Goal: Task Accomplishment & Management: Manage account settings

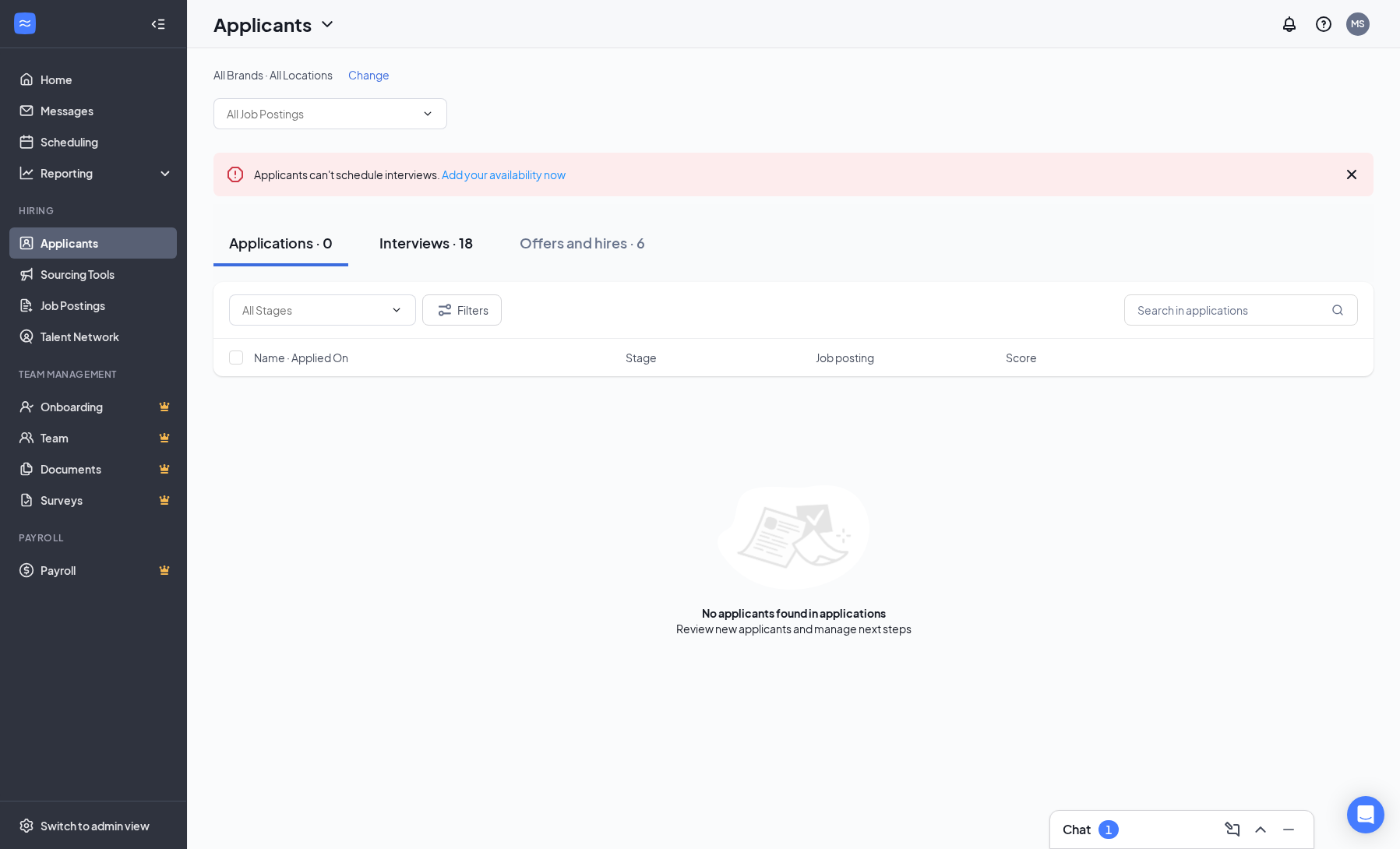
click at [433, 247] on div "Interviews · 18" at bounding box center [426, 242] width 93 height 19
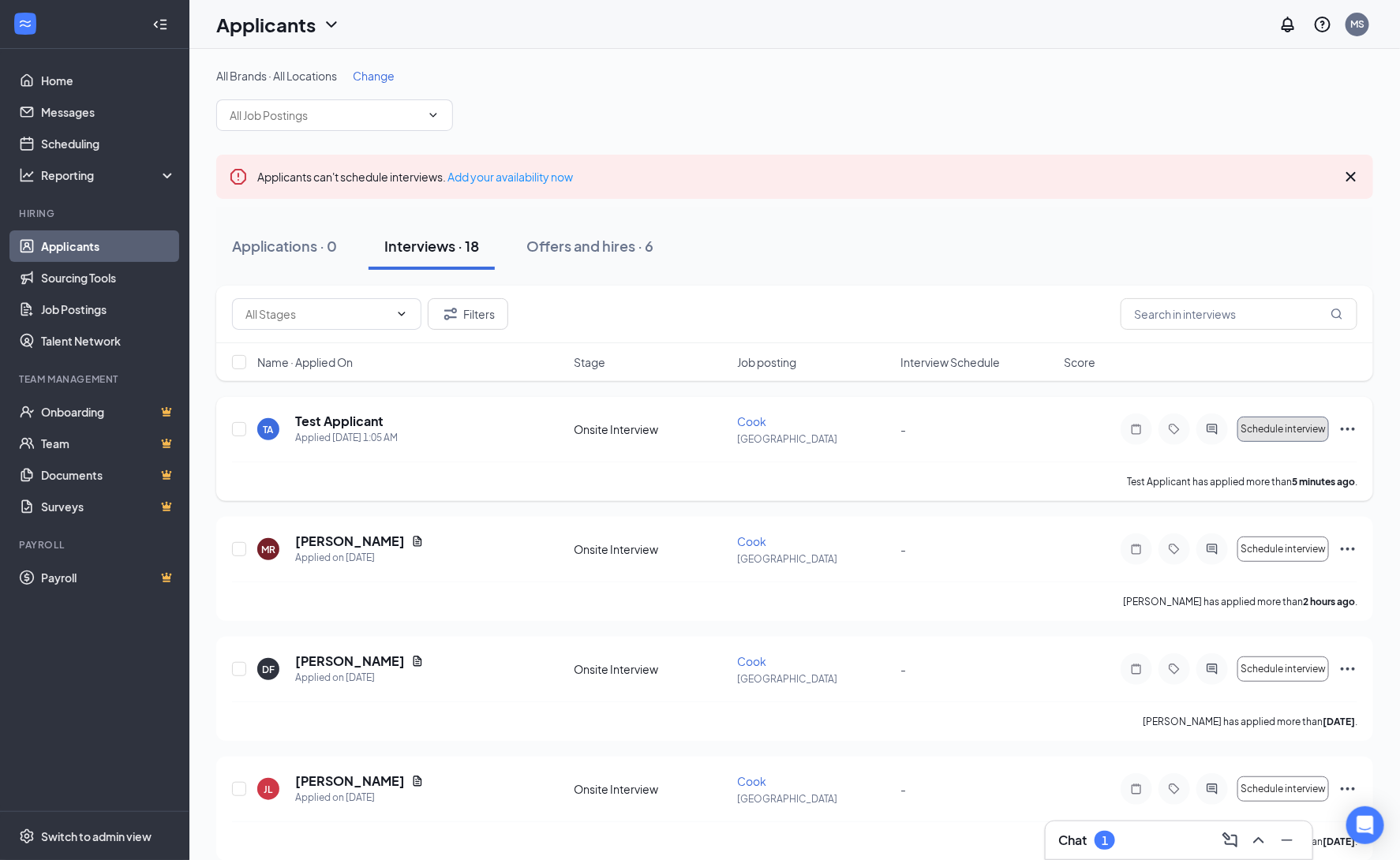
click at [1283, 428] on span "Schedule interview" at bounding box center [1283, 429] width 85 height 11
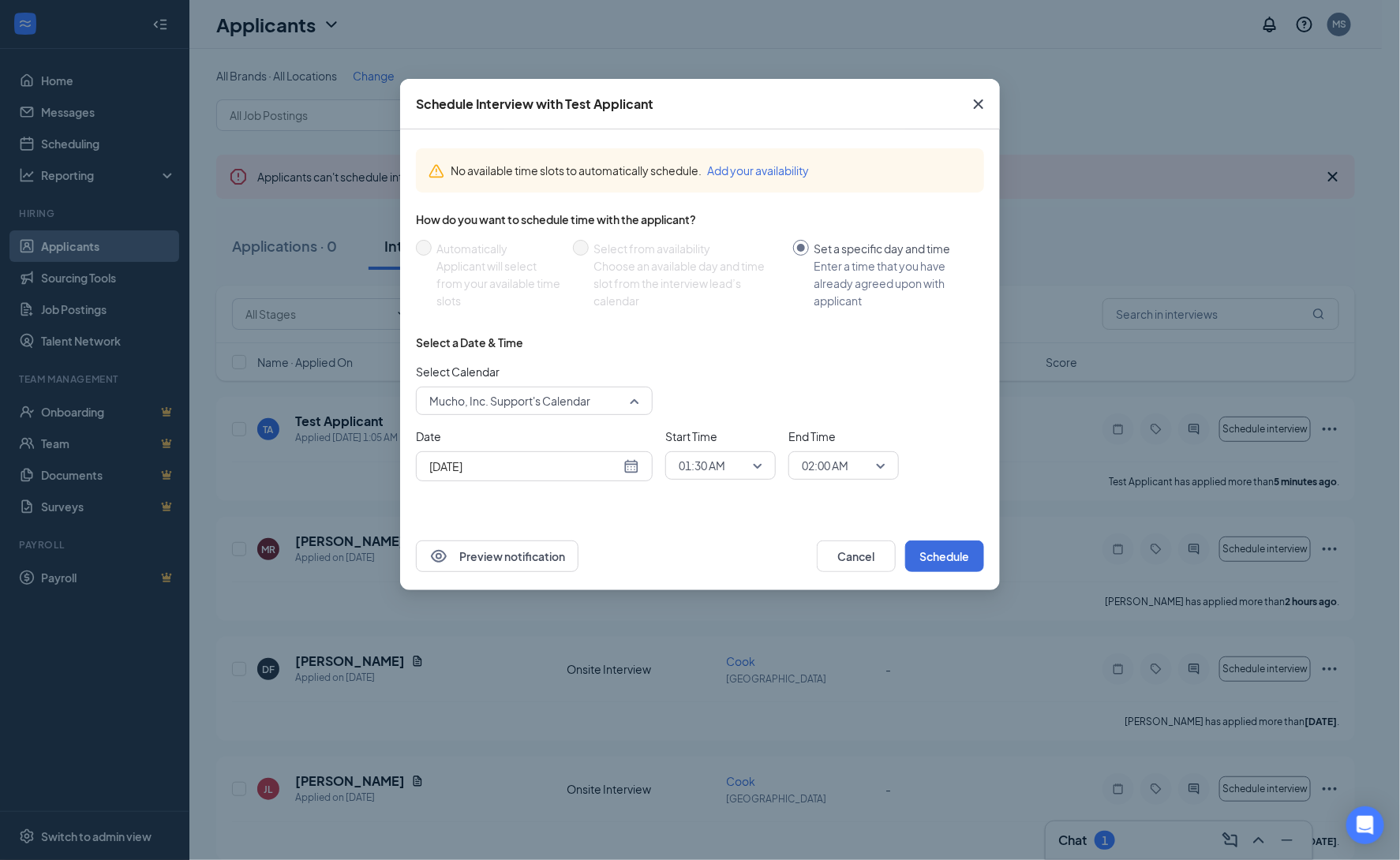
click at [556, 397] on span "Mucho, Inc. Support's Calendar" at bounding box center [510, 401] width 161 height 24
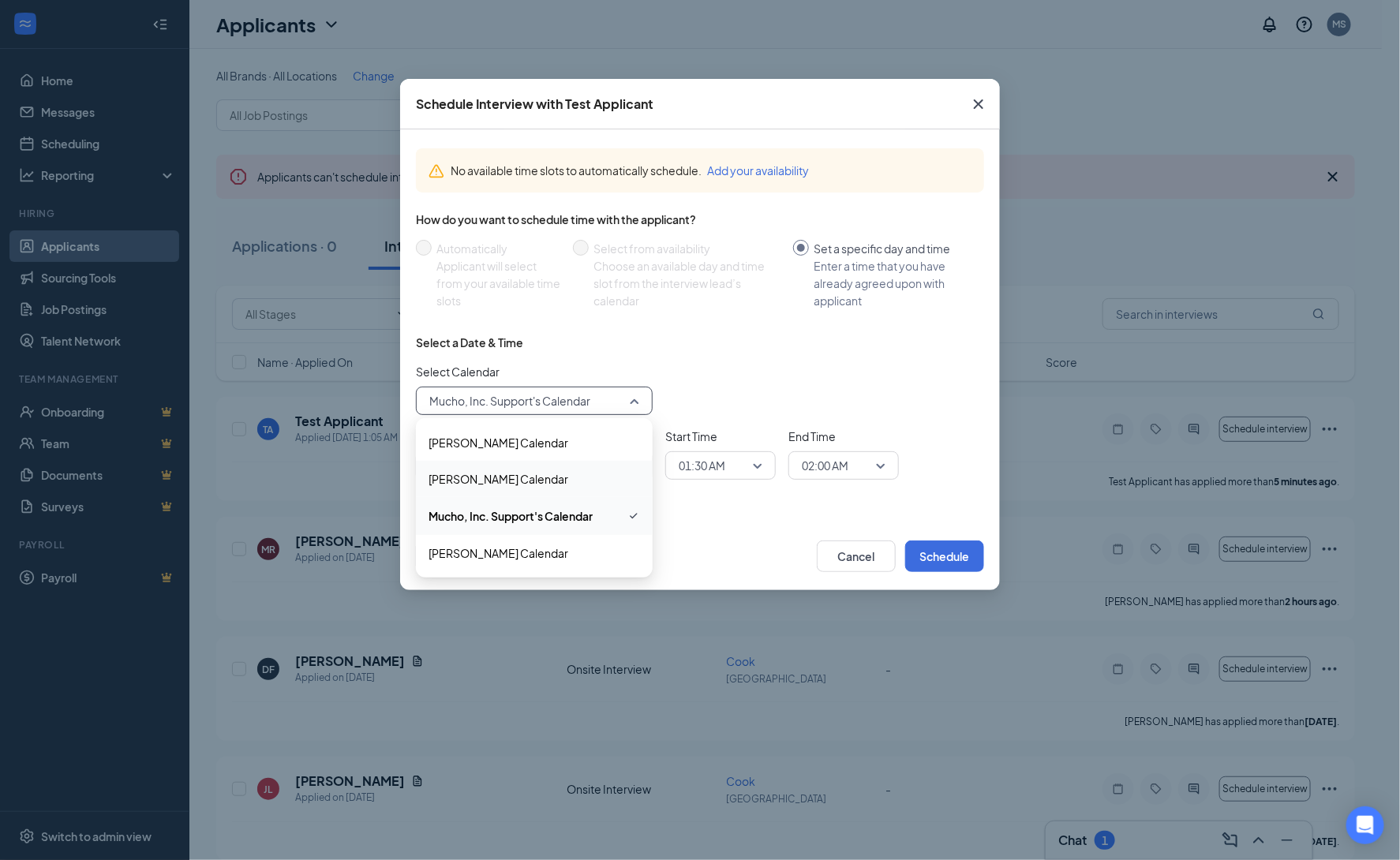
click at [517, 483] on span "Lynn Horning's Calendar" at bounding box center [498, 479] width 140 height 17
click at [631, 466] on div "Sep 16, 2025" at bounding box center [534, 466] width 210 height 17
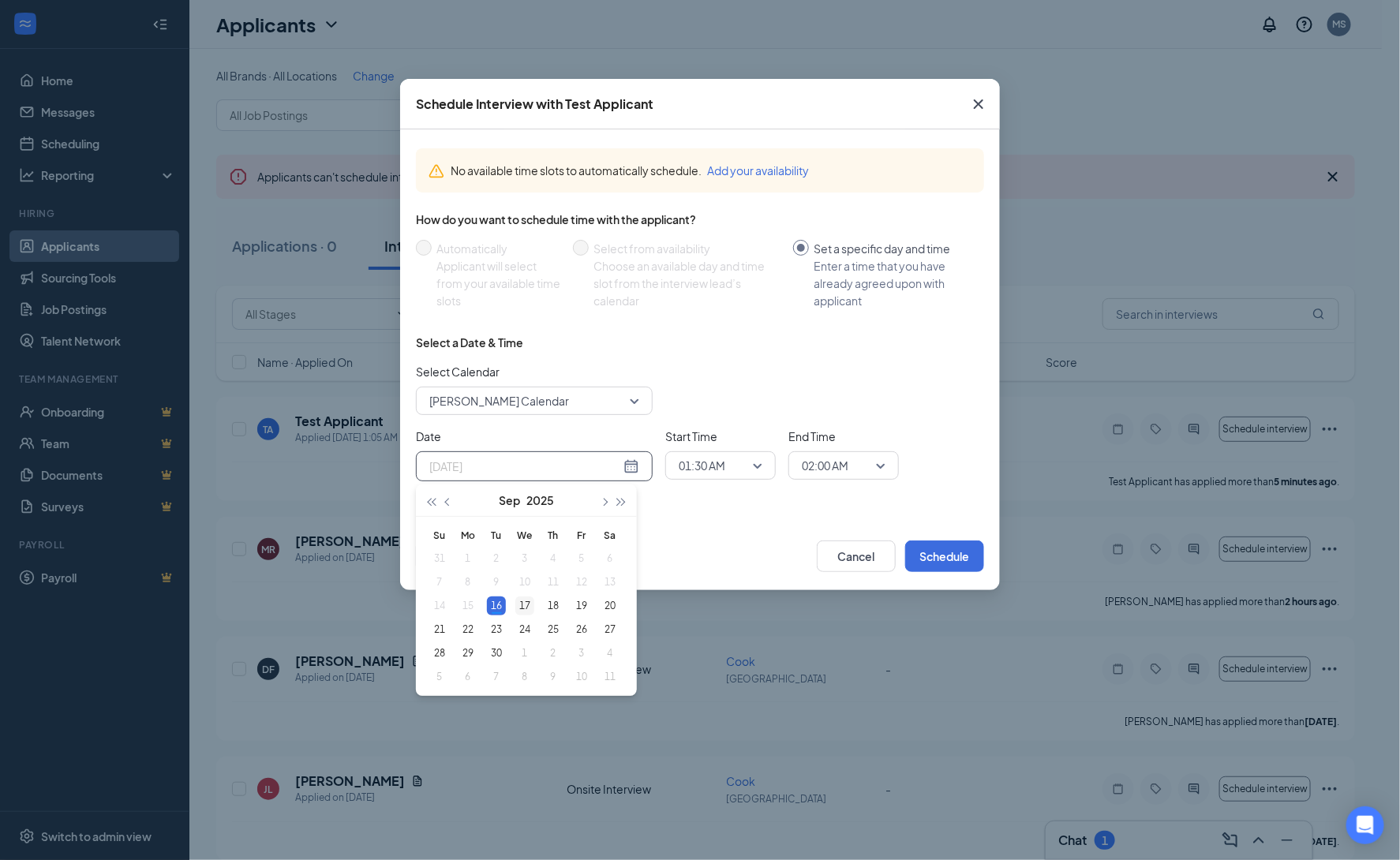
click at [523, 605] on div "17" at bounding box center [525, 606] width 19 height 19
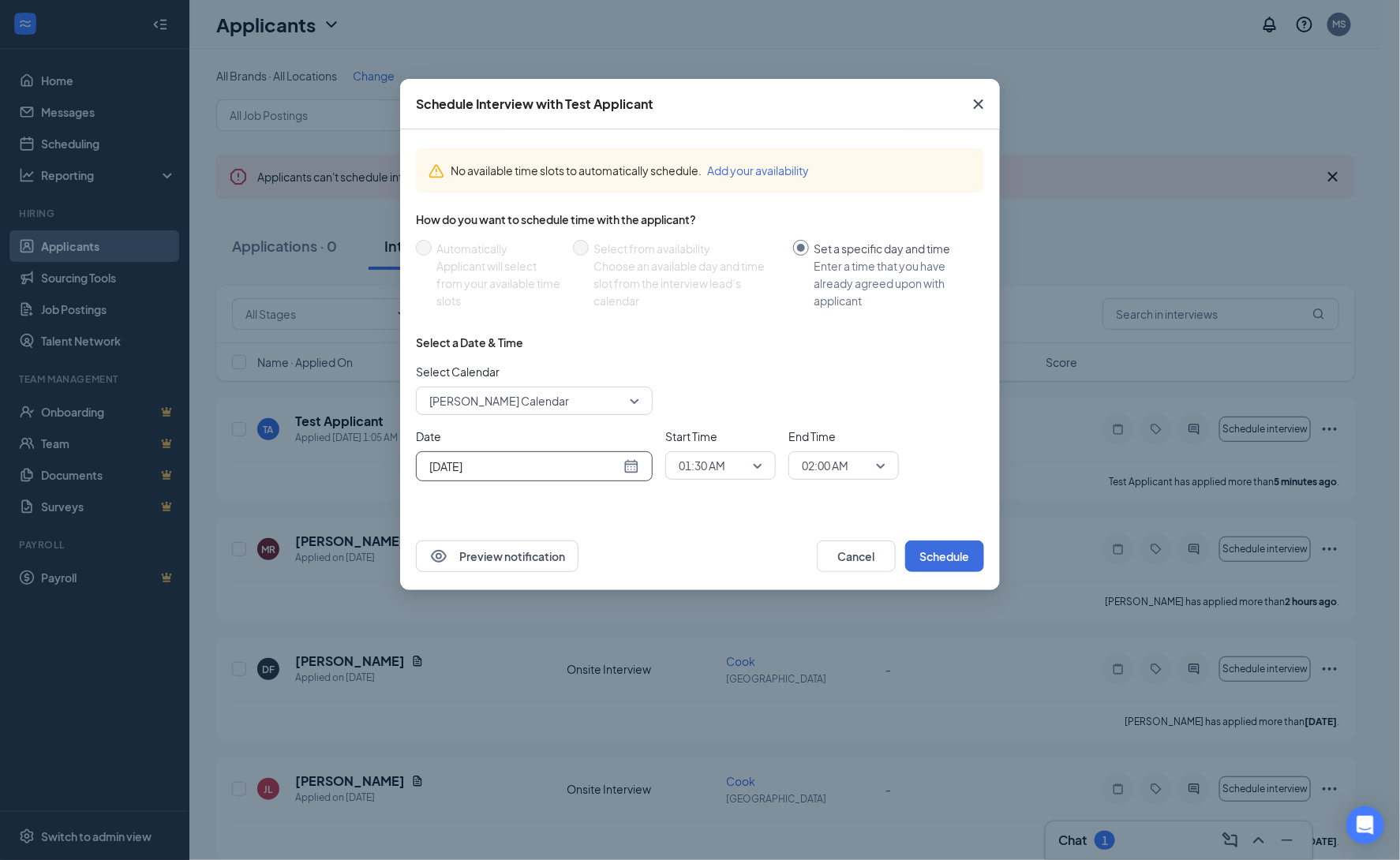
click at [628, 467] on div "Sep 17, 2025" at bounding box center [534, 466] width 210 height 17
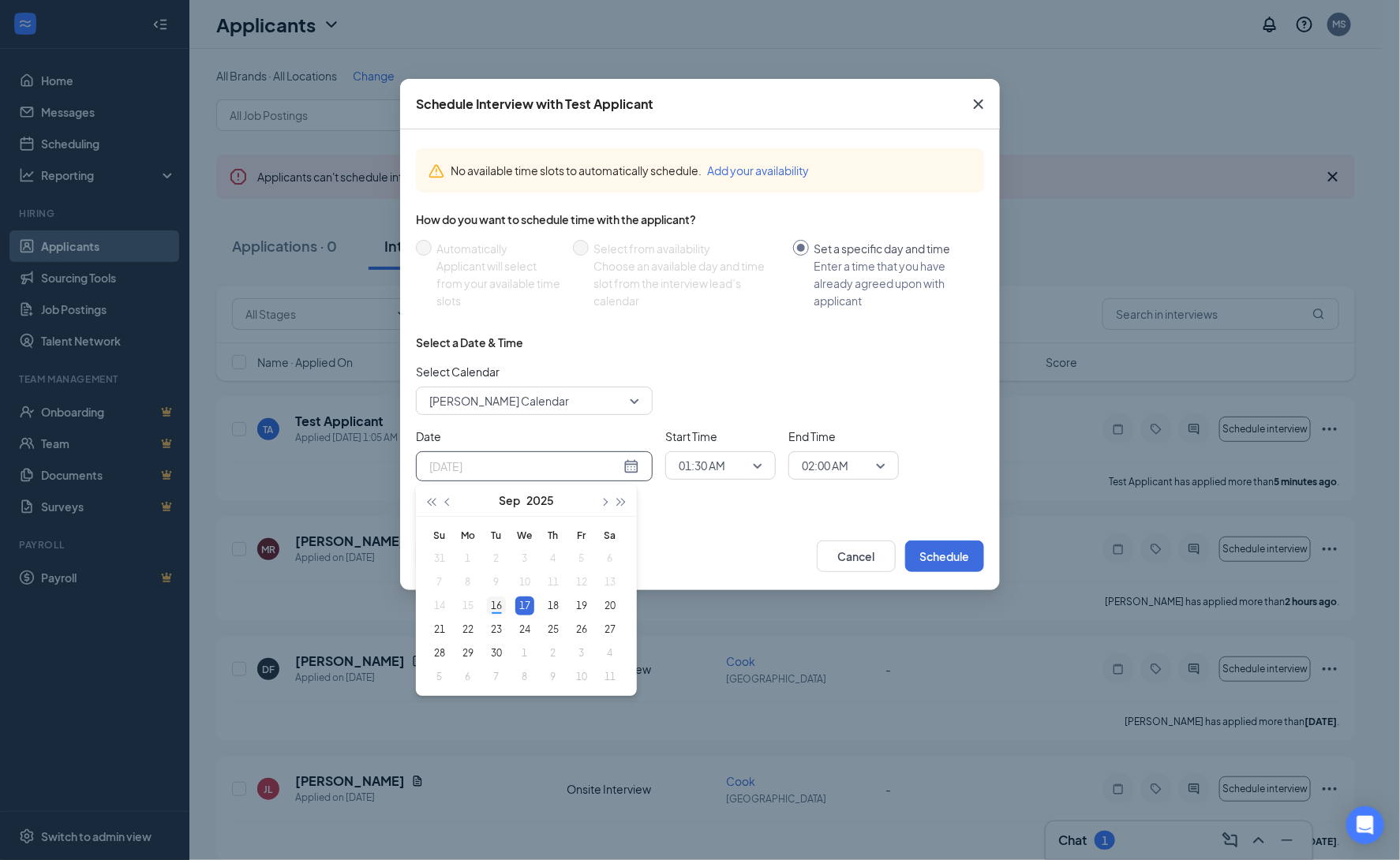
type input "Sep 16, 2025"
click at [485, 614] on td "16" at bounding box center [496, 606] width 28 height 24
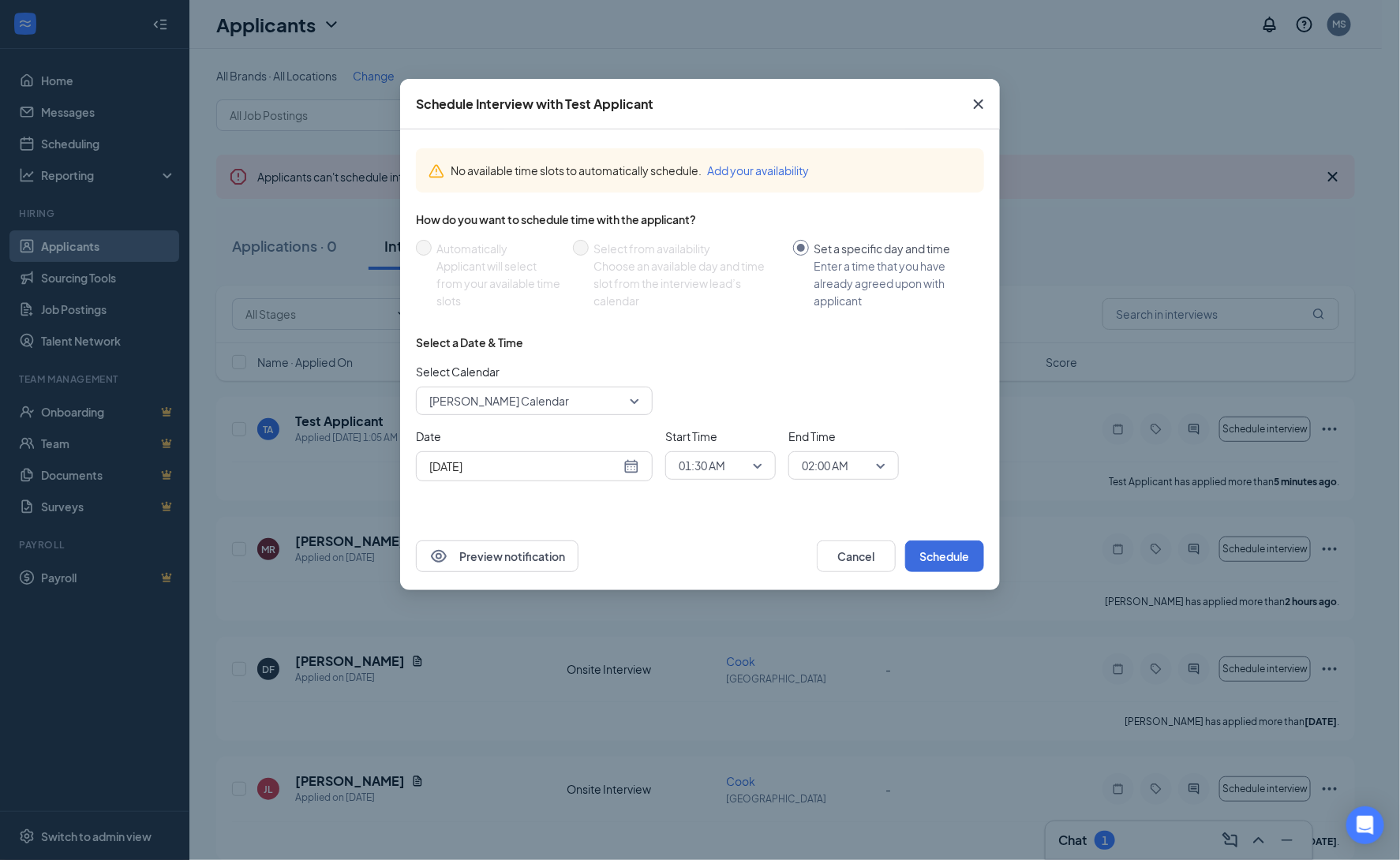
click at [983, 100] on icon "Cross" at bounding box center [979, 104] width 9 height 9
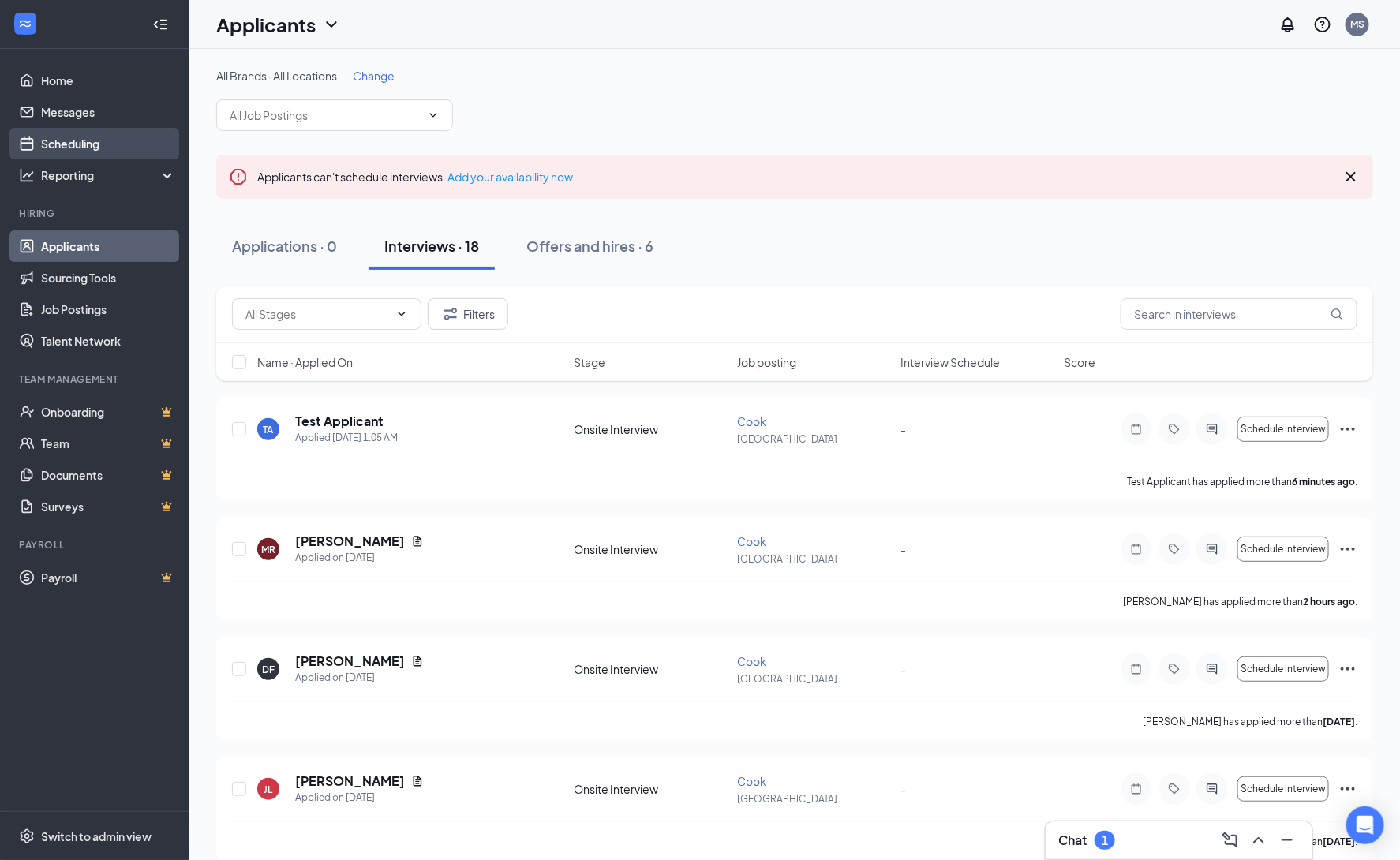
click at [79, 147] on link "Scheduling" at bounding box center [108, 144] width 135 height 32
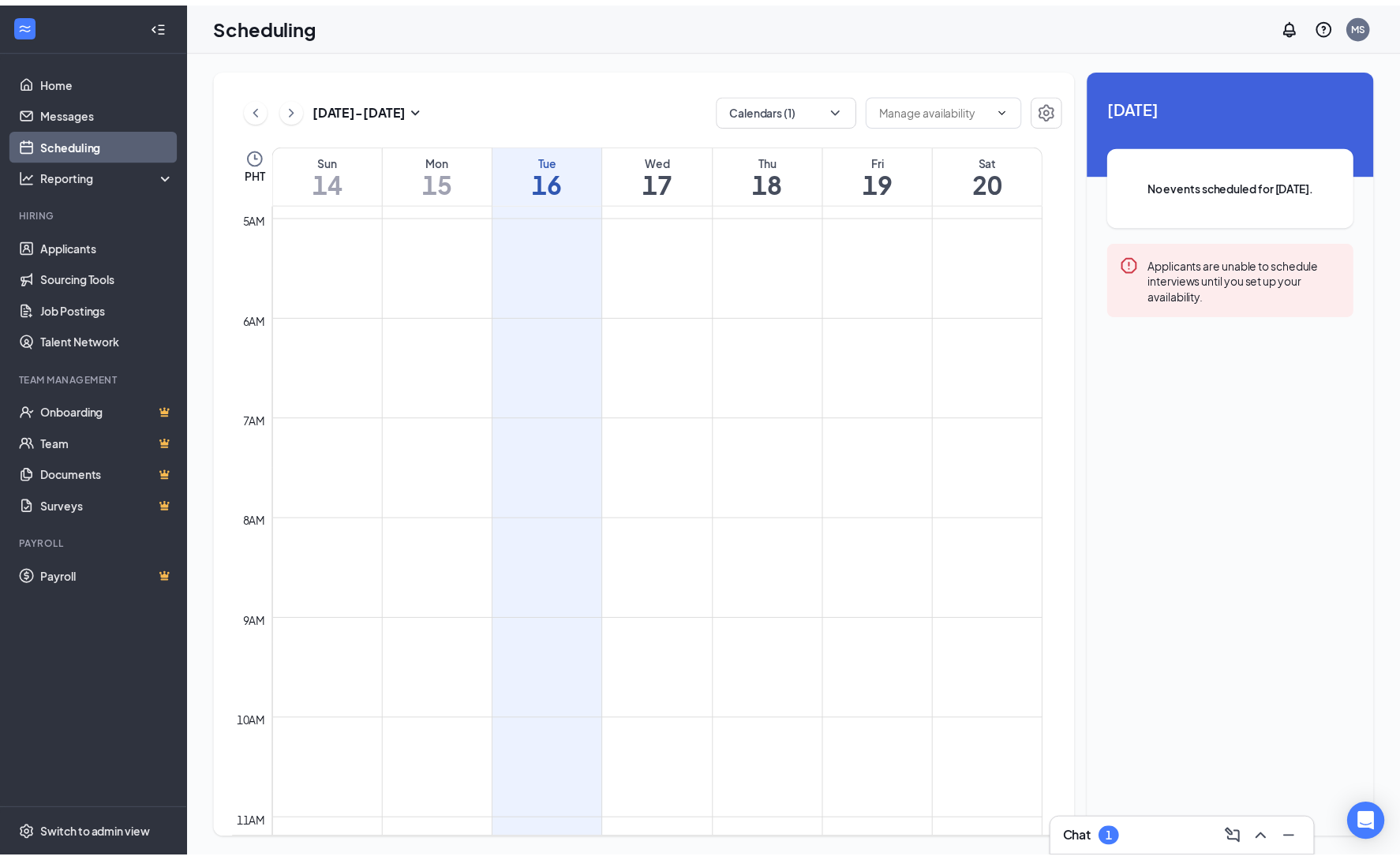
scroll to position [280, 0]
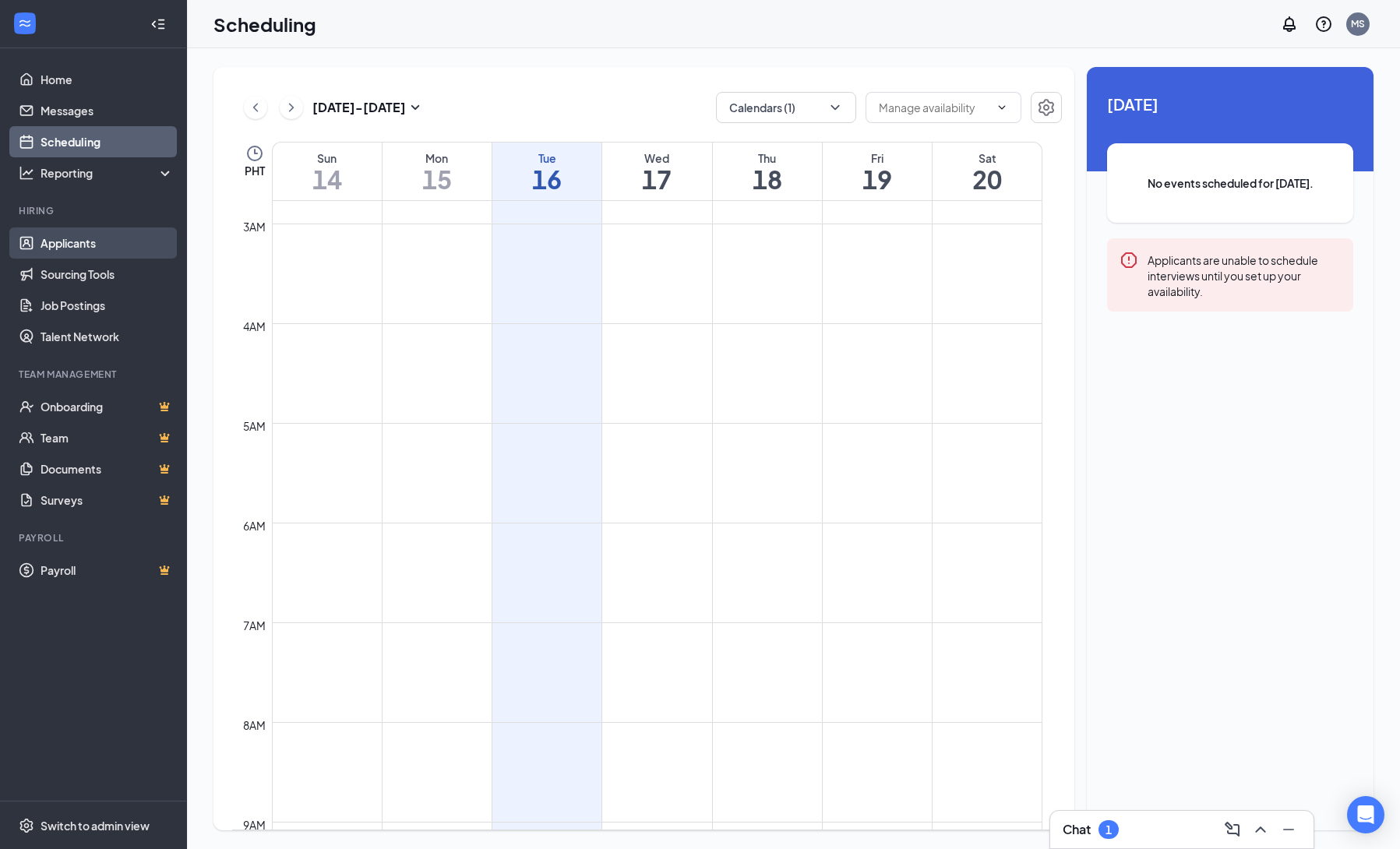
click at [91, 247] on link "Applicants" at bounding box center [107, 243] width 133 height 31
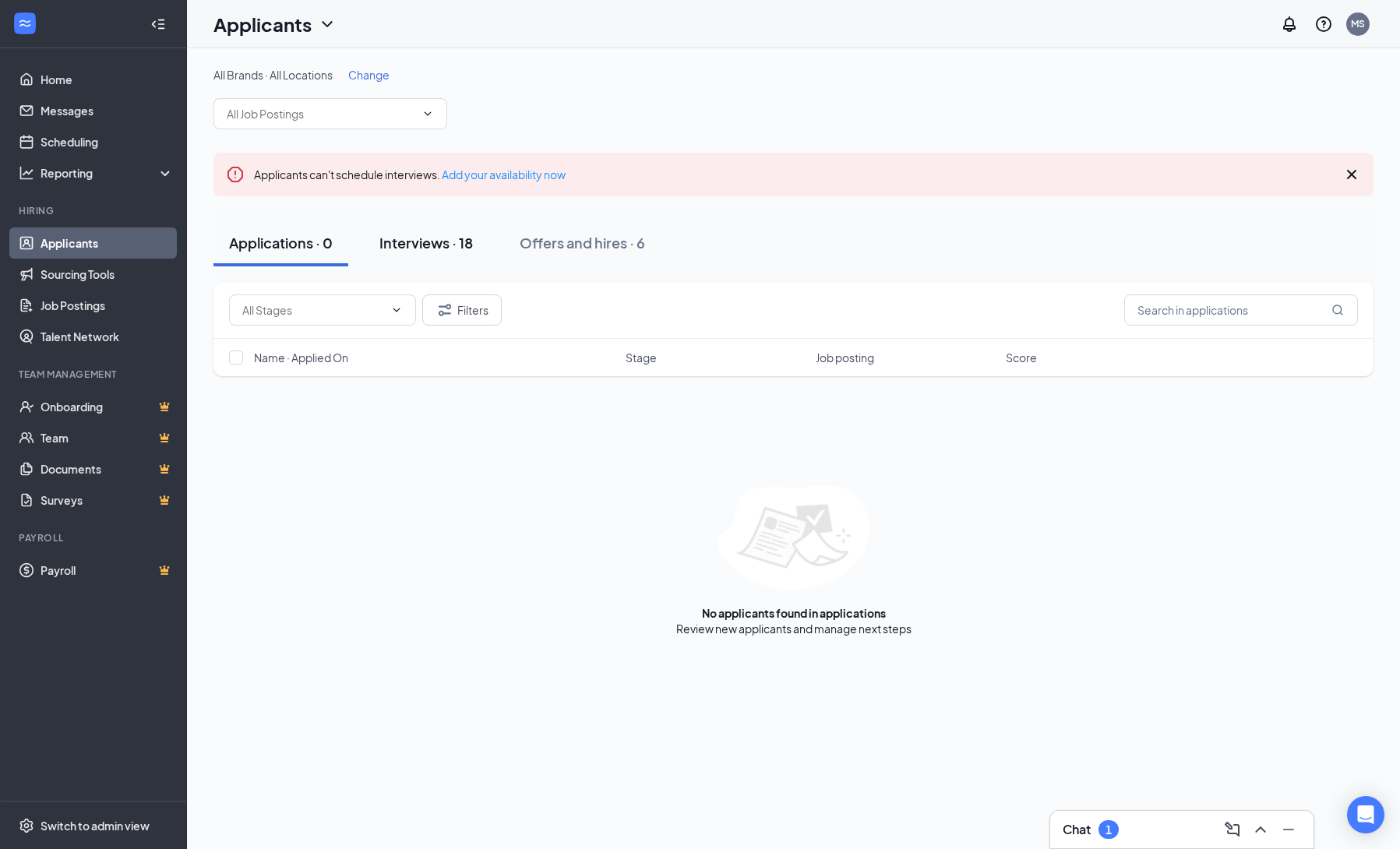
click at [431, 243] on div "Interviews · 18" at bounding box center [426, 242] width 93 height 19
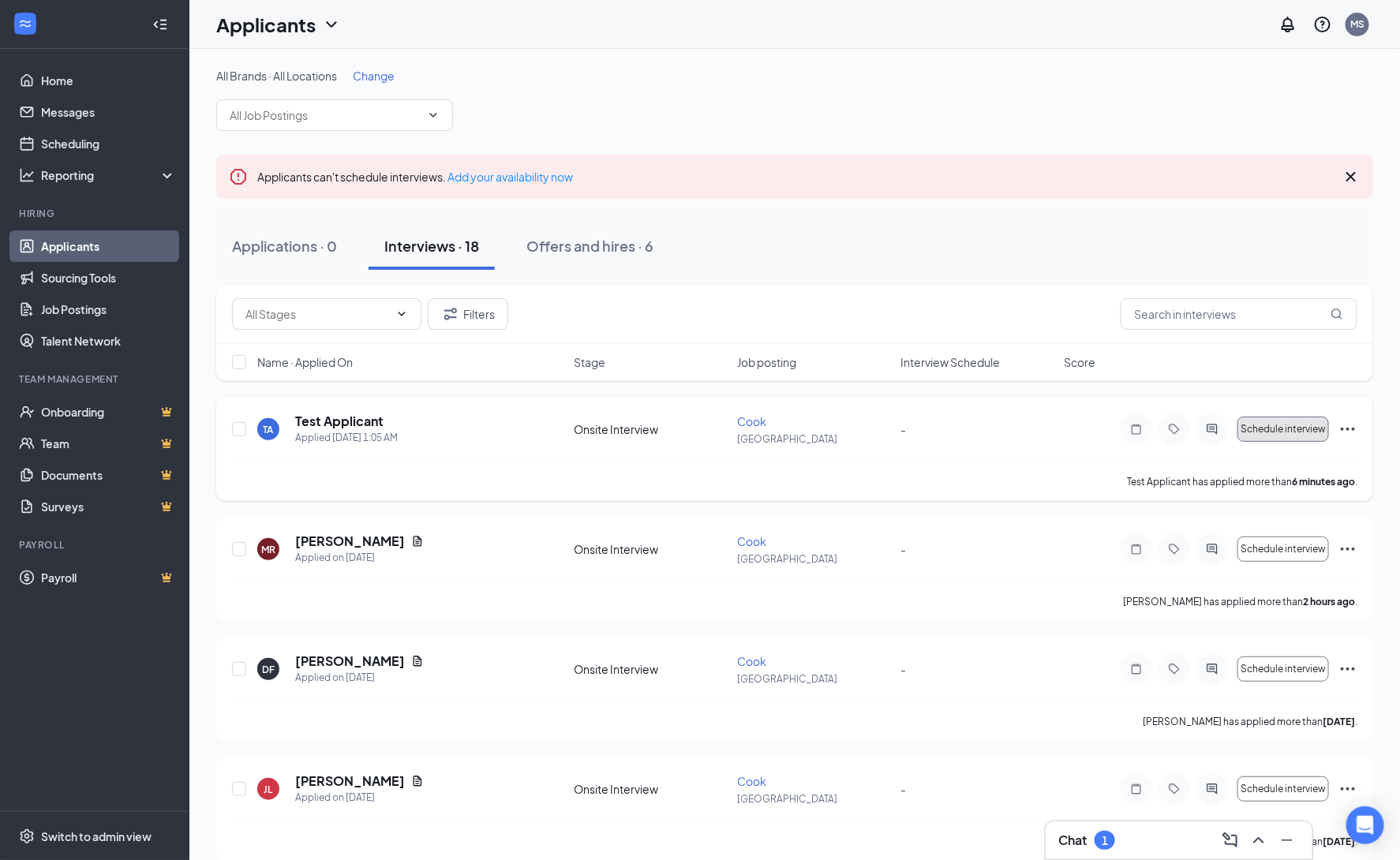
click at [1256, 428] on span "Schedule interview" at bounding box center [1283, 429] width 85 height 11
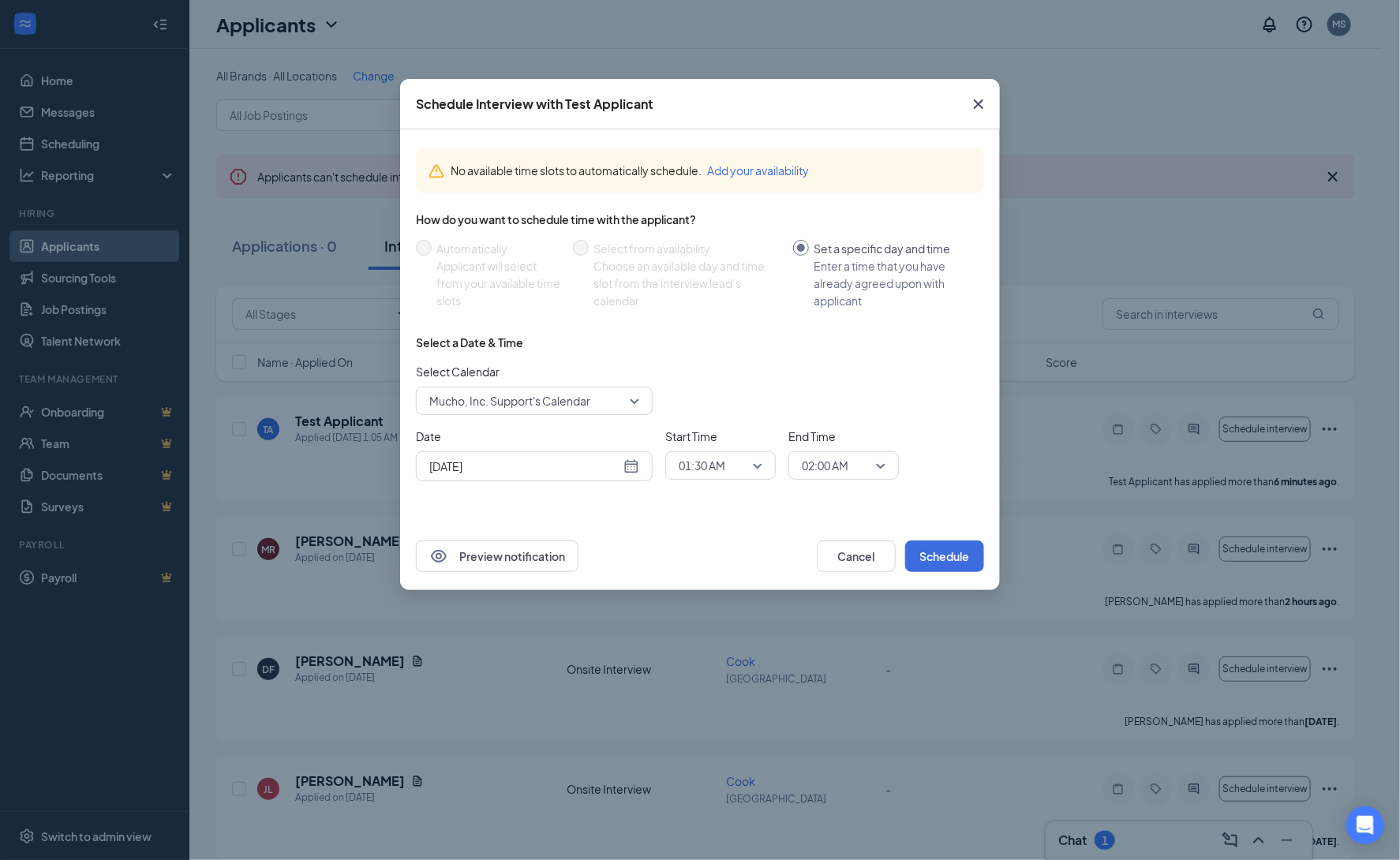
click at [983, 99] on icon "Cross" at bounding box center [979, 104] width 19 height 19
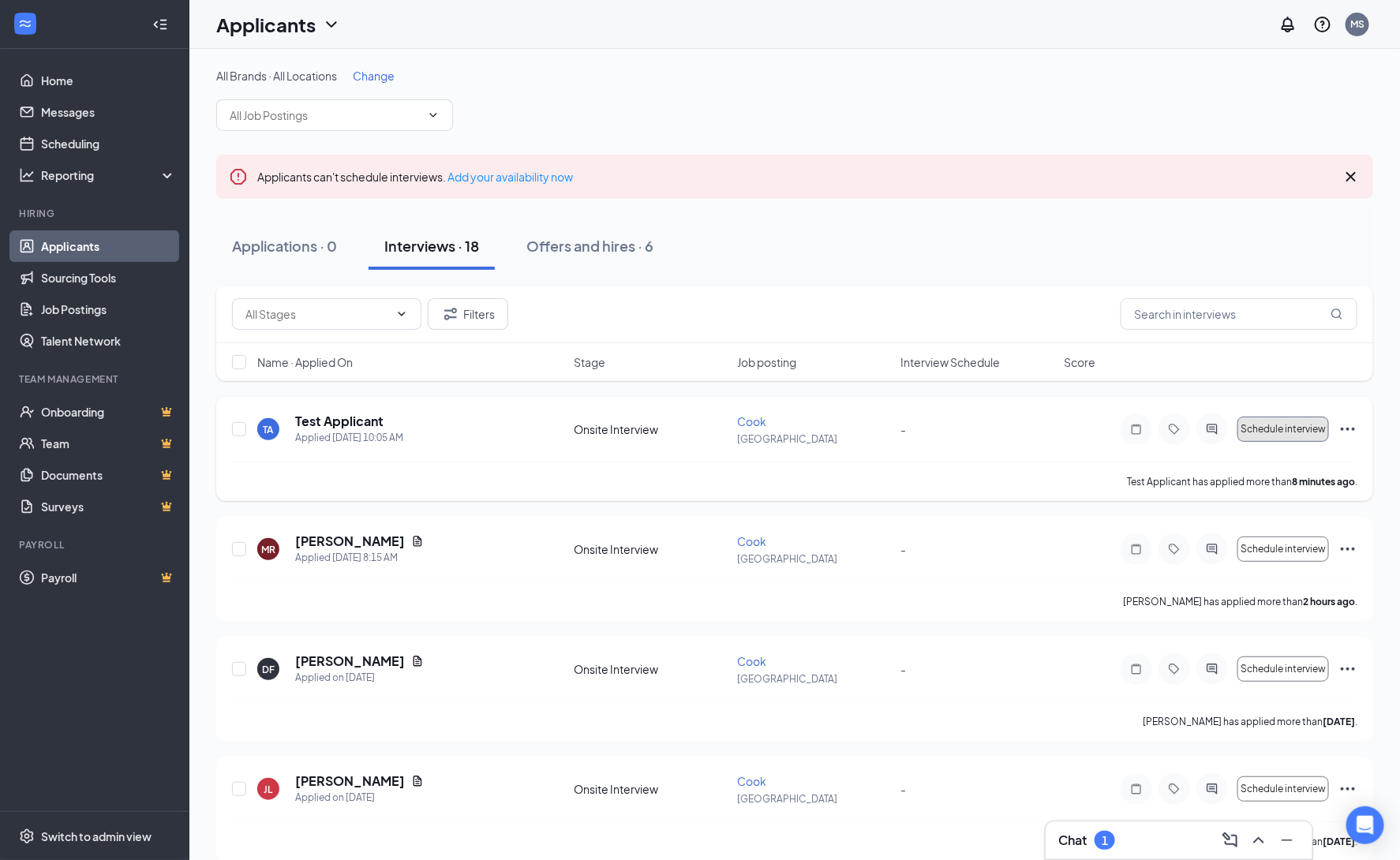
click at [1264, 432] on span "Schedule interview" at bounding box center [1283, 429] width 85 height 11
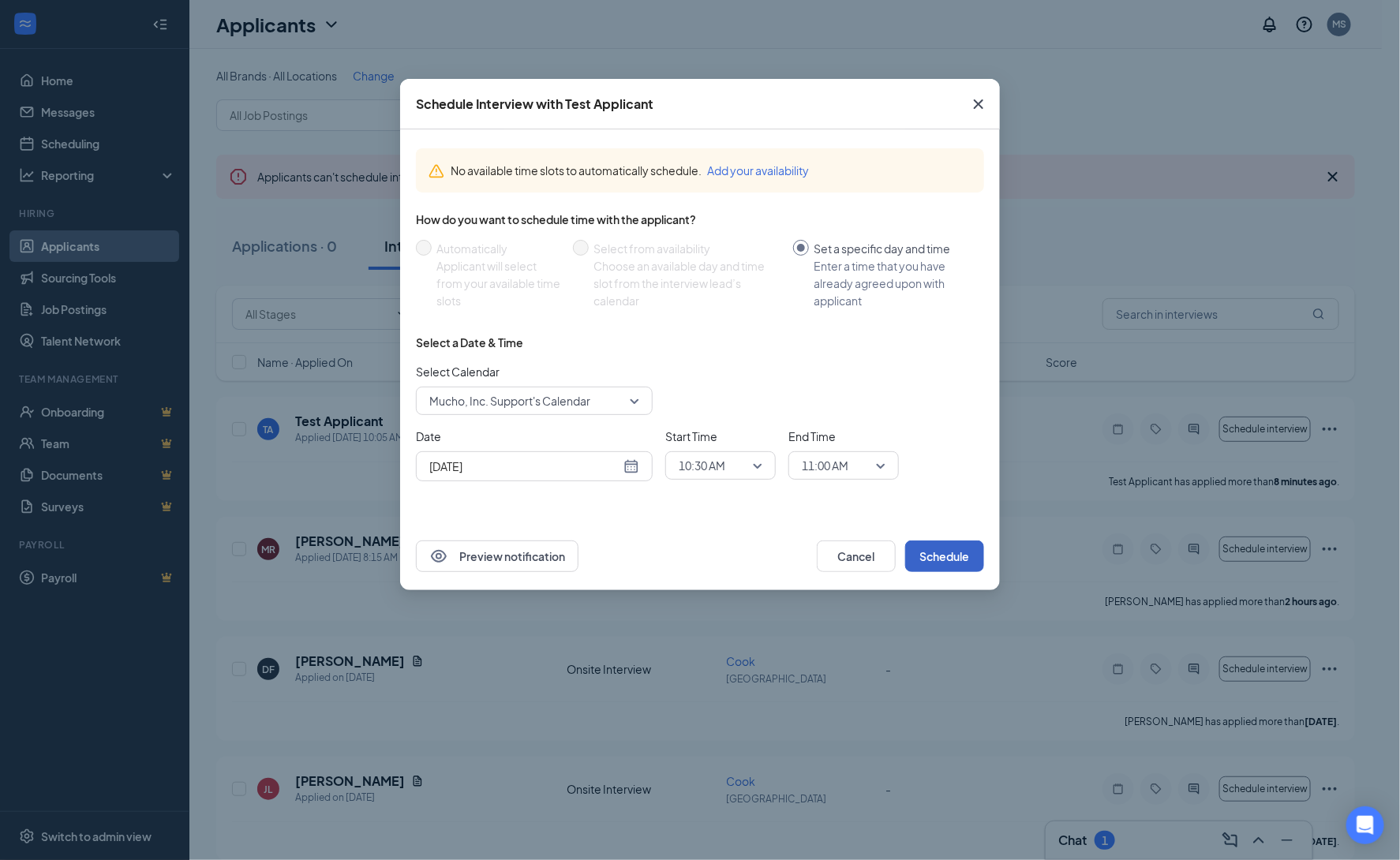
click at [958, 555] on button "Schedule" at bounding box center [945, 556] width 79 height 32
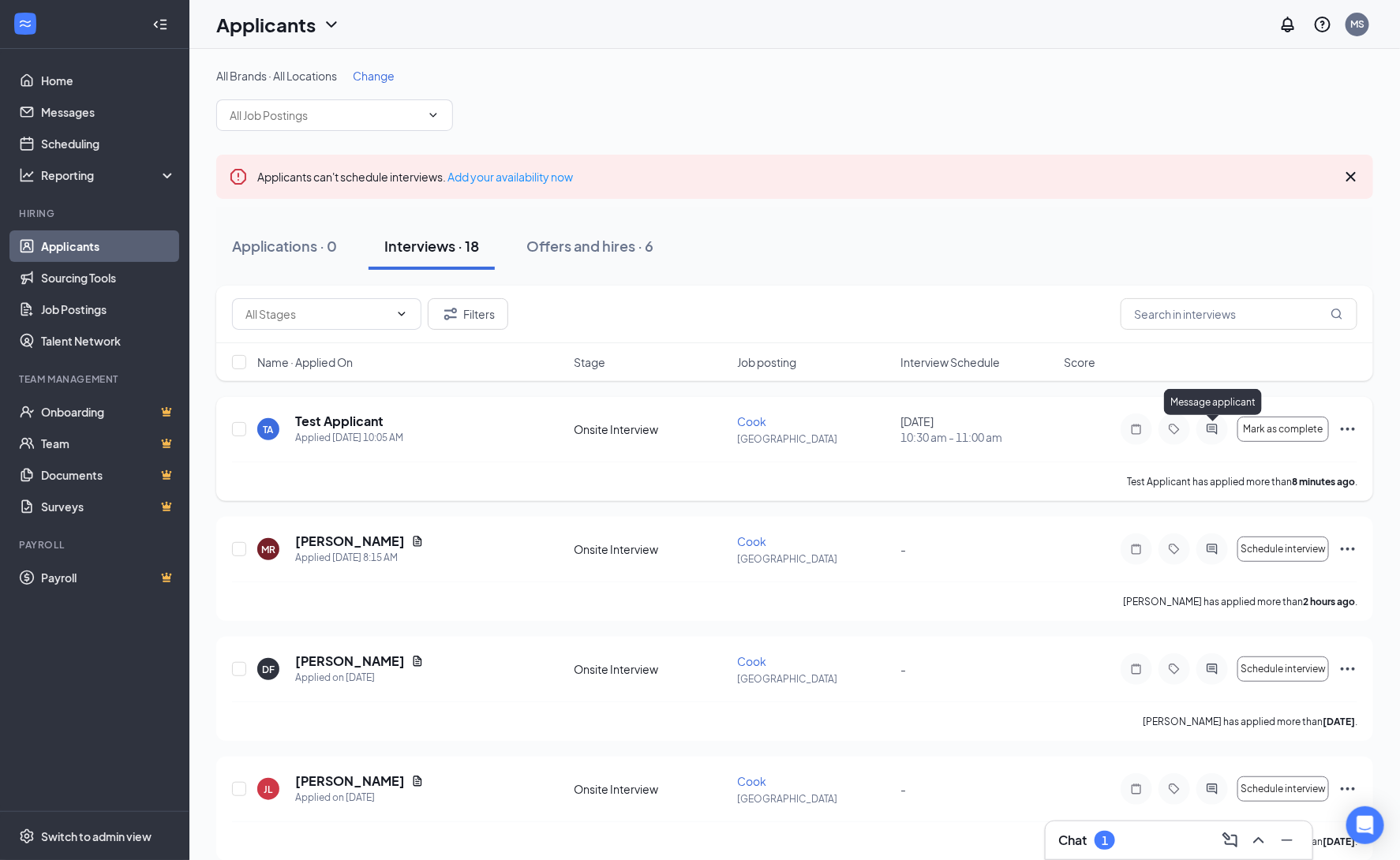
drag, startPoint x: 1211, startPoint y: 436, endPoint x: 1220, endPoint y: 464, distance: 29.4
click at [1212, 436] on icon "ActiveChat" at bounding box center [1212, 429] width 19 height 13
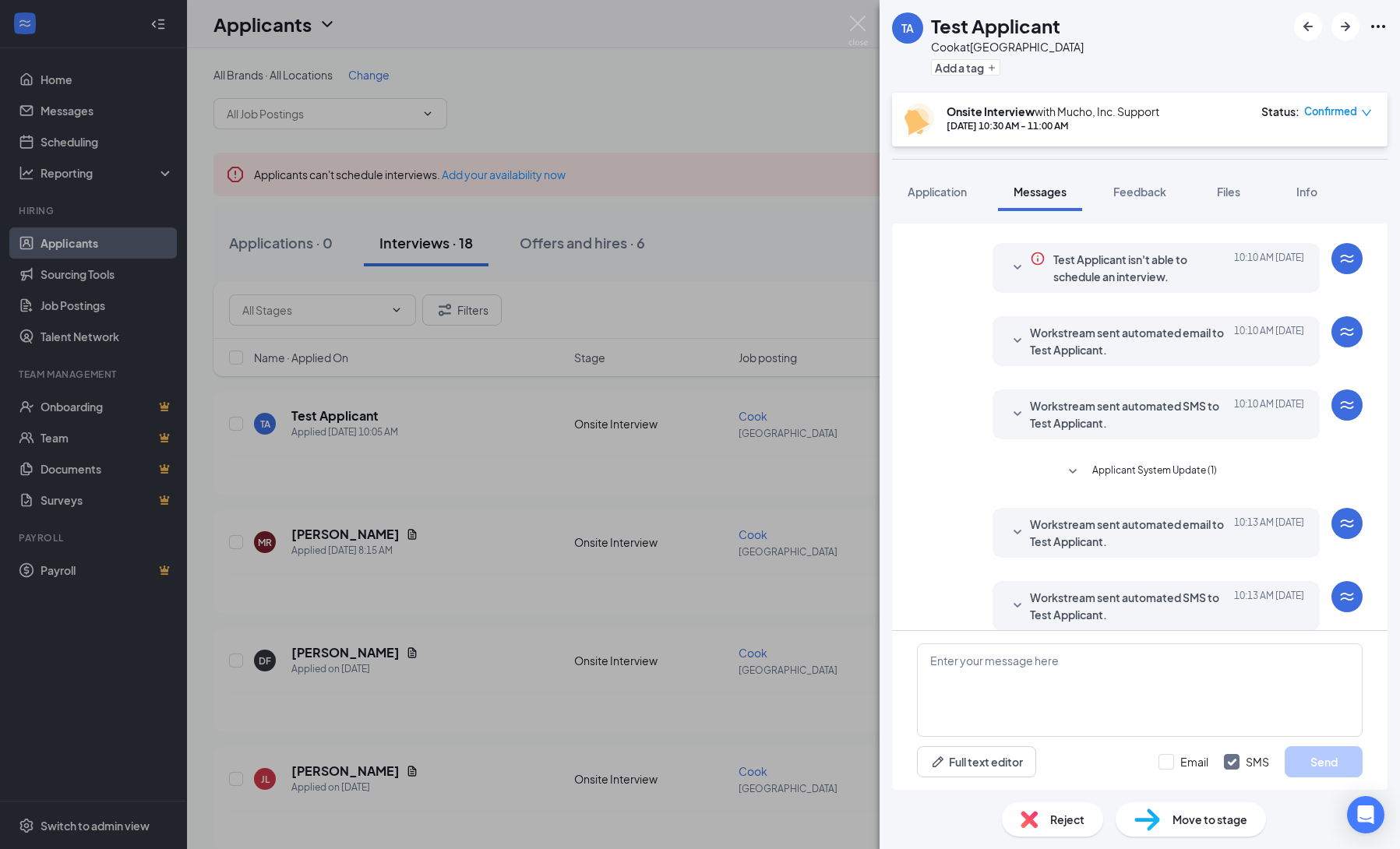
scroll to position [171, 0]
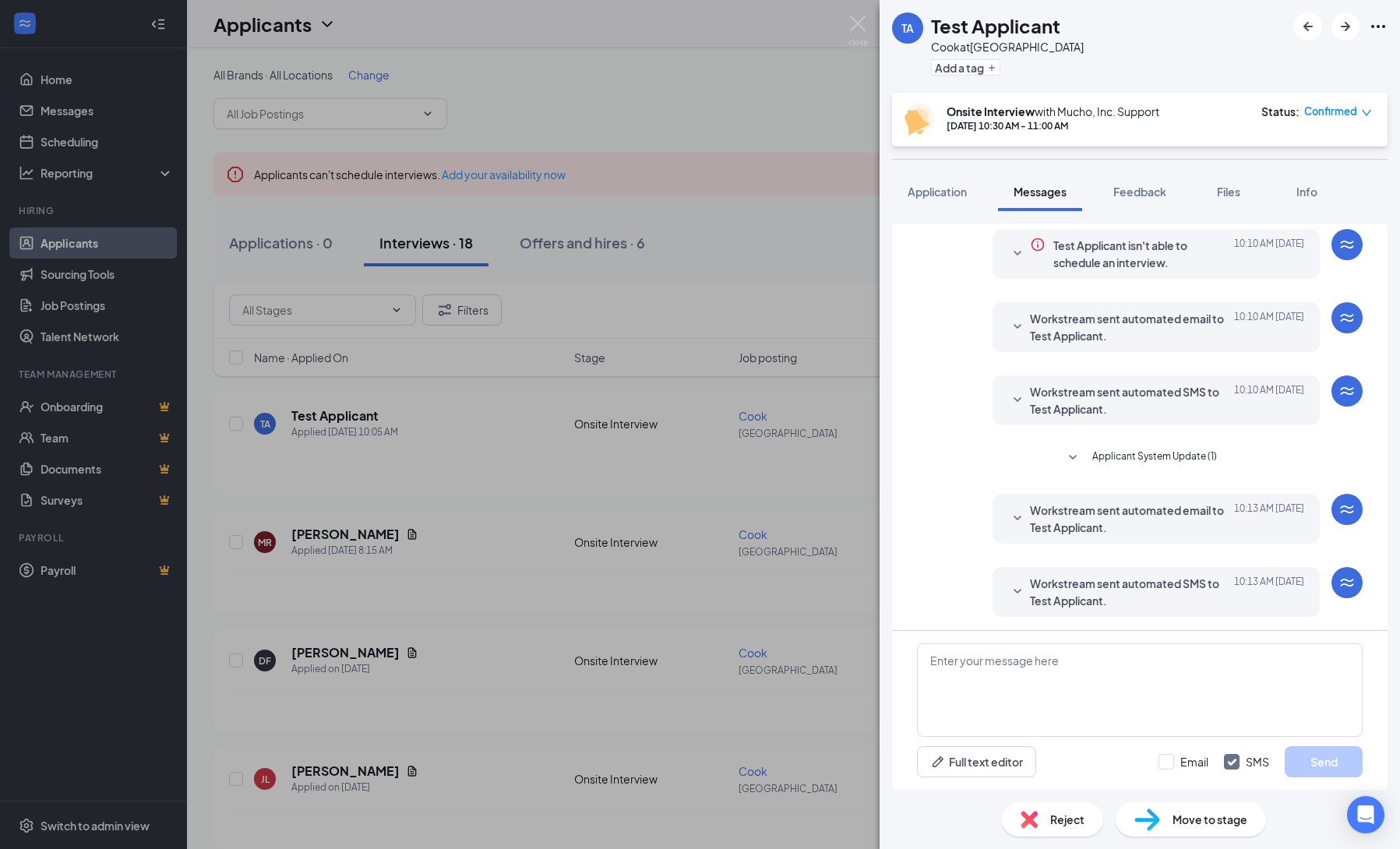
click at [1008, 515] on icon "SmallChevronDown" at bounding box center [1017, 519] width 19 height 19
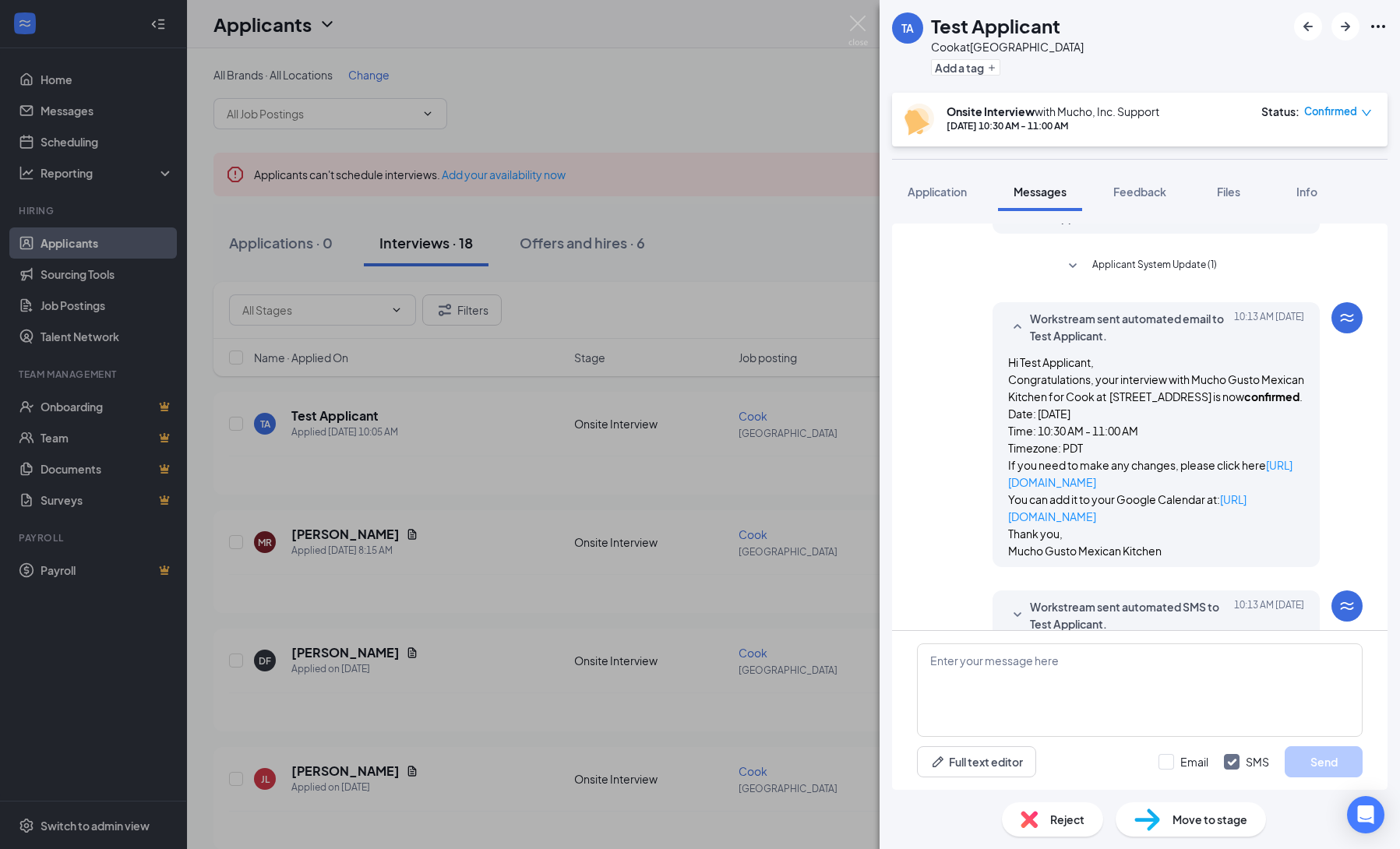
scroll to position [363, 0]
drag, startPoint x: 1174, startPoint y: 496, endPoint x: 965, endPoint y: 496, distance: 209.0
click at [965, 496] on div "Workstream sent automated email to Test Applicant. Today 10:13 AM Hi Test Appli…" at bounding box center [1140, 438] width 446 height 273
copy link "https://l.wrkstrm.us/OwXkLcLrM"
click at [848, 30] on img at bounding box center [858, 30] width 19 height 30
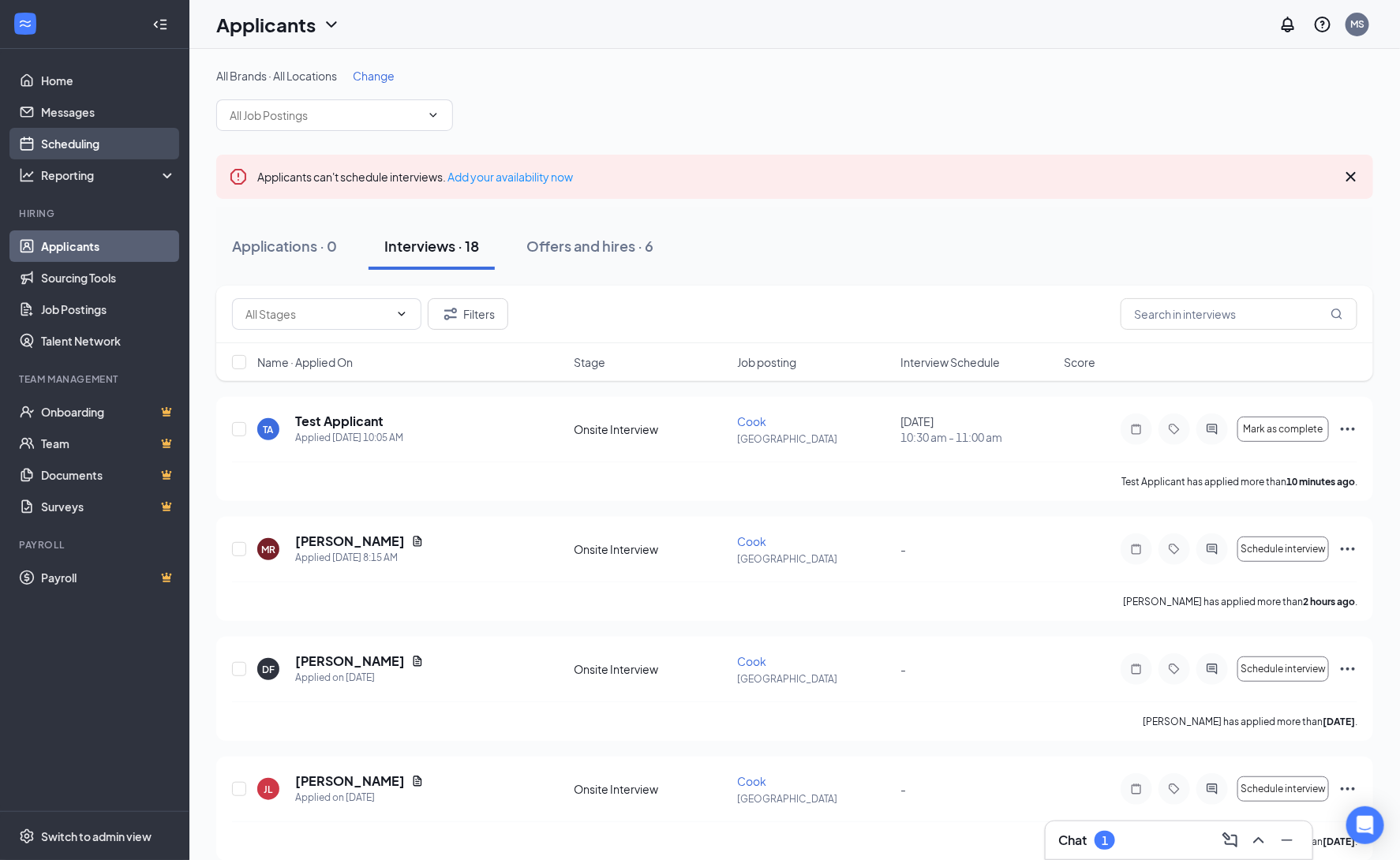
click at [116, 141] on link "Scheduling" at bounding box center [108, 144] width 135 height 32
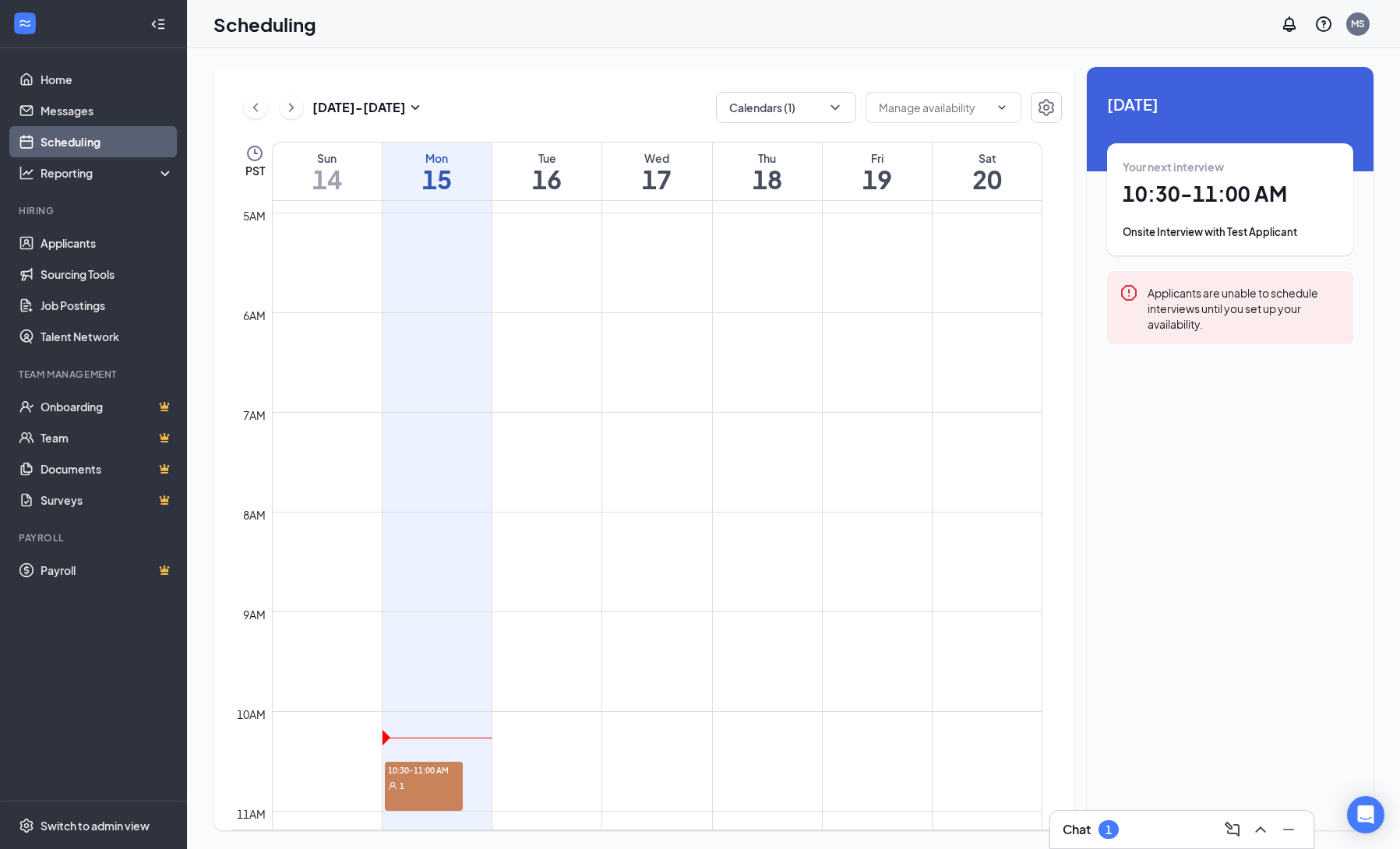
scroll to position [488, 0]
click at [806, 116] on button "Calendars (1)" at bounding box center [786, 107] width 140 height 31
click at [731, 244] on input "Lynn Horning" at bounding box center [784, 245] width 111 height 16
checkbox input "true"
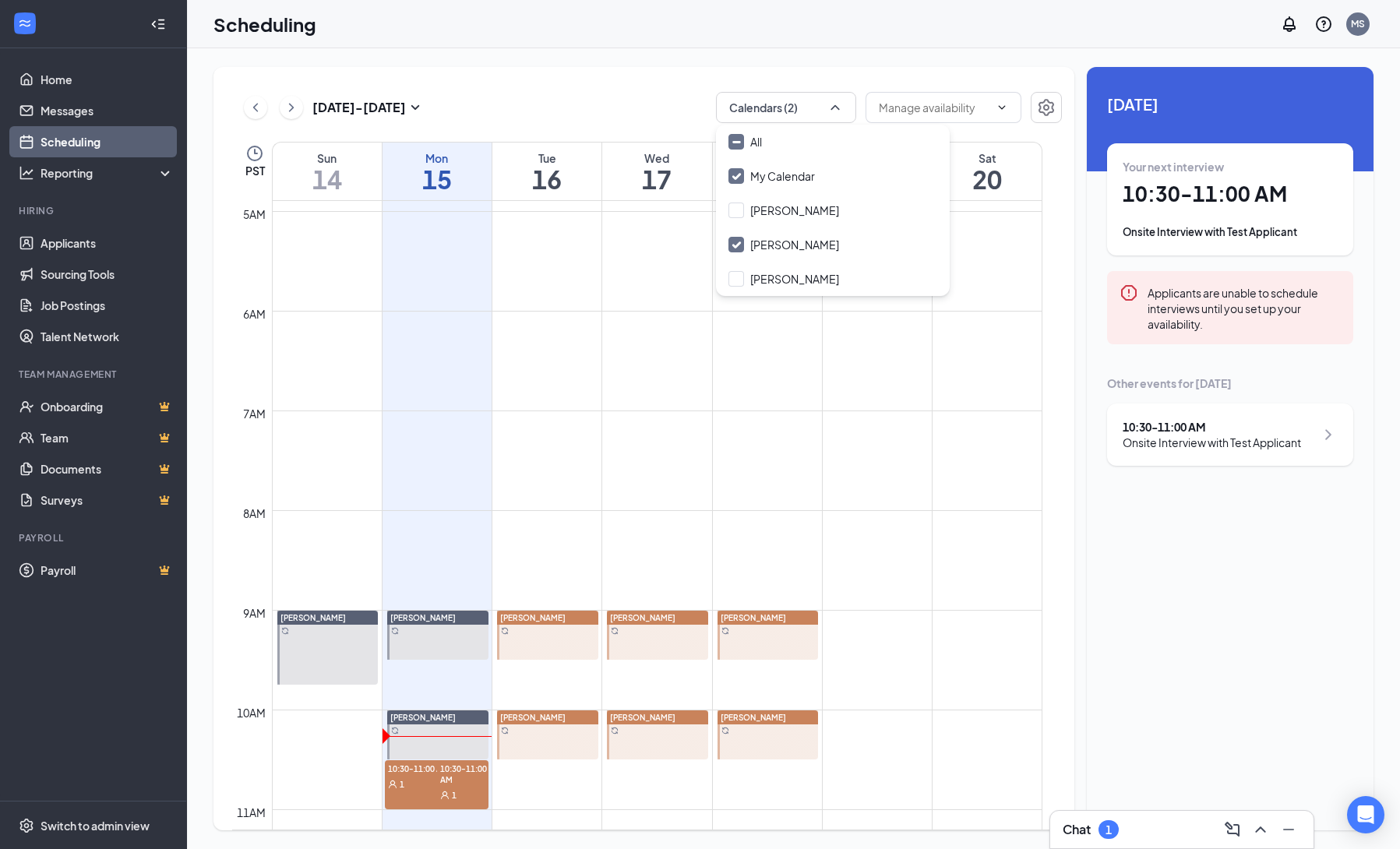
drag, startPoint x: 737, startPoint y: 175, endPoint x: 1067, endPoint y: 366, distance: 381.3
click at [738, 175] on input "My Calendar" at bounding box center [771, 176] width 86 height 16
checkbox input "false"
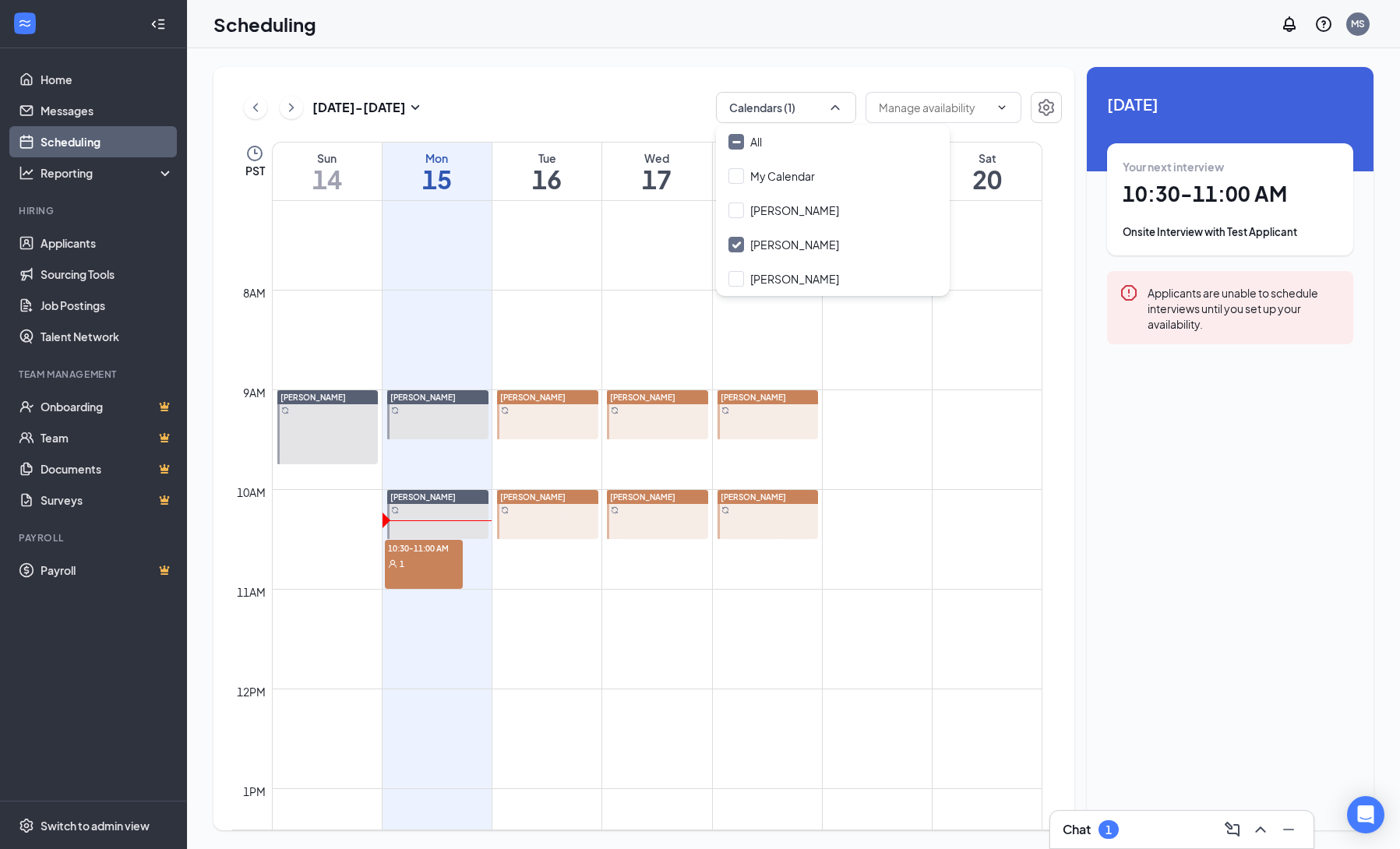
scroll to position [683, 0]
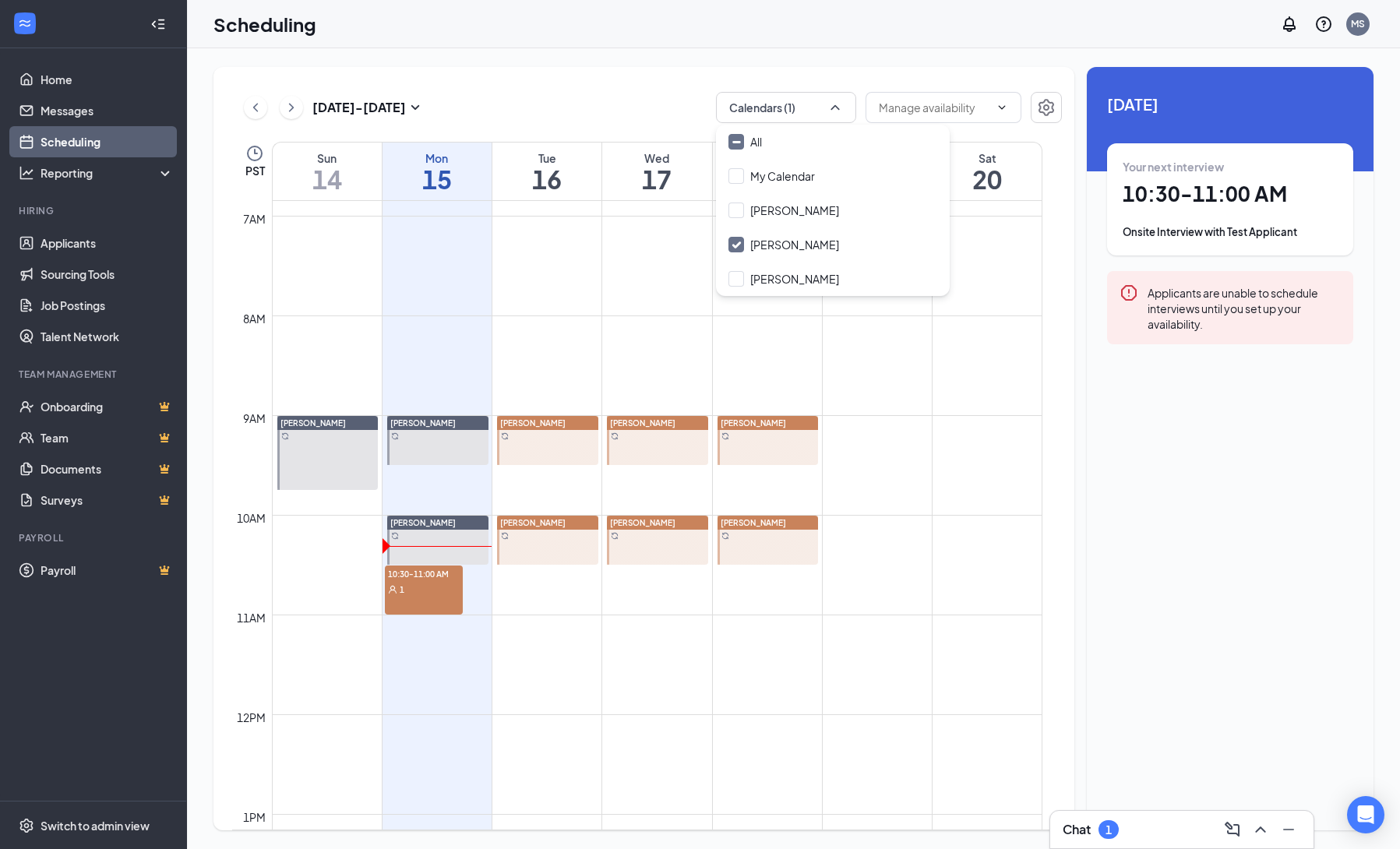
click at [504, 330] on td at bounding box center [657, 328] width 771 height 25
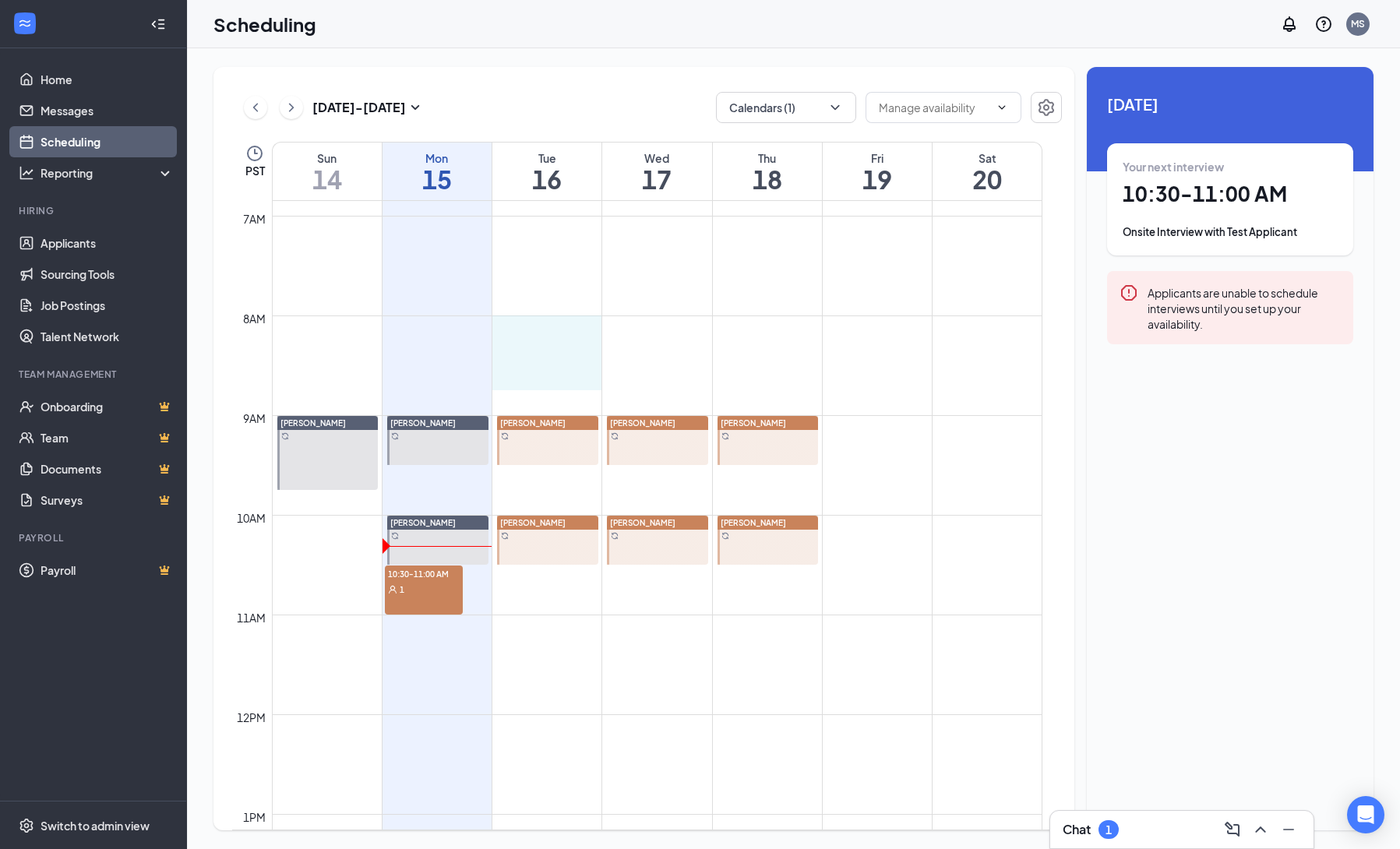
drag, startPoint x: 499, startPoint y: 320, endPoint x: 604, endPoint y: 390, distance: 126.2
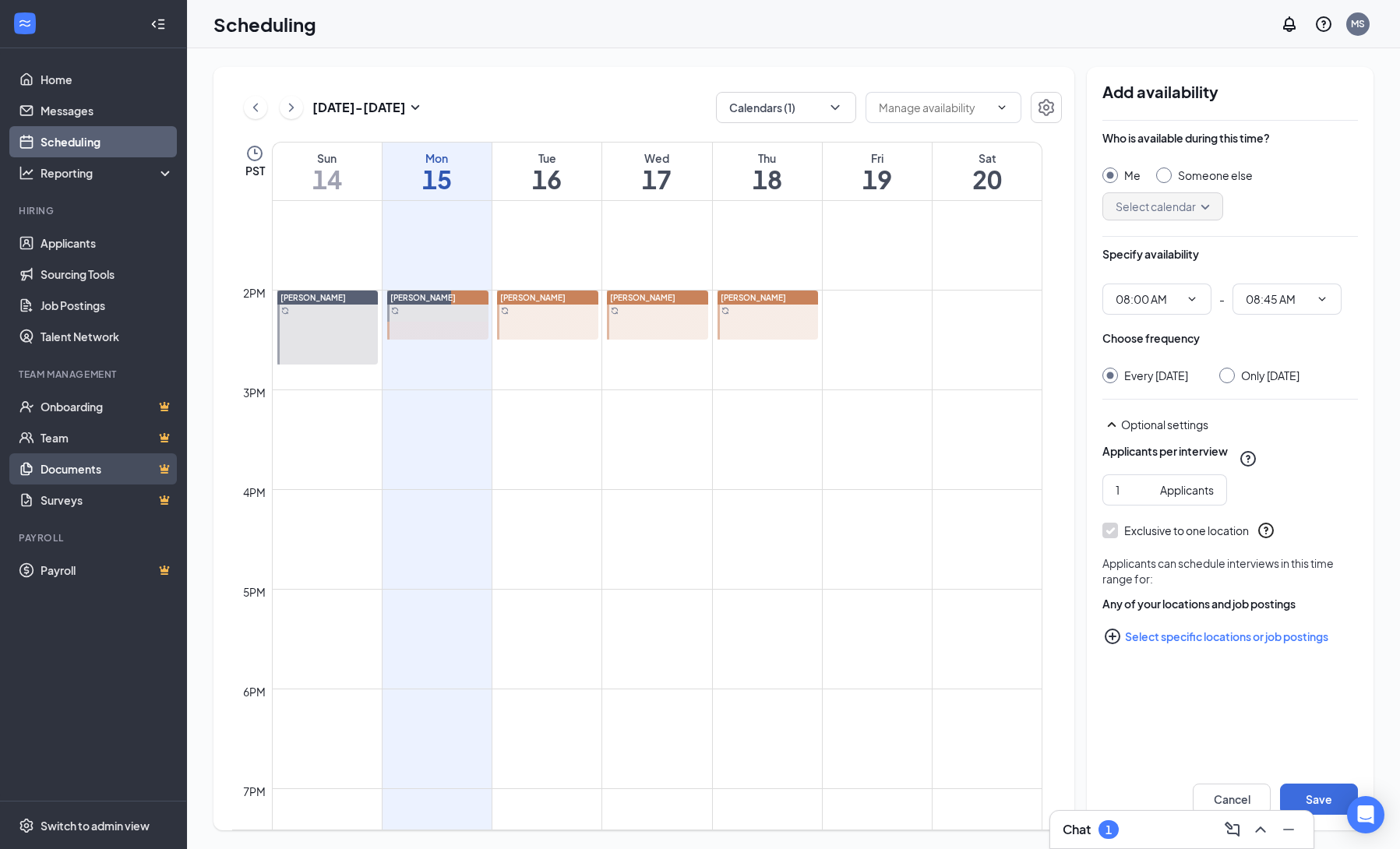
scroll to position [1278, 0]
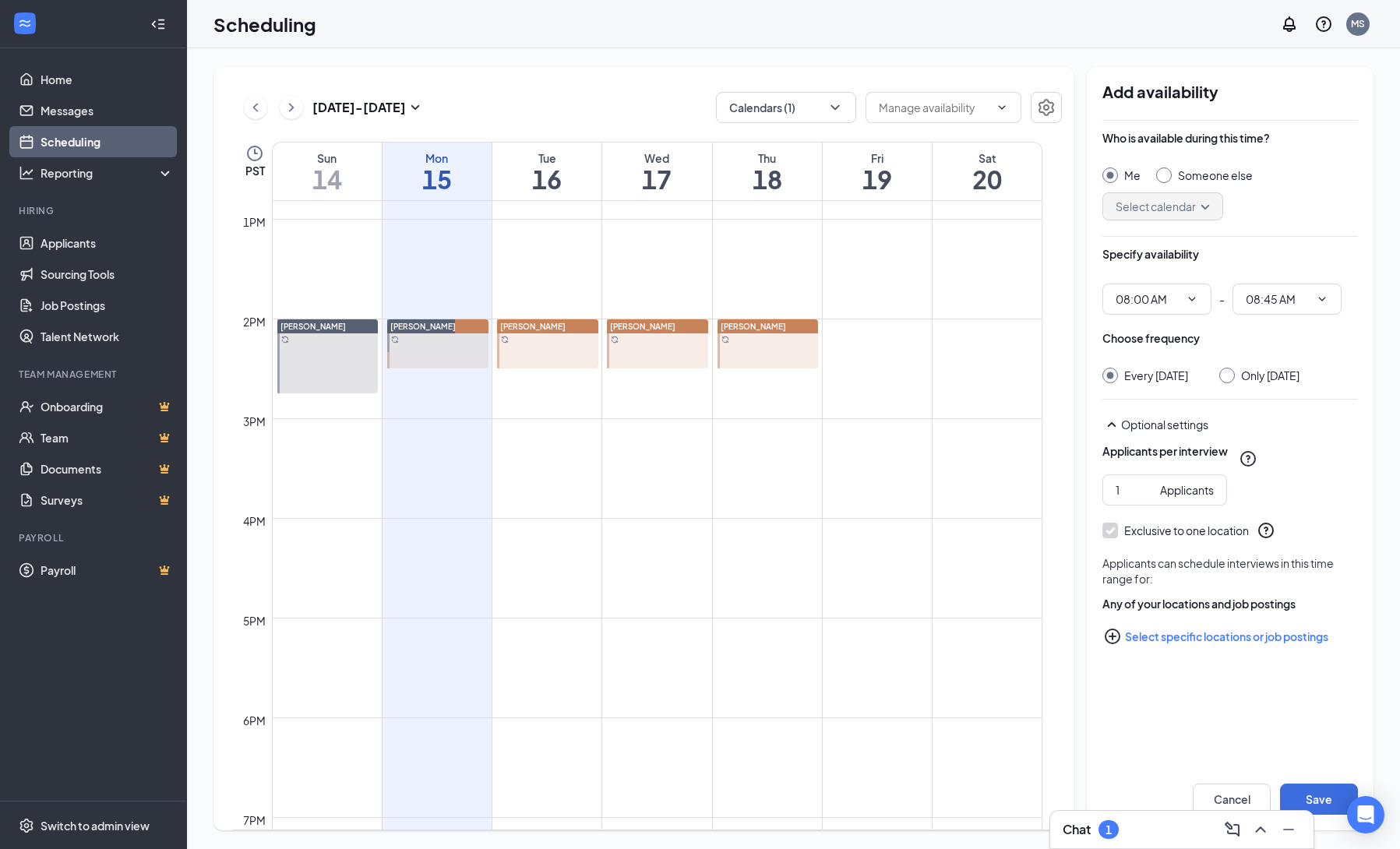
click at [1117, 646] on icon "PlusCircle" at bounding box center [1113, 636] width 19 height 19
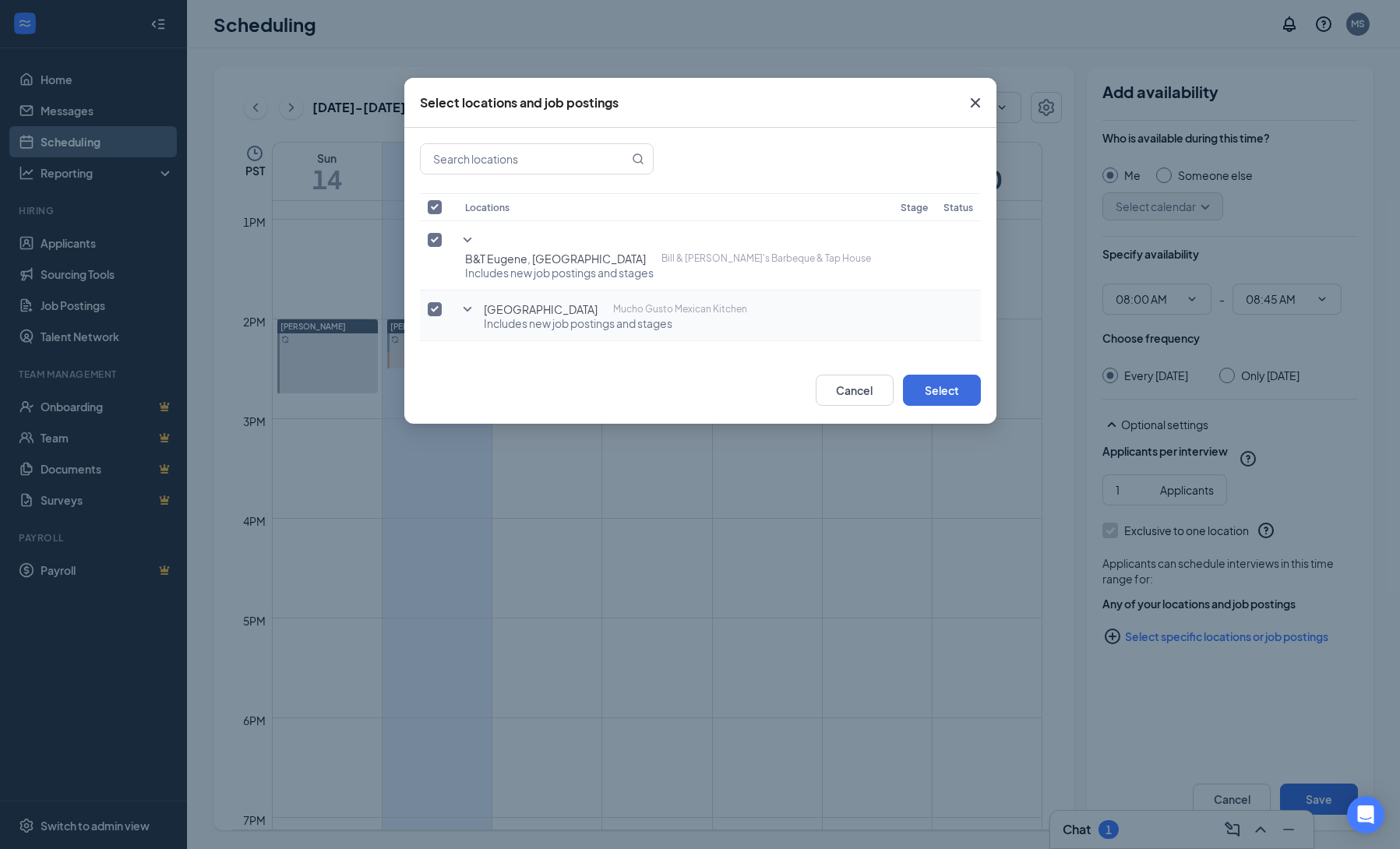
click at [466, 307] on icon "SmallChevronDown" at bounding box center [467, 309] width 9 height 5
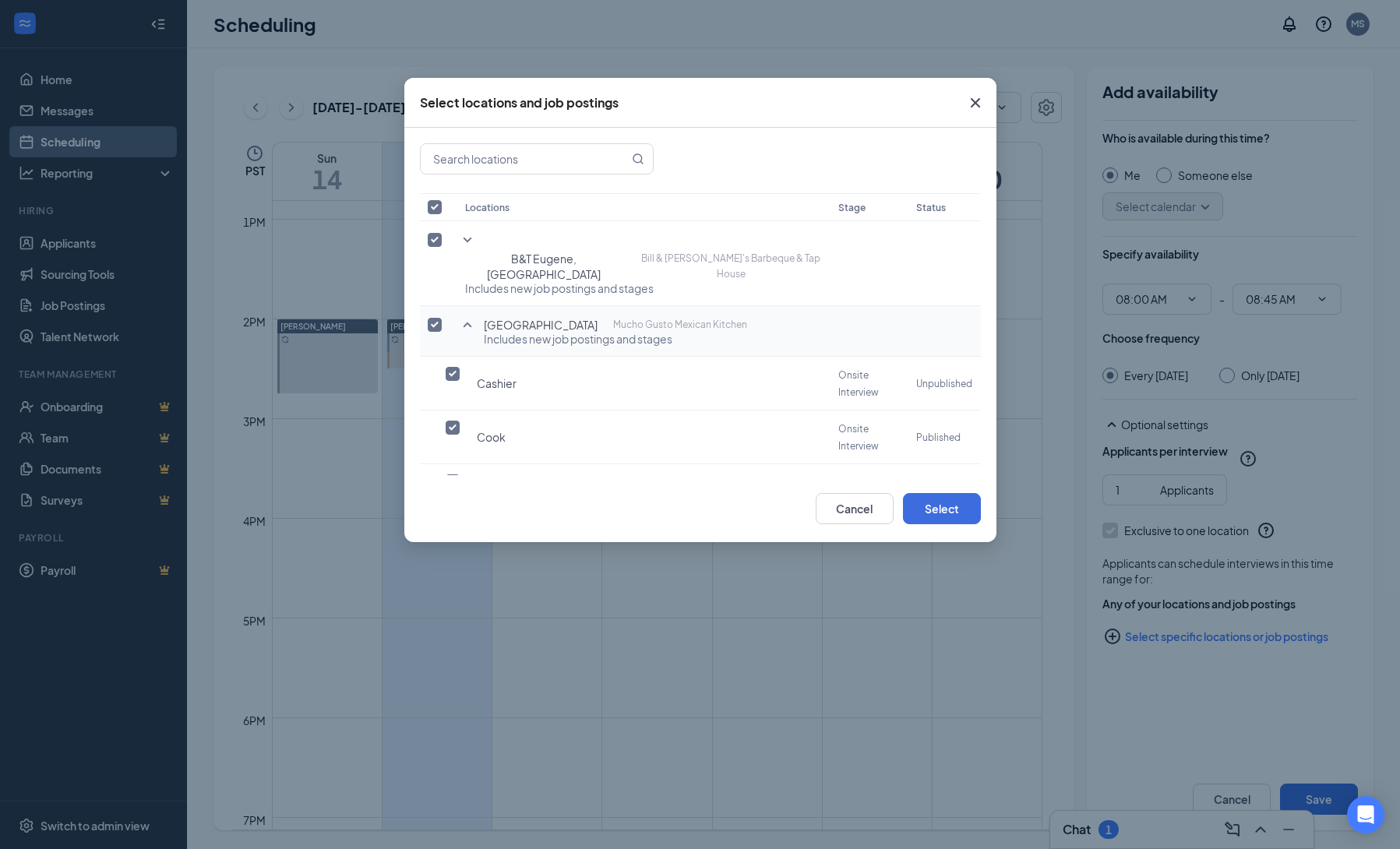
drag, startPoint x: 976, startPoint y: 104, endPoint x: 982, endPoint y: 195, distance: 91.2
click at [976, 104] on icon "Cross" at bounding box center [975, 103] width 9 height 9
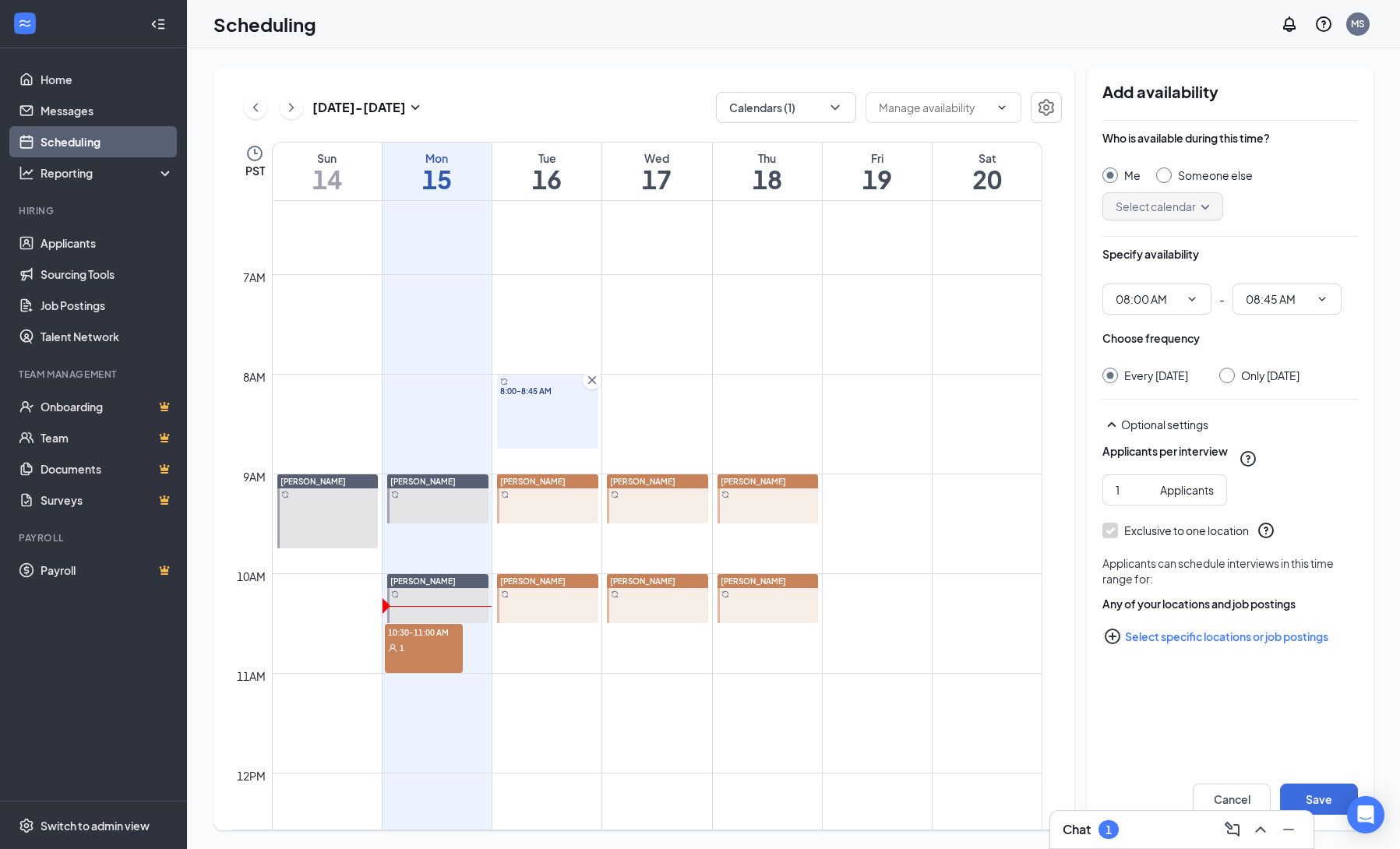
scroll to position [615, 0]
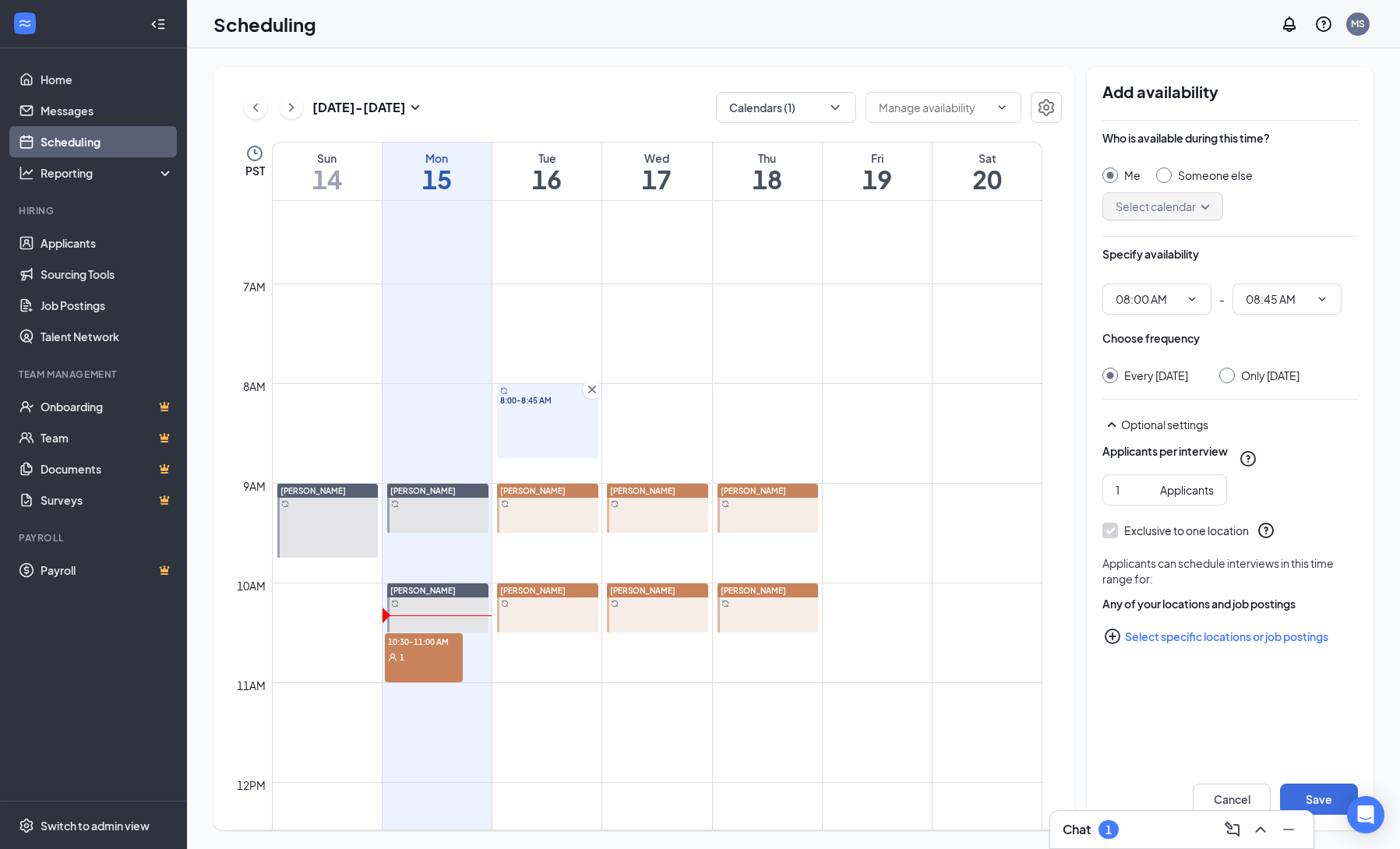
click at [562, 421] on div "8:00-8:45 AM" at bounding box center [548, 421] width 101 height 74
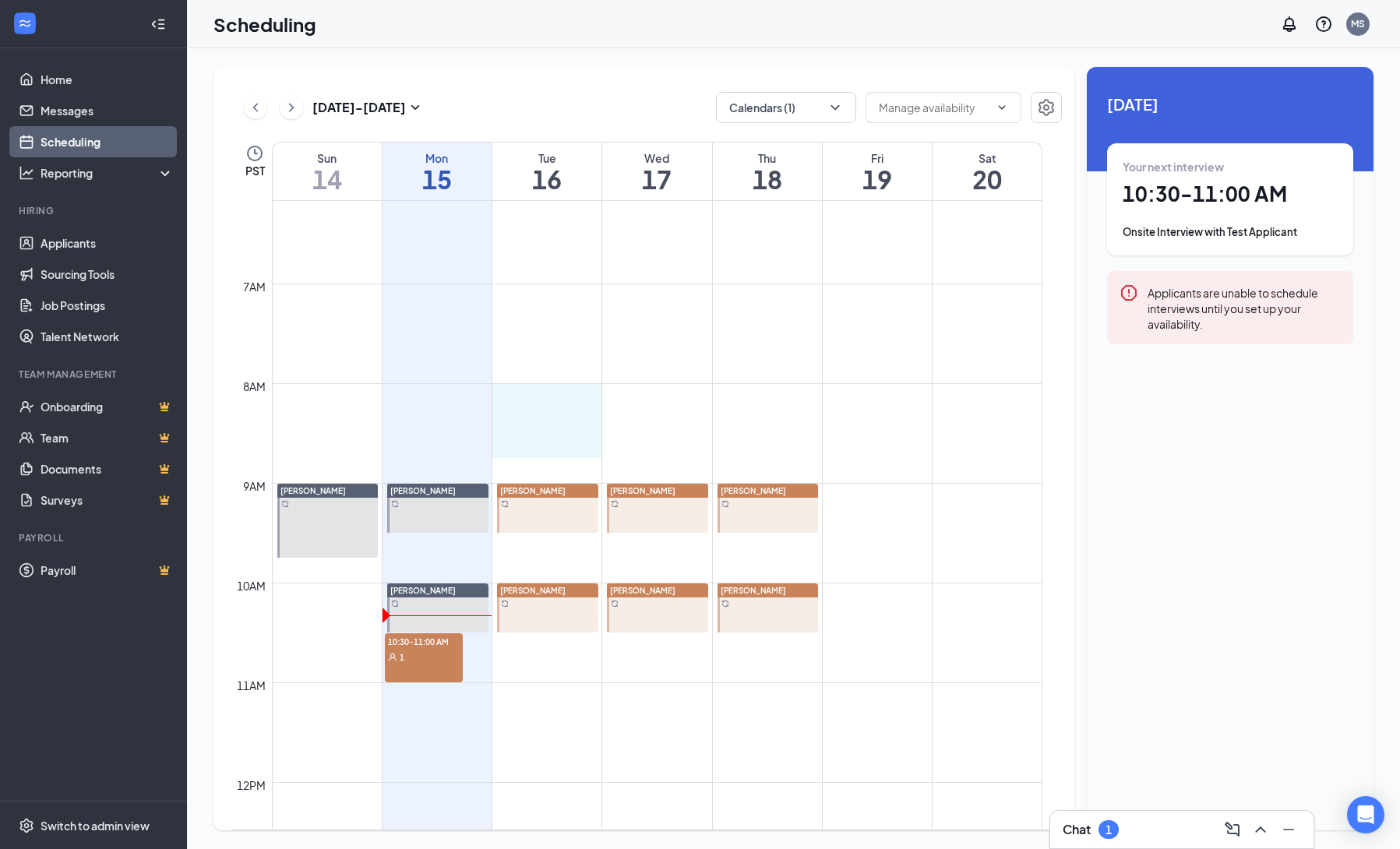
drag, startPoint x: 509, startPoint y: 392, endPoint x: 548, endPoint y: 436, distance: 58.8
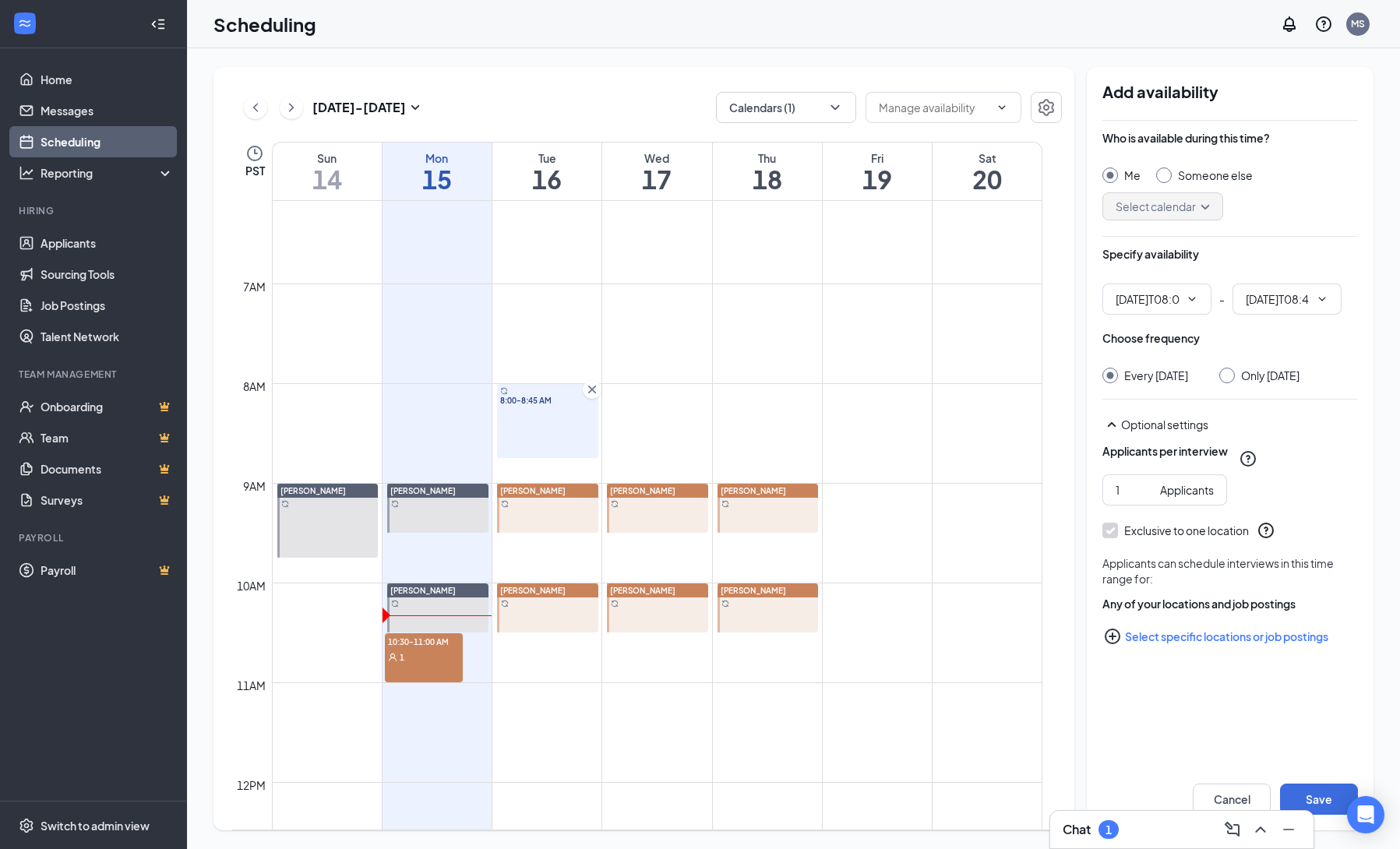
type input "08:00 AM"
type input "08:45 AM"
click at [1148, 652] on button "Select specific locations or job postings" at bounding box center [1230, 636] width 256 height 31
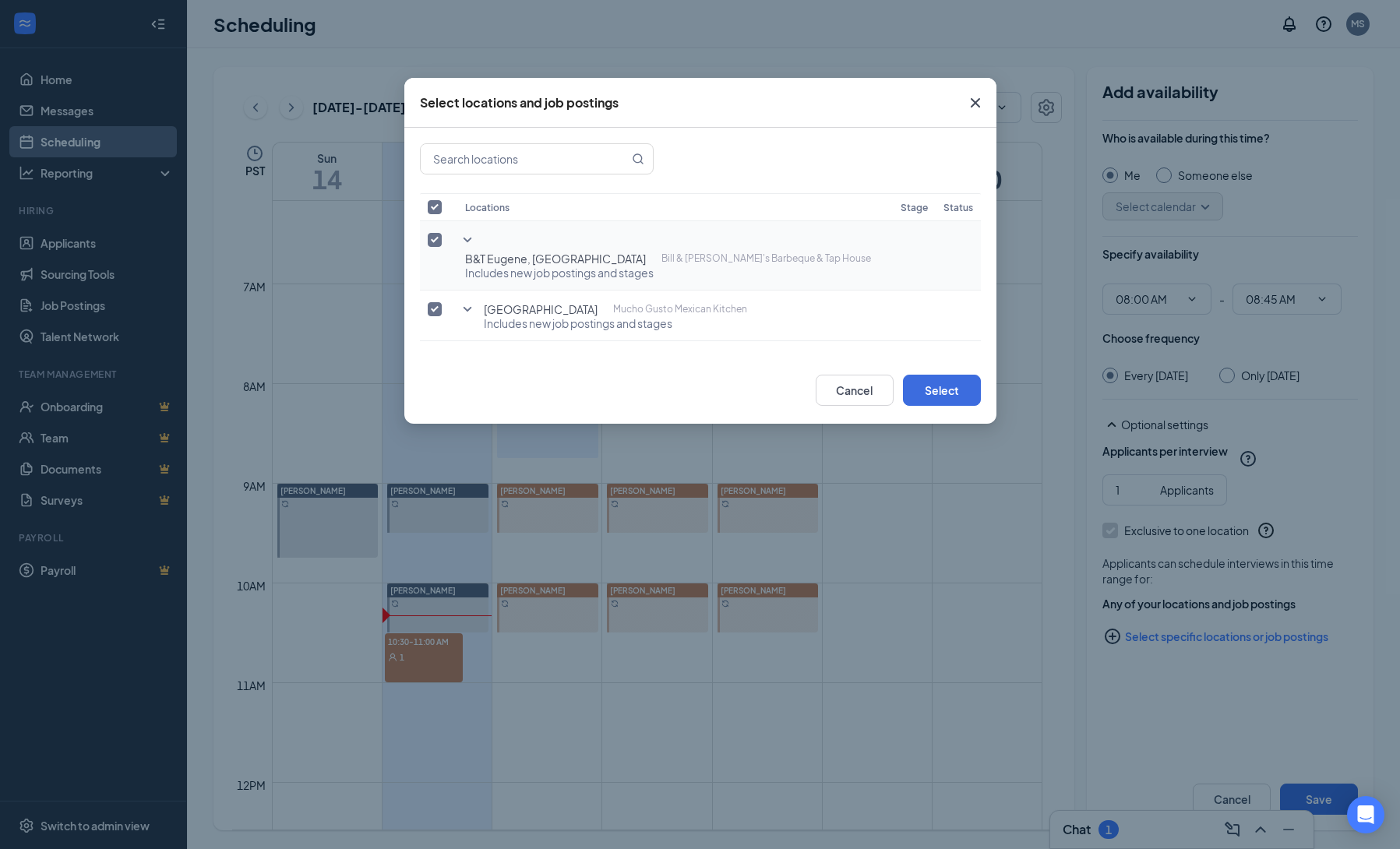
click at [432, 236] on input "checkbox" at bounding box center [435, 240] width 14 height 14
checkbox input "false"
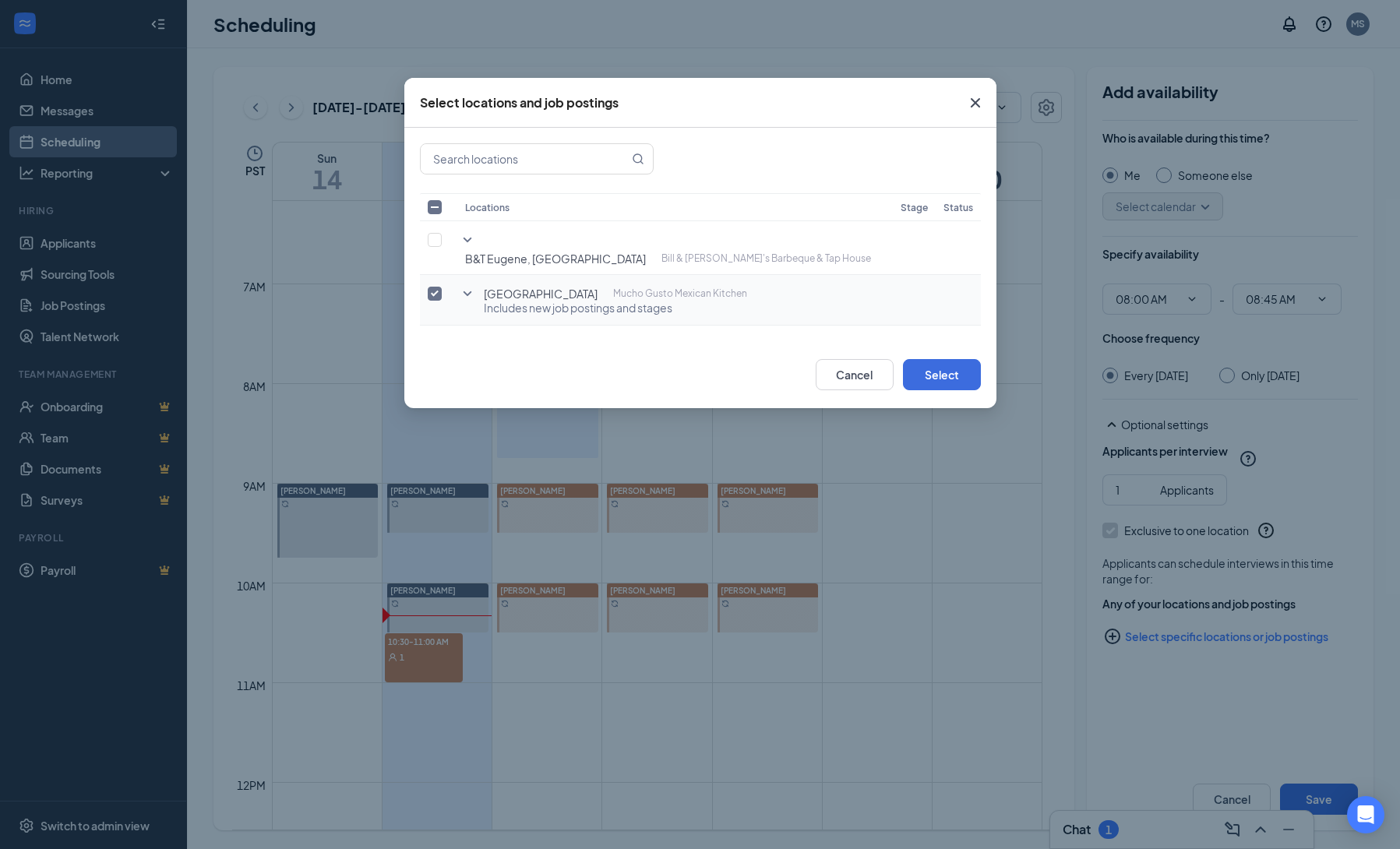
click at [469, 284] on icon "SmallChevronDown" at bounding box center [467, 294] width 19 height 19
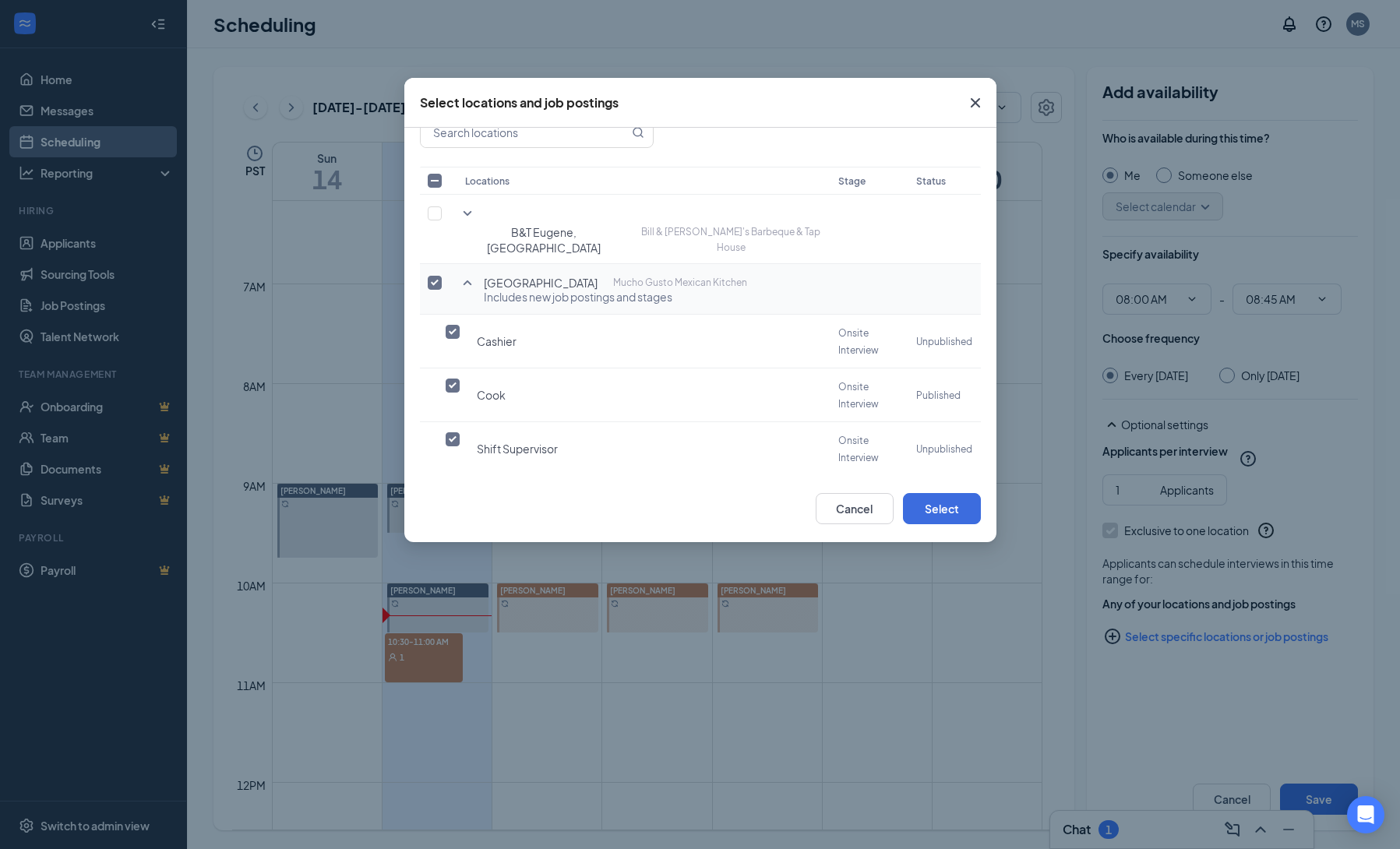
scroll to position [22, 0]
click at [979, 100] on icon "Cross" at bounding box center [975, 103] width 19 height 19
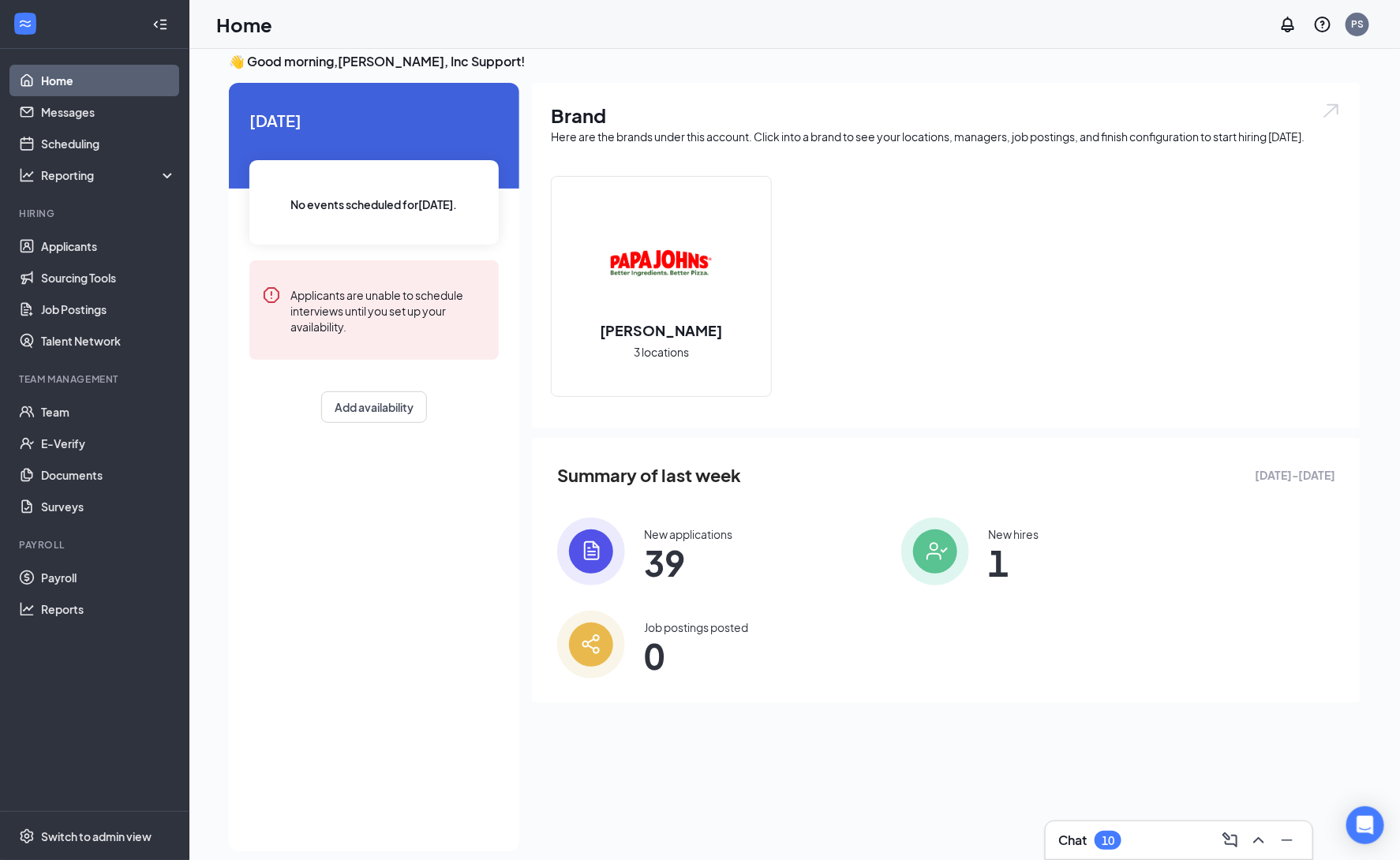
scroll to position [33, 0]
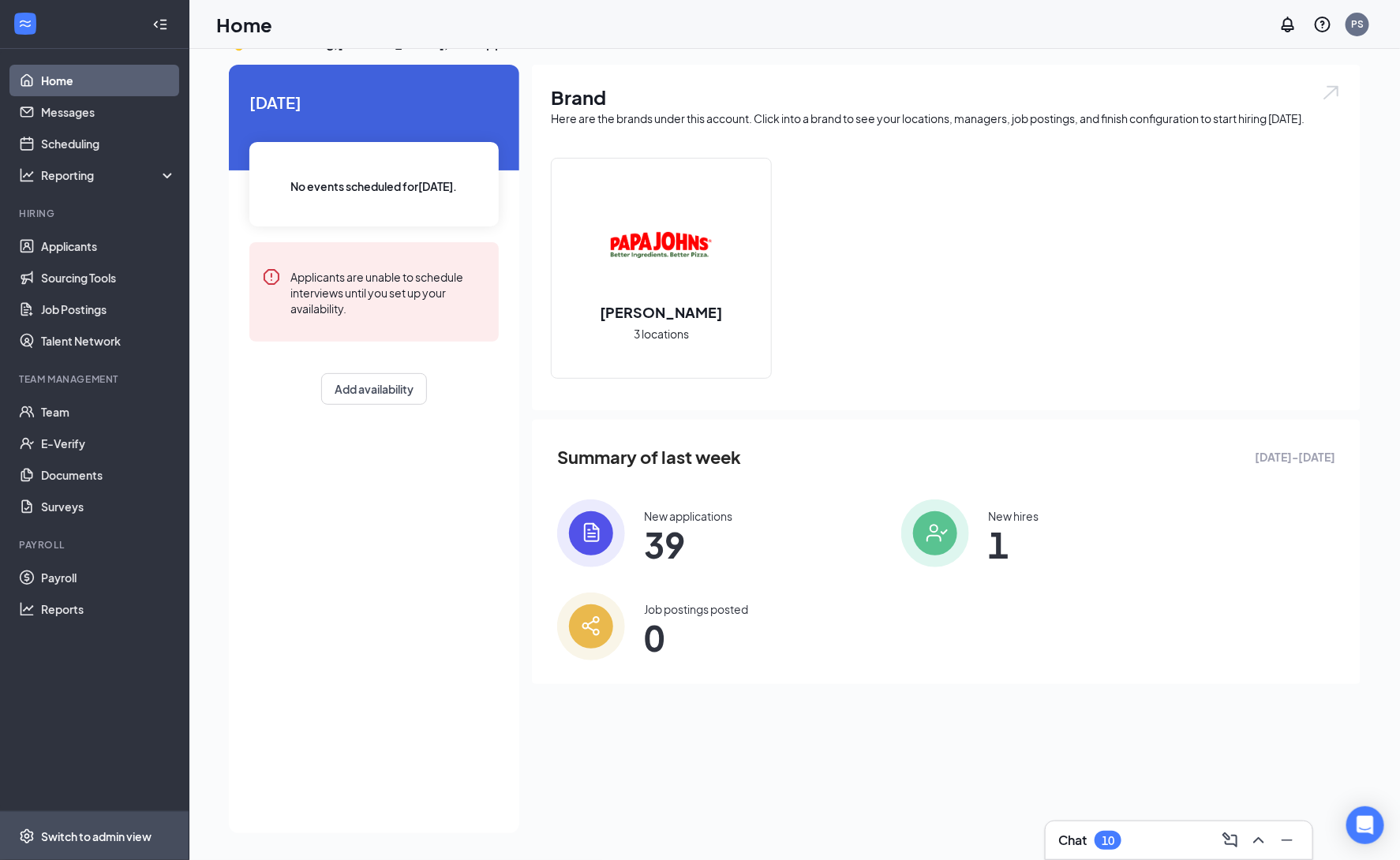
click at [115, 838] on div "Switch to admin view" at bounding box center [96, 836] width 110 height 16
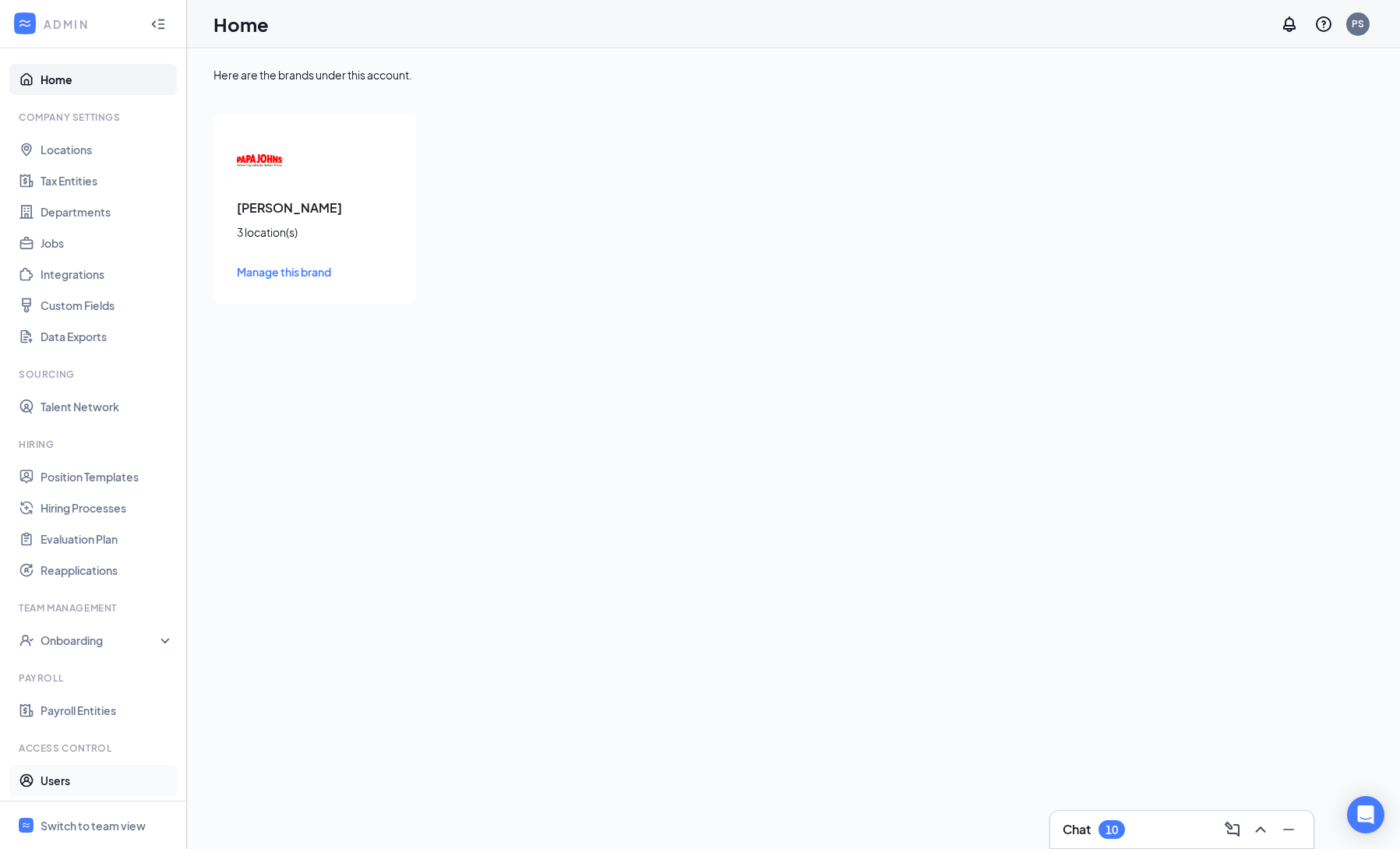
click at [65, 783] on link "Users" at bounding box center [107, 780] width 133 height 31
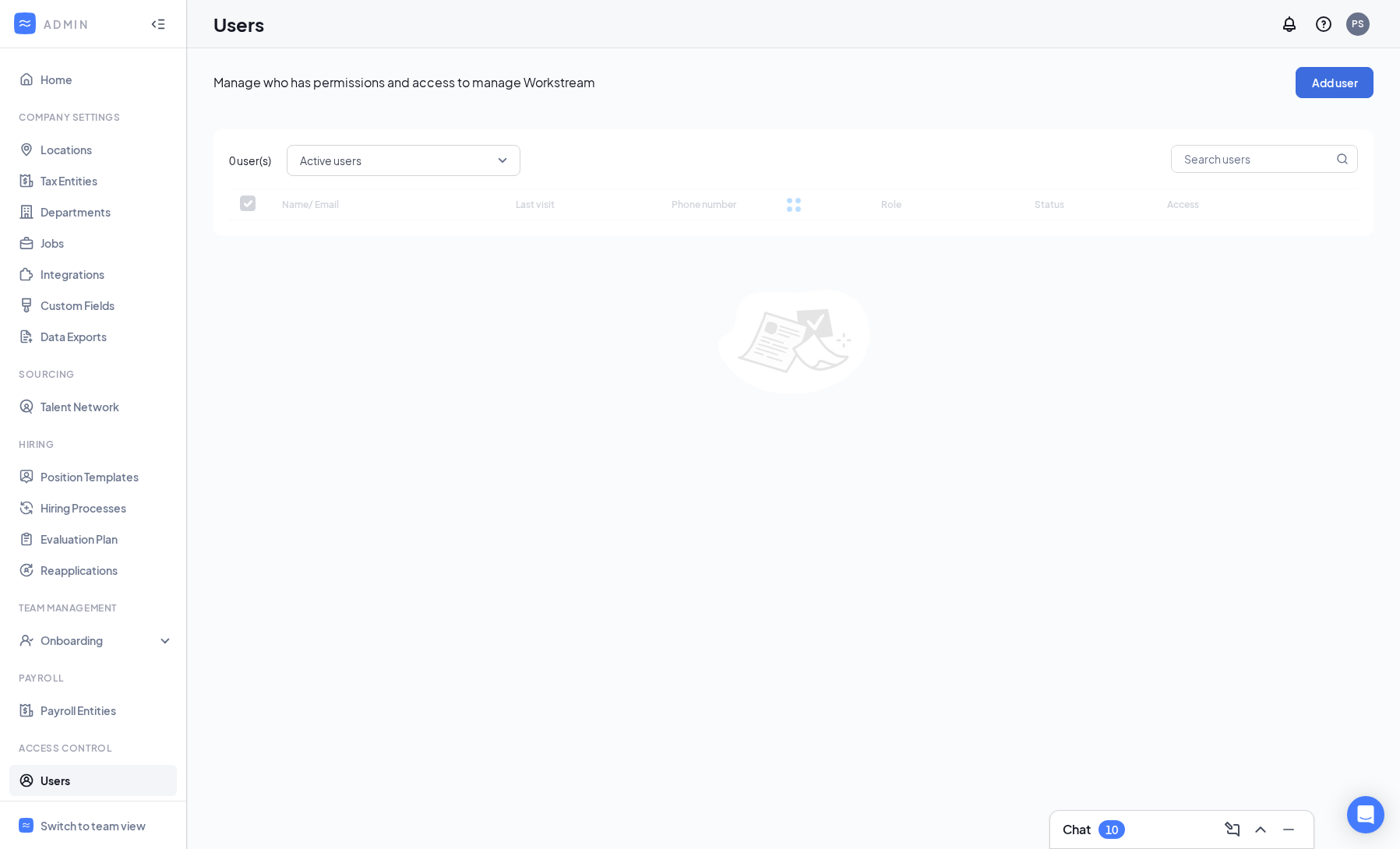
checkbox input "false"
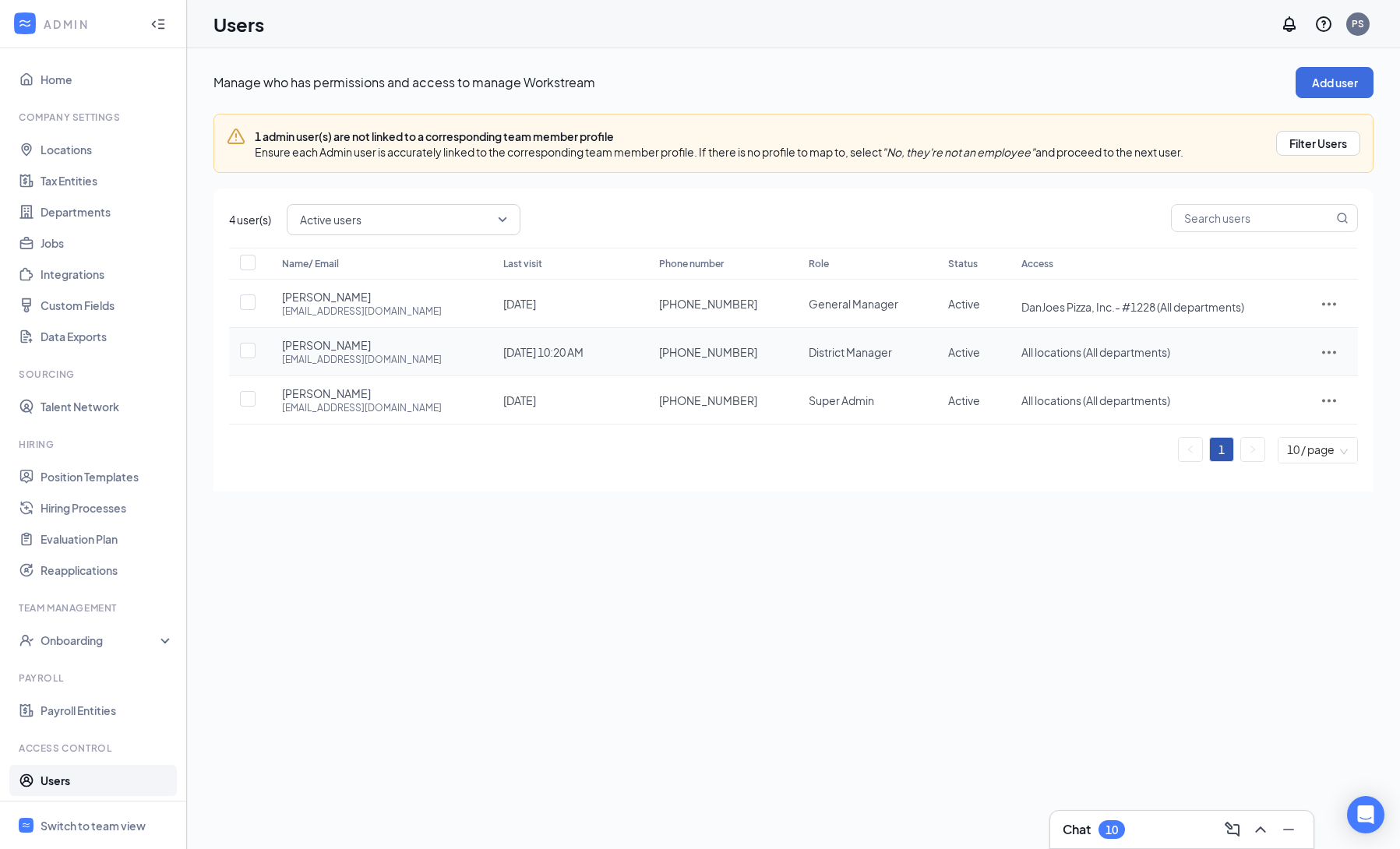
click at [1320, 354] on icon "ActionsIcon" at bounding box center [1329, 352] width 19 height 19
click at [1253, 390] on span "Edit user" at bounding box center [1237, 386] width 44 height 14
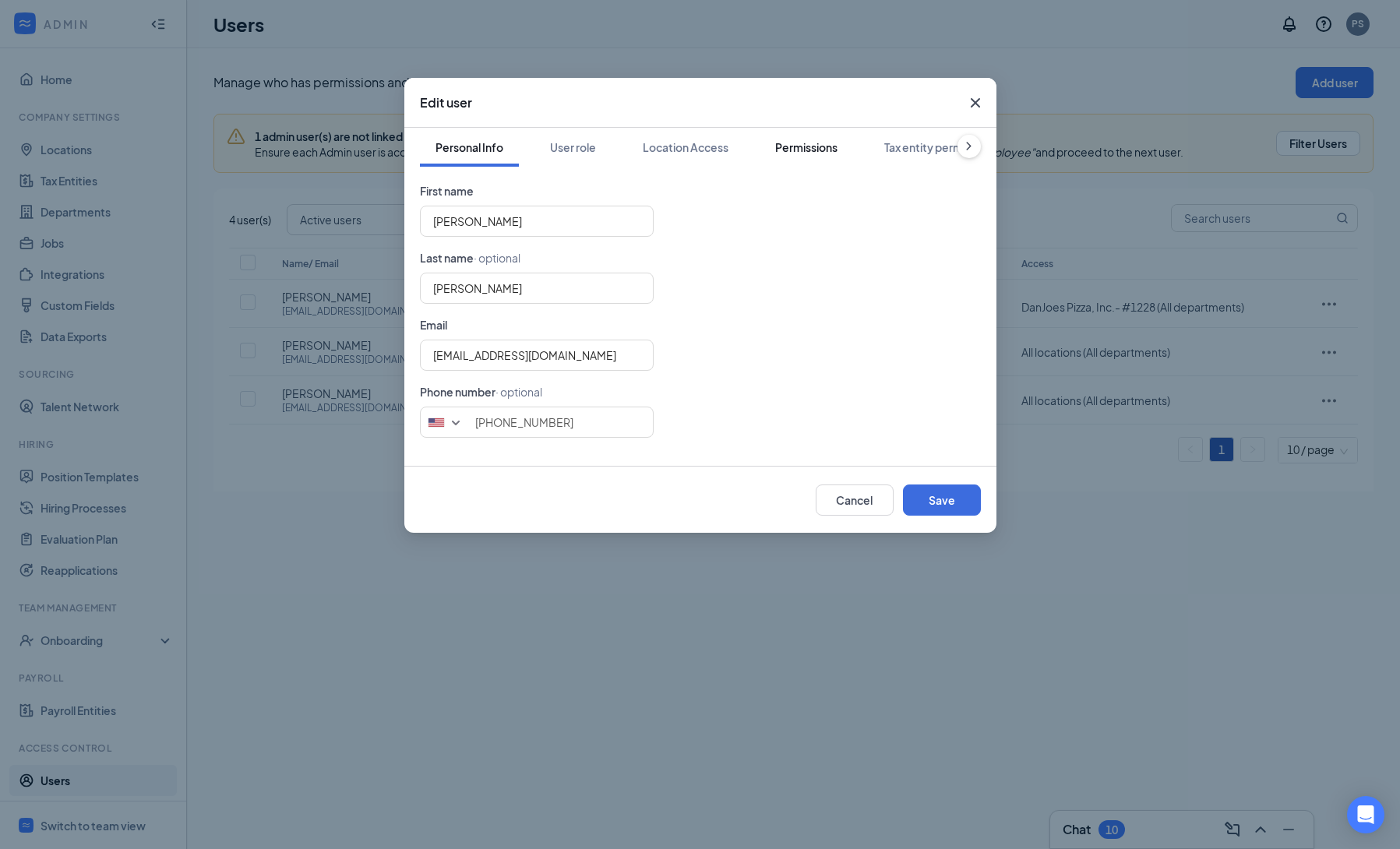
click at [805, 150] on div "Permissions" at bounding box center [806, 147] width 62 height 16
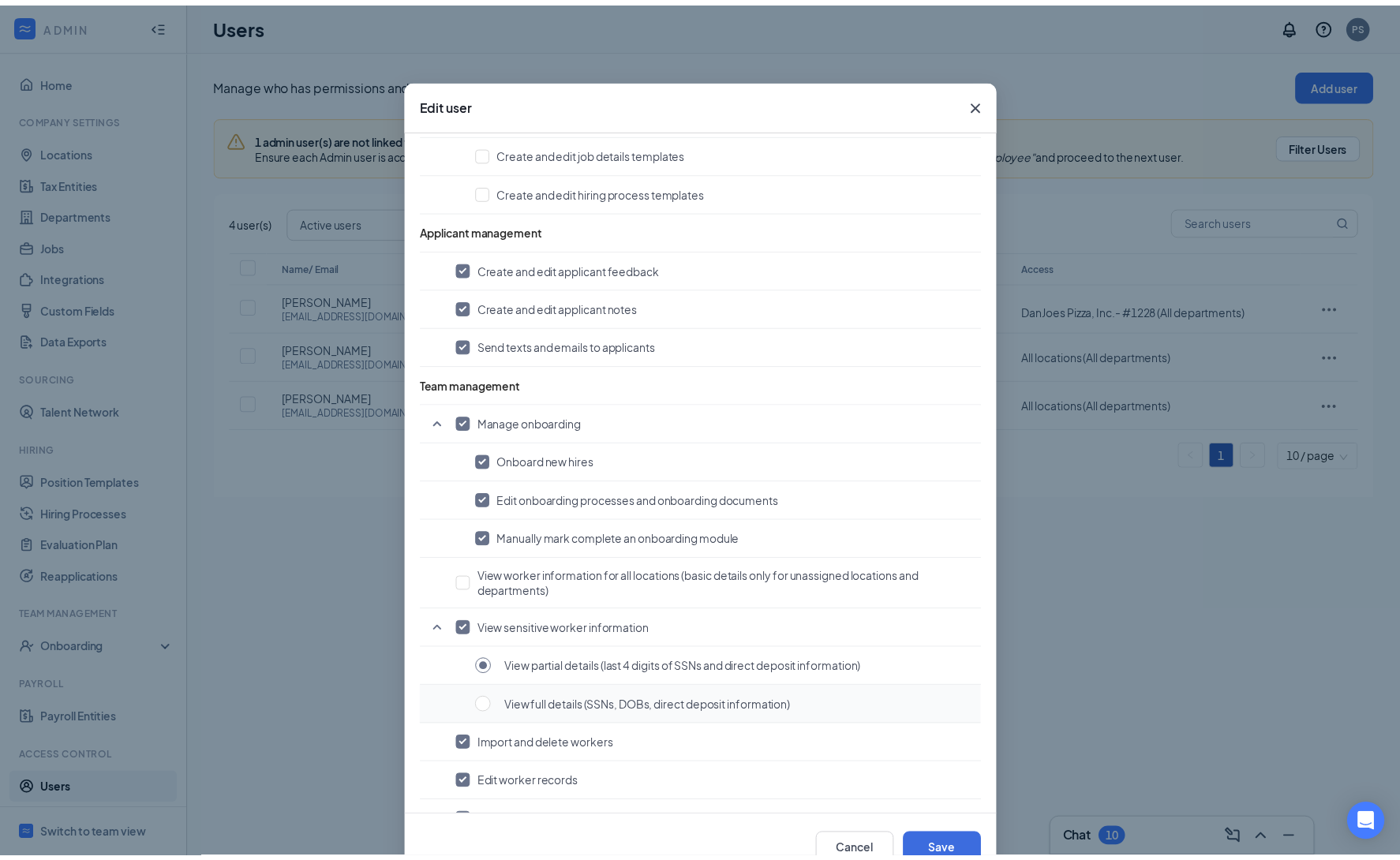
scroll to position [890, 0]
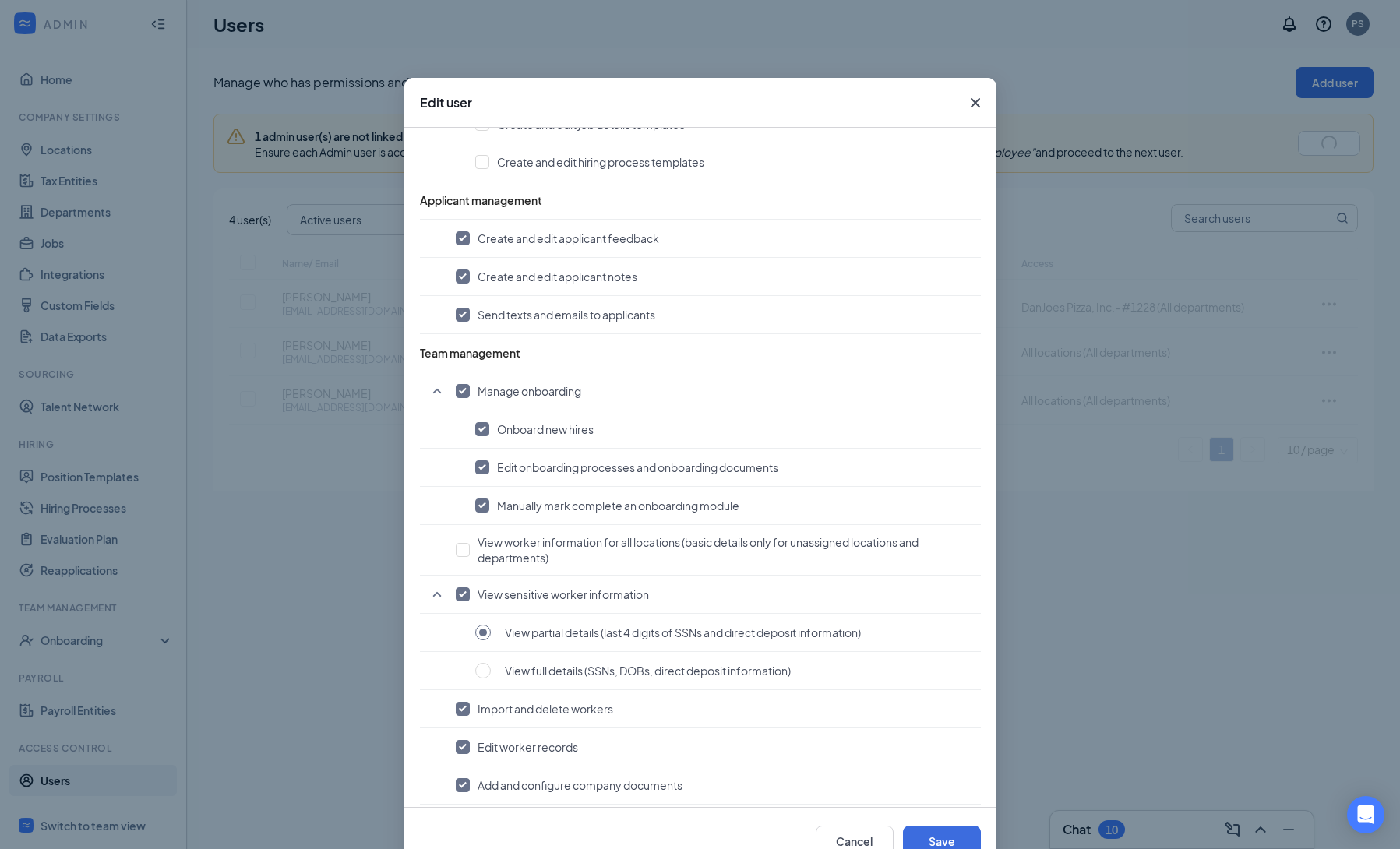
click at [970, 104] on icon "Cross" at bounding box center [975, 103] width 9 height 9
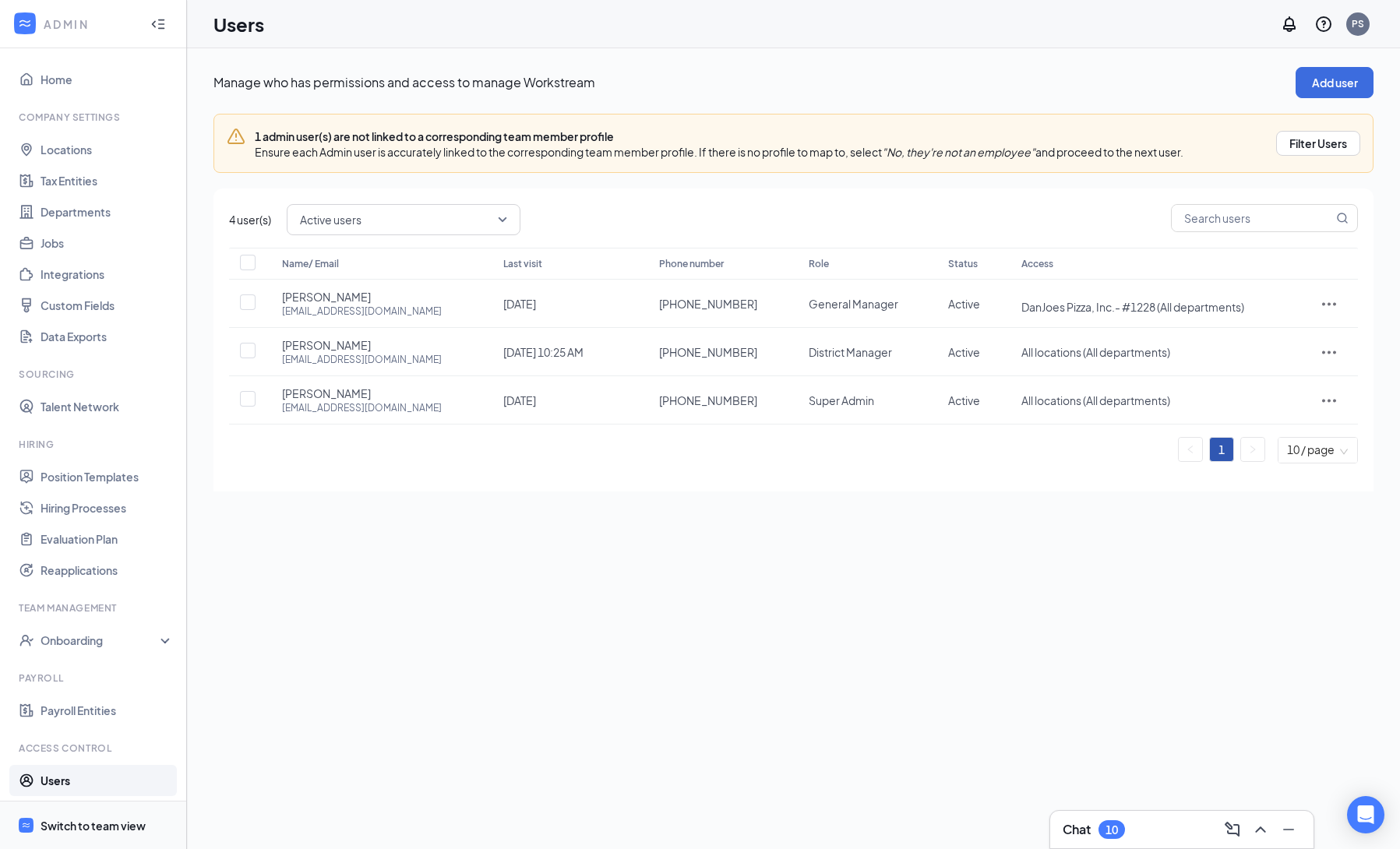
click at [112, 829] on div "Switch to team view" at bounding box center [93, 826] width 105 height 16
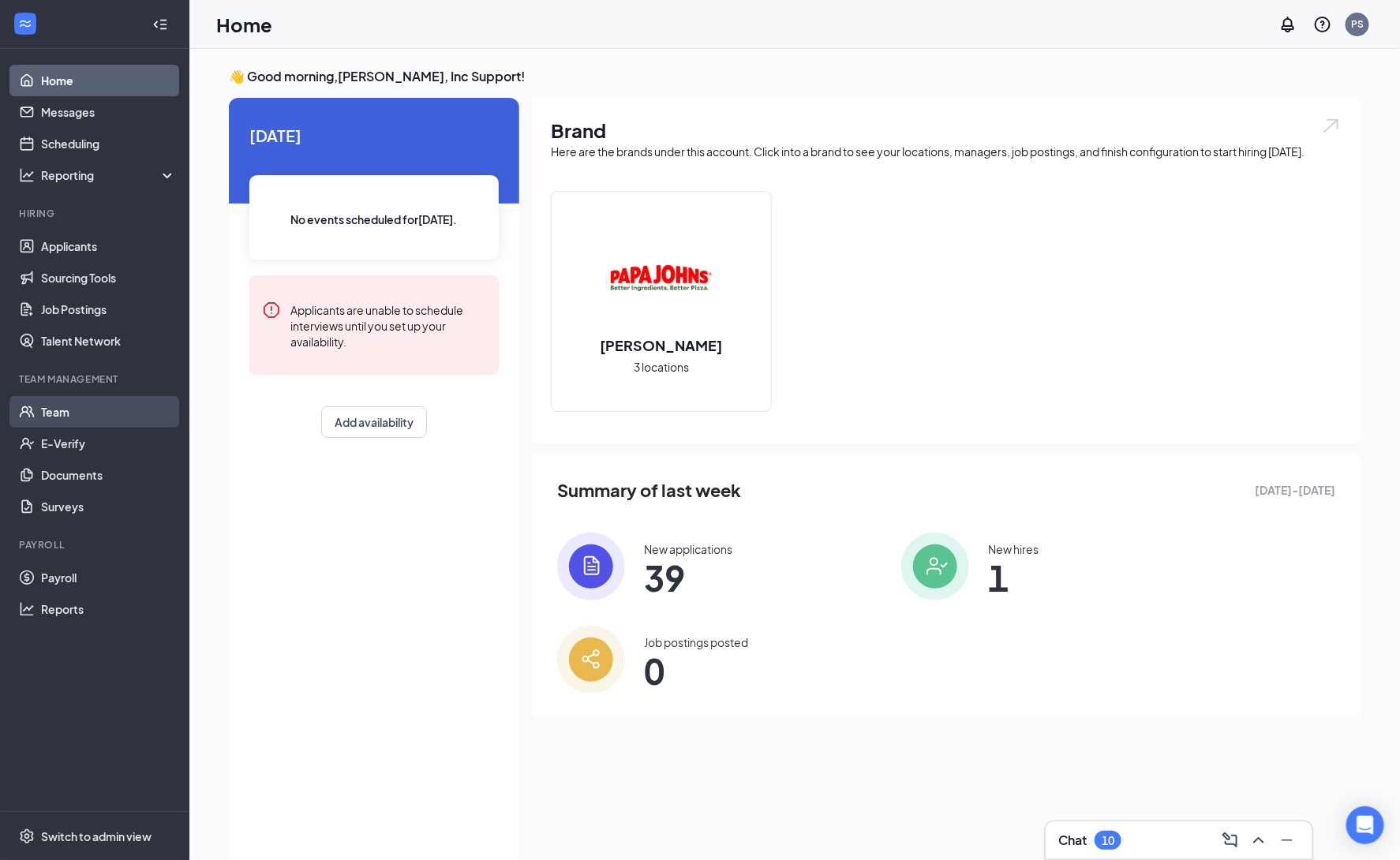
click at [70, 406] on link "Team" at bounding box center [108, 412] width 135 height 32
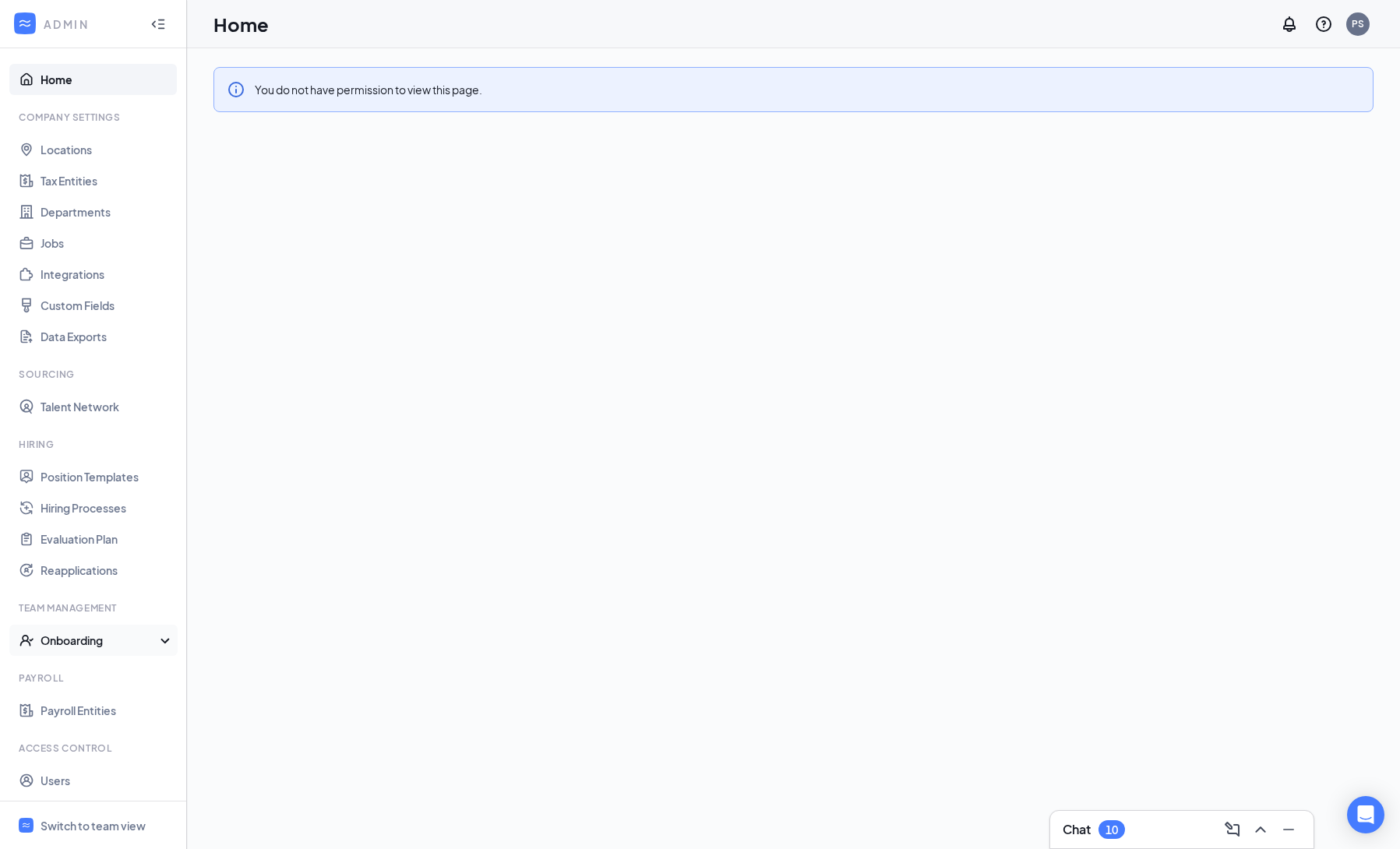
click at [120, 641] on div "Onboarding" at bounding box center [101, 640] width 120 height 16
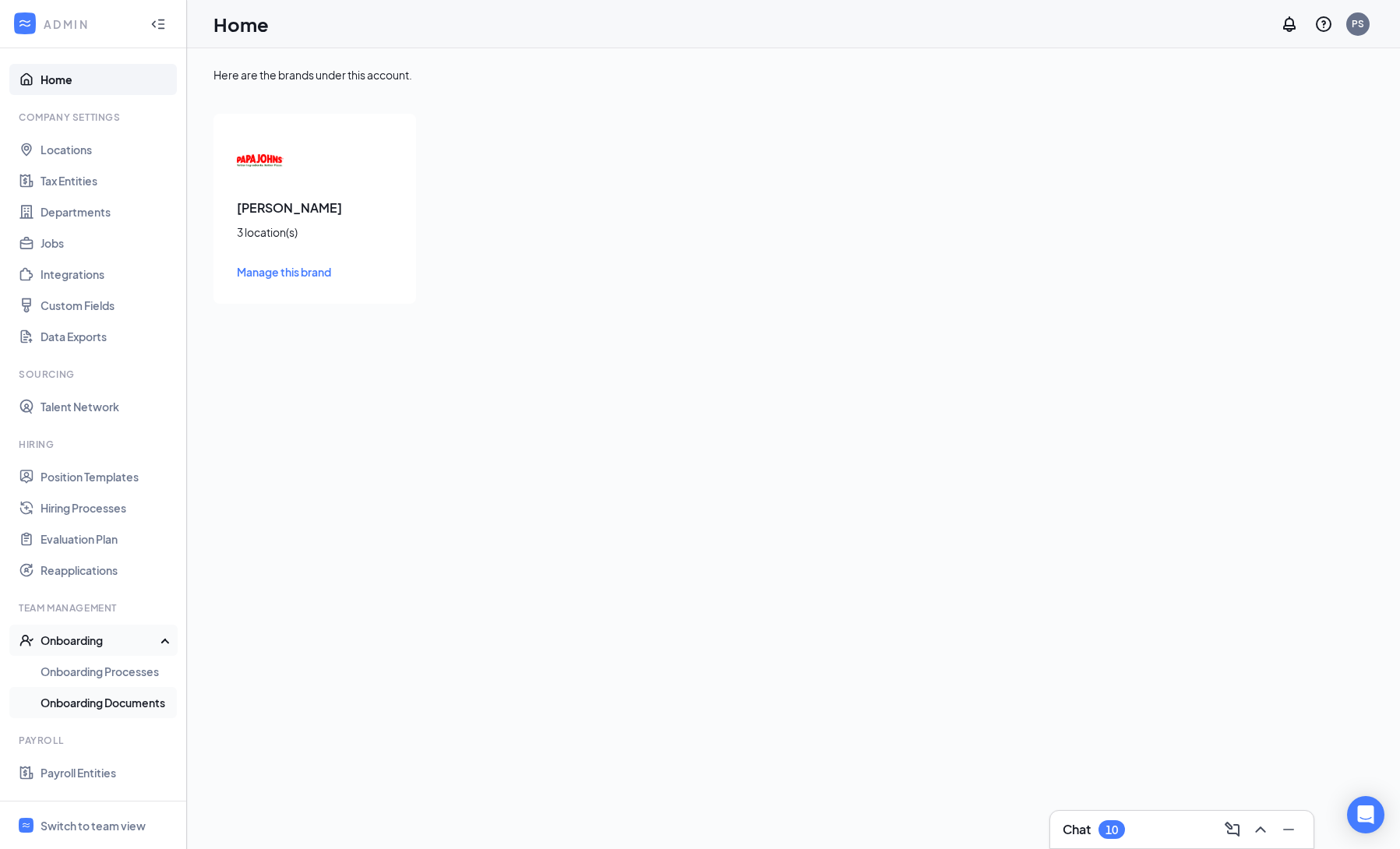
click at [95, 699] on link "Onboarding Documents" at bounding box center [107, 703] width 133 height 31
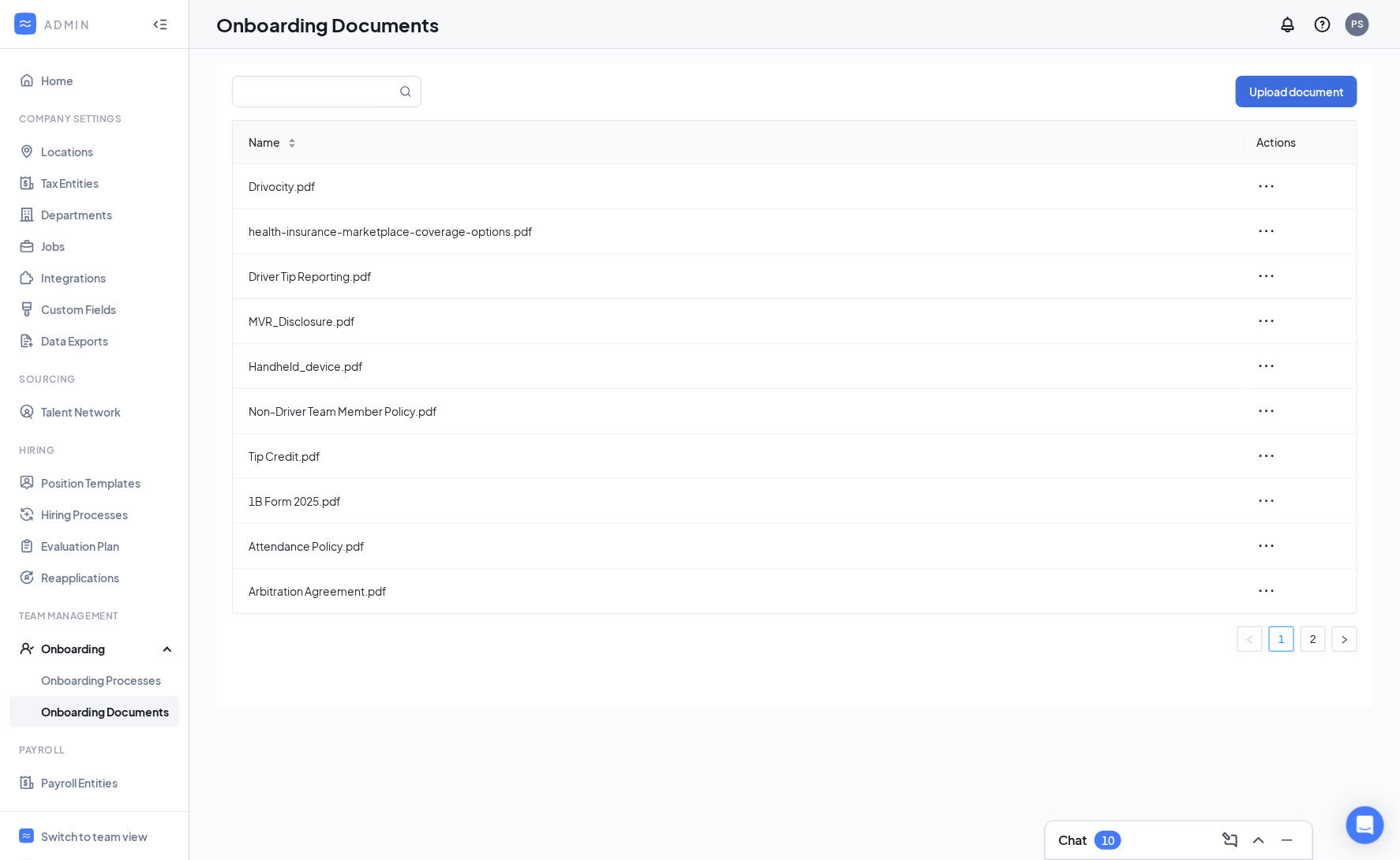
scroll to position [71, 0]
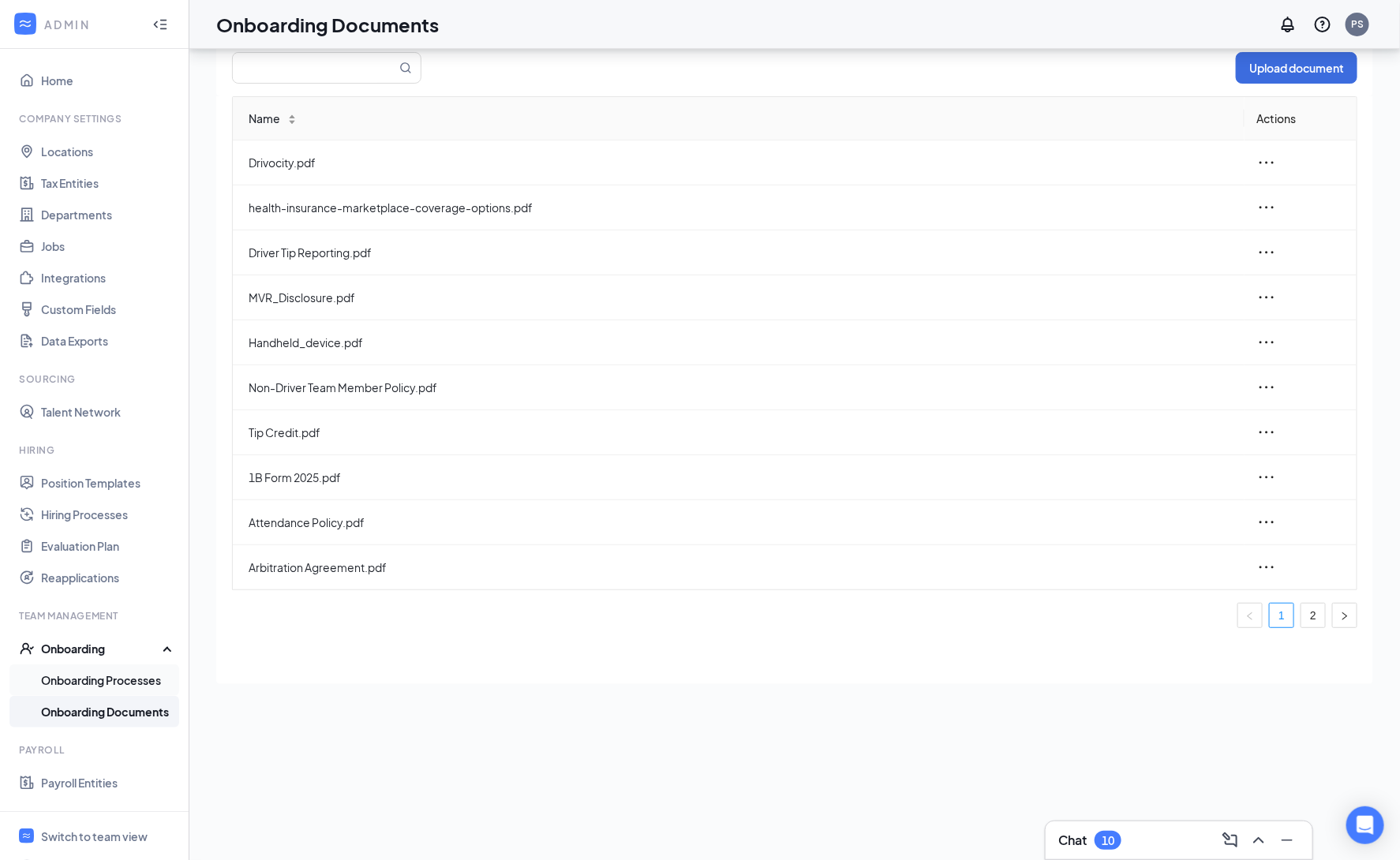
click at [133, 679] on link "Onboarding Processes" at bounding box center [108, 680] width 135 height 32
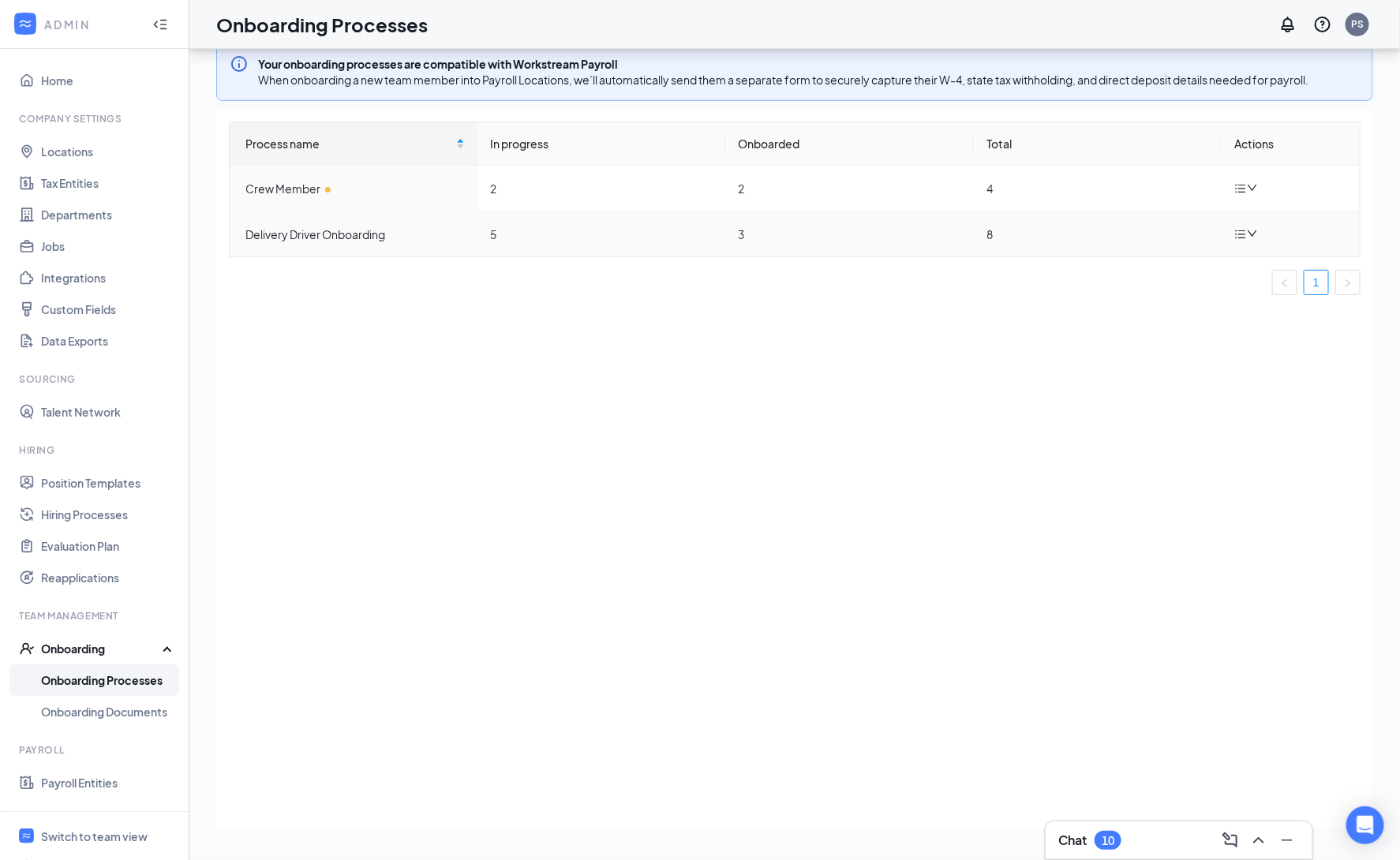
click at [1241, 236] on icon "bars" at bounding box center [1241, 234] width 13 height 13
click at [1144, 274] on div "Edit process" at bounding box center [1166, 272] width 170 height 19
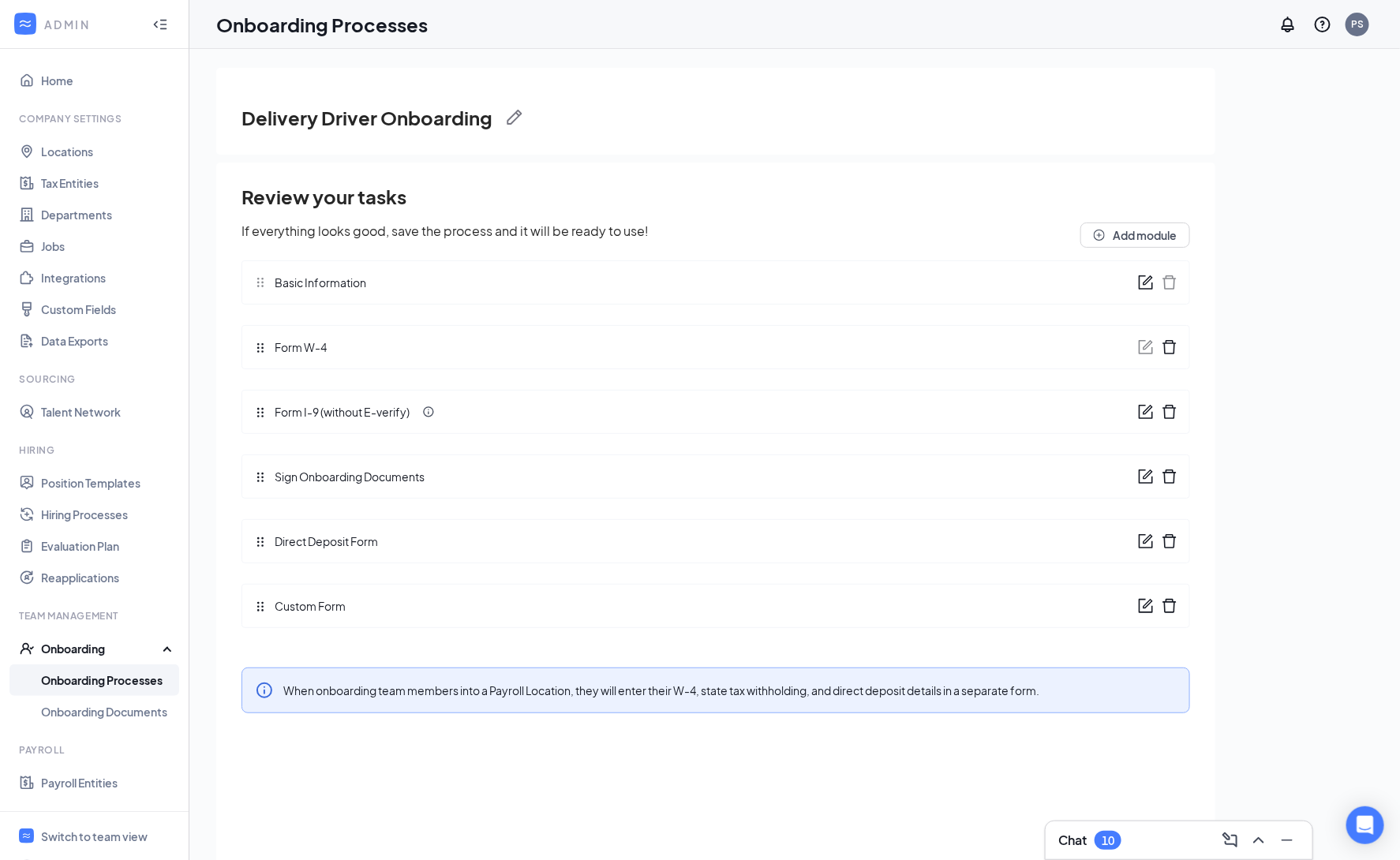
click at [1142, 416] on icon "form" at bounding box center [1146, 412] width 16 height 16
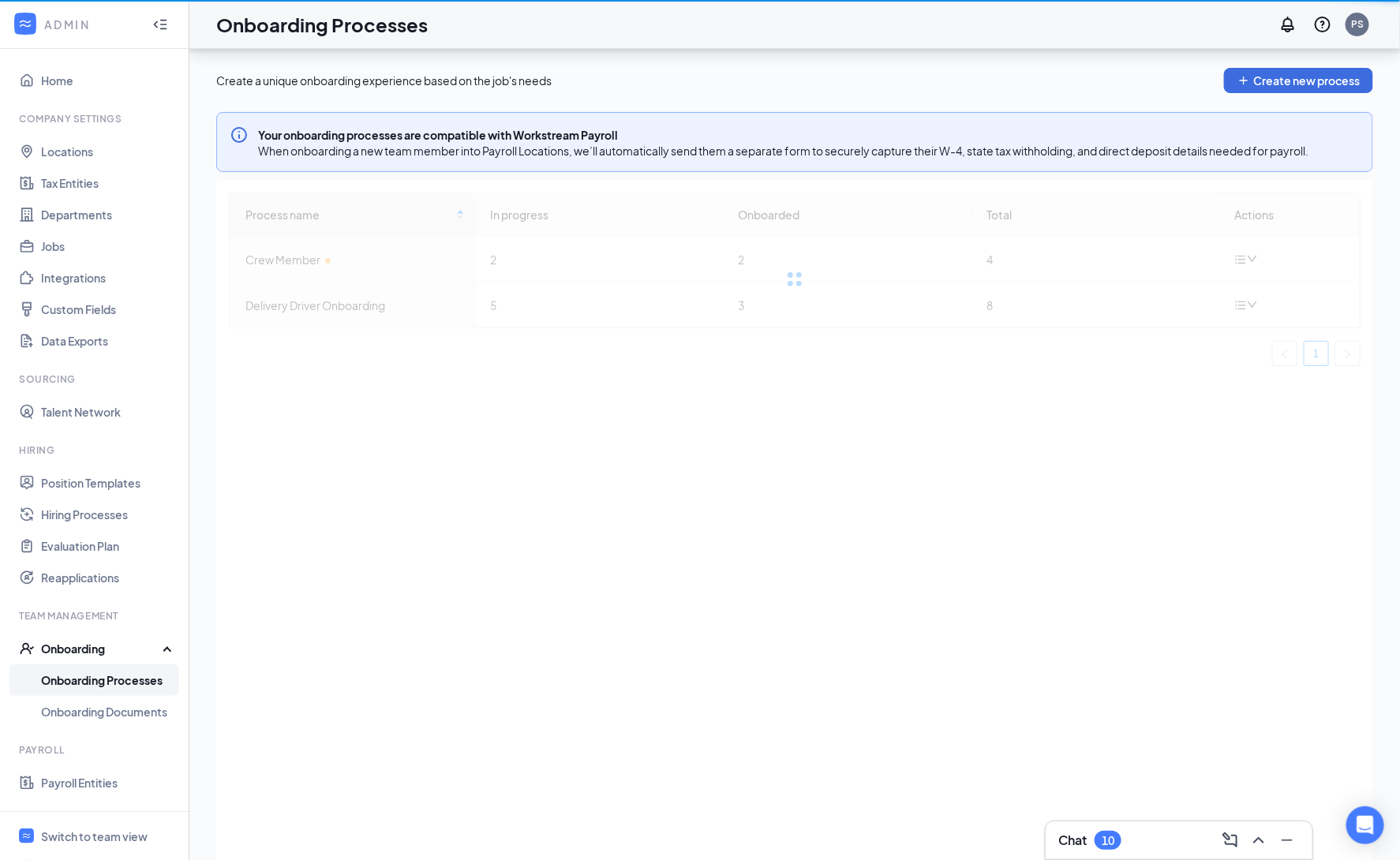
scroll to position [71, 0]
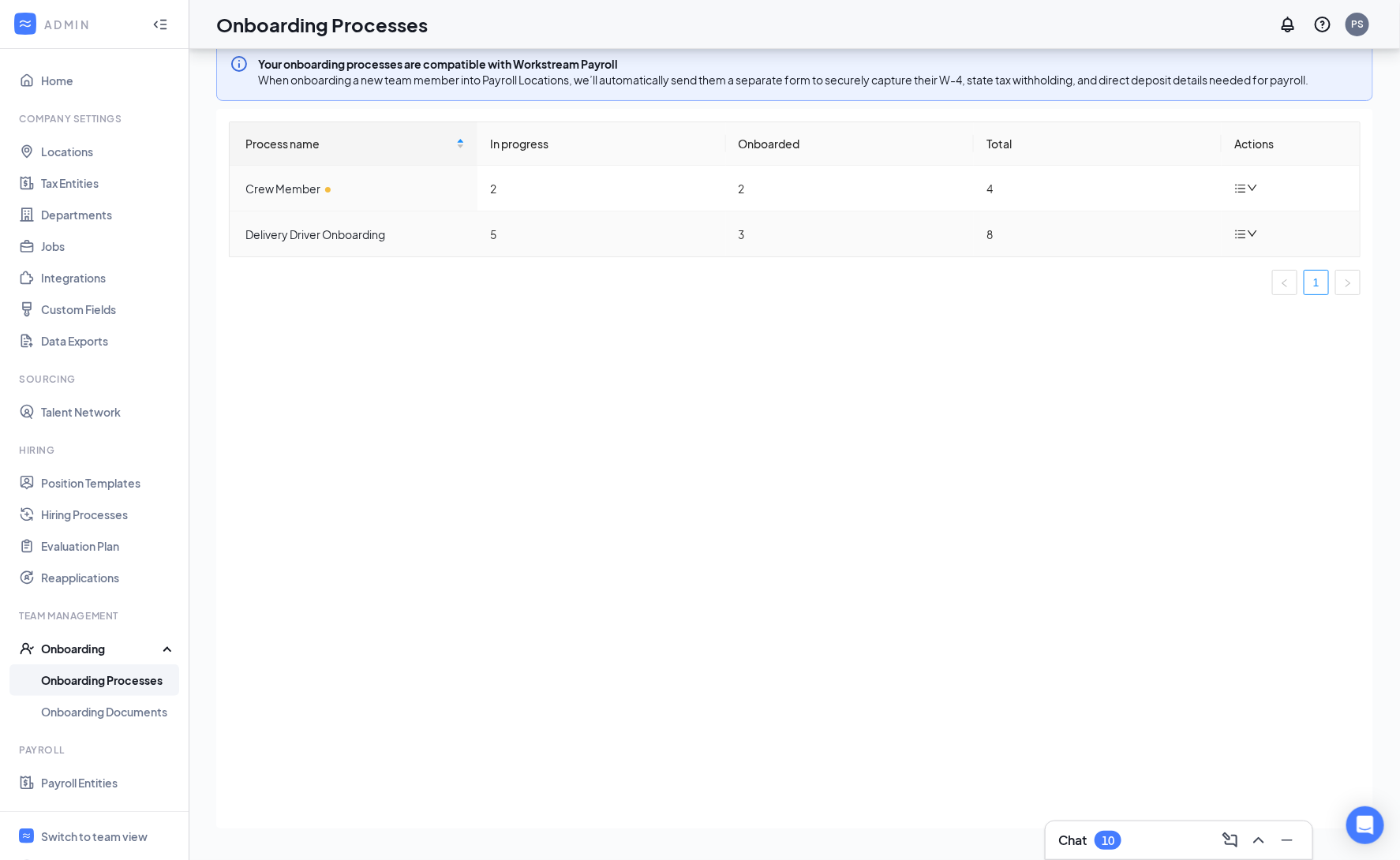
click at [1243, 234] on icon "bars" at bounding box center [1241, 234] width 13 height 13
click at [1151, 273] on div "Edit process" at bounding box center [1166, 272] width 170 height 19
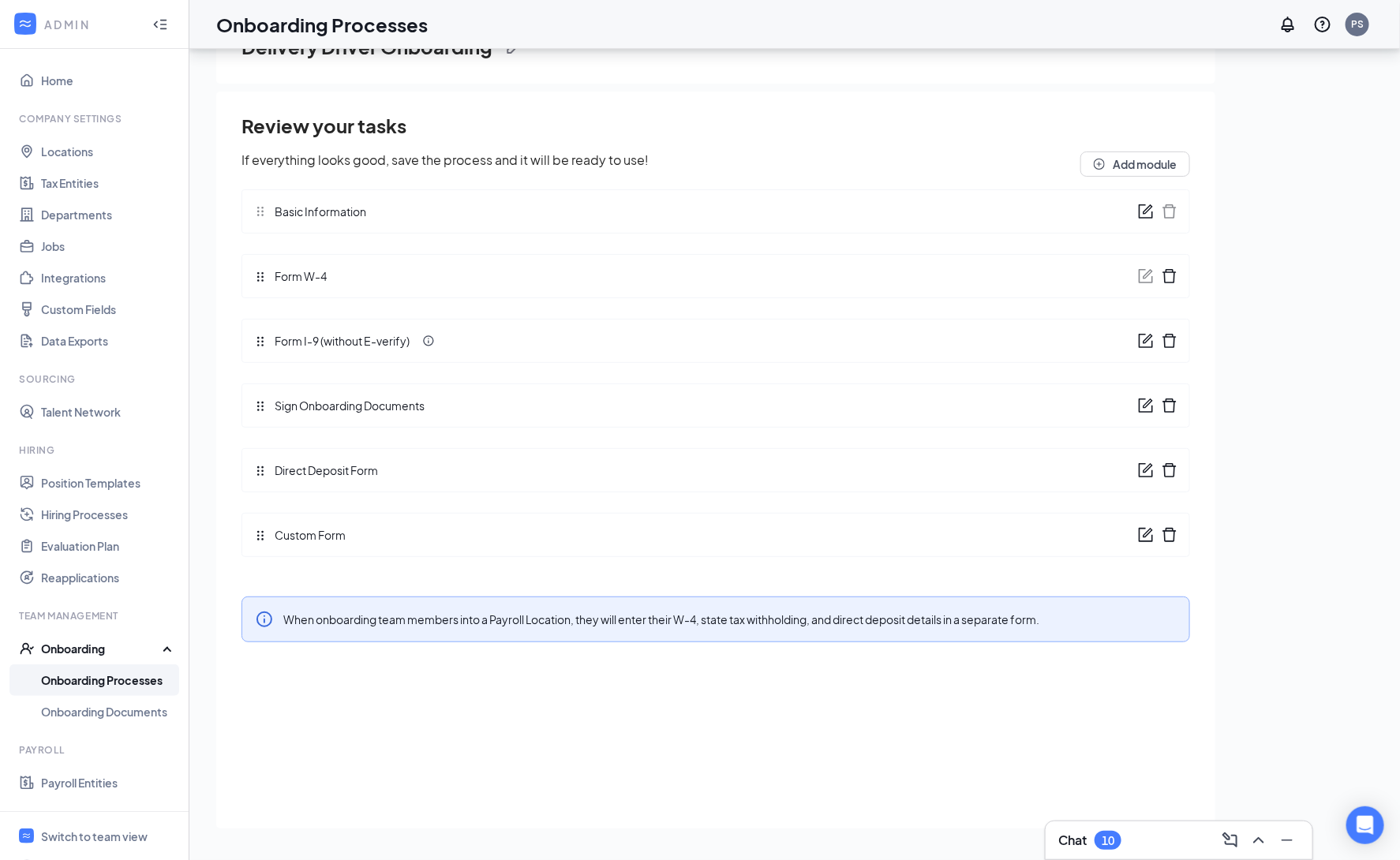
click at [1144, 408] on icon "form" at bounding box center [1147, 403] width 9 height 9
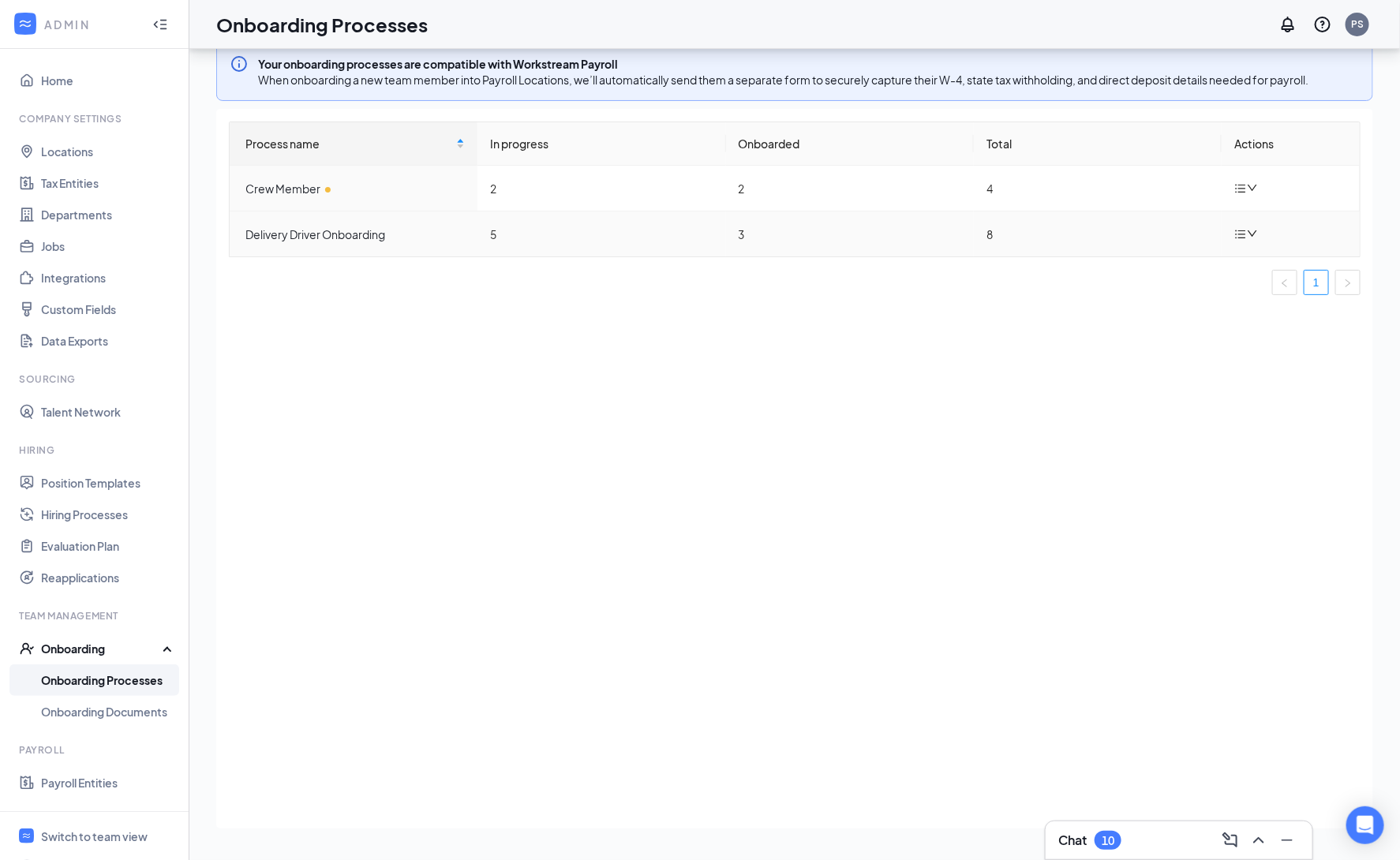
click at [1244, 238] on icon "bars" at bounding box center [1241, 234] width 13 height 13
click at [1143, 267] on div "Edit process" at bounding box center [1166, 272] width 170 height 19
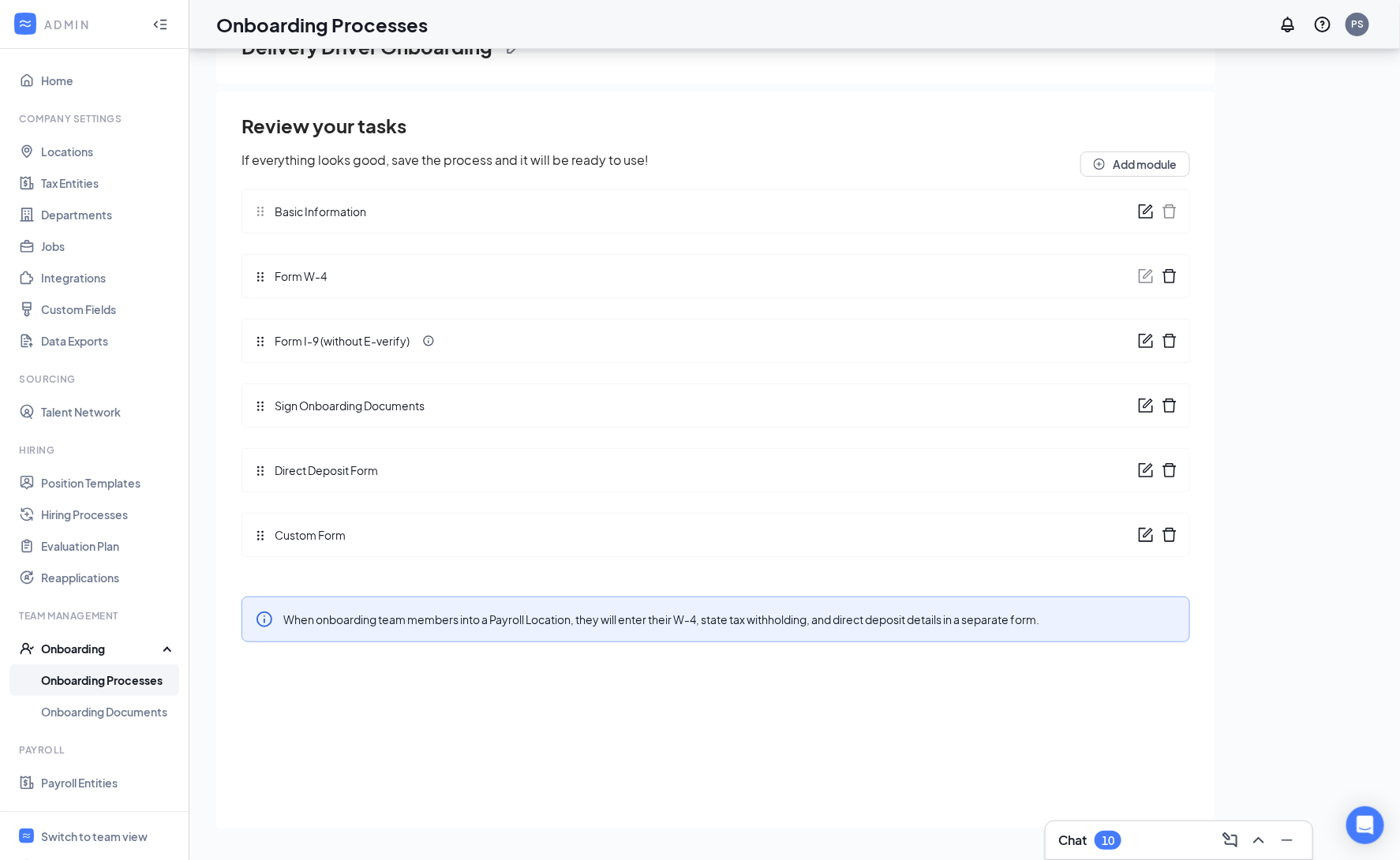
click at [1145, 339] on icon "form" at bounding box center [1146, 341] width 16 height 16
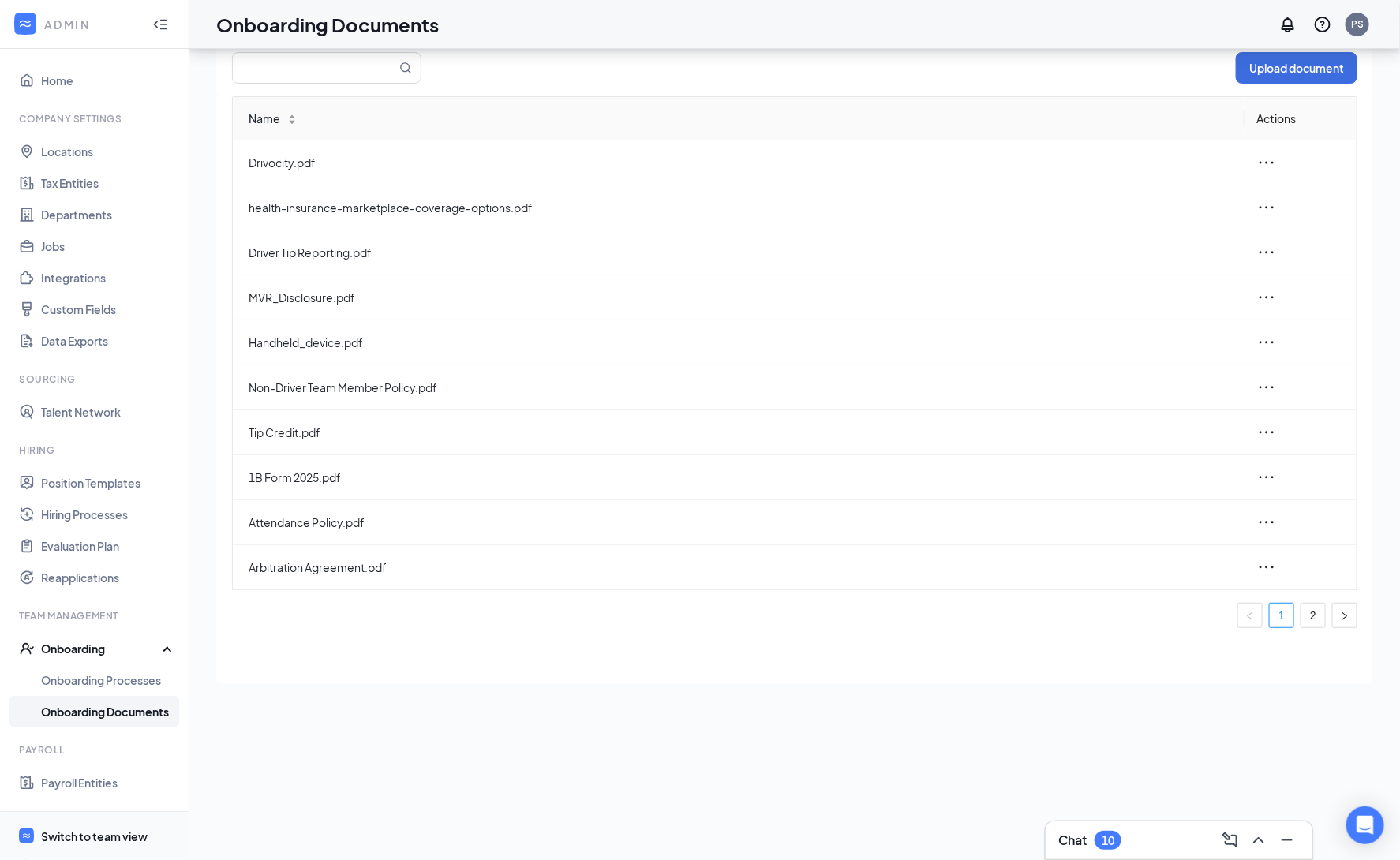
click at [89, 836] on div "Switch to team view" at bounding box center [94, 836] width 107 height 16
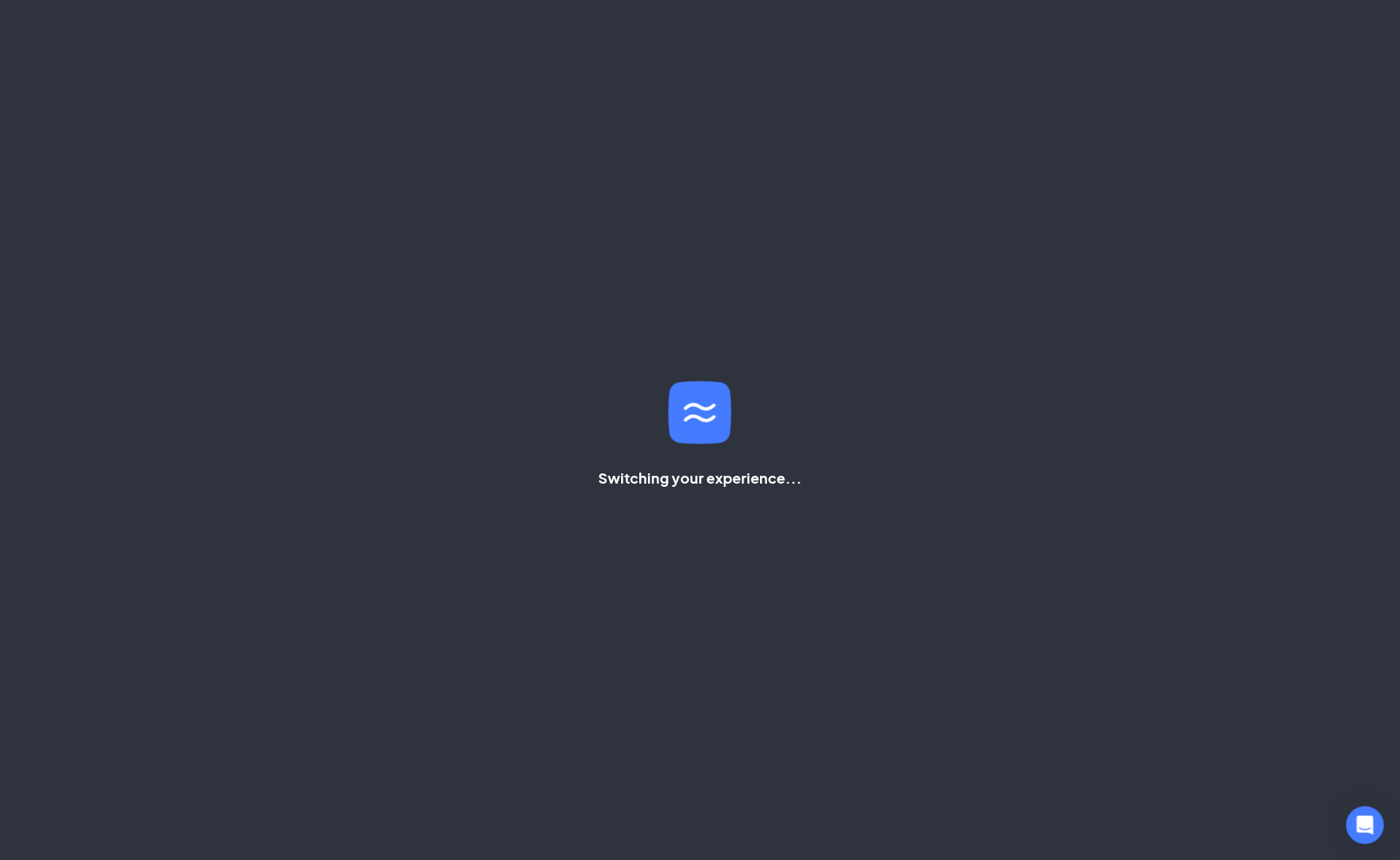
scroll to position [33, 0]
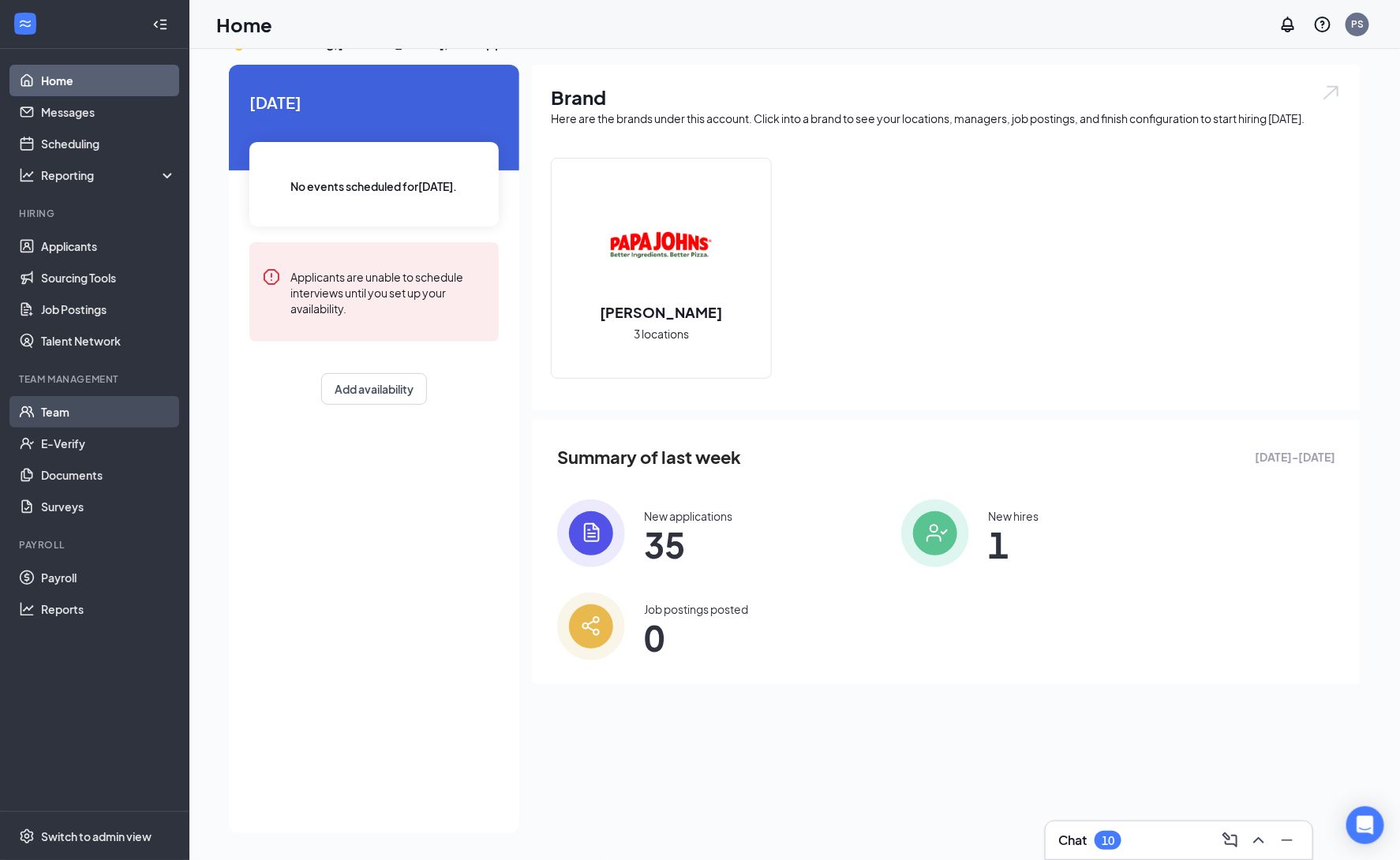
click at [99, 405] on link "Team" at bounding box center [108, 412] width 135 height 32
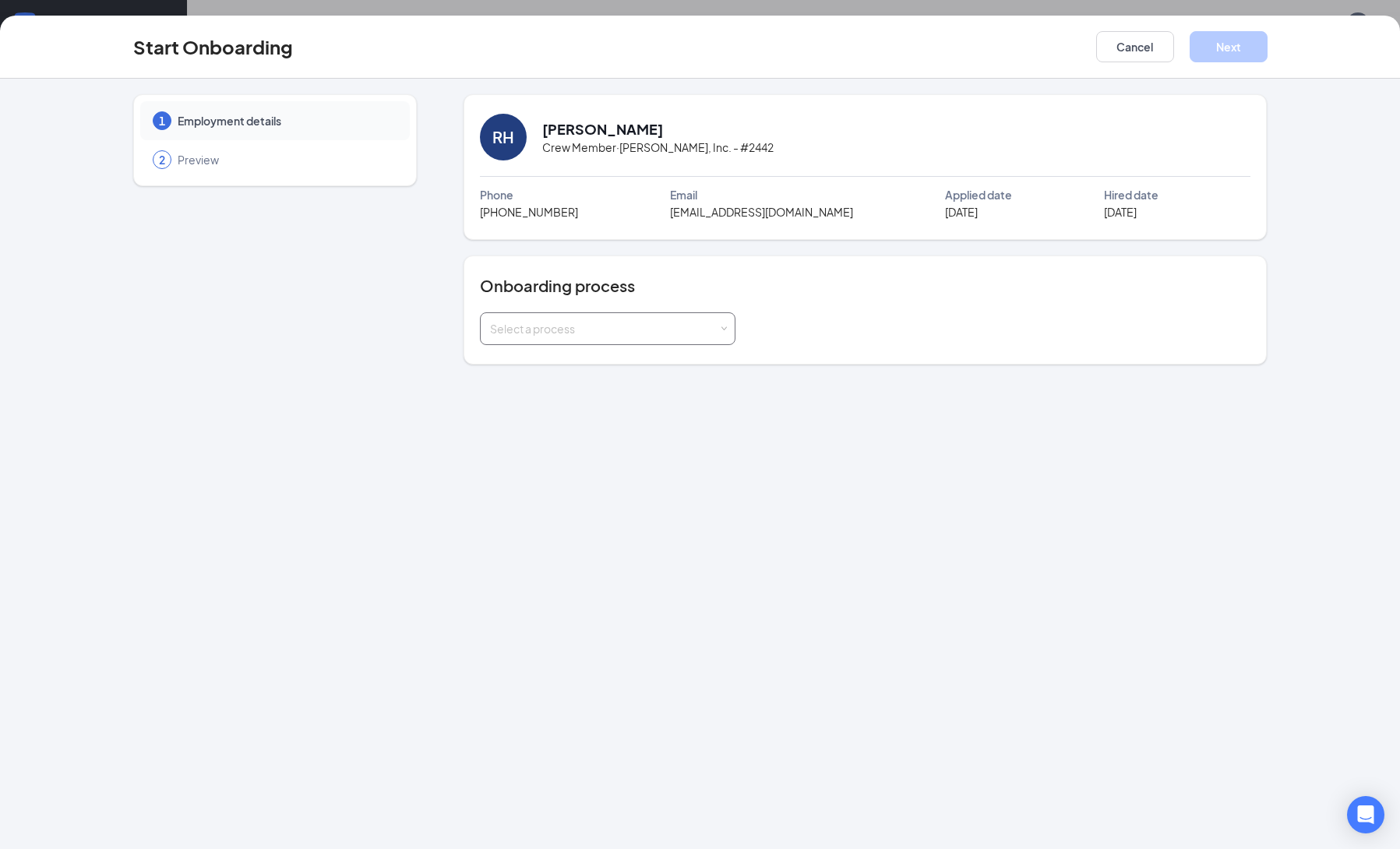
click at [640, 323] on div "Select a process" at bounding box center [604, 329] width 228 height 16
click at [1127, 42] on button "Cancel" at bounding box center [1135, 47] width 78 height 31
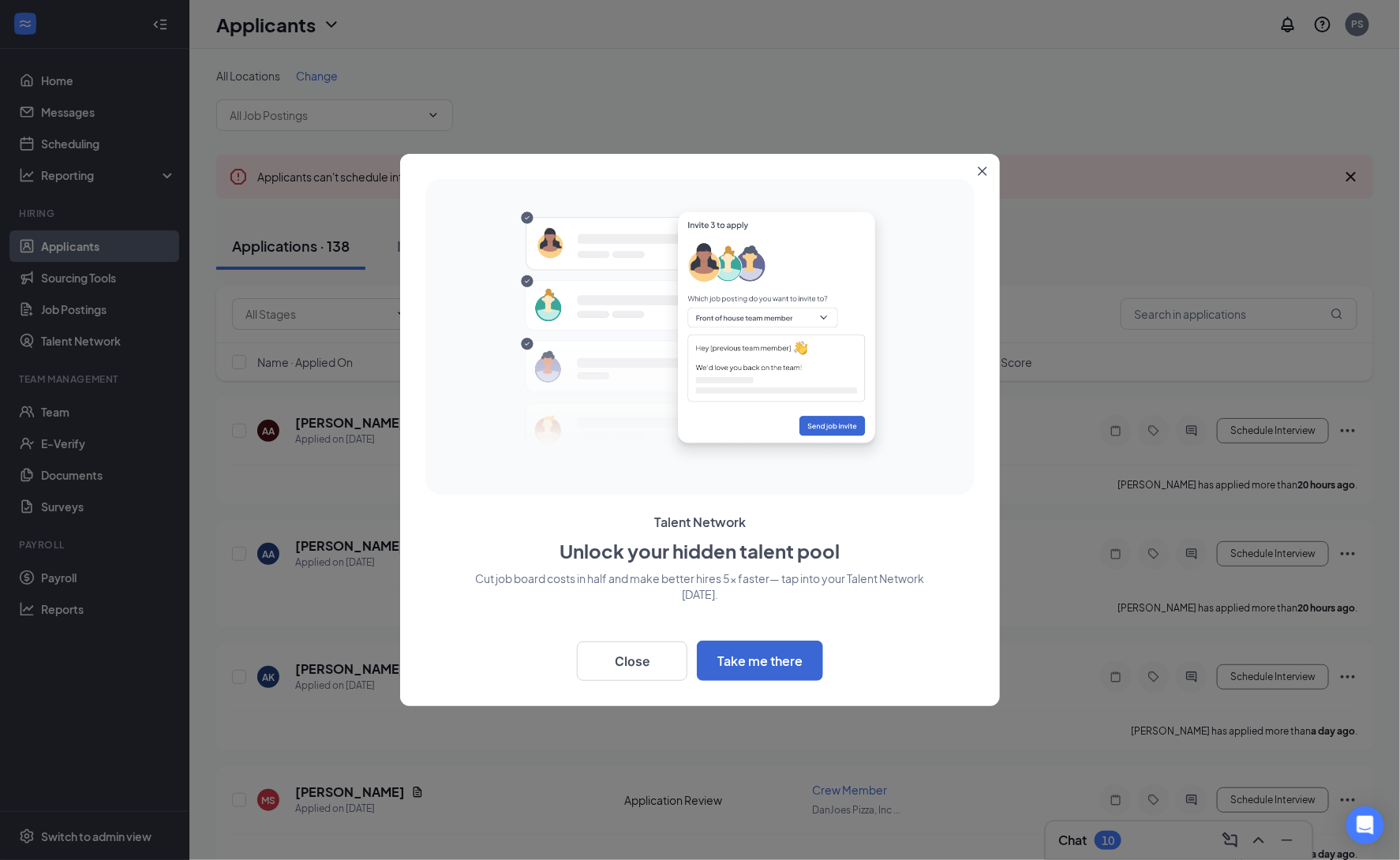
click at [979, 170] on icon "Close" at bounding box center [983, 171] width 9 height 9
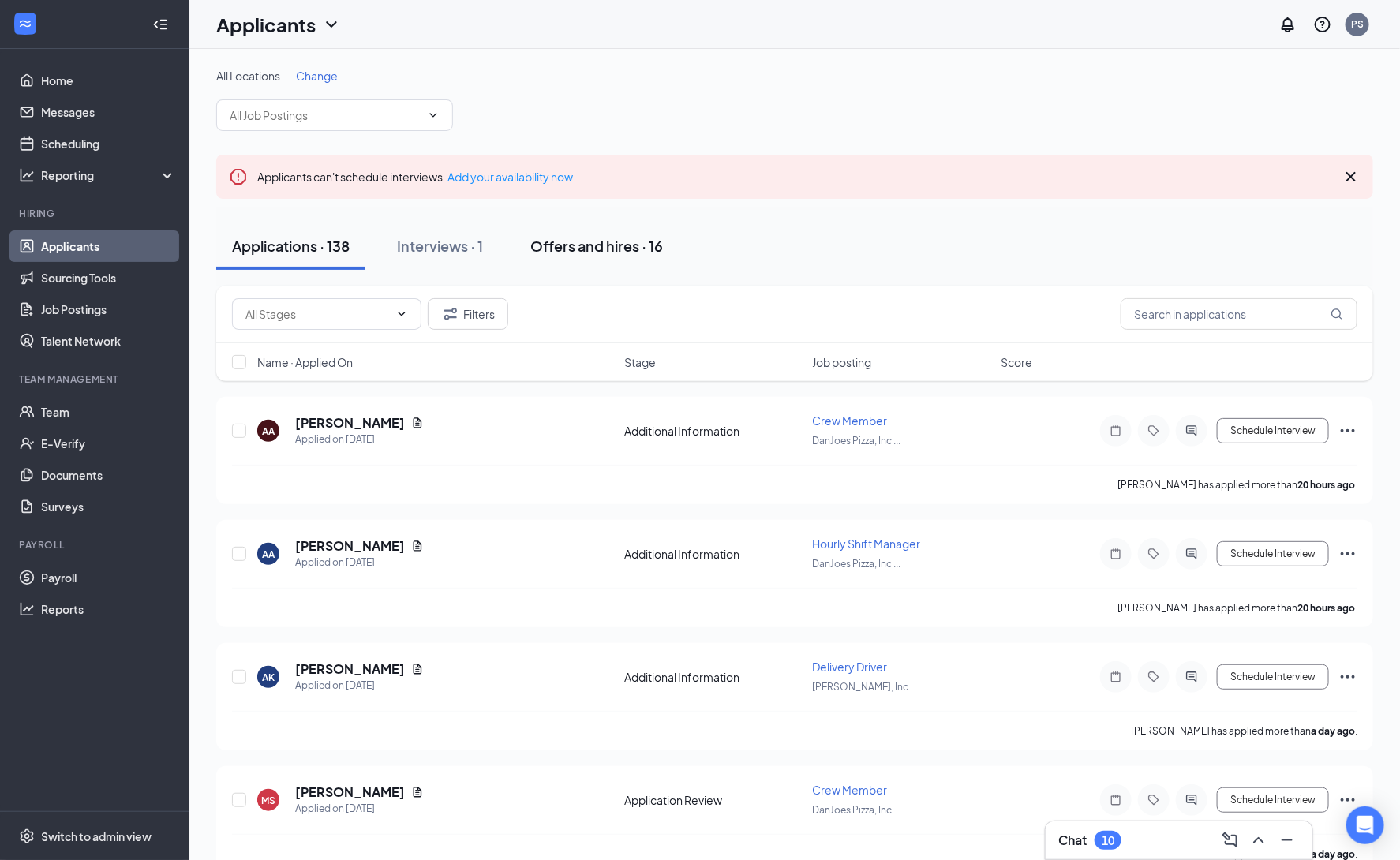
click at [577, 247] on div "Offers and hires · 16" at bounding box center [597, 245] width 133 height 20
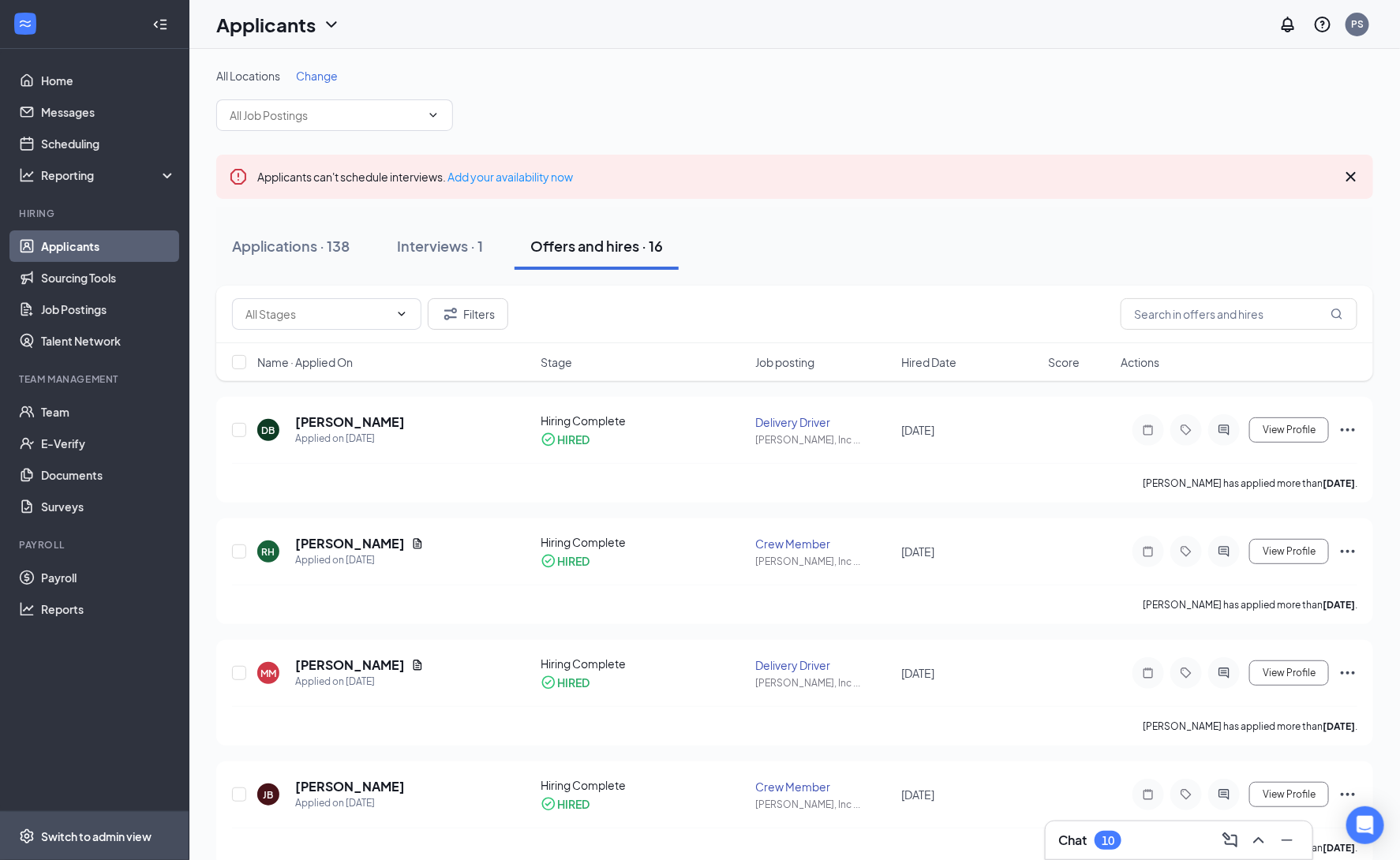
click at [128, 836] on div "Switch to admin view" at bounding box center [96, 836] width 110 height 16
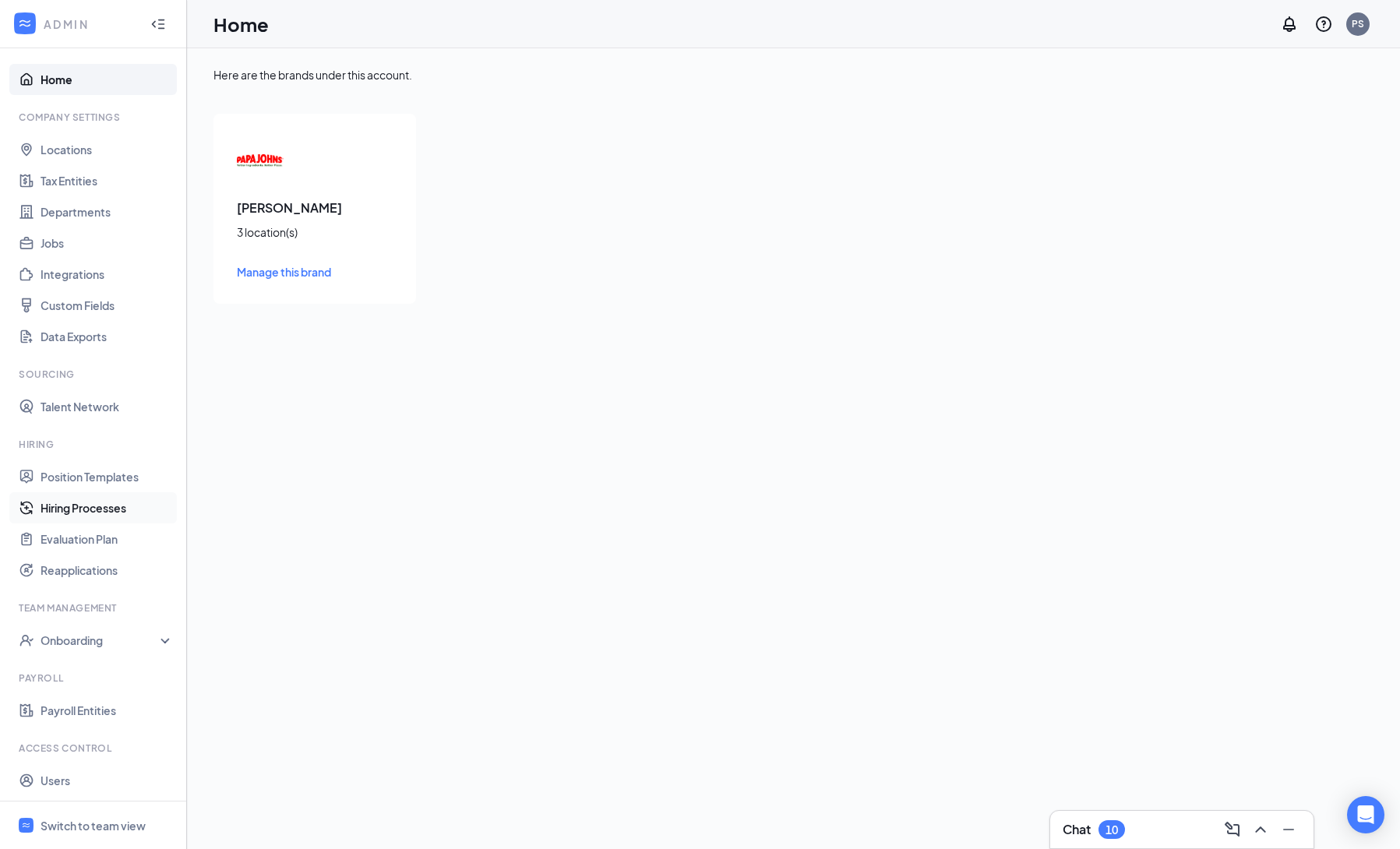
click at [99, 509] on link "Hiring Processes" at bounding box center [107, 508] width 133 height 31
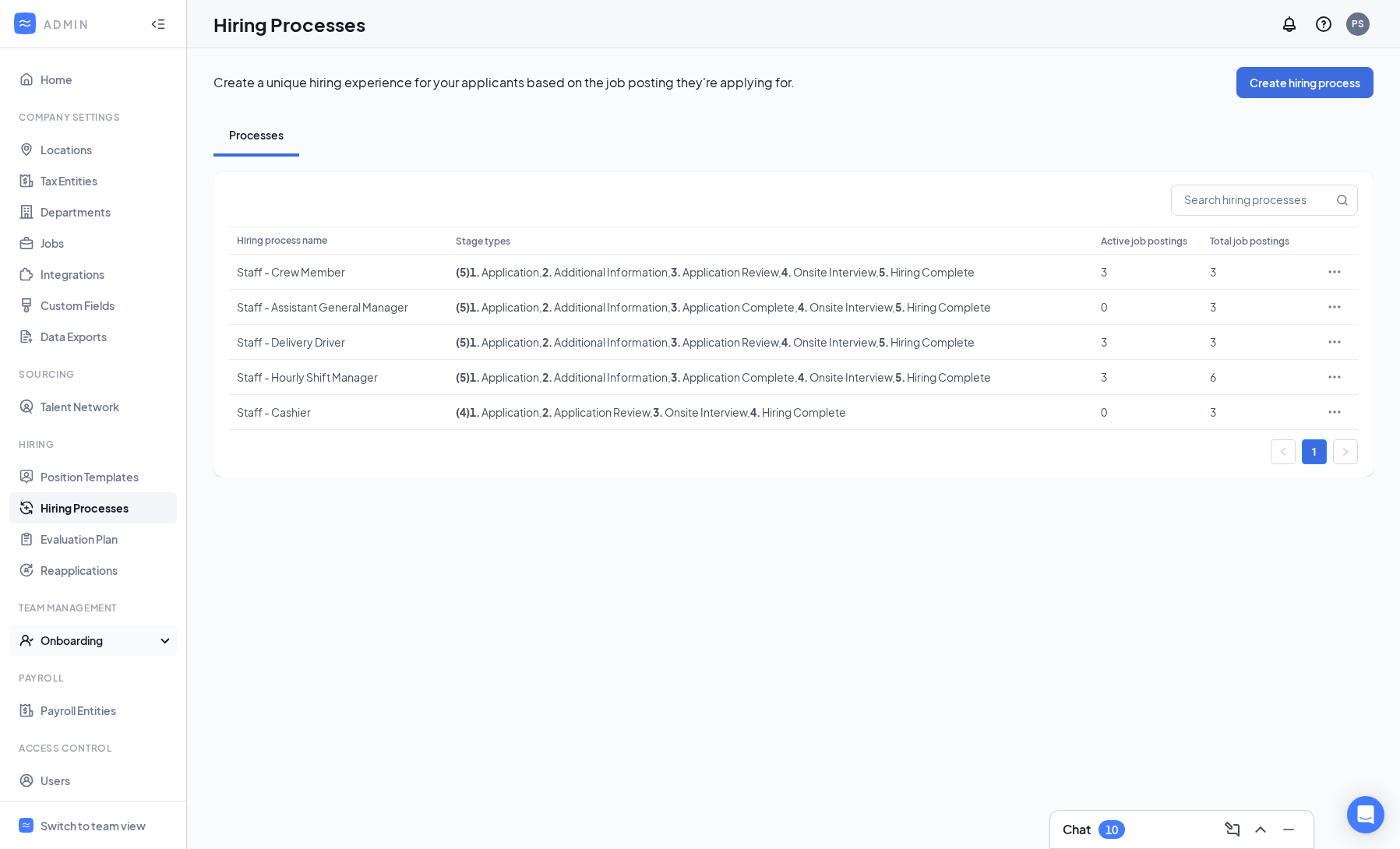
click at [83, 644] on div "Onboarding" at bounding box center [101, 640] width 120 height 16
click at [93, 668] on link "Onboarding Processes" at bounding box center [107, 671] width 133 height 31
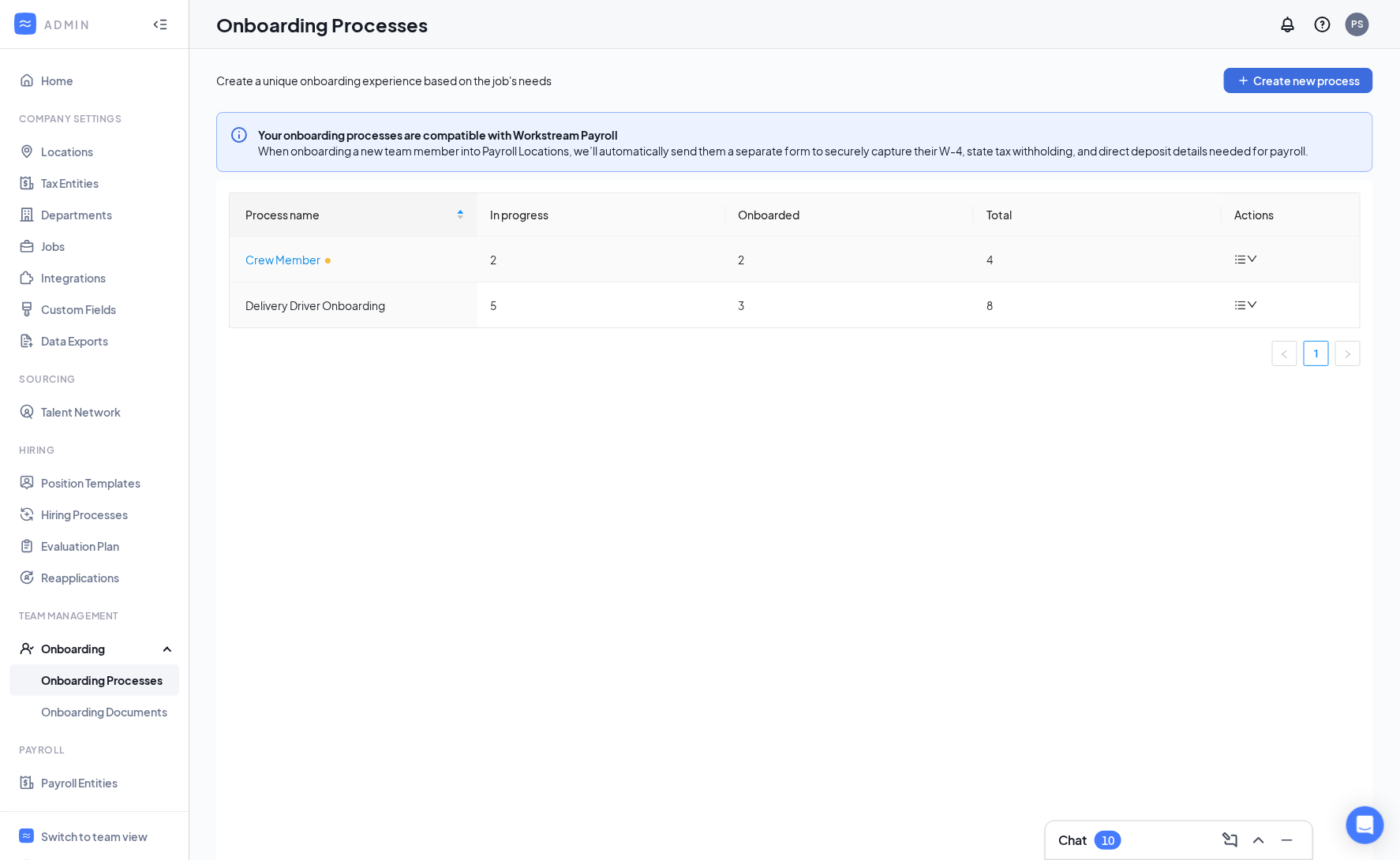
click at [330, 260] on div "Crew Member" at bounding box center [355, 260] width 219 height 17
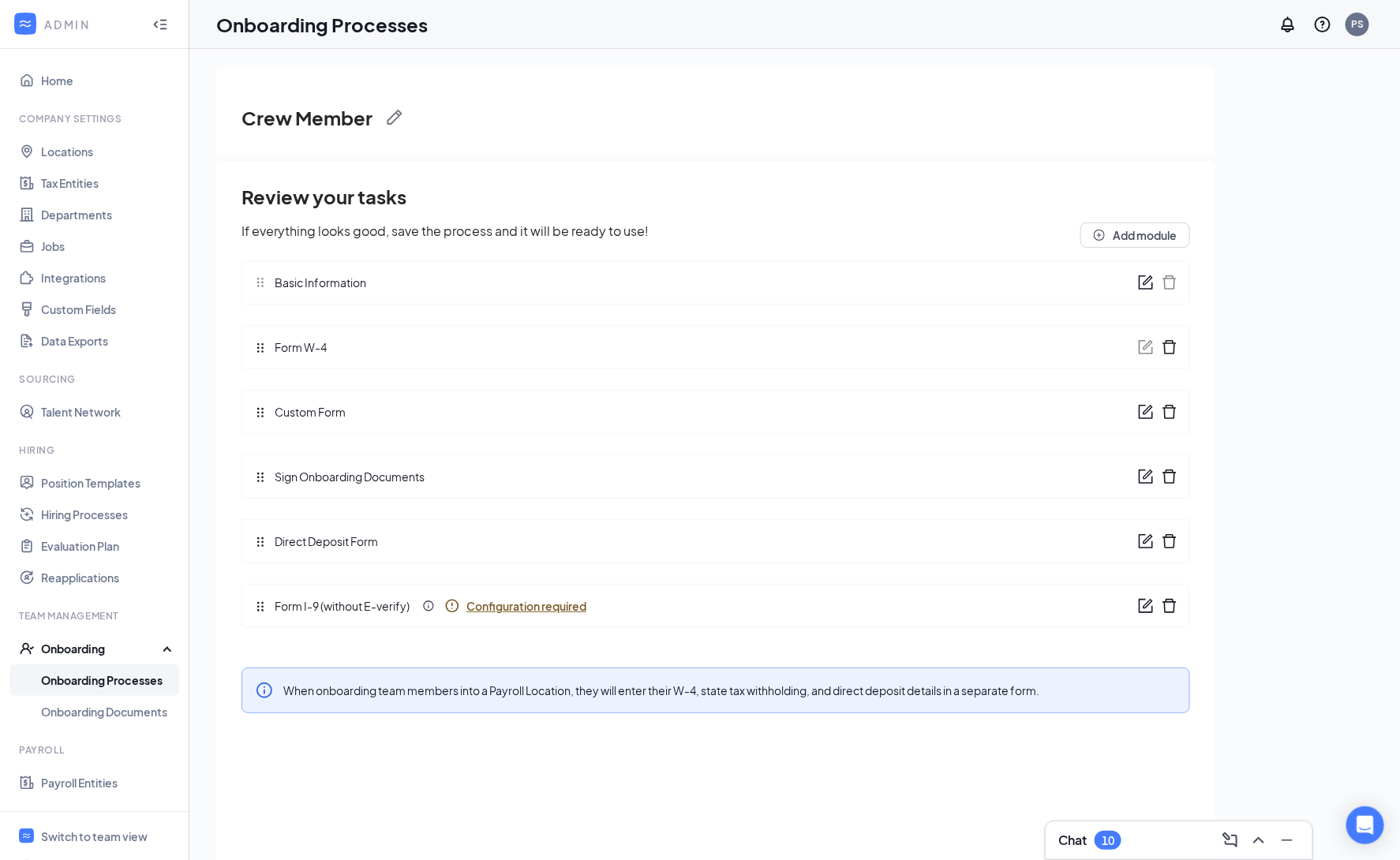
click at [451, 610] on icon "Info" at bounding box center [452, 606] width 16 height 16
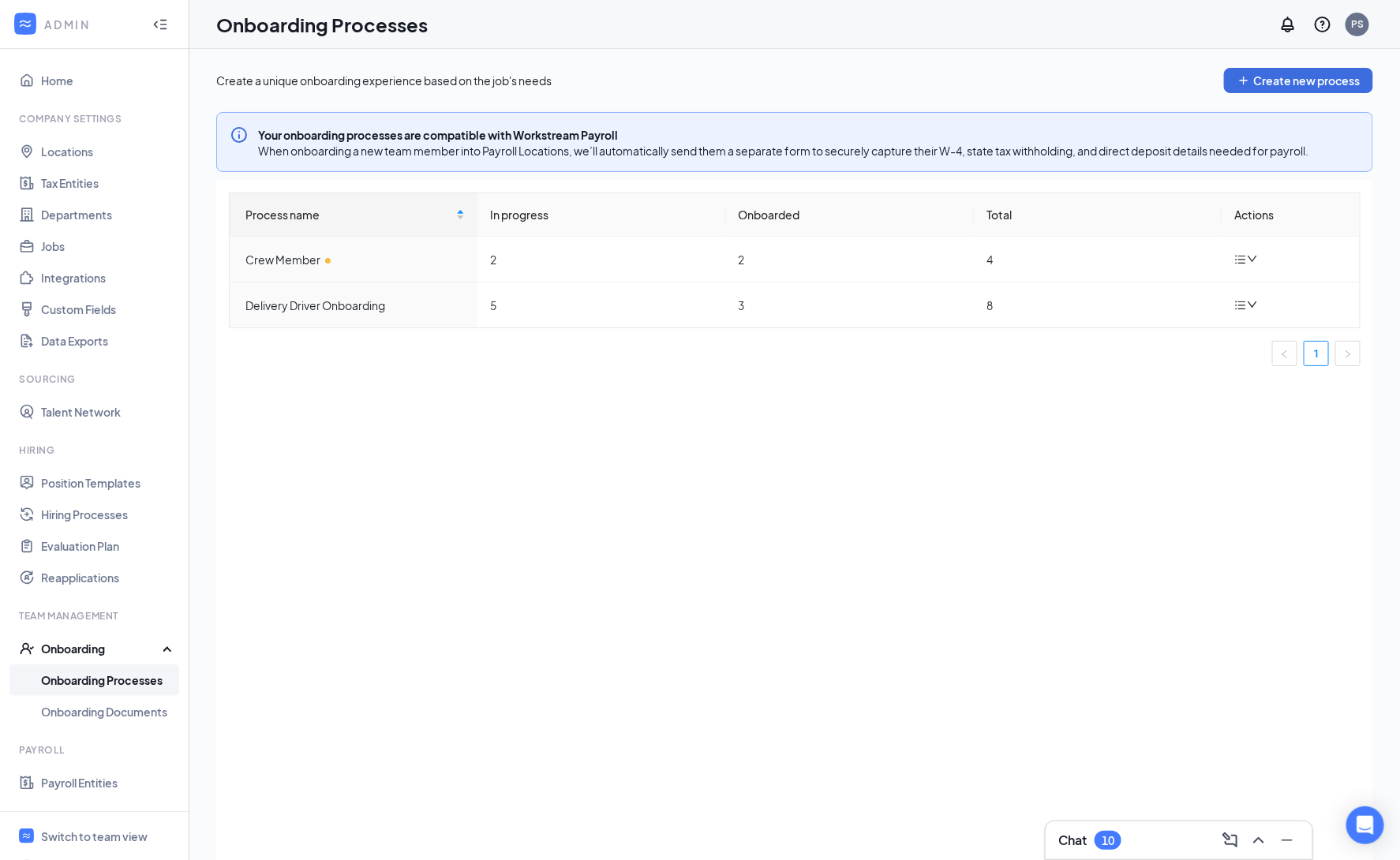
click at [496, 718] on div "Process name In progress Onboarded Total Actions Crew Member 2 2 4 Delivery Dri…" at bounding box center [795, 540] width 1157 height 720
click at [117, 843] on div "Switch to team view" at bounding box center [94, 836] width 107 height 16
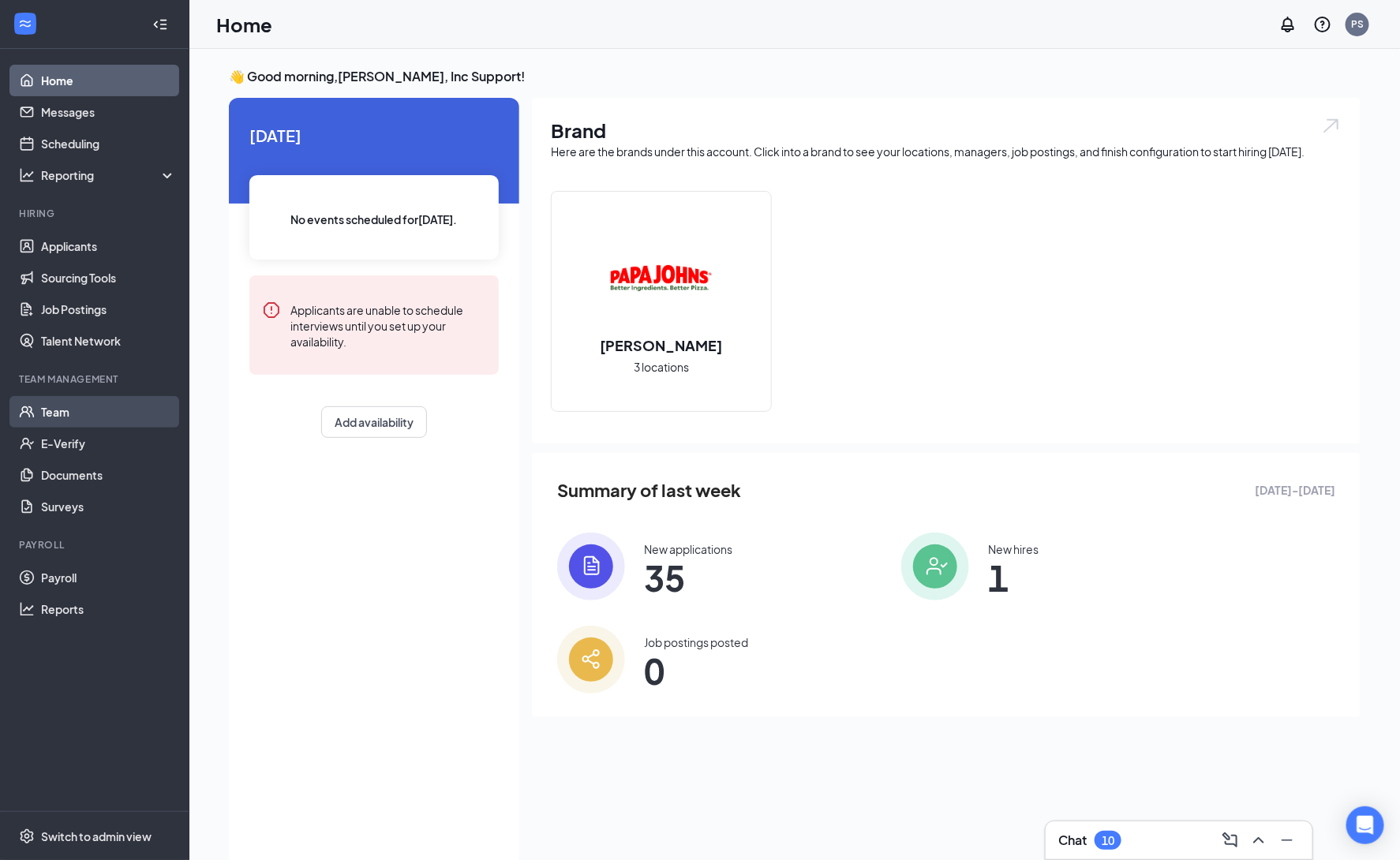
click at [109, 407] on link "Team" at bounding box center [108, 412] width 135 height 32
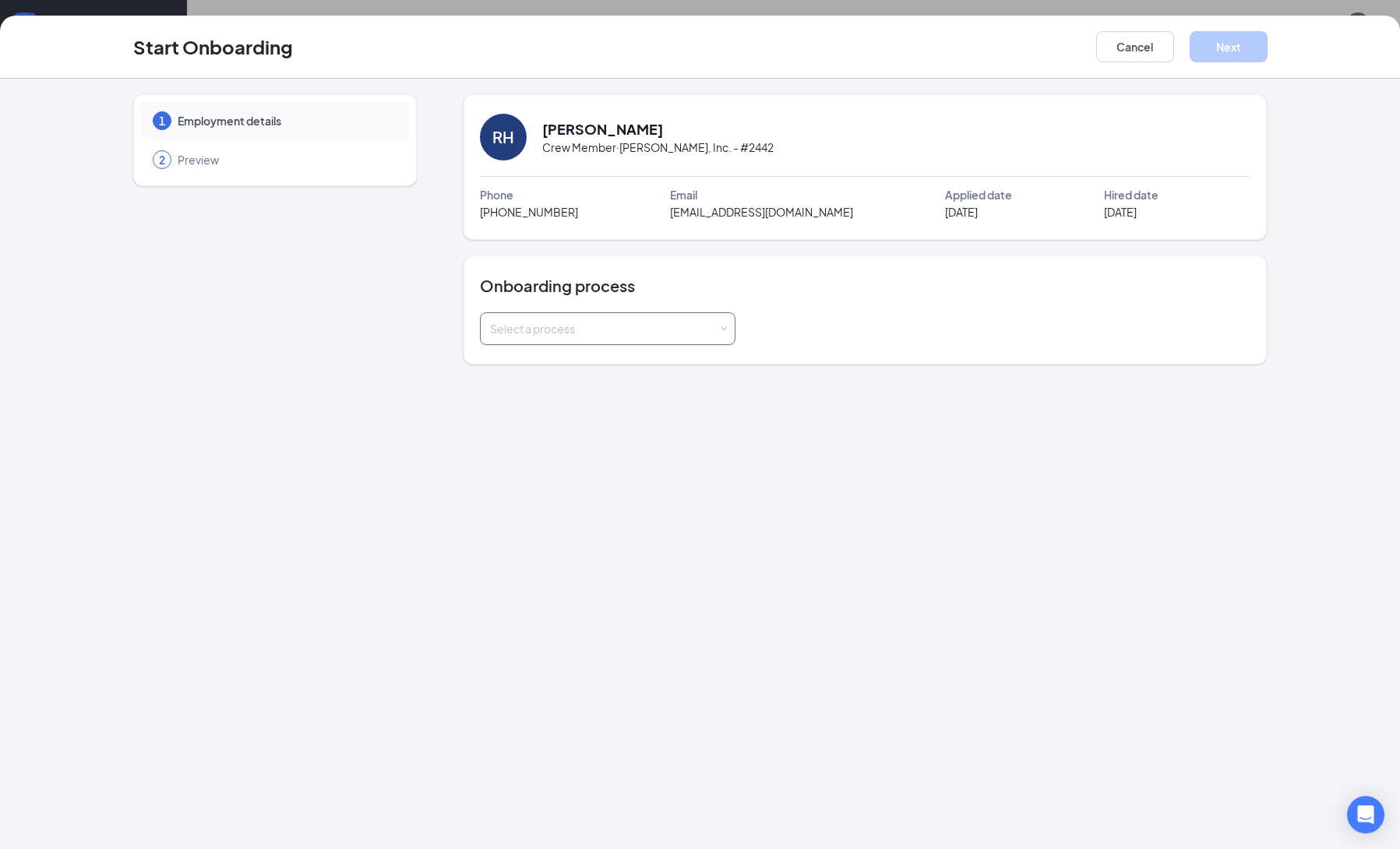
click at [633, 338] on div "Select a process" at bounding box center [608, 329] width 235 height 31
click at [1110, 55] on button "Cancel" at bounding box center [1135, 47] width 78 height 31
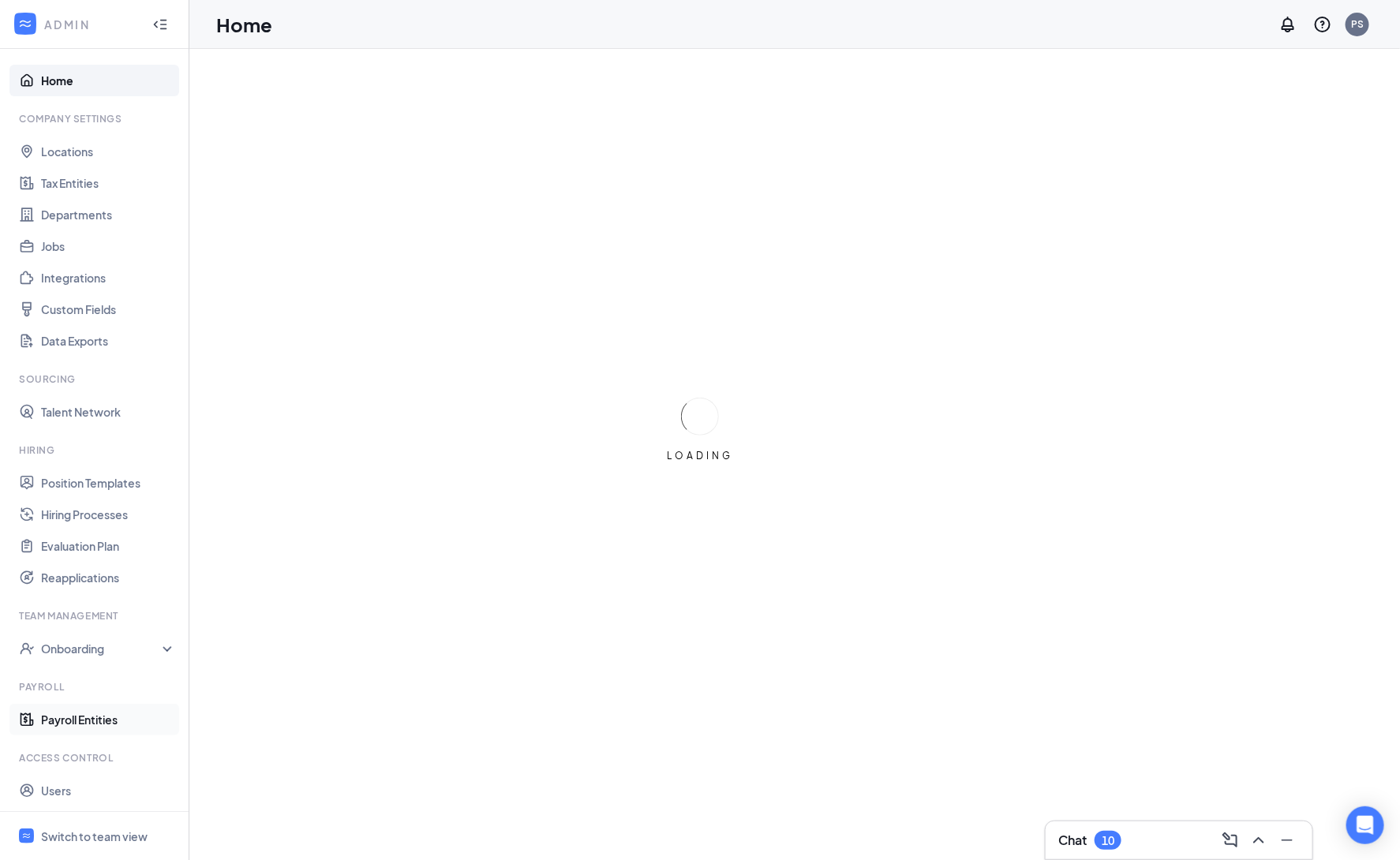
scroll to position [32, 0]
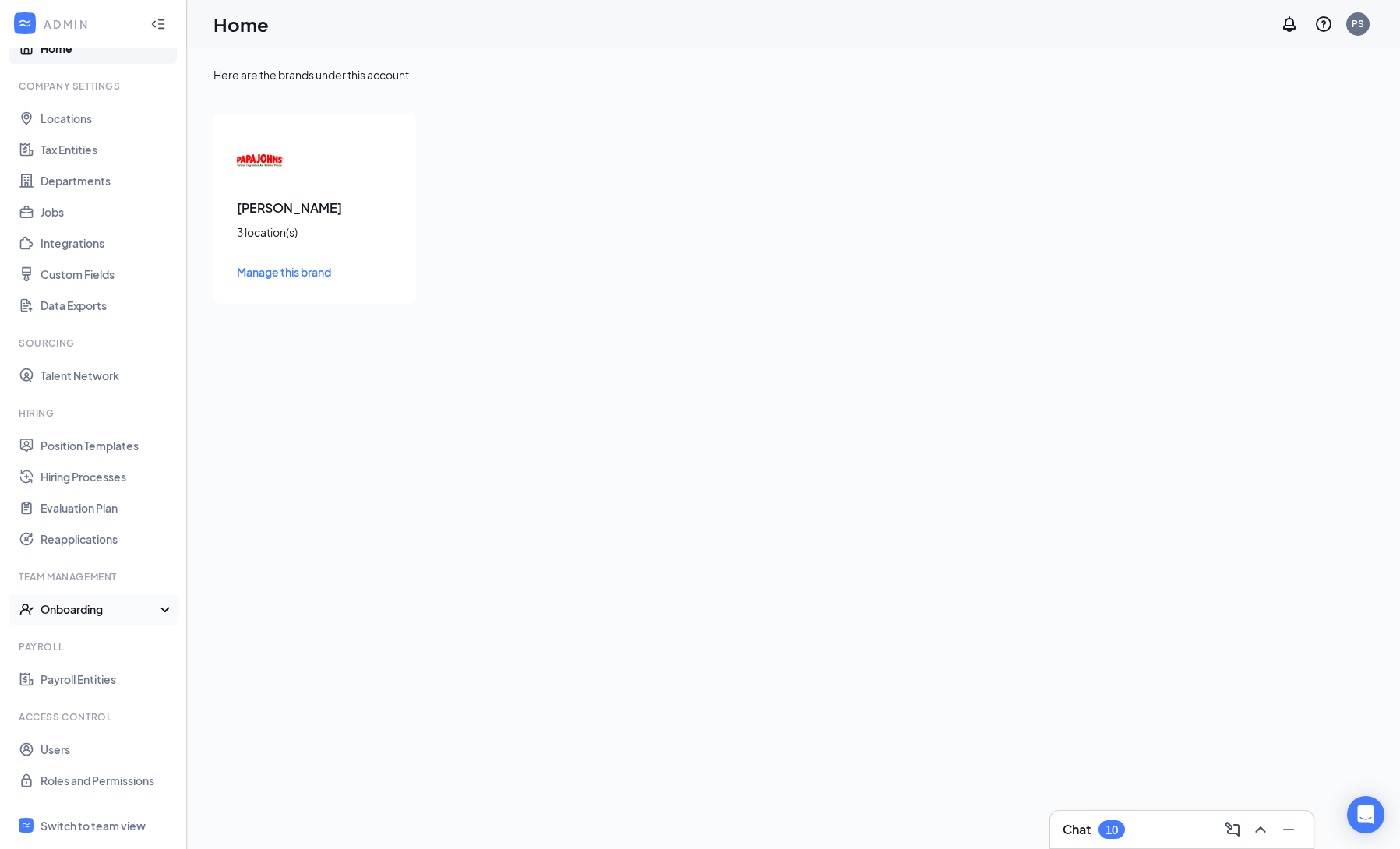
click at [97, 612] on div "Onboarding" at bounding box center [101, 609] width 120 height 16
click at [133, 643] on link "Onboarding Processes" at bounding box center [107, 640] width 133 height 31
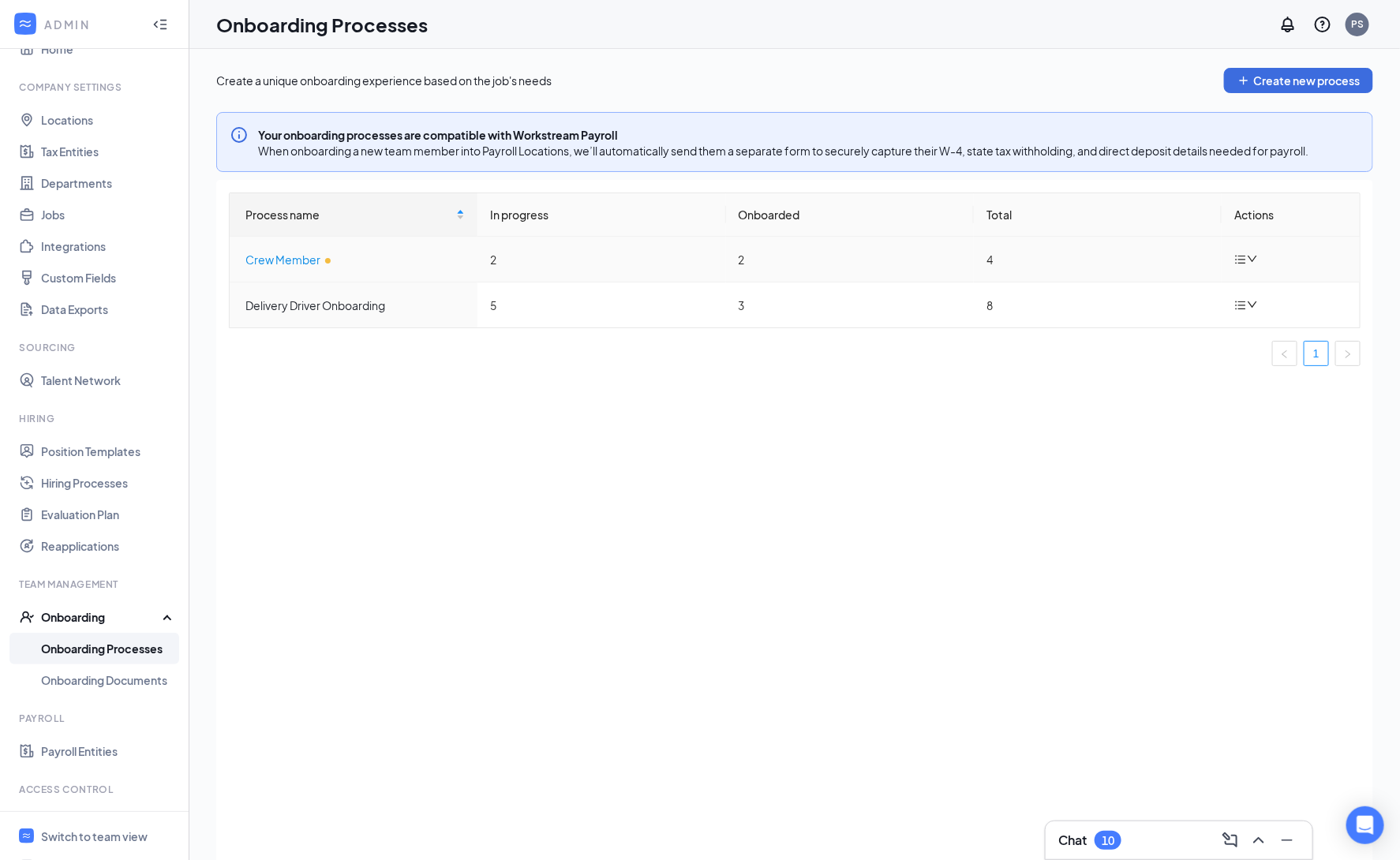
click at [329, 264] on div "Crew Member" at bounding box center [355, 260] width 219 height 17
click at [1247, 259] on icon "down" at bounding box center [1252, 259] width 11 height 11
click at [1167, 301] on div "Edit process" at bounding box center [1166, 297] width 170 height 19
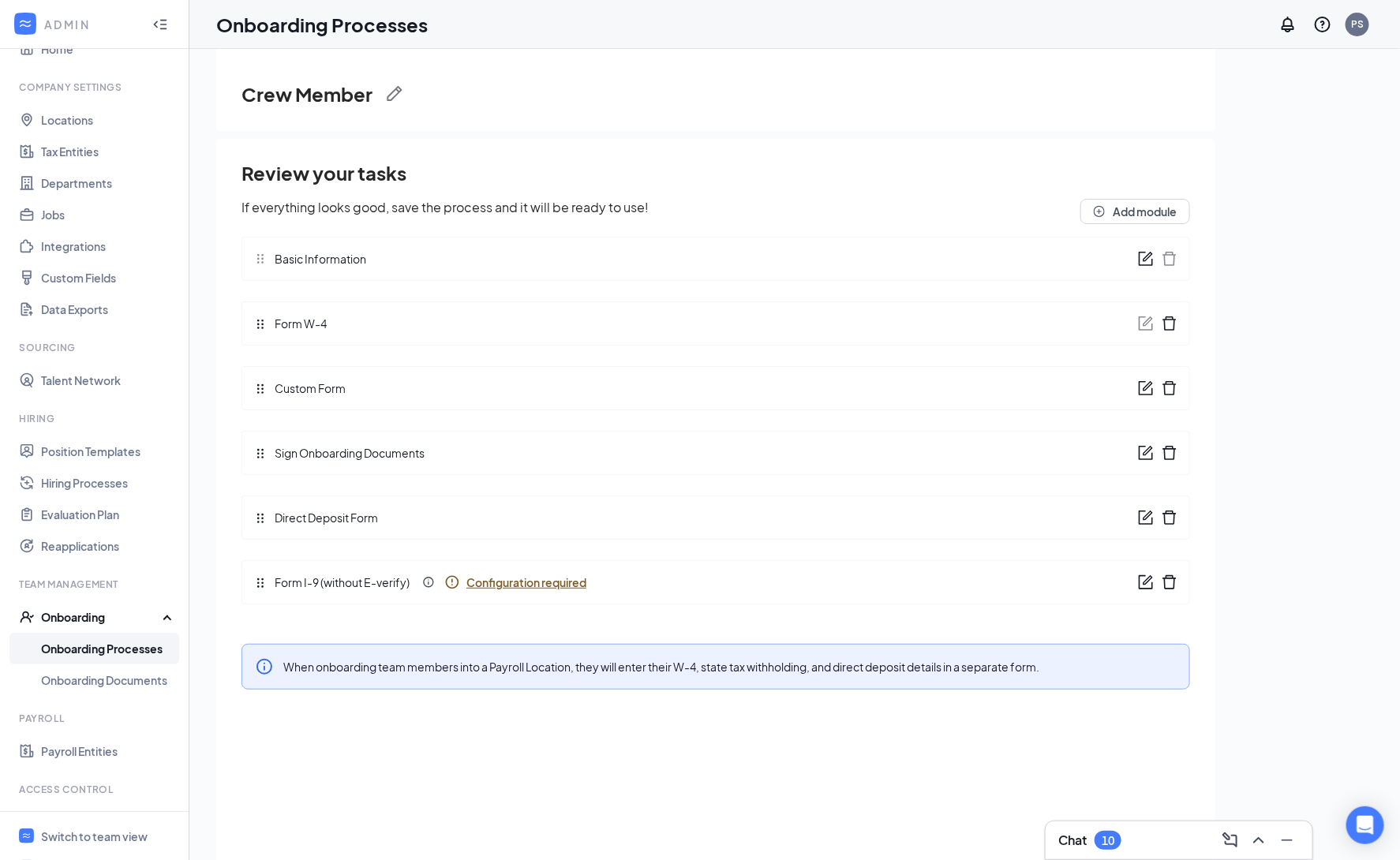
scroll to position [46, 0]
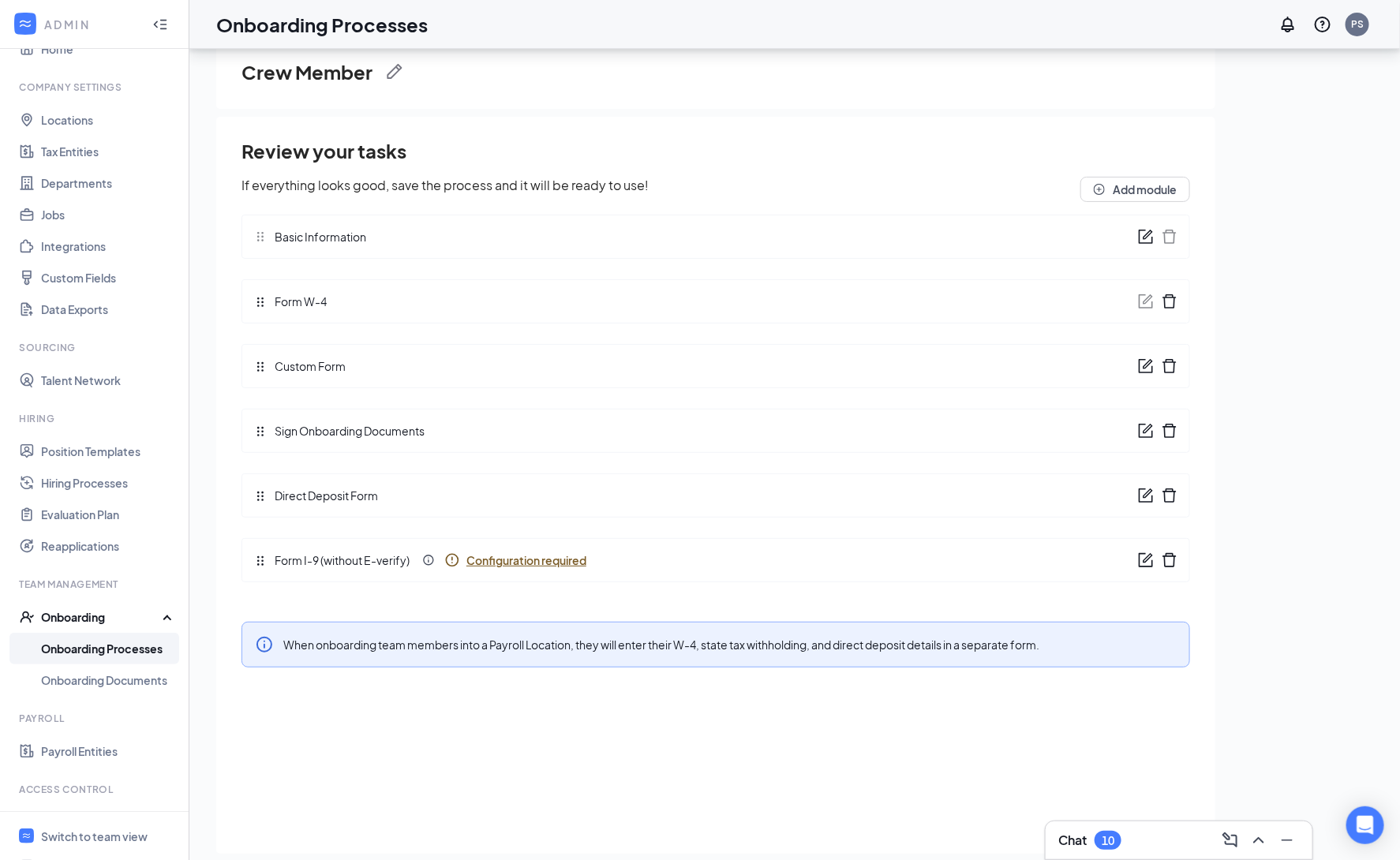
click at [1146, 563] on icon "form" at bounding box center [1146, 560] width 16 height 16
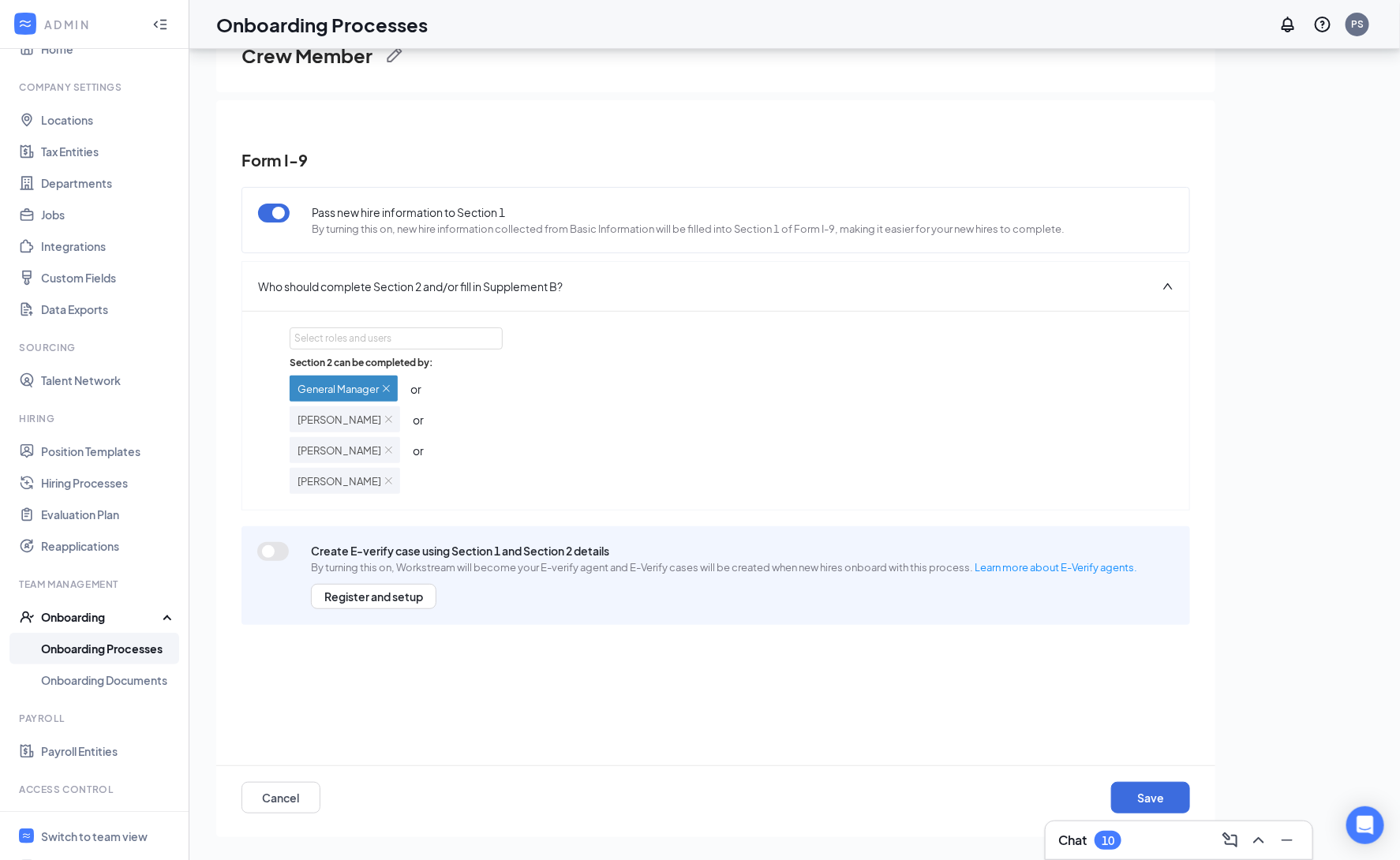
scroll to position [71, 0]
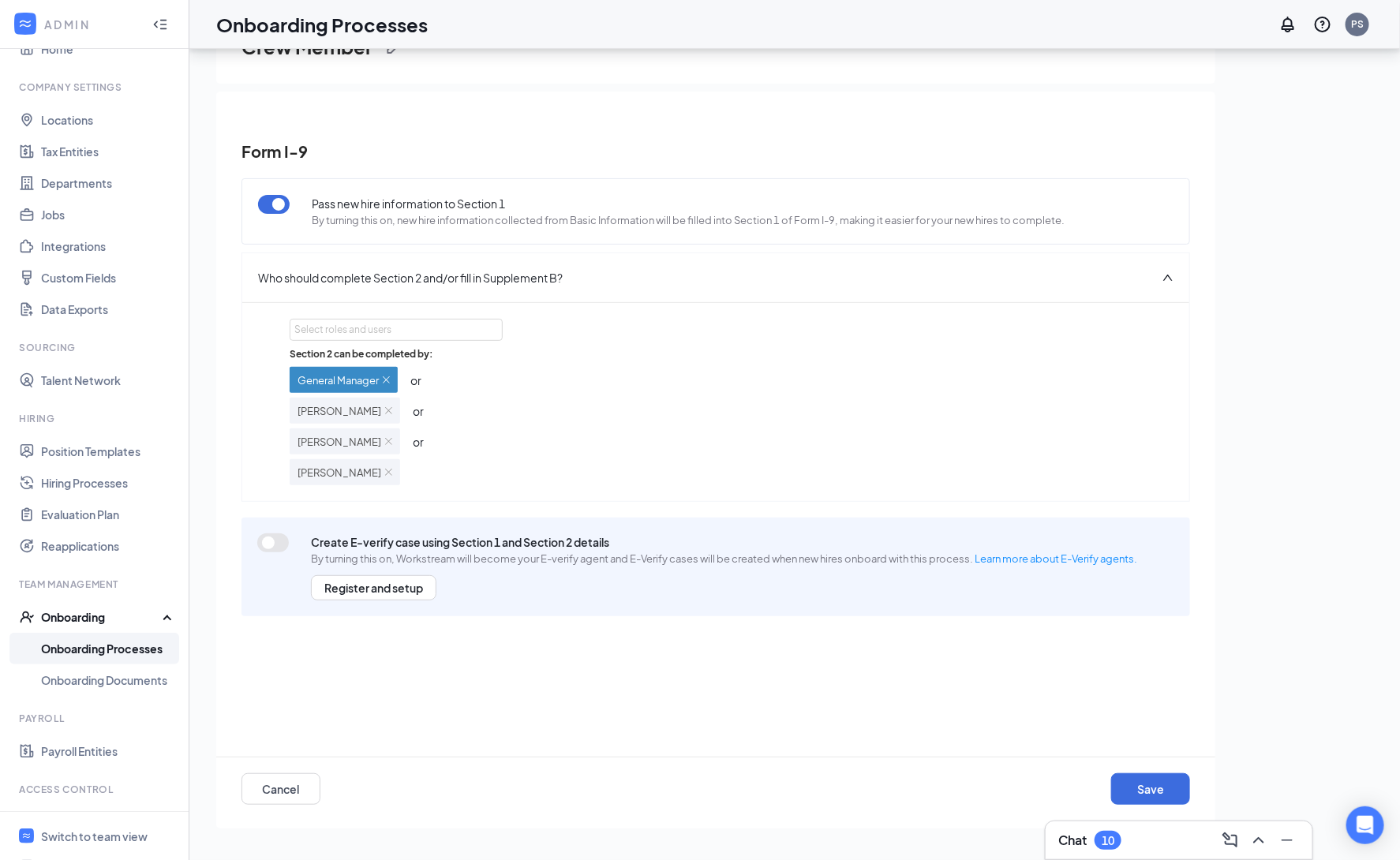
click at [1162, 278] on icon "up" at bounding box center [1168, 278] width 11 height 11
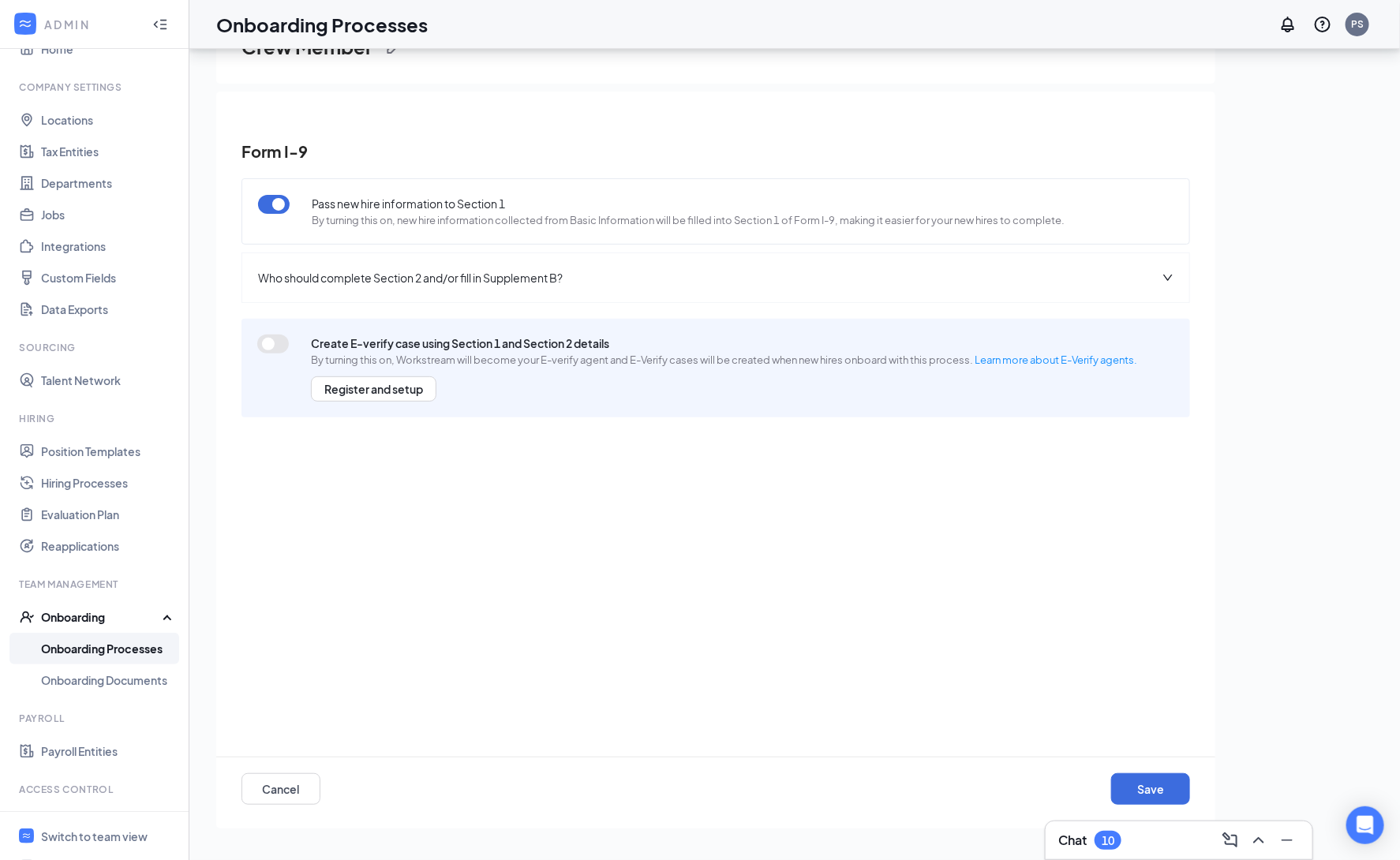
click at [1163, 279] on icon "down" at bounding box center [1168, 278] width 11 height 11
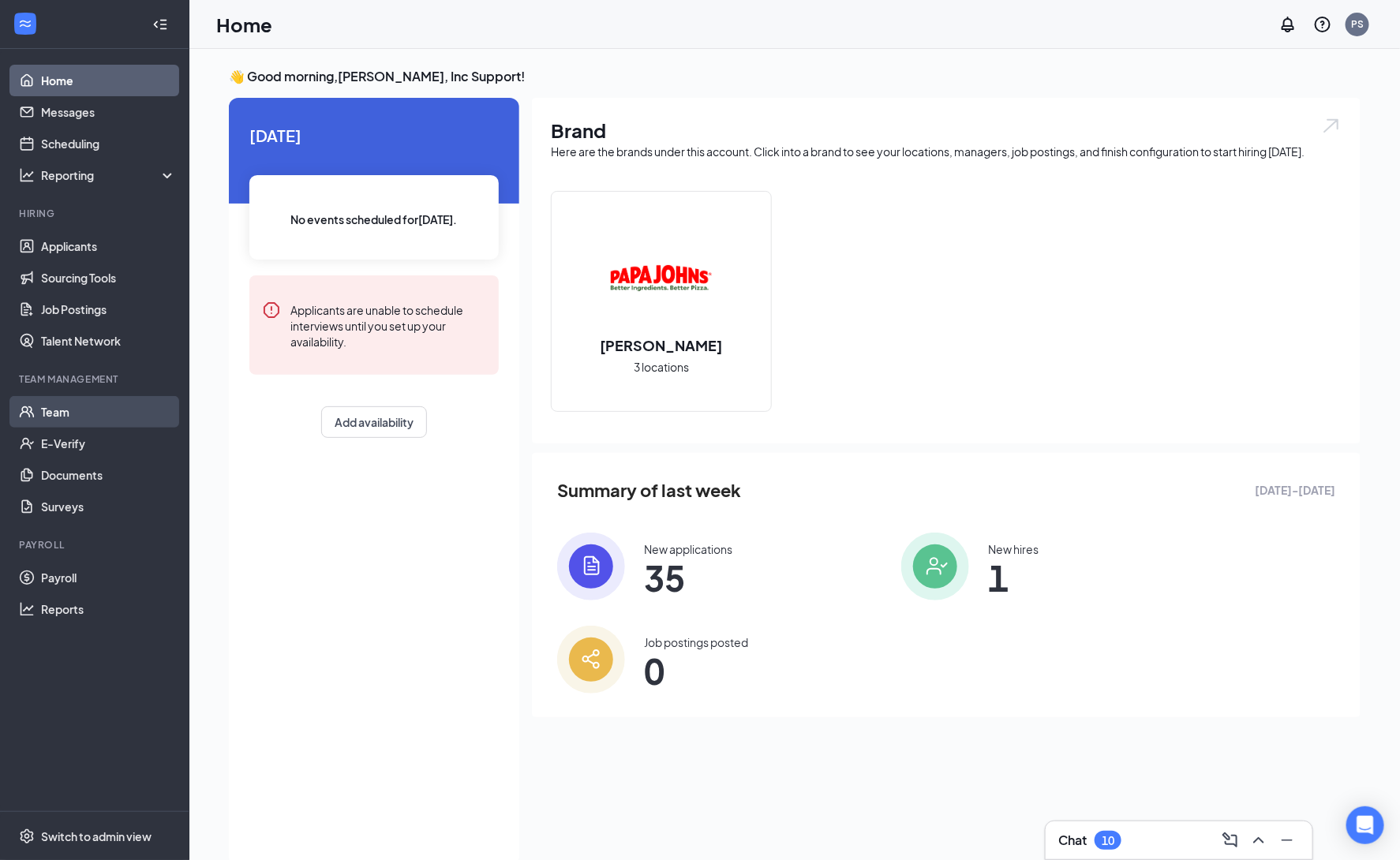
click at [54, 407] on link "Team" at bounding box center [108, 412] width 135 height 32
click at [57, 416] on link "Team" at bounding box center [108, 412] width 135 height 32
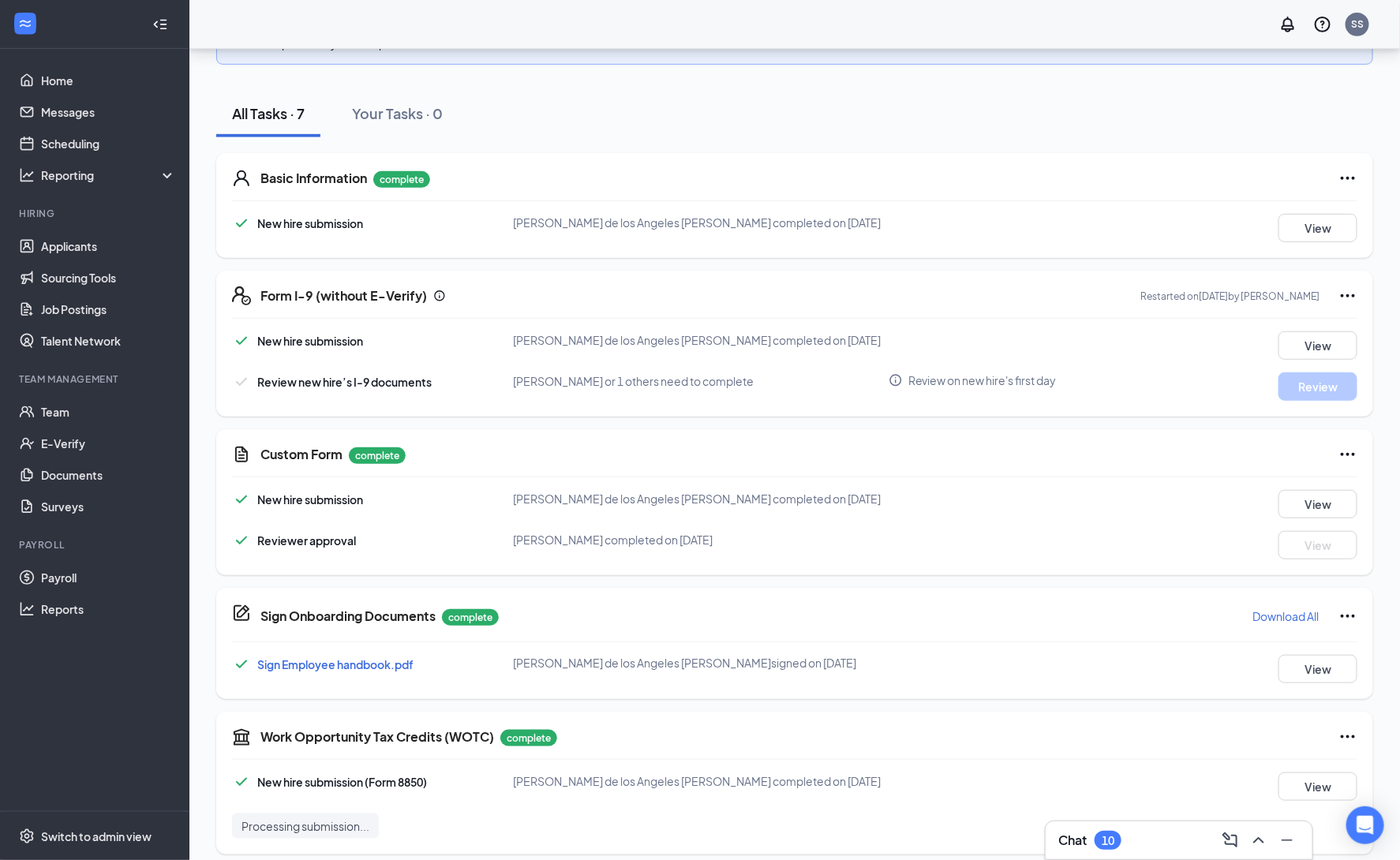
scroll to position [335, 0]
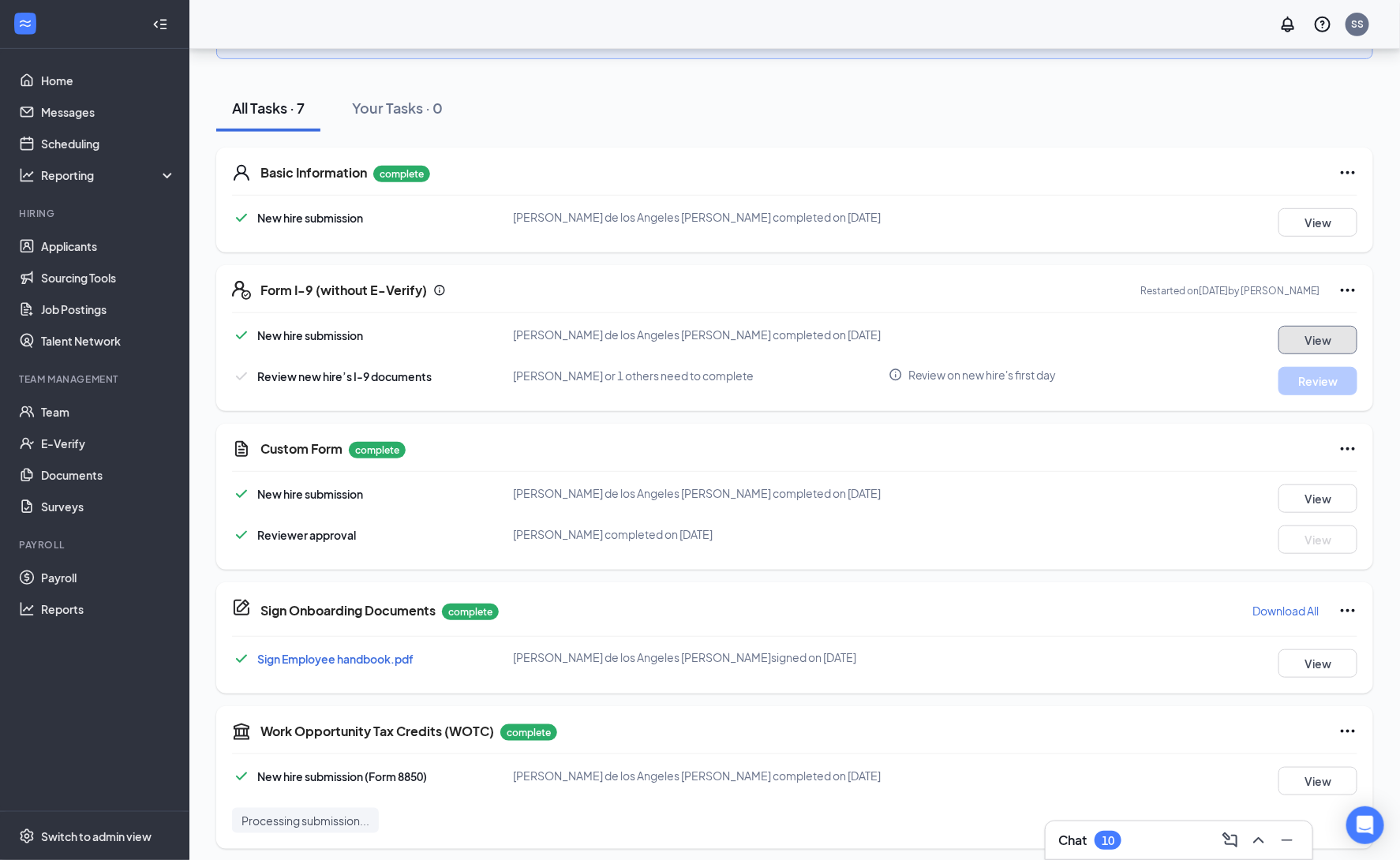
click at [1286, 346] on button "View" at bounding box center [1318, 340] width 79 height 28
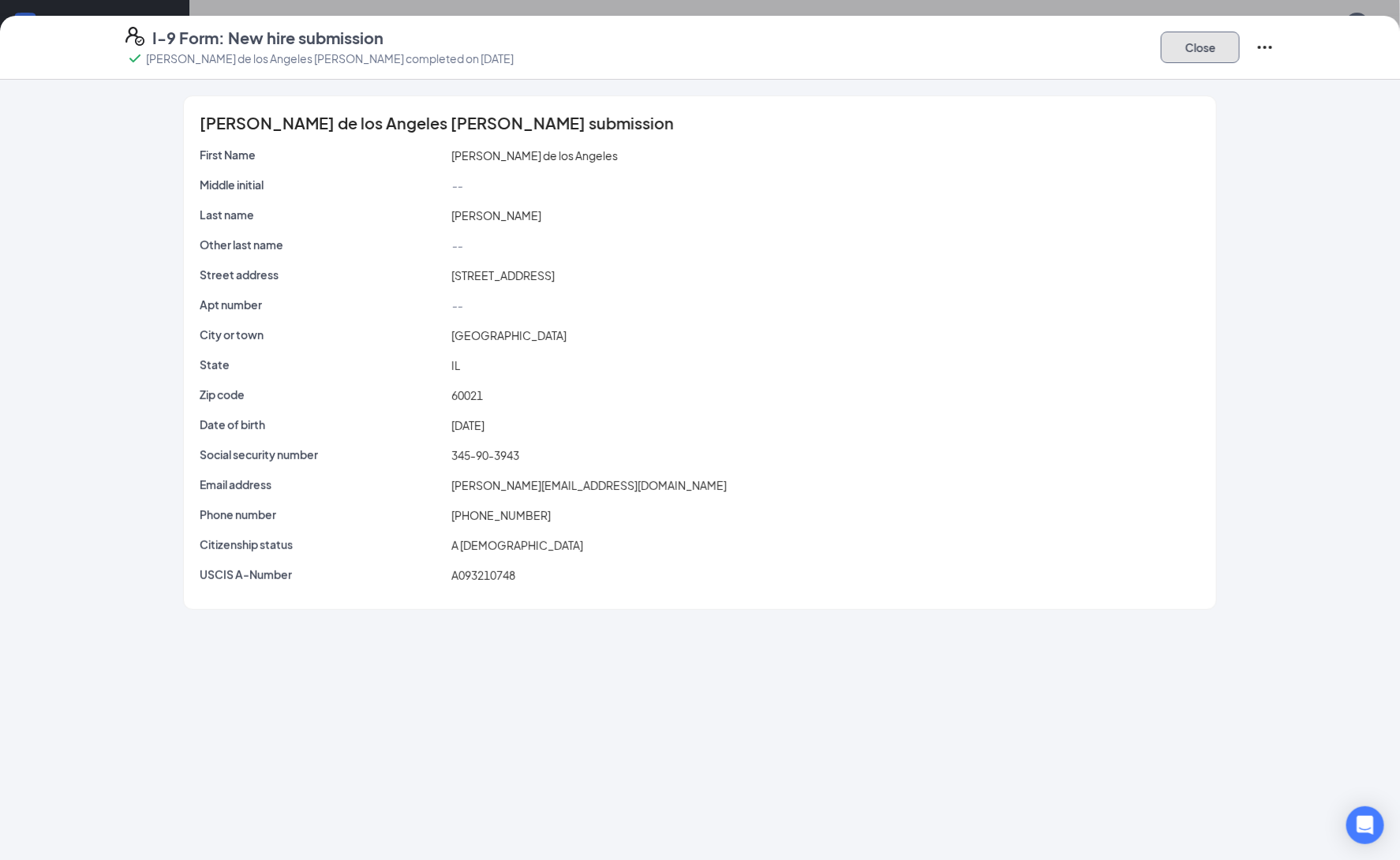
click at [1207, 45] on button "Close" at bounding box center [1200, 47] width 79 height 32
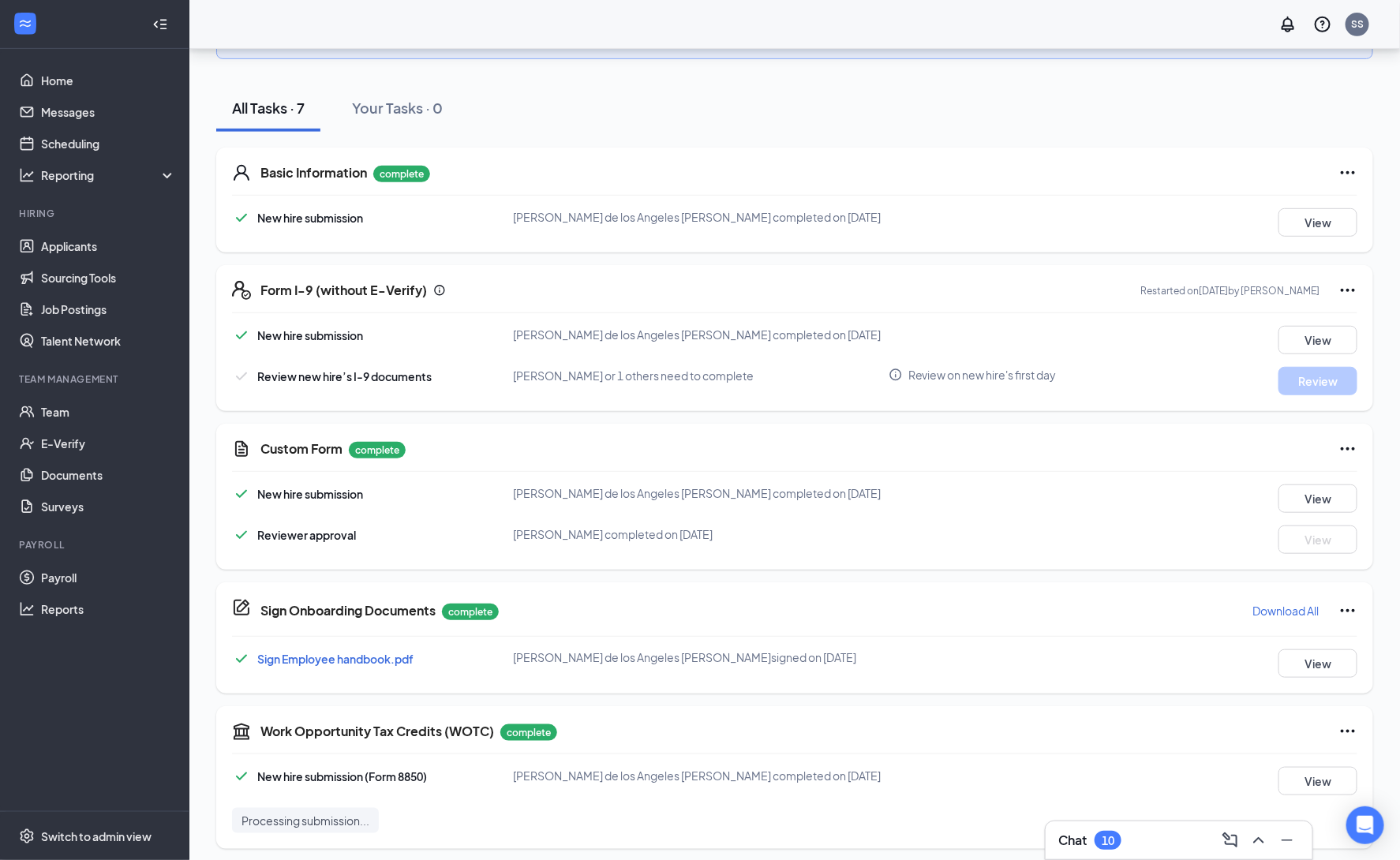
drag, startPoint x: 884, startPoint y: 368, endPoint x: 1129, endPoint y: 368, distance: 245.0
click at [1129, 368] on div "Review new hire’s I-9 documents Cobi Wahrer or 1 others need to complete Review…" at bounding box center [795, 381] width 1125 height 28
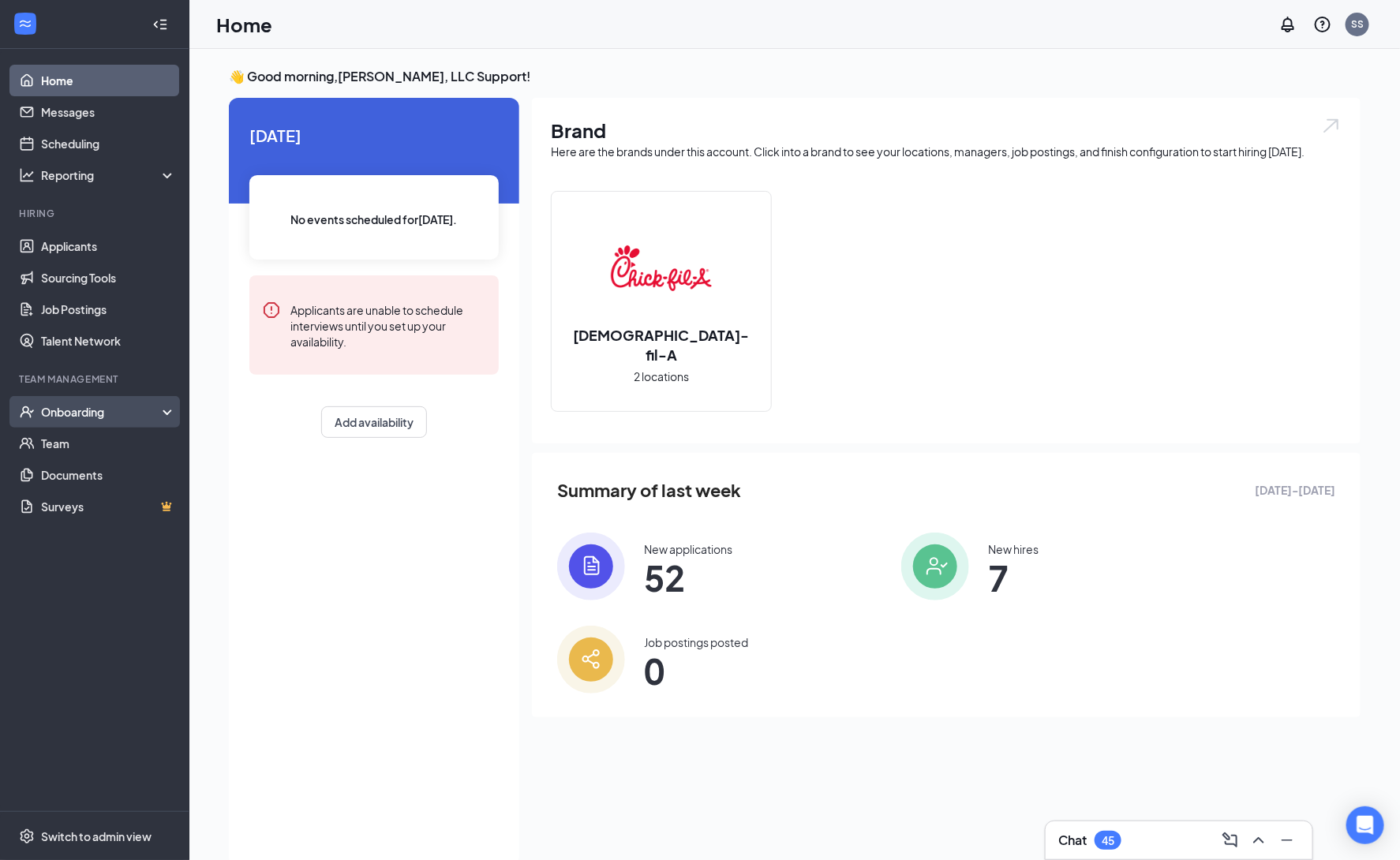
drag, startPoint x: 153, startPoint y: 405, endPoint x: 135, endPoint y: 408, distance: 18.2
click at [152, 405] on div "Onboarding" at bounding box center [102, 412] width 122 height 16
click at [69, 447] on link "Overview" at bounding box center [108, 443] width 135 height 32
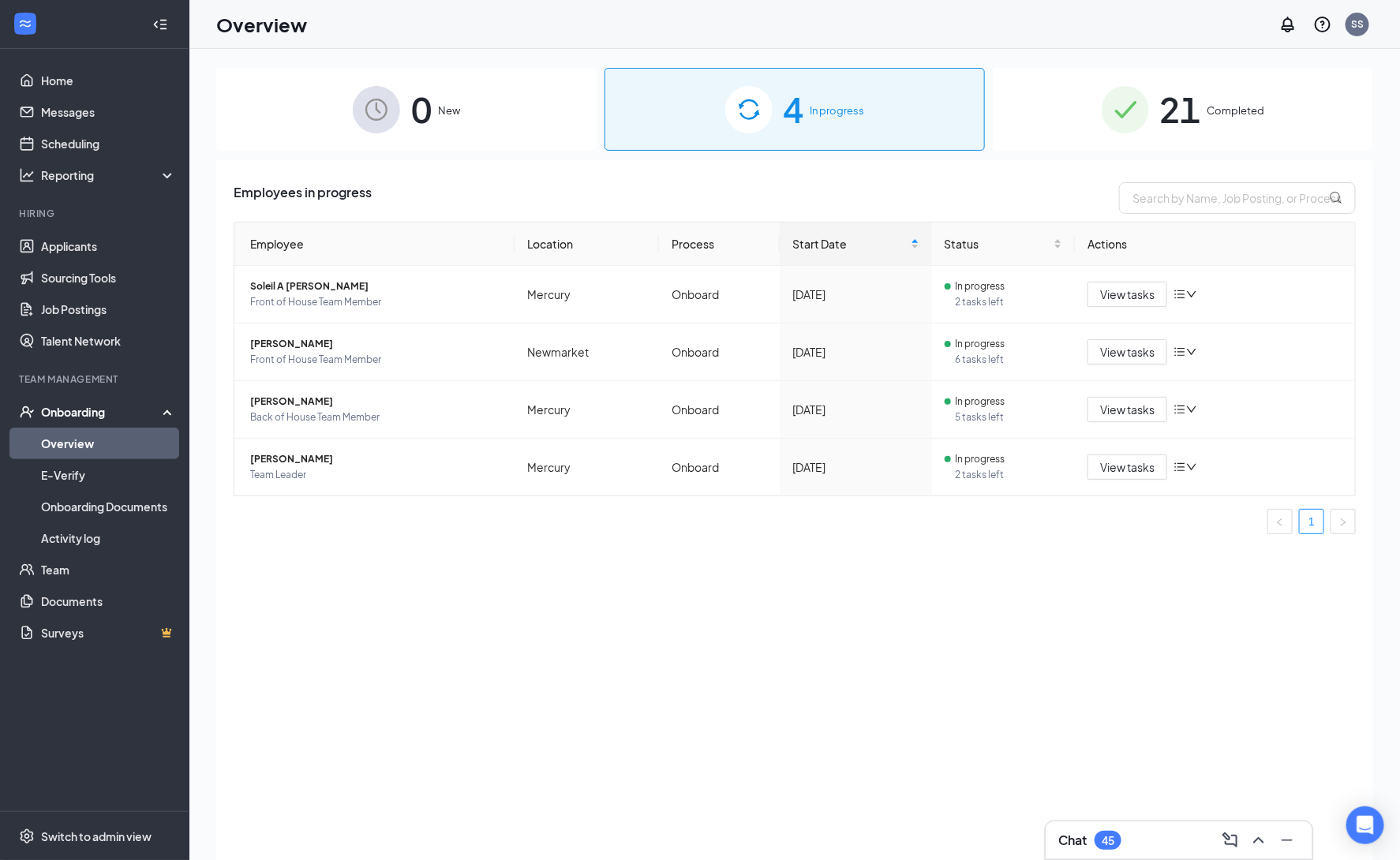
click at [1059, 676] on div "Employees in progress Employee Location Process Start Date Status Actions Solei…" at bounding box center [795, 529] width 1157 height 739
click at [1110, 300] on span "View tasks" at bounding box center [1127, 294] width 54 height 17
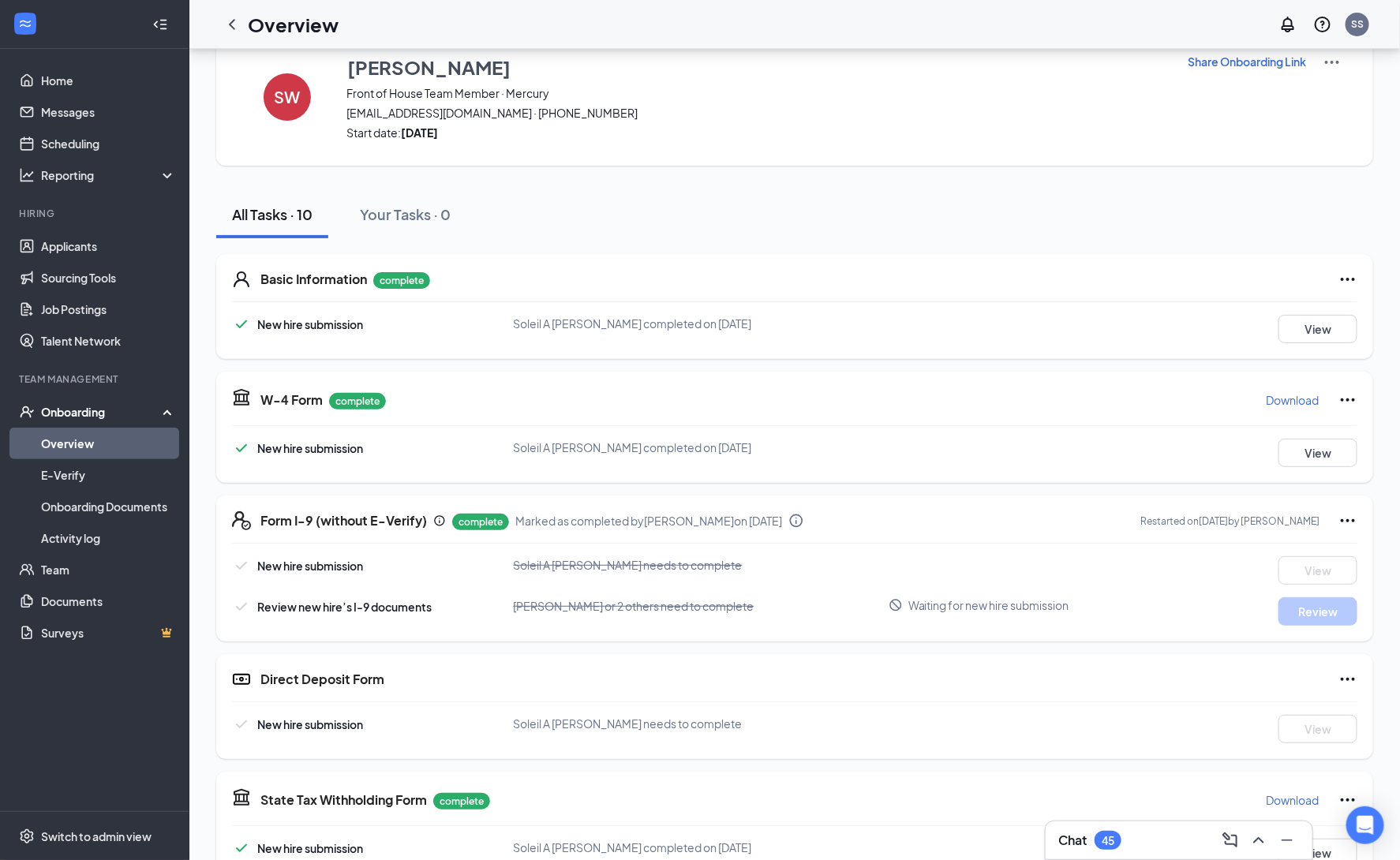
scroll to position [41, 0]
drag, startPoint x: 540, startPoint y: 522, endPoint x: 788, endPoint y: 514, distance: 248.1
click at [804, 514] on div "Form I-9 (without E-Verify) complete Marked as completed by Sheila Perry on Aug…" at bounding box center [532, 520] width 544 height 19
drag, startPoint x: 791, startPoint y: 522, endPoint x: 992, endPoint y: 488, distance: 203.9
click at [536, 510] on div "Form I-9 (without E-Verify) complete Marked as completed by Sheila Perry on Aug…" at bounding box center [809, 520] width 1097 height 19
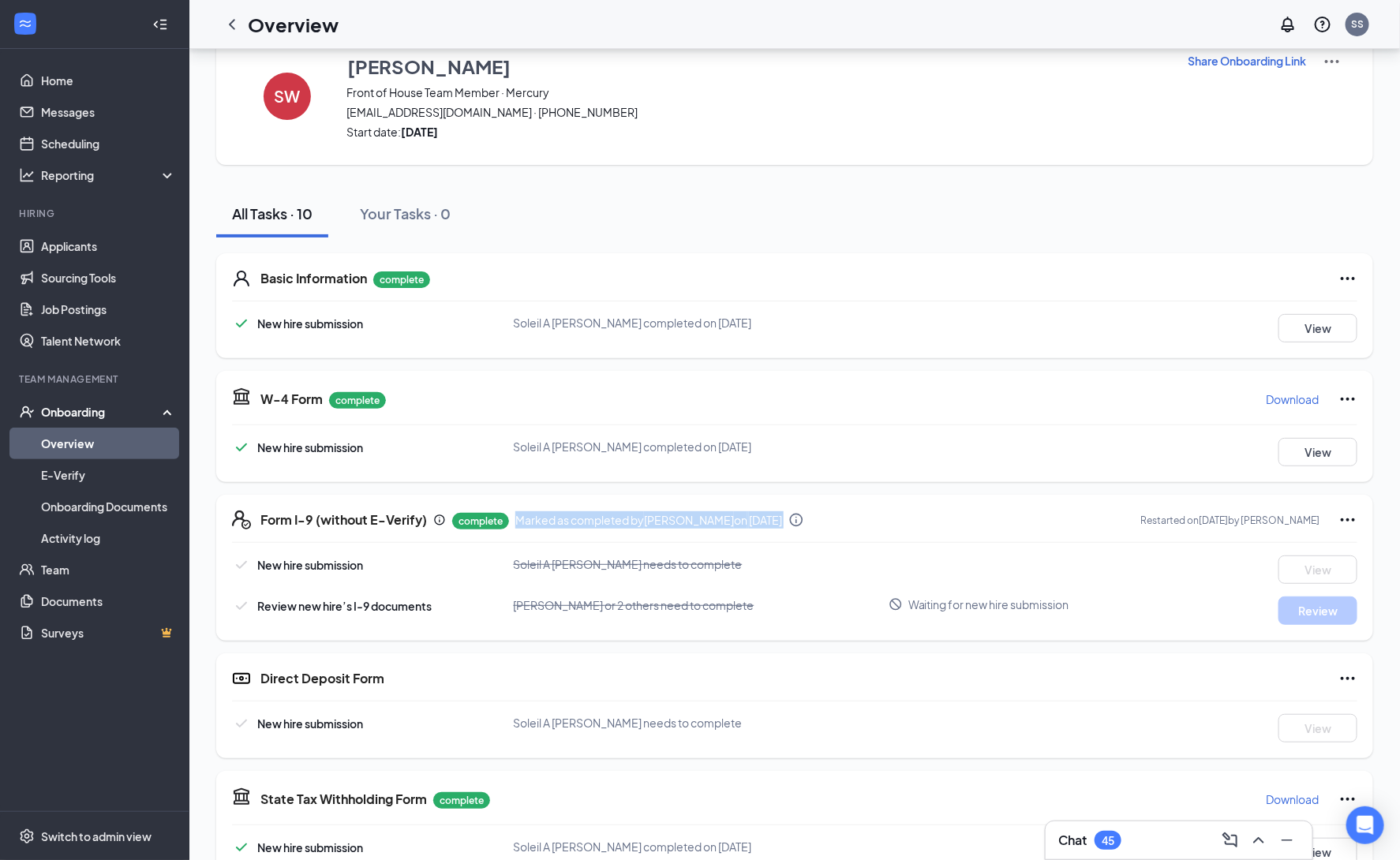
click at [978, 525] on div "Form I-9 (without E-Verify) complete Marked as completed by Sheila Perry on Aug…" at bounding box center [809, 520] width 1097 height 19
drag, startPoint x: 458, startPoint y: 521, endPoint x: 840, endPoint y: 521, distance: 382.0
click at [840, 521] on div "Form I-9 (without E-Verify) complete Marked as completed by Sheila Perry on Aug…" at bounding box center [809, 520] width 1097 height 19
click at [991, 514] on div "Form I-9 (without E-Verify) complete Marked as completed by Sheila Perry on Aug…" at bounding box center [809, 520] width 1097 height 19
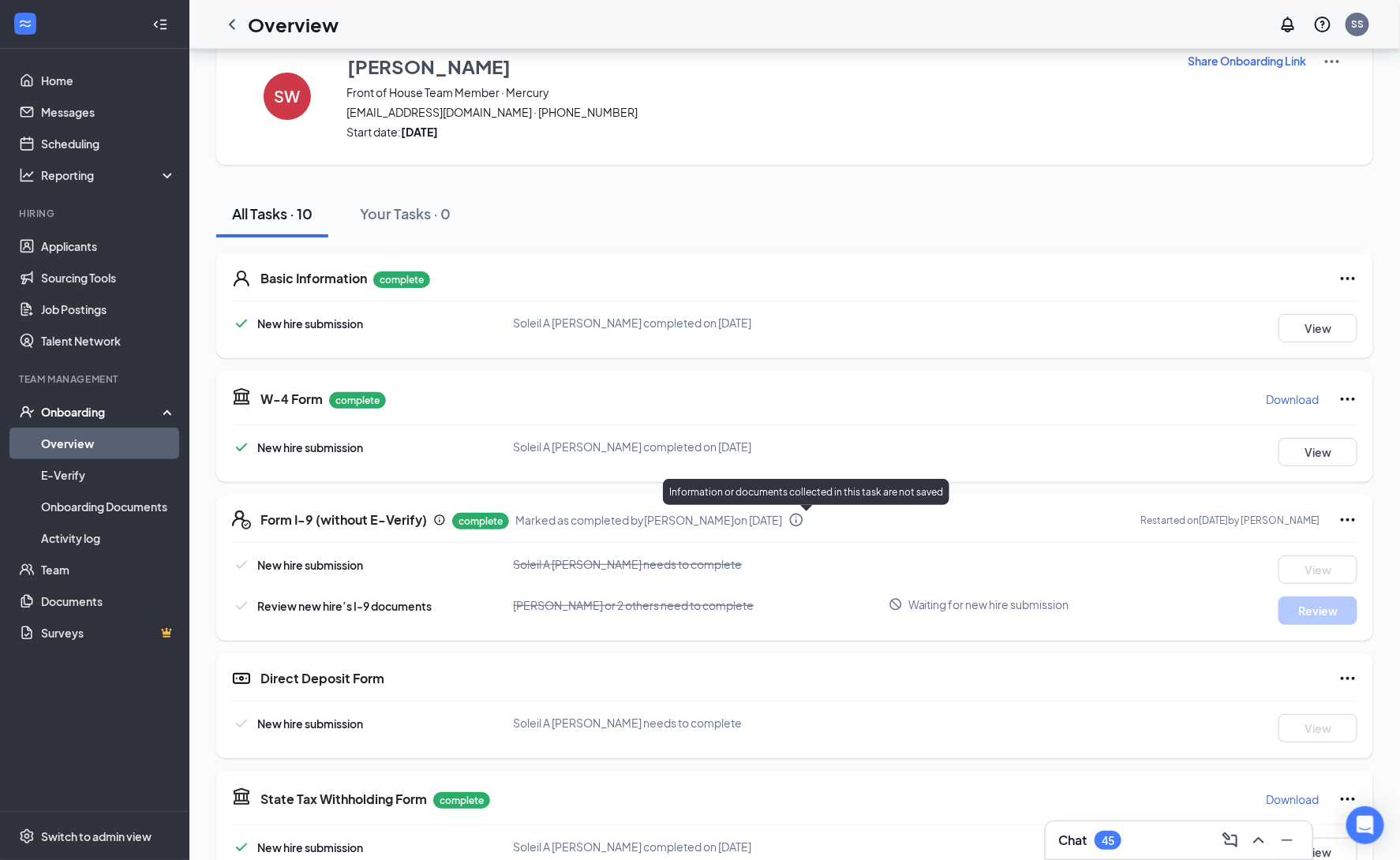
click at [803, 518] on icon "Info" at bounding box center [796, 520] width 13 height 13
click at [855, 510] on div "Form I-9 (without E-Verify) complete Marked as completed by Sheila Perry on Aug…" at bounding box center [809, 520] width 1097 height 19
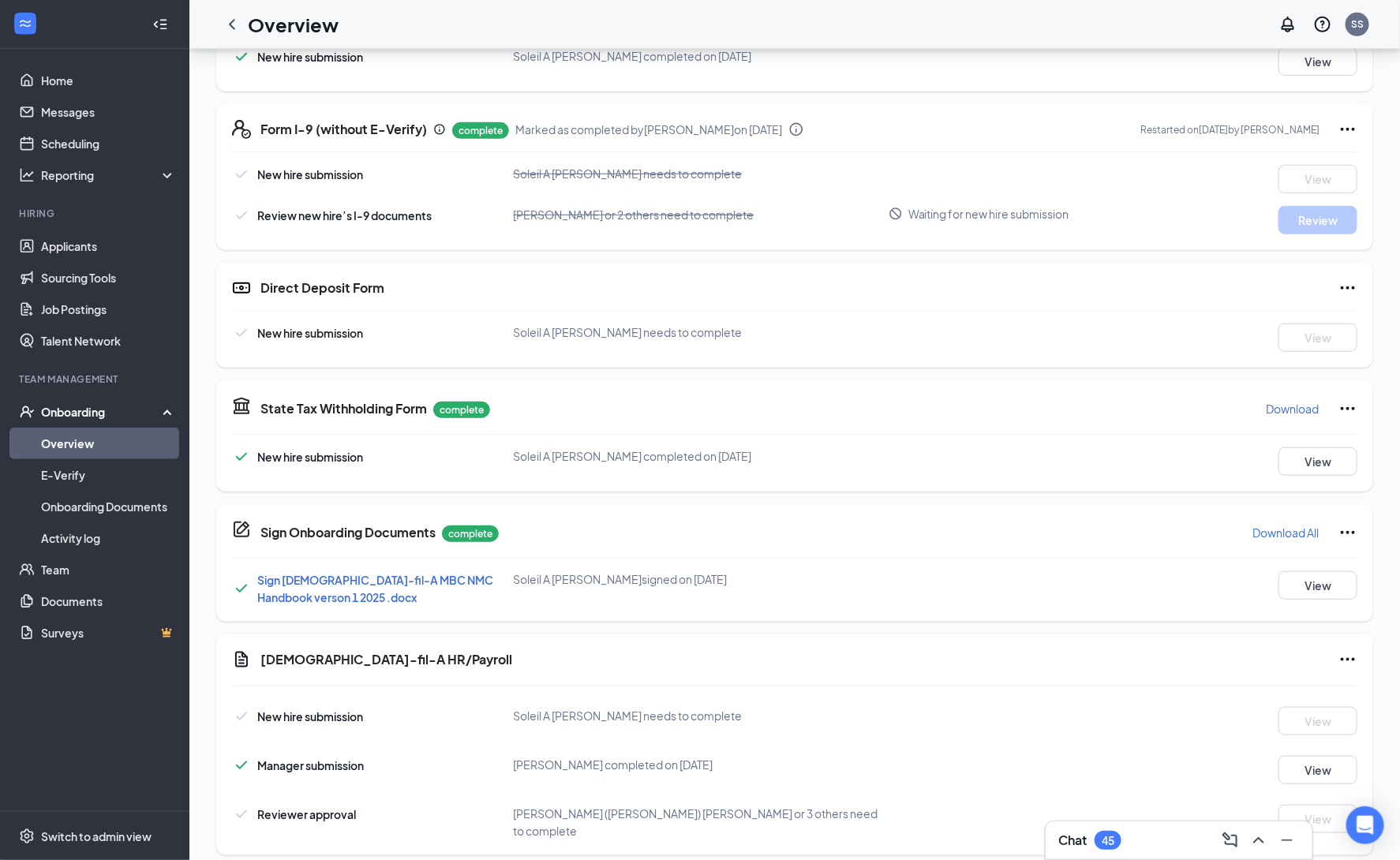
scroll to position [454, 0]
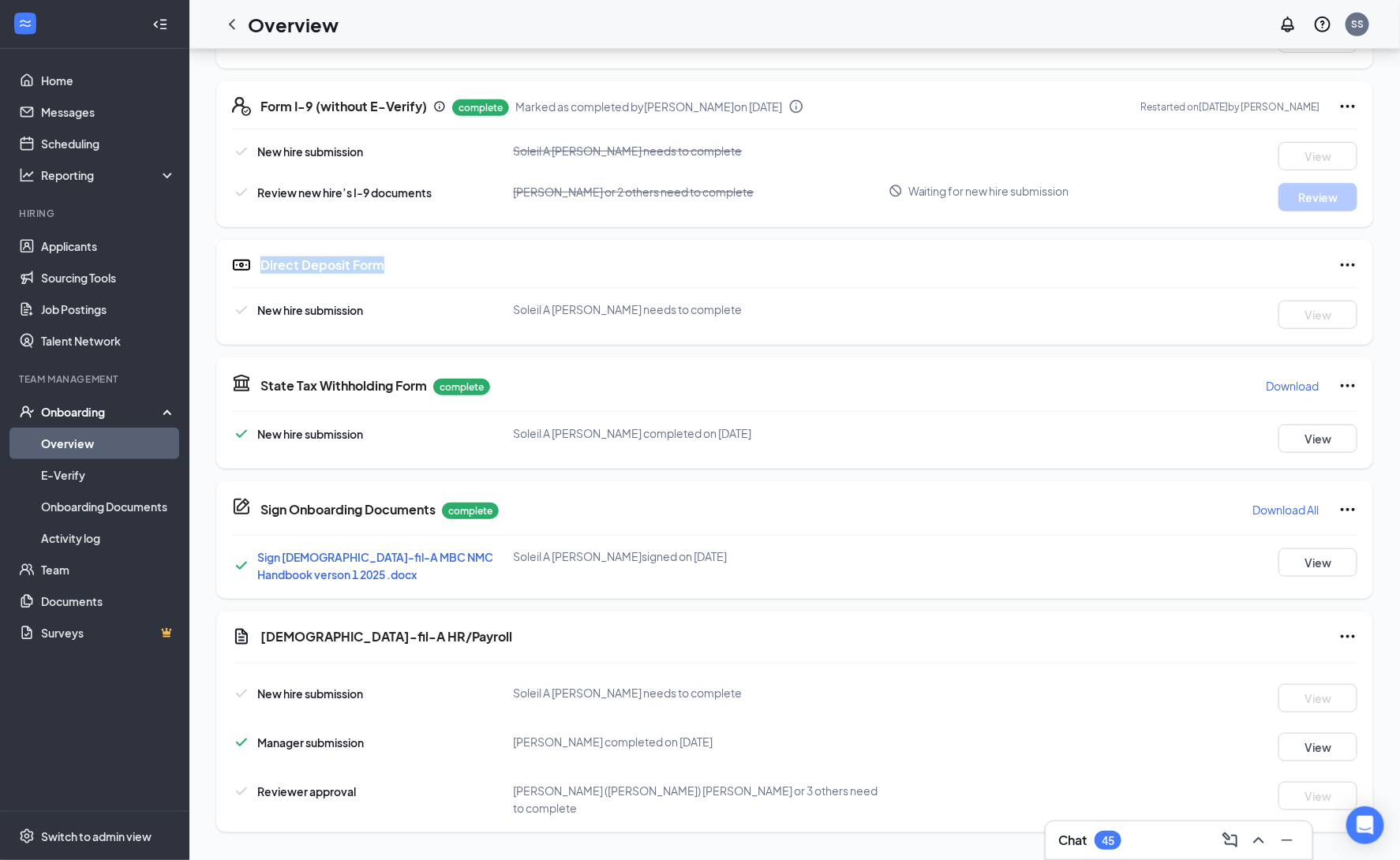
drag, startPoint x: 260, startPoint y: 264, endPoint x: 446, endPoint y: 264, distance: 186.0
click at [446, 264] on div "Direct Deposit Form" at bounding box center [809, 265] width 1097 height 19
drag, startPoint x: 256, startPoint y: 634, endPoint x: 576, endPoint y: 634, distance: 320.0
click at [576, 634] on div "Chick-fil-A HR/Payroll" at bounding box center [795, 638] width 1125 height 23
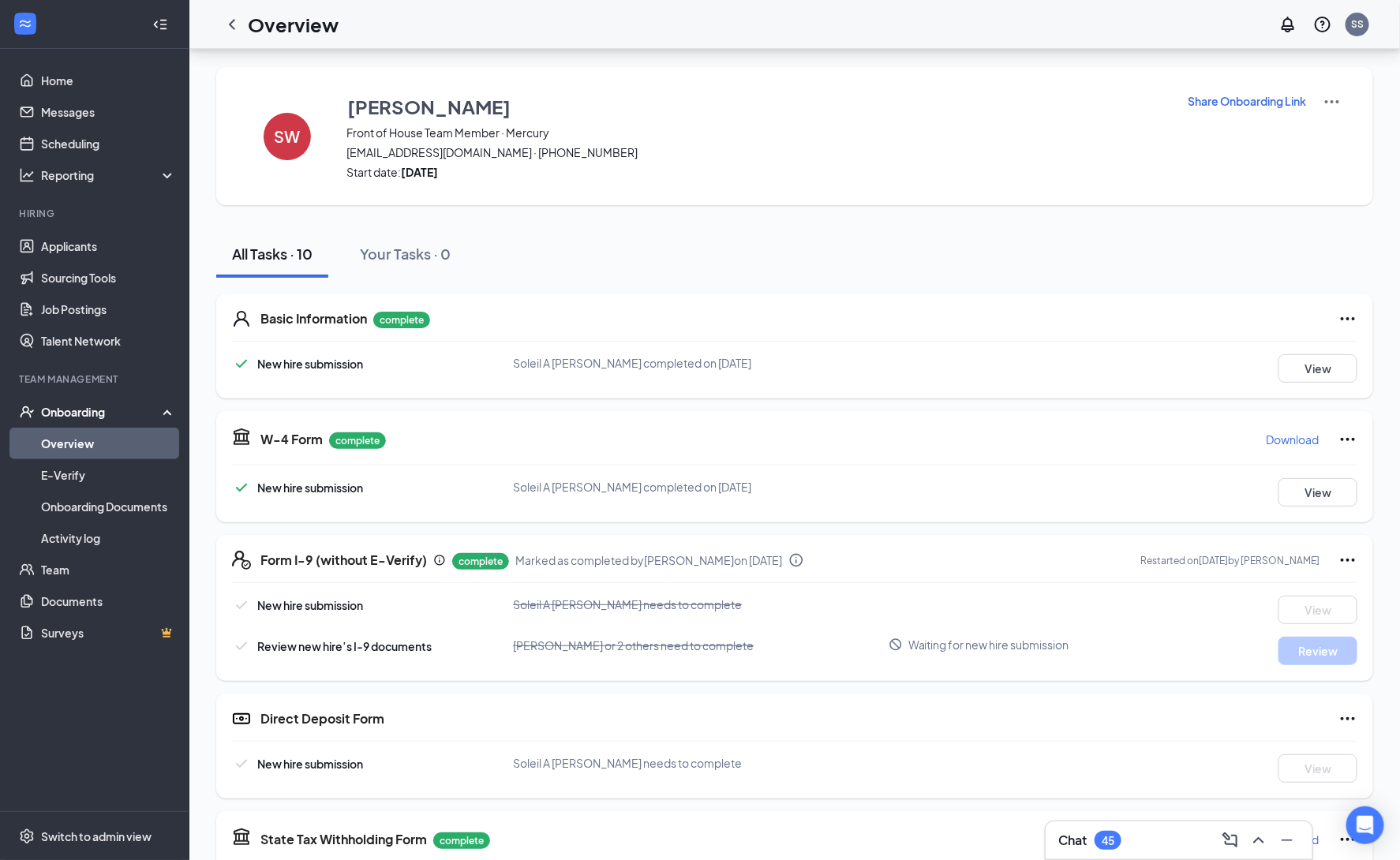
scroll to position [0, 0]
click at [230, 23] on icon "ChevronLeft" at bounding box center [232, 24] width 6 height 10
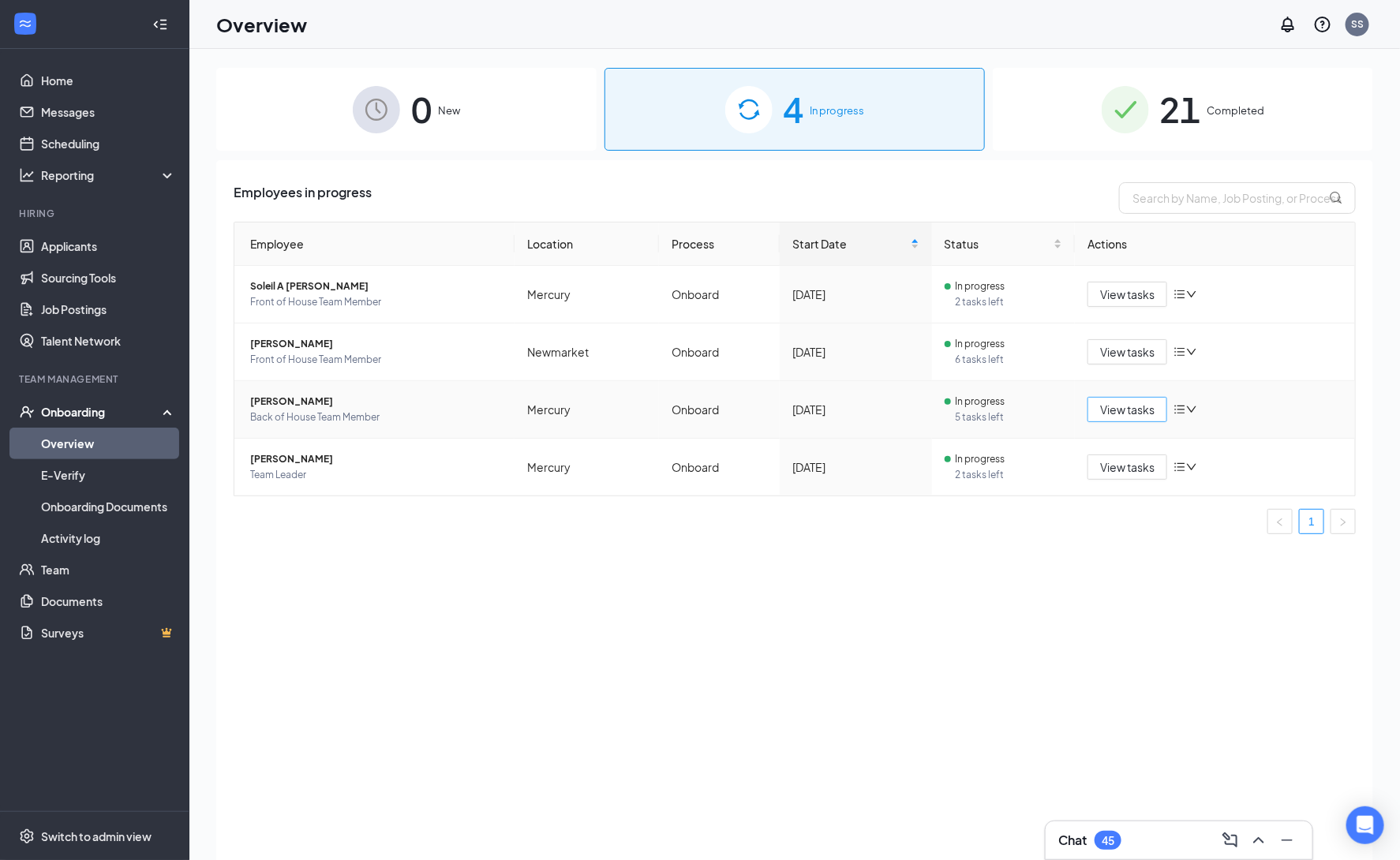
click at [1116, 413] on span "View tasks" at bounding box center [1127, 409] width 54 height 17
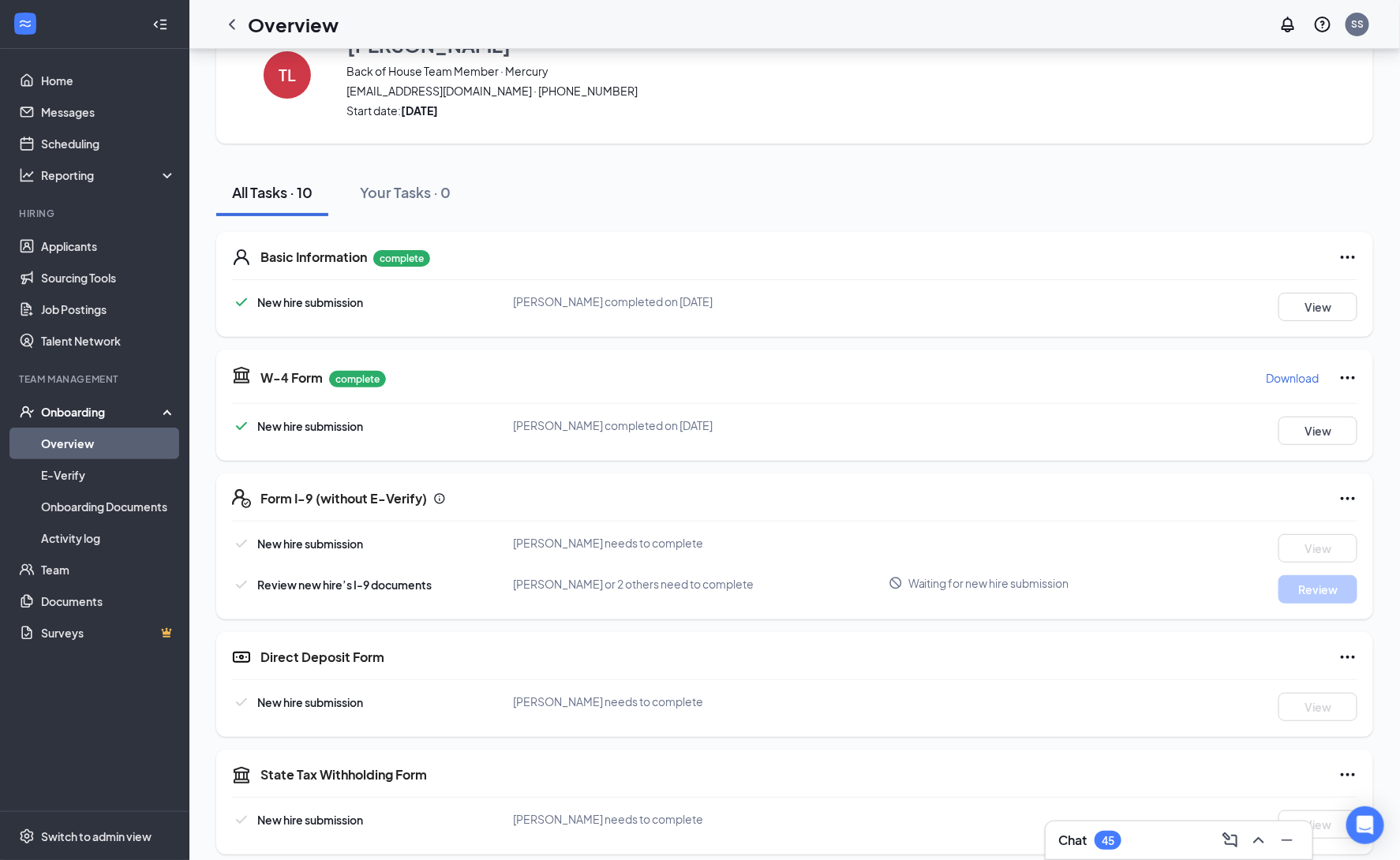
scroll to position [40, 0]
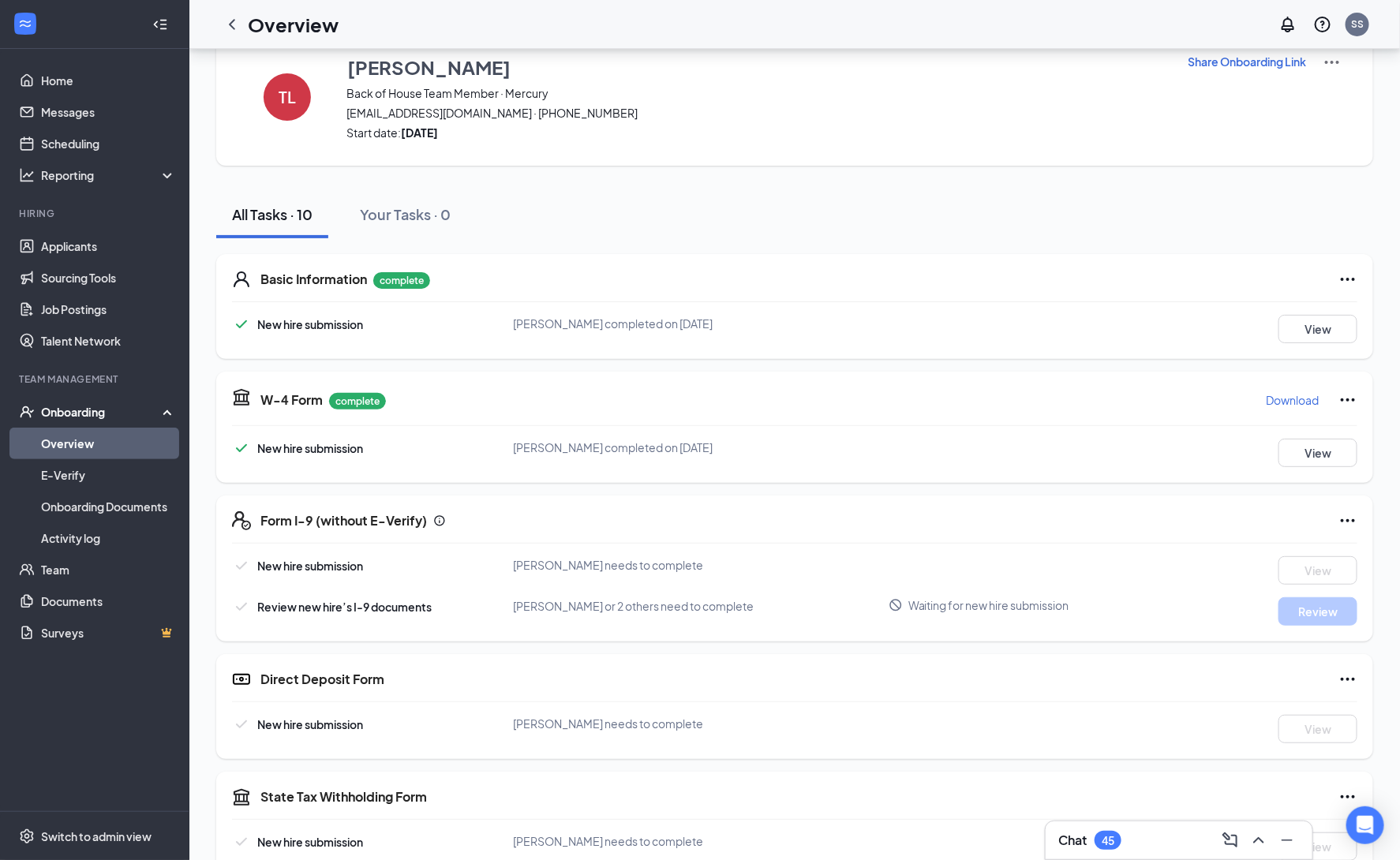
click at [1347, 525] on icon "Ellipses" at bounding box center [1348, 521] width 19 height 19
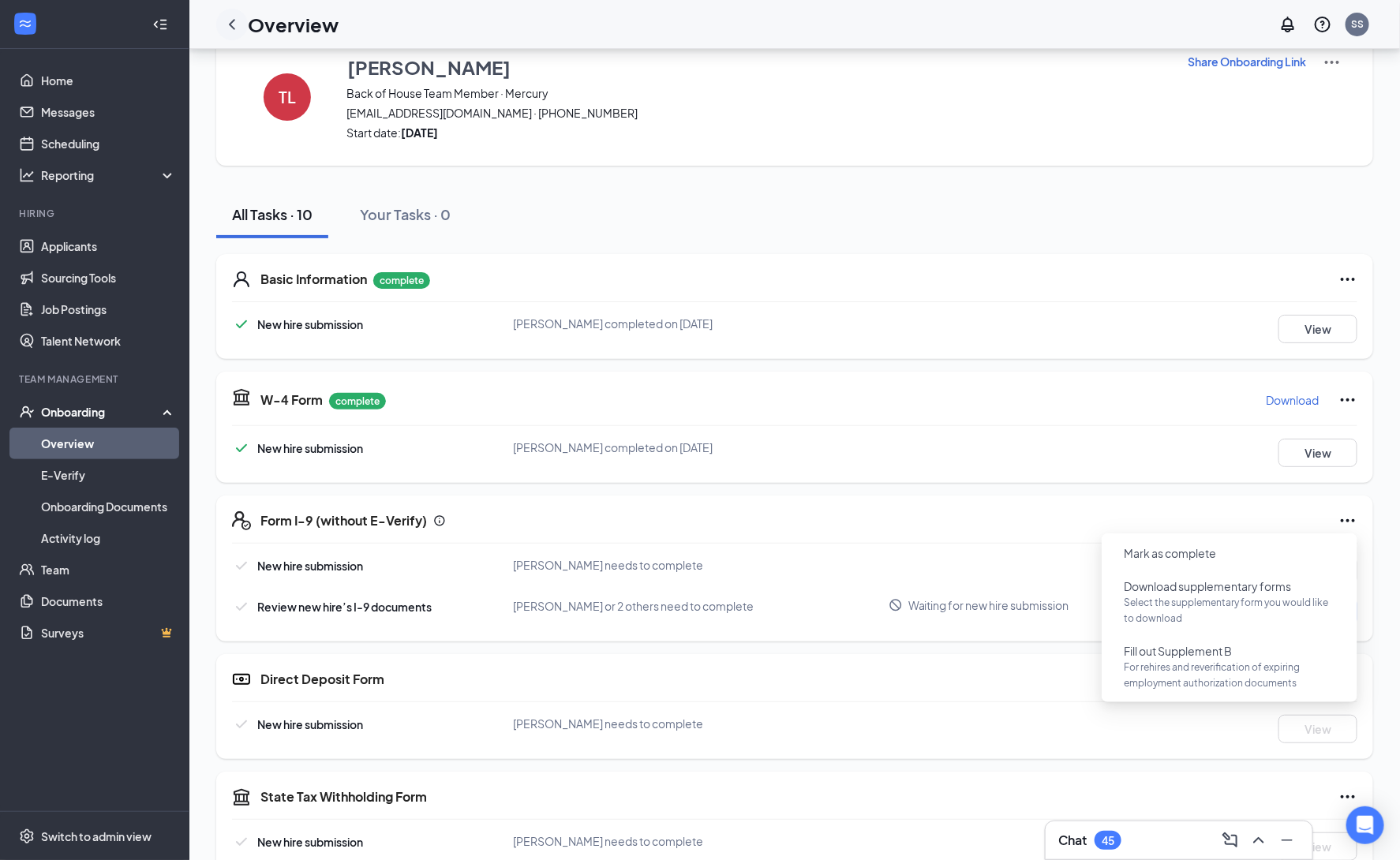
click at [226, 27] on icon "ChevronLeft" at bounding box center [232, 24] width 19 height 19
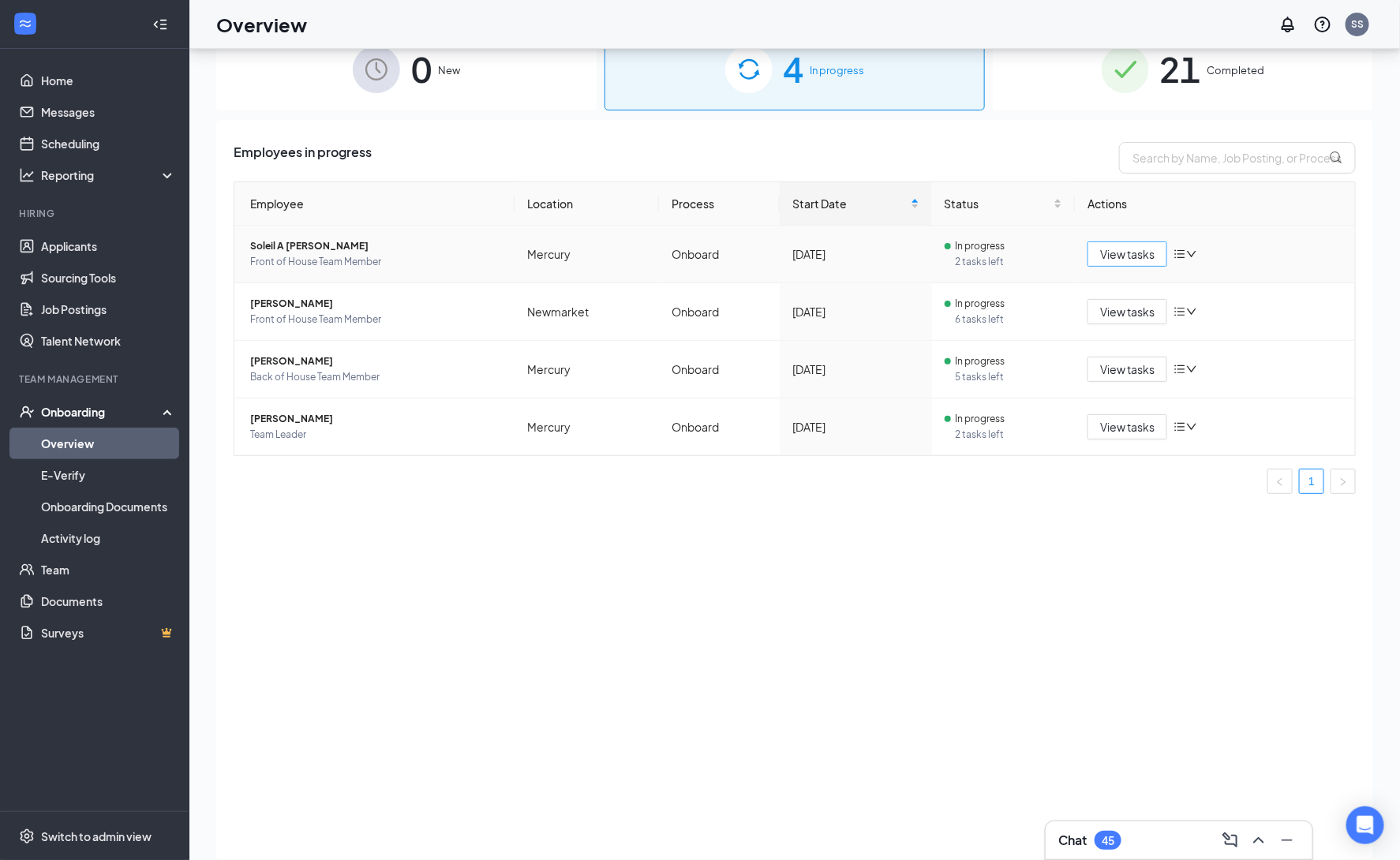
click at [1117, 249] on span "View tasks" at bounding box center [1127, 254] width 54 height 17
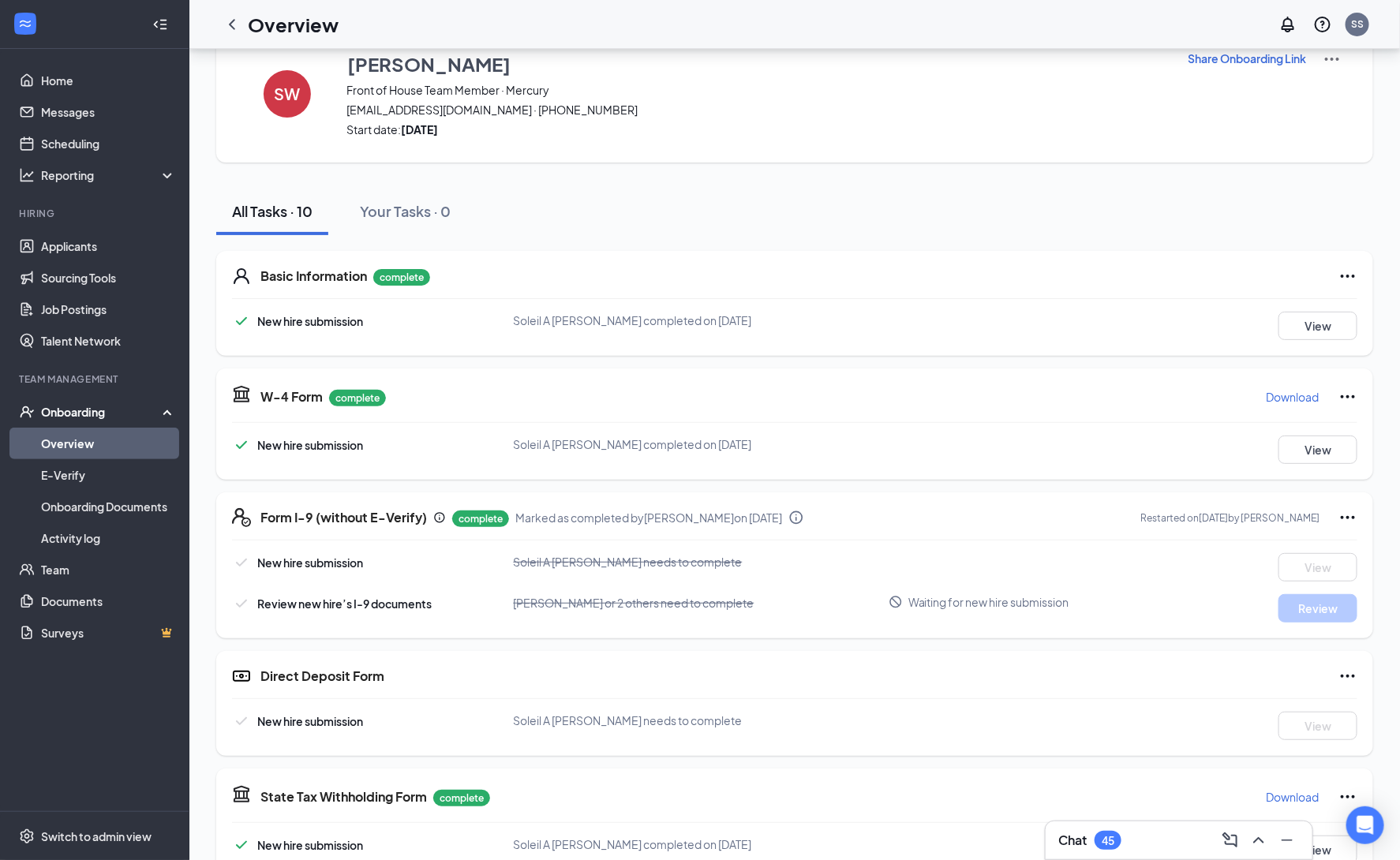
scroll to position [187, 0]
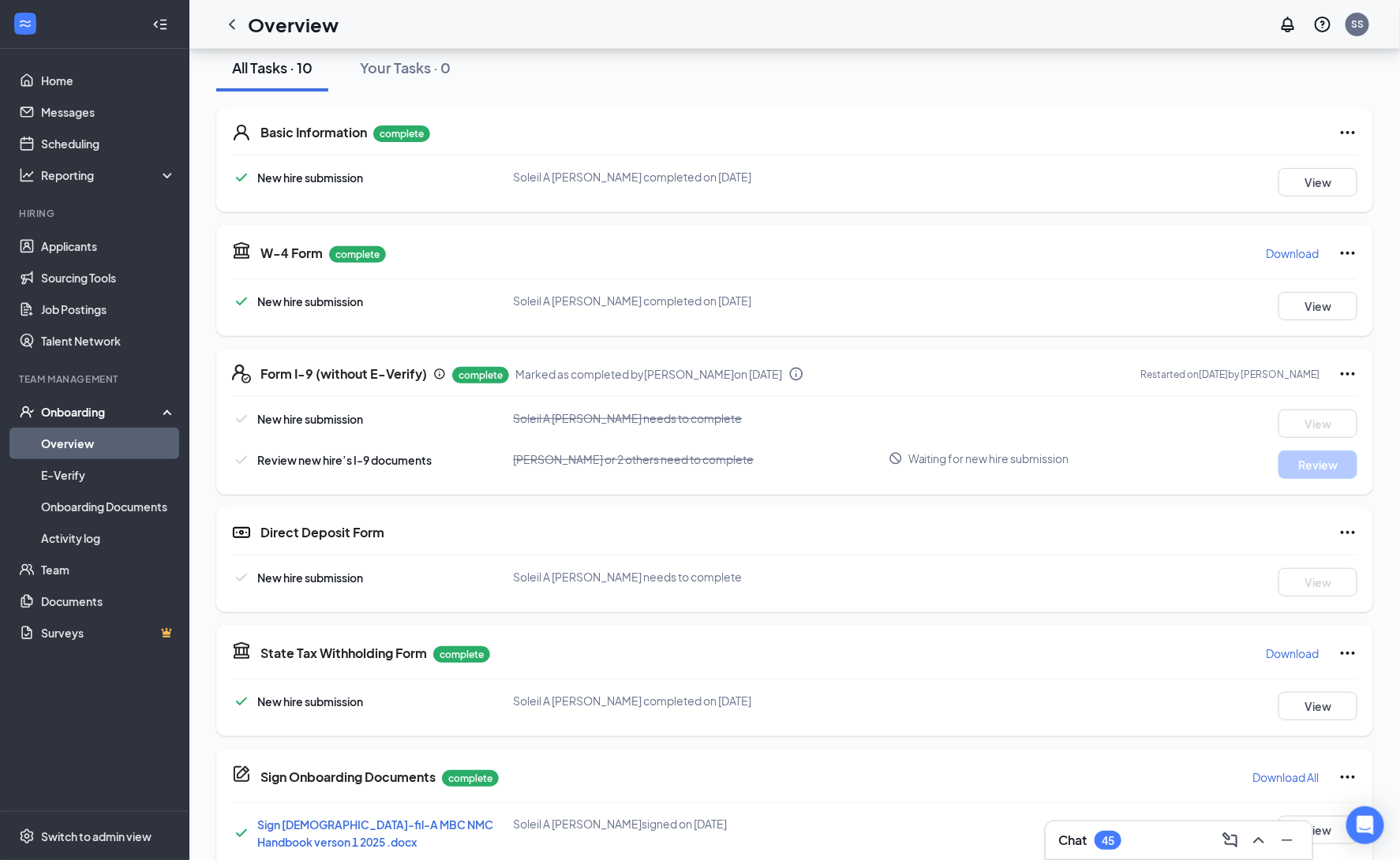
click at [1358, 372] on div "Form I-9 (without E-Verify) complete Marked as completed by Sheila Perry on Aug…" at bounding box center [795, 421] width 1157 height 146
click at [1343, 375] on icon "Ellipses" at bounding box center [1348, 374] width 14 height 3
drag, startPoint x: 1080, startPoint y: 463, endPoint x: 704, endPoint y: 439, distance: 376.8
click at [892, 461] on div "Waiting for new hire submission" at bounding box center [1053, 458] width 328 height 16
drag, startPoint x: 872, startPoint y: 374, endPoint x: 844, endPoint y: 369, distance: 28.4
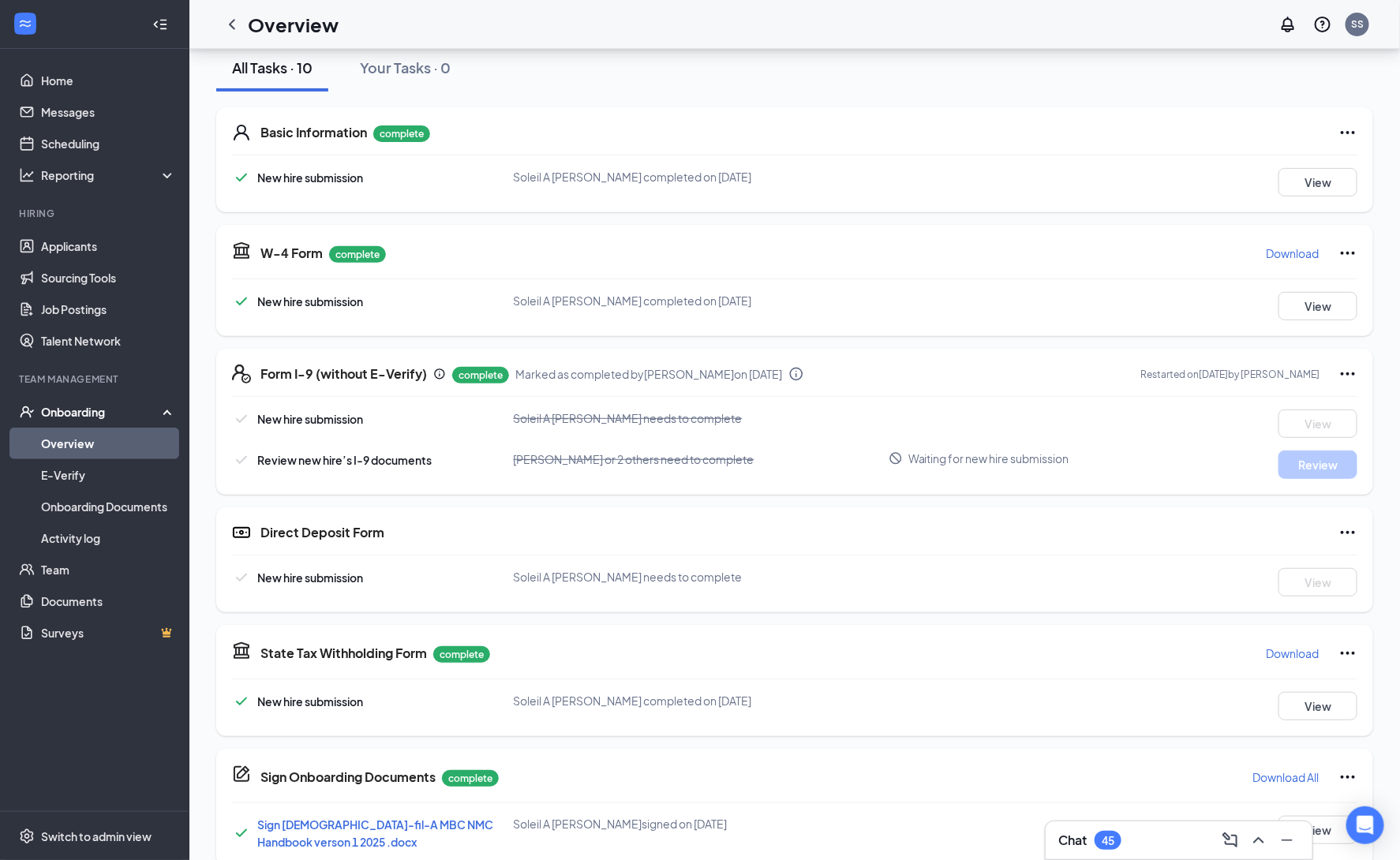
click at [844, 369] on div "Form I-9 (without E-Verify) complete Marked as completed by Sheila Perry on Aug…" at bounding box center [809, 374] width 1097 height 19
drag, startPoint x: 849, startPoint y: 387, endPoint x: 686, endPoint y: 387, distance: 163.0
click at [686, 387] on div "Form I-9 (without E-Verify) complete Marked as completed by Sheila Perry on Aug…" at bounding box center [795, 421] width 1157 height 146
click at [1347, 371] on icon "Ellipses" at bounding box center [1348, 374] width 19 height 19
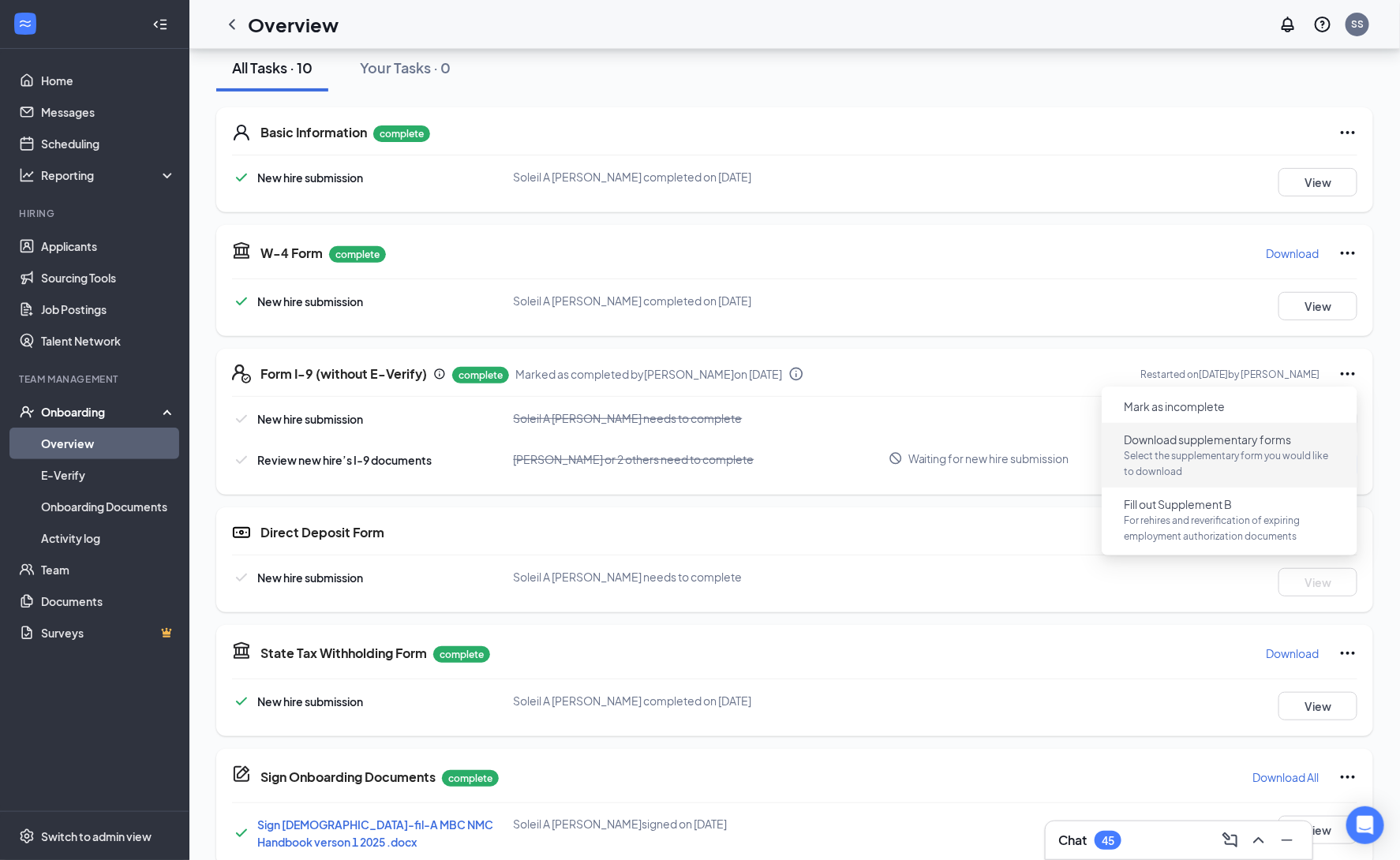
click at [1200, 454] on p "Select the supplementary form you would like to download" at bounding box center [1230, 464] width 211 height 32
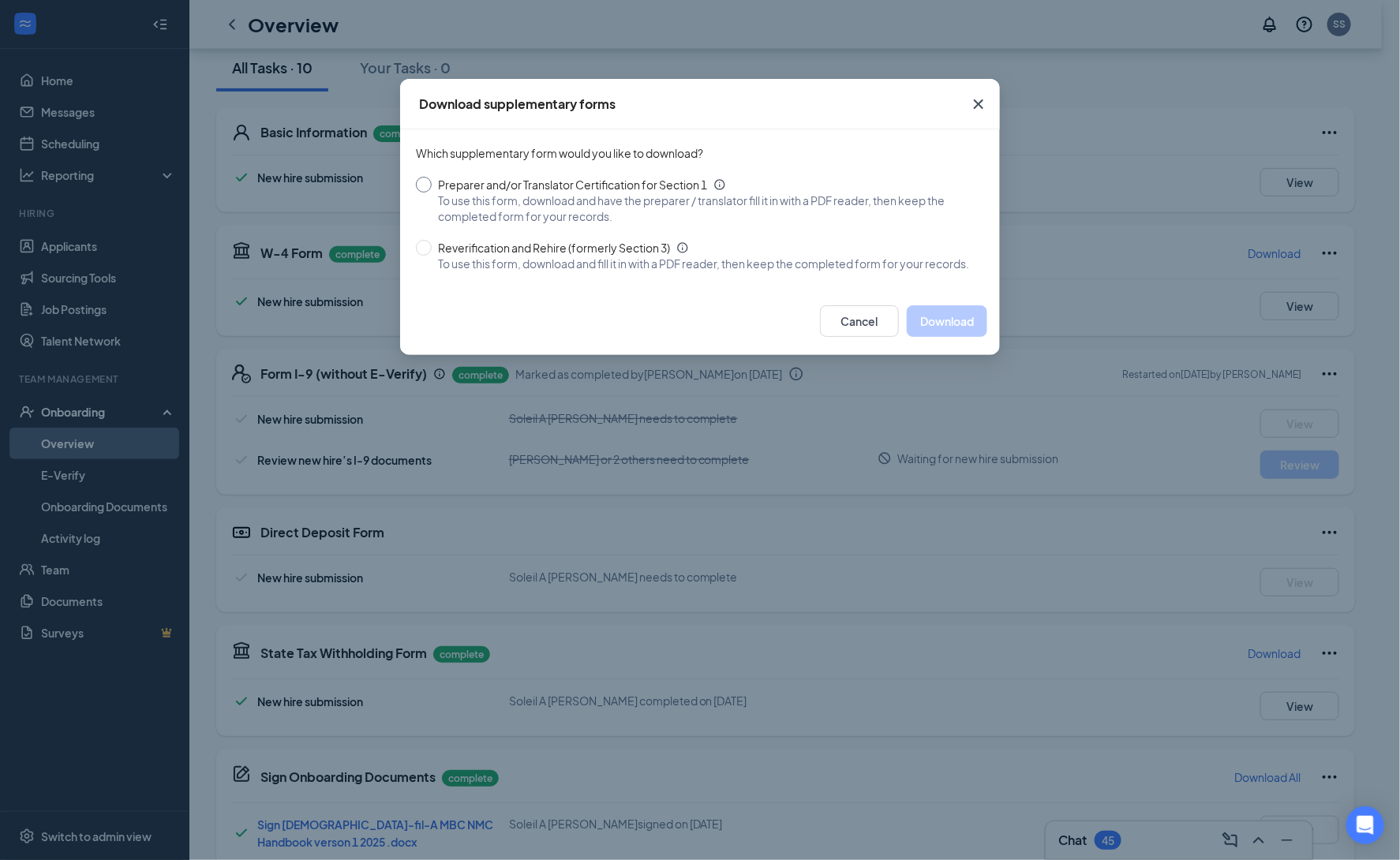
click at [429, 186] on input "Preparer and/or Translator Certification for Section 1 To use this form, downlo…" at bounding box center [424, 185] width 16 height 16
radio input "true"
click at [965, 336] on button "Download" at bounding box center [947, 321] width 80 height 32
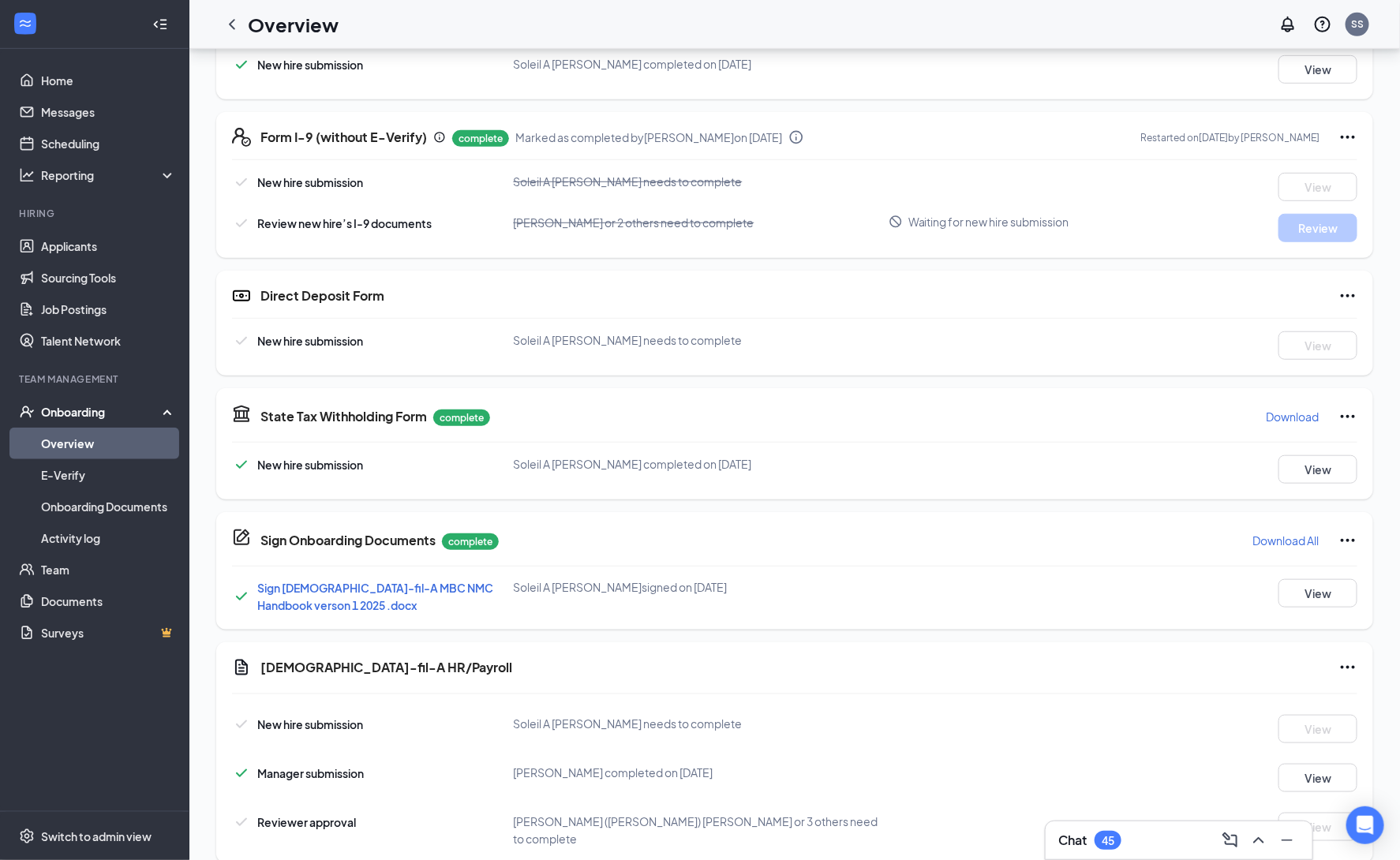
scroll to position [454, 0]
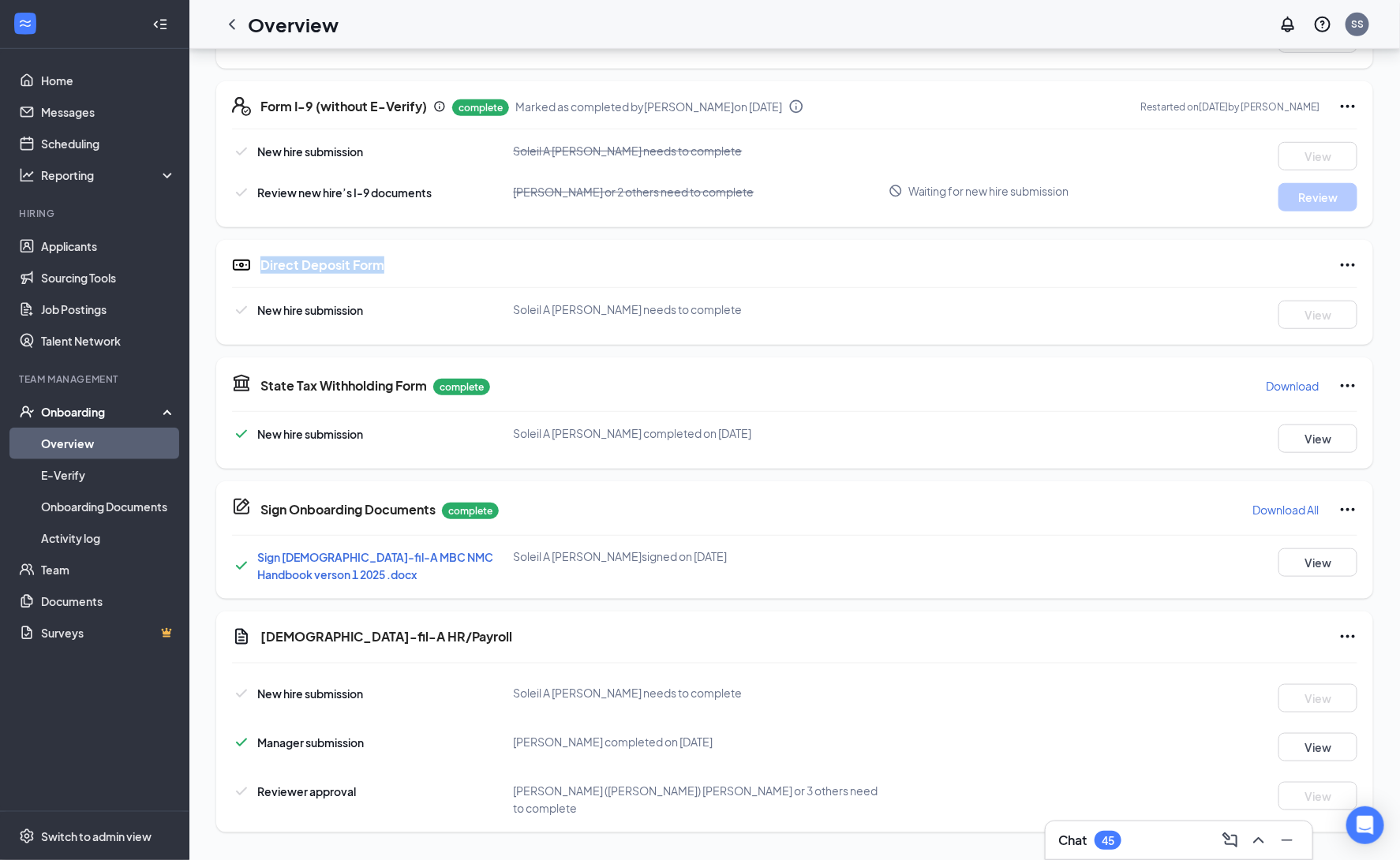
drag, startPoint x: 397, startPoint y: 261, endPoint x: 238, endPoint y: 462, distance: 256.3
click at [253, 274] on div "Direct Deposit Form" at bounding box center [795, 265] width 1125 height 19
drag, startPoint x: 450, startPoint y: 634, endPoint x: 242, endPoint y: 625, distance: 208.2
click at [242, 625] on div "Chick-fil-A HR/Payroll New hire submission Soleil A Williams needs to complete …" at bounding box center [795, 722] width 1157 height 221
click at [234, 27] on icon "ChevronLeft" at bounding box center [232, 24] width 19 height 19
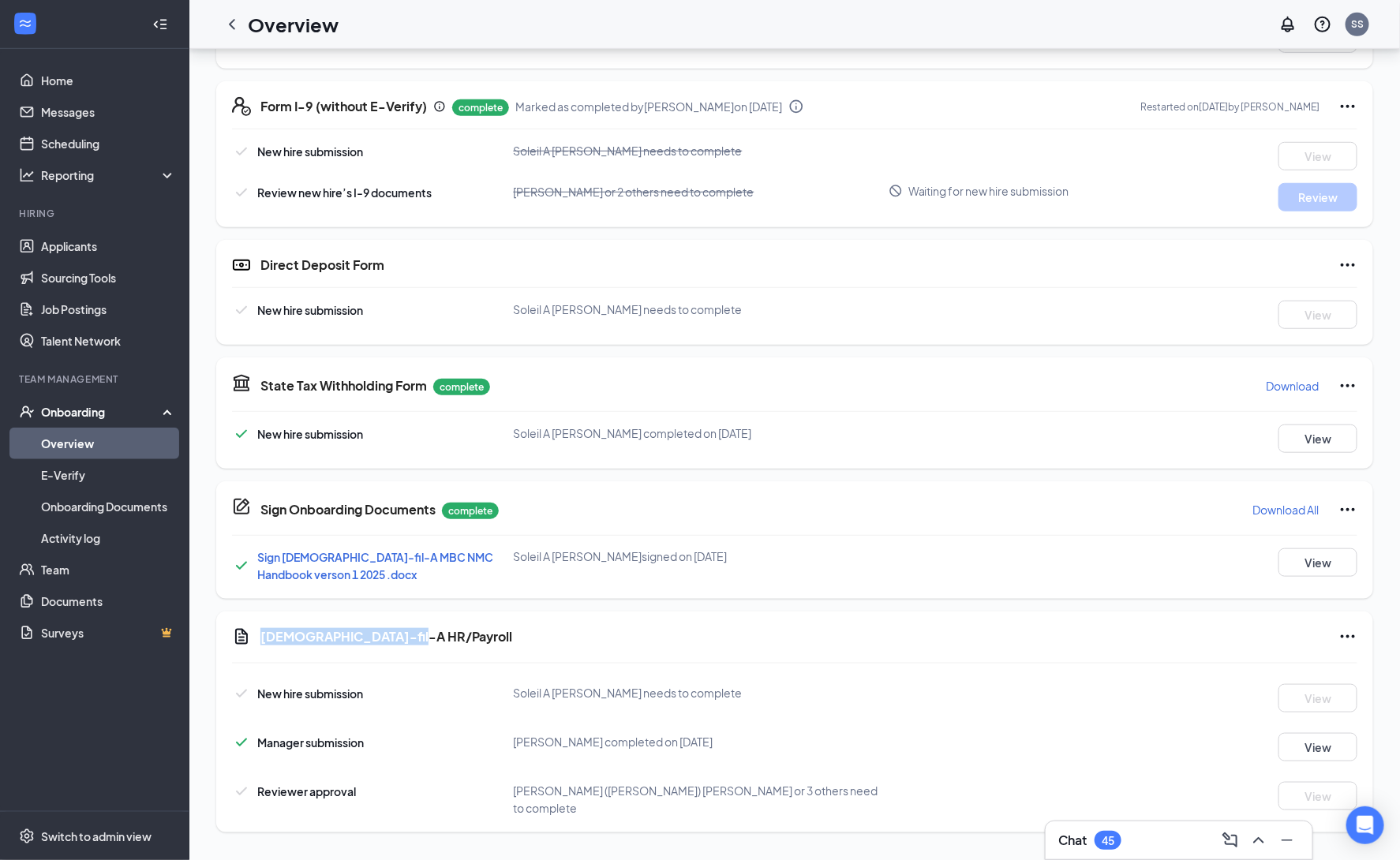
scroll to position [71, 0]
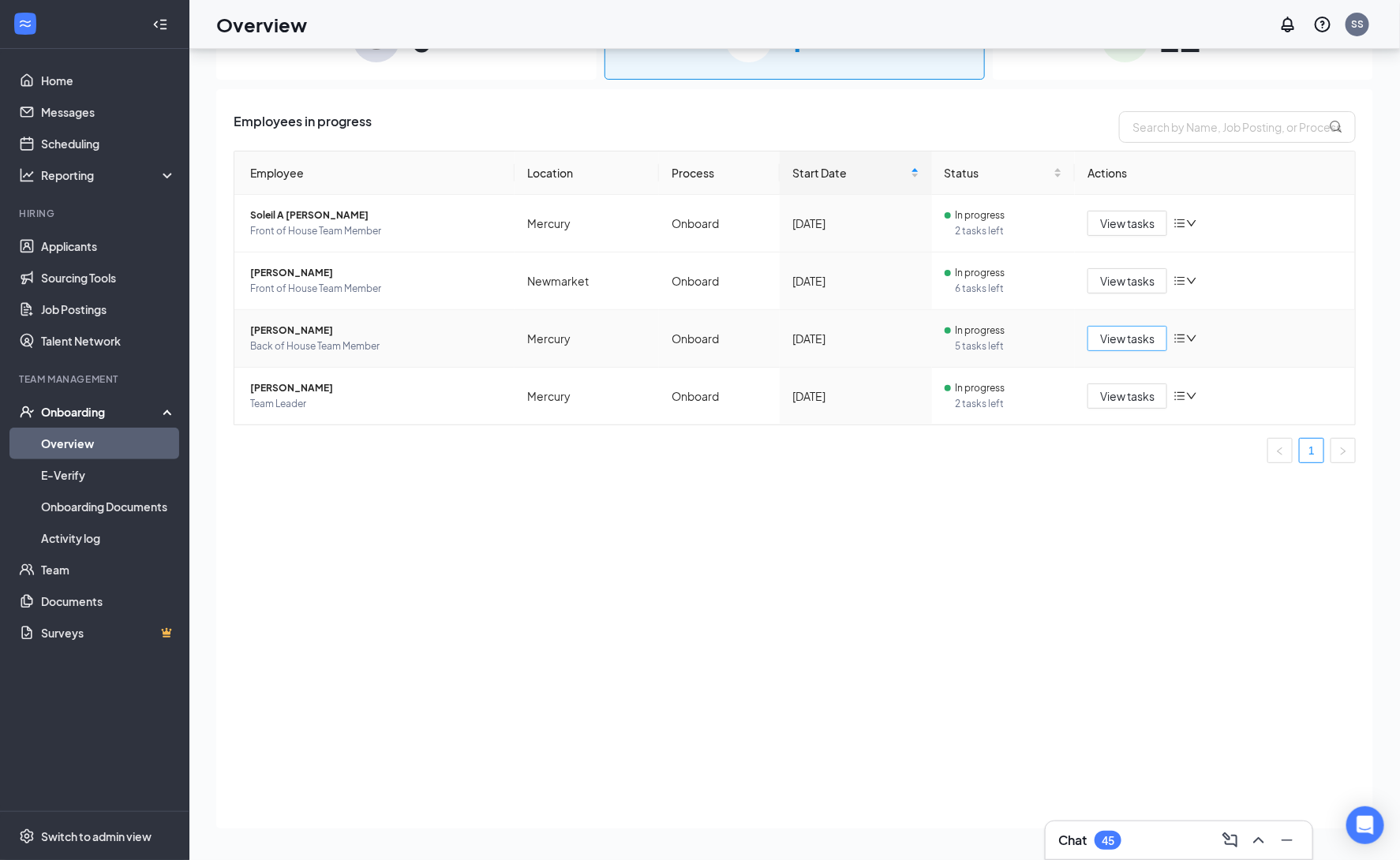
click at [1136, 338] on span "View tasks" at bounding box center [1127, 338] width 54 height 17
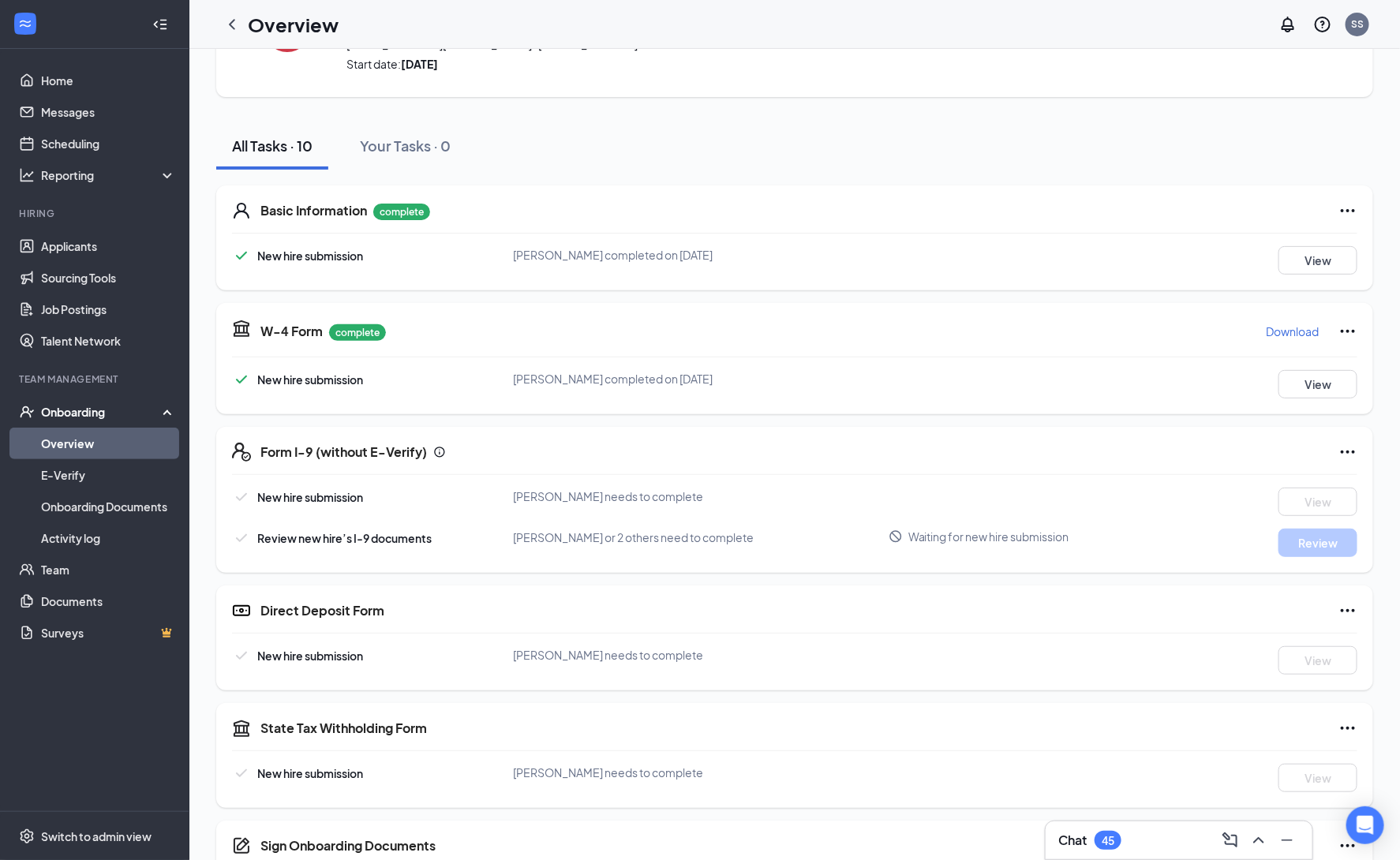
scroll to position [151, 0]
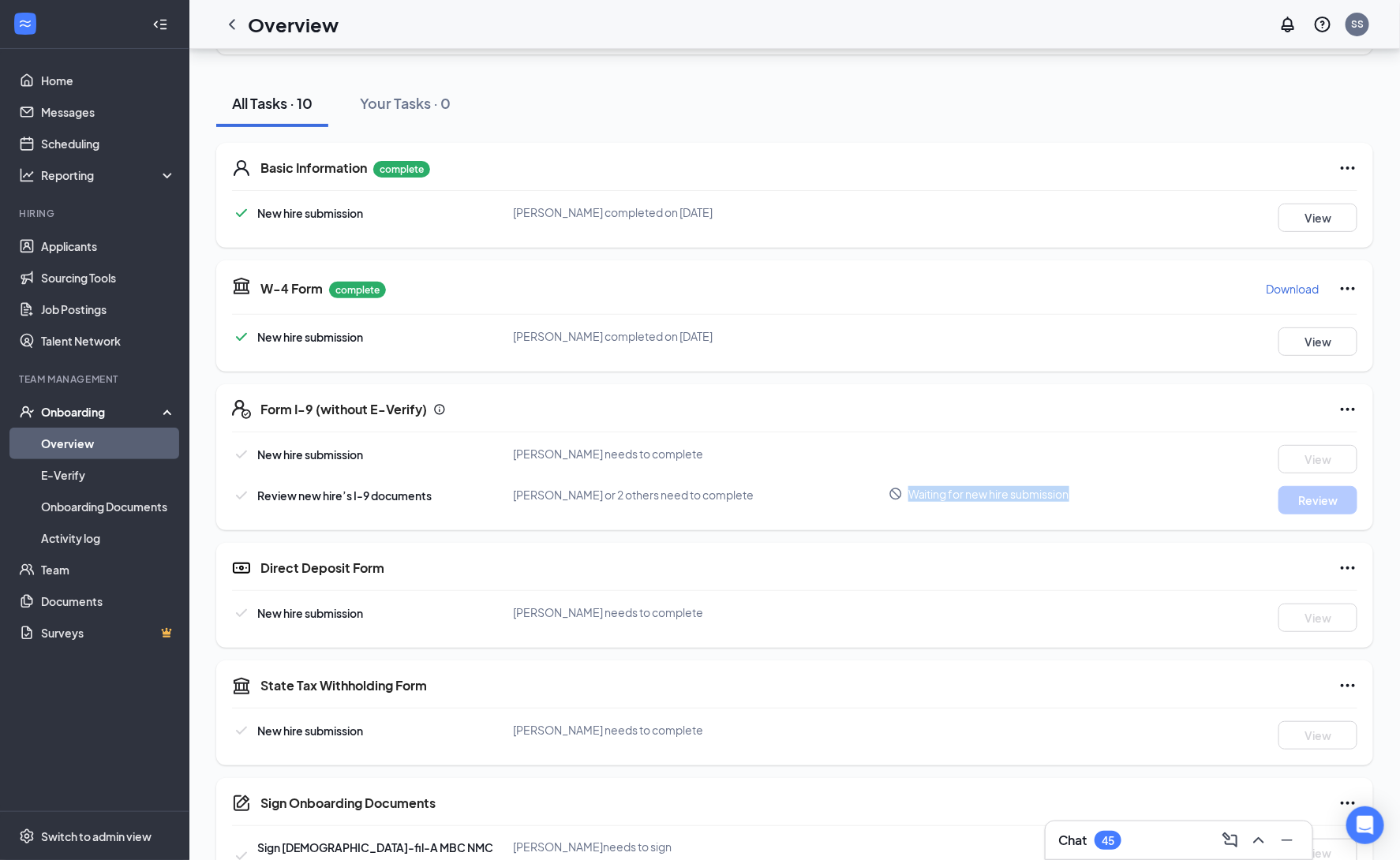
drag, startPoint x: 1117, startPoint y: 485, endPoint x: 937, endPoint y: 506, distance: 181.2
click at [935, 504] on div "New hire submission Tasha C Lewis needs to complete View Review new hire’s I-9 …" at bounding box center [795, 480] width 1125 height 69
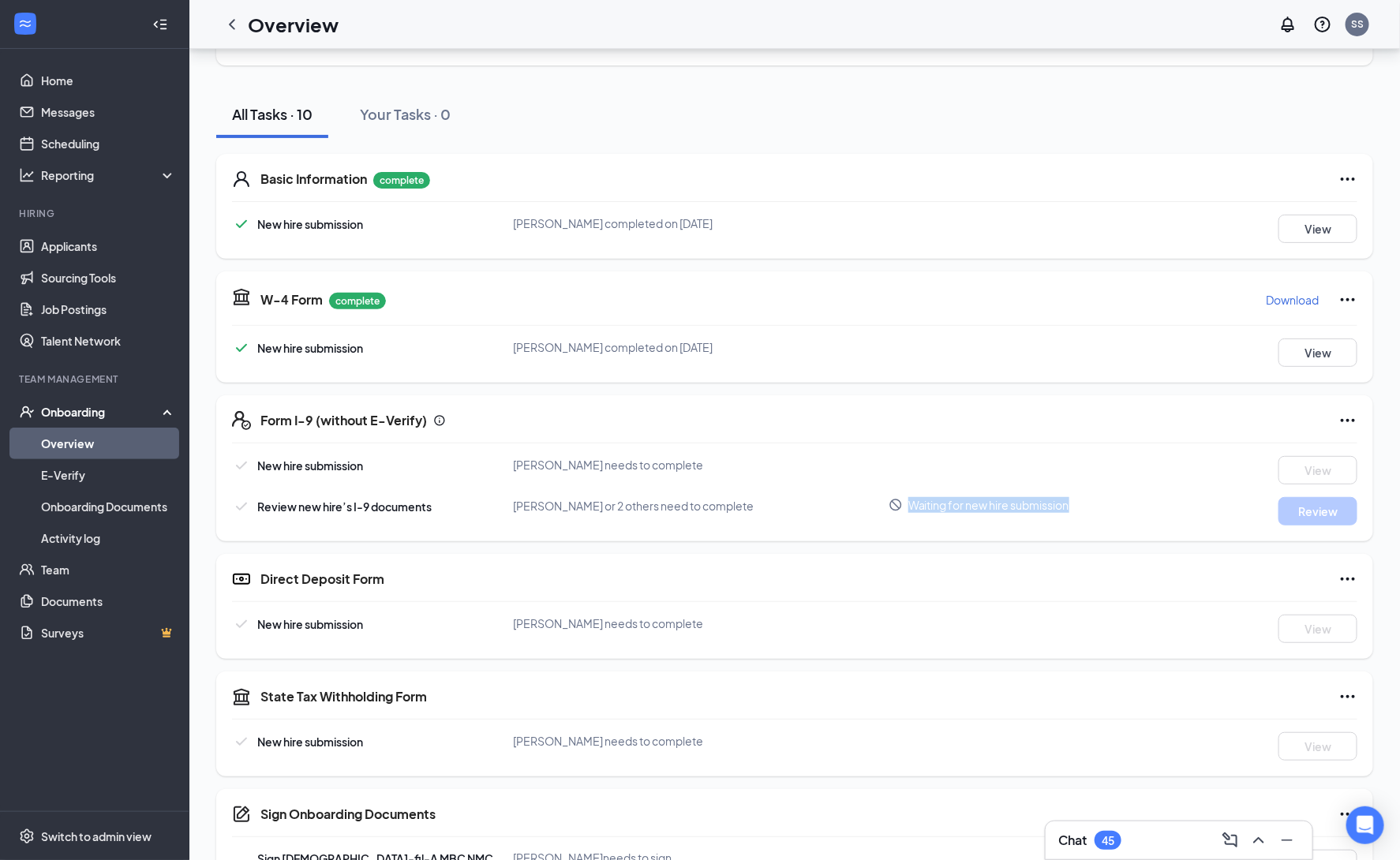
scroll to position [0, 0]
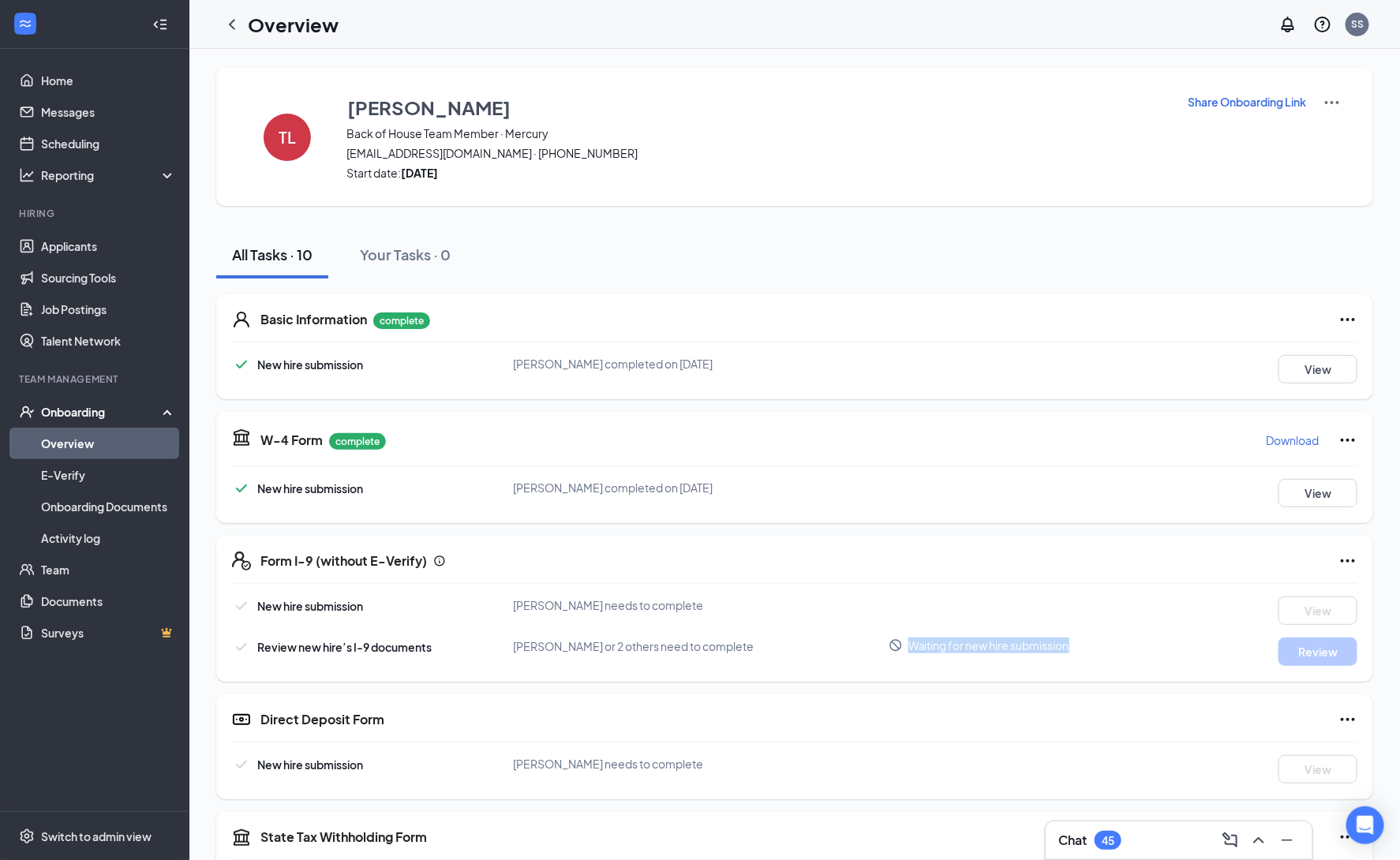
click at [1267, 101] on p "Share Onboarding Link" at bounding box center [1247, 102] width 118 height 16
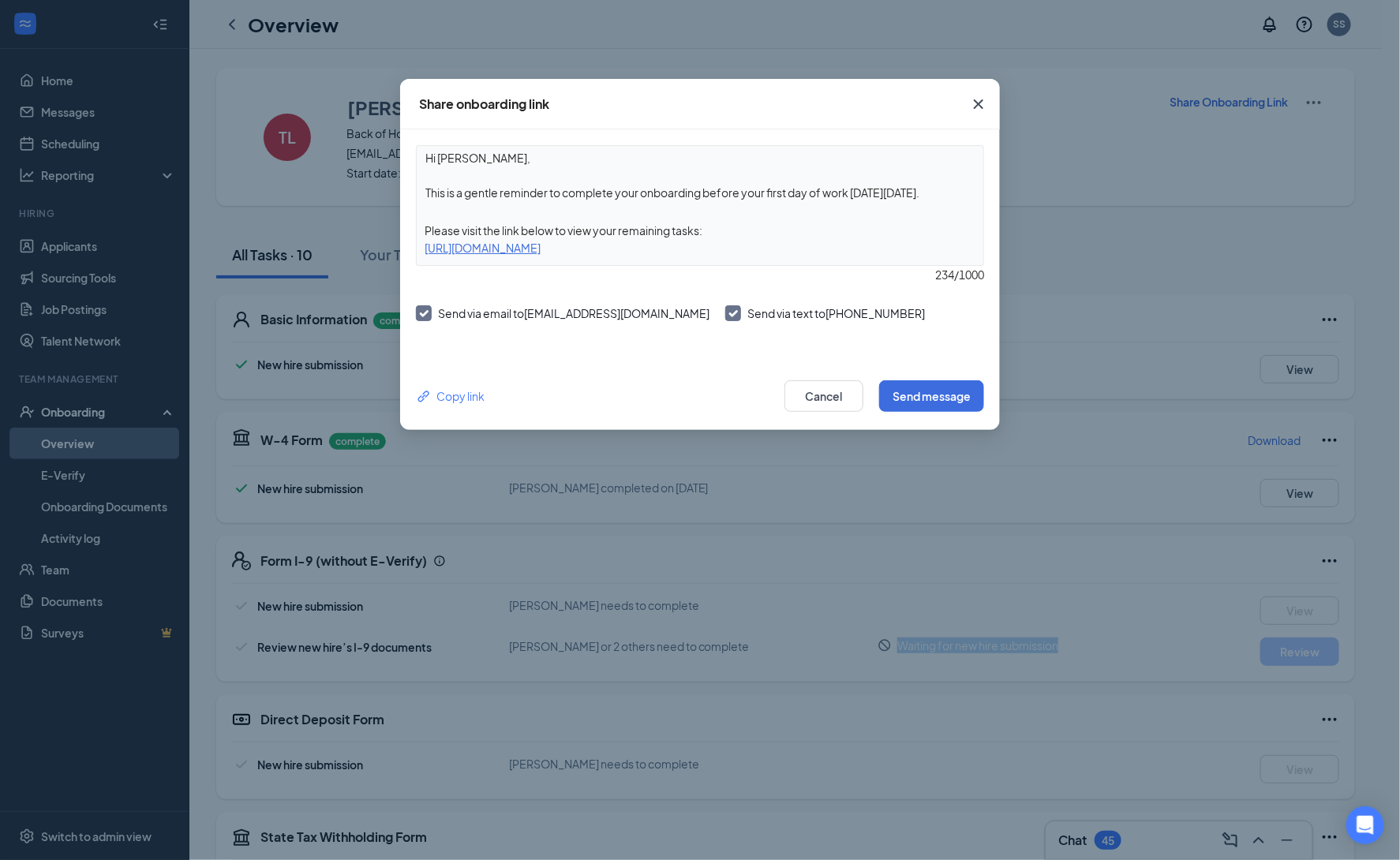
drag, startPoint x: 838, startPoint y: 249, endPoint x: 413, endPoint y: 251, distance: 425.0
click at [413, 251] on div "Hi Tasha, This is a gentle reminder to complete your onboarding before your fir…" at bounding box center [700, 245] width 600 height 233
copy div "https://www.workstream.us/j/onboarding/0224c49d/employee?locale=en"
click at [984, 103] on icon "Cross" at bounding box center [979, 104] width 19 height 19
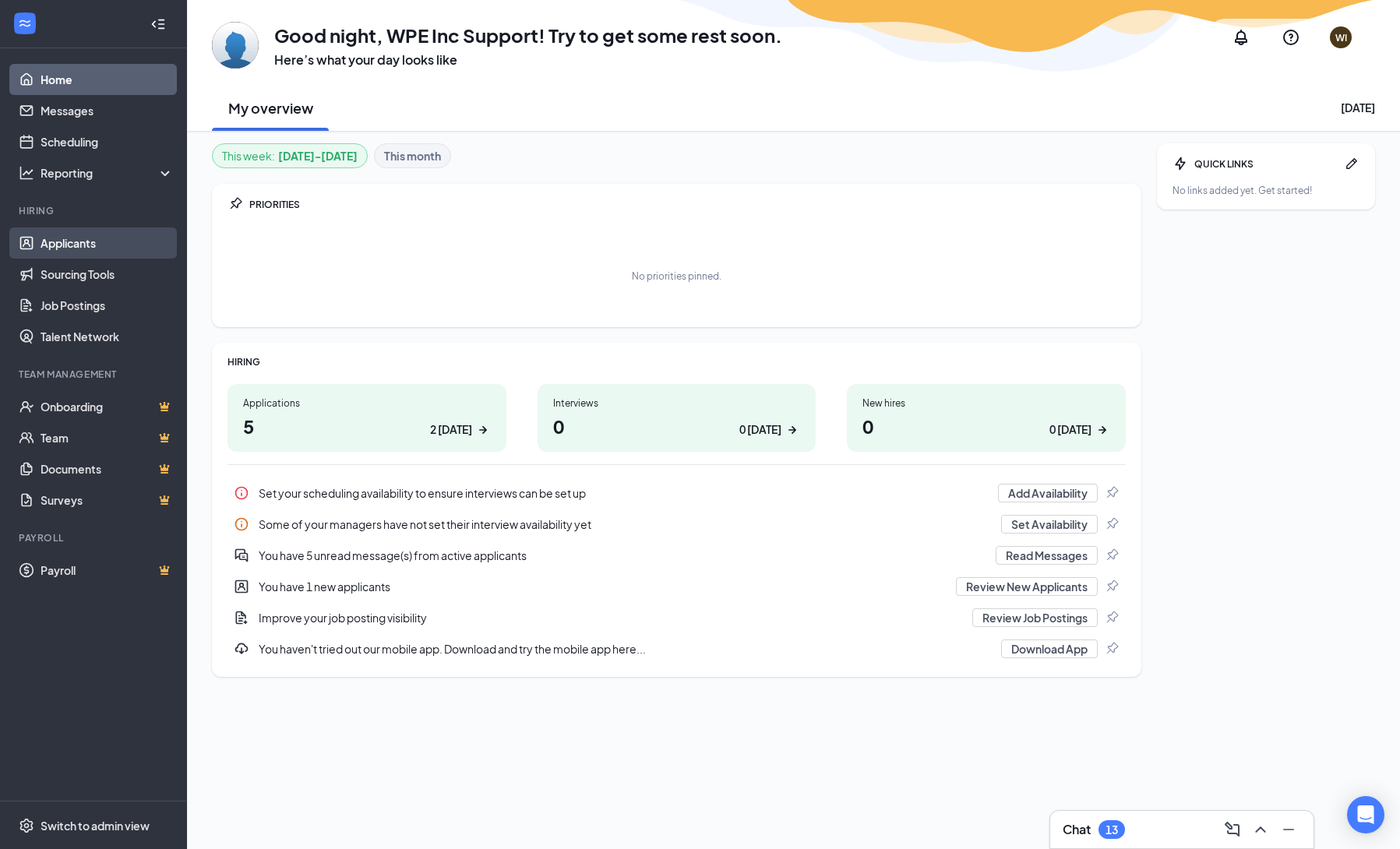
click at [104, 247] on link "Applicants" at bounding box center [107, 243] width 133 height 31
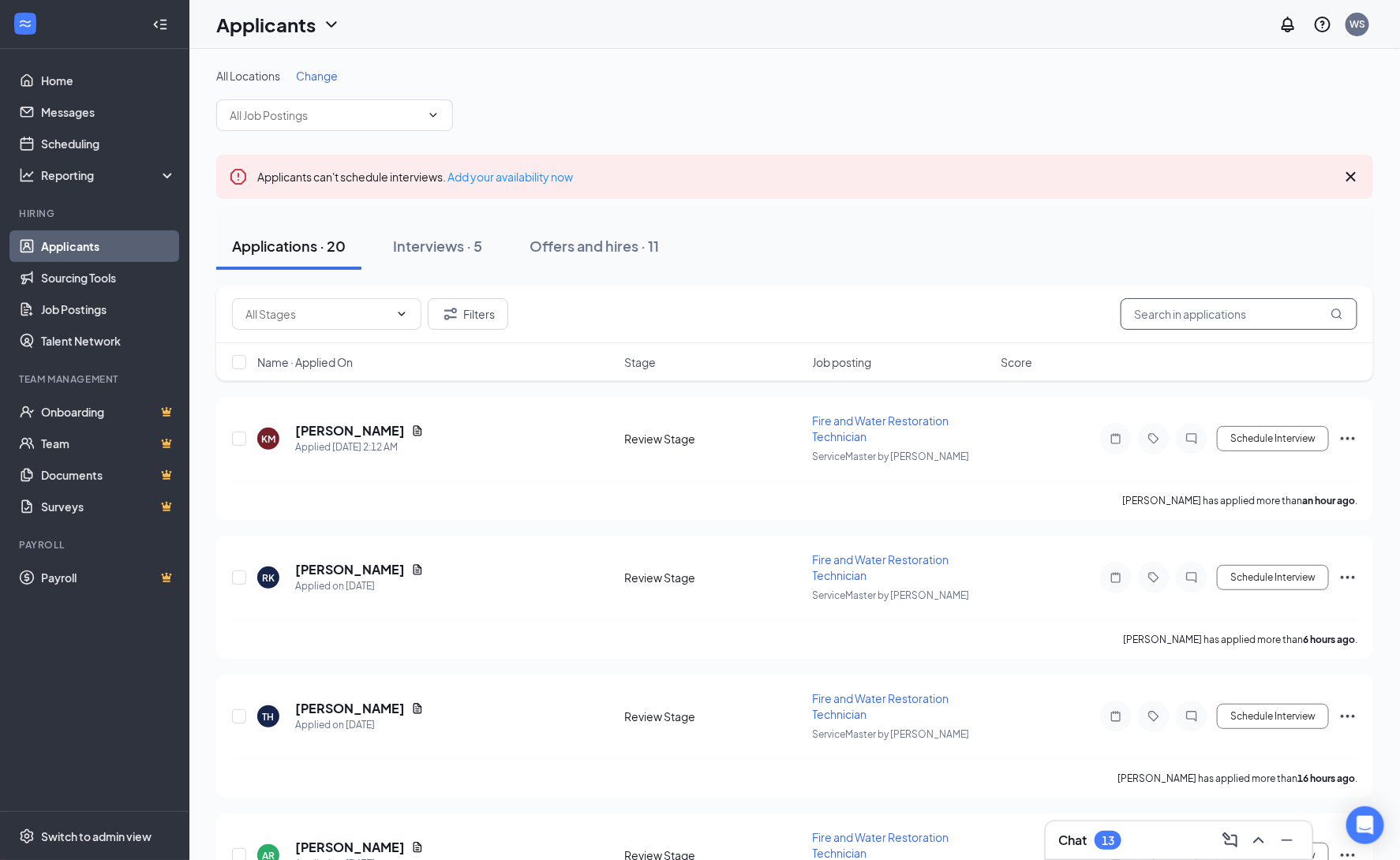
drag, startPoint x: 1251, startPoint y: 316, endPoint x: 1256, endPoint y: 325, distance: 10.3
click at [1256, 325] on input "text" at bounding box center [1239, 314] width 237 height 32
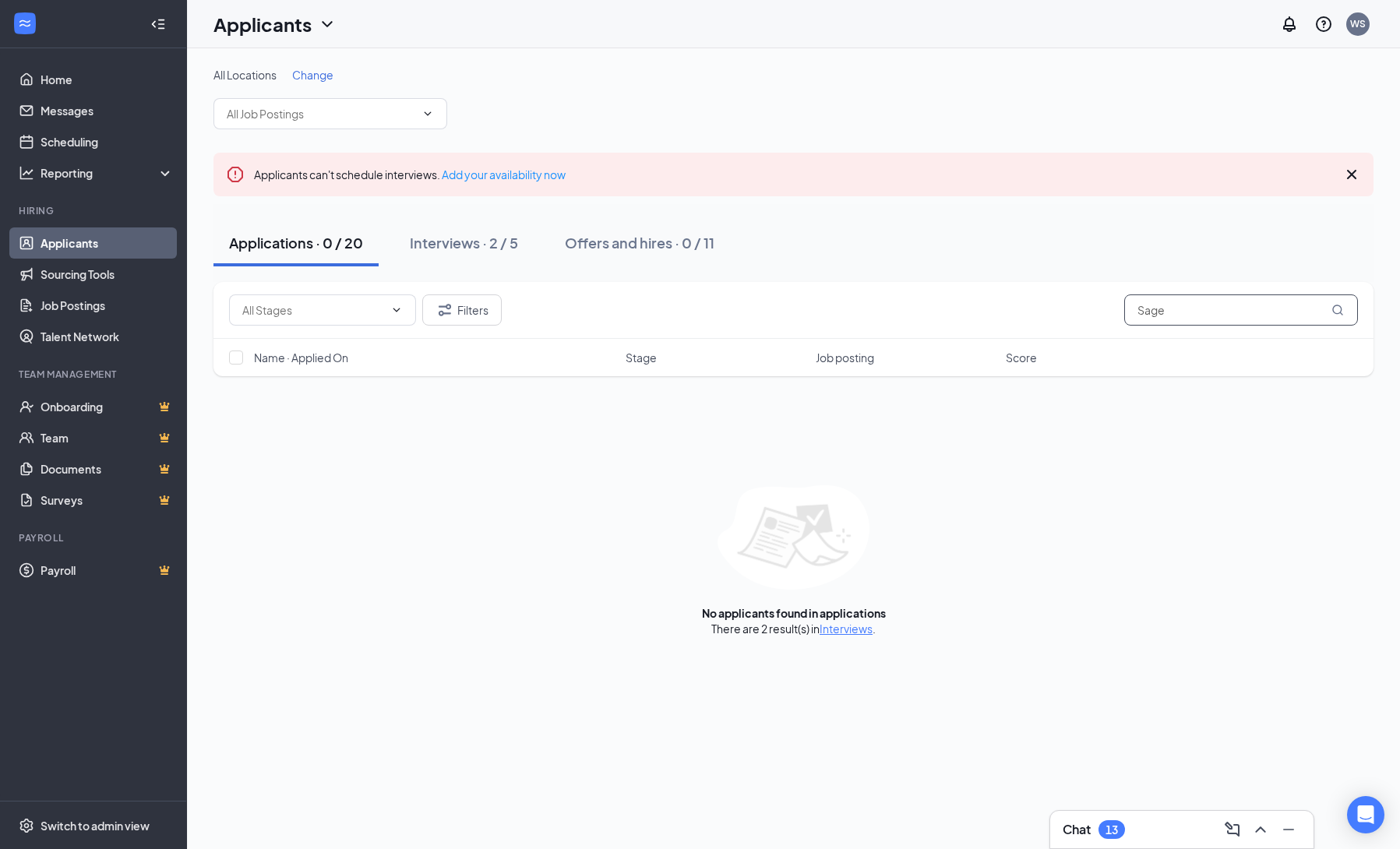
drag, startPoint x: 1200, startPoint y: 309, endPoint x: 1096, endPoint y: 309, distance: 104.0
click at [1096, 309] on div "Filters Sage" at bounding box center [793, 310] width 1129 height 31
type input "Sage"
click at [481, 240] on div "Interviews · 2 / 5" at bounding box center [464, 242] width 108 height 19
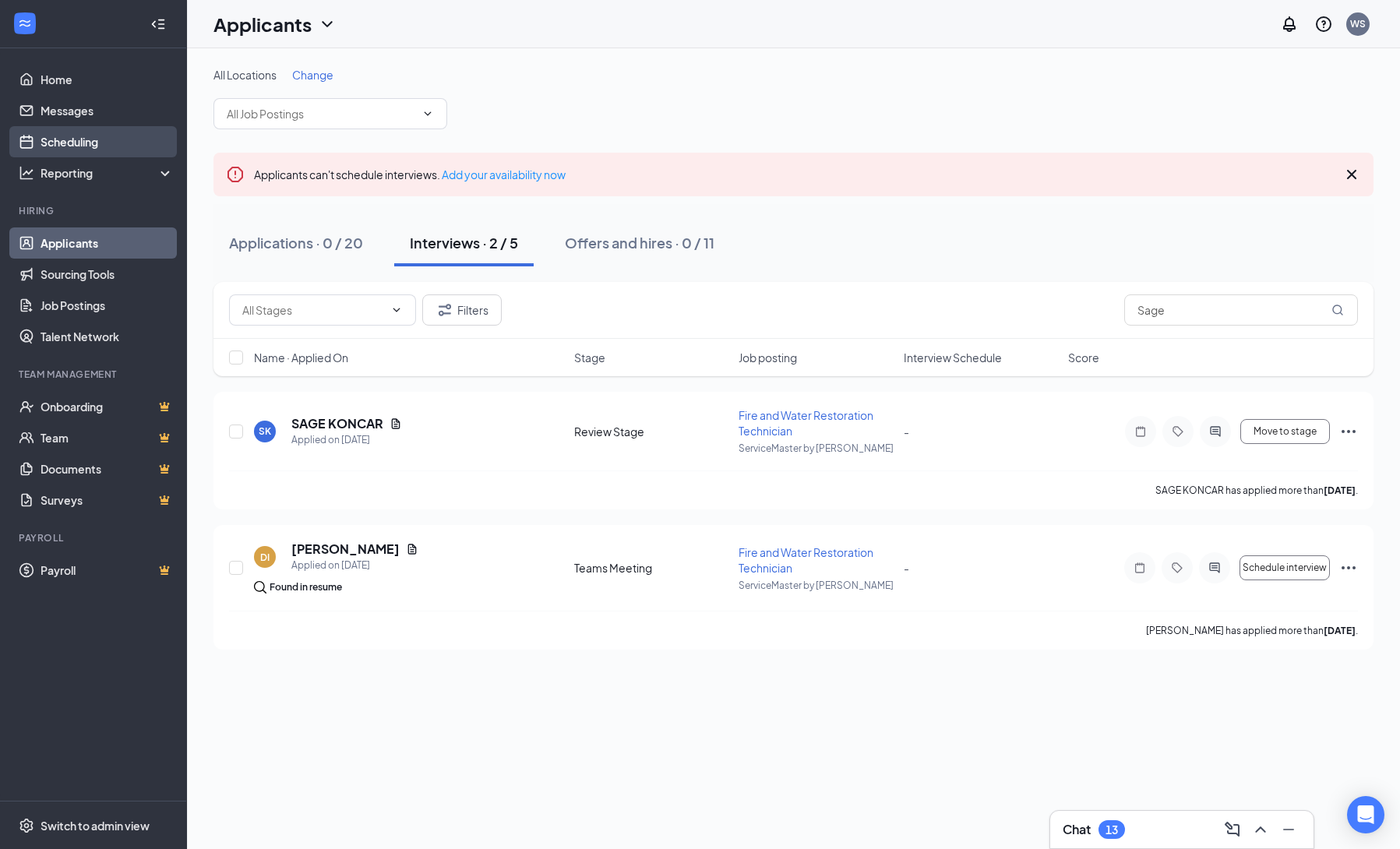
click at [86, 140] on link "Scheduling" at bounding box center [107, 142] width 133 height 31
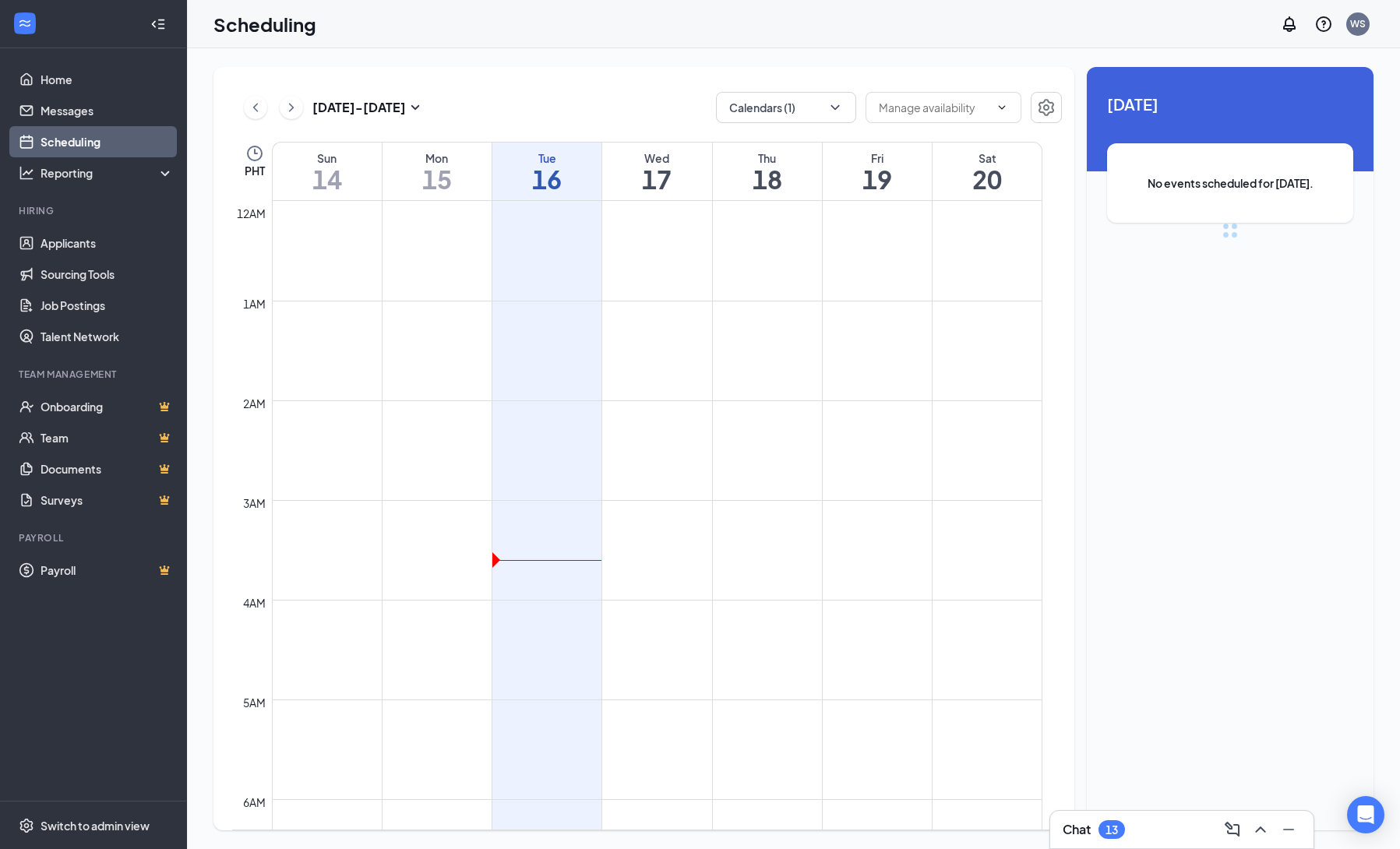
scroll to position [765, 0]
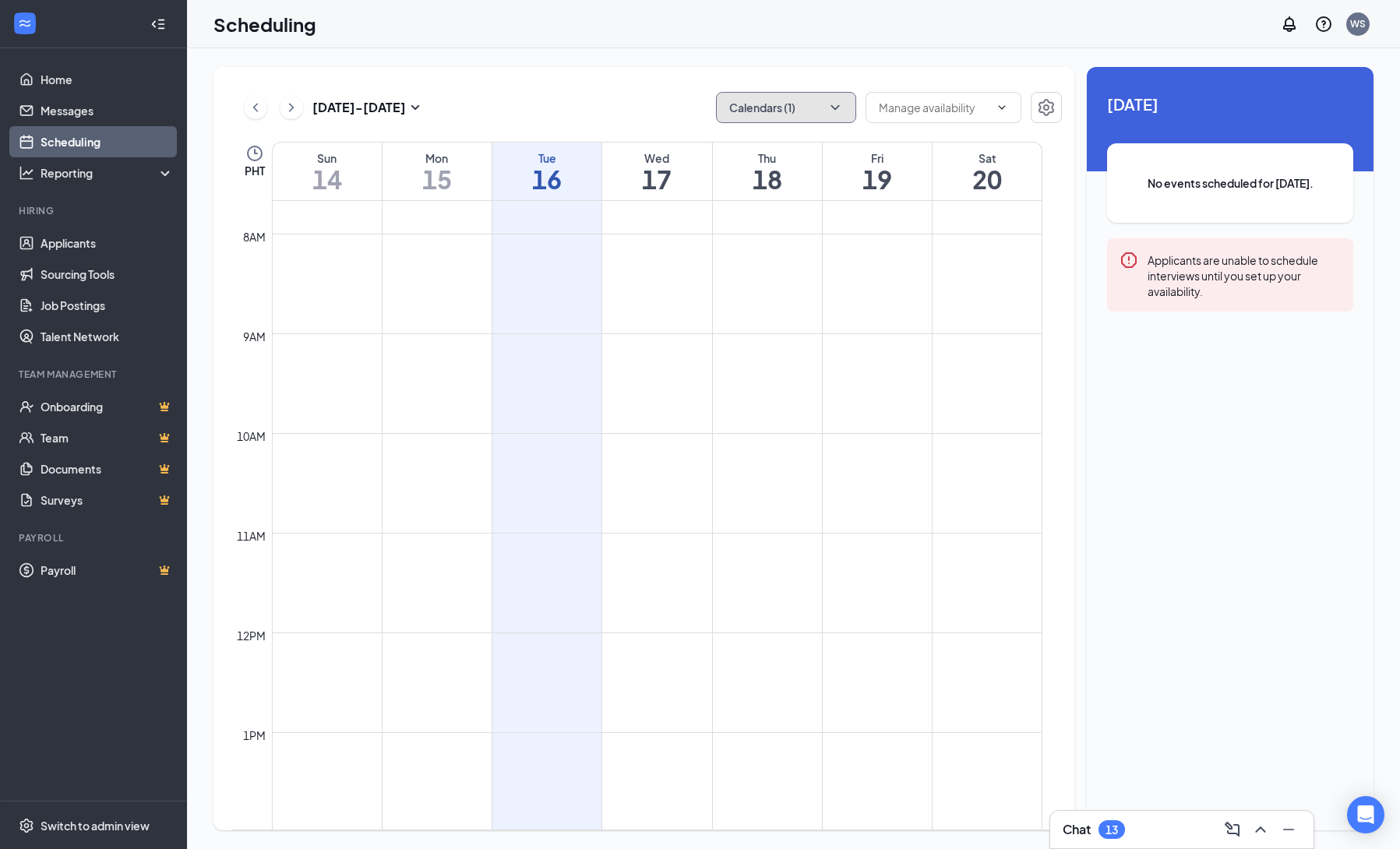
click at [838, 107] on icon "ChevronDown" at bounding box center [835, 107] width 16 height 16
click at [742, 212] on input "[PERSON_NAME]" at bounding box center [784, 210] width 111 height 16
checkbox input "true"
click at [734, 174] on input "My Calendar" at bounding box center [771, 176] width 86 height 16
checkbox input "false"
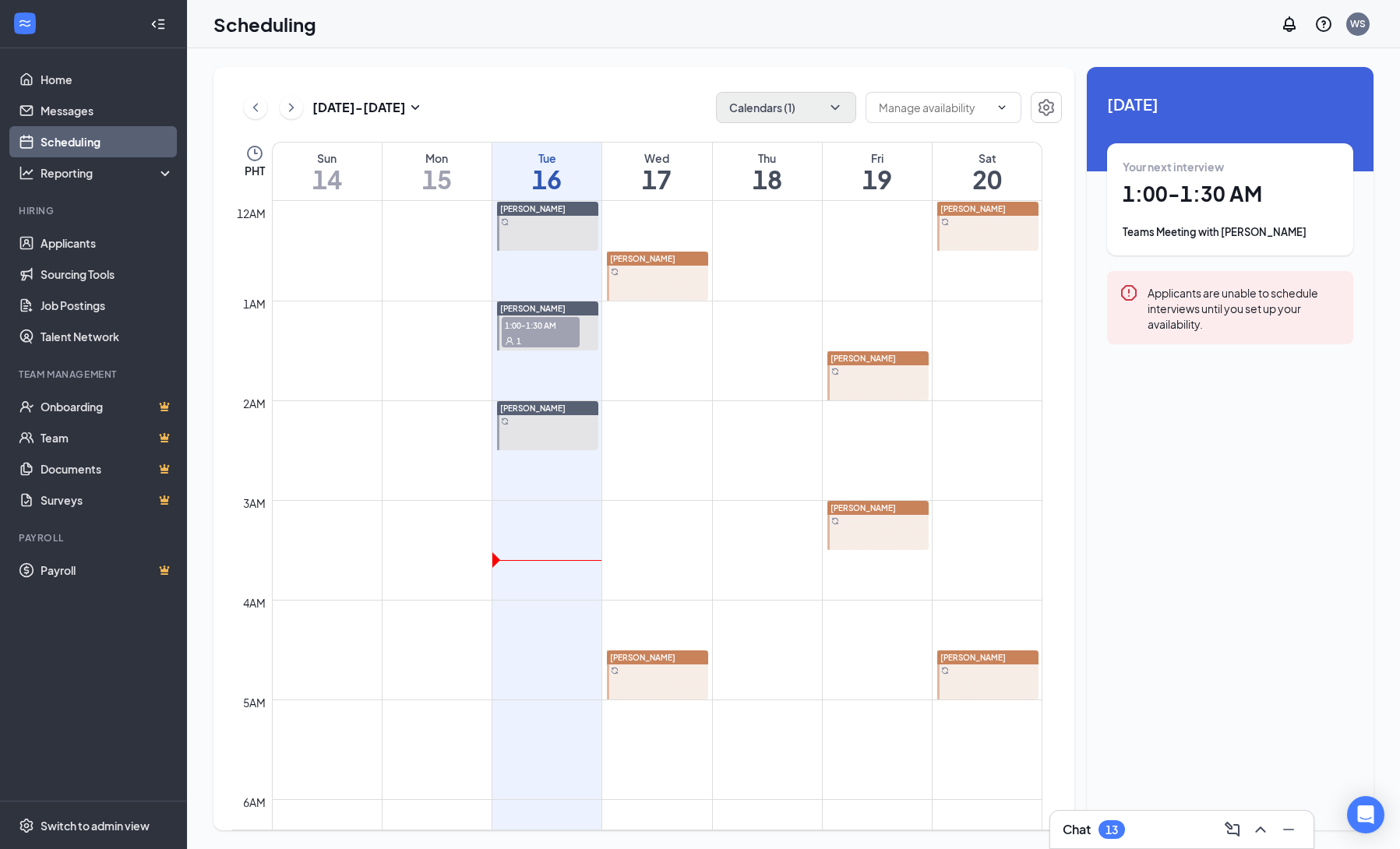
click at [257, 157] on icon "Clock" at bounding box center [255, 153] width 19 height 19
click at [409, 104] on span "(UTC+08:00) [GEOGRAPHIC_DATA]/[GEOGRAPHIC_DATA] - Philippine Time" at bounding box center [457, 99] width 381 height 23
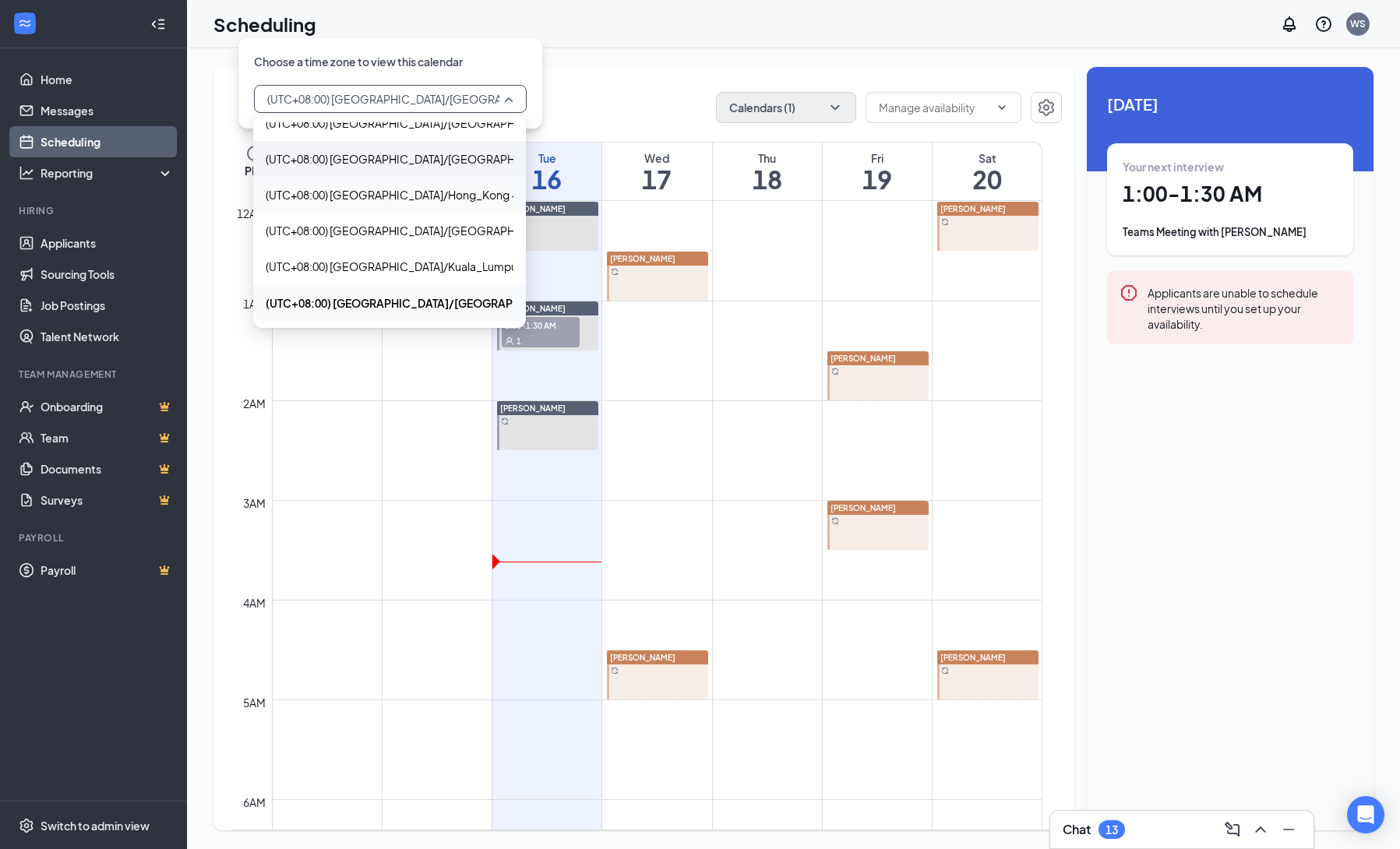
scroll to position [9546, 0]
click at [213, 348] on div "[DATE] - [DATE] Calendars (1) PHT Sun 14 Mon 15 Tue 16 Wed 17 Thu 18 Fri 19 Sat…" at bounding box center [644, 449] width 861 height 763
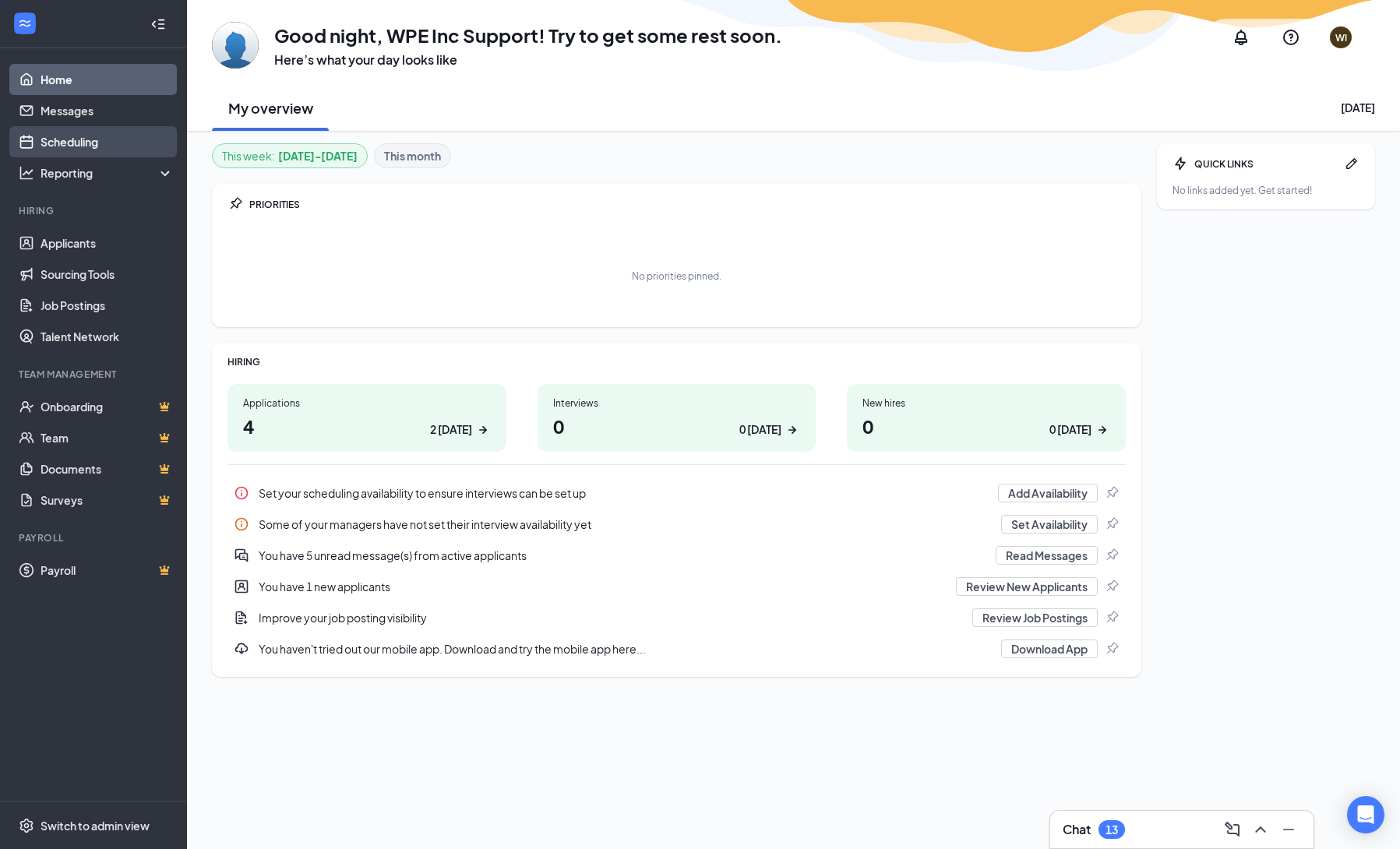
click at [104, 139] on link "Scheduling" at bounding box center [107, 142] width 133 height 31
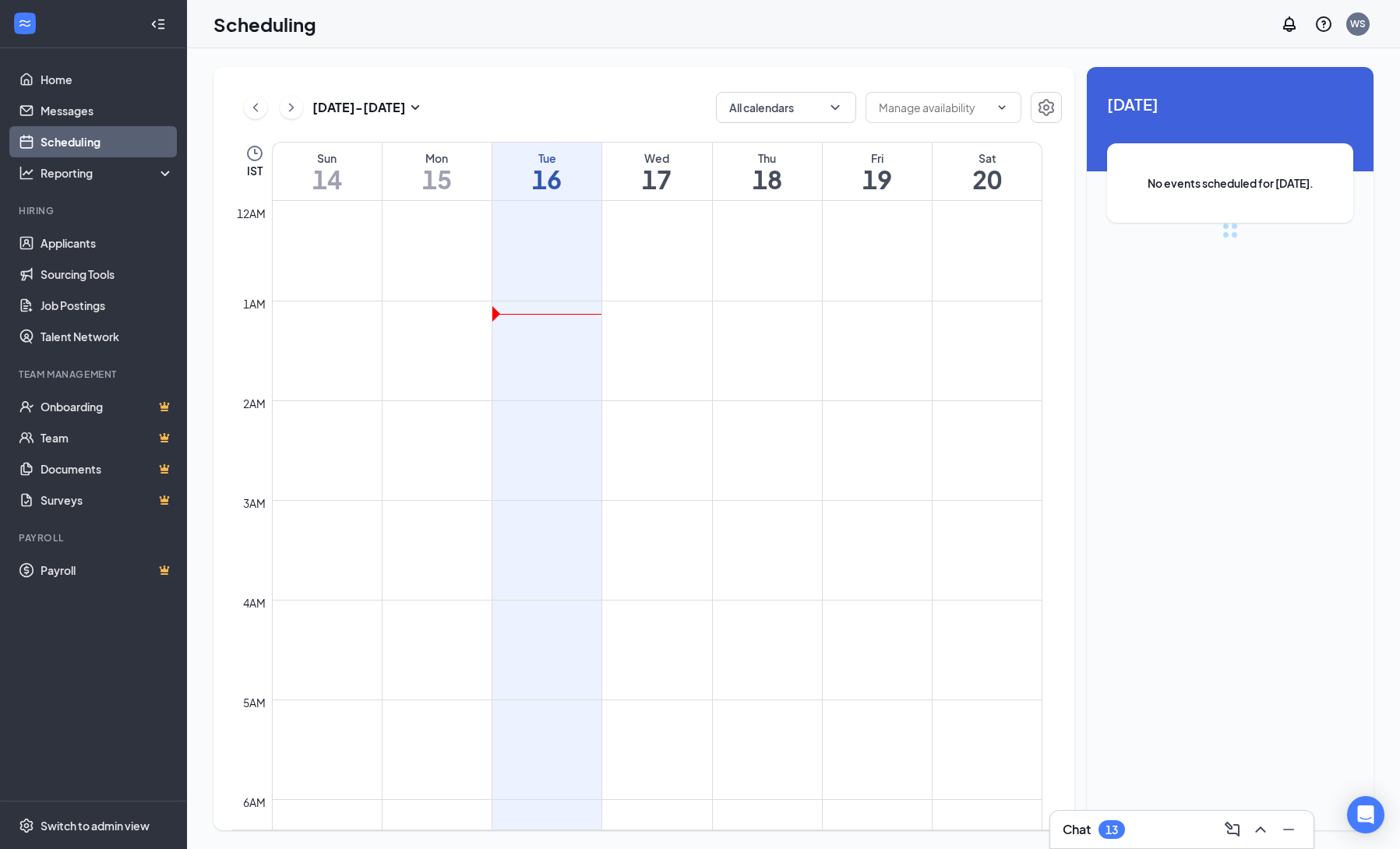
scroll to position [765, 0]
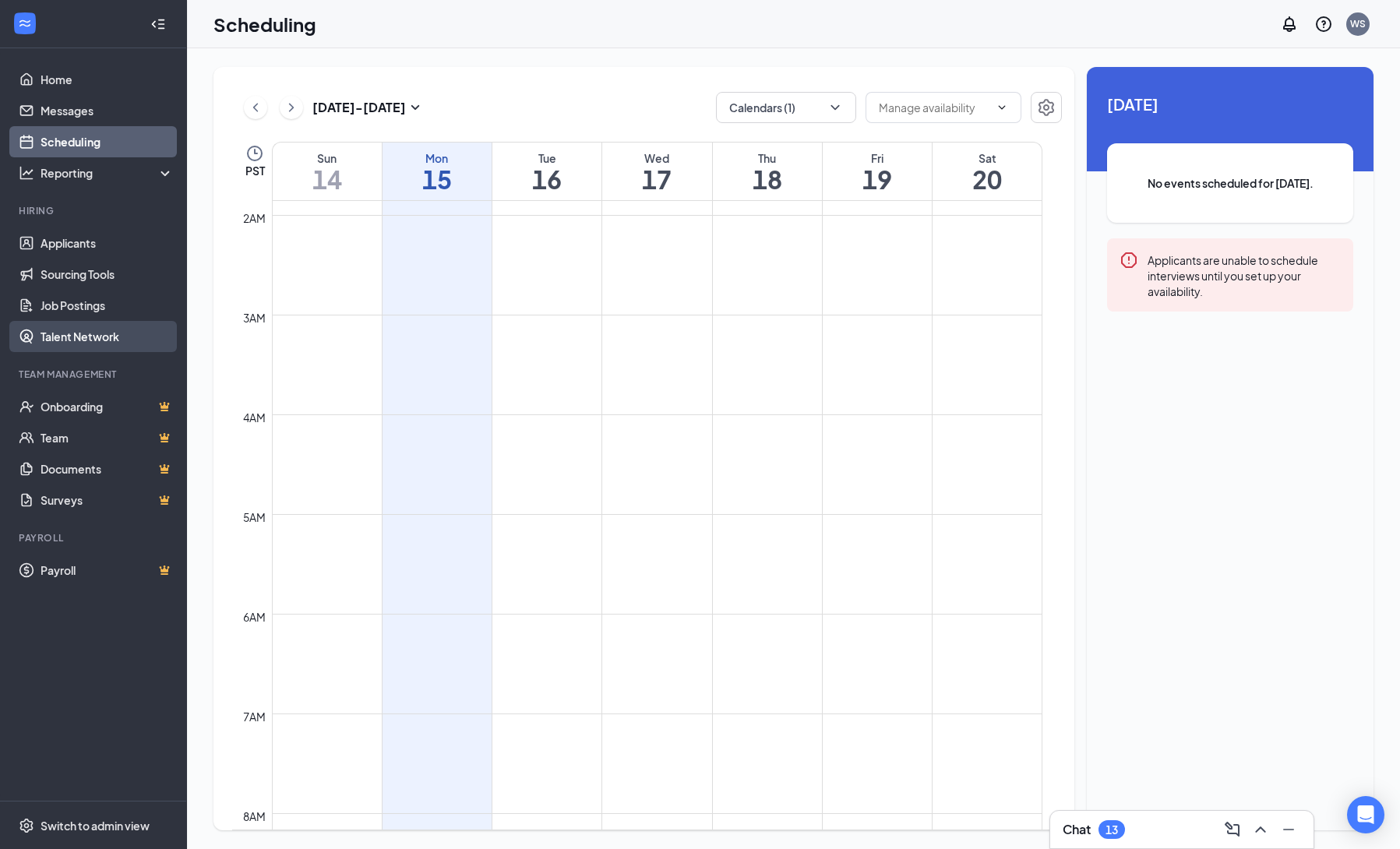
scroll to position [192, 0]
click at [256, 104] on icon "ChevronLeft" at bounding box center [256, 107] width 16 height 19
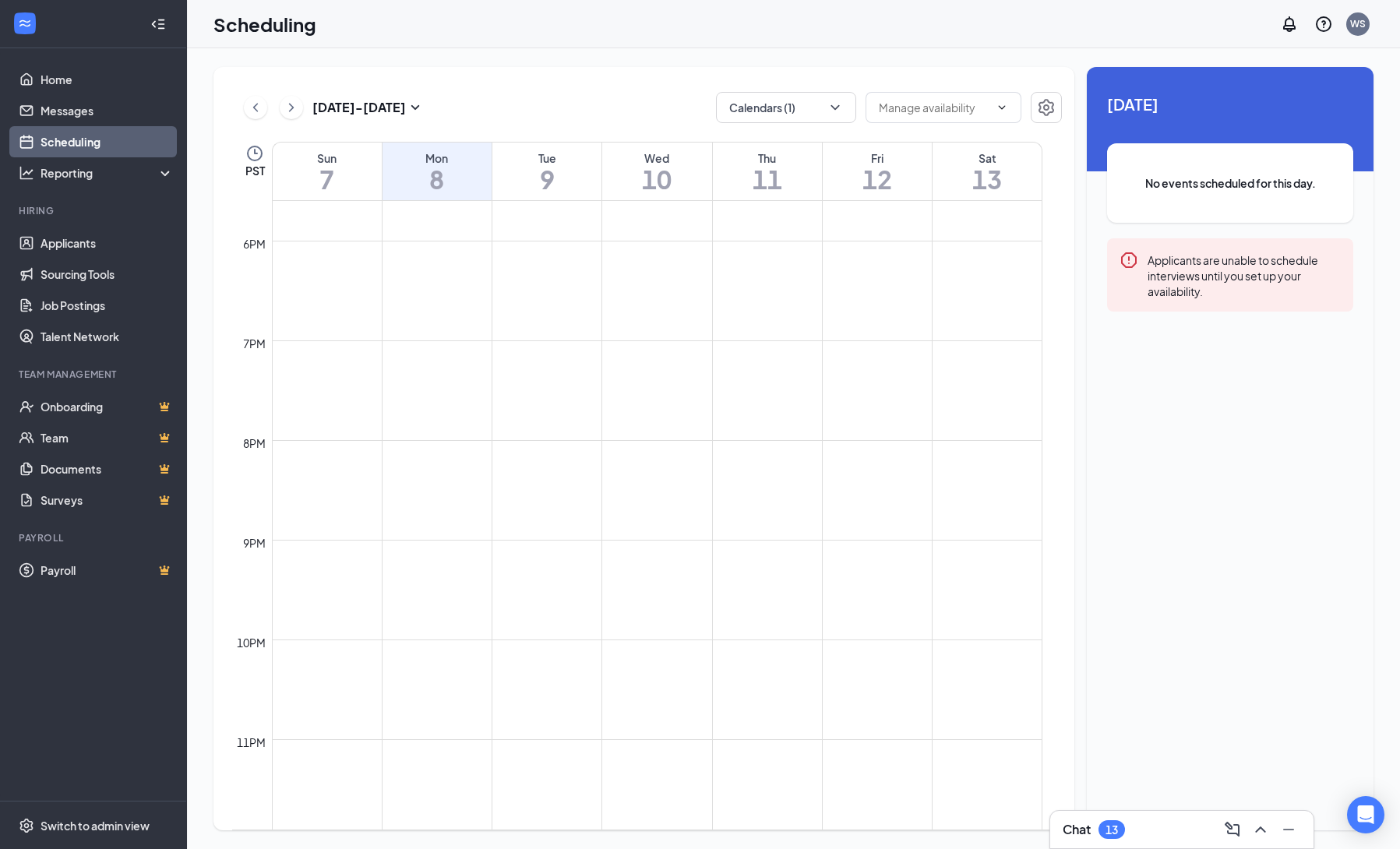
scroll to position [1764, 0]
click at [776, 106] on button "Calendars (1)" at bounding box center [786, 107] width 140 height 31
click at [742, 209] on input "Holly Lill" at bounding box center [784, 210] width 111 height 16
checkbox input "true"
drag, startPoint x: 733, startPoint y: 174, endPoint x: 838, endPoint y: 245, distance: 126.8
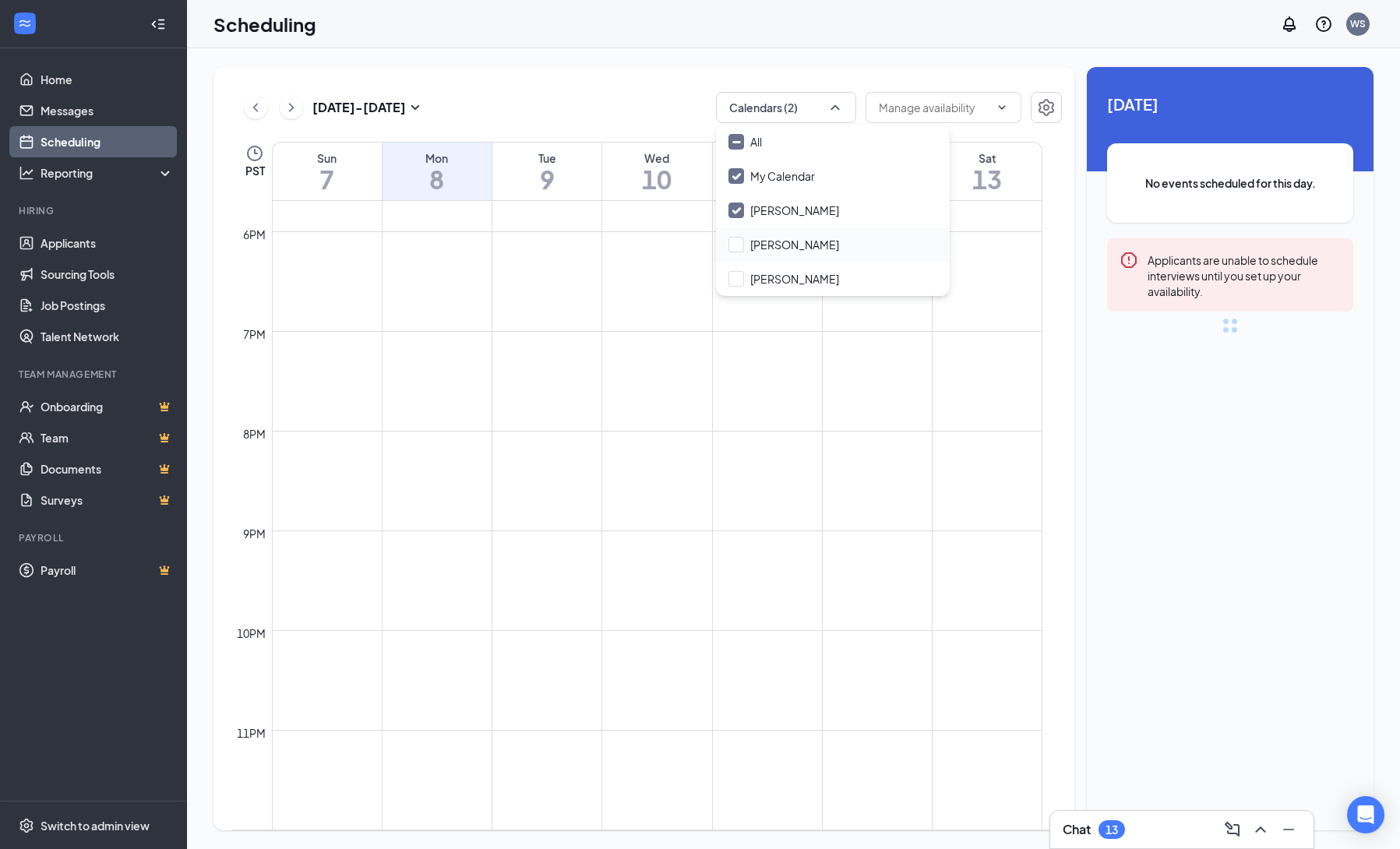
click at [733, 174] on input "My Calendar" at bounding box center [771, 176] width 86 height 16
checkbox input "false"
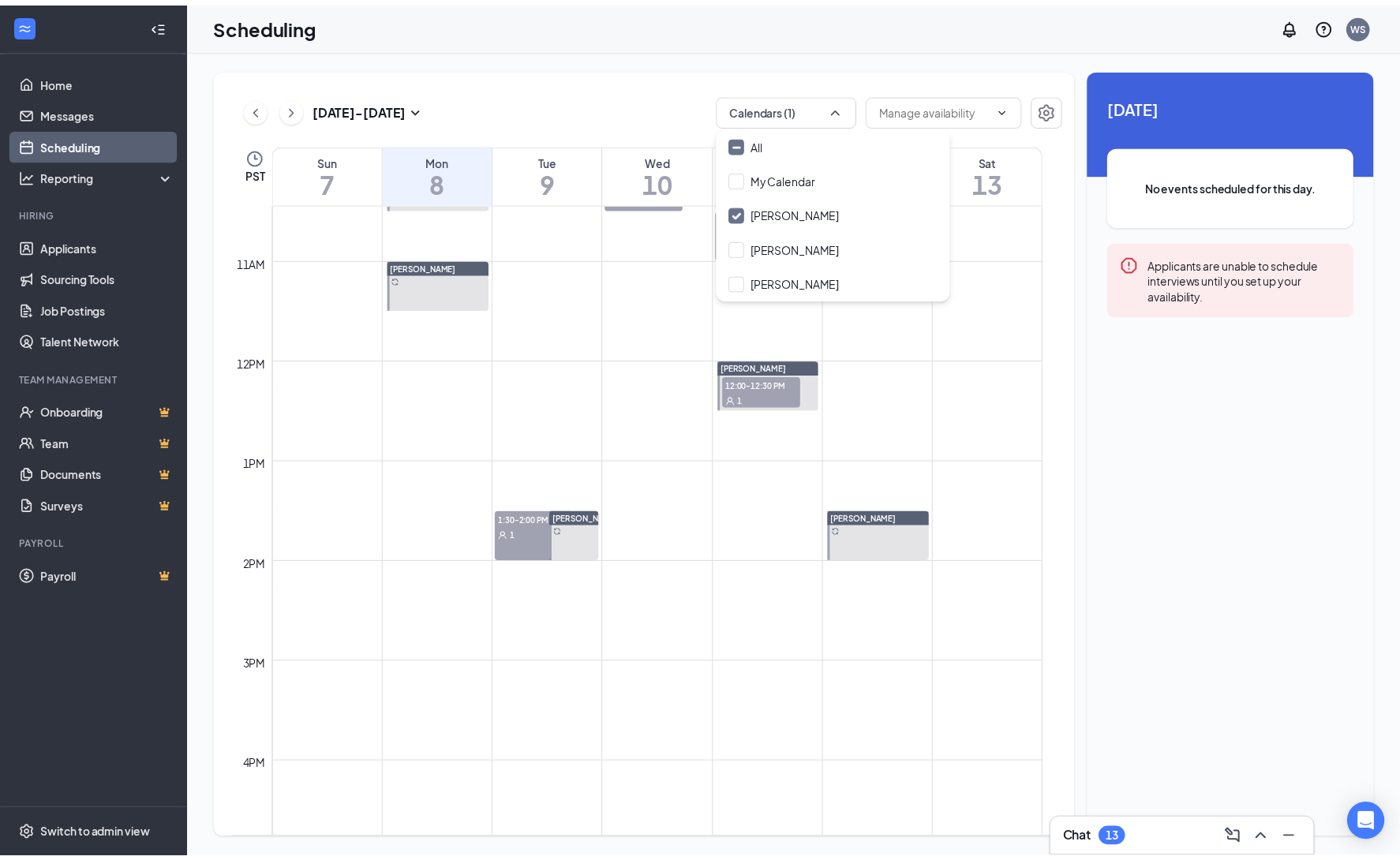
scroll to position [798, 0]
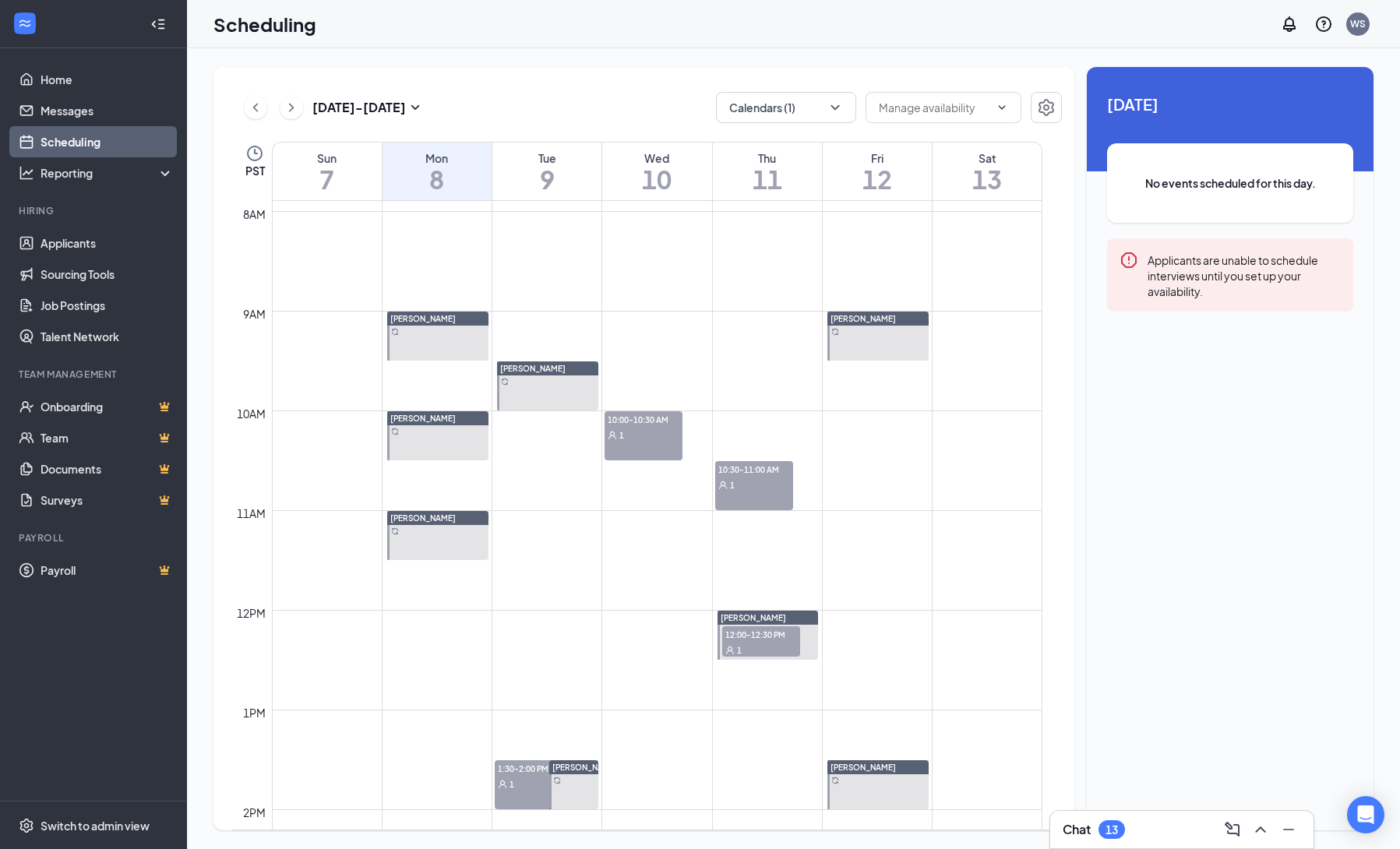
click at [117, 704] on ul "Home Messages Scheduling Reporting Hiring Applicants Sourcing Tools Job Posting…" at bounding box center [93, 424] width 186 height 752
click at [101, 249] on link "Applicants" at bounding box center [107, 243] width 133 height 31
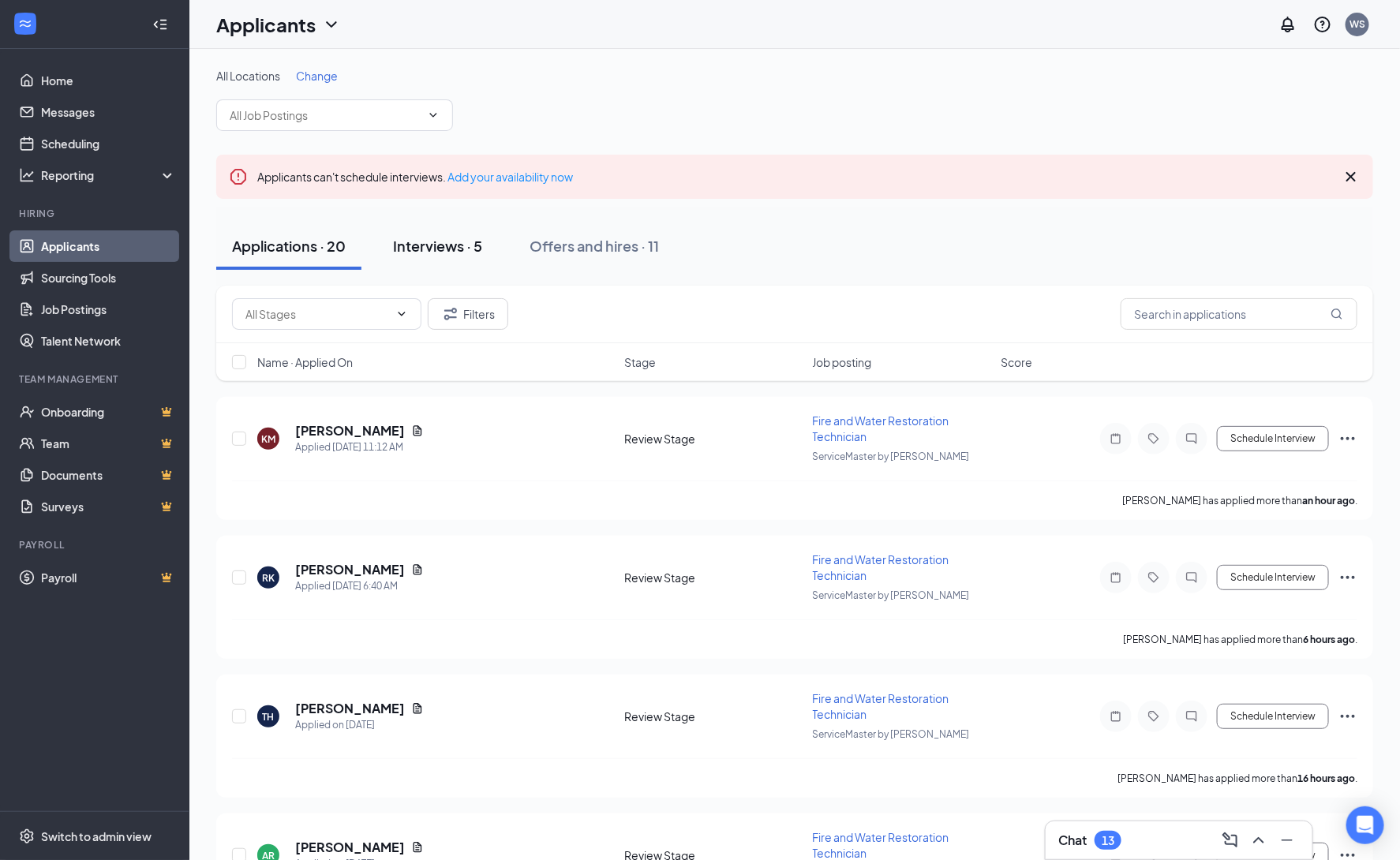
click at [455, 244] on div "Interviews · 5" at bounding box center [437, 245] width 89 height 20
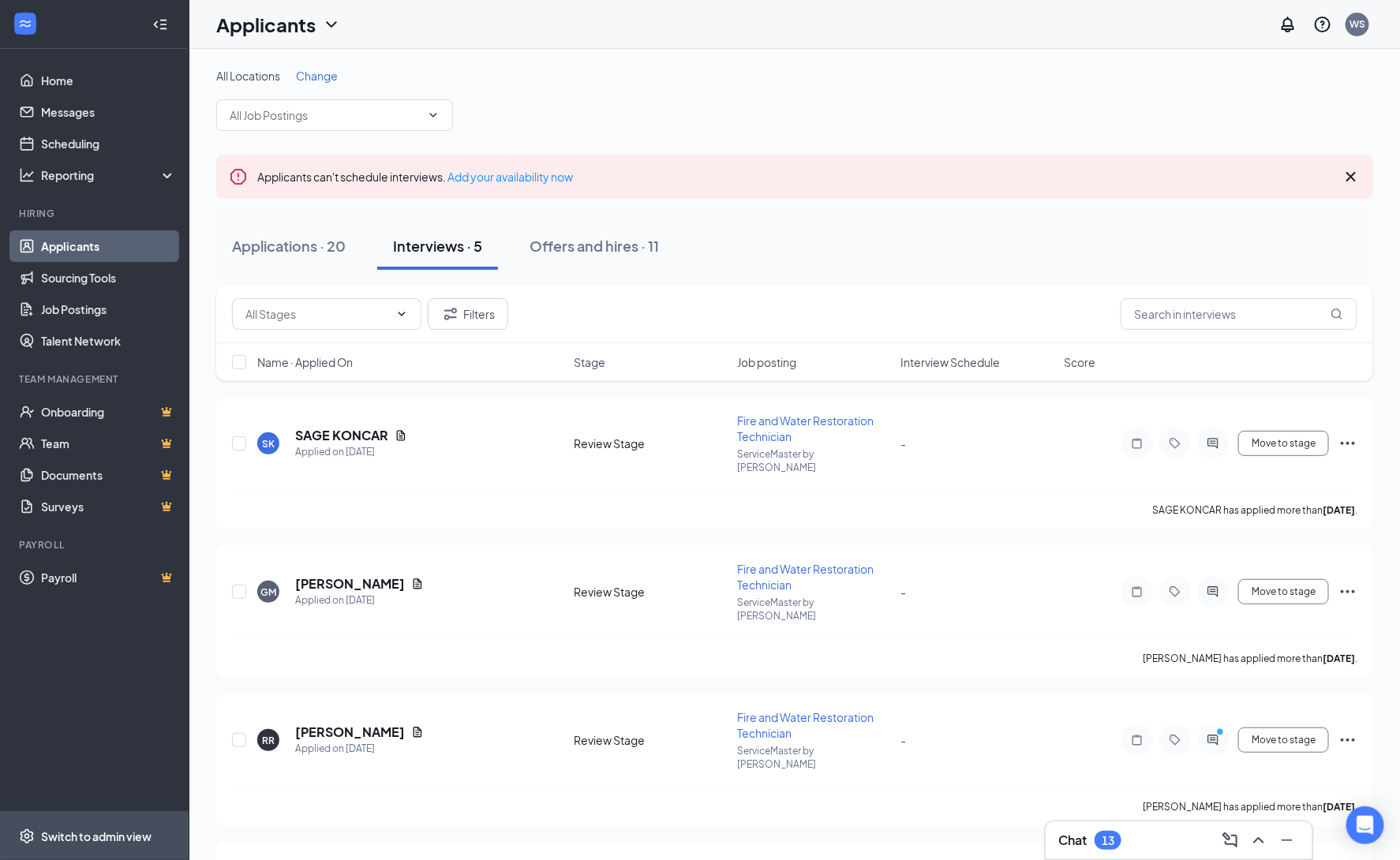
click at [97, 836] on div "Switch to admin view" at bounding box center [96, 836] width 110 height 16
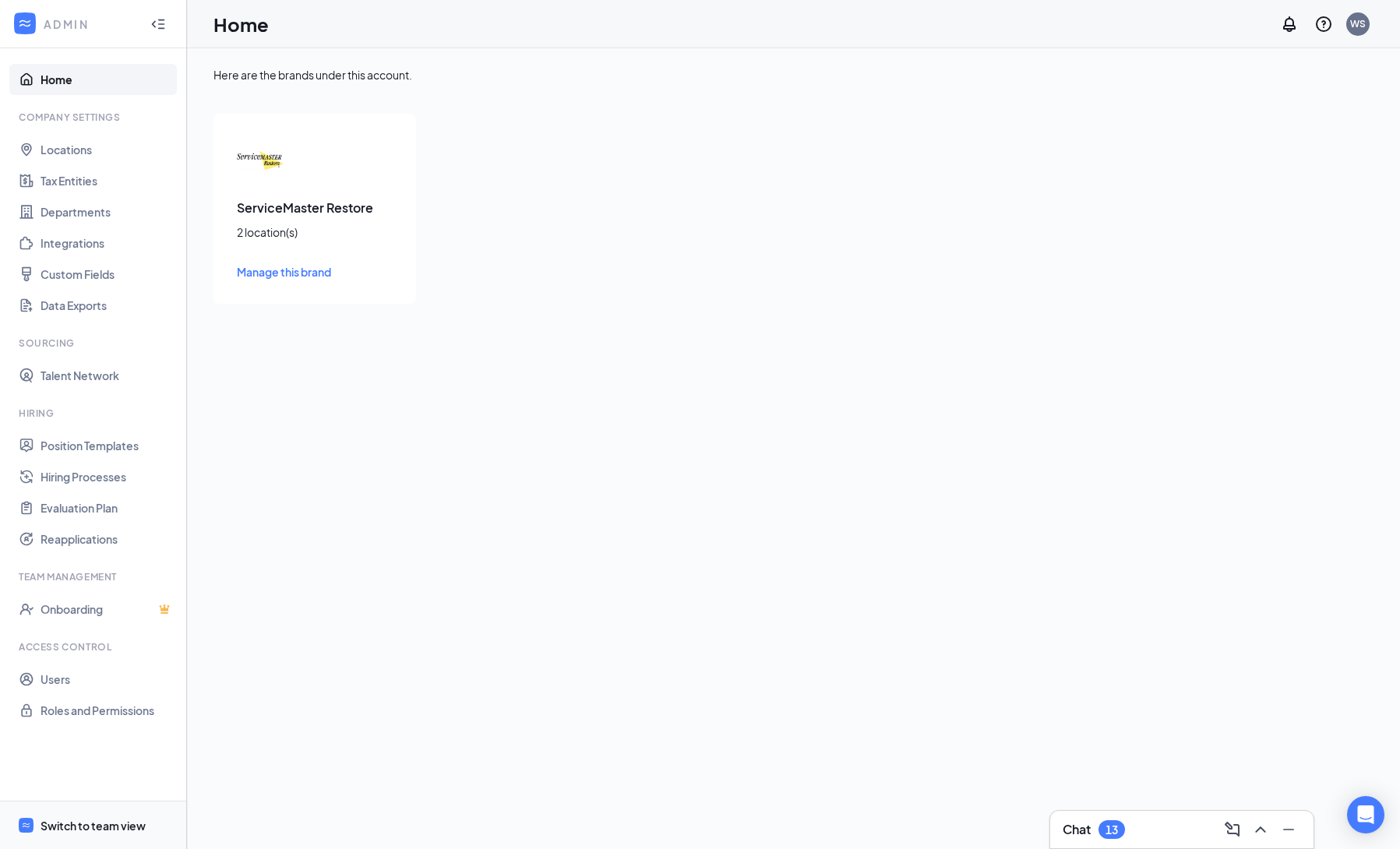
click at [83, 830] on div "Switch to team view" at bounding box center [93, 826] width 105 height 16
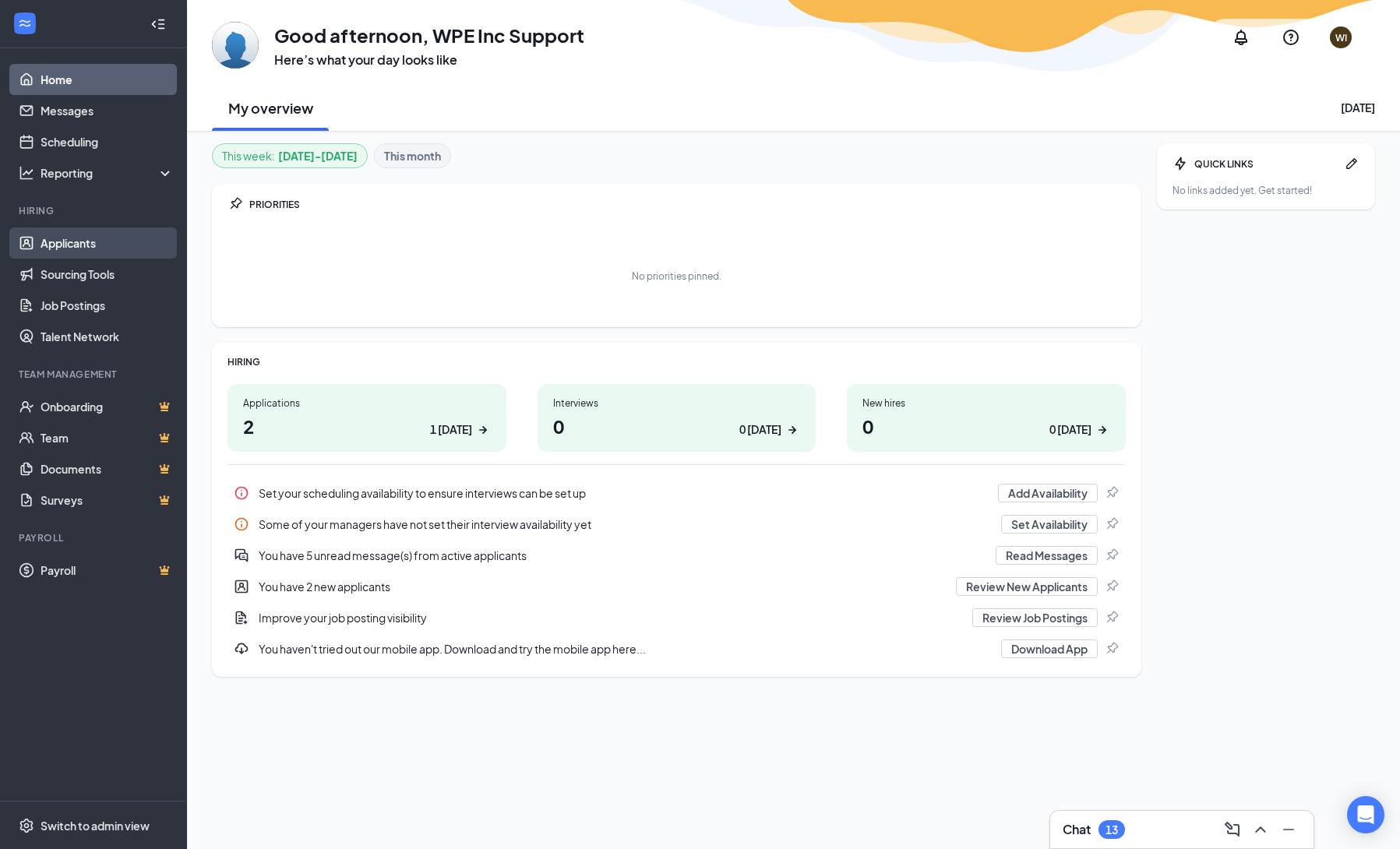
click at [81, 238] on link "Applicants" at bounding box center [107, 243] width 133 height 31
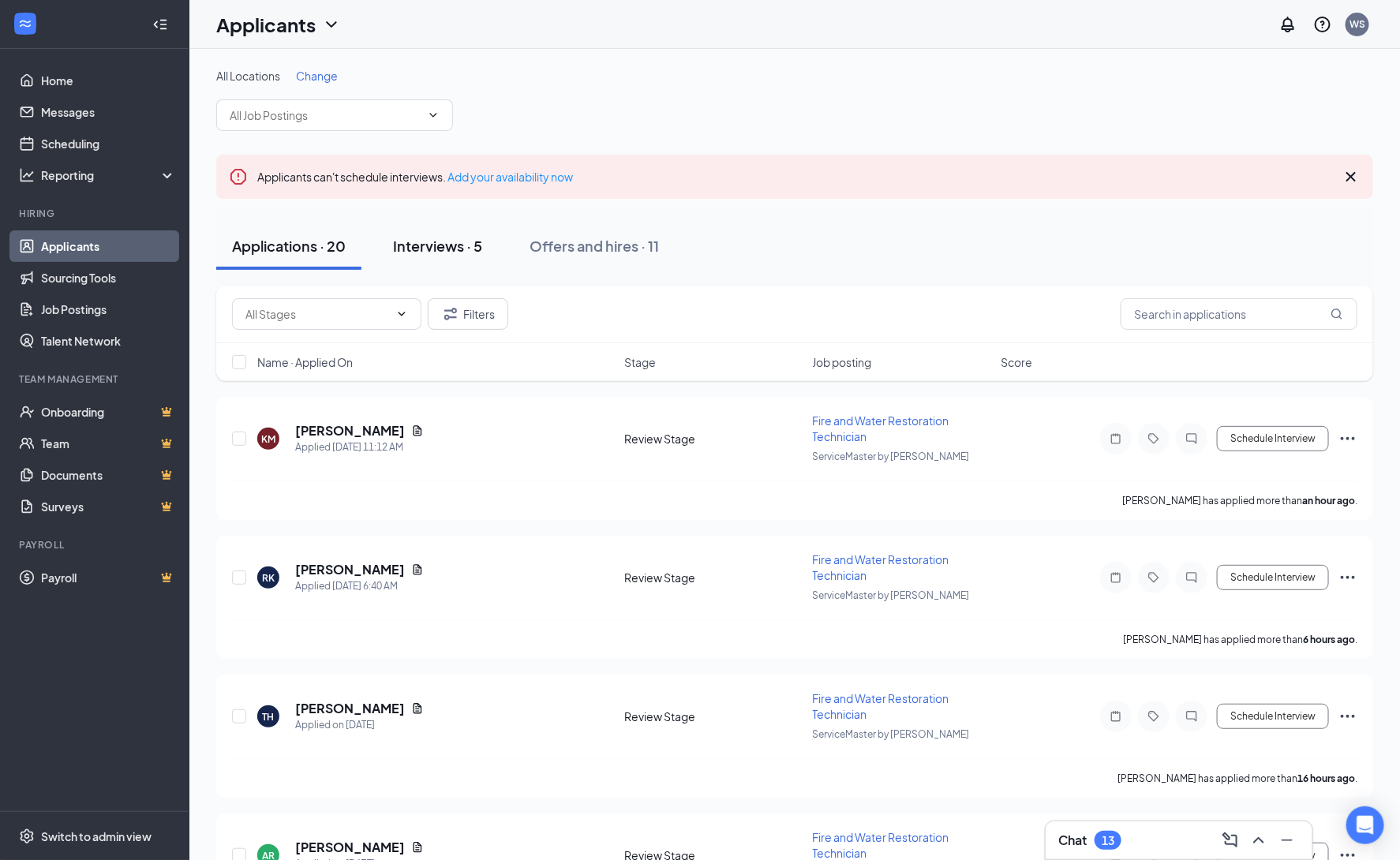
drag, startPoint x: 429, startPoint y: 255, endPoint x: 462, endPoint y: 250, distance: 33.4
click at [431, 254] on div "Interviews · 5" at bounding box center [437, 245] width 89 height 20
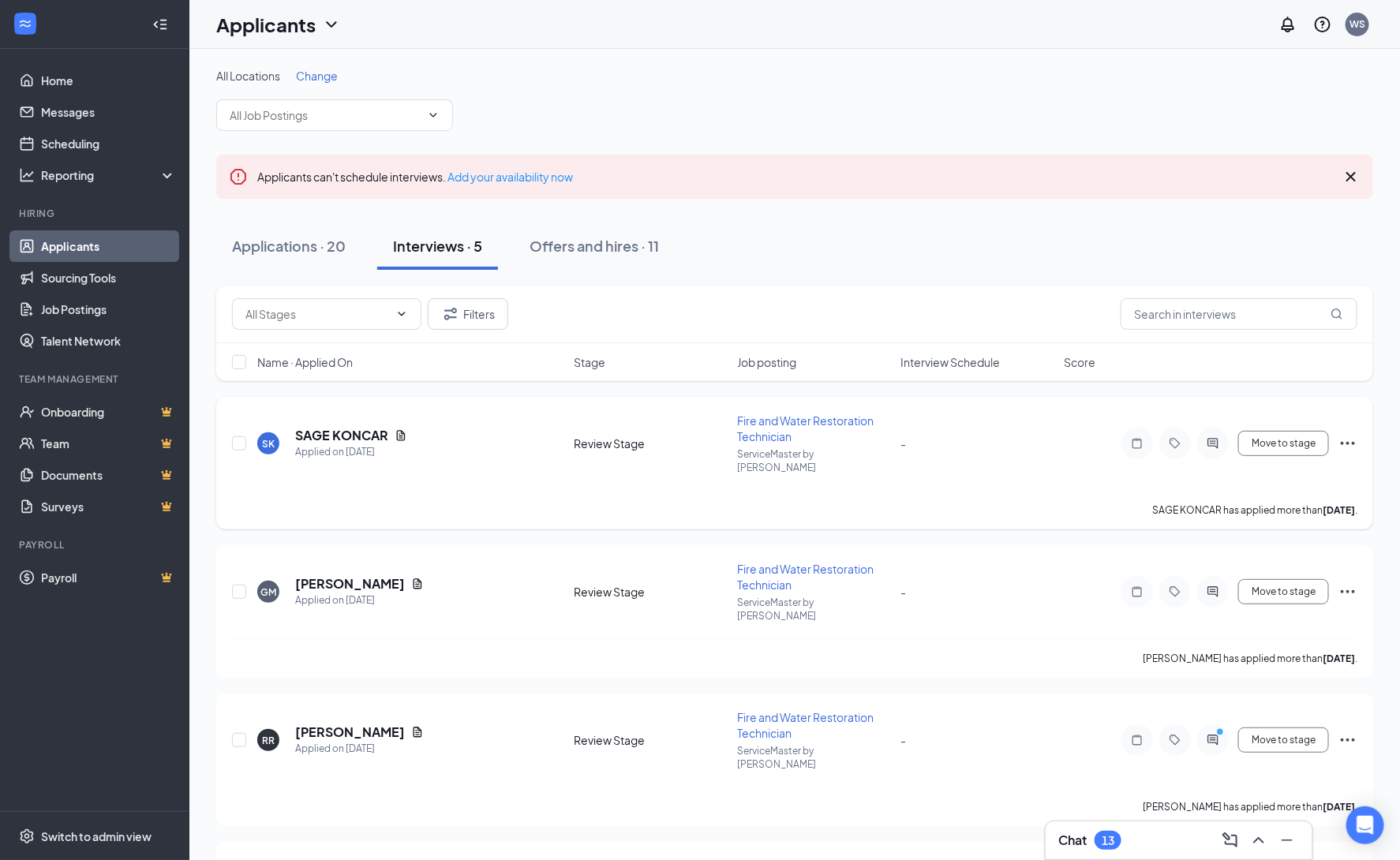
click at [763, 433] on span "Fire and Water Restoration Technician" at bounding box center [805, 428] width 137 height 30
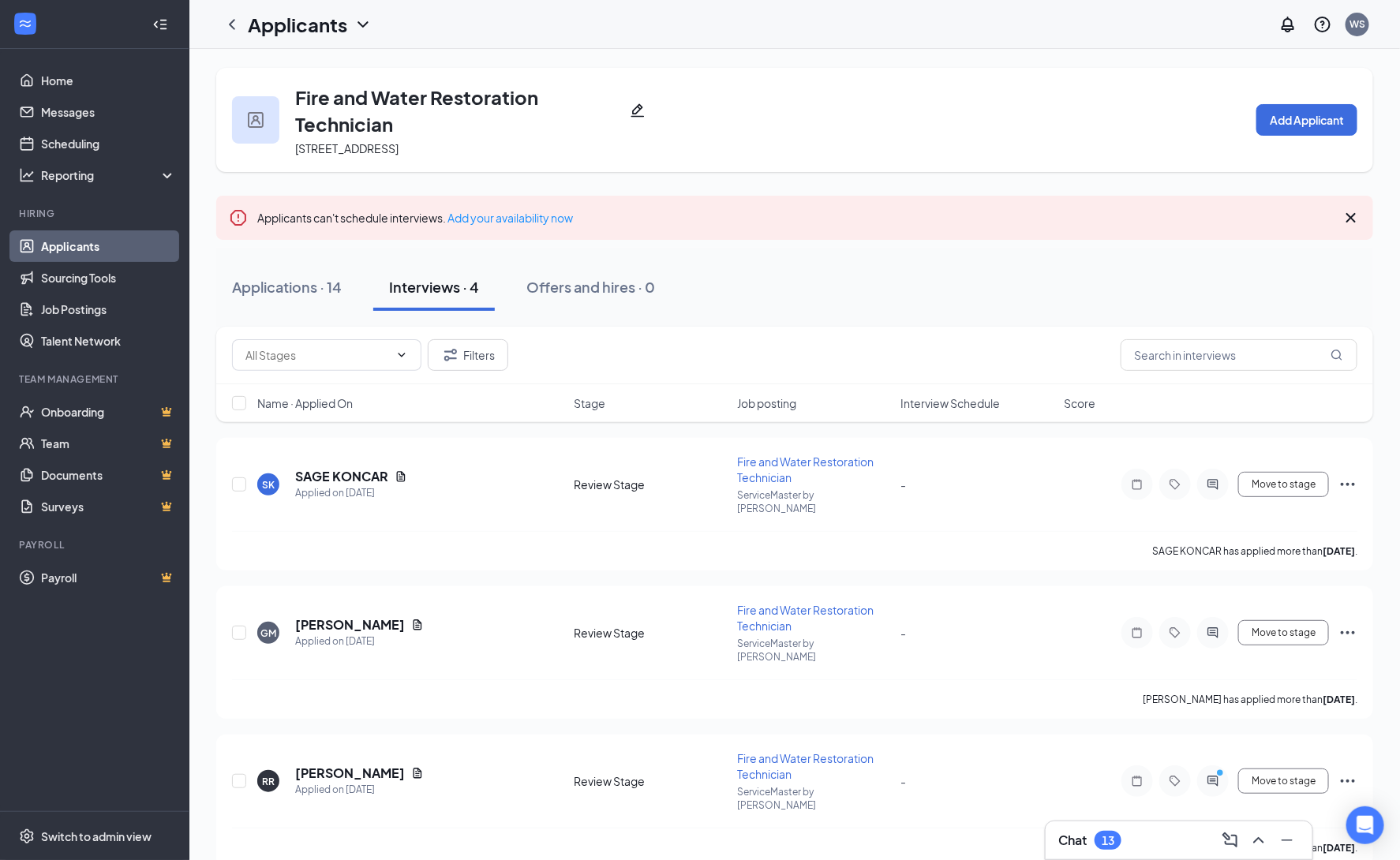
click at [646, 107] on icon "Pencil" at bounding box center [638, 110] width 16 height 16
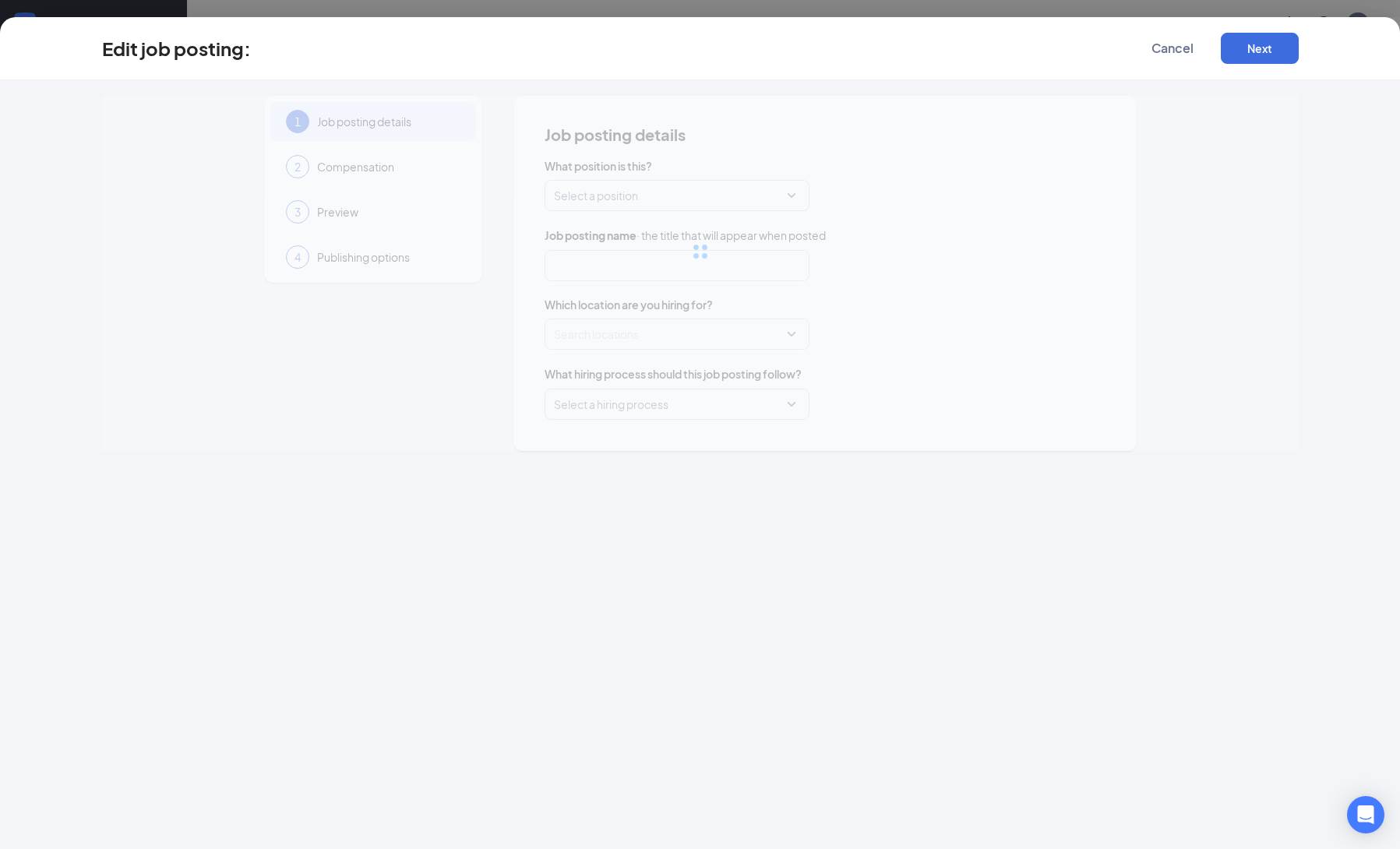
type input "Fire and Water Restoration Technician"
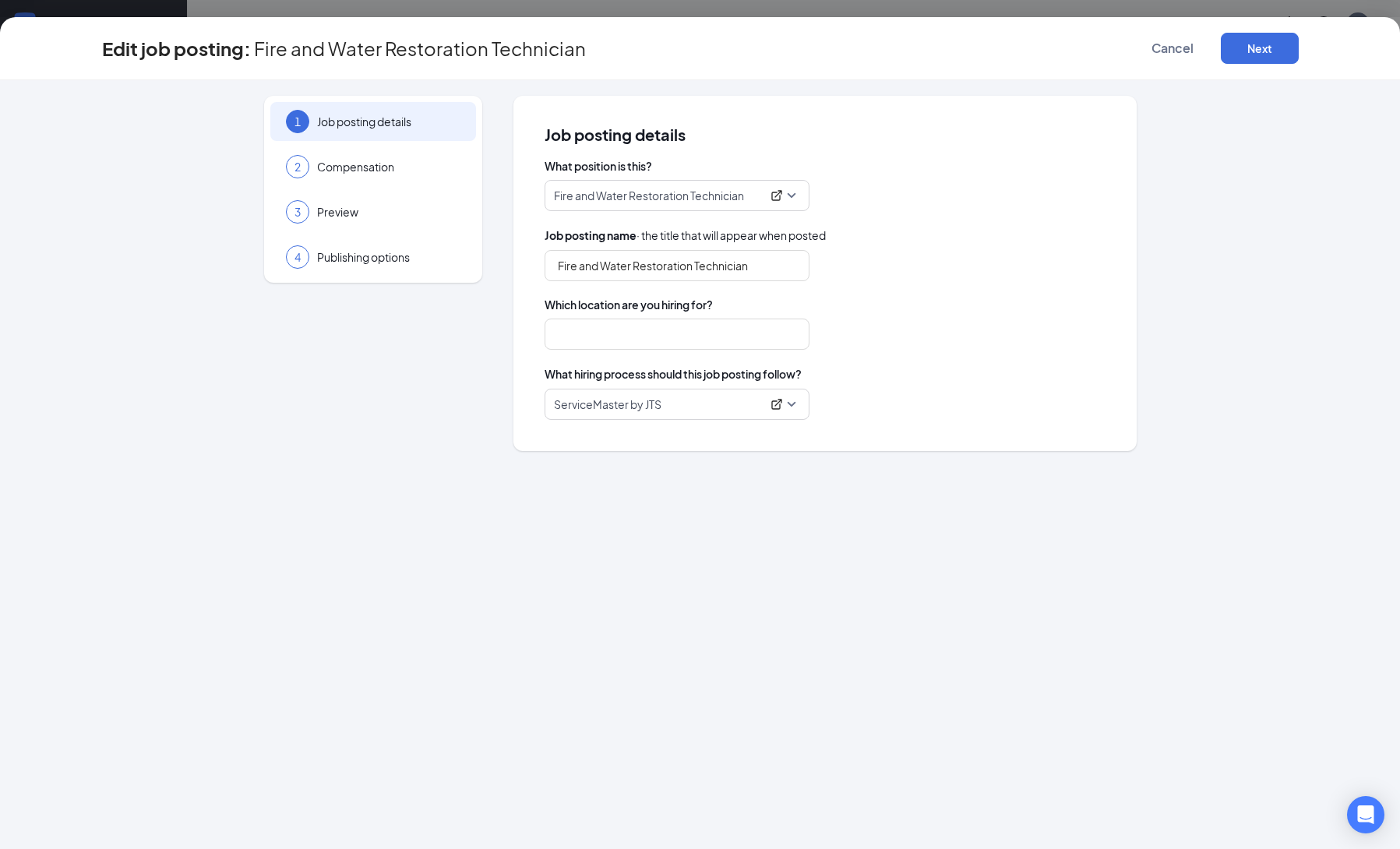
type input "ServiceMaster by JTS"
click at [775, 399] on icon "ExternalLink" at bounding box center [777, 404] width 12 height 12
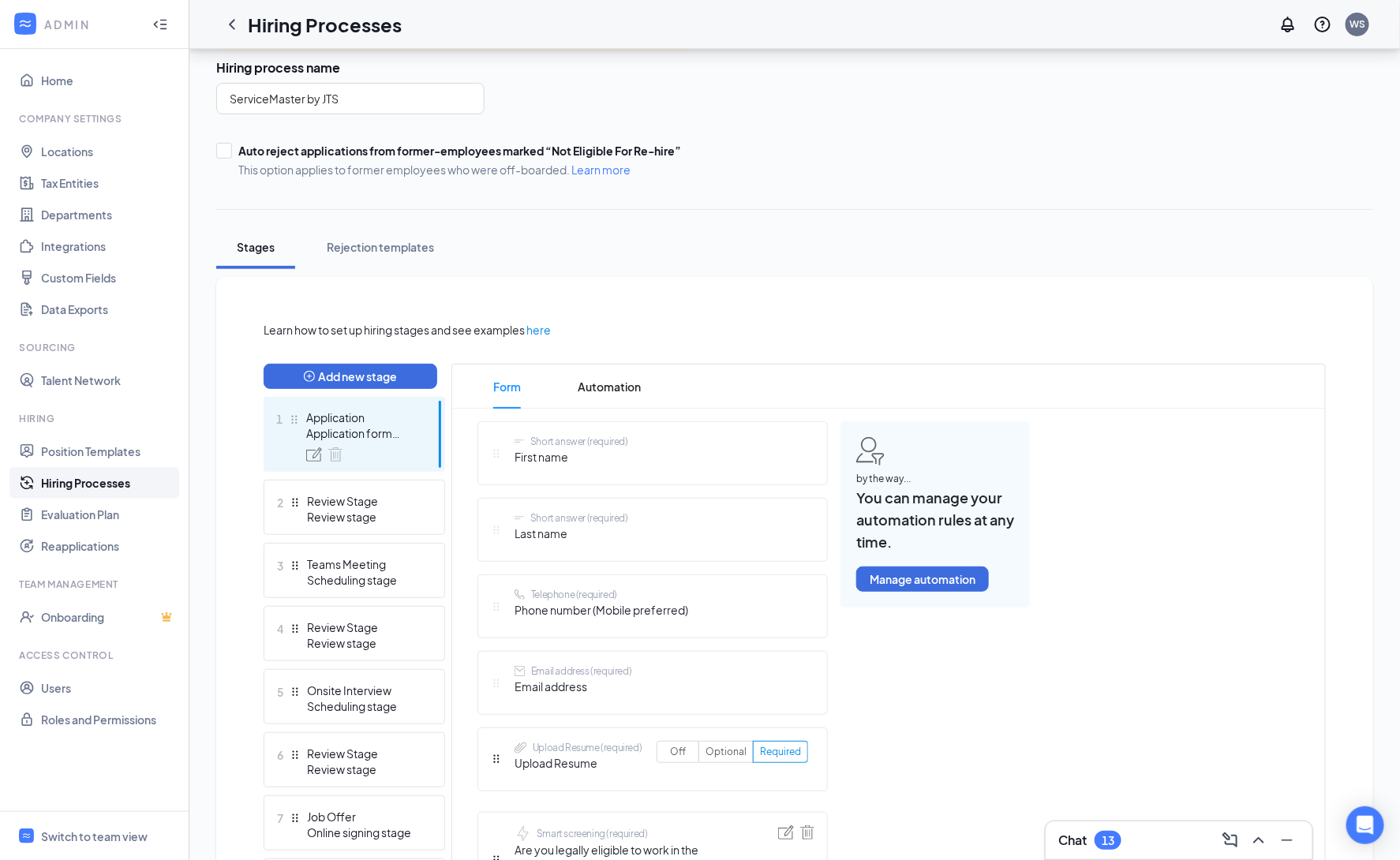
scroll to position [119, 0]
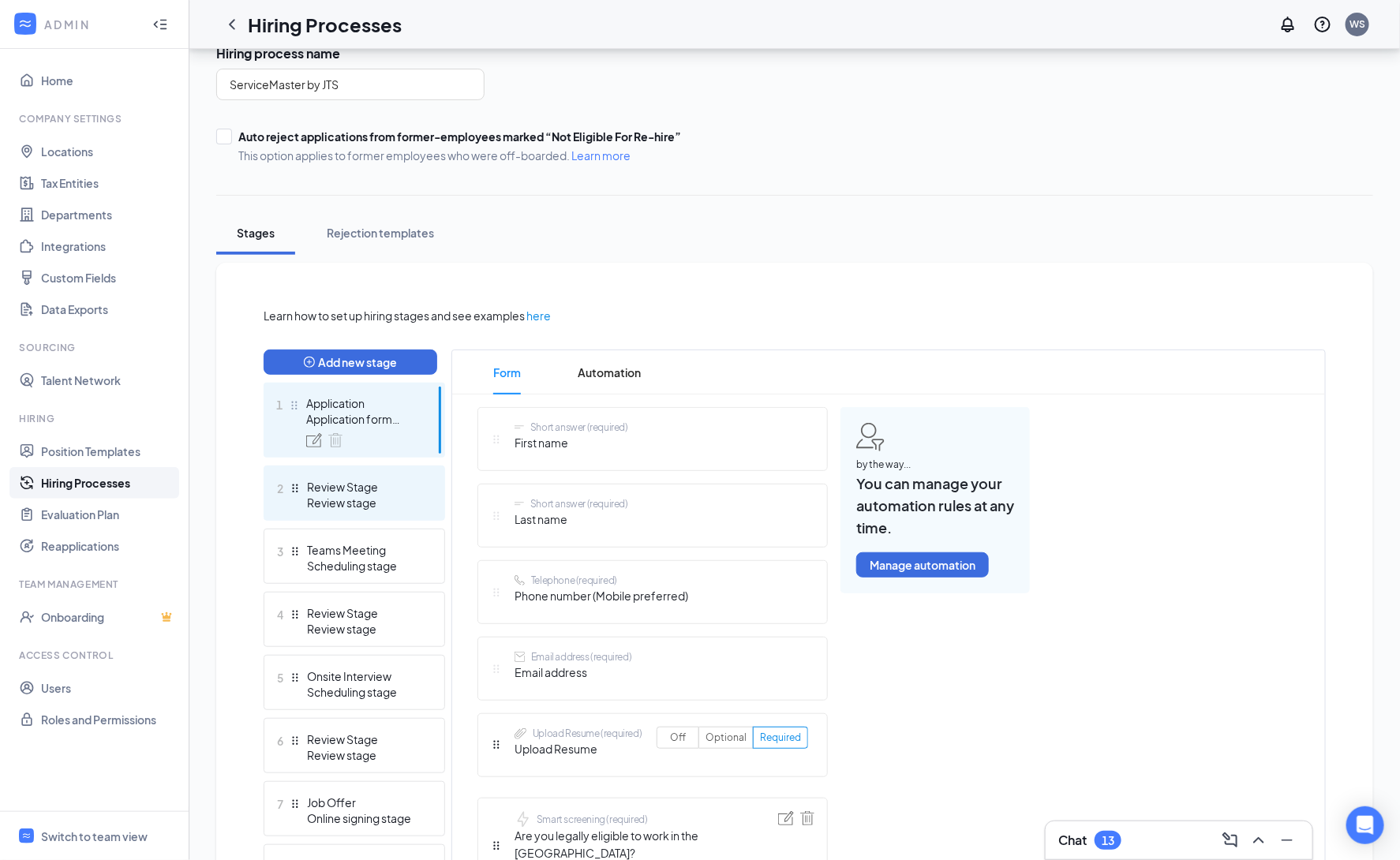
click at [396, 492] on div "Review Stage" at bounding box center [365, 487] width 115 height 16
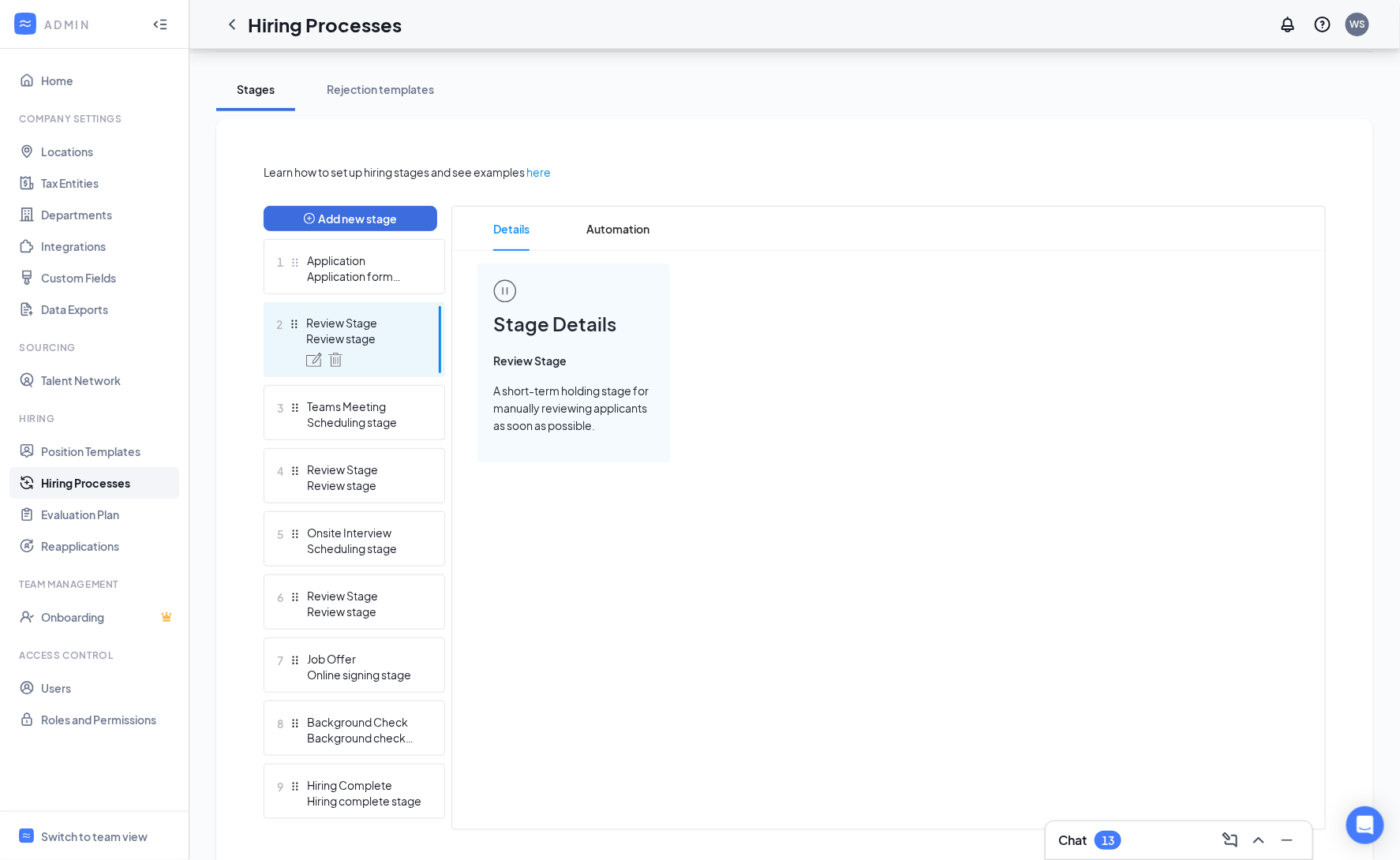
scroll to position [294, 0]
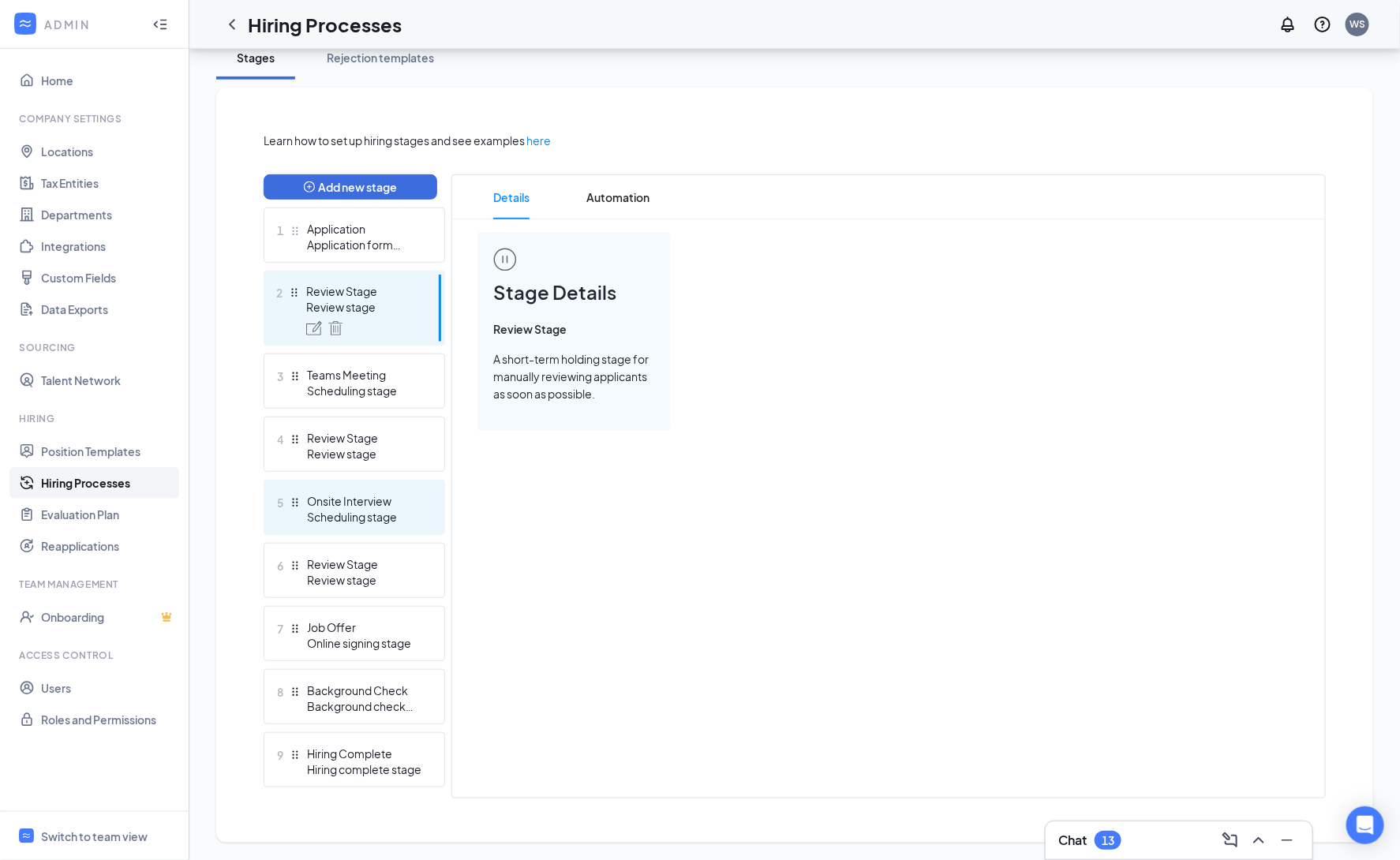
click at [359, 518] on div "Scheduling stage" at bounding box center [365, 517] width 115 height 16
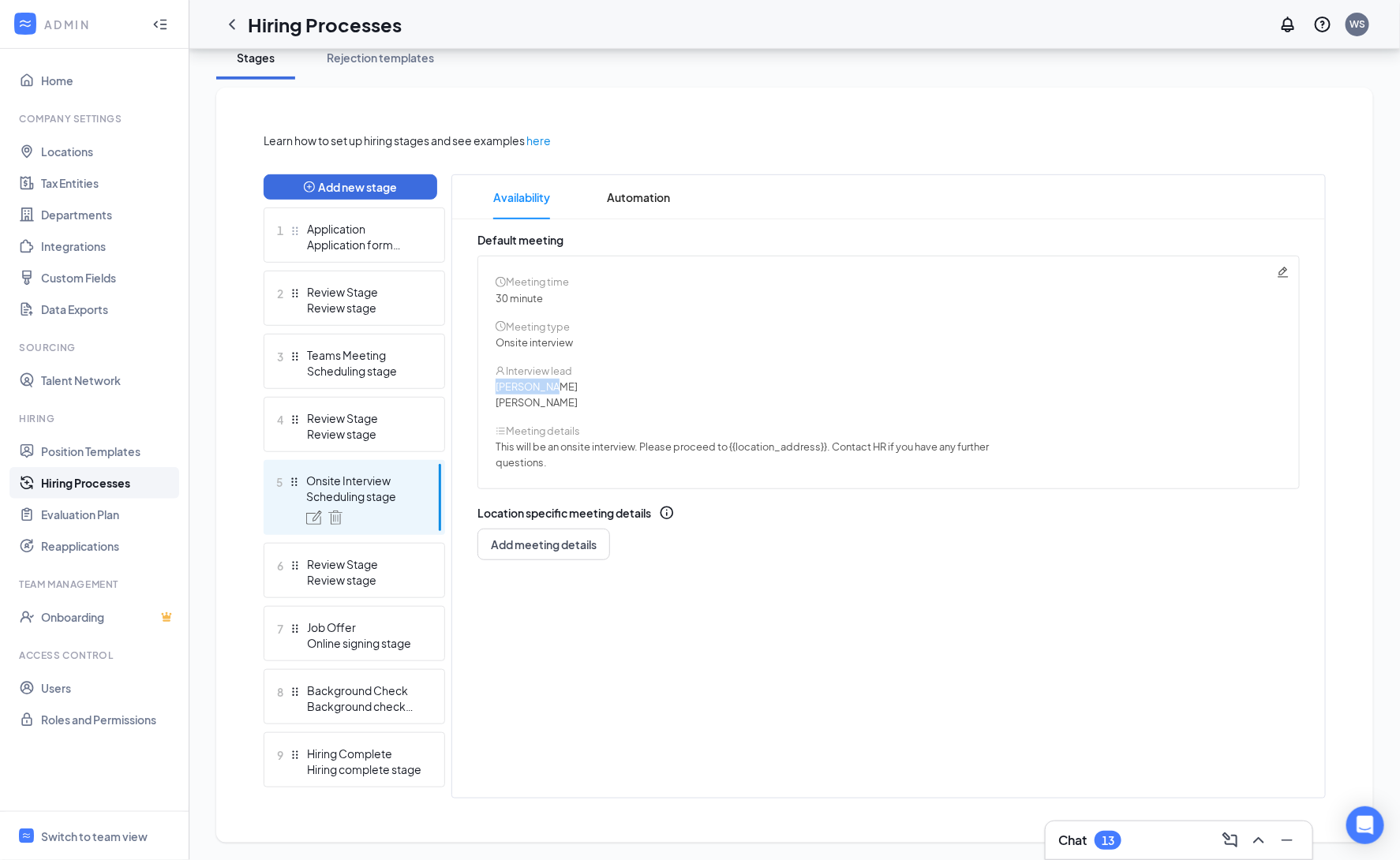
drag, startPoint x: 491, startPoint y: 385, endPoint x: 637, endPoint y: 392, distance: 146.2
click at [637, 392] on div "Meeting time 30 minute Meeting type Onsite interview Interview lead Holly Lill …" at bounding box center [889, 372] width 822 height 234
drag, startPoint x: 54, startPoint y: 690, endPoint x: 424, endPoint y: 716, distance: 370.9
click at [54, 689] on link "Users" at bounding box center [108, 688] width 135 height 32
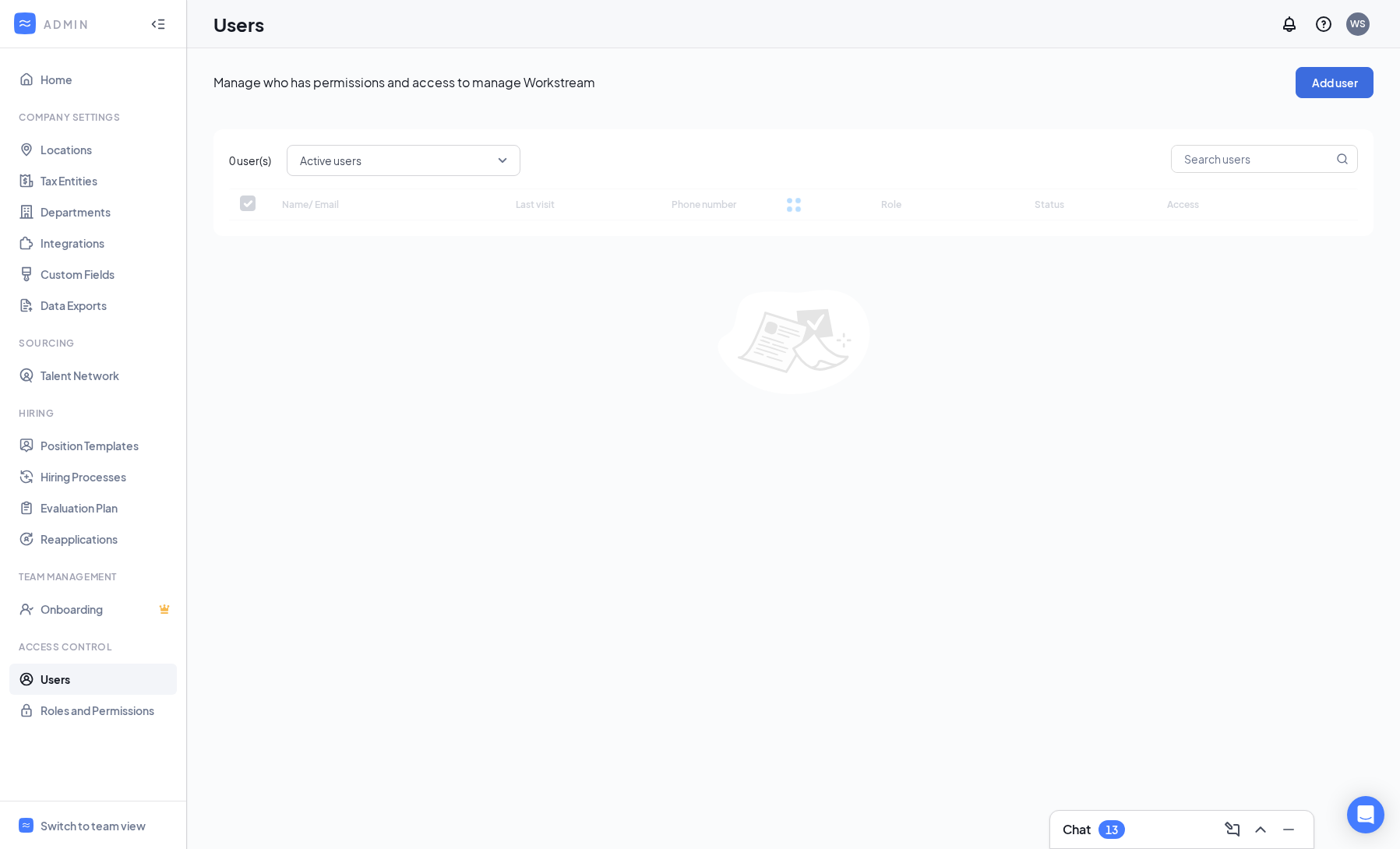
checkbox input "false"
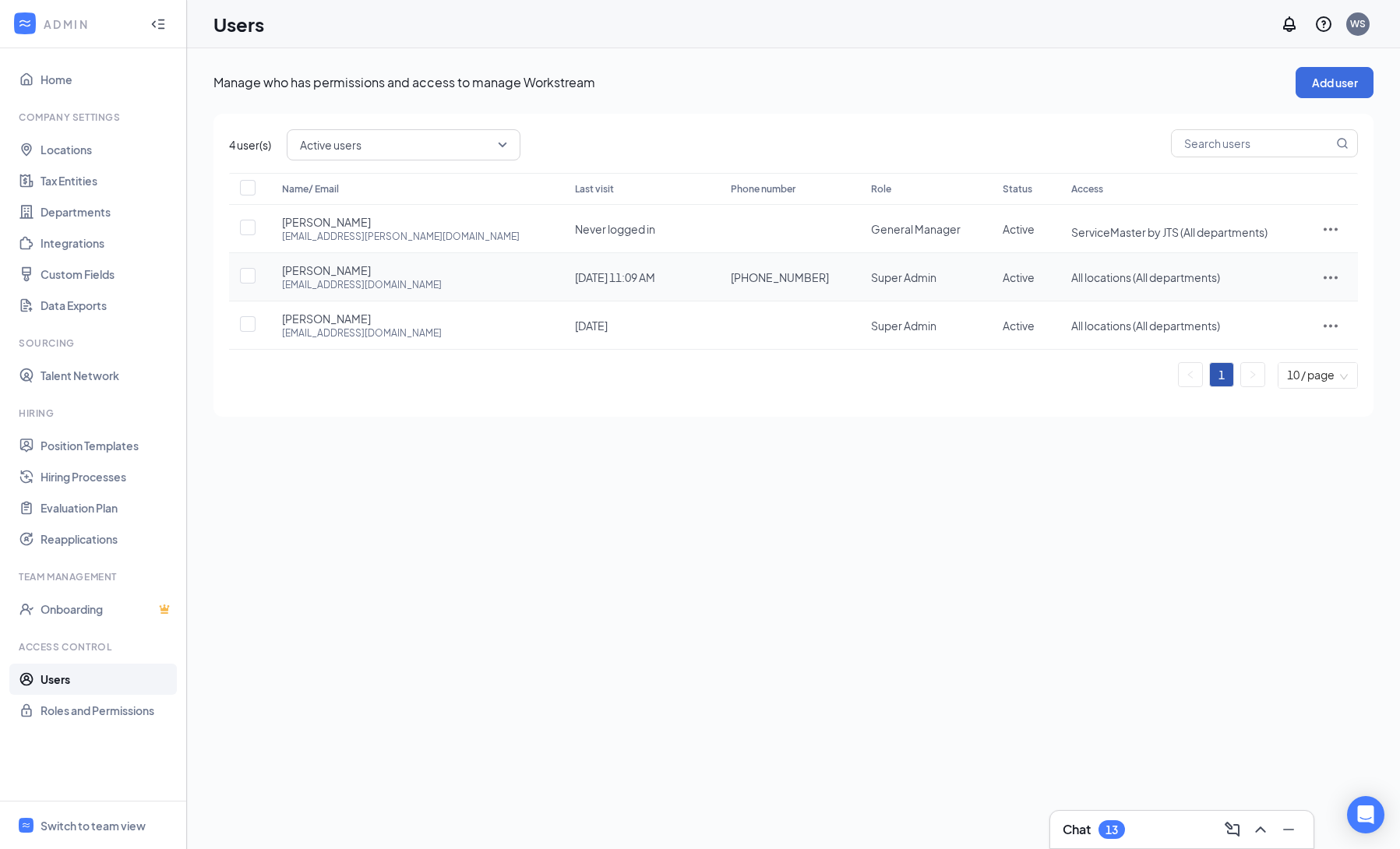
click at [1328, 277] on icon "ActionsIcon" at bounding box center [1331, 277] width 19 height 19
click at [1256, 312] on span "Edit user" at bounding box center [1254, 311] width 44 height 14
type input "(360) 301-3526"
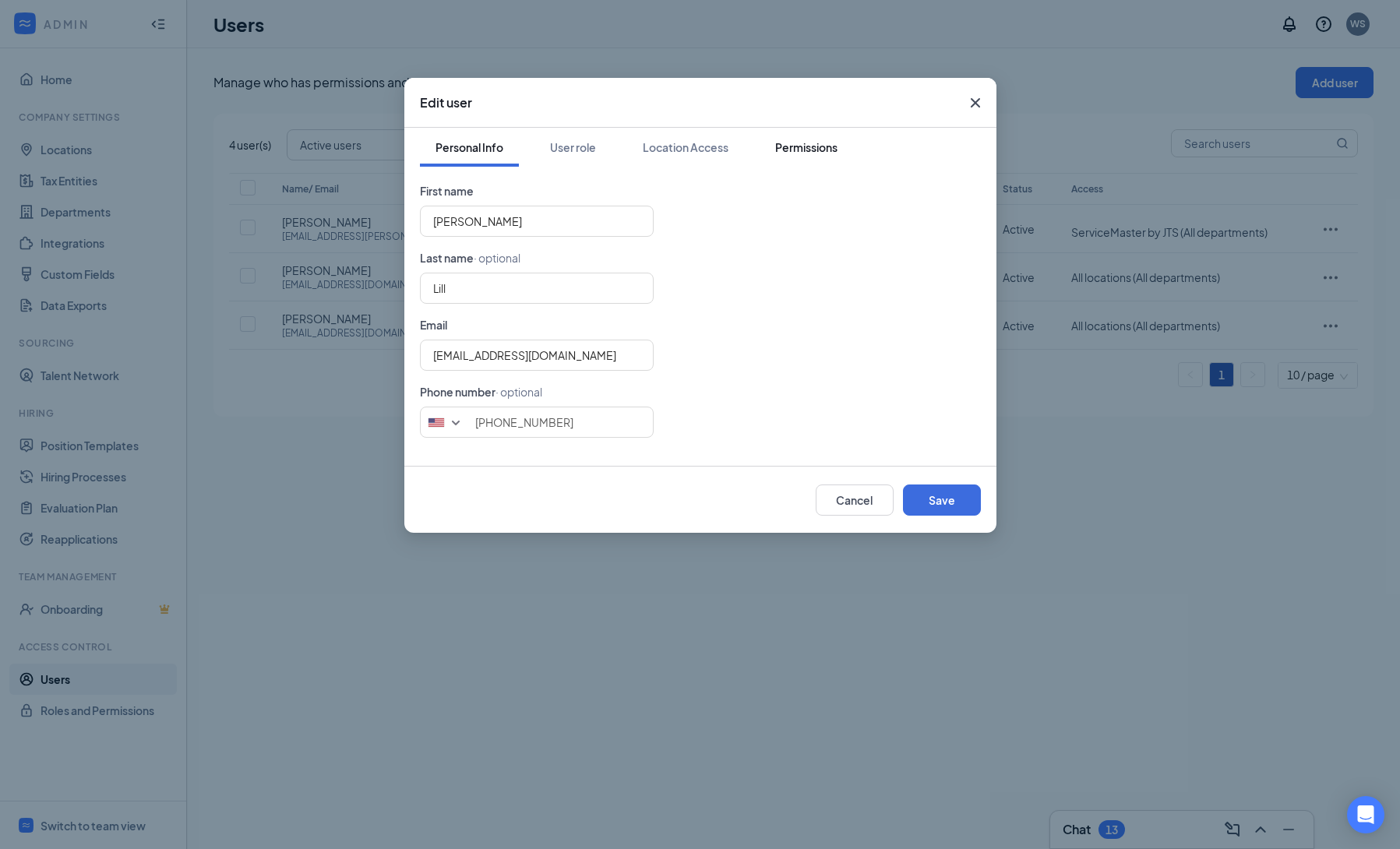
click at [799, 150] on div "Permissions" at bounding box center [806, 147] width 62 height 16
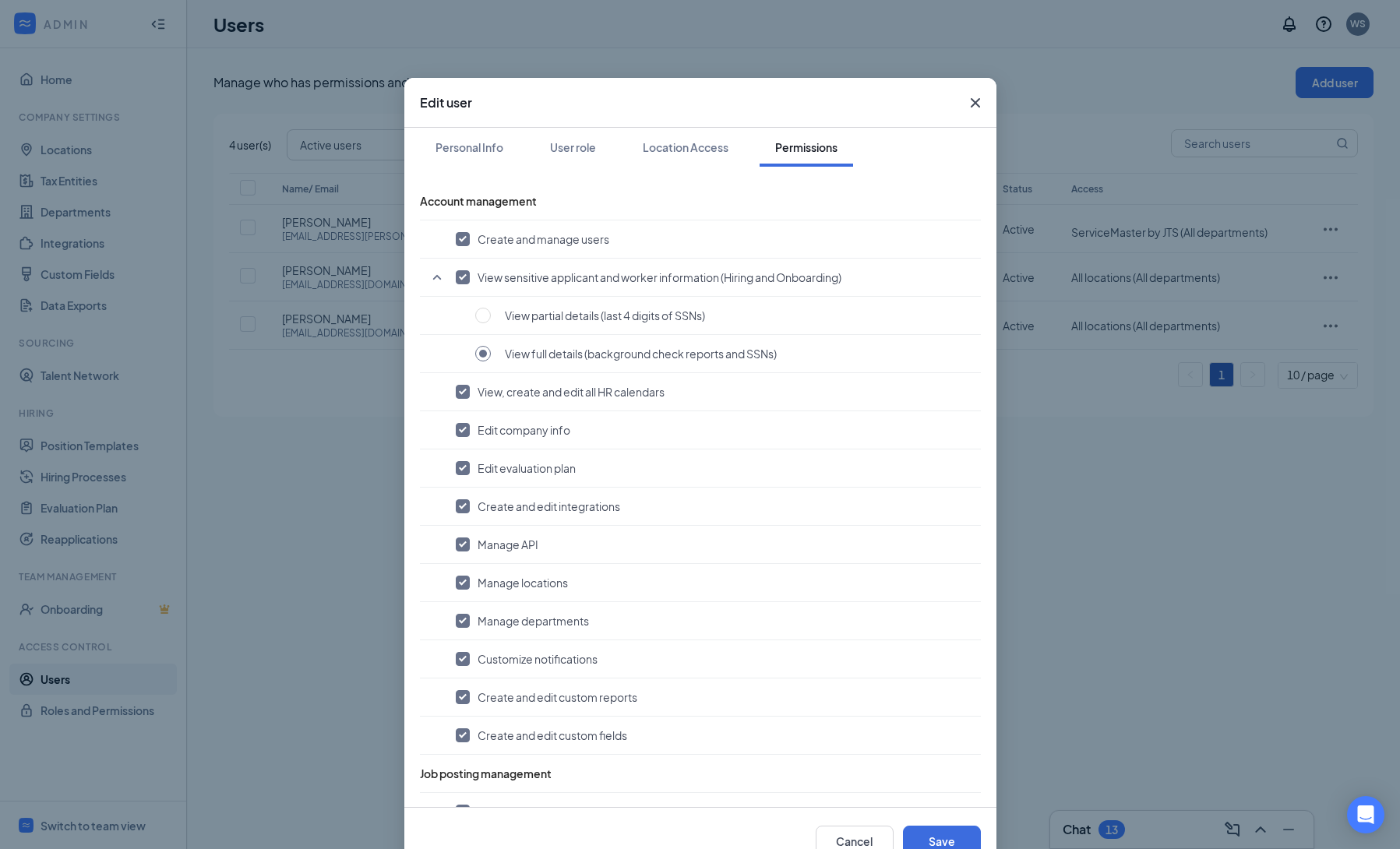
click at [305, 486] on div "Edit user Personal Info User role Location Access Permissions Account managemen…" at bounding box center [700, 424] width 1400 height 849
click at [631, 157] on button "Location Access" at bounding box center [686, 147] width 117 height 39
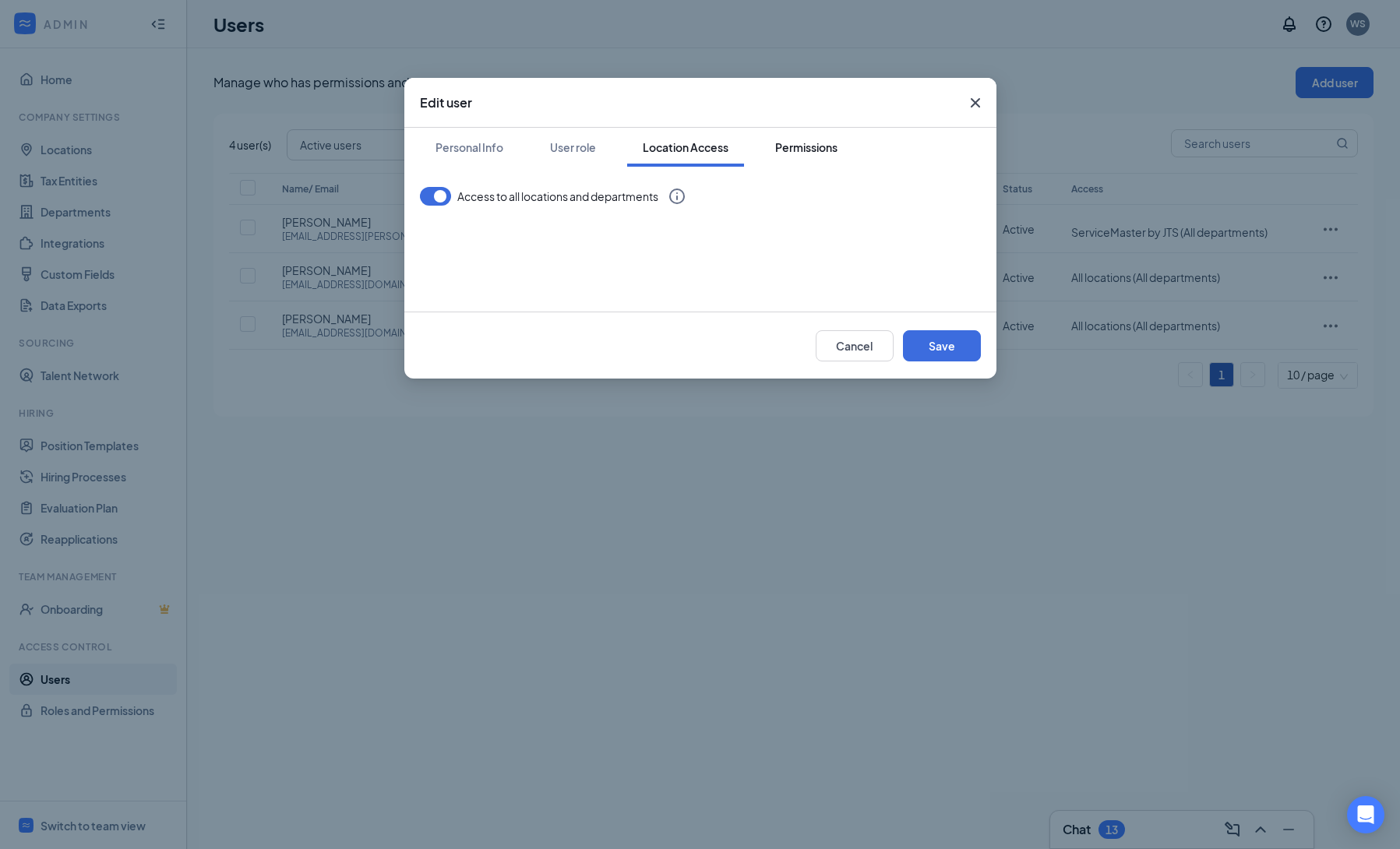
click at [818, 145] on div "Permissions" at bounding box center [806, 147] width 62 height 16
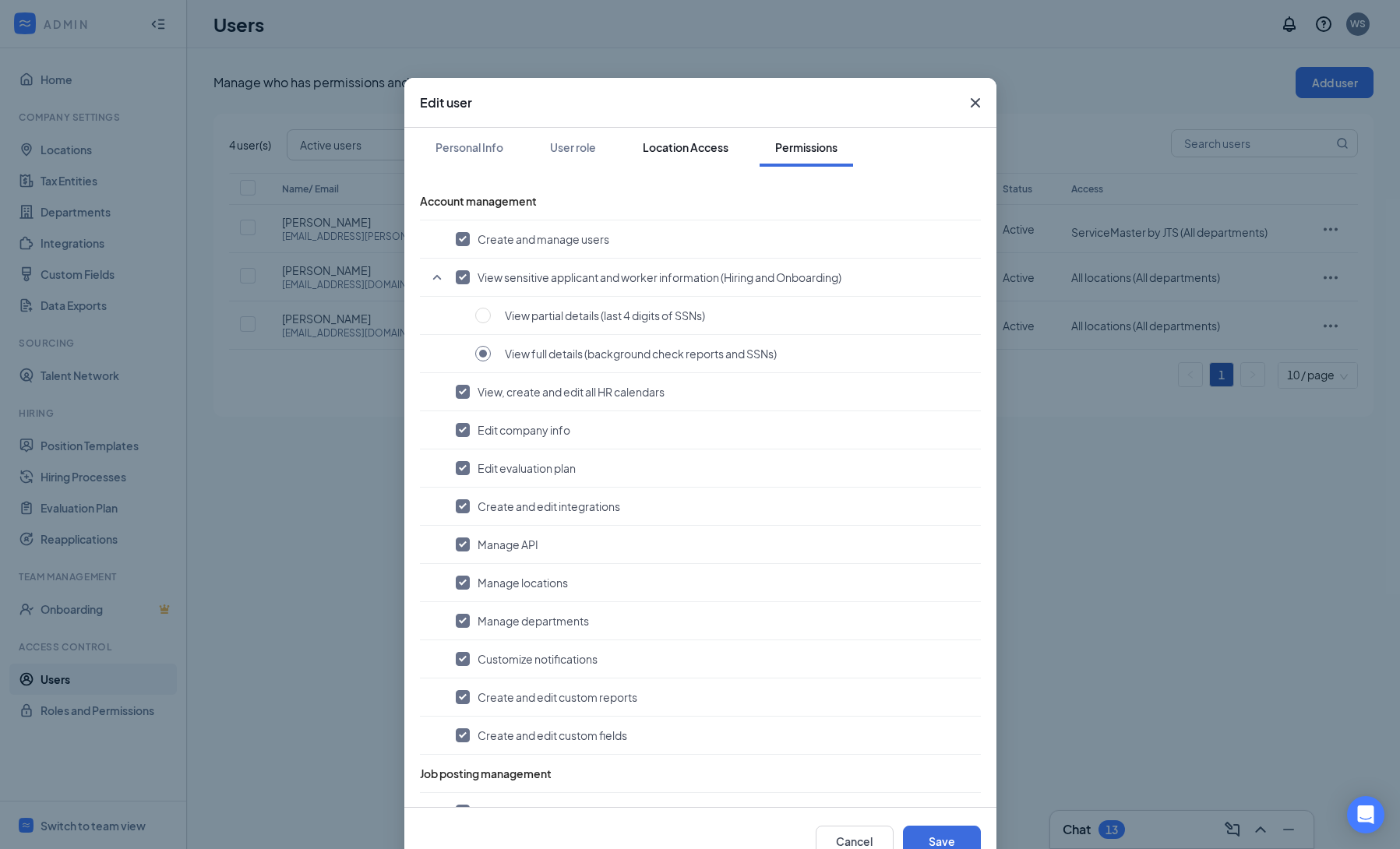
click at [696, 149] on div "Location Access" at bounding box center [686, 147] width 86 height 16
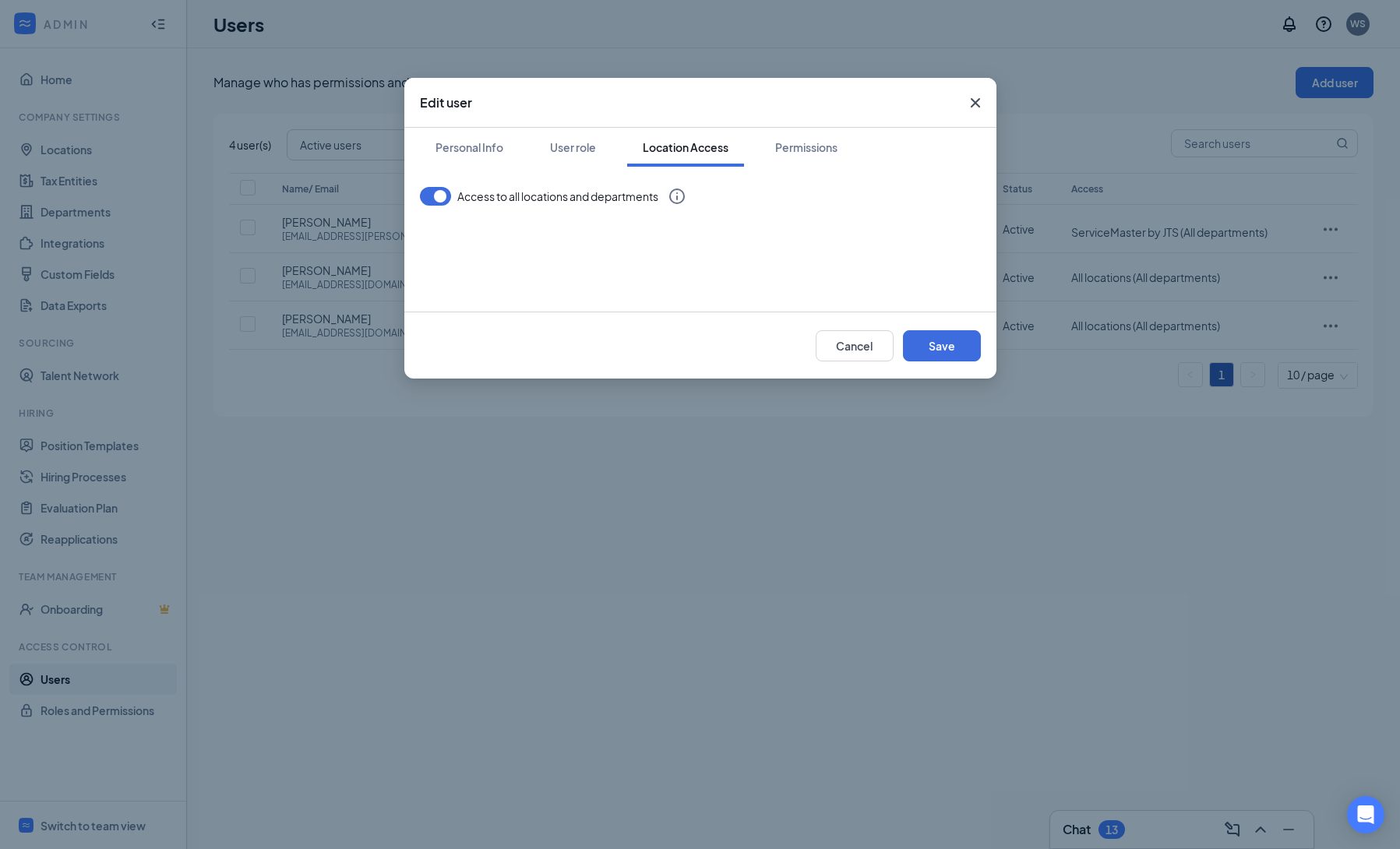
drag, startPoint x: 984, startPoint y: 96, endPoint x: 1003, endPoint y: 132, distance: 40.7
click at [983, 97] on icon "Cross" at bounding box center [975, 103] width 19 height 19
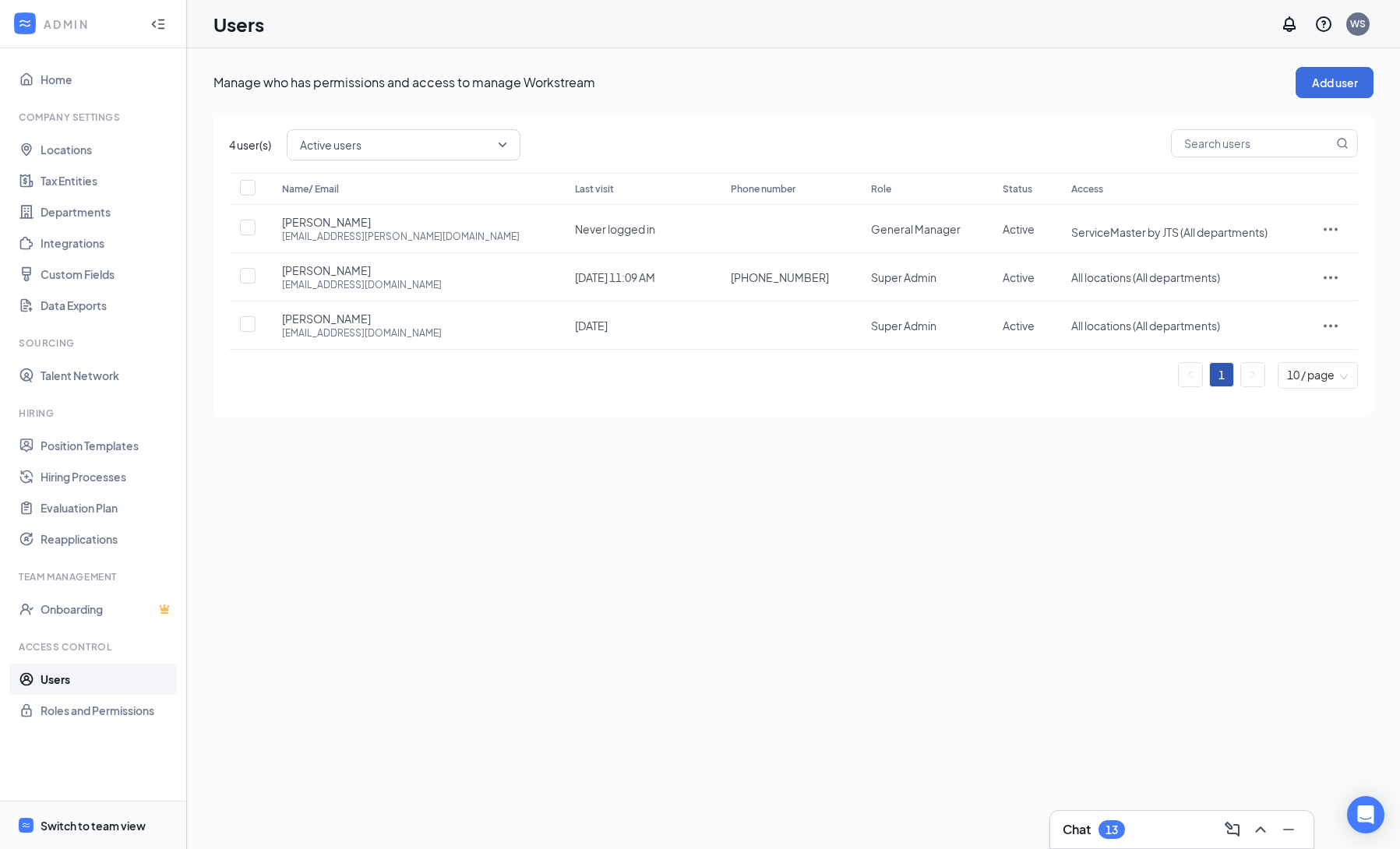
click at [79, 826] on div "Switch to team view" at bounding box center [93, 826] width 105 height 16
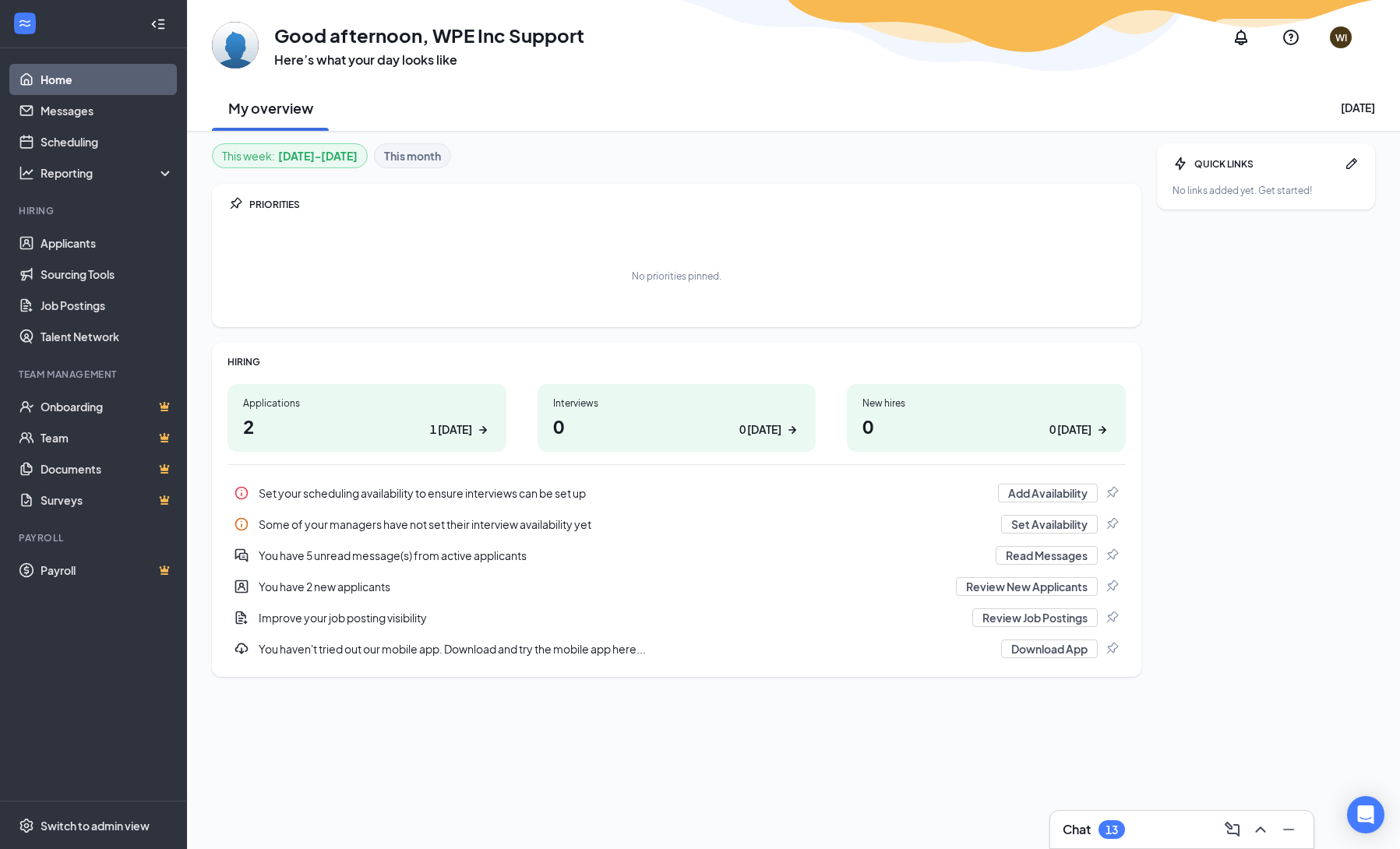
click at [517, 224] on div "No priorities pinned." at bounding box center [676, 269] width 898 height 90
click at [51, 238] on link "Applicants" at bounding box center [107, 243] width 133 height 31
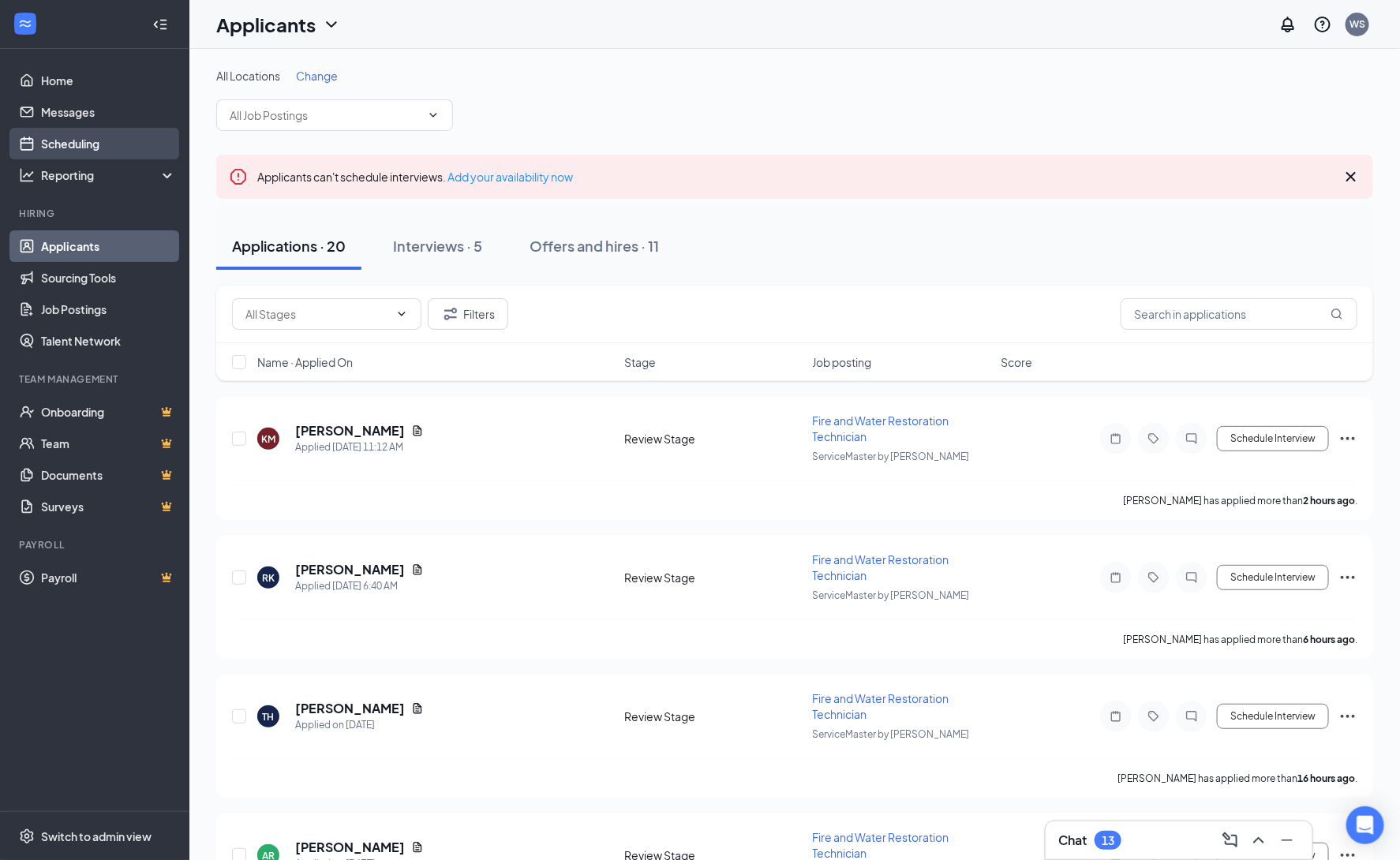
click at [79, 140] on link "Scheduling" at bounding box center [108, 144] width 135 height 32
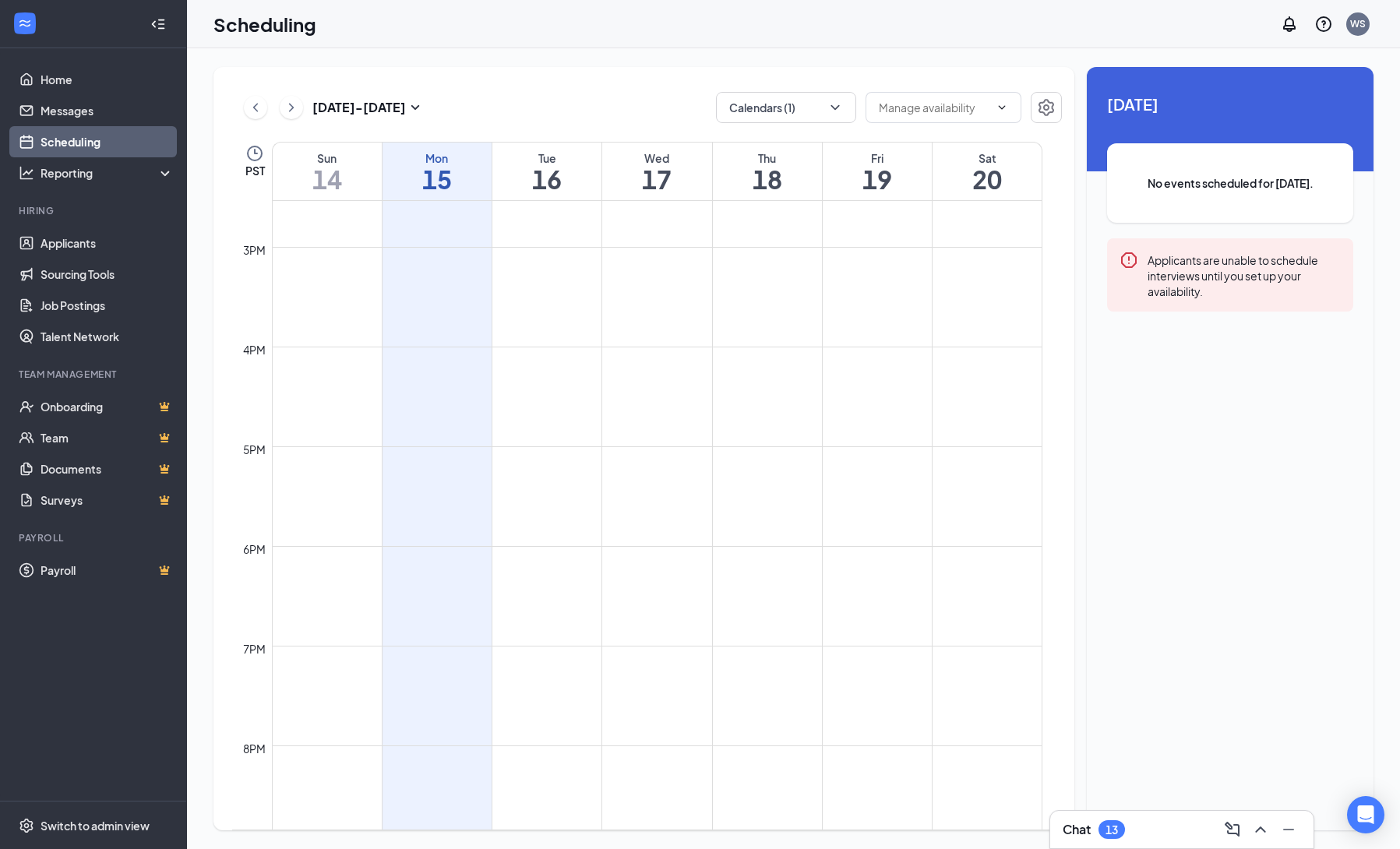
scroll to position [1764, 0]
click at [817, 104] on button "Calendars (1)" at bounding box center [786, 107] width 140 height 31
click at [733, 209] on input "Holly Lill" at bounding box center [784, 210] width 111 height 16
checkbox input "true"
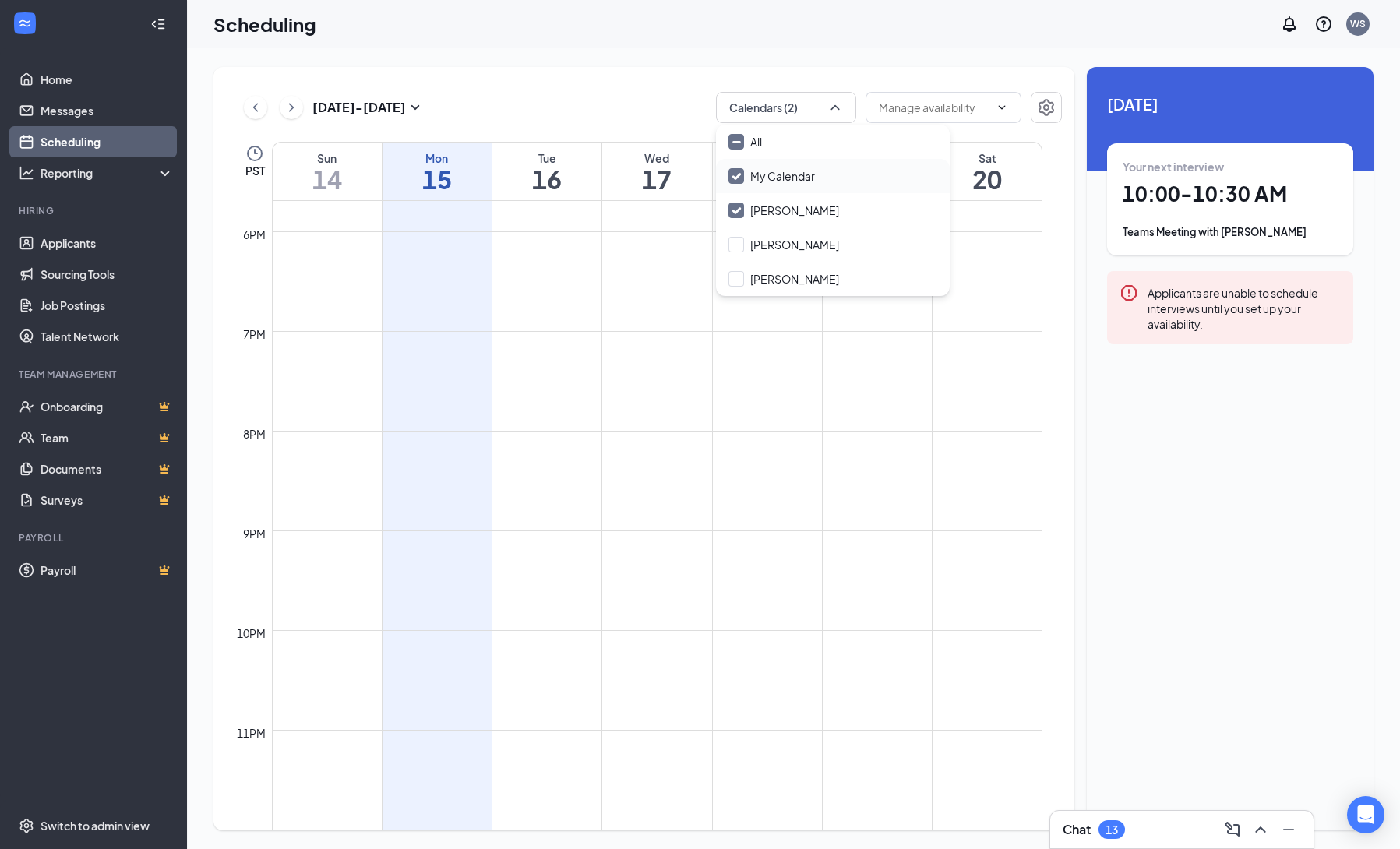
click at [739, 173] on input "My Calendar" at bounding box center [771, 176] width 86 height 16
checkbox input "false"
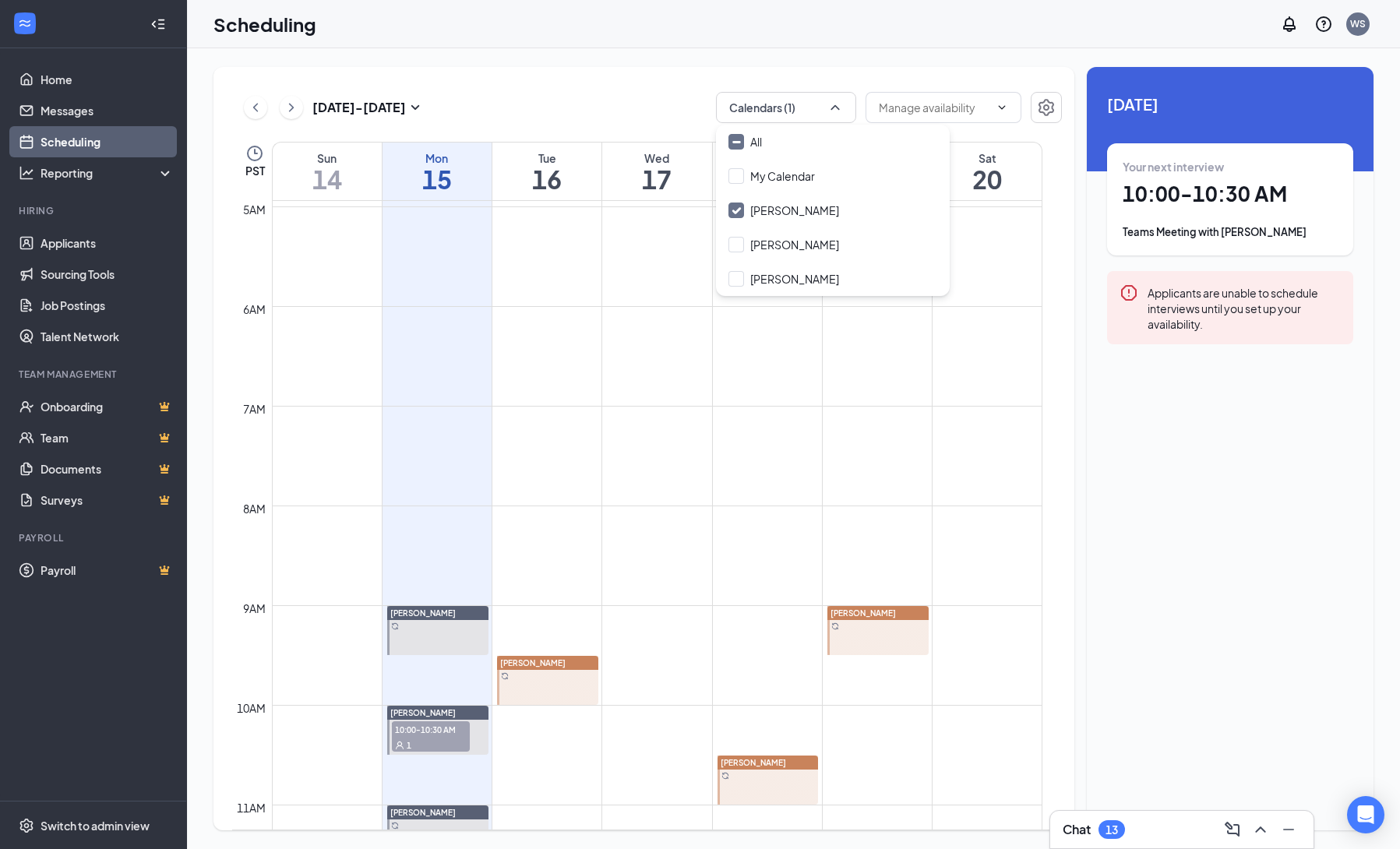
scroll to position [491, 0]
click at [416, 629] on div at bounding box center [438, 632] width 101 height 49
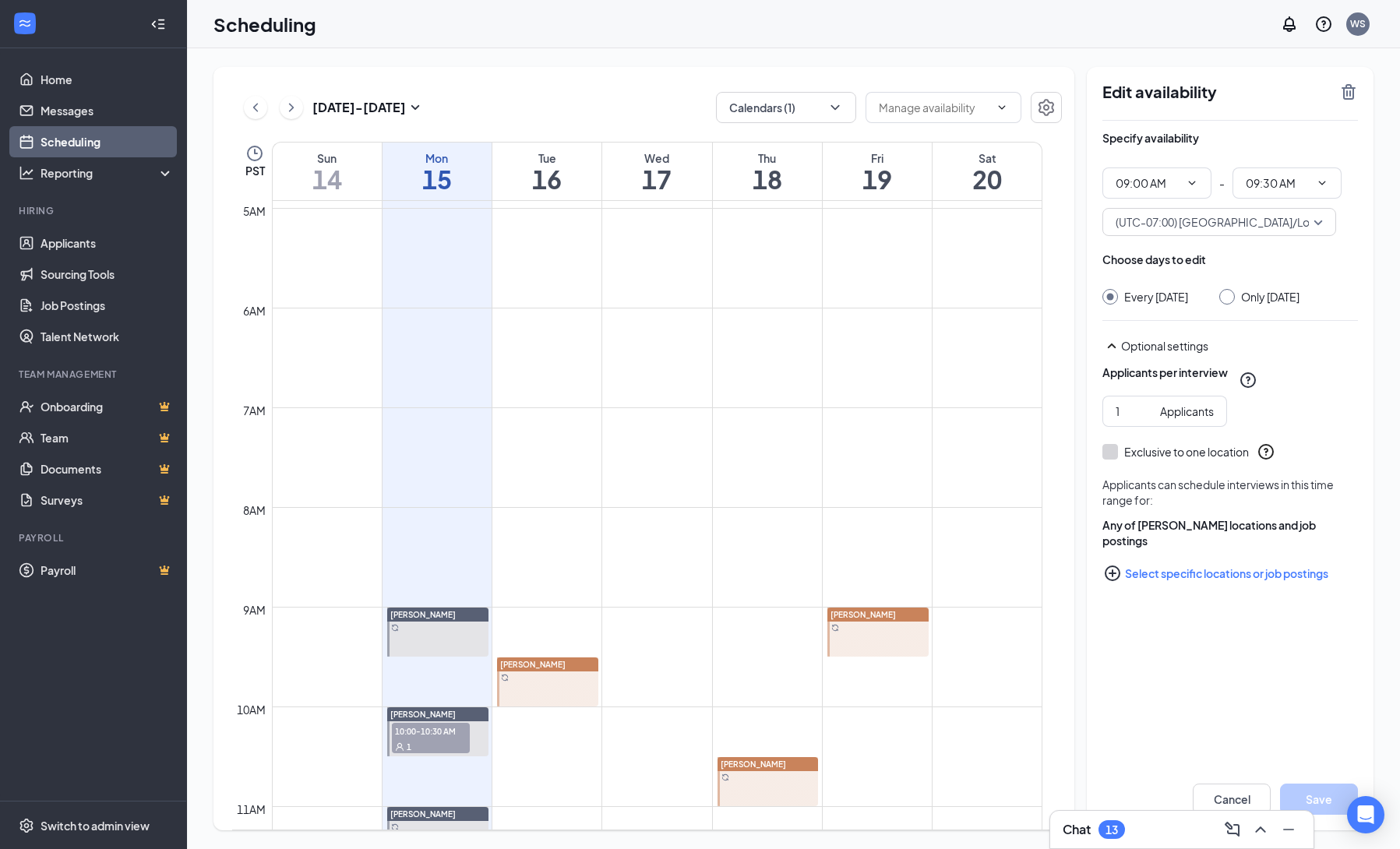
click at [1268, 564] on button "Select specific locations or job postings" at bounding box center [1230, 573] width 256 height 31
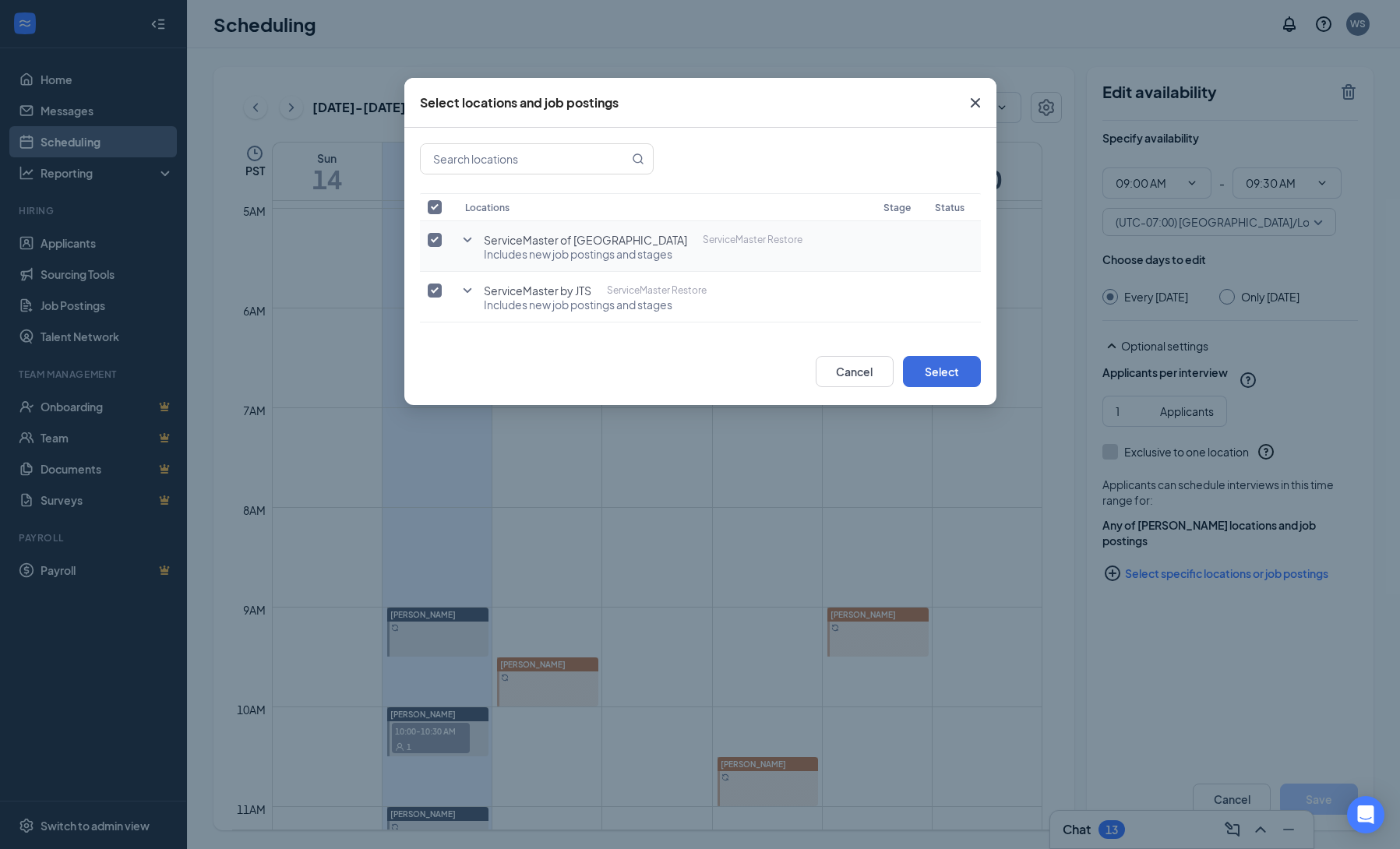
click at [466, 243] on icon "SmallChevronDown" at bounding box center [467, 240] width 19 height 19
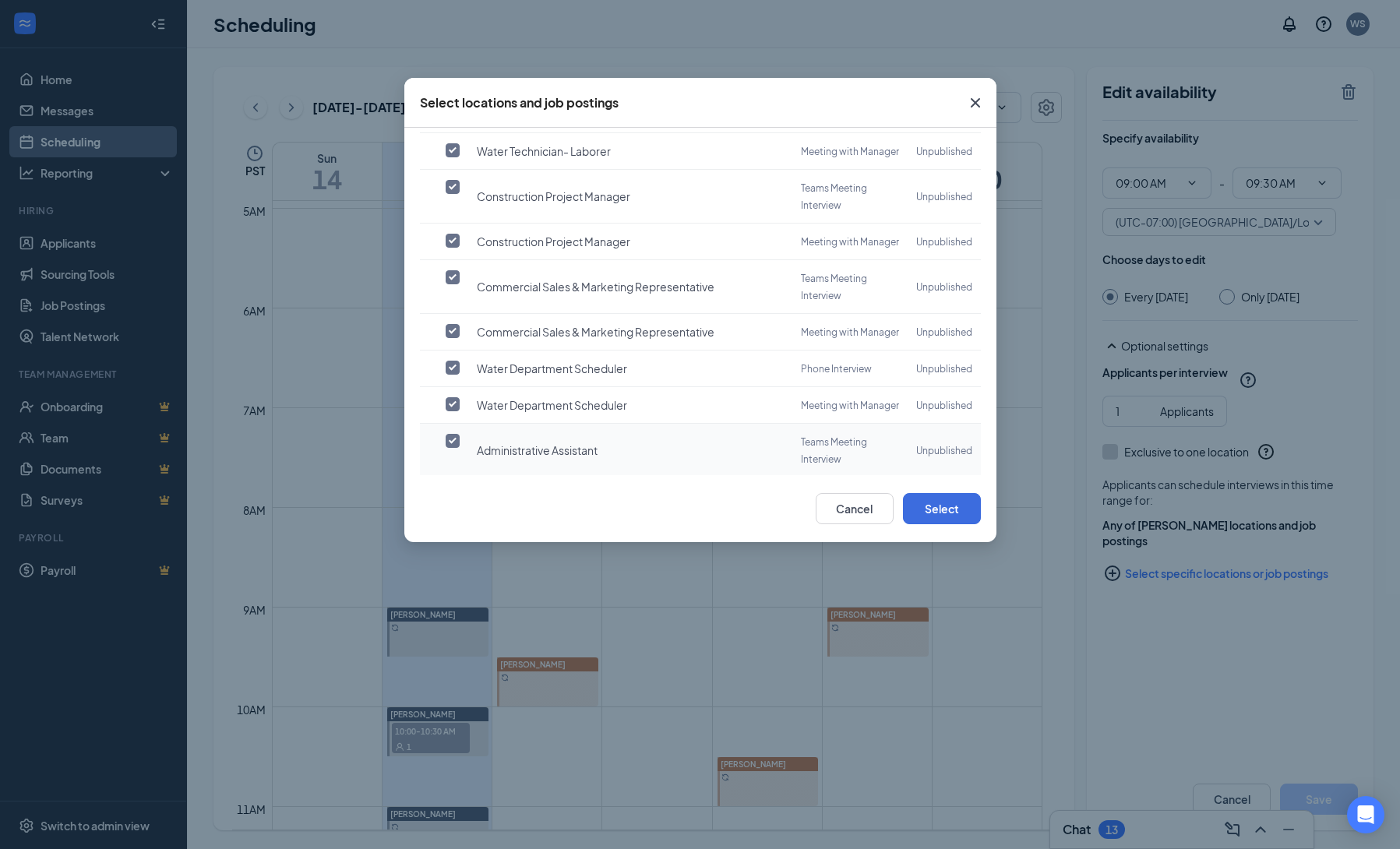
scroll to position [376, 0]
click at [464, 529] on icon "SmallChevronDown" at bounding box center [467, 531] width 9 height 5
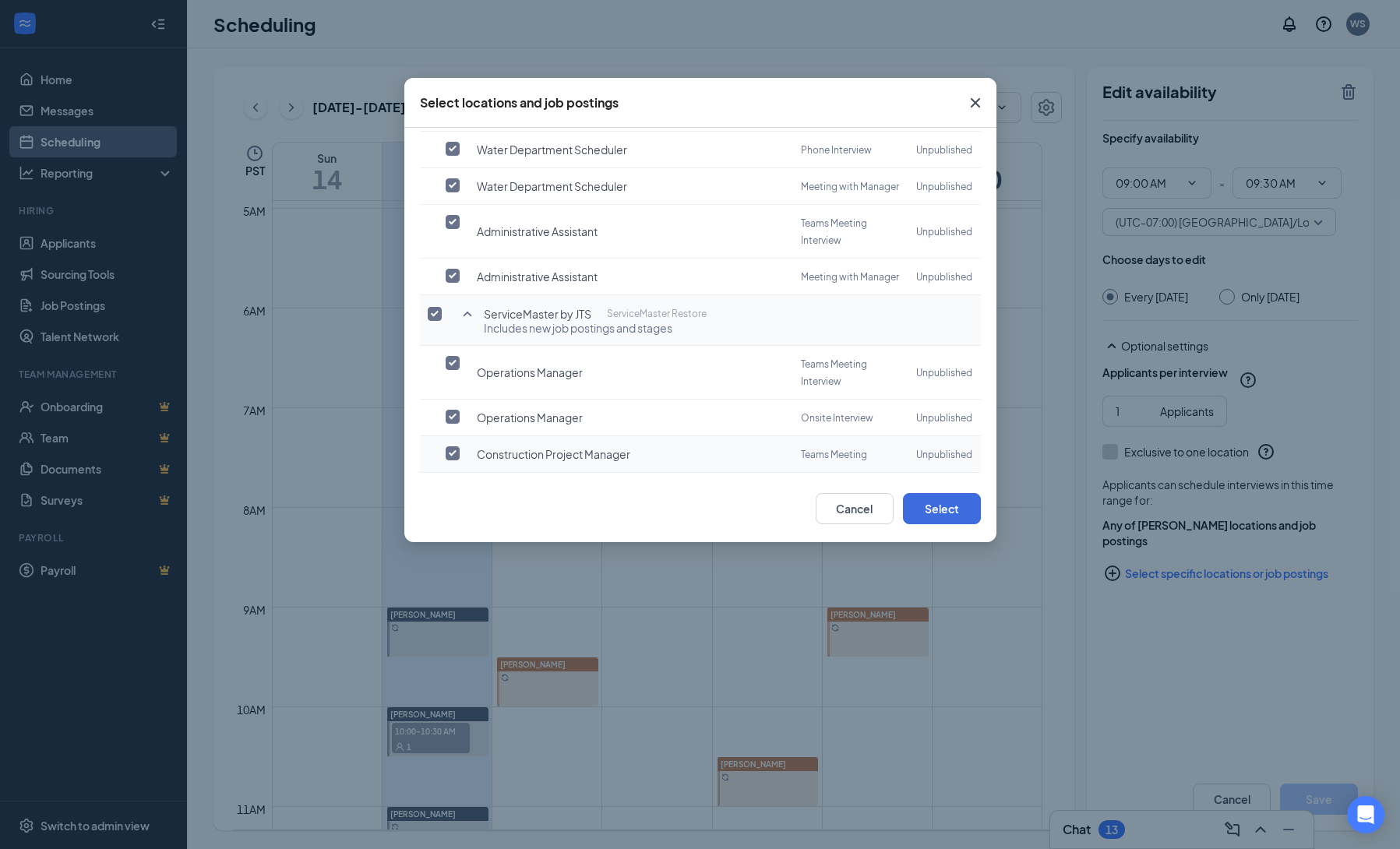
scroll to position [596, 0]
click at [977, 98] on icon "Cross" at bounding box center [975, 103] width 19 height 19
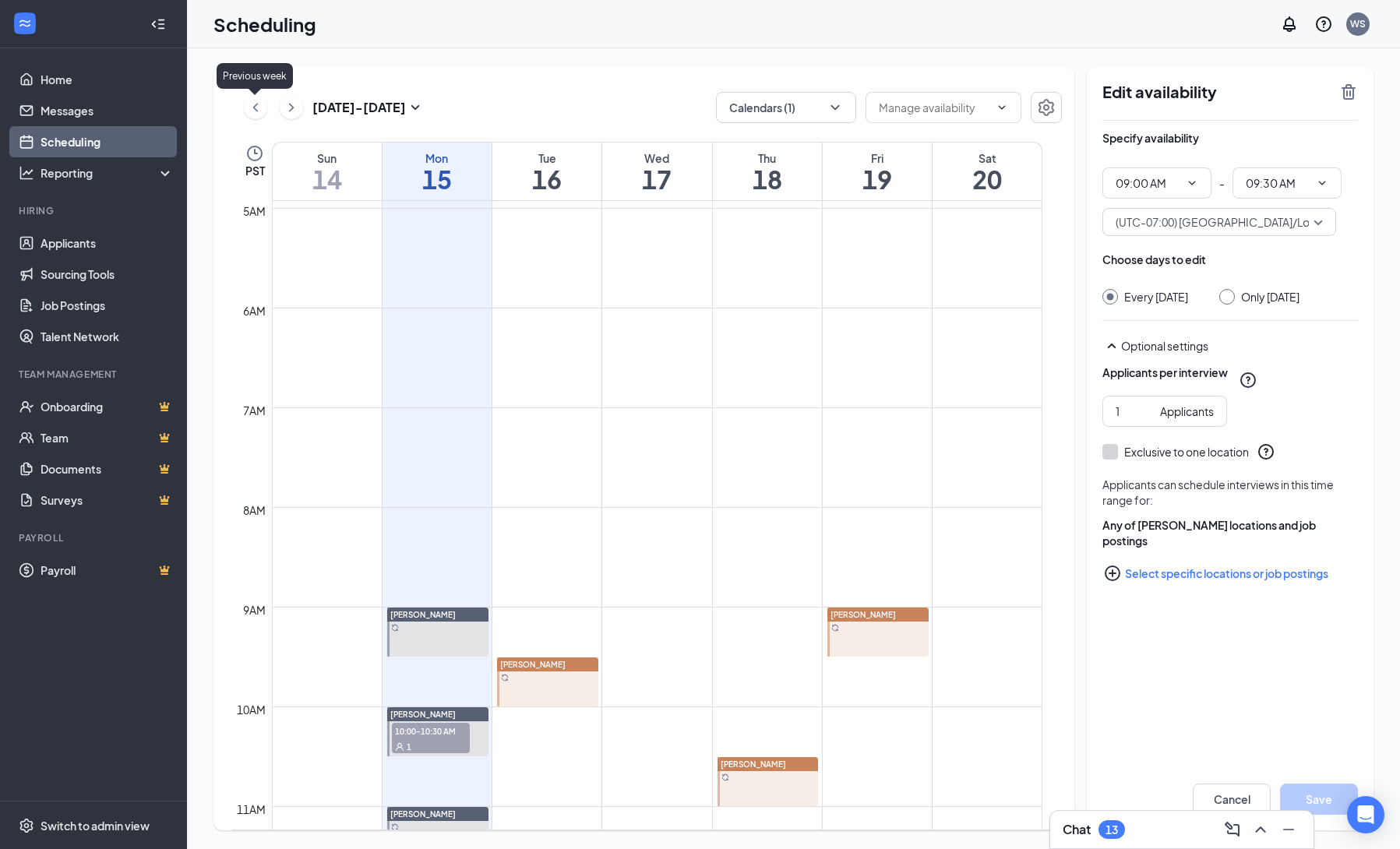
click at [251, 105] on icon "ChevronLeft" at bounding box center [256, 107] width 16 height 19
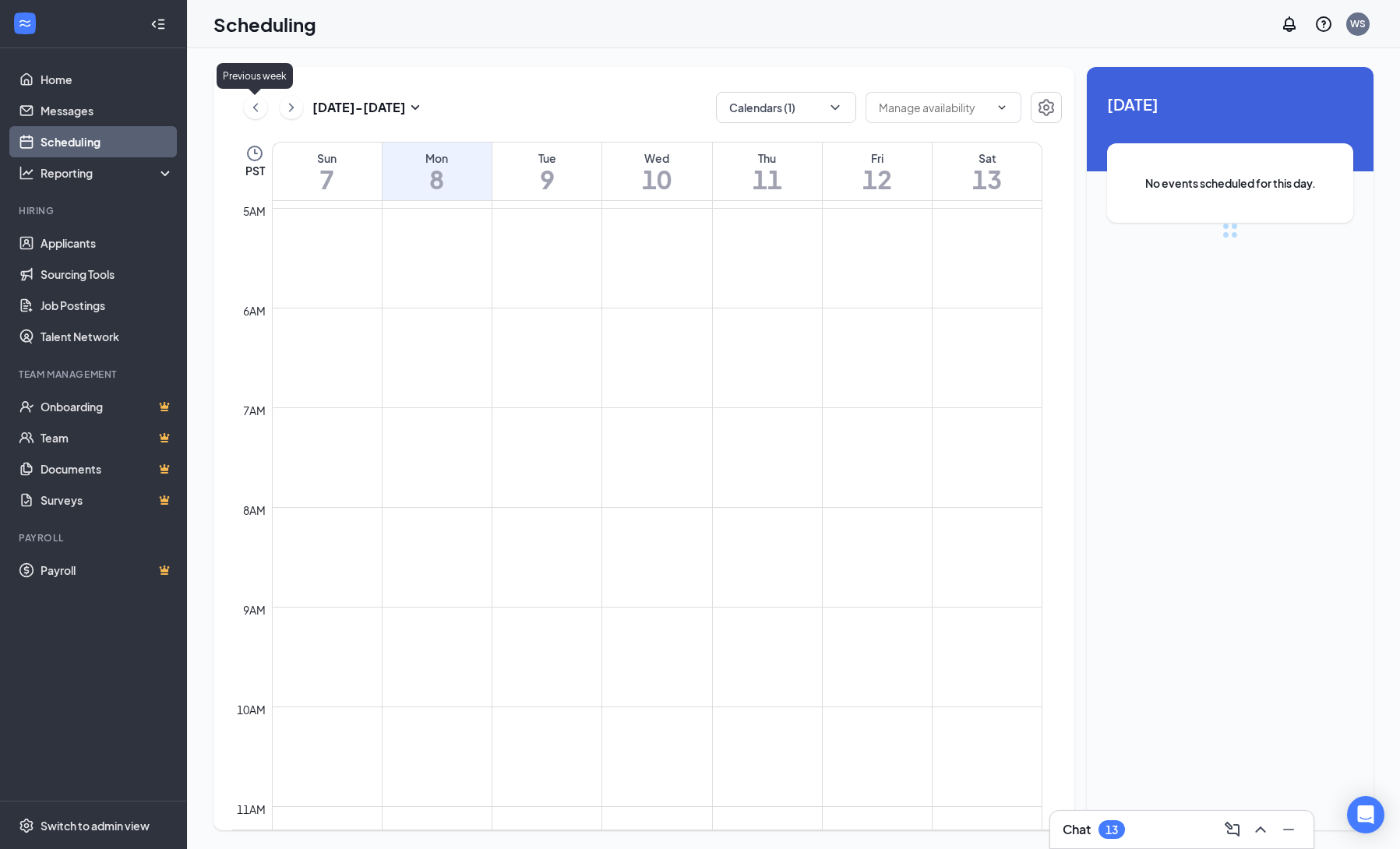
scroll to position [765, 0]
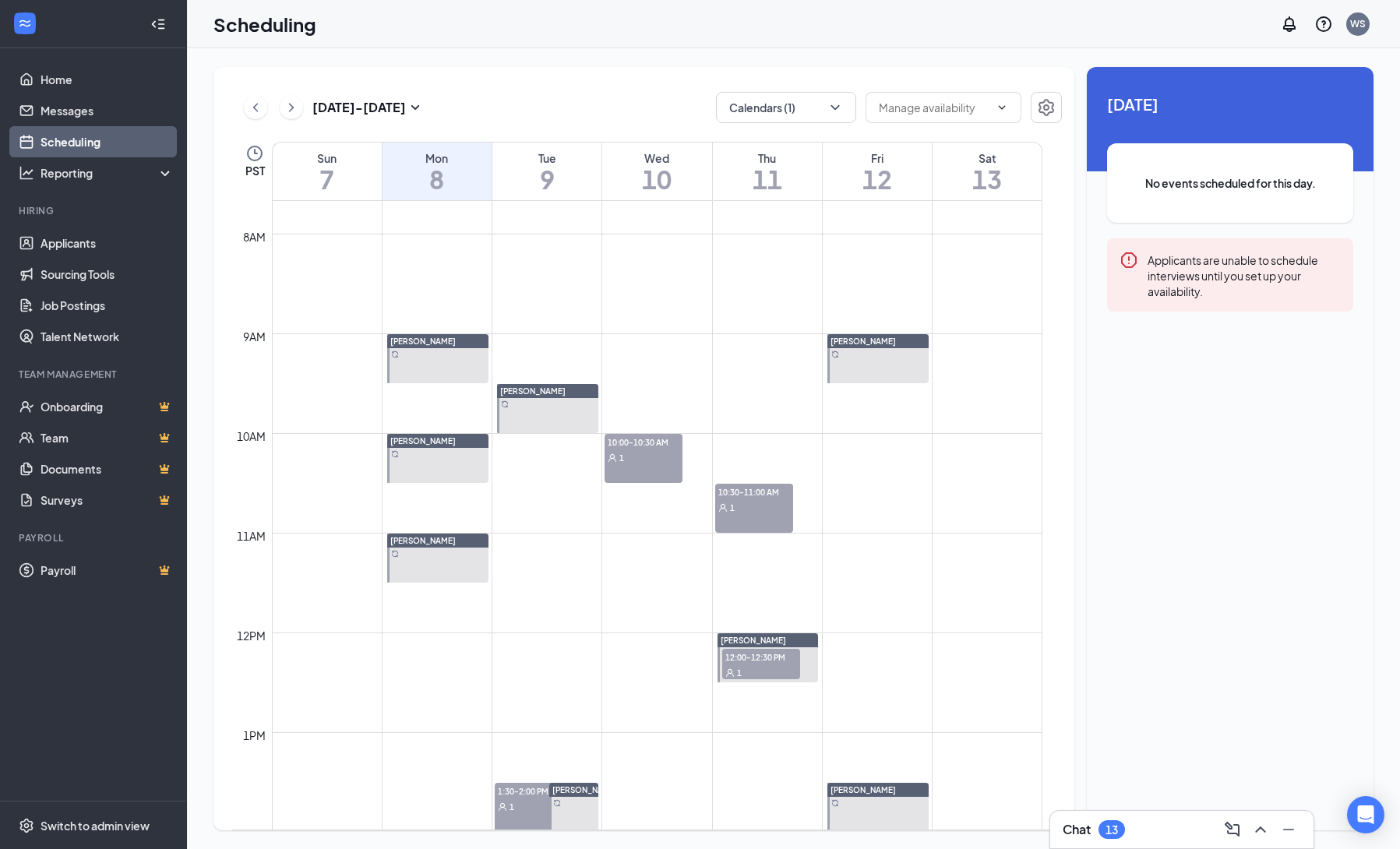
drag, startPoint x: 421, startPoint y: 361, endPoint x: 711, endPoint y: 434, distance: 299.0
click at [421, 361] on div at bounding box center [438, 358] width 101 height 49
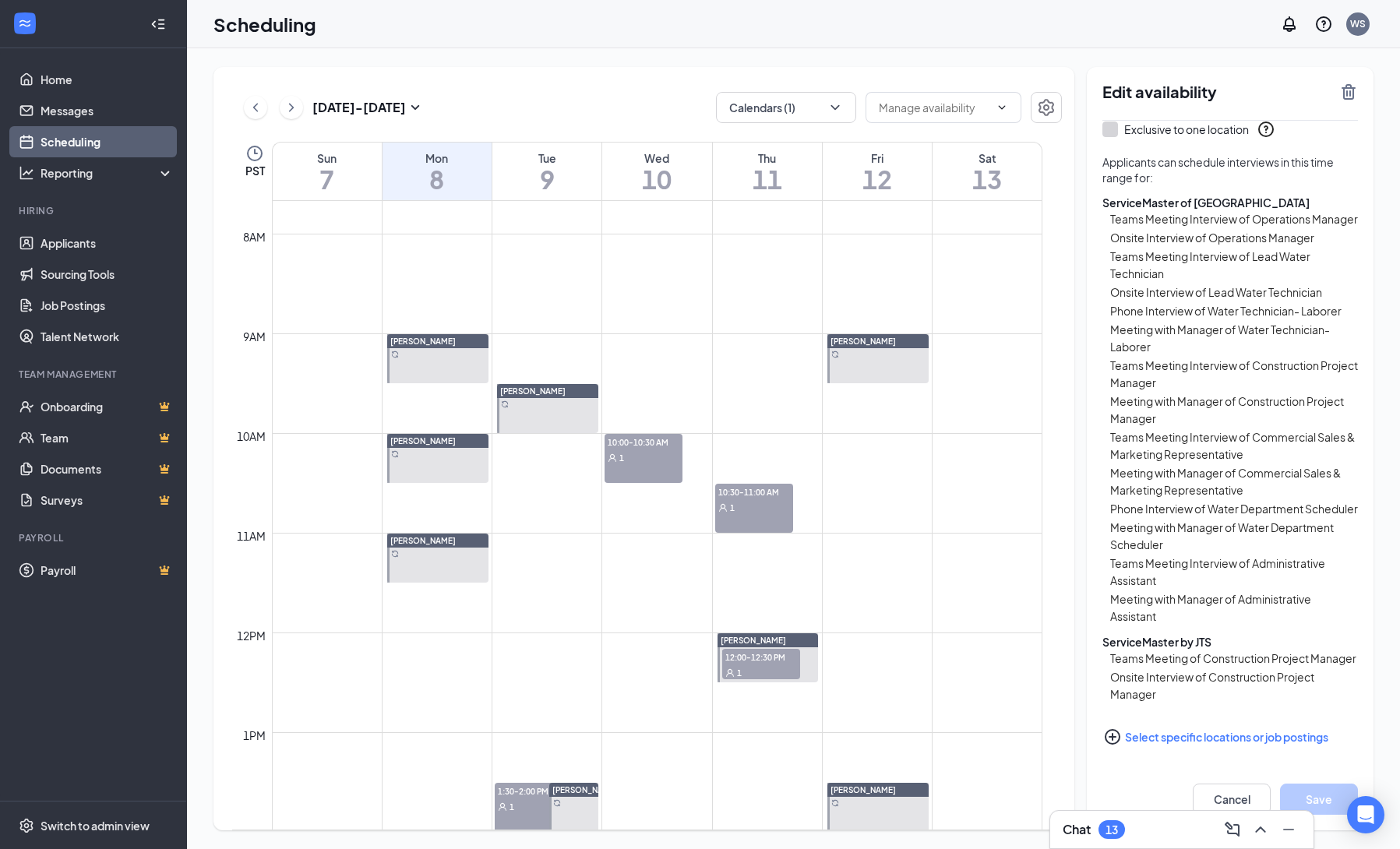
scroll to position [407, 0]
drag, startPoint x: 1101, startPoint y: 622, endPoint x: 1237, endPoint y: 628, distance: 136.1
click at [1237, 628] on div "Edit availability Specify availability 09:00 AM - 09:30 AM (UTC-07:00) America/…" at bounding box center [1230, 449] width 287 height 763
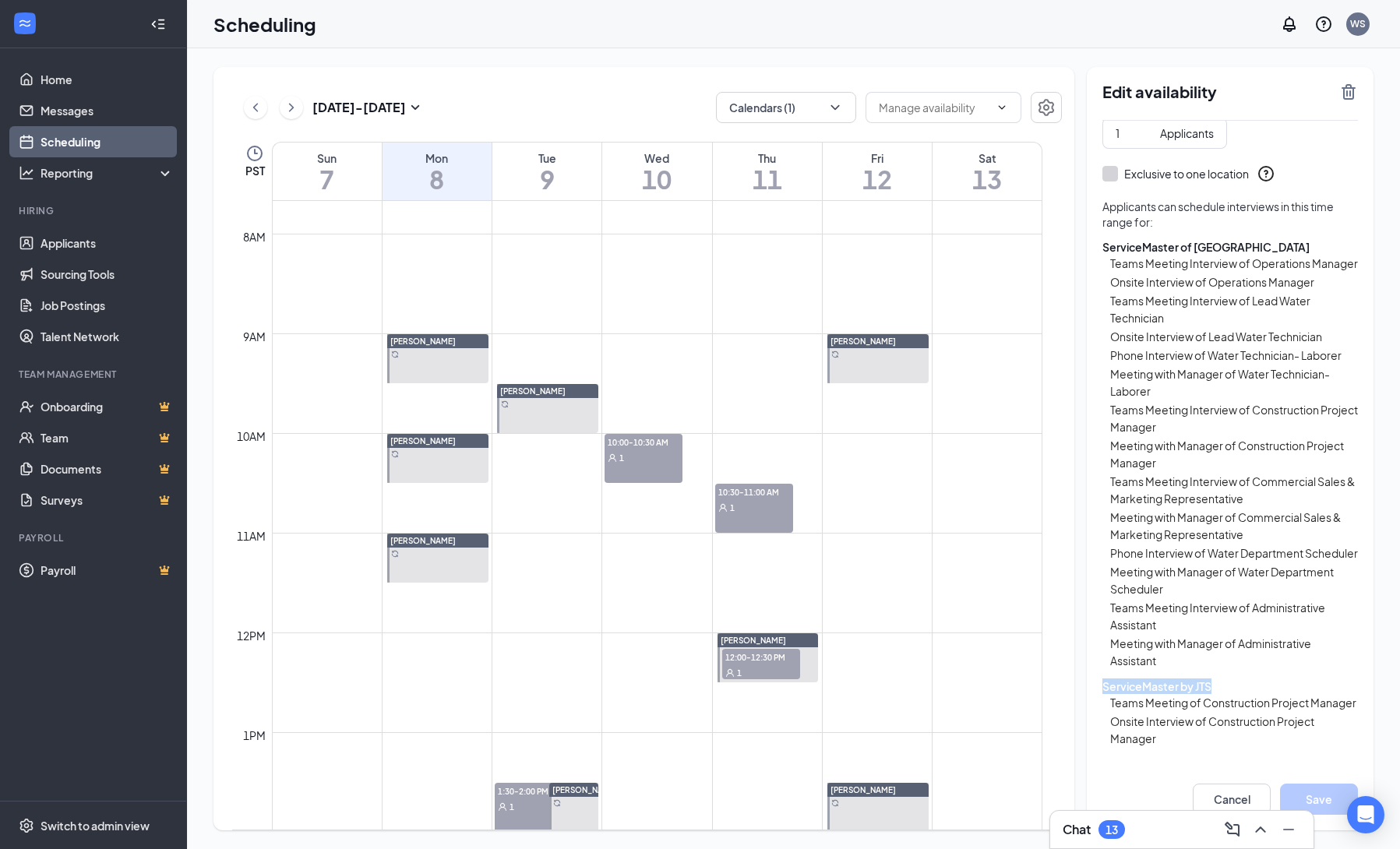
scroll to position [277, 0]
drag, startPoint x: 1246, startPoint y: 266, endPoint x: 1103, endPoint y: 267, distance: 143.0
click at [1103, 256] on div "ServiceMaster of Portland" at bounding box center [1230, 248] width 256 height 16
click at [94, 838] on span "Switch to admin view" at bounding box center [107, 825] width 133 height 48
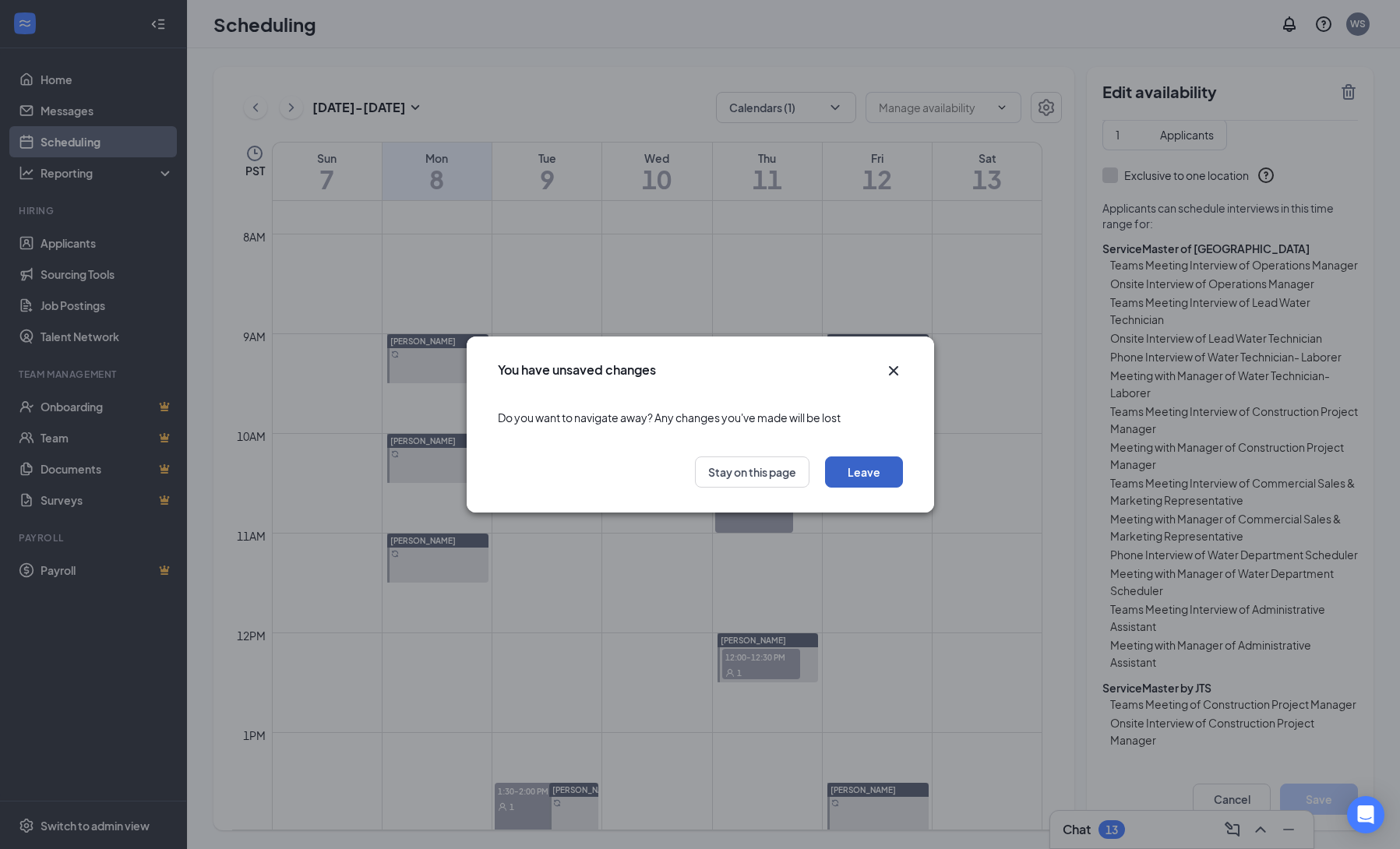
click at [873, 474] on button "Leave" at bounding box center [864, 472] width 78 height 31
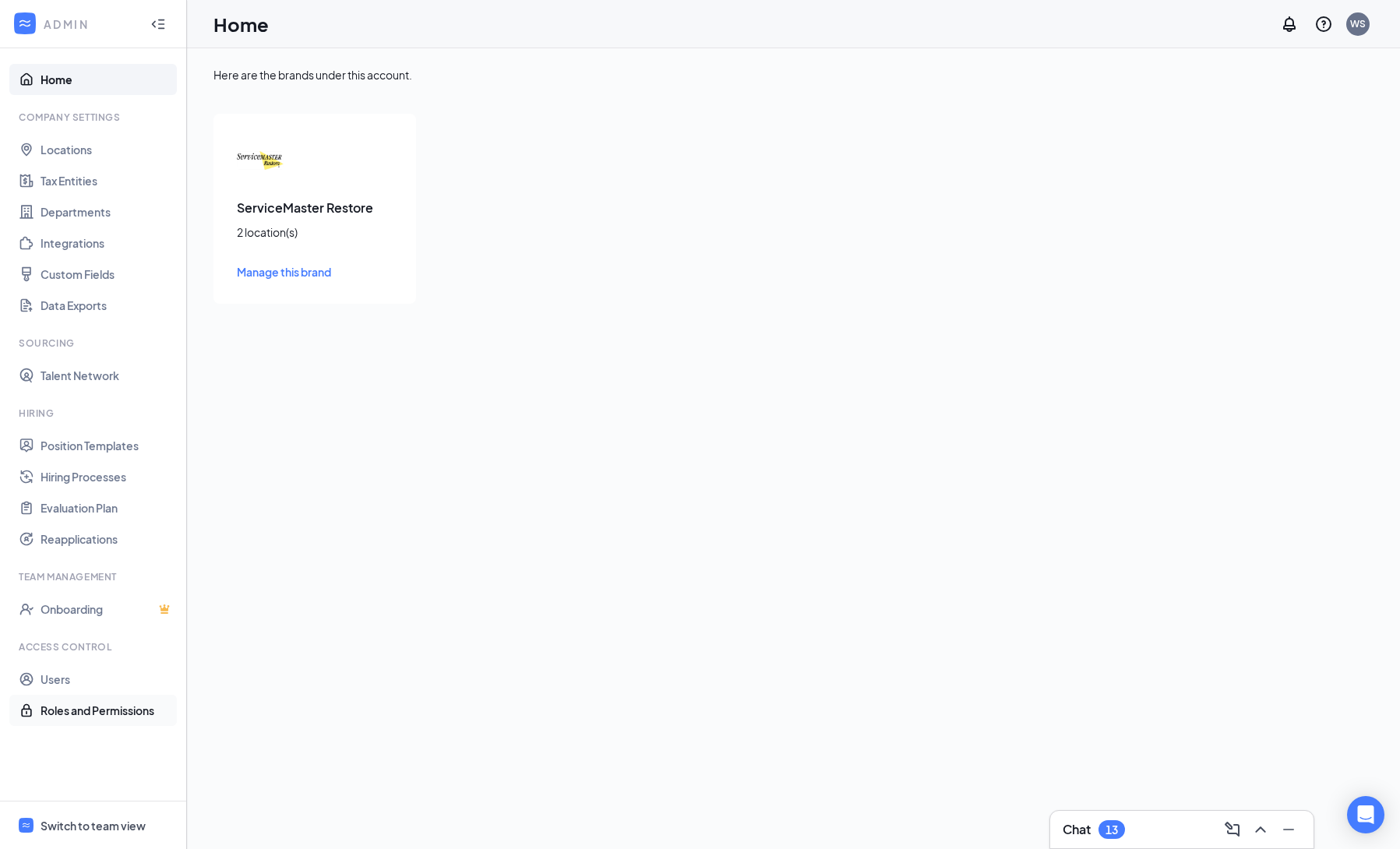
click at [79, 710] on link "Roles and Permissions" at bounding box center [107, 710] width 133 height 31
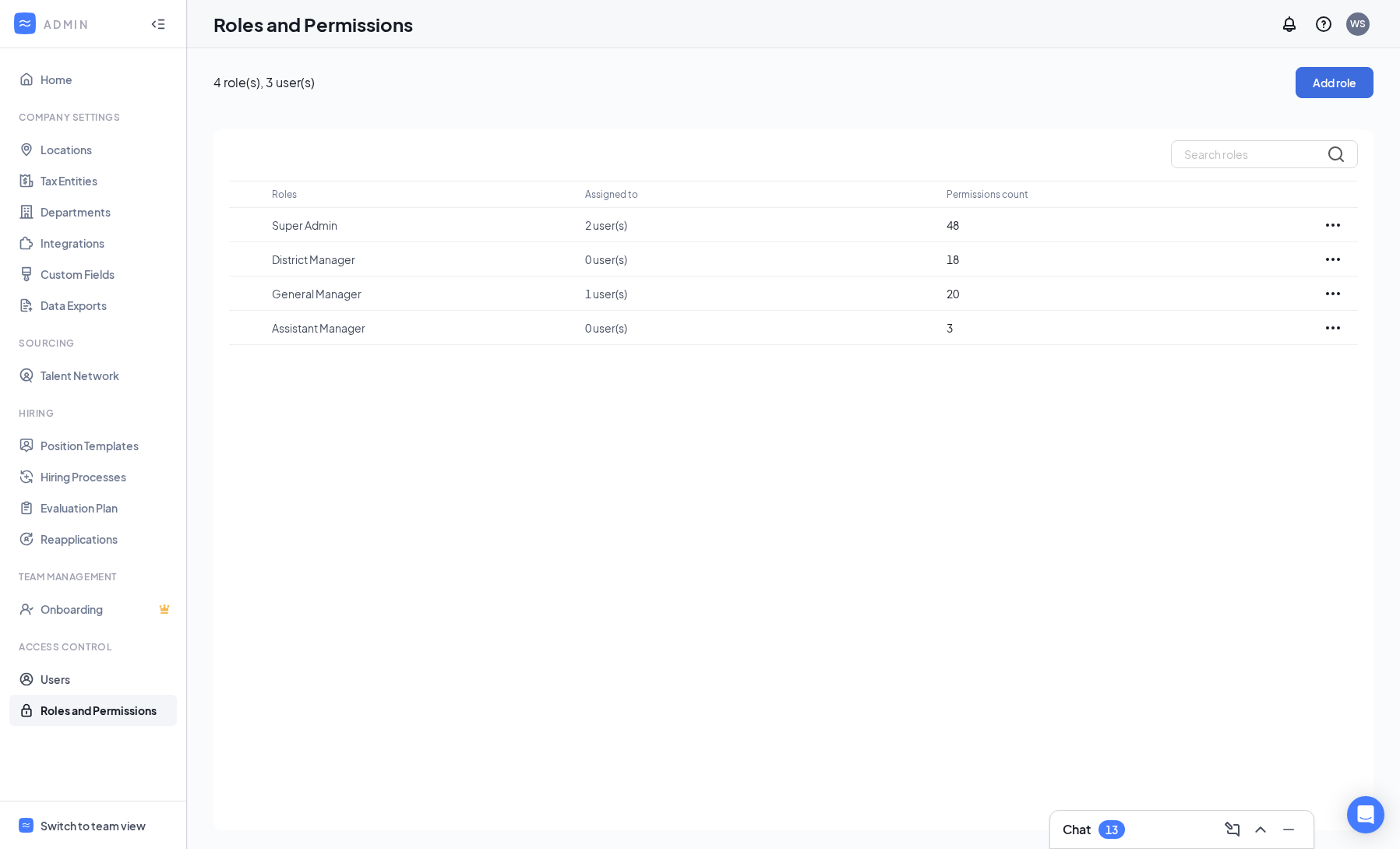
drag, startPoint x: 55, startPoint y: 680, endPoint x: 369, endPoint y: 680, distance: 314.0
click at [55, 680] on link "Users" at bounding box center [107, 679] width 133 height 31
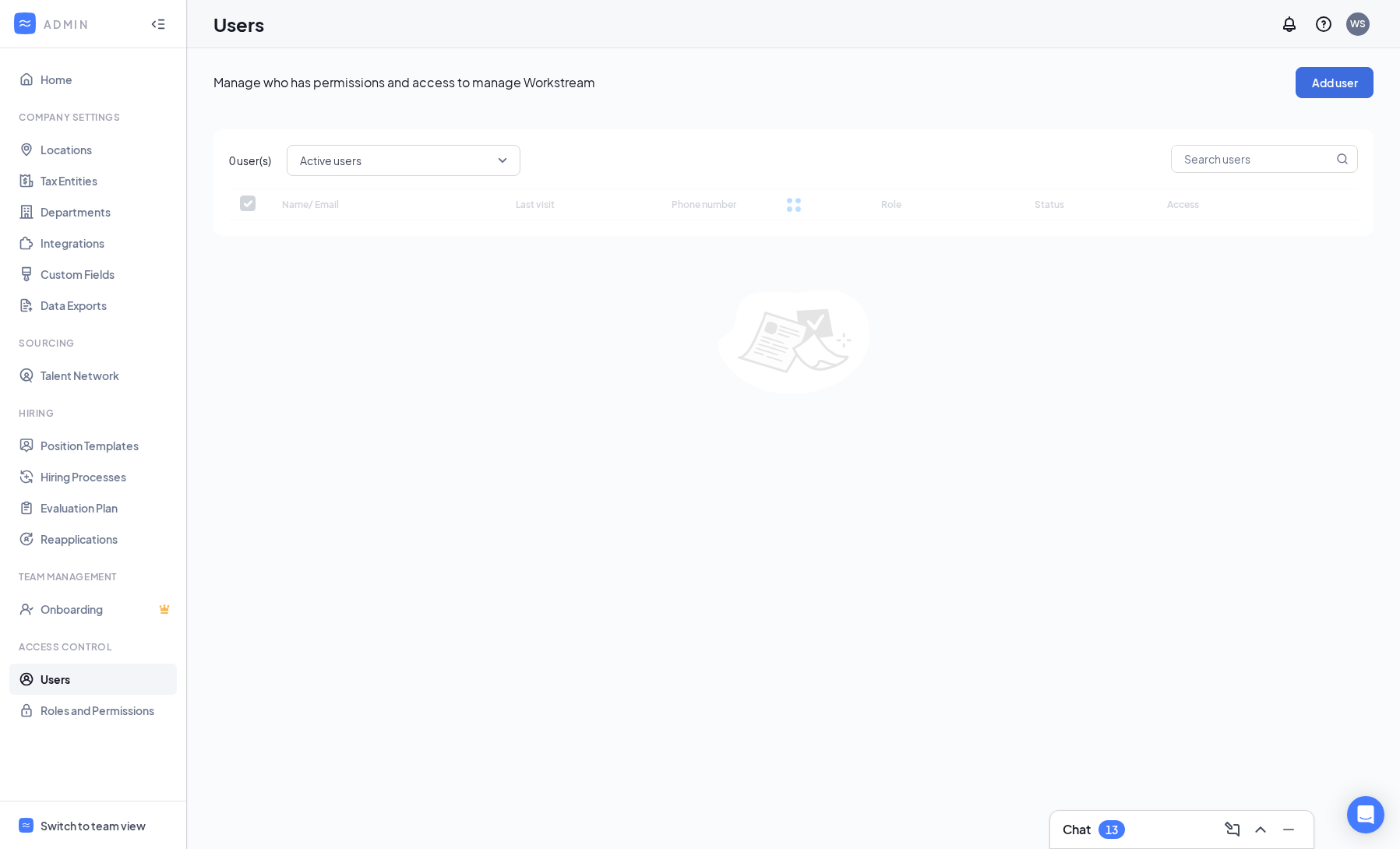
checkbox input "false"
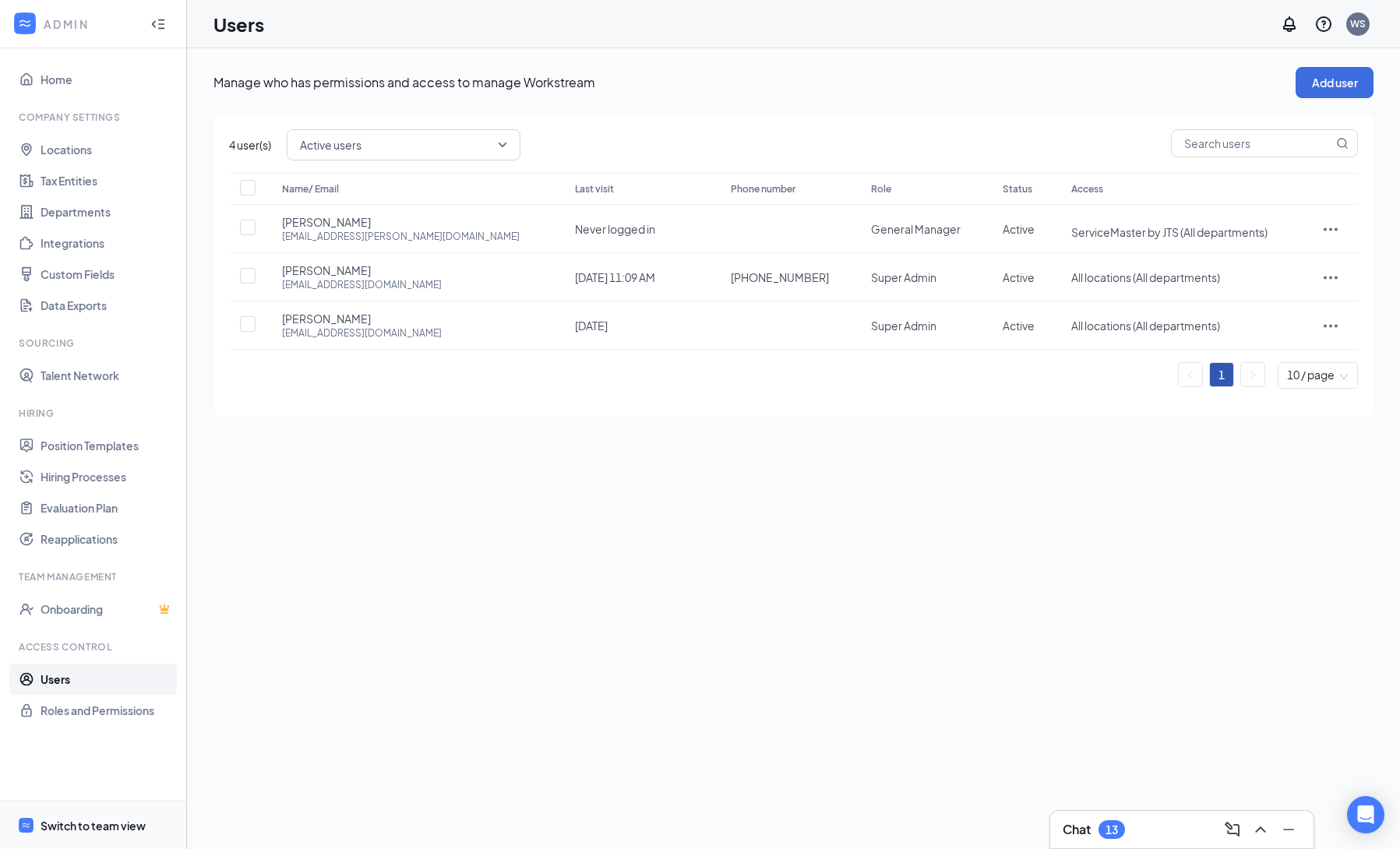
click at [127, 831] on div "Switch to team view" at bounding box center [93, 826] width 105 height 16
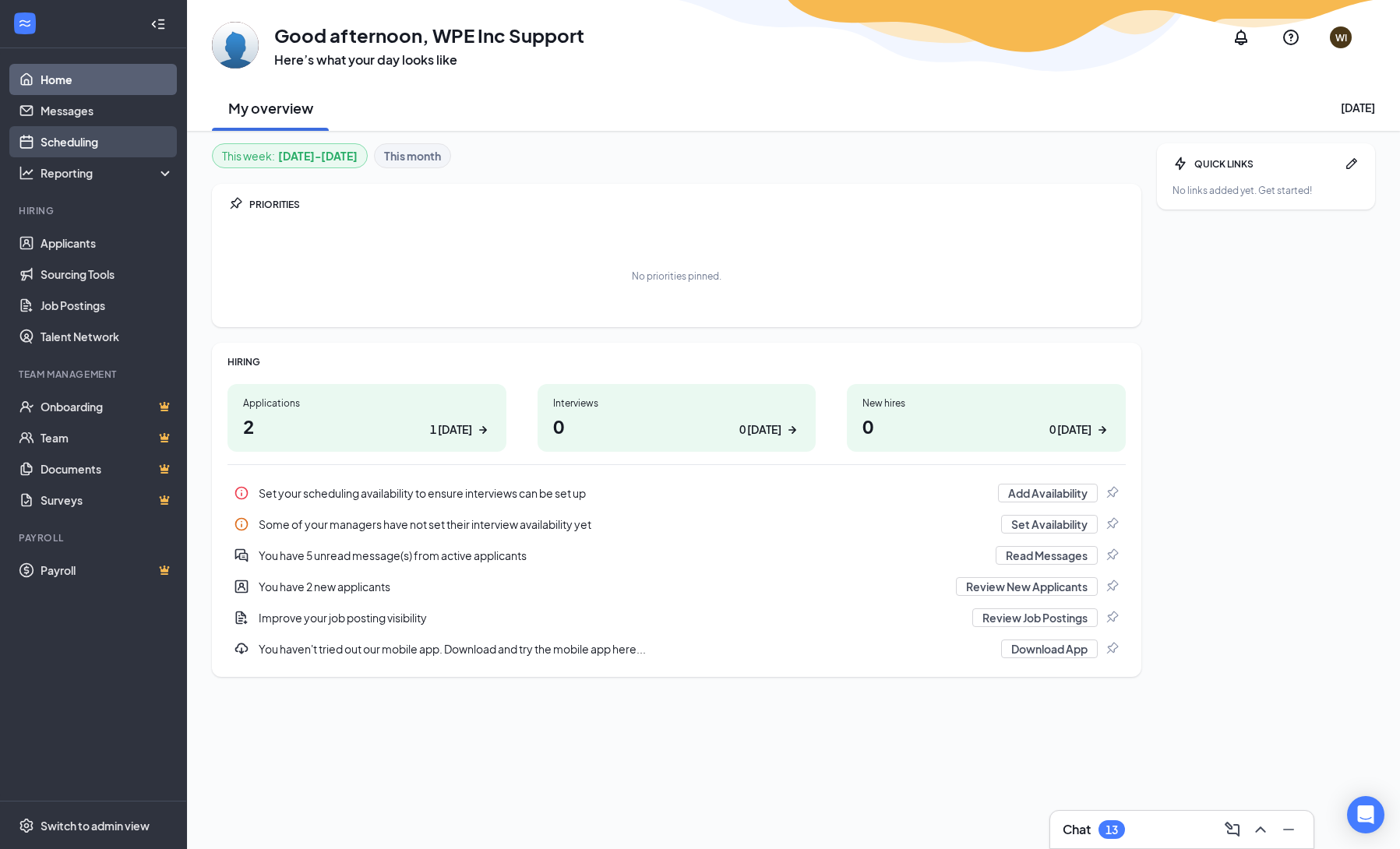
click at [79, 145] on link "Scheduling" at bounding box center [107, 142] width 133 height 31
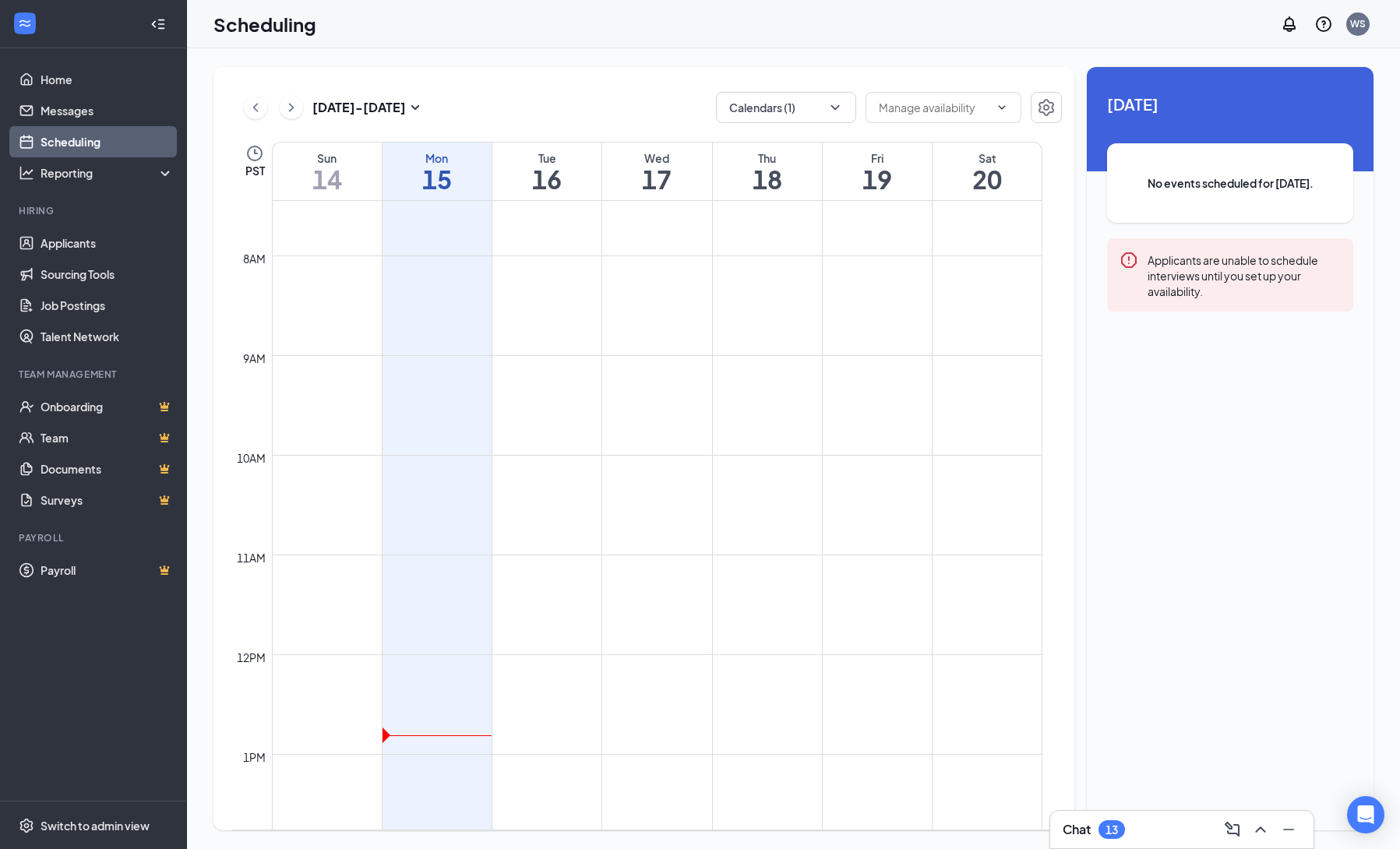
scroll to position [727, 0]
click at [257, 112] on icon "ChevronLeft" at bounding box center [256, 107] width 16 height 19
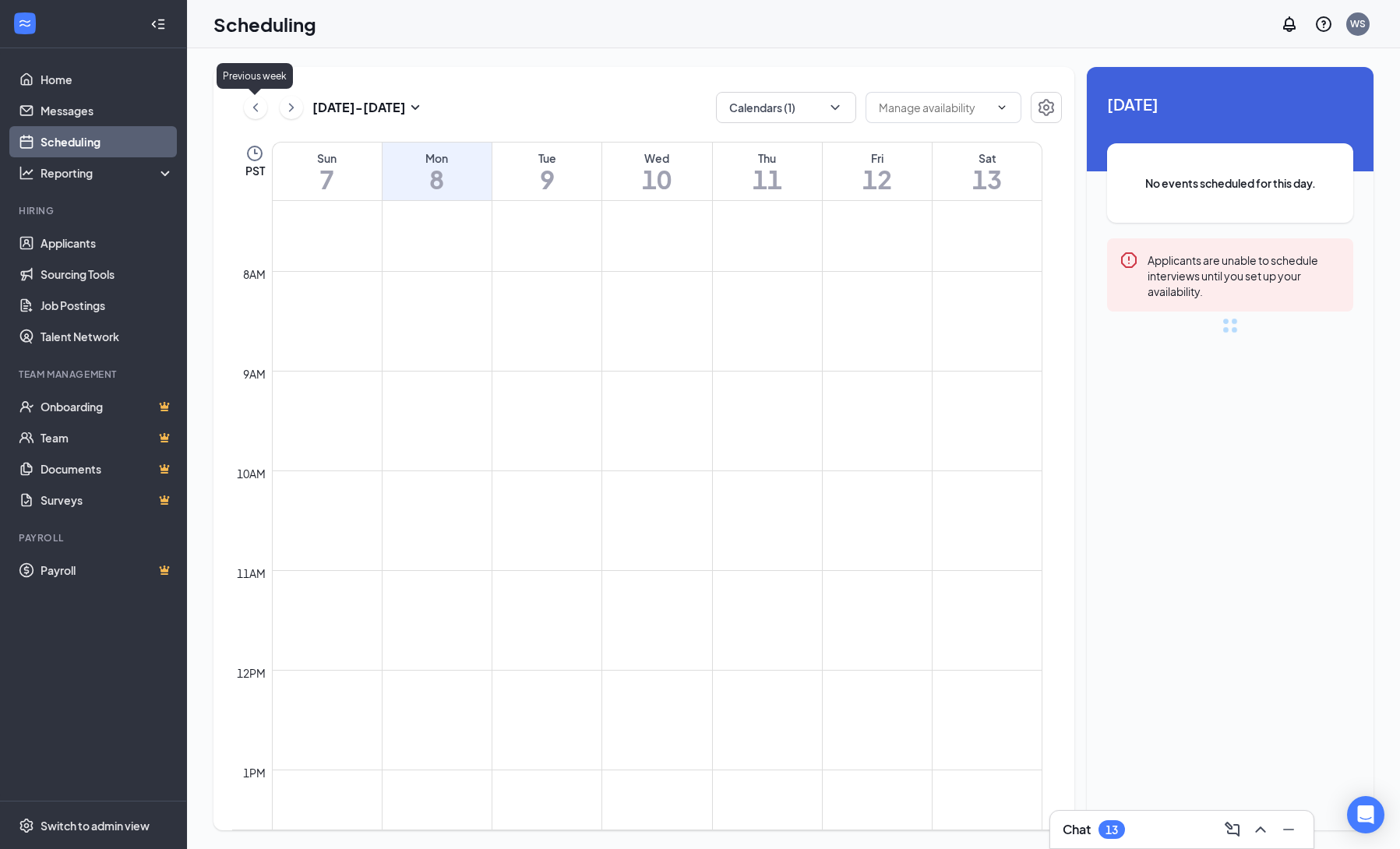
scroll to position [765, 0]
click at [830, 107] on icon "ChevronDown" at bounding box center [835, 107] width 16 height 16
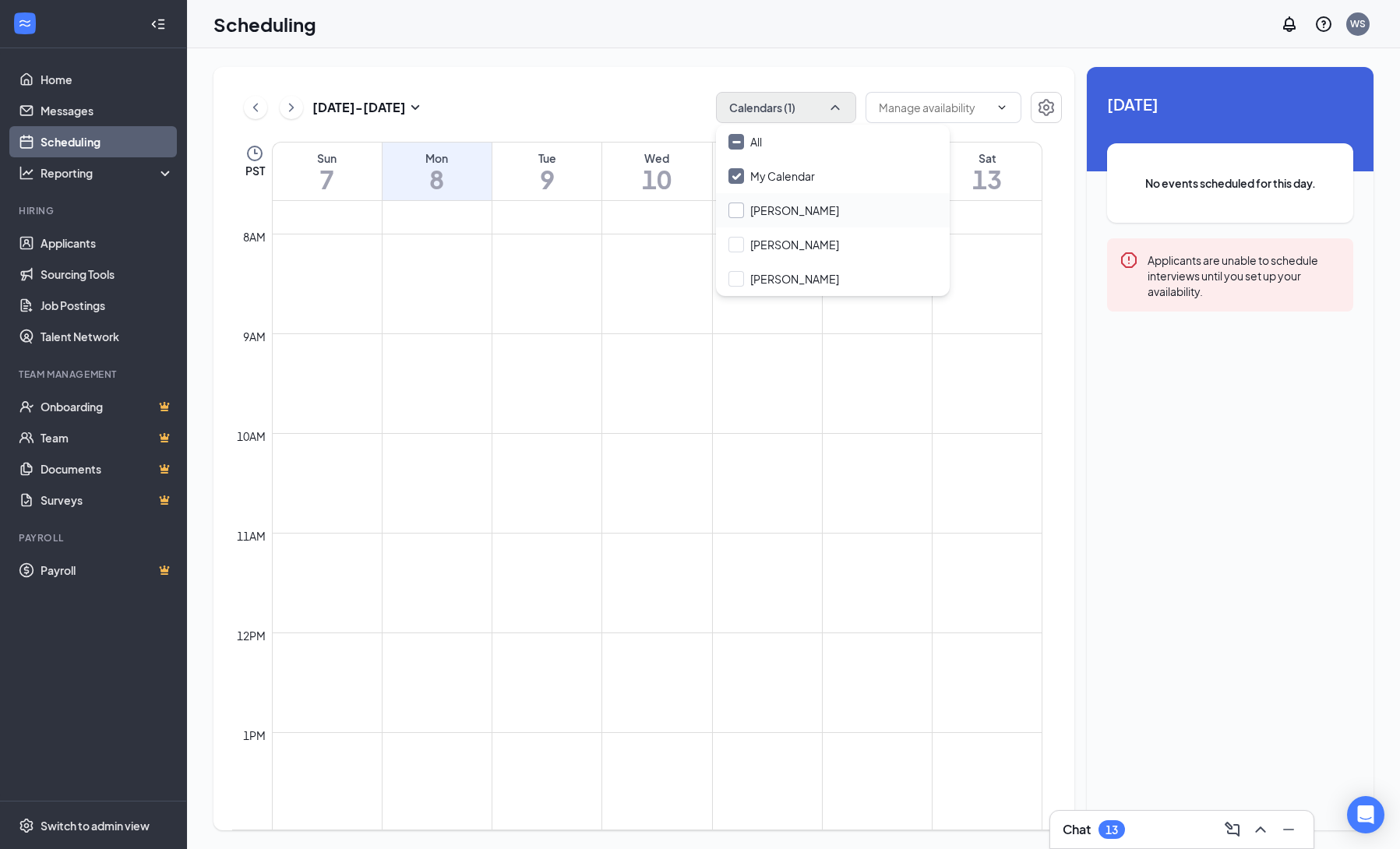
click at [742, 214] on input "Holly Lill" at bounding box center [784, 210] width 111 height 16
checkbox input "true"
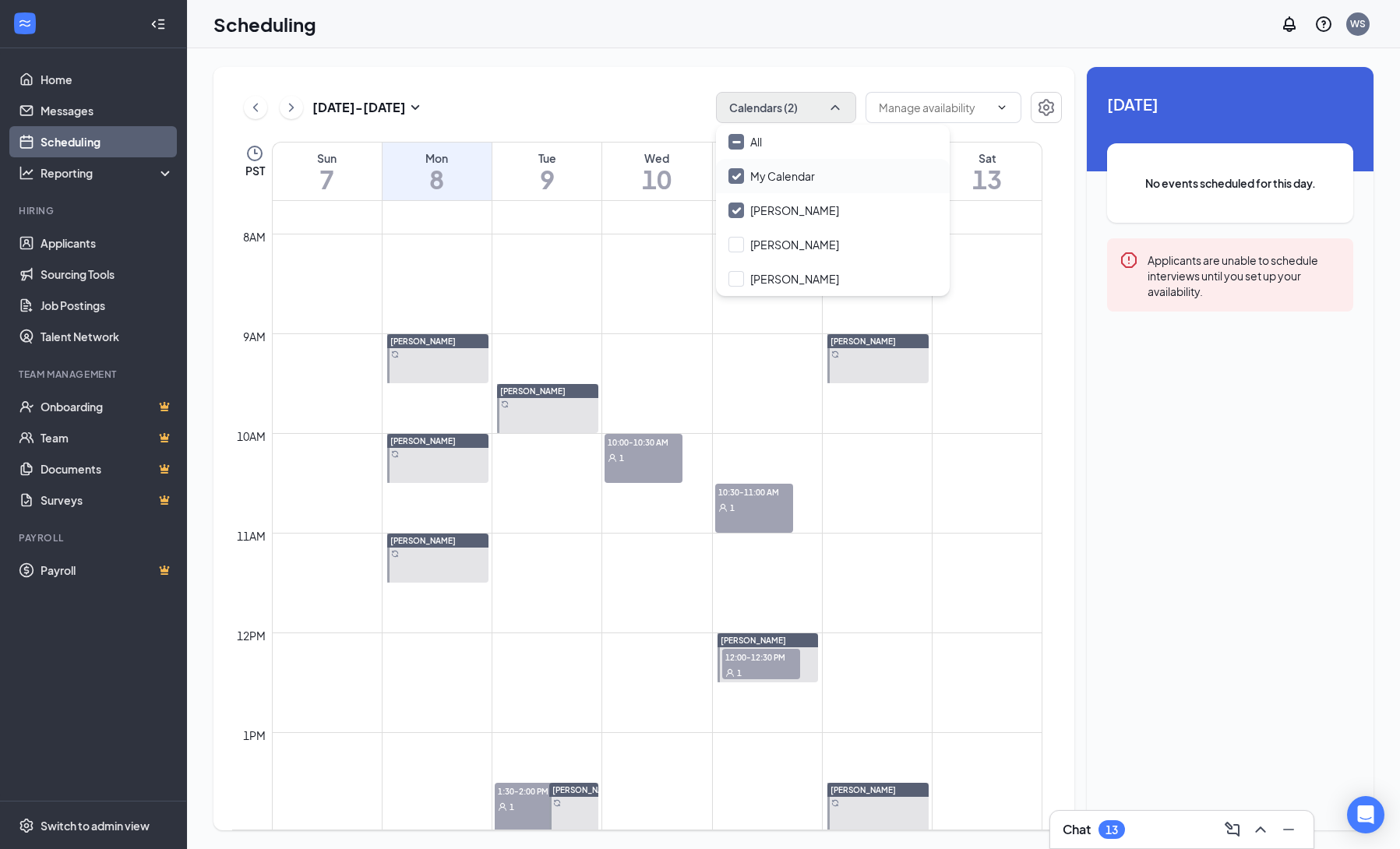
click at [737, 170] on input "My Calendar" at bounding box center [771, 176] width 86 height 16
checkbox input "false"
click at [432, 343] on div "Holly Lill" at bounding box center [438, 341] width 101 height 14
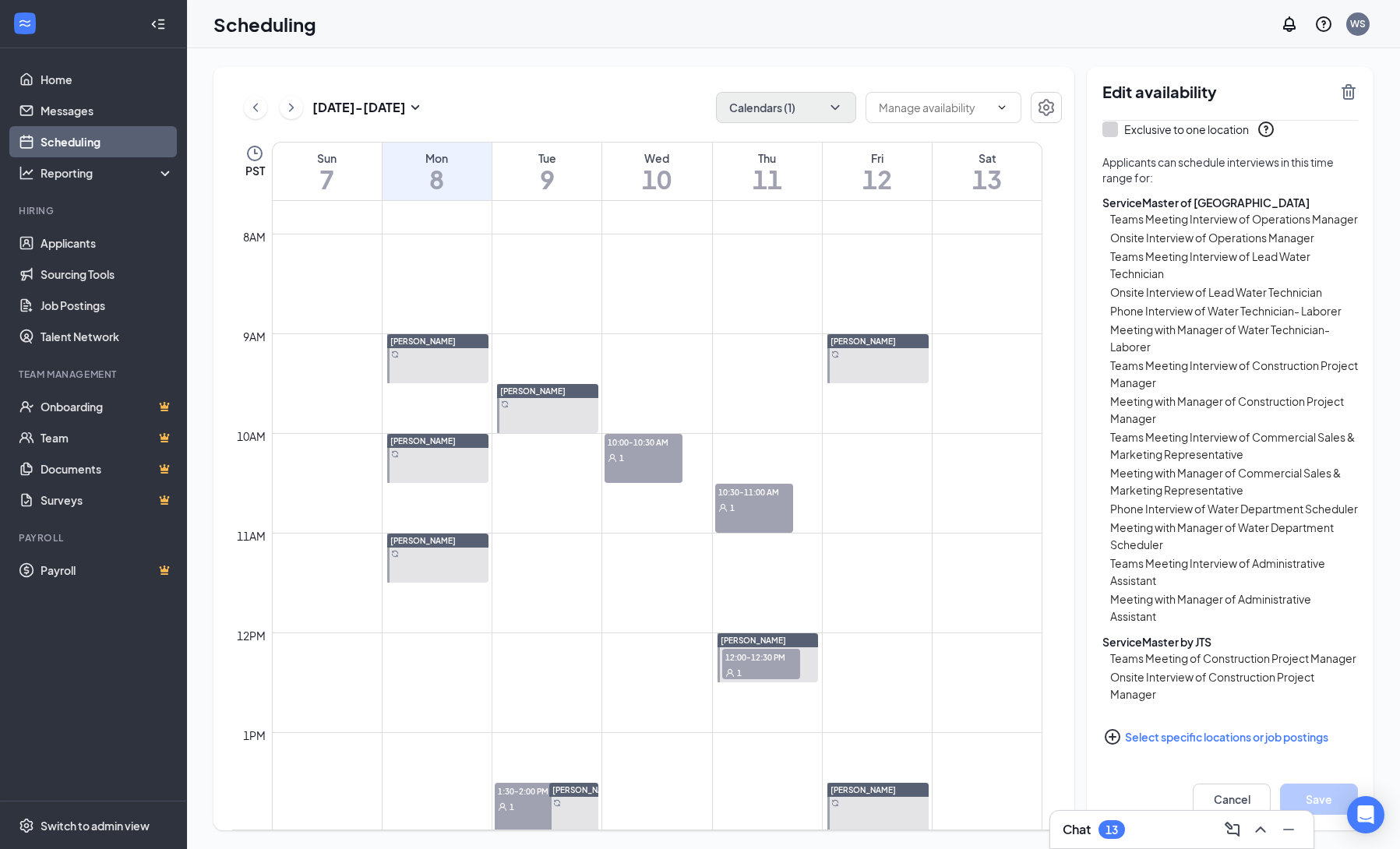
scroll to position [407, 0]
click at [1217, 741] on button "Select specific locations or job postings" at bounding box center [1230, 737] width 256 height 31
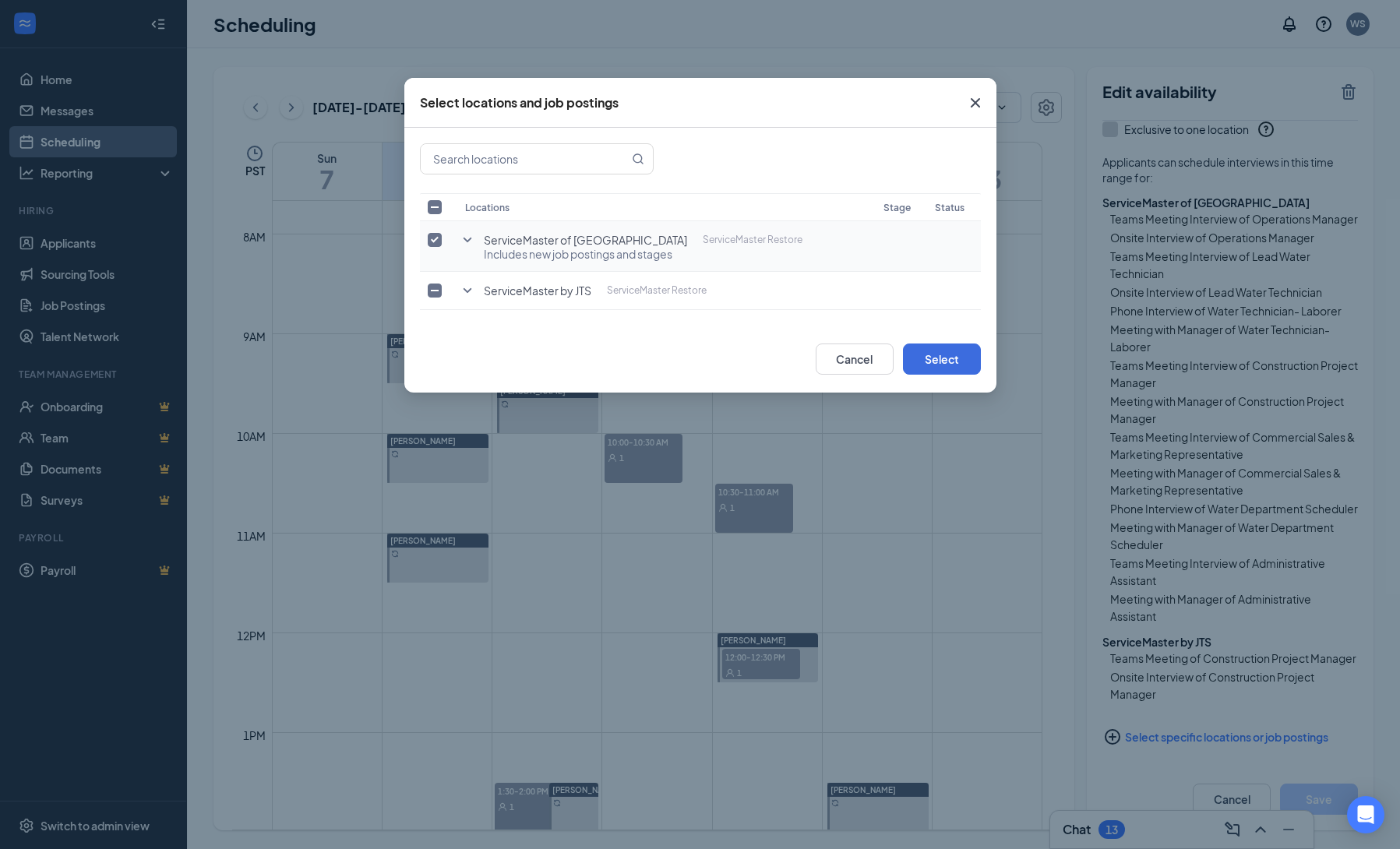
click at [478, 241] on td "ServiceMaster of Portland ServiceMaster Restore Includes new job postings and s…" at bounding box center [667, 246] width 419 height 51
click at [467, 294] on icon "SmallChevronDown" at bounding box center [467, 291] width 19 height 19
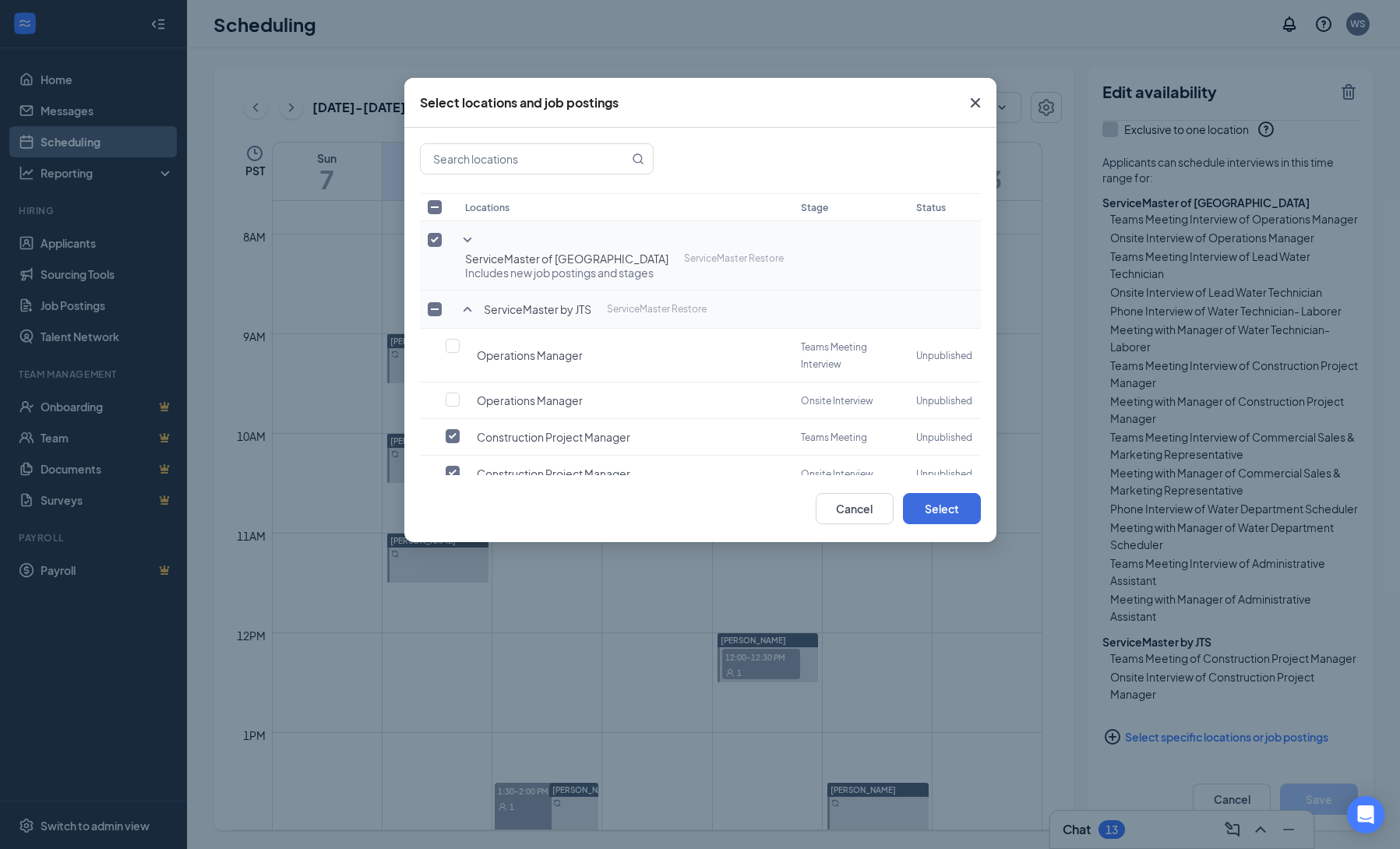
click at [466, 241] on icon "SmallChevronDown" at bounding box center [467, 240] width 9 height 5
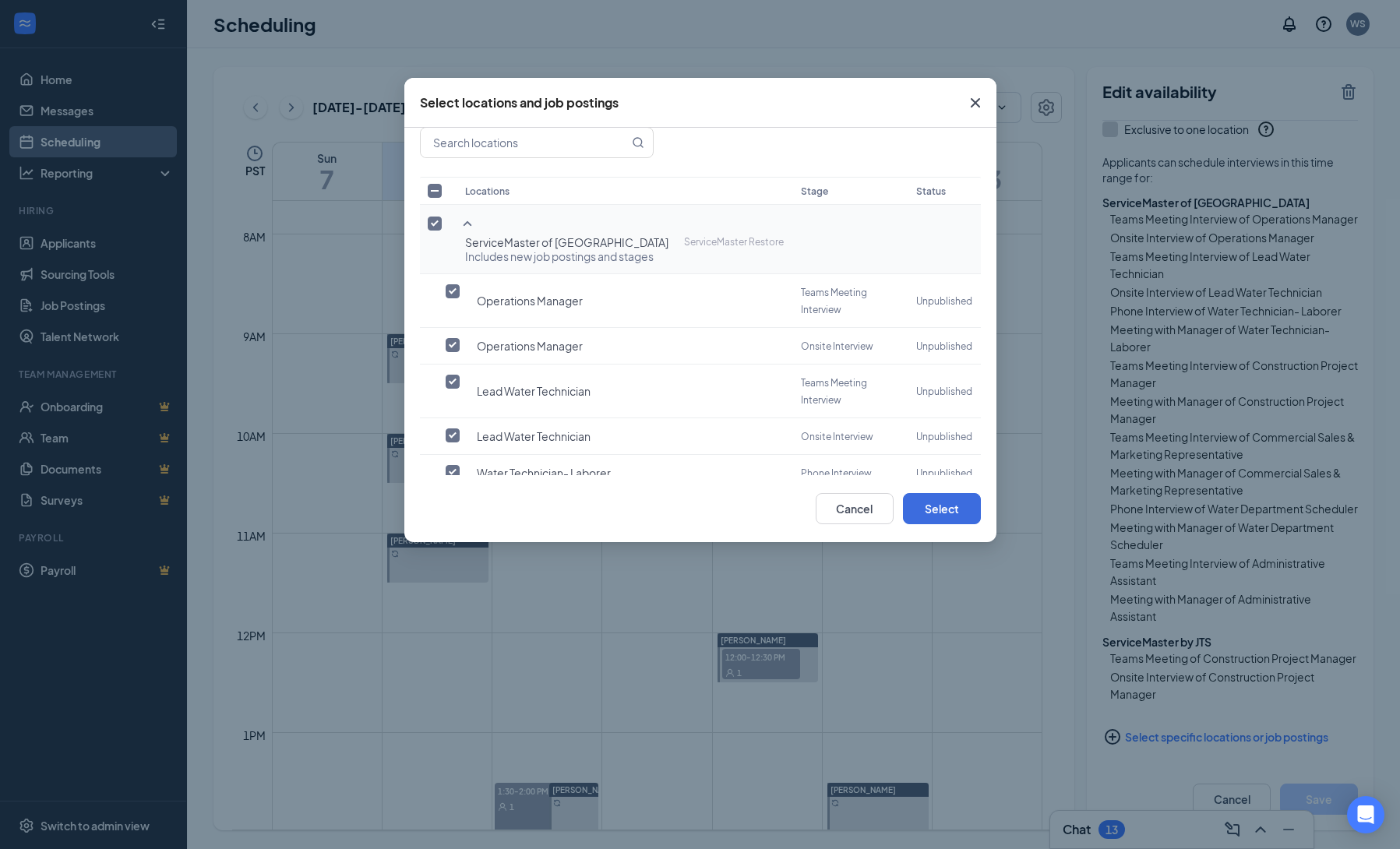
scroll to position [0, 0]
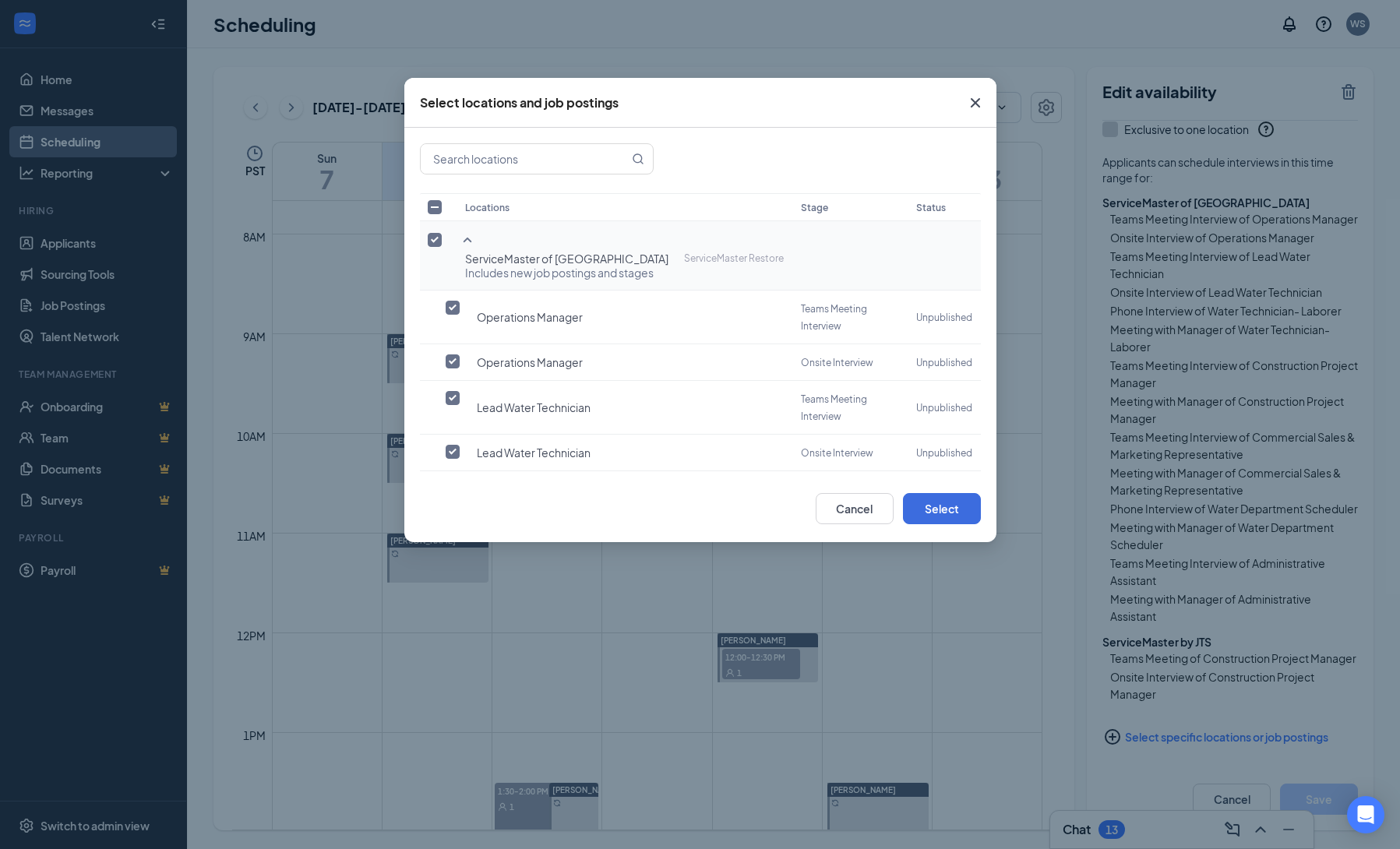
click at [973, 104] on icon "Cross" at bounding box center [975, 103] width 9 height 9
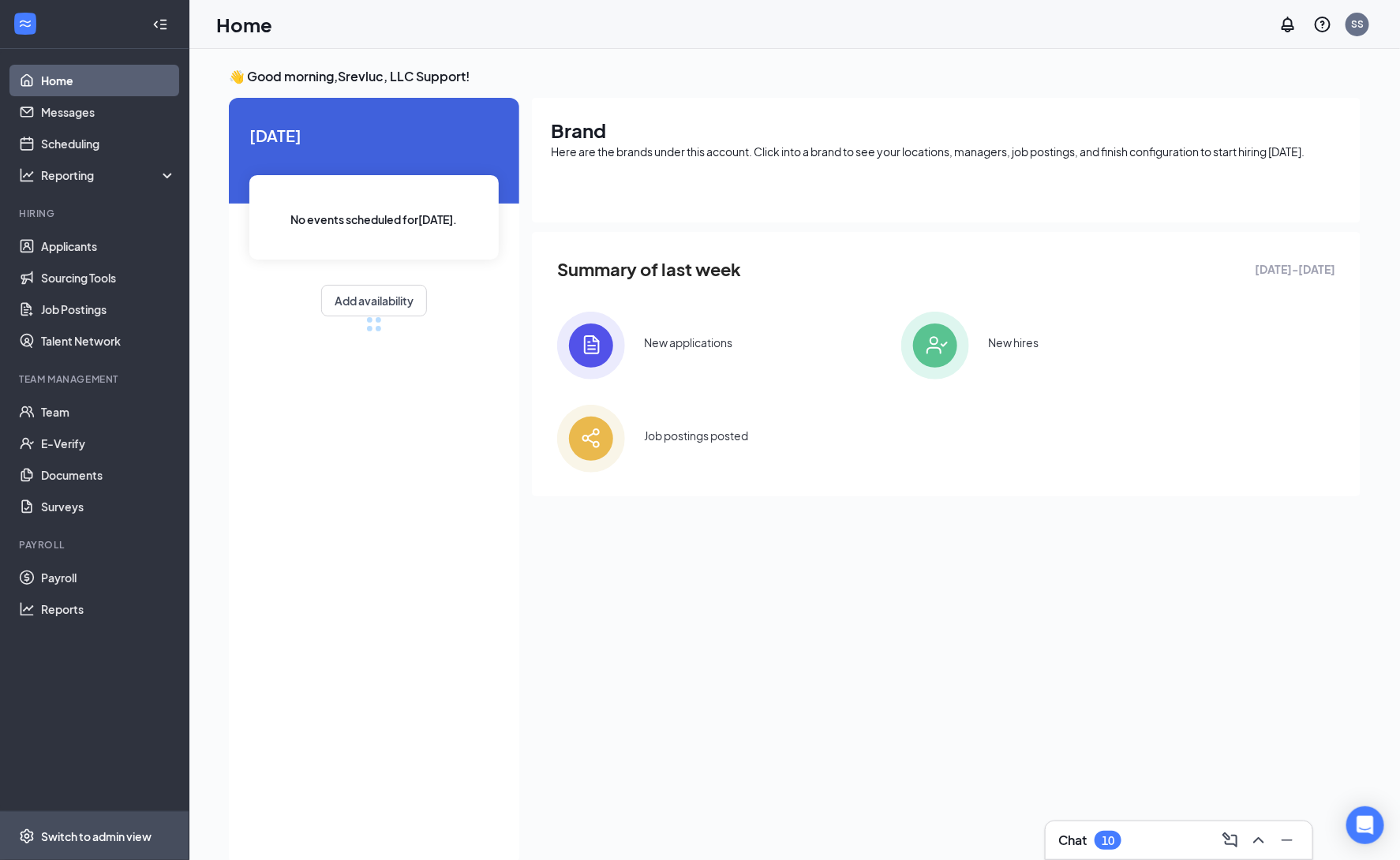
click at [98, 833] on div "Switch to admin view" at bounding box center [96, 836] width 110 height 16
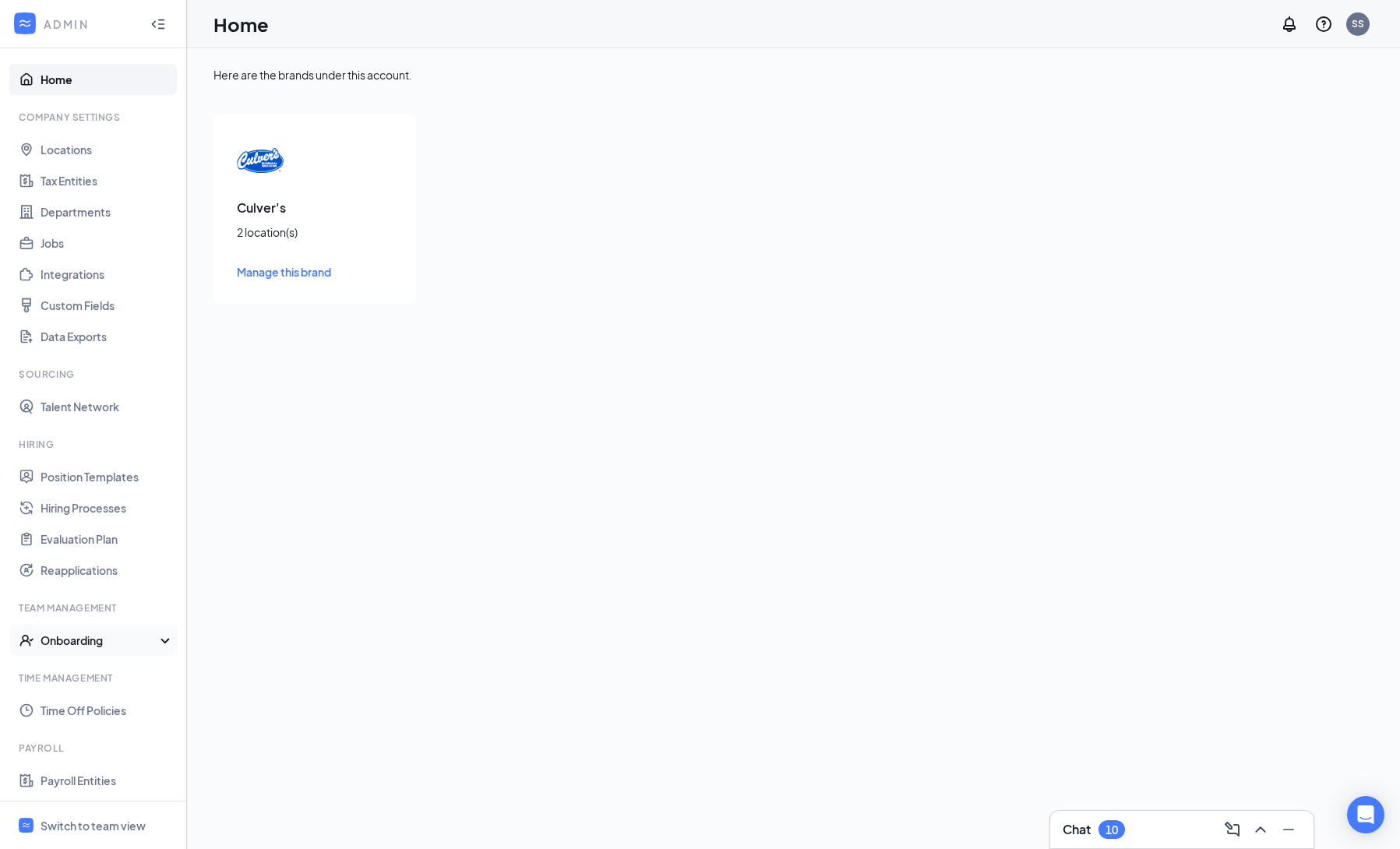
click at [92, 636] on div "Onboarding" at bounding box center [101, 640] width 120 height 16
click at [115, 671] on link "Onboarding Processes" at bounding box center [107, 671] width 133 height 31
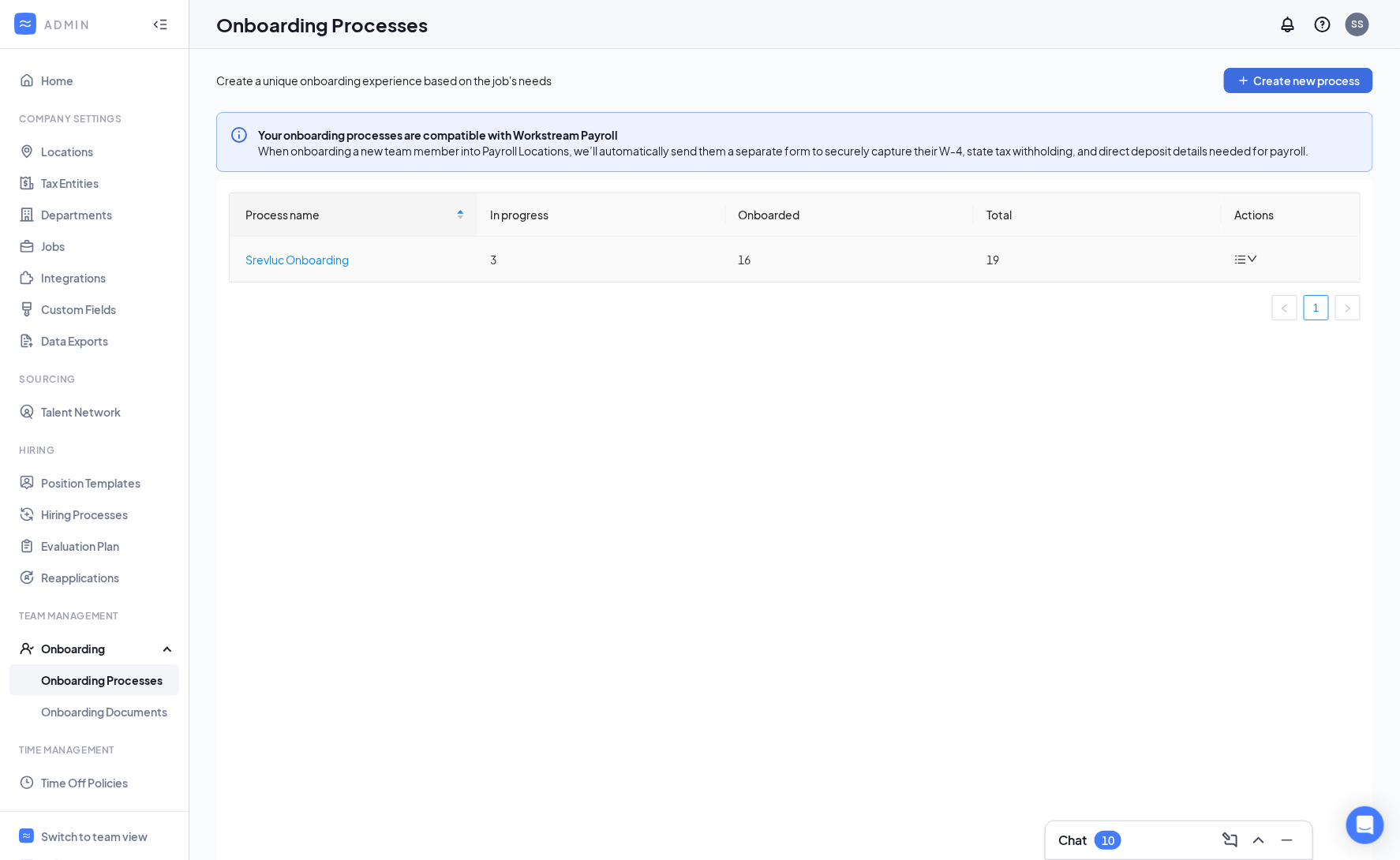
click at [302, 257] on div "Srevluc Onboarding" at bounding box center [355, 260] width 219 height 17
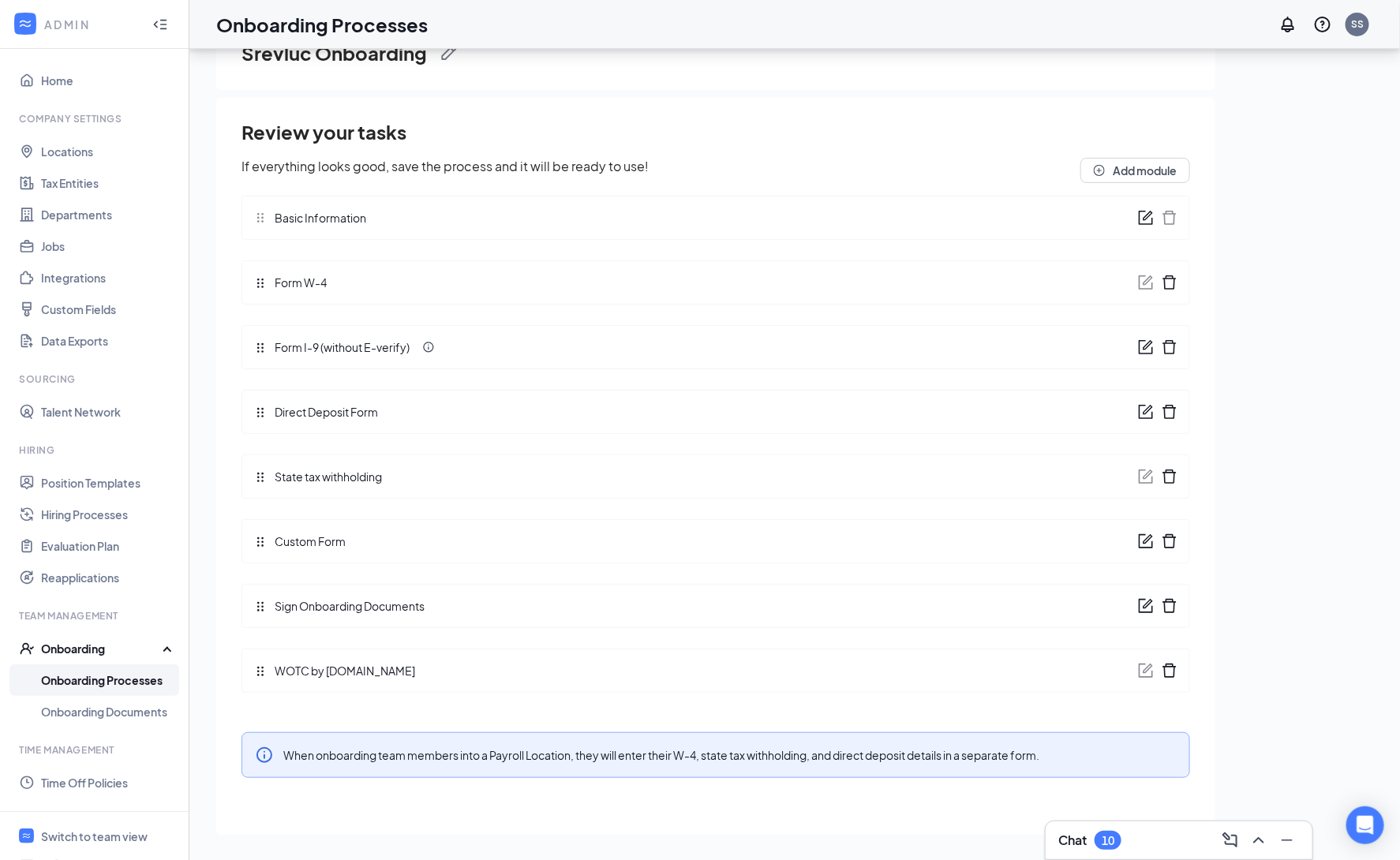
scroll to position [50, 0]
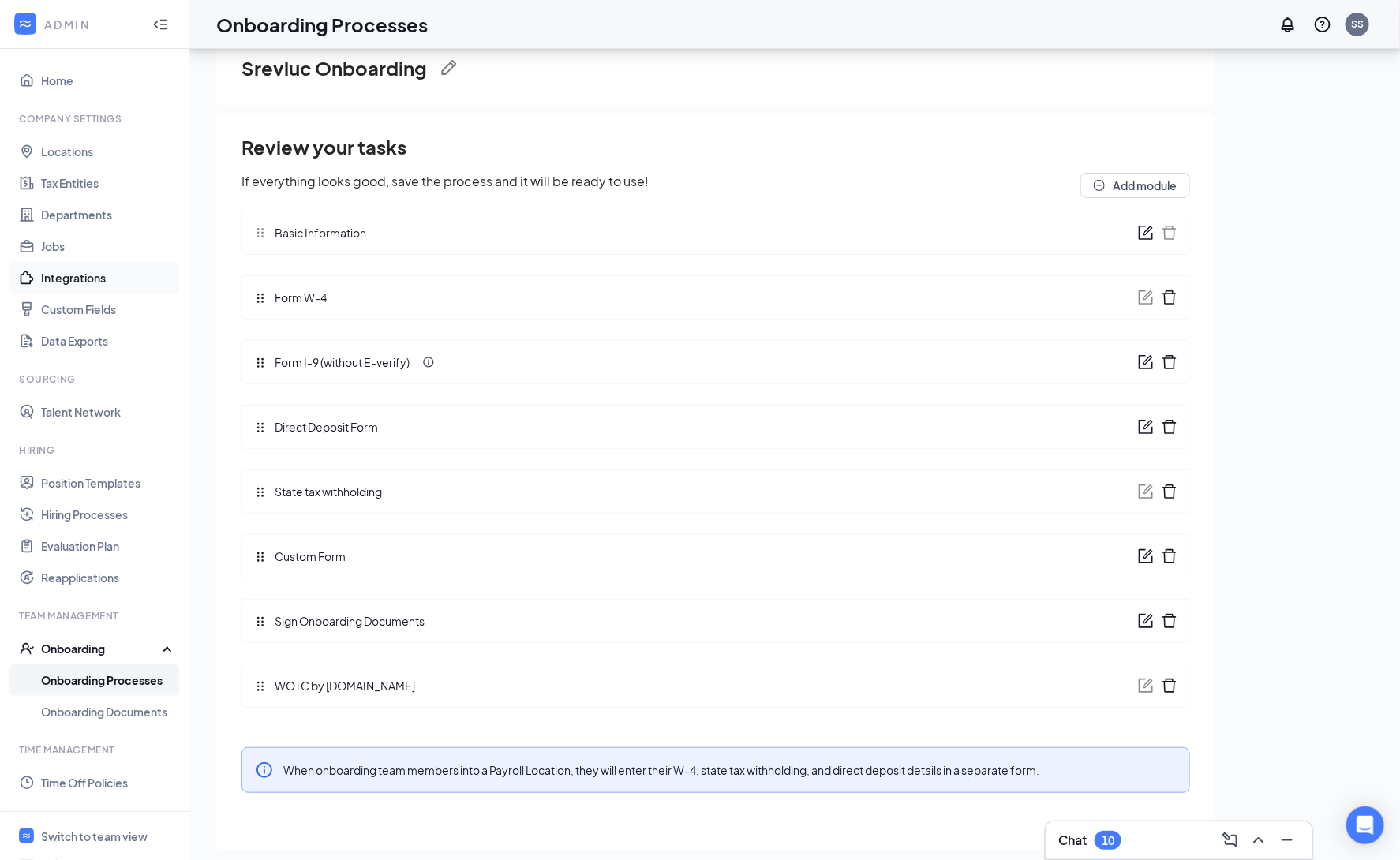
click at [75, 273] on link "Integrations" at bounding box center [108, 278] width 135 height 32
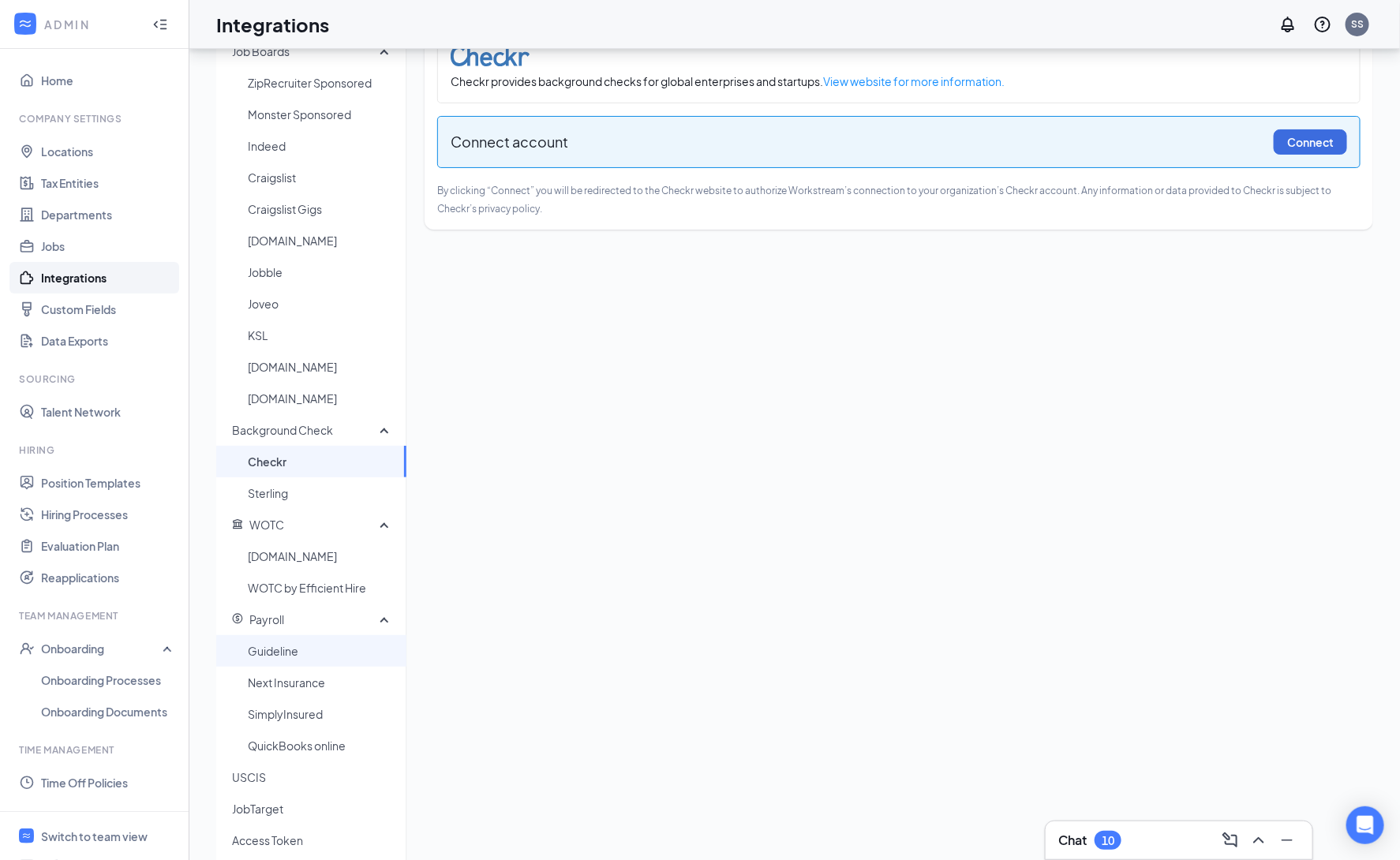
scroll to position [52, 0]
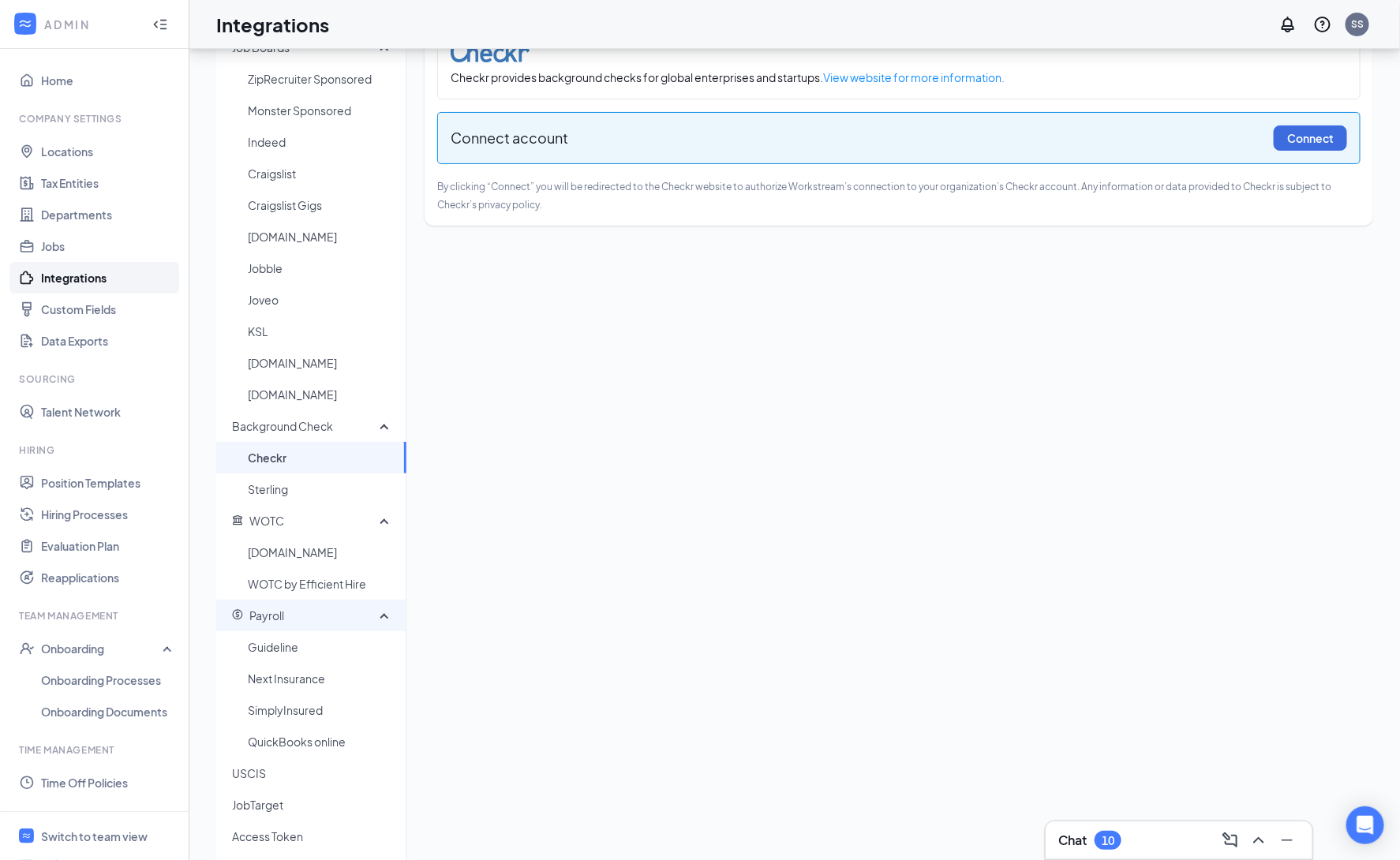
click at [389, 614] on div "Payroll" at bounding box center [311, 615] width 190 height 32
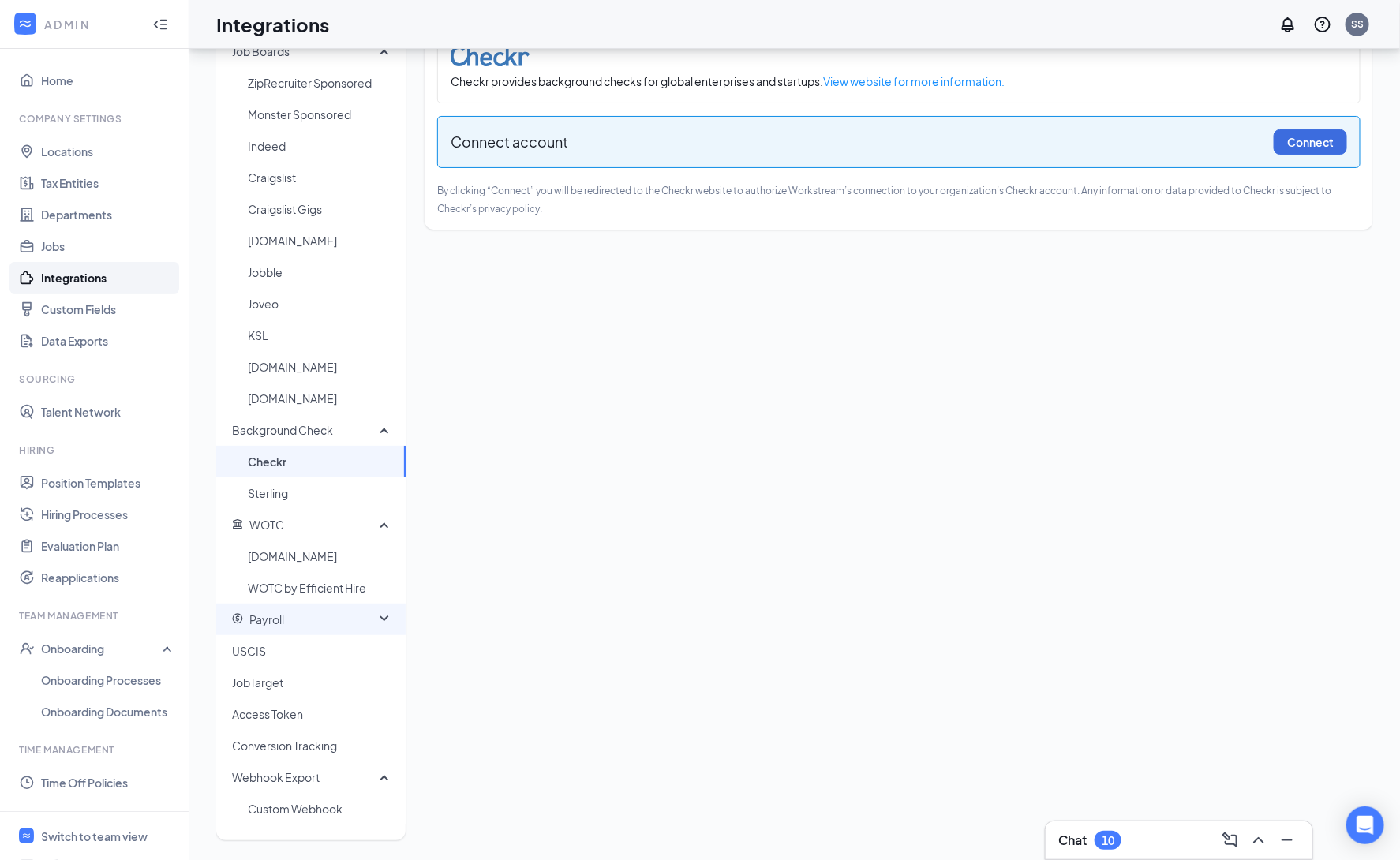
click at [391, 616] on div "Payroll" at bounding box center [311, 619] width 190 height 32
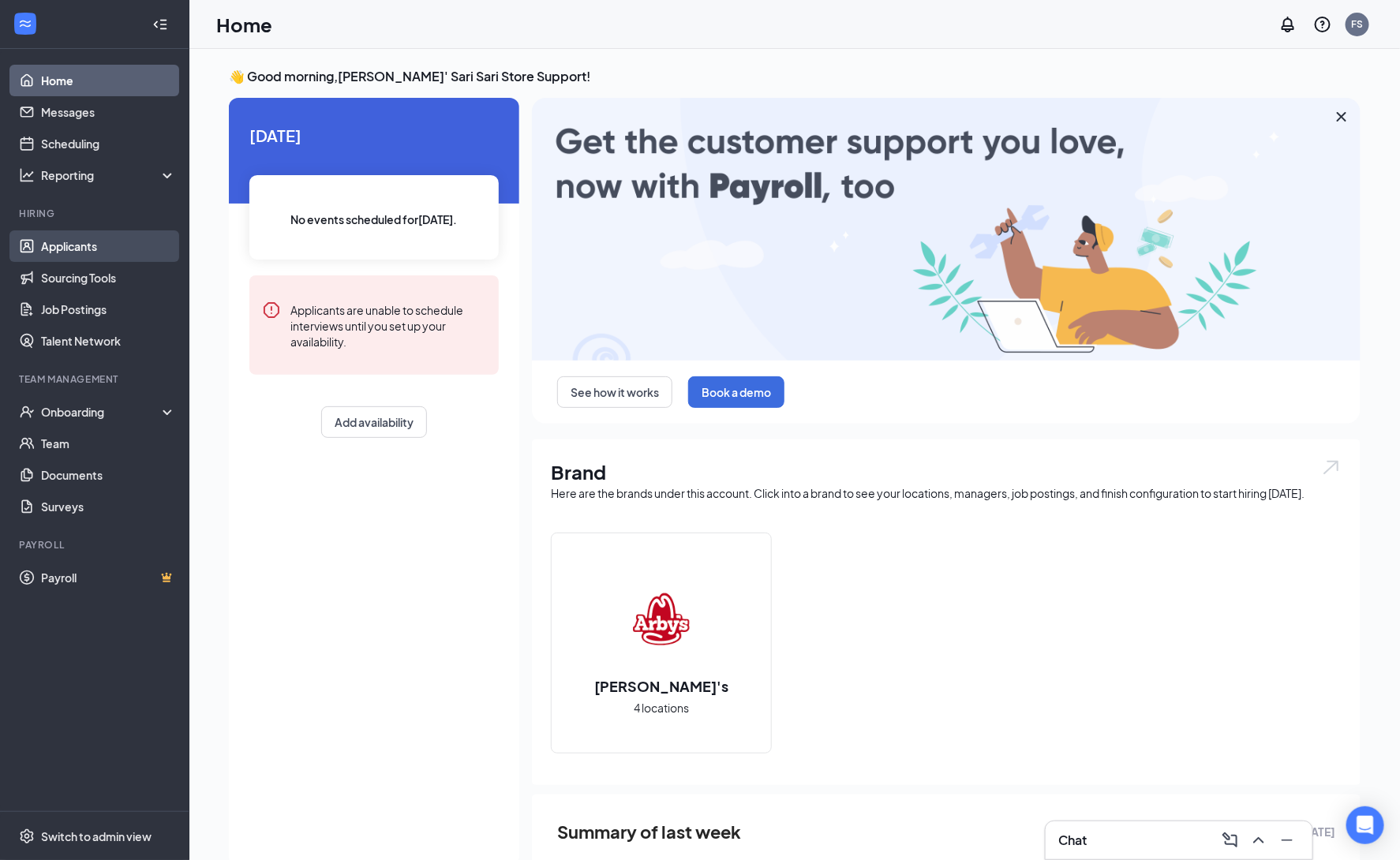
click at [67, 246] on link "Applicants" at bounding box center [108, 246] width 135 height 32
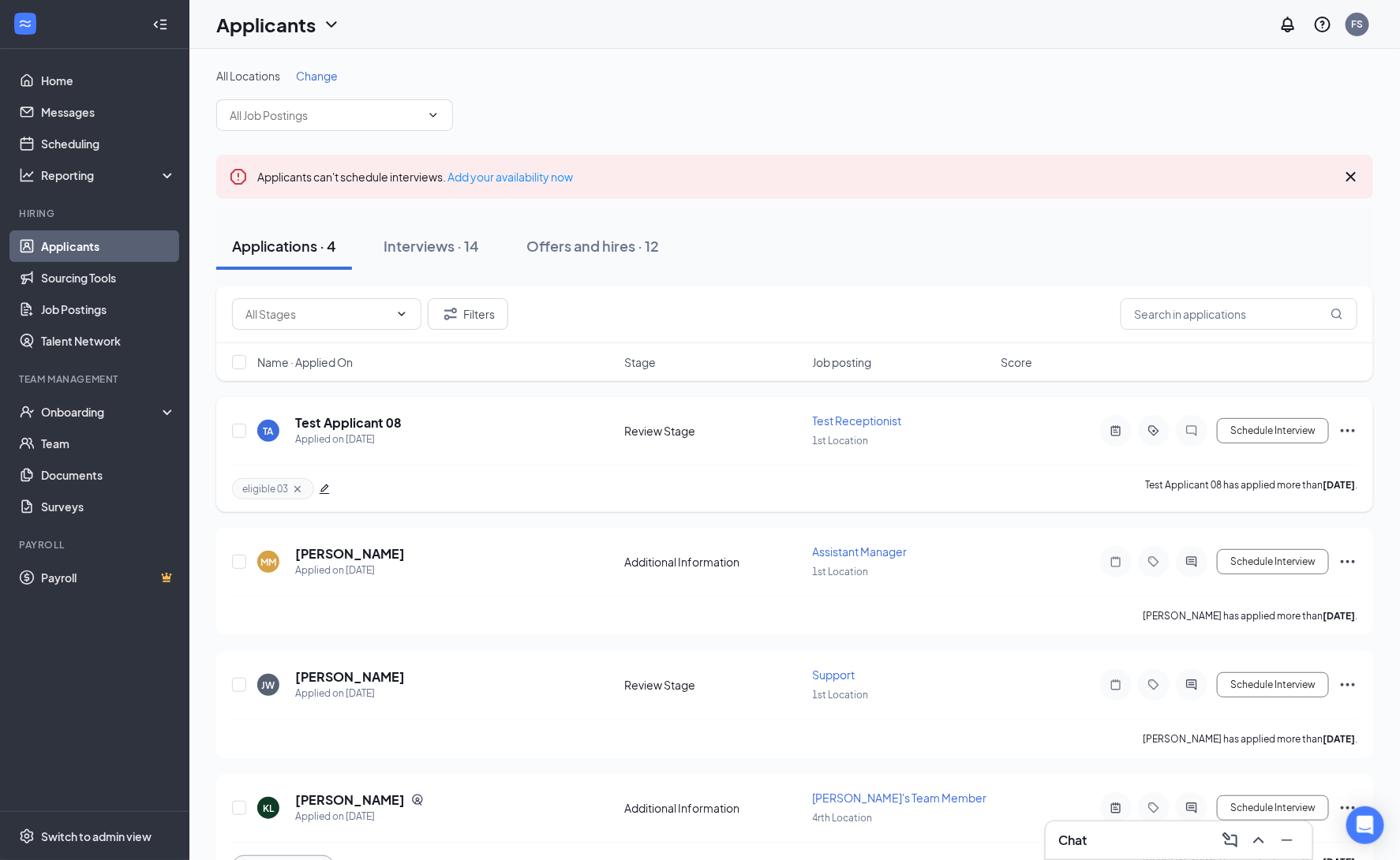
click at [1346, 431] on icon "Ellipses" at bounding box center [1348, 431] width 19 height 19
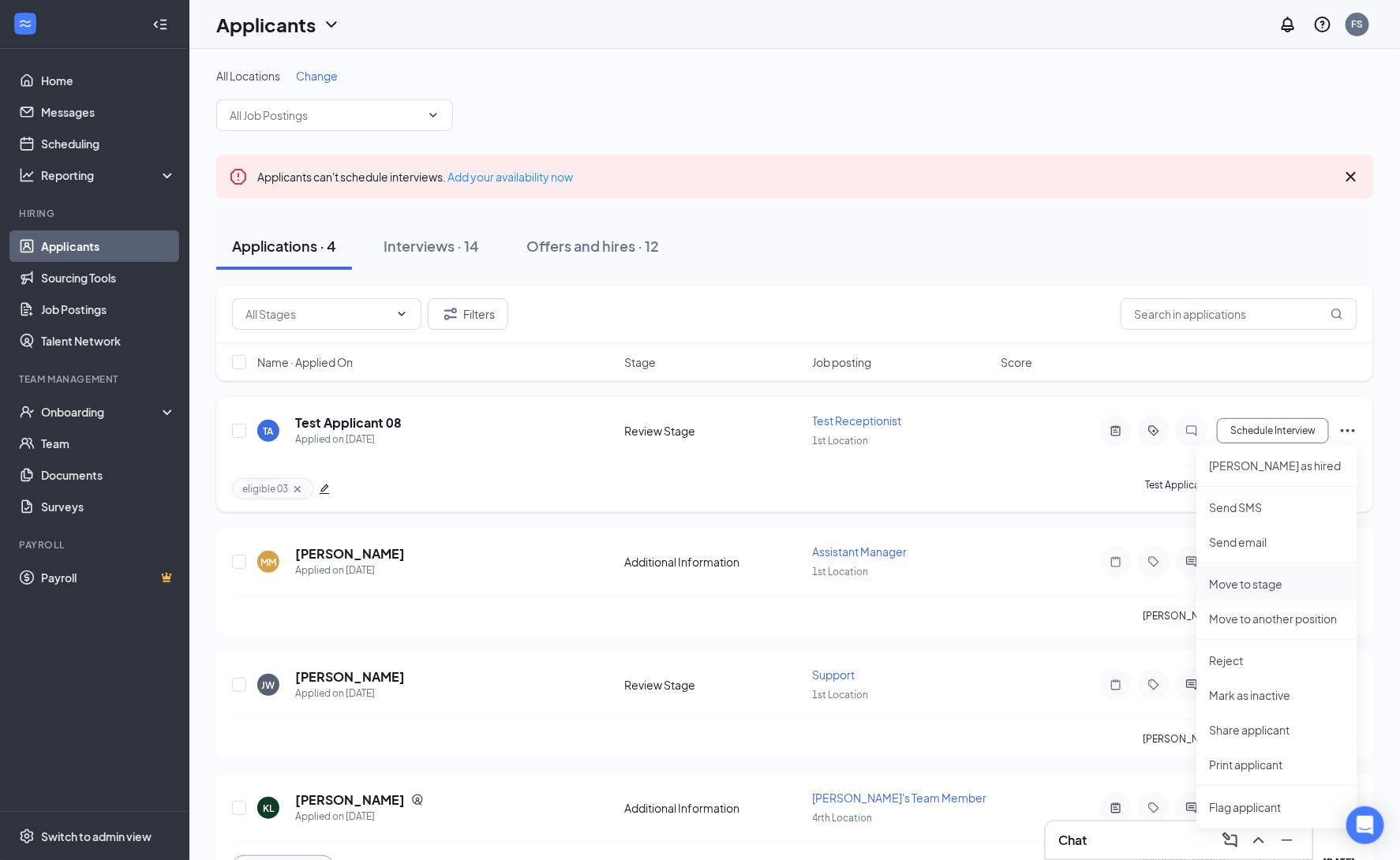
click at [1277, 580] on p "Move to stage" at bounding box center [1277, 584] width 136 height 16
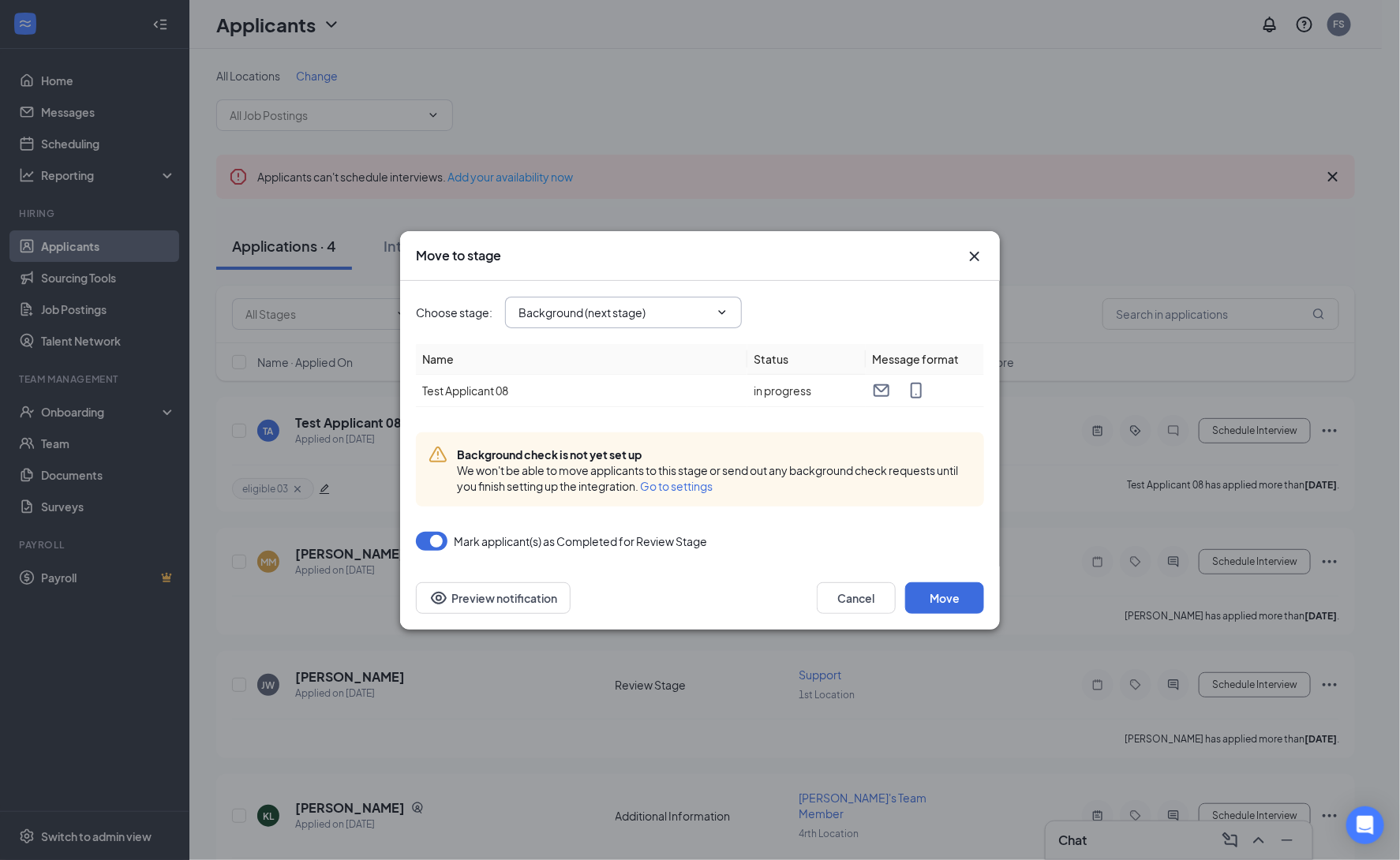
click at [714, 316] on span at bounding box center [721, 312] width 16 height 13
click at [709, 306] on input "Background (next stage)" at bounding box center [614, 312] width 191 height 17
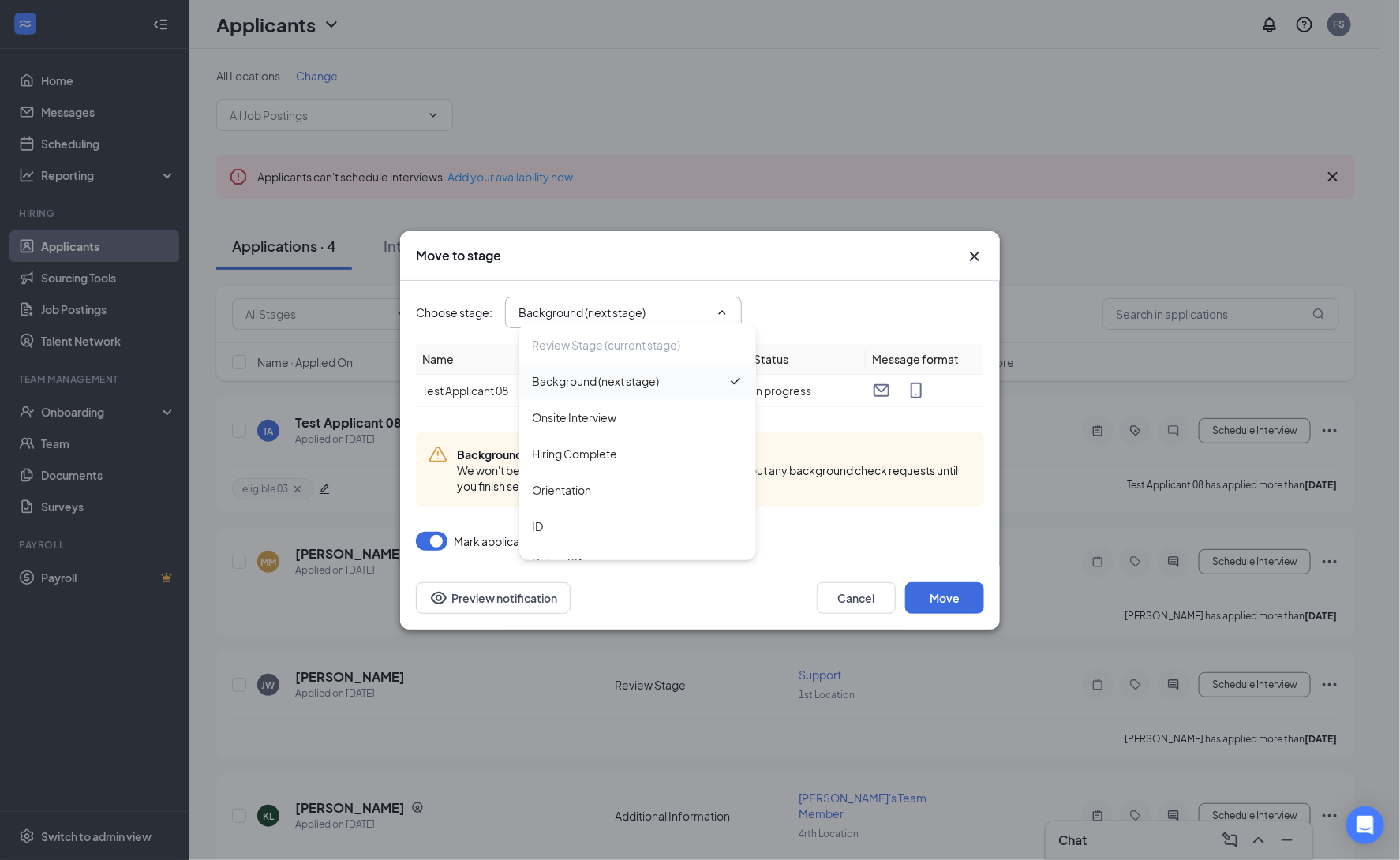
scroll to position [34, 0]
click at [636, 409] on div "Onsite Interview" at bounding box center [638, 417] width 211 height 17
type input "Onsite Interview"
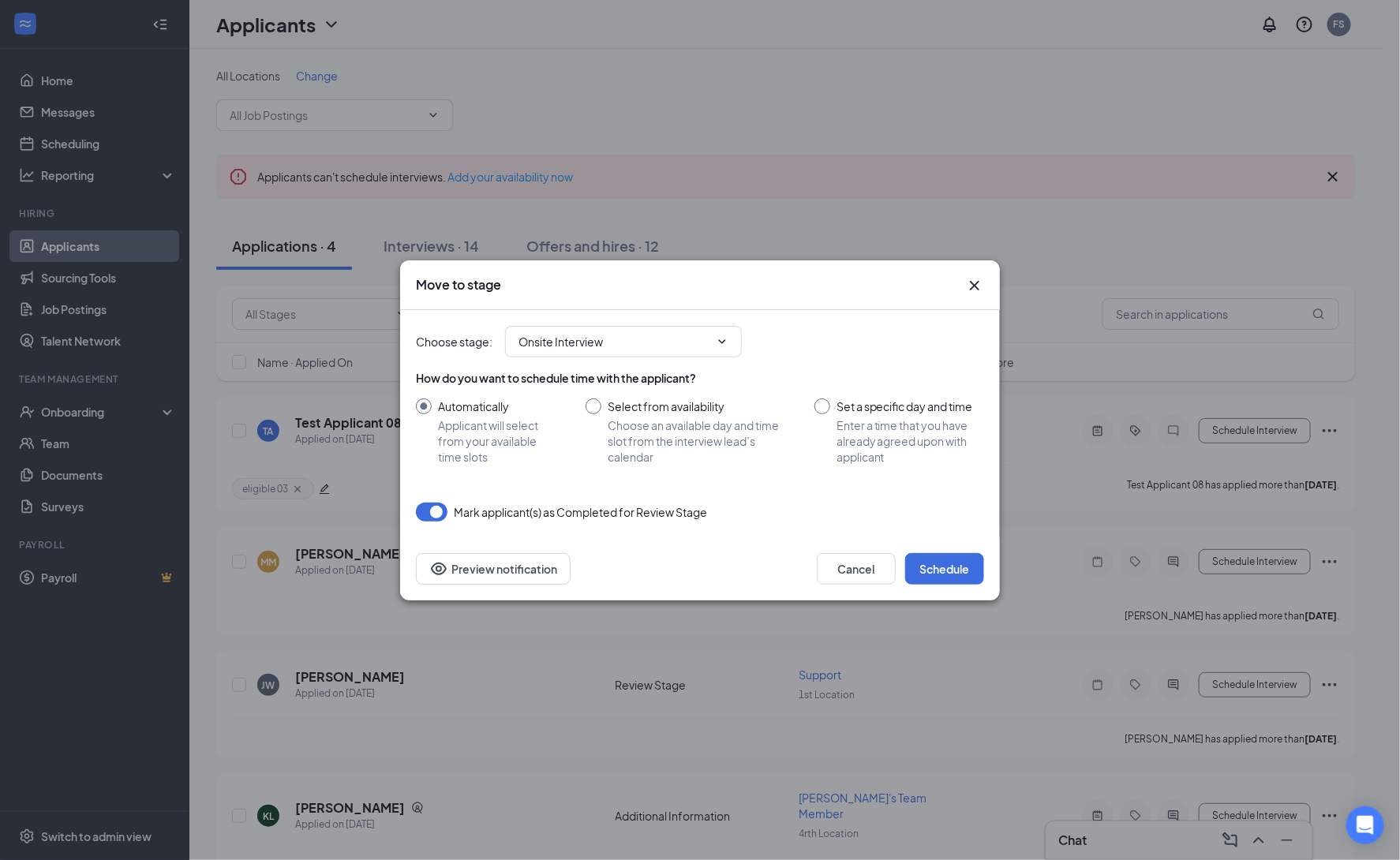
click at [822, 407] on input "Set a specific day and time Enter a time that you have already agreed upon with…" at bounding box center [899, 432] width 170 height 66
radio input "true"
radio input "false"
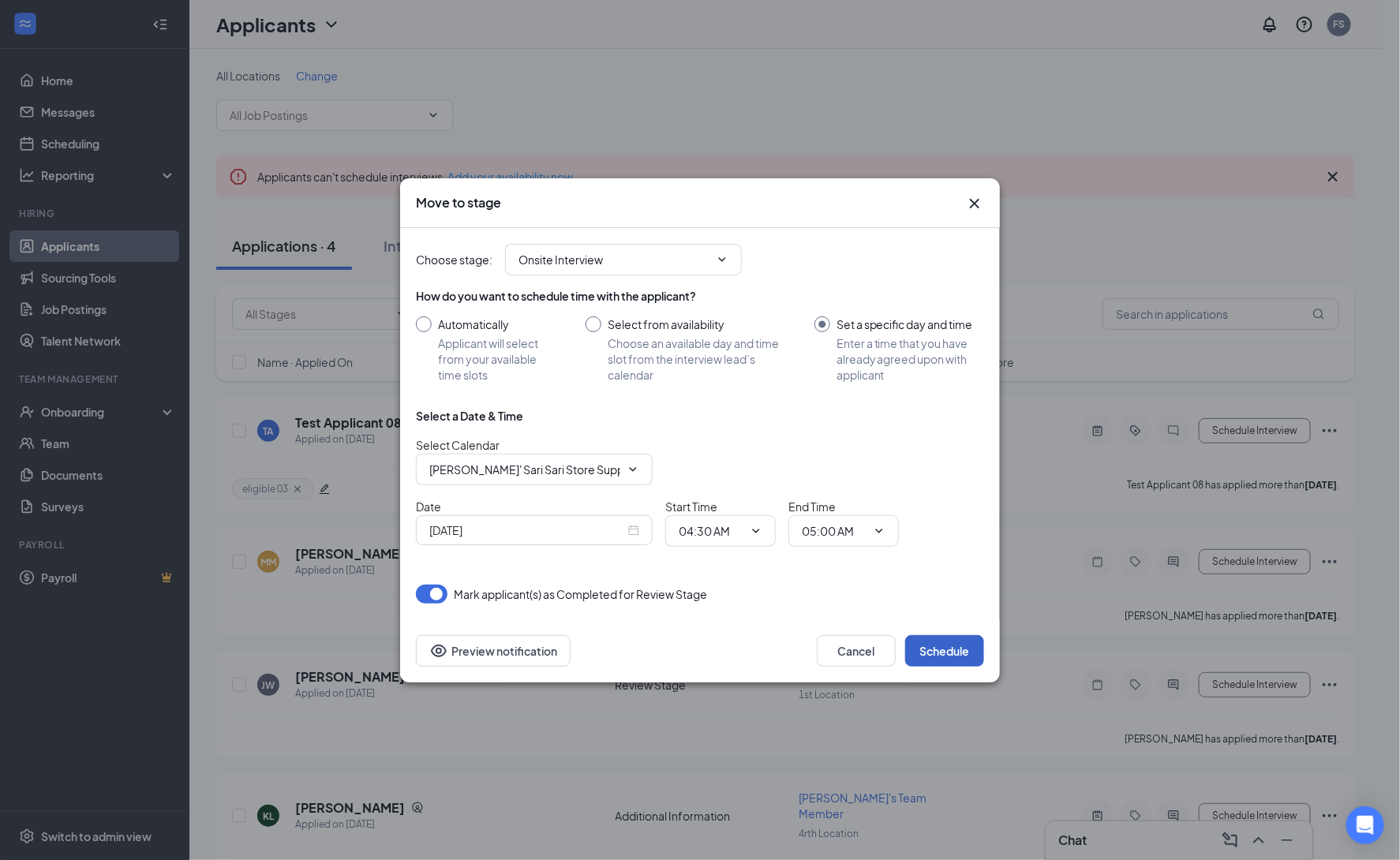
click at [960, 649] on button "Schedule" at bounding box center [945, 651] width 79 height 32
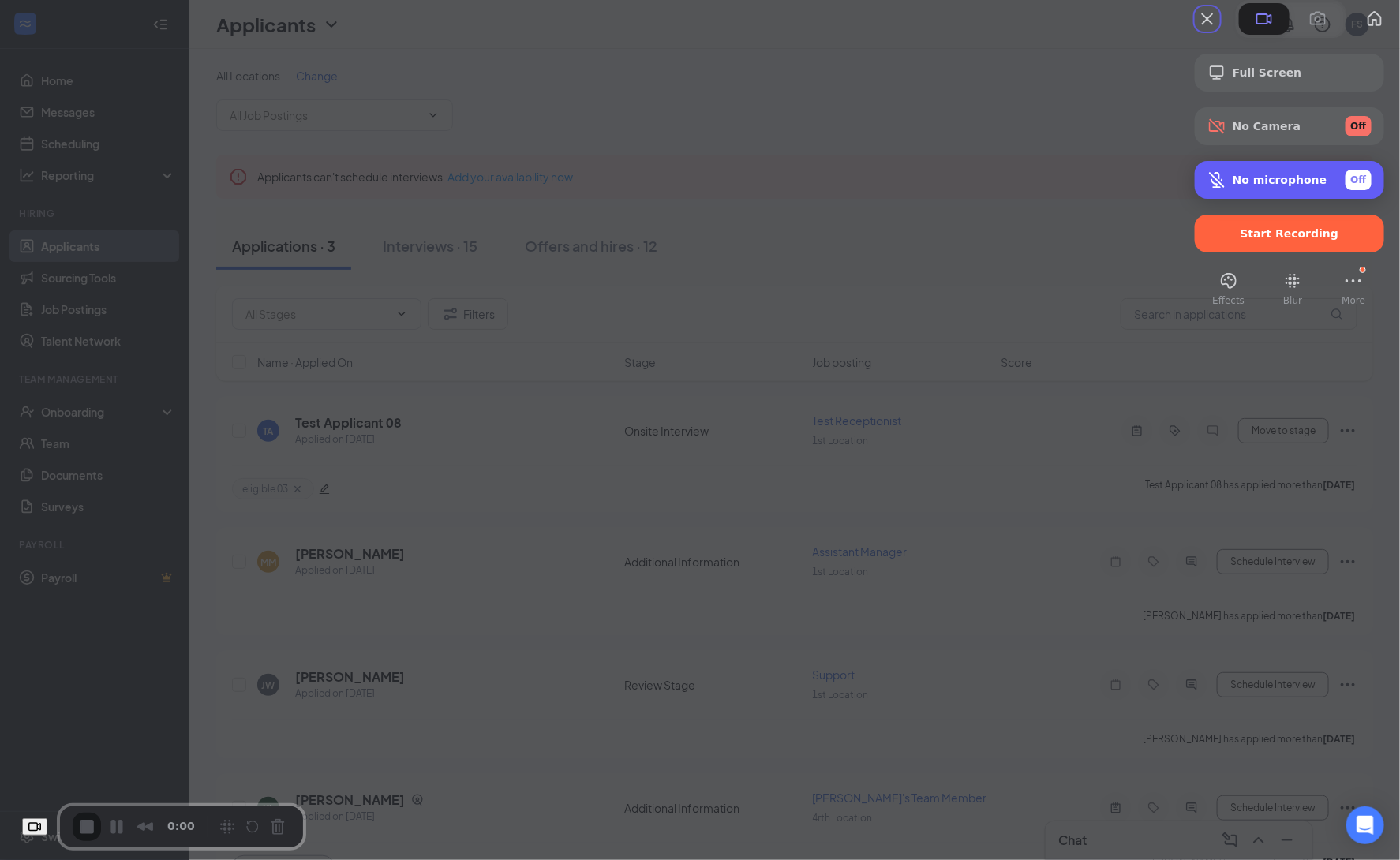
click at [1346, 190] on div "Off" at bounding box center [1358, 180] width 26 height 21
click at [1272, 240] on span "Start Recording" at bounding box center [1290, 234] width 99 height 13
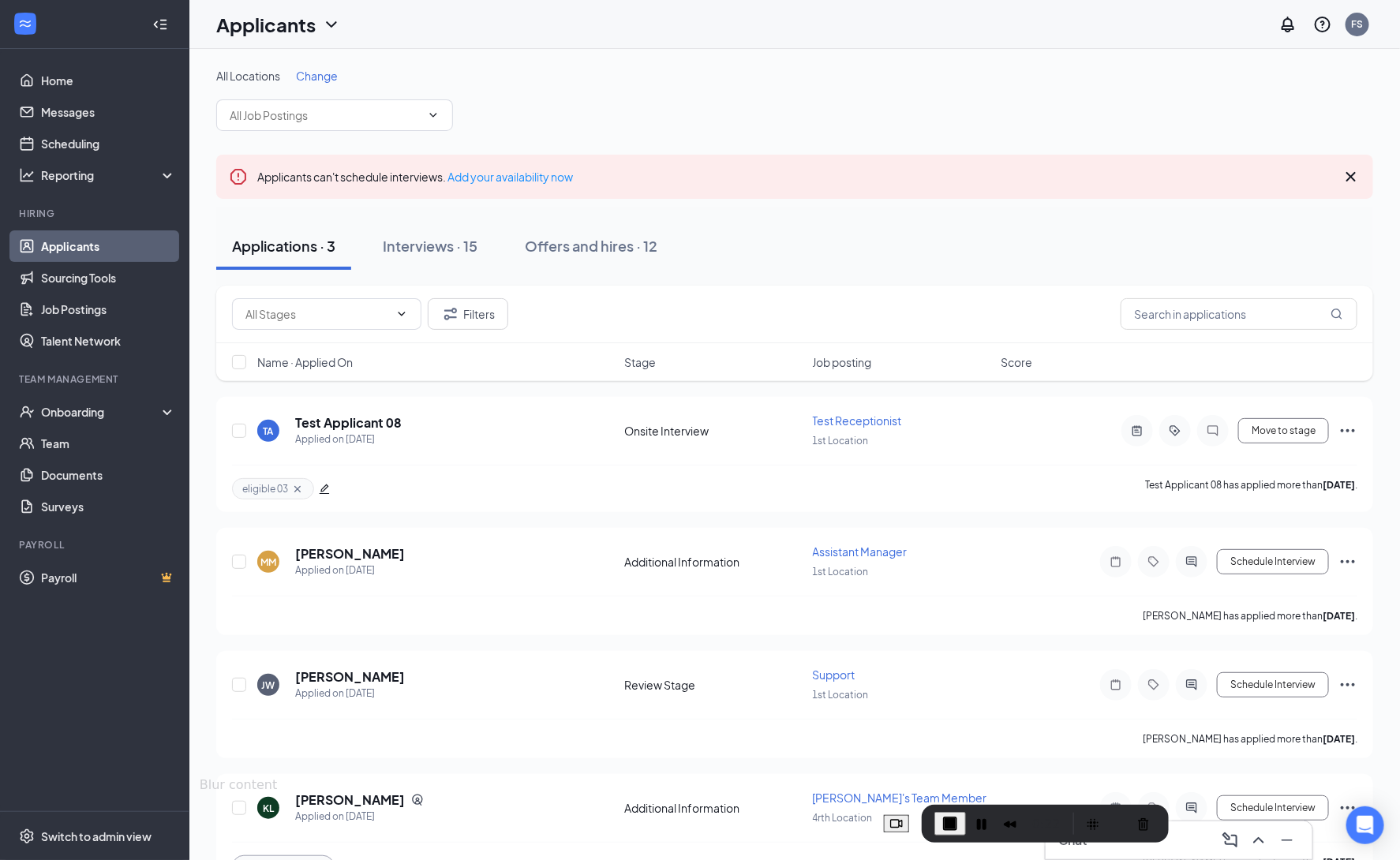
drag, startPoint x: 223, startPoint y: 817, endPoint x: 1085, endPoint y: 812, distance: 862.0
click at [1085, 812] on div "Recorder controls - play pause" at bounding box center [1093, 824] width 25 height 25
click at [1349, 430] on icon "Ellipses" at bounding box center [1348, 431] width 19 height 19
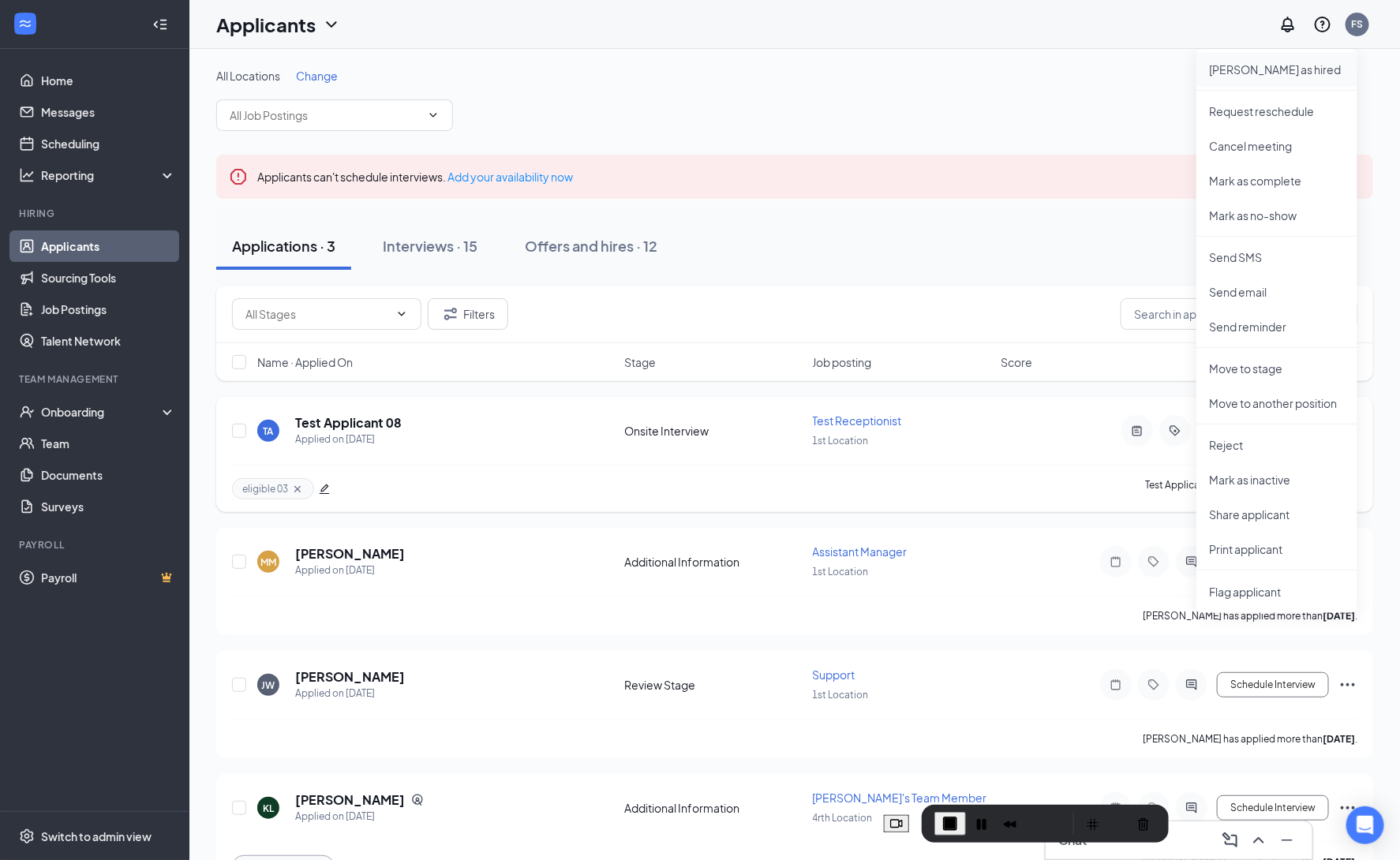
click at [1271, 68] on p "Mark as hired" at bounding box center [1277, 69] width 136 height 16
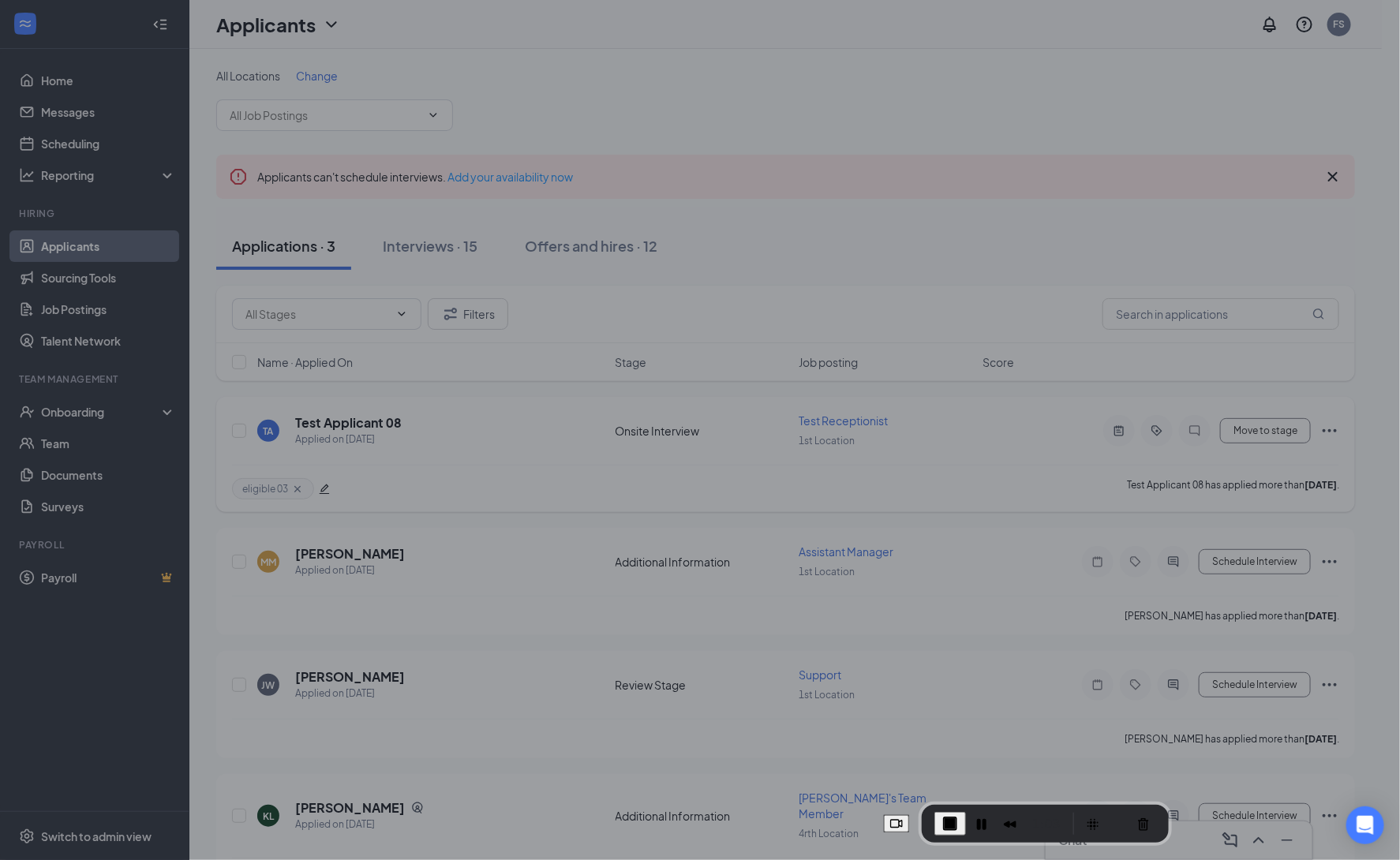
type input "Hiring Complete (final stage)"
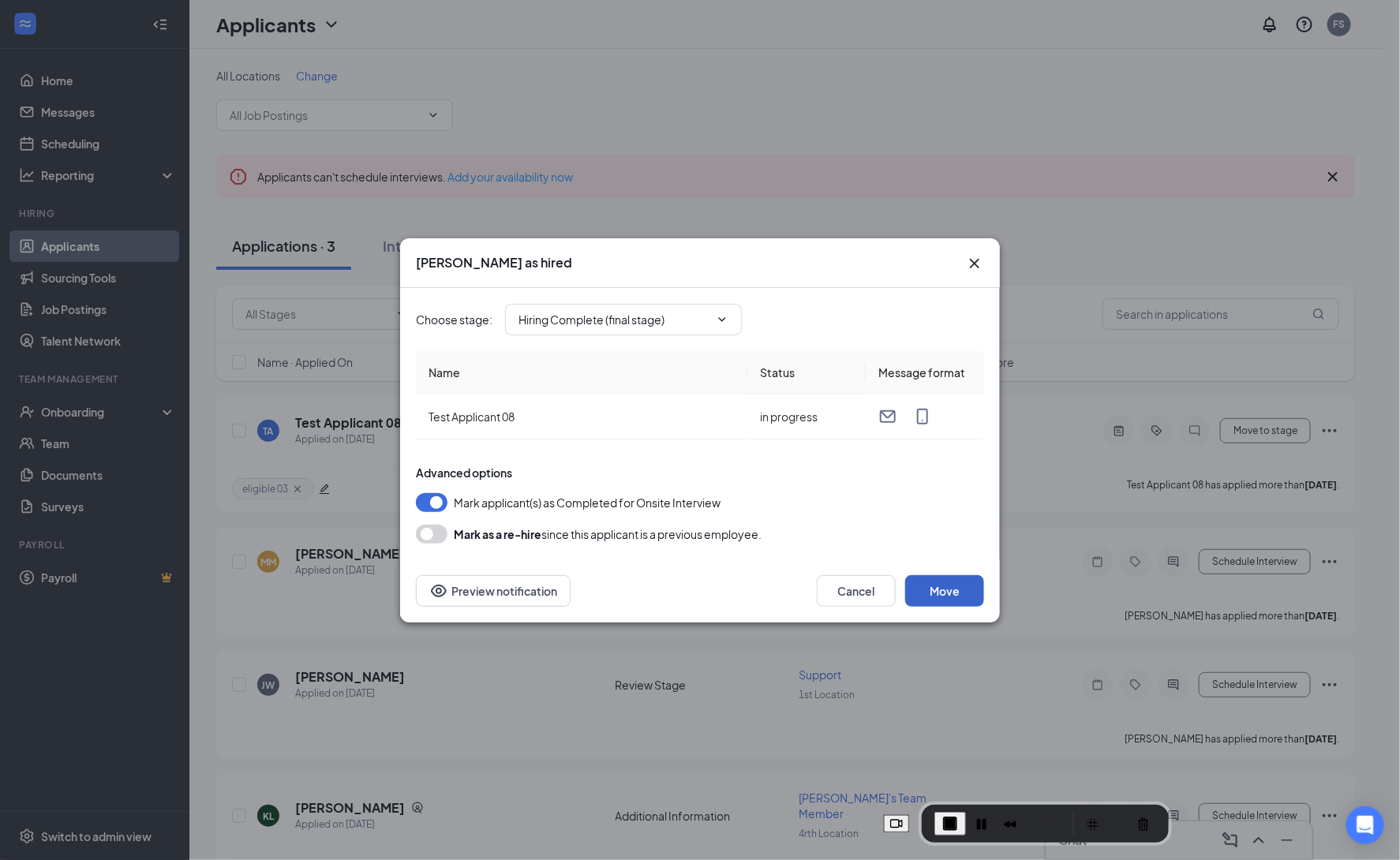
click at [967, 593] on button "Move" at bounding box center [945, 591] width 79 height 32
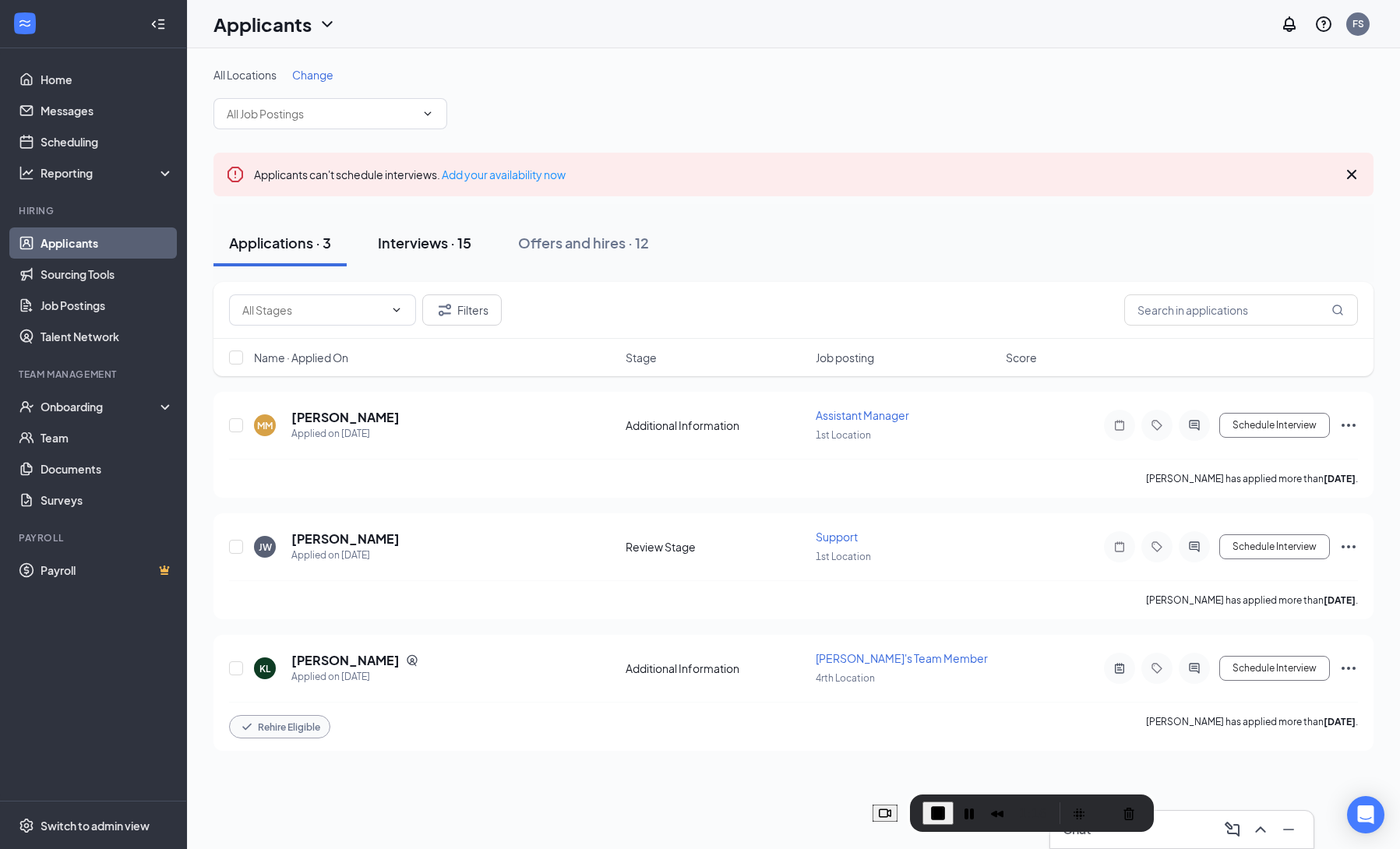
click at [462, 250] on div "Interviews · 15" at bounding box center [425, 242] width 93 height 19
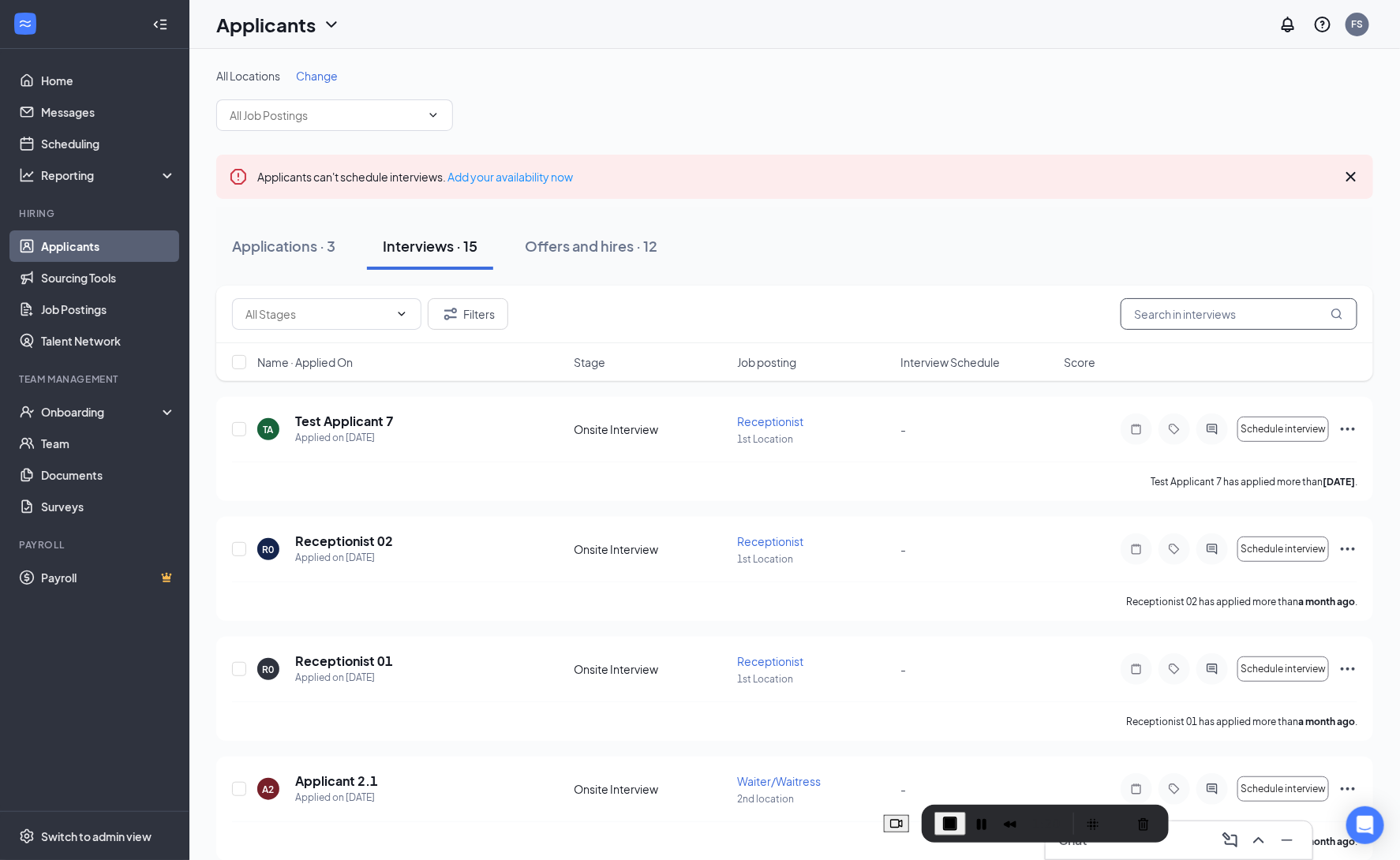
click at [1235, 315] on input "text" at bounding box center [1239, 314] width 237 height 32
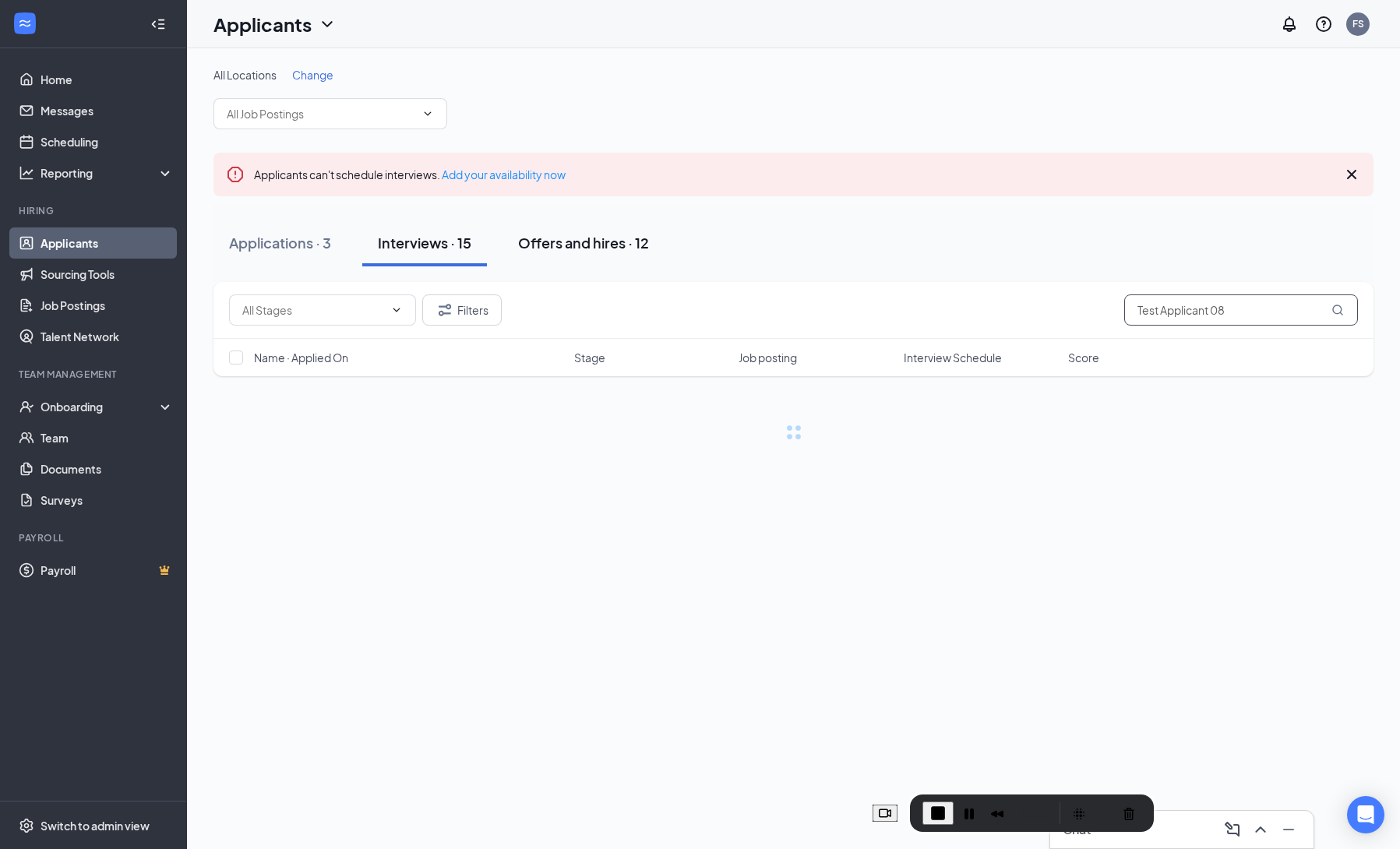
type input "Test Applicant 08"
click at [577, 244] on div "Offers and hires · 12" at bounding box center [584, 242] width 131 height 19
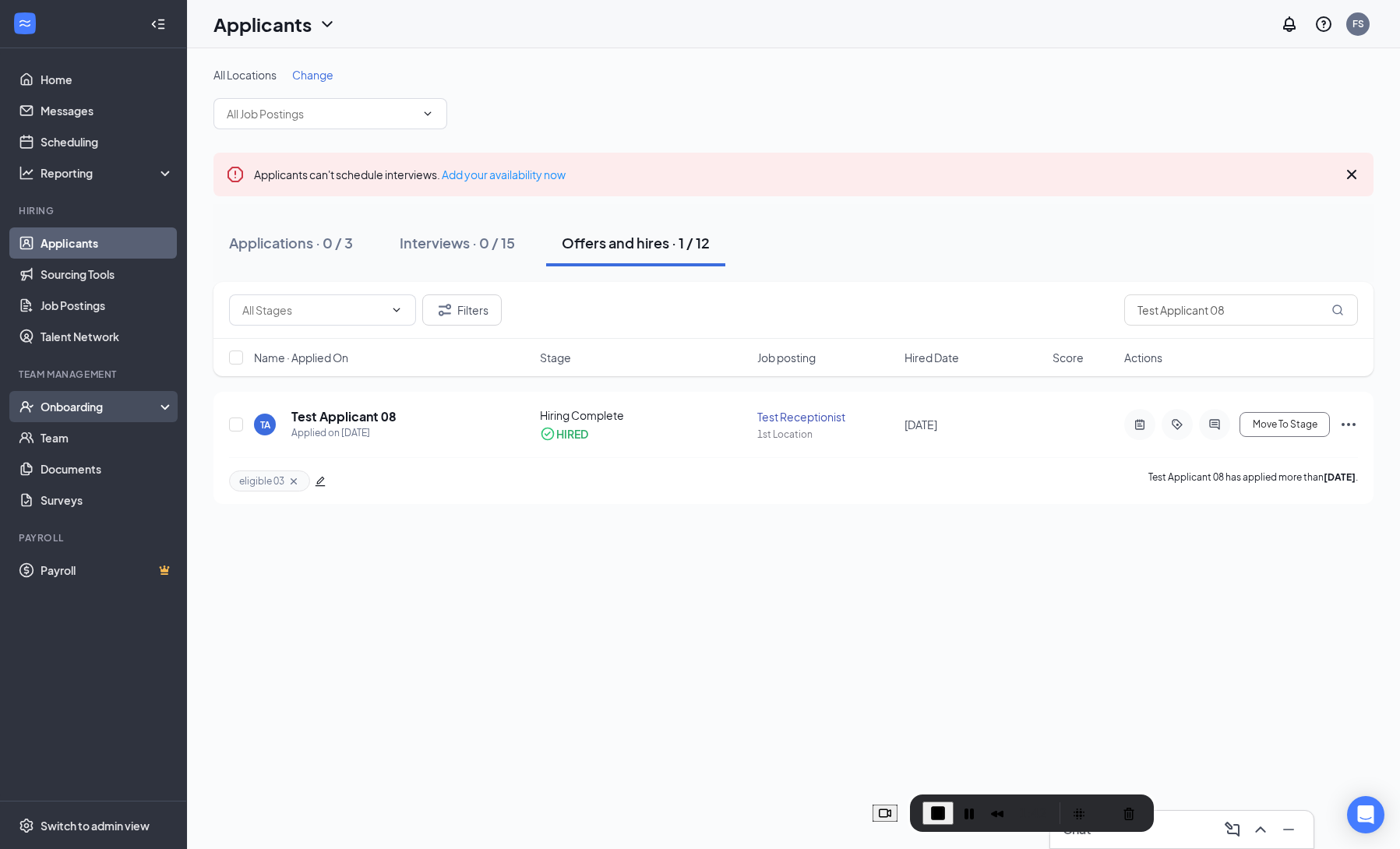
click at [91, 404] on div "Onboarding" at bounding box center [101, 407] width 120 height 16
click at [83, 437] on link "Overview" at bounding box center [107, 438] width 133 height 31
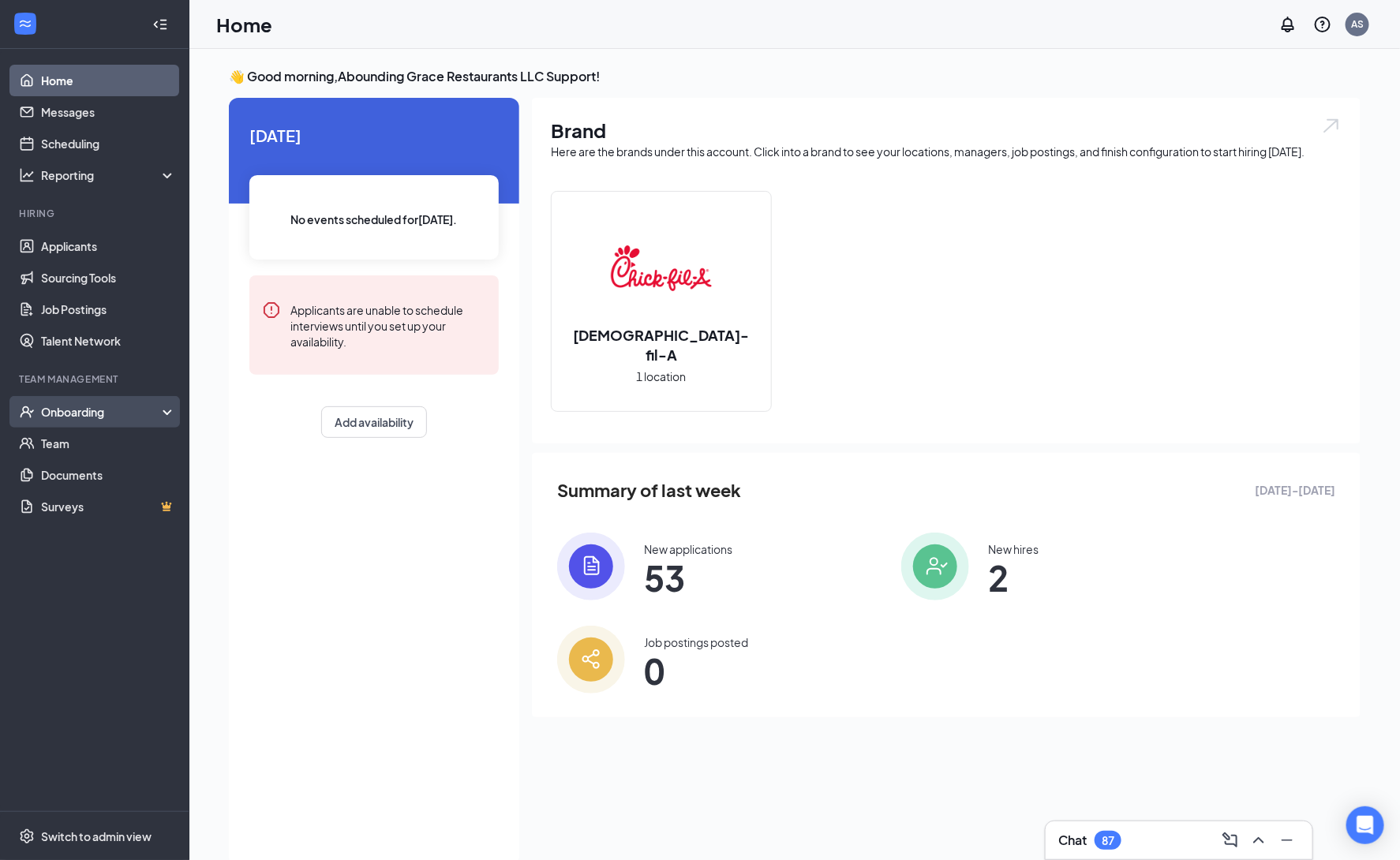
click at [128, 411] on div "Onboarding" at bounding box center [102, 412] width 122 height 16
click at [114, 455] on link "Overview" at bounding box center [108, 443] width 135 height 32
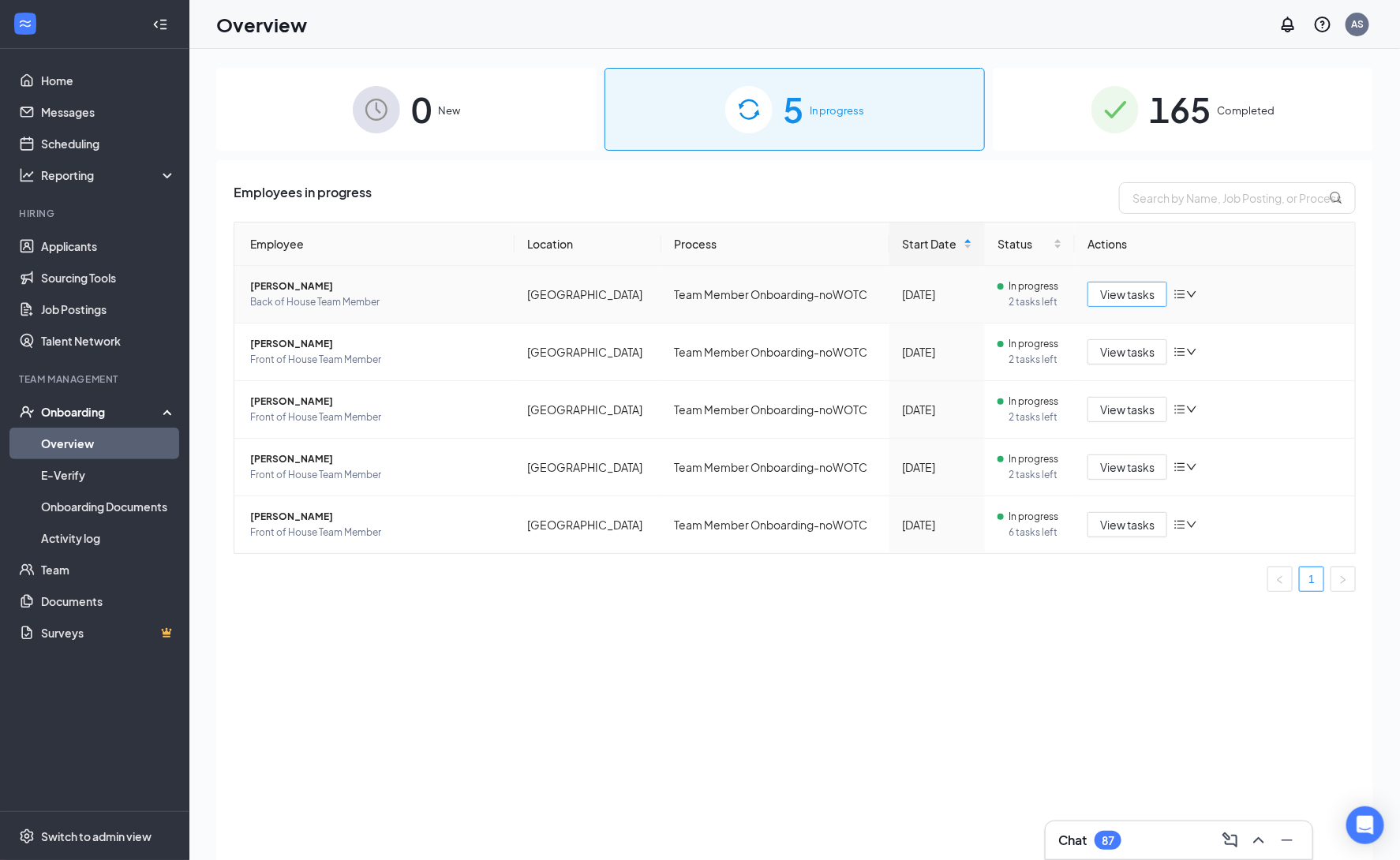
click at [1132, 298] on span "View tasks" at bounding box center [1127, 294] width 54 height 17
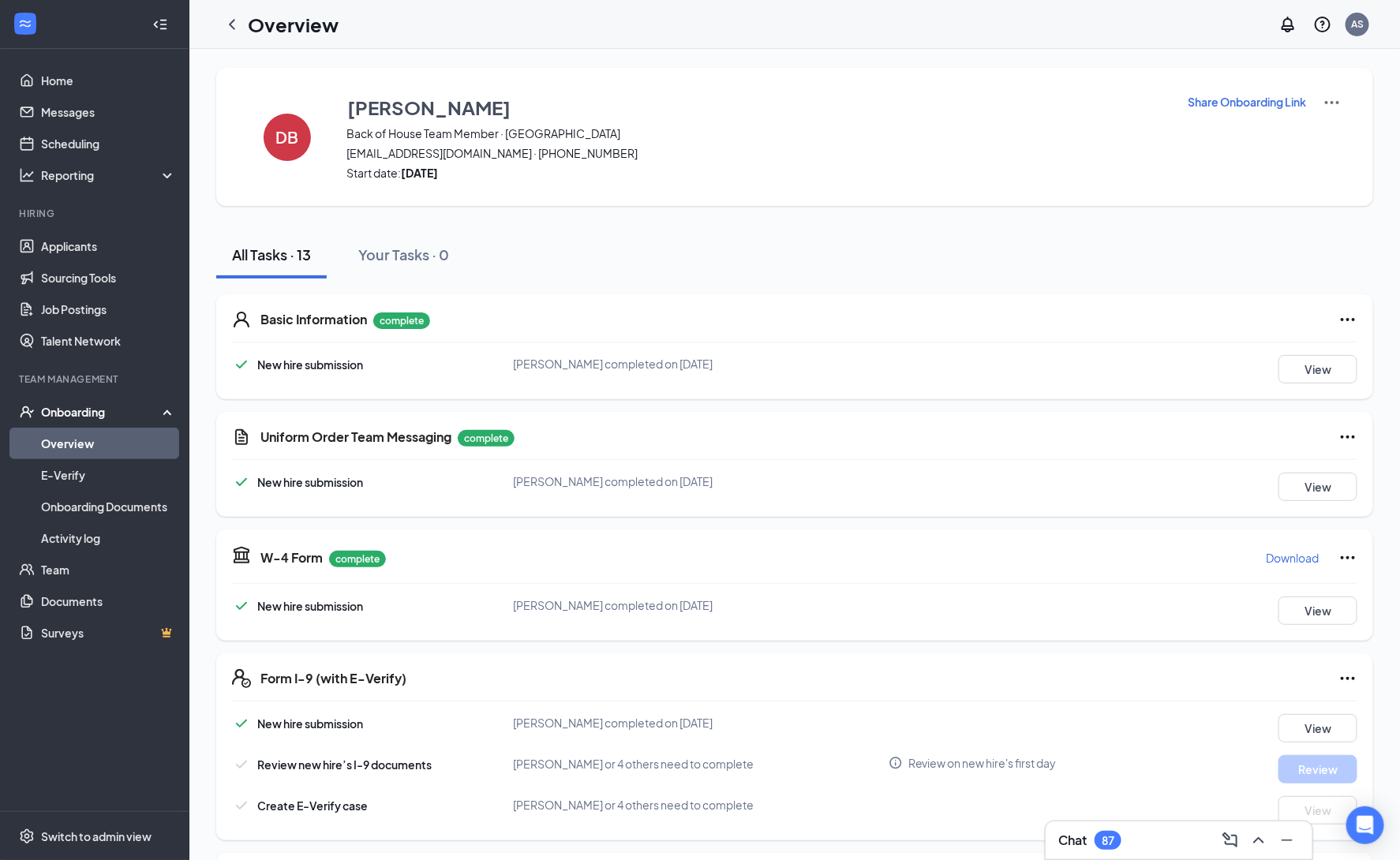
click at [1217, 107] on p "Share Onboarding Link" at bounding box center [1247, 102] width 118 height 16
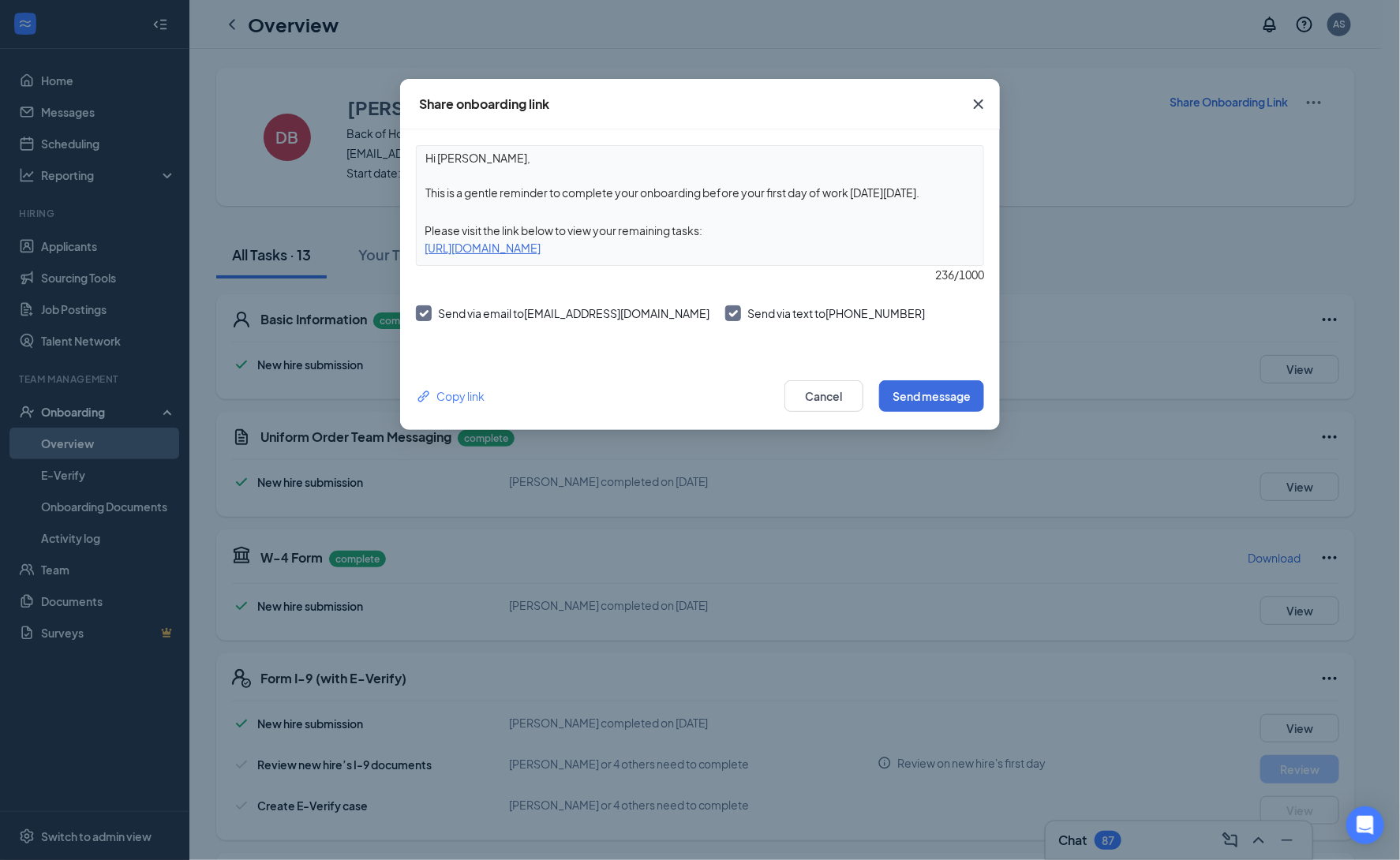
drag, startPoint x: 833, startPoint y: 252, endPoint x: 425, endPoint y: 252, distance: 408.0
click at [425, 252] on div "https://www.workstream.us/j/onboarding/3e8dc490/employee?locale=en" at bounding box center [700, 248] width 567 height 17
click at [978, 104] on icon "Cross" at bounding box center [979, 104] width 9 height 9
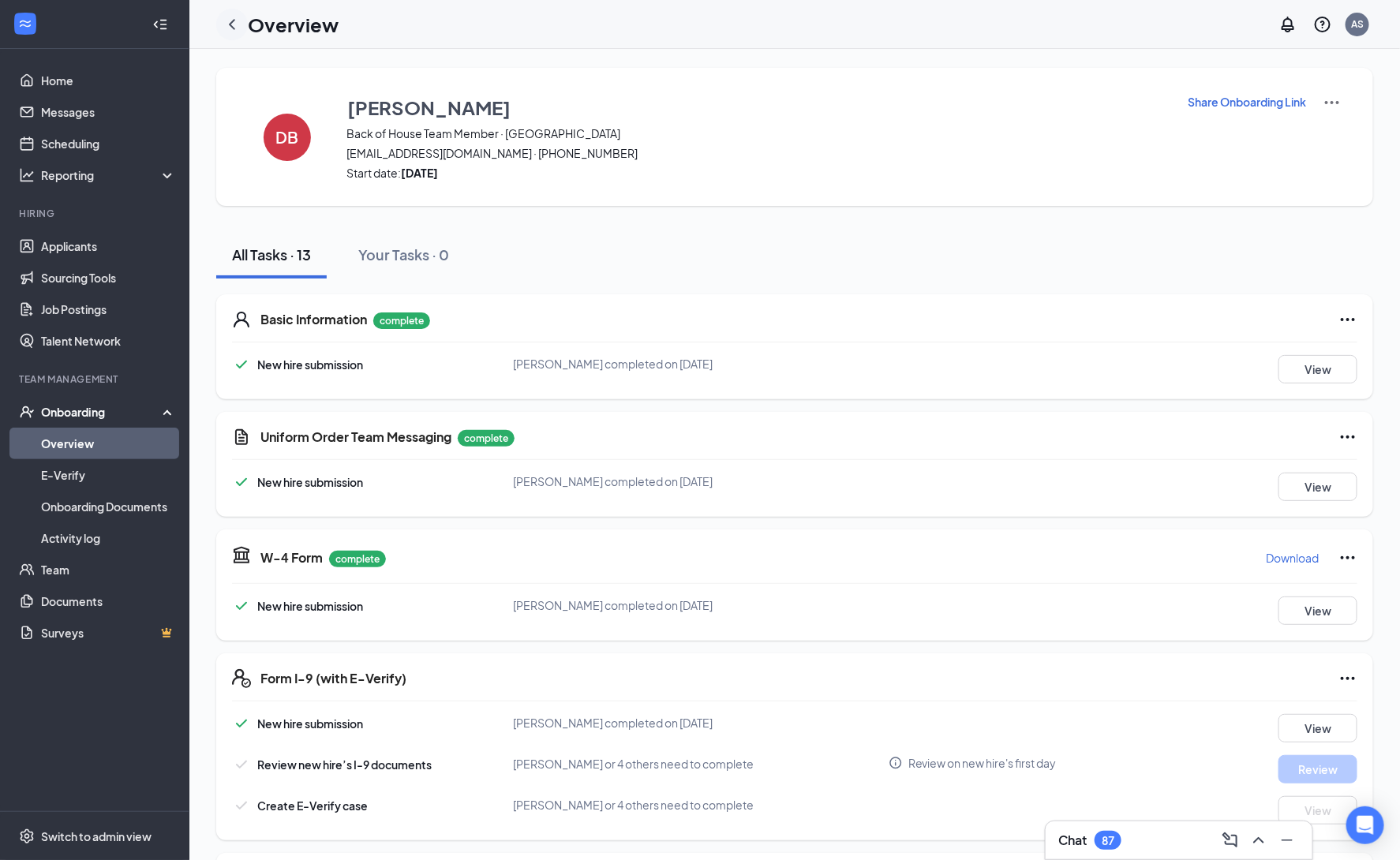
click at [227, 24] on icon "ChevronLeft" at bounding box center [232, 24] width 19 height 19
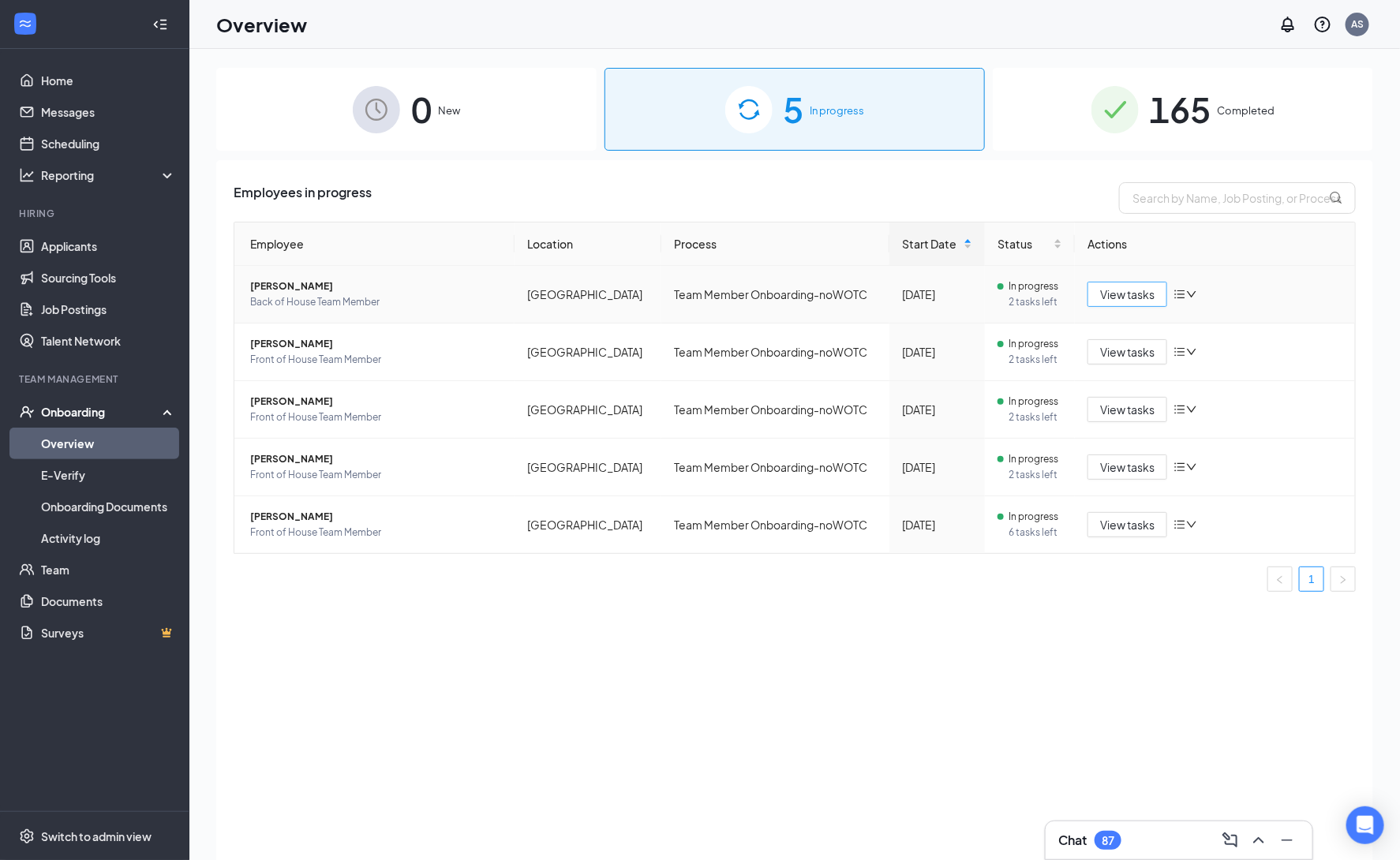
click at [1144, 295] on span "View tasks" at bounding box center [1127, 294] width 54 height 17
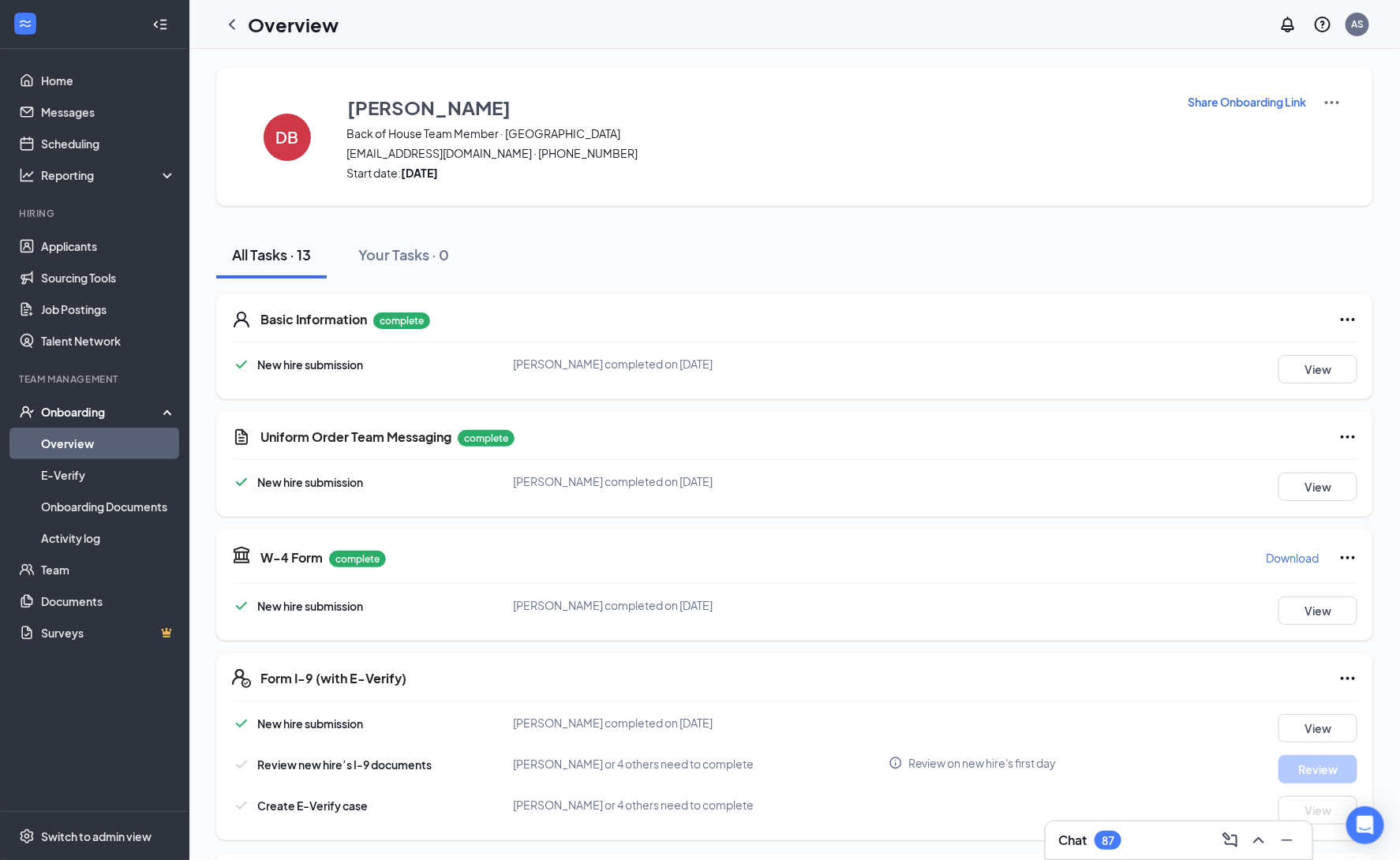
click at [1242, 101] on p "Share Onboarding Link" at bounding box center [1247, 102] width 118 height 16
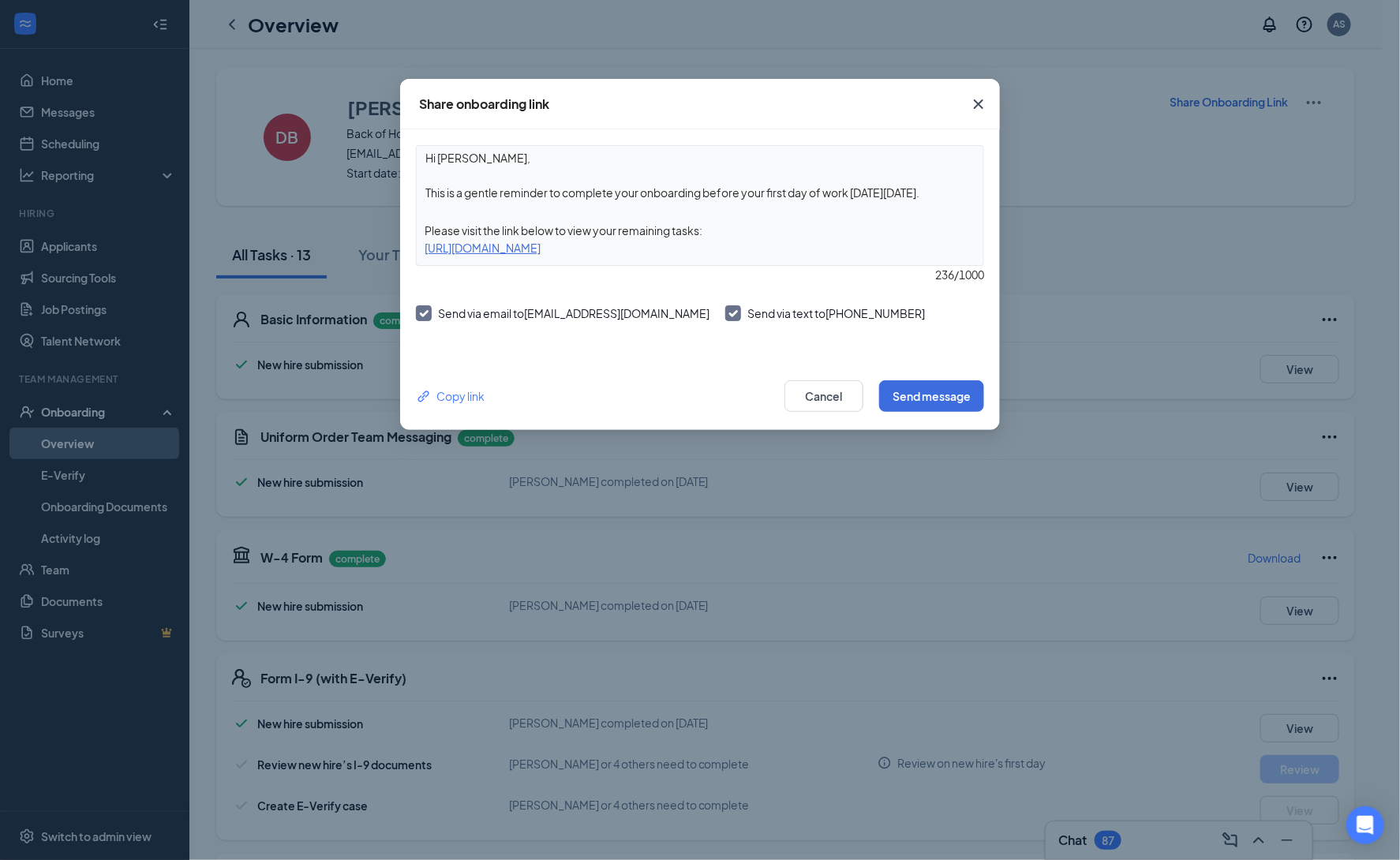
drag, startPoint x: 839, startPoint y: 250, endPoint x: 376, endPoint y: 245, distance: 463.0
click at [376, 245] on div "Share onboarding link Hi Dominic, This is a gentle reminder to complete your on…" at bounding box center [700, 430] width 1400 height 860
copy div "https://www.workstream.us/j/onboarding/3e8dc490/employee?locale=en"
click at [982, 100] on icon "Cross" at bounding box center [979, 104] width 9 height 9
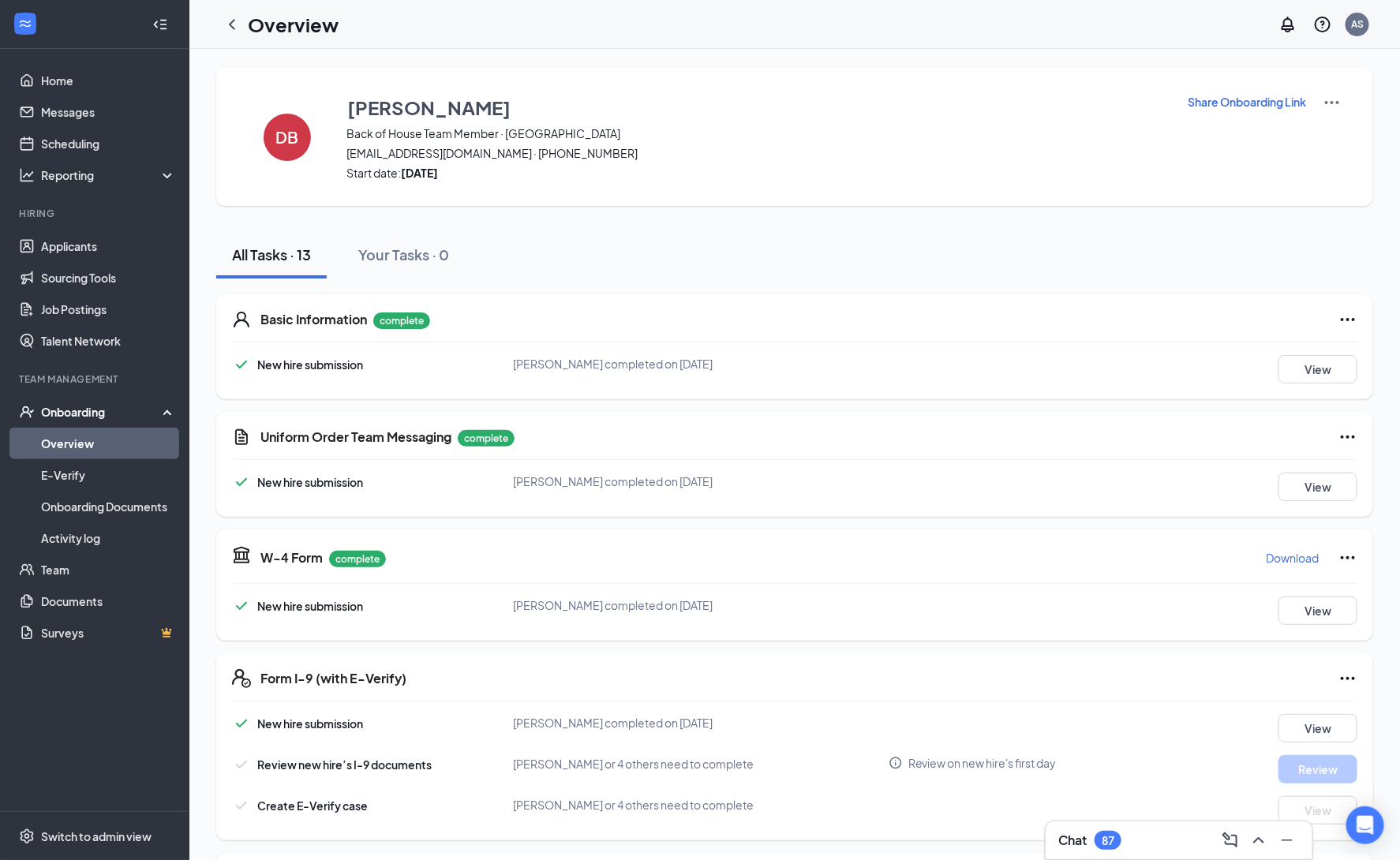
click at [234, 20] on icon "ChevronLeft" at bounding box center [232, 24] width 6 height 10
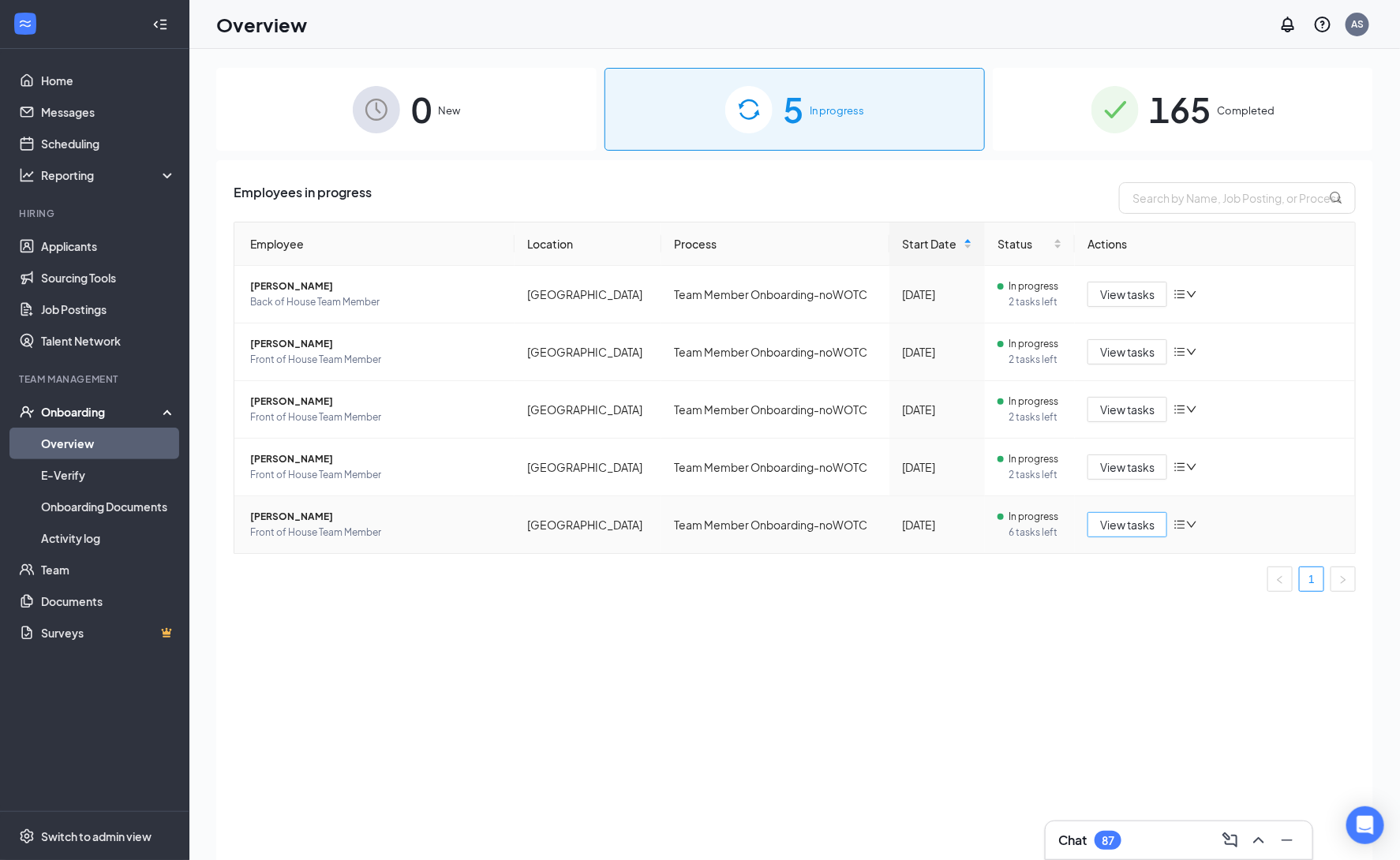
click at [1136, 527] on span "View tasks" at bounding box center [1127, 525] width 54 height 17
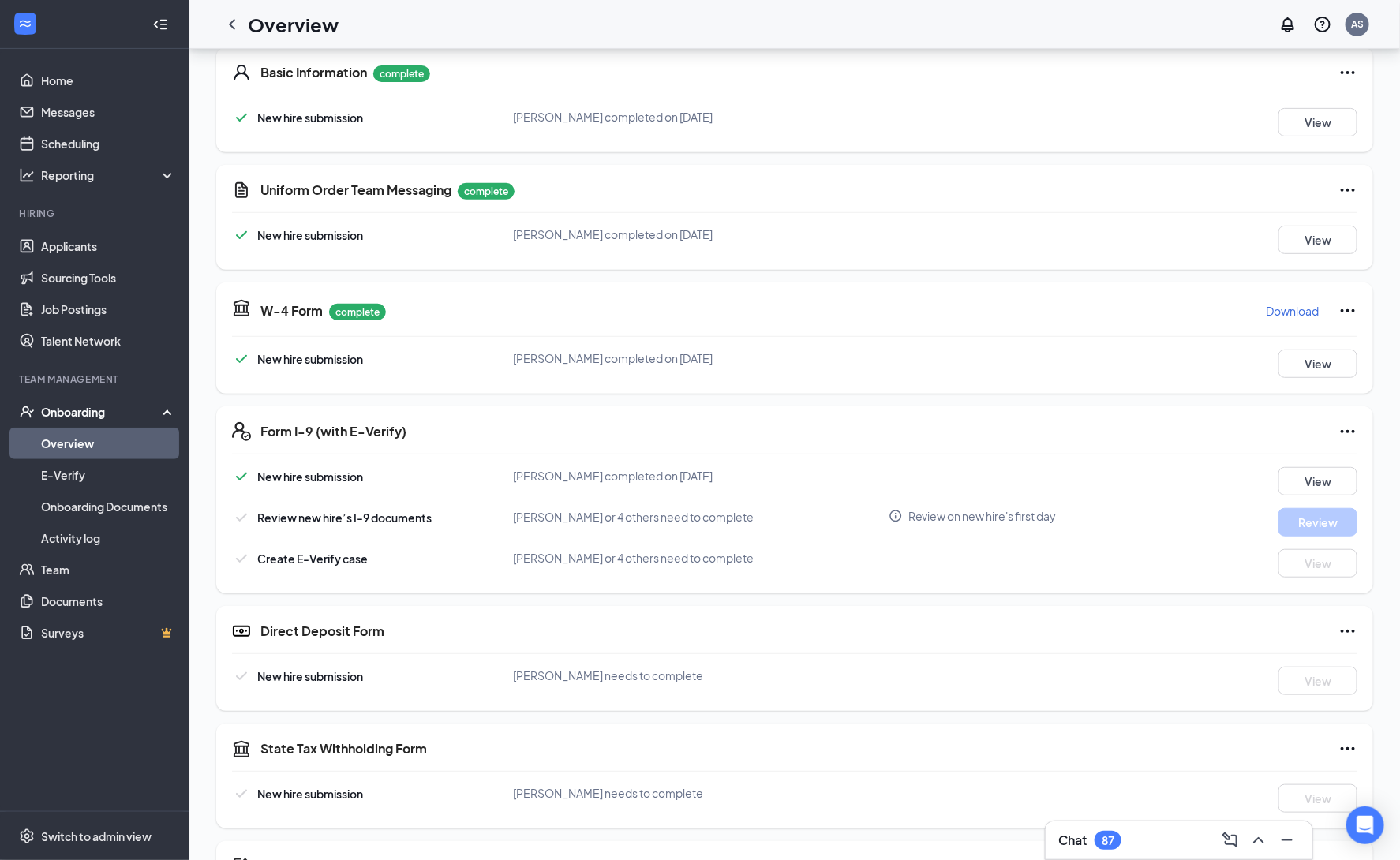
scroll to position [635, 0]
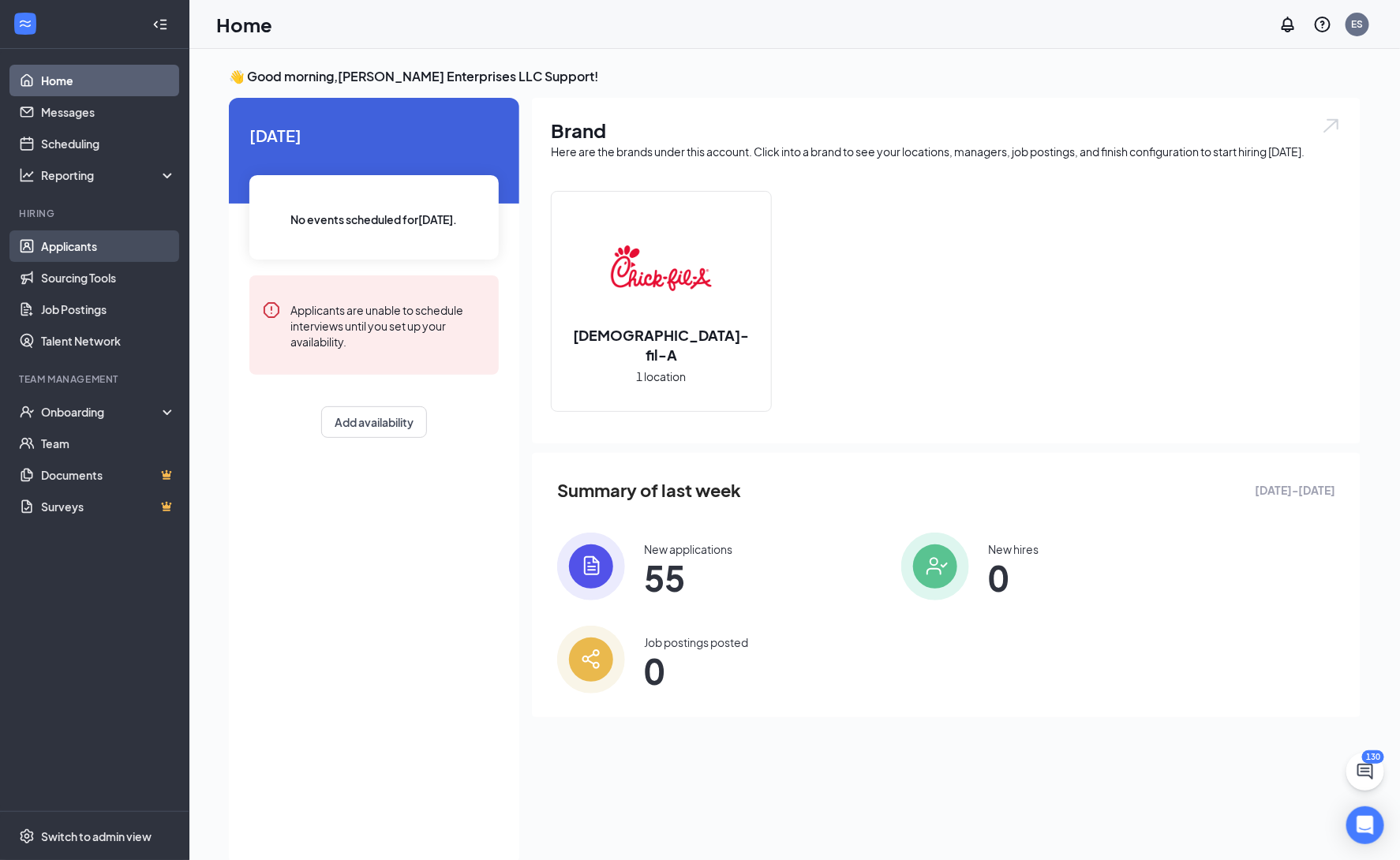
click at [85, 245] on link "Applicants" at bounding box center [108, 246] width 135 height 32
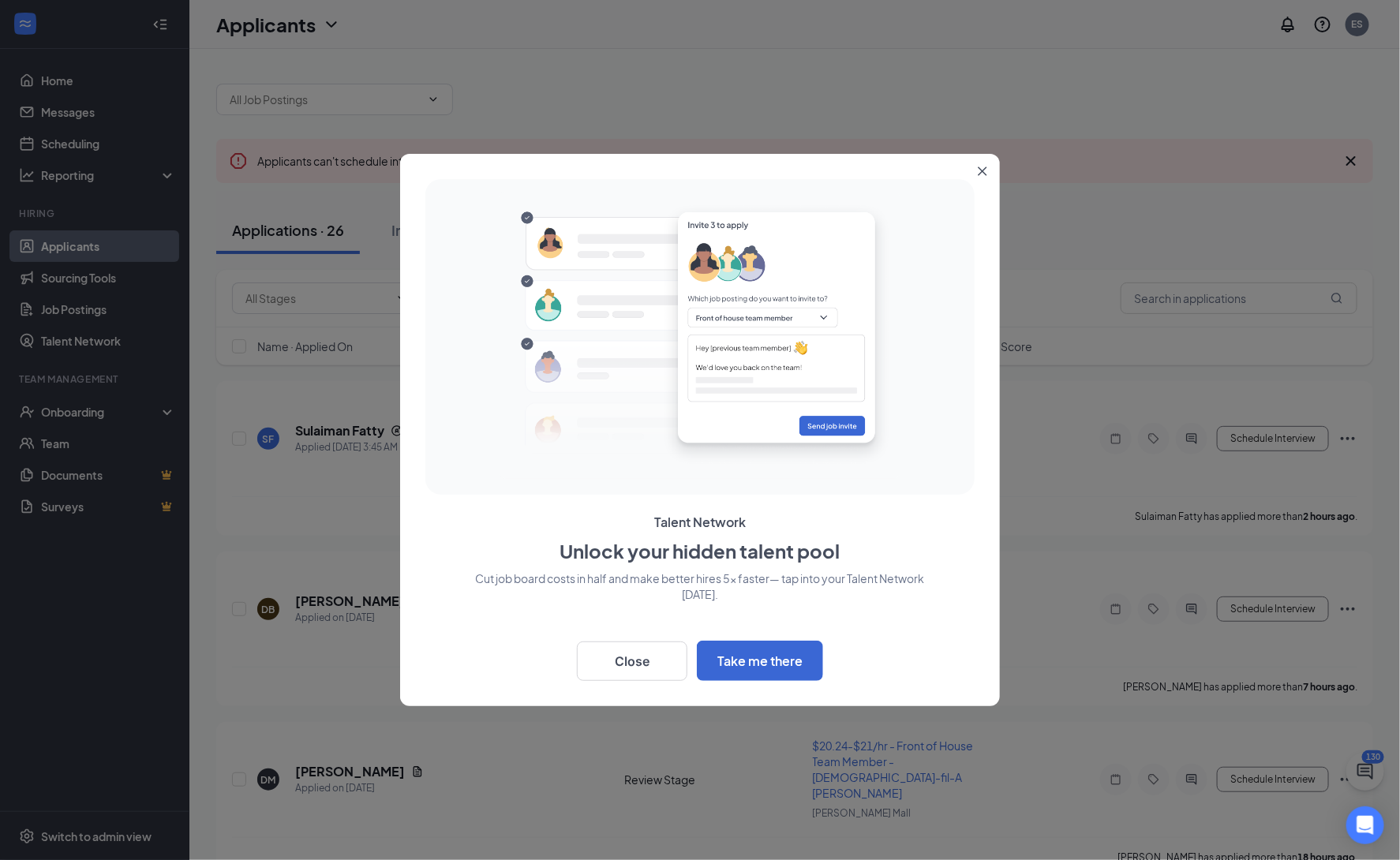
drag, startPoint x: 980, startPoint y: 174, endPoint x: 783, endPoint y: 218, distance: 201.9
click at [975, 175] on button "Close" at bounding box center [986, 168] width 28 height 28
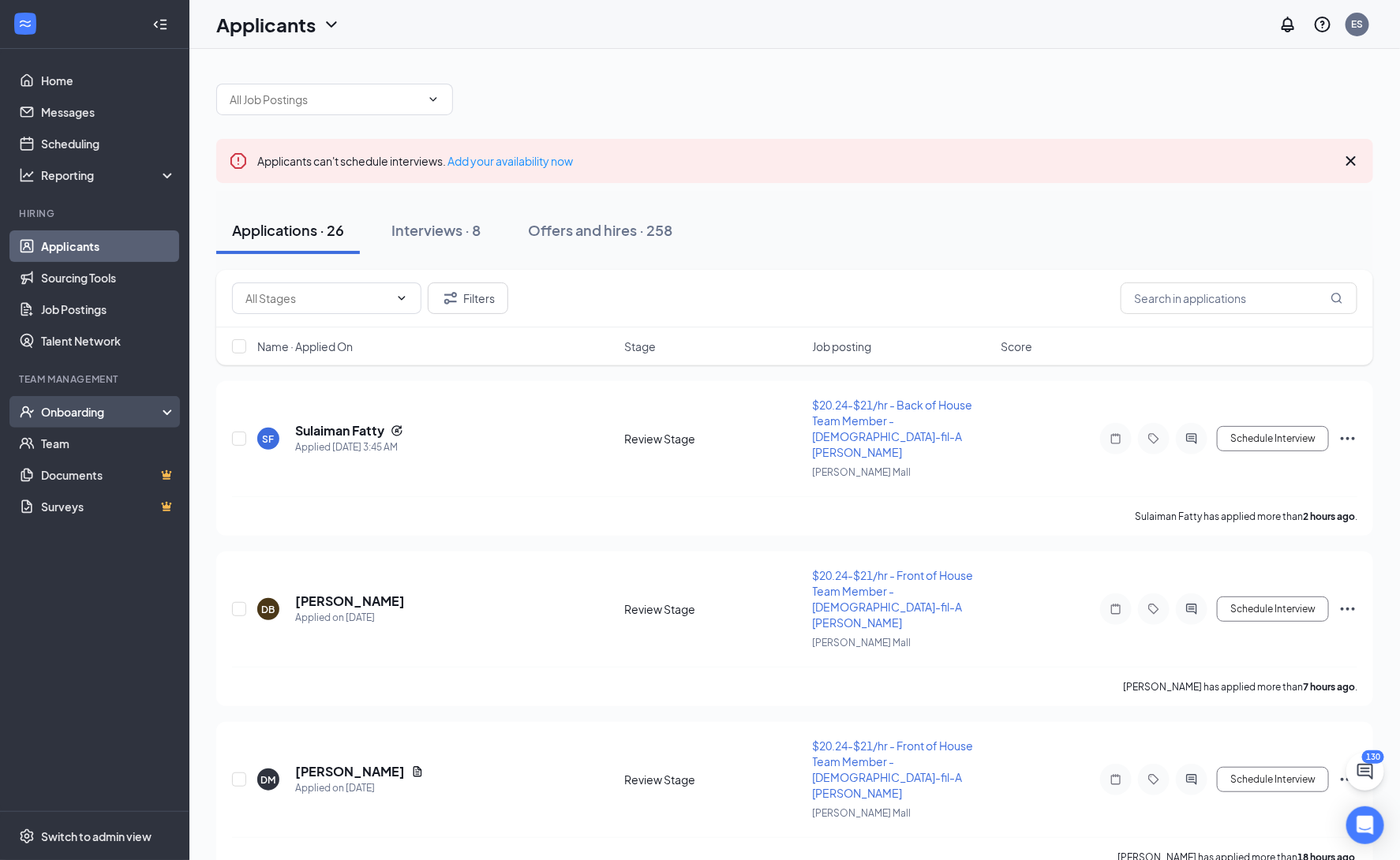
click at [103, 420] on div "Onboarding" at bounding box center [95, 412] width 189 height 32
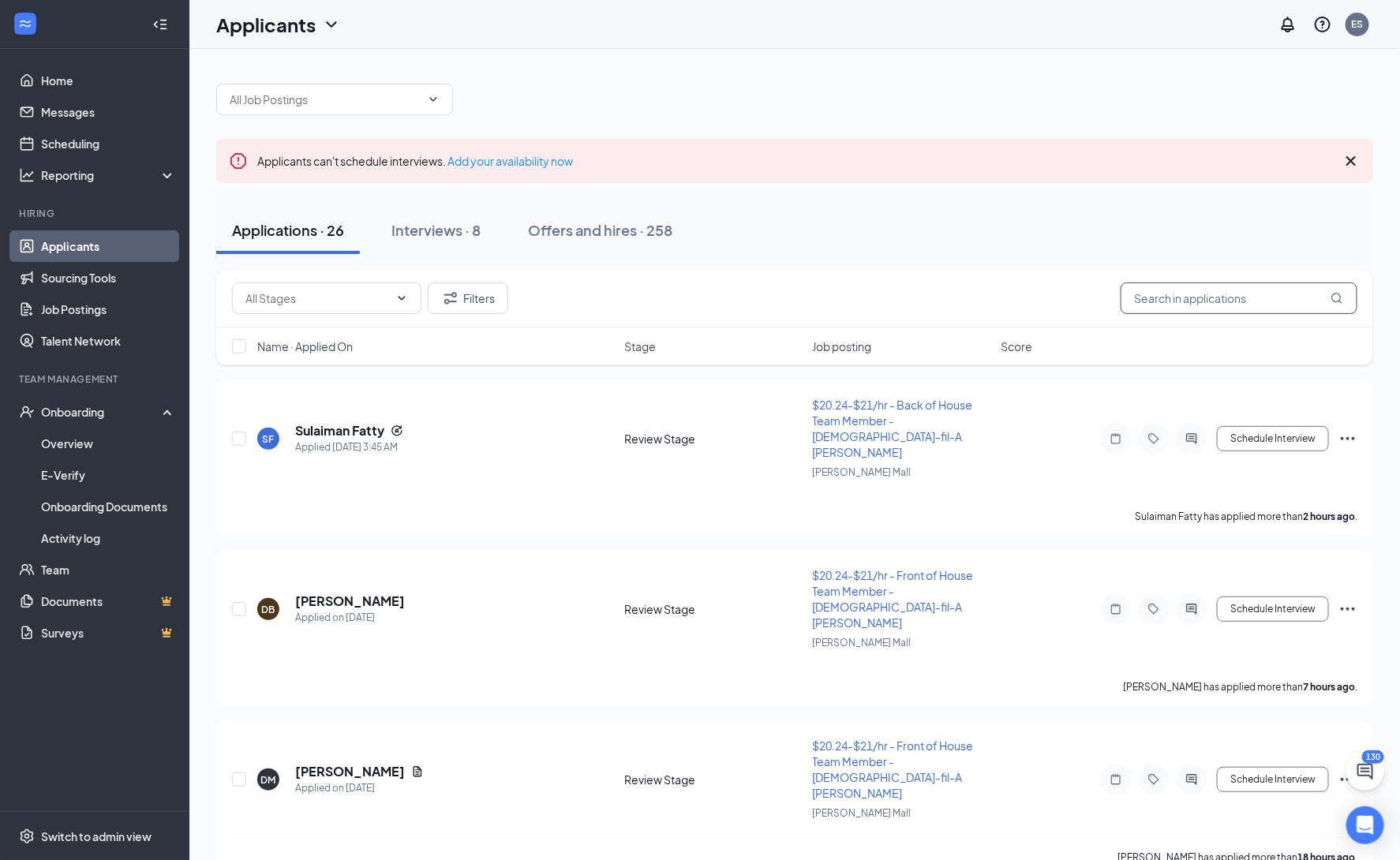
click at [1195, 294] on input "text" at bounding box center [1239, 298] width 237 height 32
click at [121, 407] on div "Onboarding" at bounding box center [102, 412] width 122 height 16
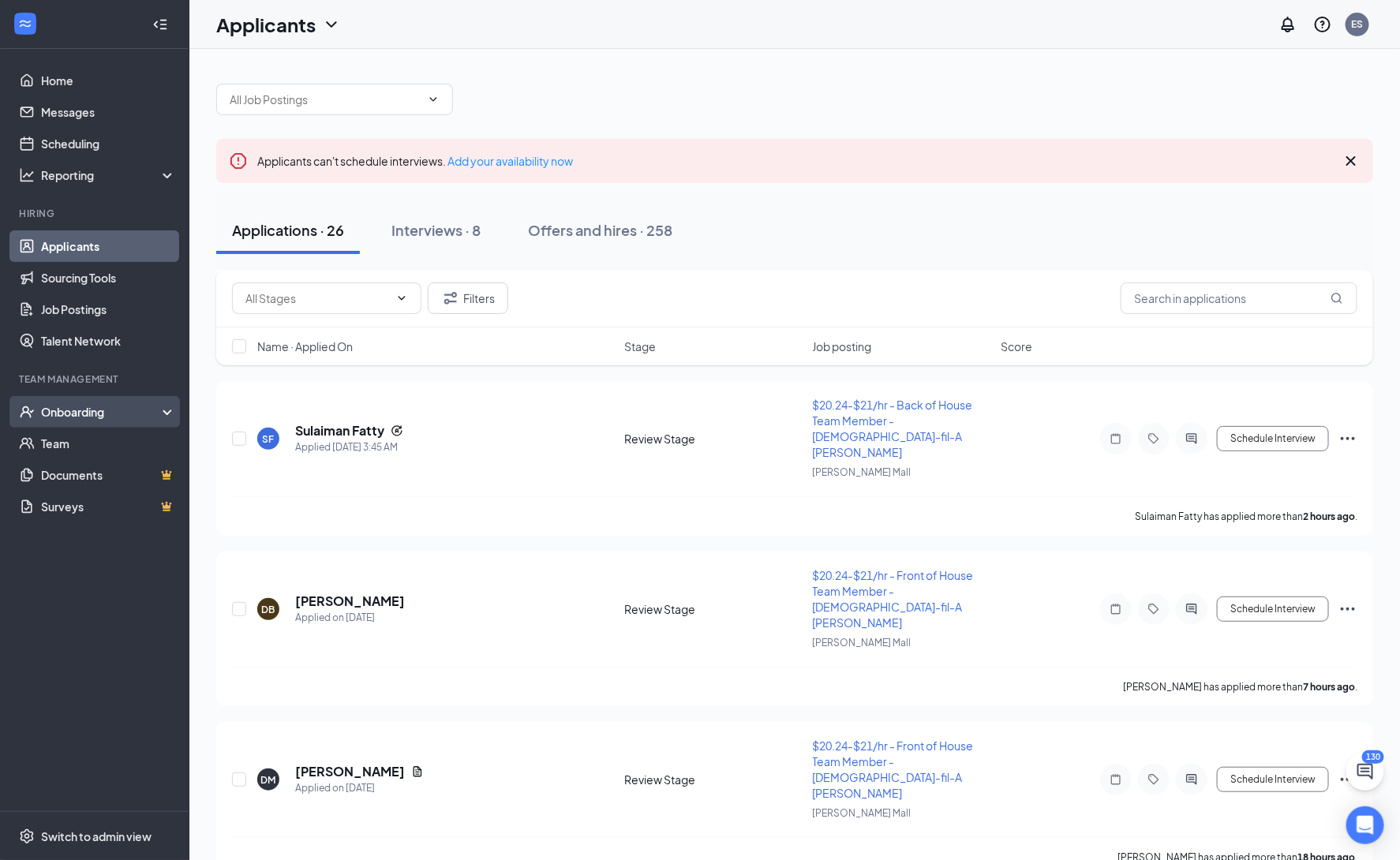
click at [123, 418] on div "Onboarding" at bounding box center [102, 412] width 122 height 16
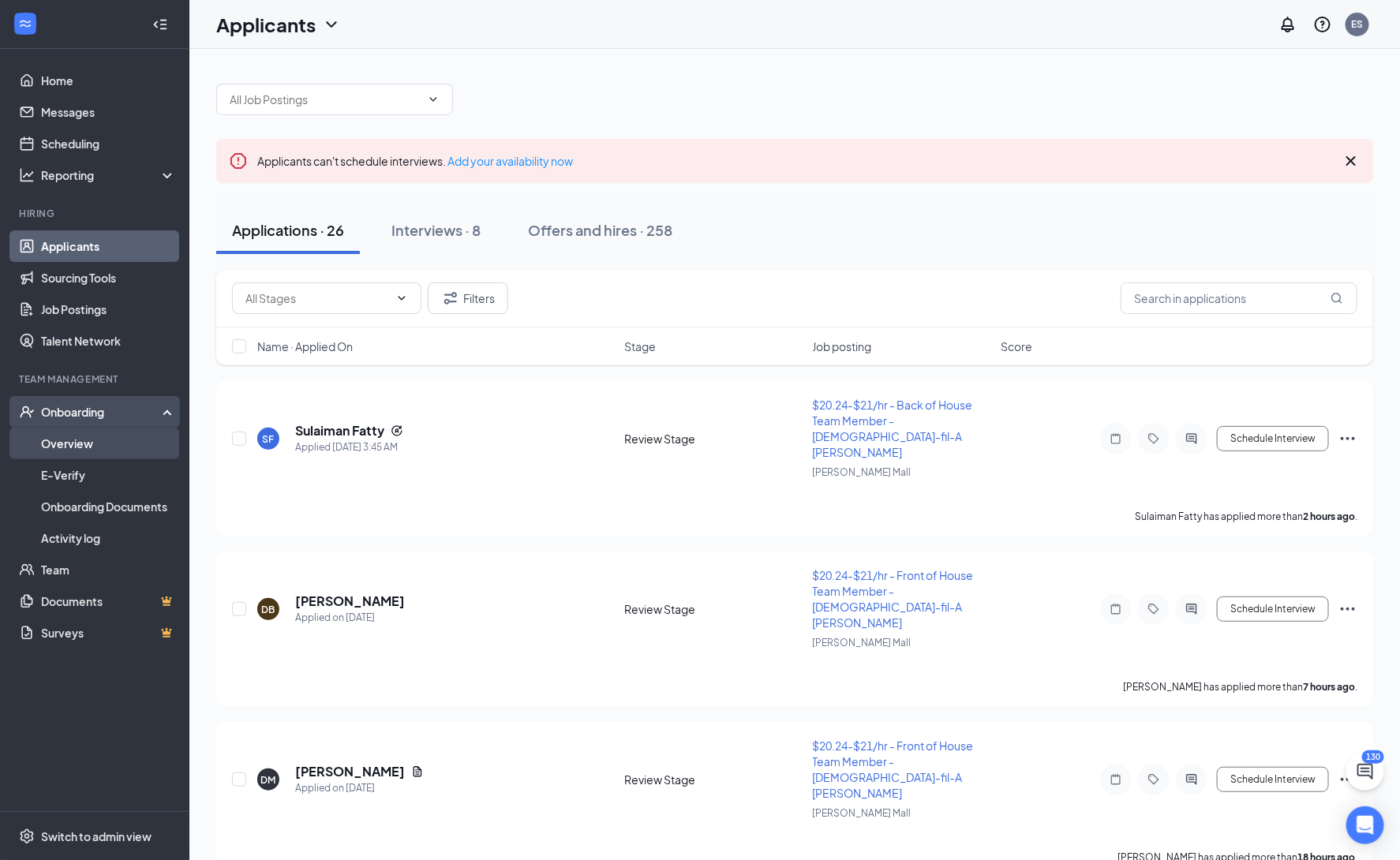
click at [113, 442] on link "Overview" at bounding box center [108, 443] width 135 height 32
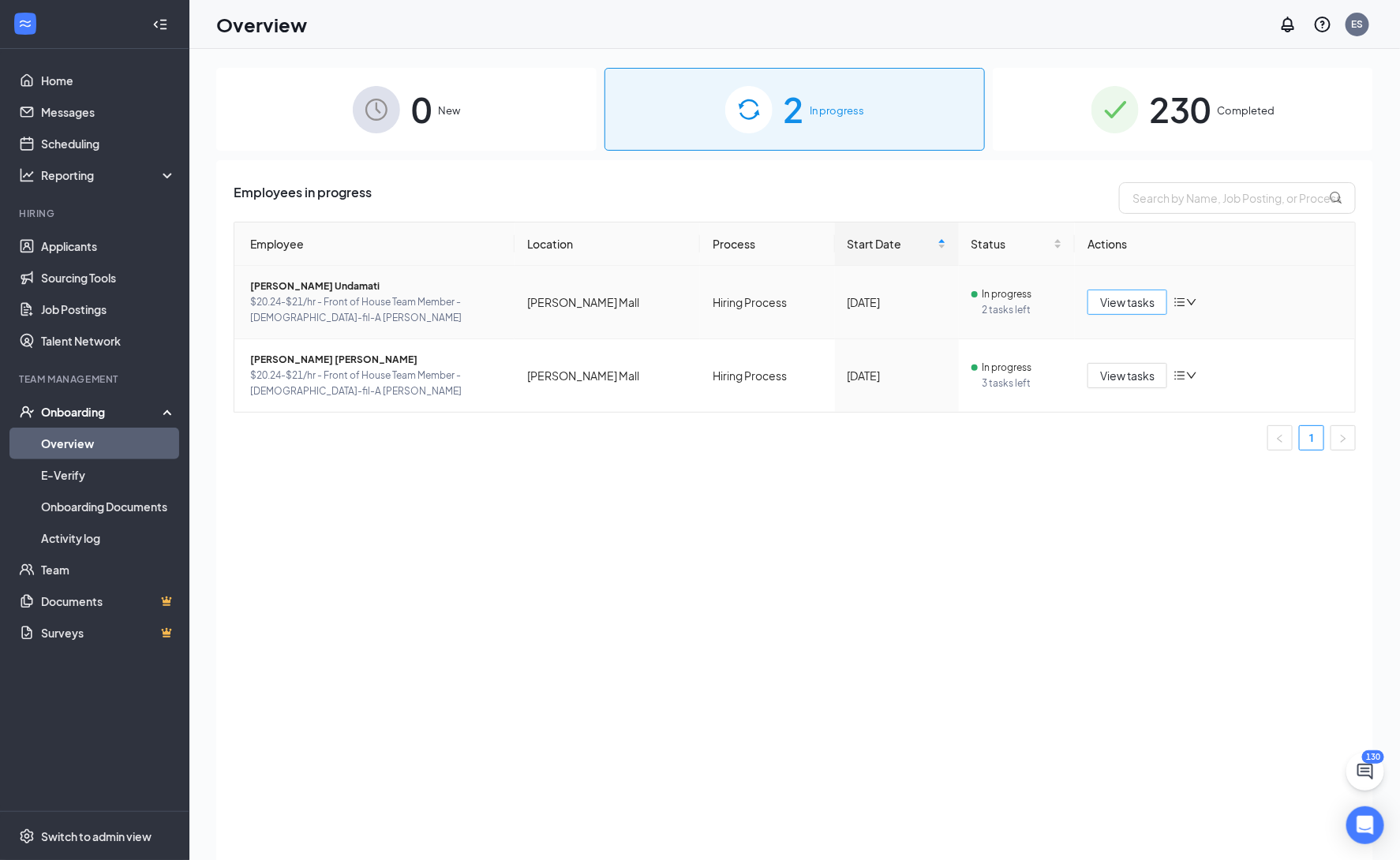
click at [1133, 307] on span "View tasks" at bounding box center [1127, 302] width 54 height 17
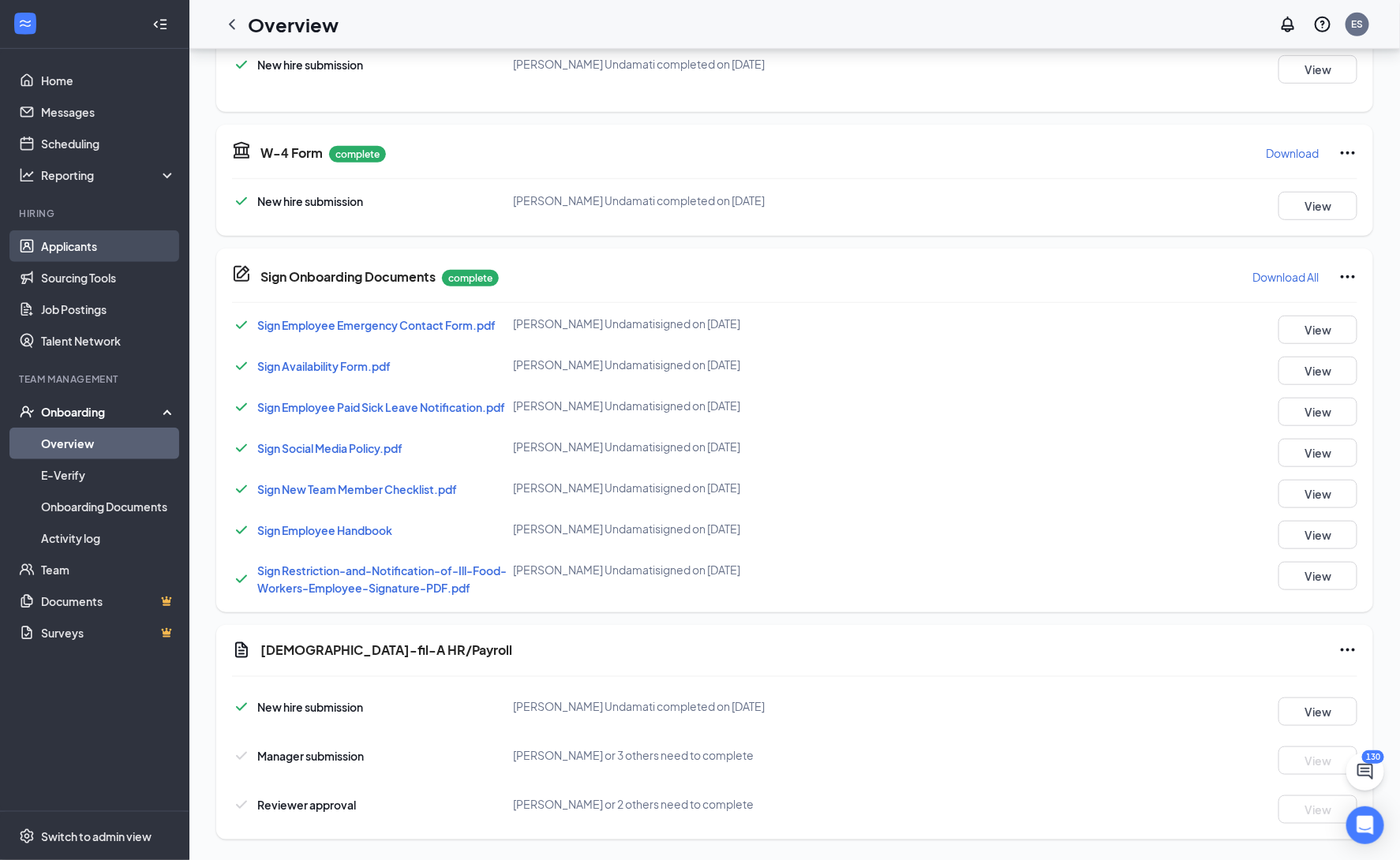
scroll to position [831, 0]
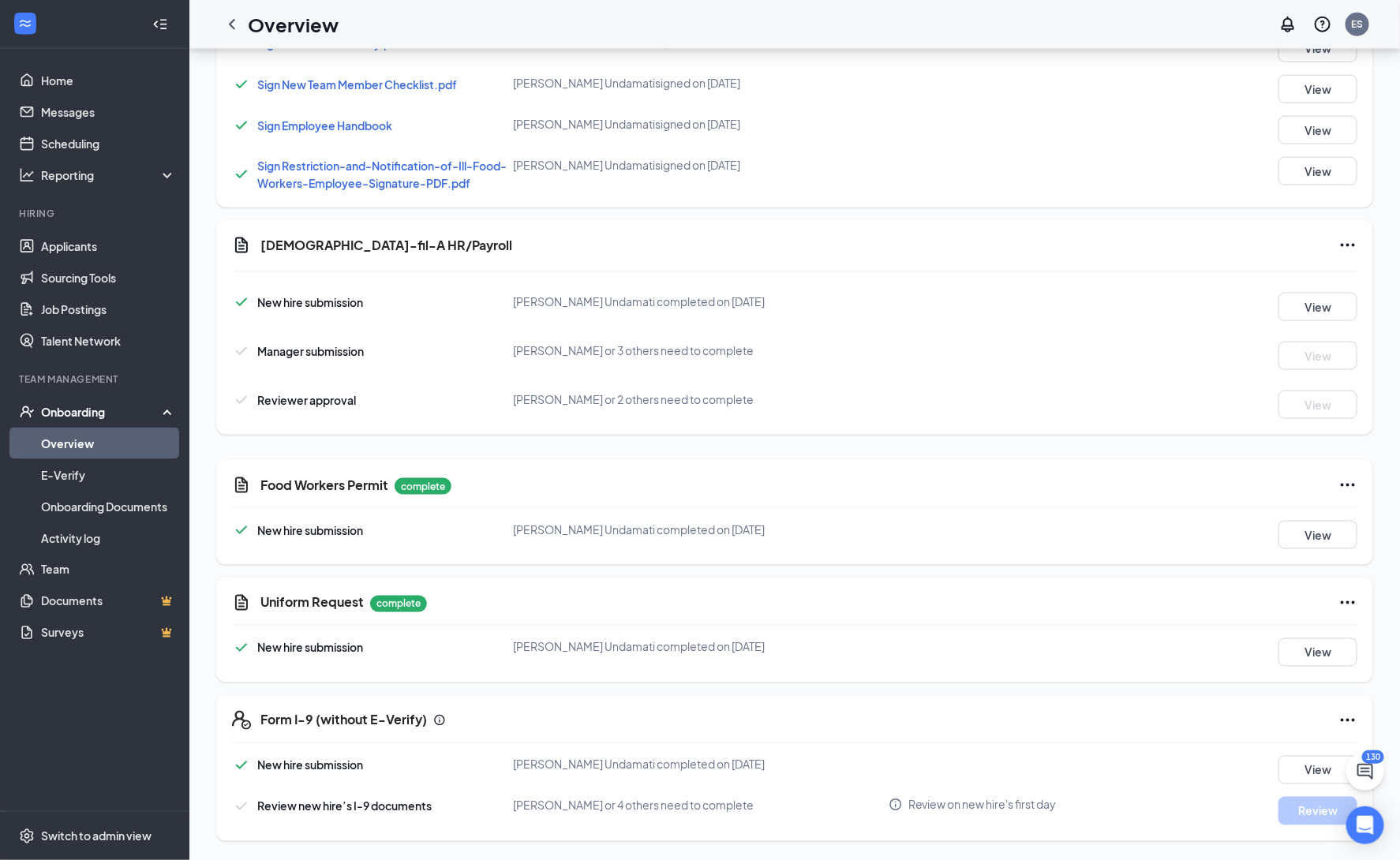
click at [1348, 715] on icon "Ellipses" at bounding box center [1348, 720] width 19 height 19
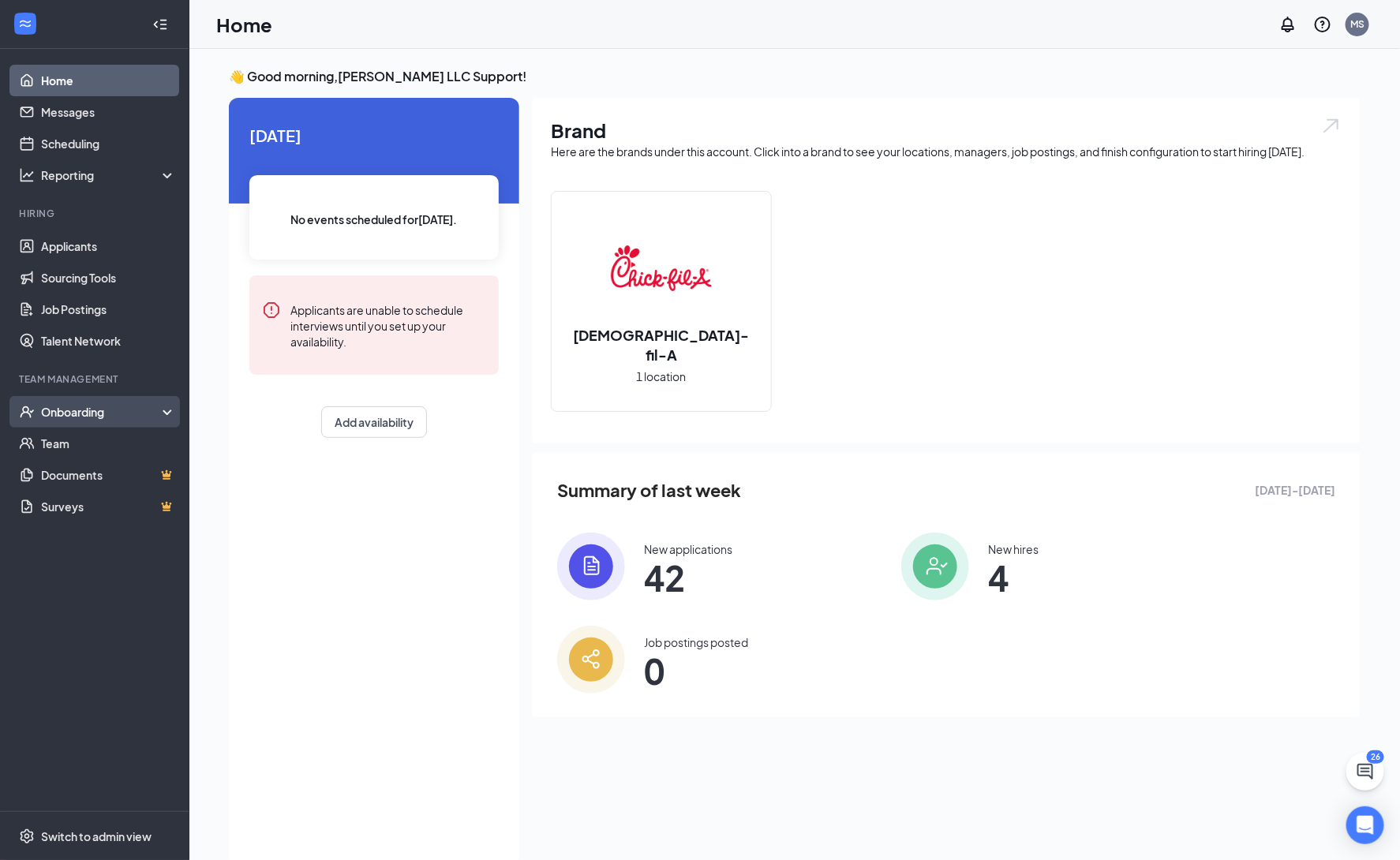
click at [135, 420] on div "Onboarding" at bounding box center [95, 412] width 189 height 32
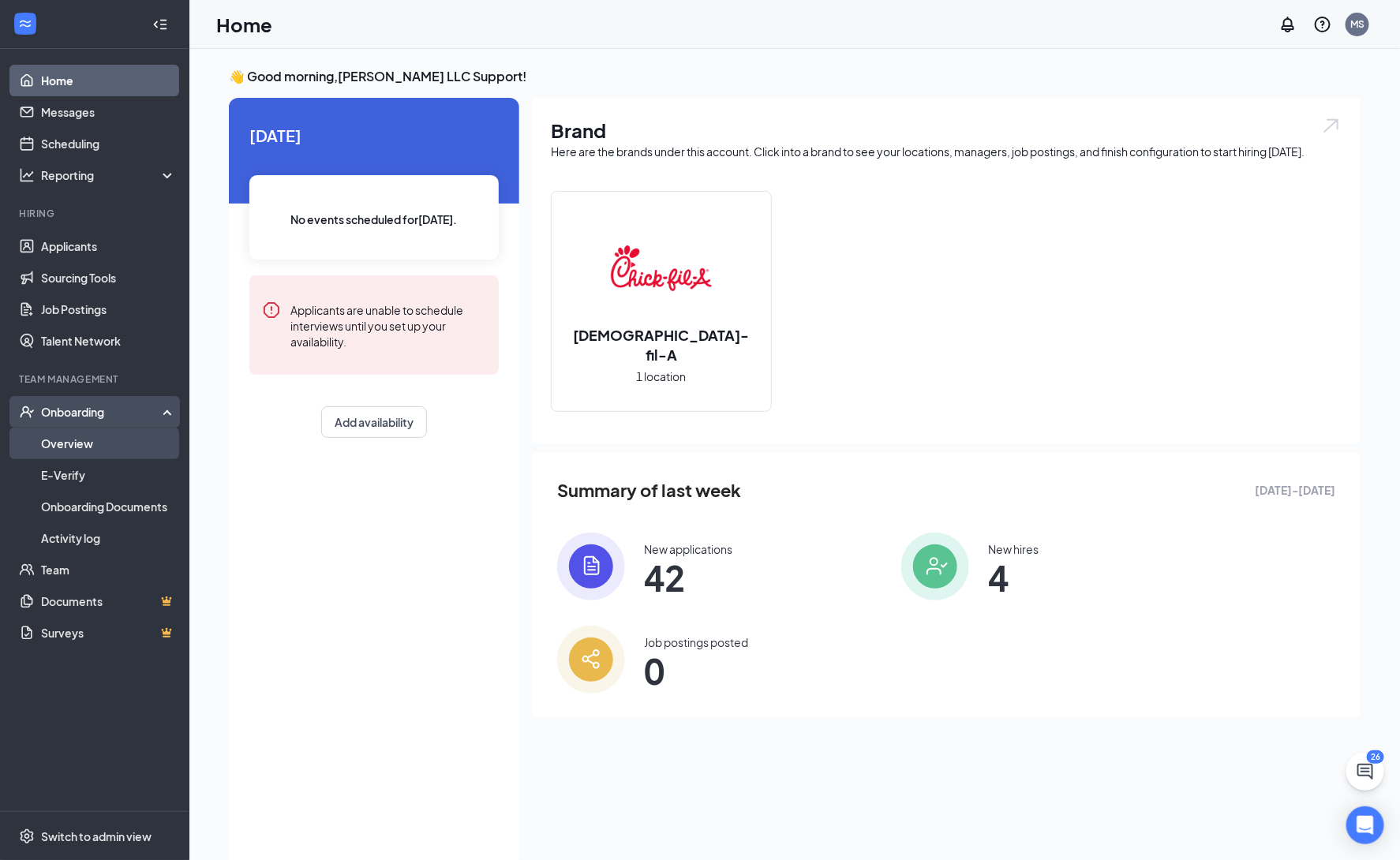
drag, startPoint x: 146, startPoint y: 449, endPoint x: 231, endPoint y: 449, distance: 85.0
click at [146, 449] on link "Overview" at bounding box center [108, 443] width 135 height 32
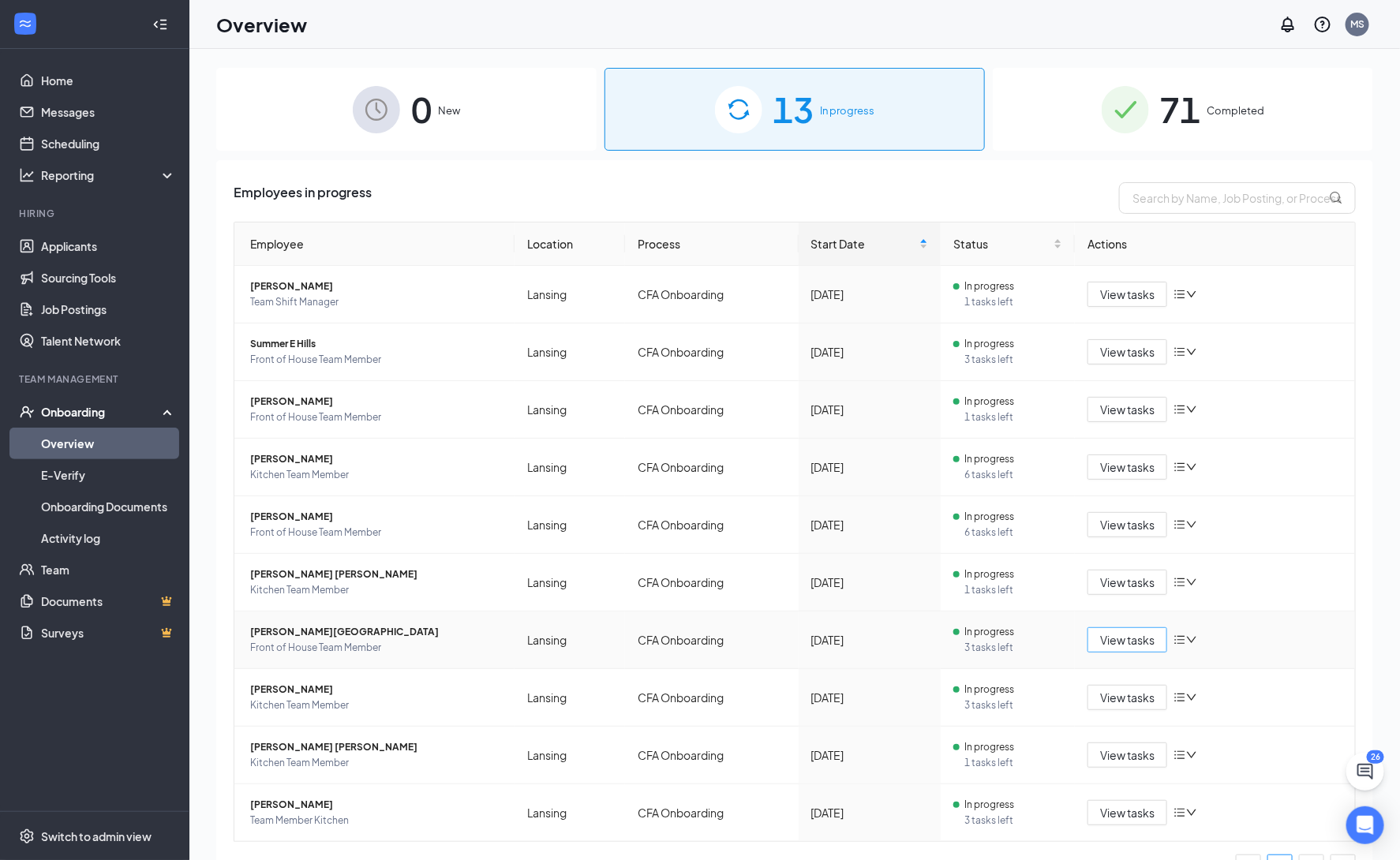
click at [1119, 635] on span "View tasks" at bounding box center [1127, 640] width 54 height 17
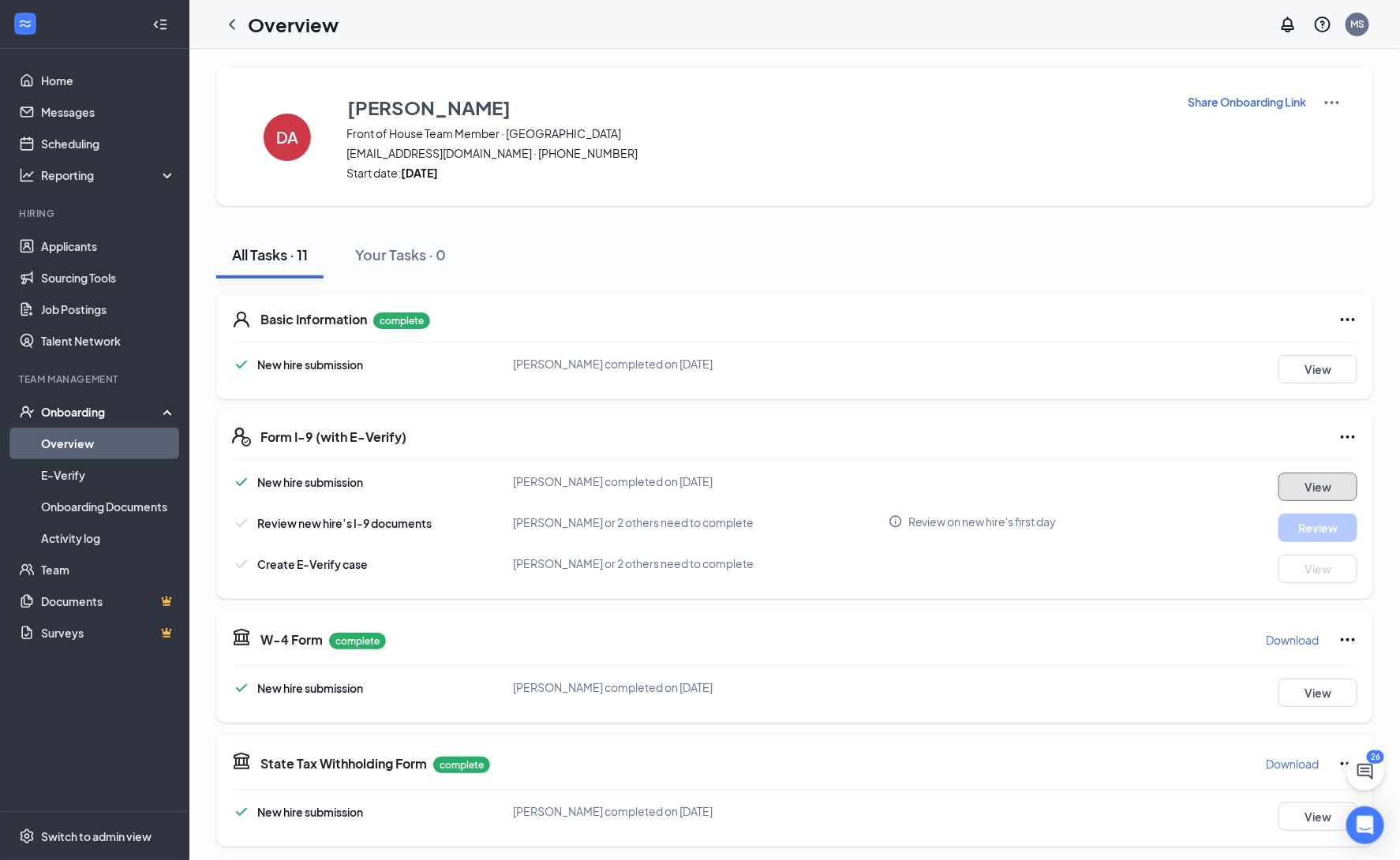
click at [1327, 484] on button "View" at bounding box center [1318, 487] width 79 height 28
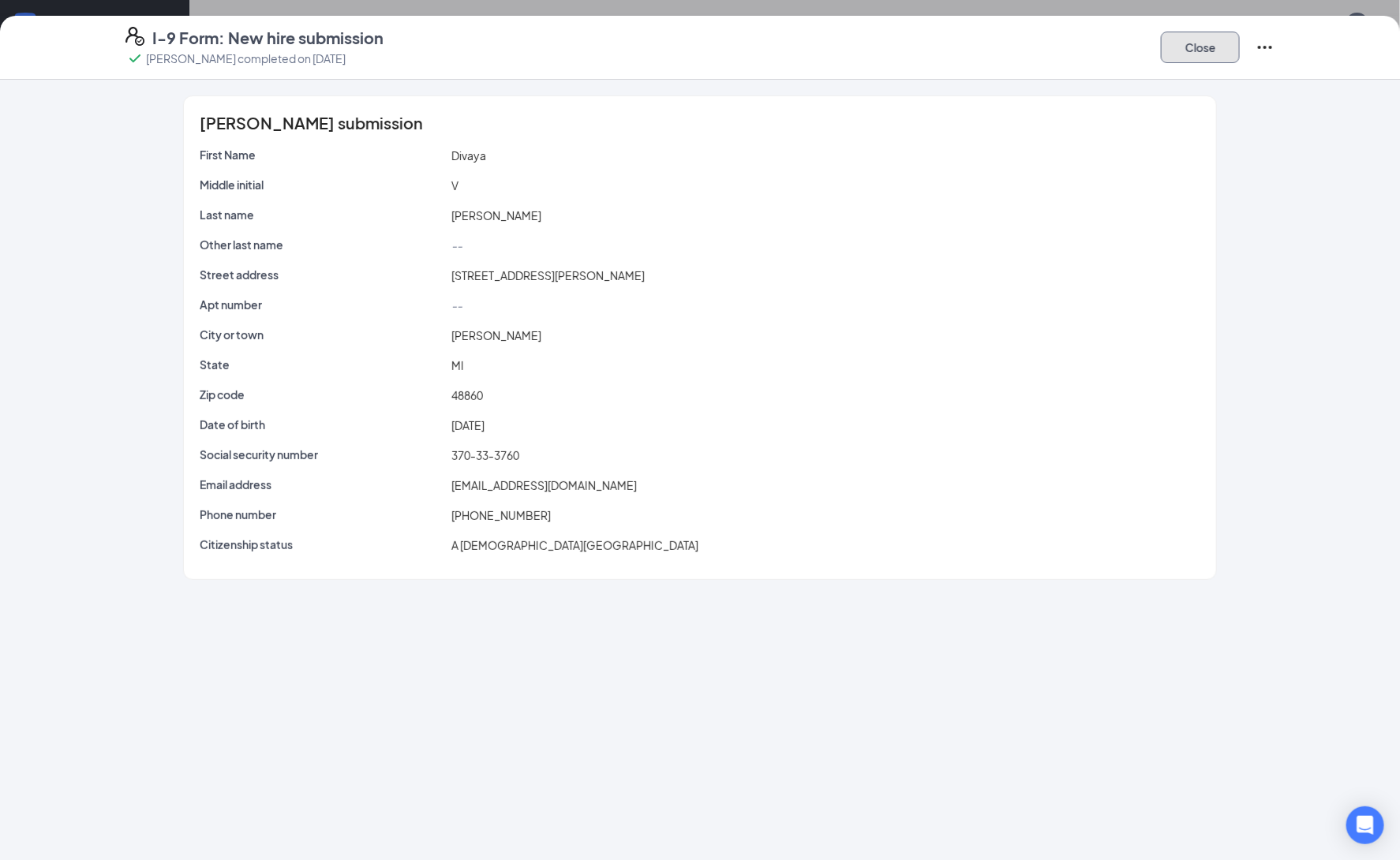
click at [1200, 55] on button "Close" at bounding box center [1200, 47] width 79 height 32
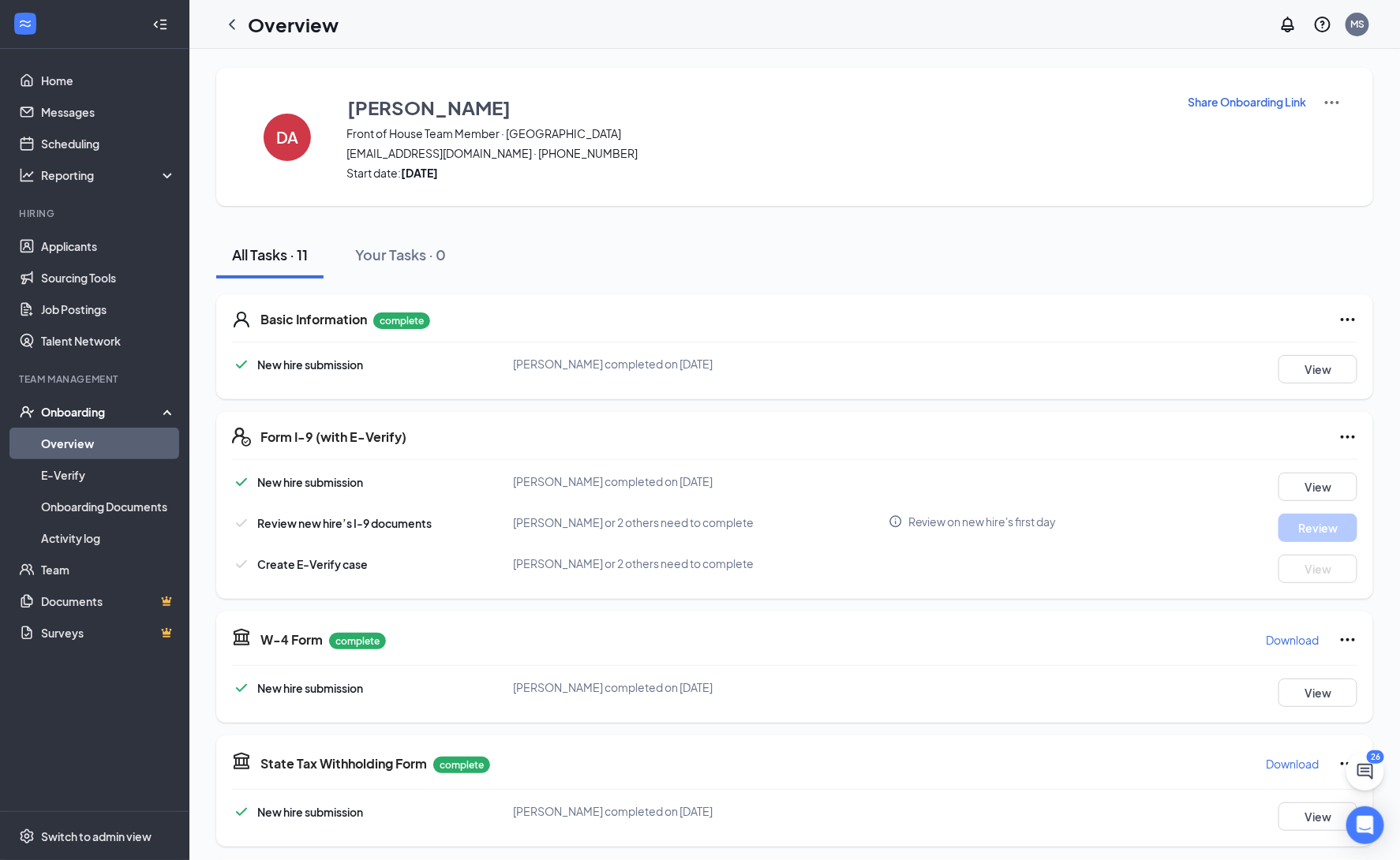
click at [1352, 439] on icon "Ellipses" at bounding box center [1348, 437] width 19 height 19
click at [1196, 237] on div "All Tasks · 11 Your Tasks · 0" at bounding box center [795, 255] width 1157 height 47
click at [1338, 482] on div "Needs to be submitted before viewing." at bounding box center [1287, 492] width 187 height 26
click at [1333, 494] on button "View" at bounding box center [1318, 487] width 79 height 28
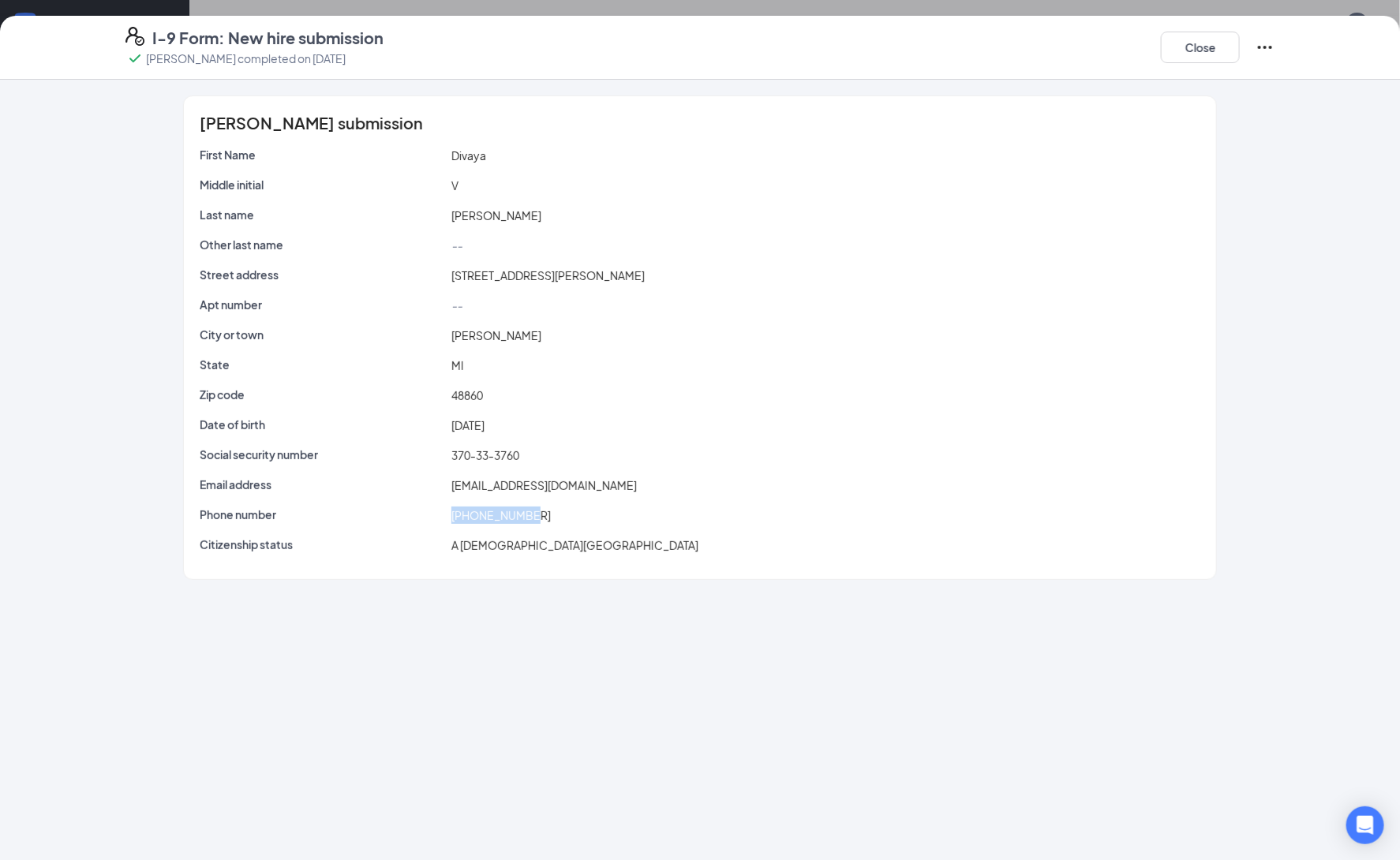
drag, startPoint x: 453, startPoint y: 515, endPoint x: 585, endPoint y: 525, distance: 132.4
click at [585, 525] on div "Phone number [PHONE_NUMBER]" at bounding box center [700, 518] width 1001 height 24
copy span "[PHONE_NUMBER]"
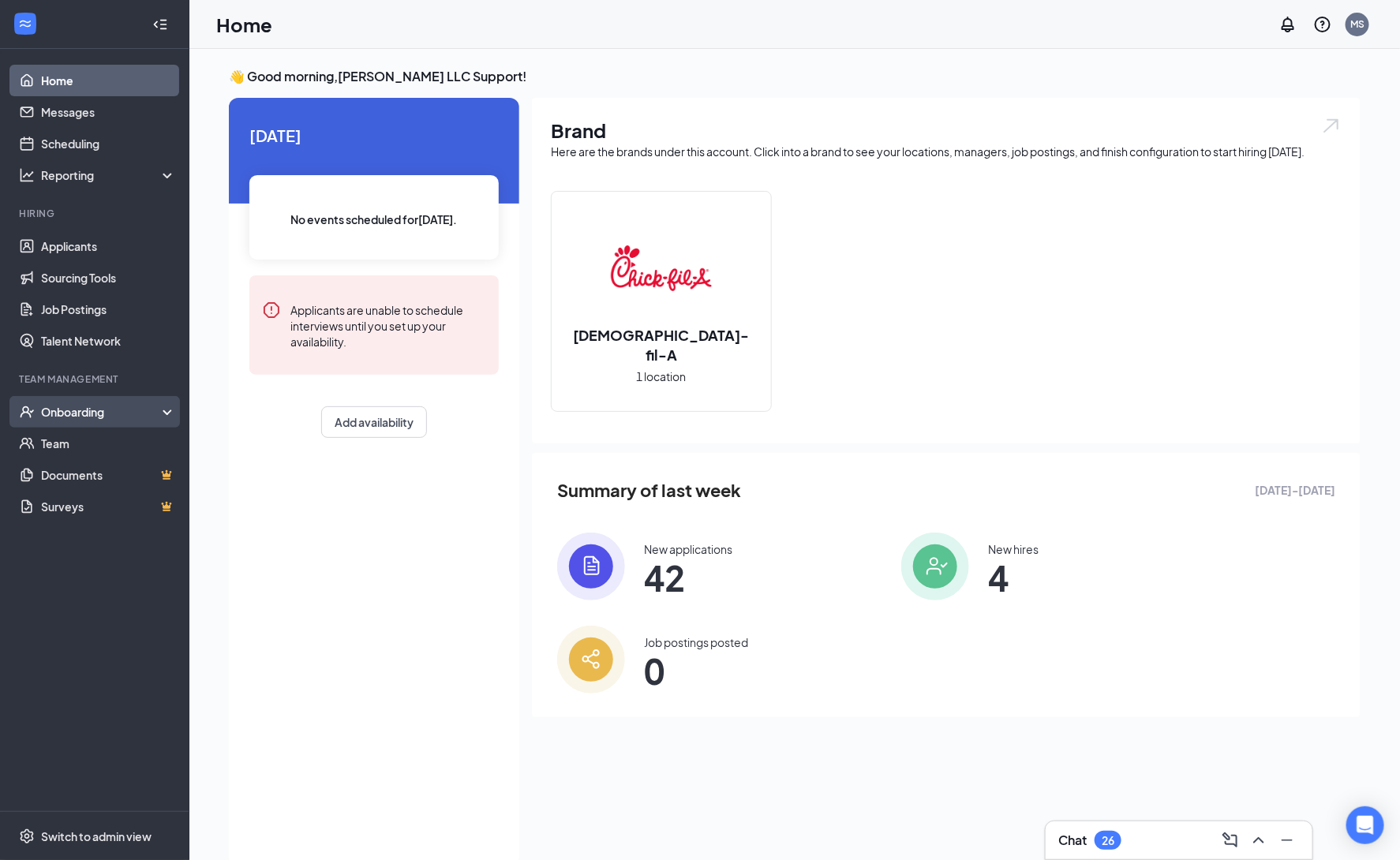
click at [117, 412] on div "Onboarding" at bounding box center [102, 412] width 122 height 16
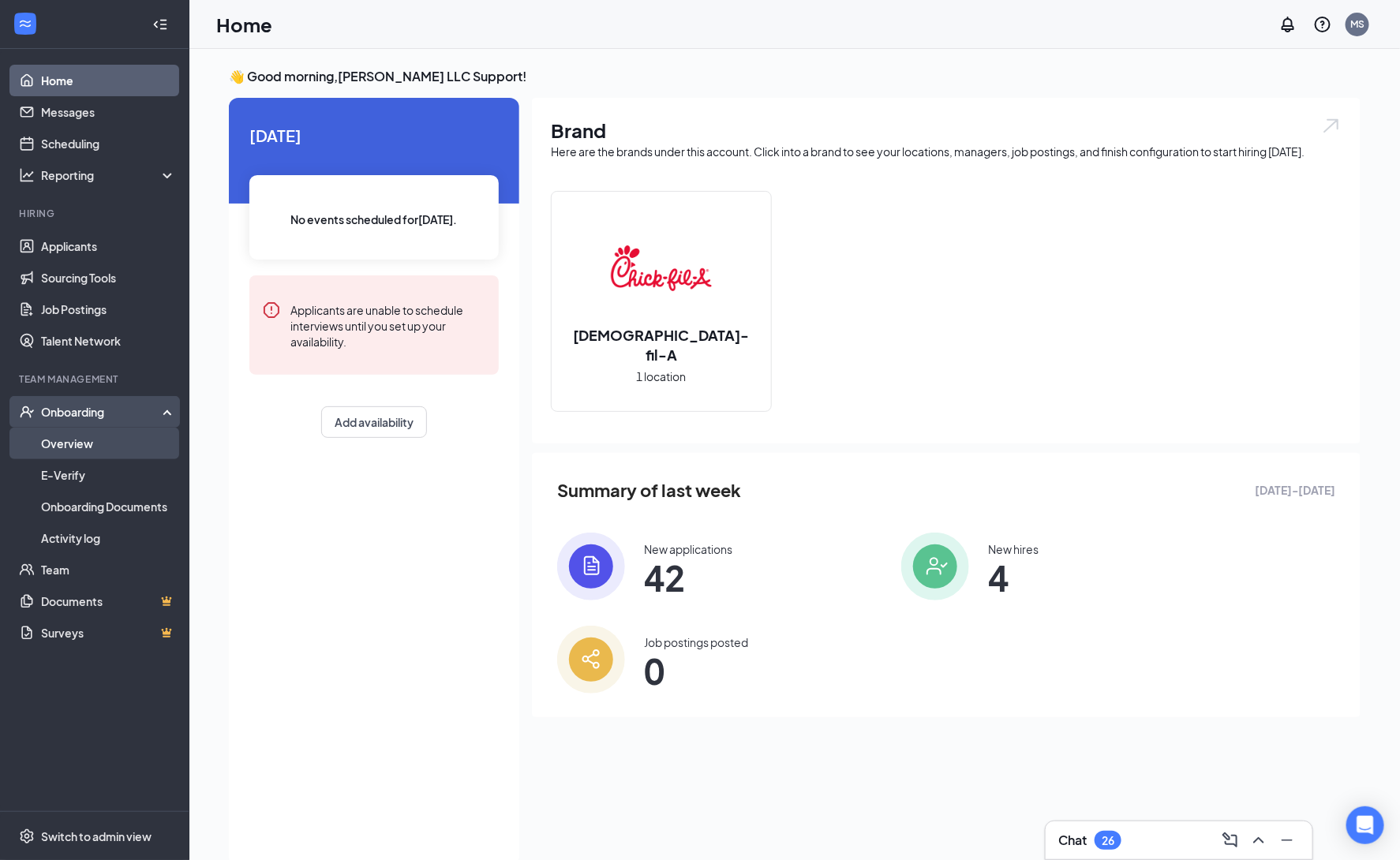
click at [85, 445] on link "Overview" at bounding box center [108, 443] width 135 height 32
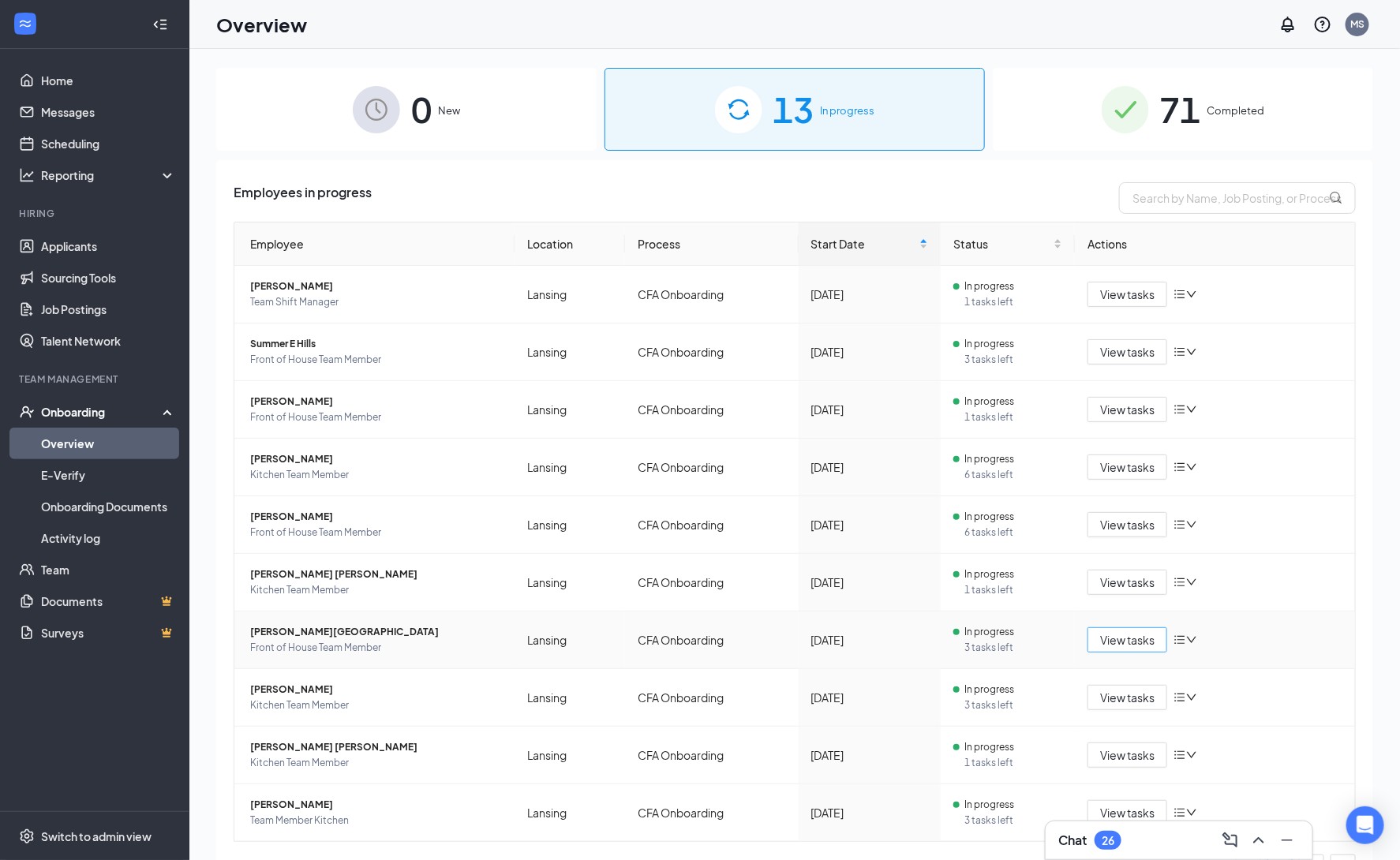
click at [1128, 645] on span "View tasks" at bounding box center [1127, 640] width 54 height 17
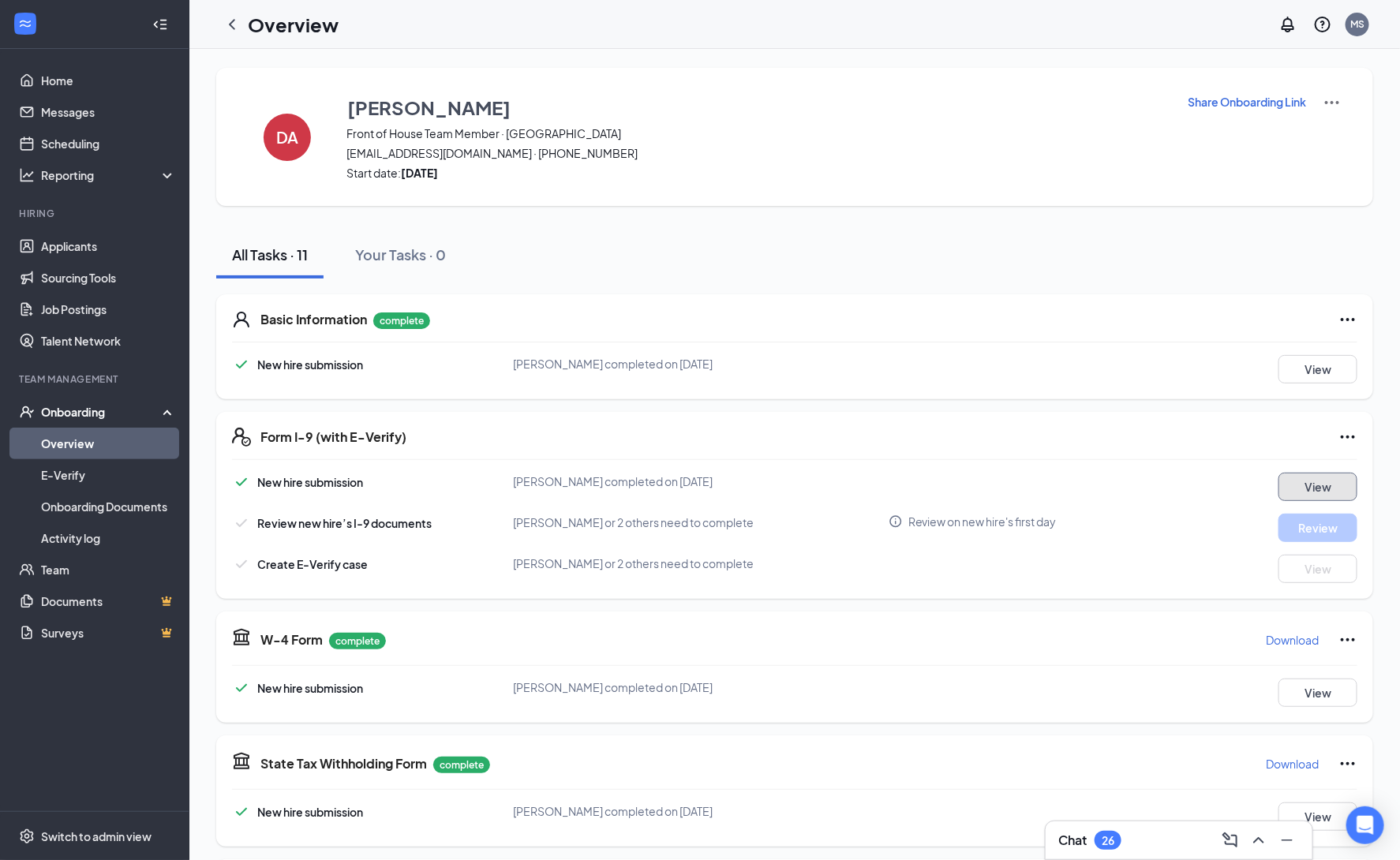
click at [1316, 484] on button "View" at bounding box center [1318, 487] width 79 height 28
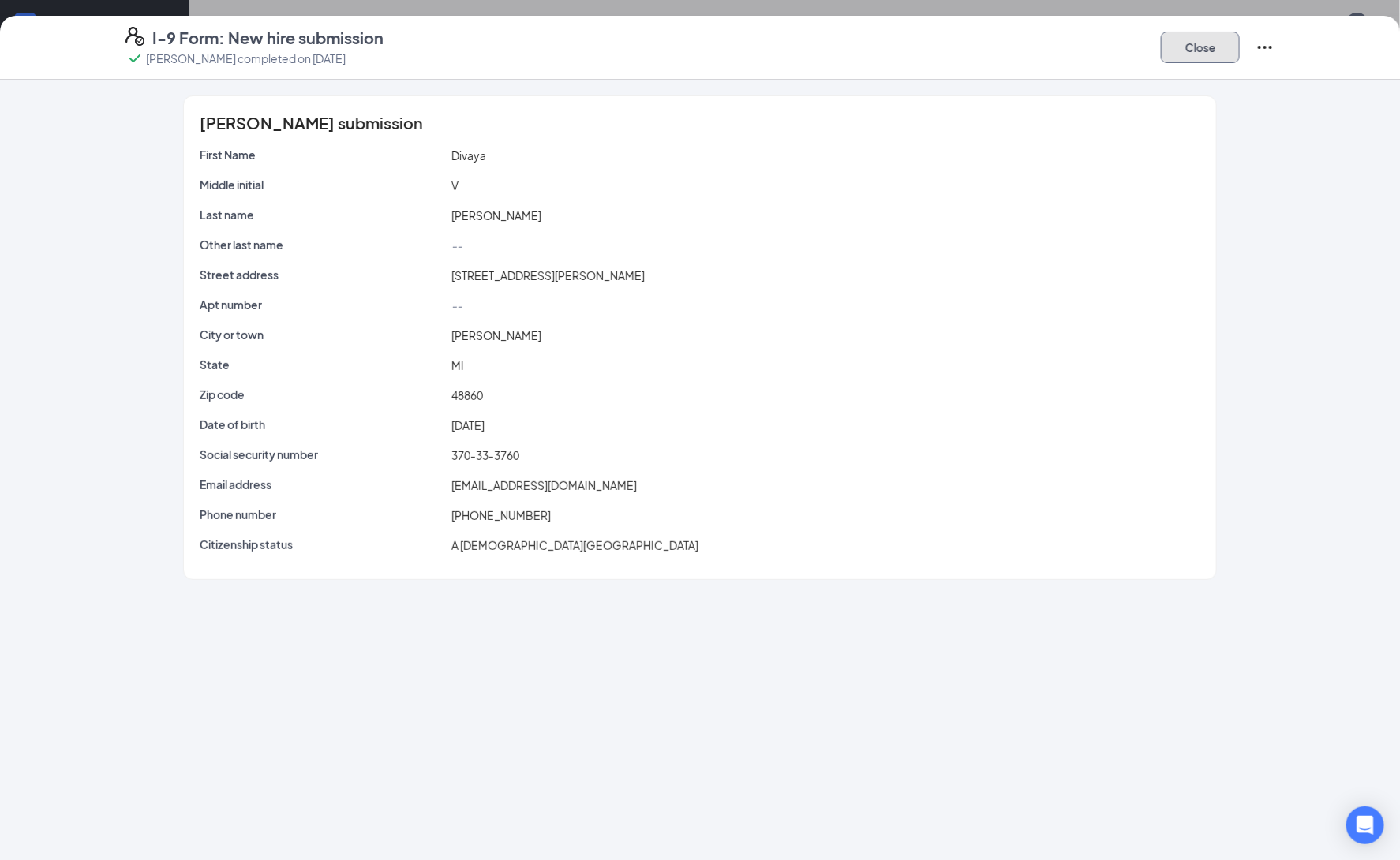
click at [1193, 50] on button "Close" at bounding box center [1200, 47] width 79 height 32
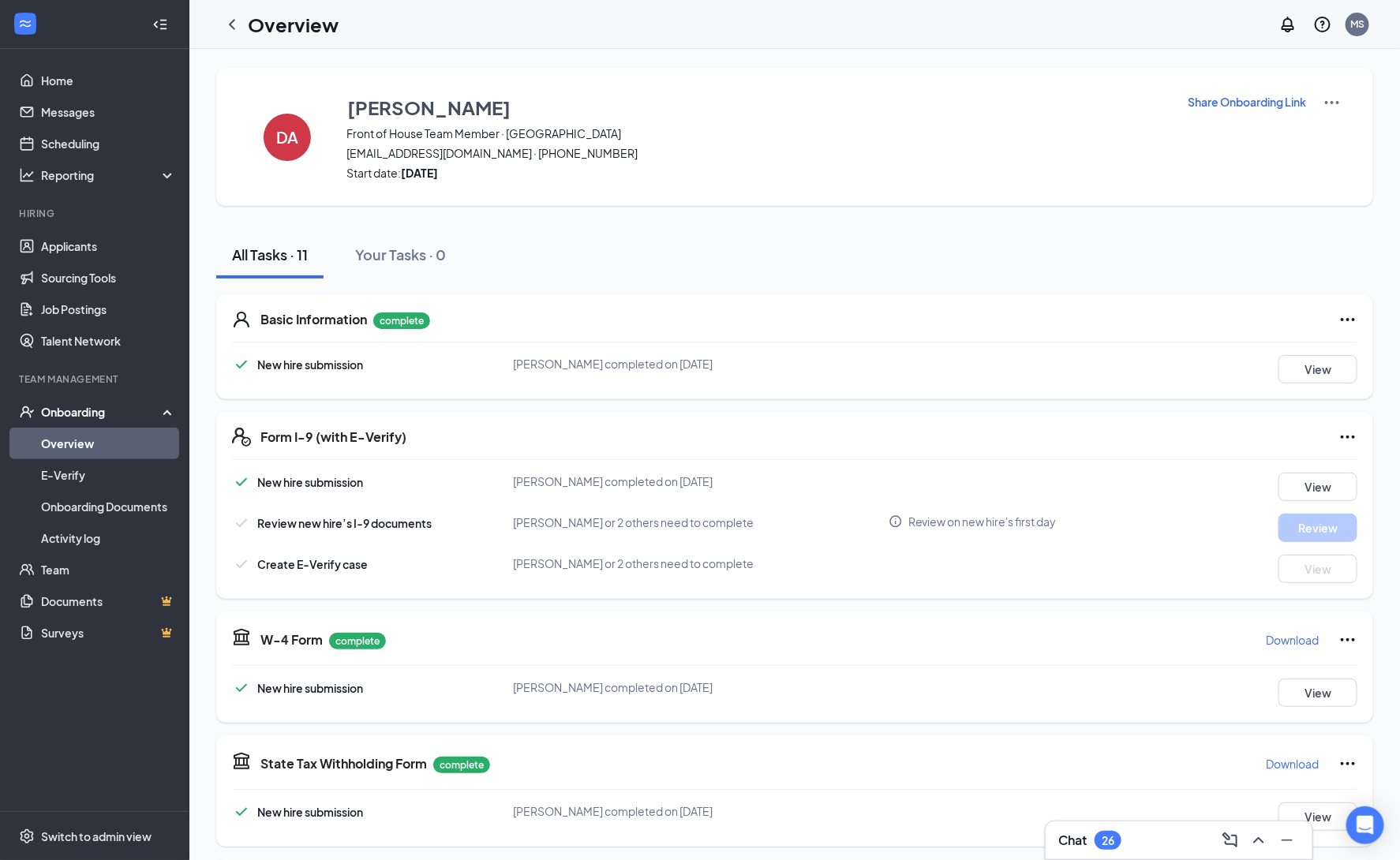
click at [1353, 319] on icon "Ellipses" at bounding box center [1348, 320] width 14 height 3
click at [916, 275] on div "All Tasks · 11 Your Tasks · 0" at bounding box center [795, 255] width 1157 height 47
click at [1330, 365] on button "View" at bounding box center [1318, 369] width 79 height 28
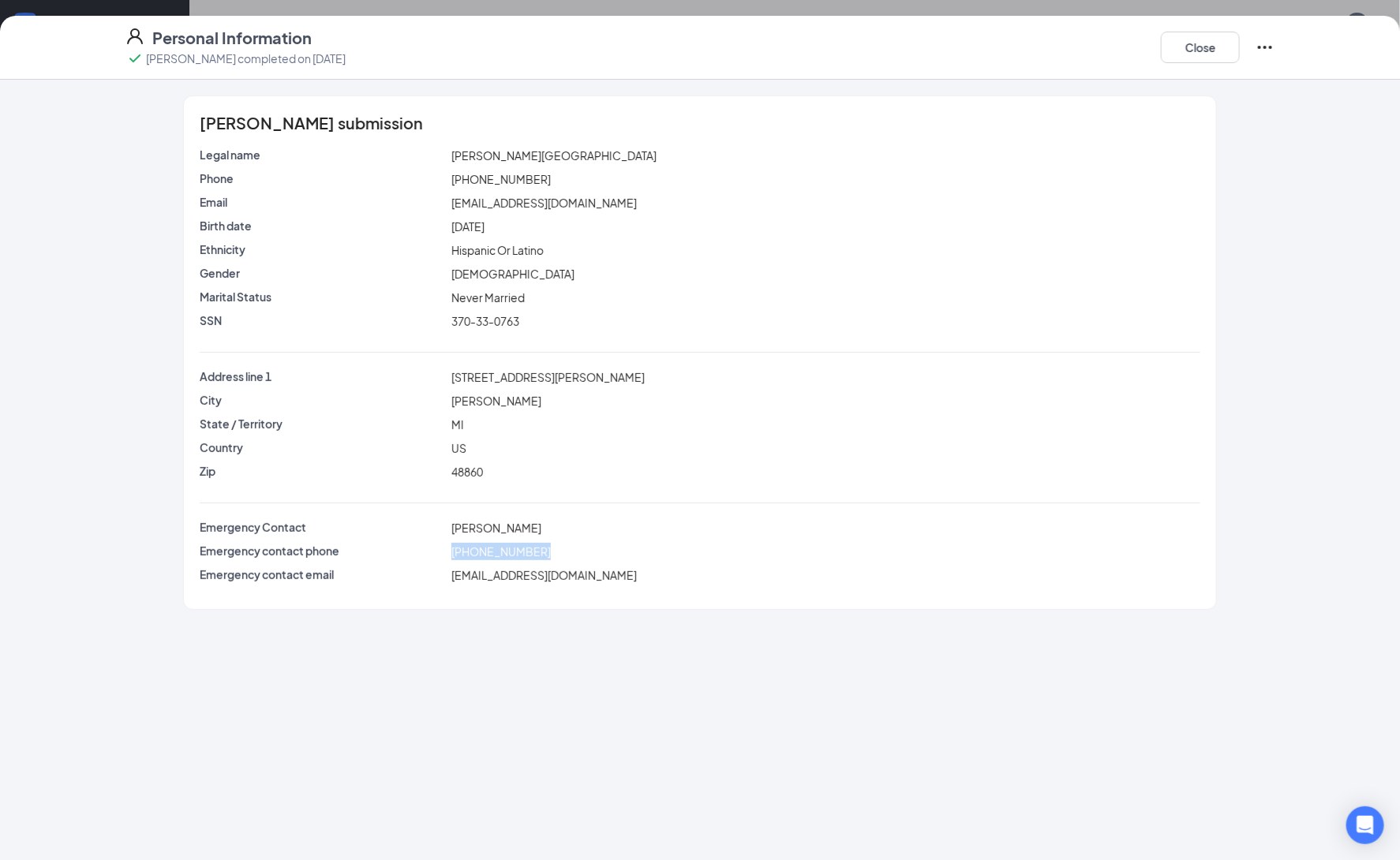
drag, startPoint x: 556, startPoint y: 557, endPoint x: 447, endPoint y: 555, distance: 109.0
click at [448, 555] on div "(616) 427-9535" at bounding box center [825, 552] width 755 height 17
click at [1188, 43] on button "Close" at bounding box center [1200, 47] width 79 height 32
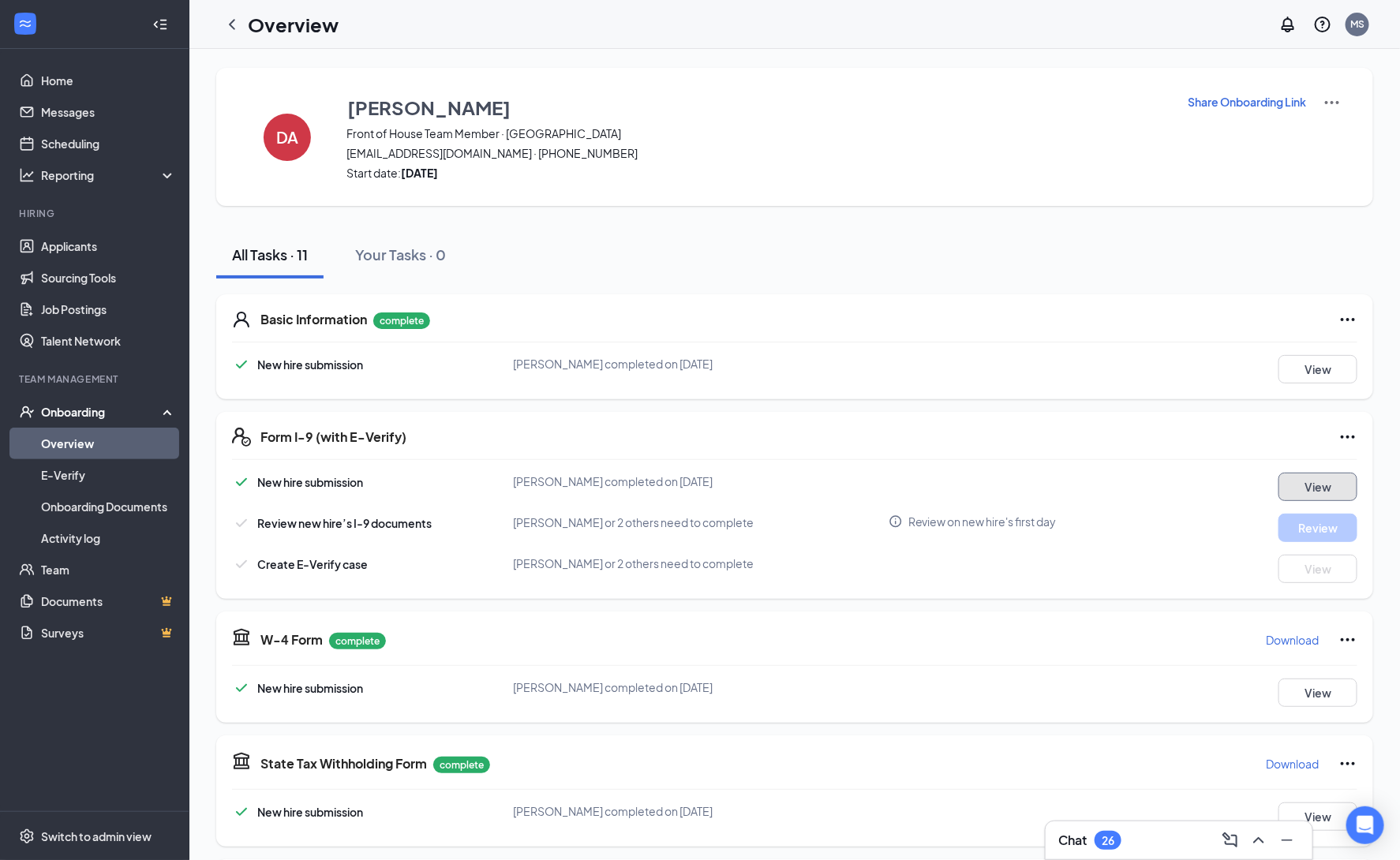
click at [1317, 482] on button "View" at bounding box center [1318, 487] width 79 height 28
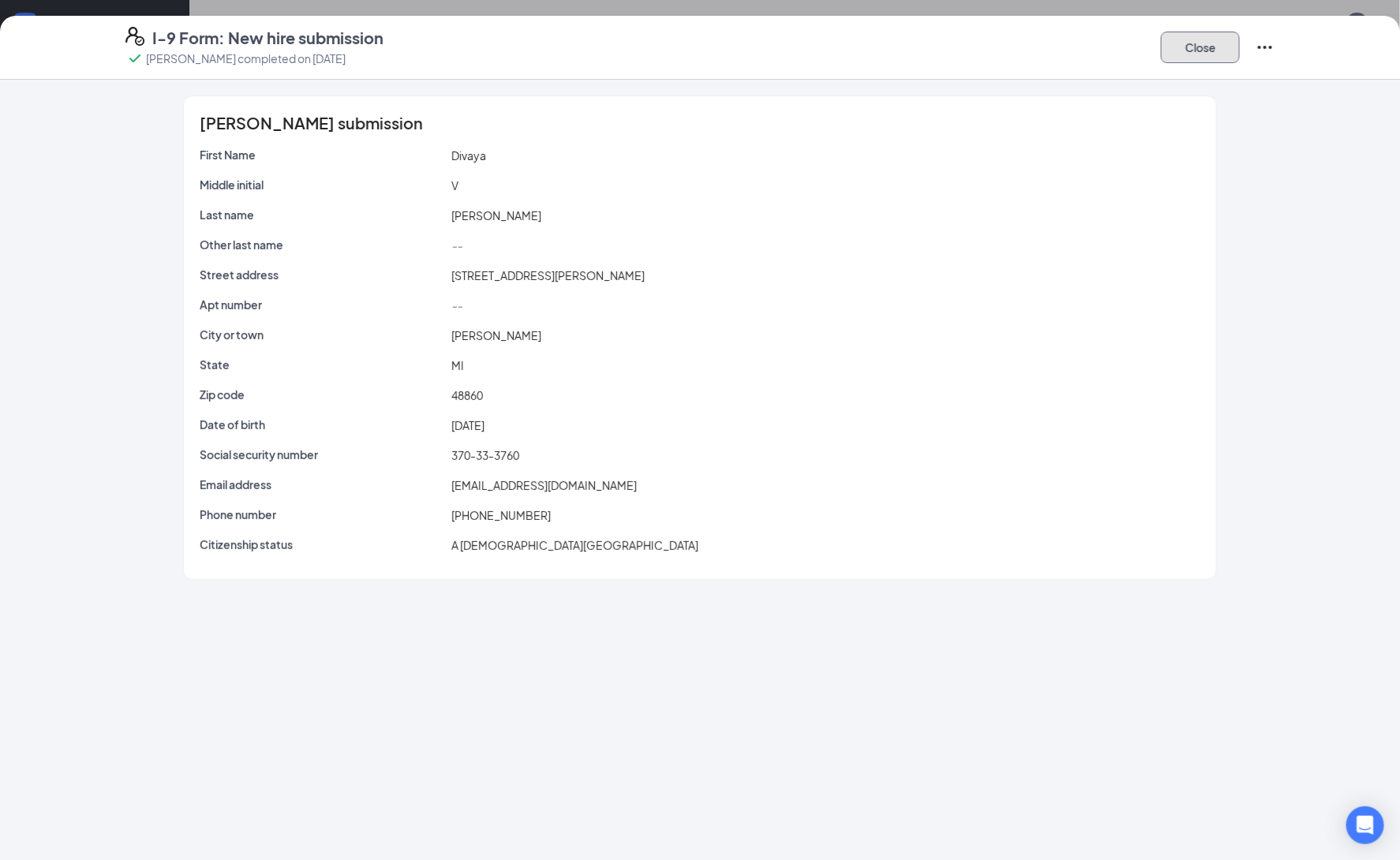
click at [1202, 43] on button "Close" at bounding box center [1200, 47] width 79 height 32
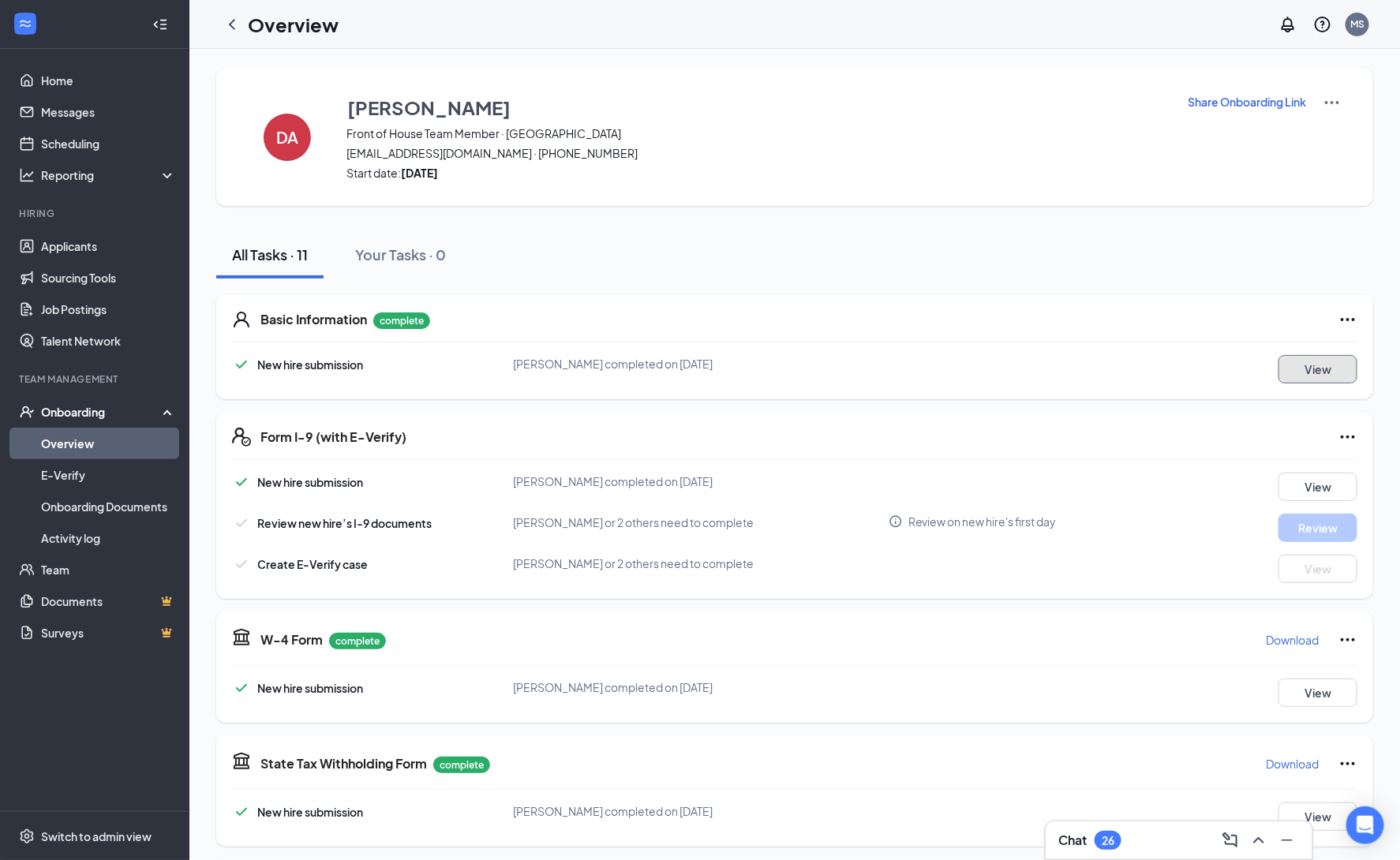
click at [1323, 371] on button "View" at bounding box center [1318, 369] width 79 height 28
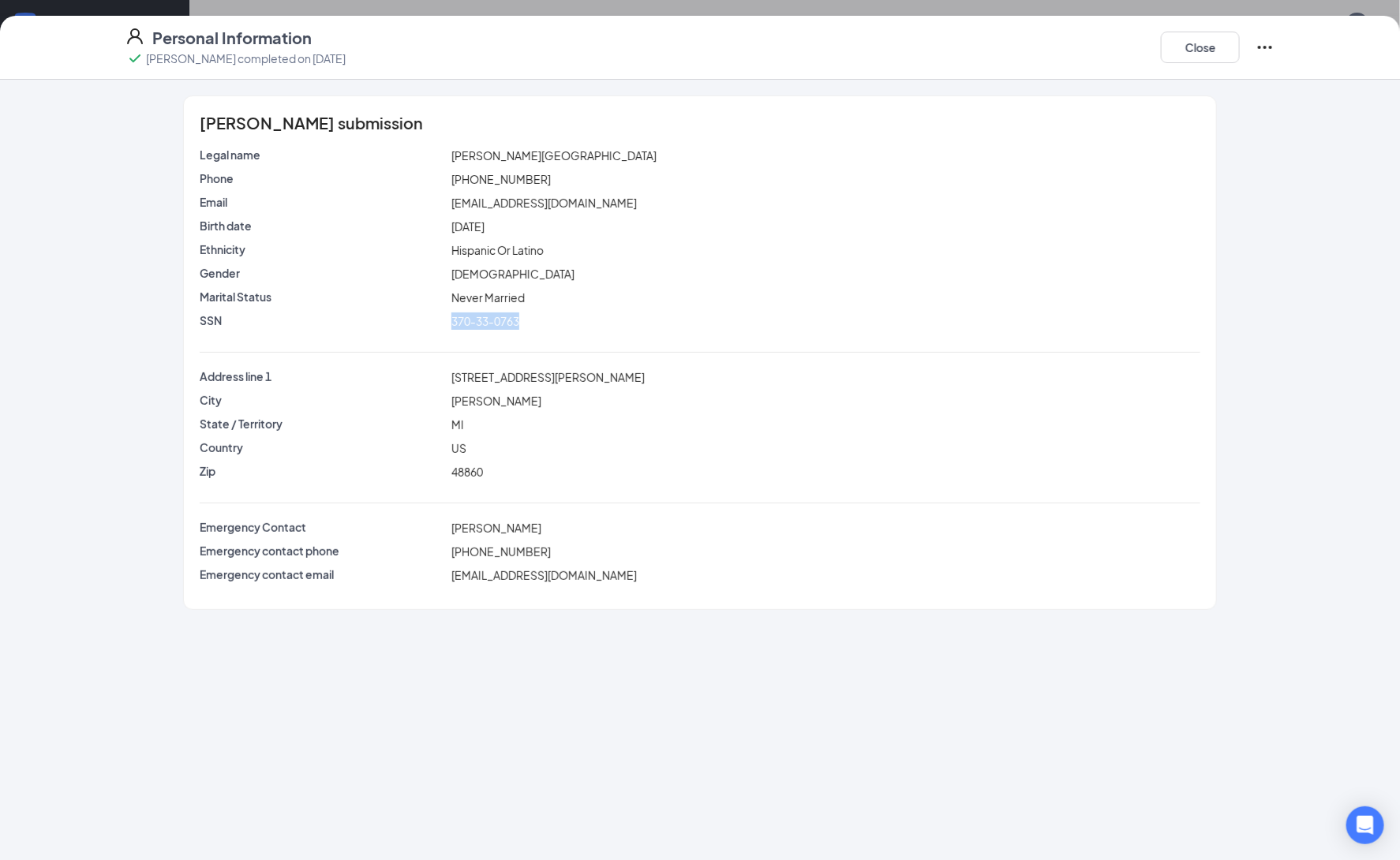
drag, startPoint x: 538, startPoint y: 324, endPoint x: 440, endPoint y: 316, distance: 98.3
click at [440, 316] on div "SSN 370-33-0763" at bounding box center [700, 321] width 1007 height 17
click at [559, 323] on div "370-33-0763" at bounding box center [825, 321] width 755 height 17
click at [388, 347] on div "Legal name Divaya V Andino Phone (616) 773-0226 Email vaya.d@yahoo.com Birth da…" at bounding box center [700, 368] width 1001 height 443
drag, startPoint x: 447, startPoint y: 321, endPoint x: 580, endPoint y: 322, distance: 133.0
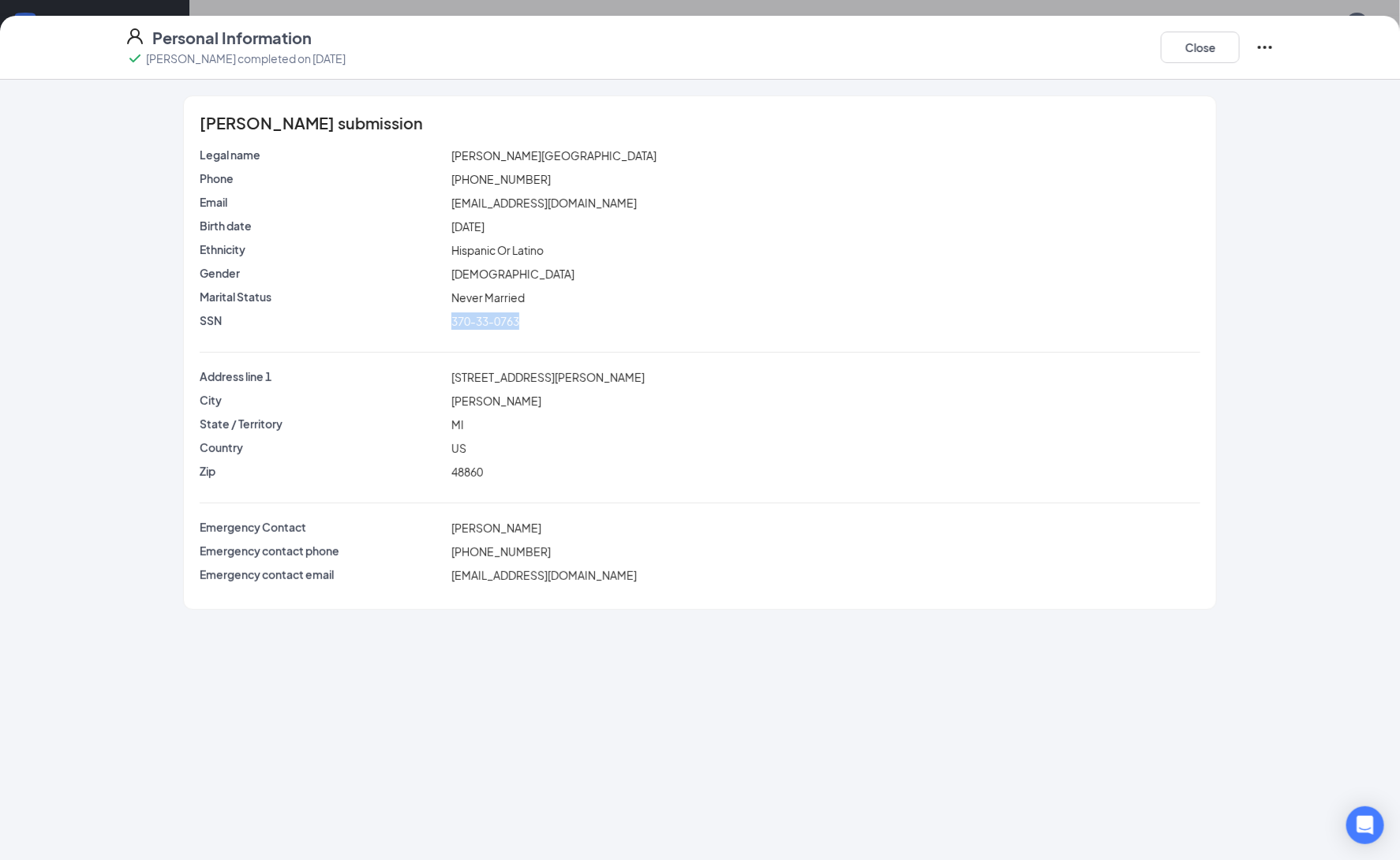
click at [580, 322] on div "SSN 370-33-0763" at bounding box center [700, 321] width 1007 height 17
click at [570, 321] on div "370-33-0763" at bounding box center [825, 321] width 755 height 17
drag, startPoint x: 580, startPoint y: 319, endPoint x: 386, endPoint y: 320, distance: 194.0
click at [386, 320] on div "SSN 370-33-0763" at bounding box center [700, 321] width 1007 height 17
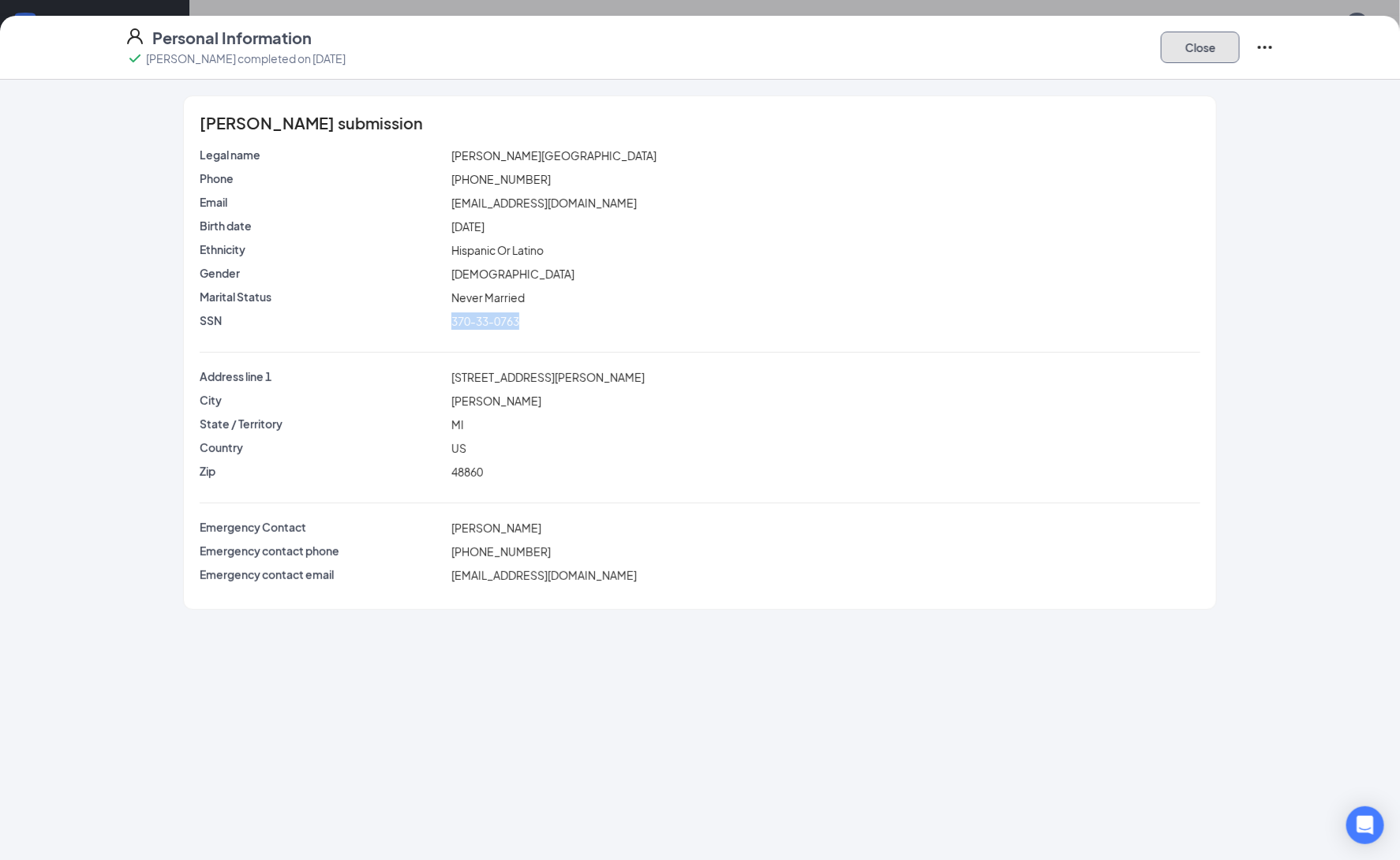
click at [1208, 47] on button "Close" at bounding box center [1200, 47] width 79 height 32
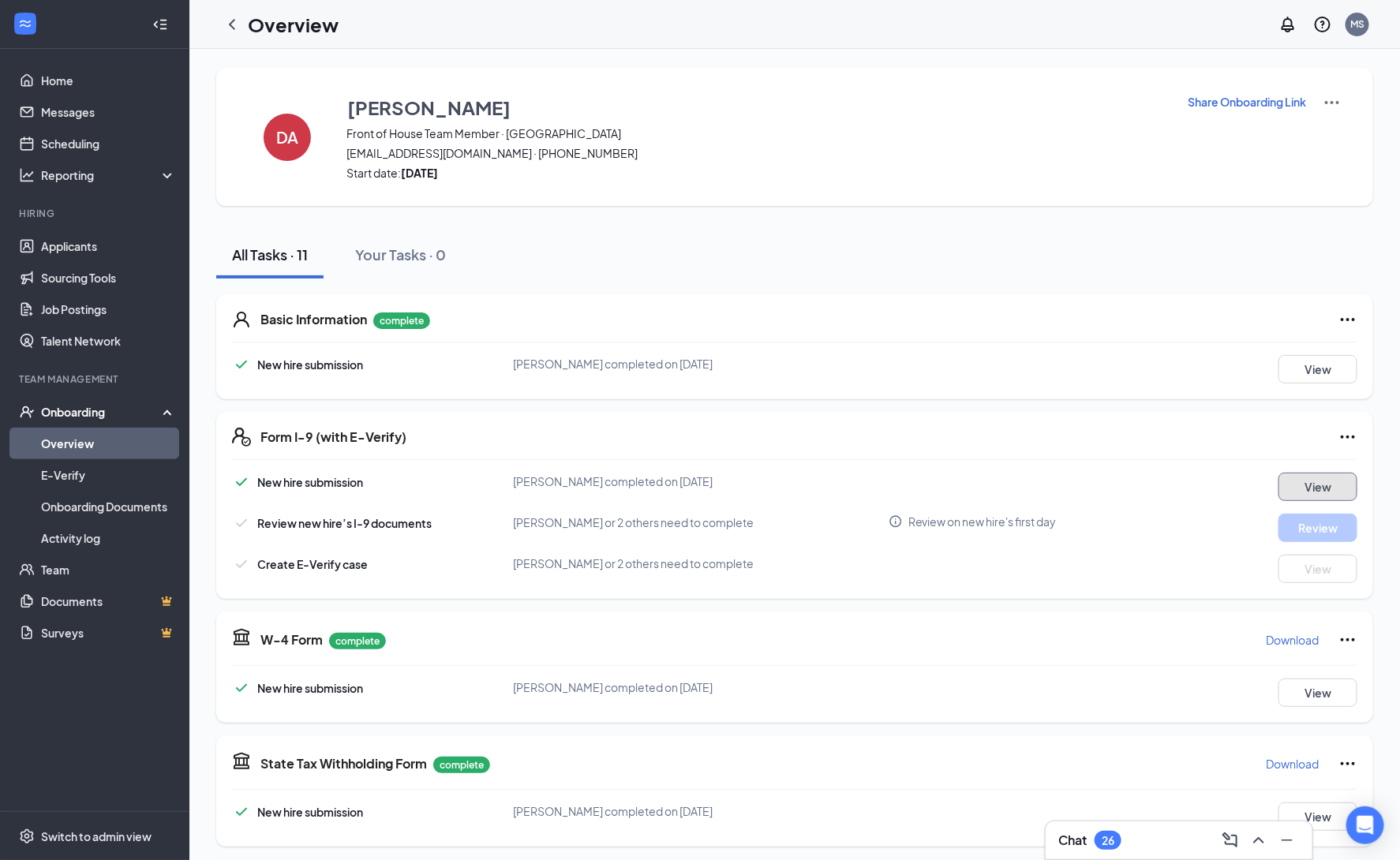
click at [1310, 494] on button "View" at bounding box center [1318, 487] width 79 height 28
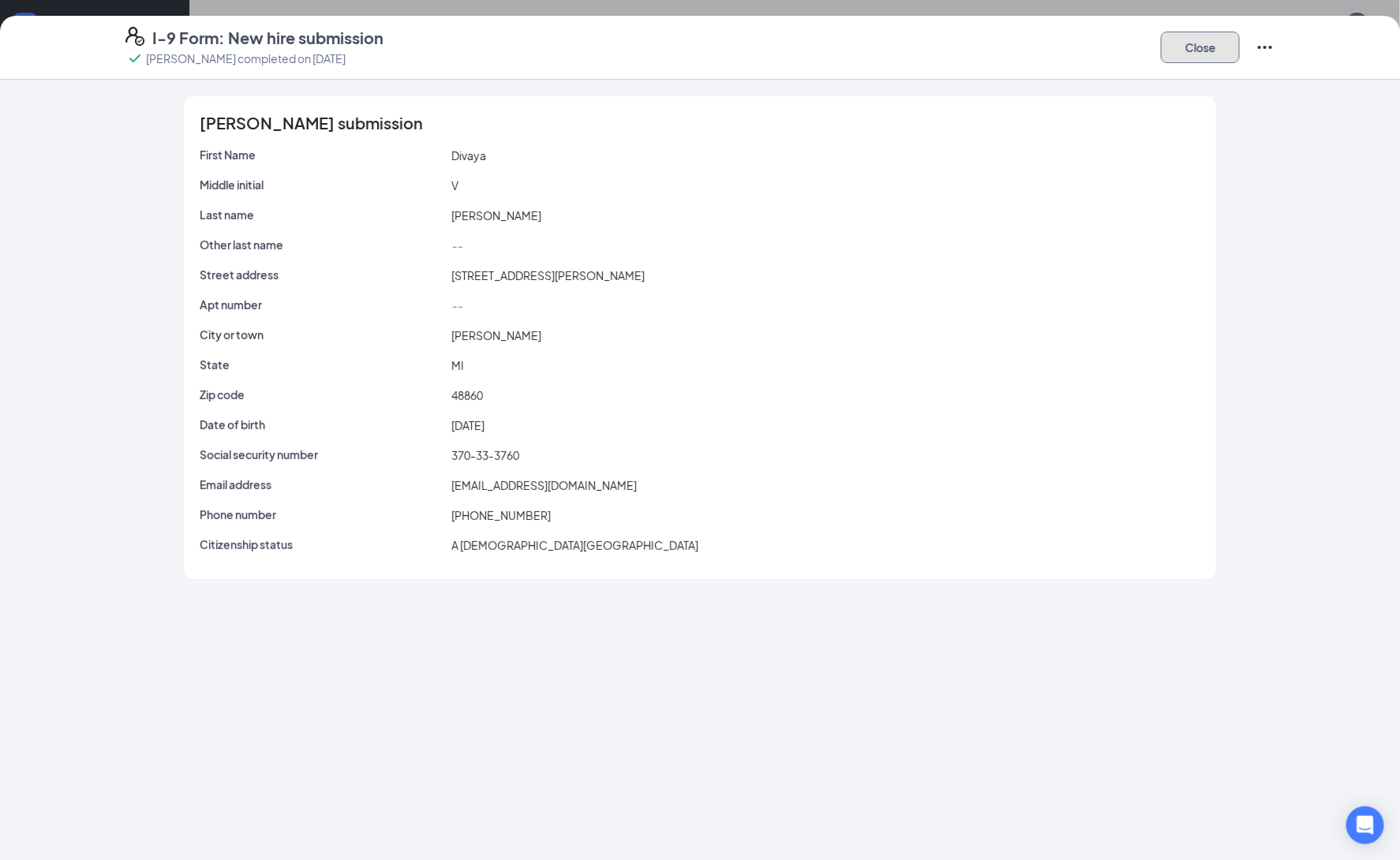
click at [1210, 52] on button "Close" at bounding box center [1200, 47] width 79 height 32
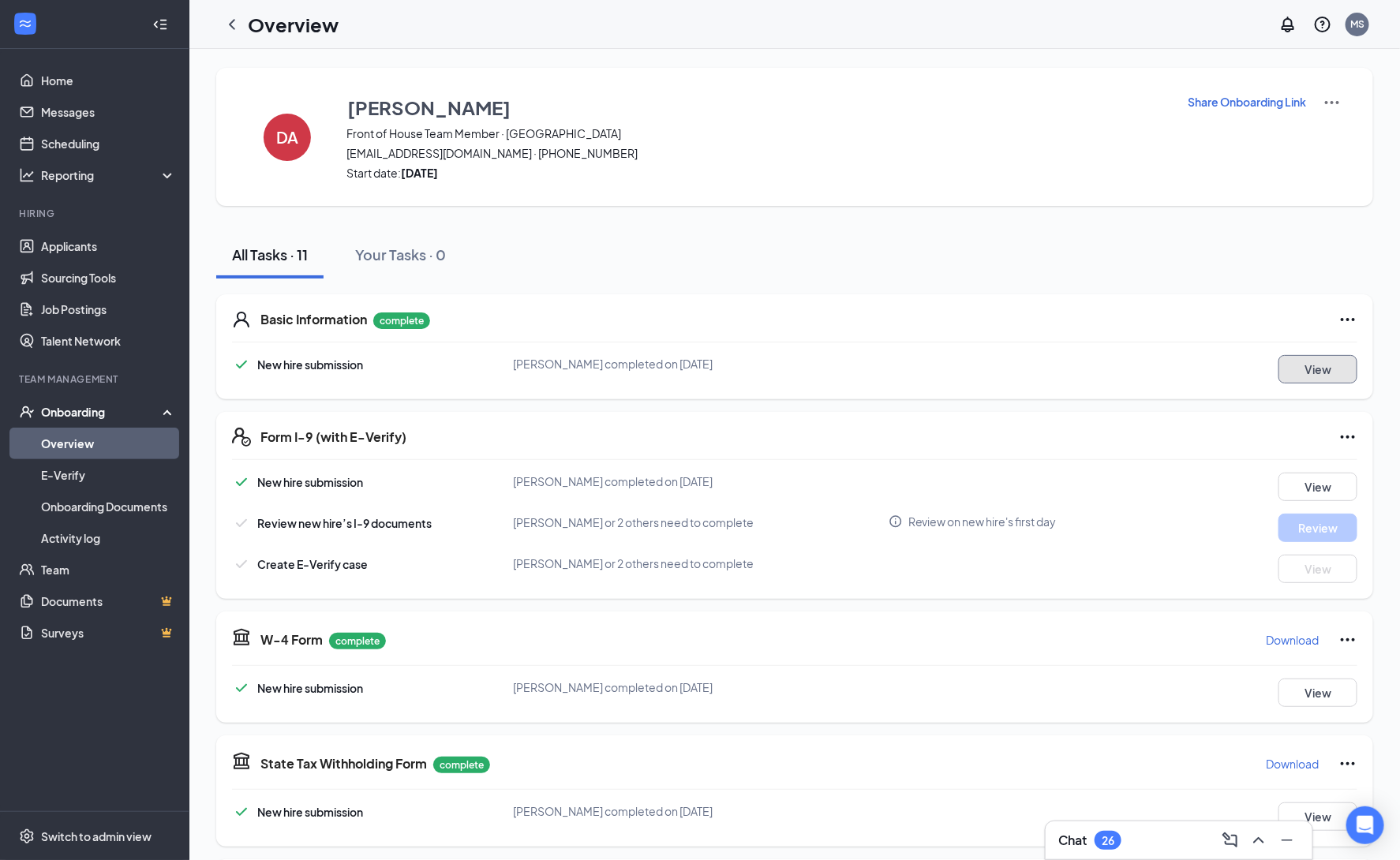
click at [1323, 373] on button "View" at bounding box center [1318, 369] width 79 height 28
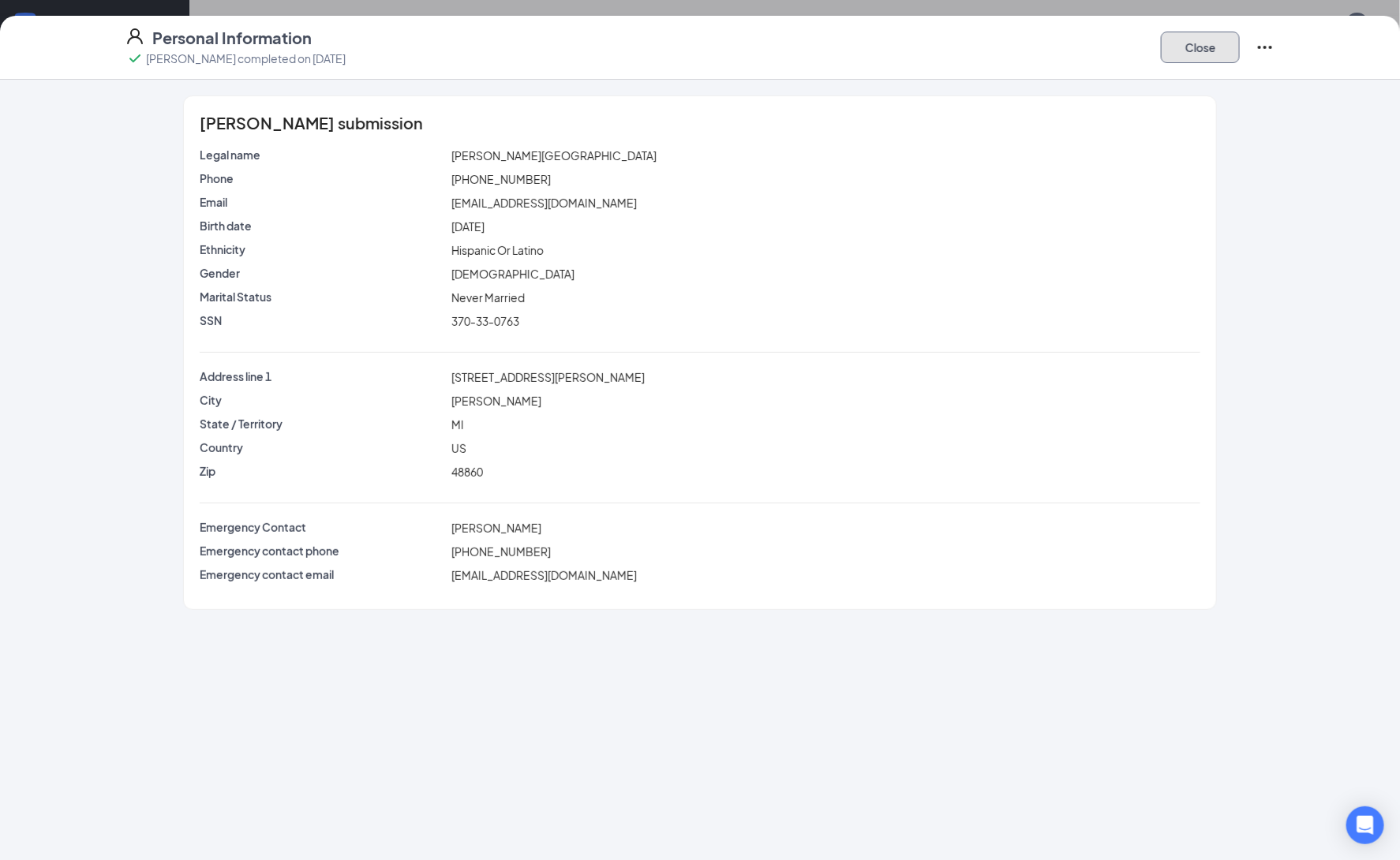
click at [1193, 42] on button "Close" at bounding box center [1200, 47] width 79 height 32
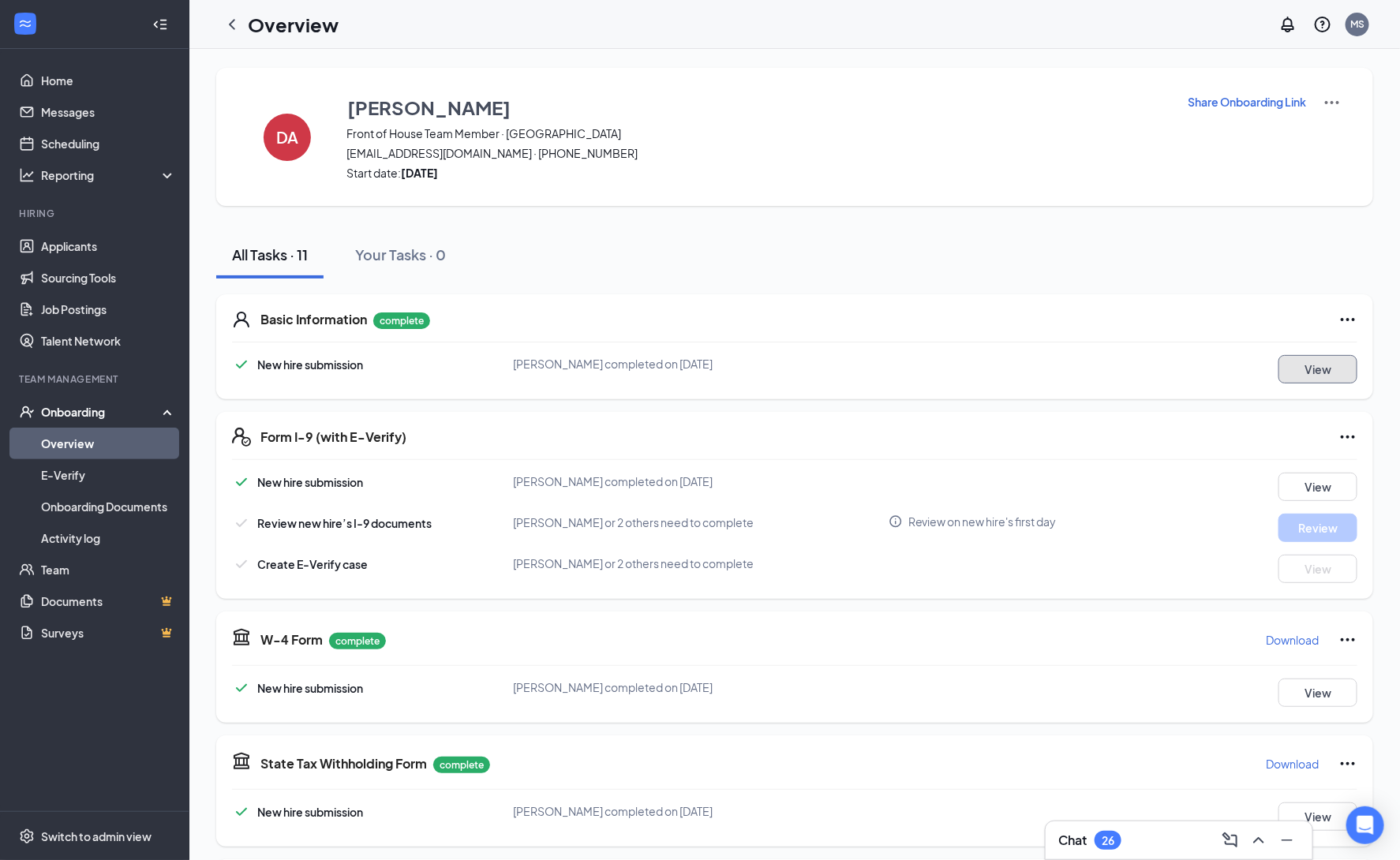
click at [1323, 374] on button "View" at bounding box center [1318, 369] width 79 height 28
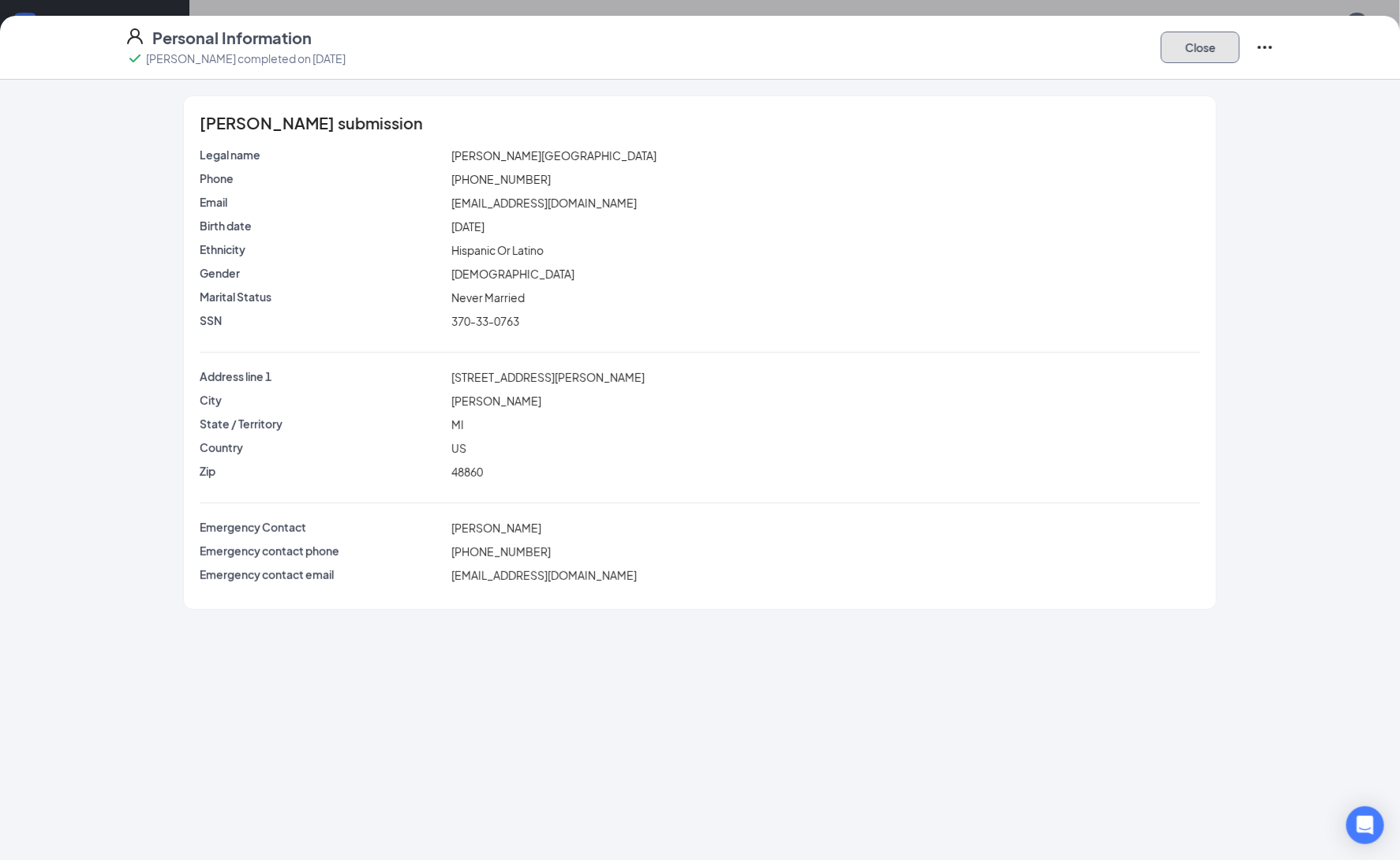
click at [1200, 47] on button "Close" at bounding box center [1200, 47] width 79 height 32
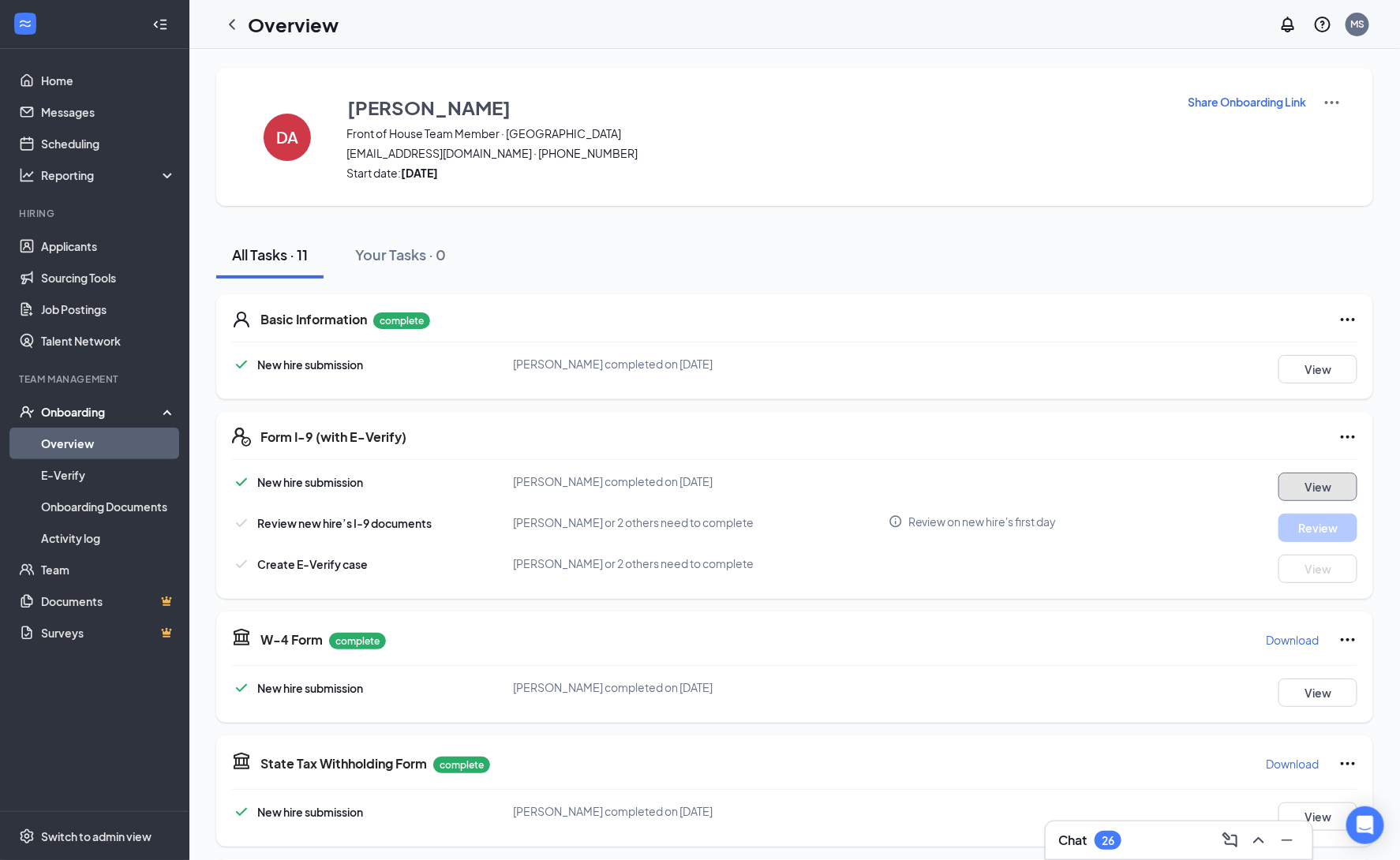
click at [1320, 492] on button "View" at bounding box center [1318, 487] width 79 height 28
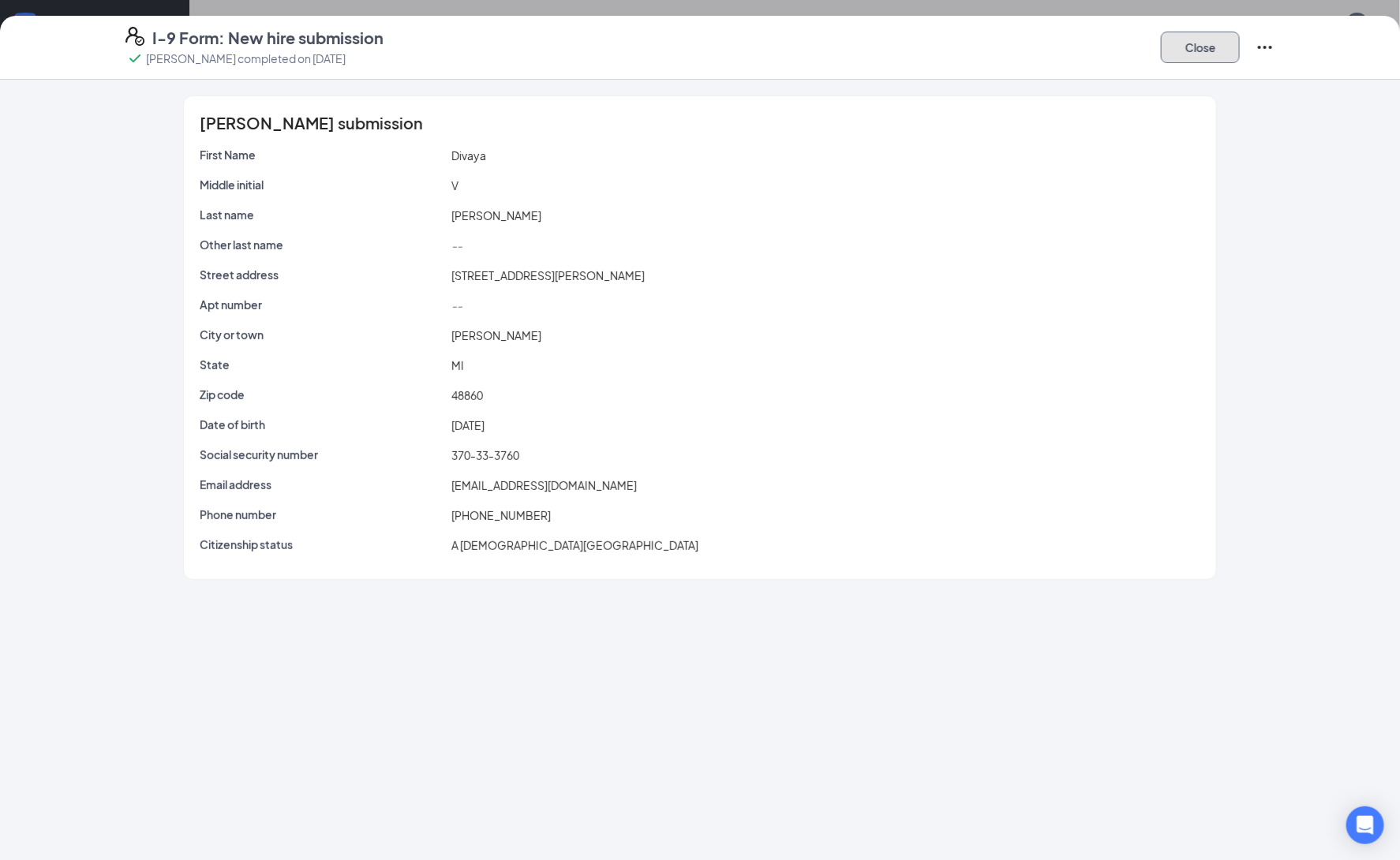
drag, startPoint x: 1200, startPoint y: 54, endPoint x: 1195, endPoint y: 65, distance: 12.1
click at [1199, 58] on button "Close" at bounding box center [1200, 47] width 79 height 32
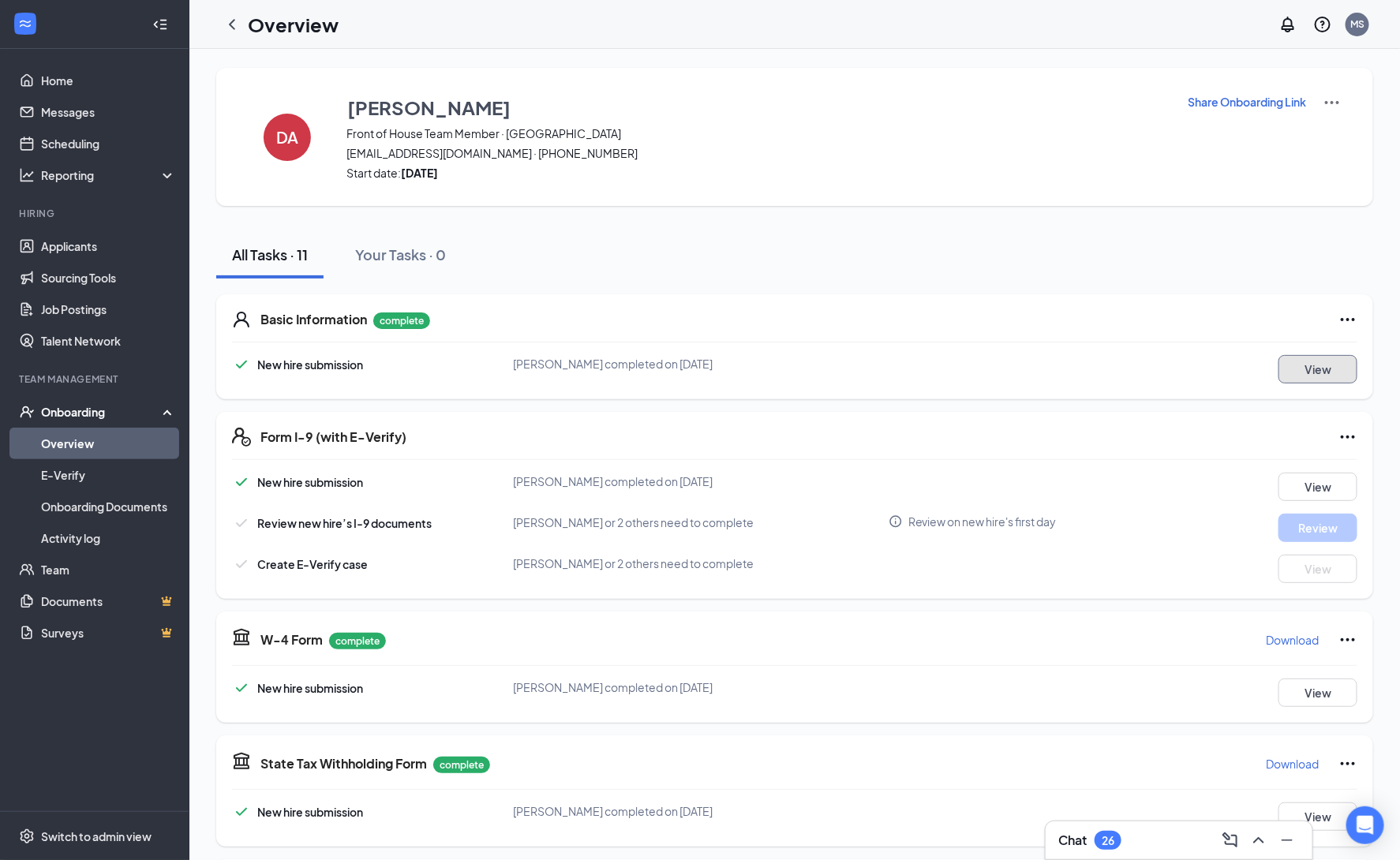
click at [1302, 376] on button "View" at bounding box center [1318, 369] width 79 height 28
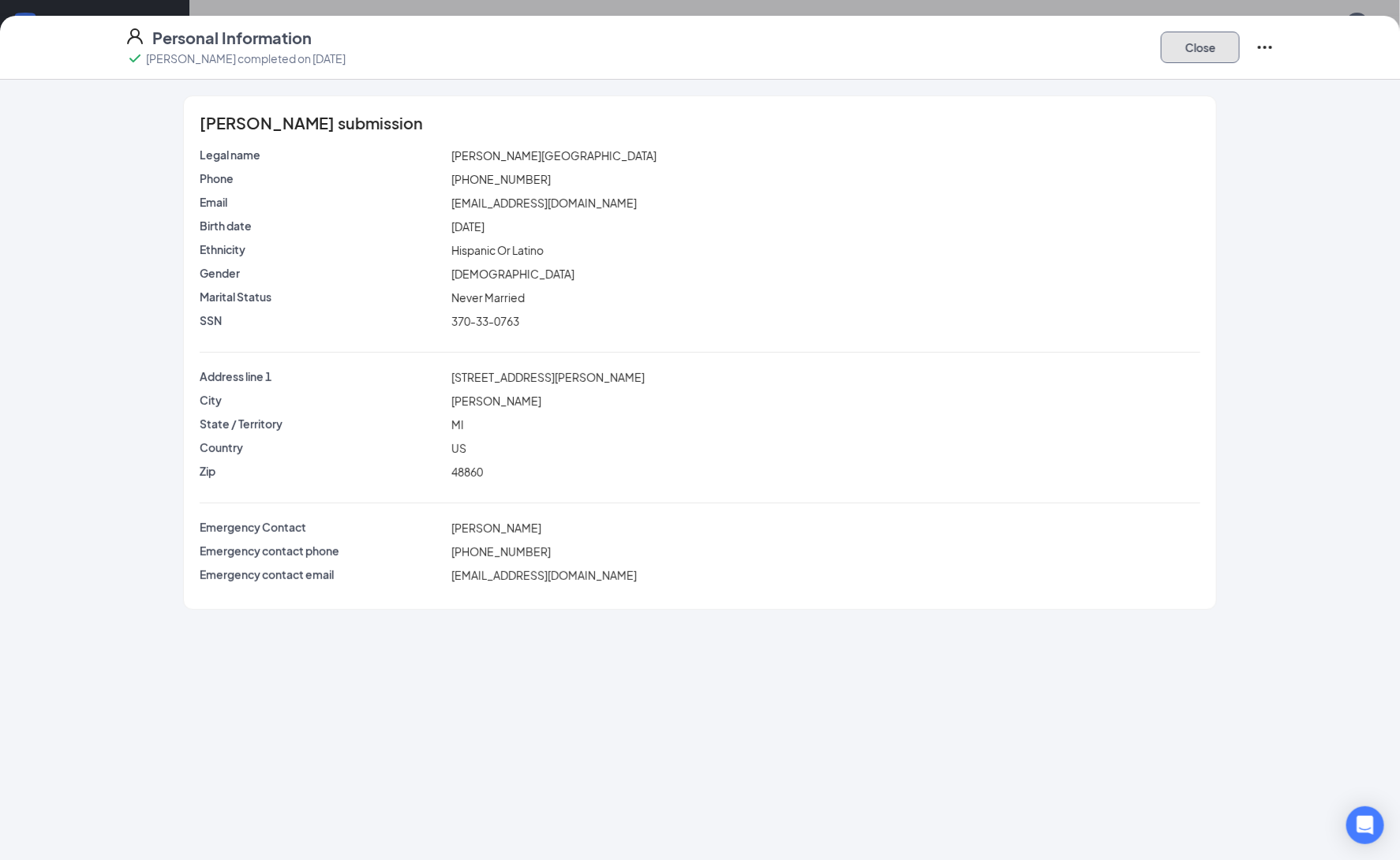
click at [1170, 52] on button "Close" at bounding box center [1200, 47] width 79 height 32
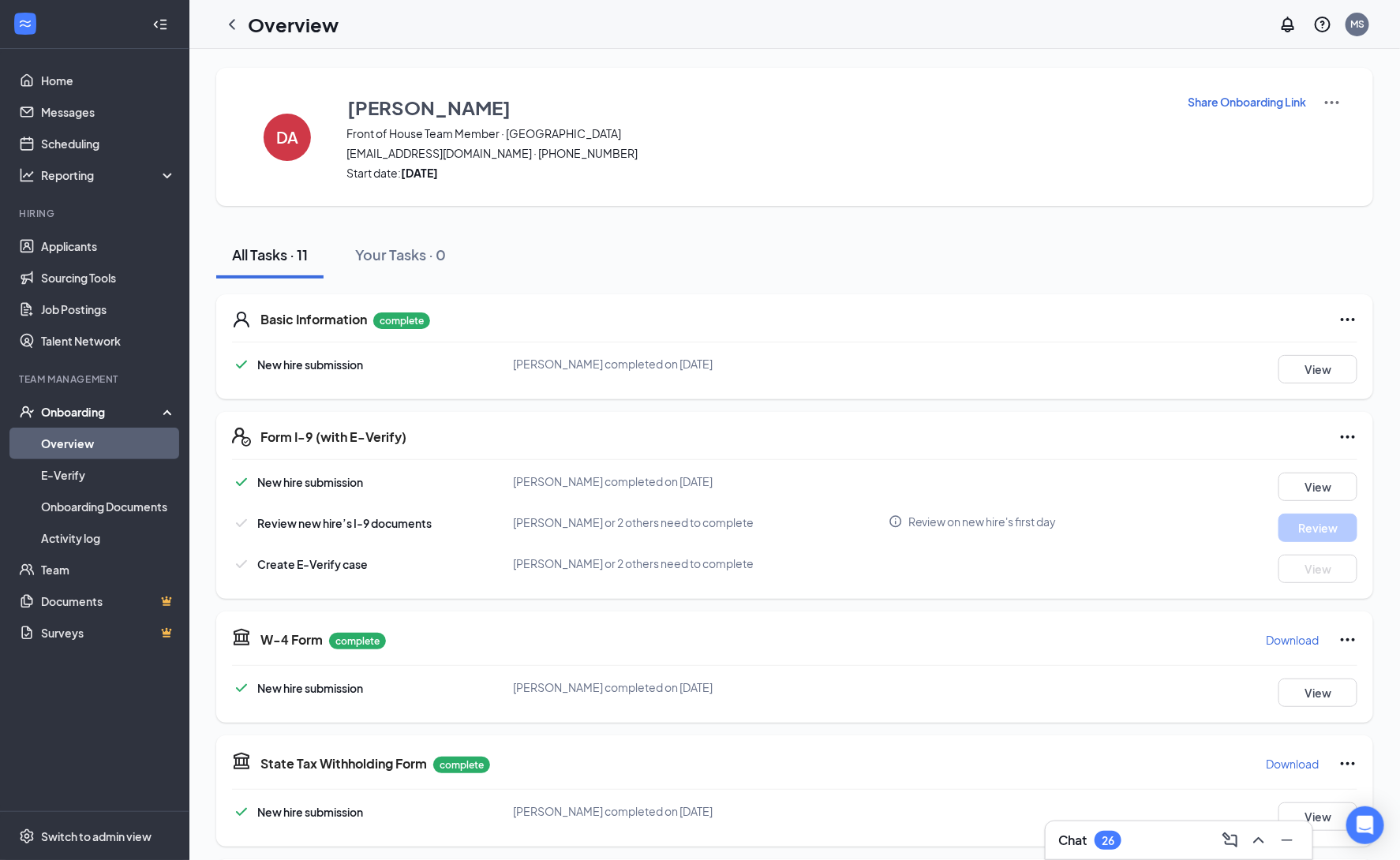
click at [1349, 317] on icon "Ellipses" at bounding box center [1348, 320] width 19 height 19
drag, startPoint x: 933, startPoint y: 360, endPoint x: 799, endPoint y: 361, distance: 134.0
click at [931, 361] on div "New hire submission Divaya V Andino completed on Sep 6, 2025 View" at bounding box center [795, 369] width 1125 height 28
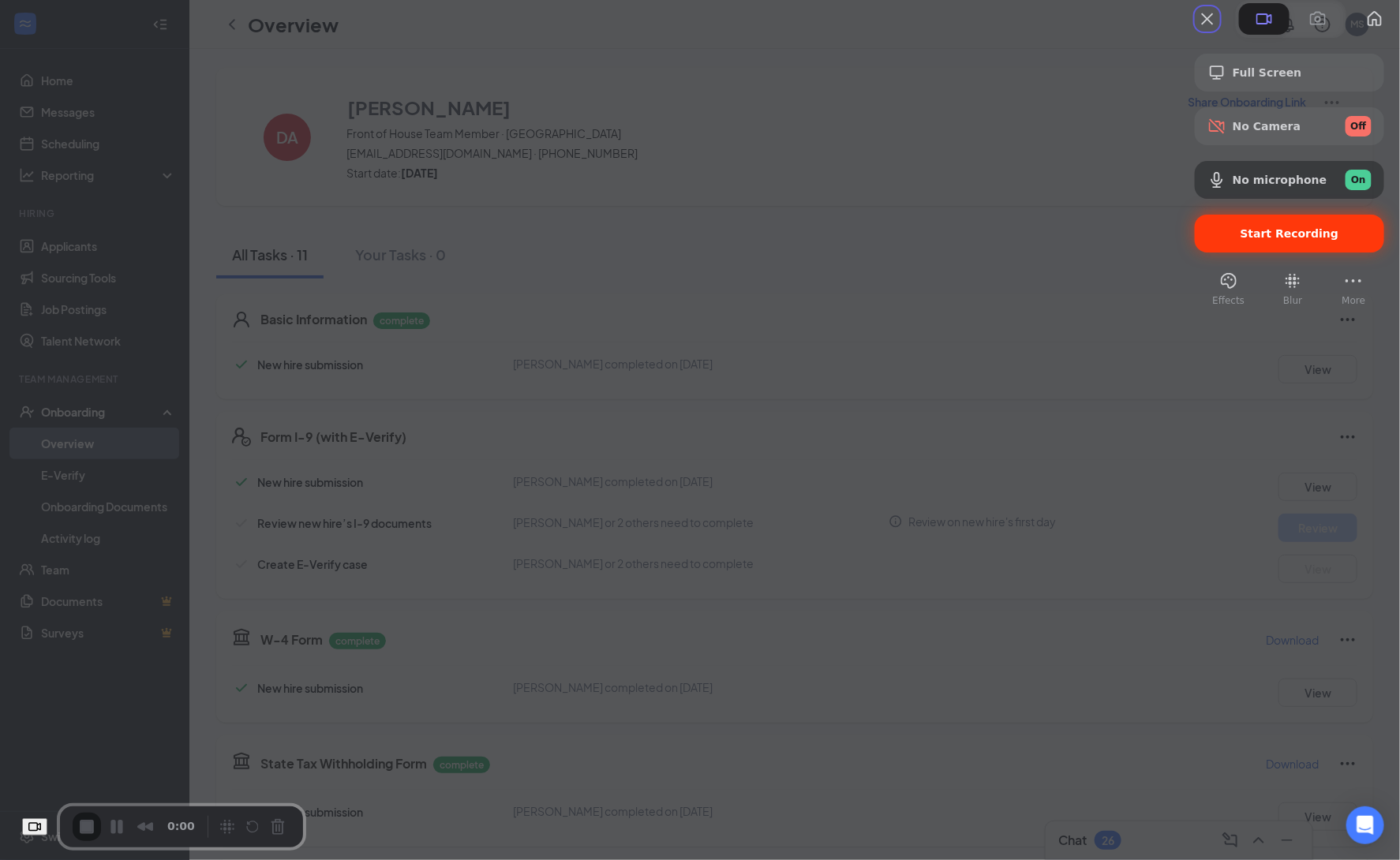
click at [1287, 252] on div "Start Recording" at bounding box center [1290, 234] width 189 height 38
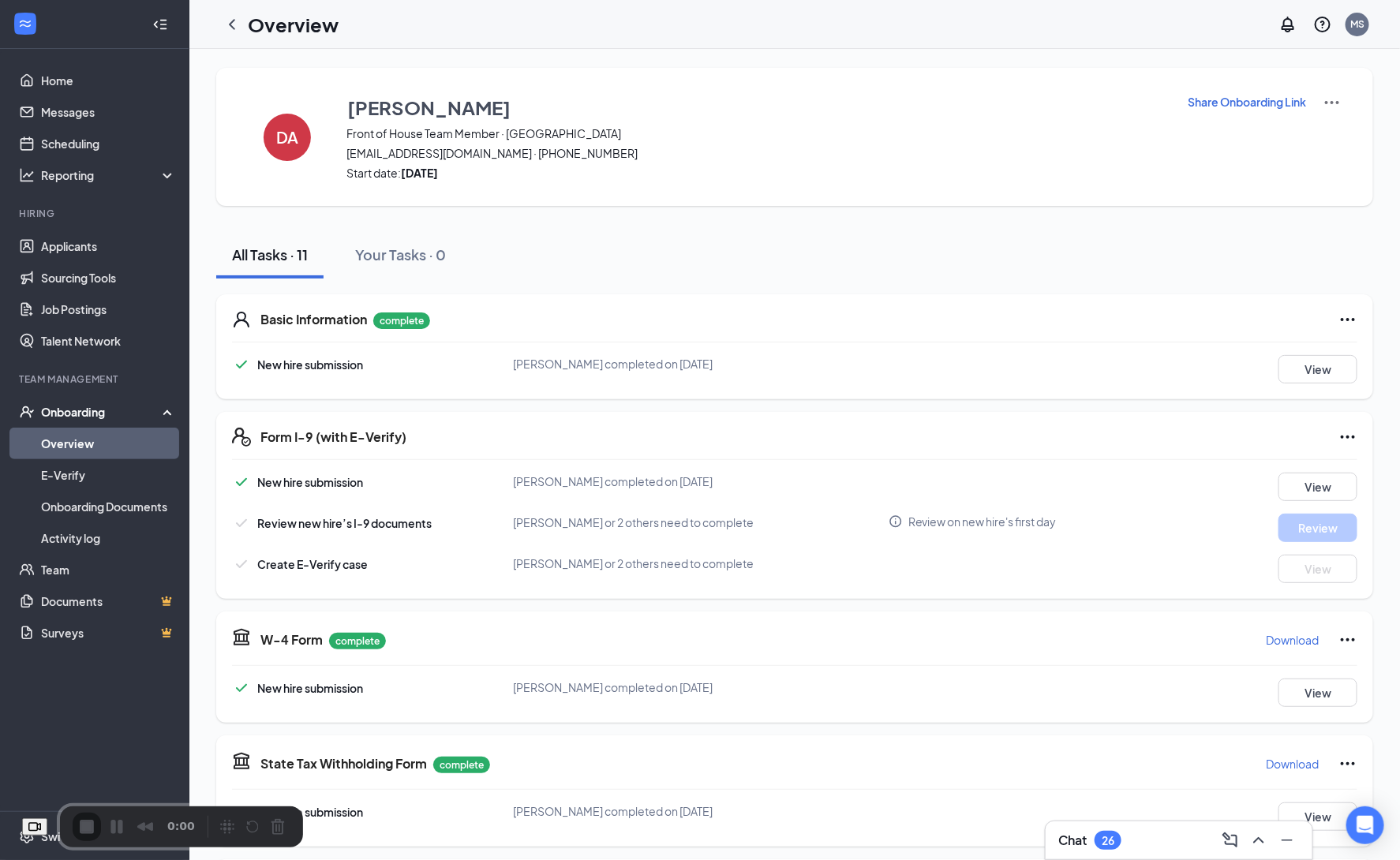
scroll to position [278, 0]
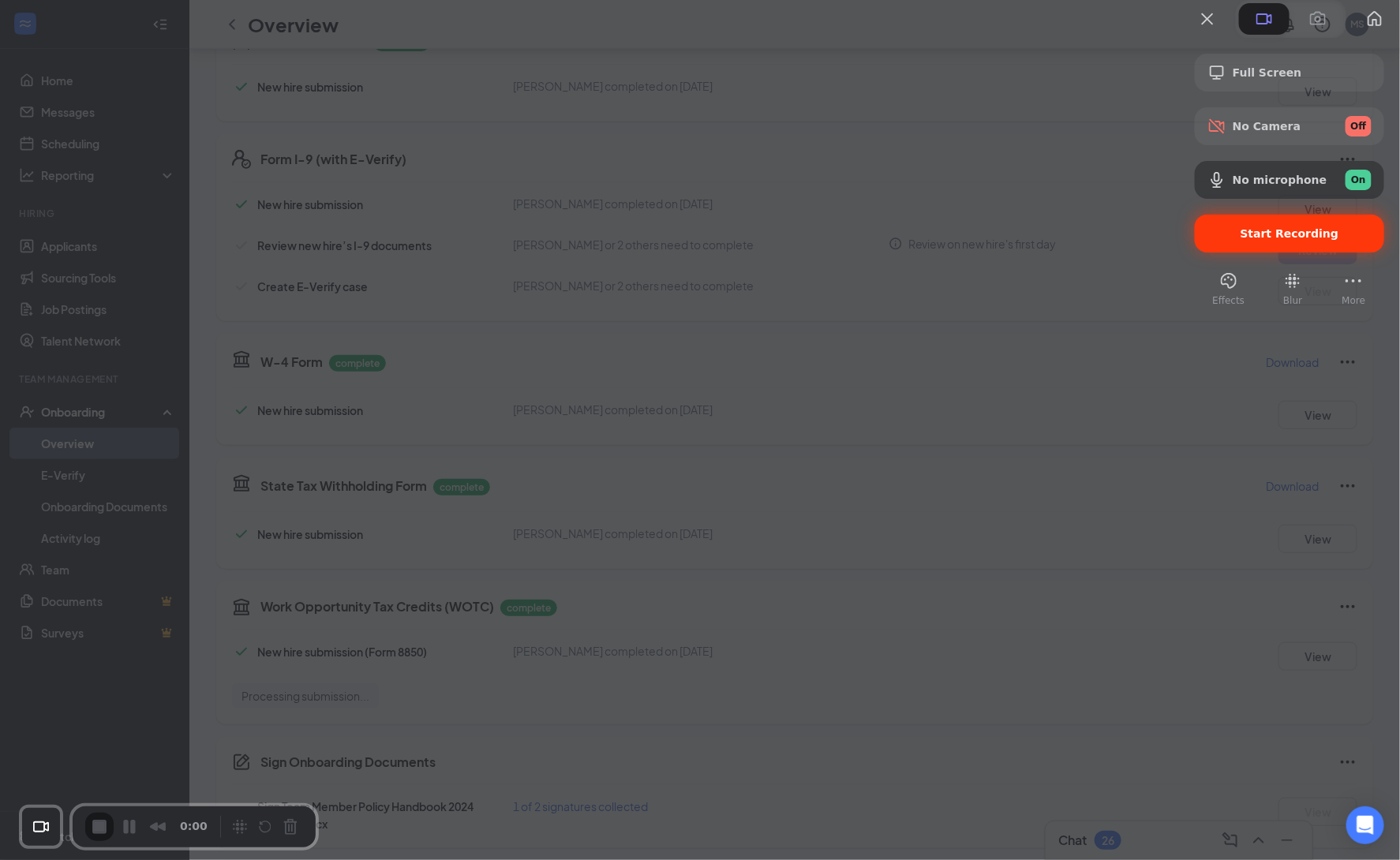
click at [1241, 240] on span "Start Recording" at bounding box center [1290, 234] width 99 height 13
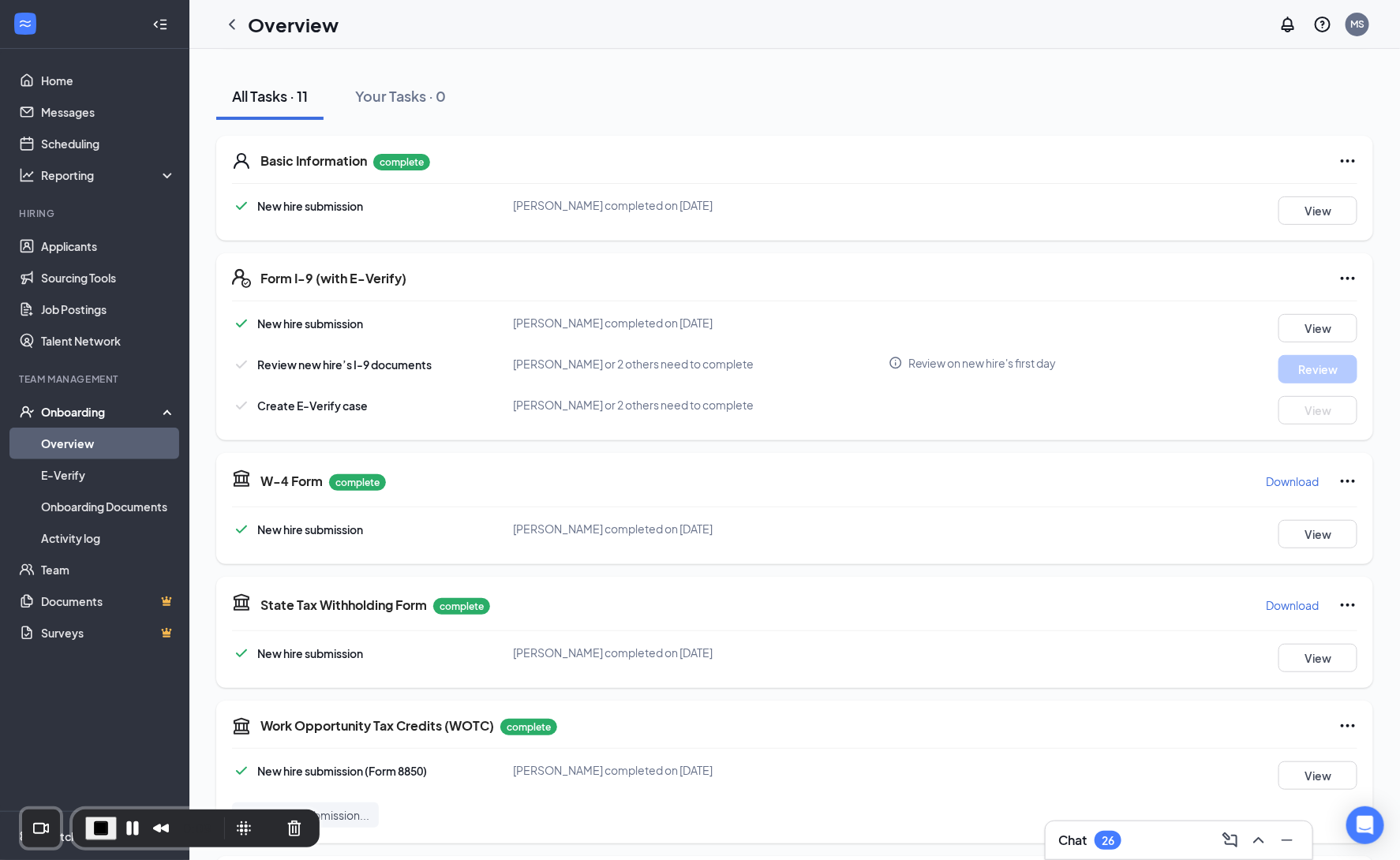
scroll to position [0, 0]
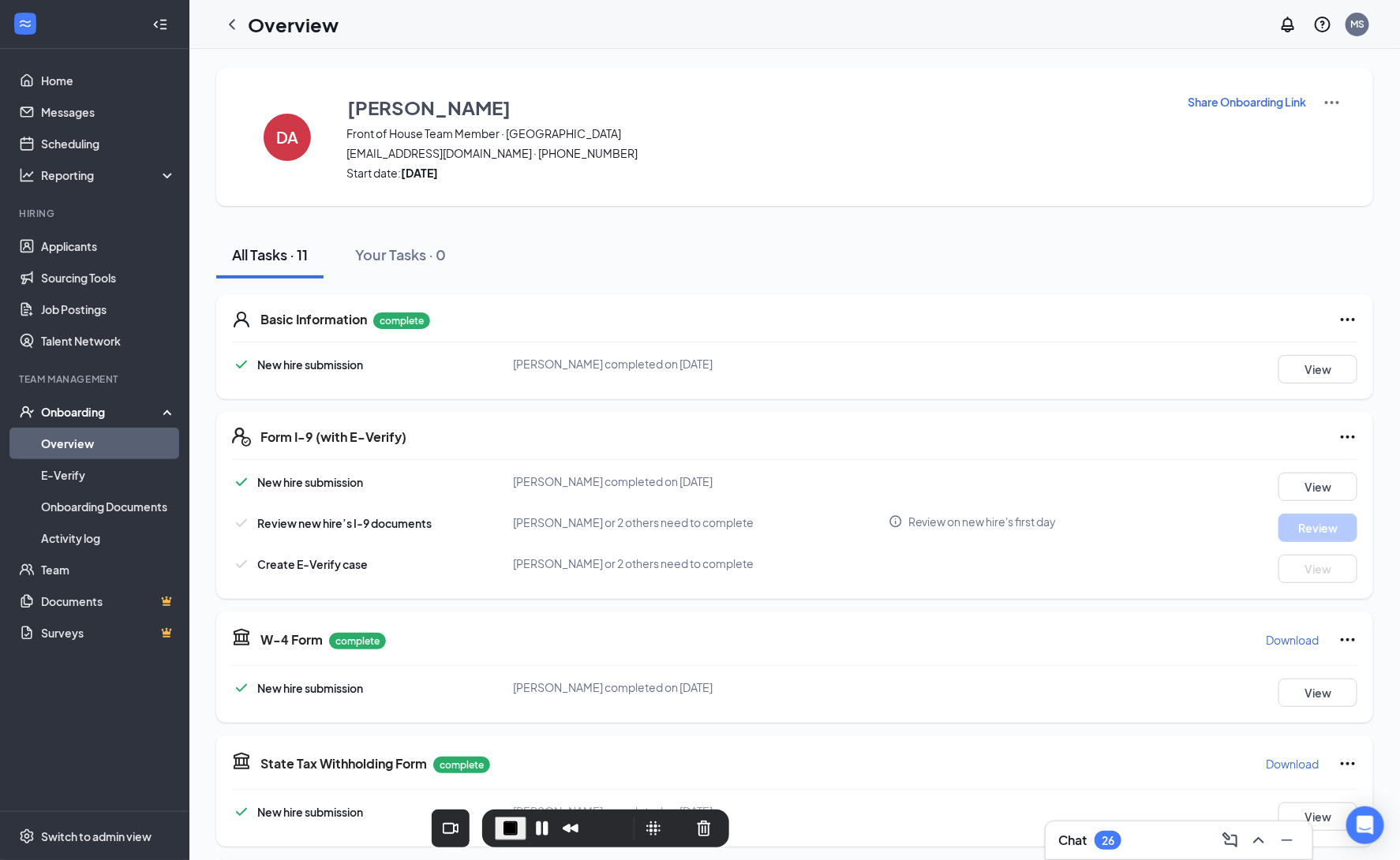
drag, startPoint x: 247, startPoint y: 812, endPoint x: 620, endPoint y: 835, distance: 373.7
click at [620, 835] on div "0:28" at bounding box center [605, 828] width 222 height 25
click at [161, 409] on div "Onboarding" at bounding box center [102, 412] width 122 height 16
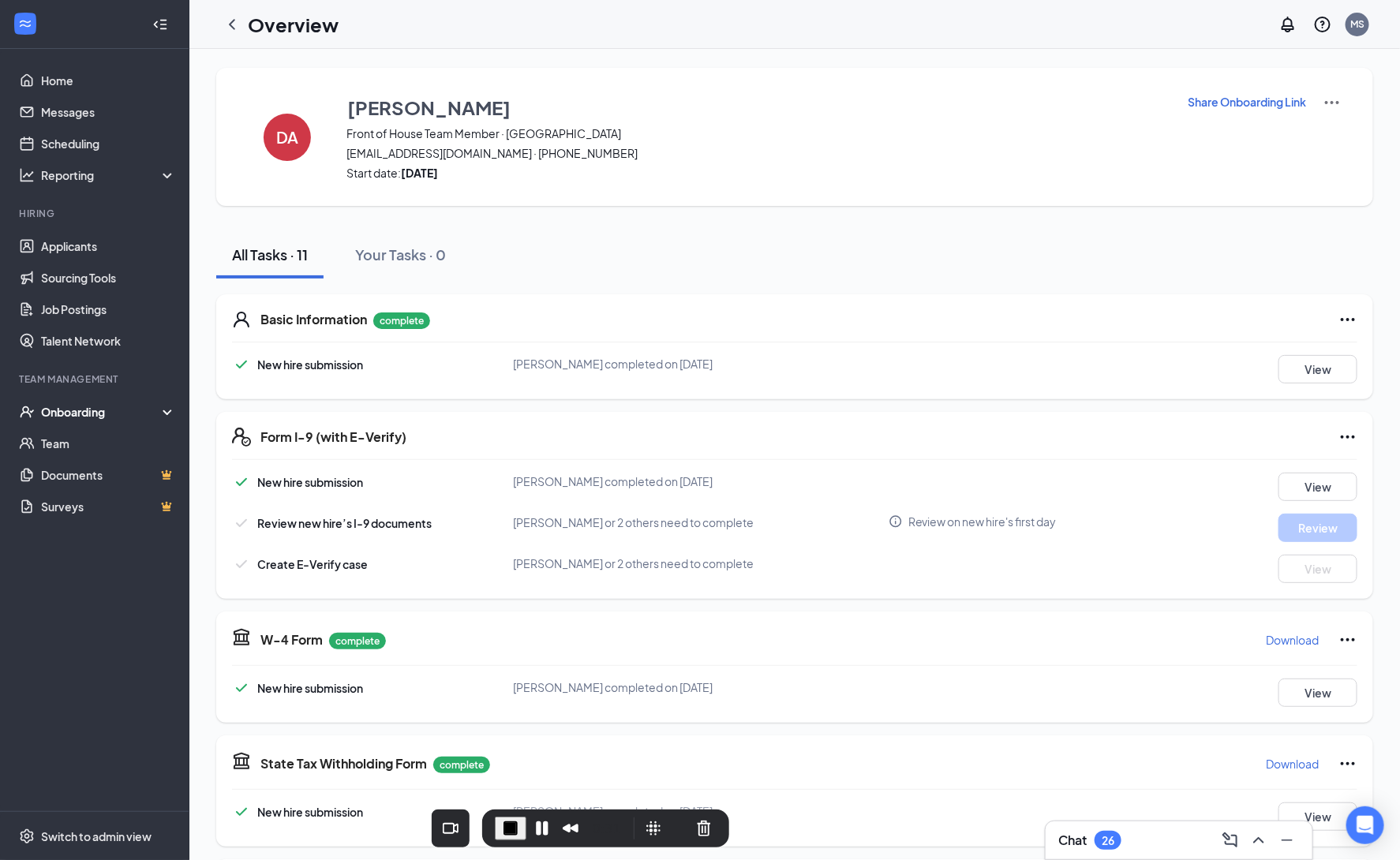
click at [164, 413] on icon at bounding box center [170, 413] width 13 height 0
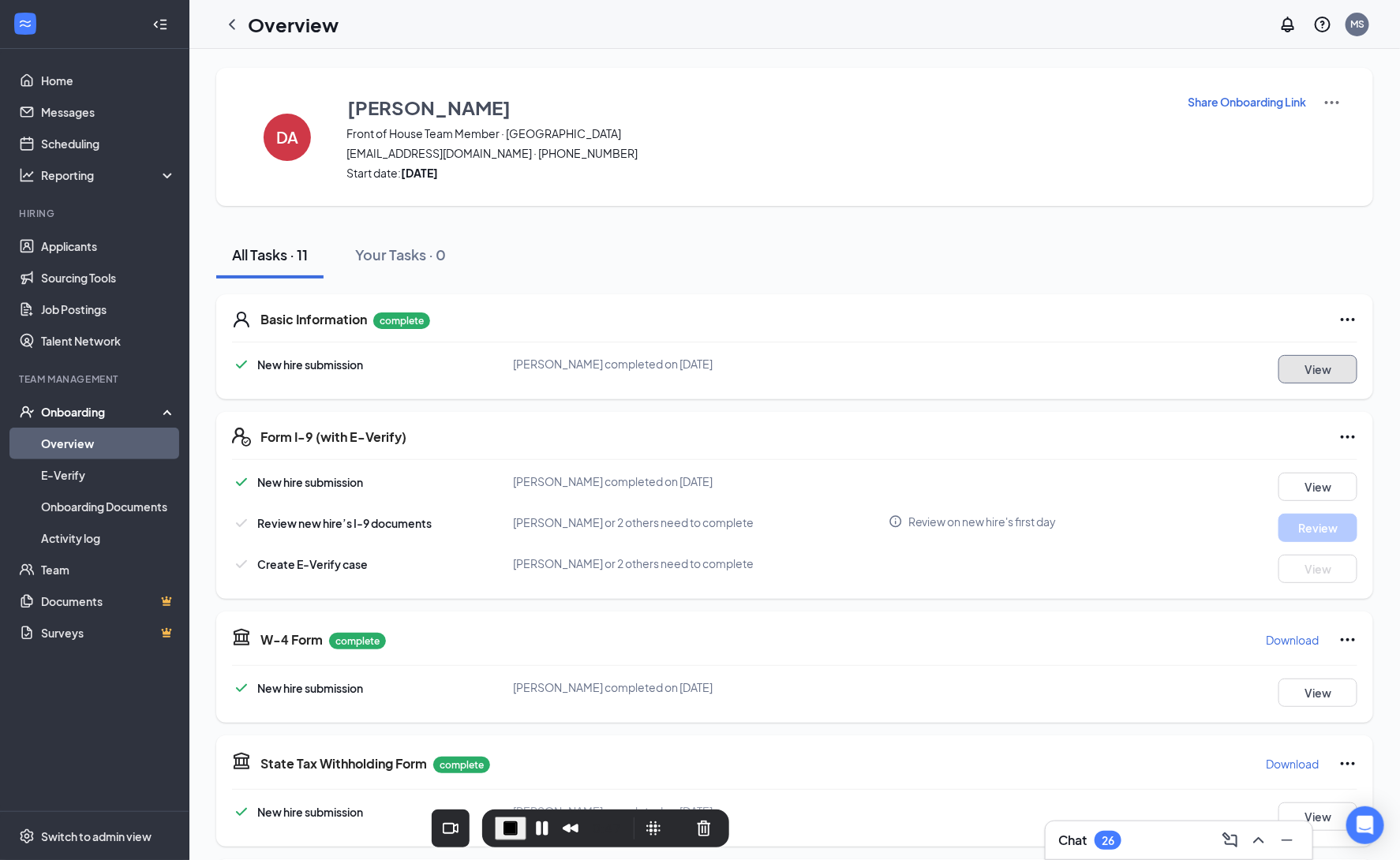
click at [1312, 368] on button "View" at bounding box center [1318, 369] width 79 height 28
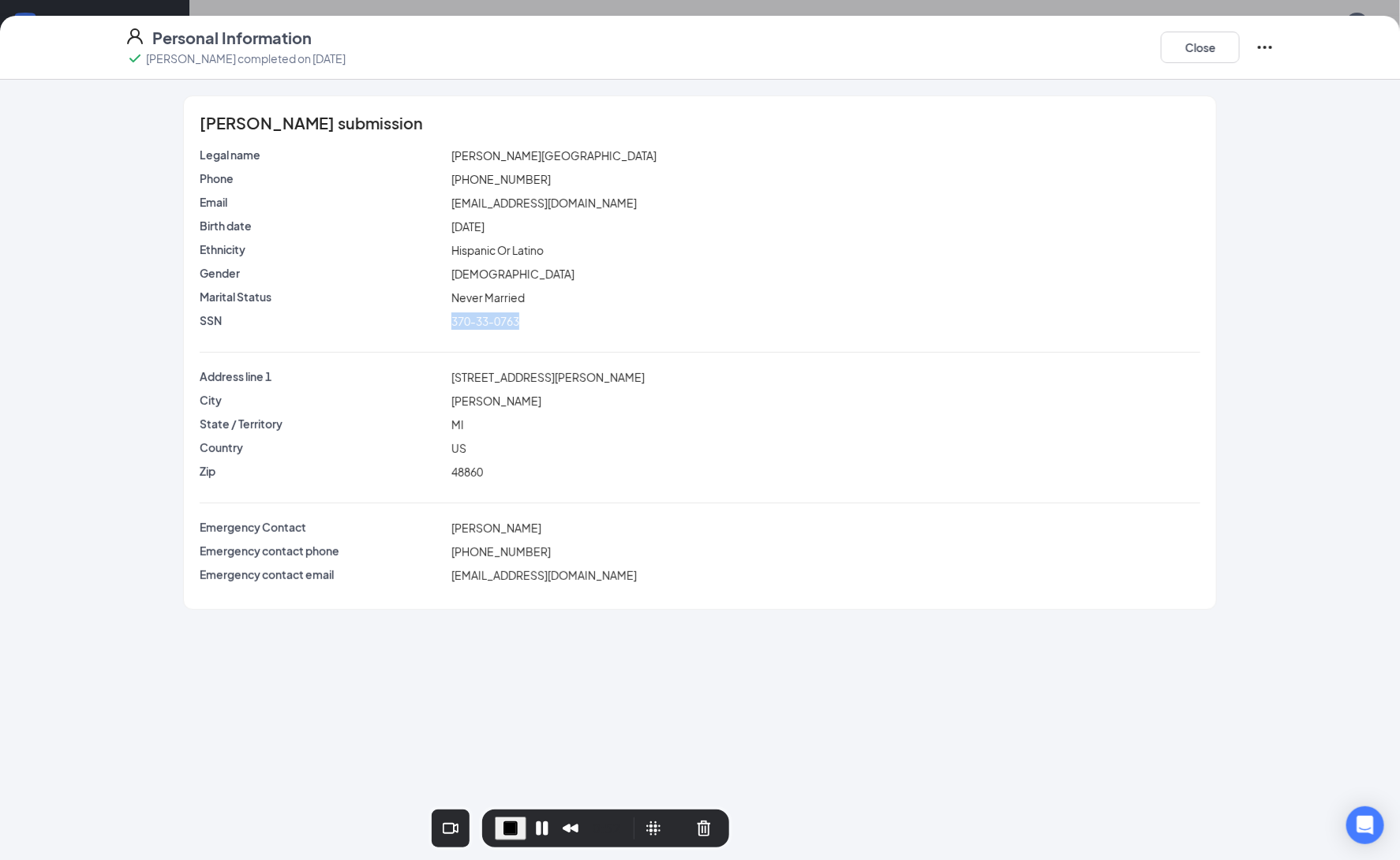
drag, startPoint x: 540, startPoint y: 316, endPoint x: 454, endPoint y: 327, distance: 86.7
click at [454, 327] on div "370-33-0763" at bounding box center [825, 321] width 755 height 17
drag, startPoint x: 1176, startPoint y: 60, endPoint x: 1119, endPoint y: 75, distance: 58.9
click at [1176, 60] on button "Close" at bounding box center [1200, 47] width 79 height 32
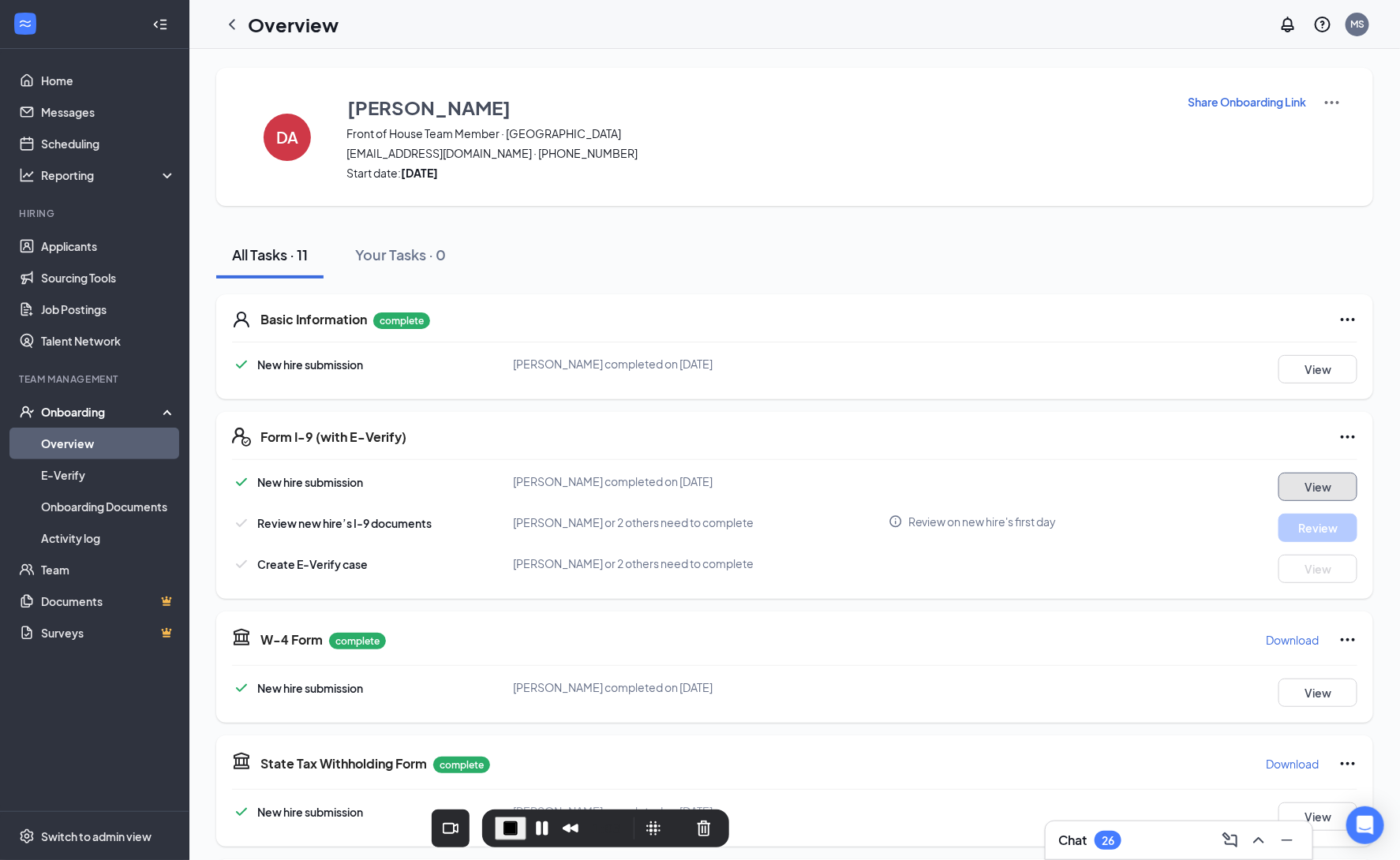
click at [1336, 490] on button "View" at bounding box center [1318, 487] width 79 height 28
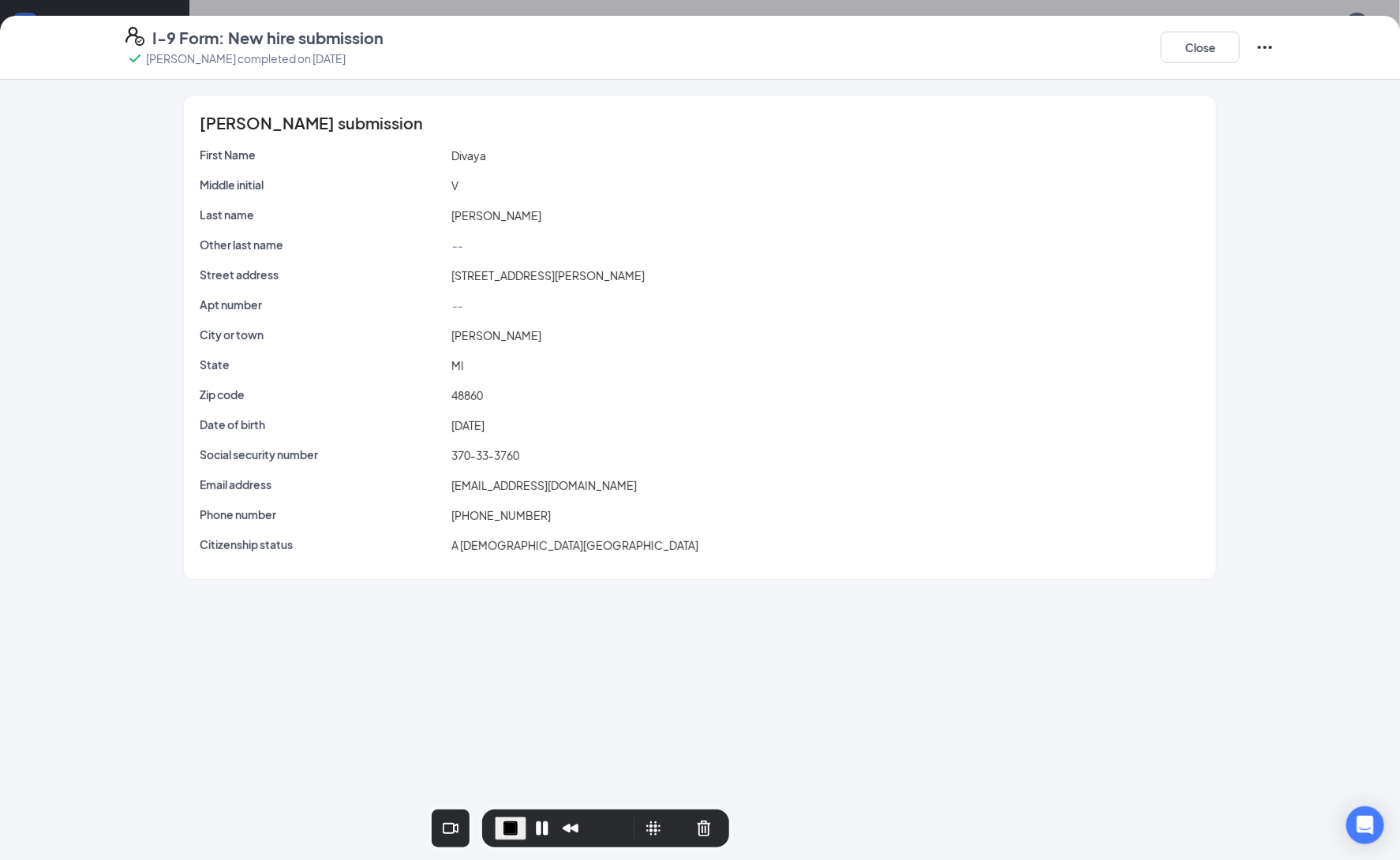
drag, startPoint x: 530, startPoint y: 458, endPoint x: 519, endPoint y: 460, distance: 11.2
click at [519, 460] on div "370-33-3760" at bounding box center [825, 455] width 755 height 17
click at [1190, 57] on button "Close" at bounding box center [1200, 47] width 79 height 32
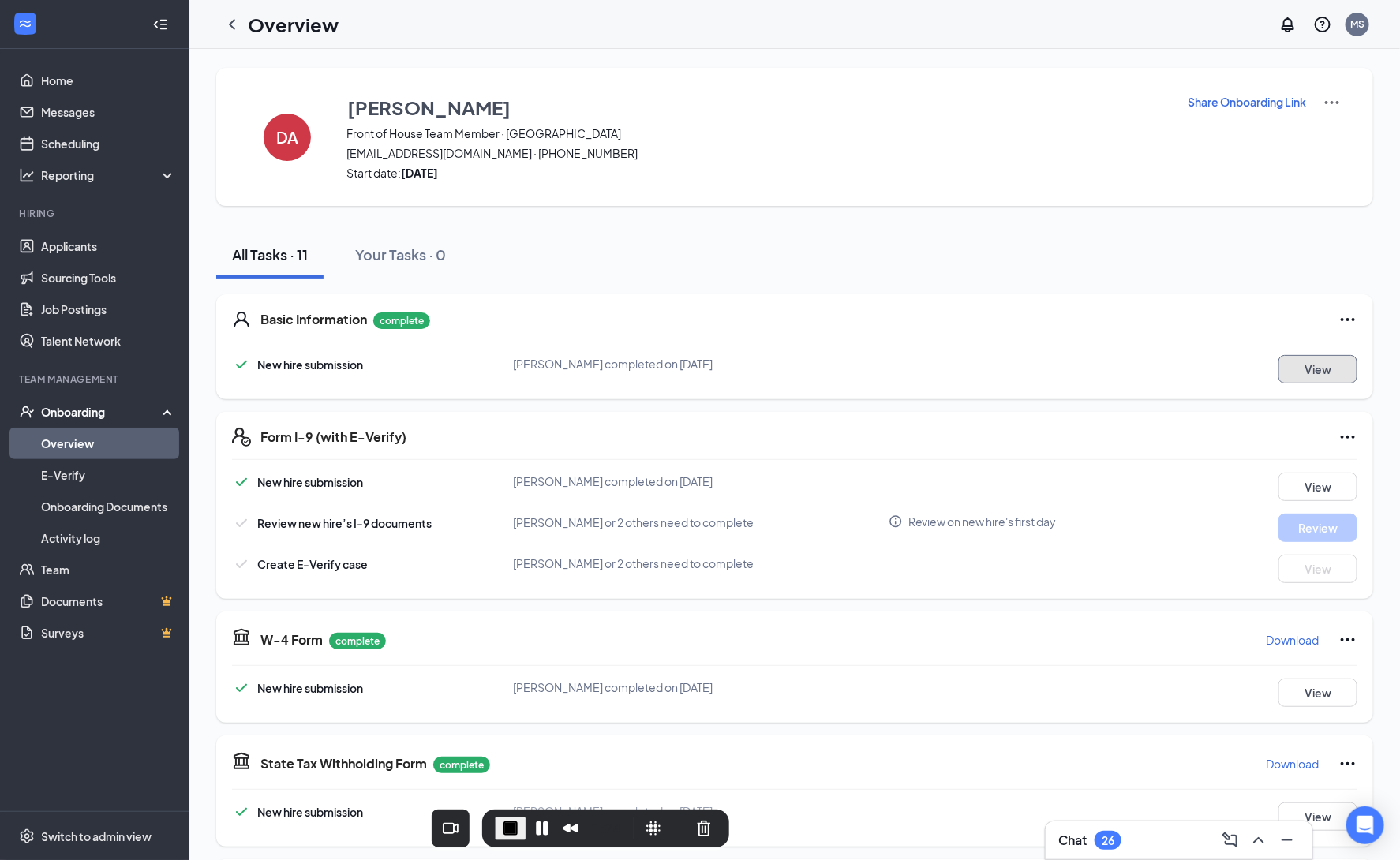
click at [1319, 368] on button "View" at bounding box center [1318, 369] width 79 height 28
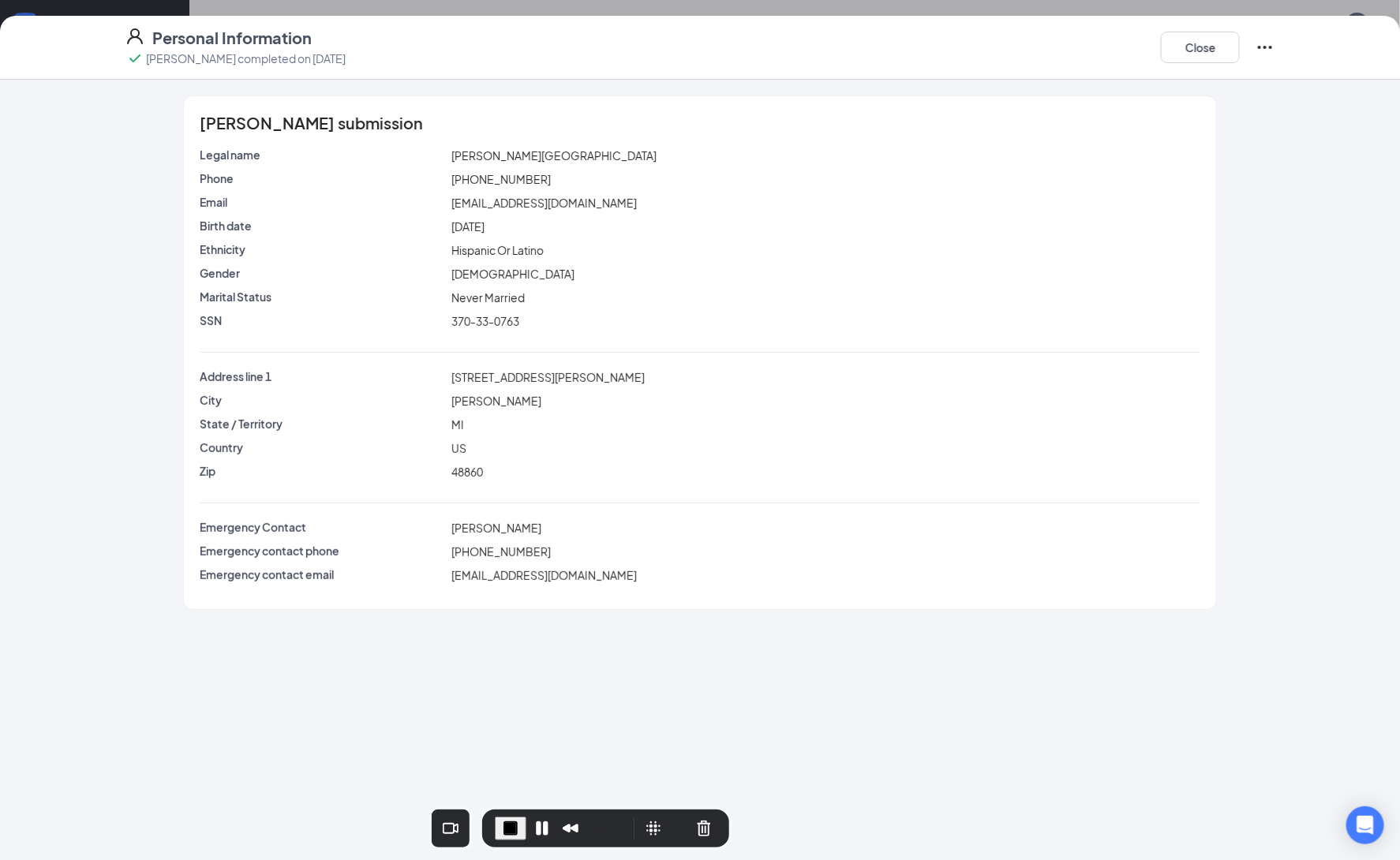
click at [1269, 51] on icon "Ellipses" at bounding box center [1265, 47] width 19 height 19
click at [1201, 43] on button "Close" at bounding box center [1200, 47] width 79 height 32
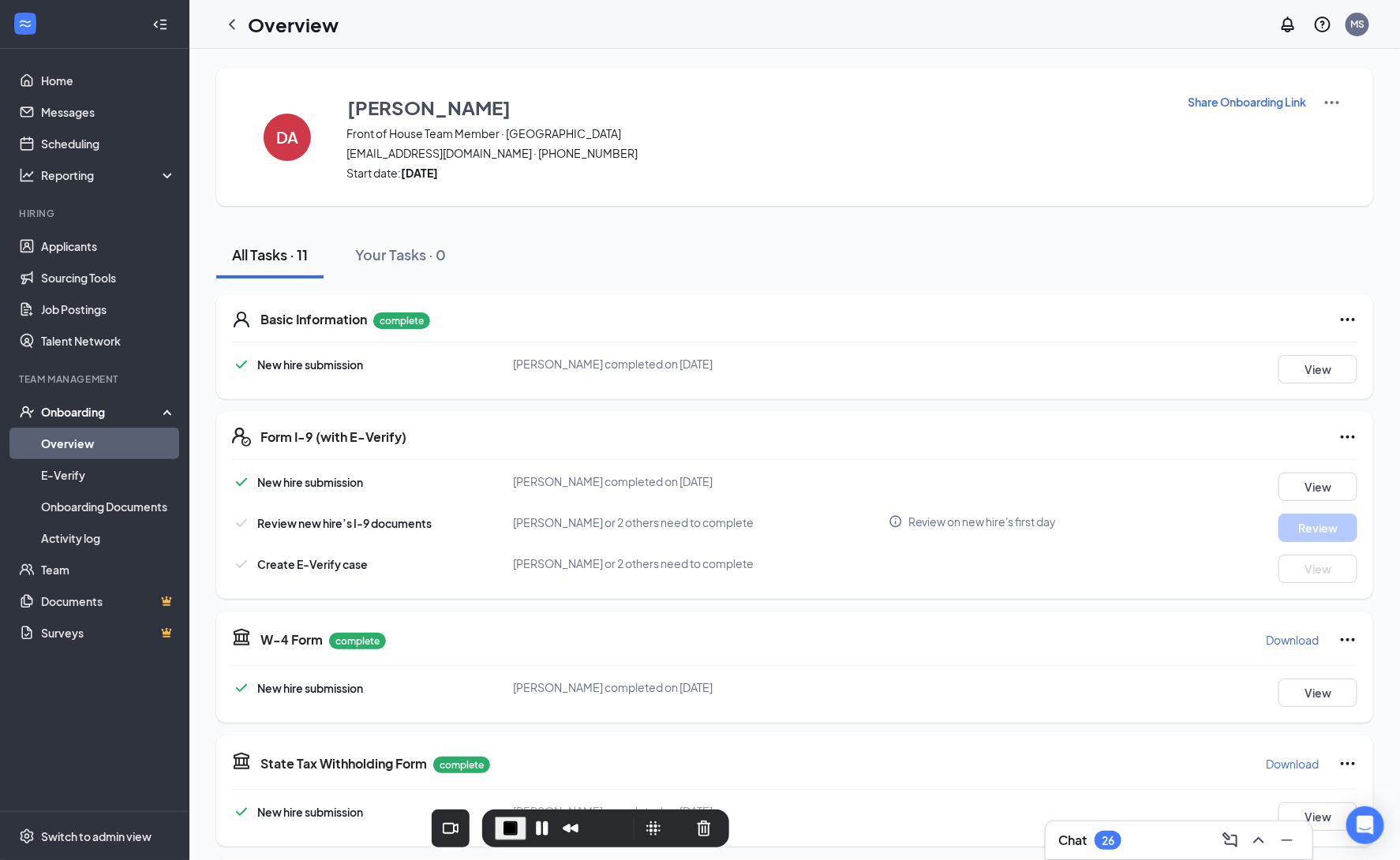
click at [1340, 103] on img at bounding box center [1332, 103] width 19 height 19
click at [1339, 131] on span "View details" at bounding box center [1332, 130] width 62 height 17
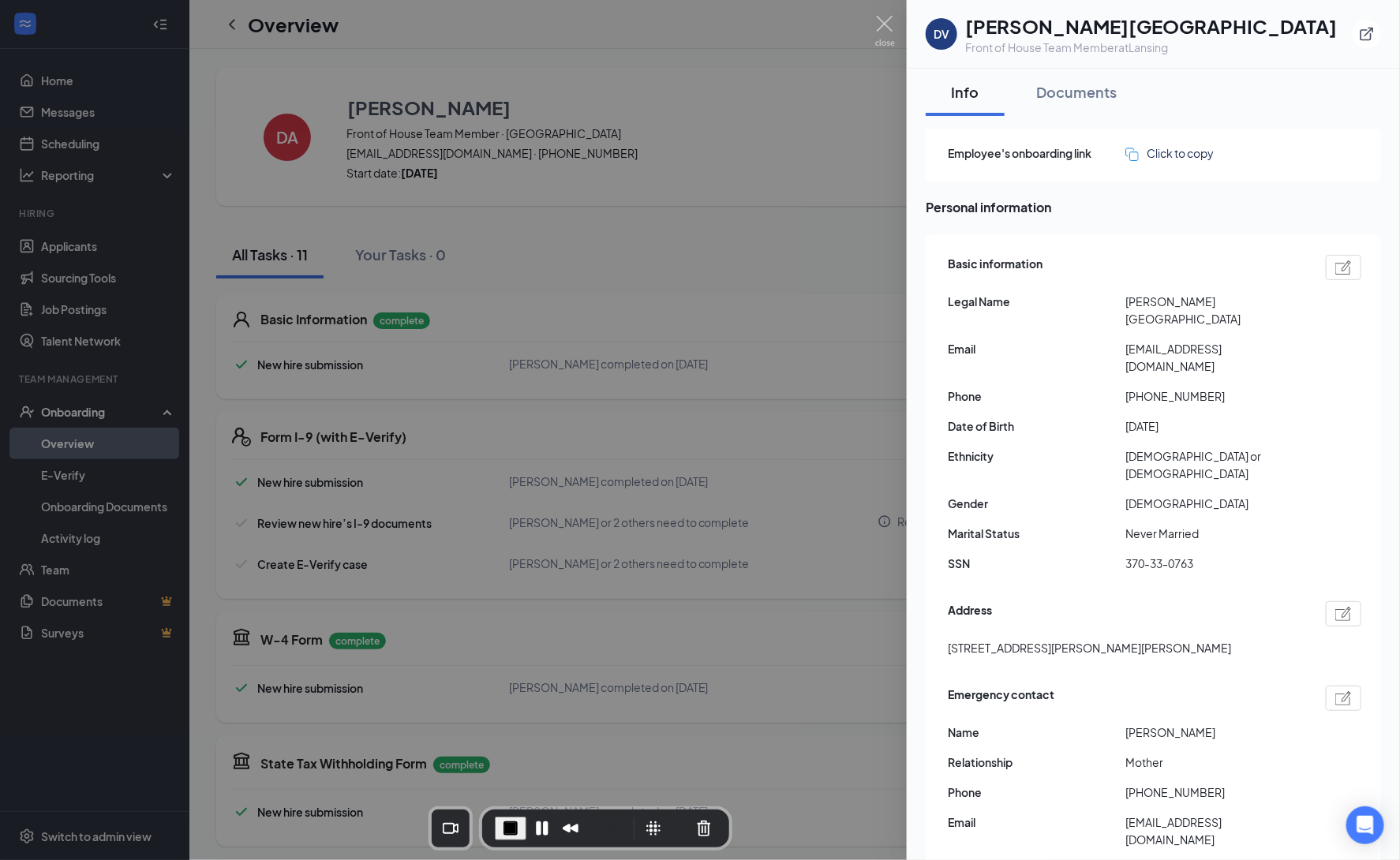
drag, startPoint x: 708, startPoint y: 135, endPoint x: 730, endPoint y: 140, distance: 22.6
click at [709, 135] on div at bounding box center [700, 430] width 1400 height 860
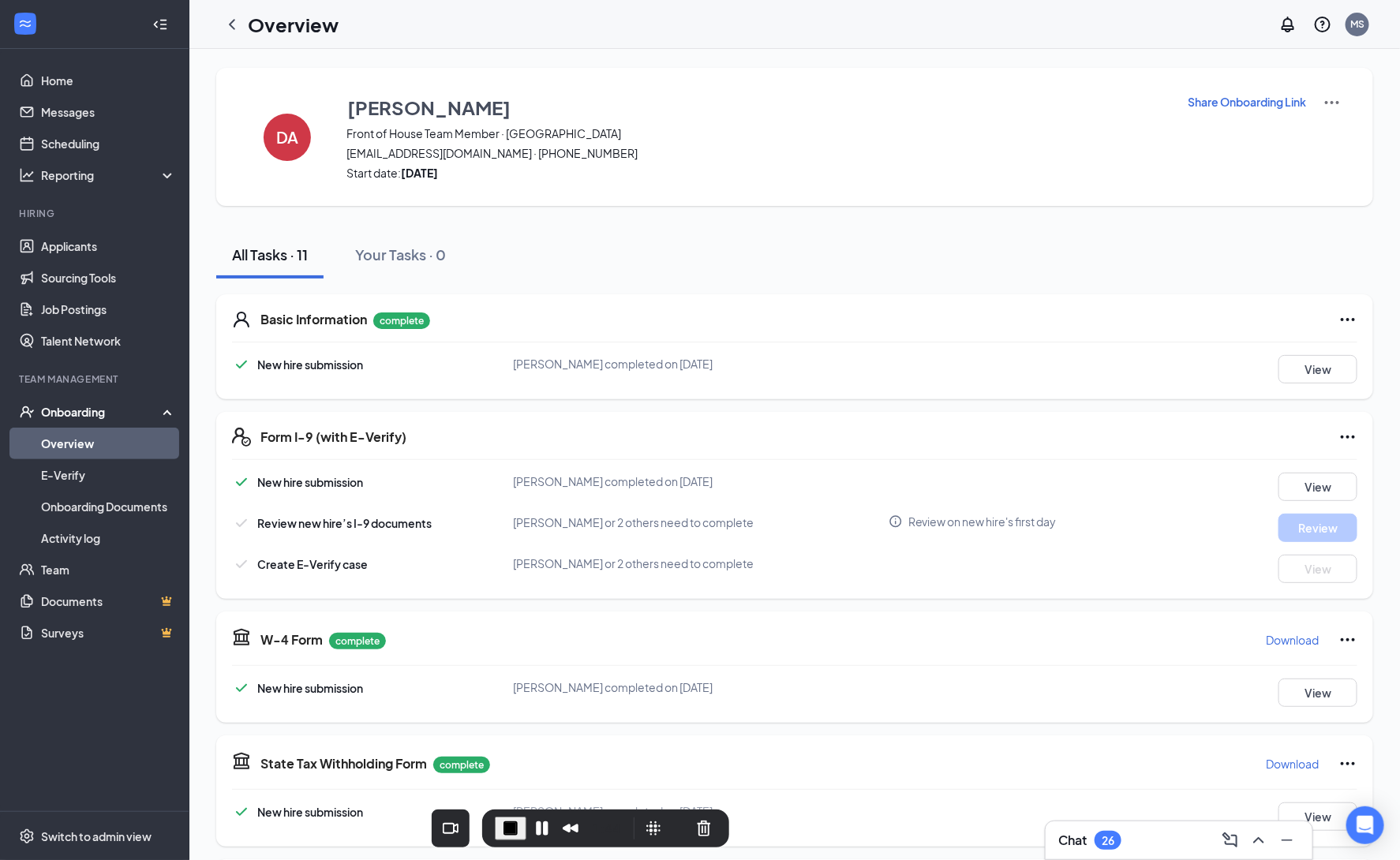
click at [1338, 100] on img at bounding box center [1332, 103] width 19 height 19
click at [1338, 133] on span "View details" at bounding box center [1332, 130] width 62 height 17
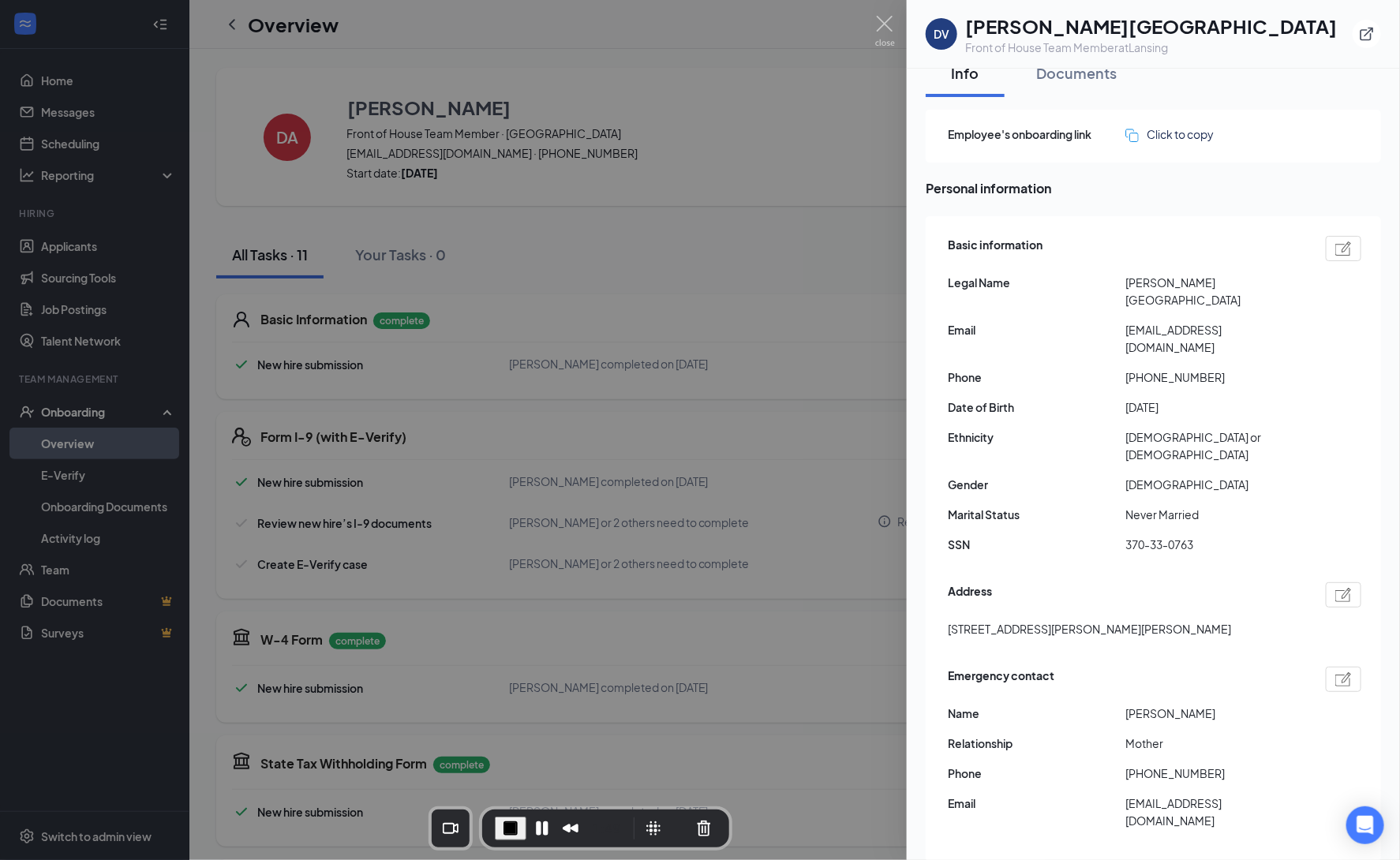
scroll to position [26, 0]
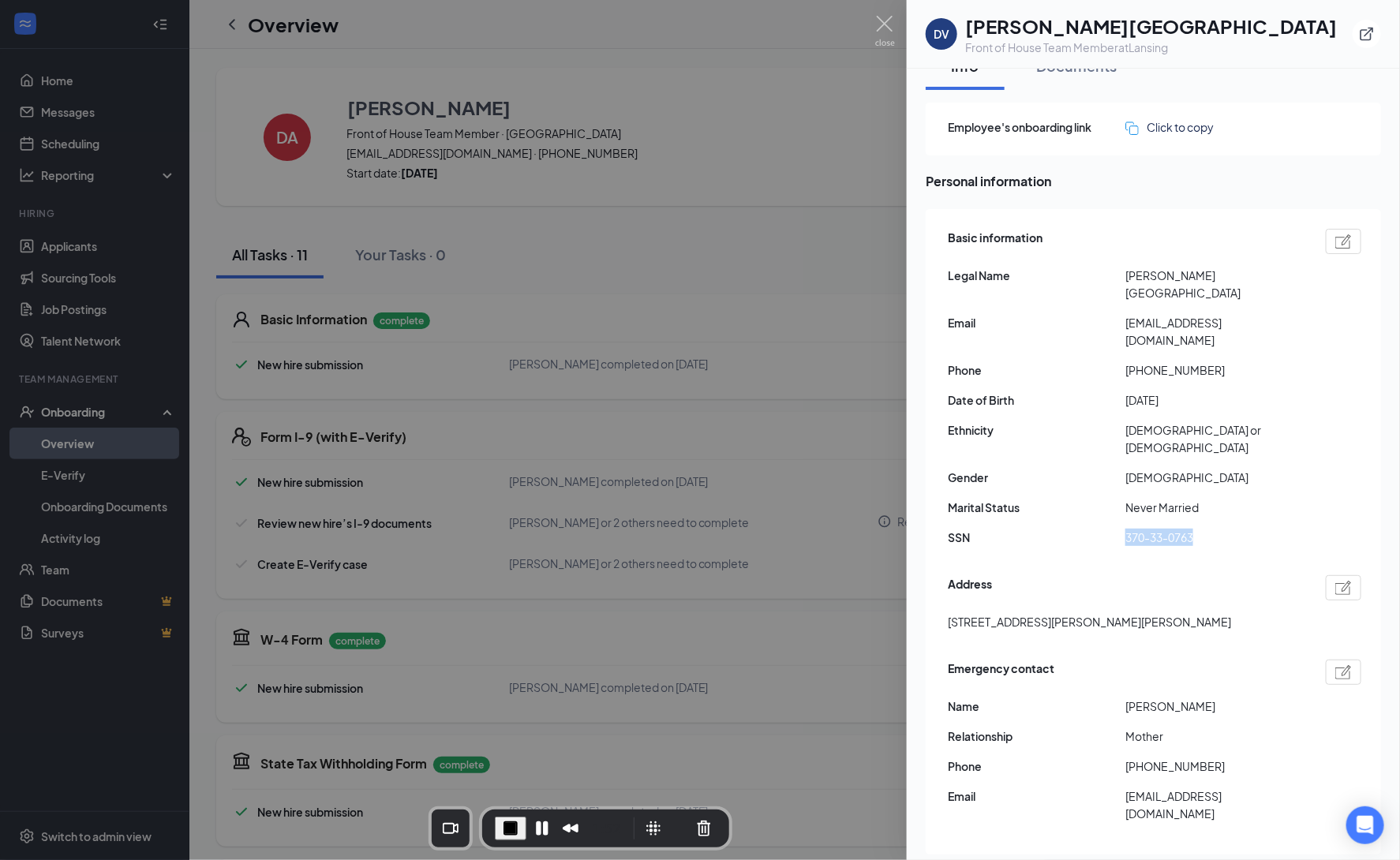
drag, startPoint x: 1207, startPoint y: 486, endPoint x: 1194, endPoint y: 489, distance: 13.3
click at [1194, 529] on span "370-33-0763" at bounding box center [1214, 537] width 178 height 17
click at [1335, 246] on img at bounding box center [1343, 241] width 17 height 14
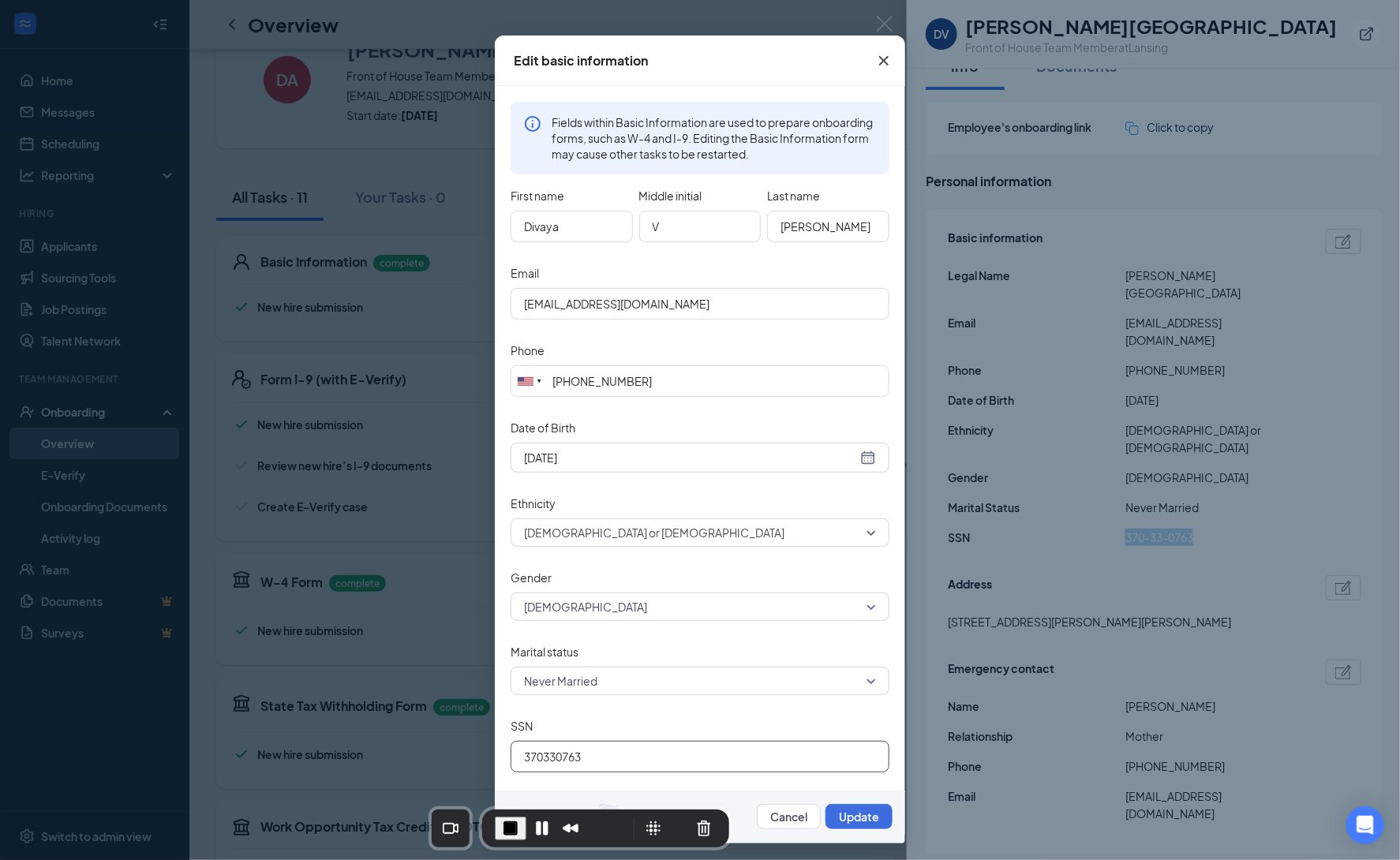
scroll to position [192, 0]
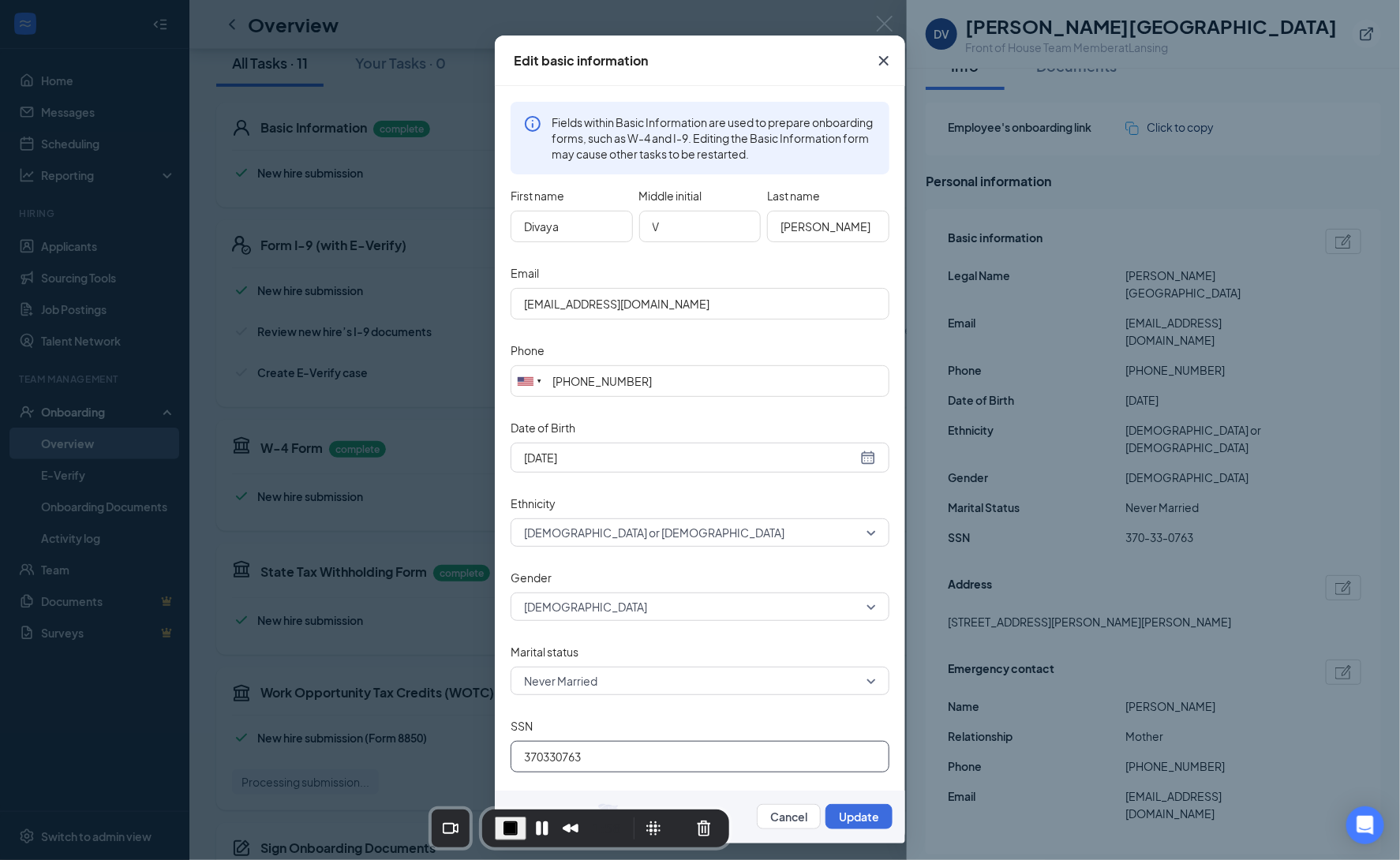
click at [605, 760] on input "370330763" at bounding box center [700, 757] width 379 height 32
click at [881, 66] on icon "Cross" at bounding box center [884, 61] width 19 height 19
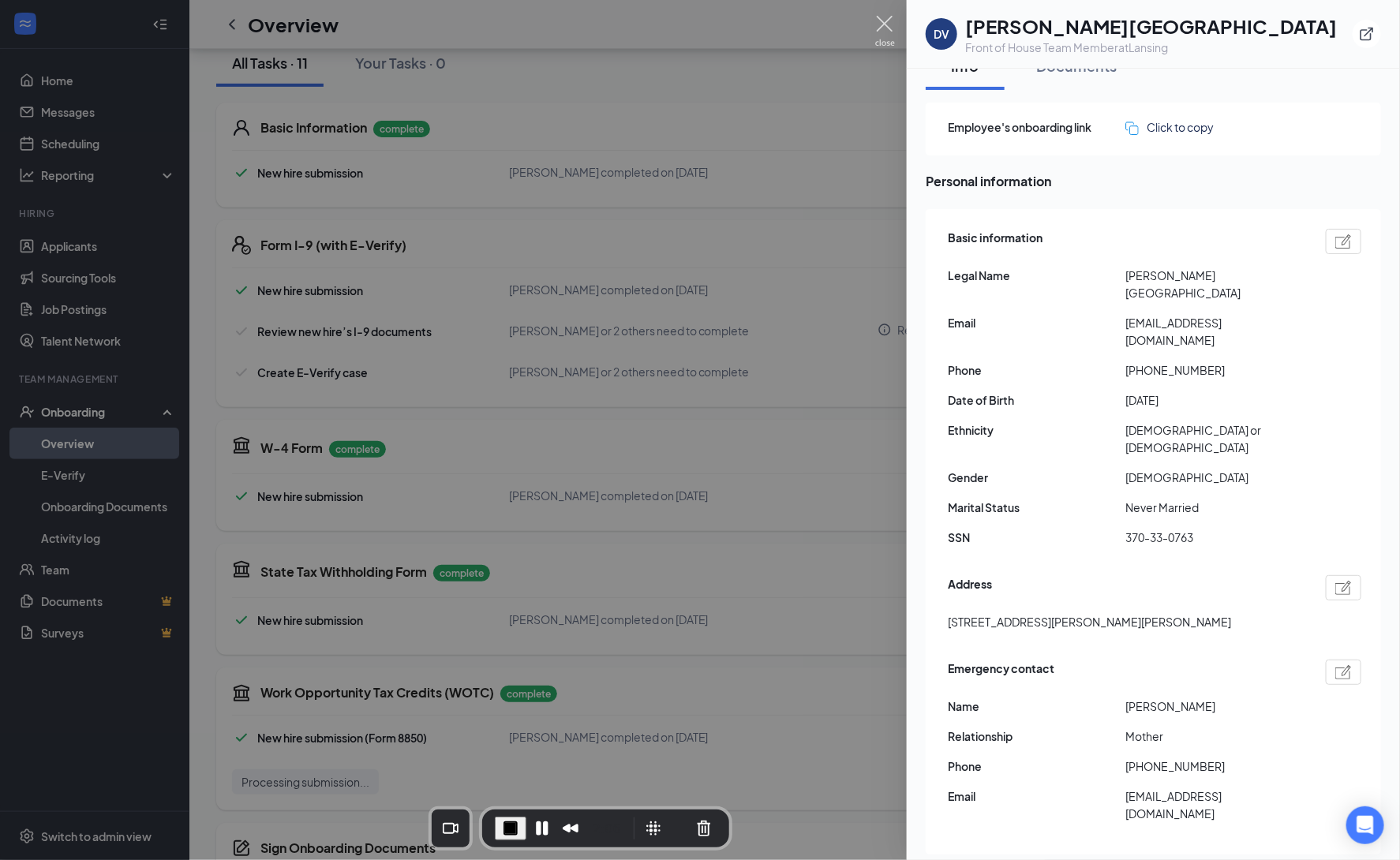
drag, startPoint x: 886, startPoint y: 36, endPoint x: 876, endPoint y: 47, distance: 14.9
click at [886, 36] on img at bounding box center [885, 31] width 20 height 31
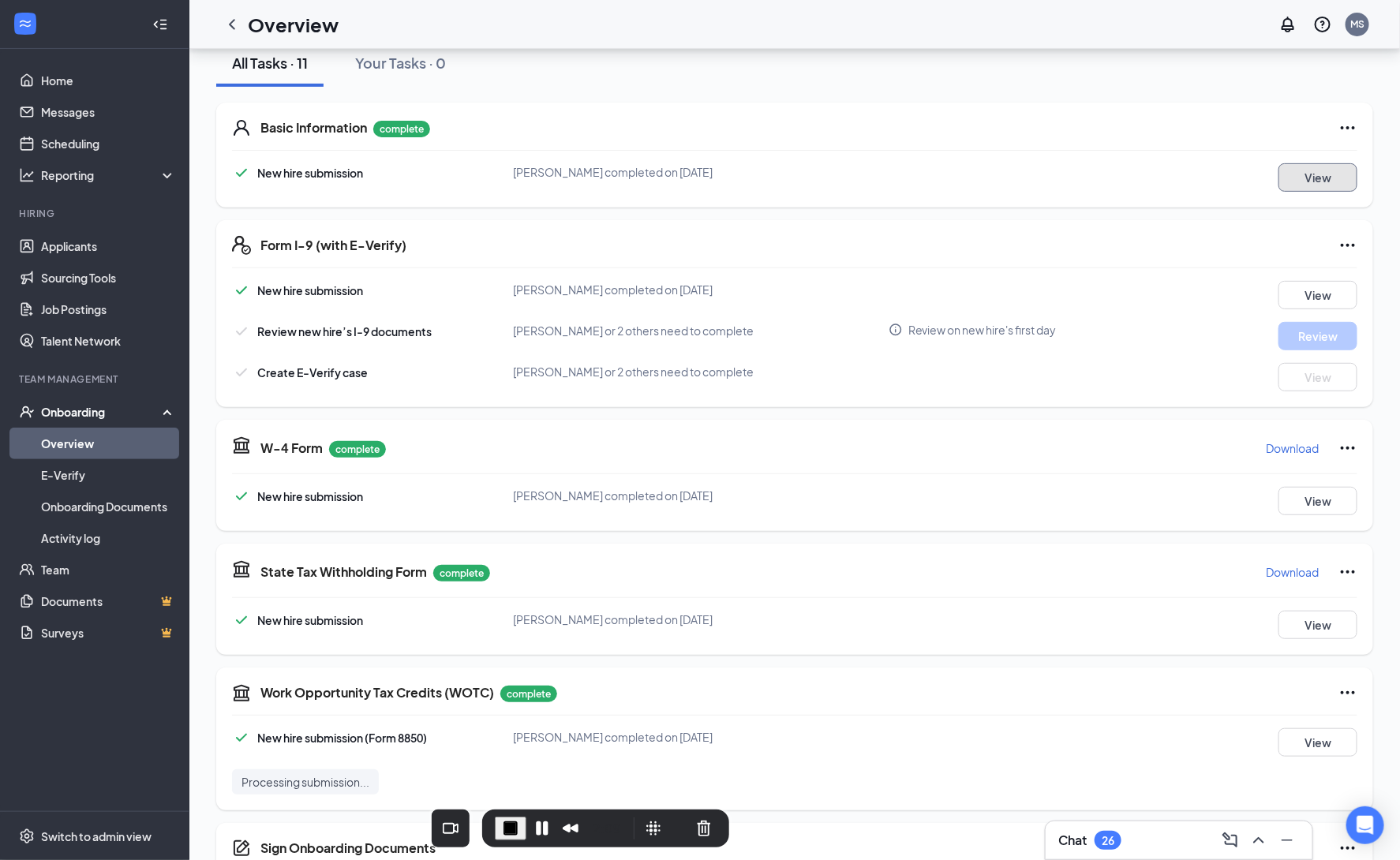
click at [1336, 181] on button "View" at bounding box center [1318, 178] width 79 height 28
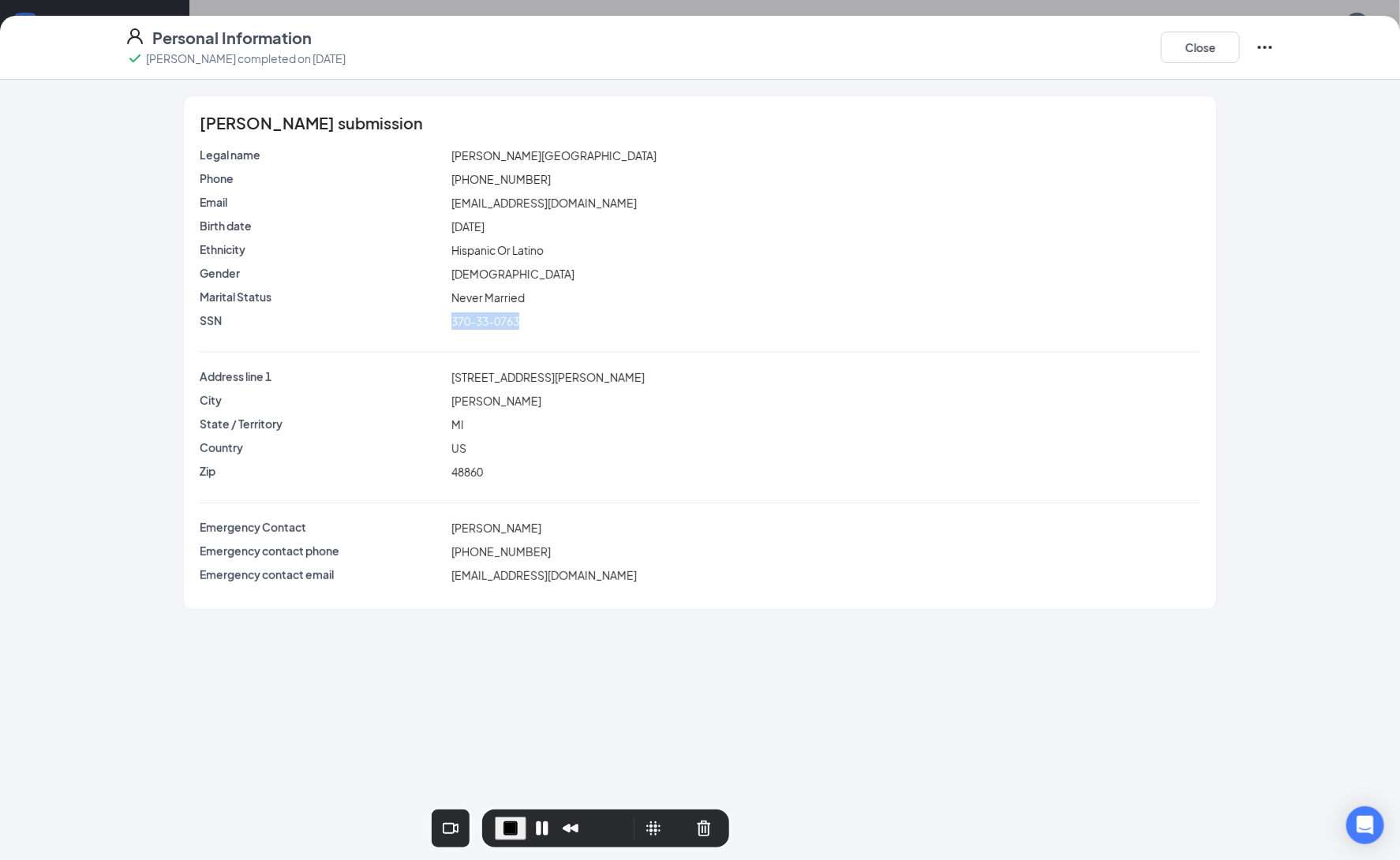
drag, startPoint x: 543, startPoint y: 321, endPoint x: 429, endPoint y: 320, distance: 114.0
click at [429, 320] on div "SSN 370-33-0763" at bounding box center [700, 321] width 1007 height 17
drag, startPoint x: 1199, startPoint y: 41, endPoint x: 976, endPoint y: 114, distance: 234.6
click at [1198, 42] on button "Close" at bounding box center [1200, 47] width 79 height 32
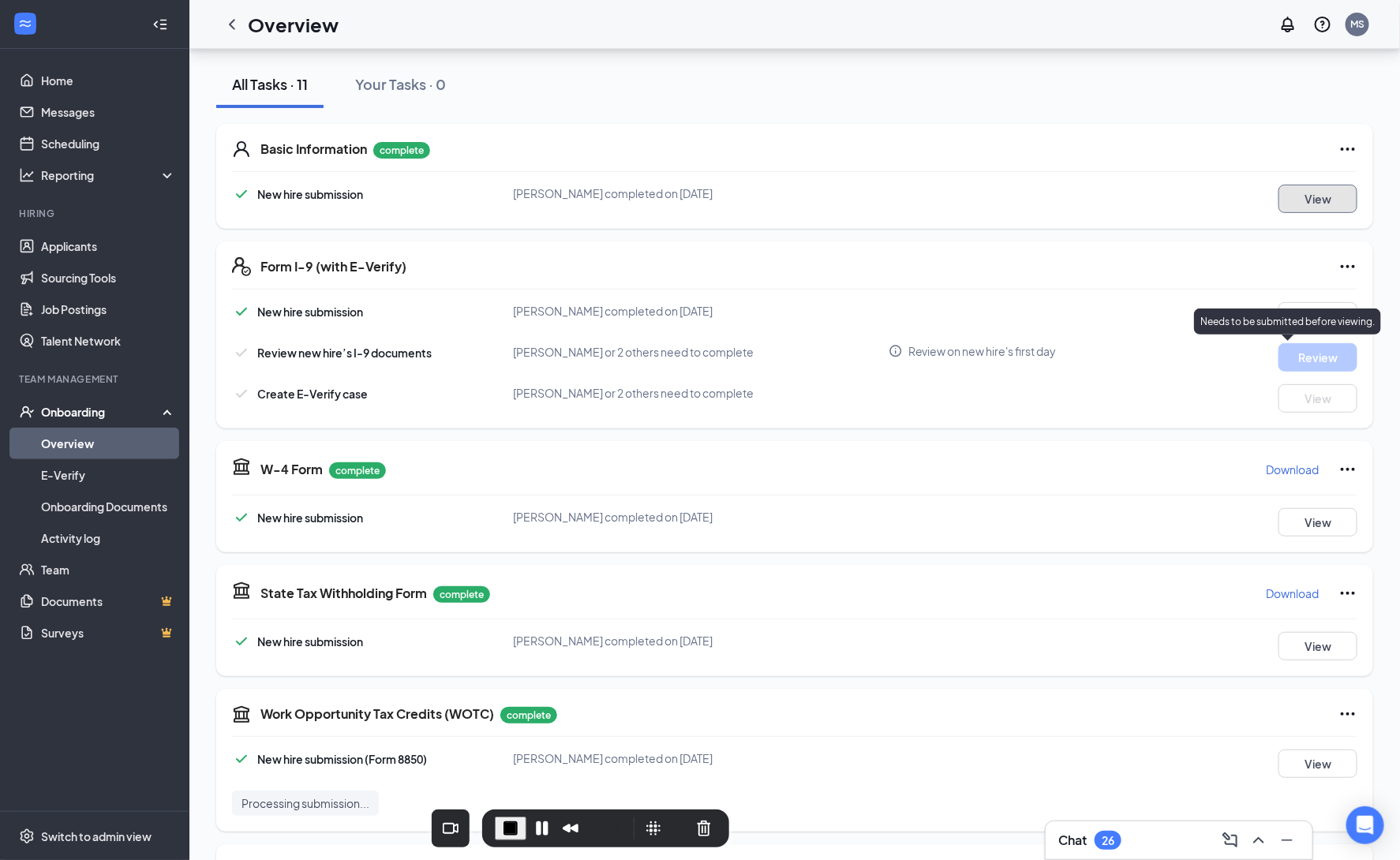
scroll to position [147, 0]
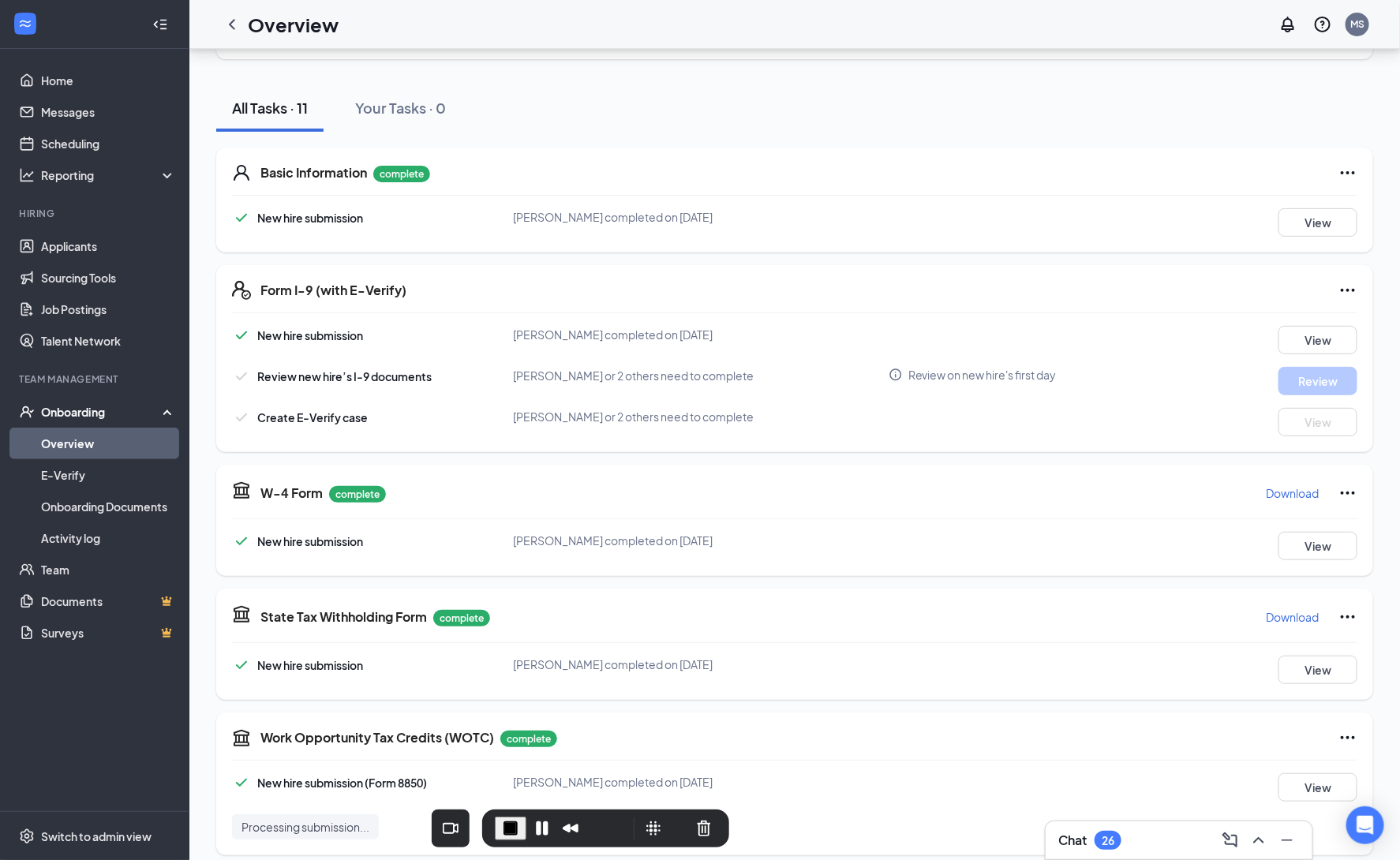
click at [1349, 292] on icon "Ellipses" at bounding box center [1348, 290] width 19 height 19
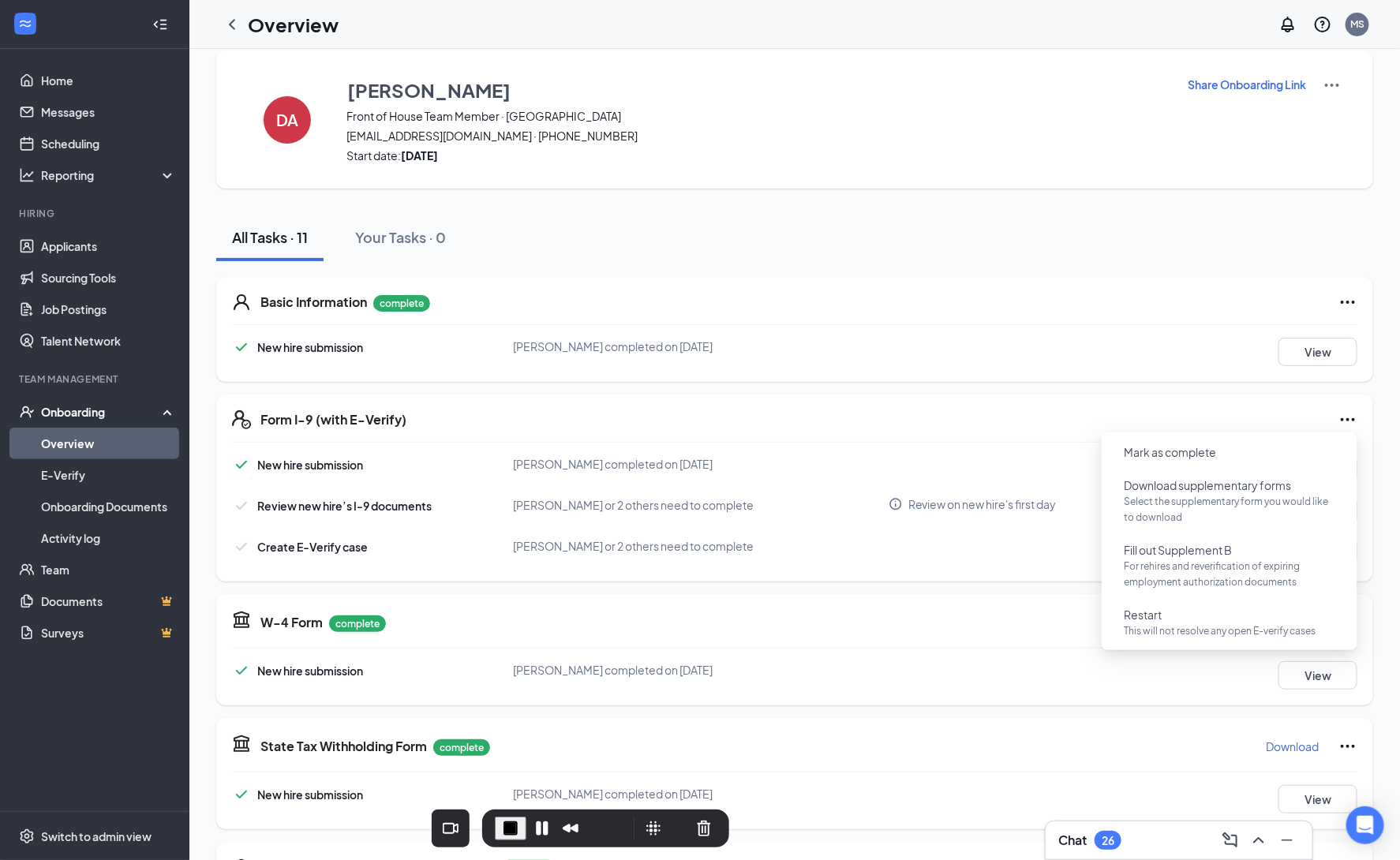
scroll to position [0, 0]
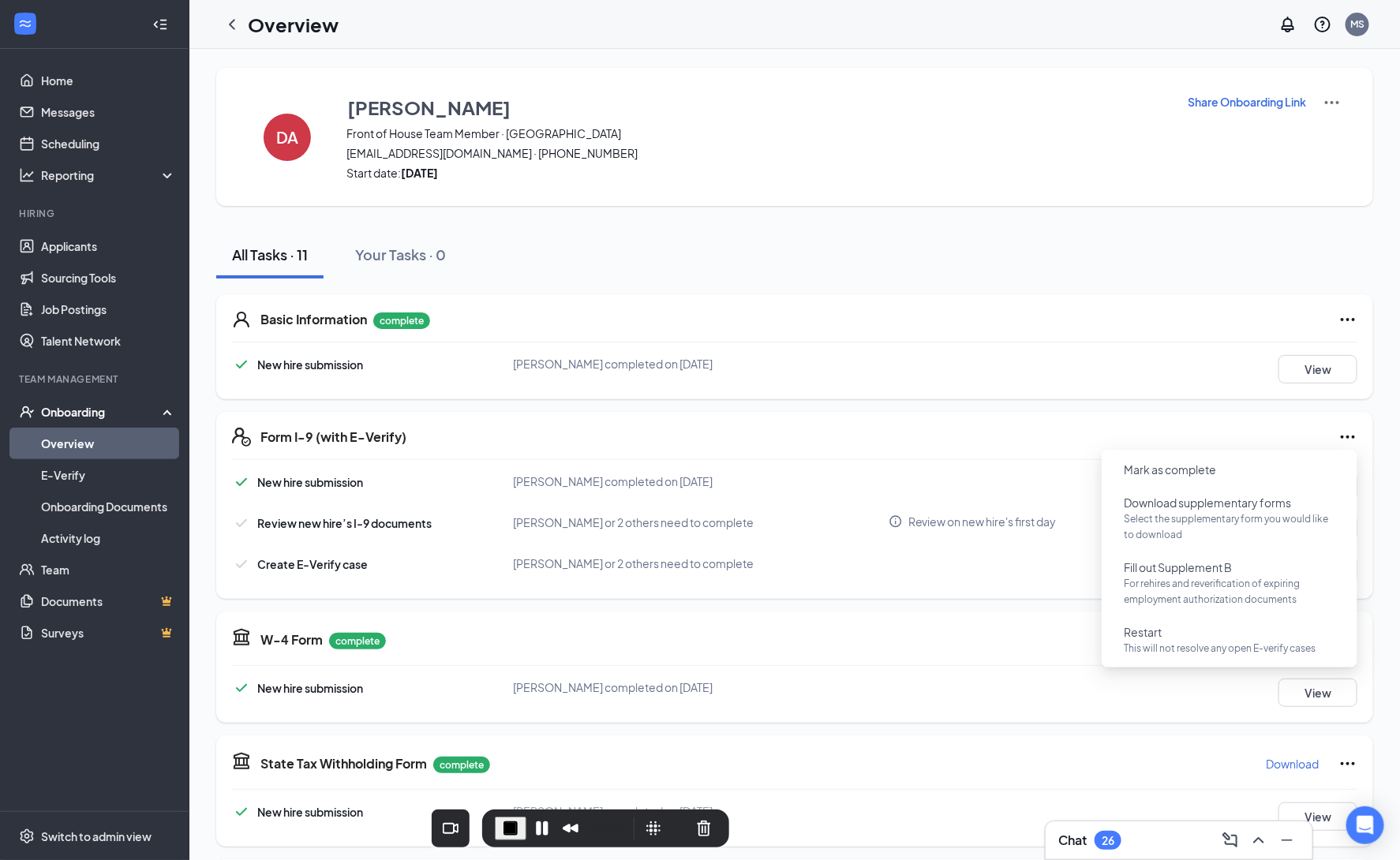
click at [1295, 100] on p "Share Onboarding Link" at bounding box center [1247, 102] width 118 height 16
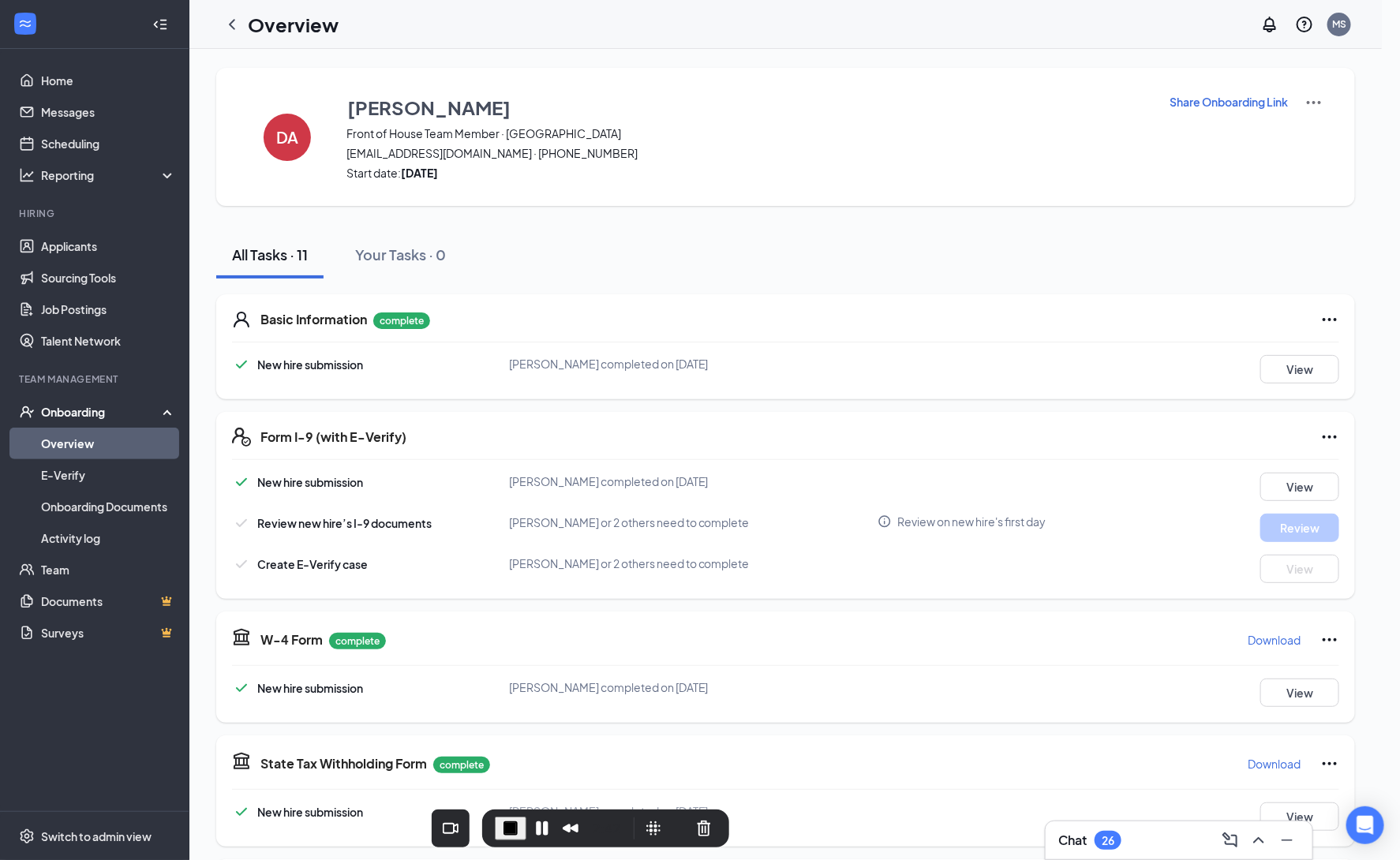
type textarea "Hi Divaya, This is a gentle reminder to complete your onboarding before your fi…"
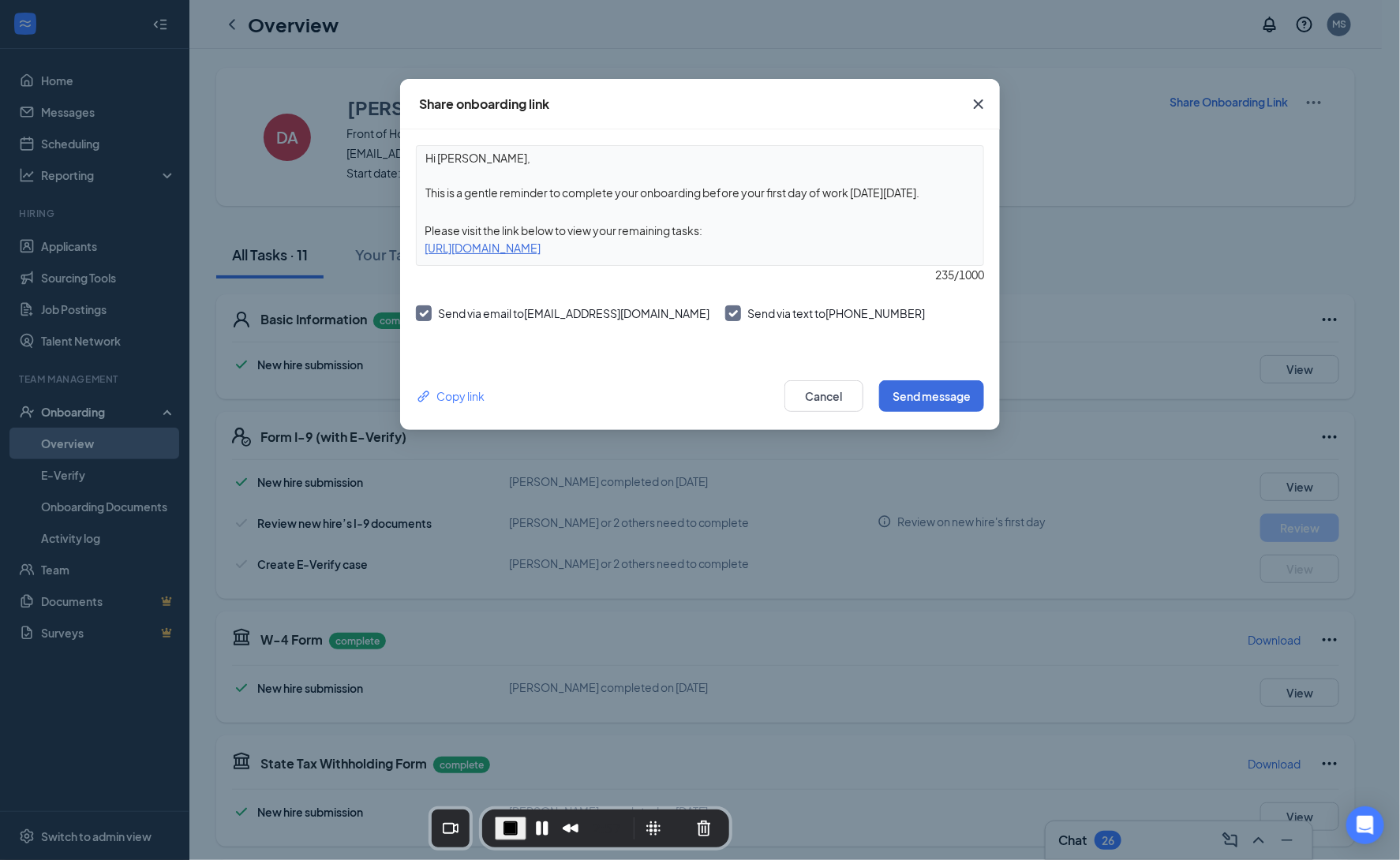
click at [981, 104] on icon "Cross" at bounding box center [979, 104] width 19 height 19
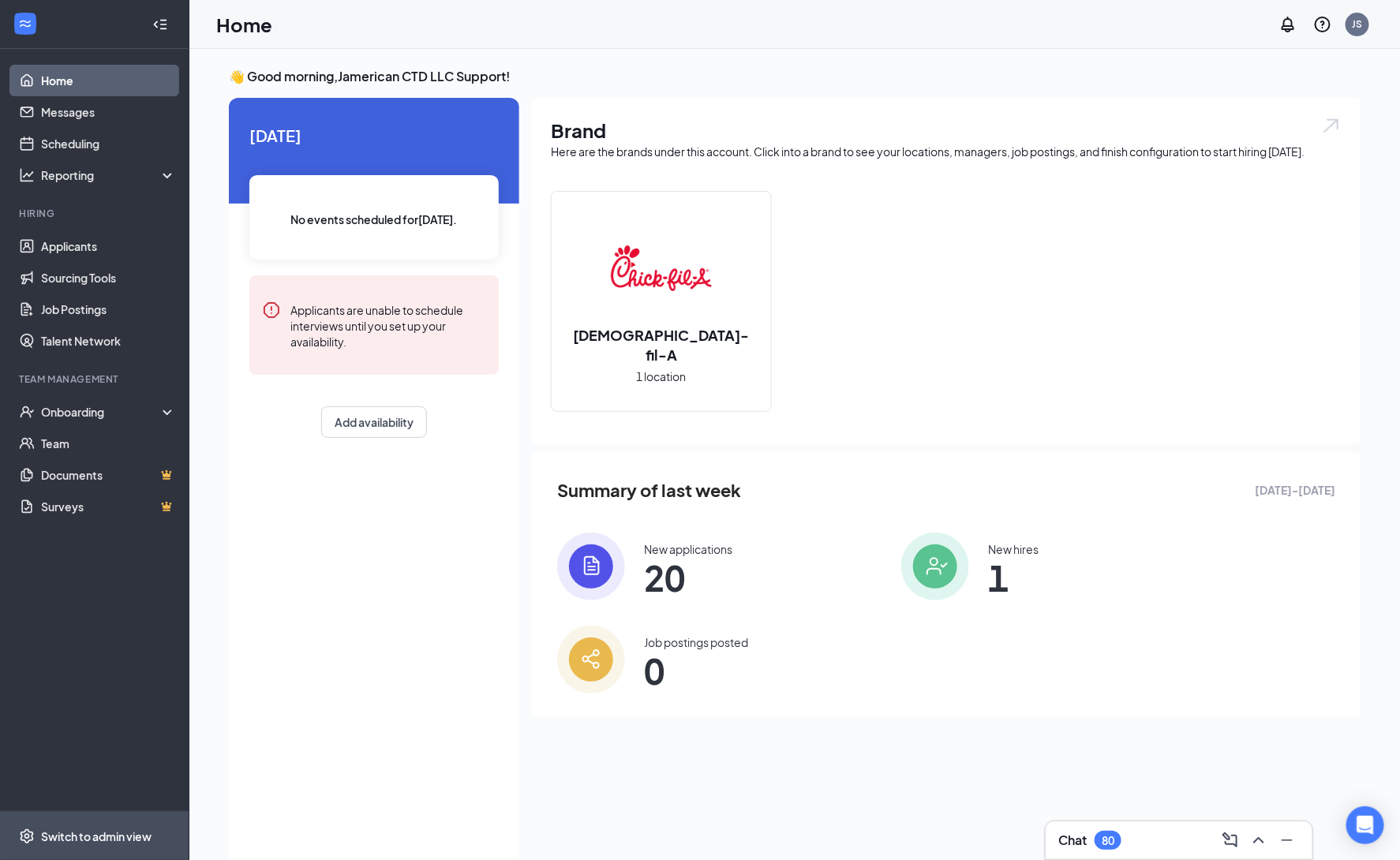
click at [122, 834] on div "Switch to admin view" at bounding box center [96, 836] width 110 height 16
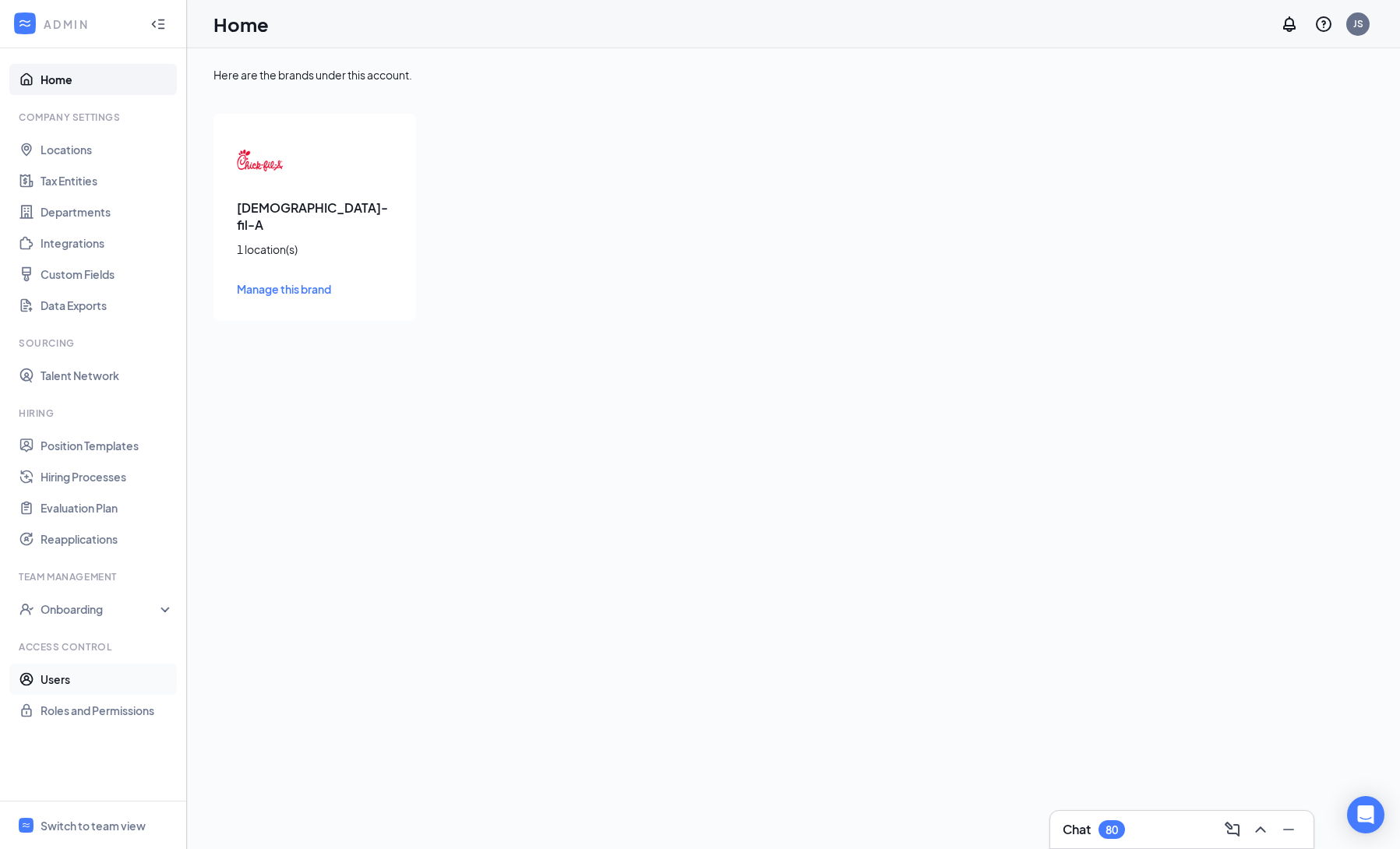
click at [97, 681] on link "Users" at bounding box center [107, 679] width 133 height 31
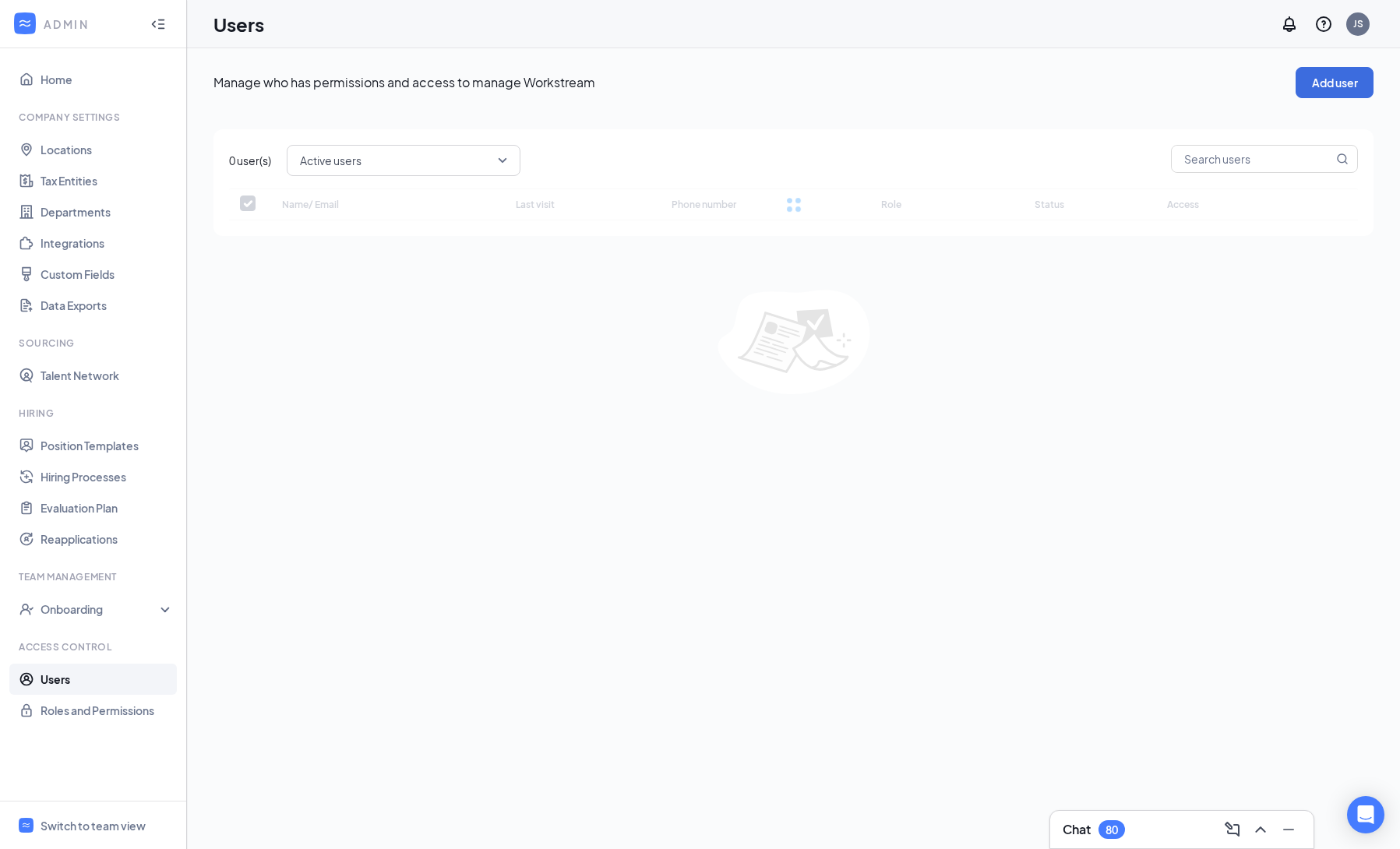
checkbox input "false"
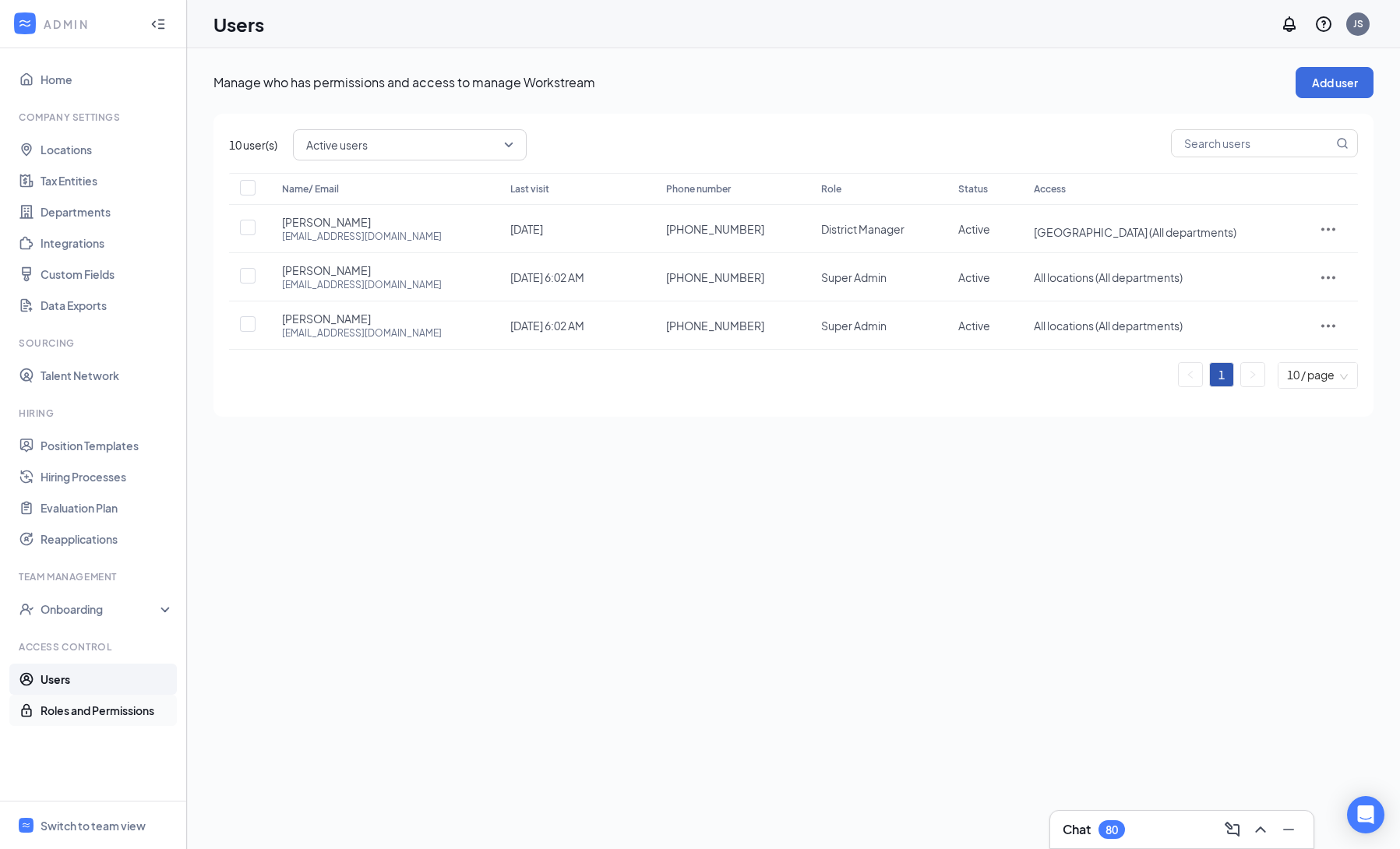
click at [145, 712] on link "Roles and Permissions" at bounding box center [107, 710] width 133 height 31
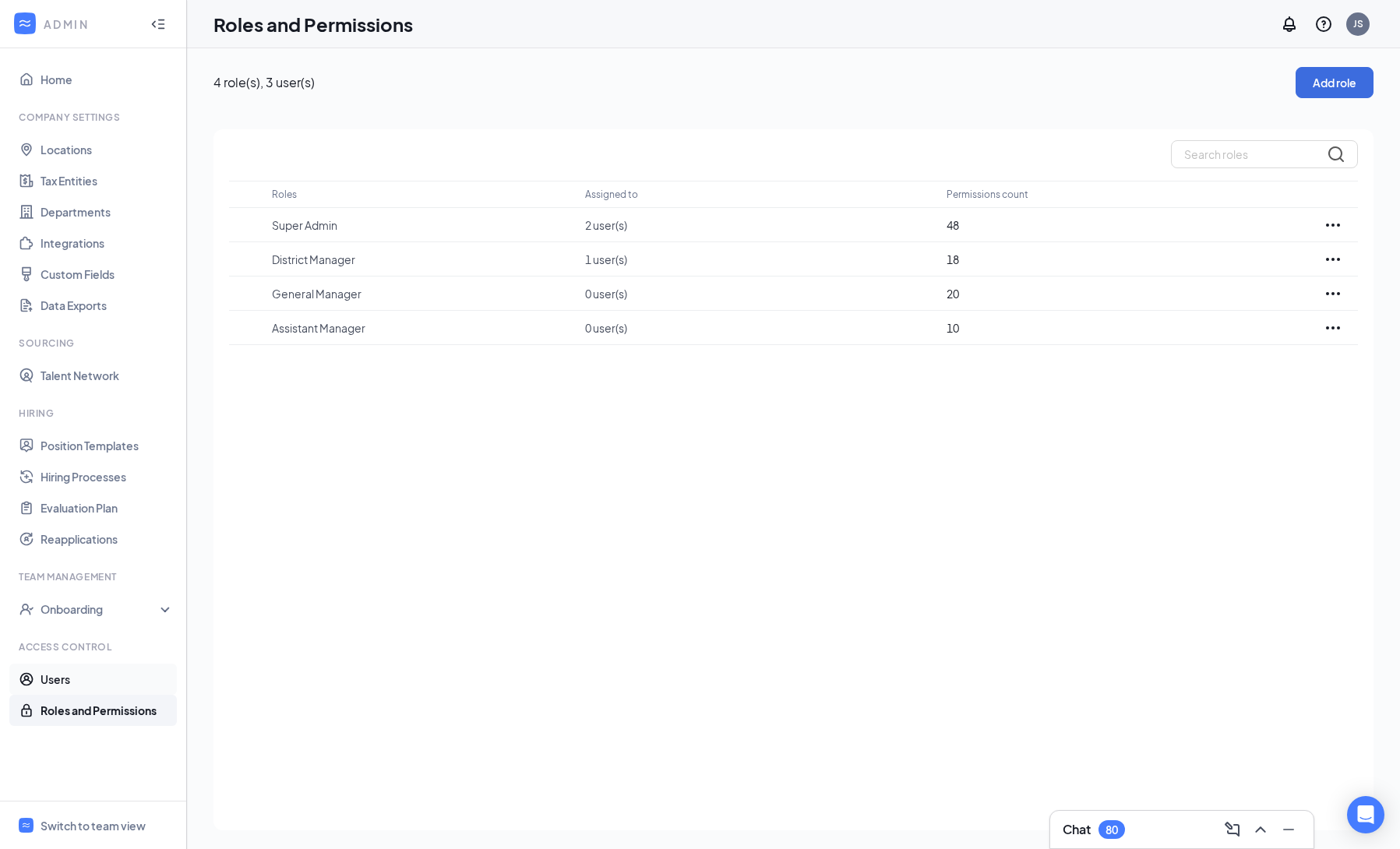
click at [68, 671] on link "Users" at bounding box center [107, 679] width 133 height 31
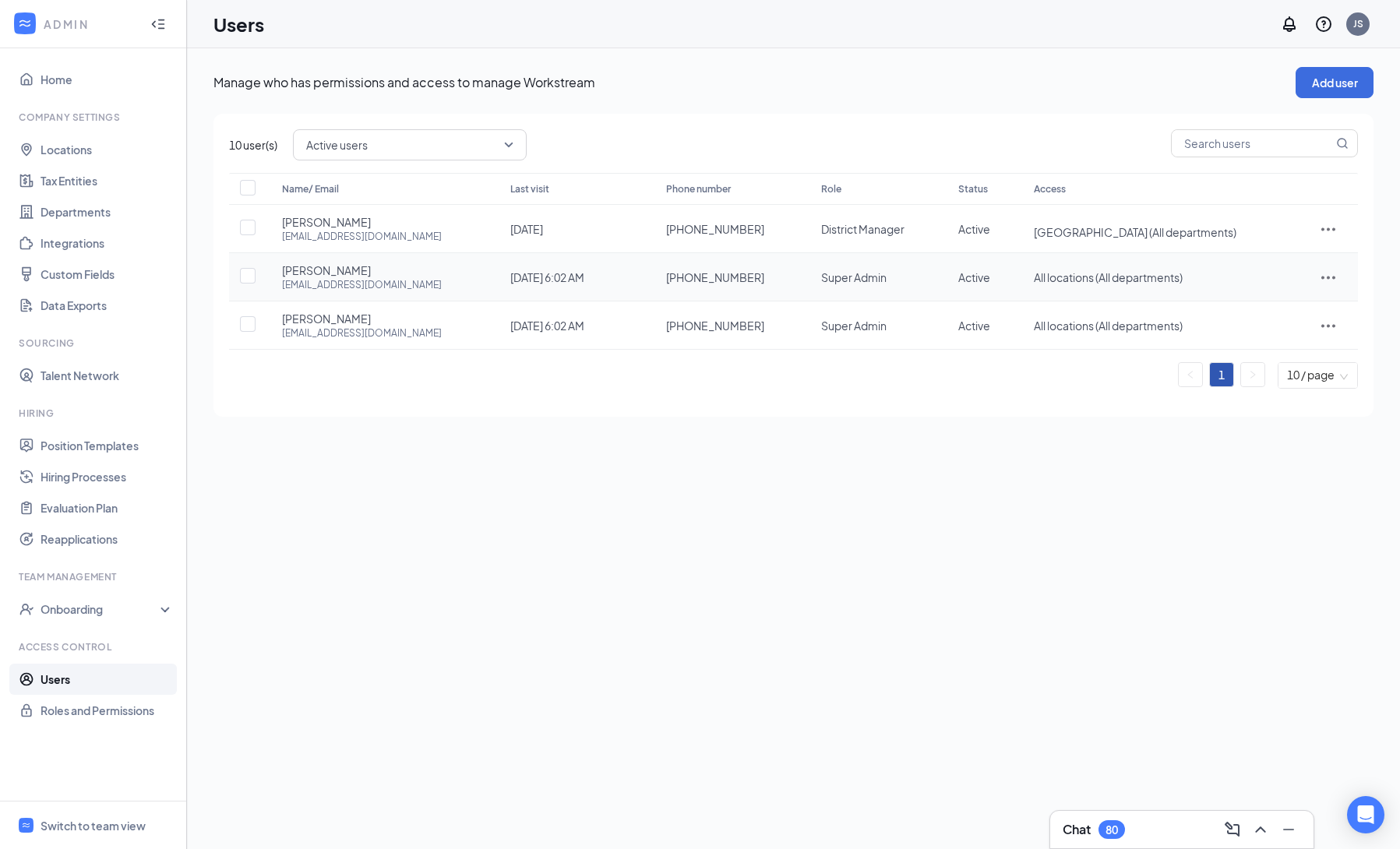
click at [1319, 284] on icon "ActionsIcon" at bounding box center [1328, 277] width 19 height 19
click at [1275, 305] on span "Edit user" at bounding box center [1254, 311] width 44 height 14
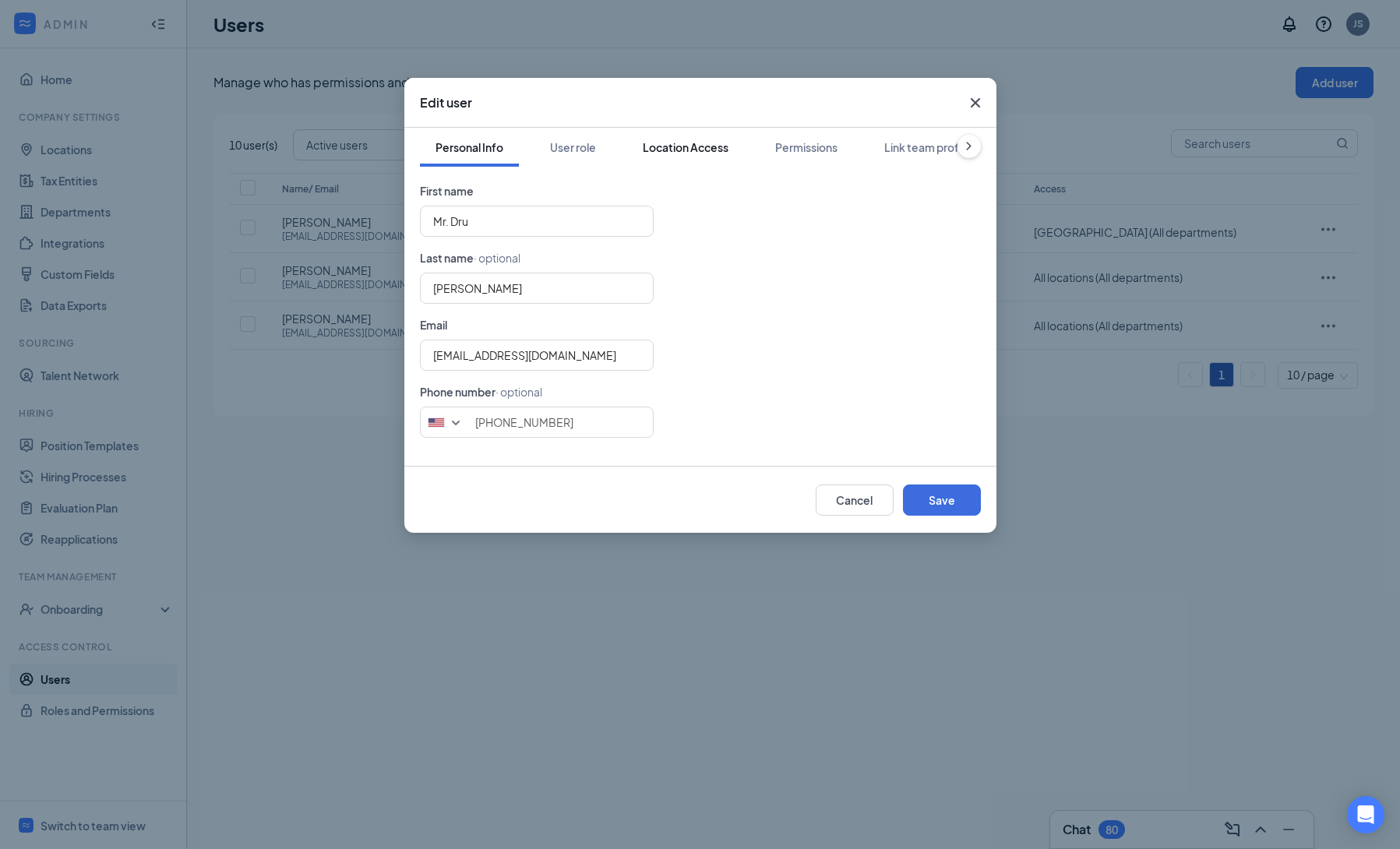
click at [689, 145] on div "Location Access" at bounding box center [686, 147] width 86 height 16
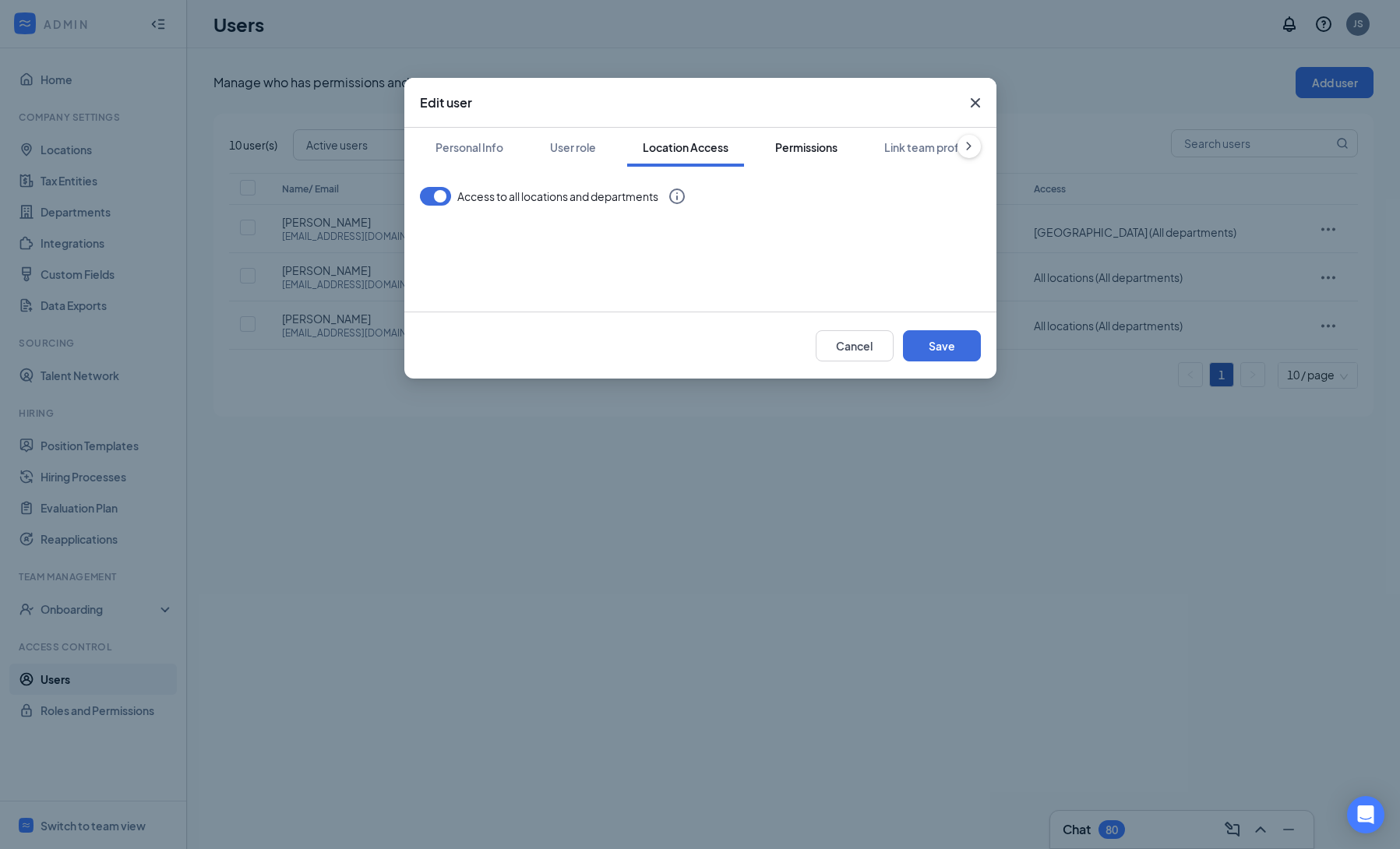
click at [808, 149] on div "Permissions" at bounding box center [806, 147] width 62 height 16
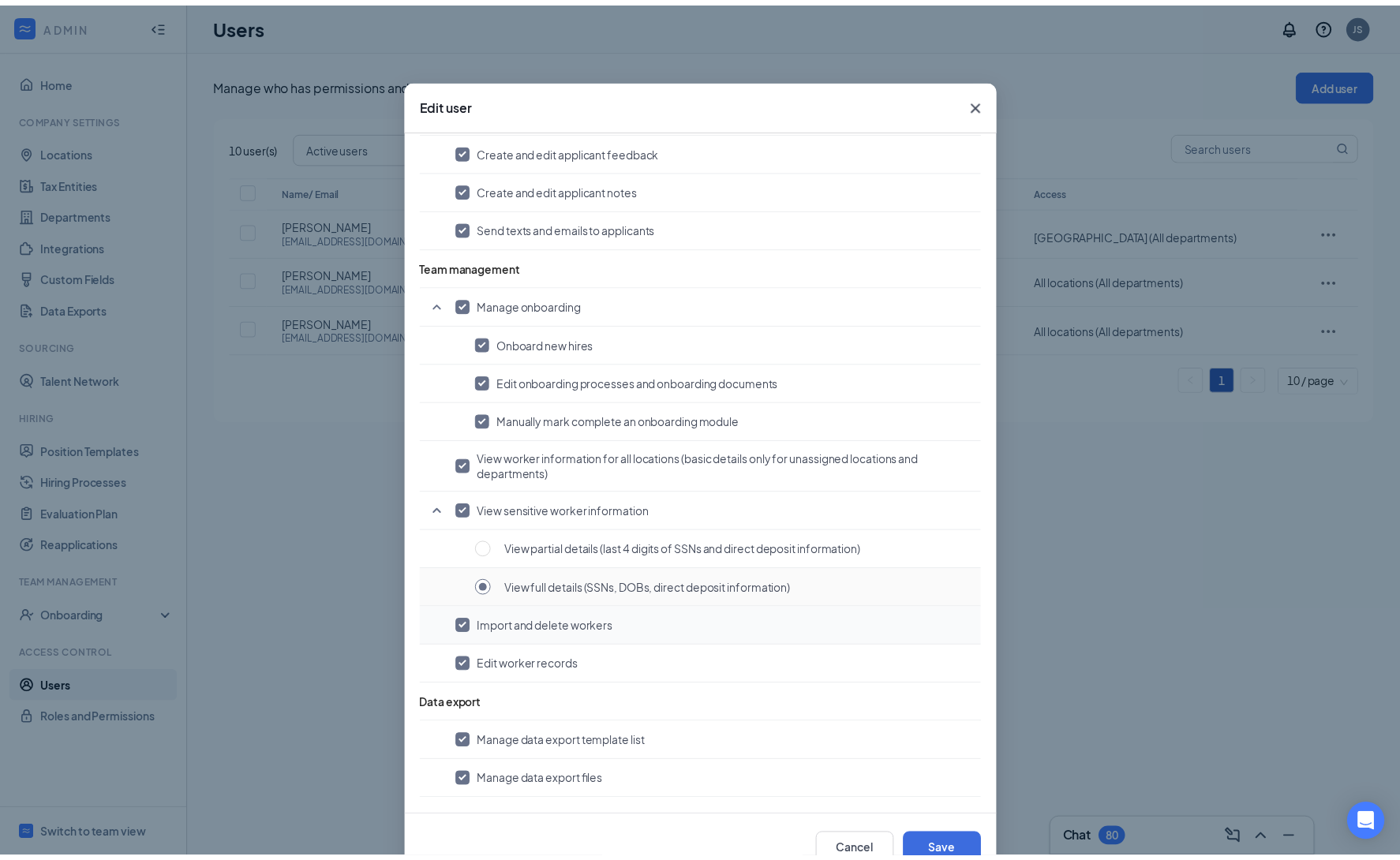
scroll to position [995, 0]
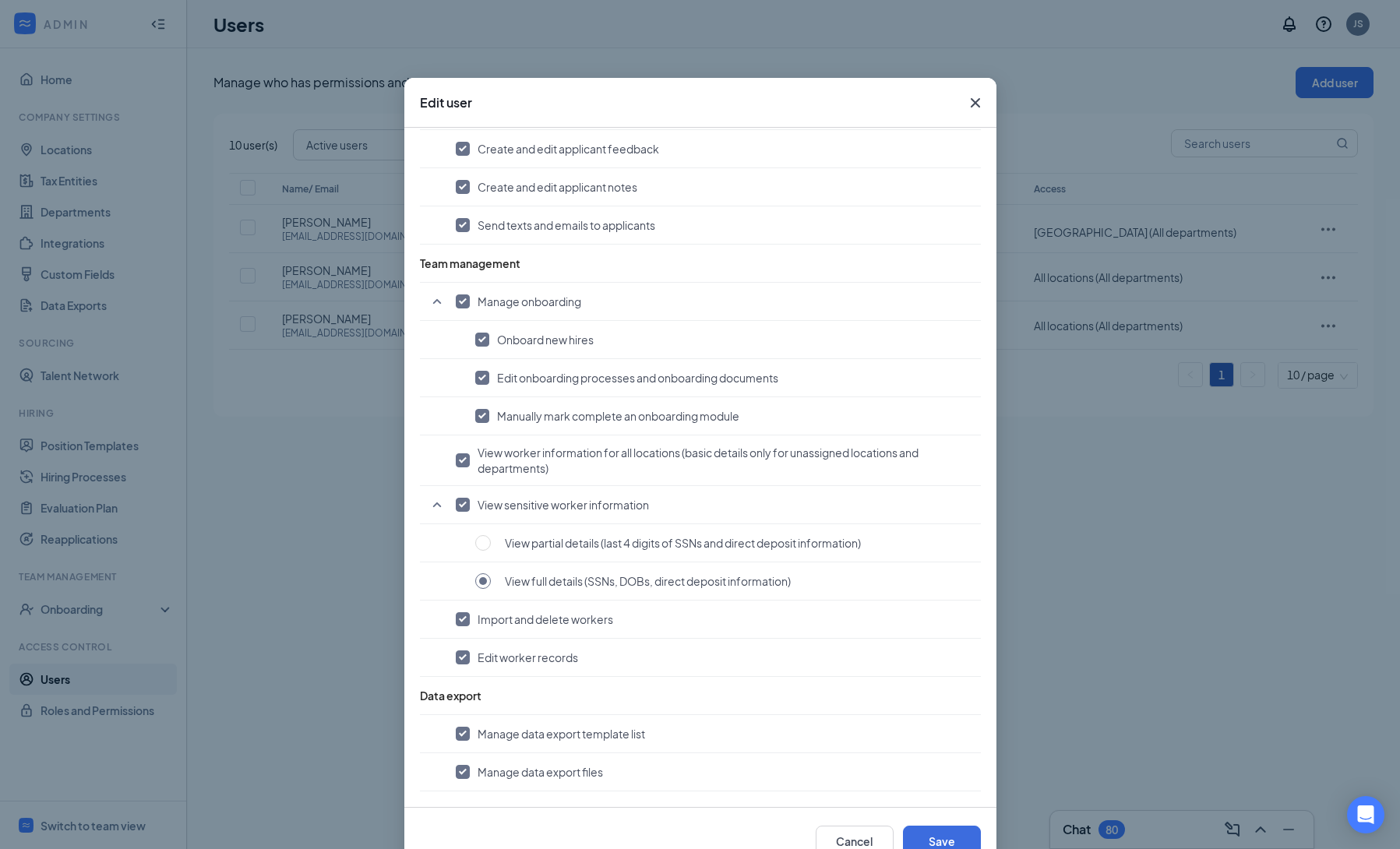
click at [968, 108] on icon "Cross" at bounding box center [975, 103] width 19 height 19
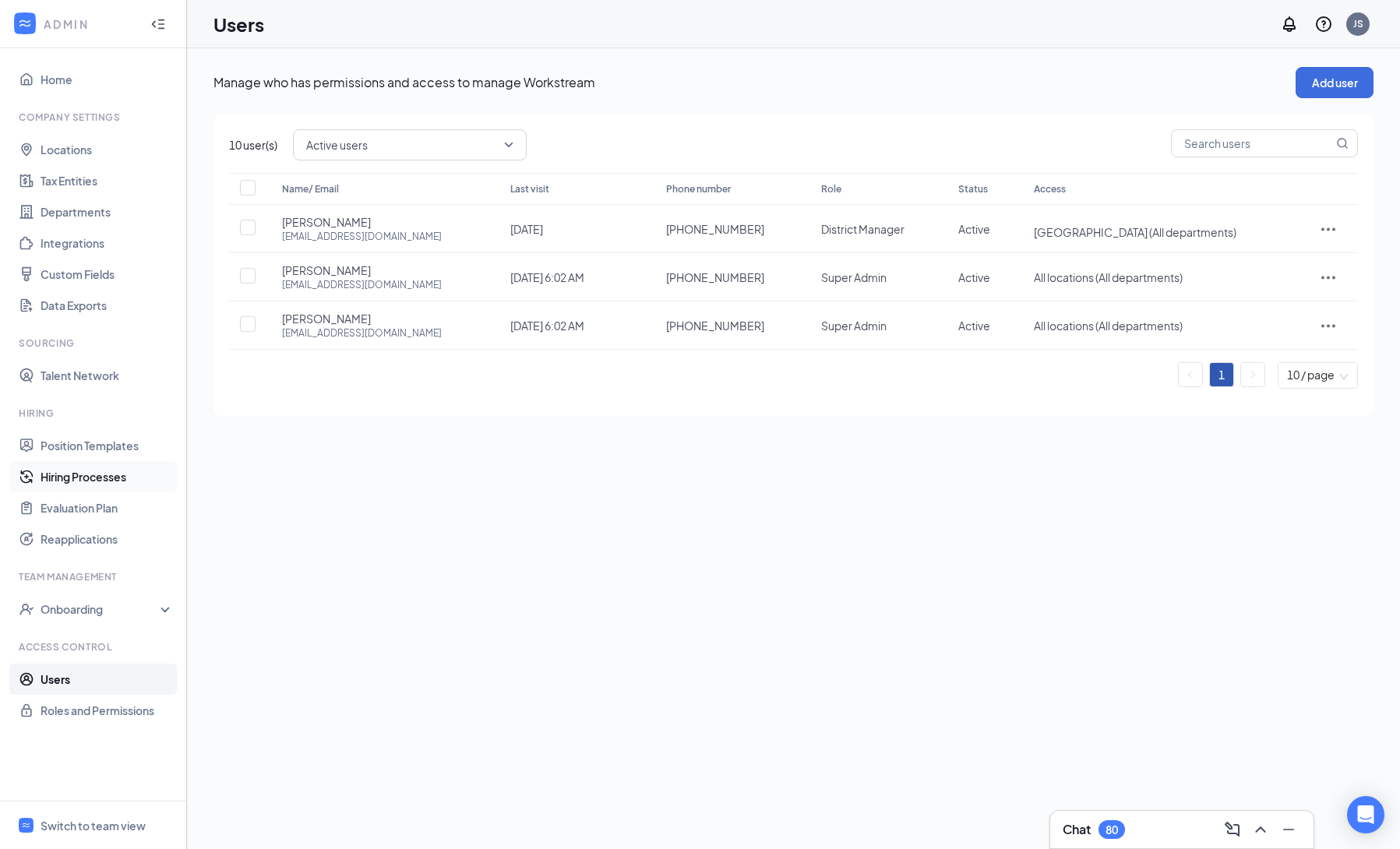
click at [82, 477] on link "Hiring Processes" at bounding box center [107, 477] width 133 height 31
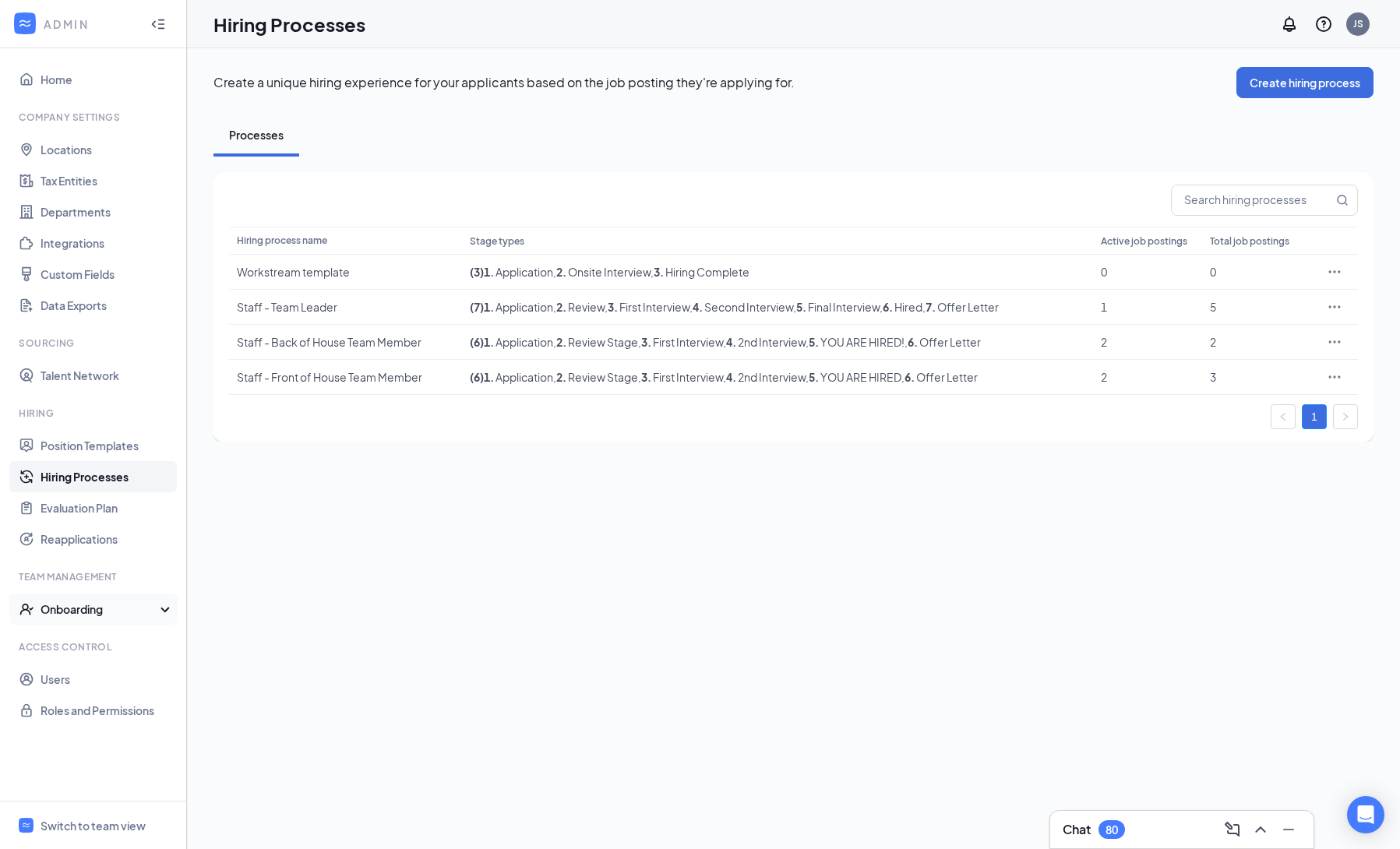
click at [147, 610] on div "Onboarding" at bounding box center [101, 609] width 120 height 16
drag, startPoint x: 125, startPoint y: 643, endPoint x: 137, endPoint y: 647, distance: 12.6
click at [126, 643] on link "Onboarding Processes" at bounding box center [107, 640] width 133 height 31
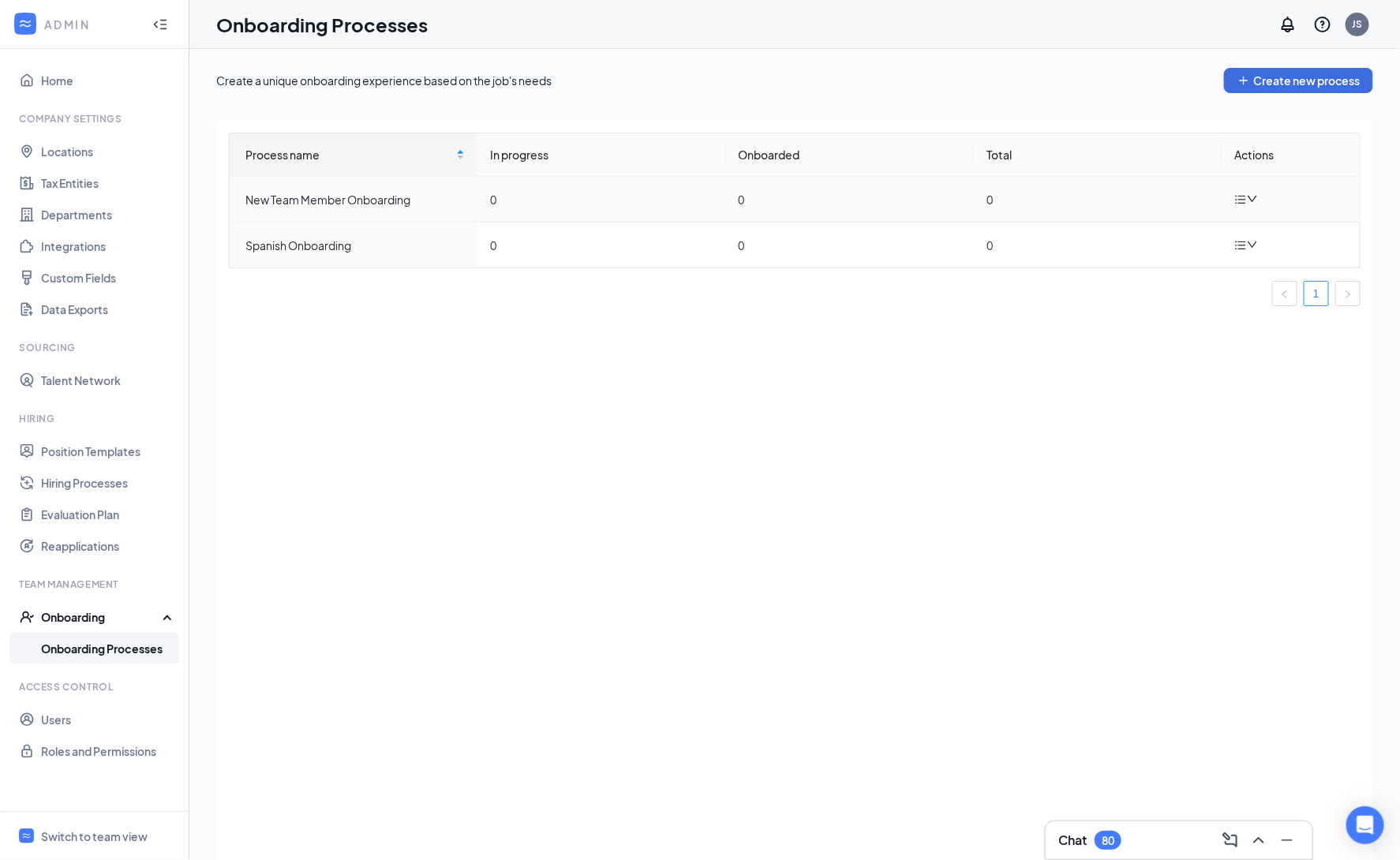
click at [361, 211] on td "New Team Member Onboarding" at bounding box center [354, 200] width 248 height 46
click at [361, 204] on div "New Team Member Onboarding" at bounding box center [355, 200] width 219 height 17
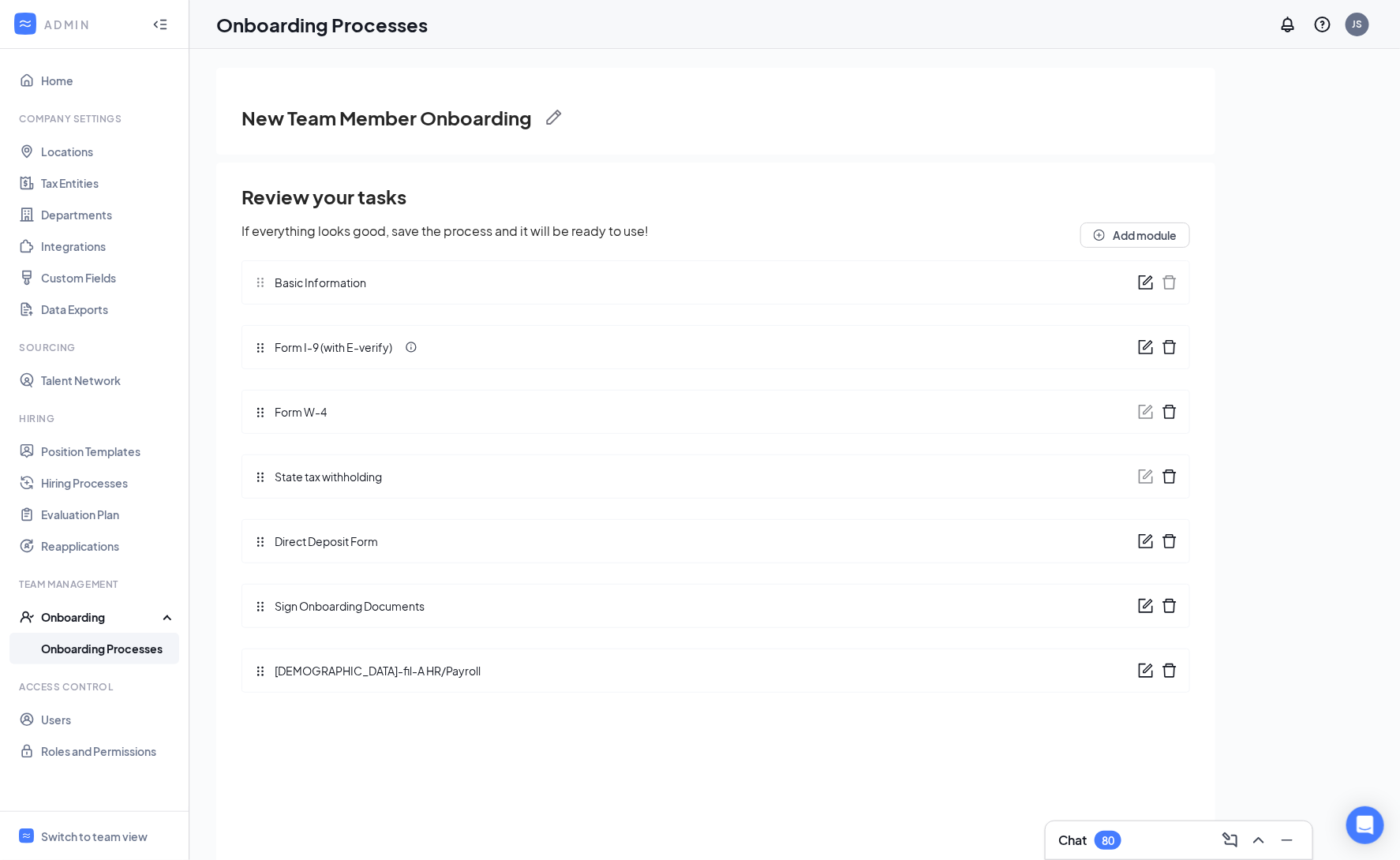
click at [1146, 611] on icon "form" at bounding box center [1146, 606] width 16 height 16
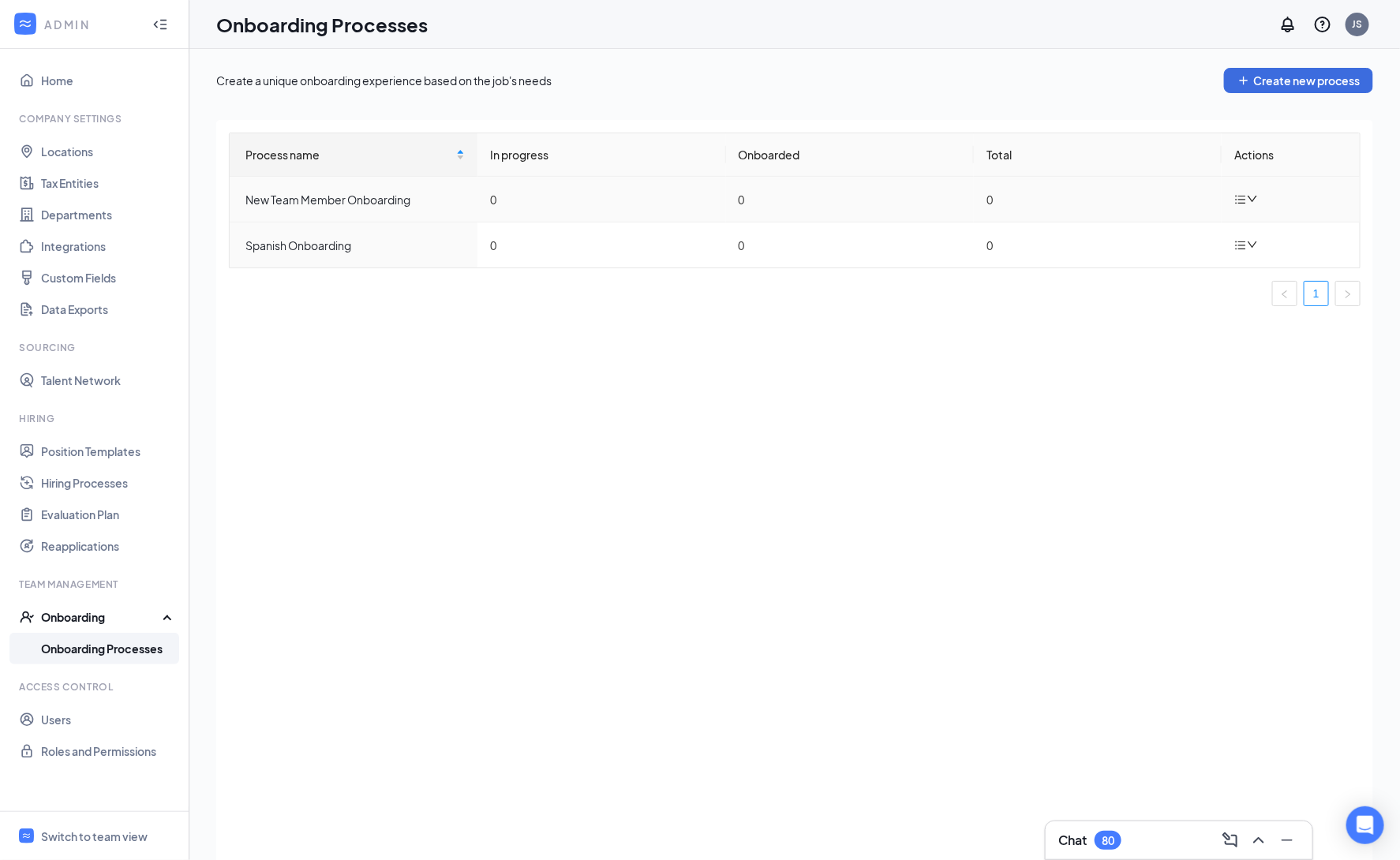
click at [355, 211] on td "New Team Member Onboarding" at bounding box center [354, 200] width 248 height 46
click at [357, 202] on div "New Team Member Onboarding" at bounding box center [355, 200] width 219 height 17
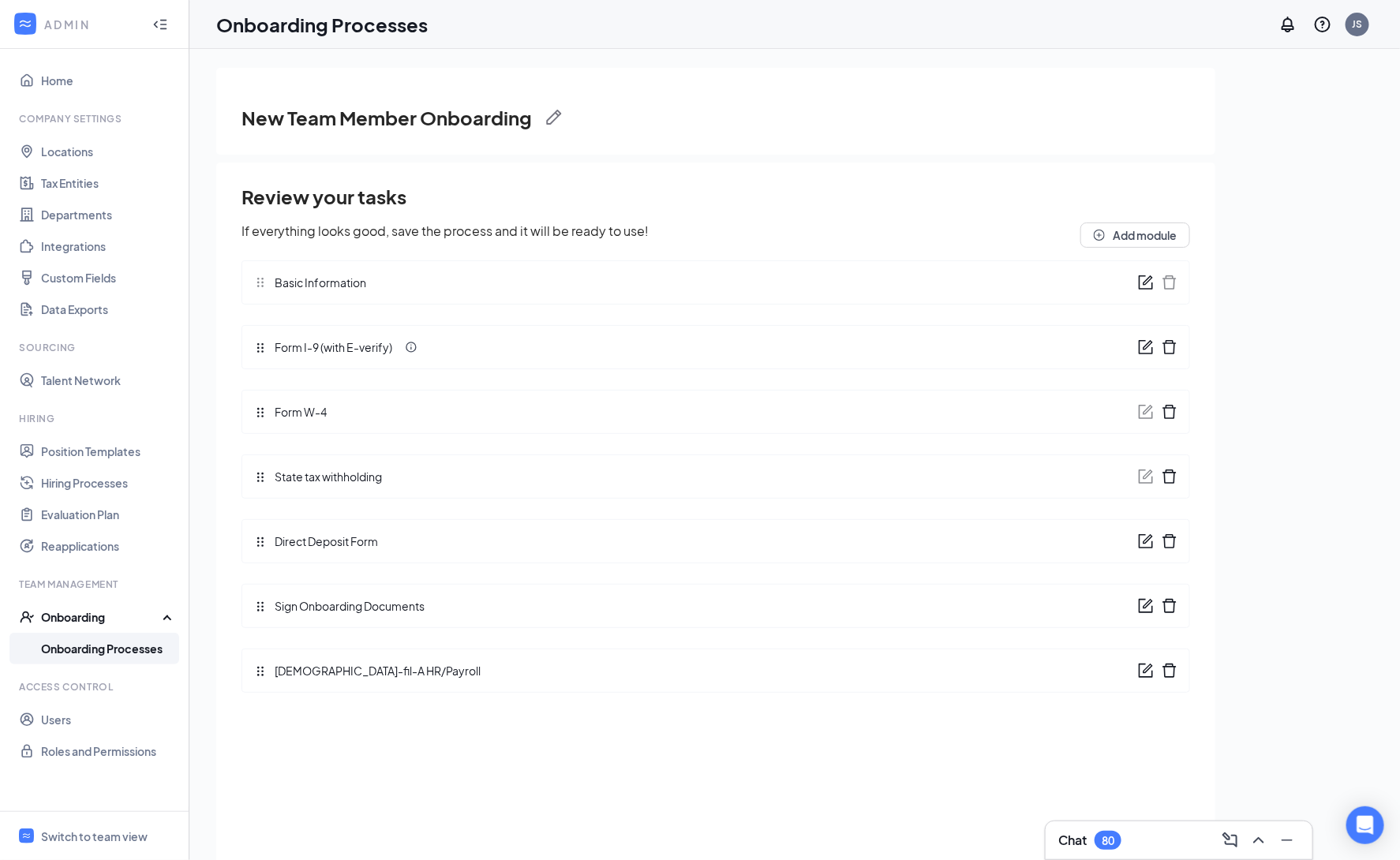
click at [1140, 346] on icon "form" at bounding box center [1146, 347] width 16 height 16
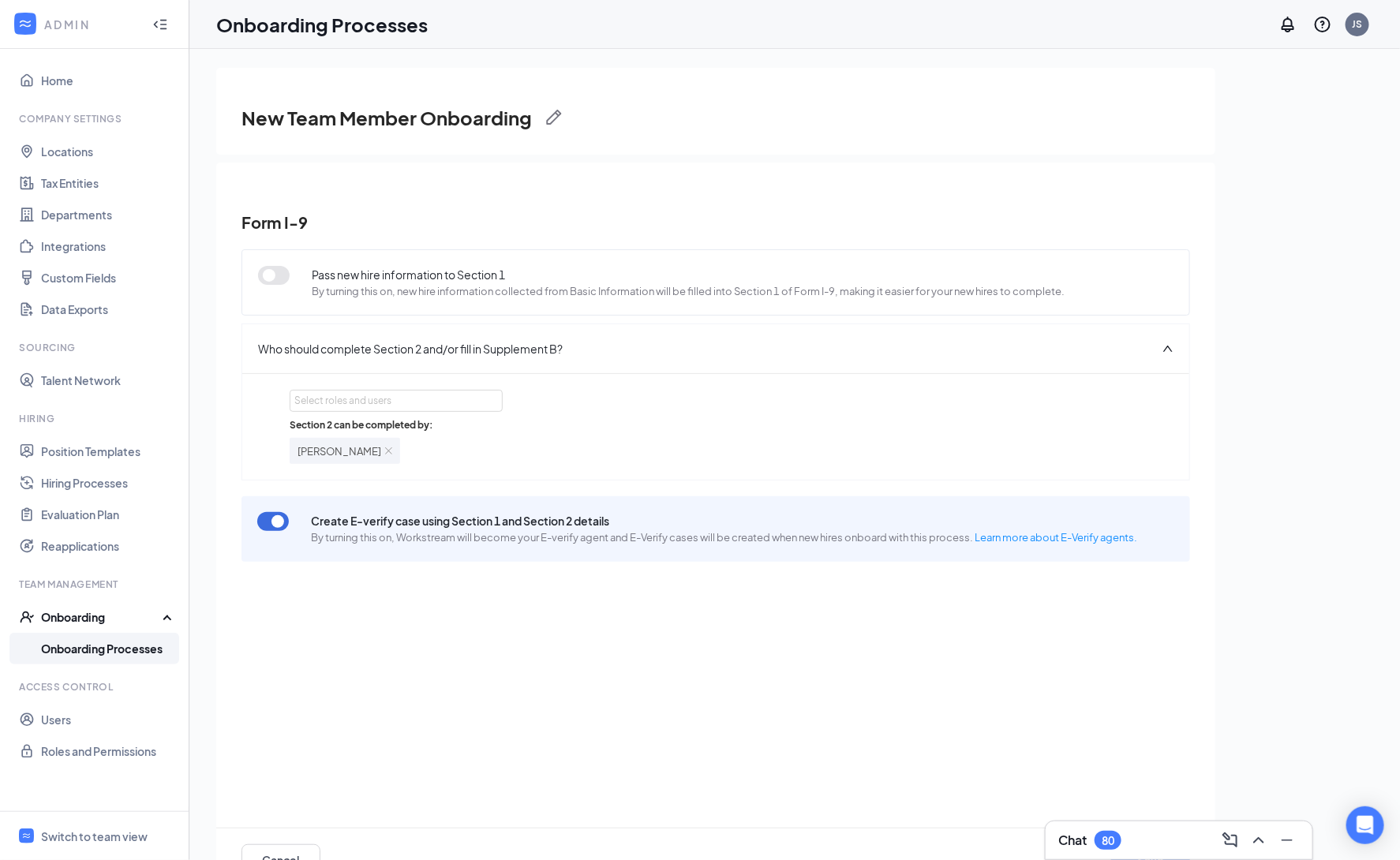
click at [163, 31] on icon "Collapse" at bounding box center [160, 24] width 16 height 16
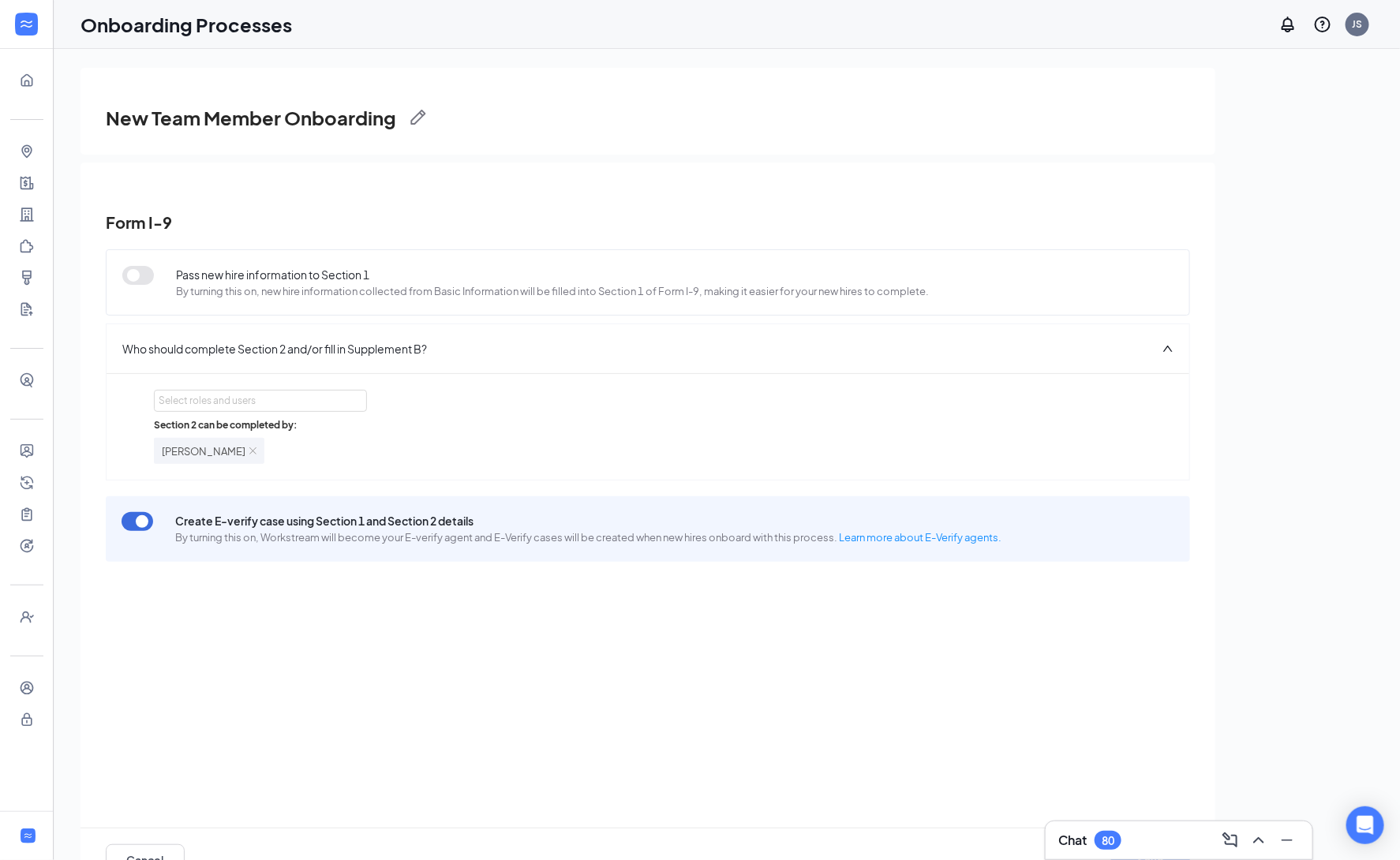
click at [99, 30] on h1 "Onboarding Processes" at bounding box center [186, 24] width 211 height 27
click at [33, 25] on icon "Expand" at bounding box center [27, 24] width 16 height 16
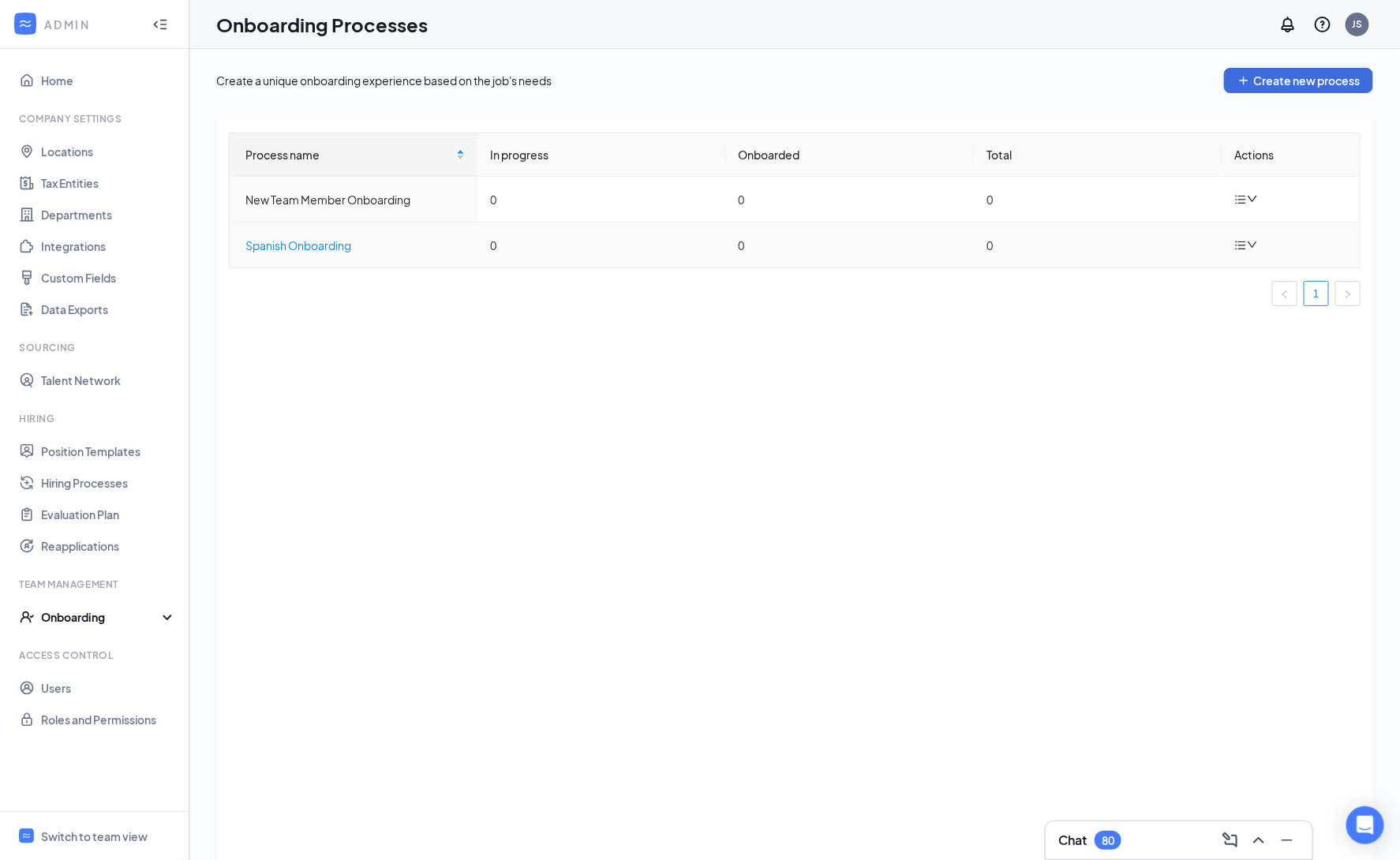
click at [274, 252] on div "Spanish Onboarding" at bounding box center [355, 245] width 219 height 17
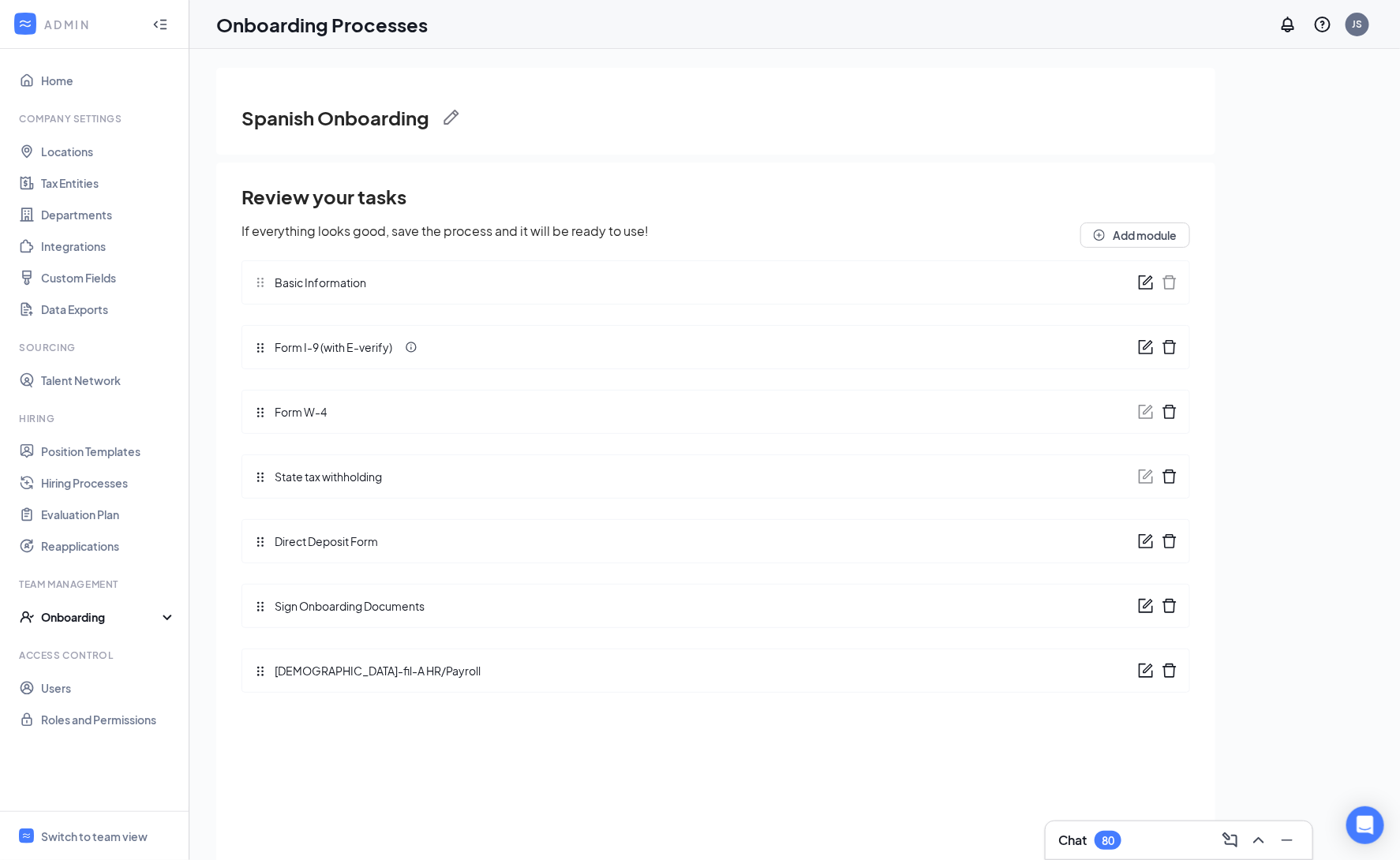
click at [1140, 674] on icon "form" at bounding box center [1146, 671] width 14 height 14
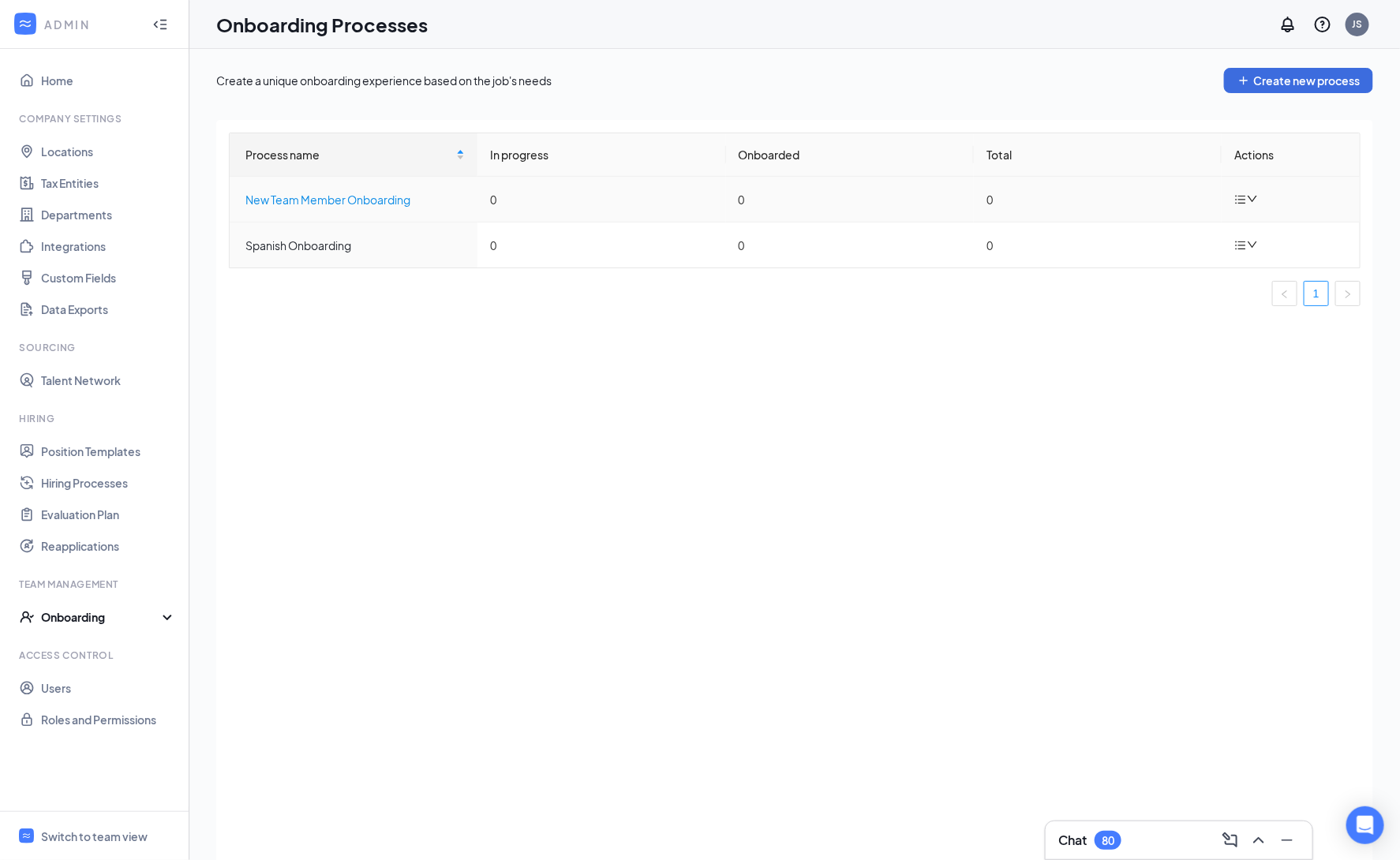
click at [356, 202] on div "New Team Member Onboarding" at bounding box center [355, 200] width 219 height 17
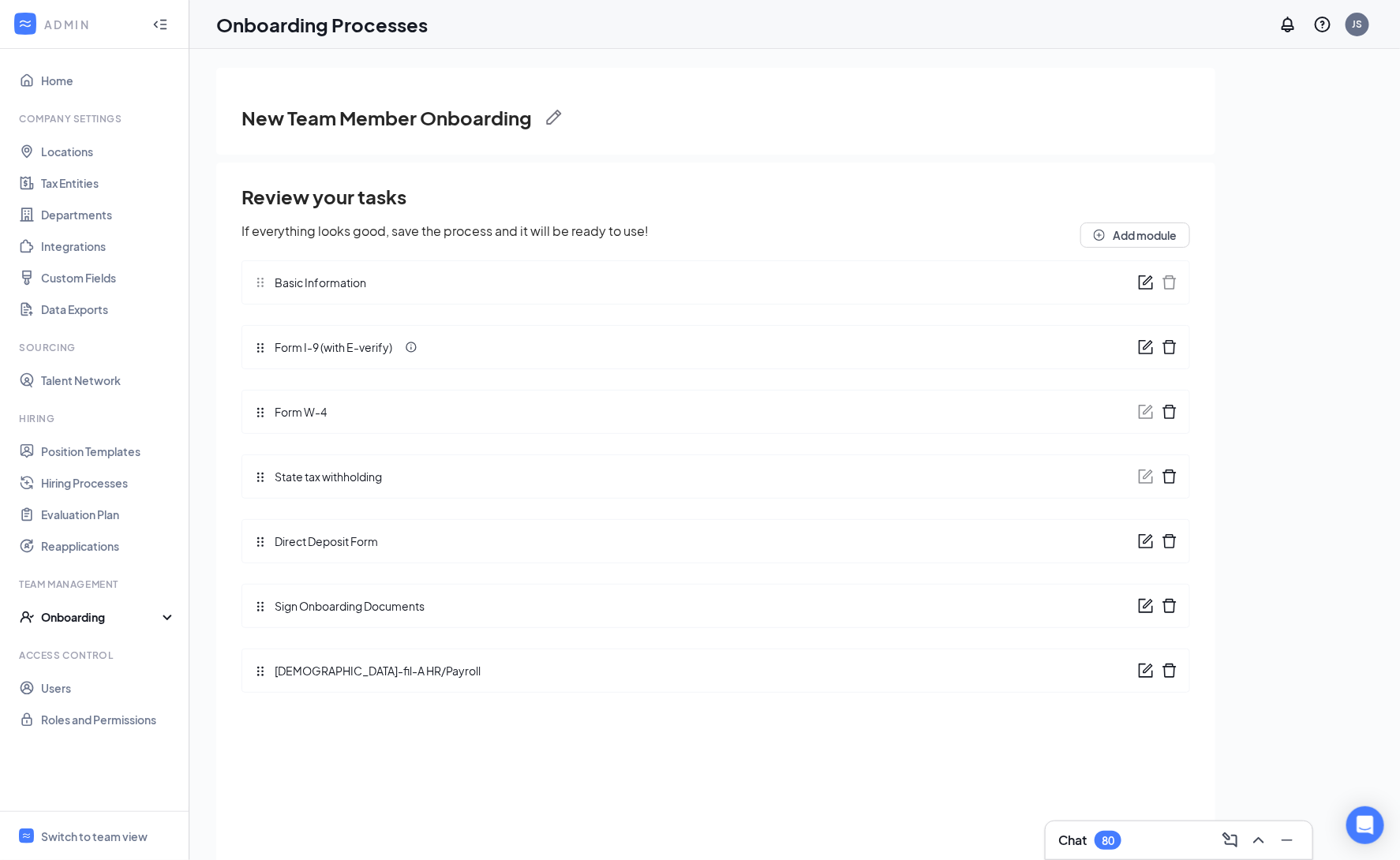
click at [1151, 673] on icon "form" at bounding box center [1146, 671] width 16 height 16
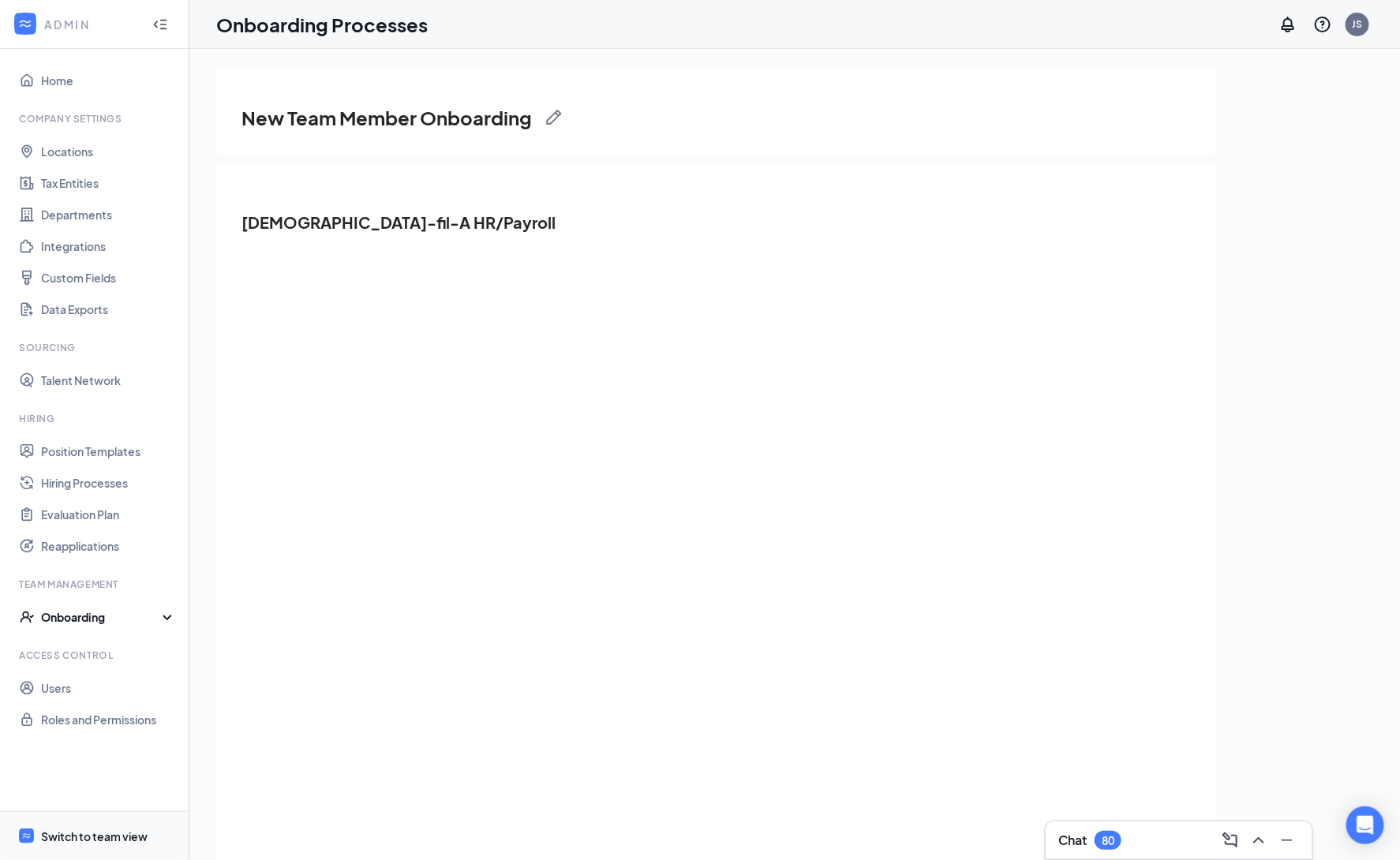
click at [114, 842] on div "Switch to team view" at bounding box center [94, 836] width 107 height 16
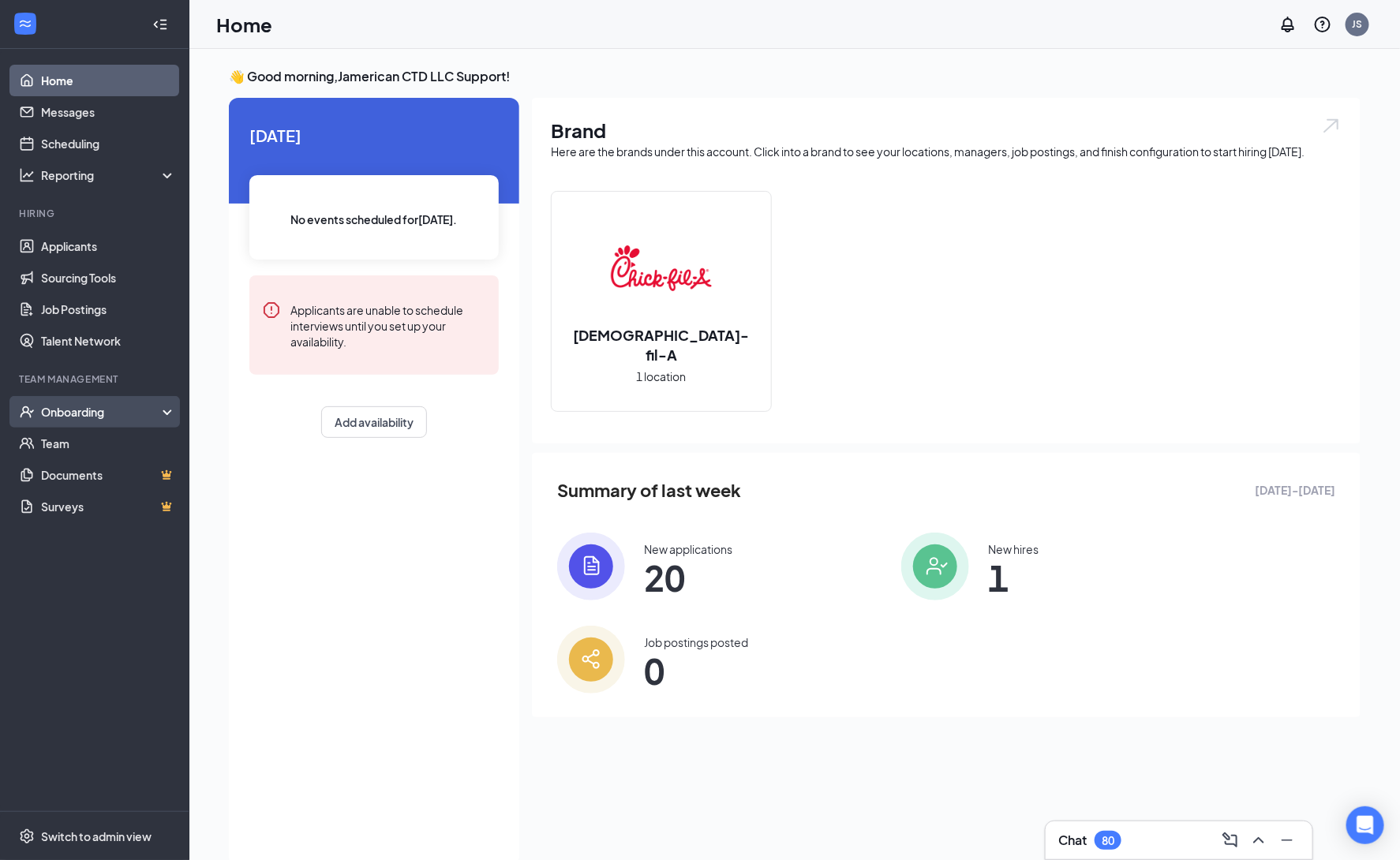
click at [96, 418] on div "Onboarding" at bounding box center [102, 412] width 122 height 16
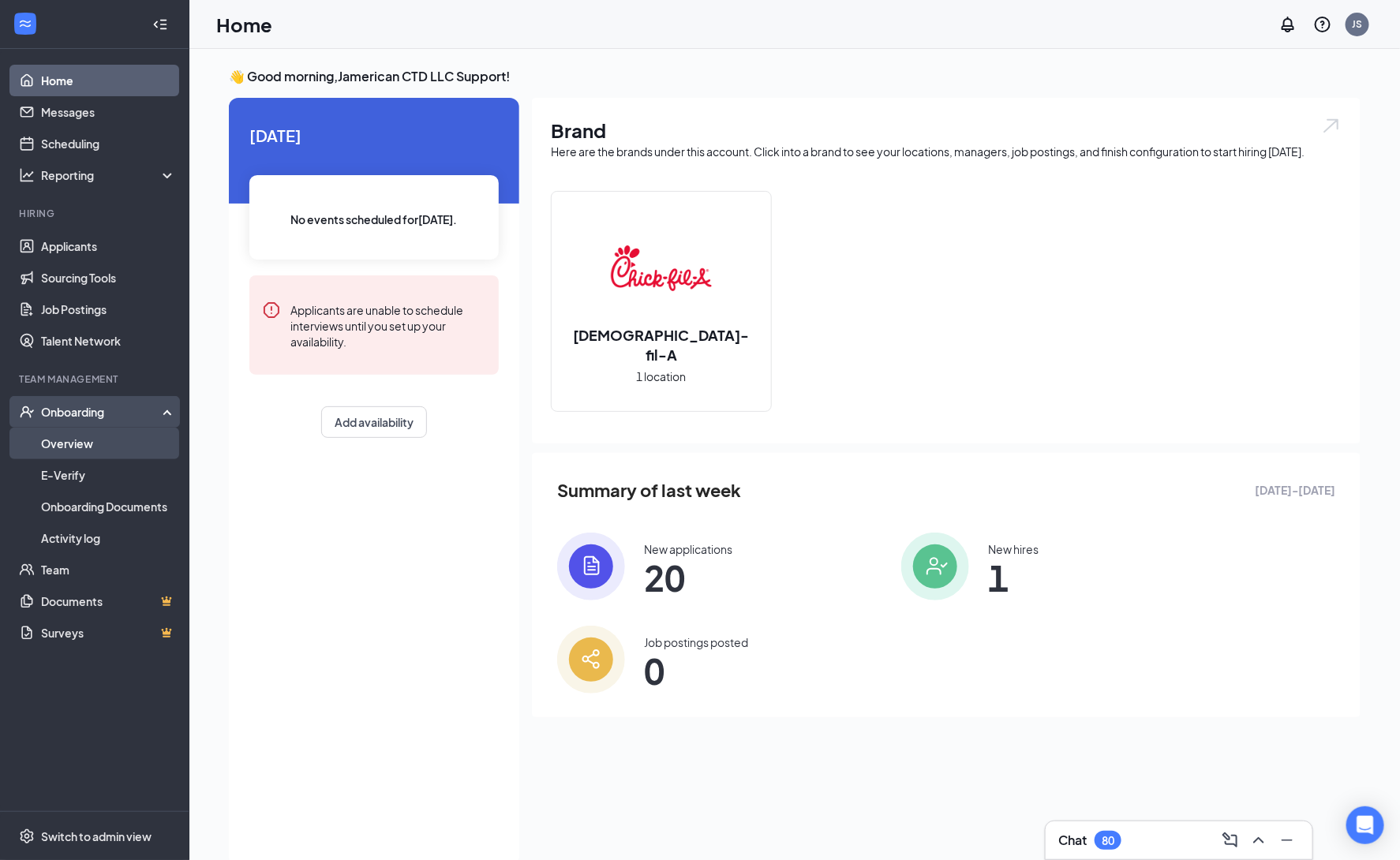
click at [113, 454] on link "Overview" at bounding box center [108, 443] width 135 height 32
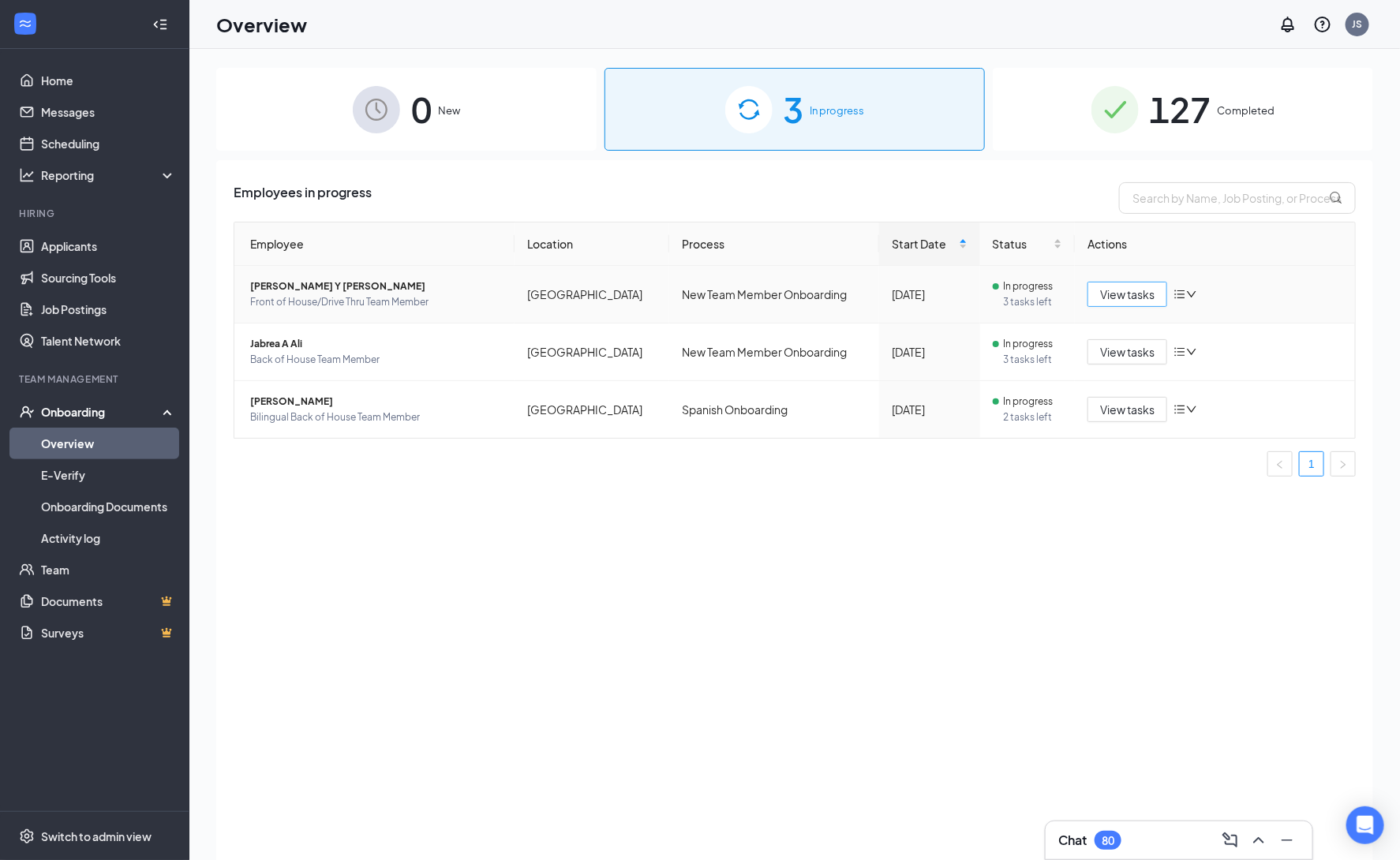
click at [1137, 300] on span "View tasks" at bounding box center [1127, 294] width 54 height 17
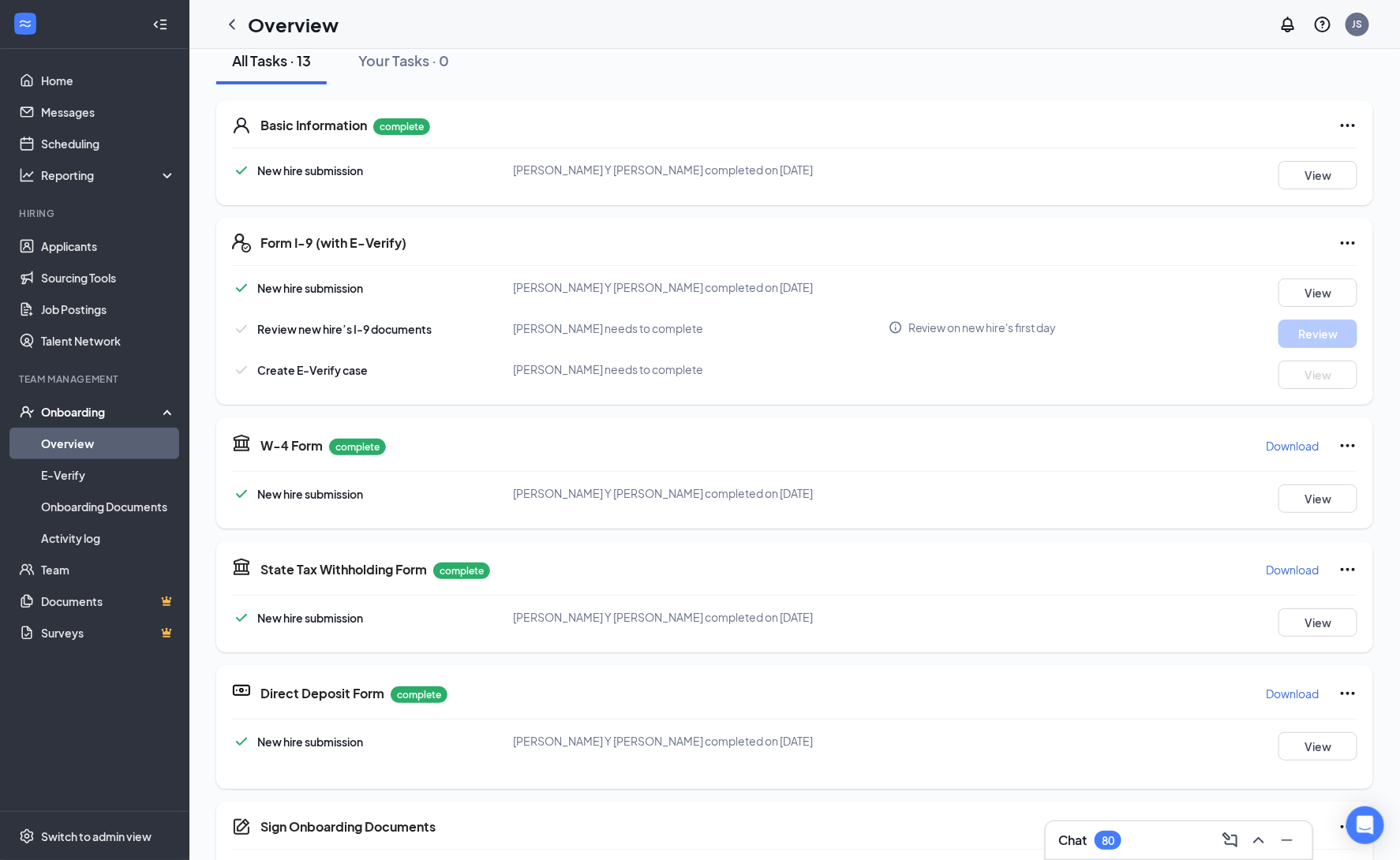
scroll to position [196, 0]
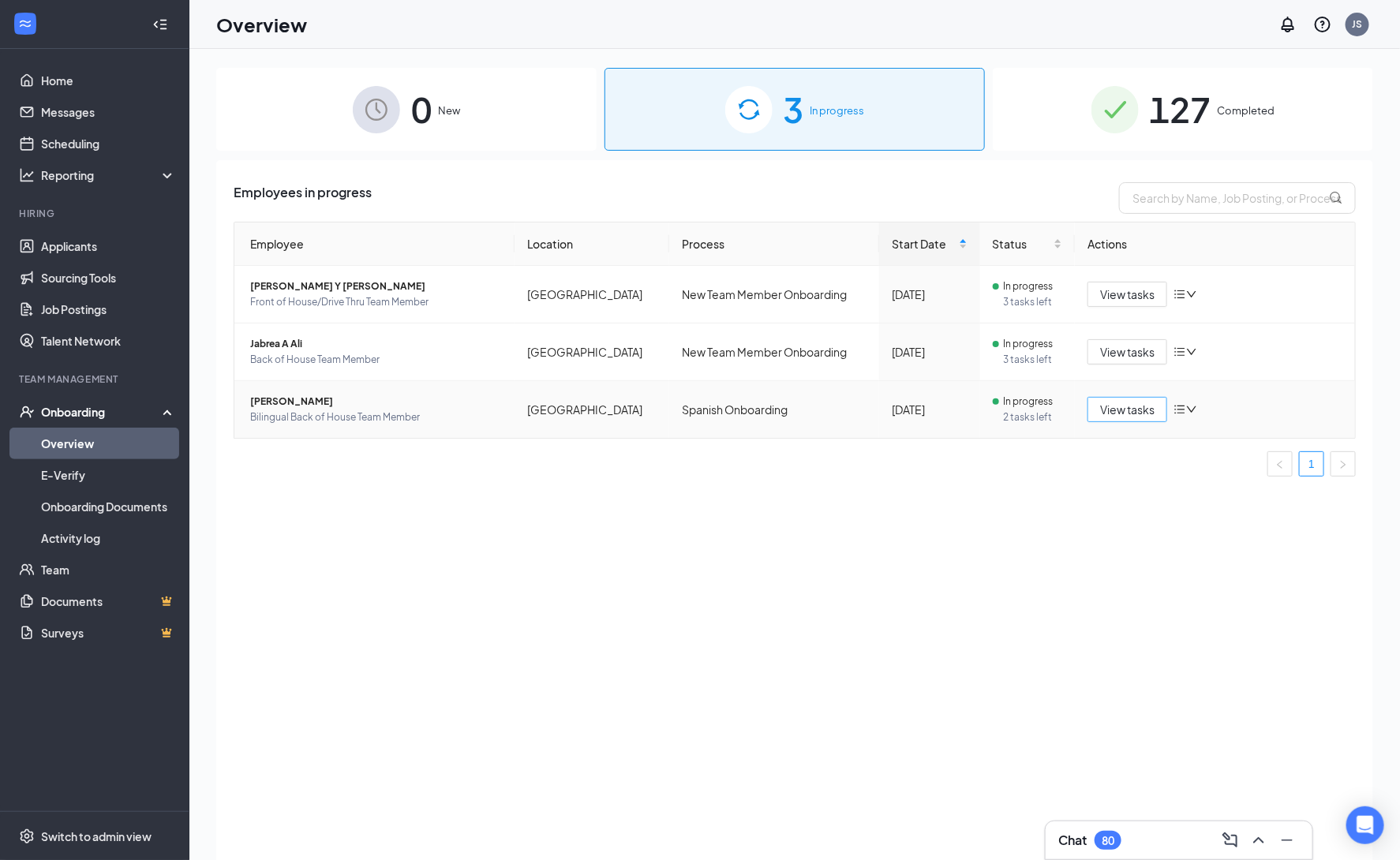
click at [1144, 406] on span "View tasks" at bounding box center [1127, 409] width 54 height 17
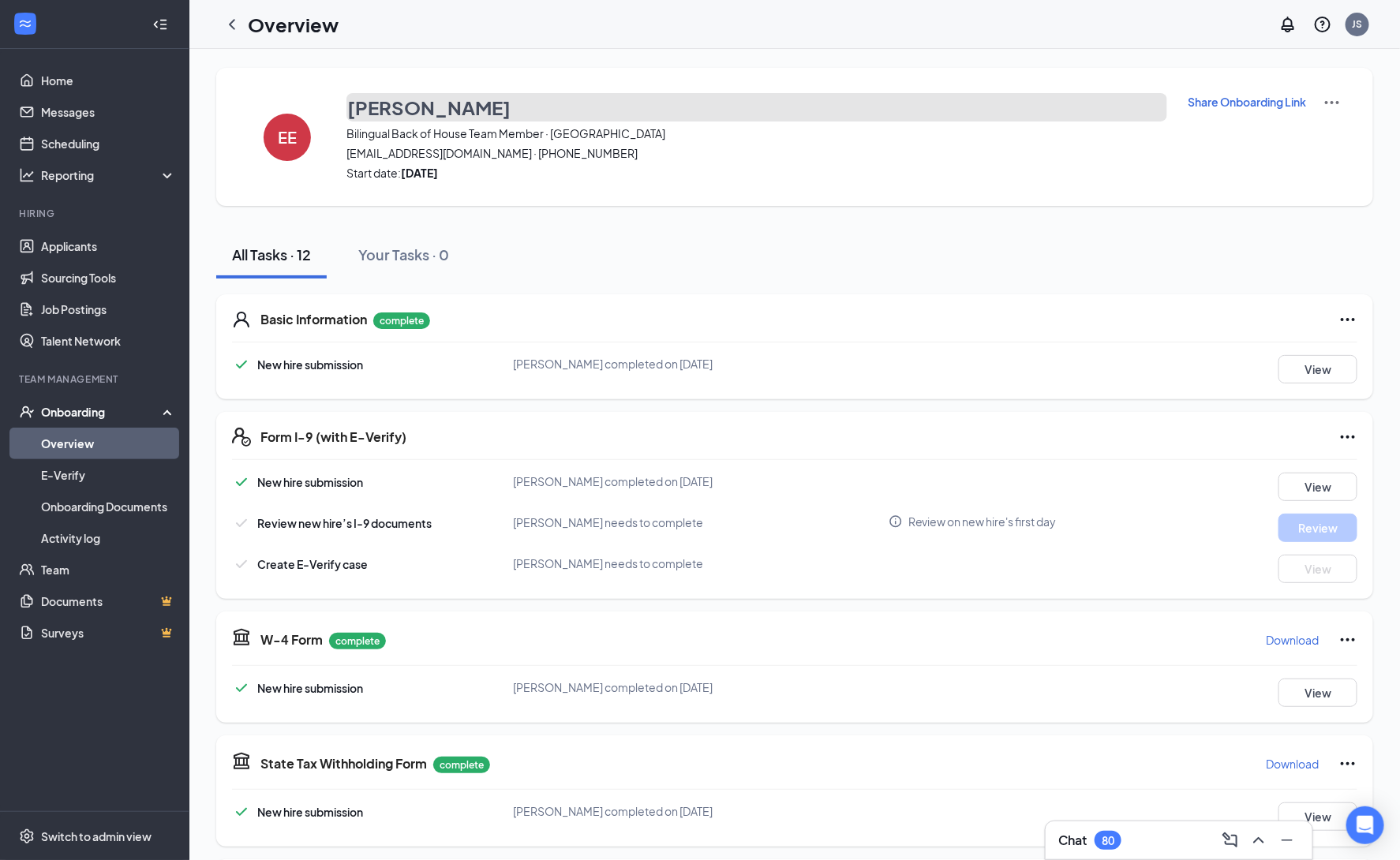
click at [989, 111] on button "[PERSON_NAME]" at bounding box center [757, 107] width 821 height 28
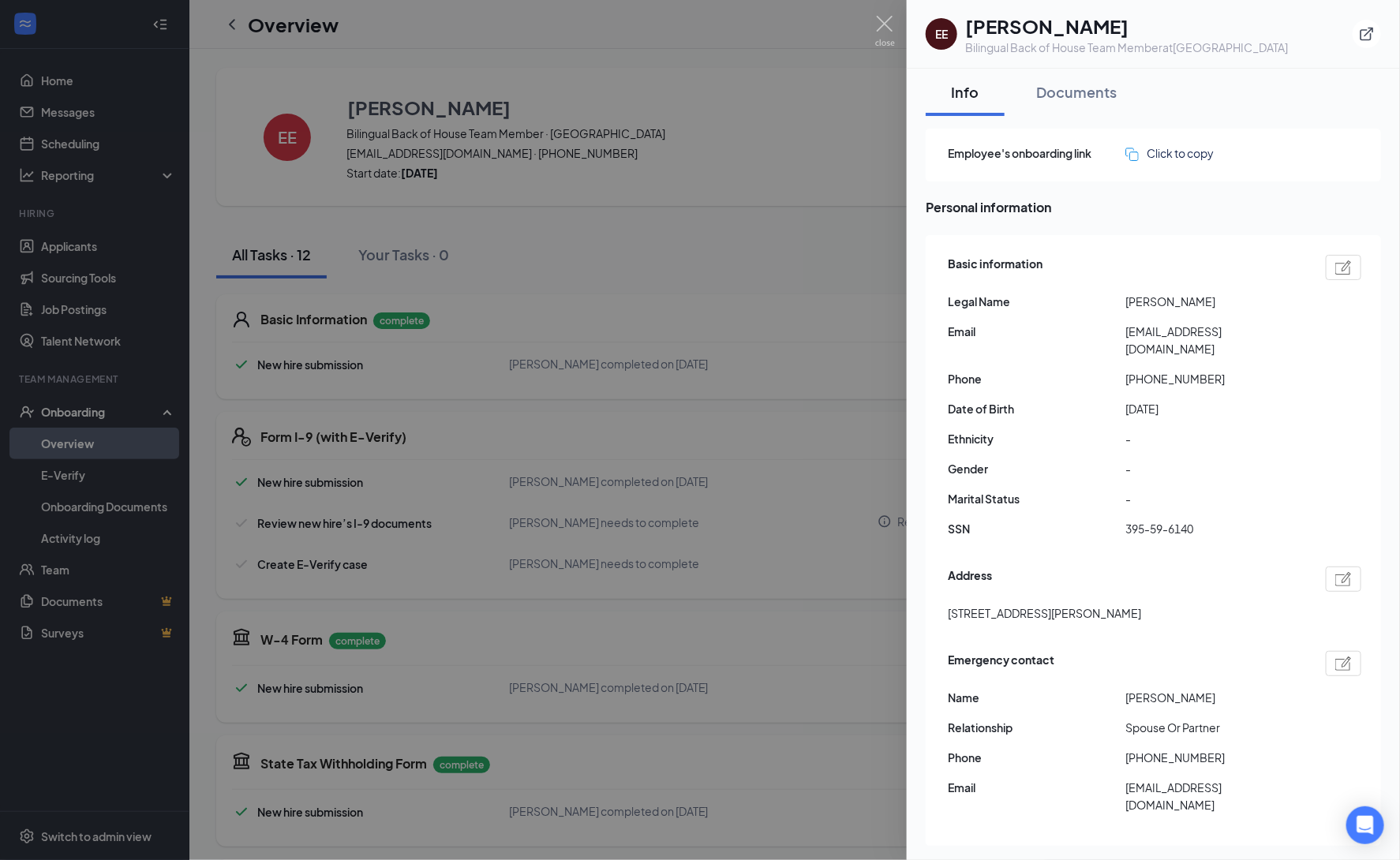
click at [895, 32] on img at bounding box center [885, 31] width 20 height 31
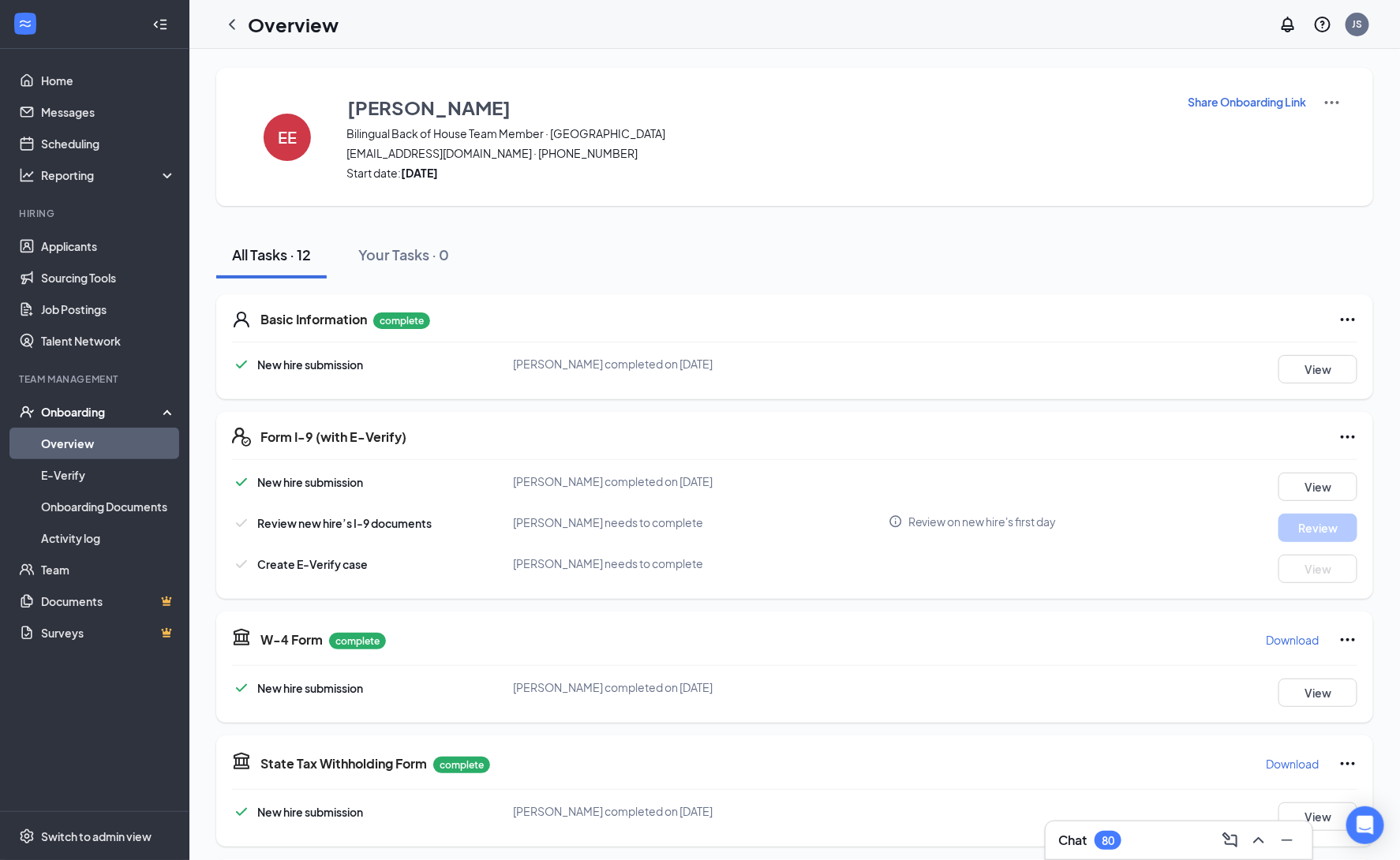
click at [100, 757] on ul "Home Messages Scheduling Reporting Hiring Applicants Sourcing Tools Job Posting…" at bounding box center [94, 430] width 189 height 762
click at [126, 840] on div "Switch to admin view" at bounding box center [96, 836] width 110 height 16
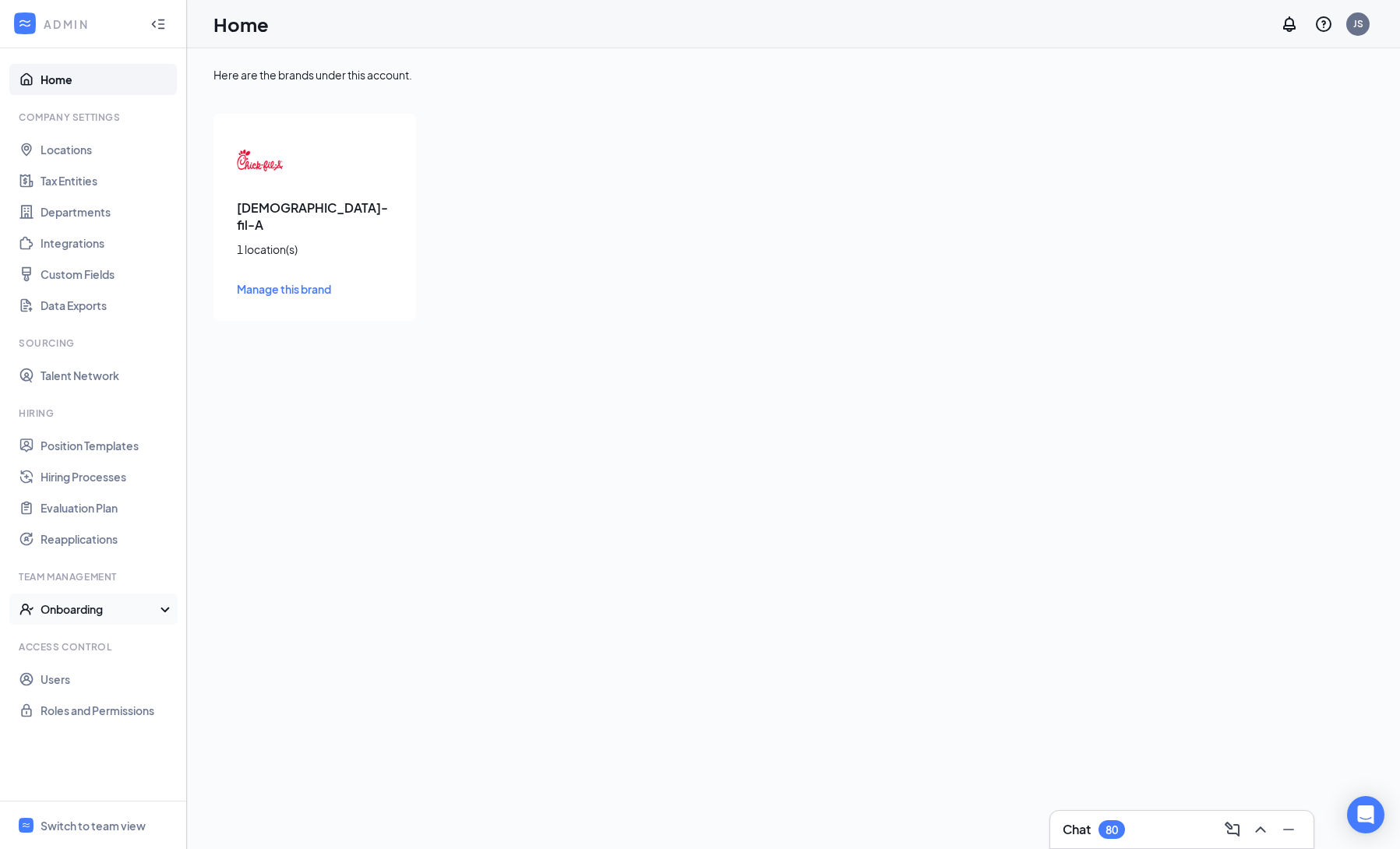
click at [132, 614] on div "Onboarding" at bounding box center [101, 609] width 120 height 16
click at [144, 638] on link "Onboarding Processes" at bounding box center [107, 640] width 133 height 31
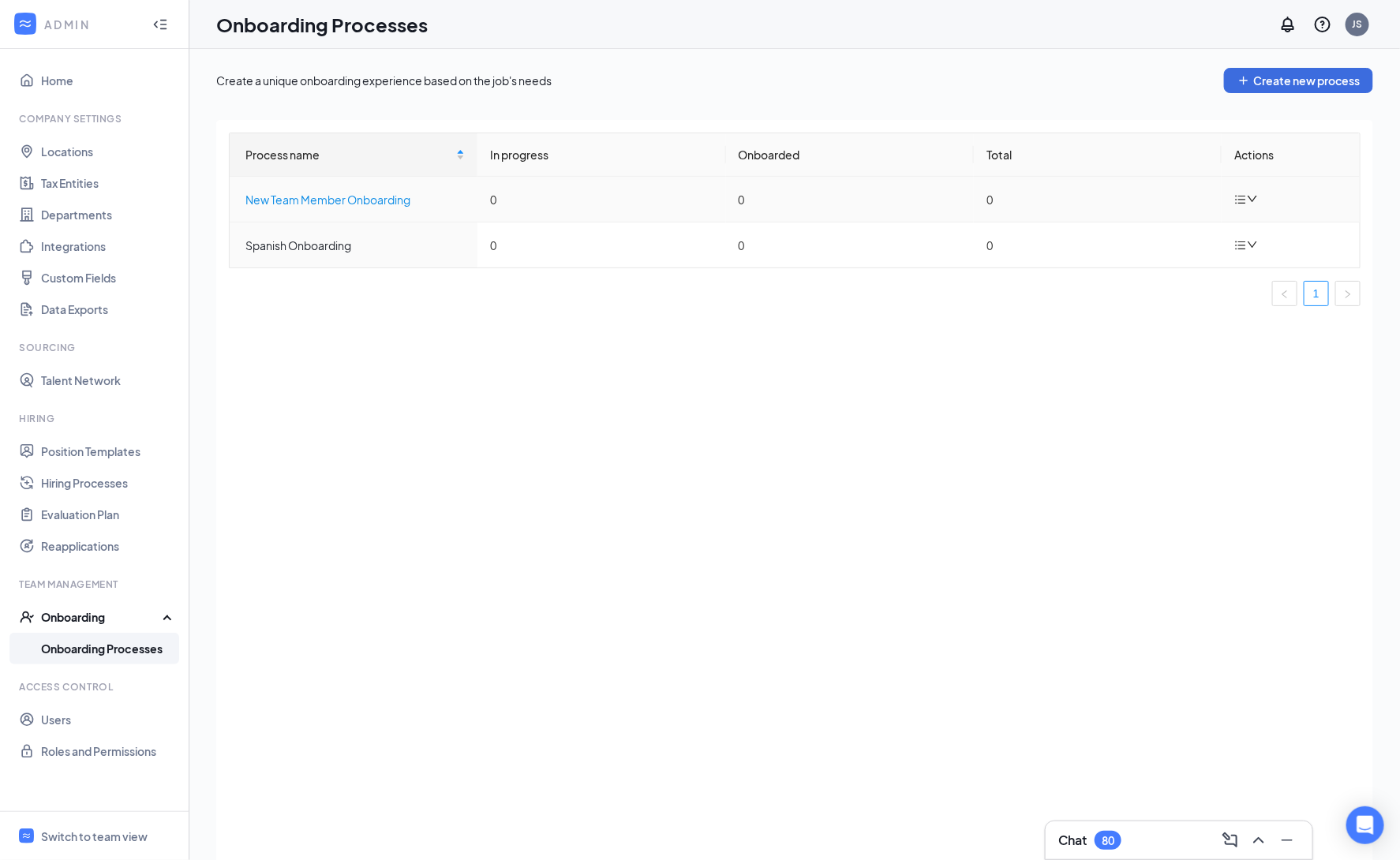
click at [339, 200] on div "New Team Member Onboarding" at bounding box center [355, 200] width 219 height 17
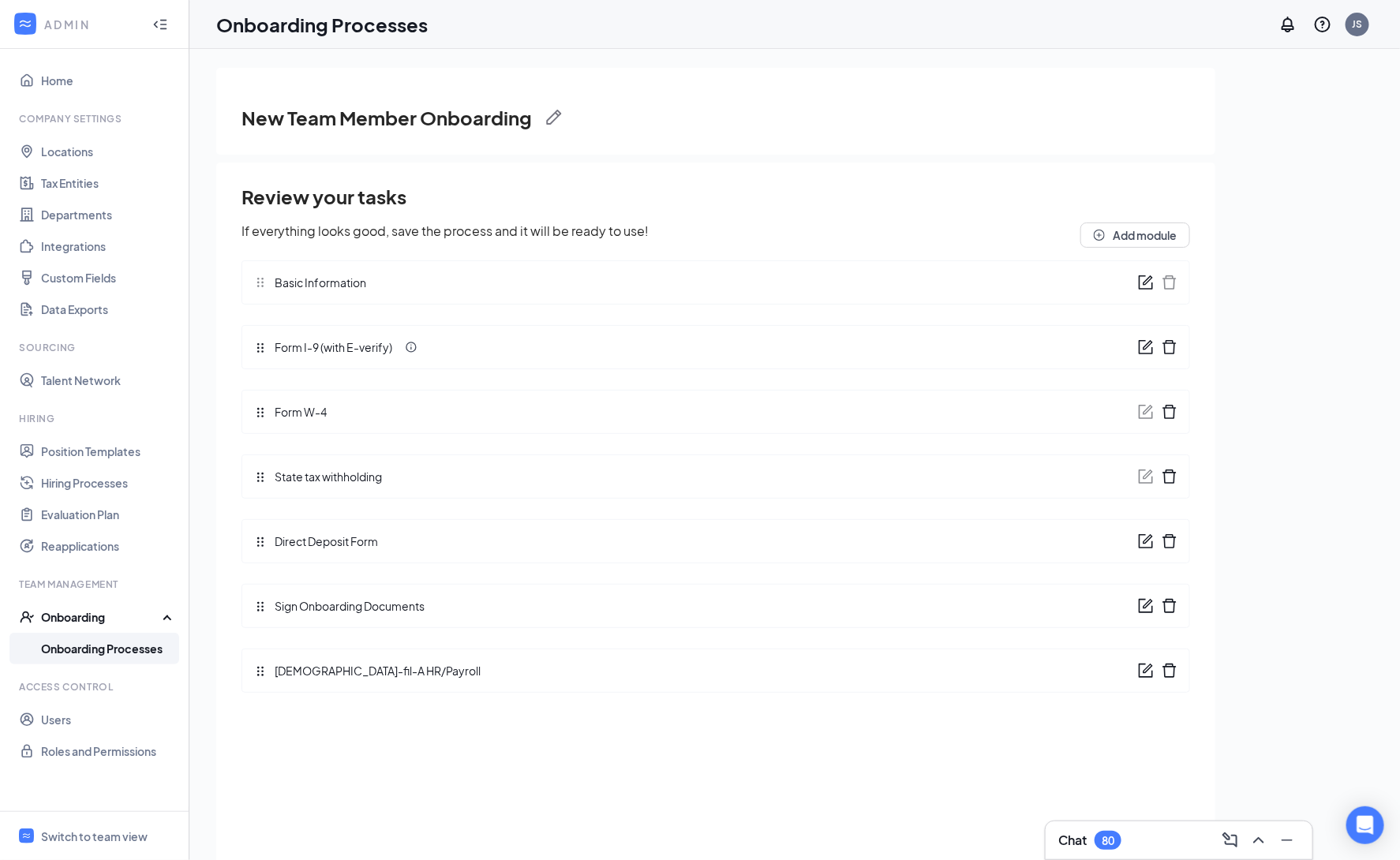
click at [1144, 342] on icon "form" at bounding box center [1146, 347] width 16 height 16
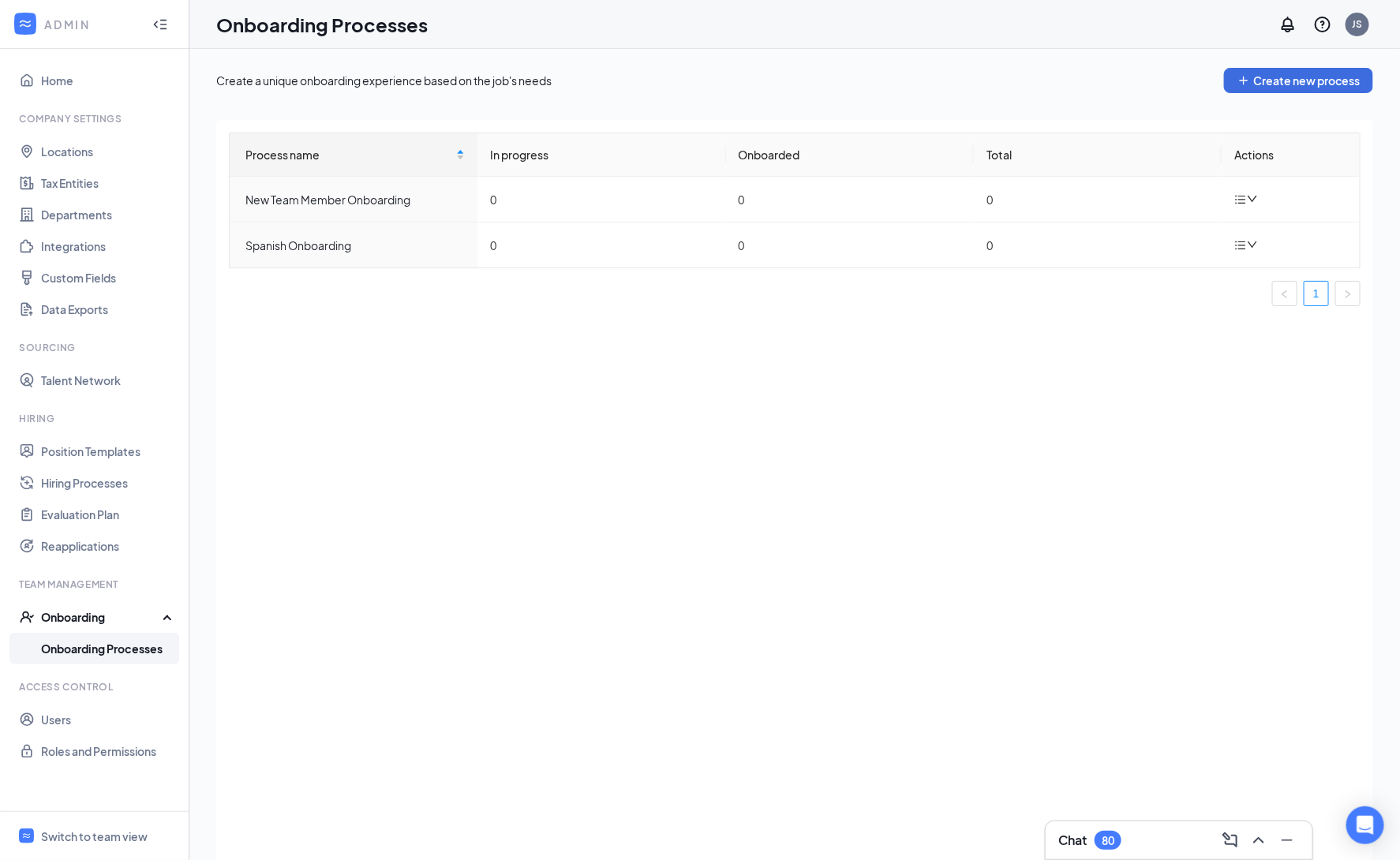
click at [585, 566] on div "Process name In progress Onboarded Total Actions New Team Member Onboarding 0 0…" at bounding box center [795, 510] width 1157 height 780
click at [310, 198] on div "New Team Member Onboarding" at bounding box center [355, 200] width 219 height 17
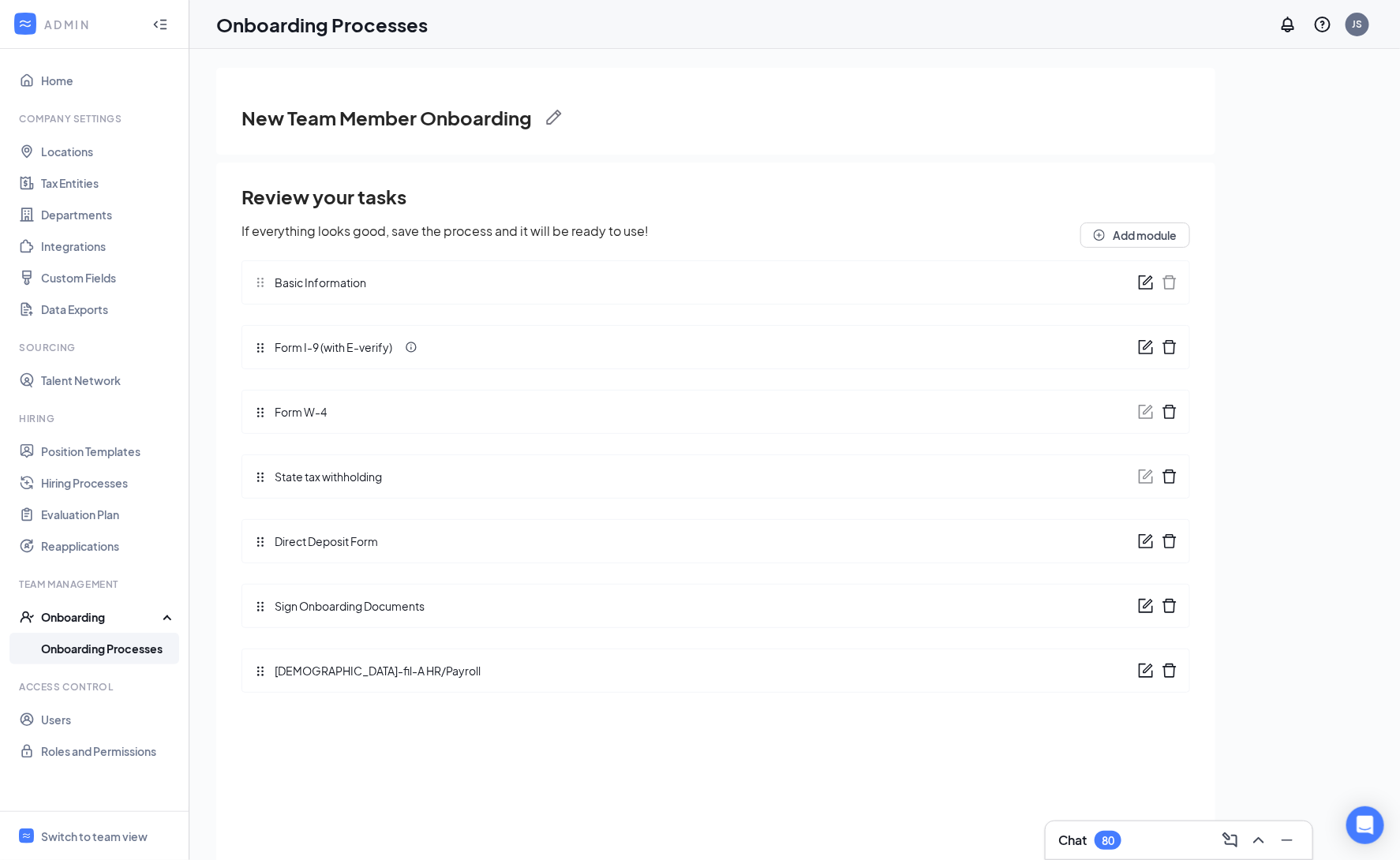
click at [1144, 674] on icon "form" at bounding box center [1146, 671] width 16 height 16
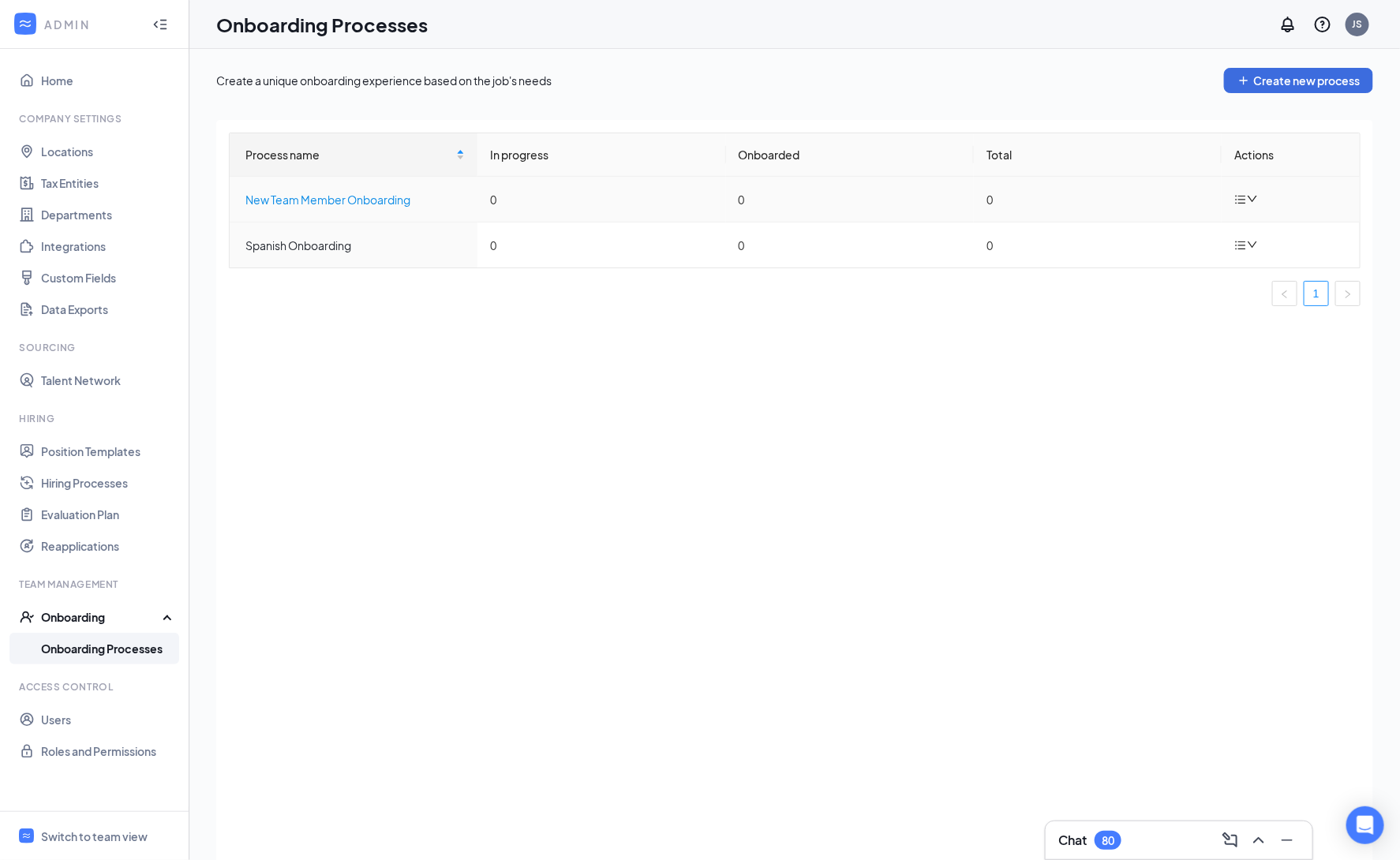
click at [321, 197] on div "New Team Member Onboarding" at bounding box center [355, 200] width 219 height 17
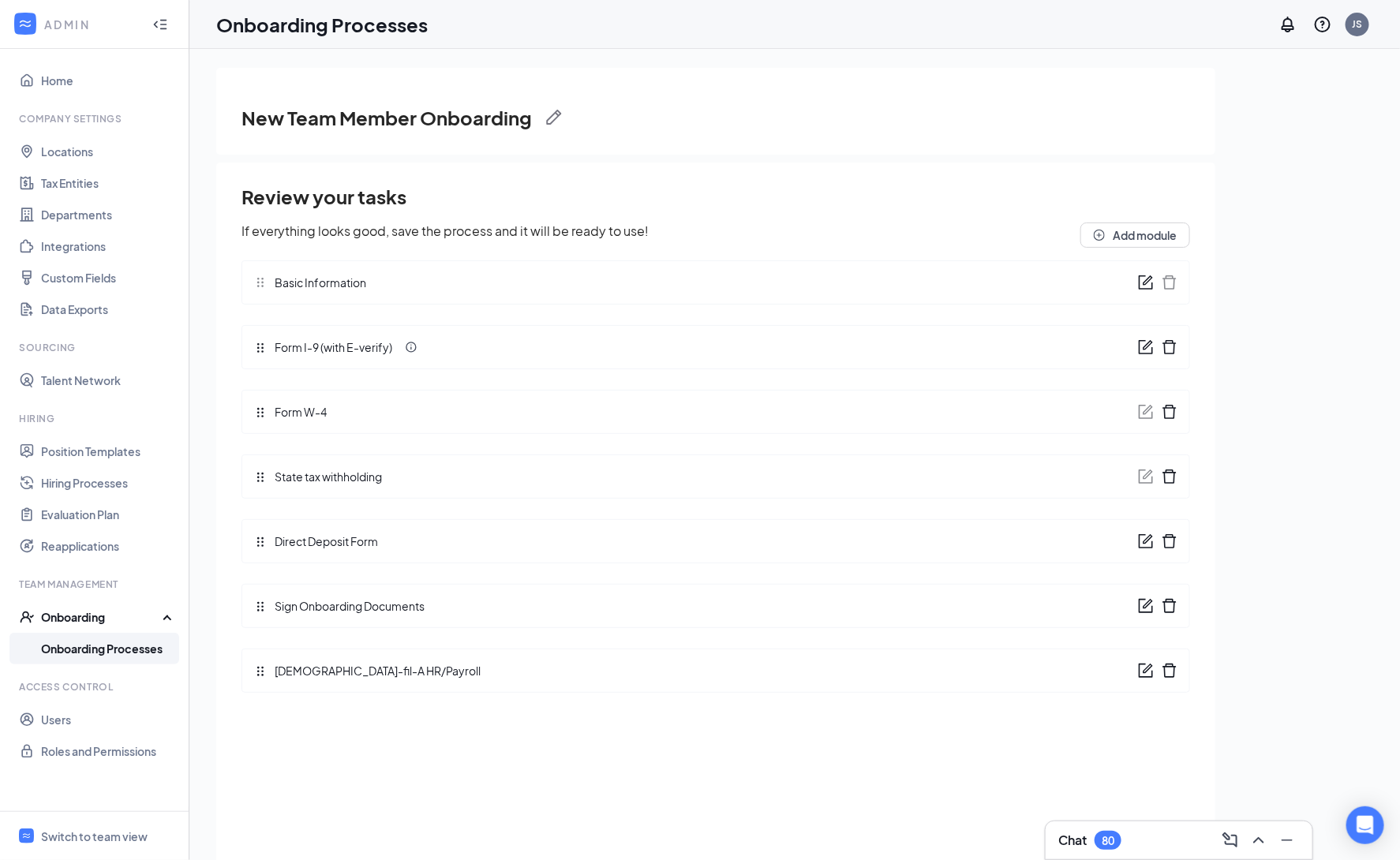
click at [1143, 671] on icon "form" at bounding box center [1146, 671] width 16 height 16
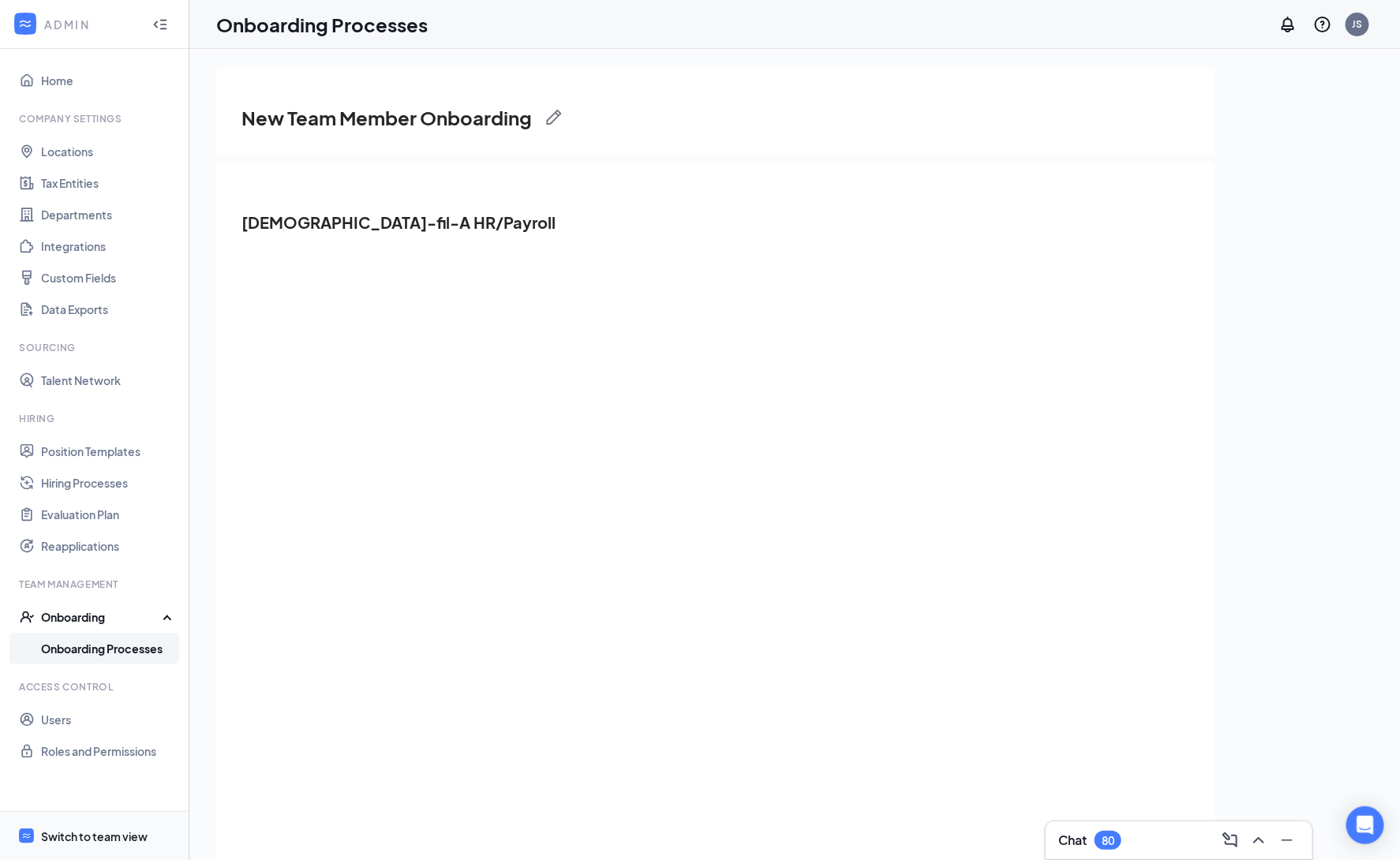
click at [96, 837] on div "Switch to team view" at bounding box center [94, 836] width 107 height 16
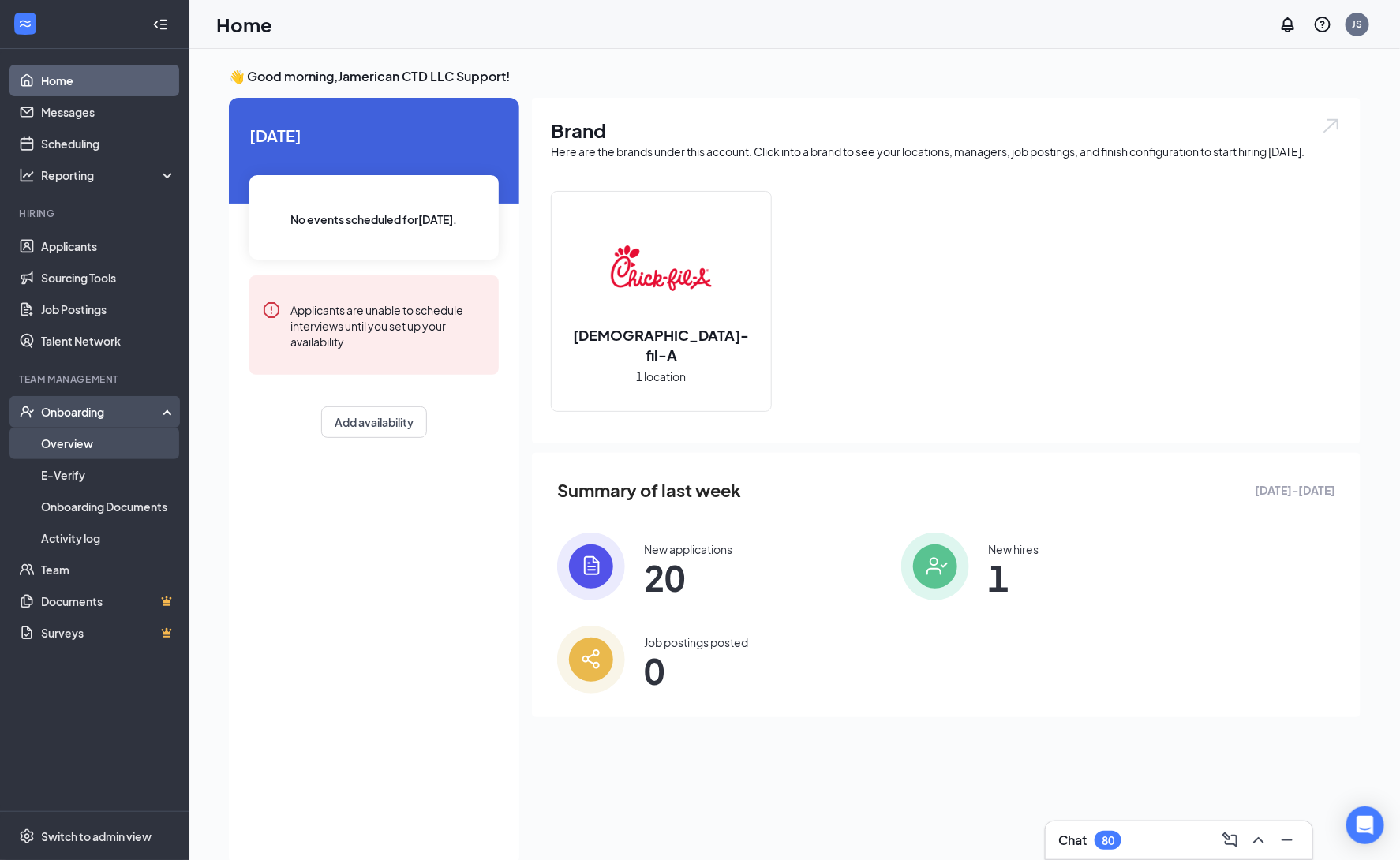
click at [82, 447] on link "Overview" at bounding box center [108, 443] width 135 height 32
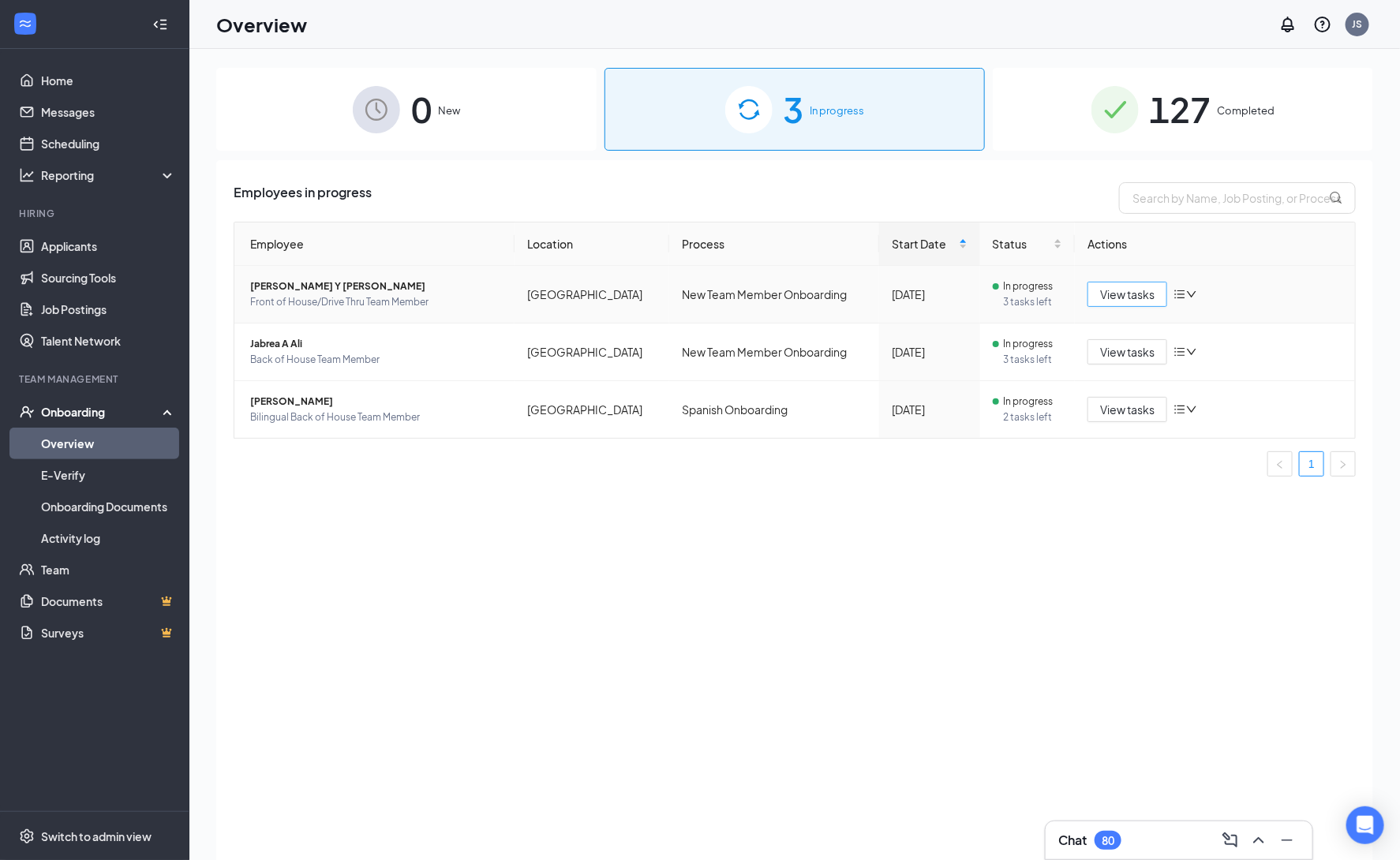
click at [1130, 296] on span "View tasks" at bounding box center [1127, 294] width 54 height 17
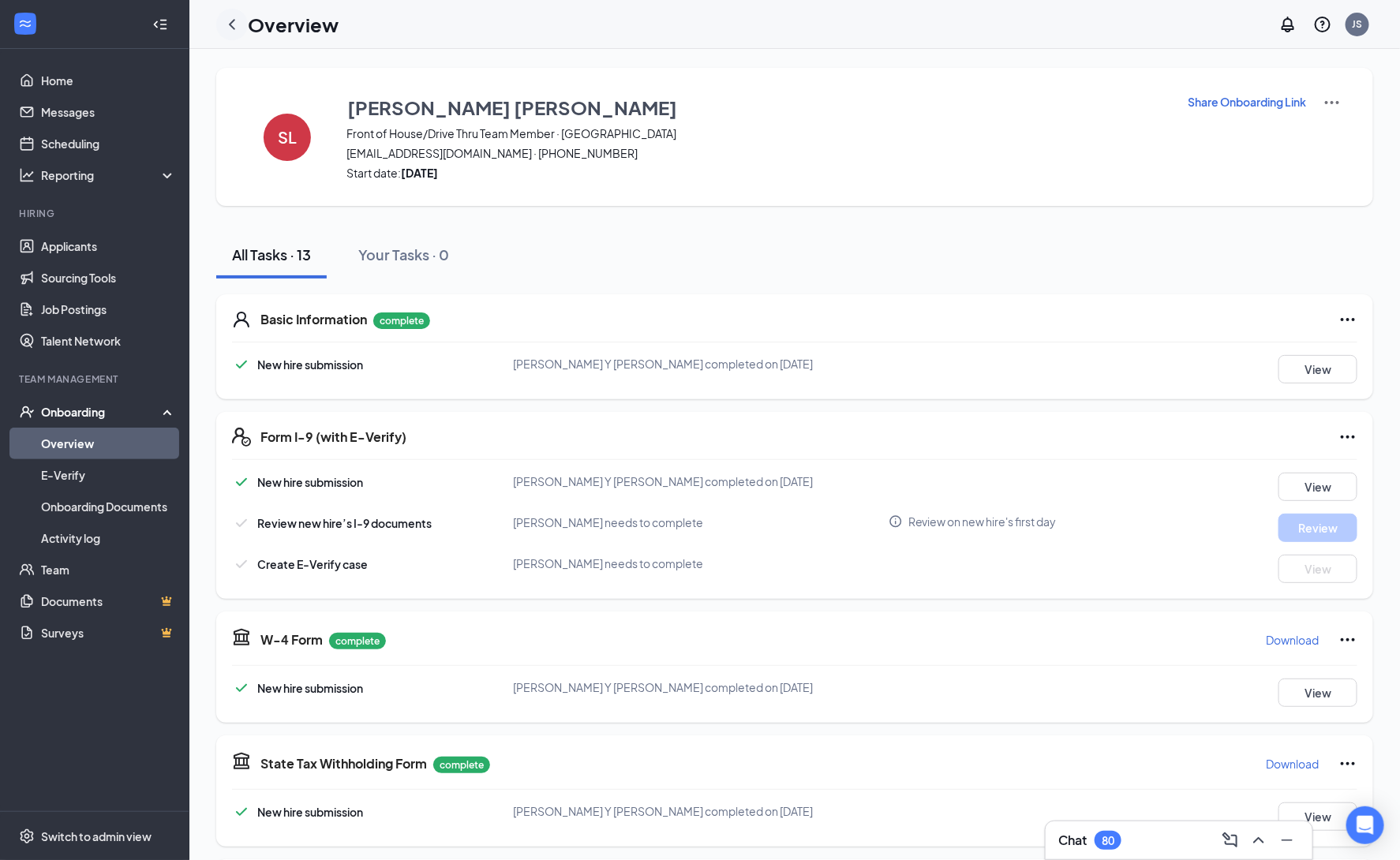
click at [234, 31] on icon "ChevronLeft" at bounding box center [232, 24] width 19 height 19
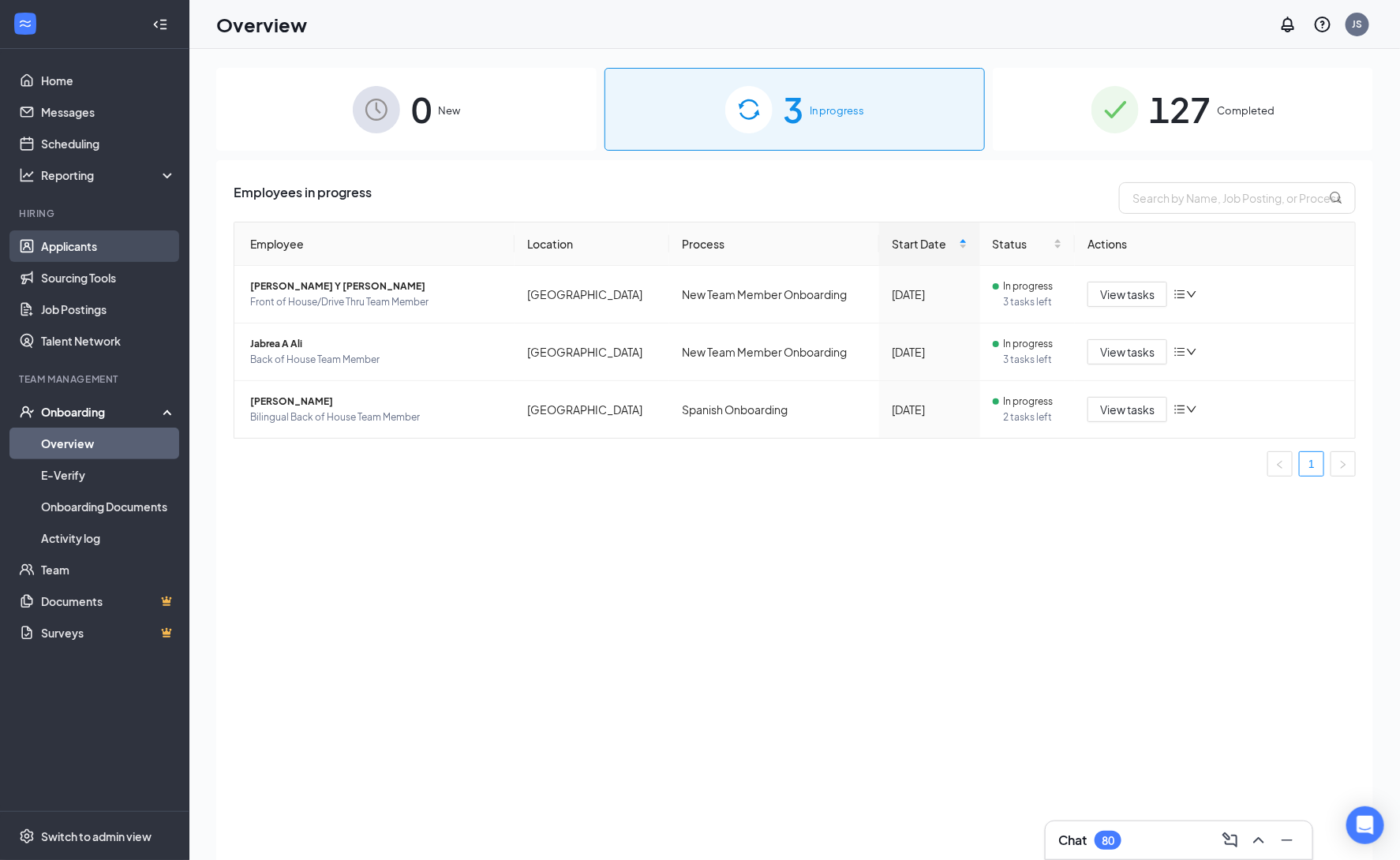
click at [90, 251] on link "Applicants" at bounding box center [108, 246] width 135 height 32
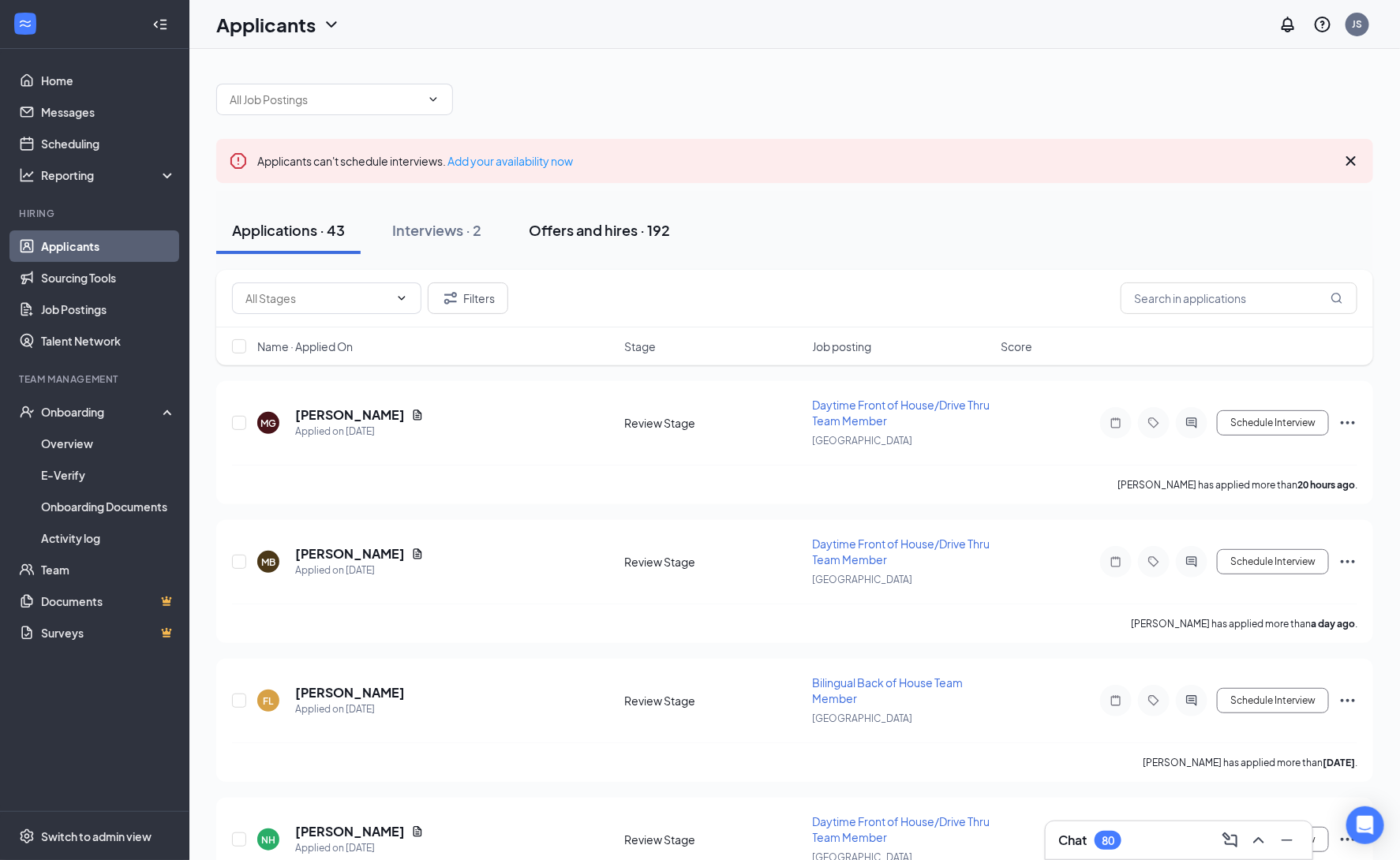
click at [599, 235] on div "Offers and hires · 192" at bounding box center [599, 230] width 141 height 20
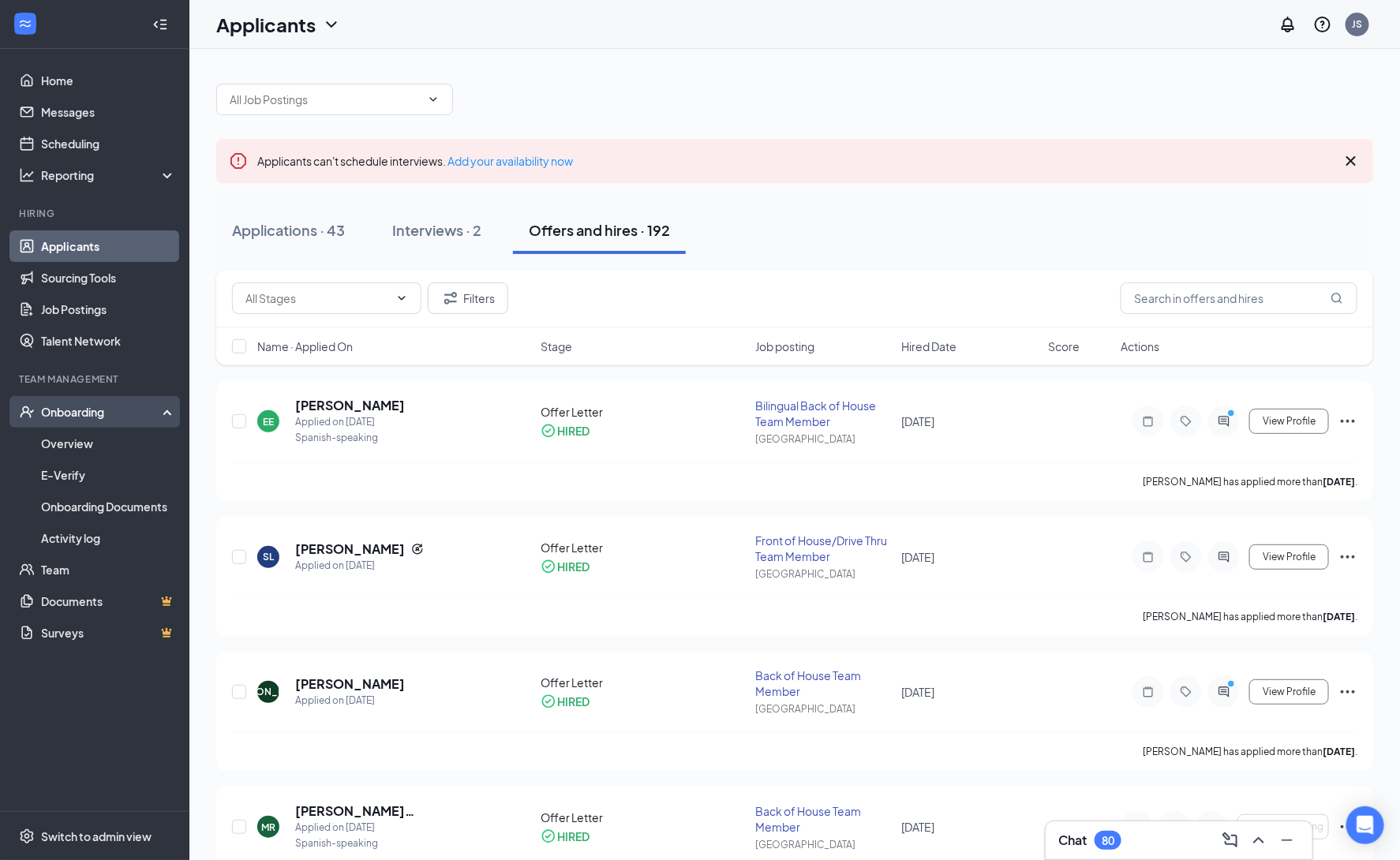
click at [107, 404] on div "Onboarding" at bounding box center [102, 412] width 122 height 16
click at [139, 409] on div "Onboarding" at bounding box center [102, 412] width 122 height 16
drag, startPoint x: 84, startPoint y: 442, endPoint x: 530, endPoint y: 403, distance: 447.7
click at [85, 443] on link "Overview" at bounding box center [108, 443] width 135 height 32
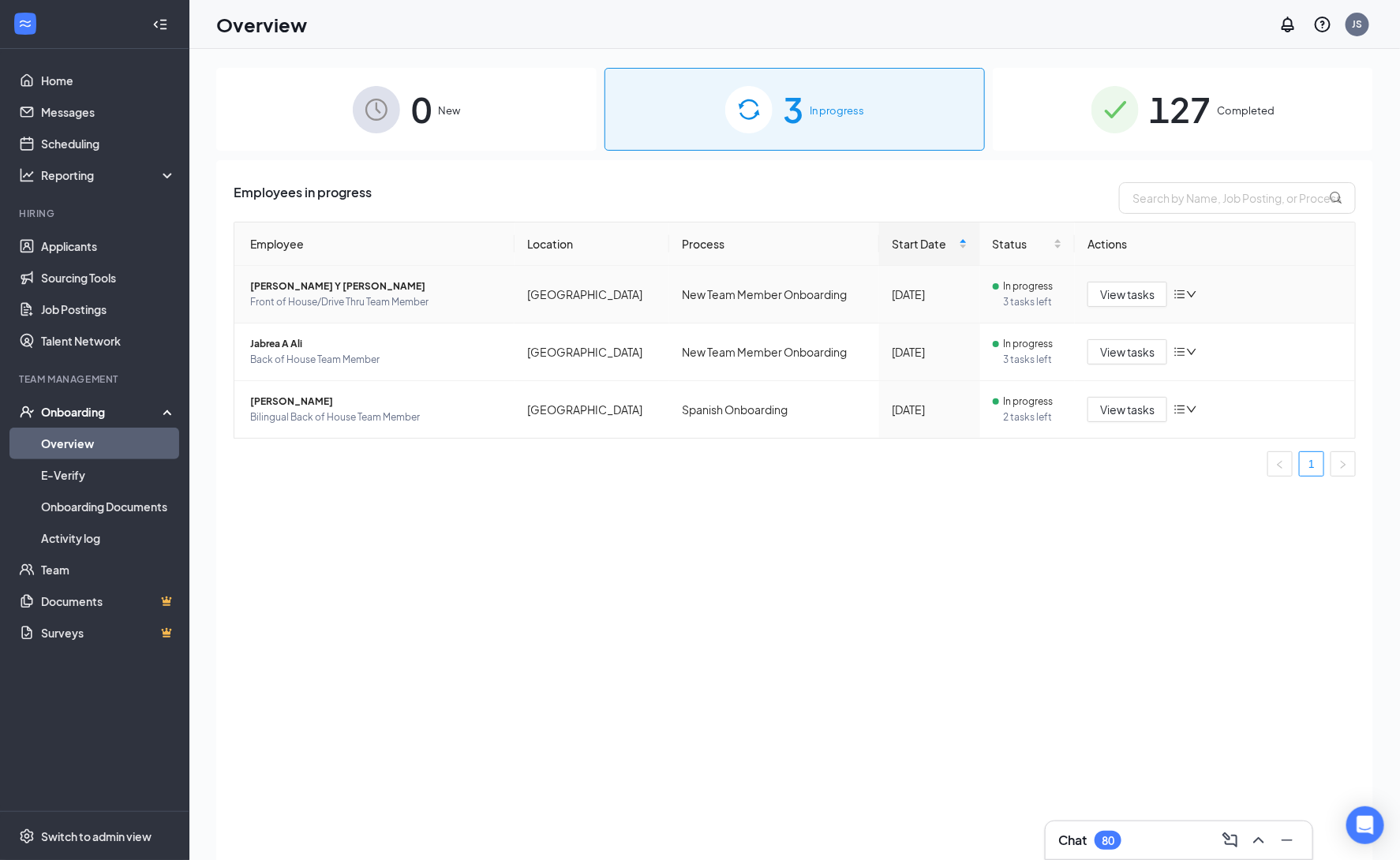
click at [1191, 298] on icon "down" at bounding box center [1192, 294] width 11 height 11
drag, startPoint x: 988, startPoint y: 610, endPoint x: 447, endPoint y: 211, distance: 672.2
click at [986, 607] on div "Employees in progress Employee Location Process Start Date Status Actions [PERS…" at bounding box center [795, 529] width 1157 height 739
drag, startPoint x: 746, startPoint y: 630, endPoint x: 733, endPoint y: 611, distance: 23.0
click at [746, 630] on div "Employees in progress Employee Location Process Start Date Status Actions [PERS…" at bounding box center [795, 529] width 1157 height 739
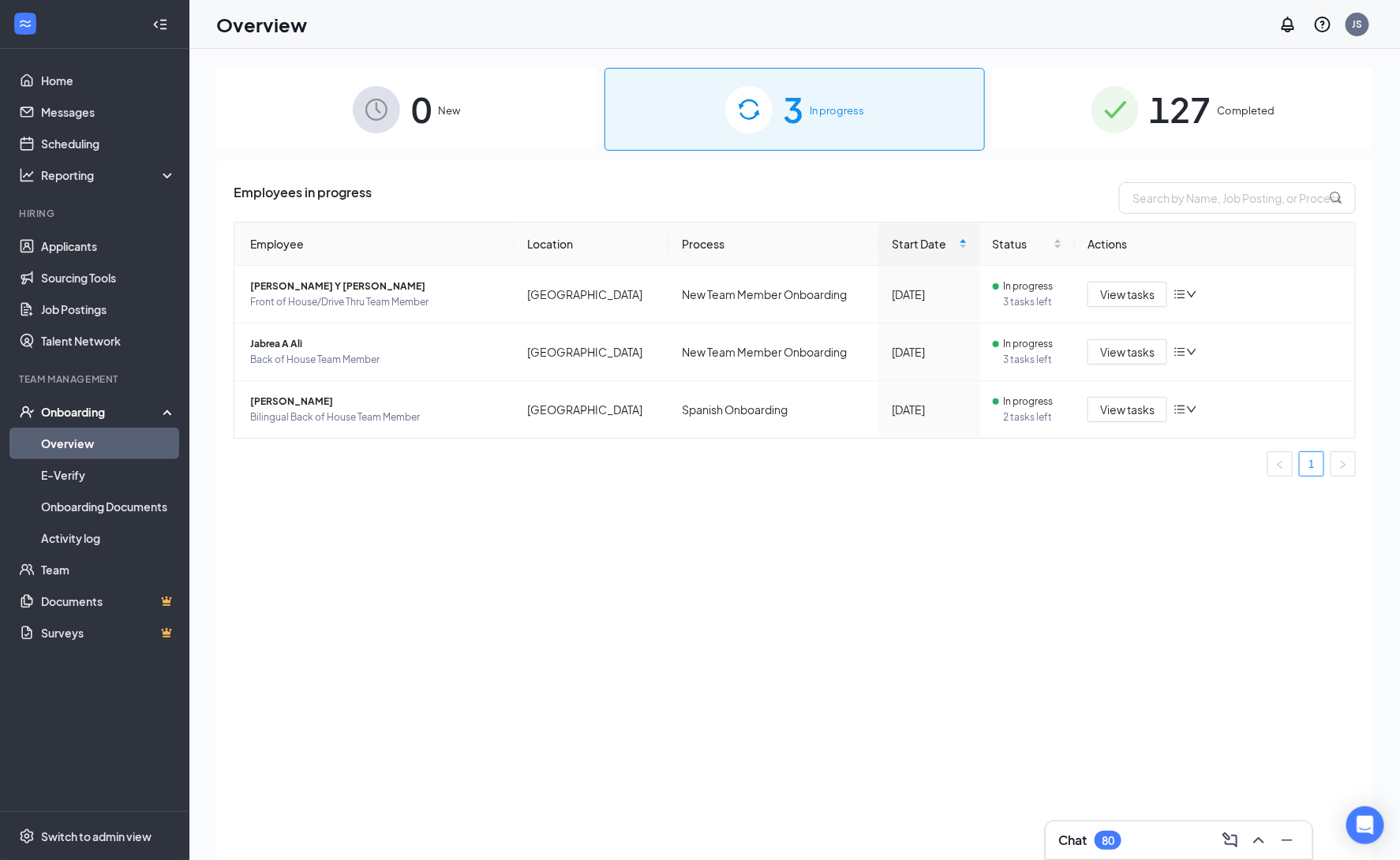
click at [411, 116] on span "0" at bounding box center [421, 109] width 21 height 54
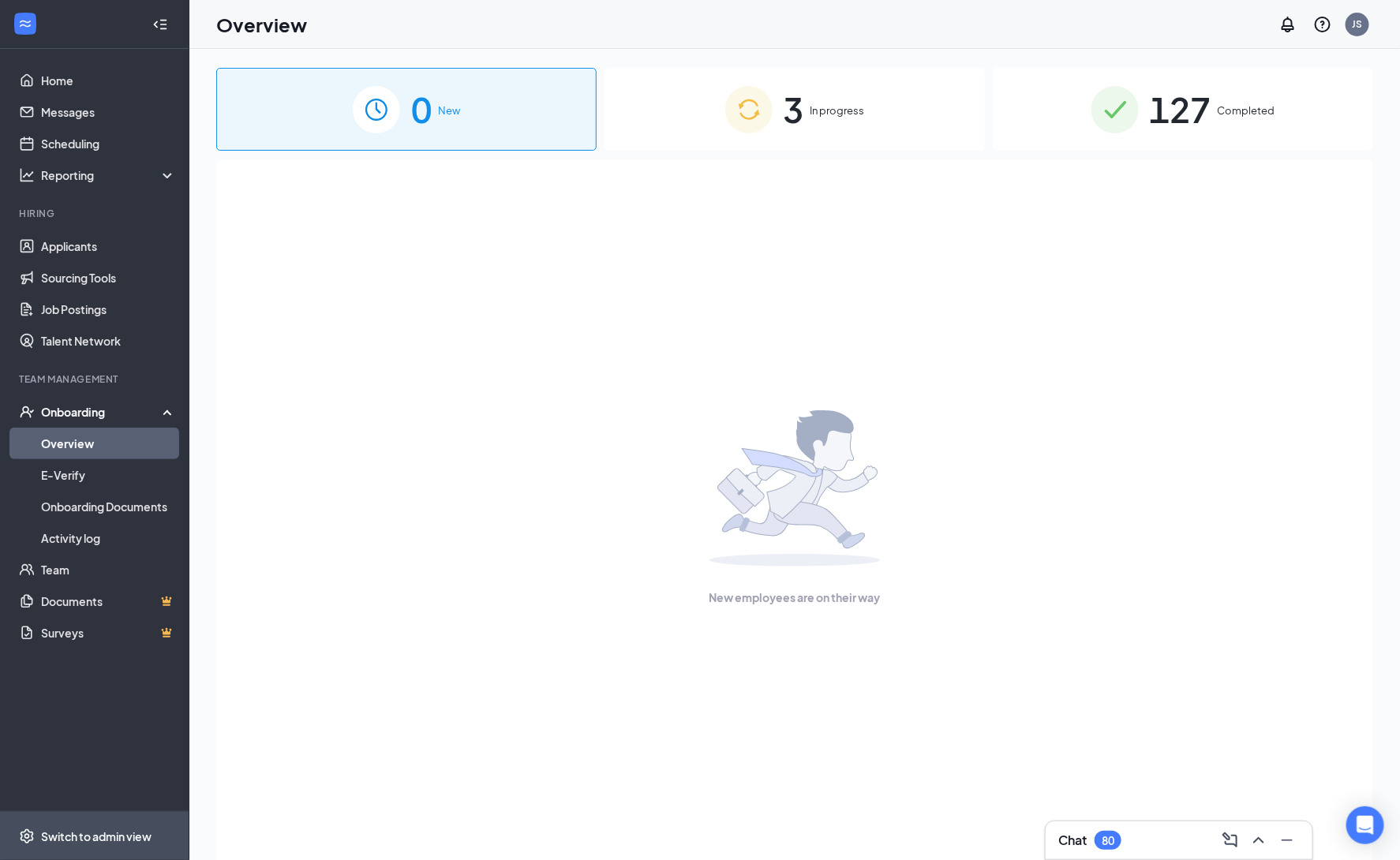
click at [65, 843] on div "Switch to admin view" at bounding box center [96, 836] width 110 height 16
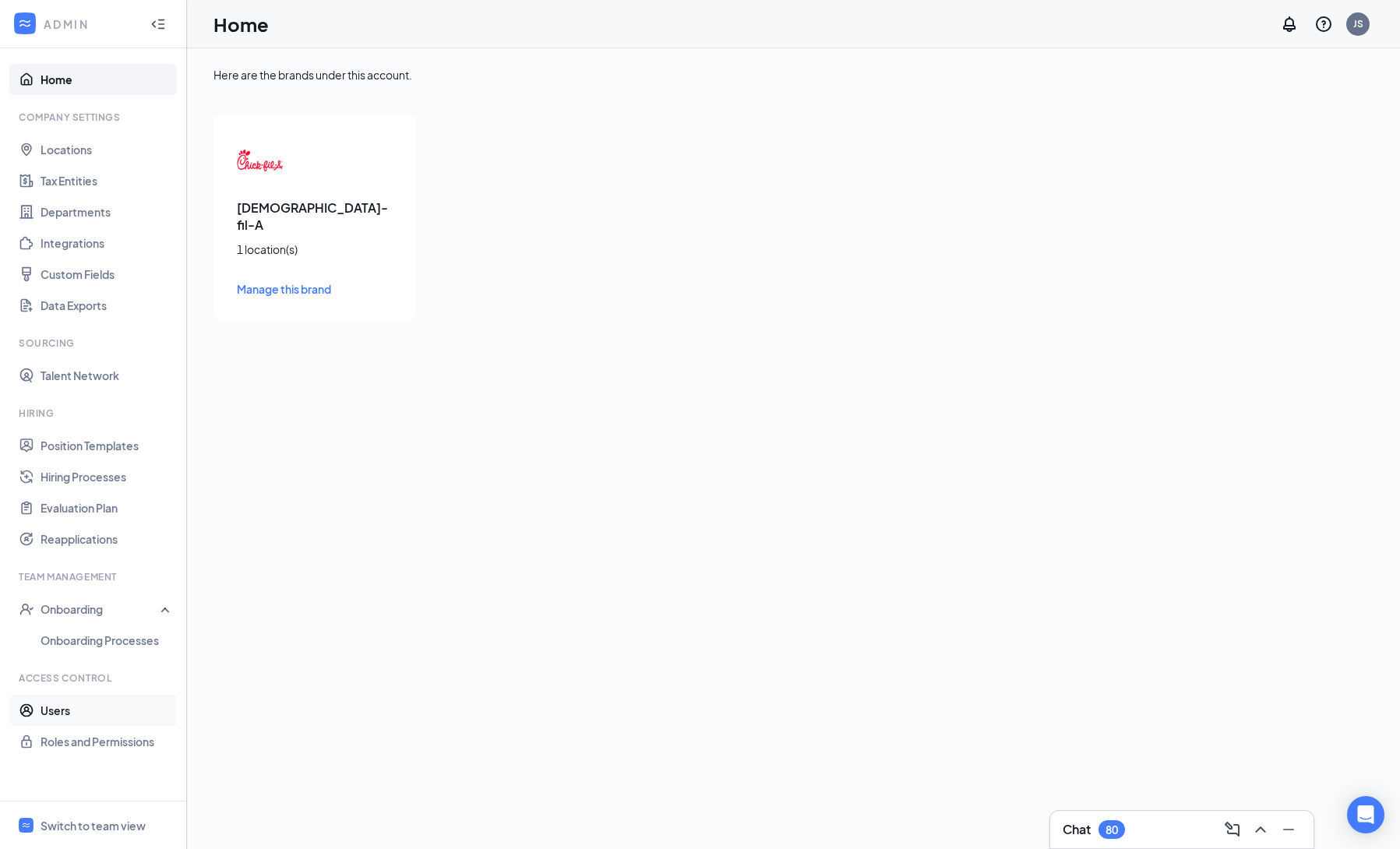
click at [80, 709] on link "Users" at bounding box center [107, 710] width 133 height 31
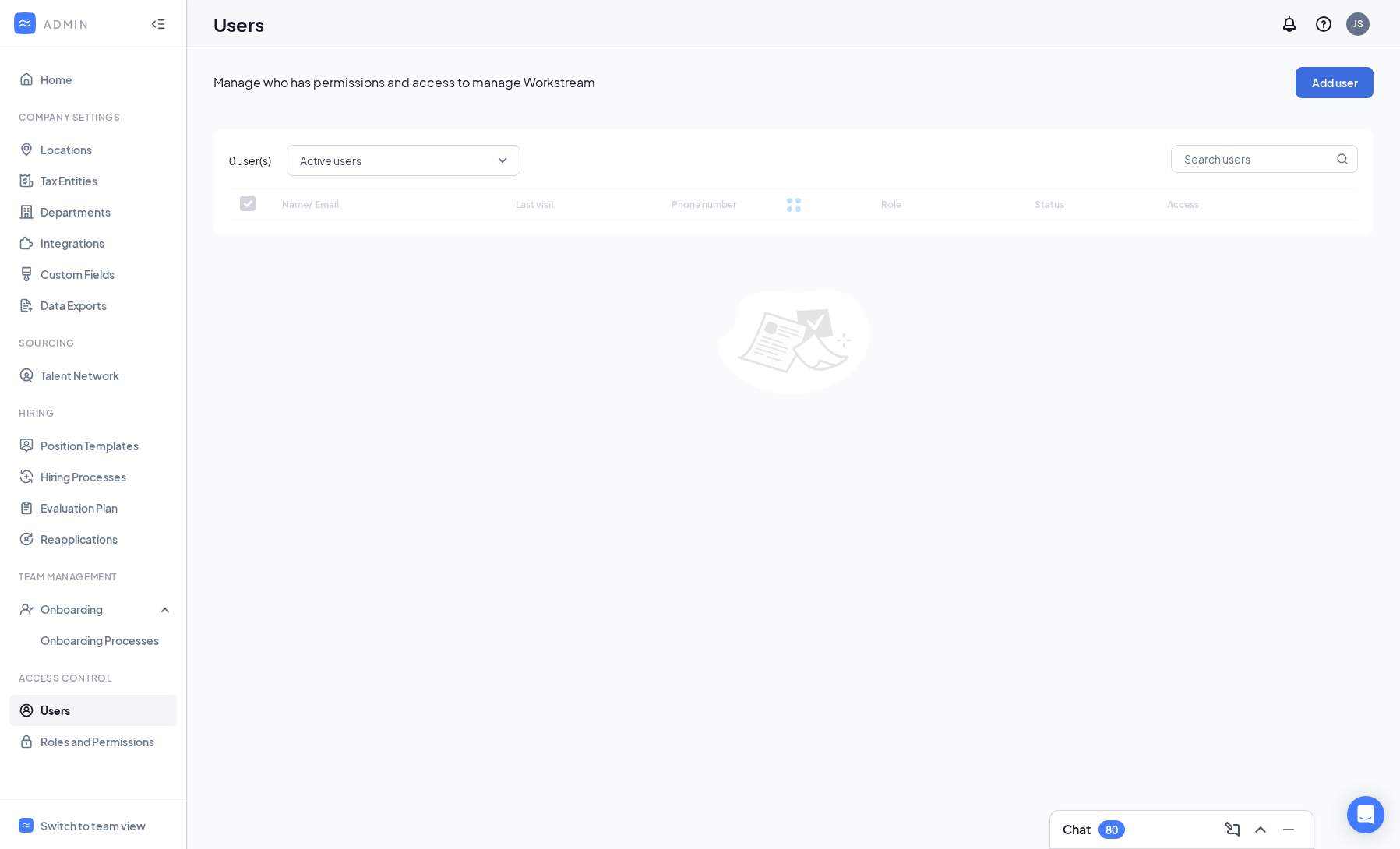
checkbox input "false"
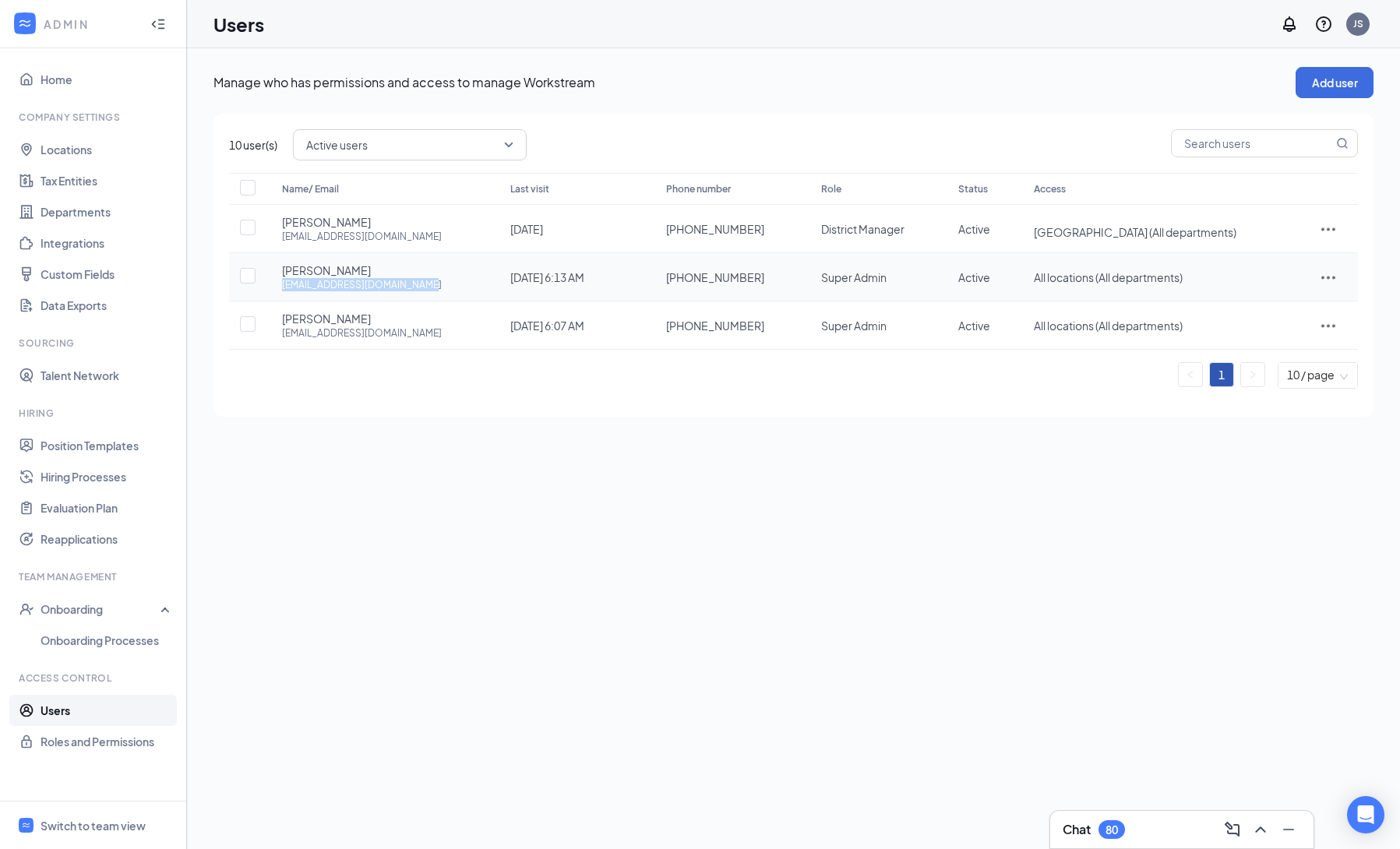
drag, startPoint x: 432, startPoint y: 286, endPoint x: 279, endPoint y: 287, distance: 153.0
click at [279, 287] on td "Mr. Dru Holdren dru.cfanewbernave@gmail.com" at bounding box center [380, 277] width 228 height 48
copy div "dru.cfanewbernave@gmail.com"
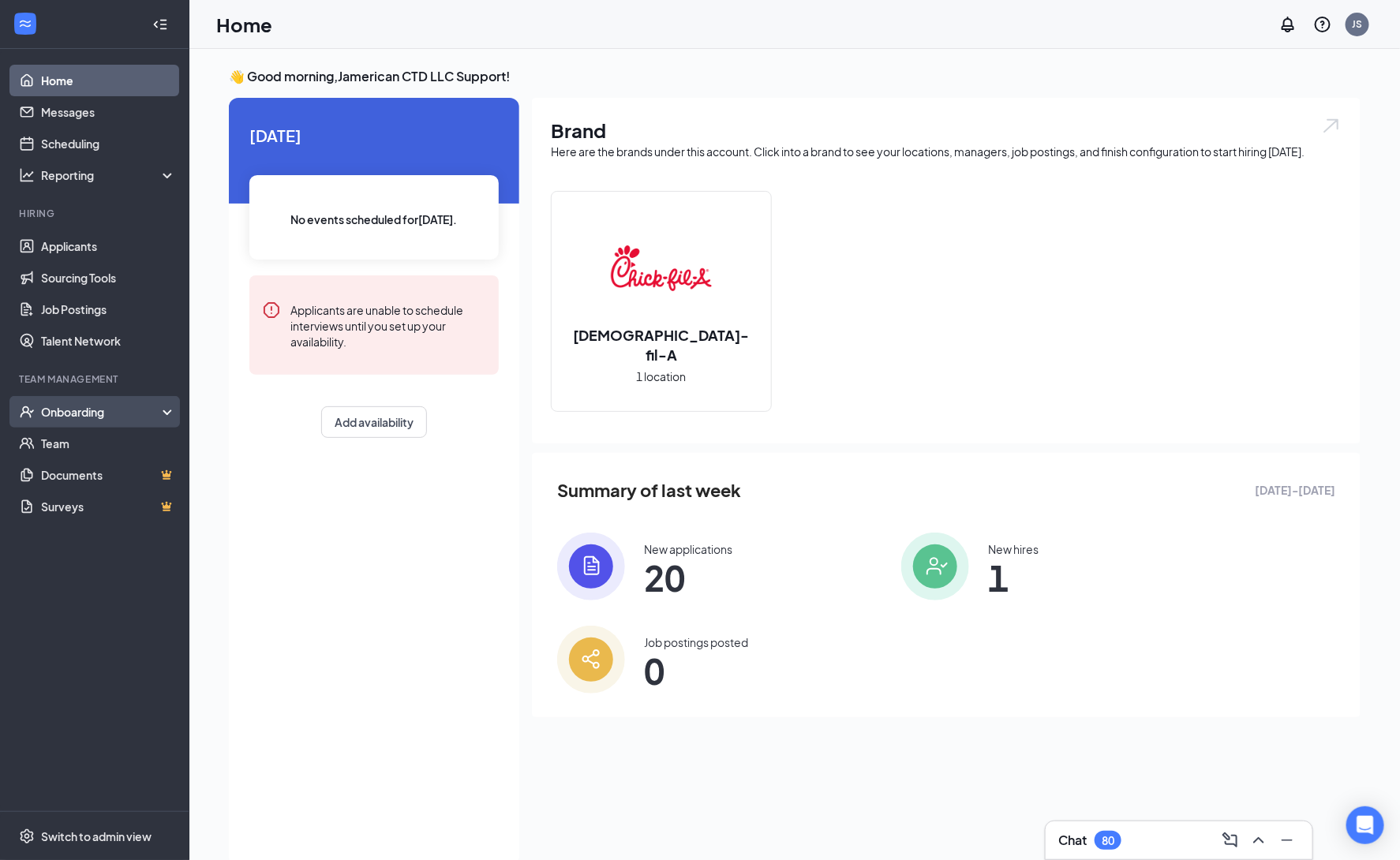
click at [114, 409] on div "Onboarding" at bounding box center [102, 412] width 122 height 16
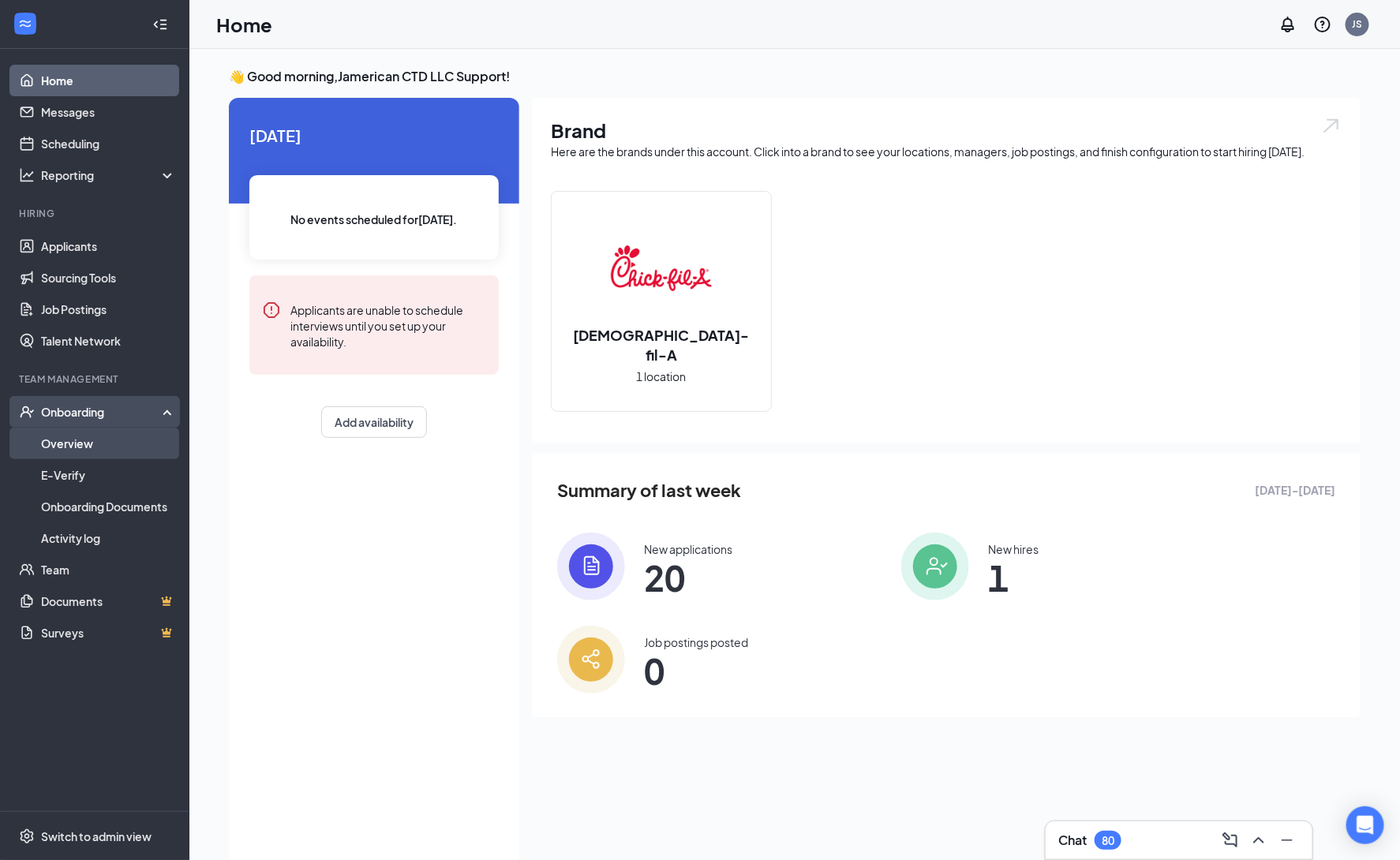
click at [112, 430] on link "Overview" at bounding box center [108, 443] width 135 height 32
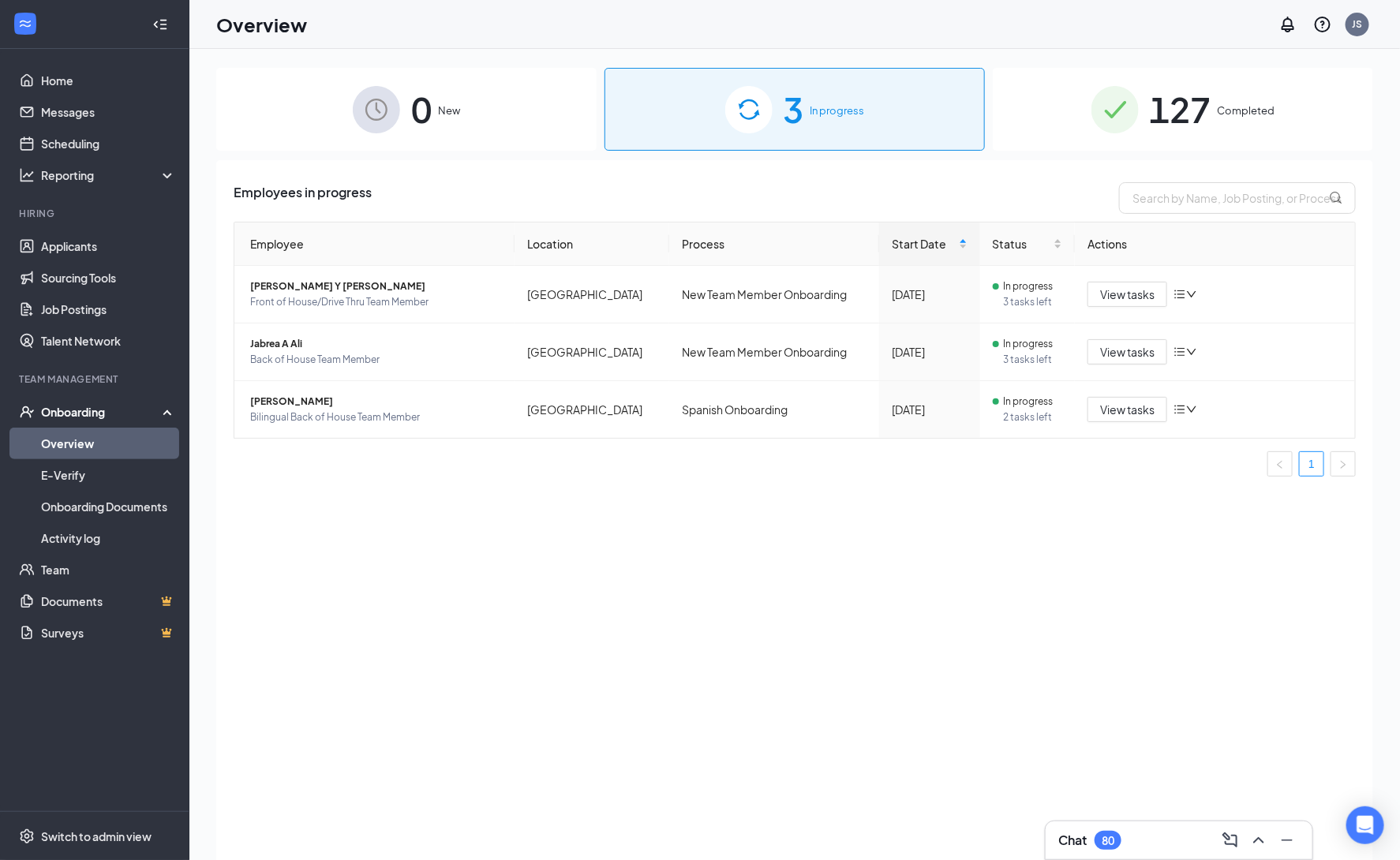
click at [122, 439] on link "Overview" at bounding box center [108, 443] width 135 height 32
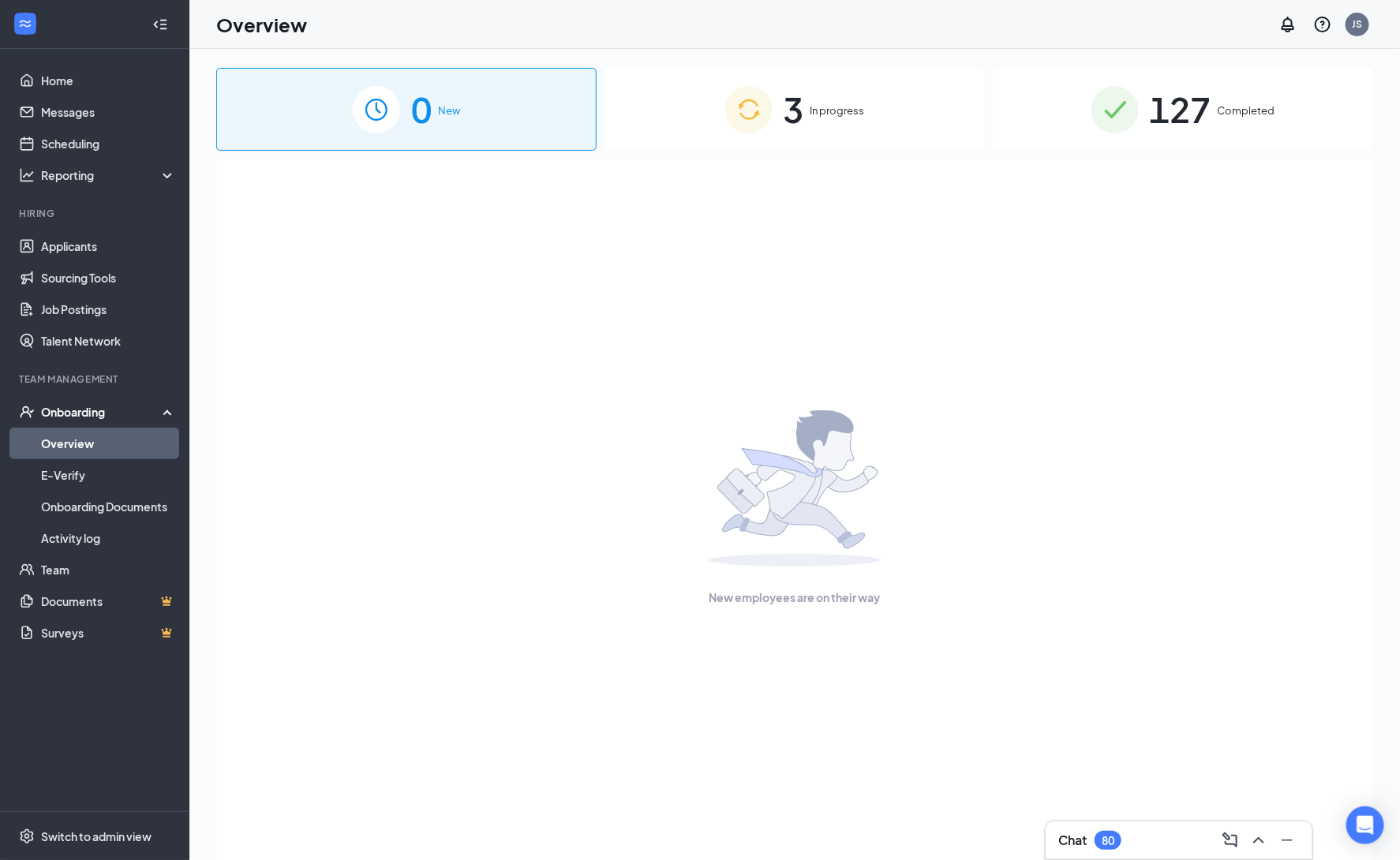
click at [153, 414] on div "Onboarding" at bounding box center [102, 412] width 122 height 16
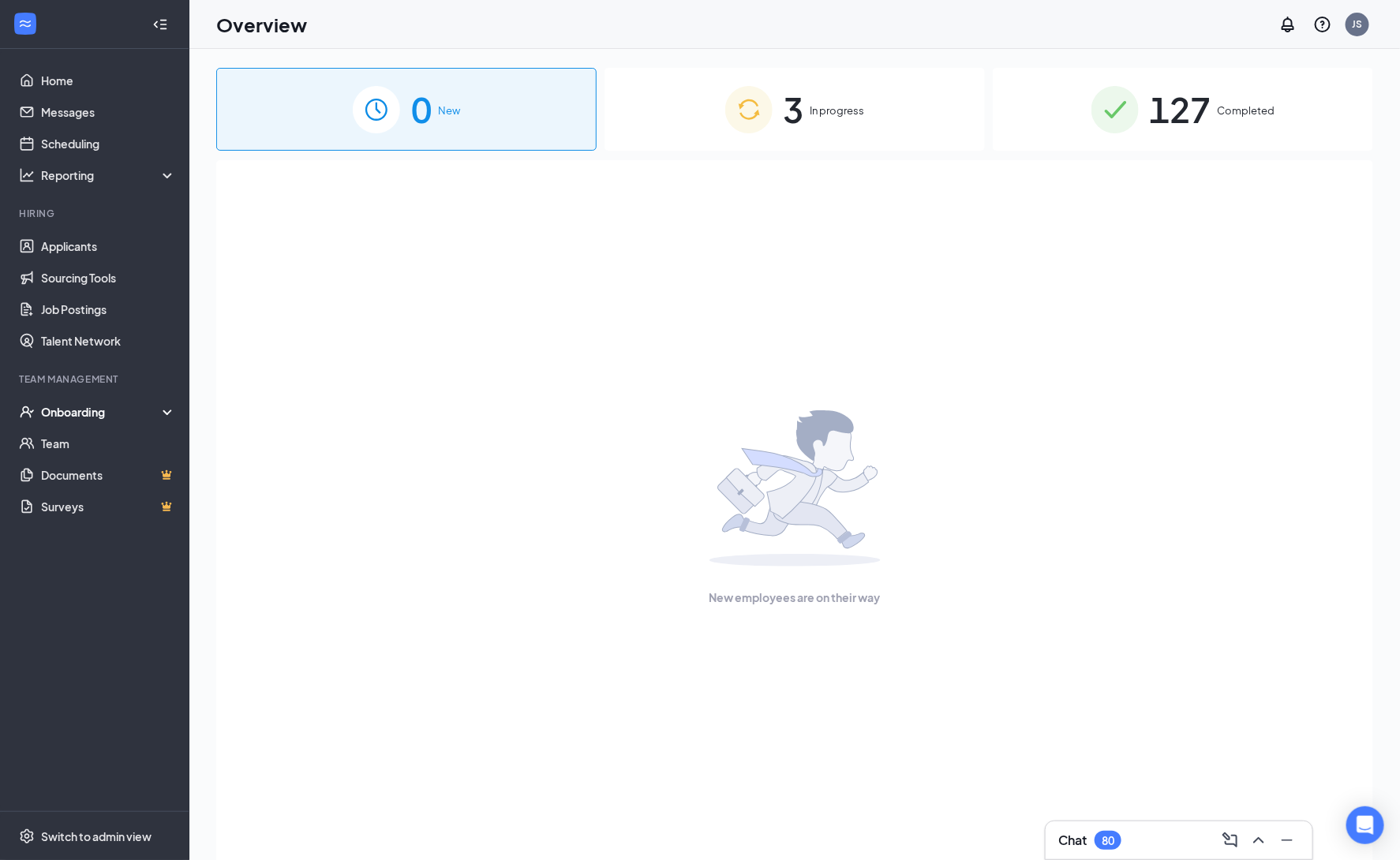
click at [81, 417] on div "Onboarding" at bounding box center [102, 412] width 122 height 16
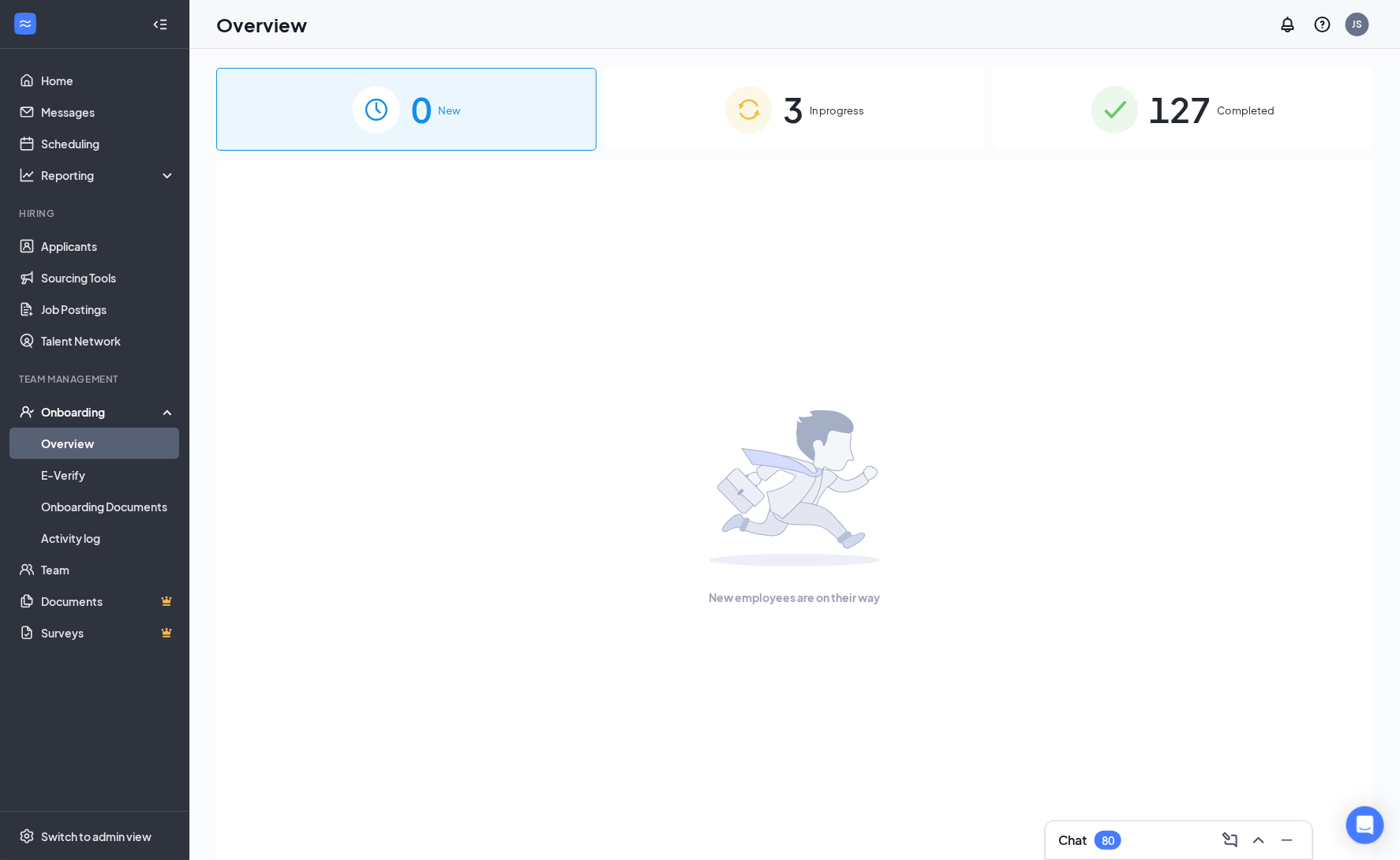
click at [832, 113] on span "In progress" at bounding box center [837, 110] width 54 height 16
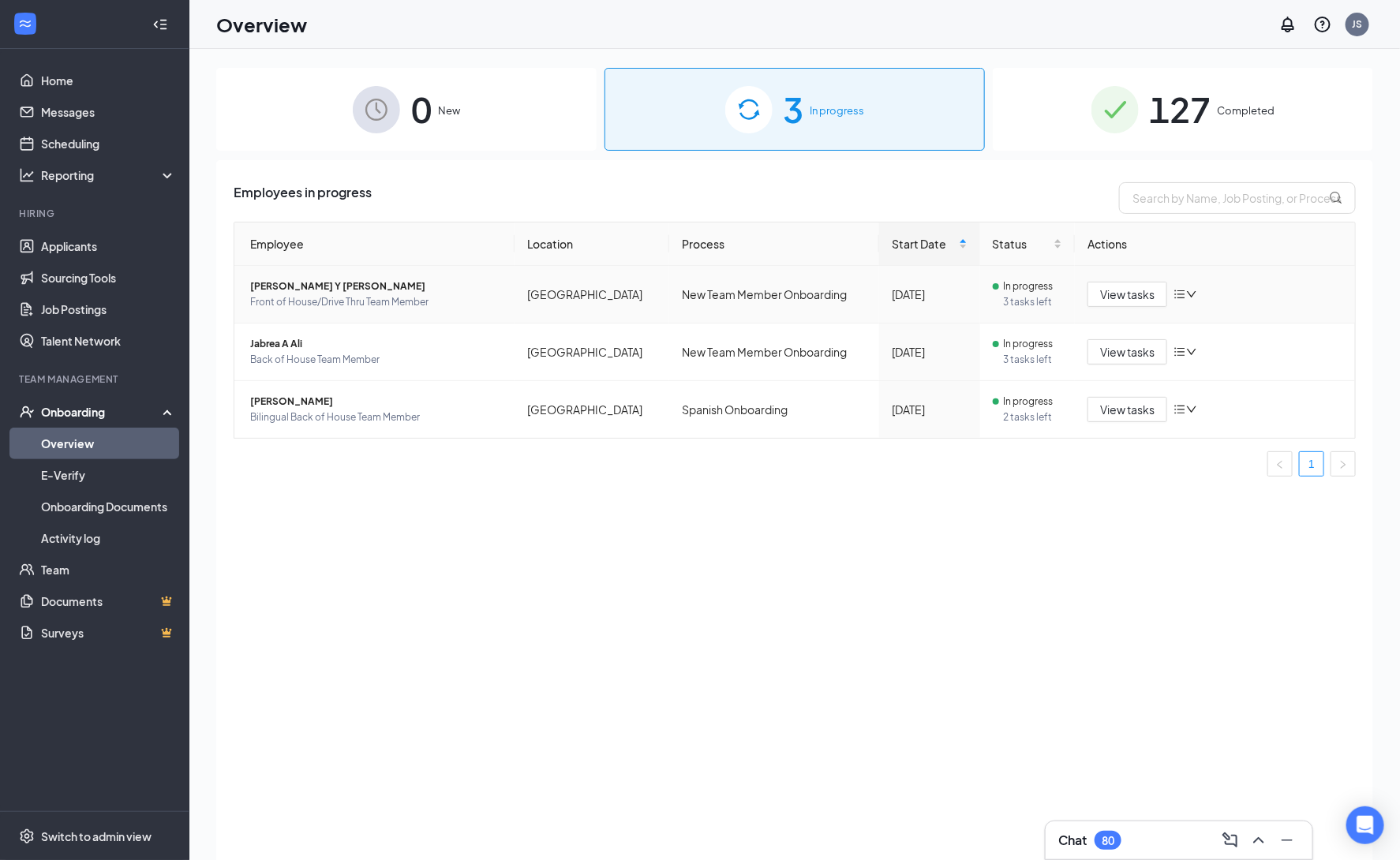
click at [1188, 294] on icon "down" at bounding box center [1192, 294] width 11 height 11
drag, startPoint x: 1127, startPoint y: 568, endPoint x: 1084, endPoint y: 525, distance: 60.8
click at [1119, 560] on div "Employees in progress Employee Location Process Start Date Status Actions Sophi…" at bounding box center [795, 529] width 1157 height 739
click at [1171, 593] on div "Employees in progress Employee Location Process Start Date Status Actions Sophi…" at bounding box center [795, 529] width 1157 height 739
click at [1110, 299] on span "View tasks" at bounding box center [1127, 294] width 54 height 17
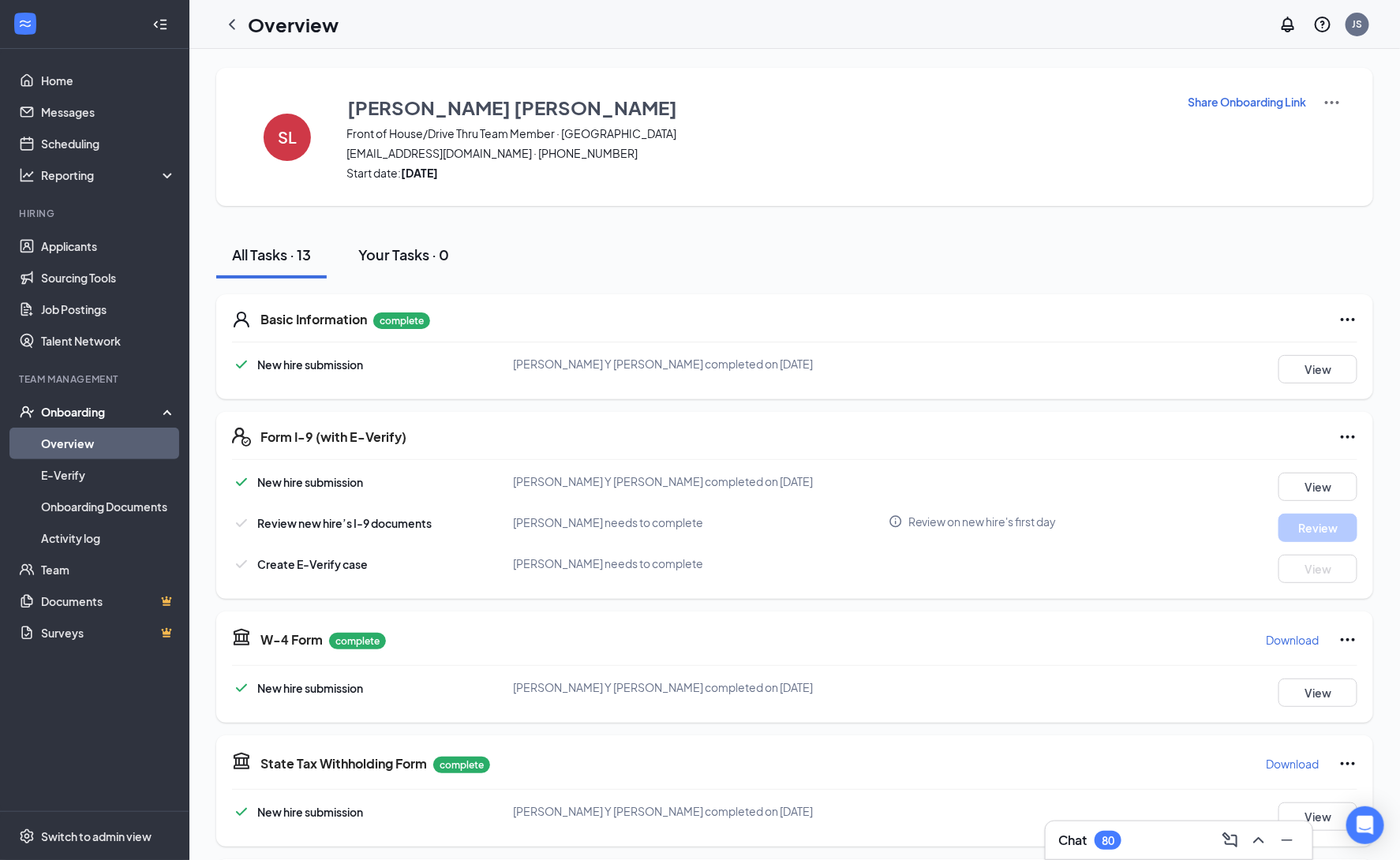
click at [415, 253] on div "Your Tasks · 0" at bounding box center [403, 254] width 91 height 20
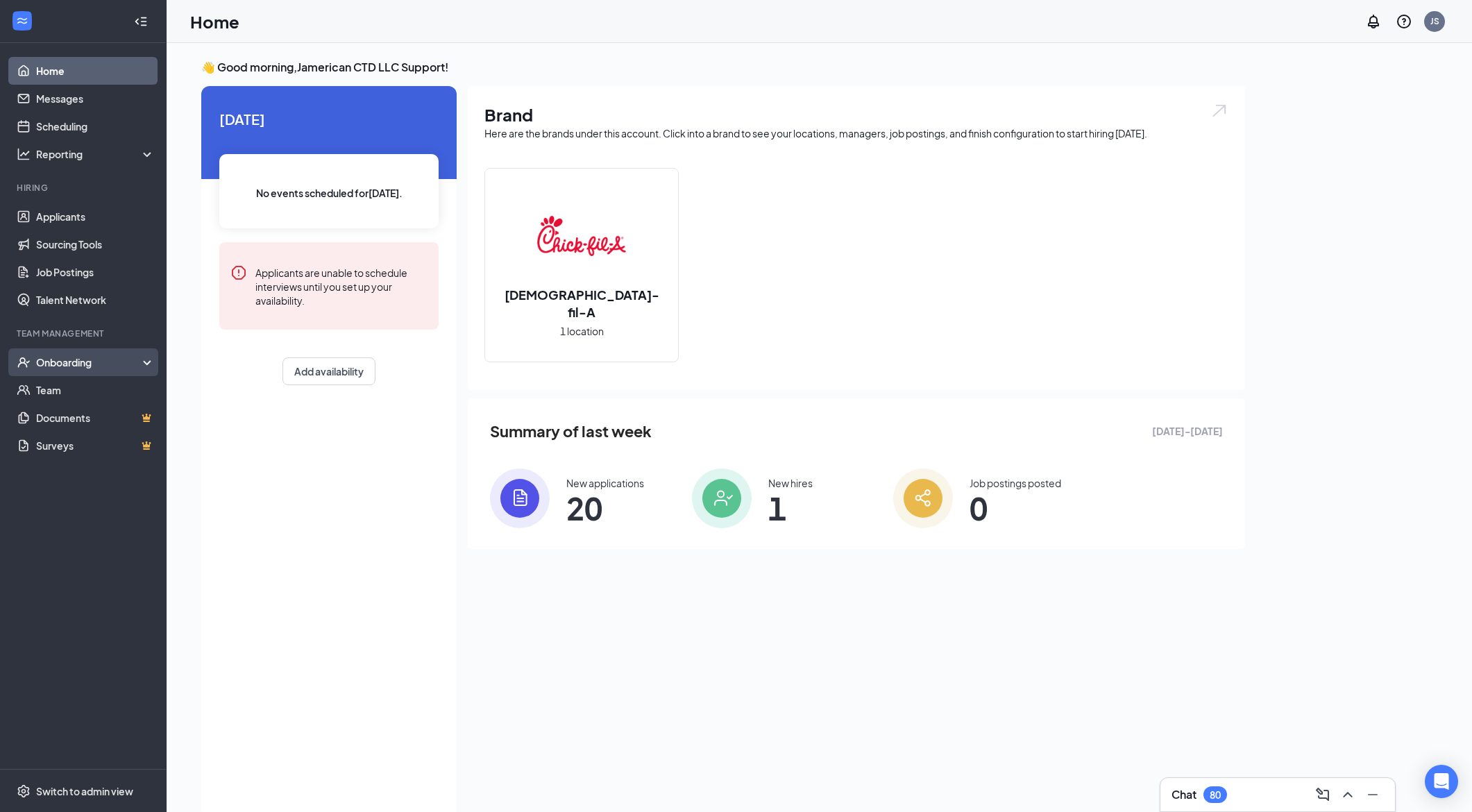
click at [88, 364] on div "Onboarding" at bounding box center [90, 362] width 107 height 14
click at [94, 387] on link "Overview" at bounding box center [95, 390] width 119 height 28
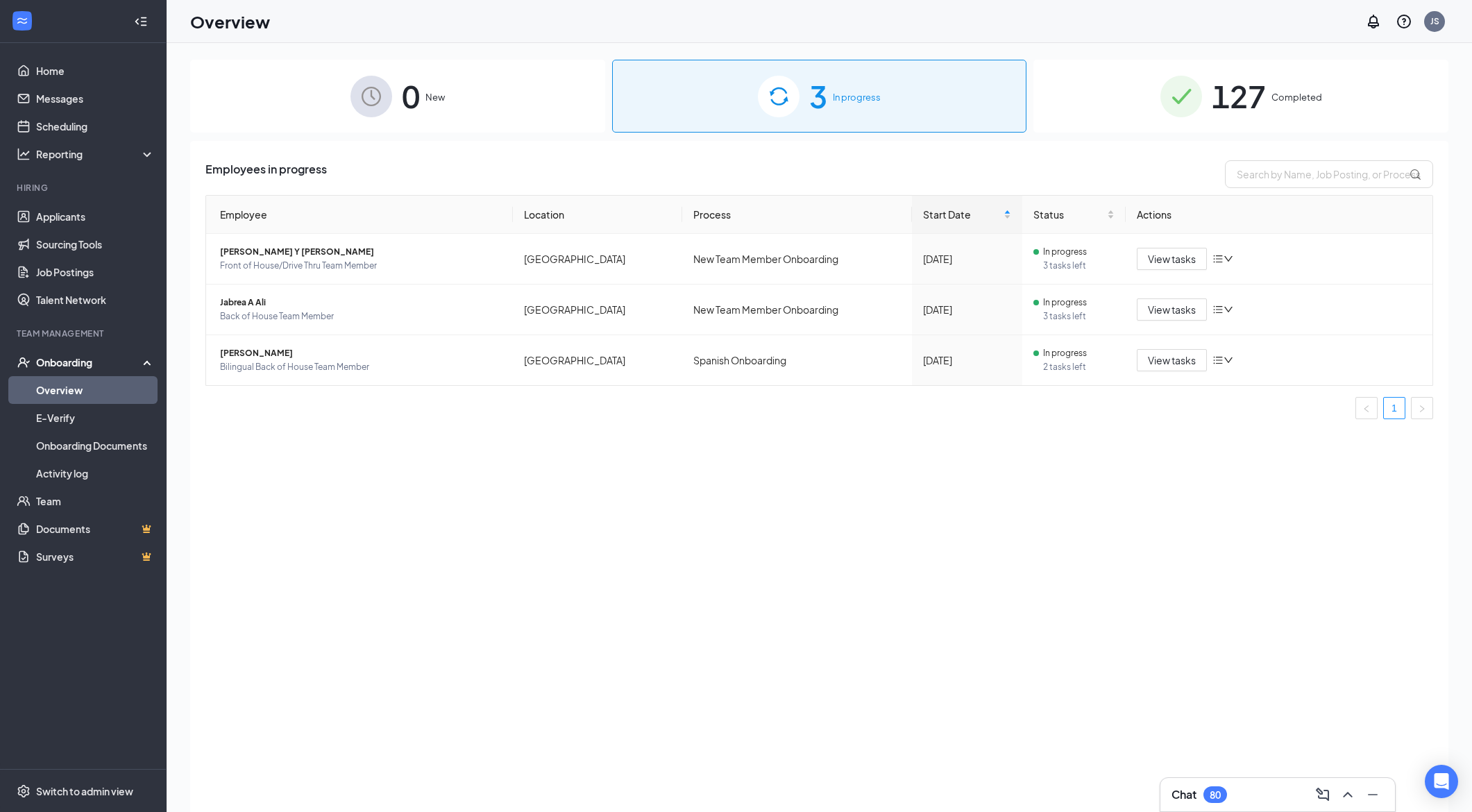
click at [904, 94] on div "3 In progress" at bounding box center [820, 96] width 415 height 73
click at [1183, 265] on span "View tasks" at bounding box center [1171, 259] width 48 height 15
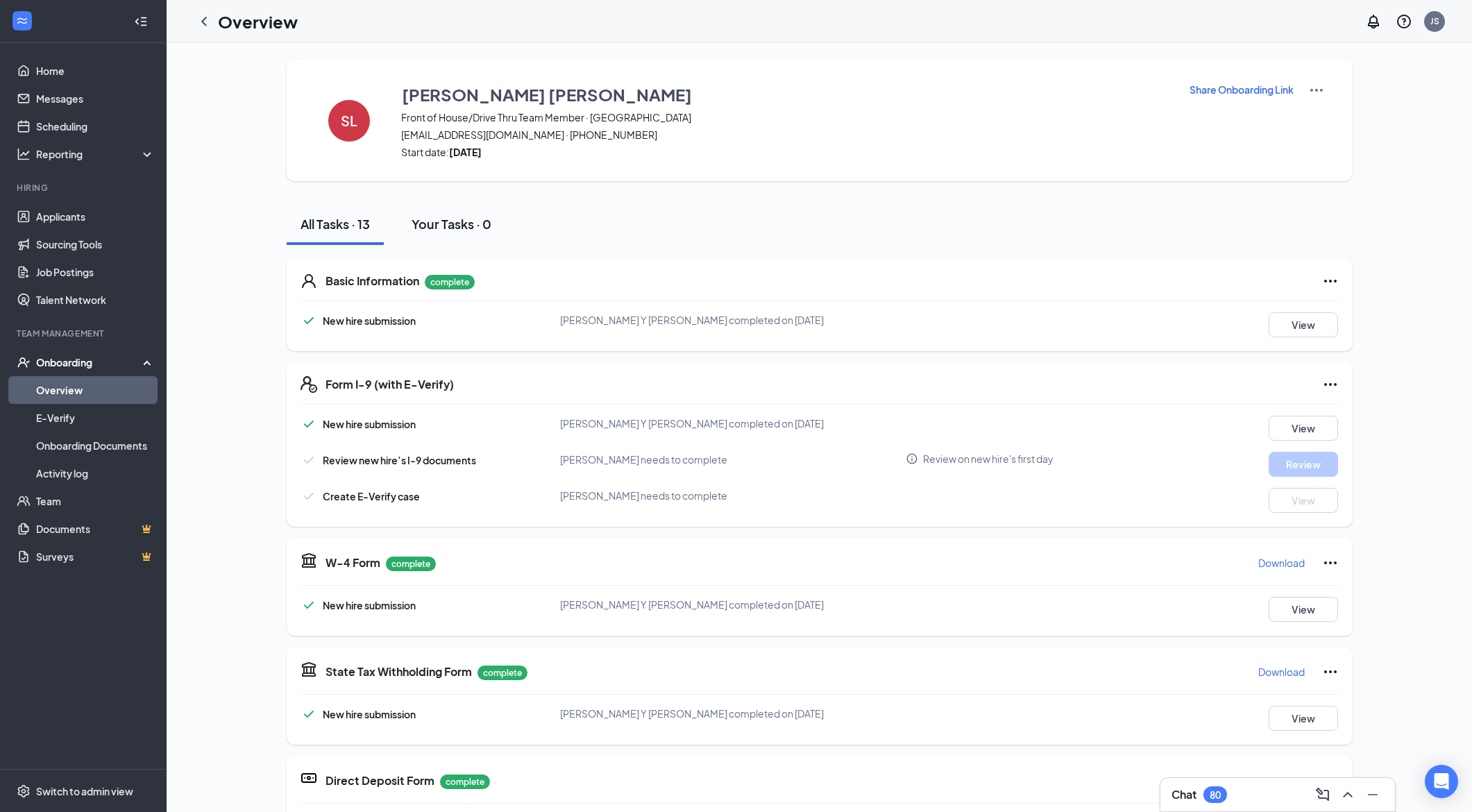
click at [457, 223] on div "Your Tasks · 0" at bounding box center [451, 223] width 80 height 17
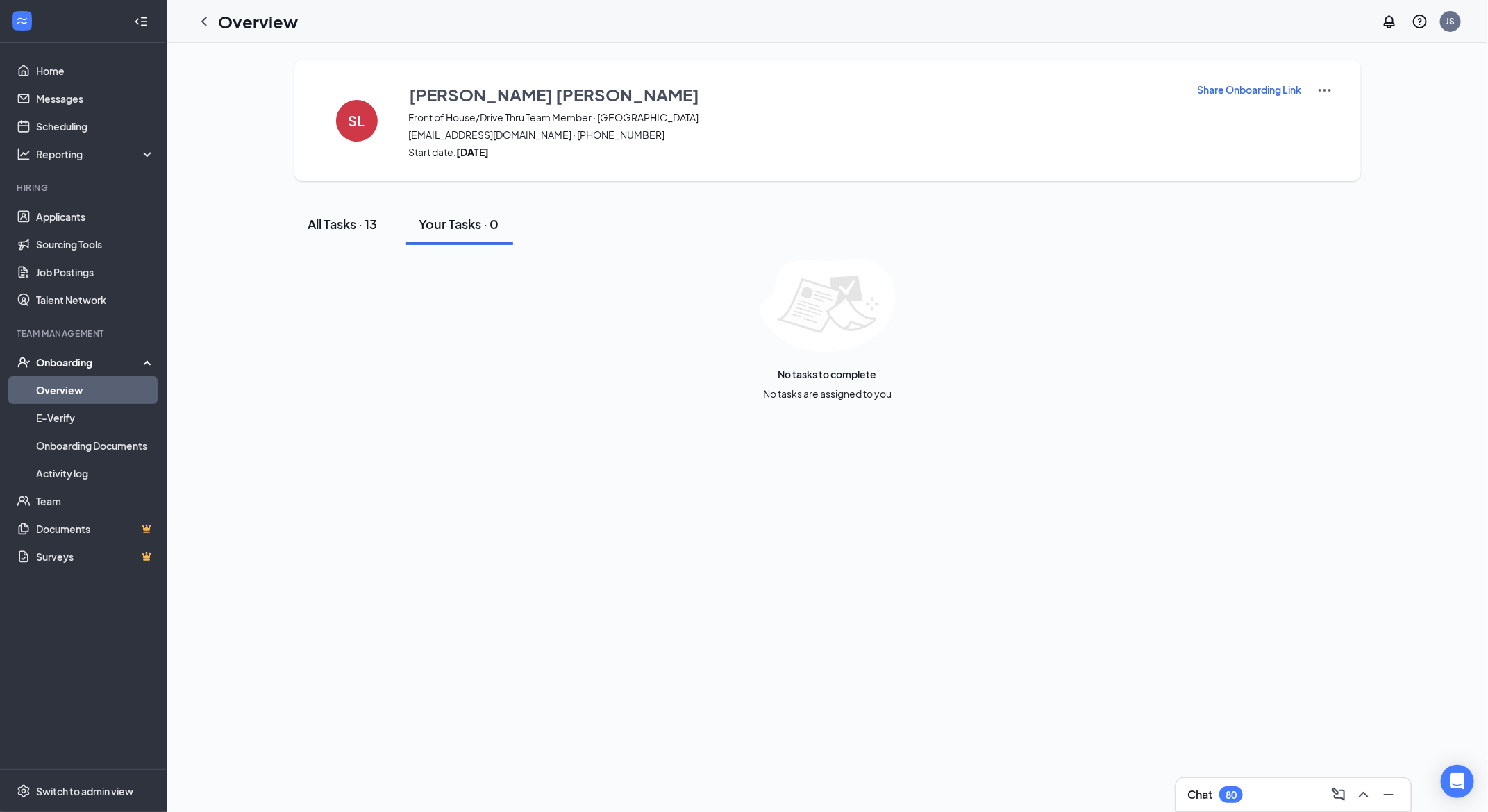
click at [339, 217] on div "All Tasks · 13" at bounding box center [343, 223] width 69 height 17
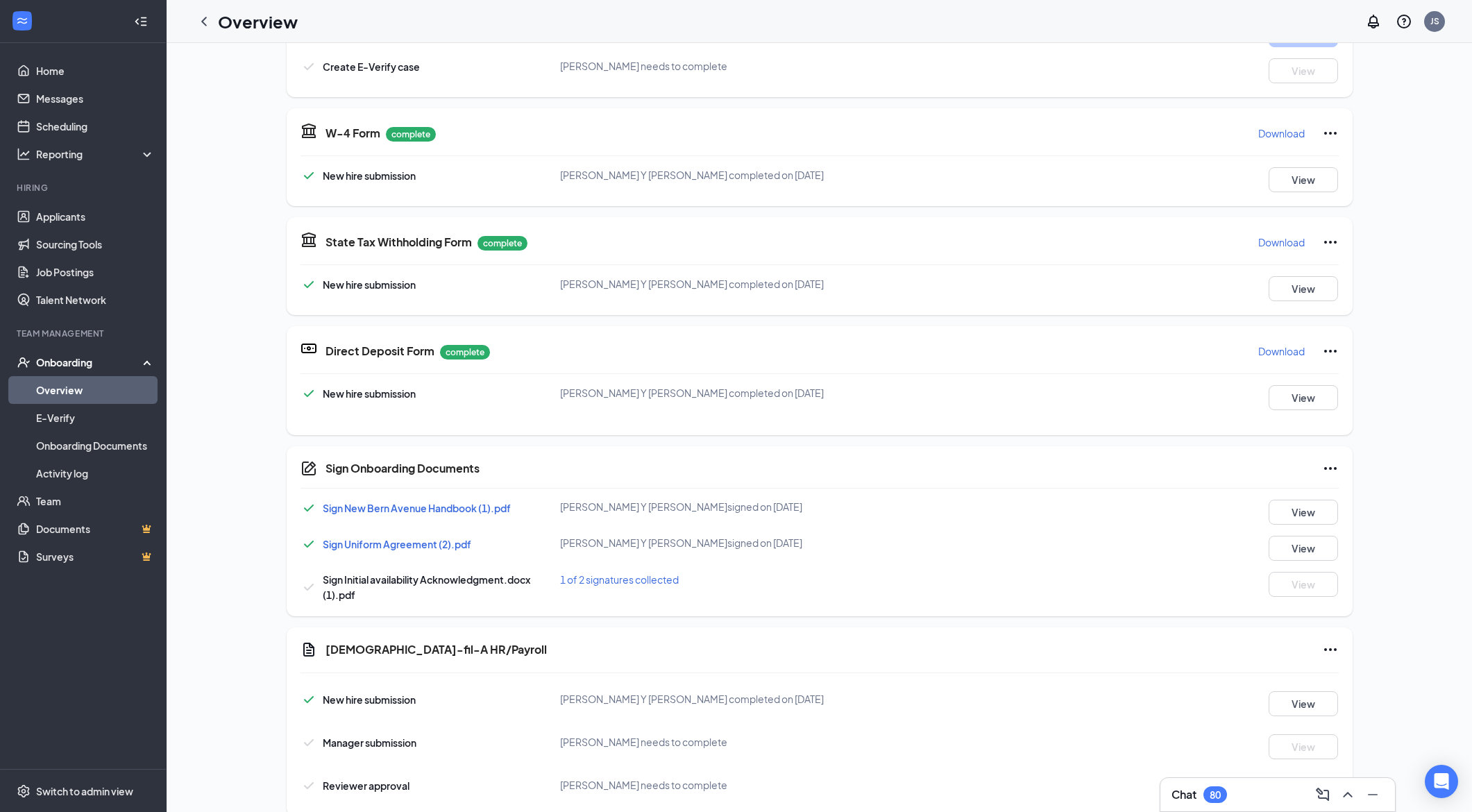
scroll to position [433, 0]
click at [1376, 799] on icon "Minimize" at bounding box center [1373, 795] width 17 height 17
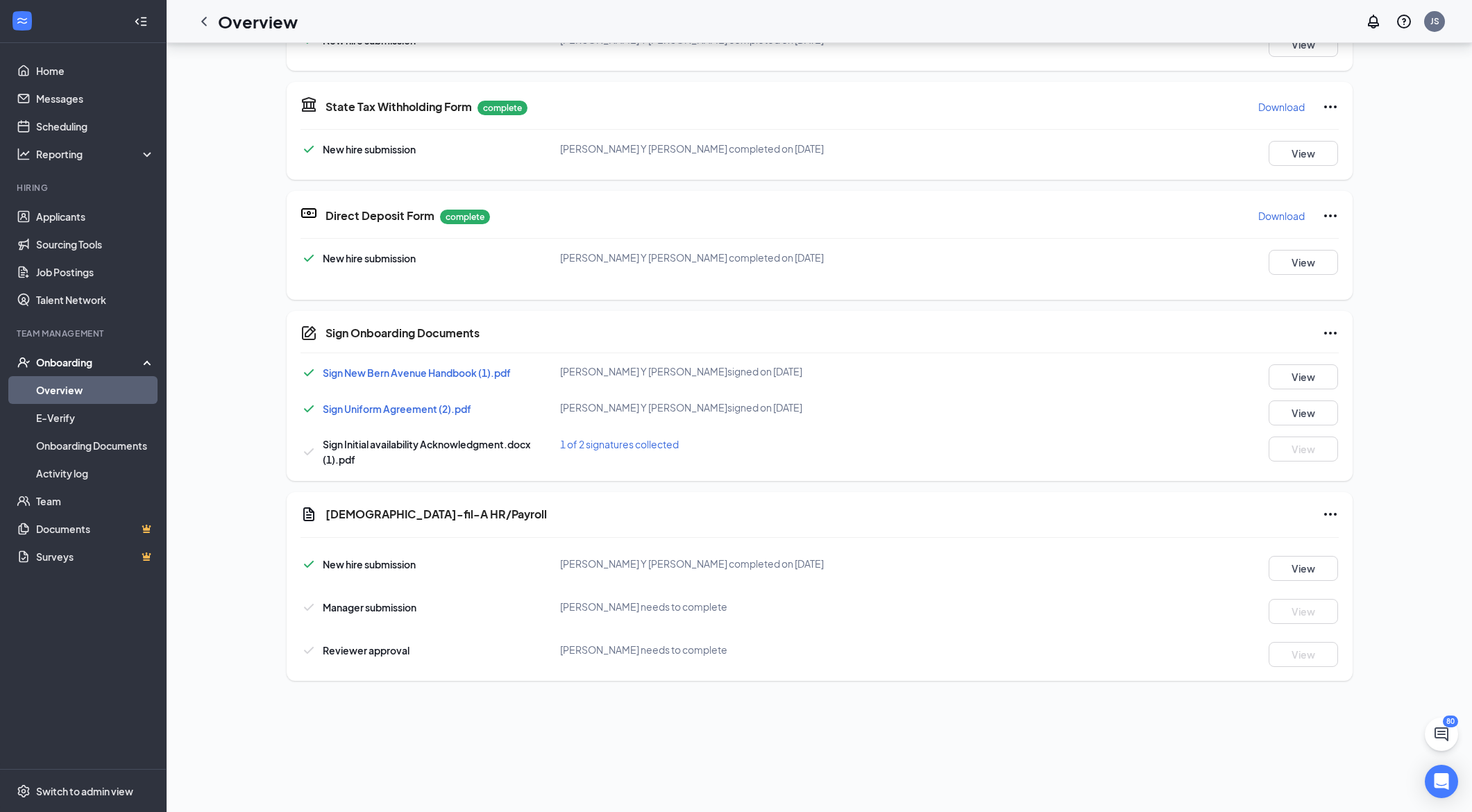
scroll to position [179, 0]
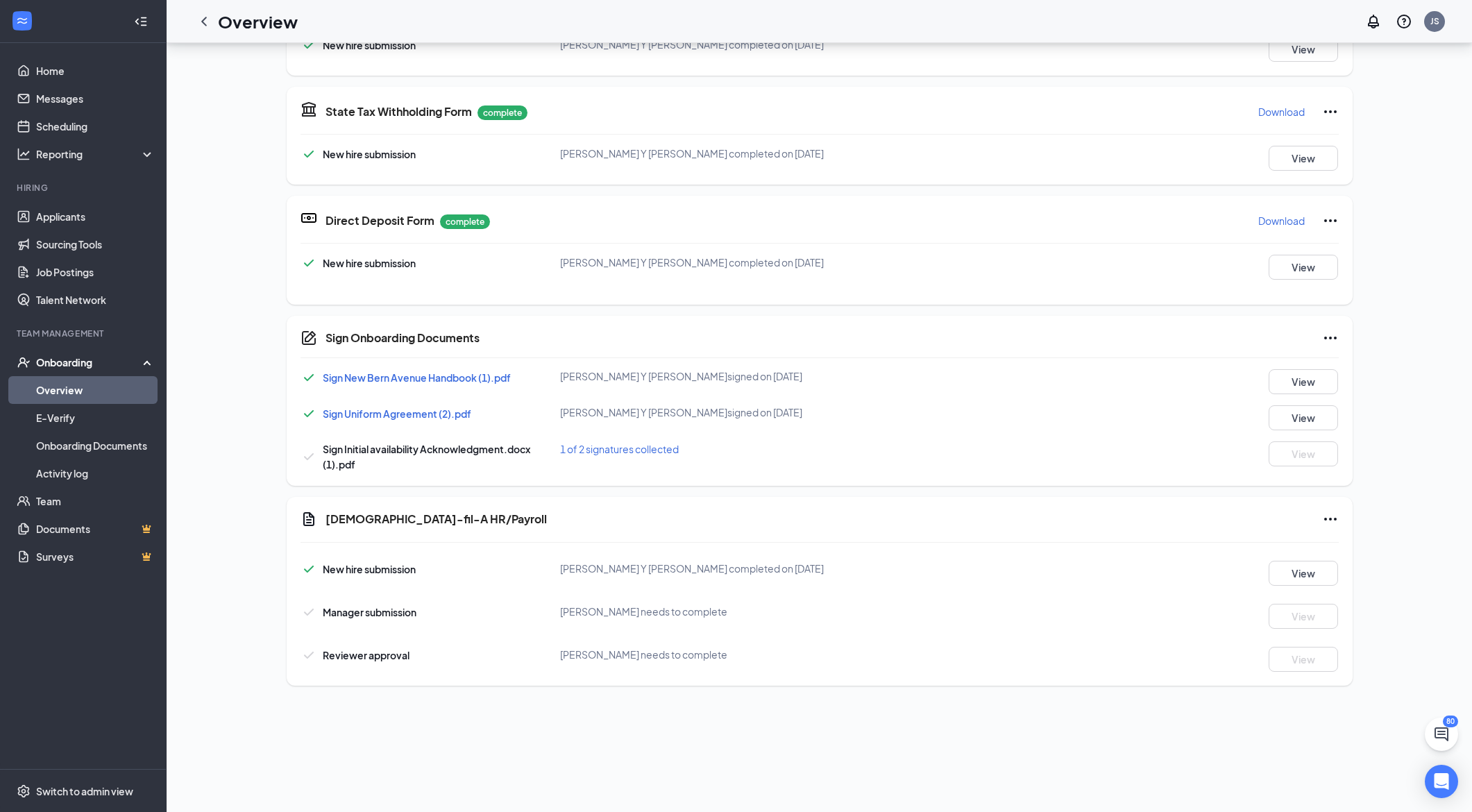
click at [262, 488] on div "SL [PERSON_NAME] [PERSON_NAME] Front of House/Drive Thru Team Member · [GEOGRAP…" at bounding box center [819, 98] width 1258 height 1197
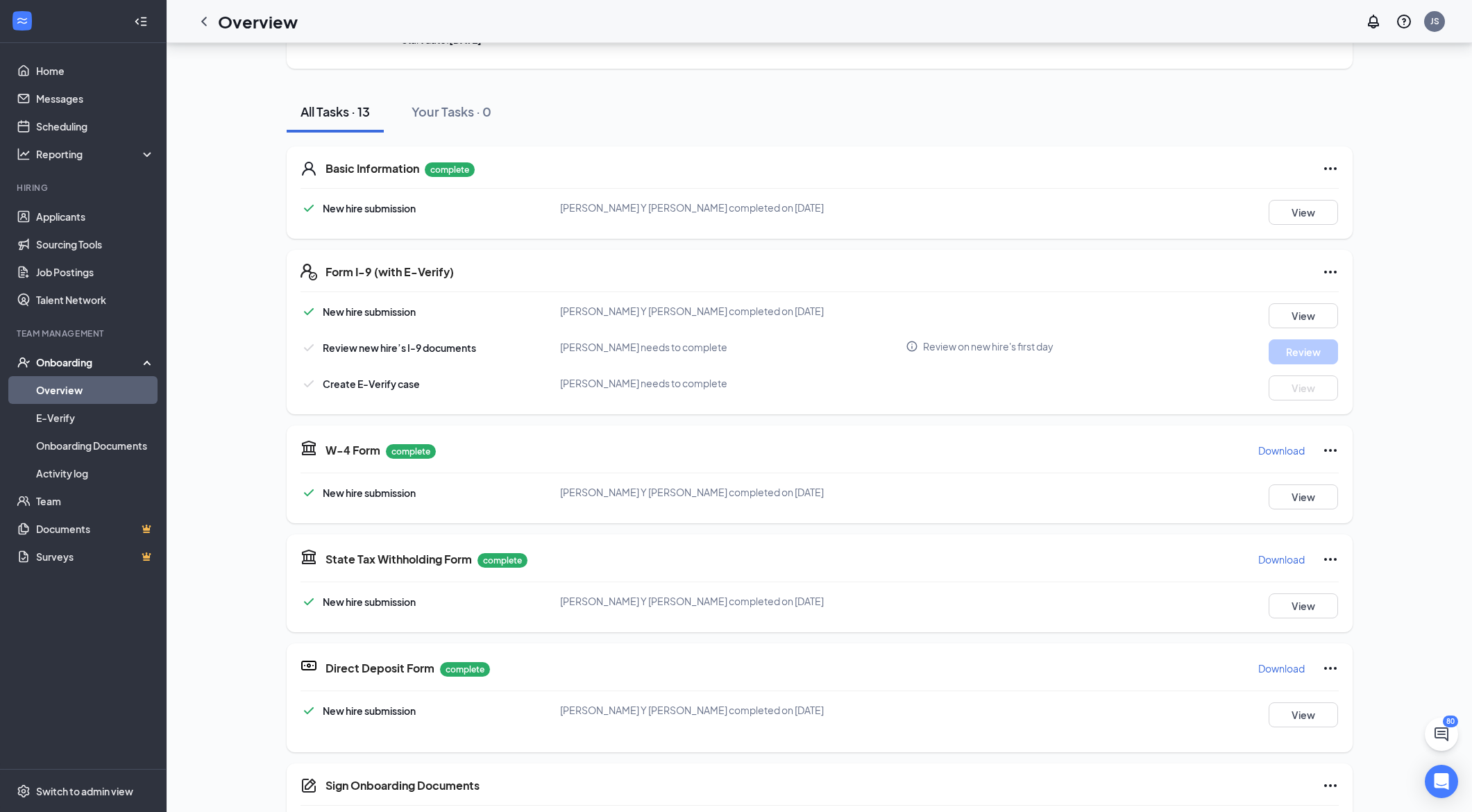
scroll to position [0, 0]
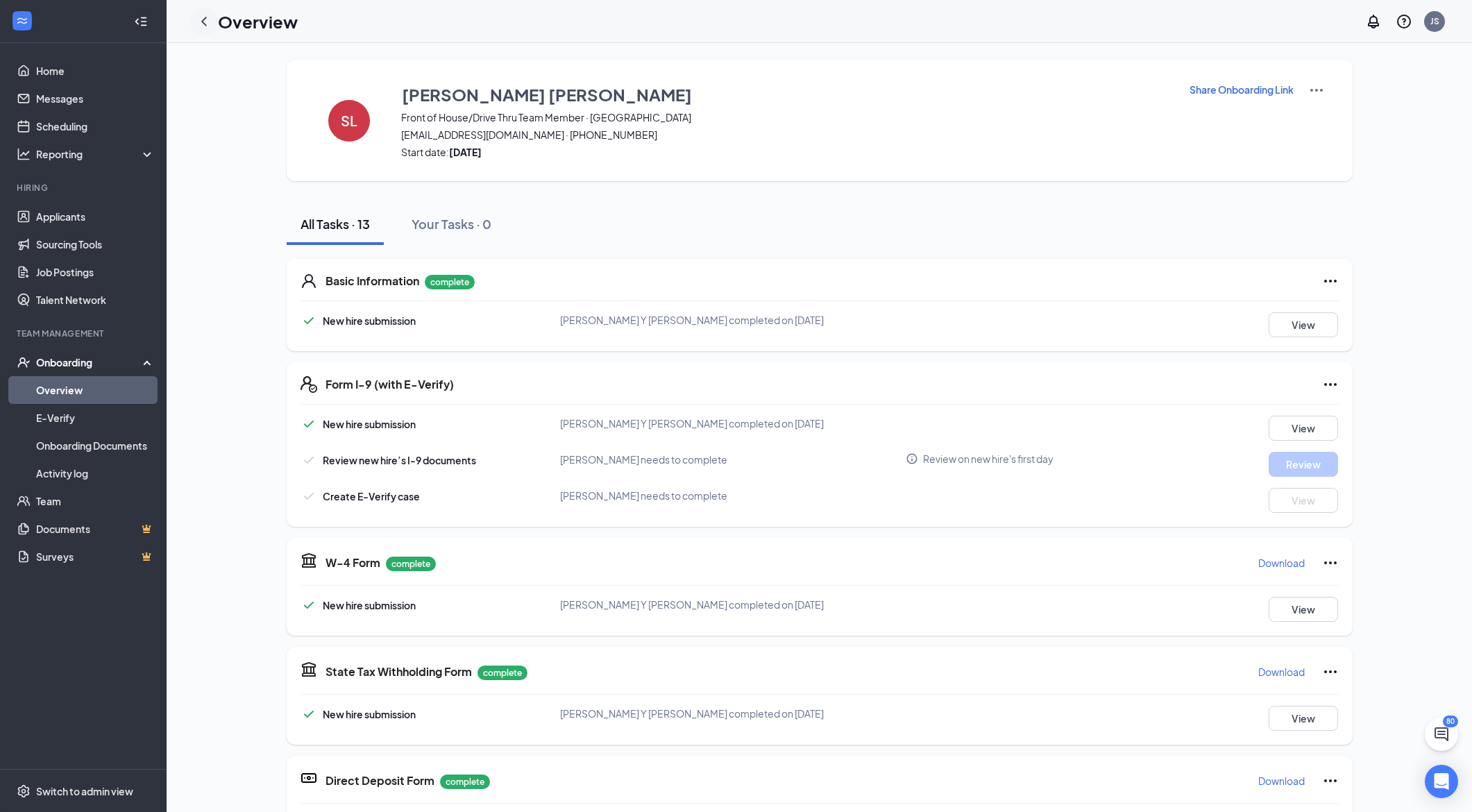
click at [201, 22] on icon "ChevronLeft" at bounding box center [204, 22] width 17 height 17
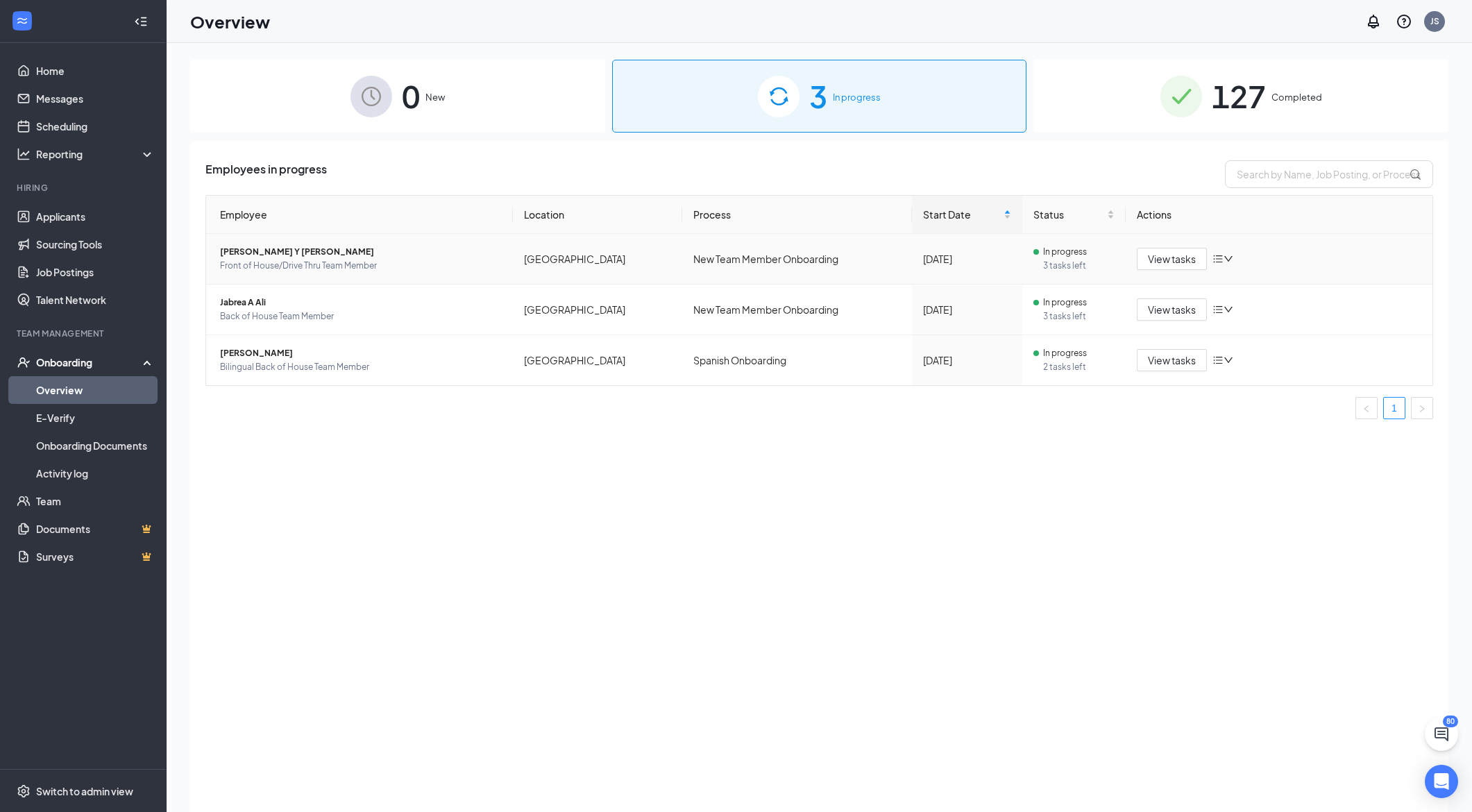
click at [1228, 264] on icon "down" at bounding box center [1228, 259] width 10 height 10
click at [1193, 469] on div "Employees in progress Employee Location Process Start Date Status Actions [PERS…" at bounding box center [819, 493] width 1258 height 706
click at [1113, 218] on div "Status" at bounding box center [1074, 214] width 82 height 15
click at [1169, 216] on th "Actions" at bounding box center [1279, 214] width 307 height 38
click at [1154, 215] on th "Actions" at bounding box center [1279, 214] width 307 height 38
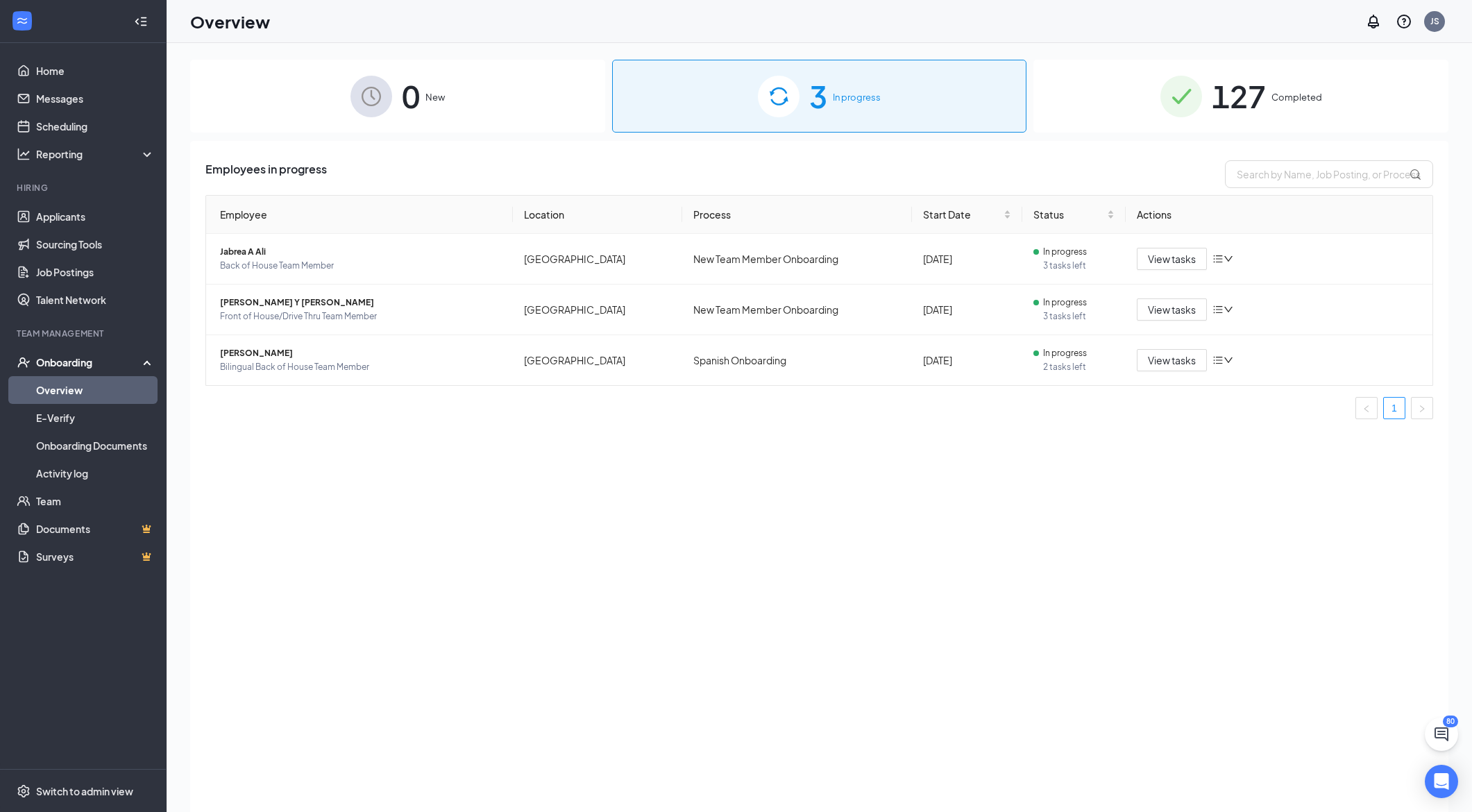
click at [1152, 214] on th "Actions" at bounding box center [1279, 214] width 307 height 38
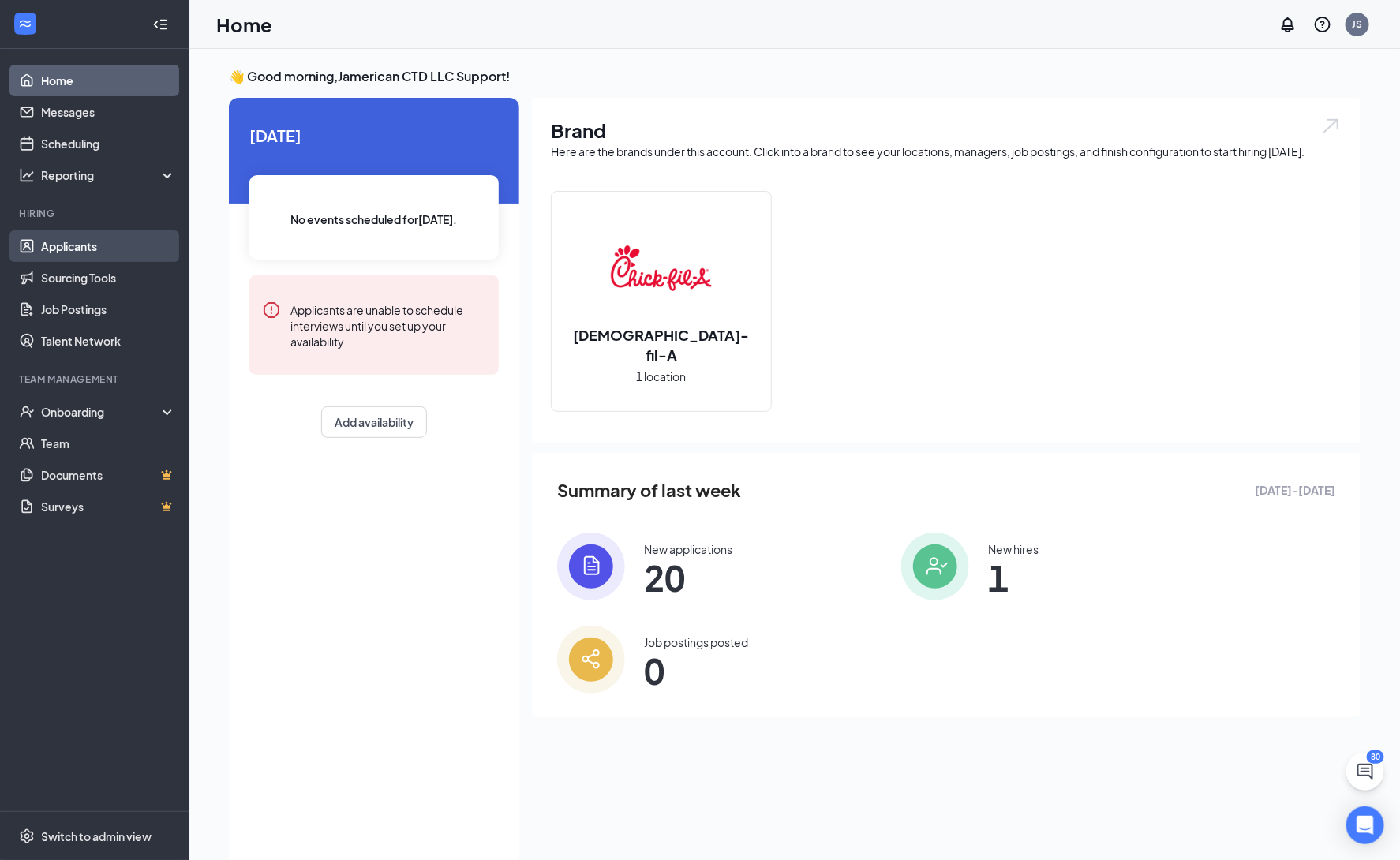
click at [110, 249] on link "Applicants" at bounding box center [108, 246] width 135 height 32
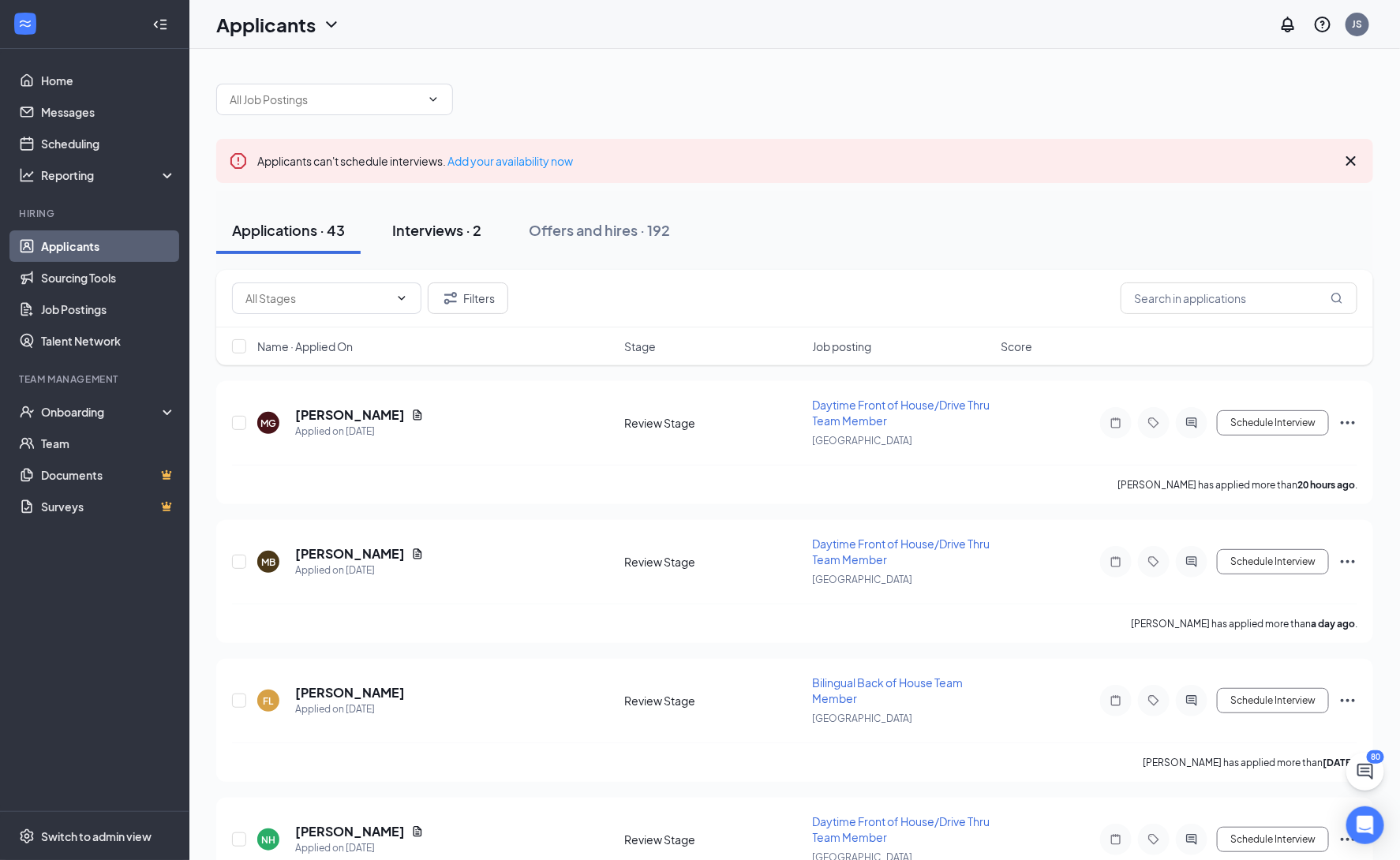
click at [449, 240] on div "Interviews · 2" at bounding box center [436, 230] width 89 height 20
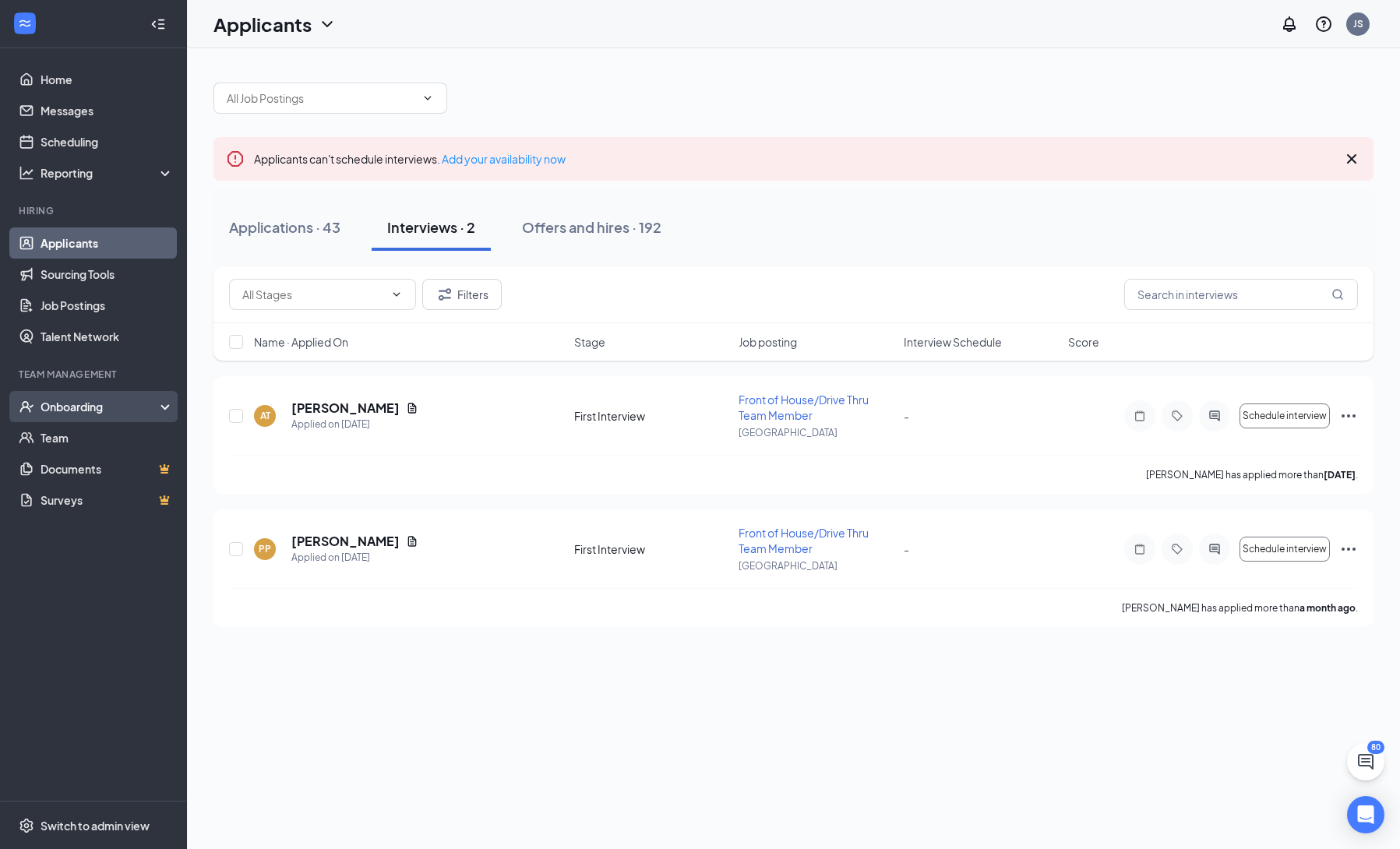
click at [56, 393] on div "Onboarding" at bounding box center [93, 407] width 187 height 31
click at [74, 430] on link "Overview" at bounding box center [107, 438] width 133 height 31
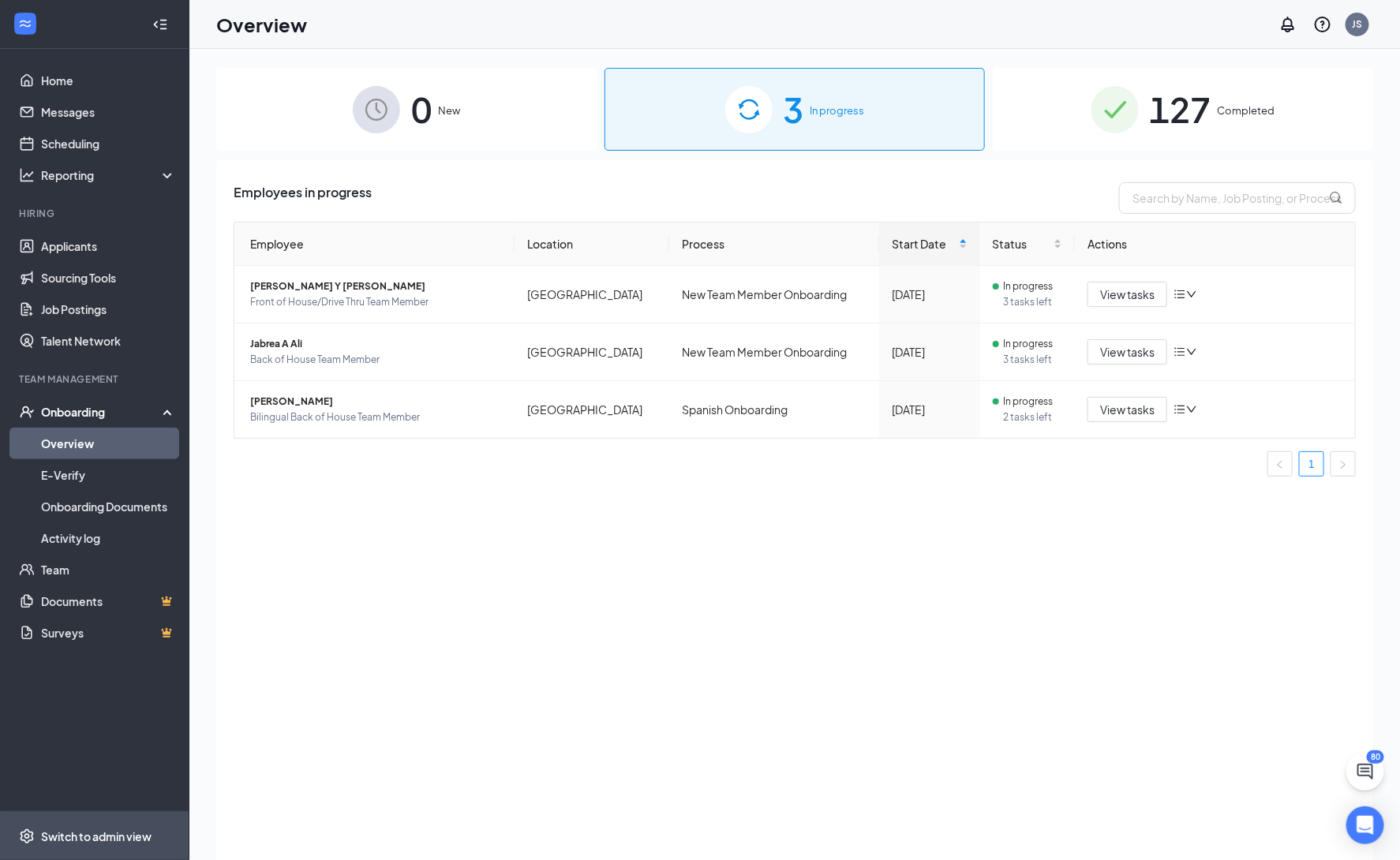
click at [86, 838] on div "Switch to admin view" at bounding box center [96, 836] width 110 height 16
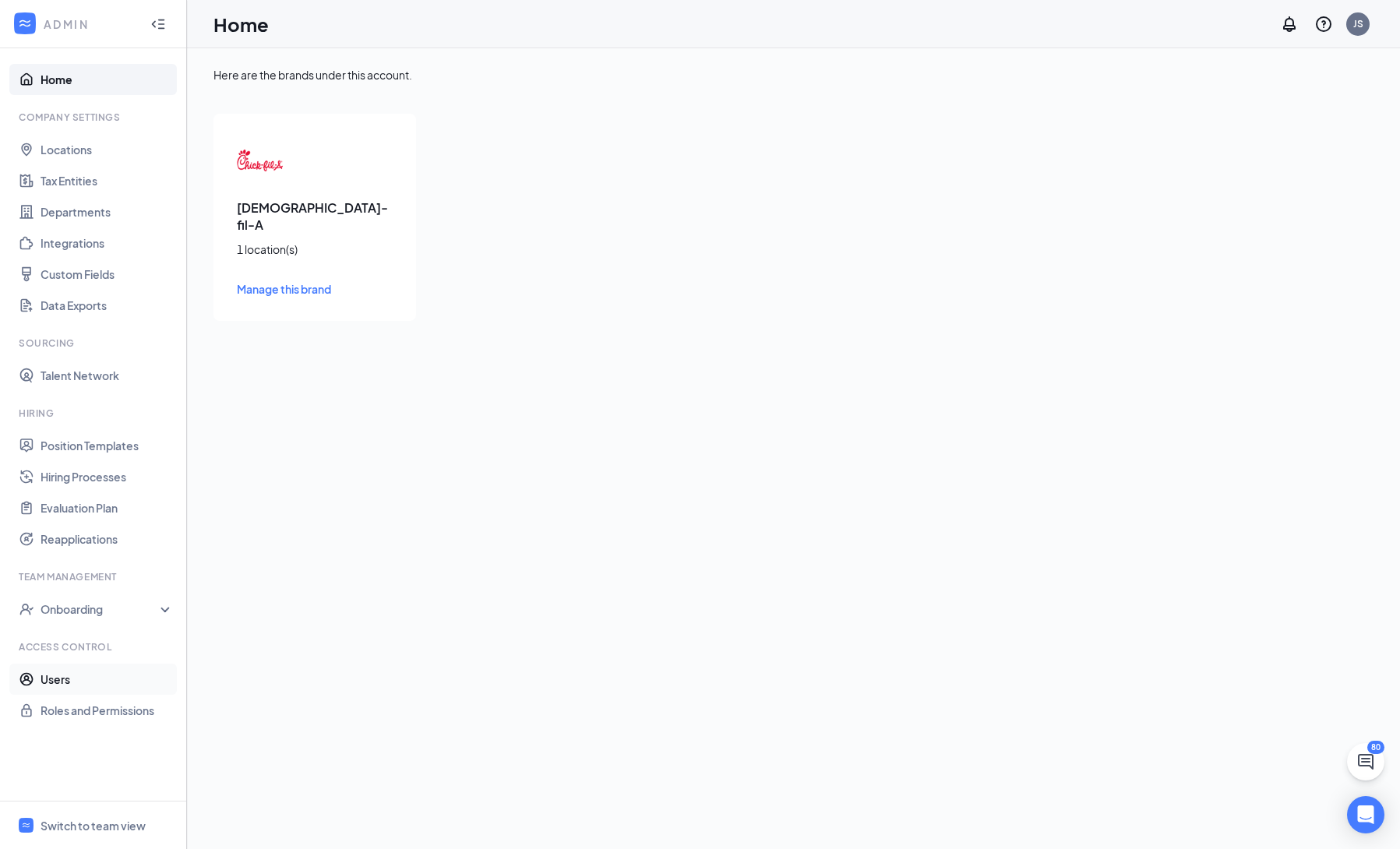
click at [85, 676] on link "Users" at bounding box center [107, 679] width 133 height 31
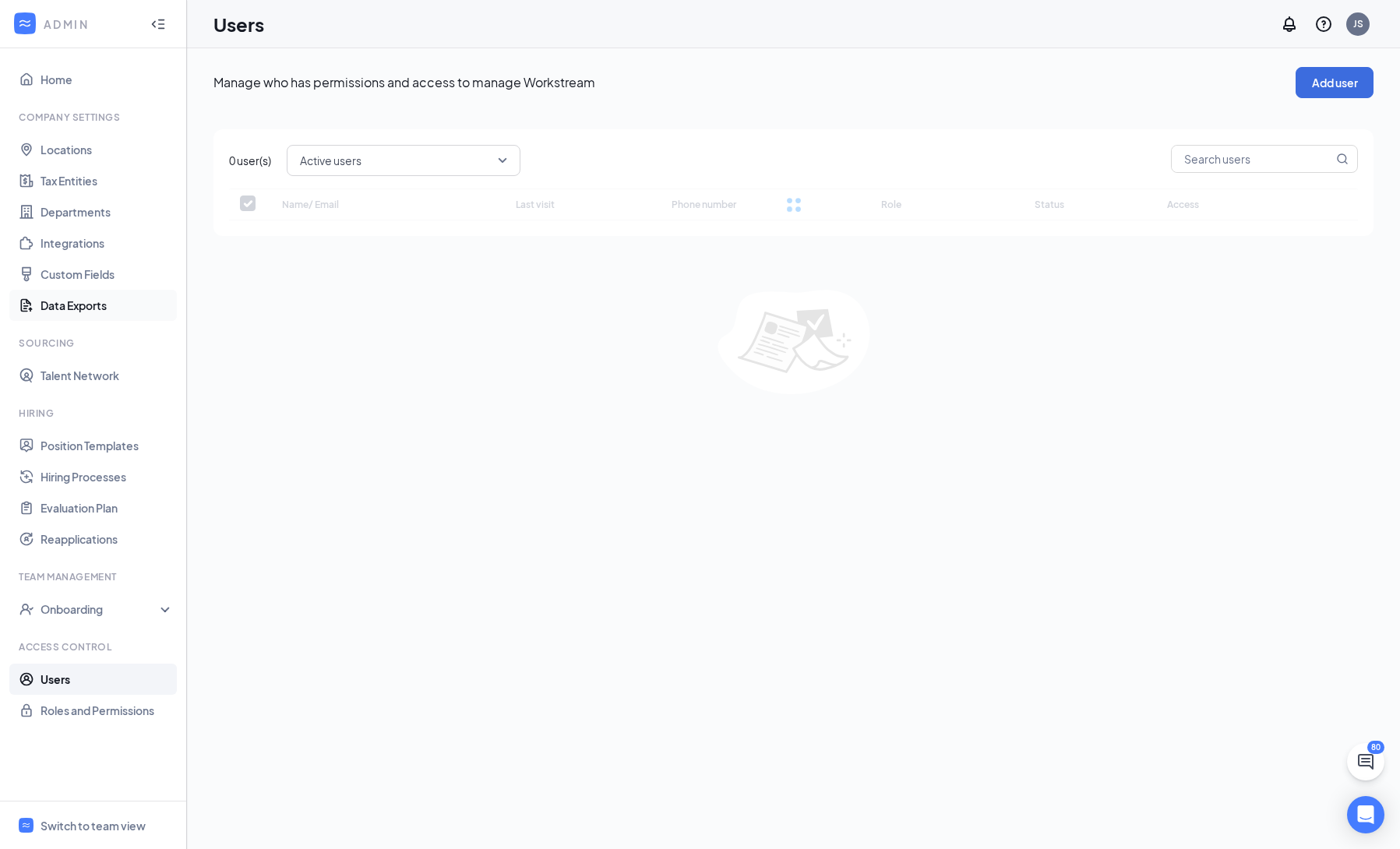
checkbox input "false"
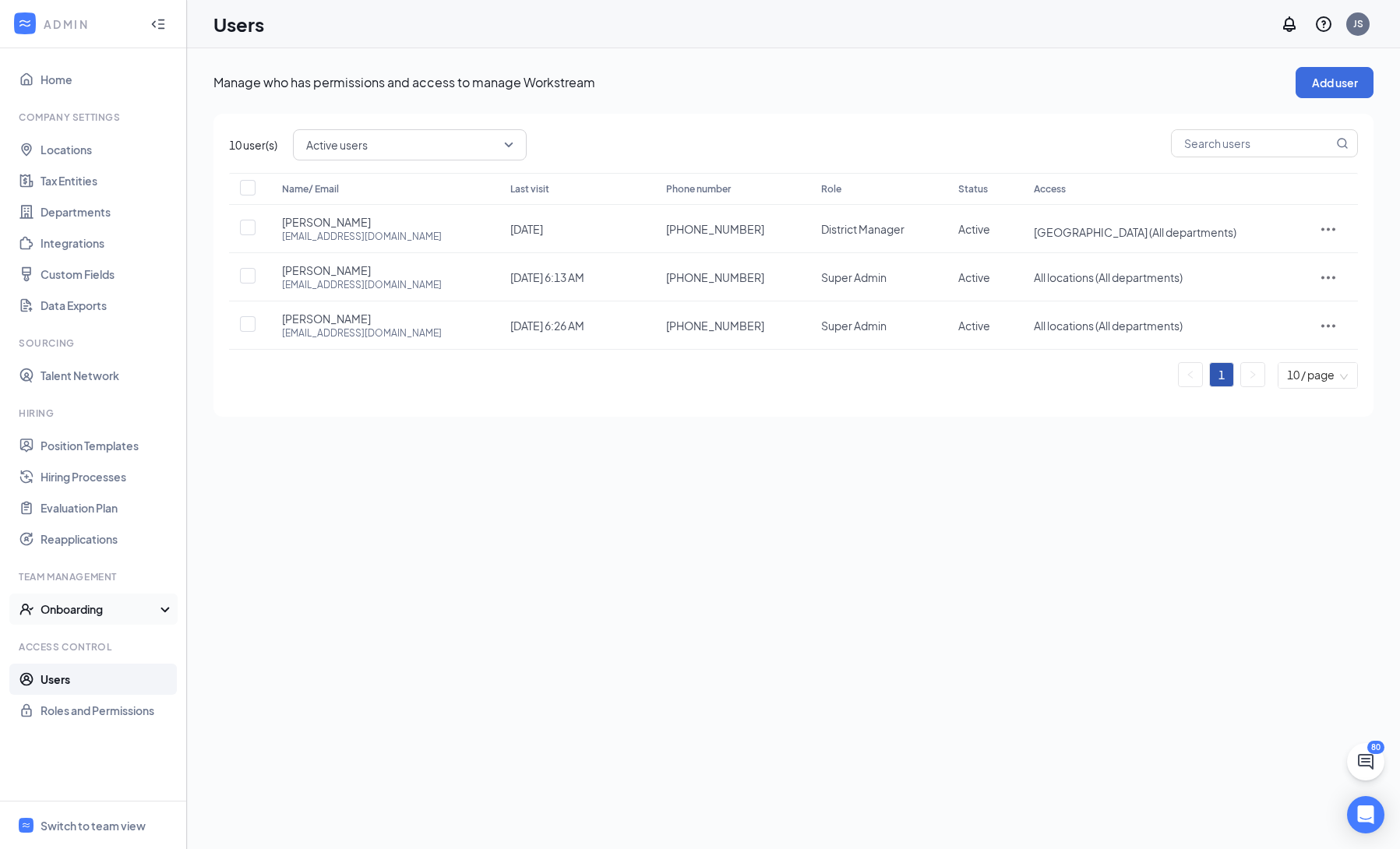
click at [116, 612] on div "Onboarding" at bounding box center [101, 609] width 120 height 16
click at [122, 642] on link "Onboarding Processes" at bounding box center [107, 640] width 133 height 31
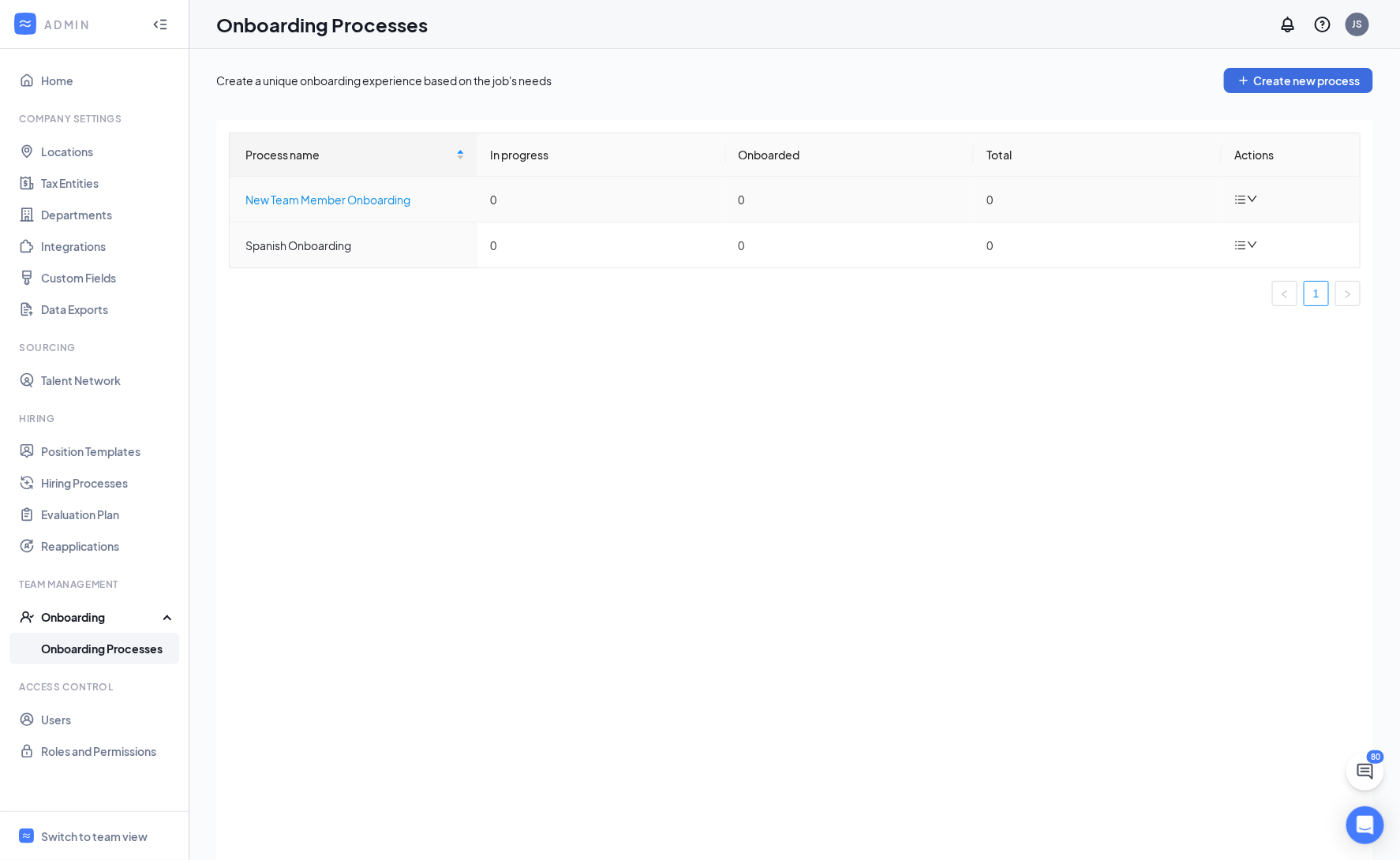
click at [367, 197] on div "New Team Member Onboarding" at bounding box center [355, 200] width 219 height 17
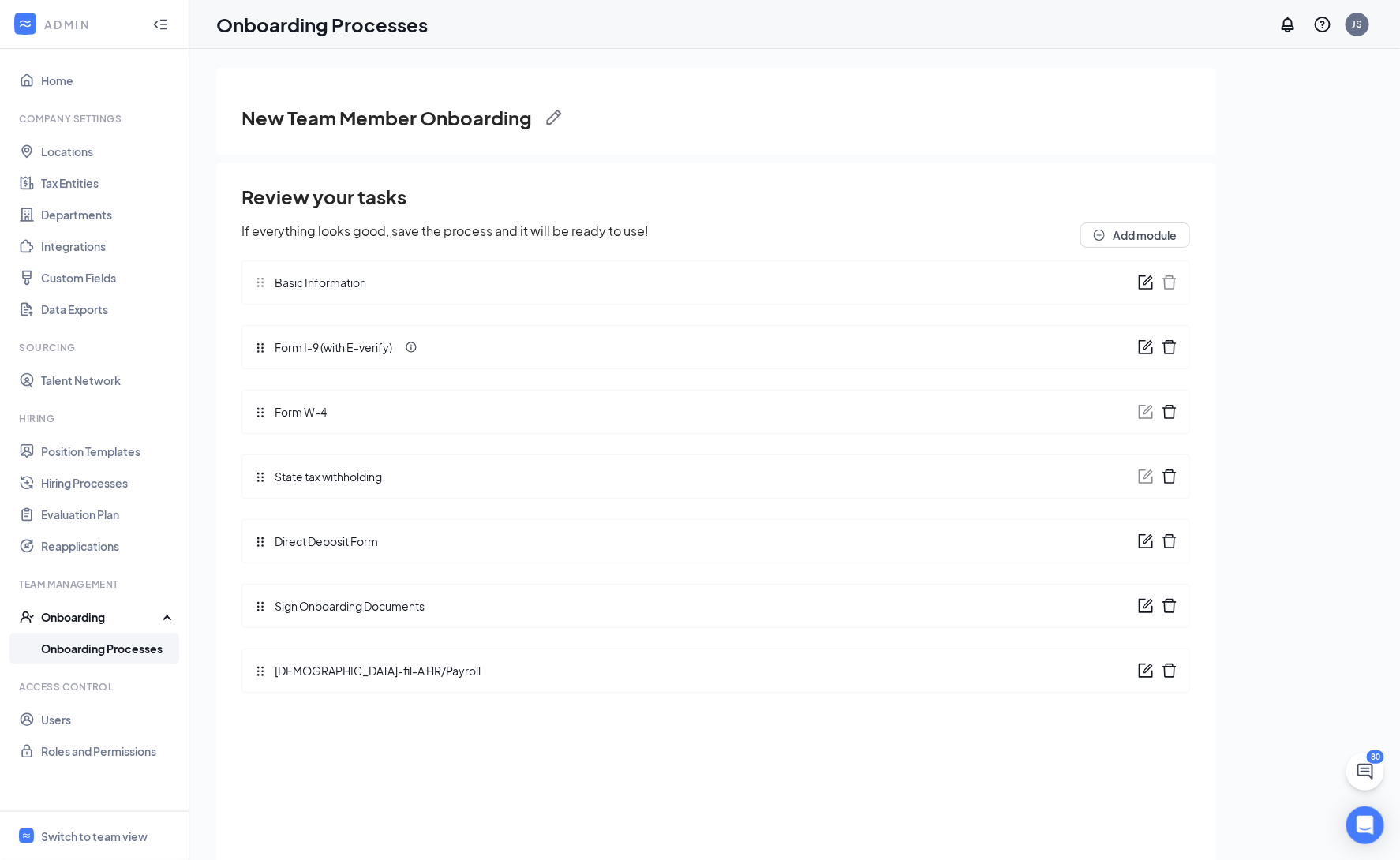
click at [1144, 279] on icon "form" at bounding box center [1146, 282] width 16 height 16
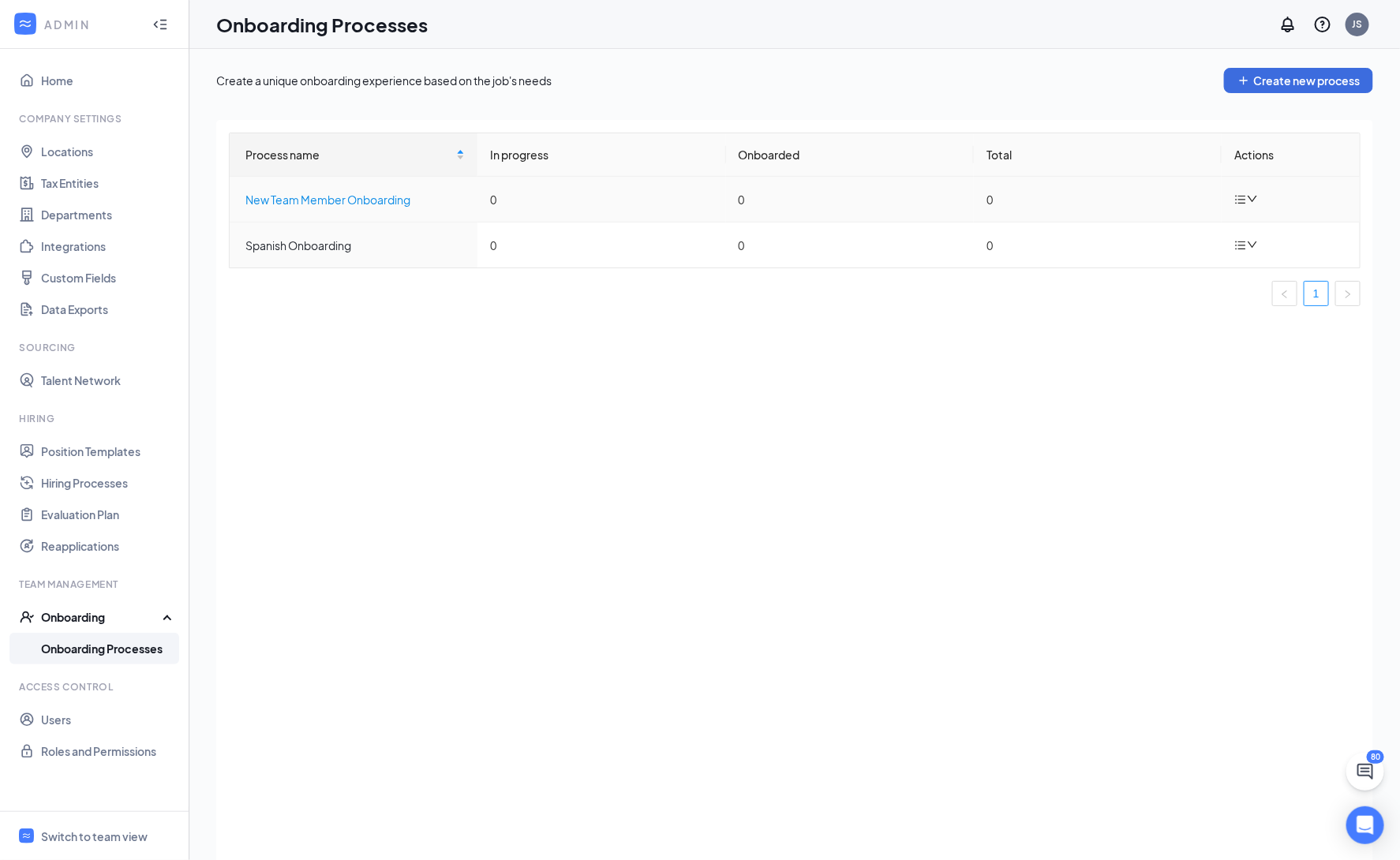
click at [390, 200] on div "New Team Member Onboarding" at bounding box center [355, 200] width 219 height 17
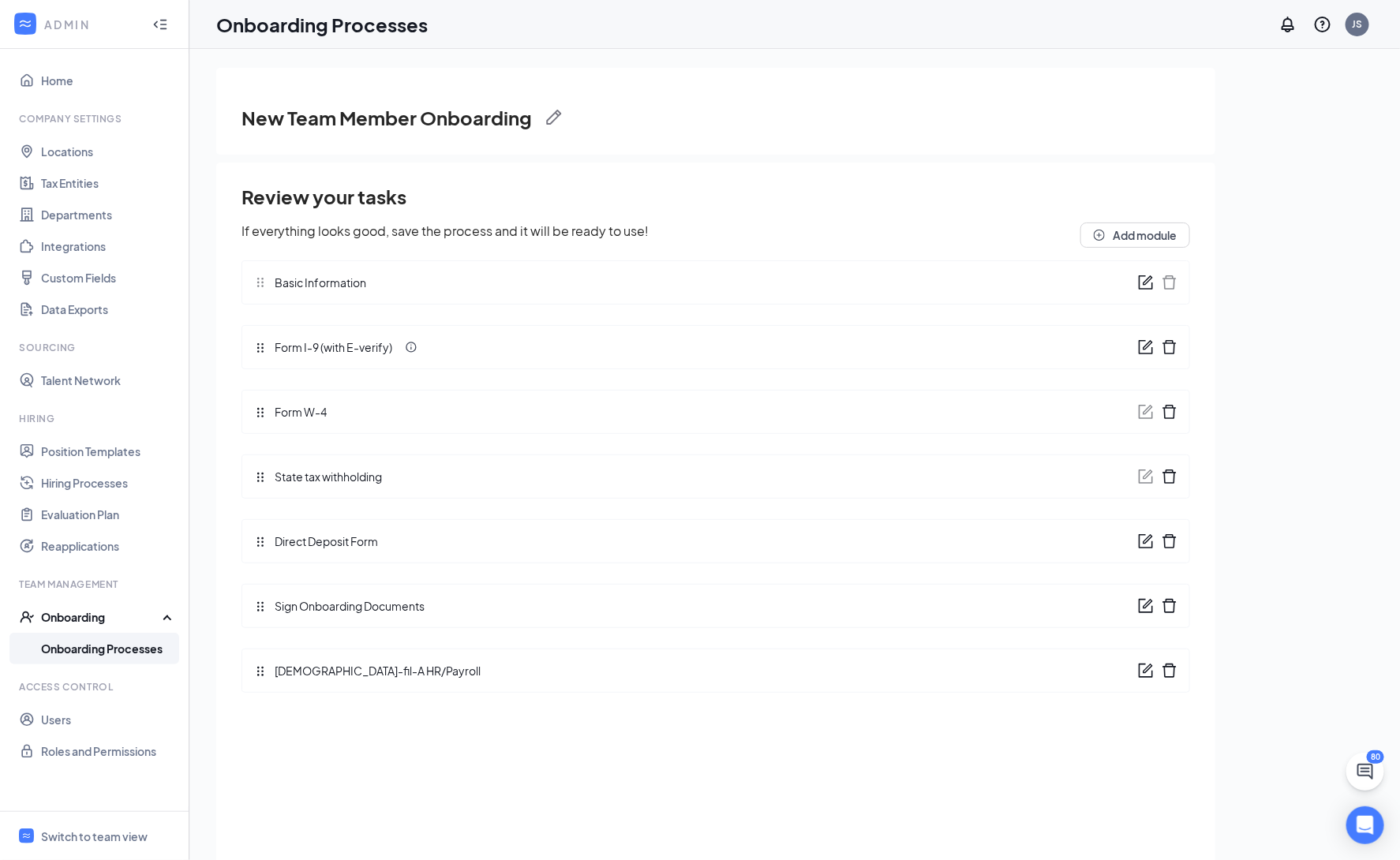
click at [1144, 350] on icon "form" at bounding box center [1147, 345] width 9 height 9
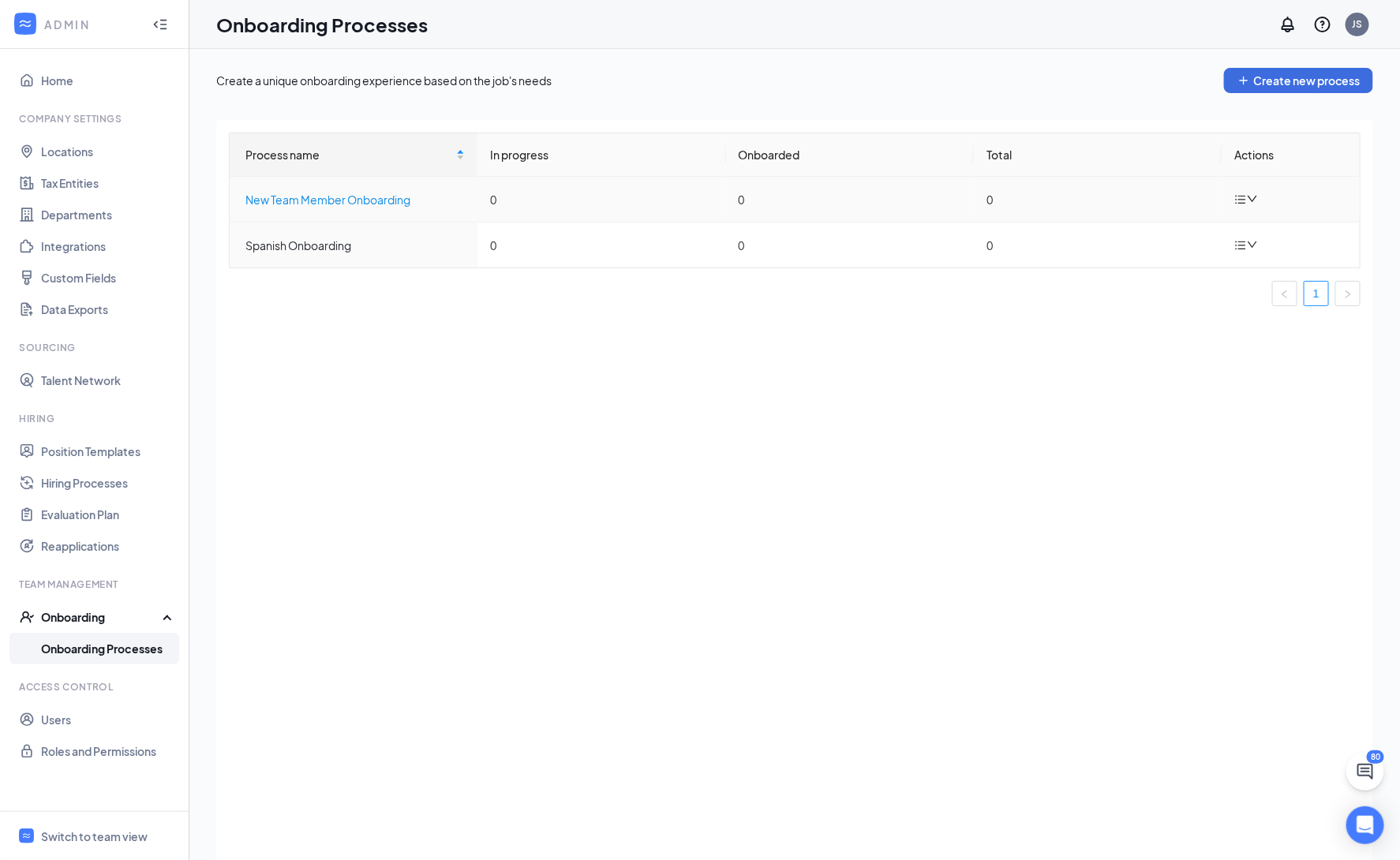
click at [398, 198] on div "New Team Member Onboarding" at bounding box center [355, 200] width 219 height 17
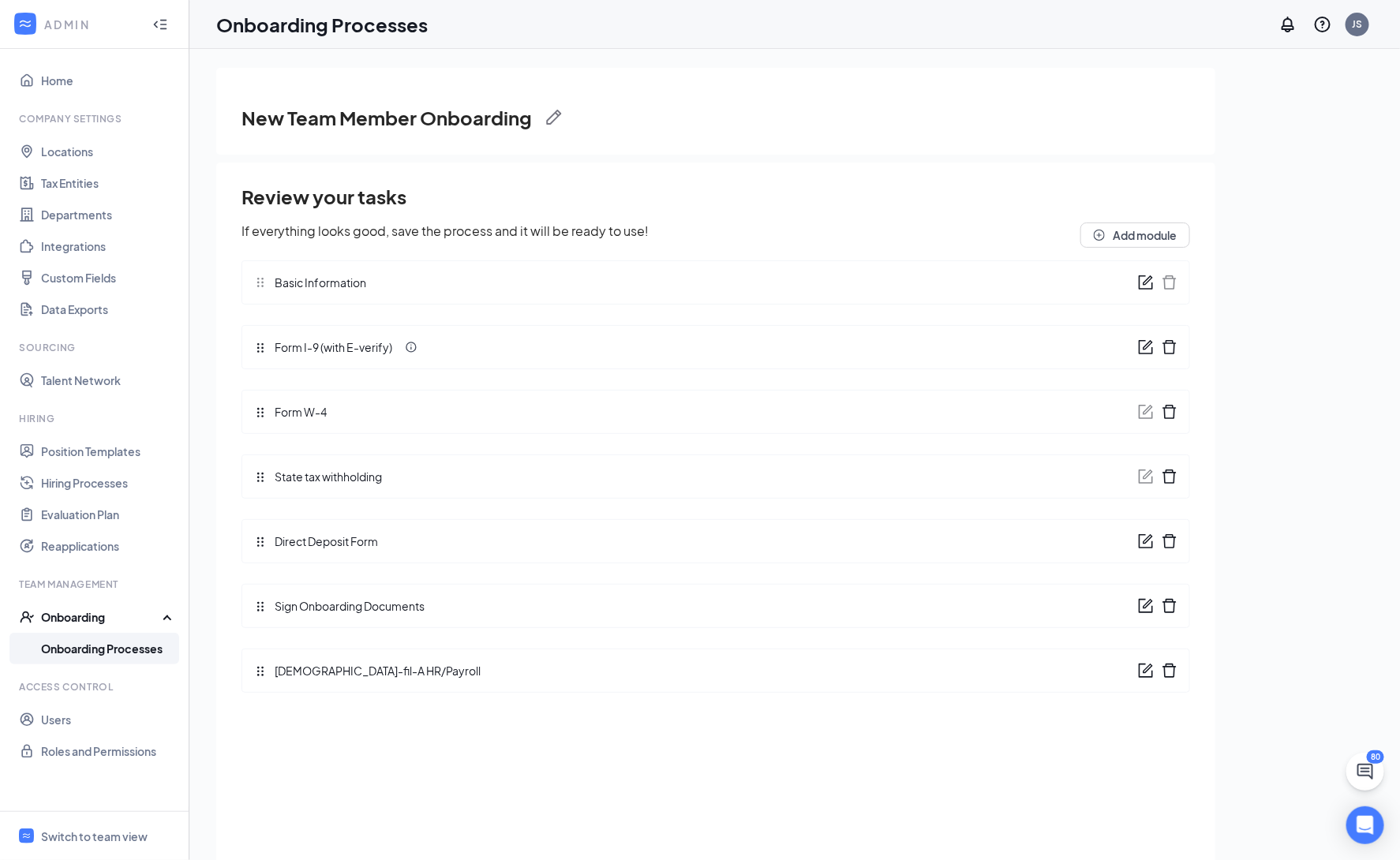
click at [1147, 542] on icon "form" at bounding box center [1147, 539] width 9 height 9
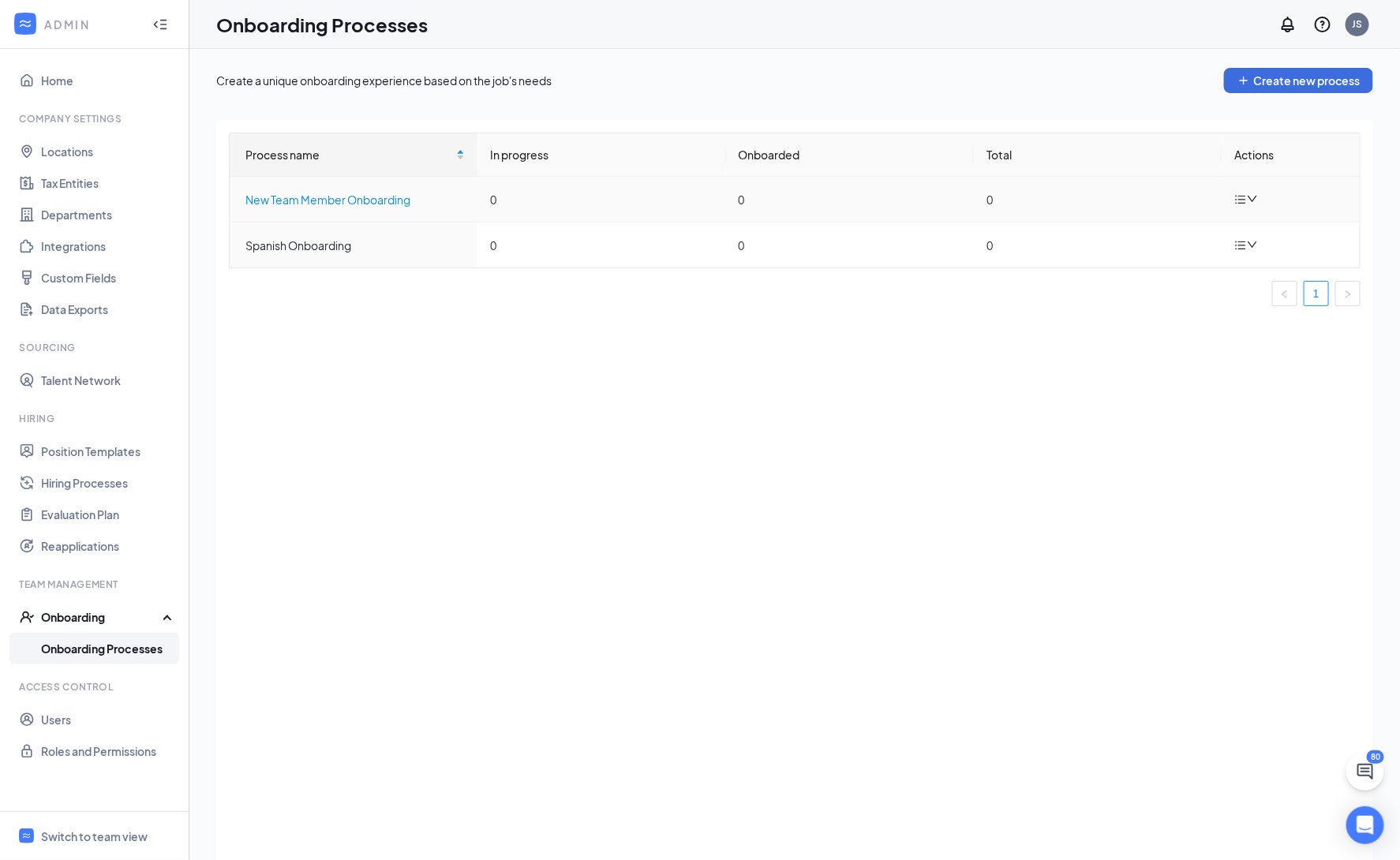
click at [317, 204] on div "New Team Member Onboarding" at bounding box center [355, 200] width 219 height 17
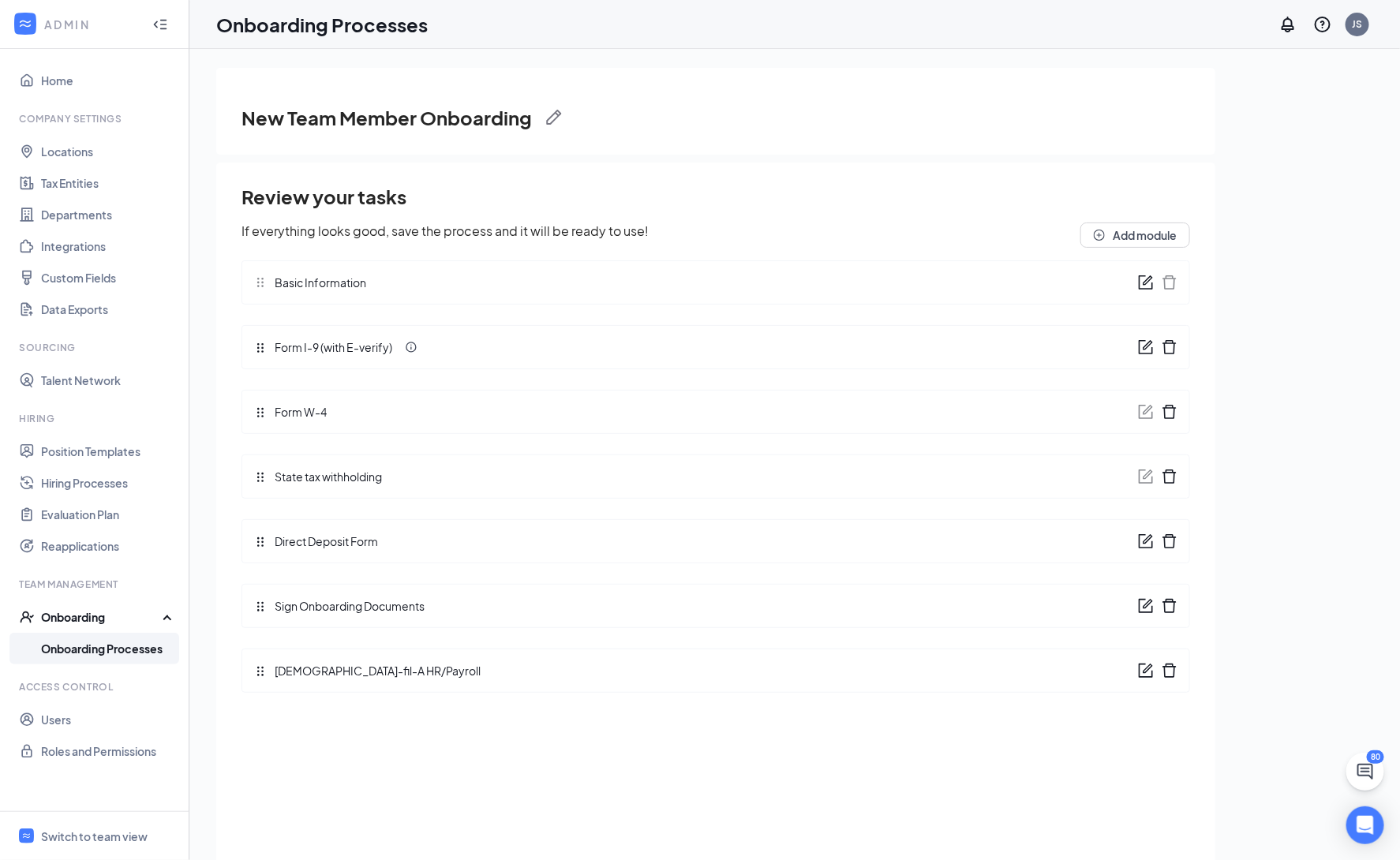
click at [1150, 674] on icon "form" at bounding box center [1146, 671] width 16 height 16
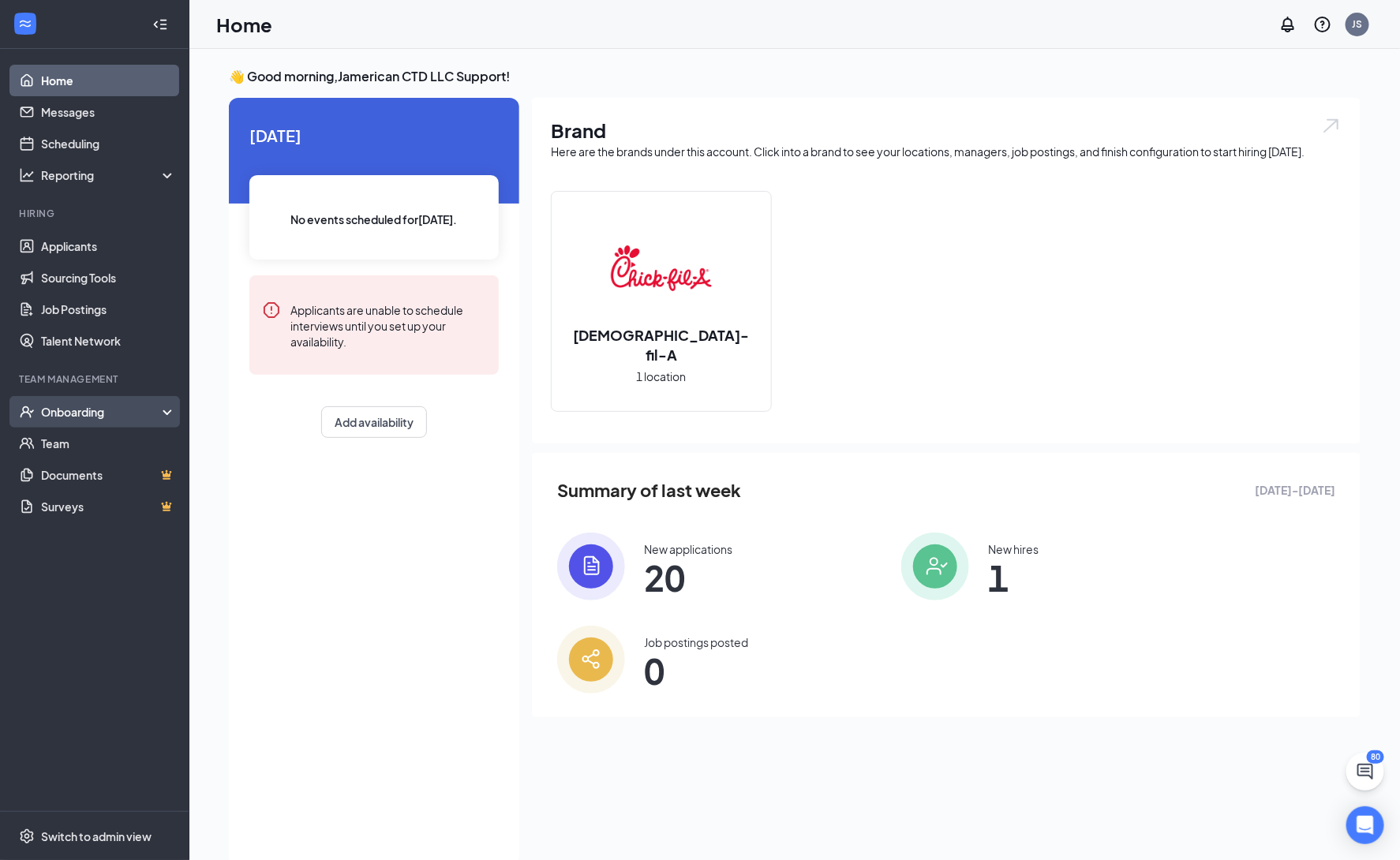
click at [75, 409] on div "Onboarding" at bounding box center [102, 412] width 122 height 16
click at [115, 509] on link "Onboarding Documents" at bounding box center [108, 507] width 135 height 32
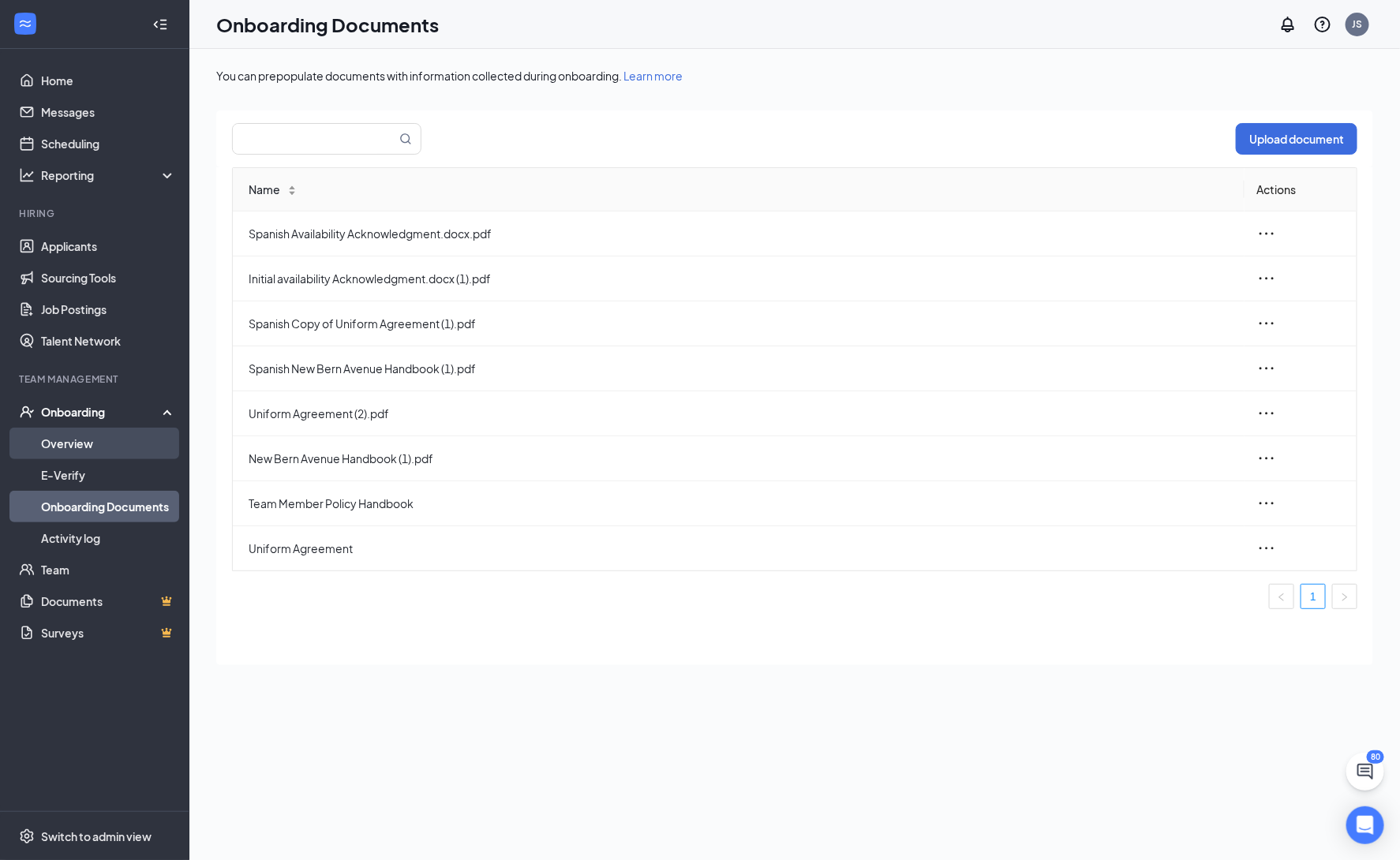
click at [94, 441] on link "Overview" at bounding box center [108, 443] width 135 height 32
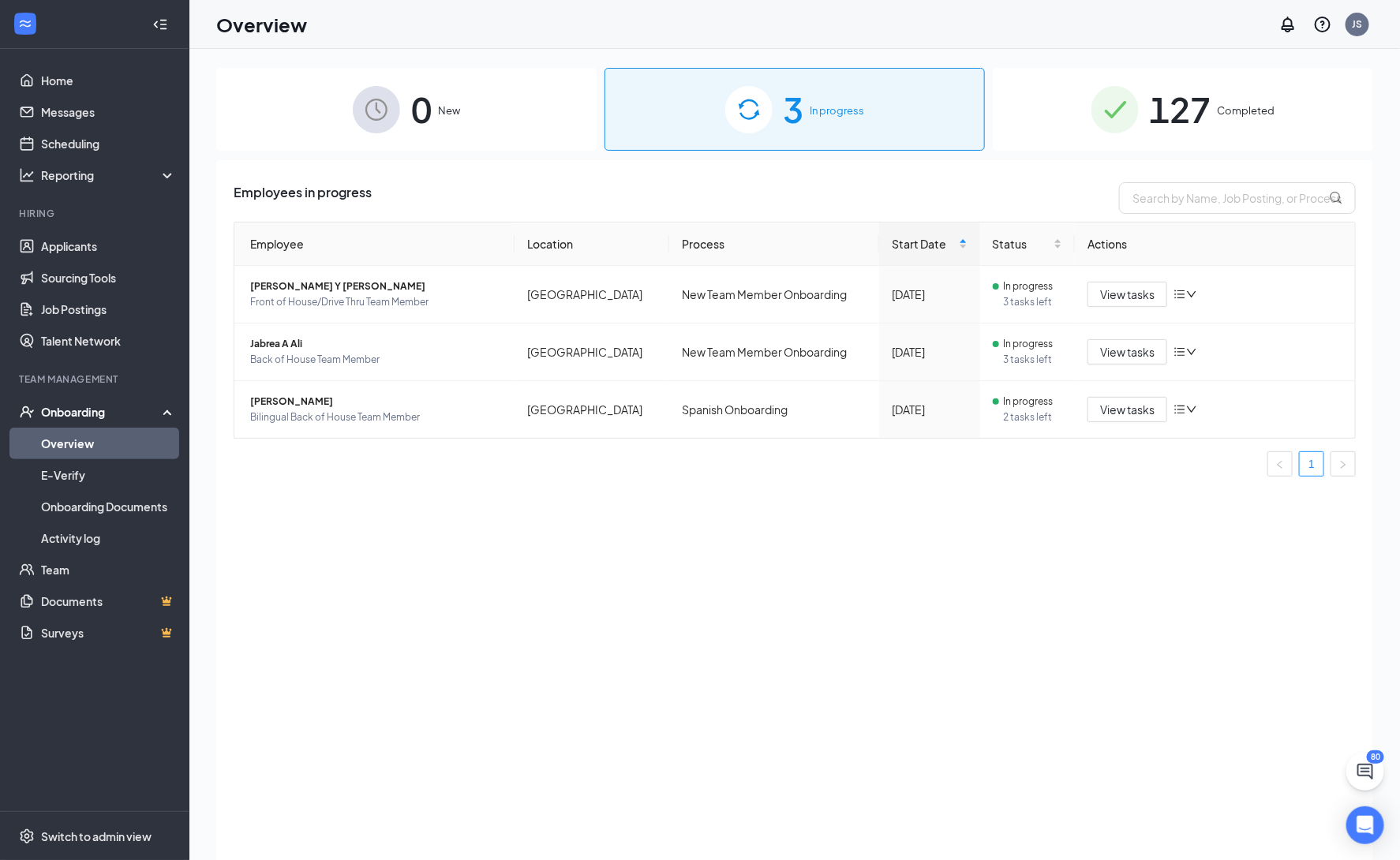
click at [799, 133] on span "3" at bounding box center [794, 109] width 21 height 54
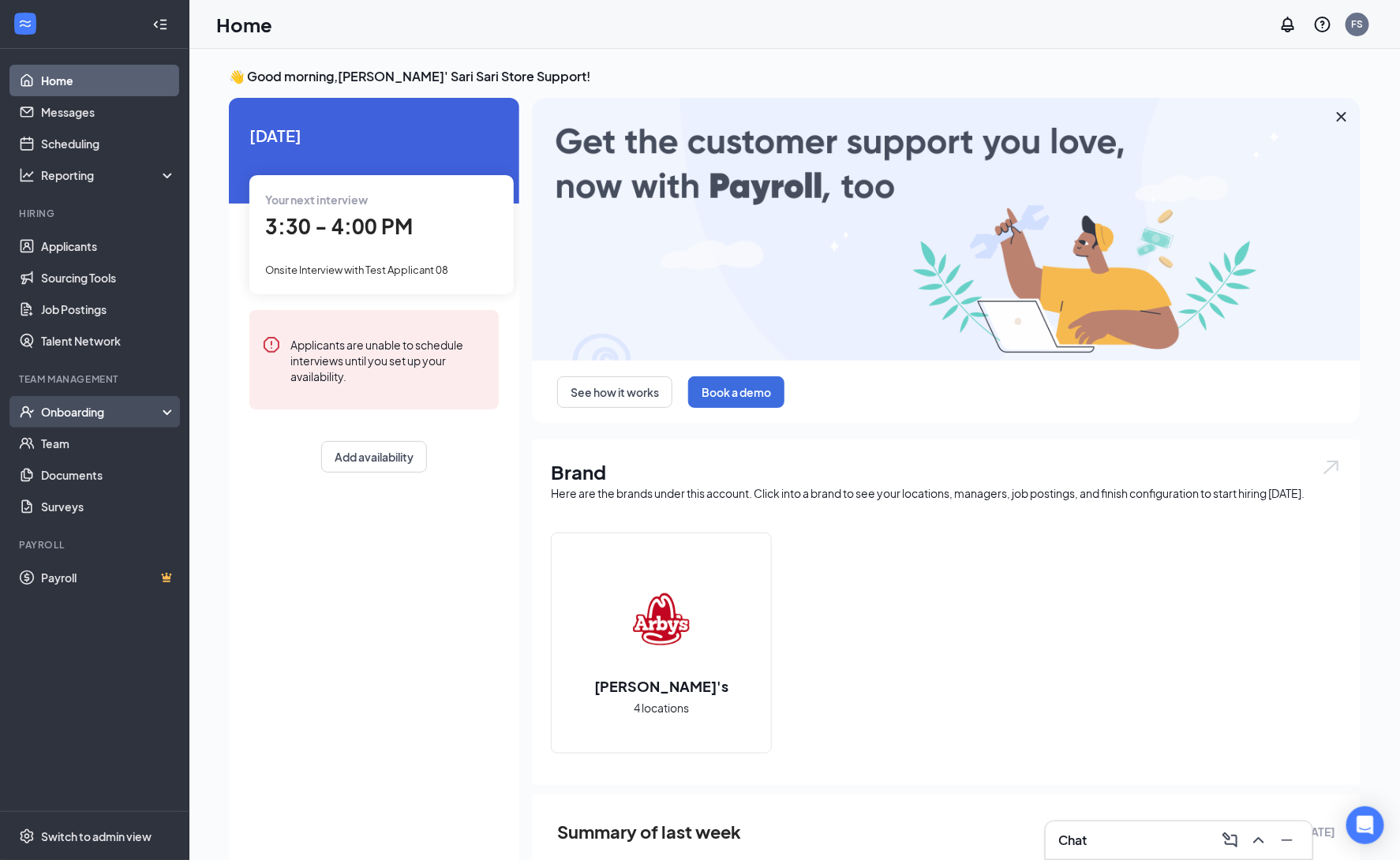
click at [148, 410] on div "Onboarding" at bounding box center [102, 412] width 122 height 16
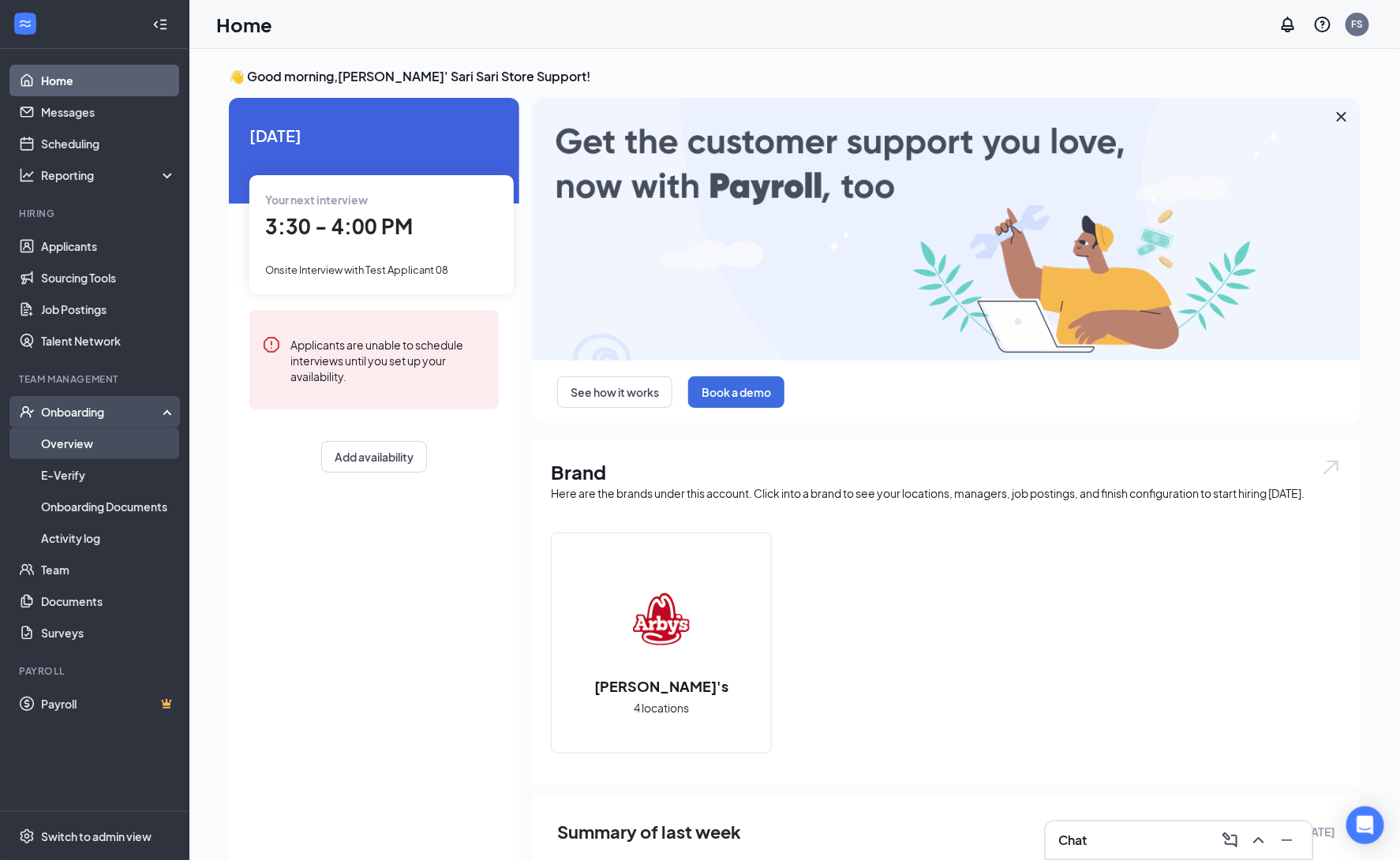
click at [110, 439] on link "Overview" at bounding box center [108, 443] width 135 height 32
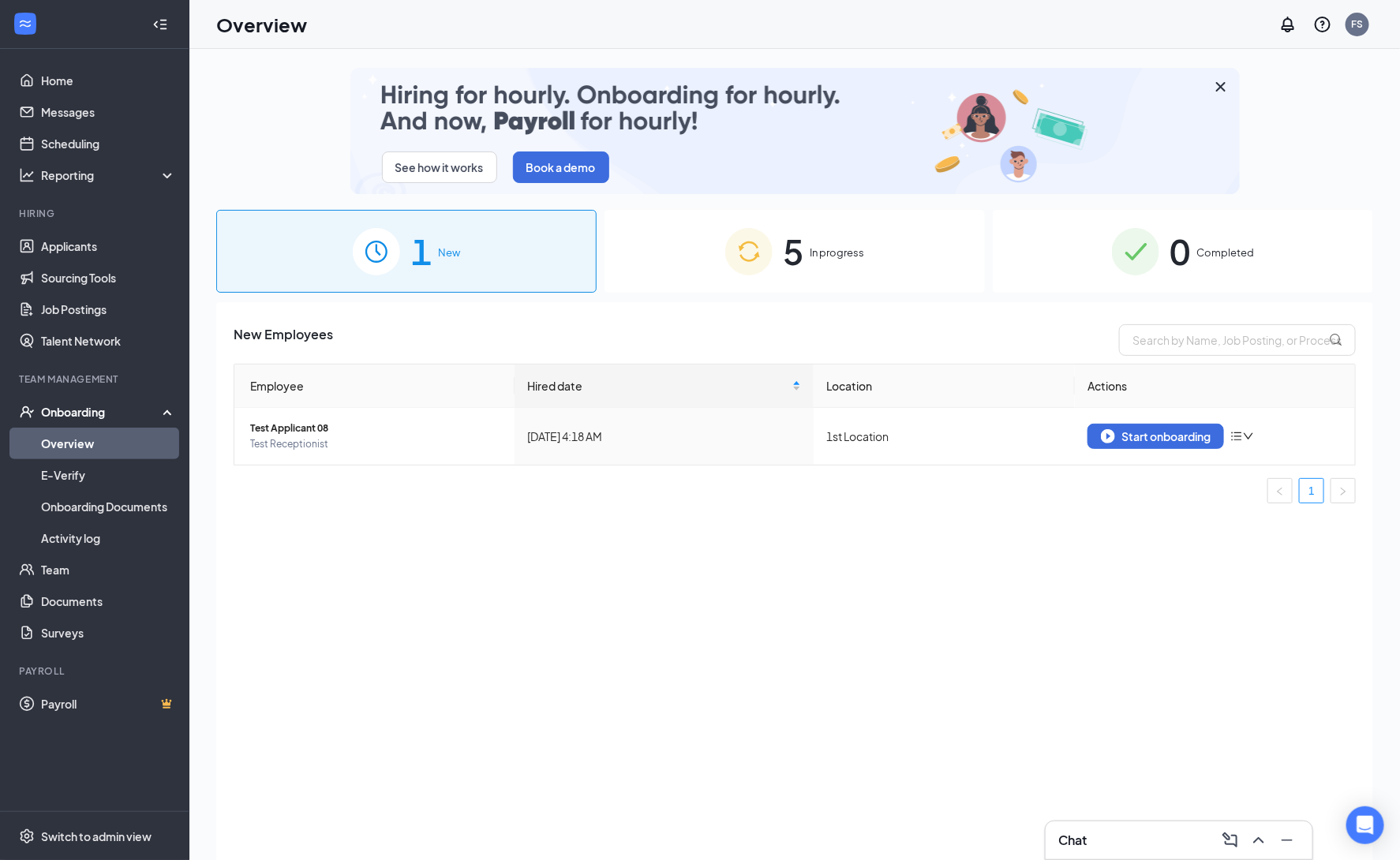
click at [831, 269] on div "5 In progress" at bounding box center [795, 251] width 380 height 83
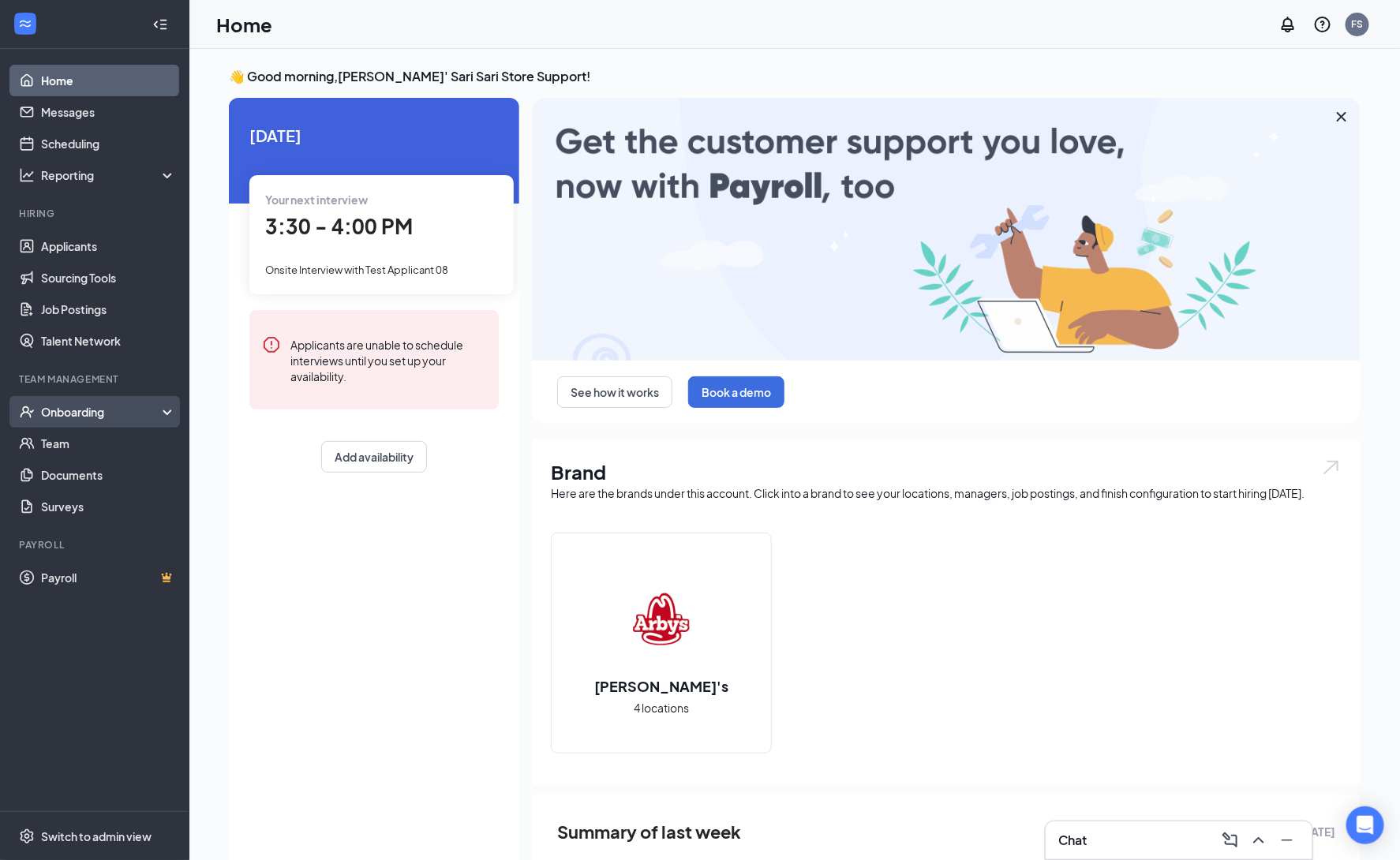
drag, startPoint x: 128, startPoint y: 406, endPoint x: 126, endPoint y: 424, distance: 18.1
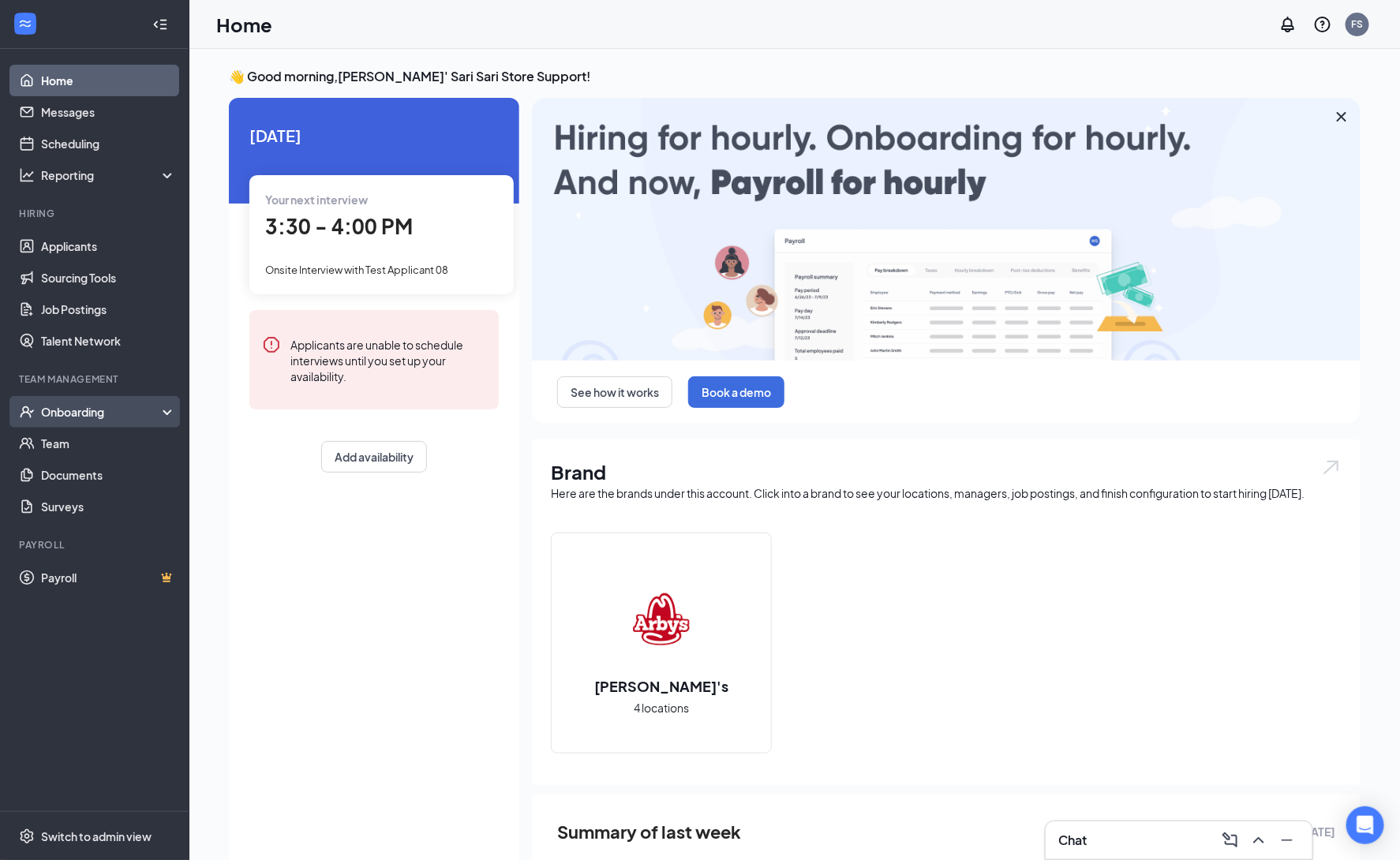
click at [126, 406] on div "Onboarding" at bounding box center [102, 412] width 122 height 16
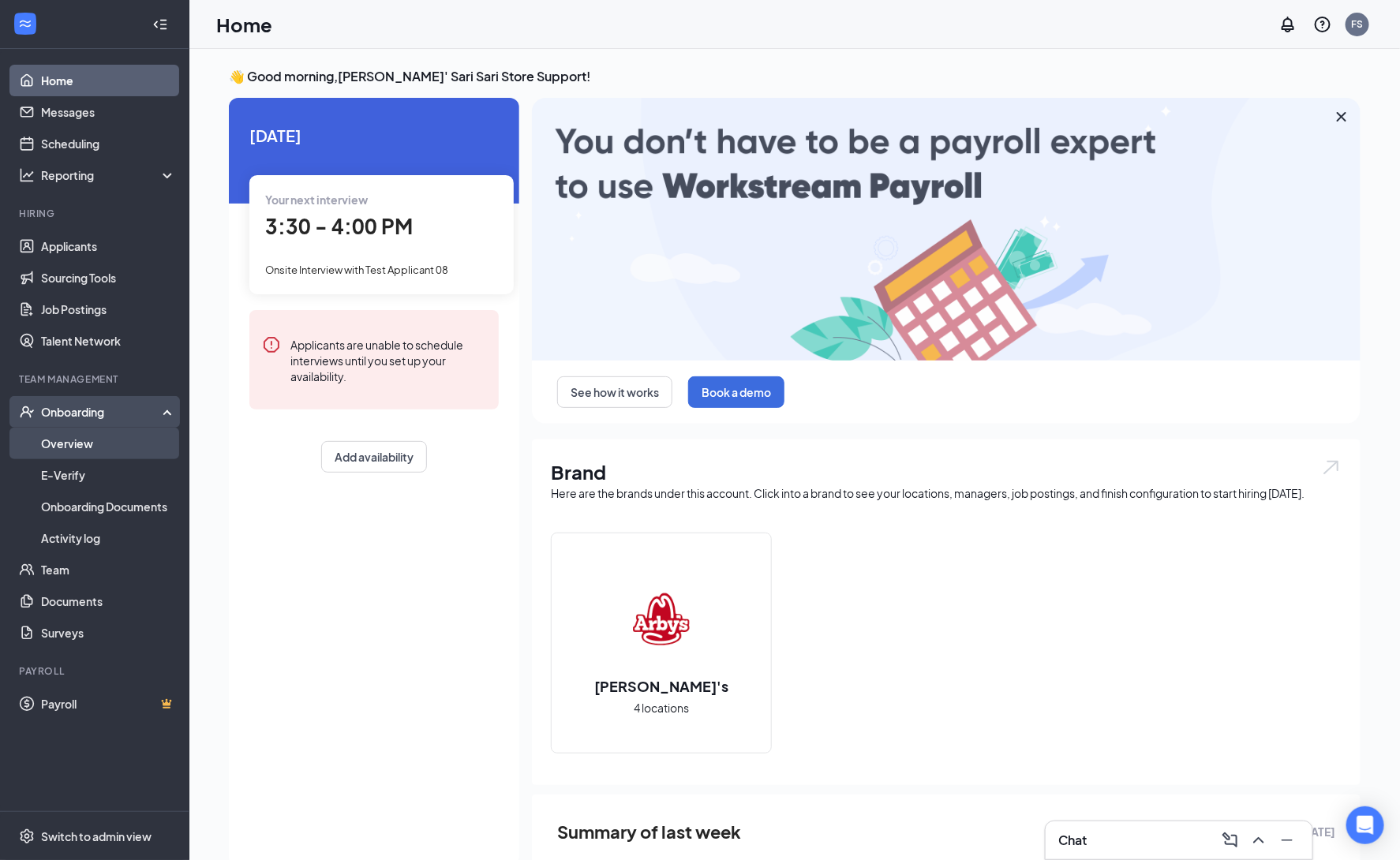
click at [137, 440] on link "Overview" at bounding box center [108, 443] width 135 height 32
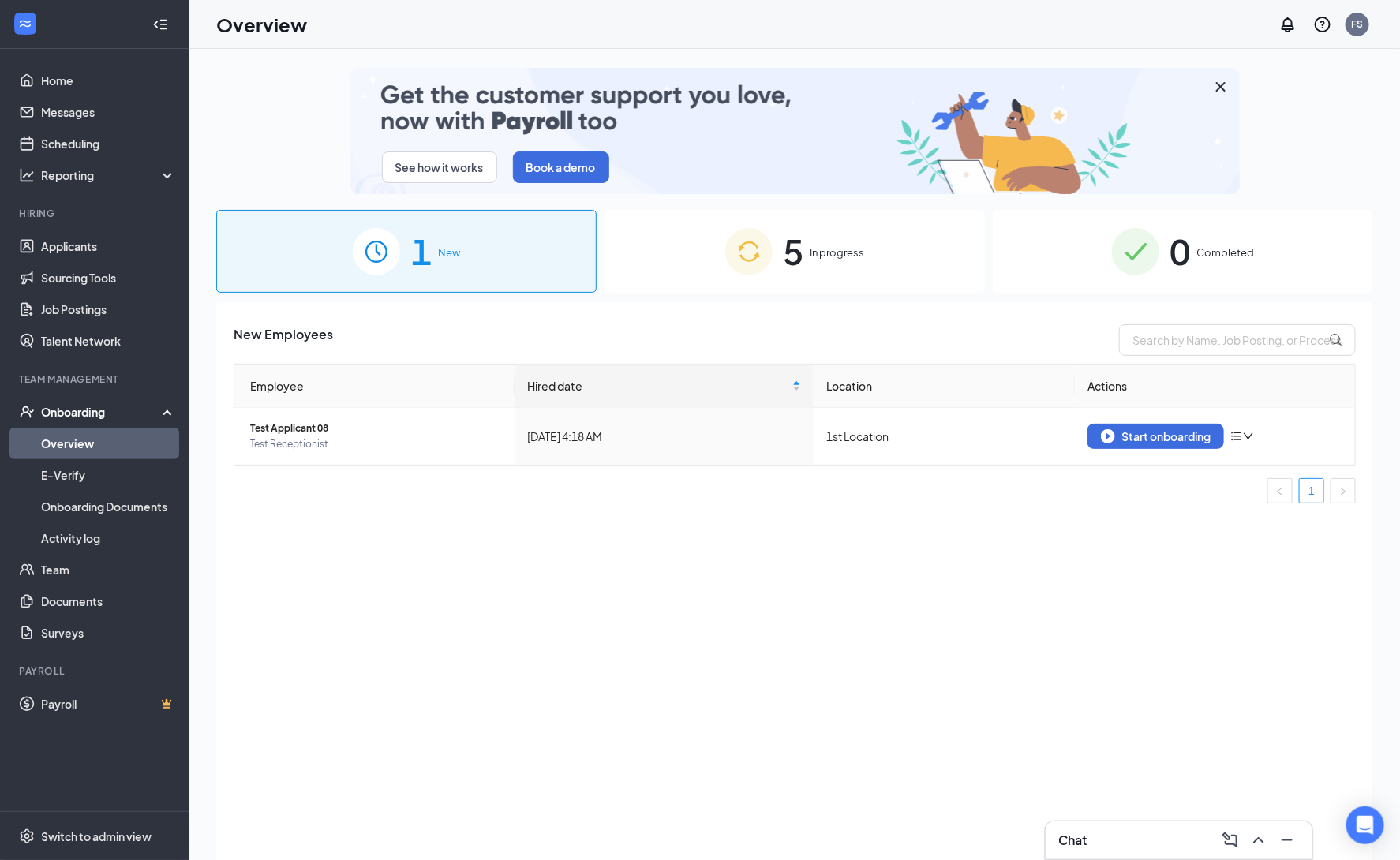
click at [744, 243] on img at bounding box center [749, 252] width 47 height 47
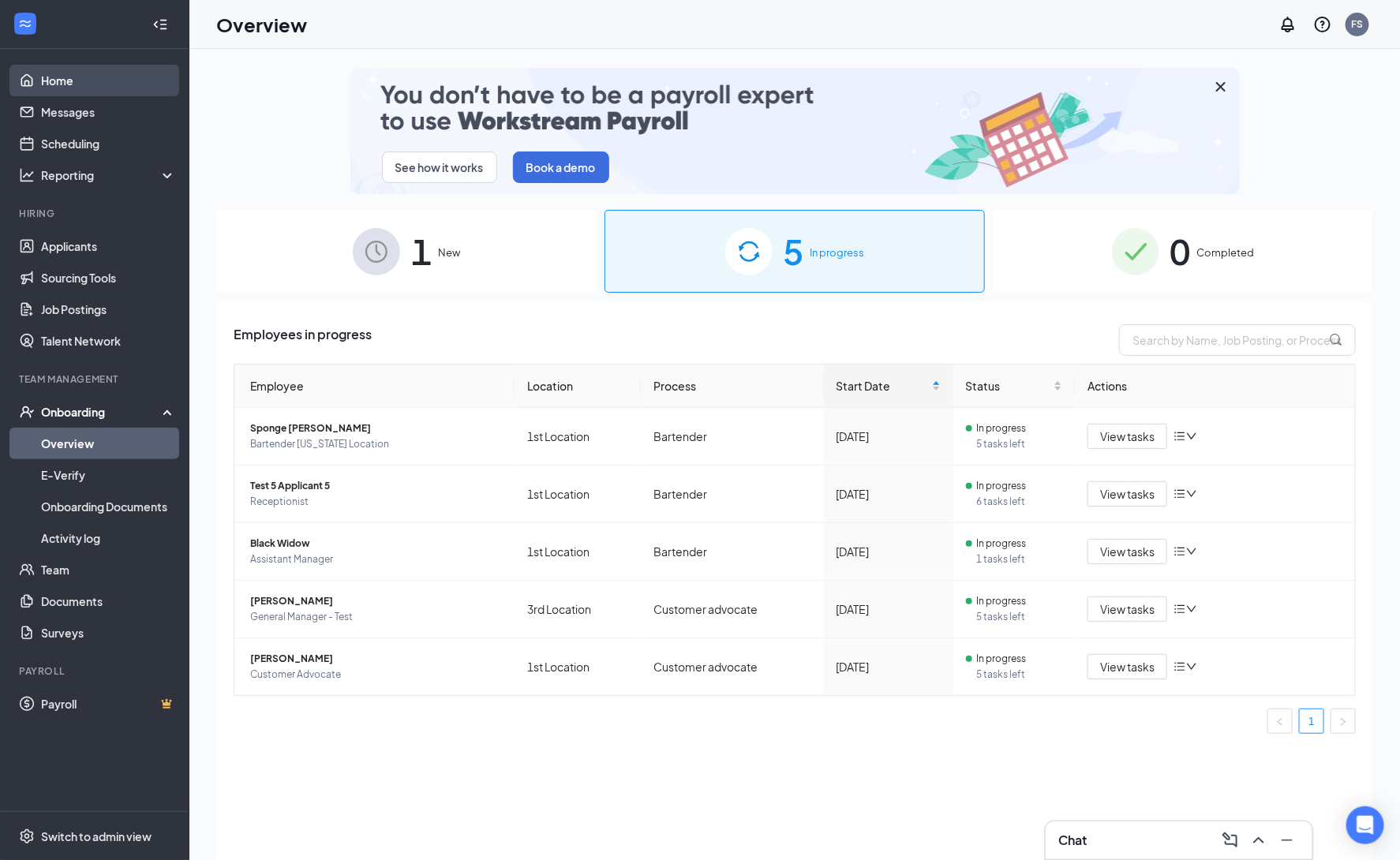
click at [41, 84] on link "Home" at bounding box center [108, 80] width 135 height 32
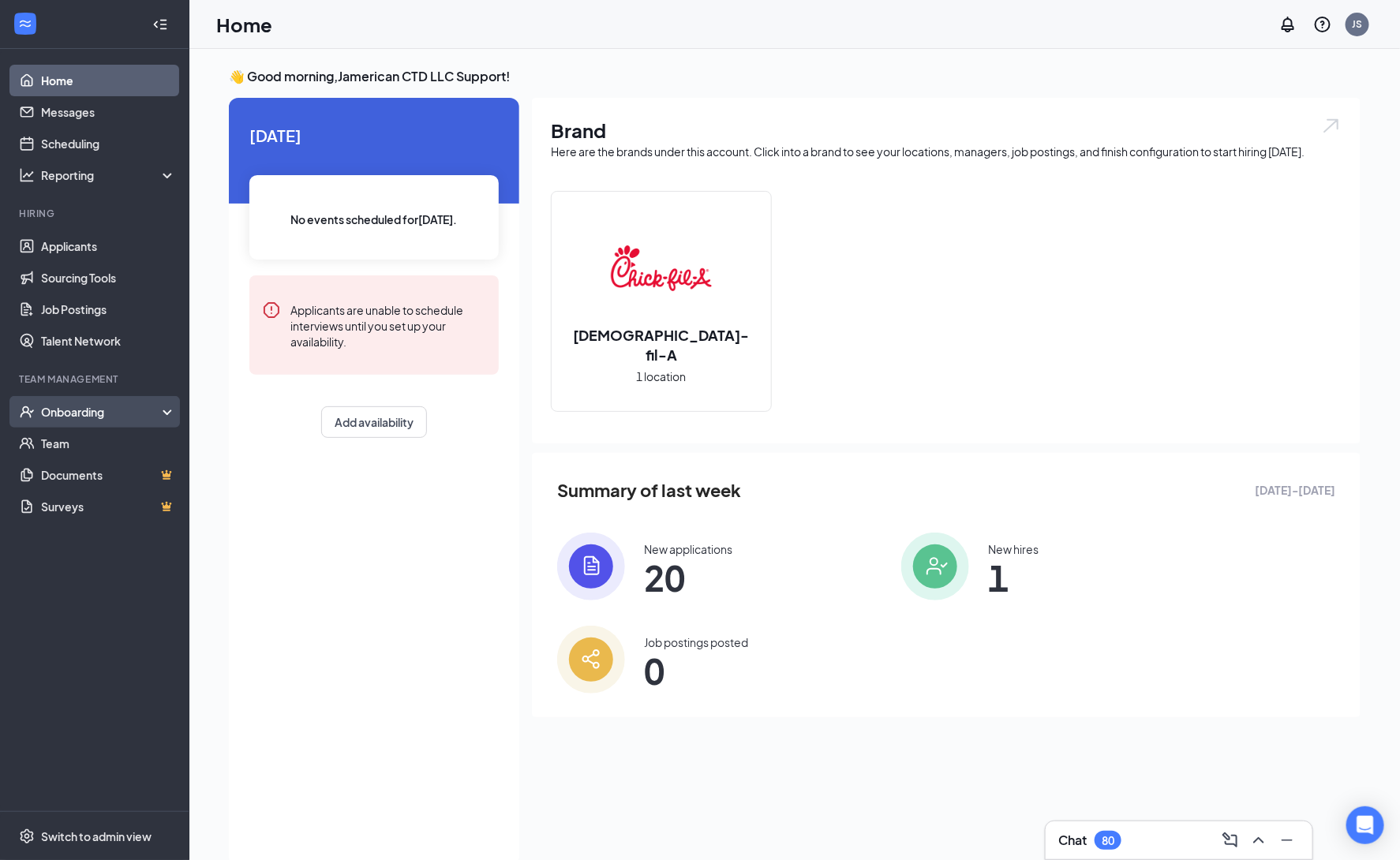
click at [103, 415] on div "Onboarding" at bounding box center [102, 412] width 122 height 16
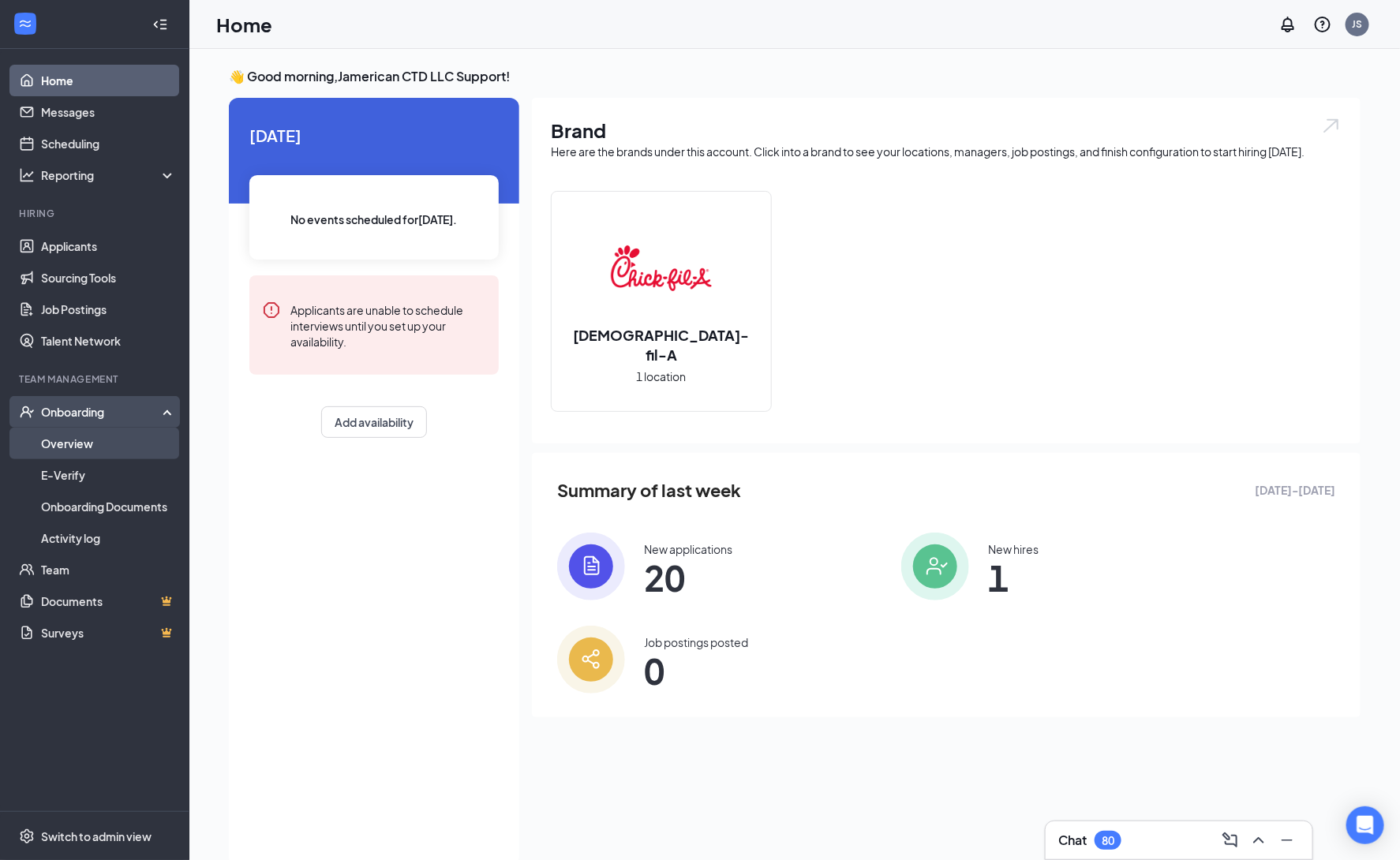
click at [109, 447] on link "Overview" at bounding box center [108, 443] width 135 height 32
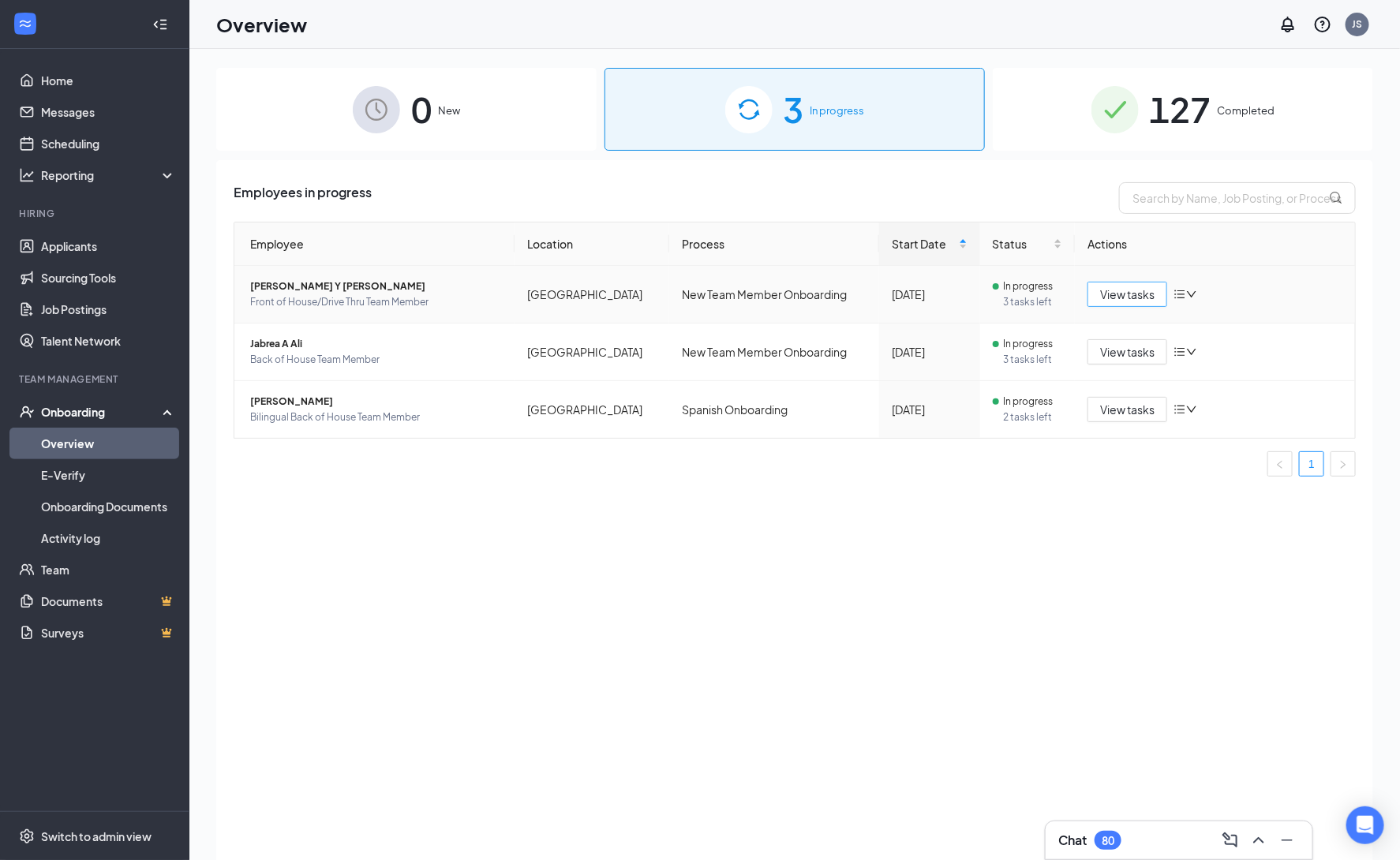
click at [1116, 300] on span "View tasks" at bounding box center [1127, 294] width 54 height 17
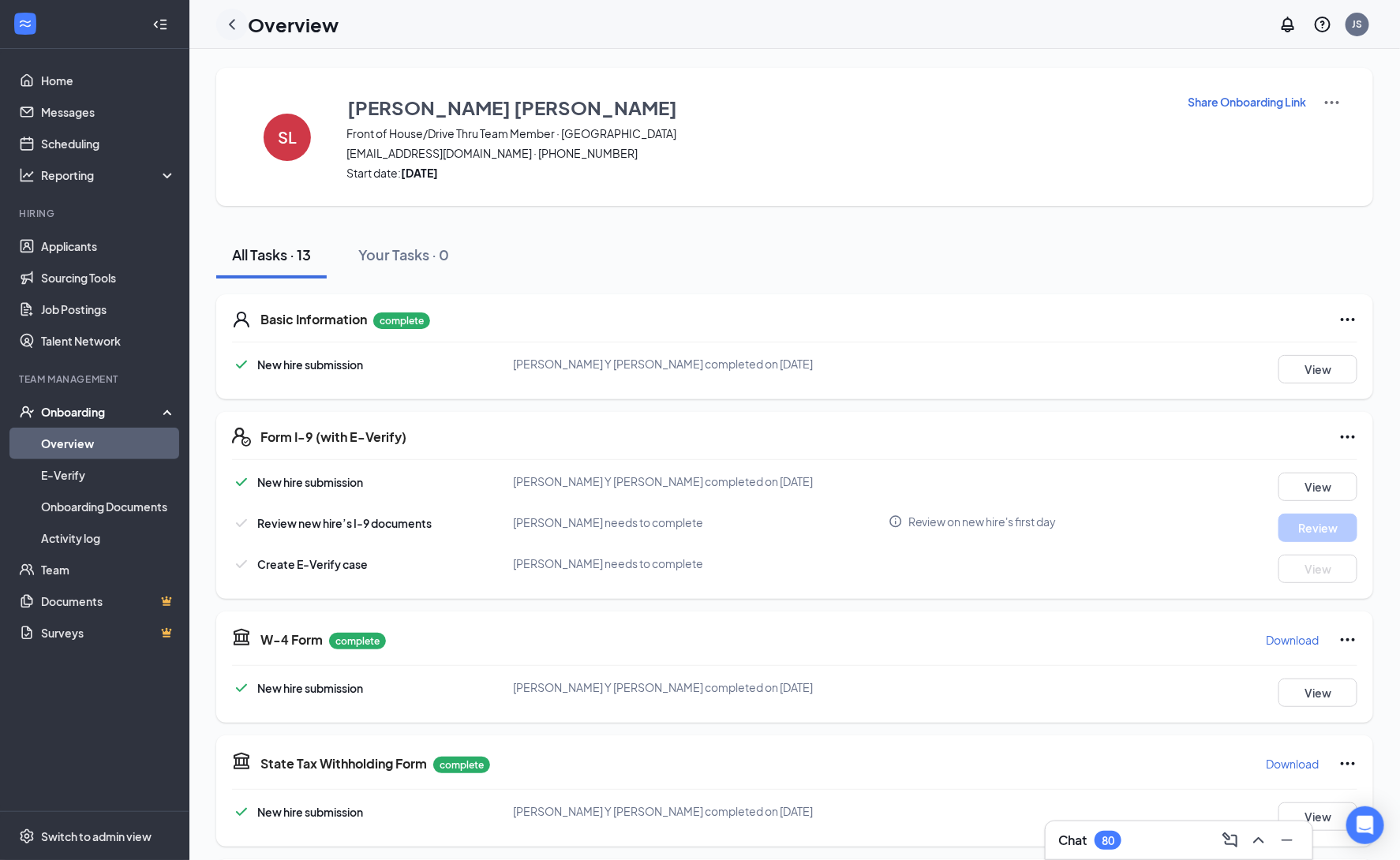
click at [236, 24] on icon "ChevronLeft" at bounding box center [232, 24] width 19 height 19
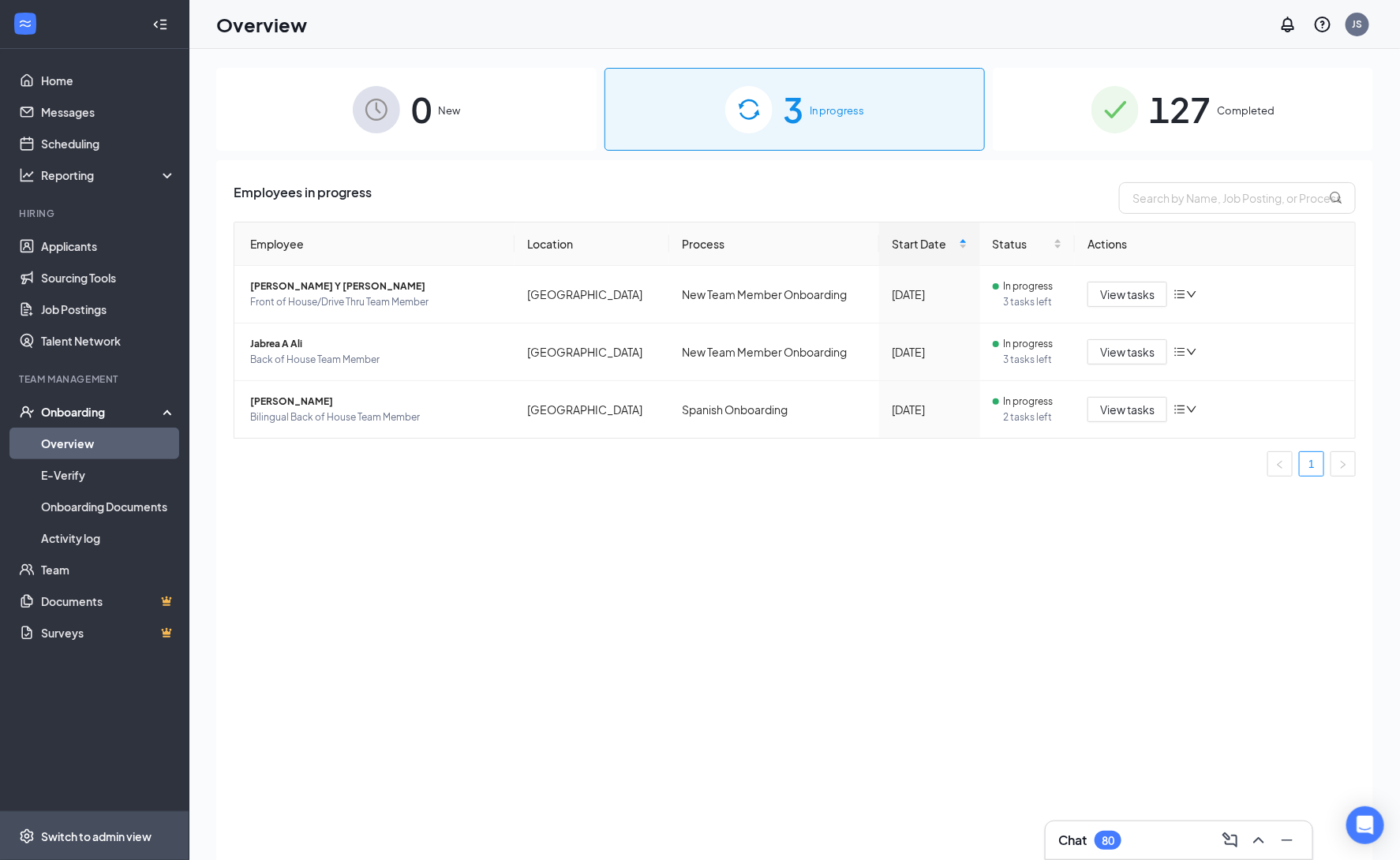
click at [103, 836] on div "Switch to admin view" at bounding box center [96, 836] width 110 height 16
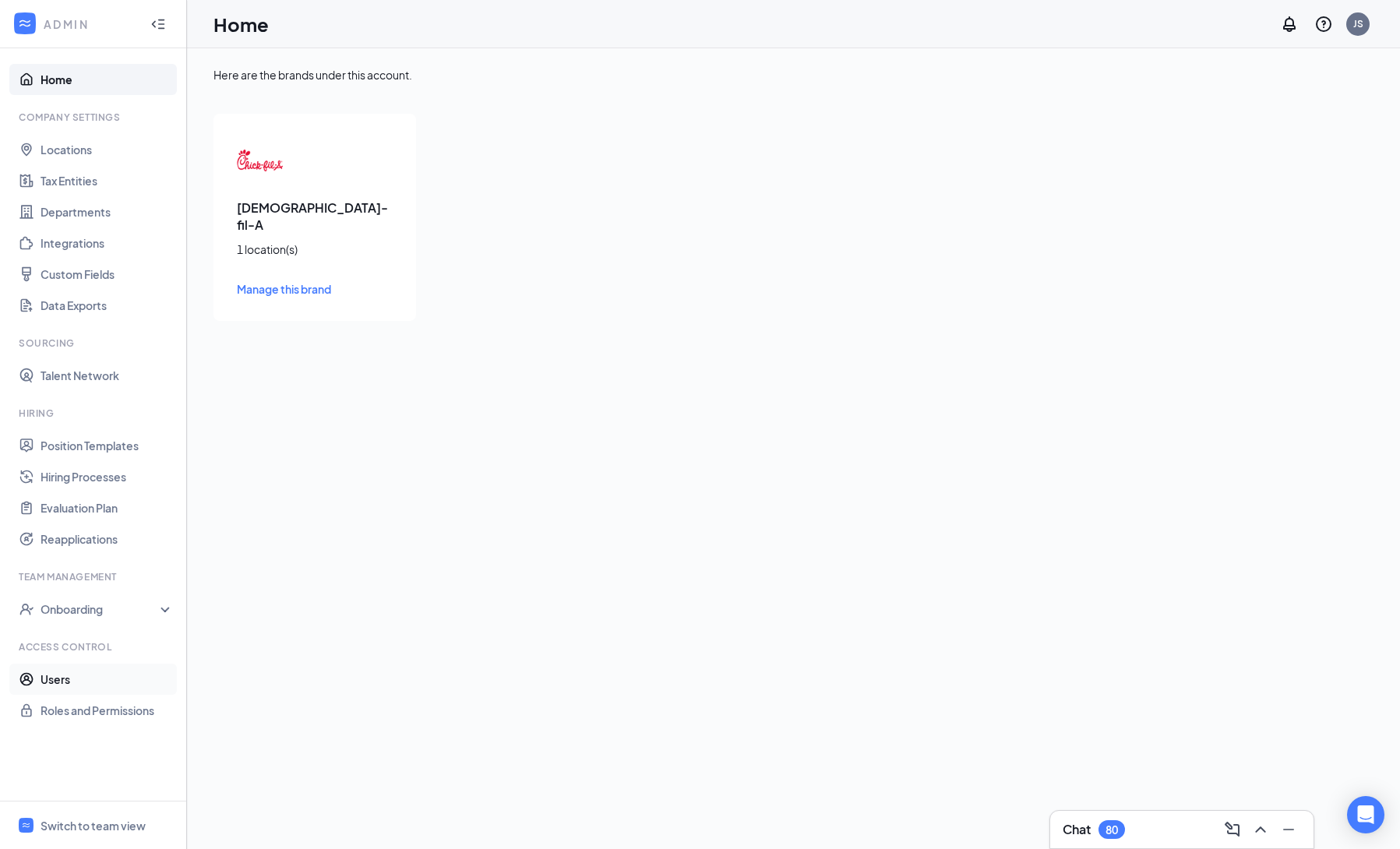
click at [67, 666] on link "Users" at bounding box center [107, 679] width 133 height 31
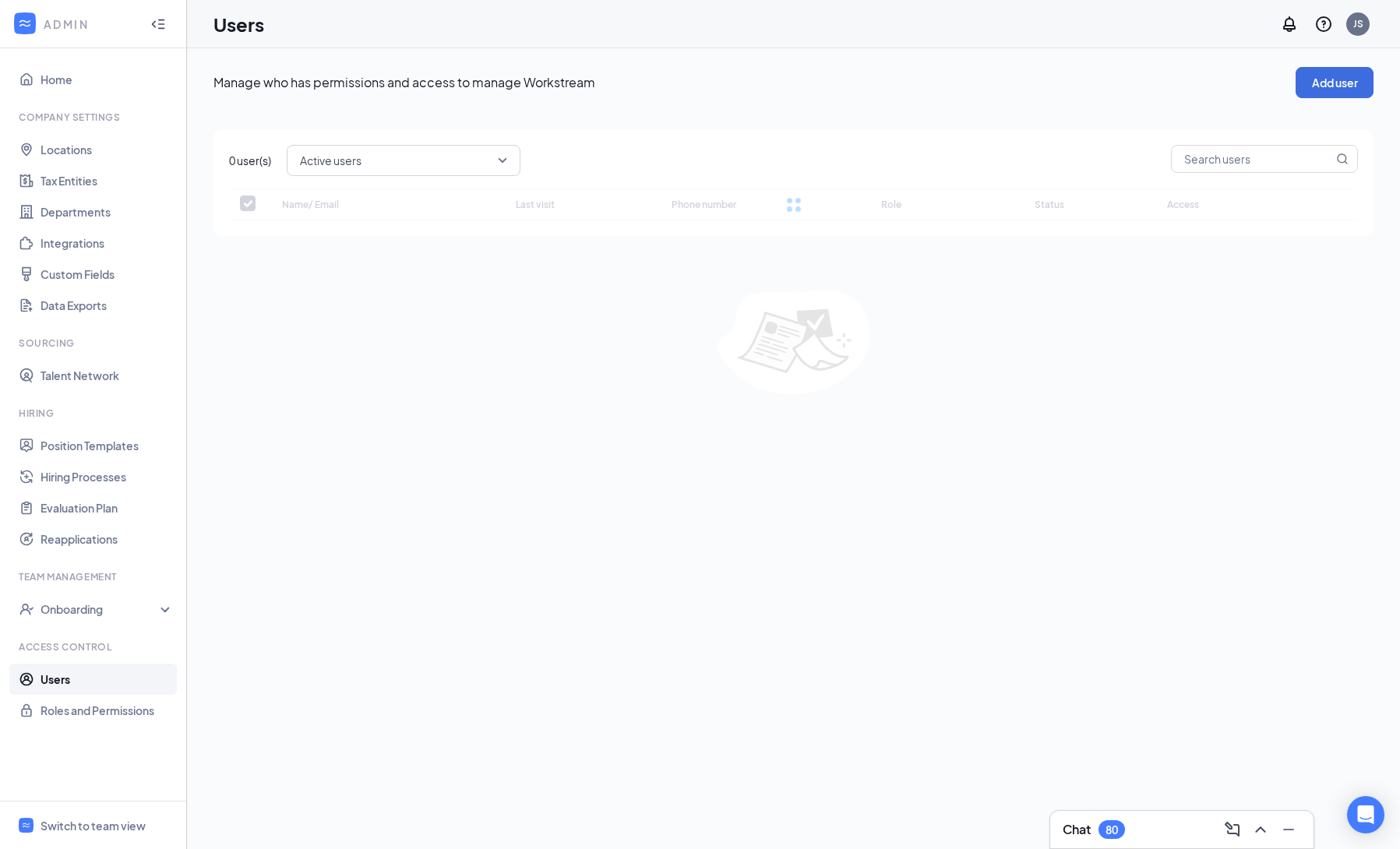
checkbox input "false"
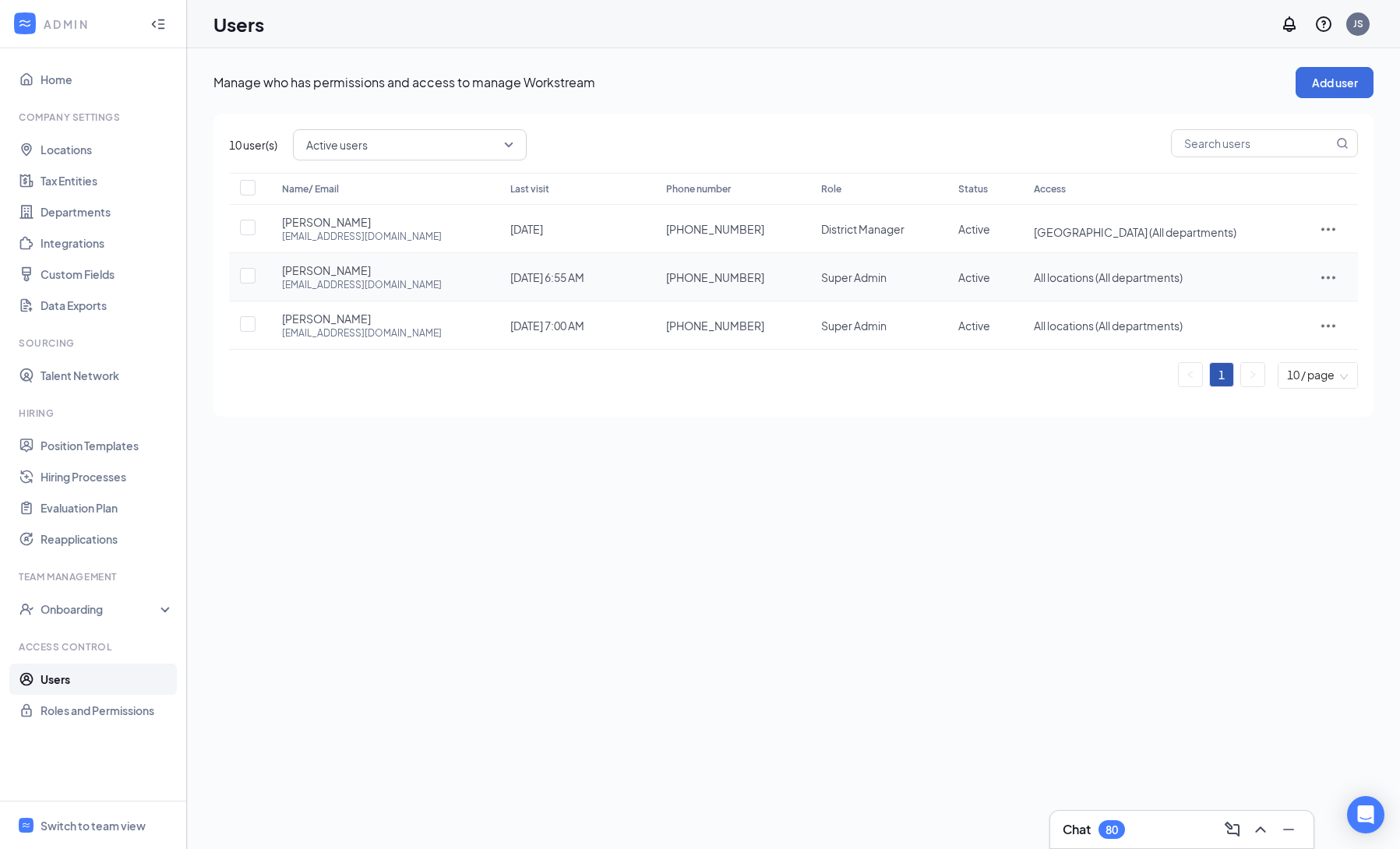
click at [1329, 280] on icon "ActionsIcon" at bounding box center [1328, 277] width 19 height 19
click at [1292, 318] on span "Edit user" at bounding box center [1281, 311] width 97 height 17
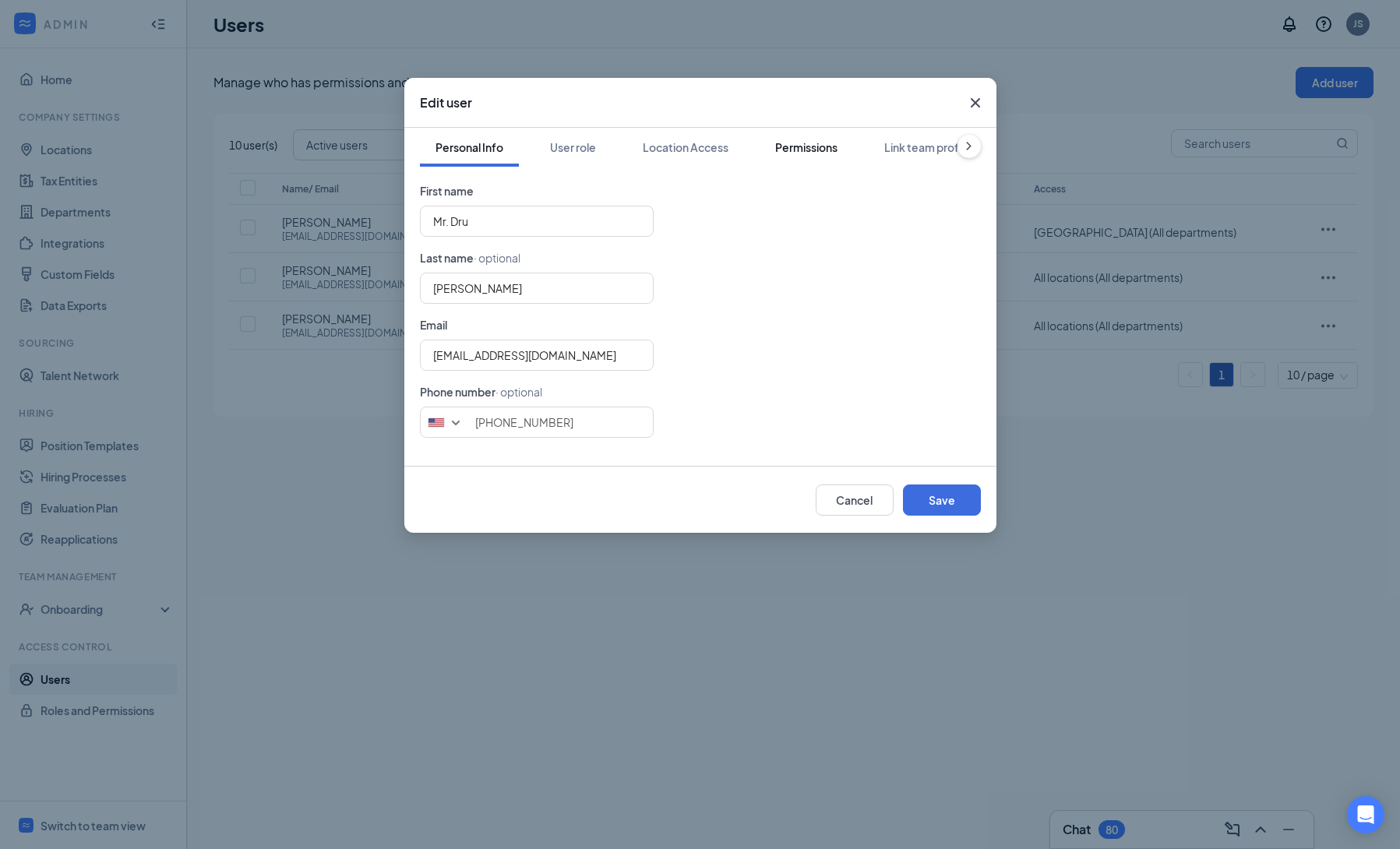
click at [816, 152] on div "Permissions" at bounding box center [806, 147] width 62 height 16
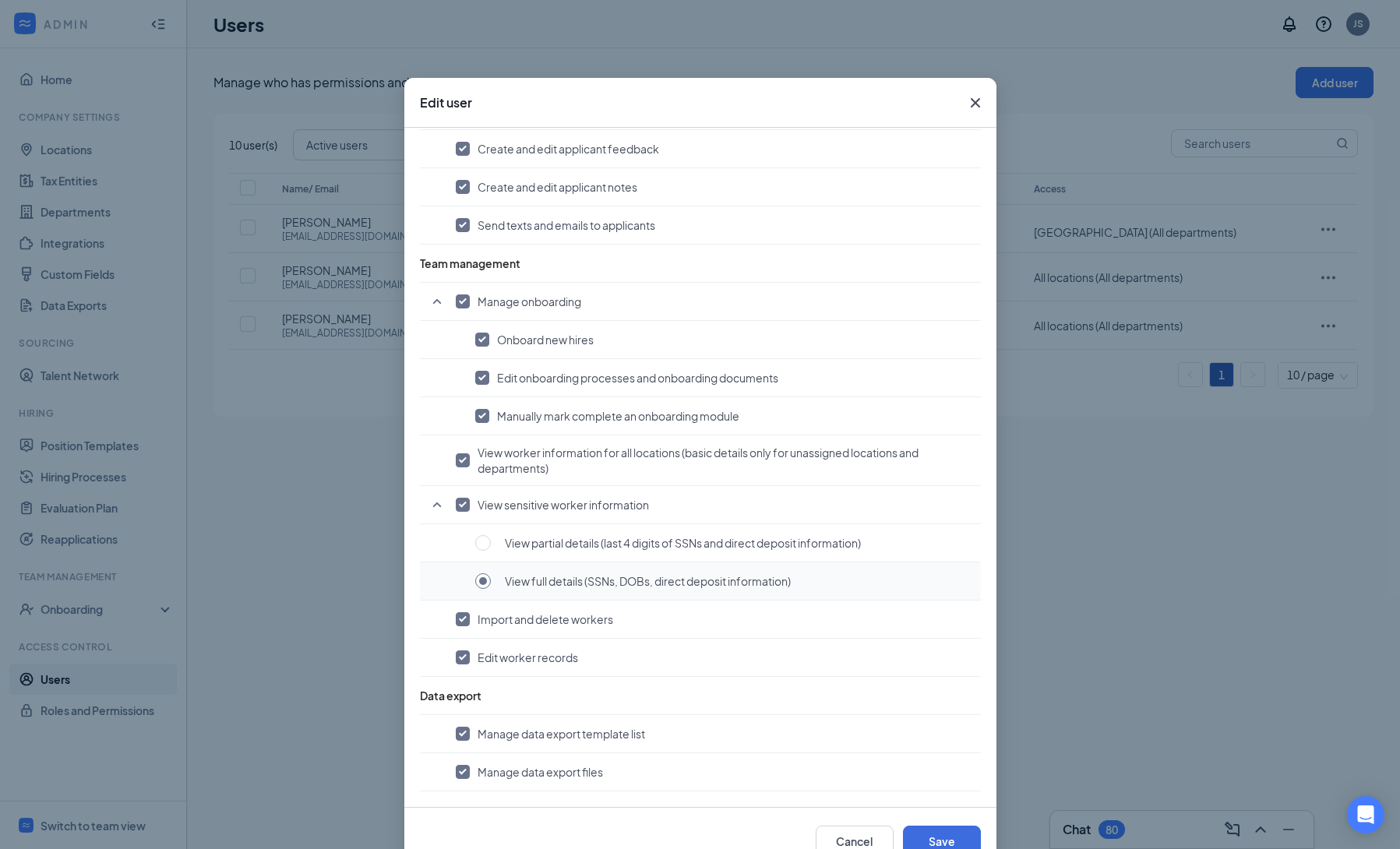
scroll to position [43, 0]
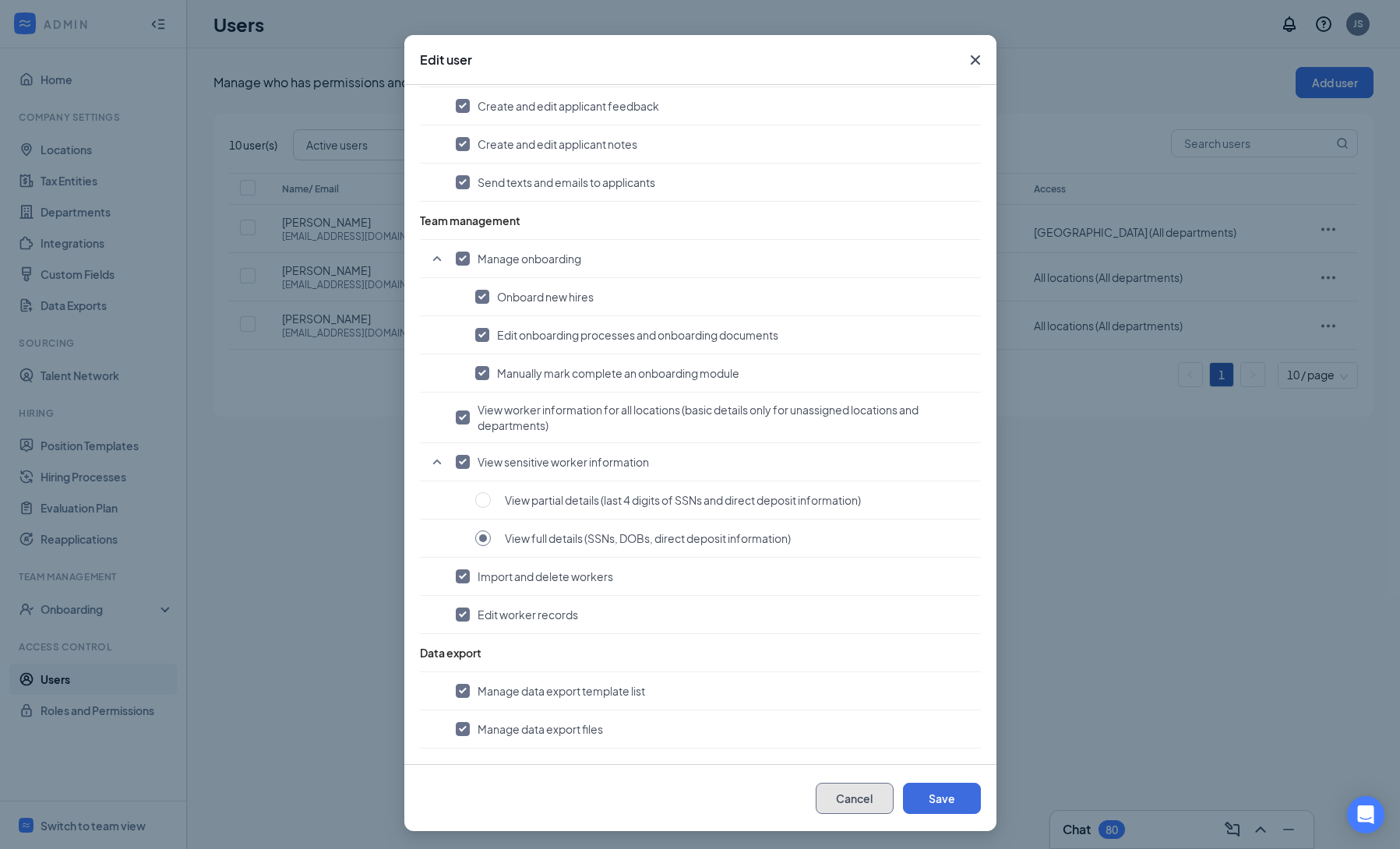
drag, startPoint x: 822, startPoint y: 796, endPoint x: 879, endPoint y: 689, distance: 121.2
click at [823, 794] on button "Cancel" at bounding box center [855, 798] width 78 height 31
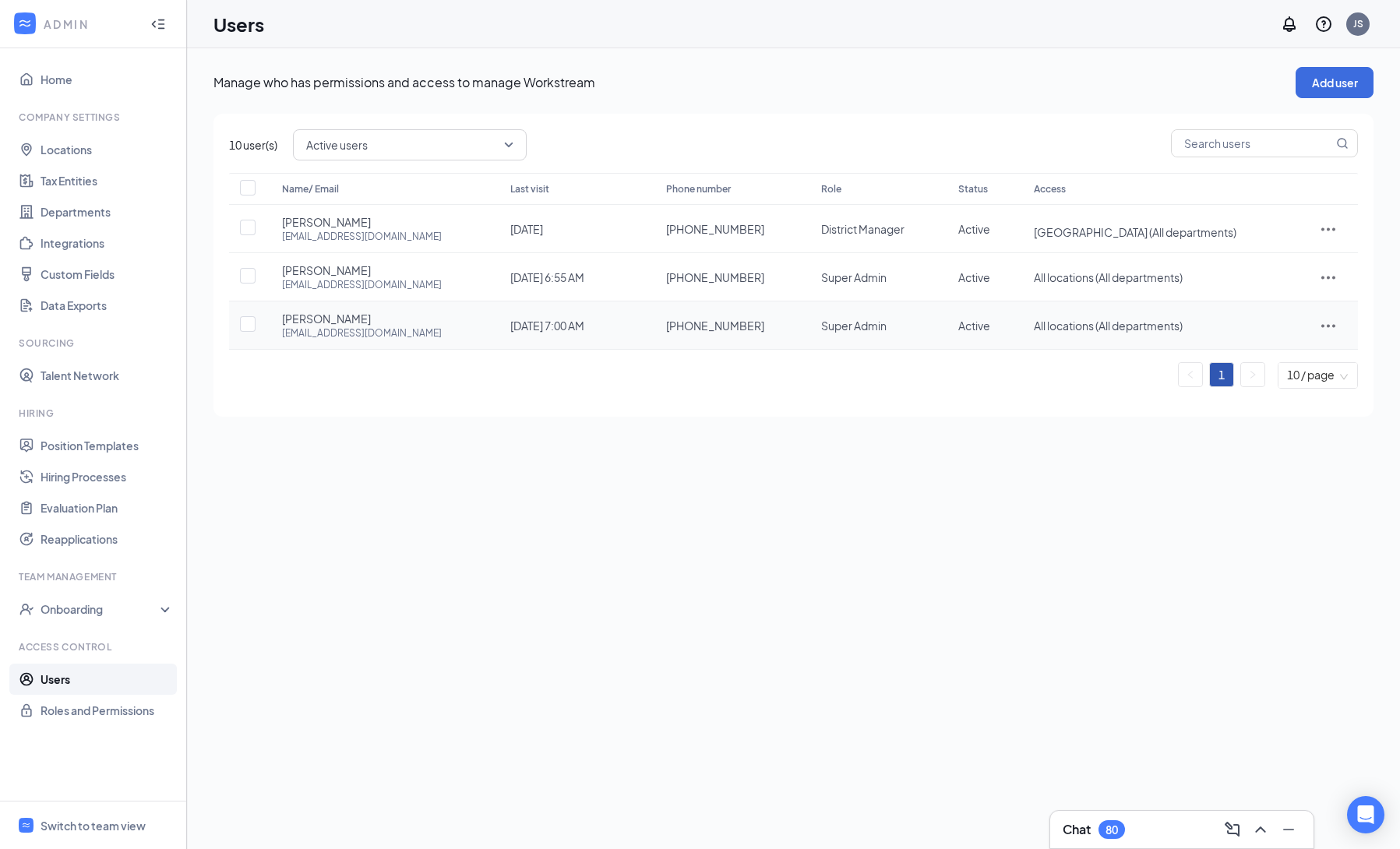
click at [1319, 329] on icon "ActionsIcon" at bounding box center [1328, 326] width 19 height 19
click at [1277, 359] on span "Edit user" at bounding box center [1281, 360] width 97 height 17
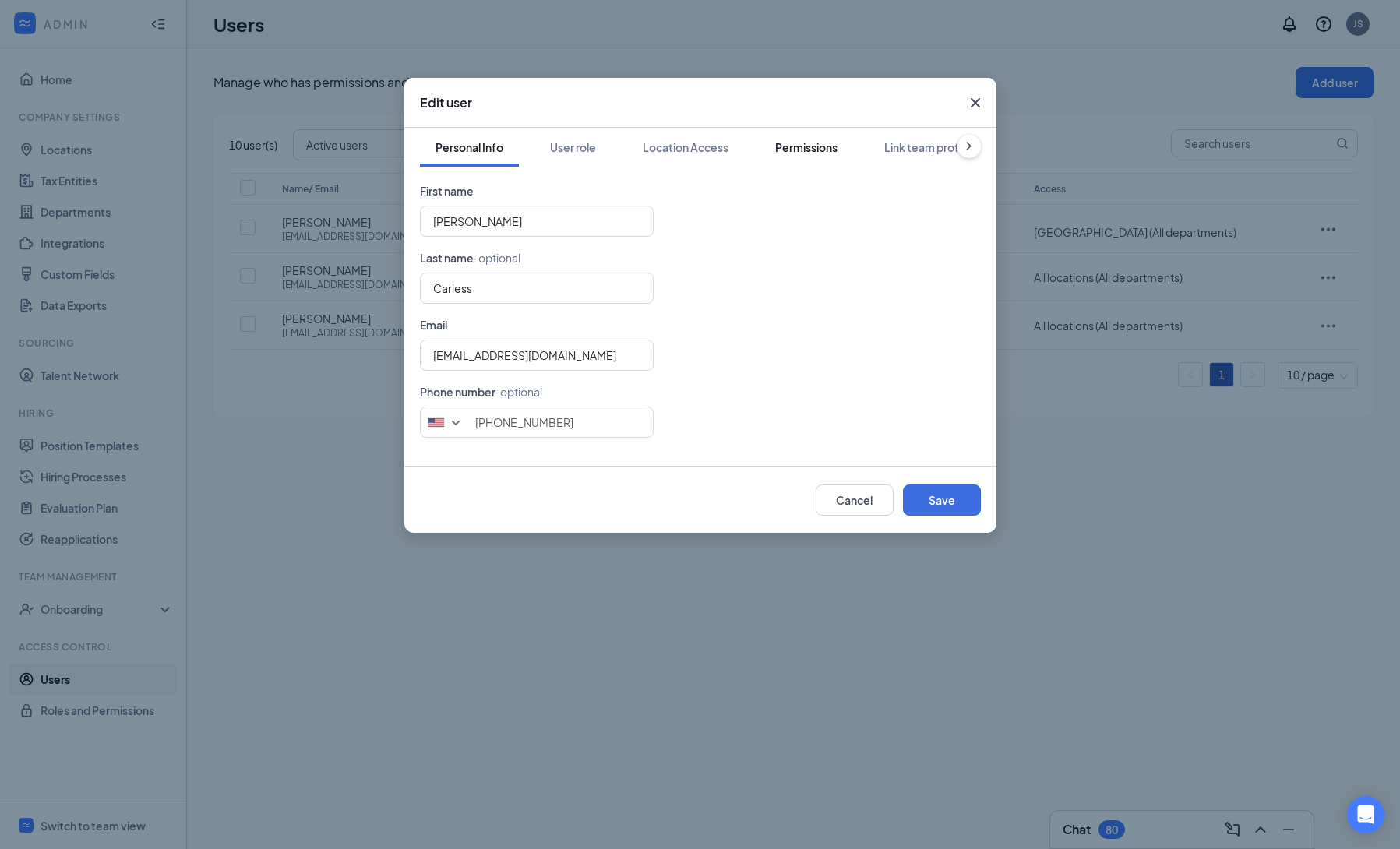
click at [816, 149] on div "Permissions" at bounding box center [806, 147] width 62 height 16
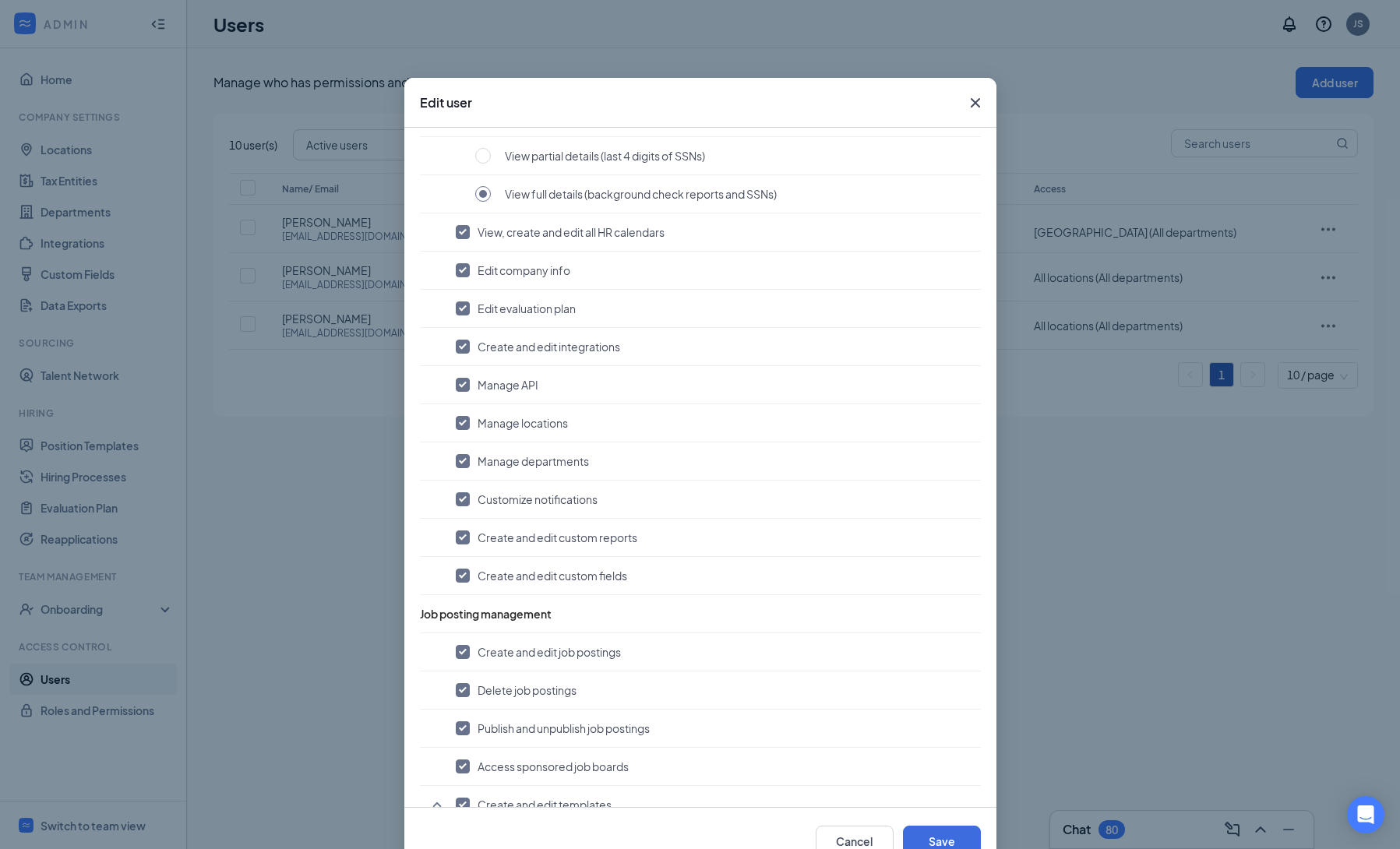
scroll to position [0, 0]
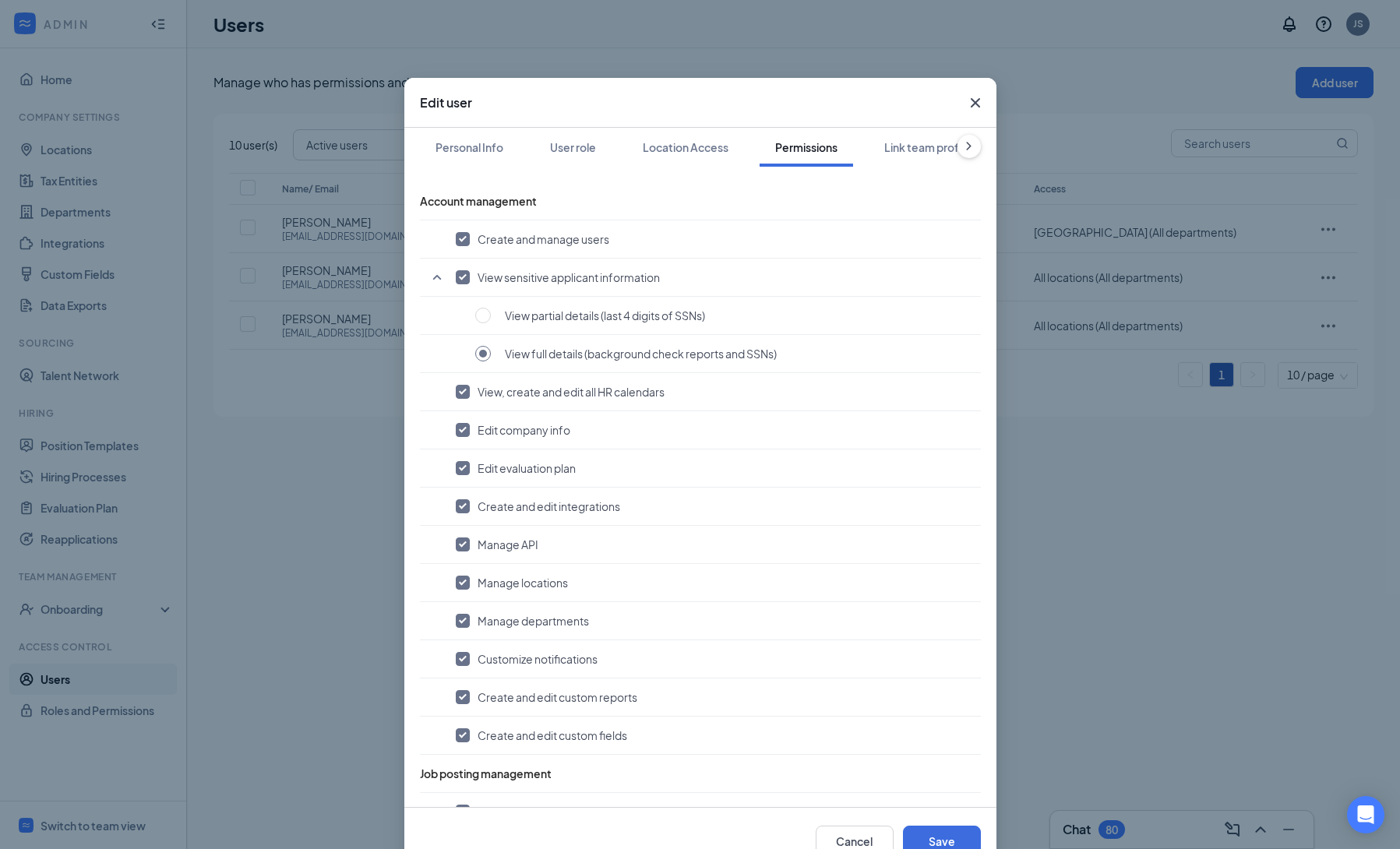
click at [966, 104] on icon "Cross" at bounding box center [975, 103] width 19 height 19
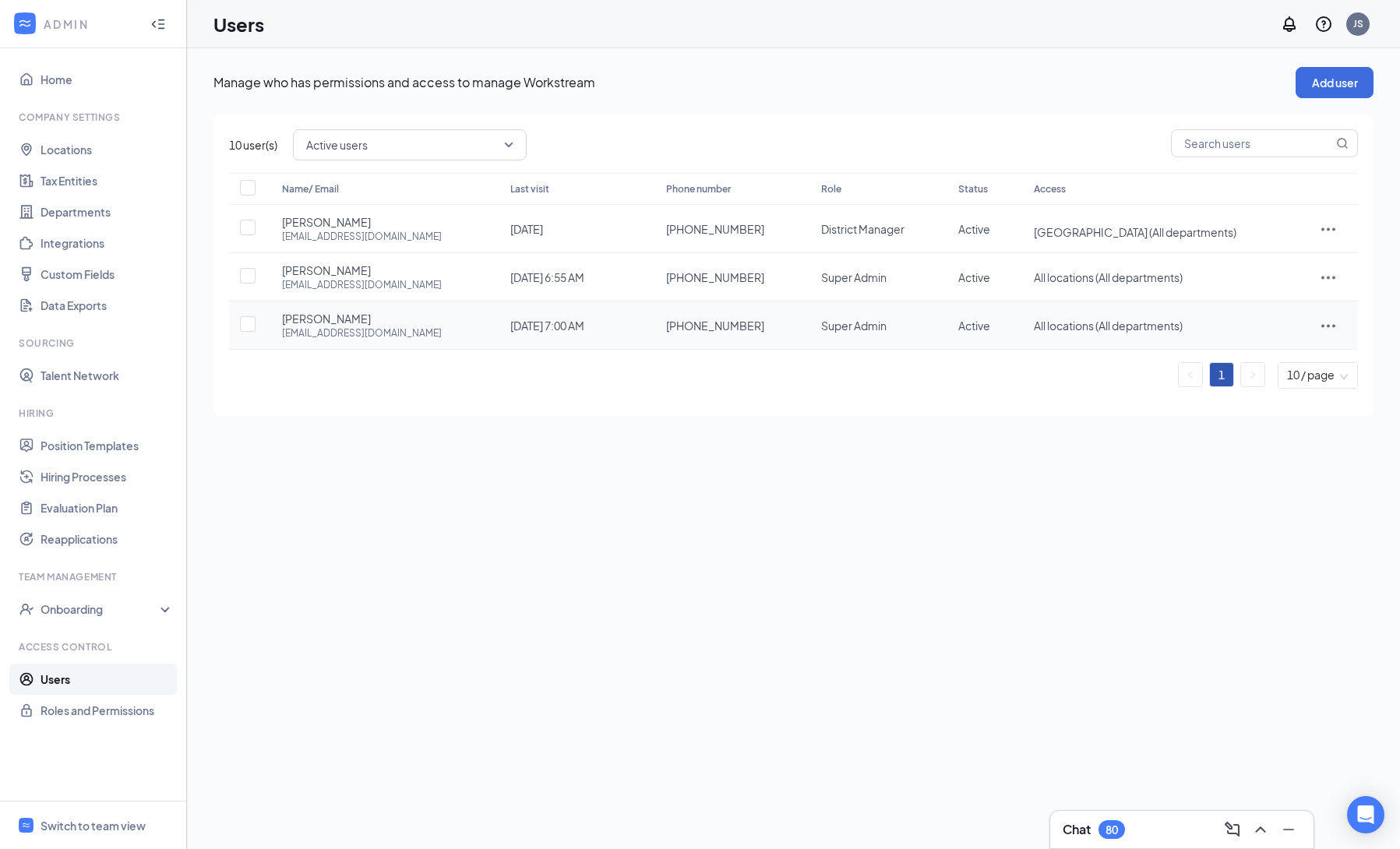
click at [1324, 329] on icon "ActionsIcon" at bounding box center [1328, 326] width 19 height 19
click at [1060, 504] on div "Manage who has permissions and access to manage Workstream Add user 10 user(s) …" at bounding box center [793, 449] width 1213 height 801
click at [1324, 322] on icon "ActionsIcon" at bounding box center [1328, 326] width 19 height 19
click at [1230, 363] on li "Edit user" at bounding box center [1281, 360] width 122 height 36
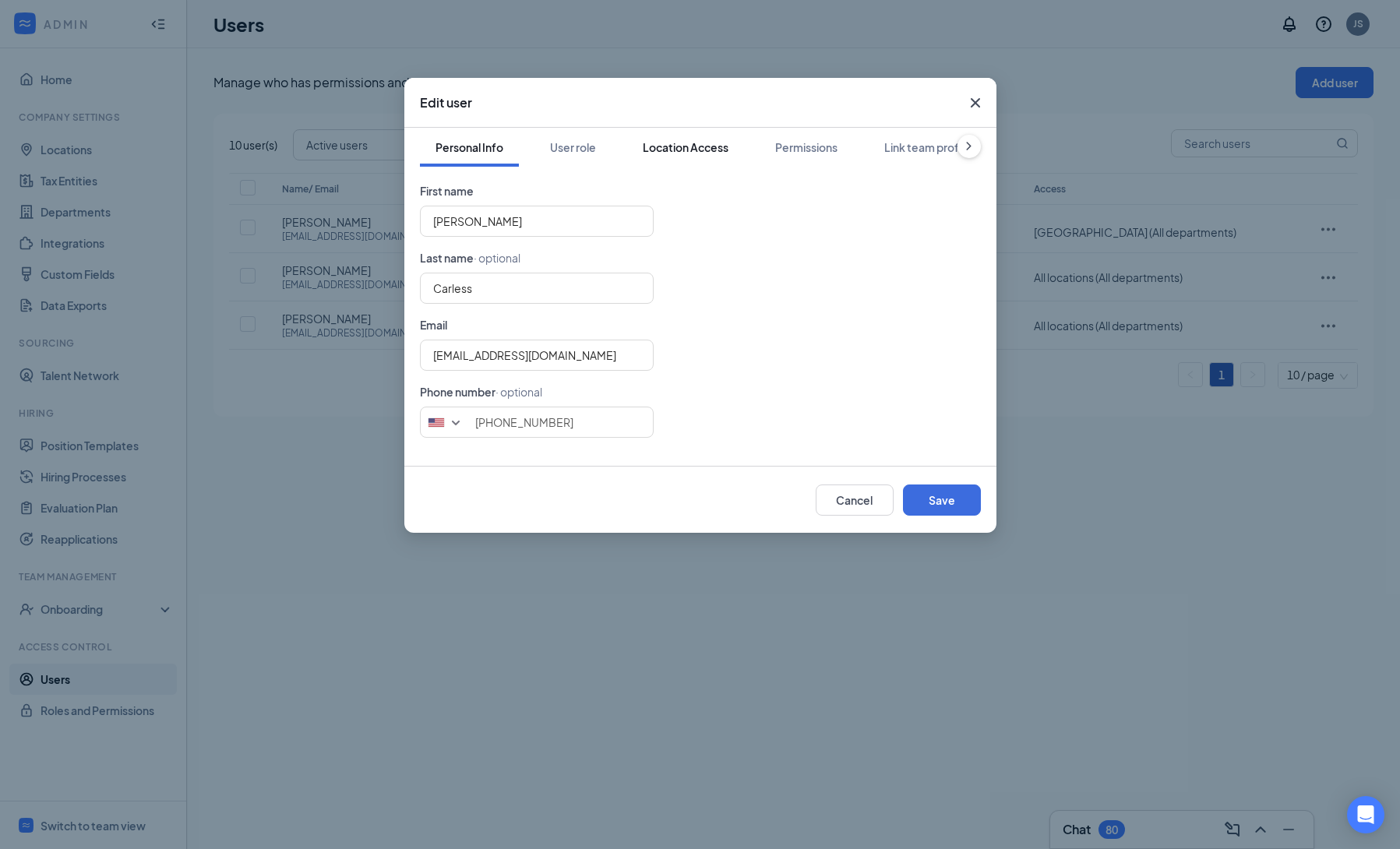
click at [681, 146] on div "Location Access" at bounding box center [686, 147] width 86 height 16
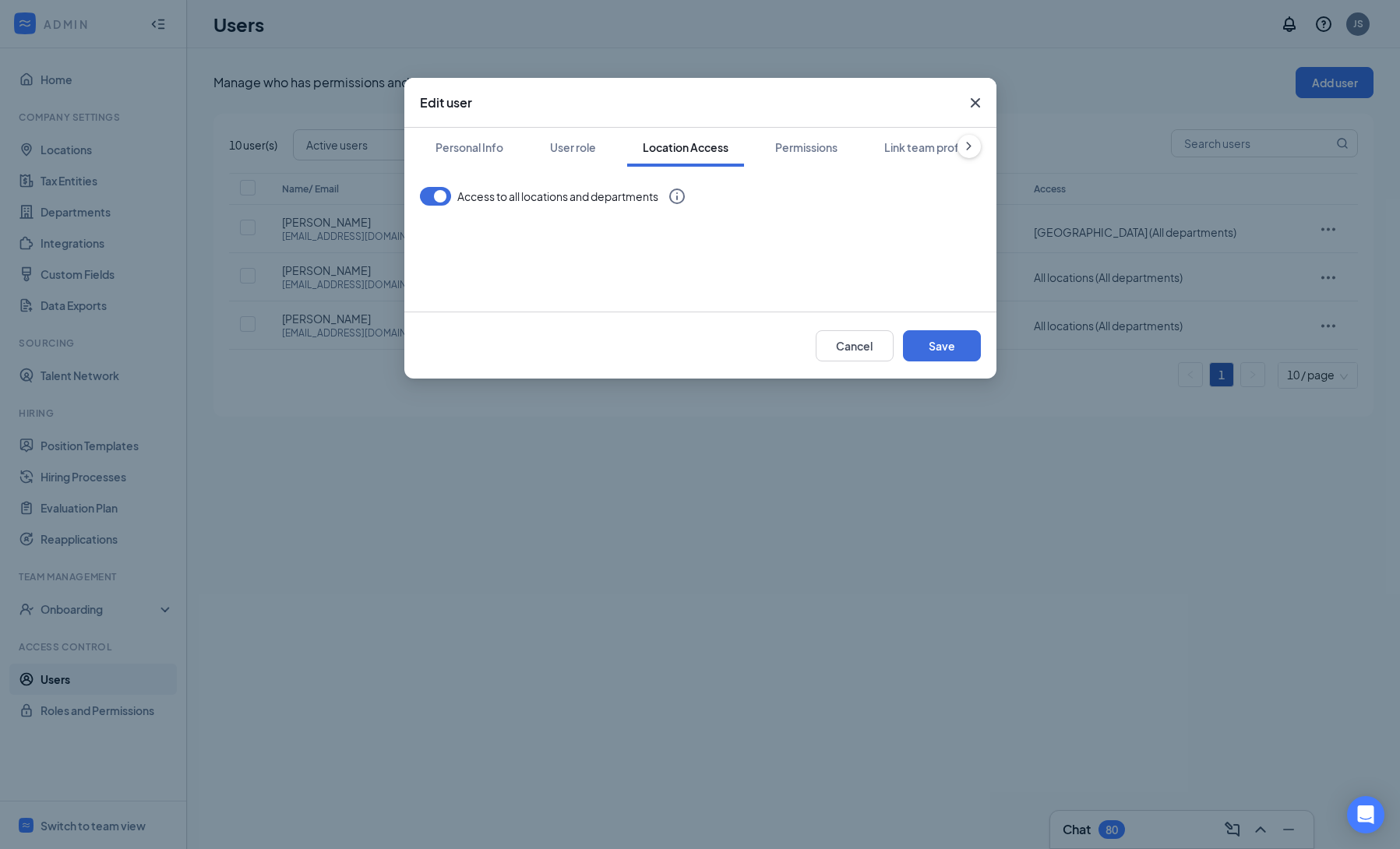
click at [980, 105] on icon "Cross" at bounding box center [975, 103] width 19 height 19
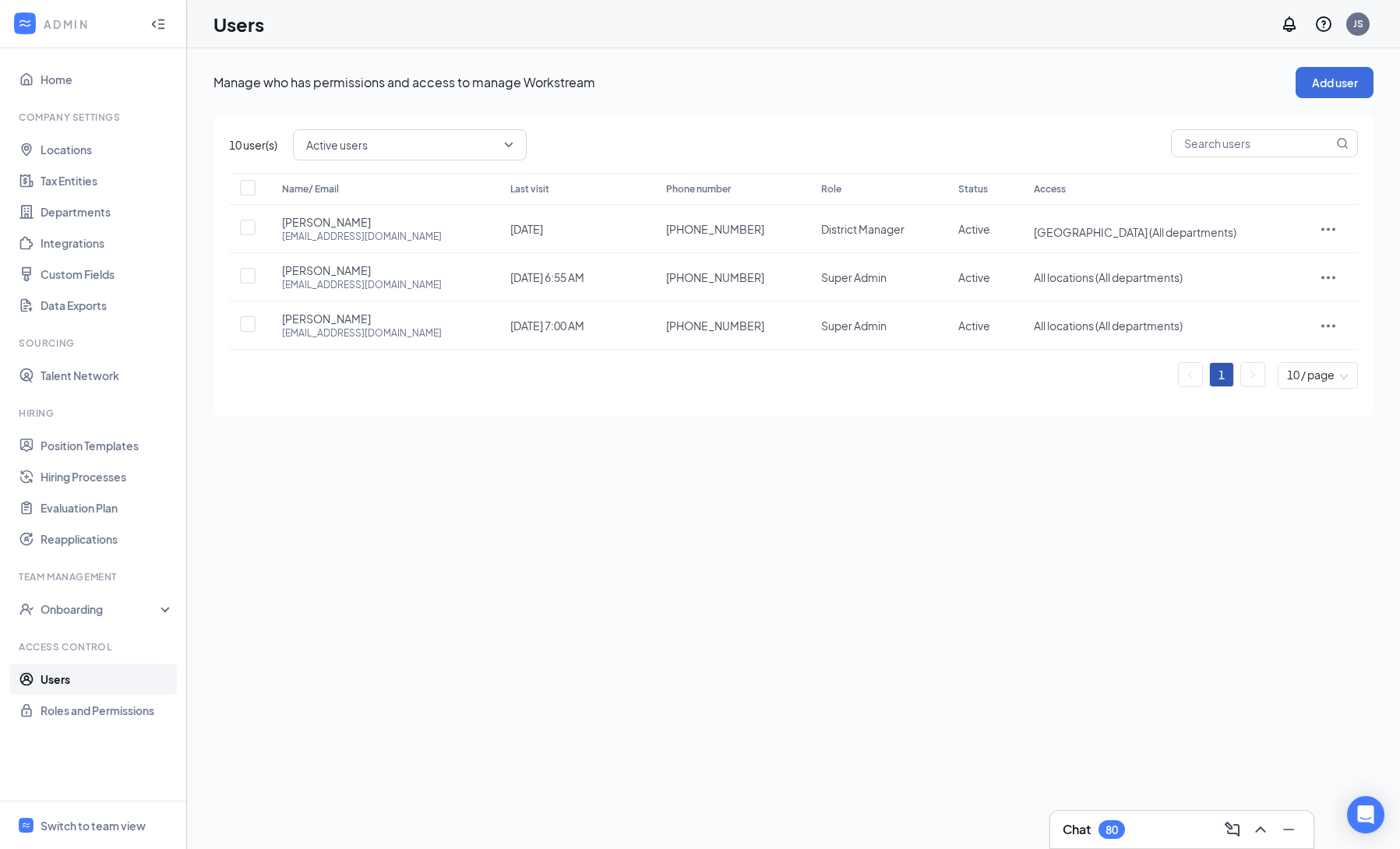
click at [699, 677] on div "Manage who has permissions and access to manage Workstream Add user 10 user(s) …" at bounding box center [793, 449] width 1213 height 801
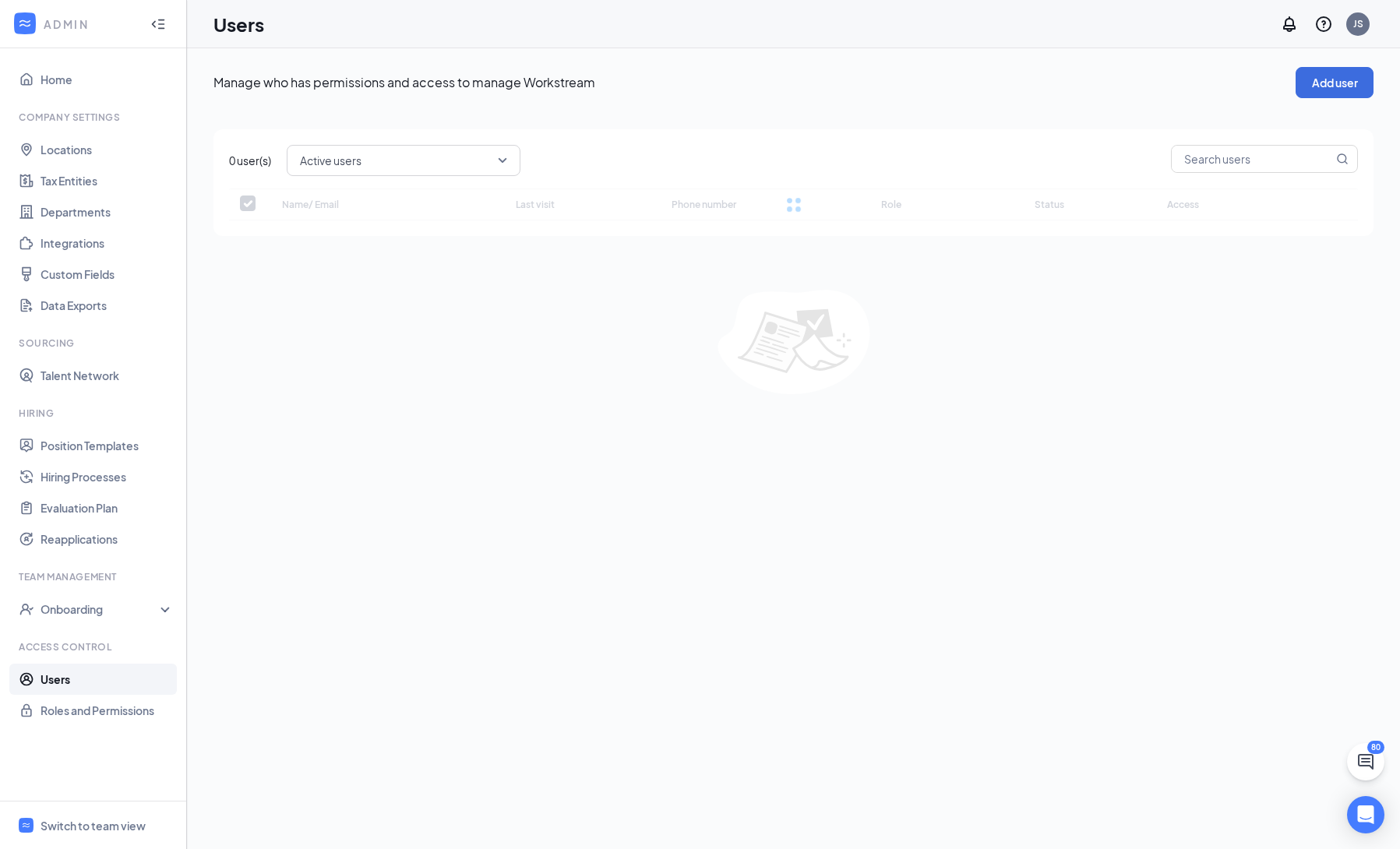
checkbox input "false"
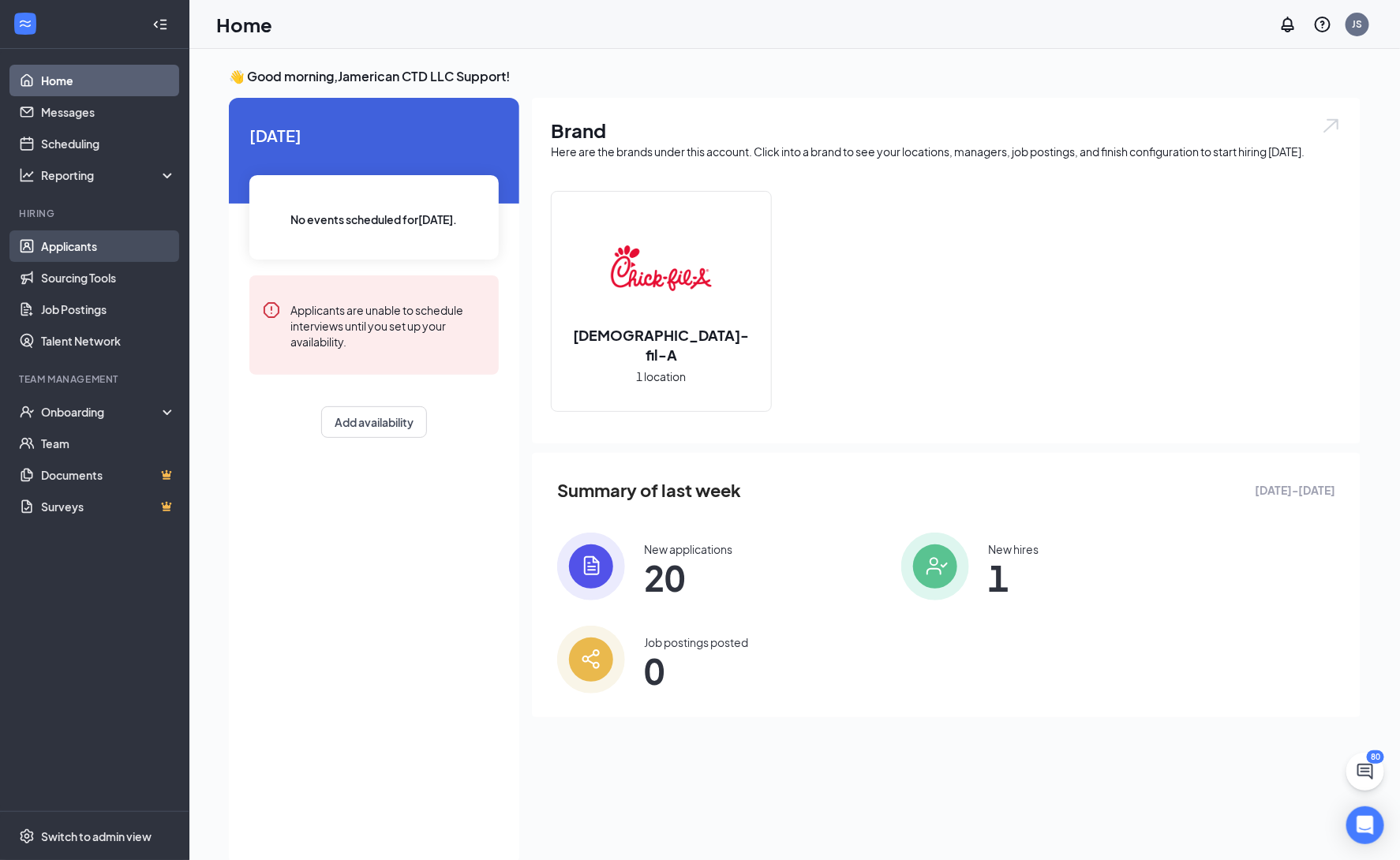
click at [118, 255] on link "Applicants" at bounding box center [108, 246] width 135 height 32
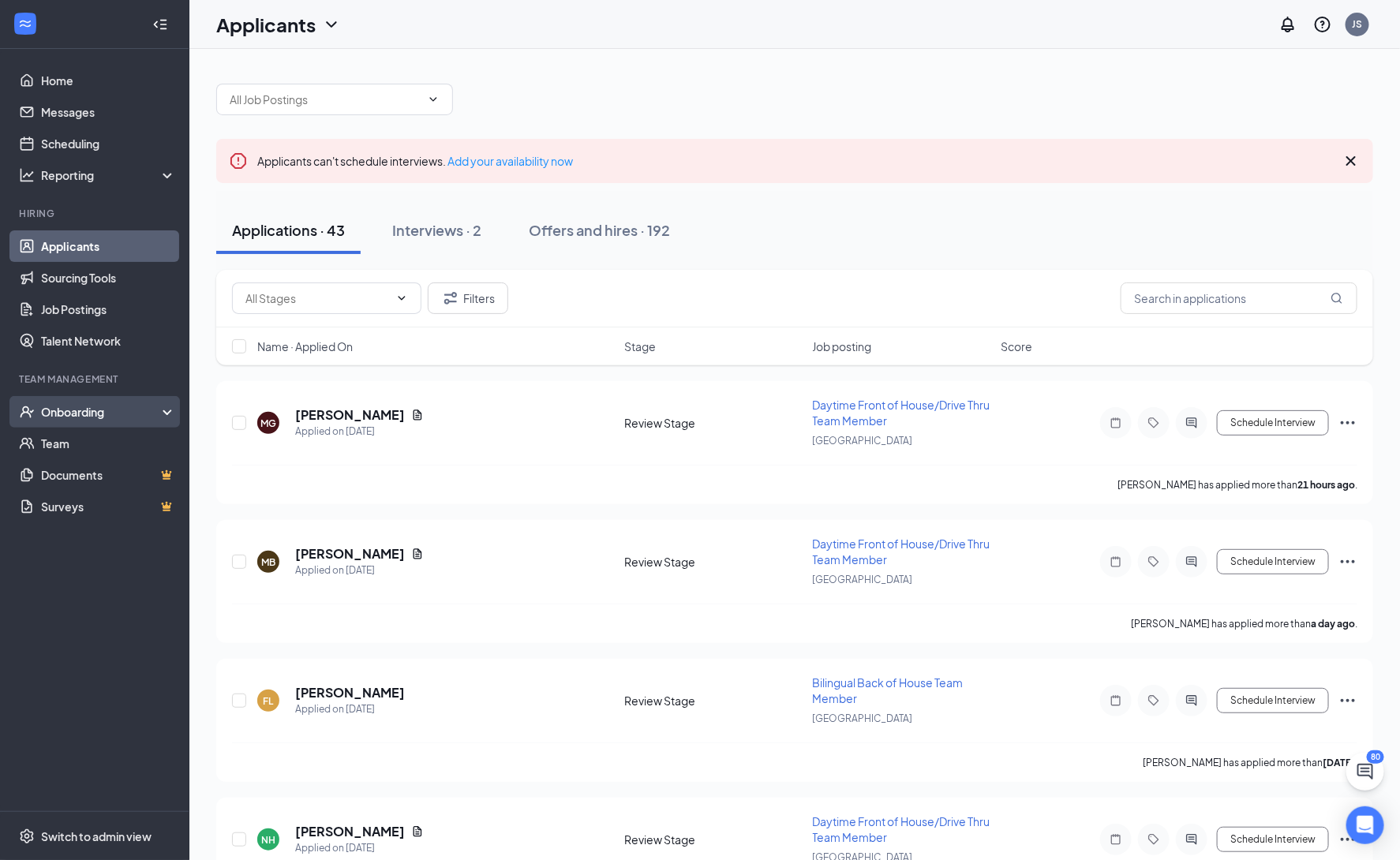
click at [90, 409] on div "Onboarding" at bounding box center [102, 412] width 122 height 16
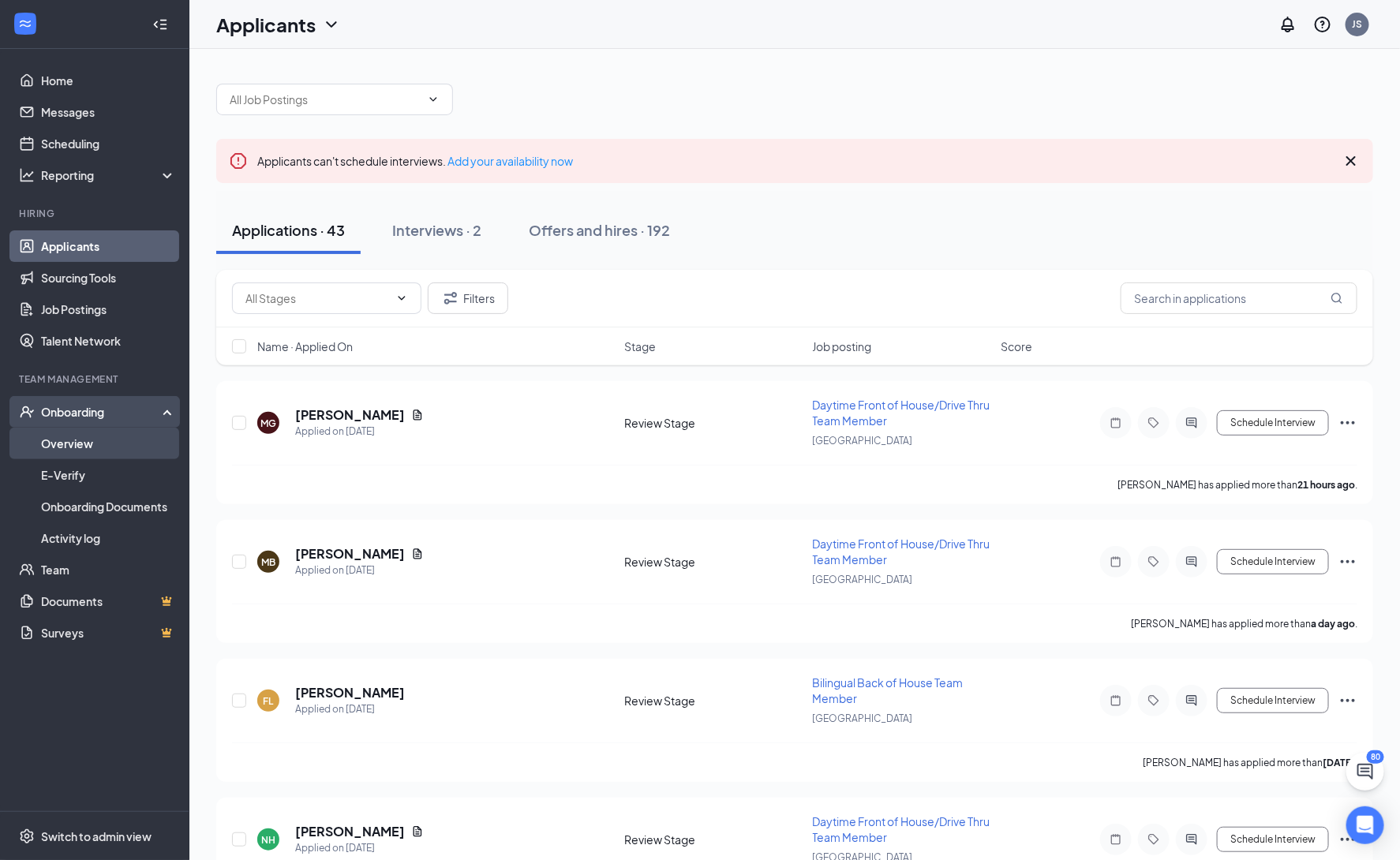
click at [110, 438] on link "Overview" at bounding box center [108, 443] width 135 height 32
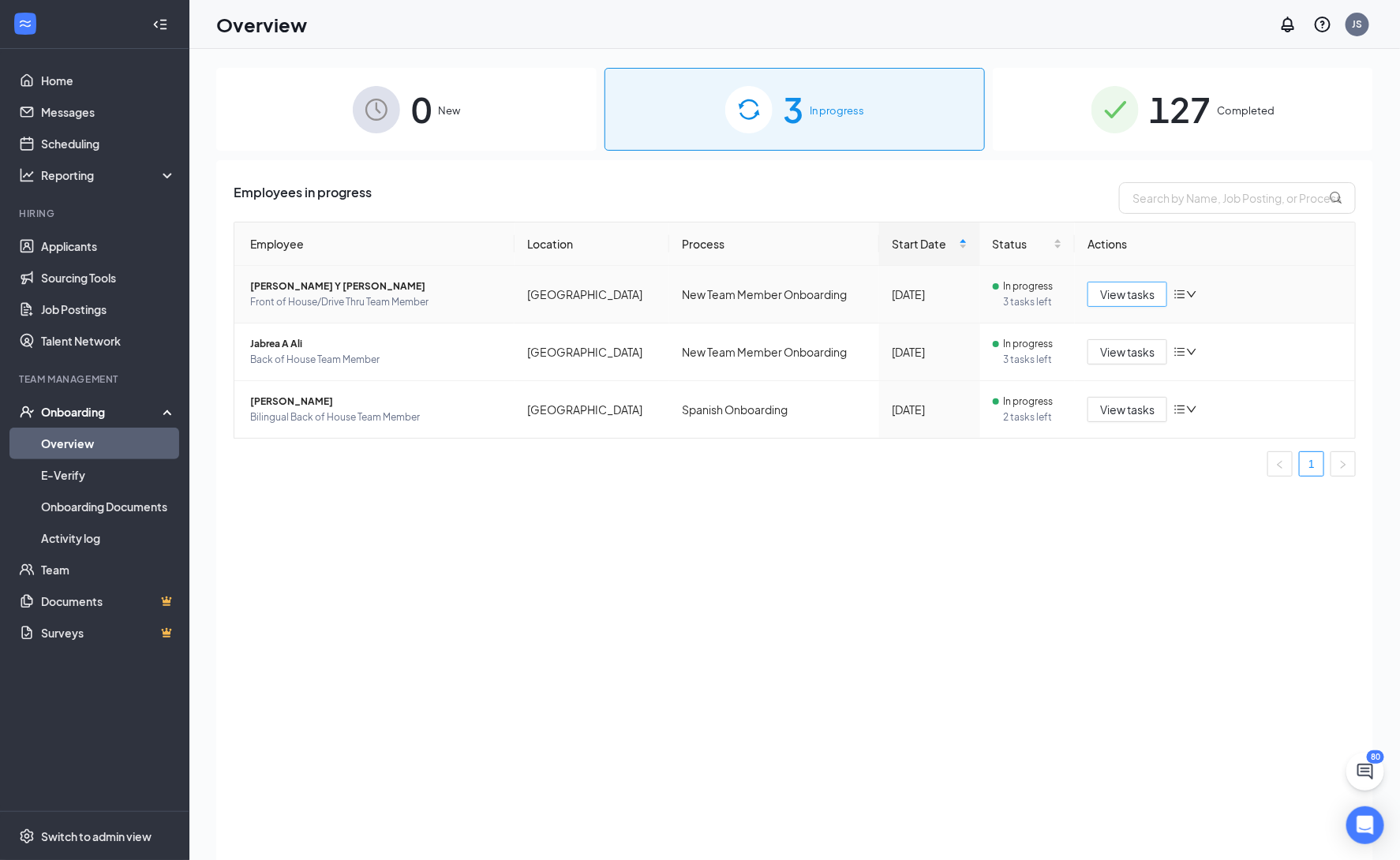
click at [1113, 302] on span "View tasks" at bounding box center [1127, 294] width 54 height 17
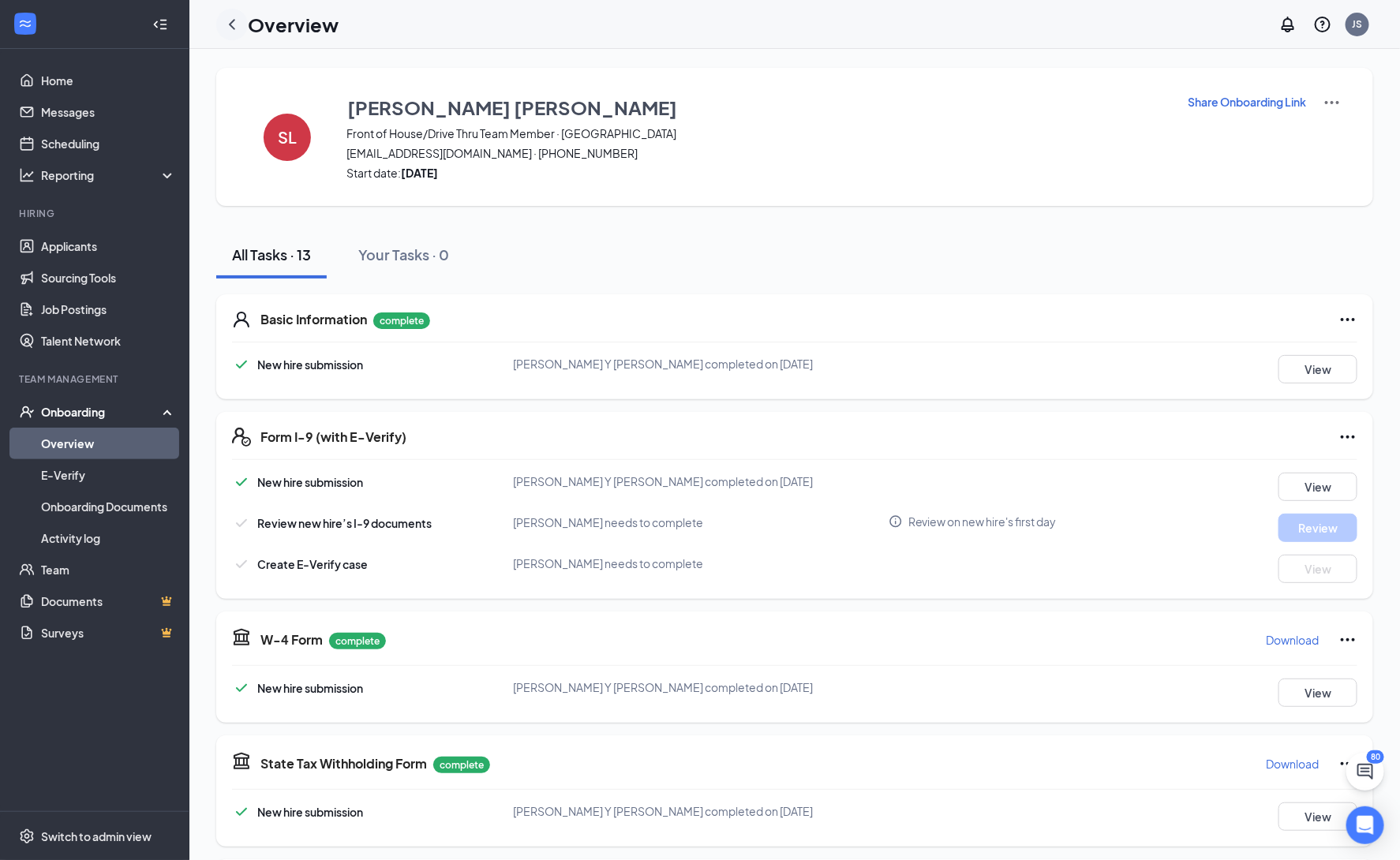
click at [236, 24] on icon "ChevronLeft" at bounding box center [232, 24] width 19 height 19
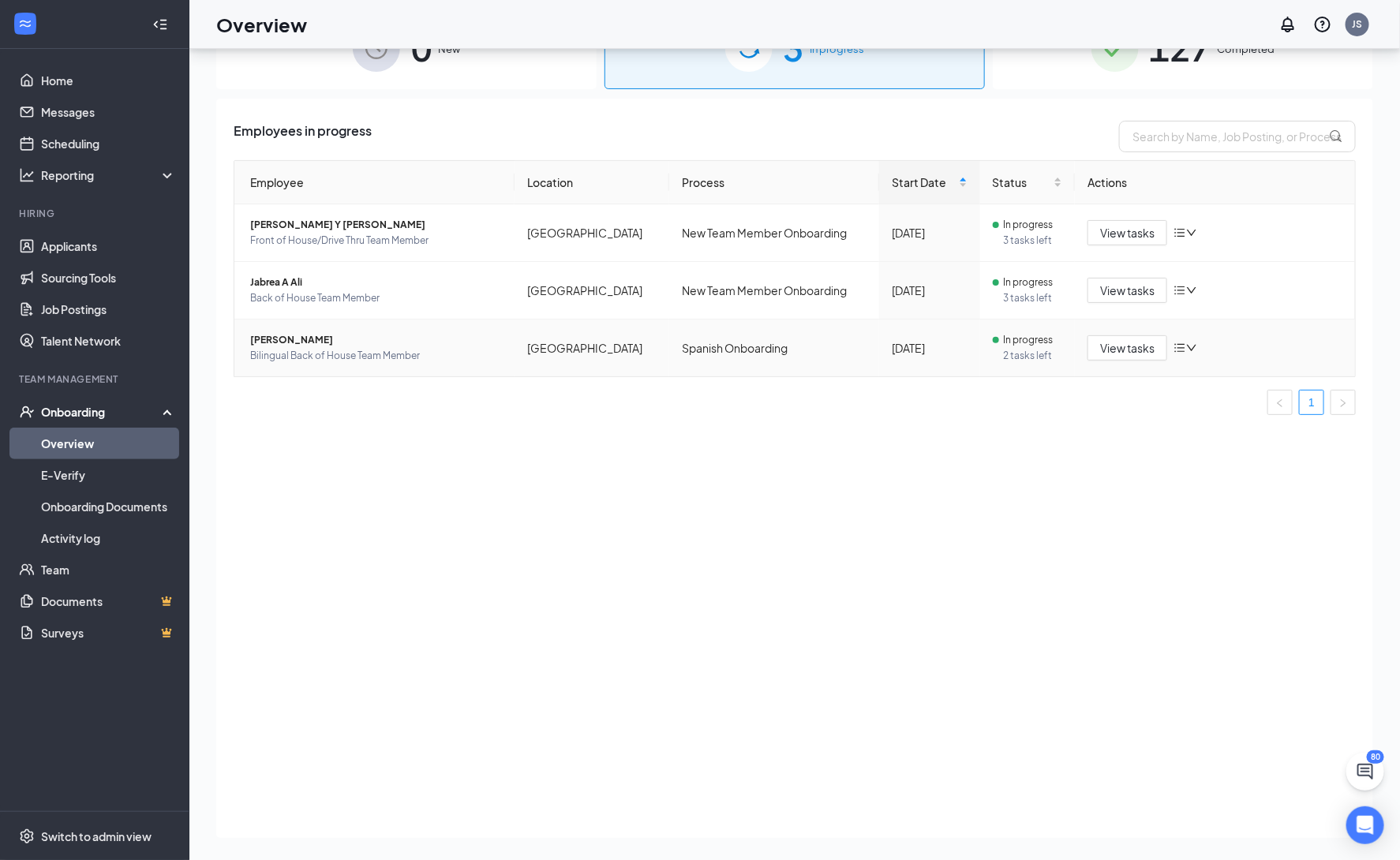
scroll to position [71, 0]
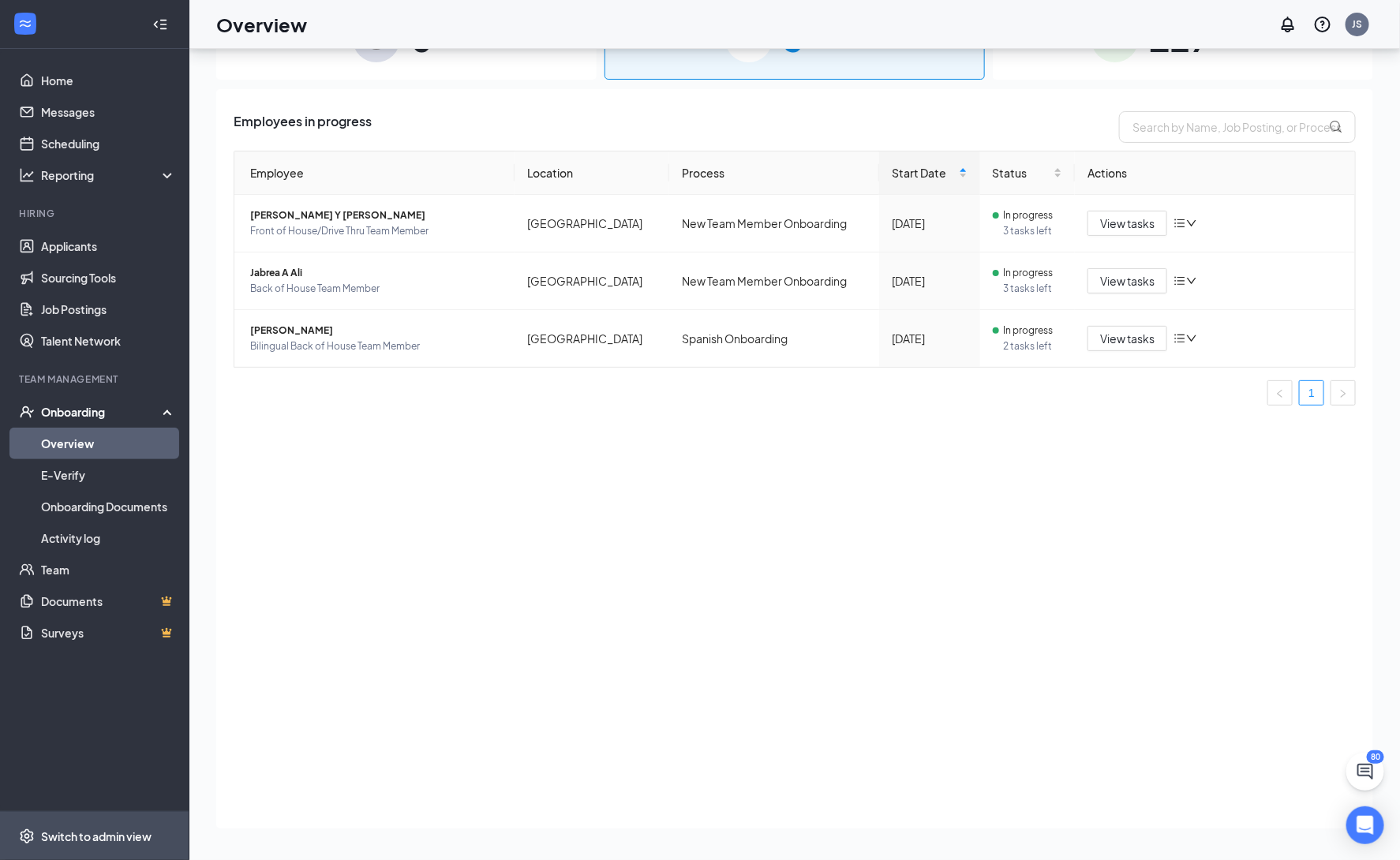
click at [133, 845] on span "Switch to admin view" at bounding box center [108, 836] width 135 height 48
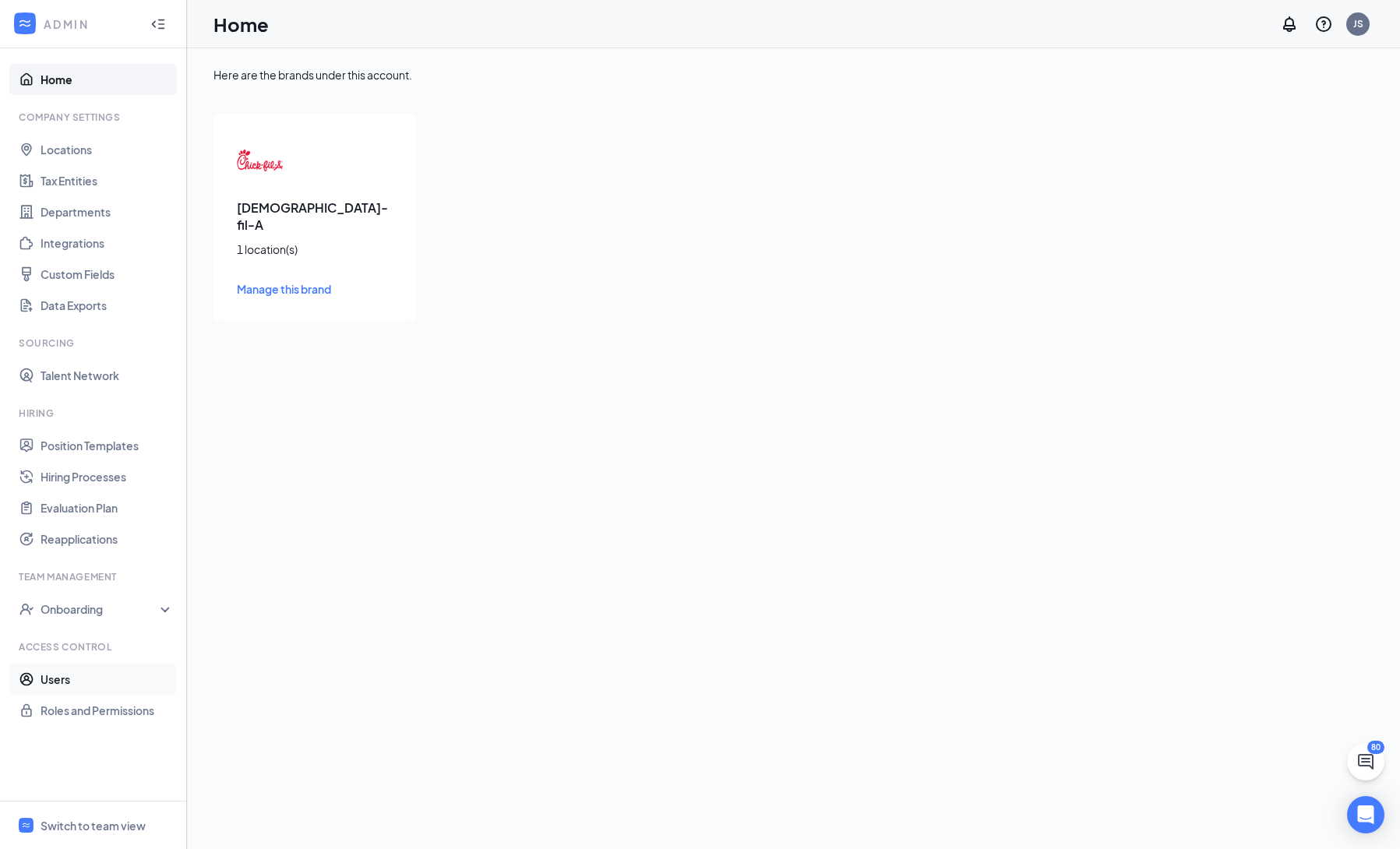
click at [122, 689] on link "Users" at bounding box center [107, 679] width 133 height 31
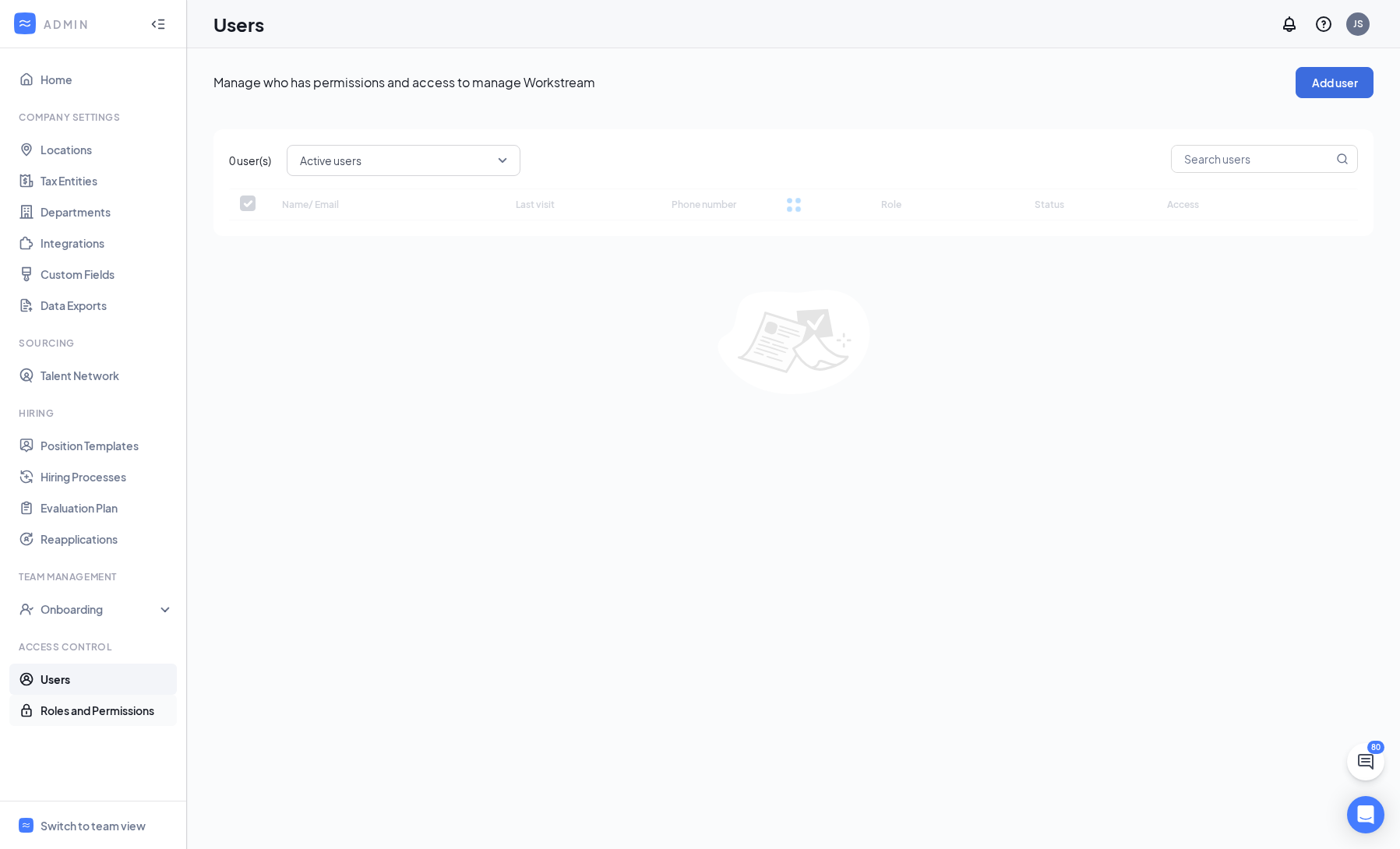
checkbox input "false"
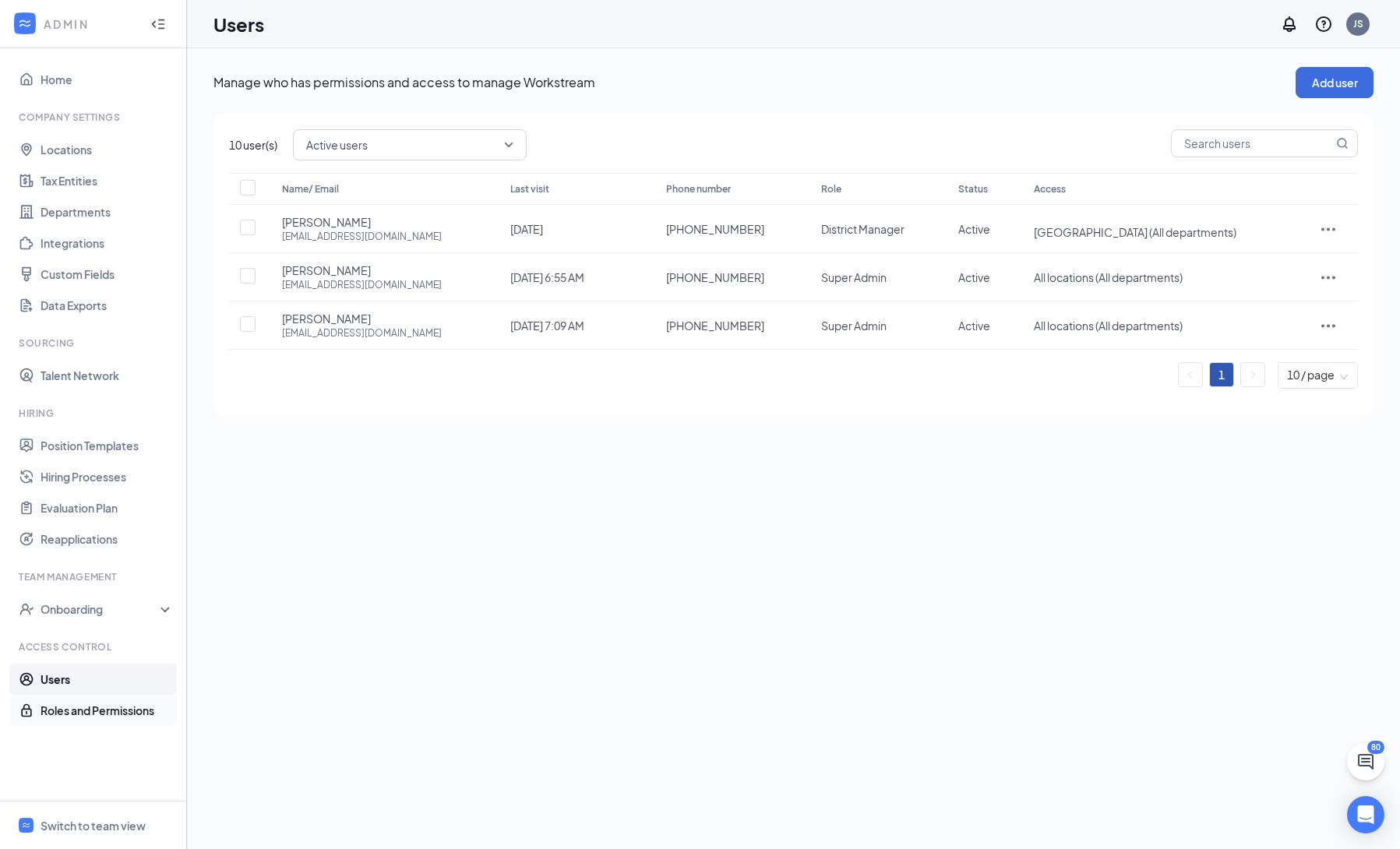
click at [84, 713] on link "Roles and Permissions" at bounding box center [107, 710] width 133 height 31
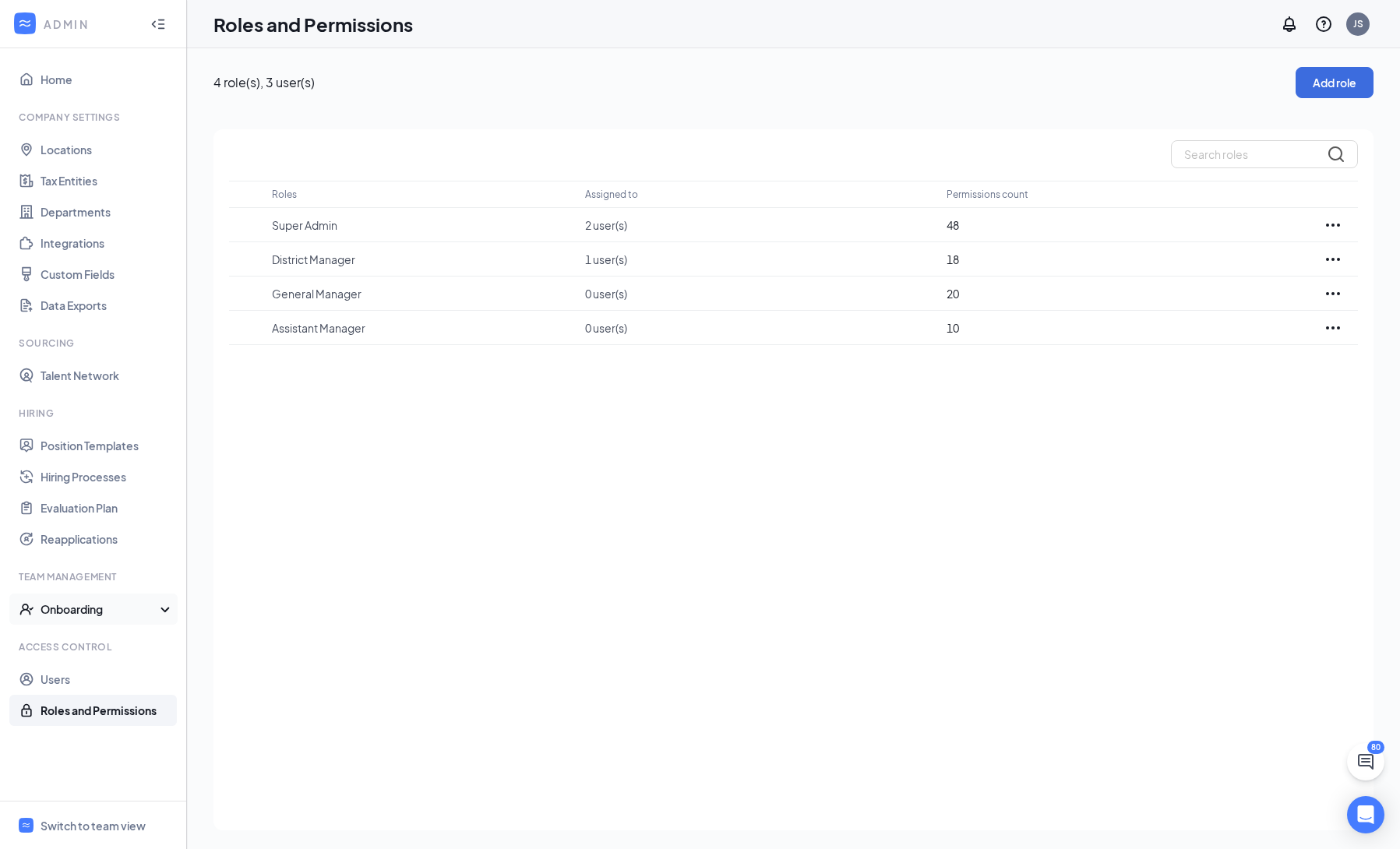
click at [117, 606] on div "Onboarding" at bounding box center [101, 609] width 120 height 16
click at [134, 646] on link "Onboarding Processes" at bounding box center [107, 640] width 133 height 31
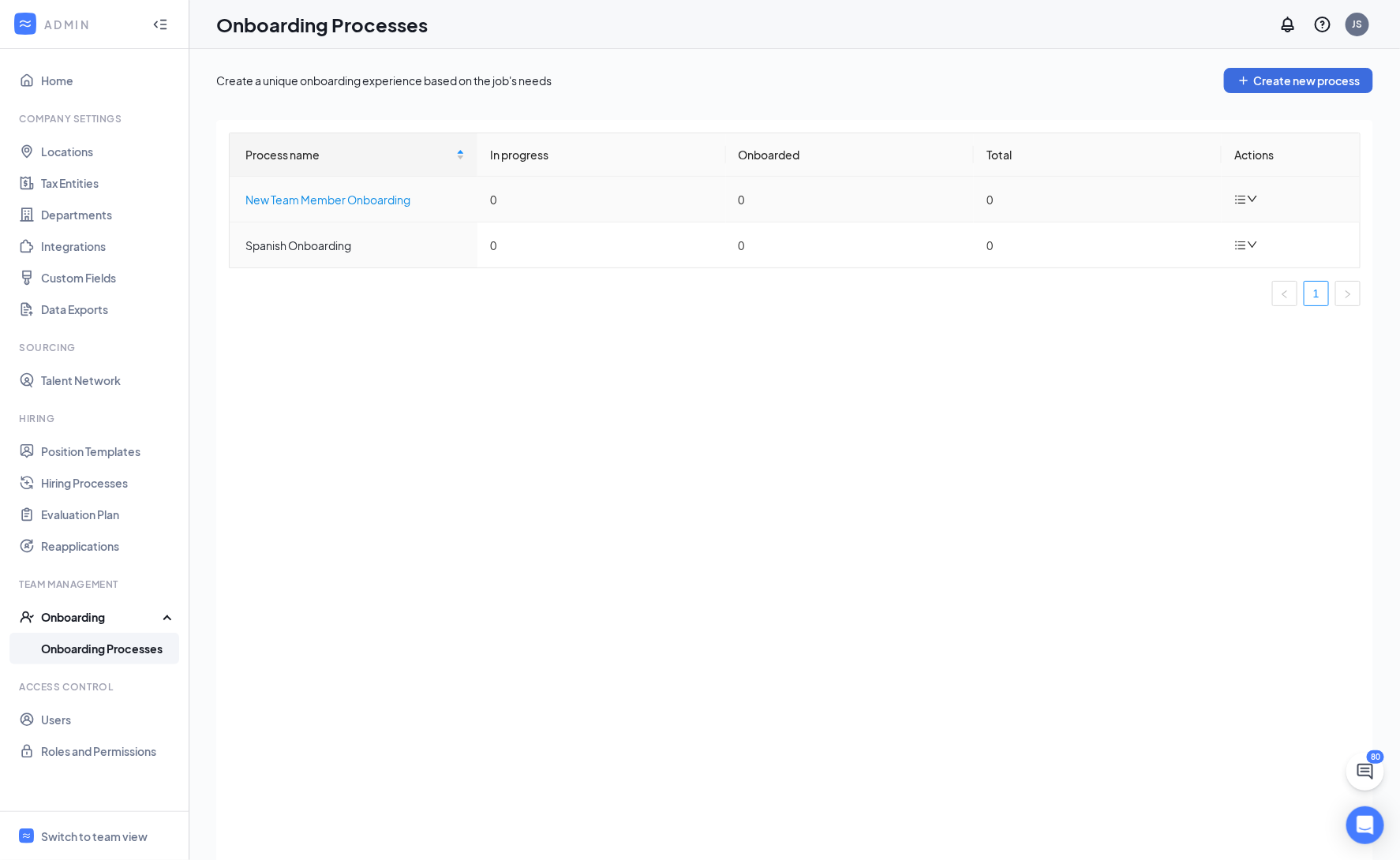
click at [384, 207] on div "New Team Member Onboarding" at bounding box center [355, 200] width 219 height 17
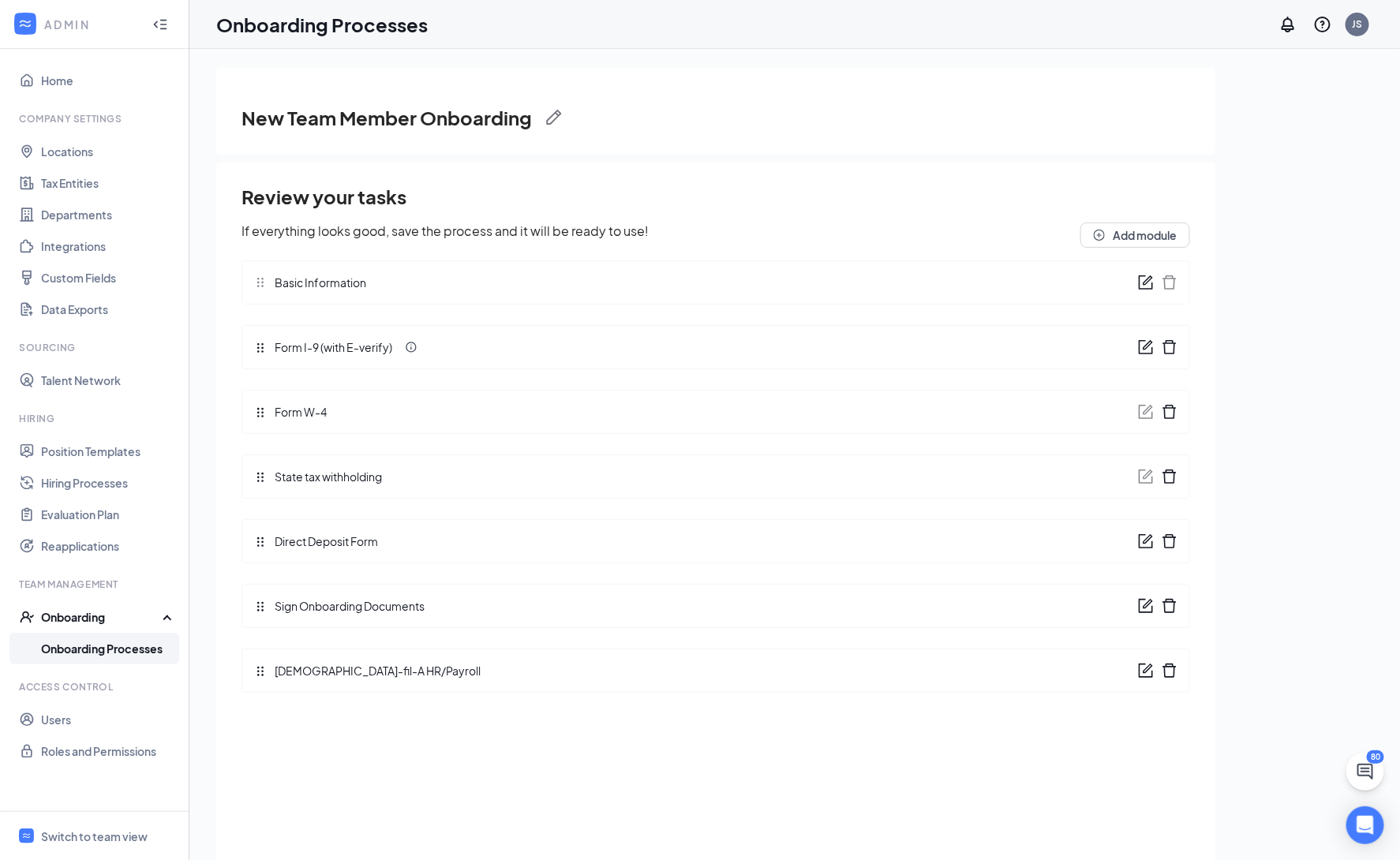
click at [1147, 677] on icon "form" at bounding box center [1146, 671] width 16 height 16
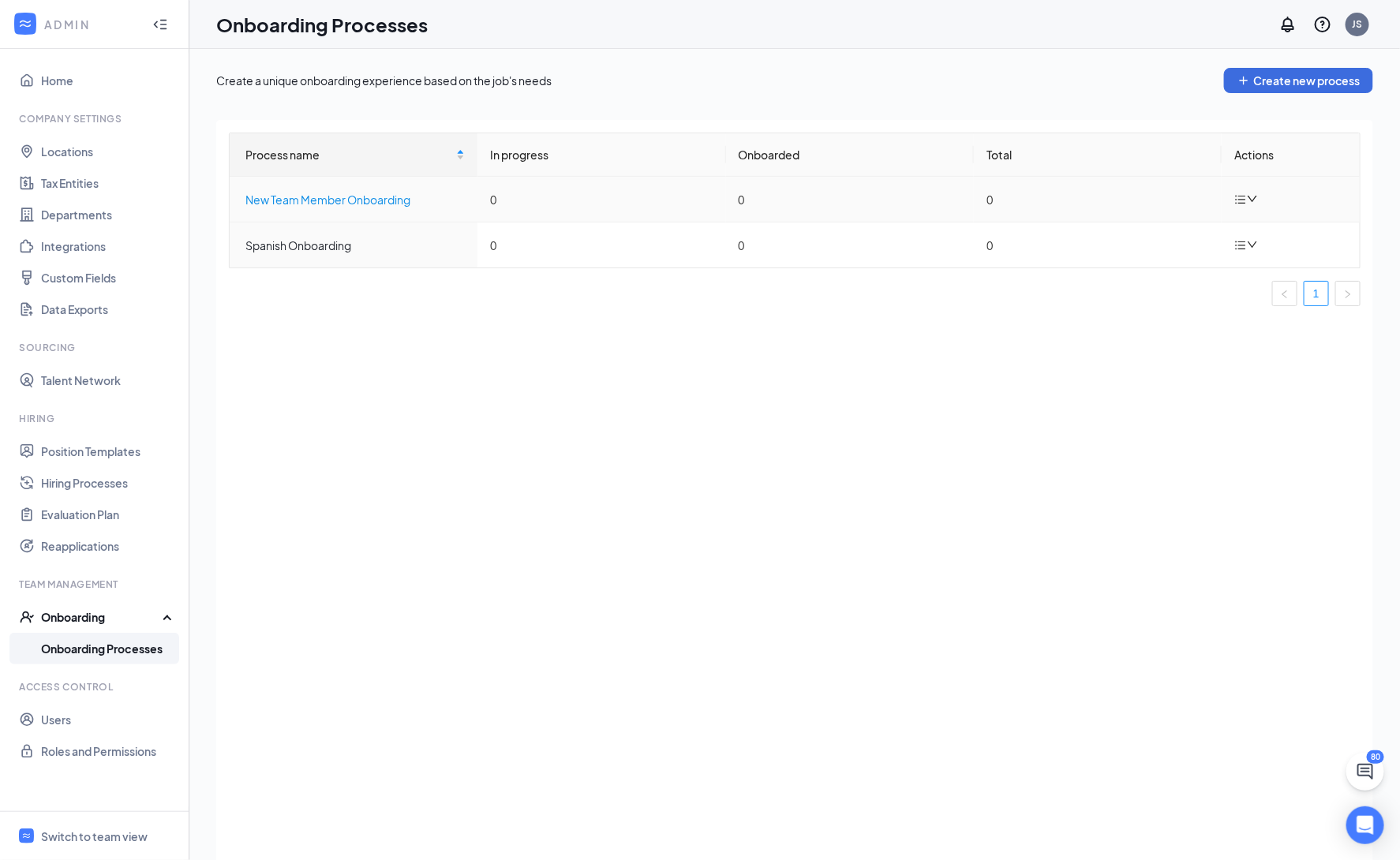
click at [338, 198] on div "New Team Member Onboarding" at bounding box center [355, 200] width 219 height 17
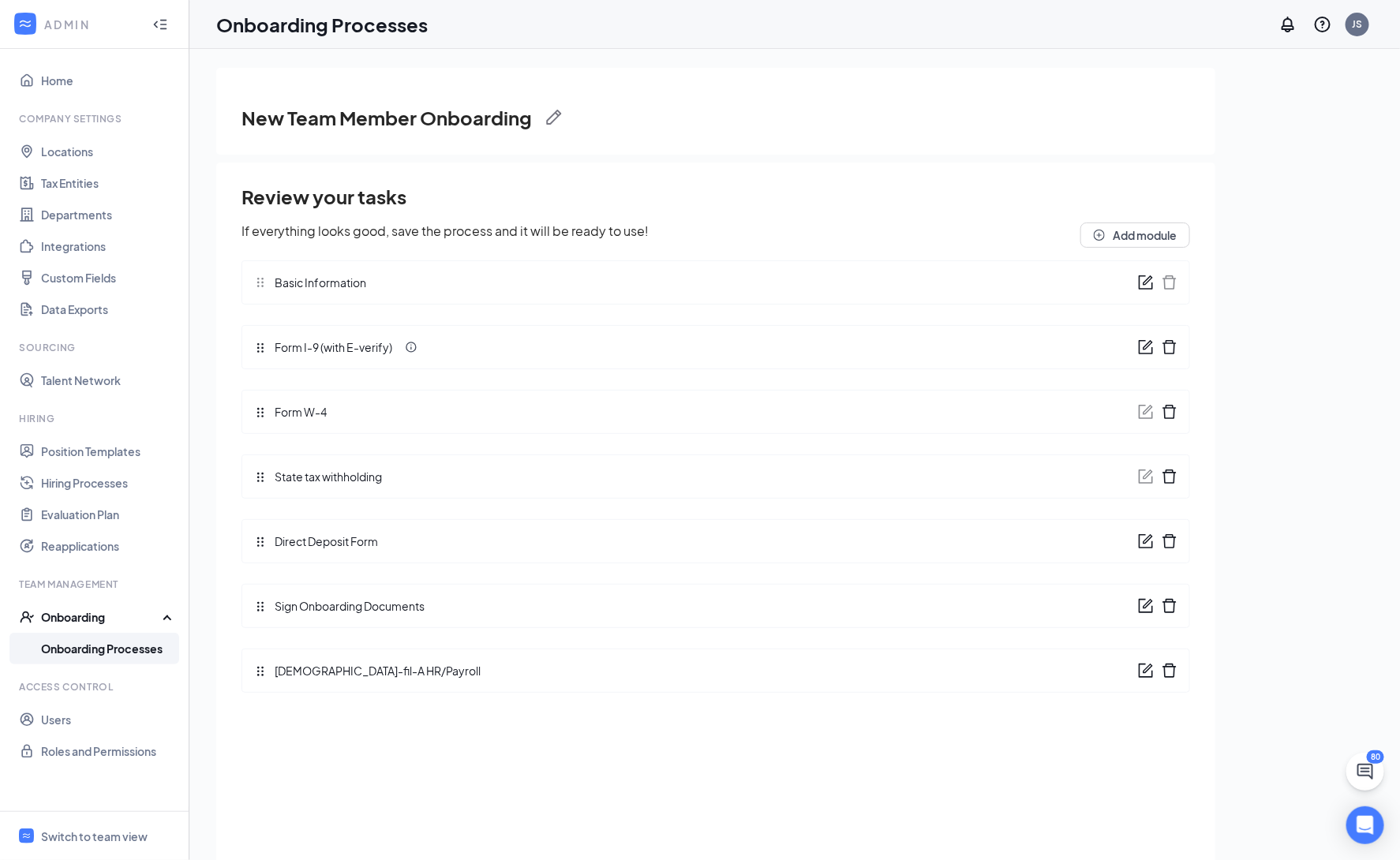
click at [1142, 349] on icon "form" at bounding box center [1146, 347] width 16 height 16
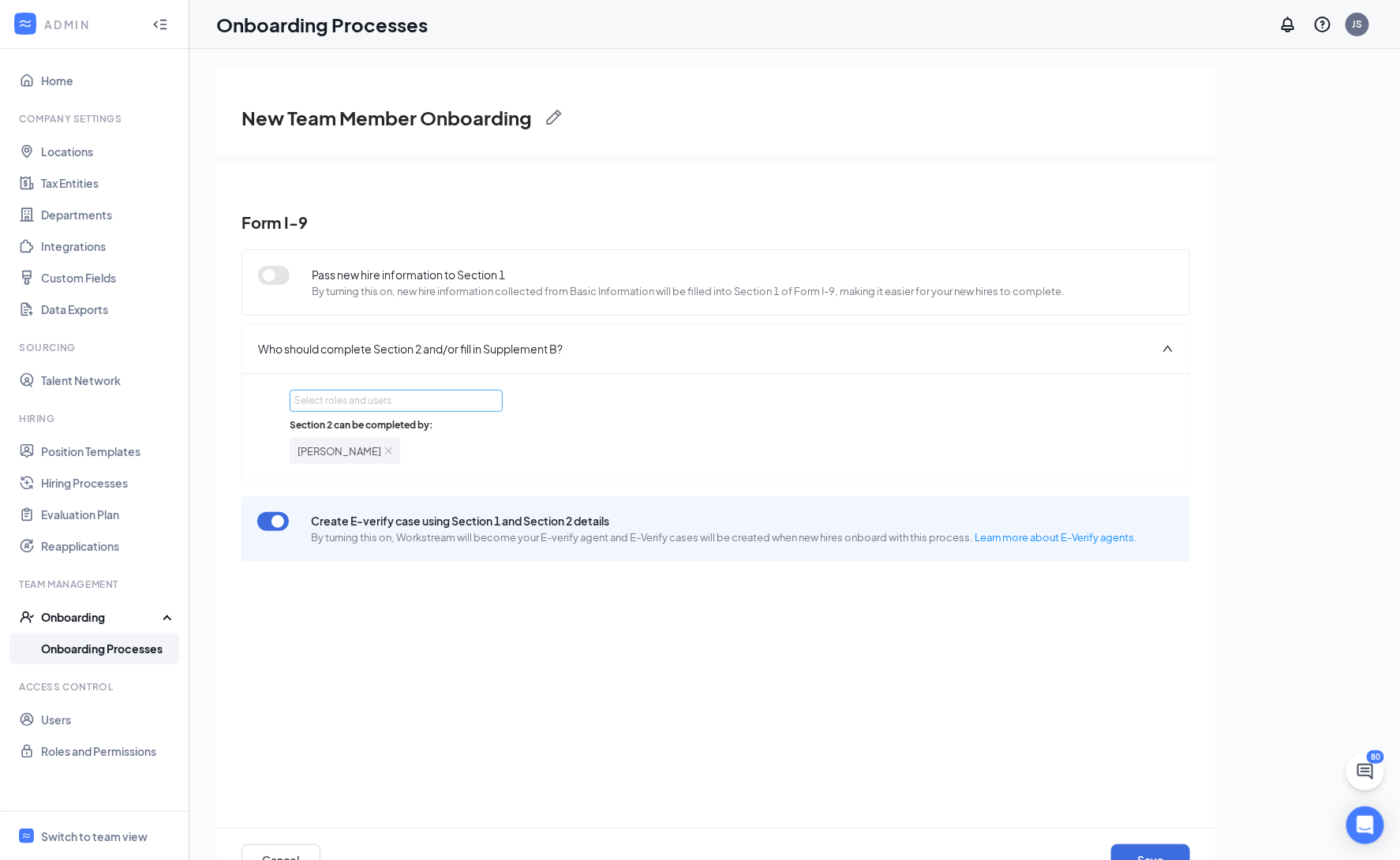
click at [440, 406] on div "Select roles and users" at bounding box center [391, 401] width 195 height 16
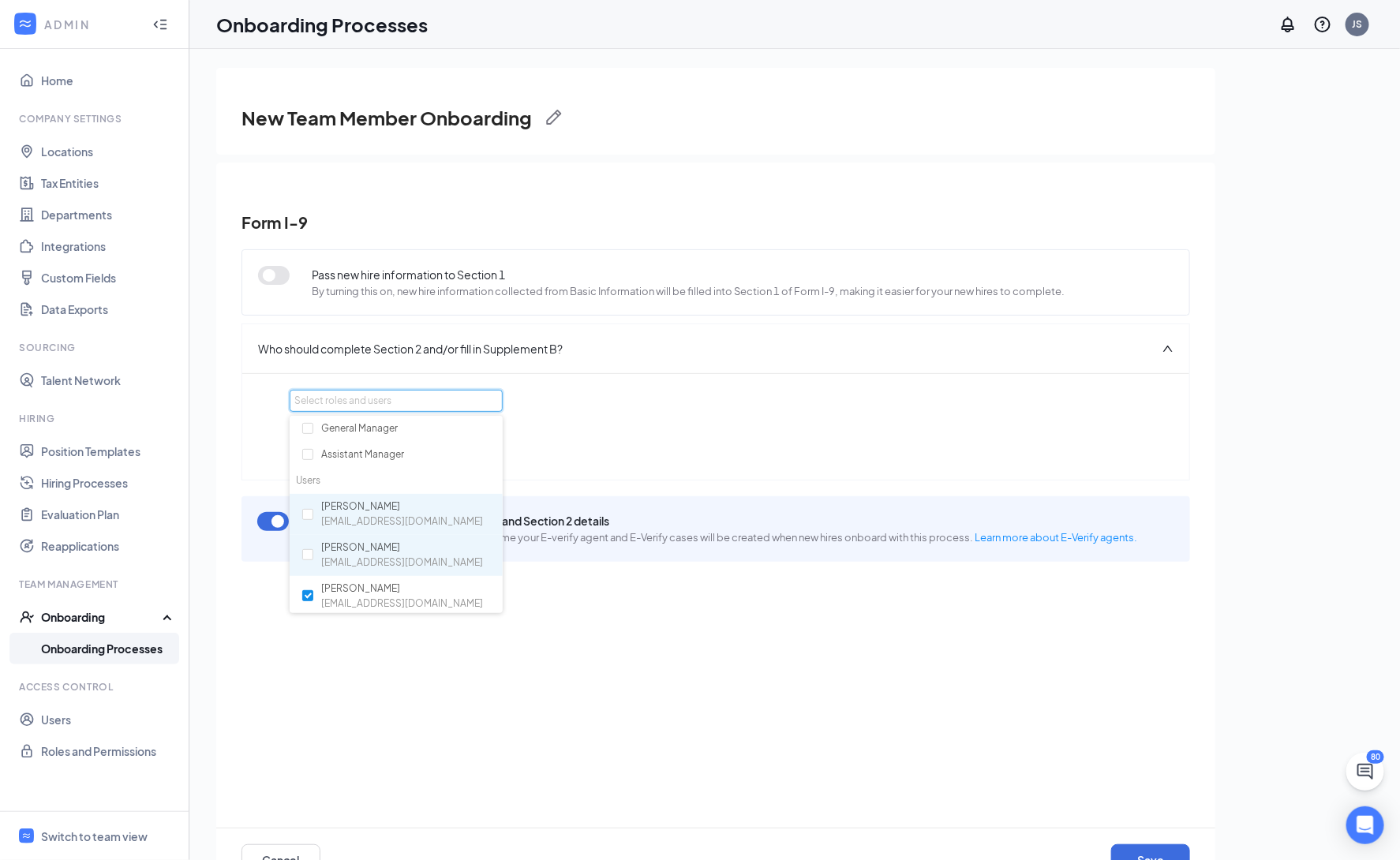
scroll to position [81, 0]
click at [901, 398] on div "Select roles and users Section 2 can be completed by: Nikki Carless" at bounding box center [716, 427] width 852 height 74
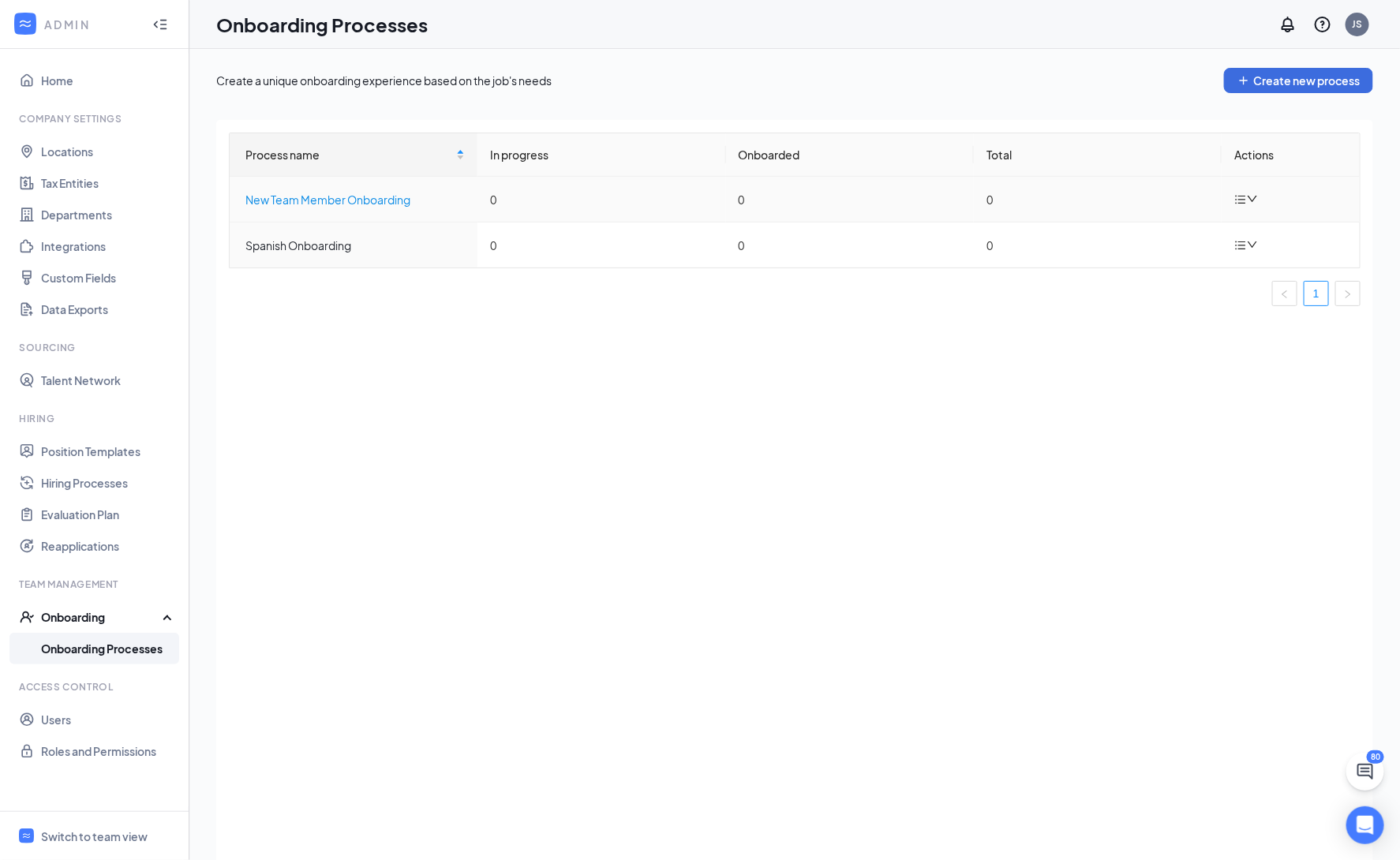
click at [332, 201] on div "New Team Member Onboarding" at bounding box center [355, 200] width 219 height 17
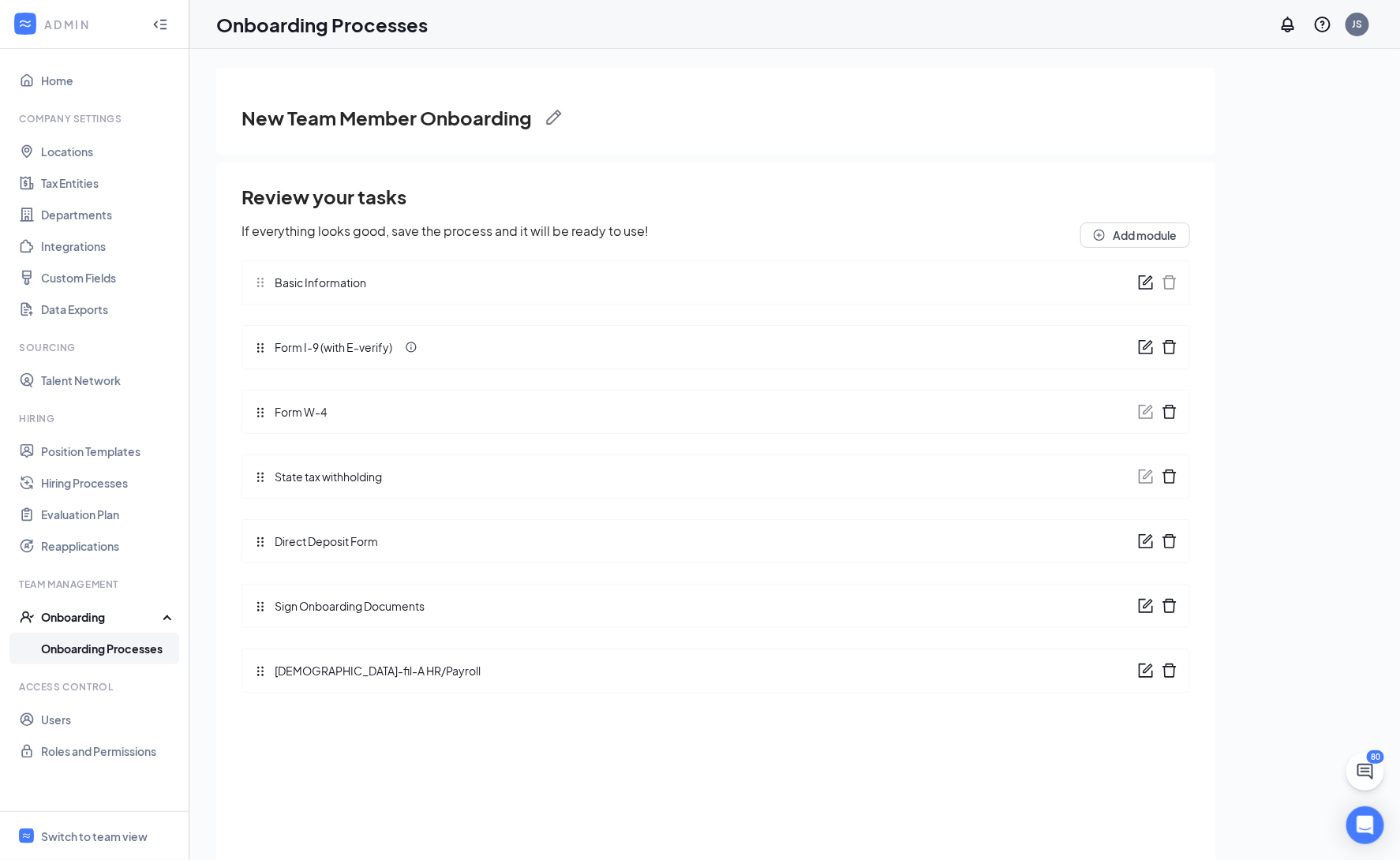
click at [1145, 351] on icon "form" at bounding box center [1146, 347] width 16 height 16
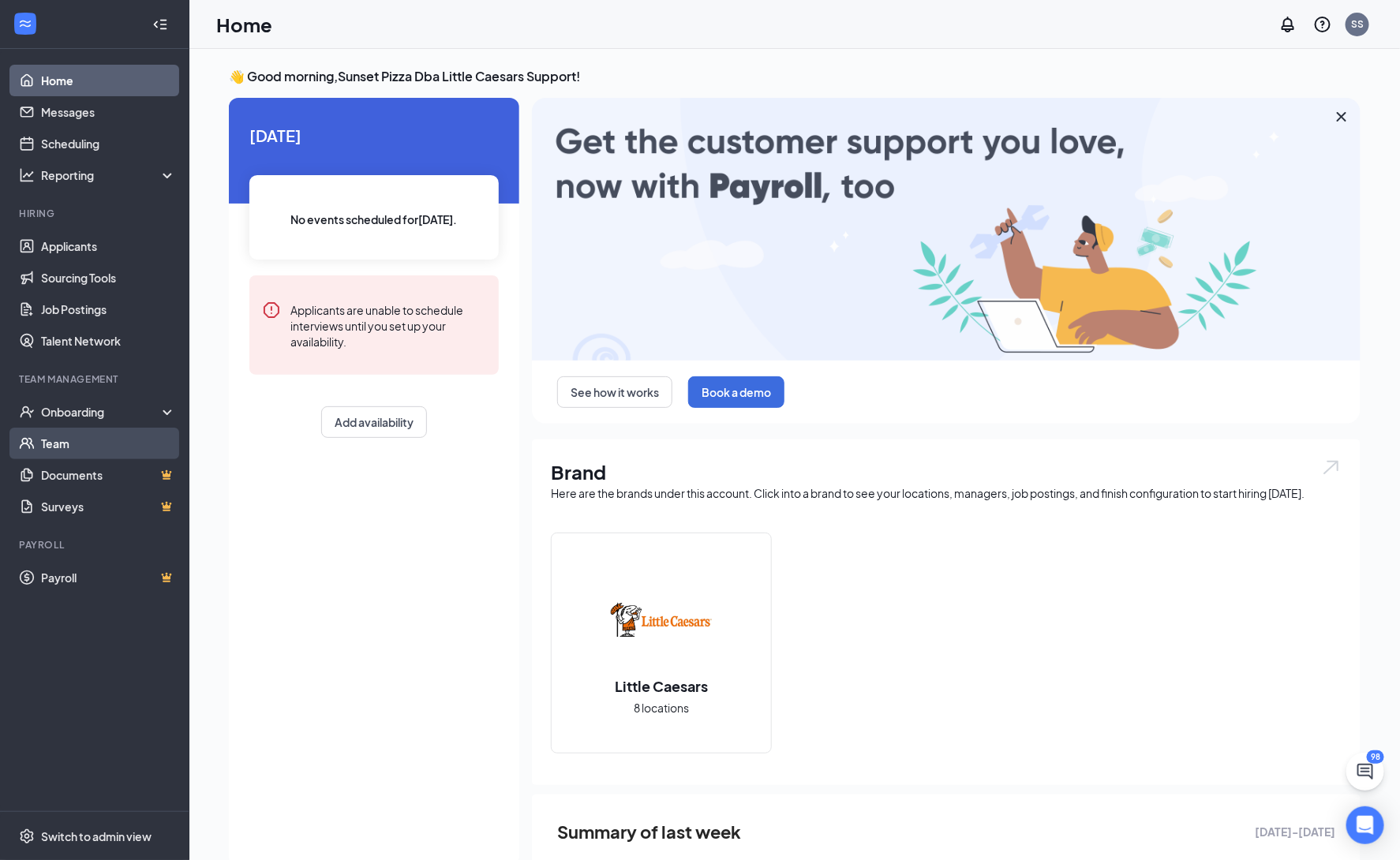
click at [62, 450] on link "Team" at bounding box center [108, 443] width 135 height 32
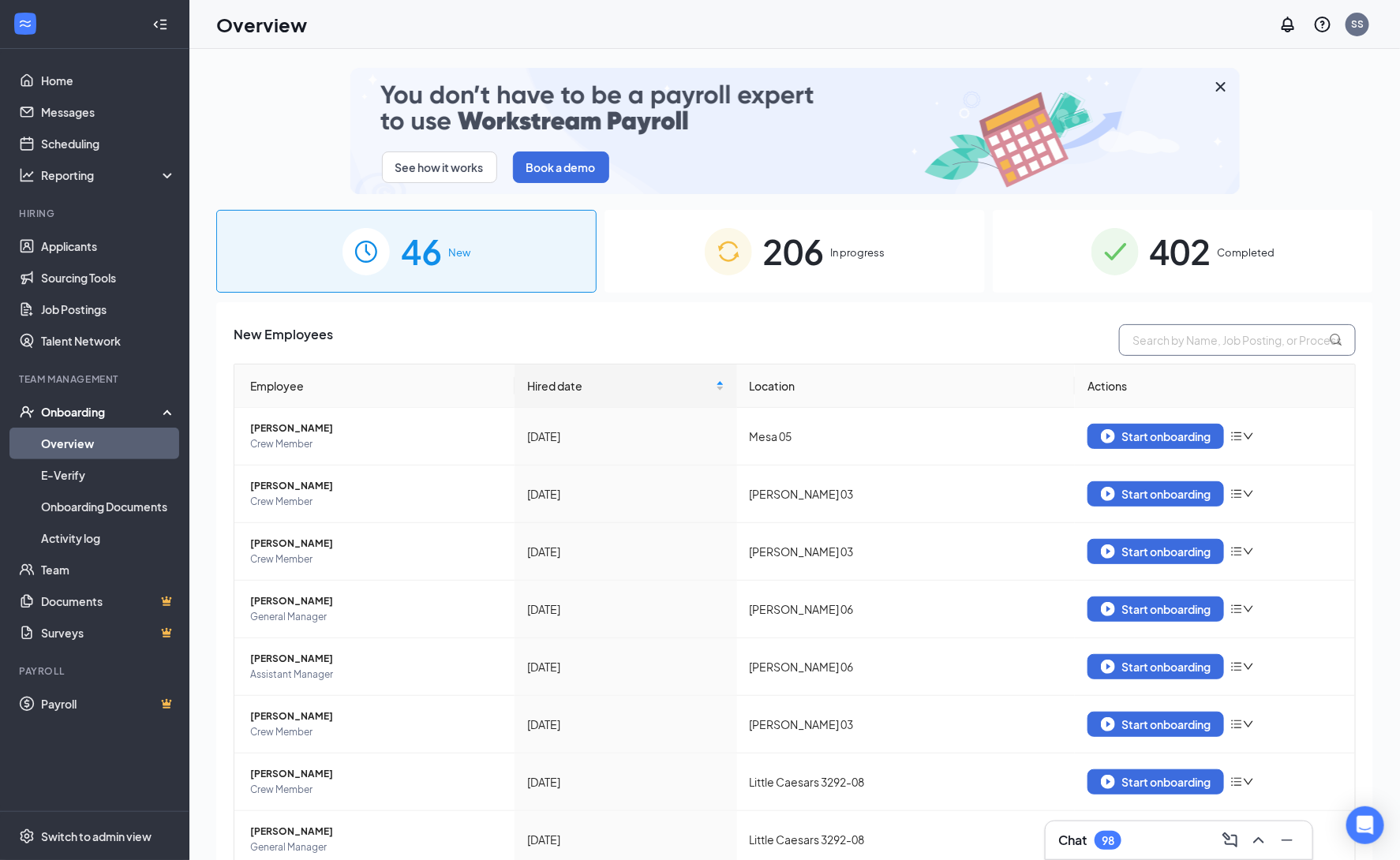
click at [1265, 334] on input "text" at bounding box center [1237, 340] width 237 height 32
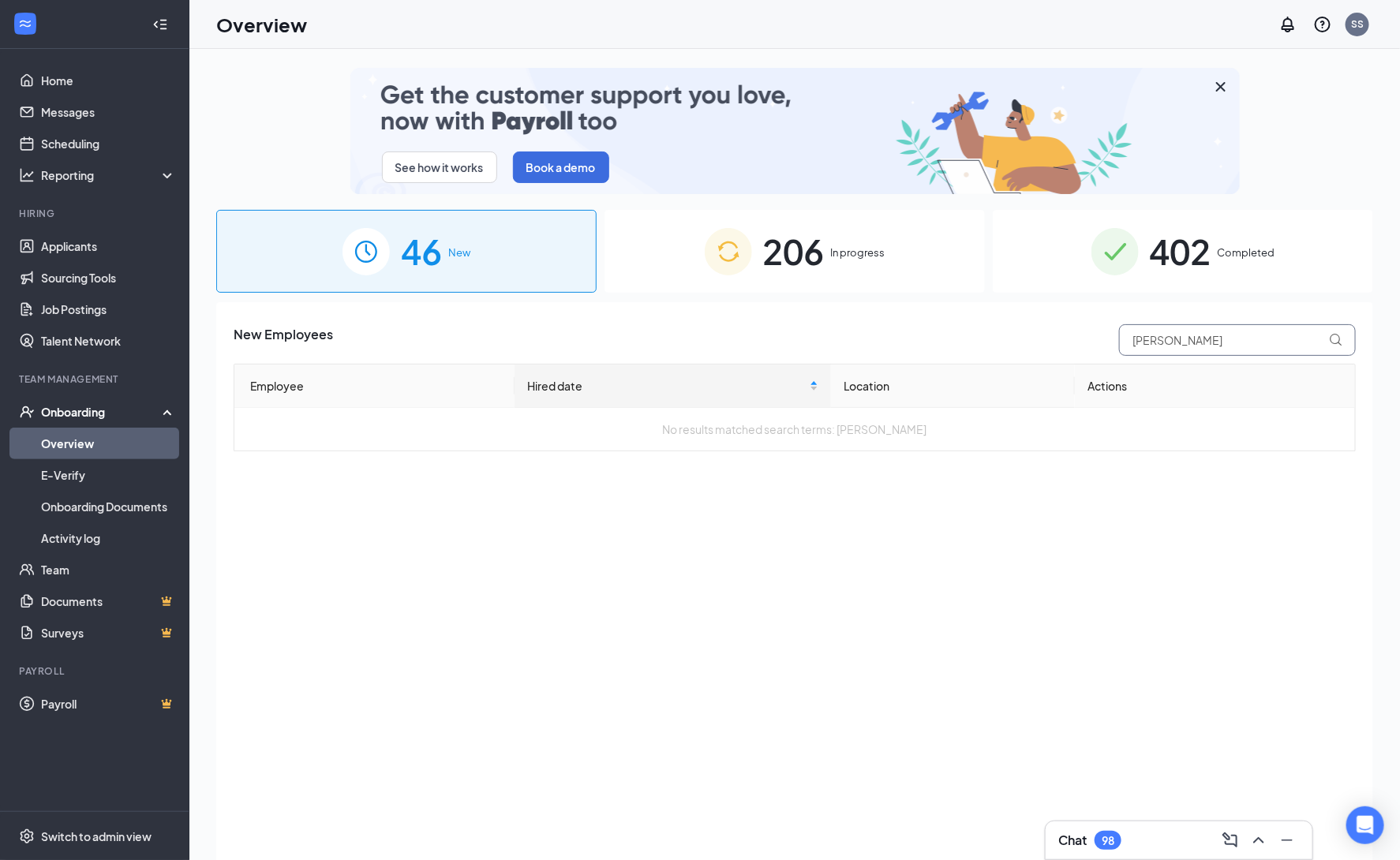
type input "[PERSON_NAME]"
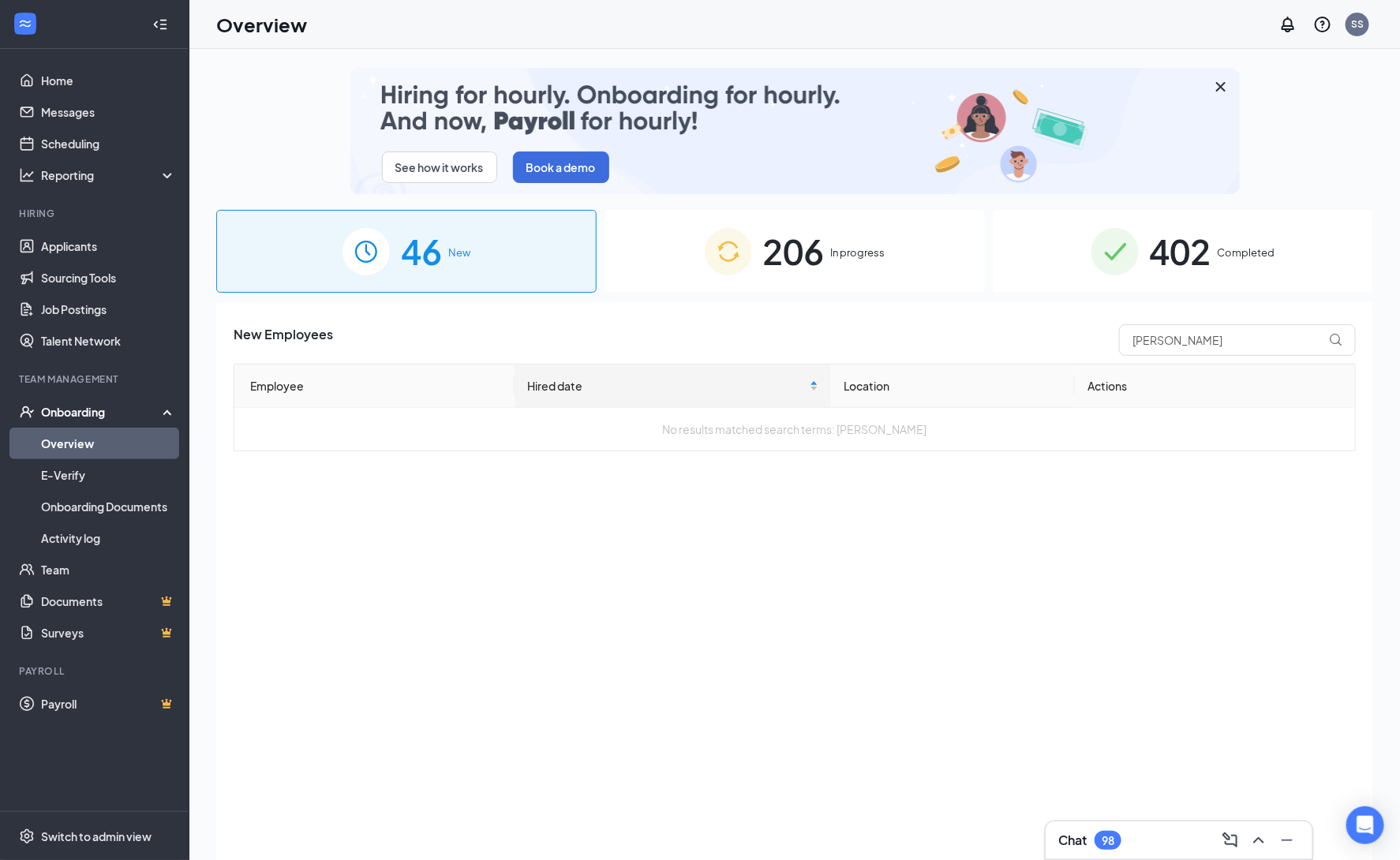
click at [794, 250] on span "206" at bounding box center [794, 251] width 62 height 54
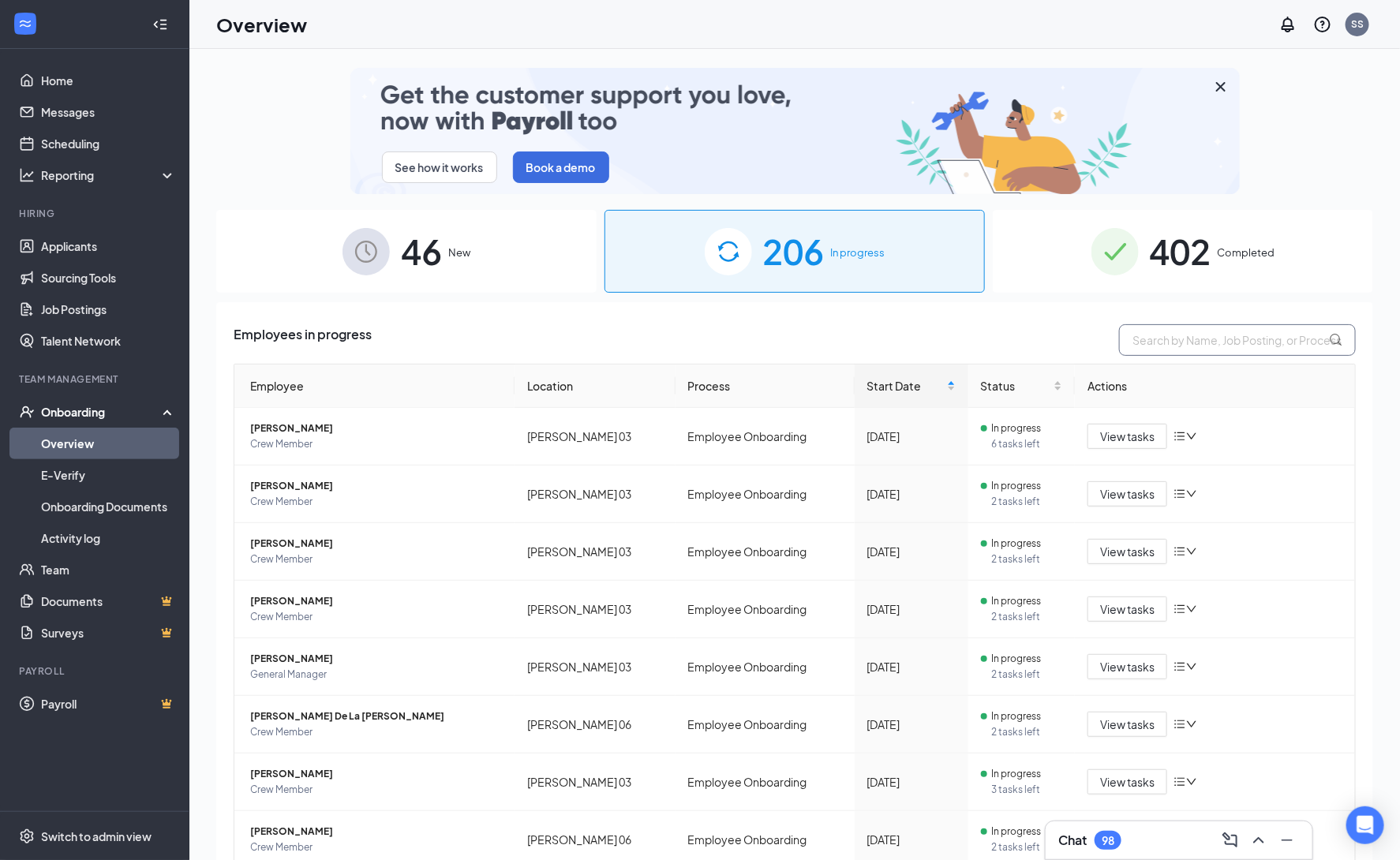
click at [1202, 343] on input "text" at bounding box center [1237, 340] width 237 height 32
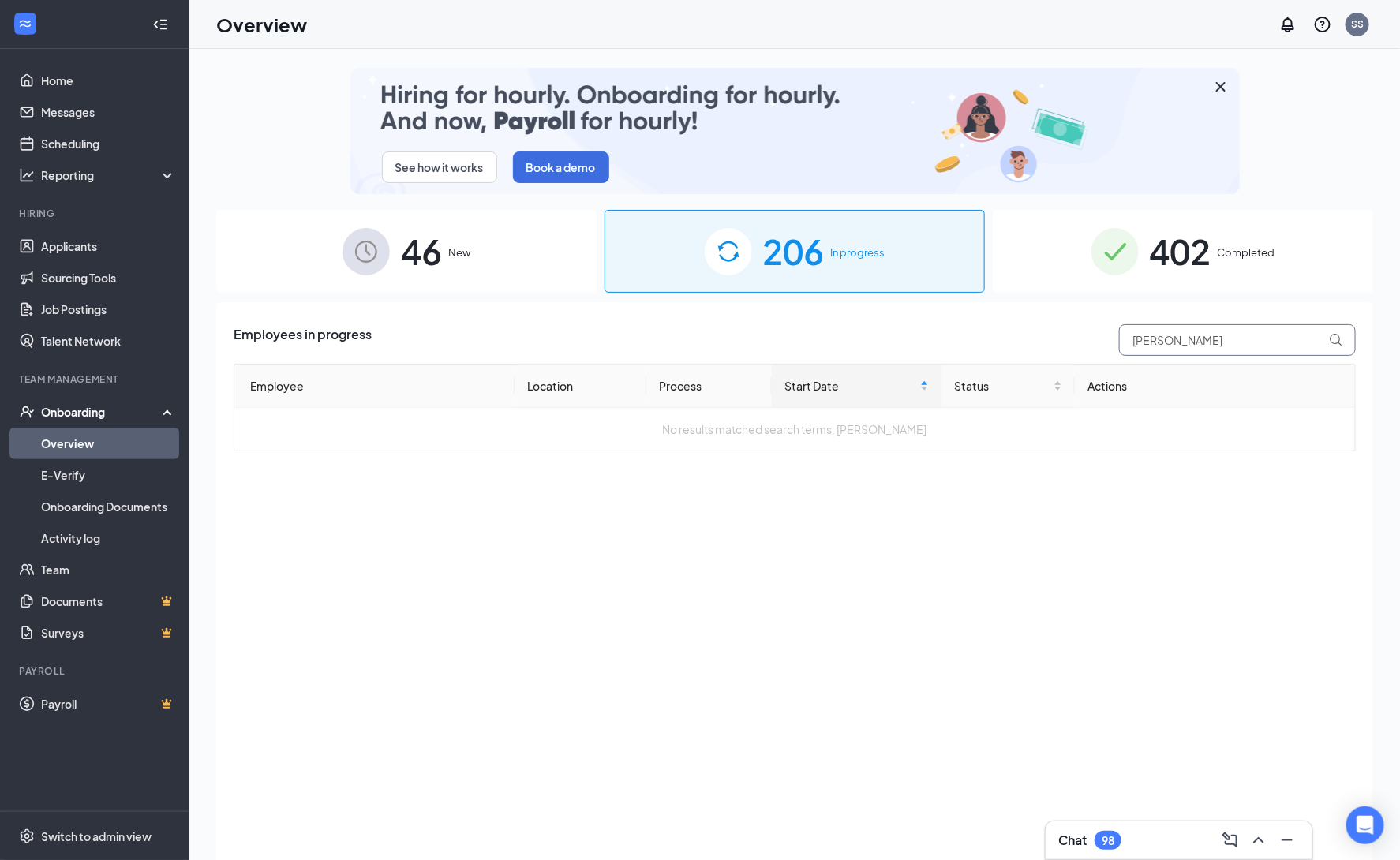
type input "[PERSON_NAME]"
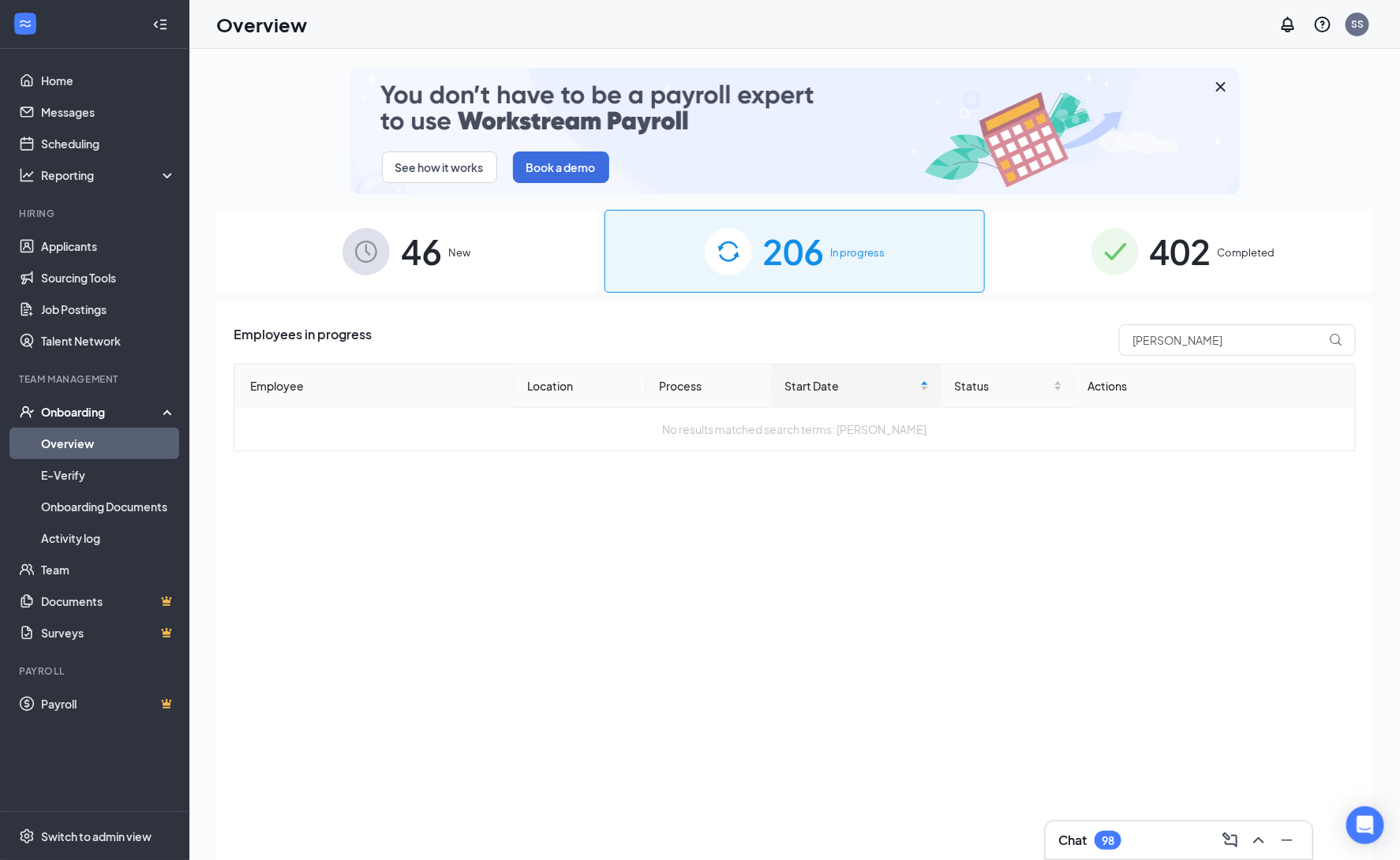
click at [1251, 252] on span "Completed" at bounding box center [1246, 252] width 58 height 16
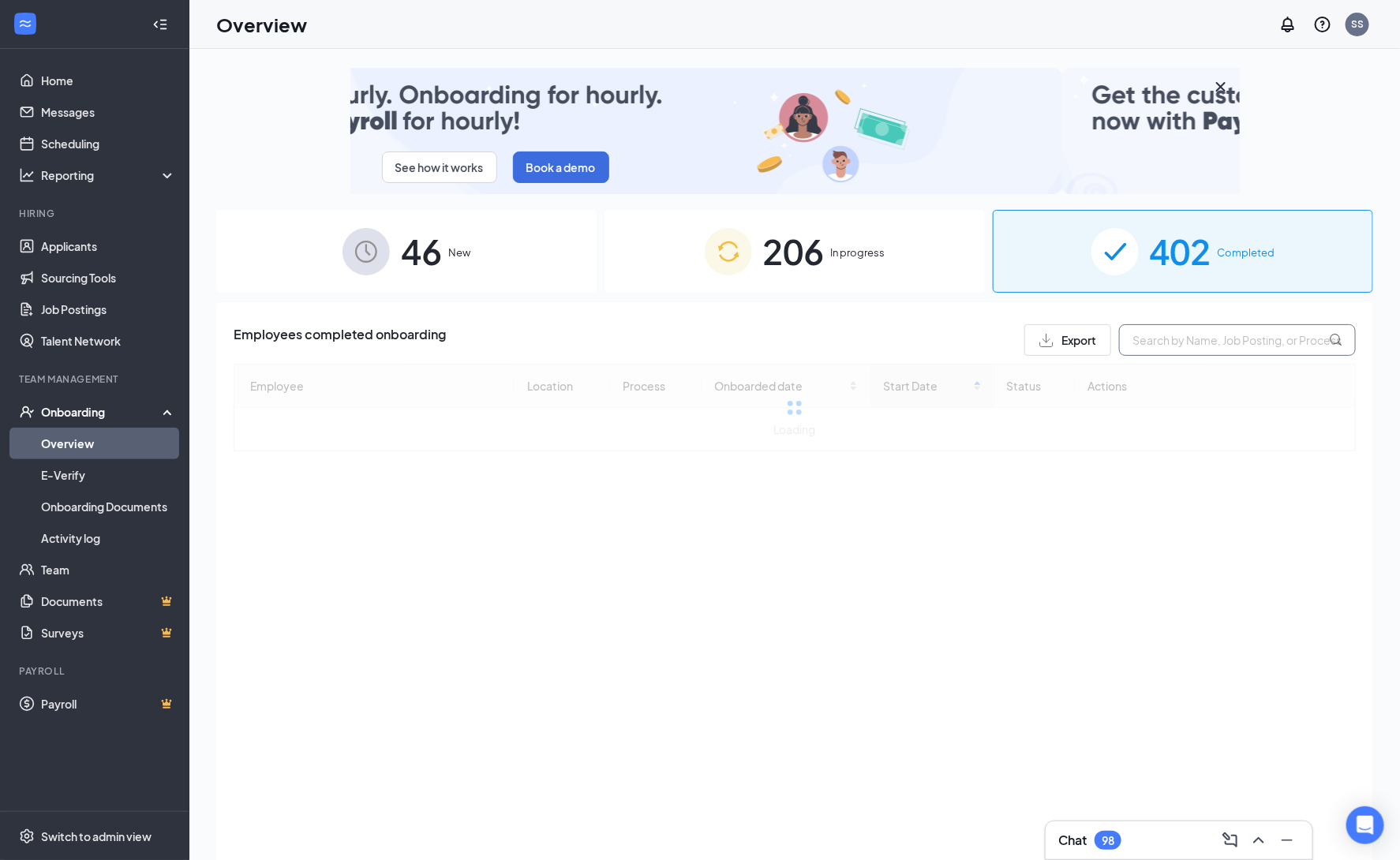
click at [1207, 342] on input "text" at bounding box center [1237, 340] width 237 height 32
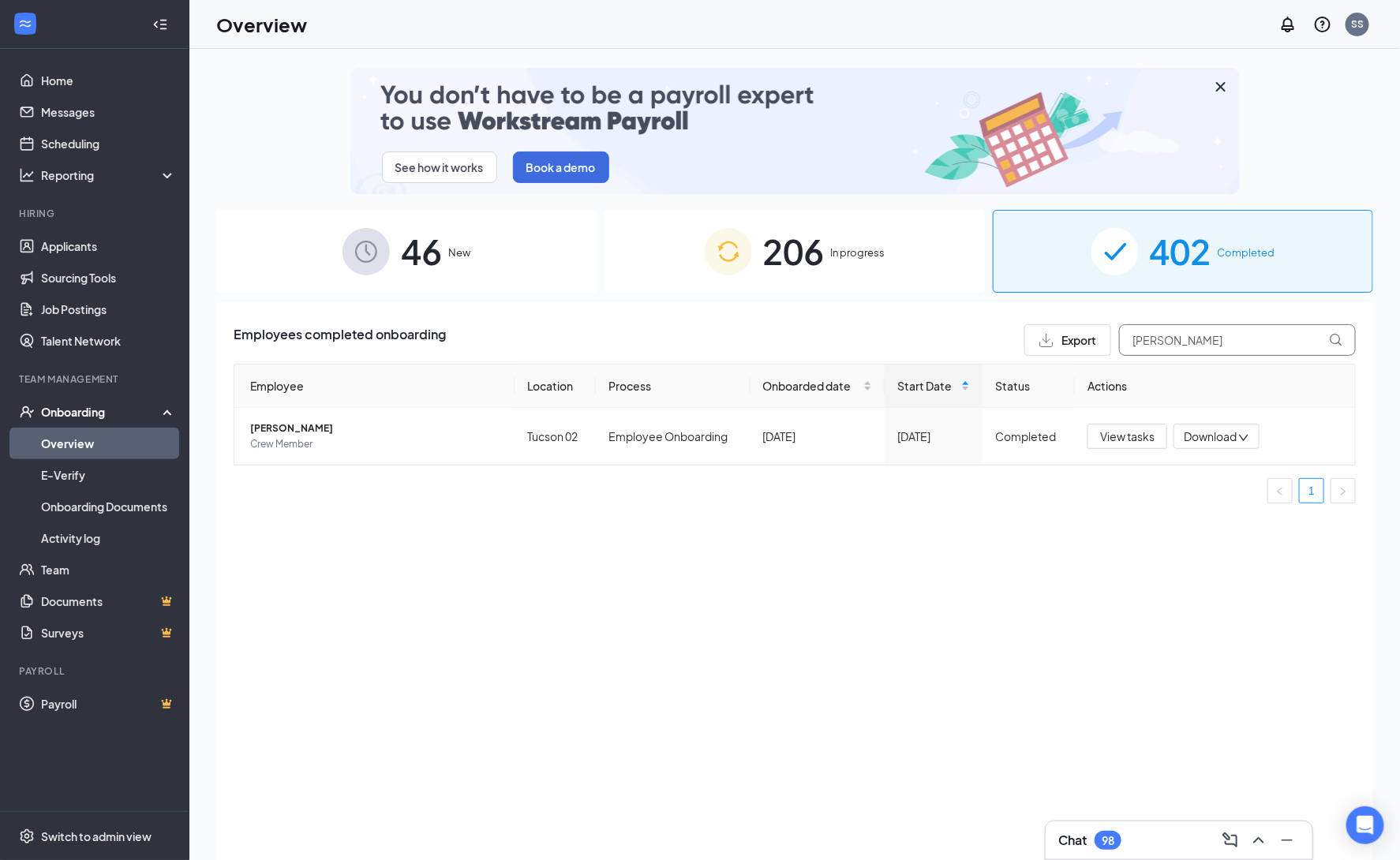
type input "Gunnar"
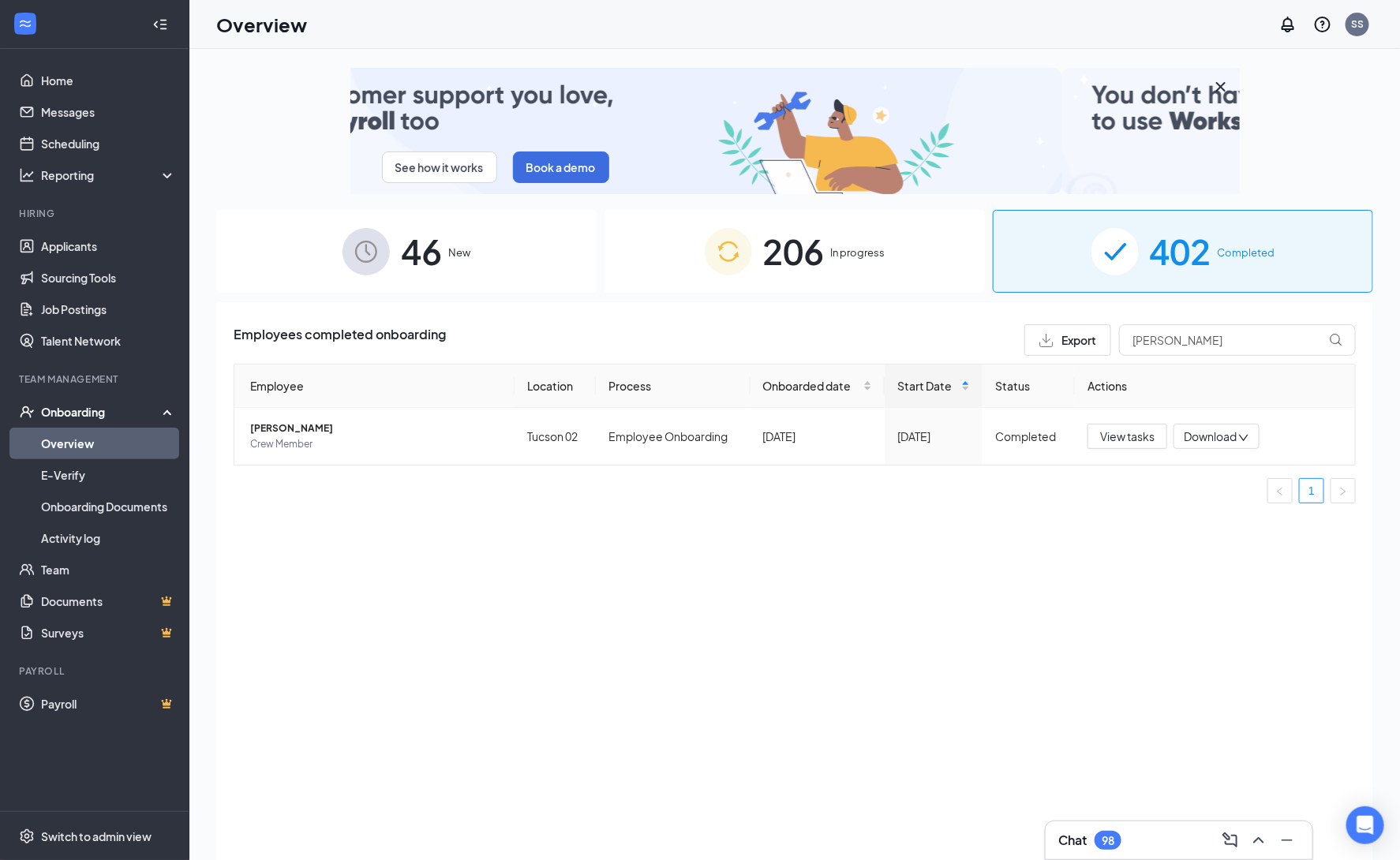
click at [455, 261] on div "46 New" at bounding box center [406, 251] width 380 height 83
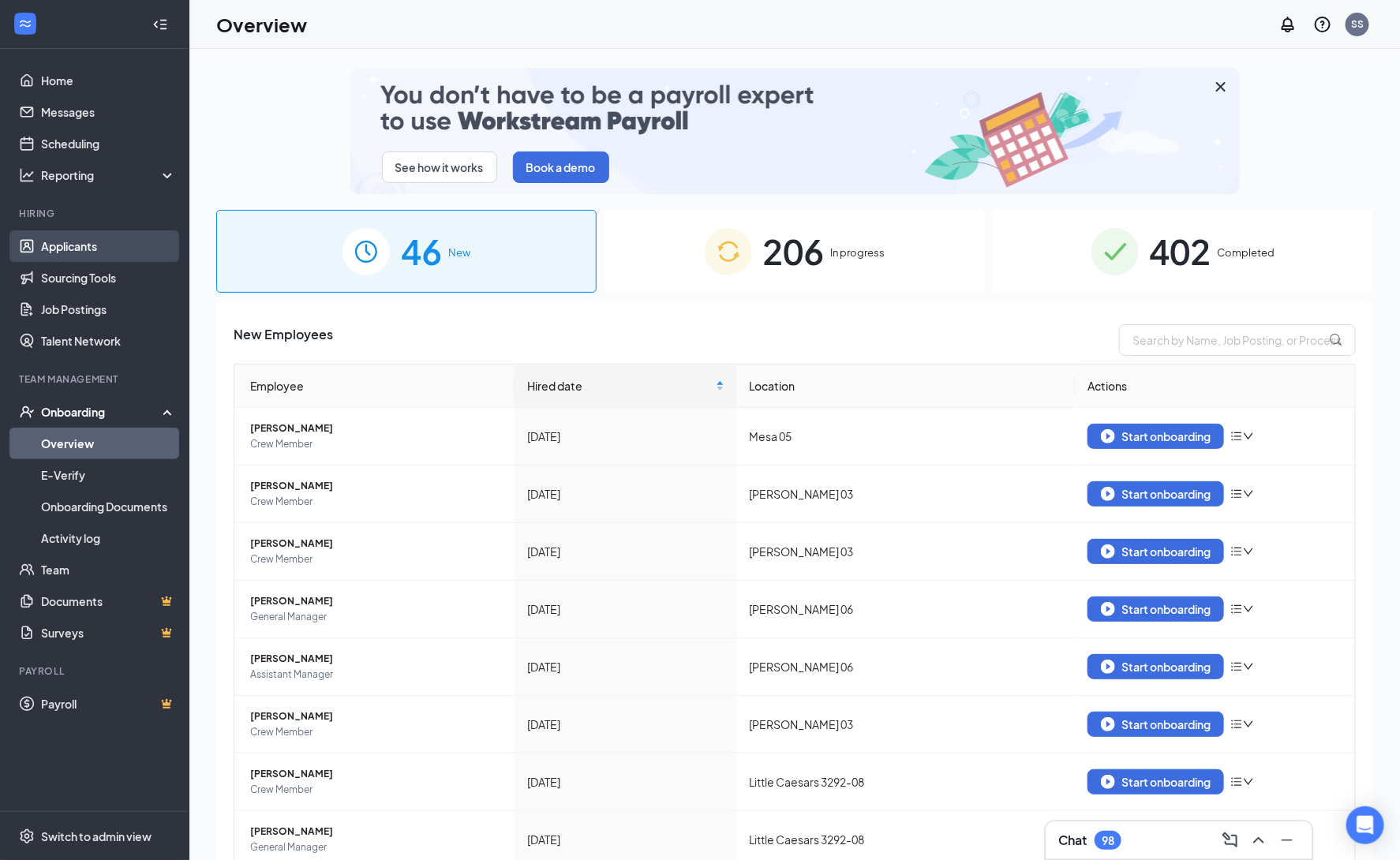
click at [85, 249] on link "Applicants" at bounding box center [108, 246] width 135 height 32
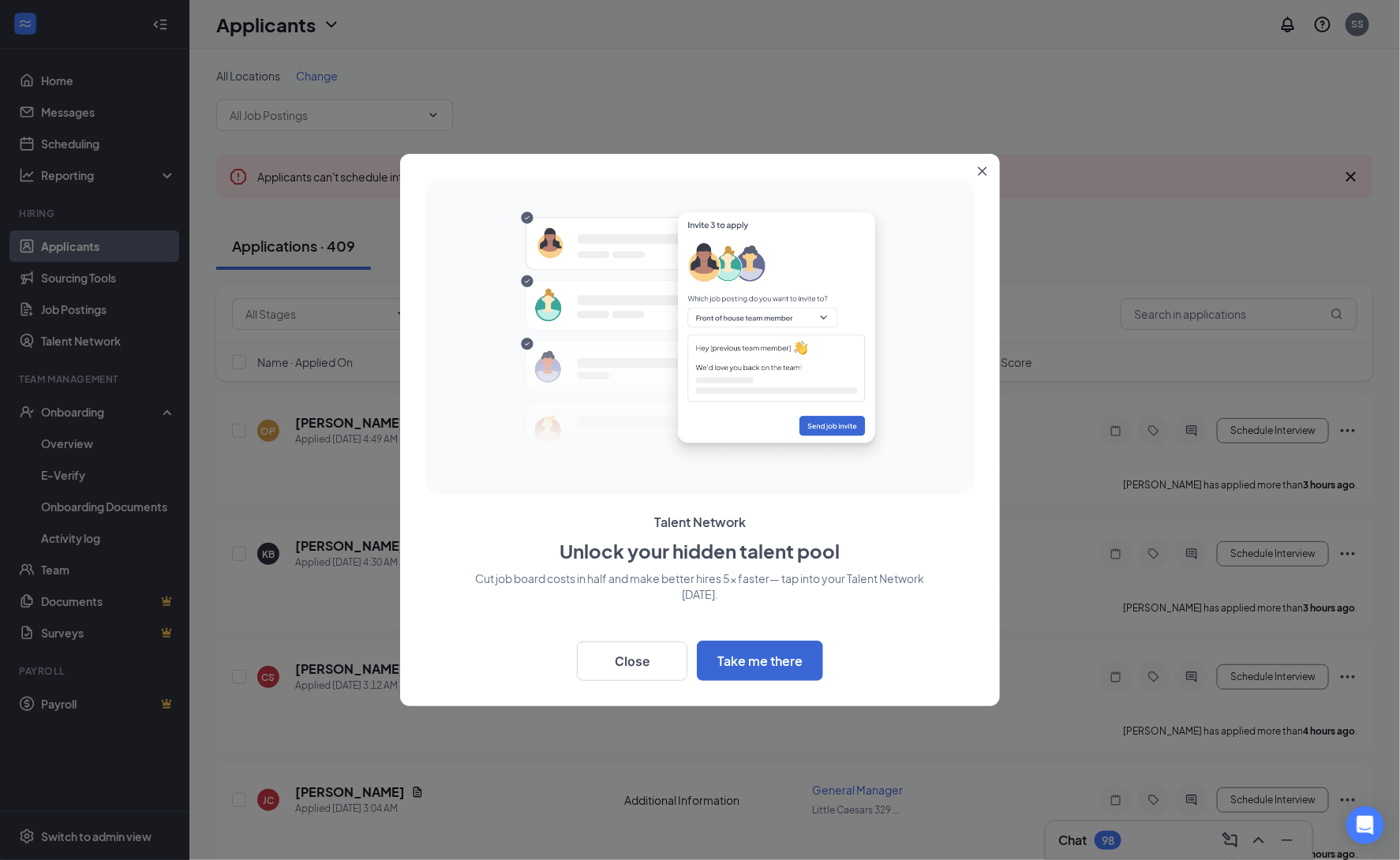
click at [990, 172] on button "Close" at bounding box center [986, 168] width 28 height 28
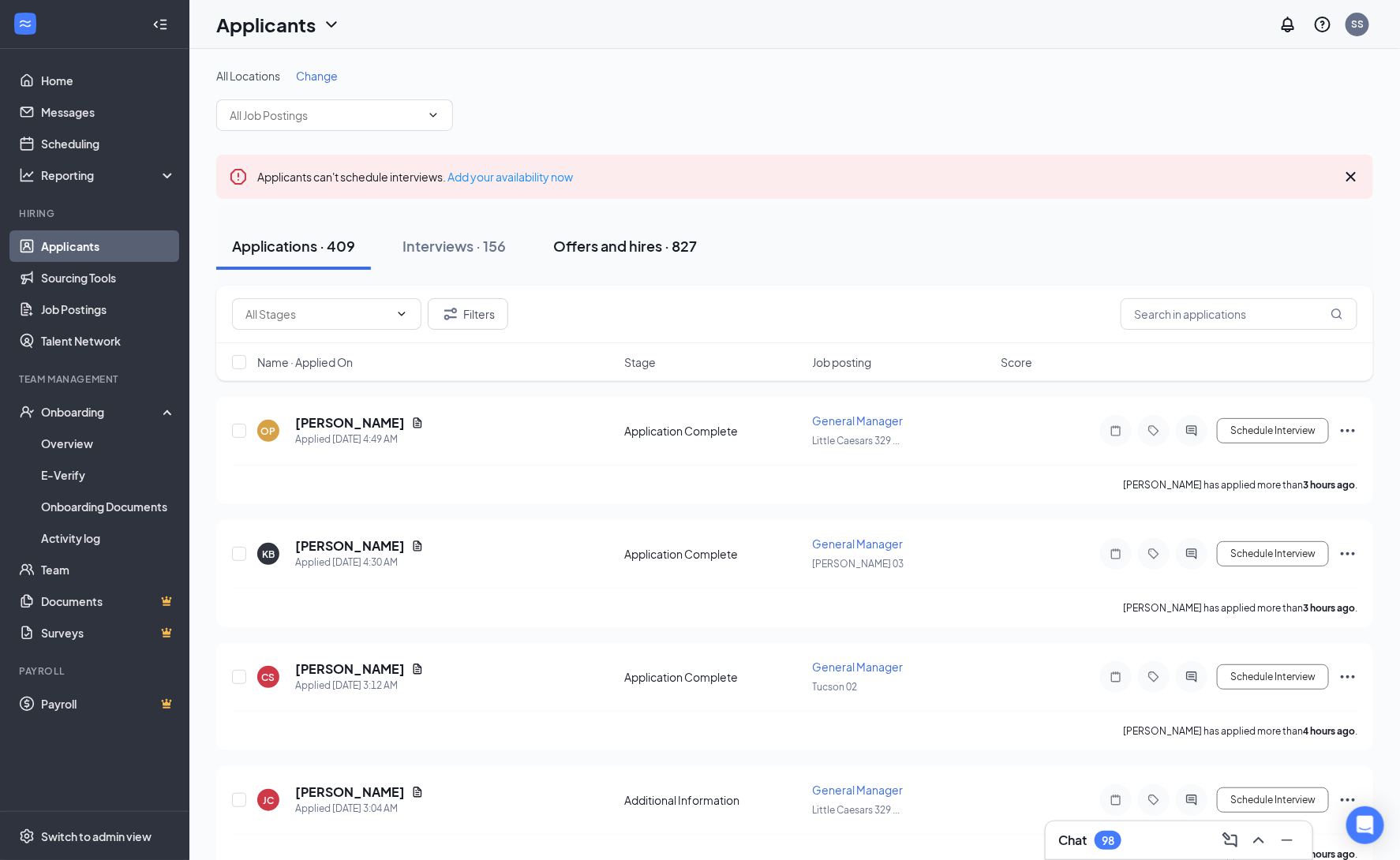
click at [625, 256] on div "Offers and hires · 827" at bounding box center [625, 245] width 144 height 20
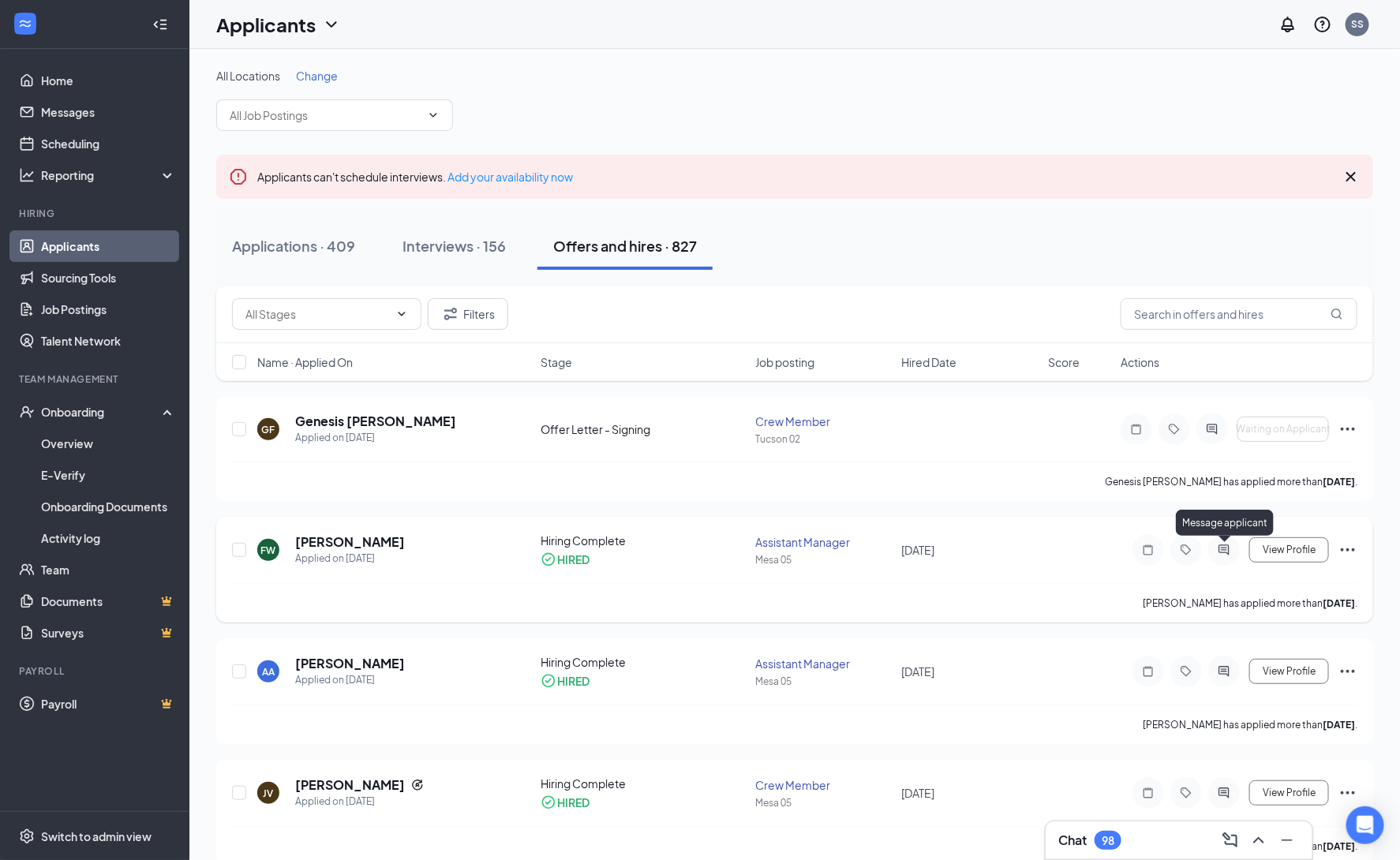
click at [1226, 554] on icon "ActiveChat" at bounding box center [1223, 549] width 10 height 10
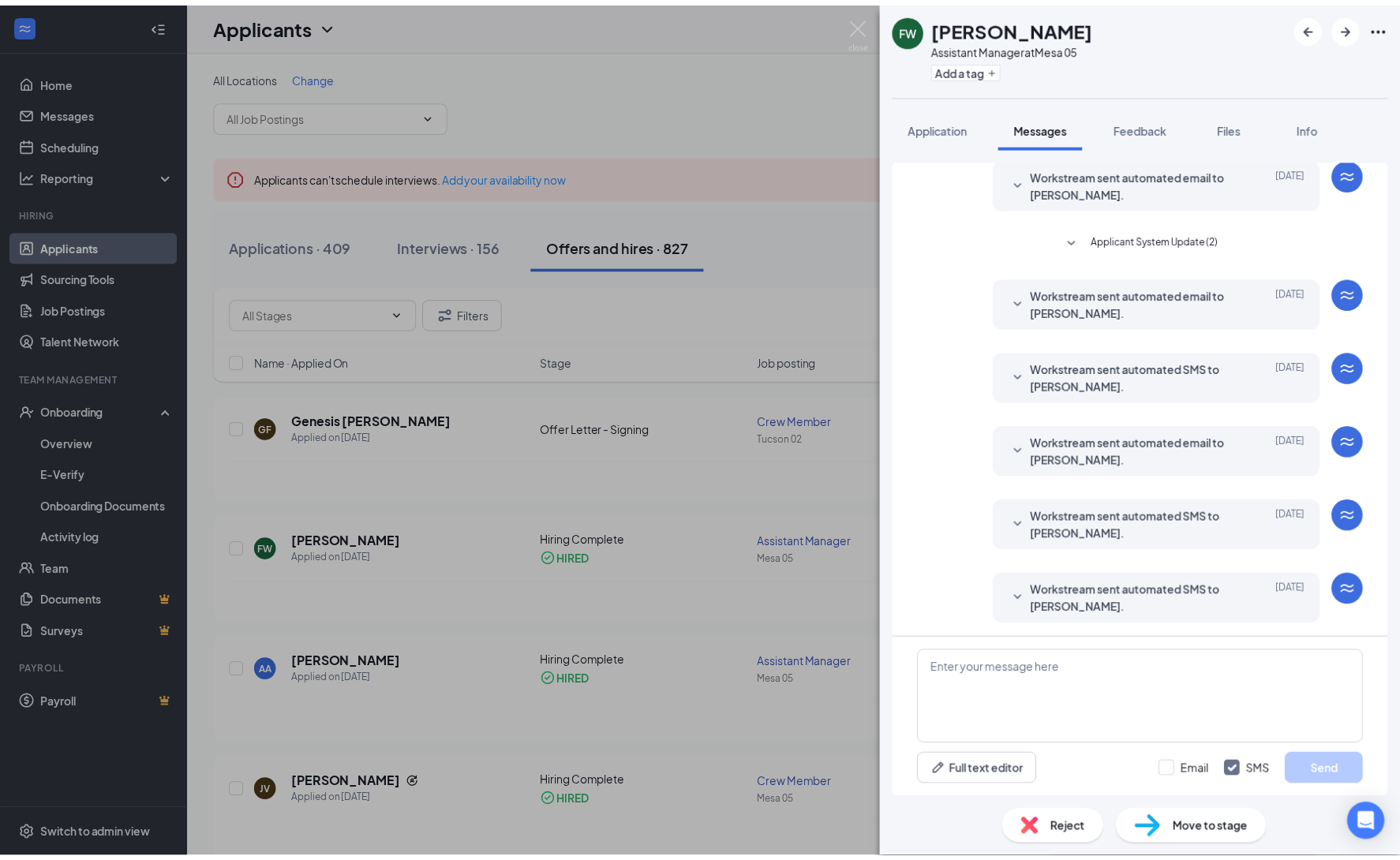
scroll to position [57, 0]
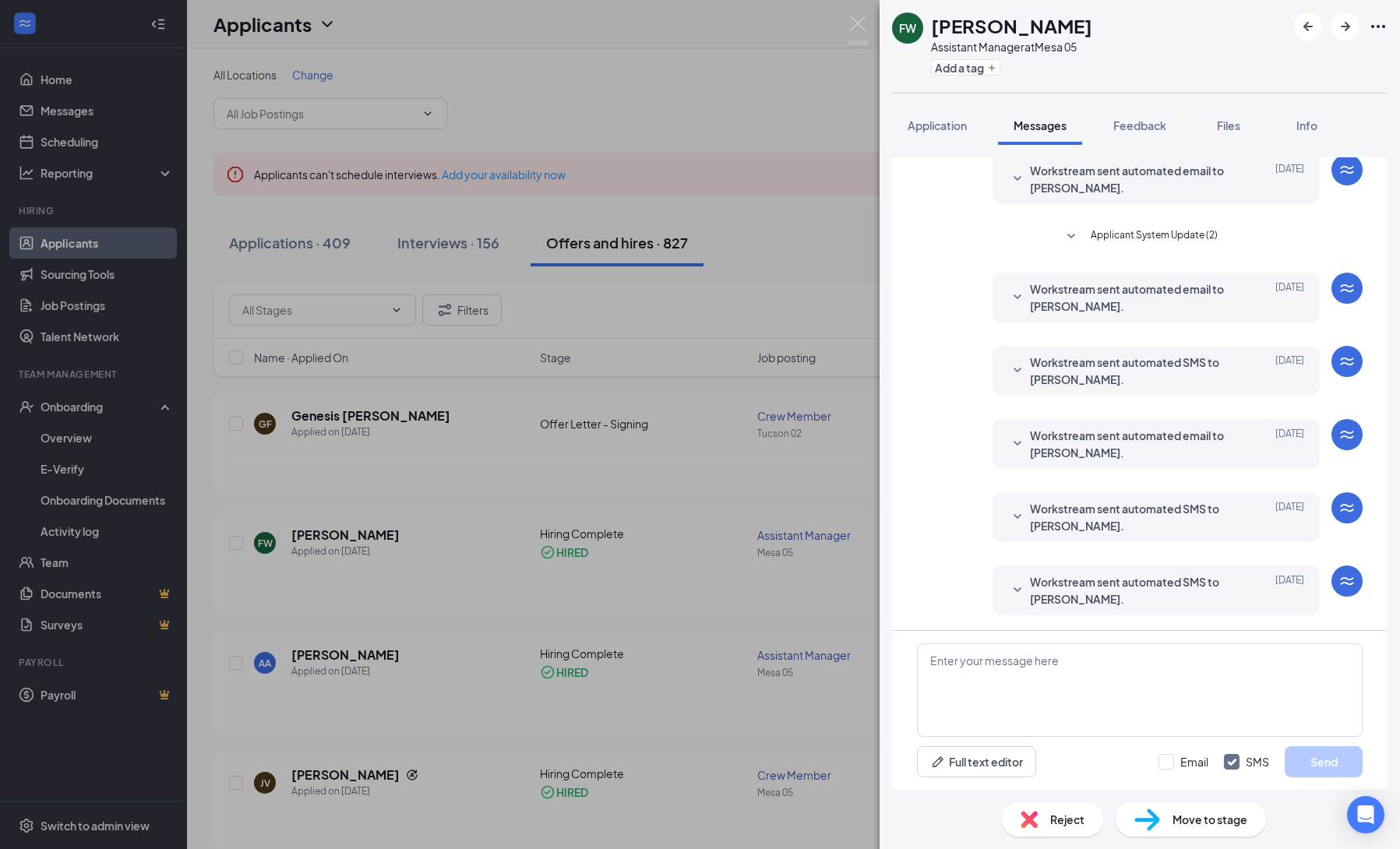
click at [1062, 230] on icon "SmallChevronDown" at bounding box center [1071, 237] width 19 height 19
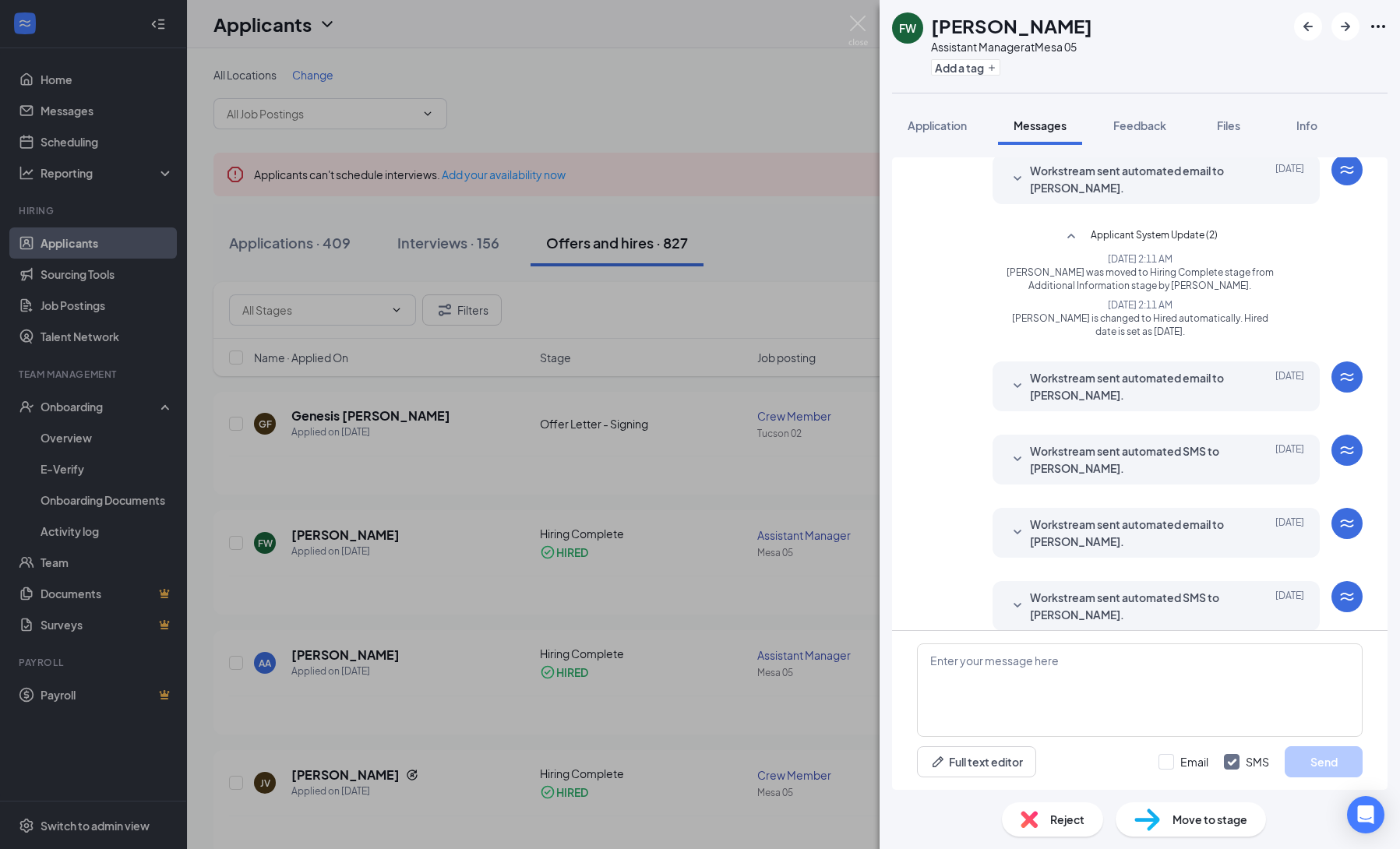
click at [826, 285] on div "FW frances wilkinson Assistant Manager at Mesa 05 Add a tag Application Message…" at bounding box center [700, 424] width 1400 height 849
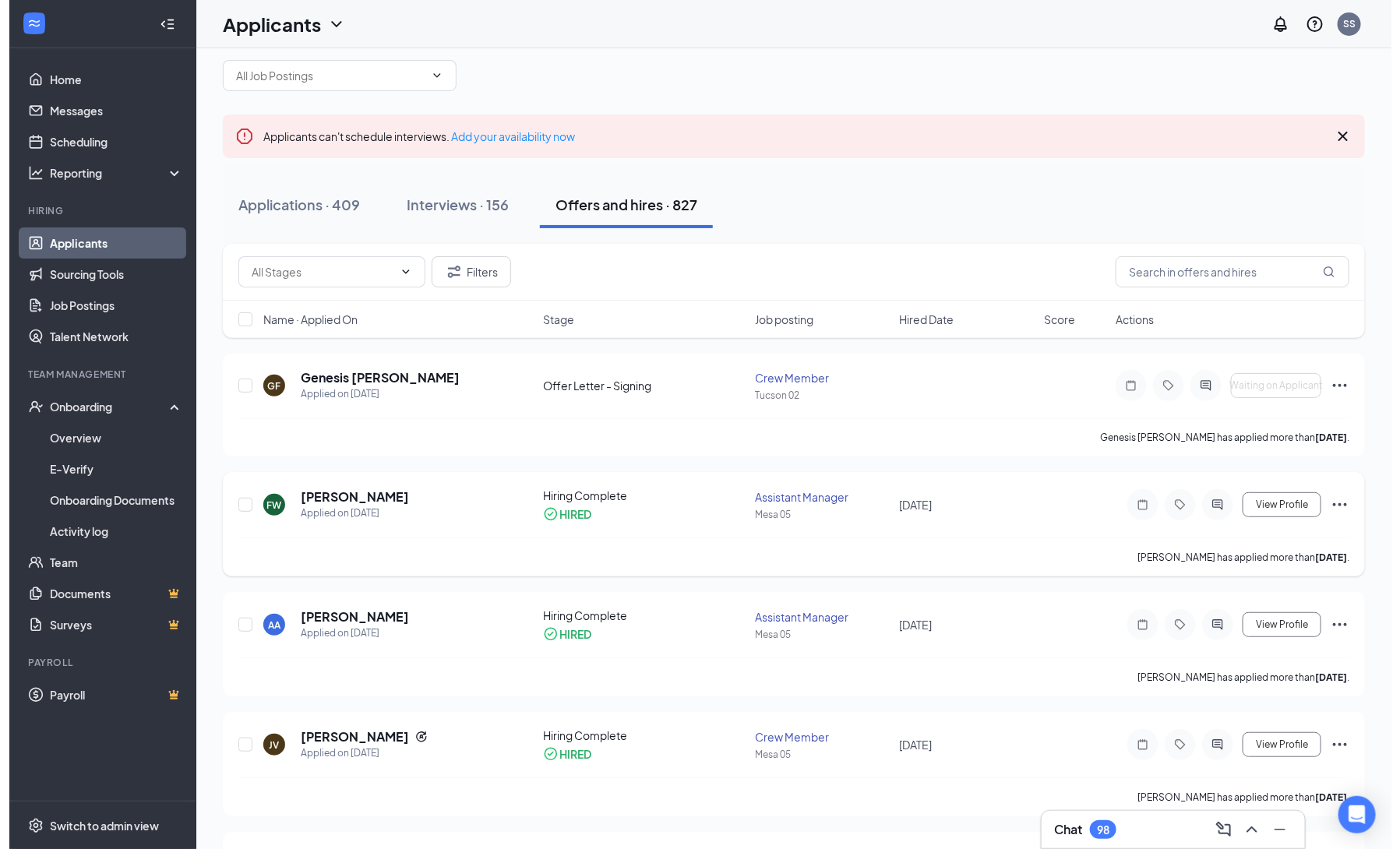
scroll to position [157, 0]
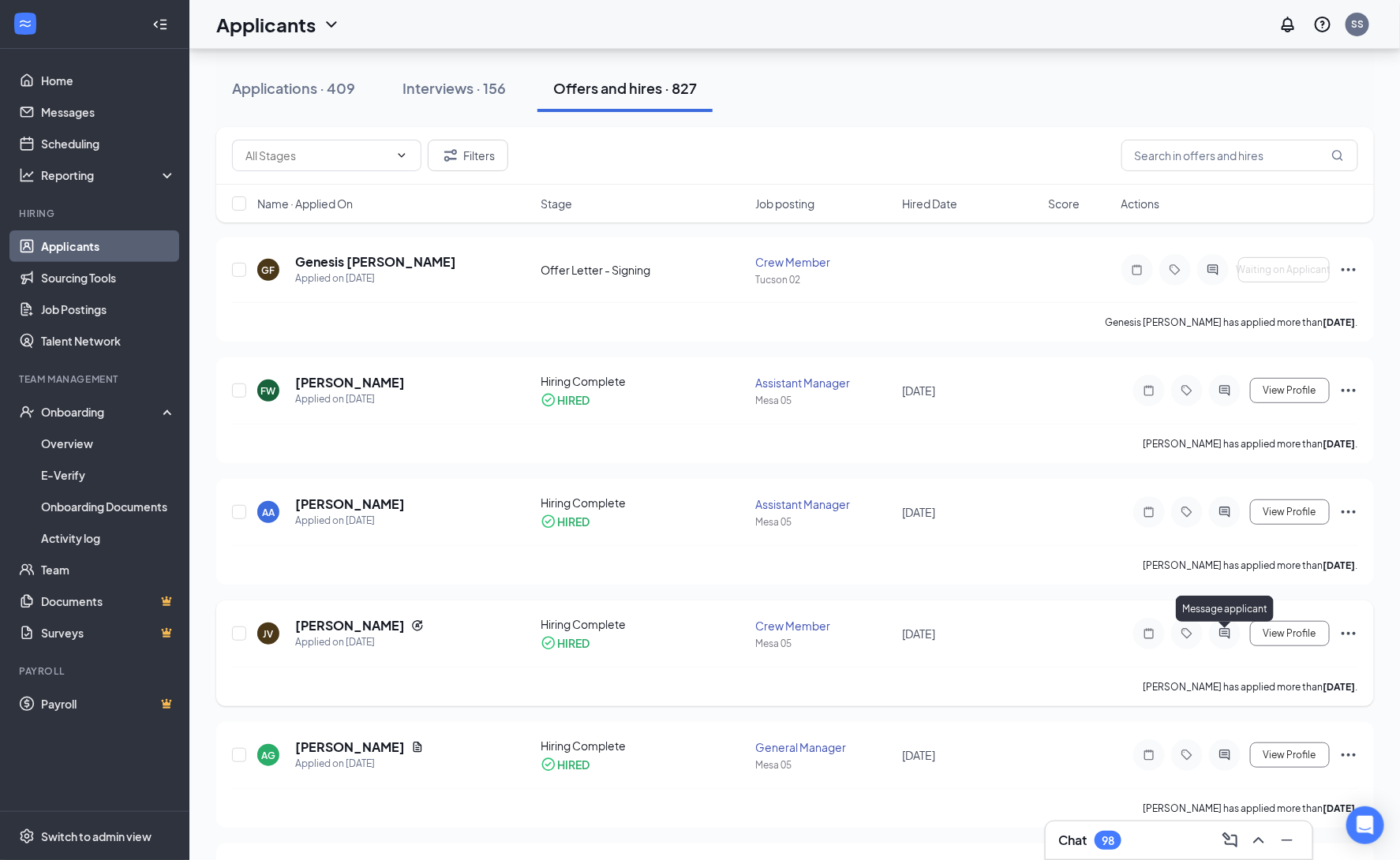
click at [1227, 635] on icon "ActiveChat" at bounding box center [1225, 634] width 19 height 13
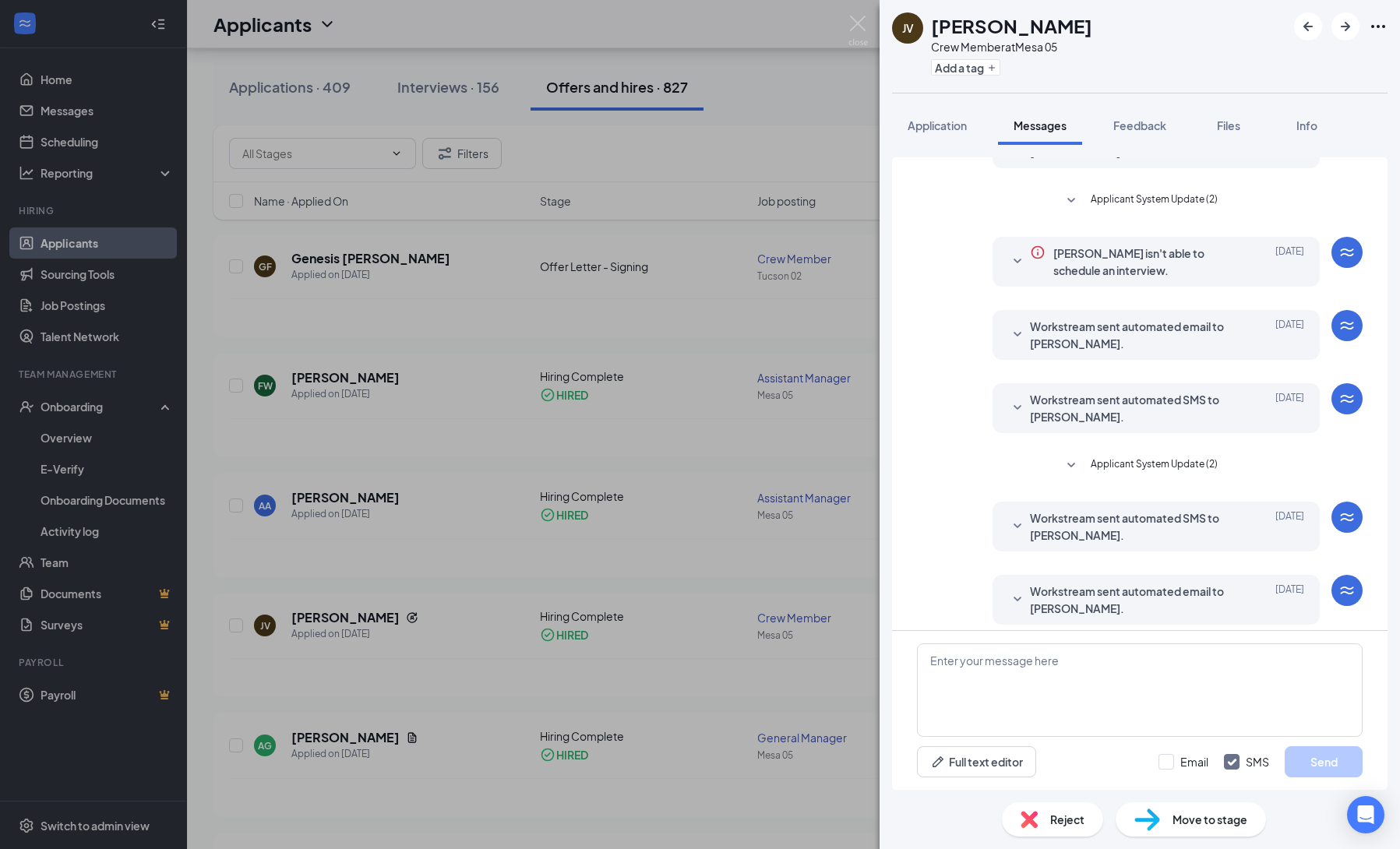
scroll to position [105, 0]
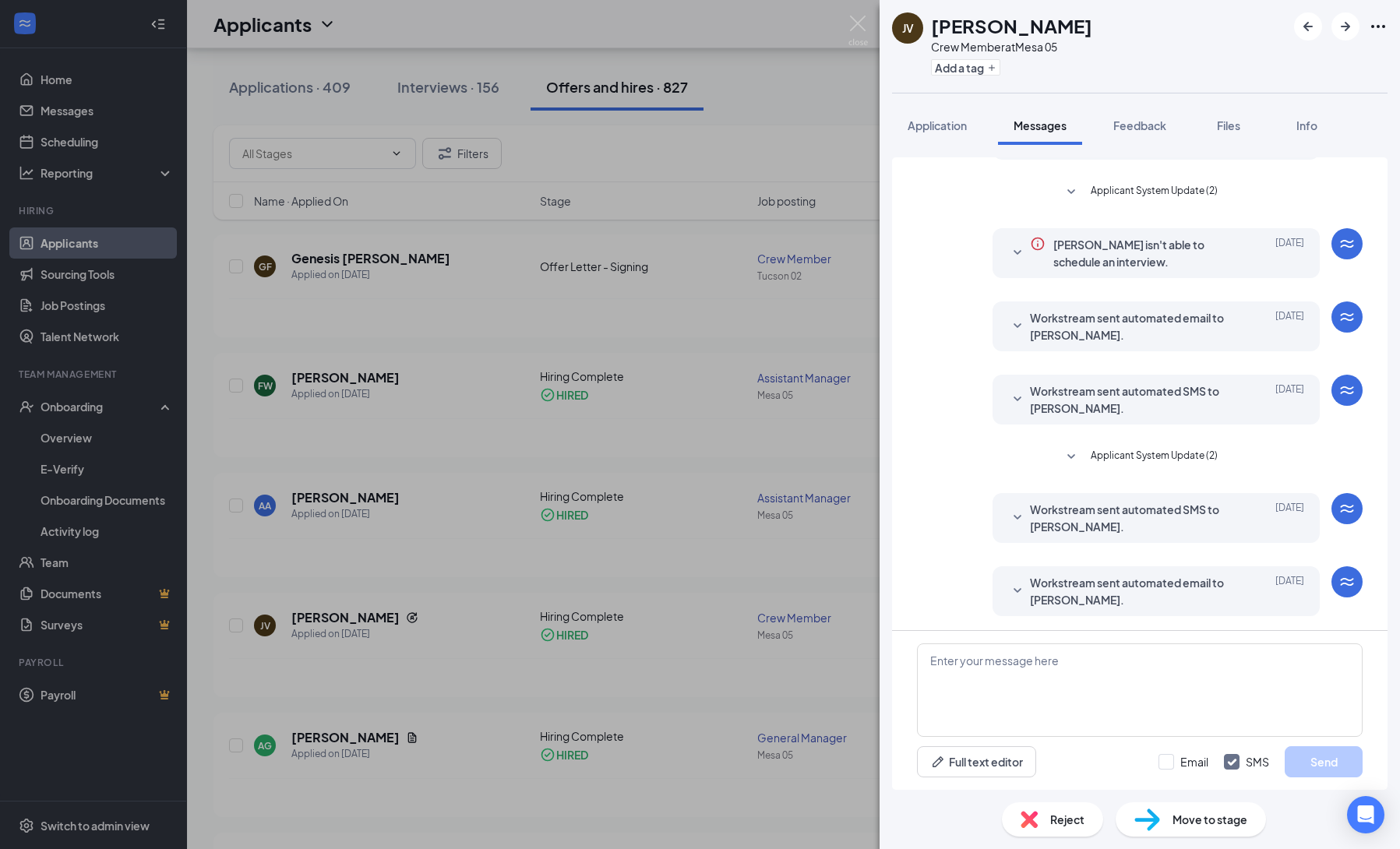
click at [1065, 458] on icon "SmallChevronDown" at bounding box center [1071, 457] width 19 height 19
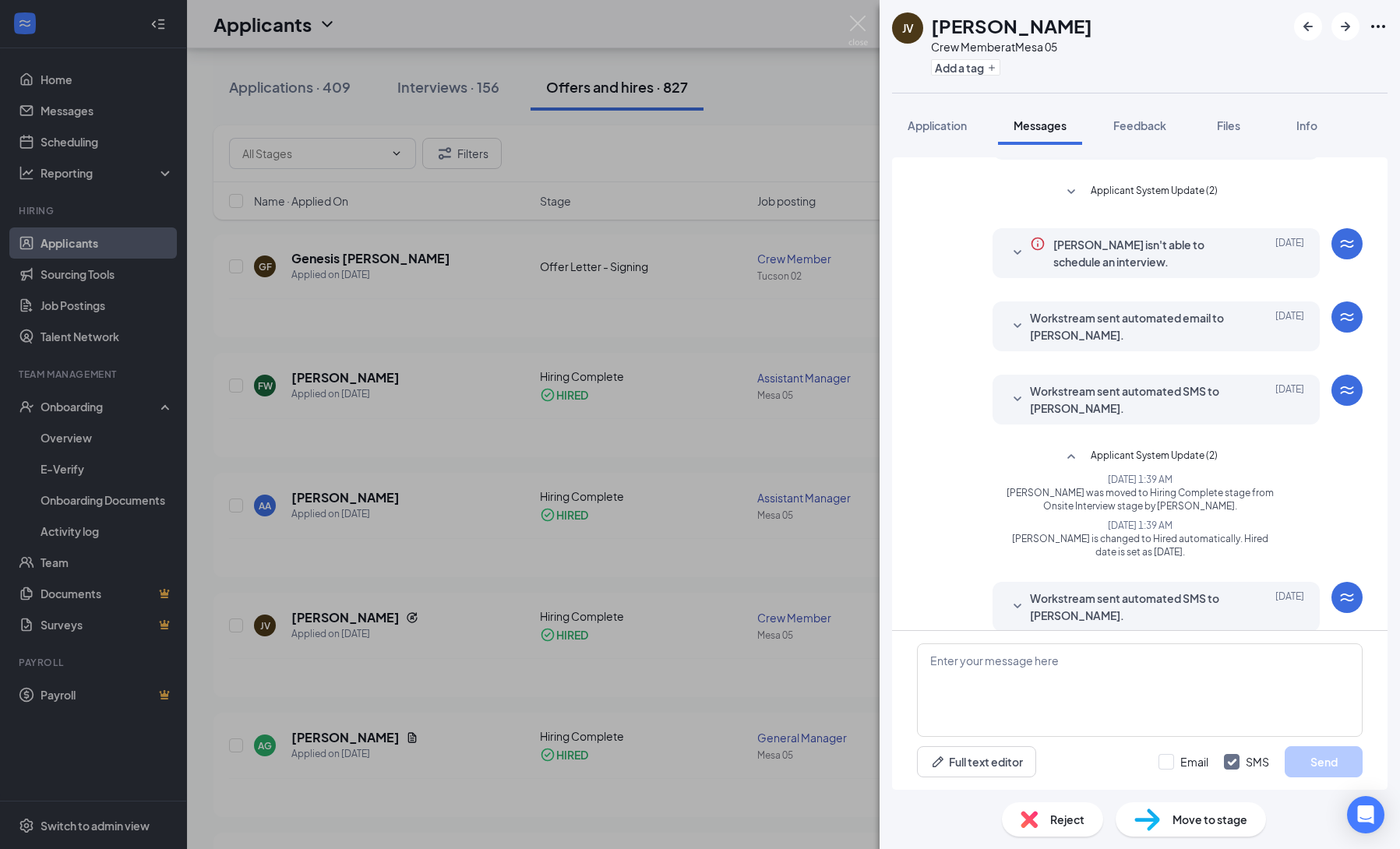
click at [738, 544] on div "JV junior vizcarra Crew Member at Mesa 05 Add a tag Application Messages Feedba…" at bounding box center [700, 424] width 1400 height 849
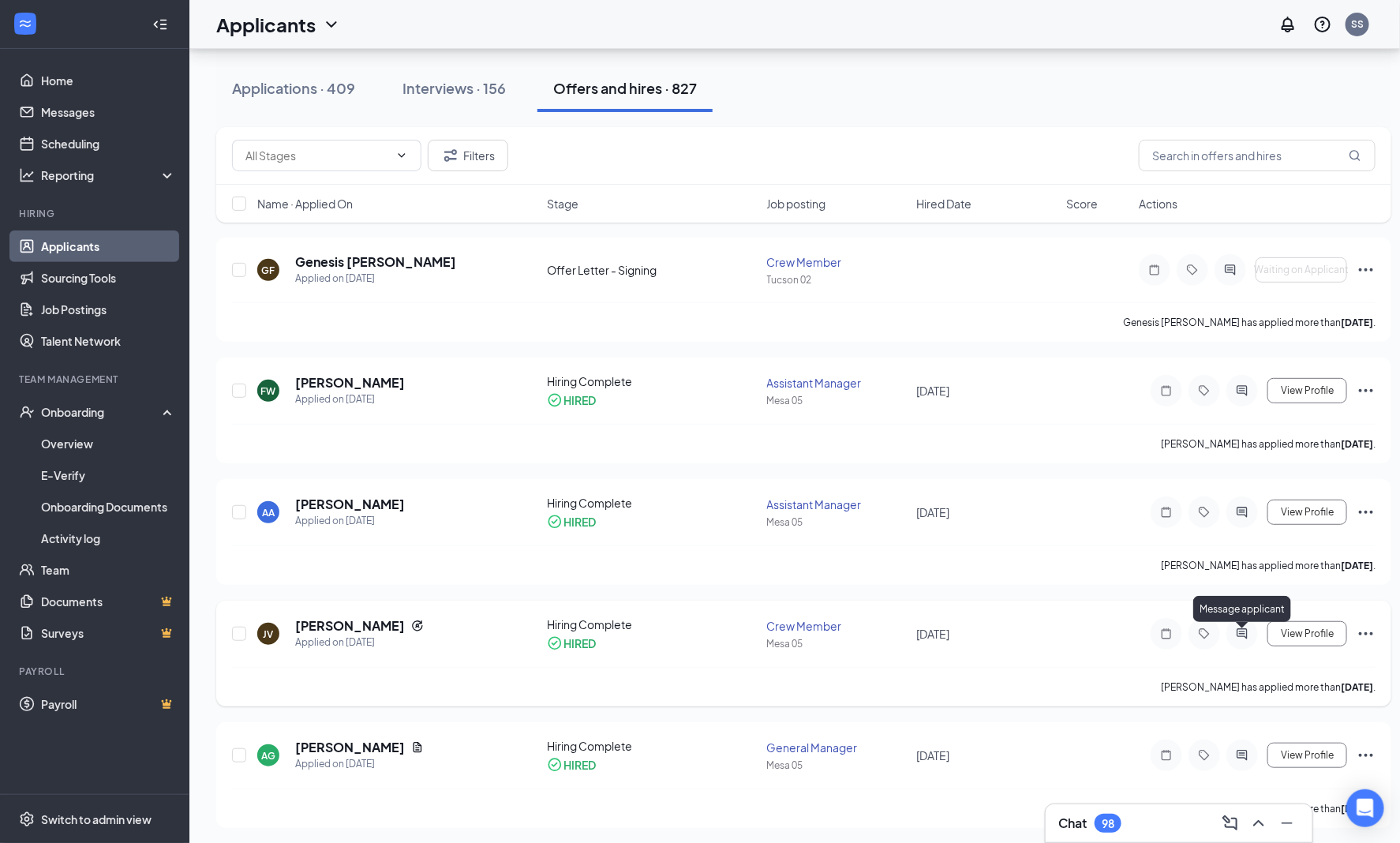
click at [1241, 636] on icon "ActiveChat" at bounding box center [1242, 634] width 19 height 13
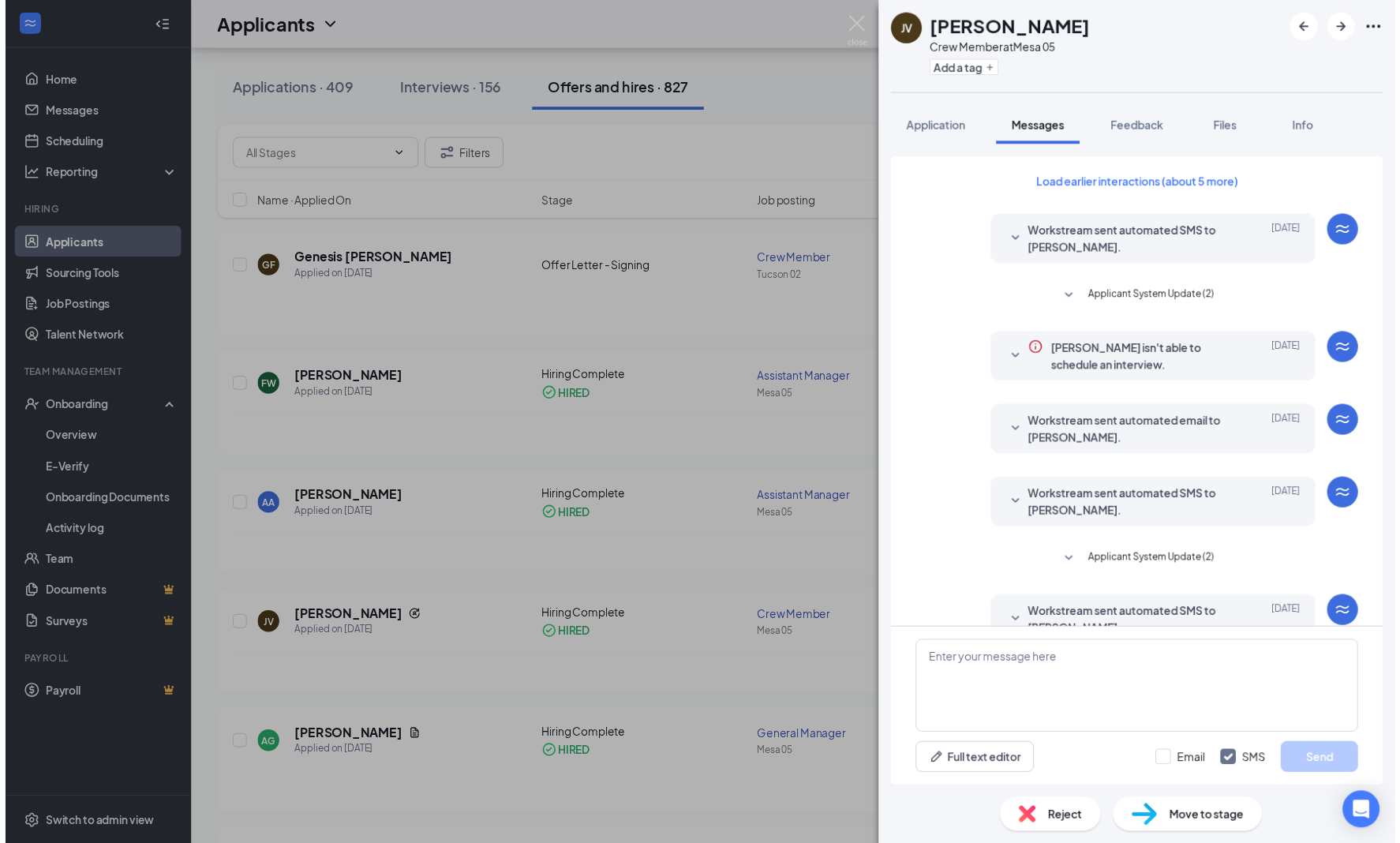
scroll to position [107, 0]
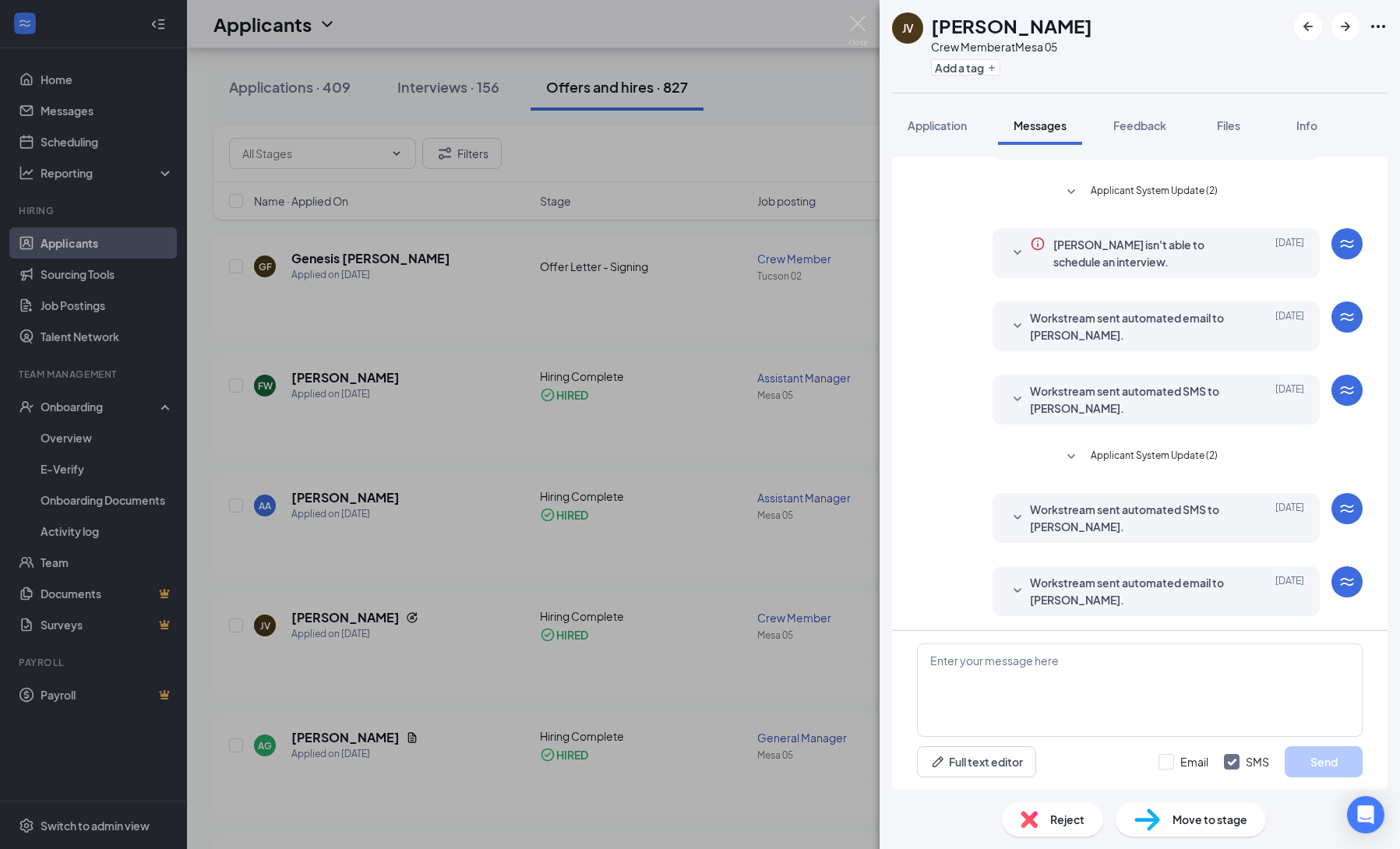
drag, startPoint x: 810, startPoint y: 107, endPoint x: 852, endPoint y: 41, distance: 78.2
click at [810, 110] on div "JV junior vizcarra Crew Member at Mesa 05 Add a tag Application Messages Feedba…" at bounding box center [700, 424] width 1400 height 849
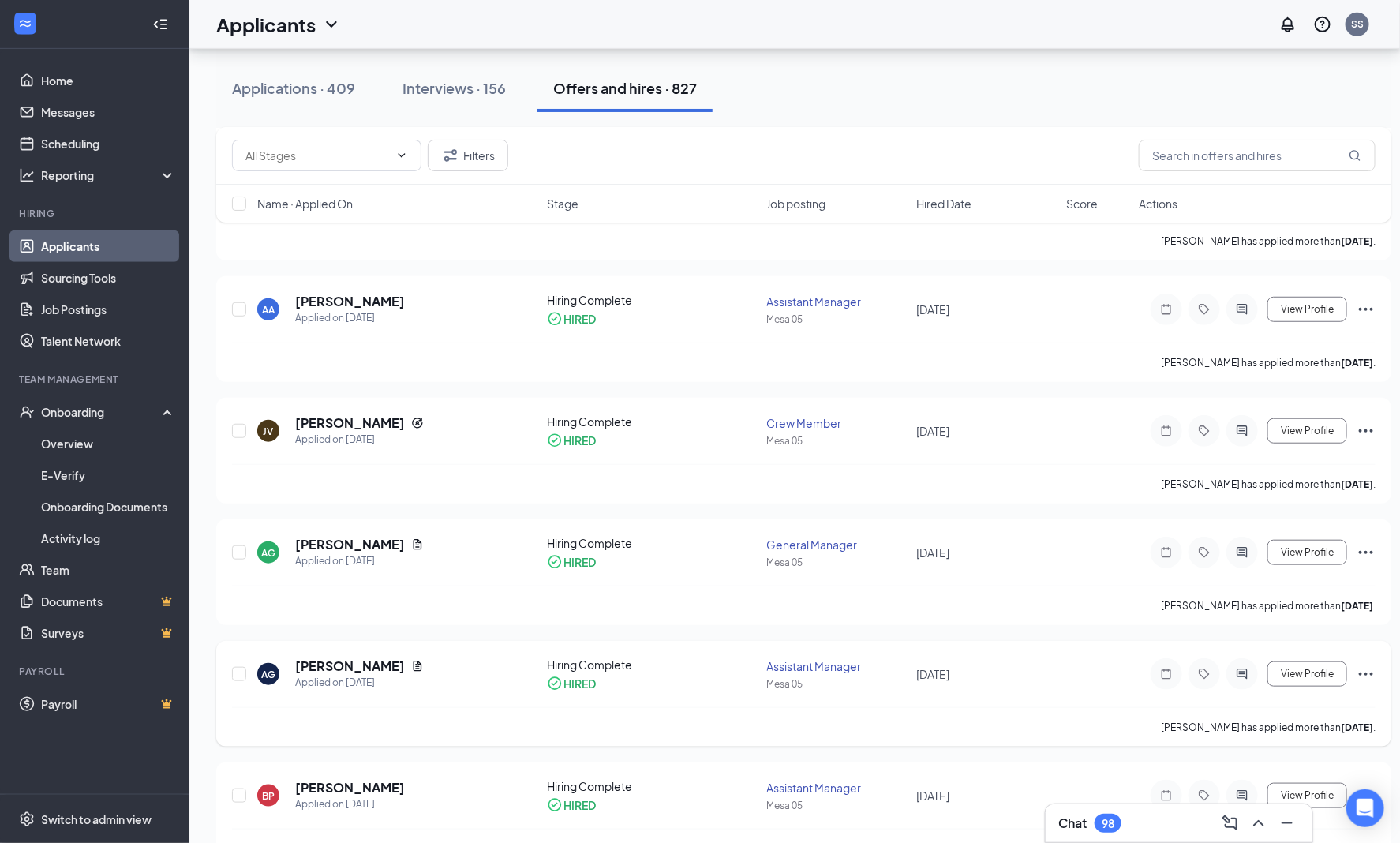
scroll to position [368, 0]
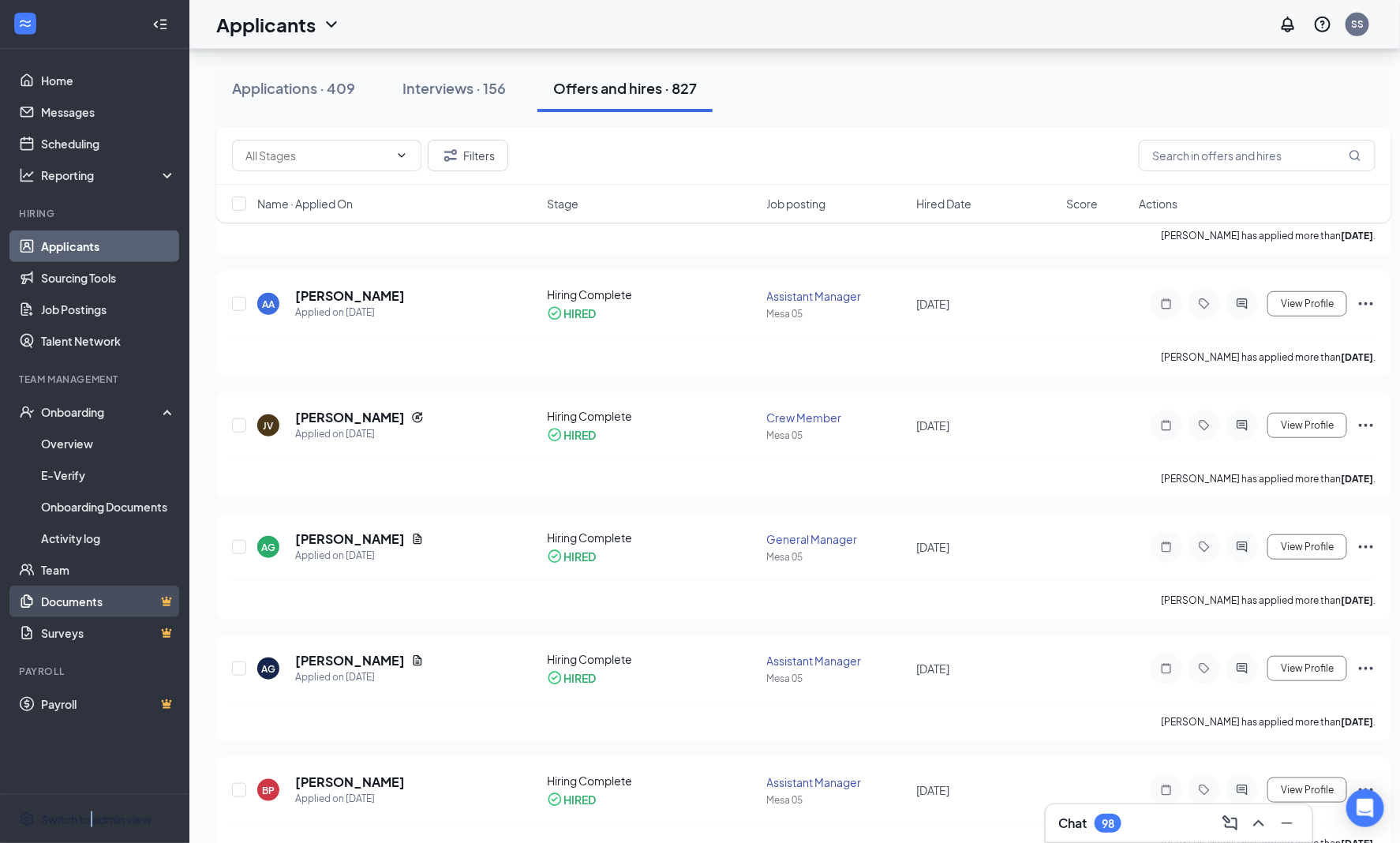
click at [95, 827] on div "Switch to admin view" at bounding box center [96, 819] width 110 height 16
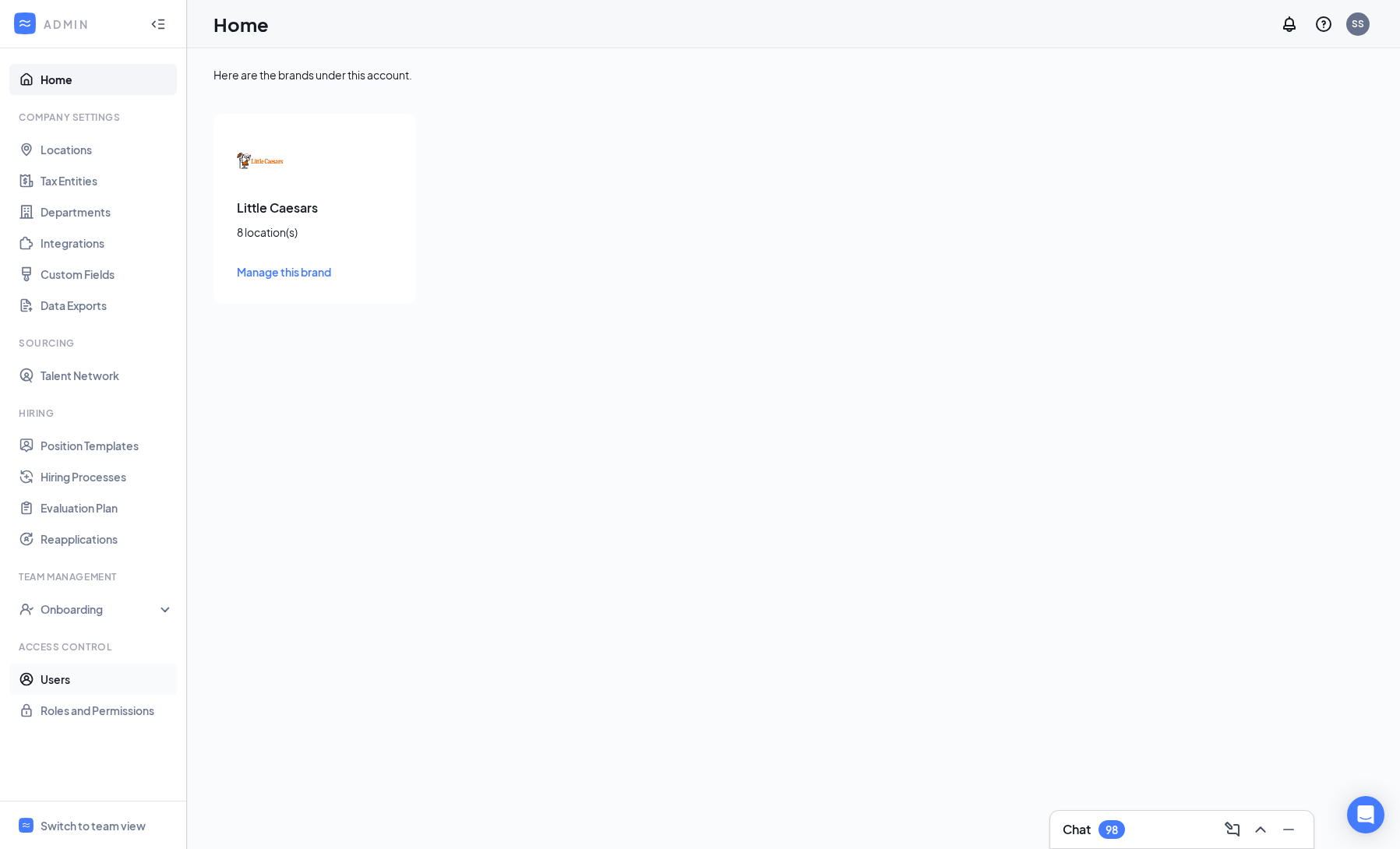
click at [93, 682] on link "Users" at bounding box center [107, 679] width 133 height 31
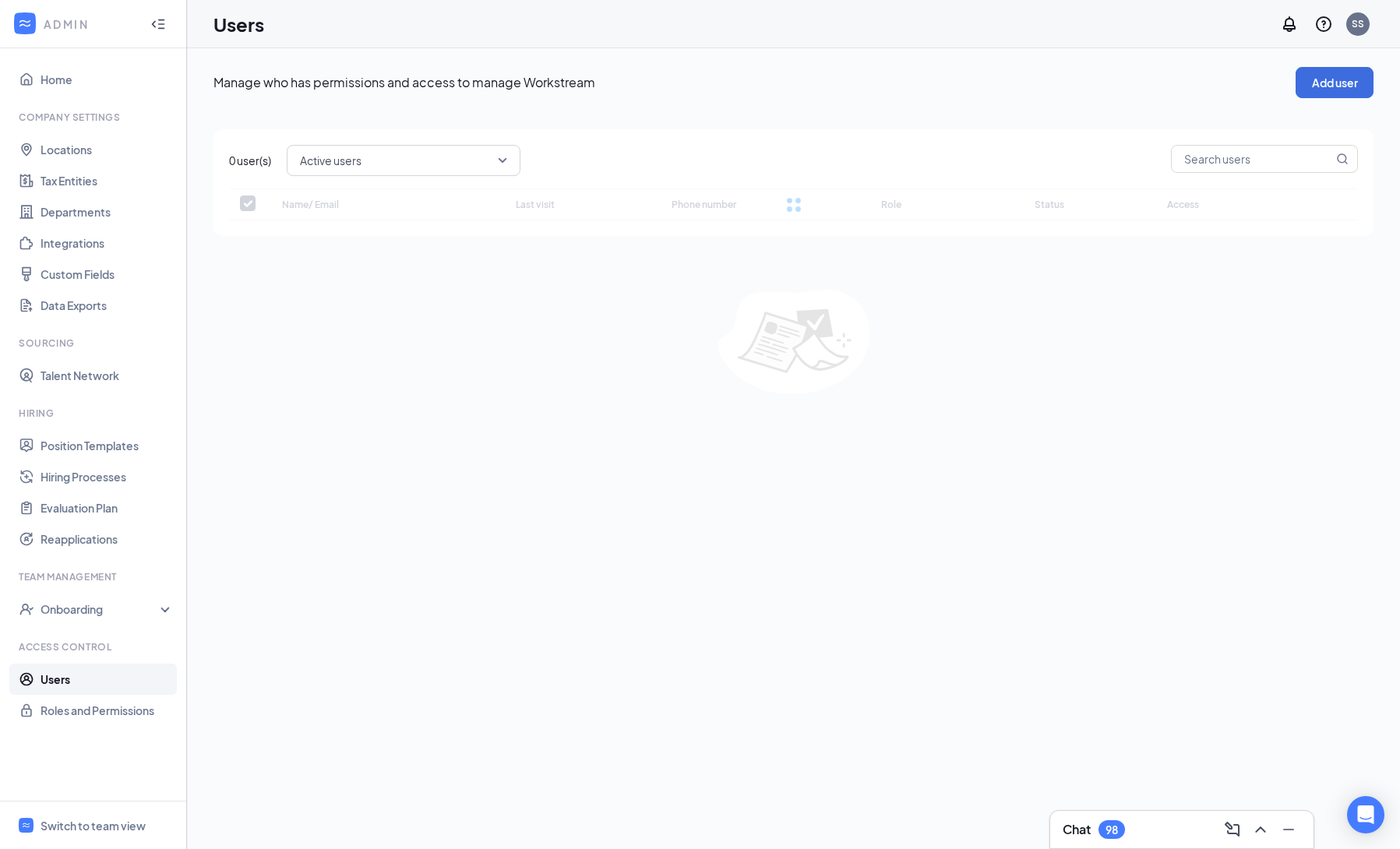
checkbox input "false"
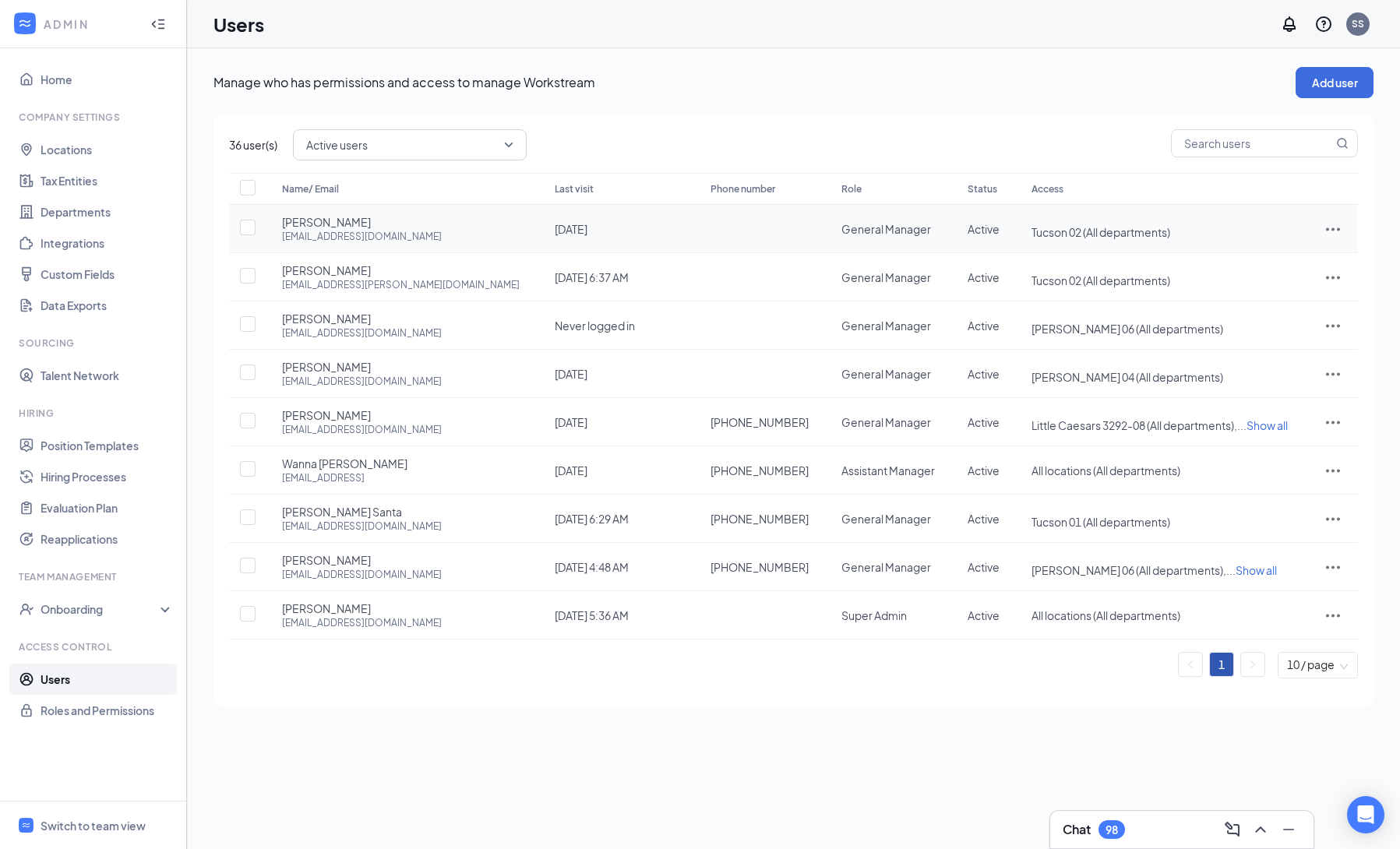
drag, startPoint x: 1329, startPoint y: 231, endPoint x: 1327, endPoint y: 243, distance: 12.2
click at [1328, 233] on icon "ActionsIcon" at bounding box center [1333, 229] width 19 height 19
click at [1254, 266] on span "Edit user" at bounding box center [1254, 262] width 44 height 14
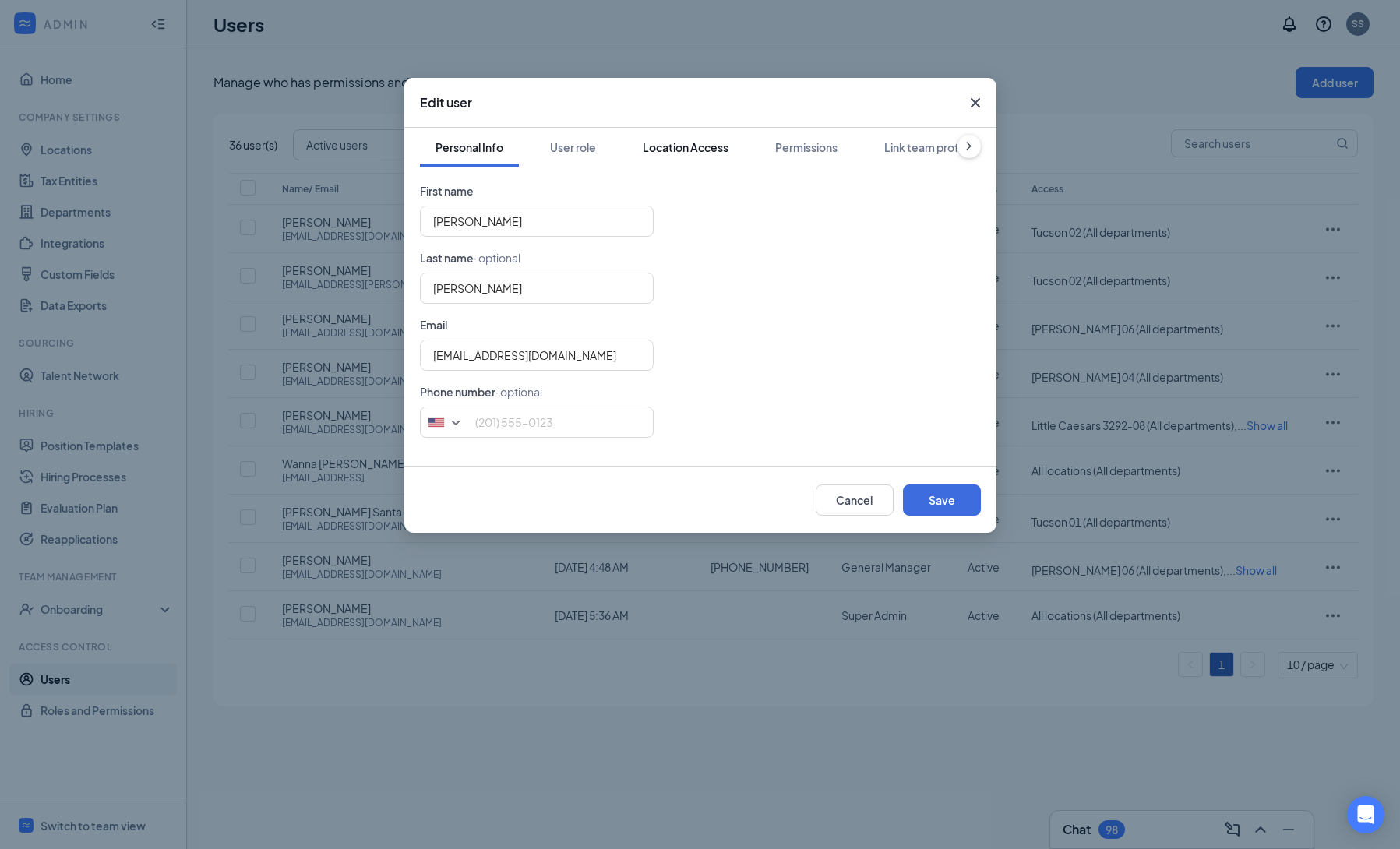
click at [698, 148] on div "Location Access" at bounding box center [686, 147] width 86 height 16
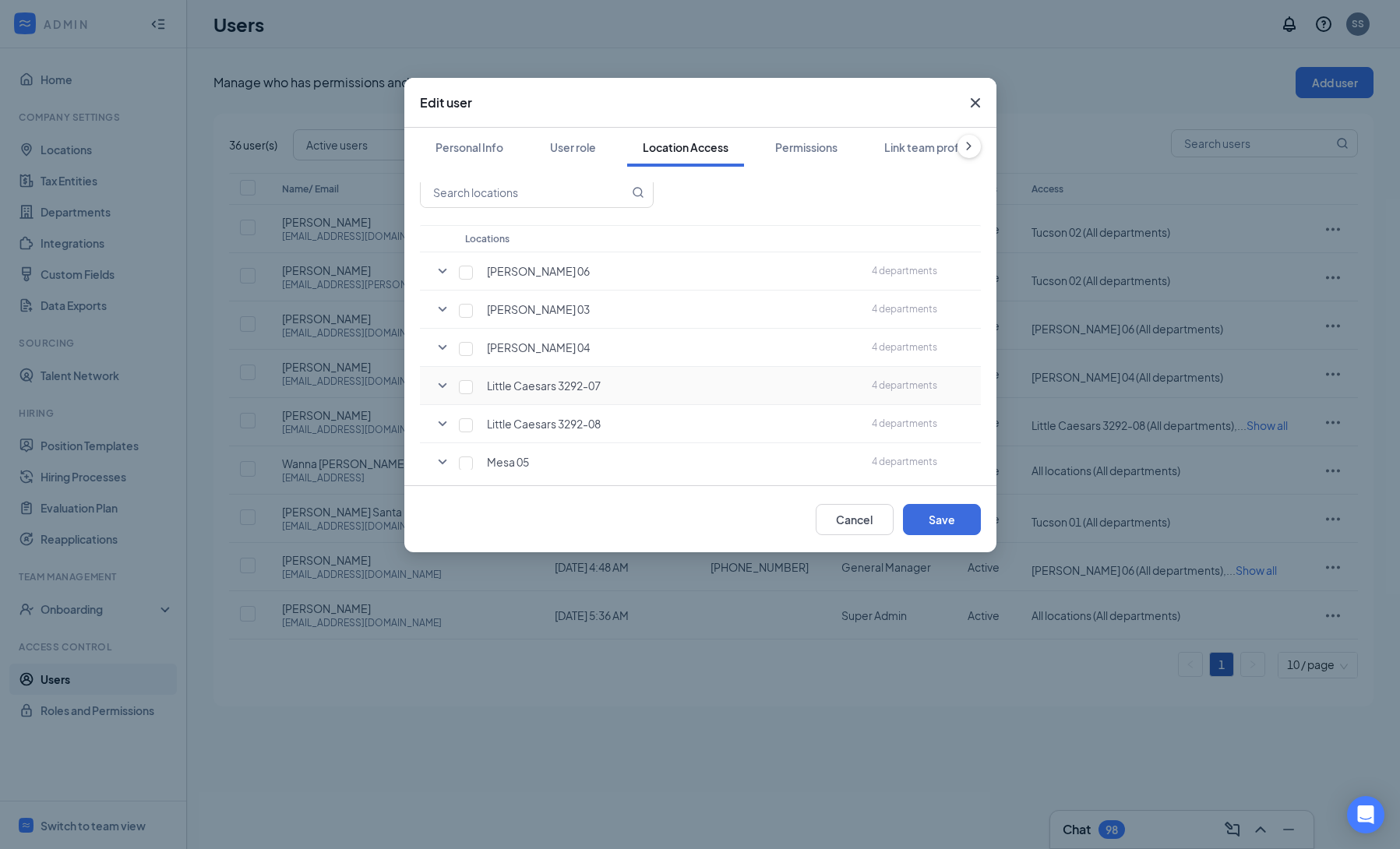
scroll to position [148, 0]
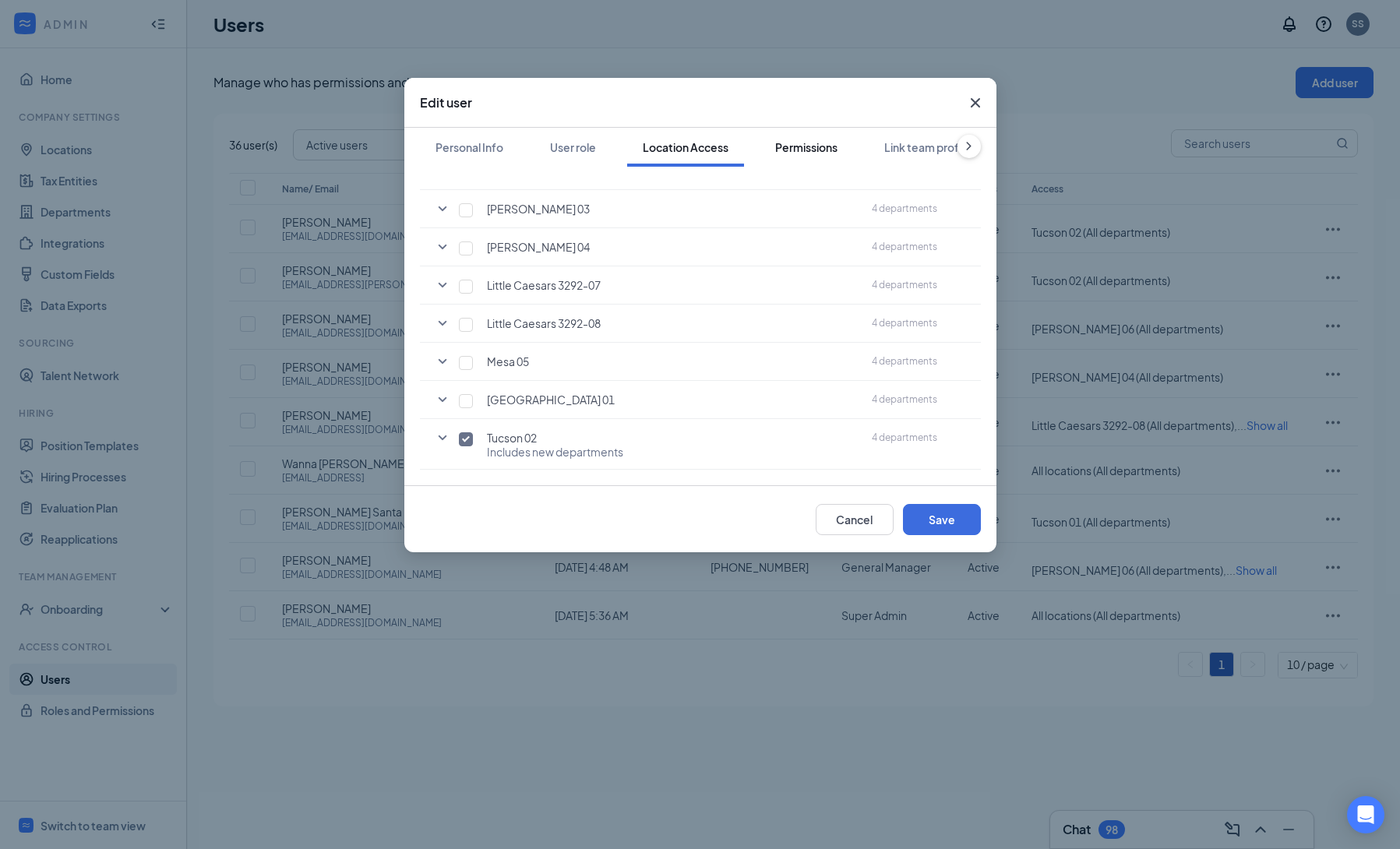
click at [792, 150] on div "Permissions" at bounding box center [806, 147] width 62 height 16
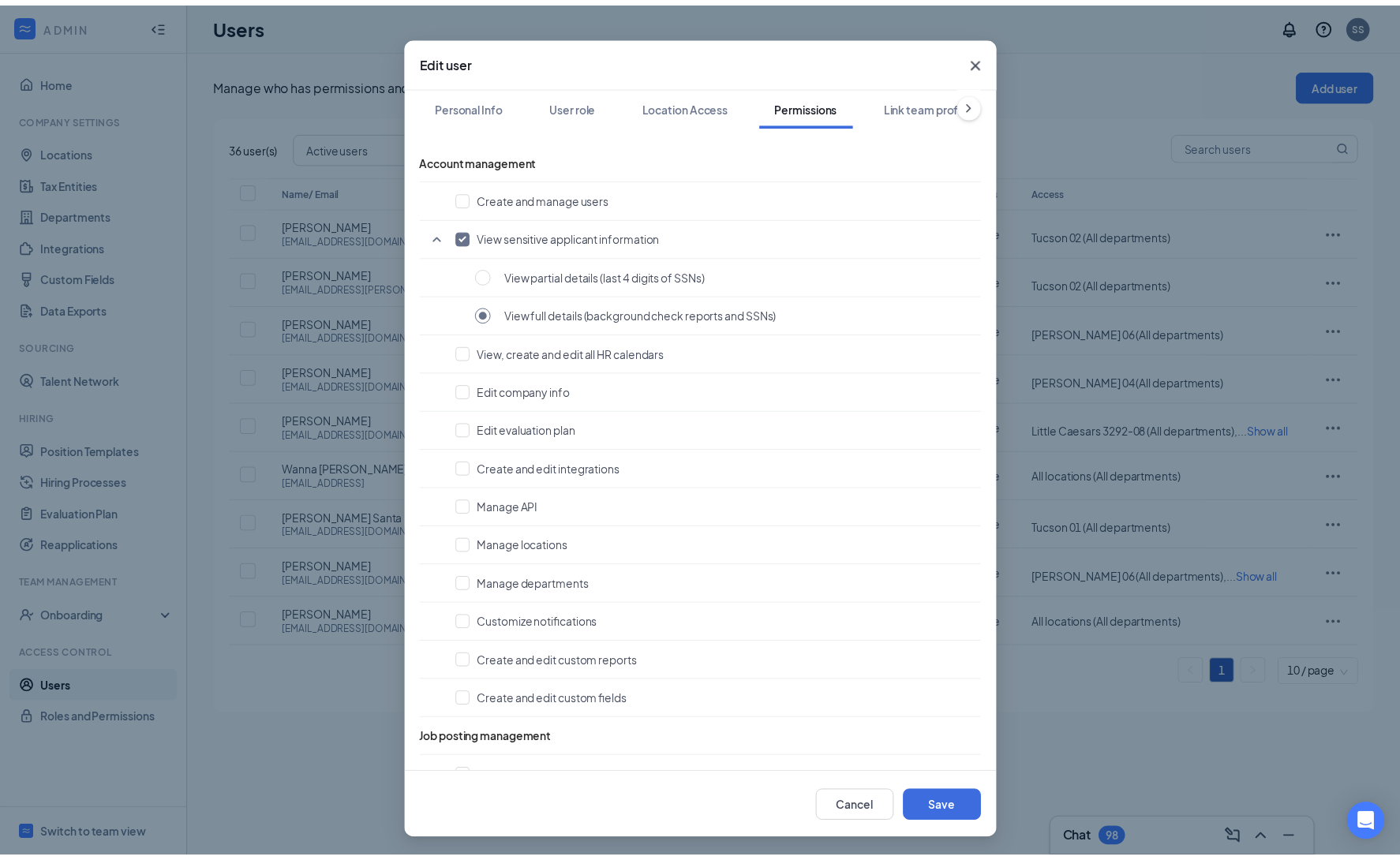
scroll to position [0, 0]
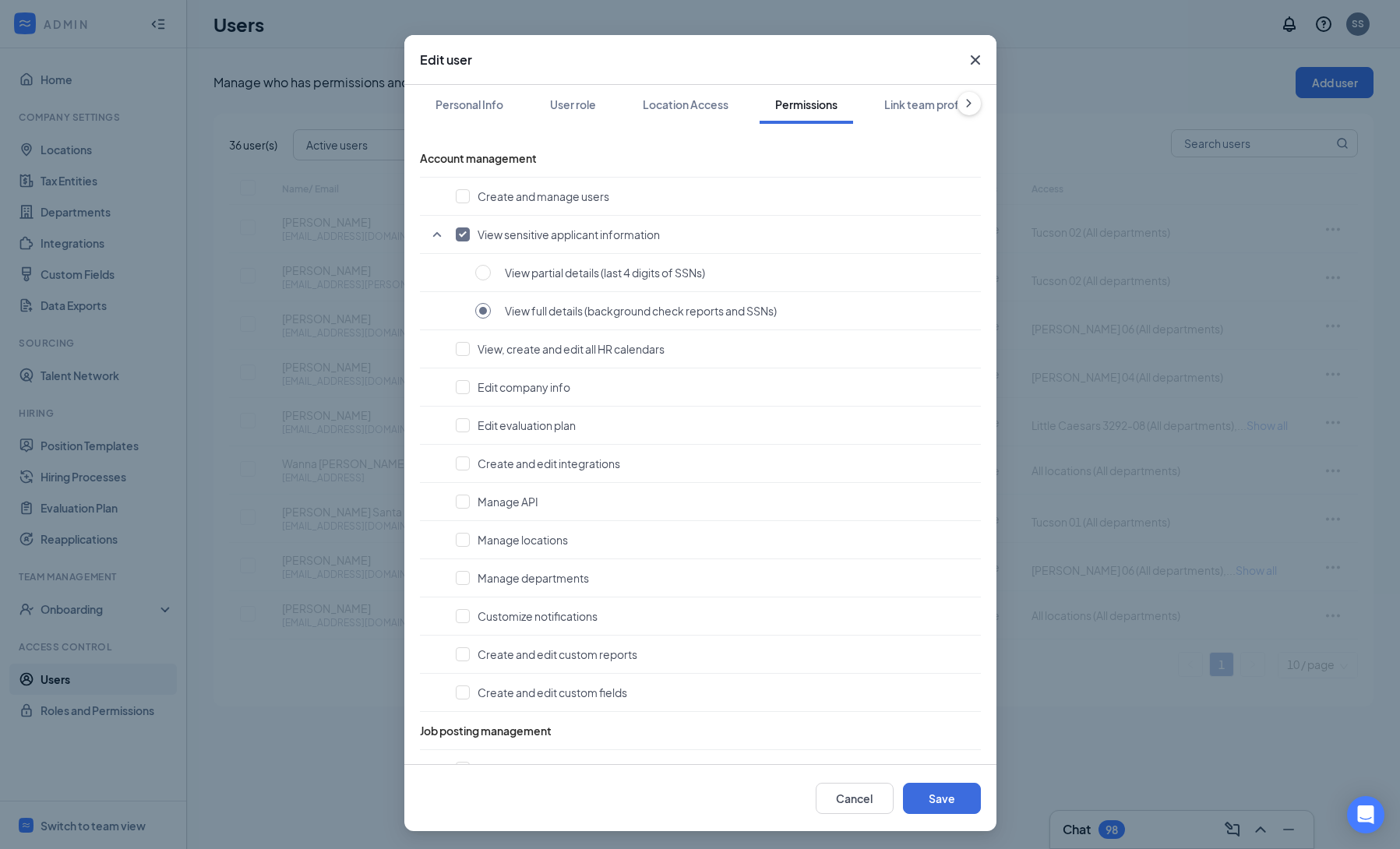
click at [968, 63] on icon "Cross" at bounding box center [975, 60] width 19 height 19
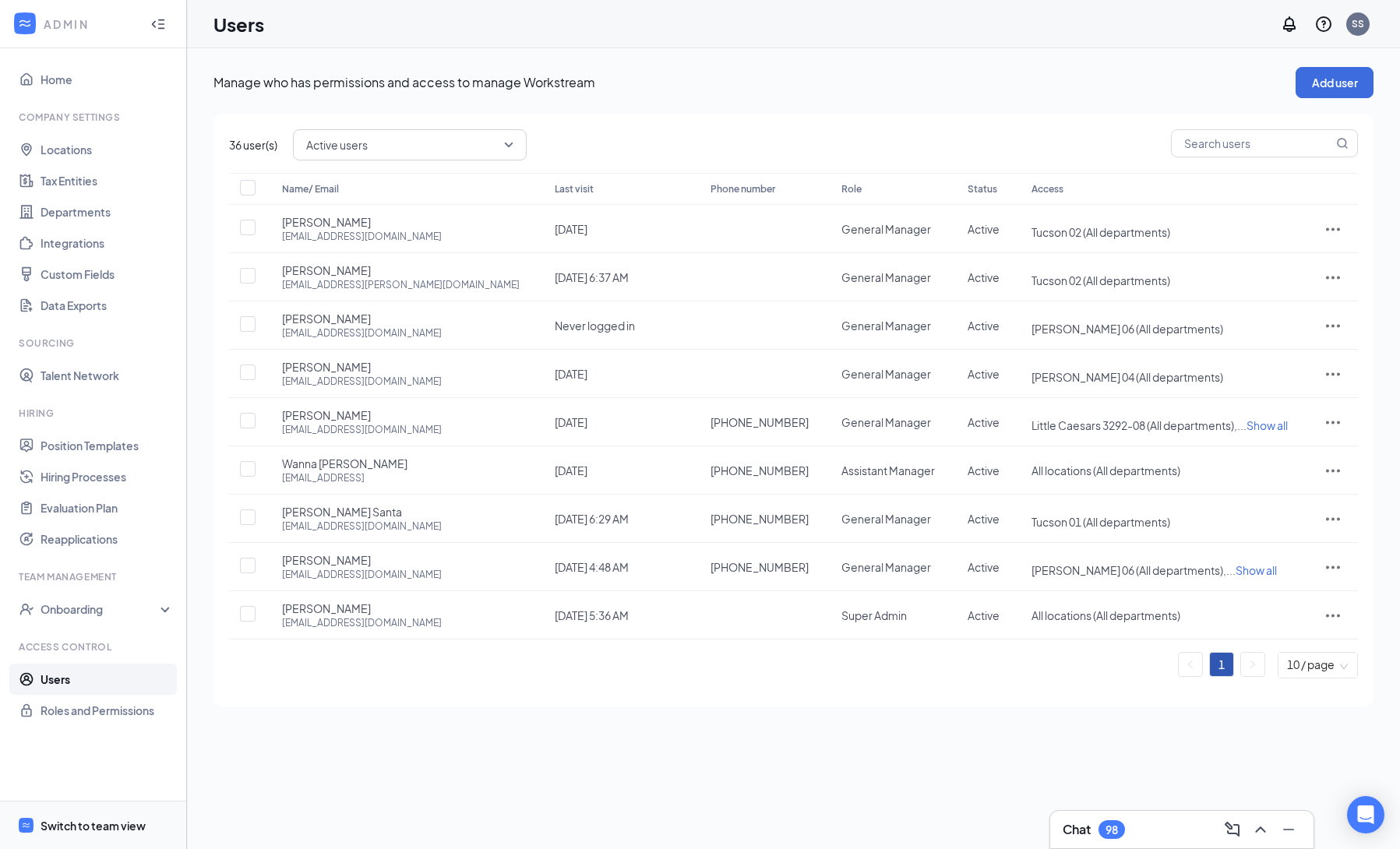
click at [102, 819] on div "Switch to team view" at bounding box center [93, 826] width 105 height 16
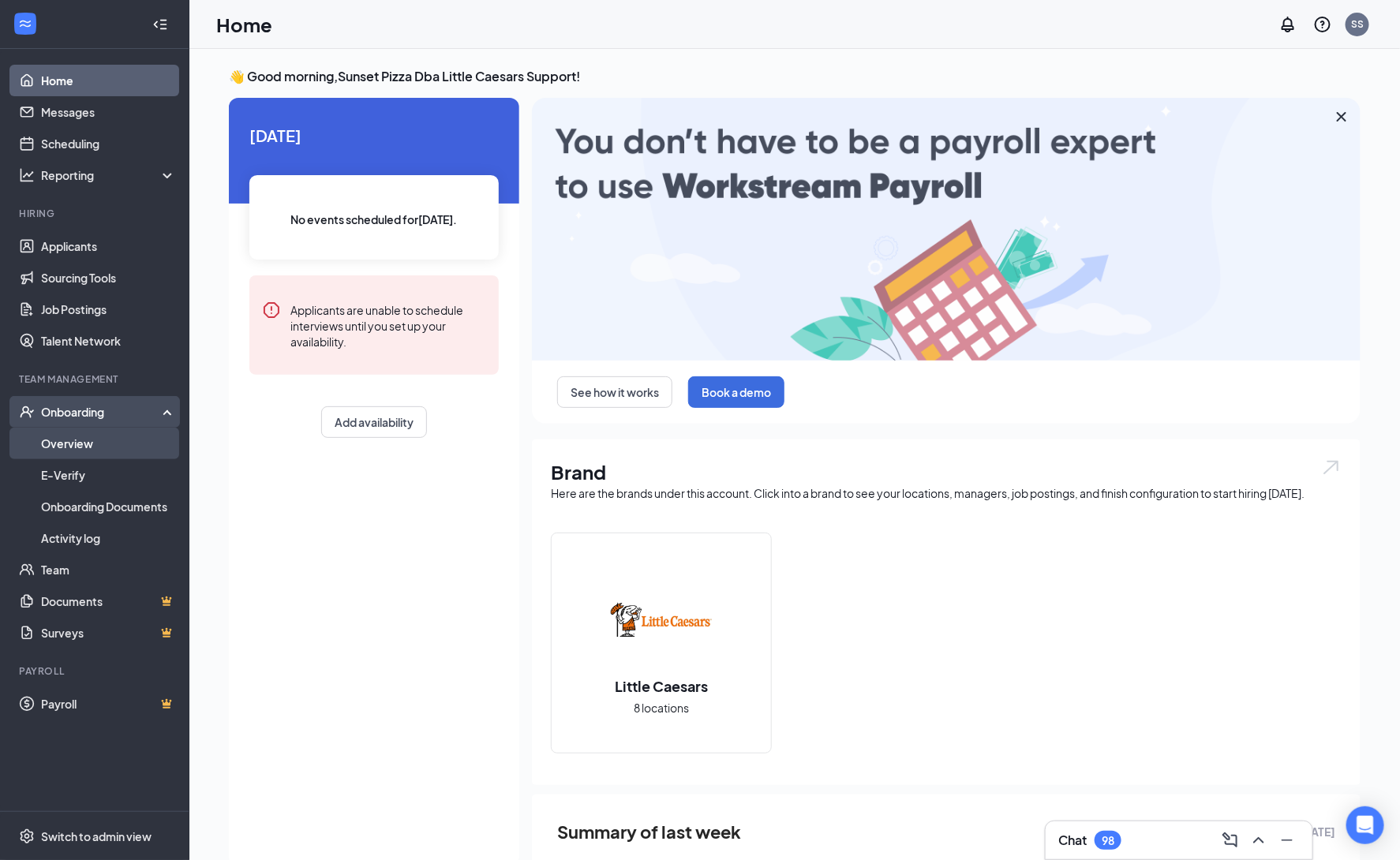
click at [123, 446] on link "Overview" at bounding box center [108, 443] width 135 height 32
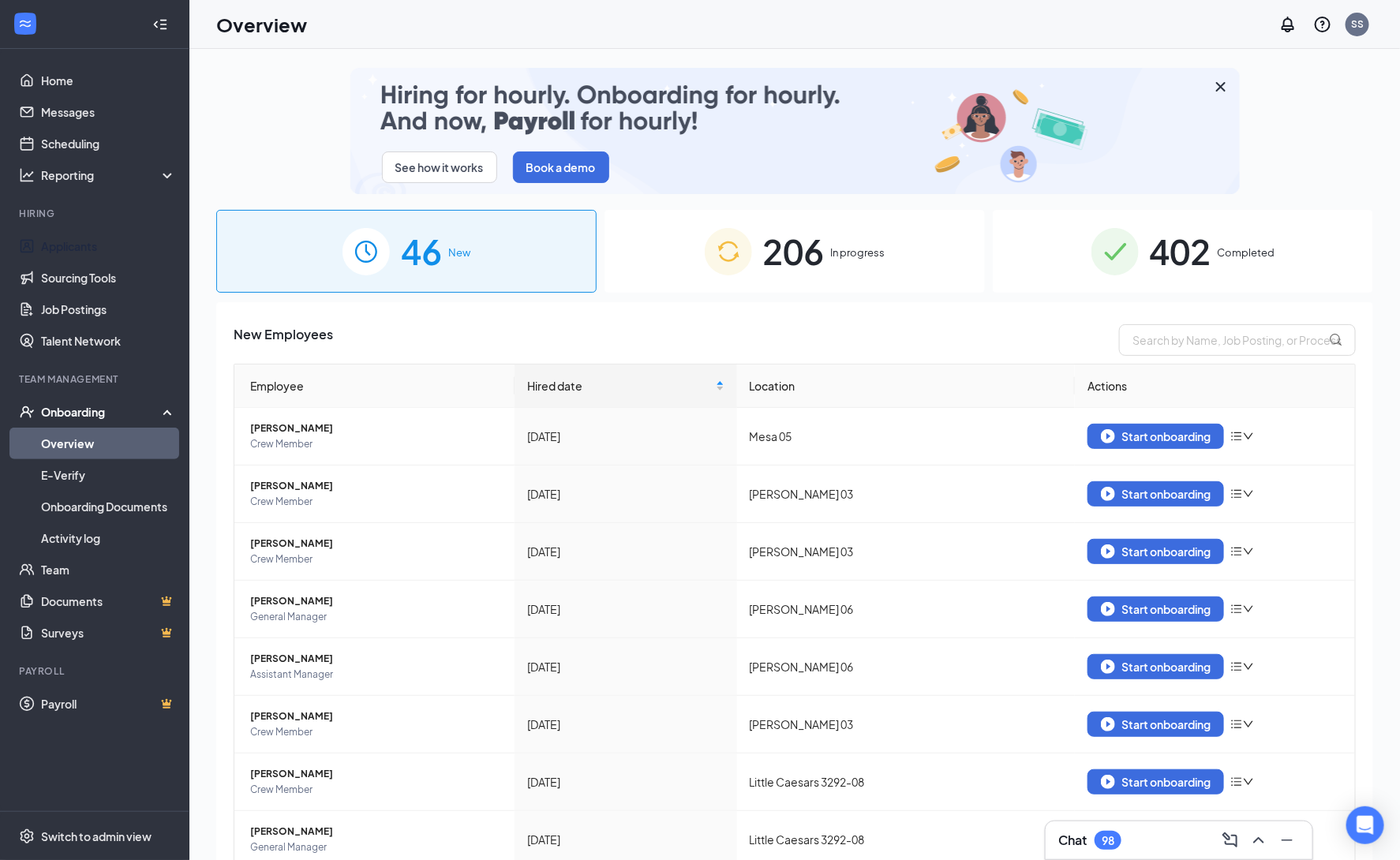
drag, startPoint x: 125, startPoint y: 248, endPoint x: 196, endPoint y: 236, distance: 72.0
click at [125, 248] on link "Applicants" at bounding box center [108, 246] width 135 height 32
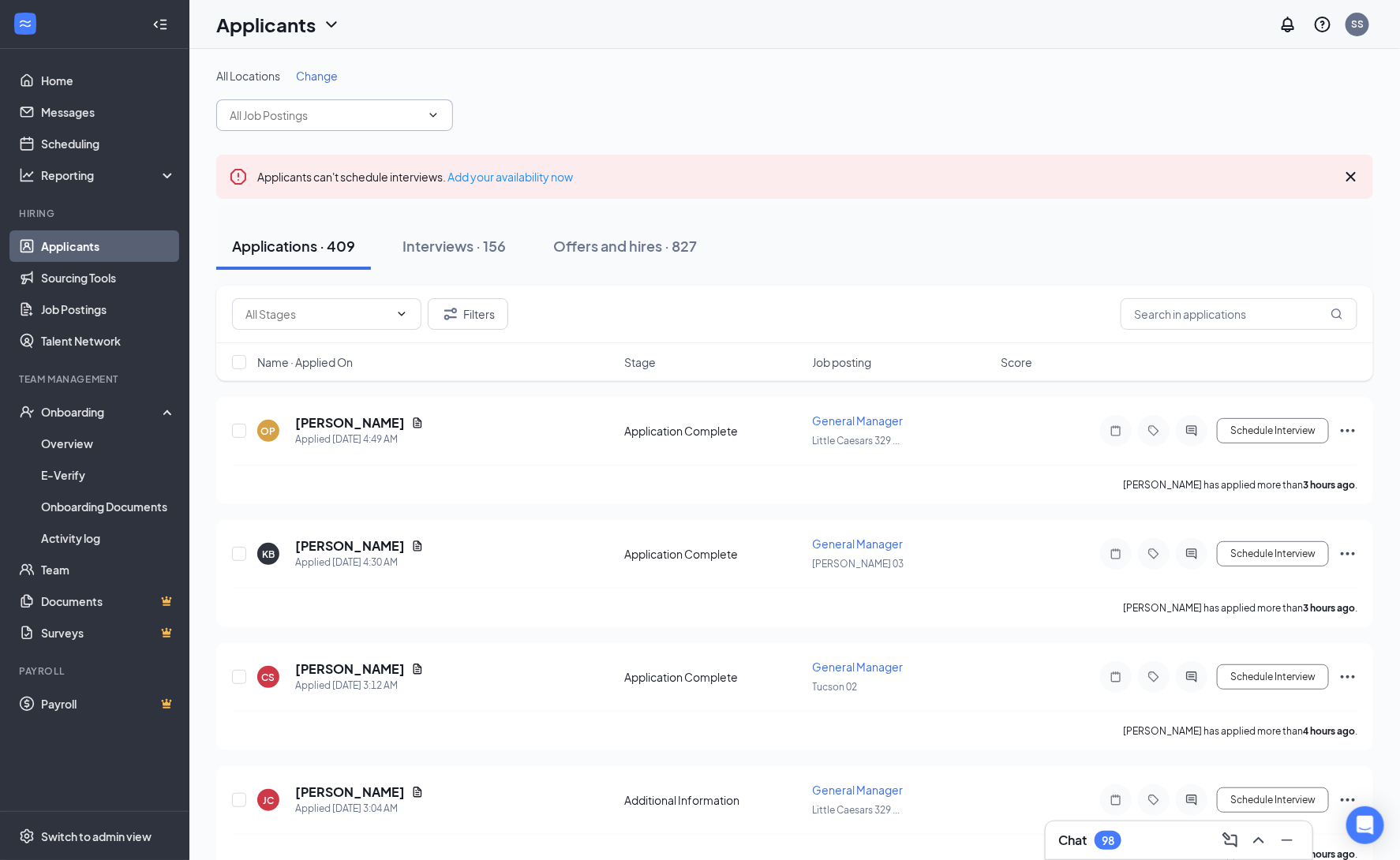
click at [403, 119] on input "text" at bounding box center [325, 115] width 191 height 17
type input "tuc"
click at [585, 88] on div "All Locations Change tuc No options" at bounding box center [795, 99] width 1157 height 63
click at [421, 118] on span "tuc No options" at bounding box center [335, 115] width 237 height 32
click at [436, 112] on icon "ChevronDown" at bounding box center [433, 115] width 13 height 13
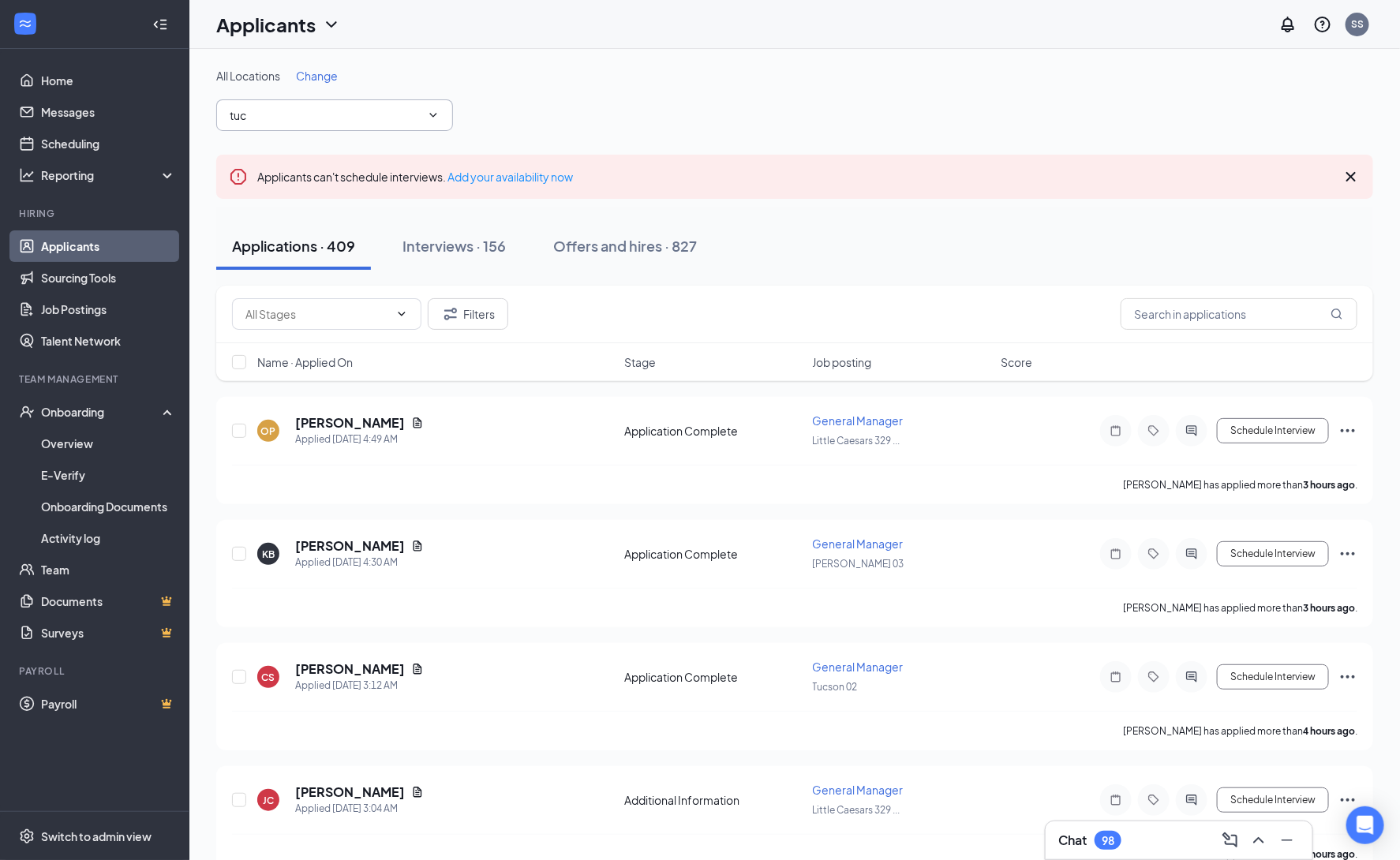
click at [268, 114] on input "tuc" at bounding box center [325, 115] width 191 height 17
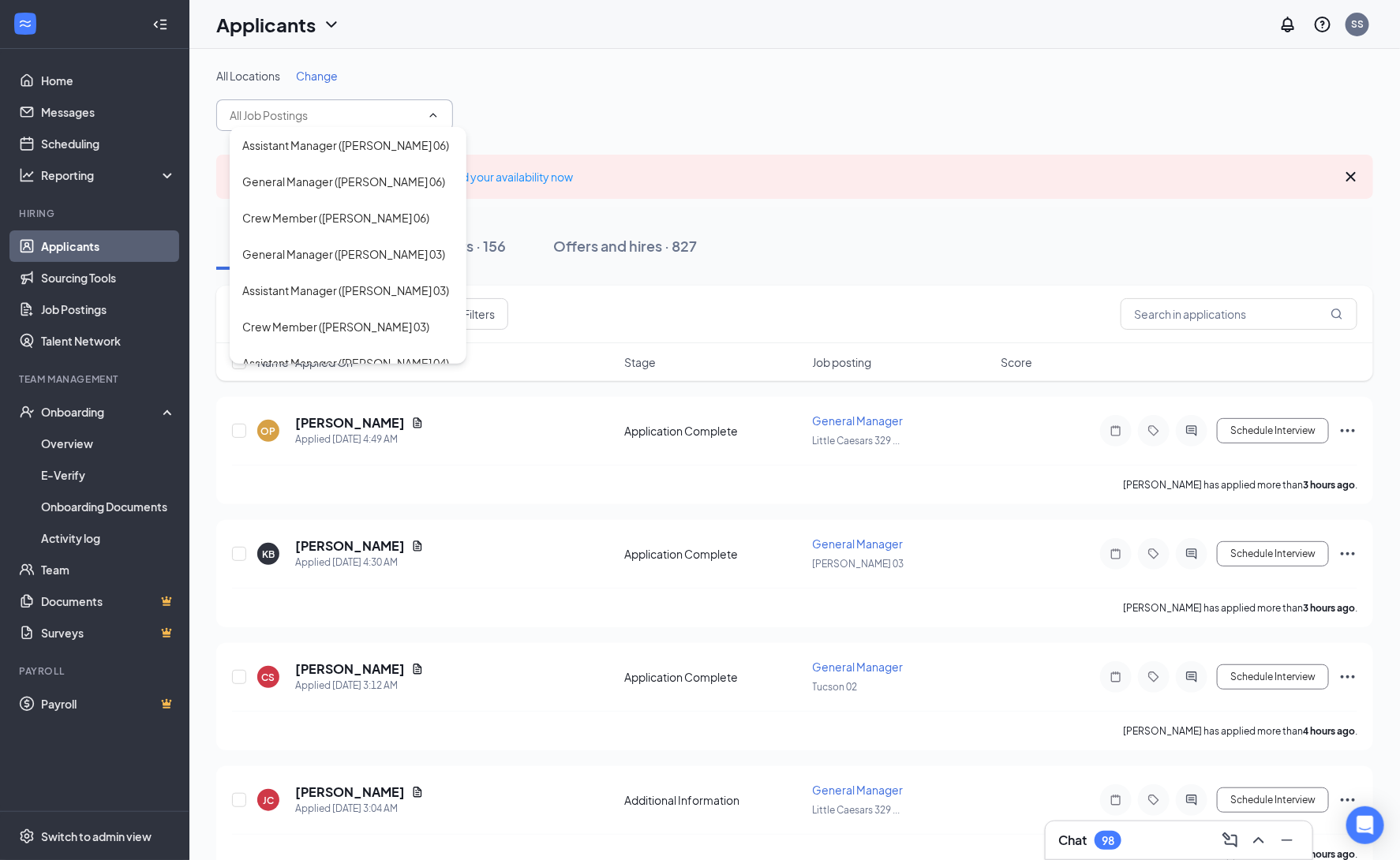
click at [684, 92] on div "All Locations Change Assistant Manager (Chandler 06) General Manager (Chandler …" at bounding box center [795, 99] width 1157 height 63
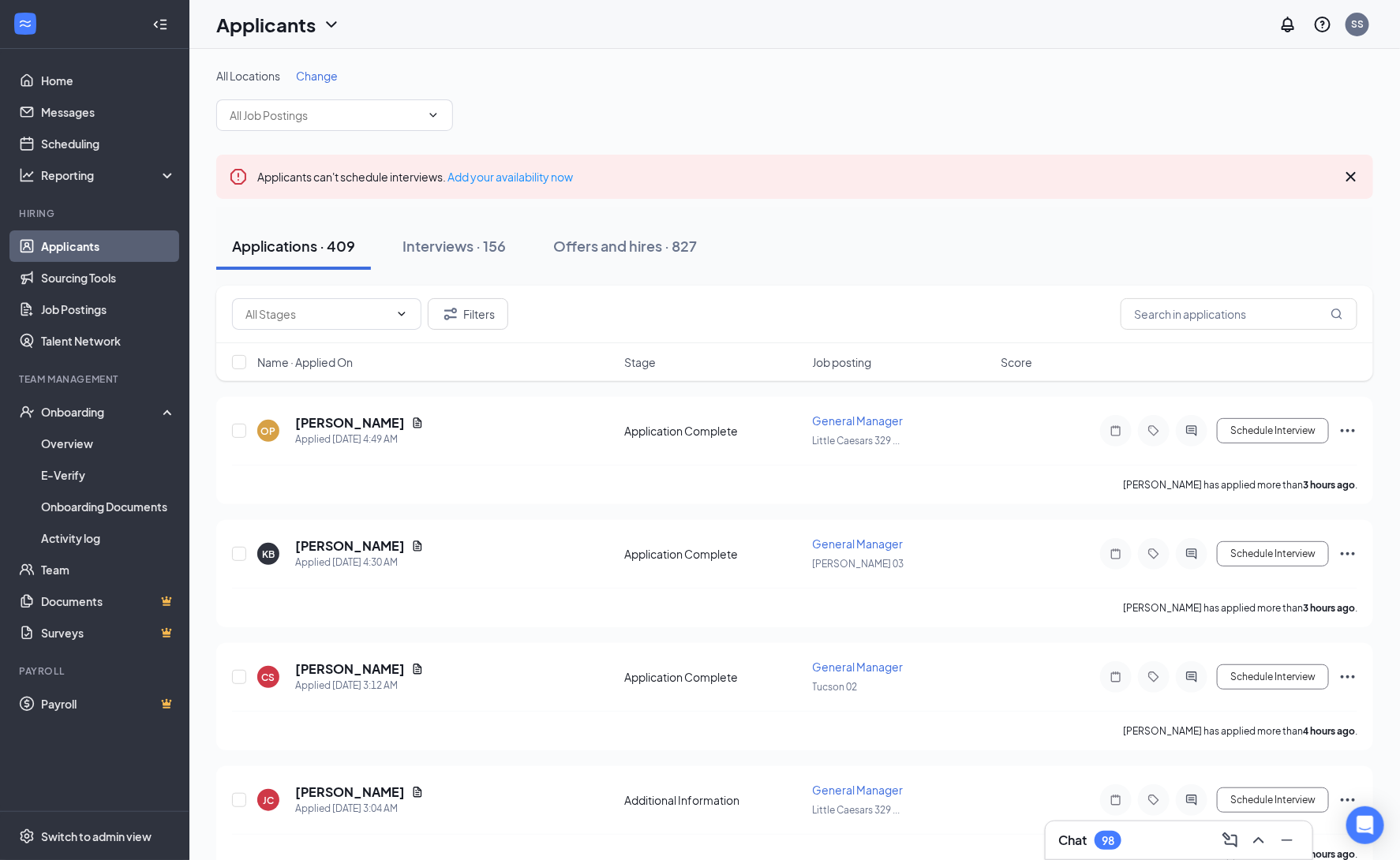
click at [249, 80] on span "All Locations" at bounding box center [248, 76] width 64 height 14
click at [228, 75] on span "All Locations" at bounding box center [248, 76] width 64 height 14
click at [219, 73] on span "All Locations" at bounding box center [248, 76] width 64 height 14
click at [256, 78] on span "All Locations" at bounding box center [248, 76] width 64 height 14
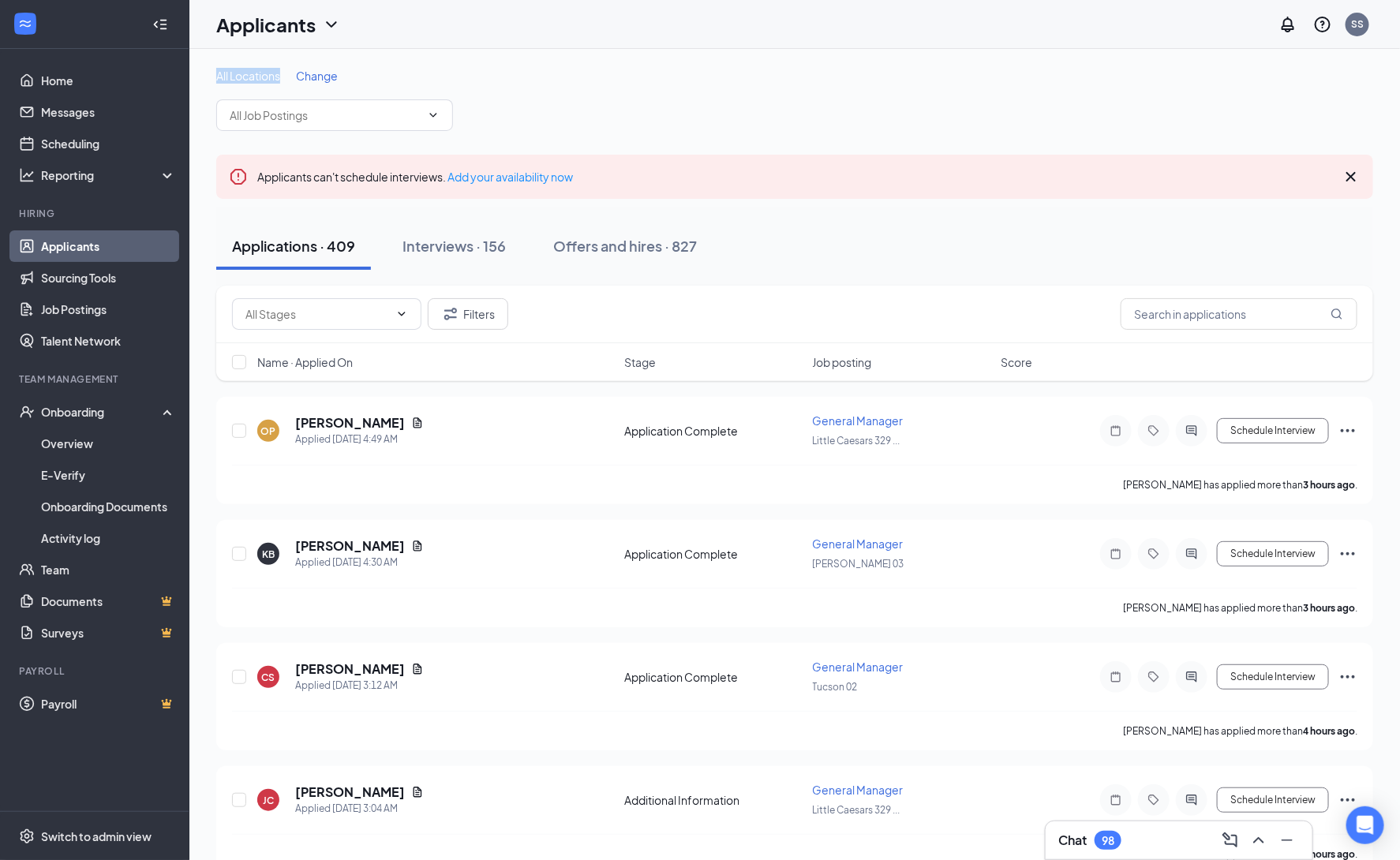
click at [256, 77] on span "All Locations" at bounding box center [248, 76] width 64 height 14
click at [459, 323] on icon "Filter" at bounding box center [451, 314] width 19 height 19
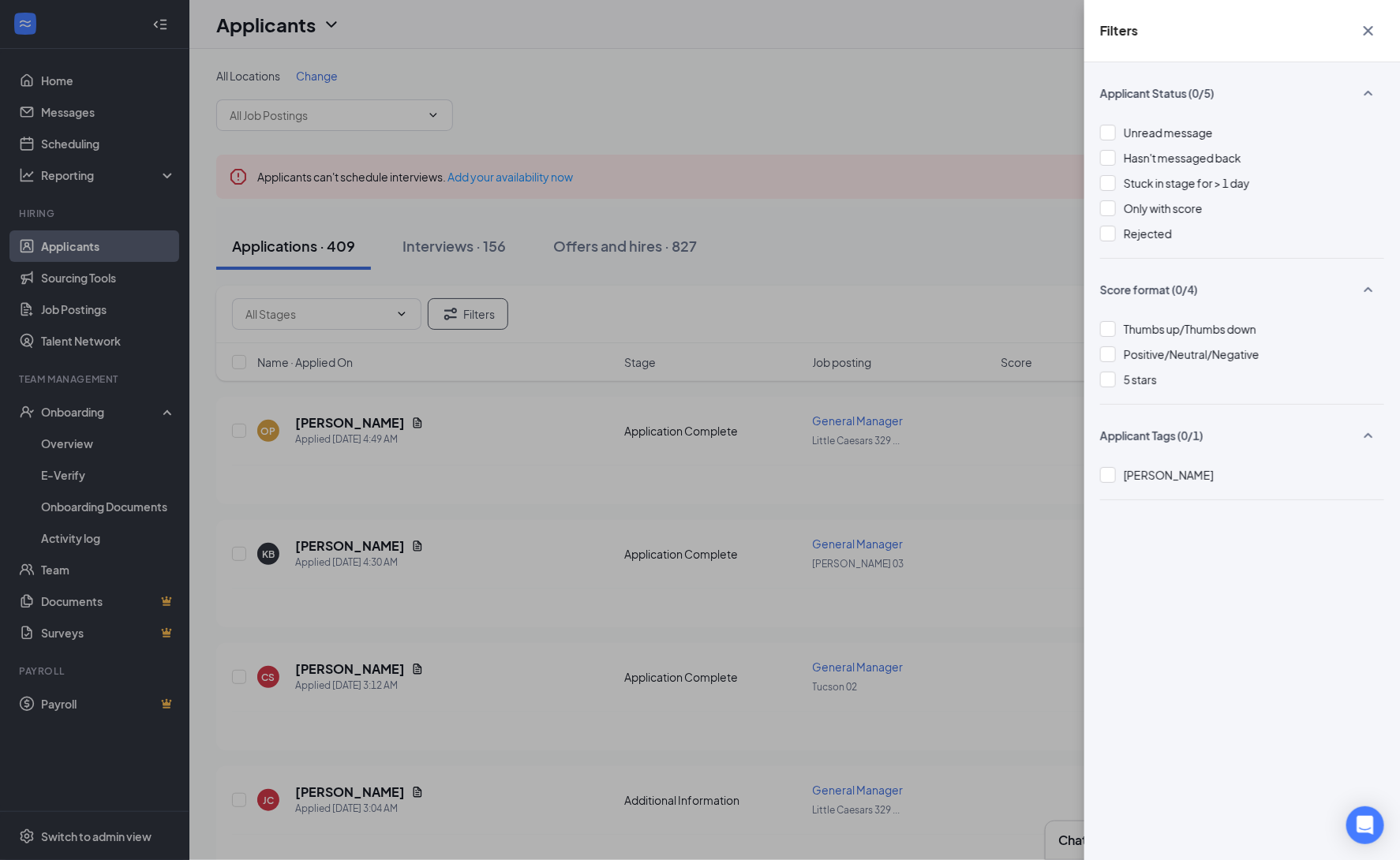
click at [638, 90] on div "Filters Applicant Status (0/5) Unread message Hasn't messaged back Stuck in sta…" at bounding box center [700, 430] width 1400 height 860
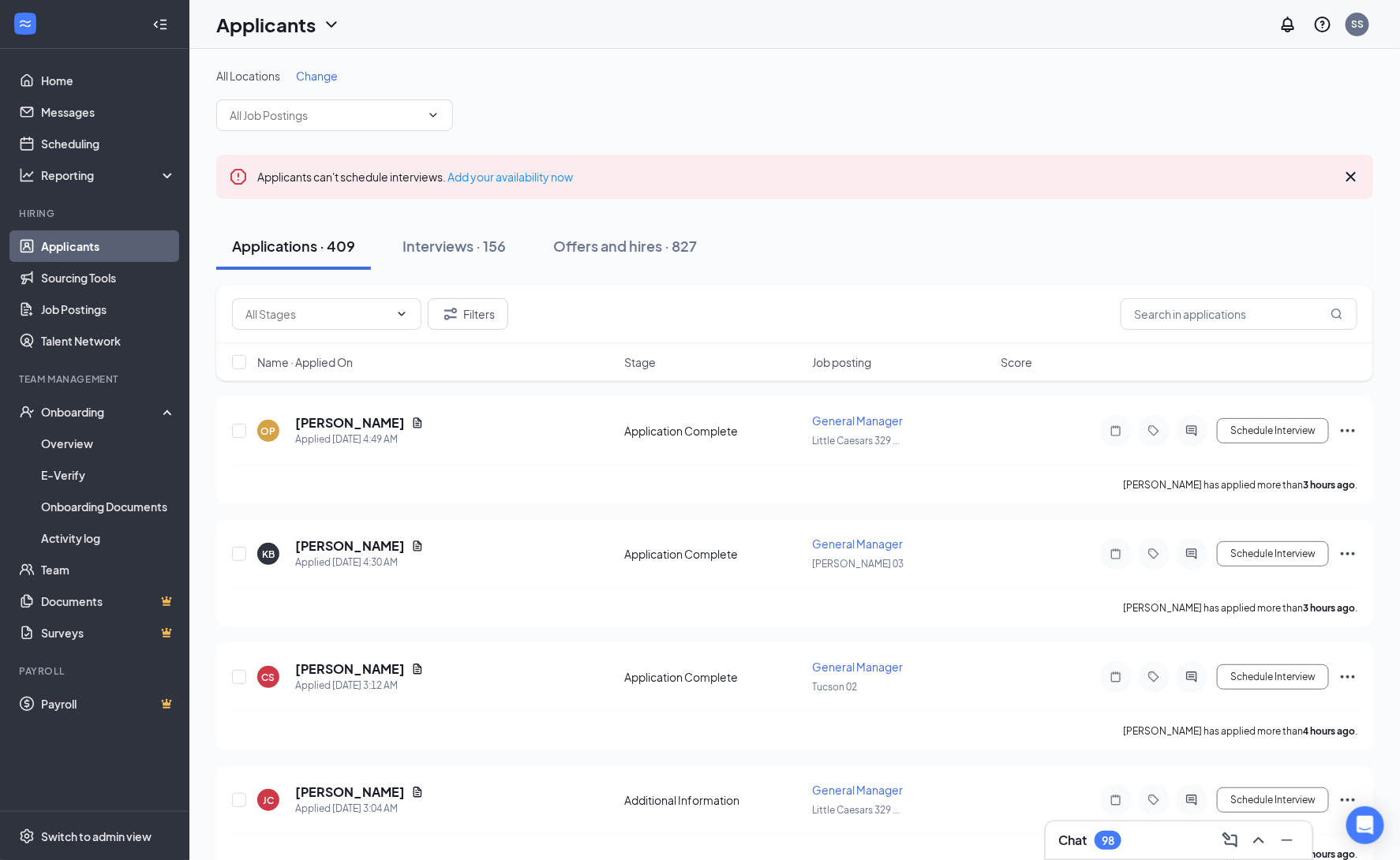
click at [276, 77] on span "All Locations" at bounding box center [248, 76] width 64 height 14
click at [276, 77] on span "All Locations" at bounding box center [248, 76] width 64 height 14
click at [231, 79] on span "All Locations" at bounding box center [248, 76] width 64 height 14
click at [971, 136] on div "All Locations Change Assistant Manager (Chandler 06) General Manager (Chandler …" at bounding box center [795, 839] width 1157 height 1544
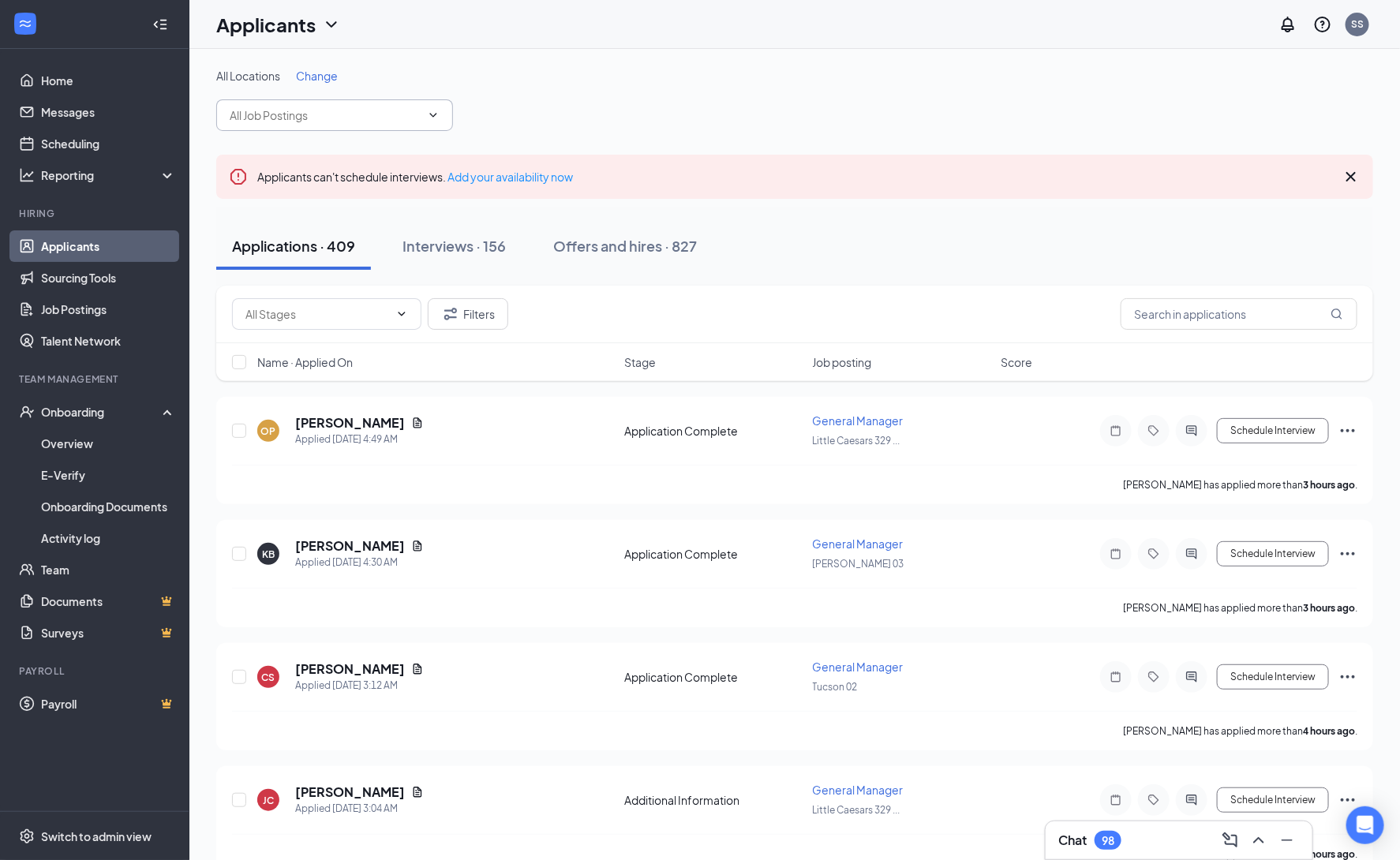
click at [442, 122] on span "Assistant Manager (Chandler 06) General Manager (Chandler 06) Crew Member (Chan…" at bounding box center [335, 115] width 237 height 32
click at [435, 113] on icon "ChevronDown" at bounding box center [433, 115] width 13 height 13
click at [350, 107] on input "text" at bounding box center [325, 115] width 191 height 17
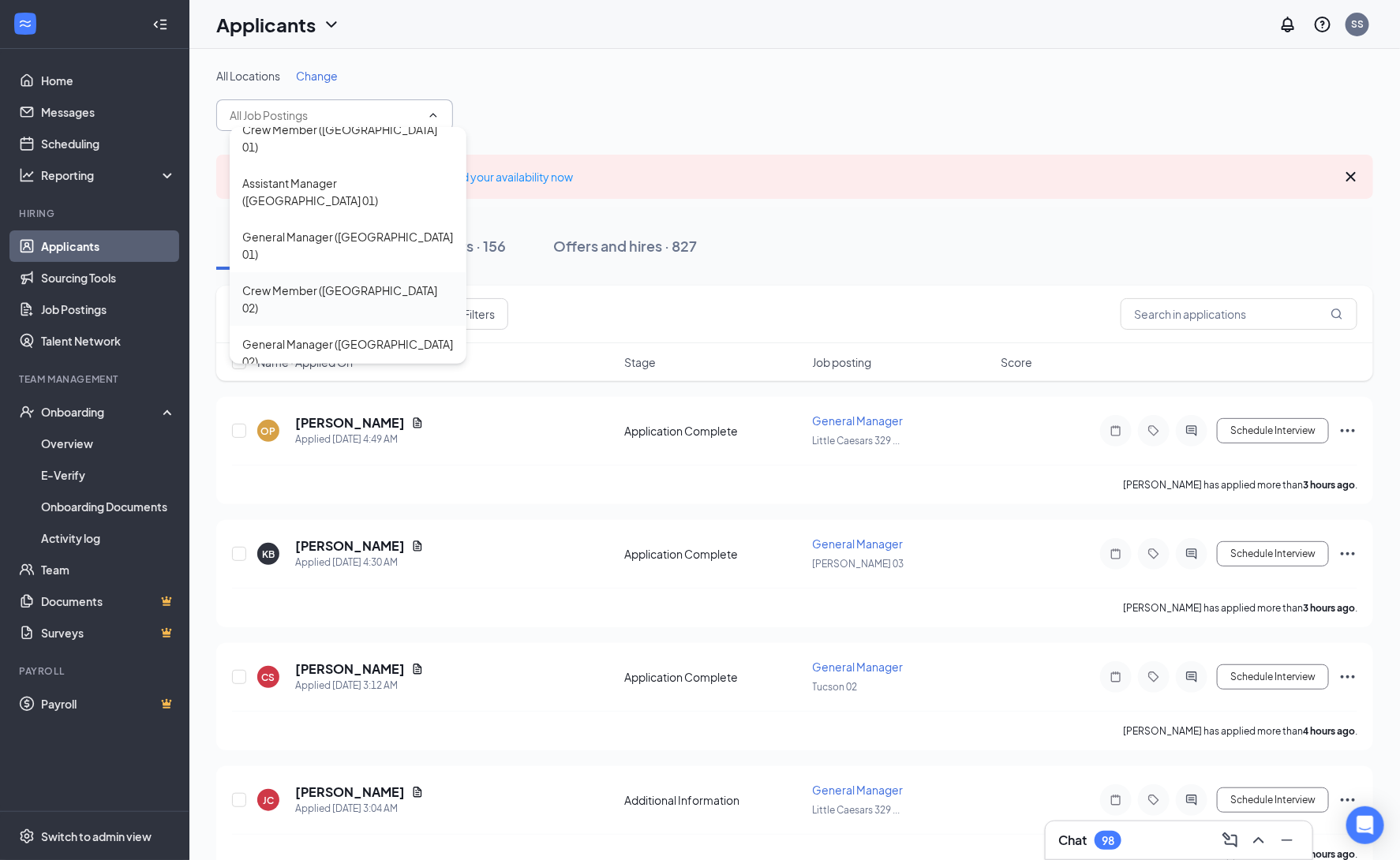
click at [368, 282] on div "Crew Member (Tucson 02)" at bounding box center [348, 299] width 211 height 35
type input "Crew Member (Tucson 02)"
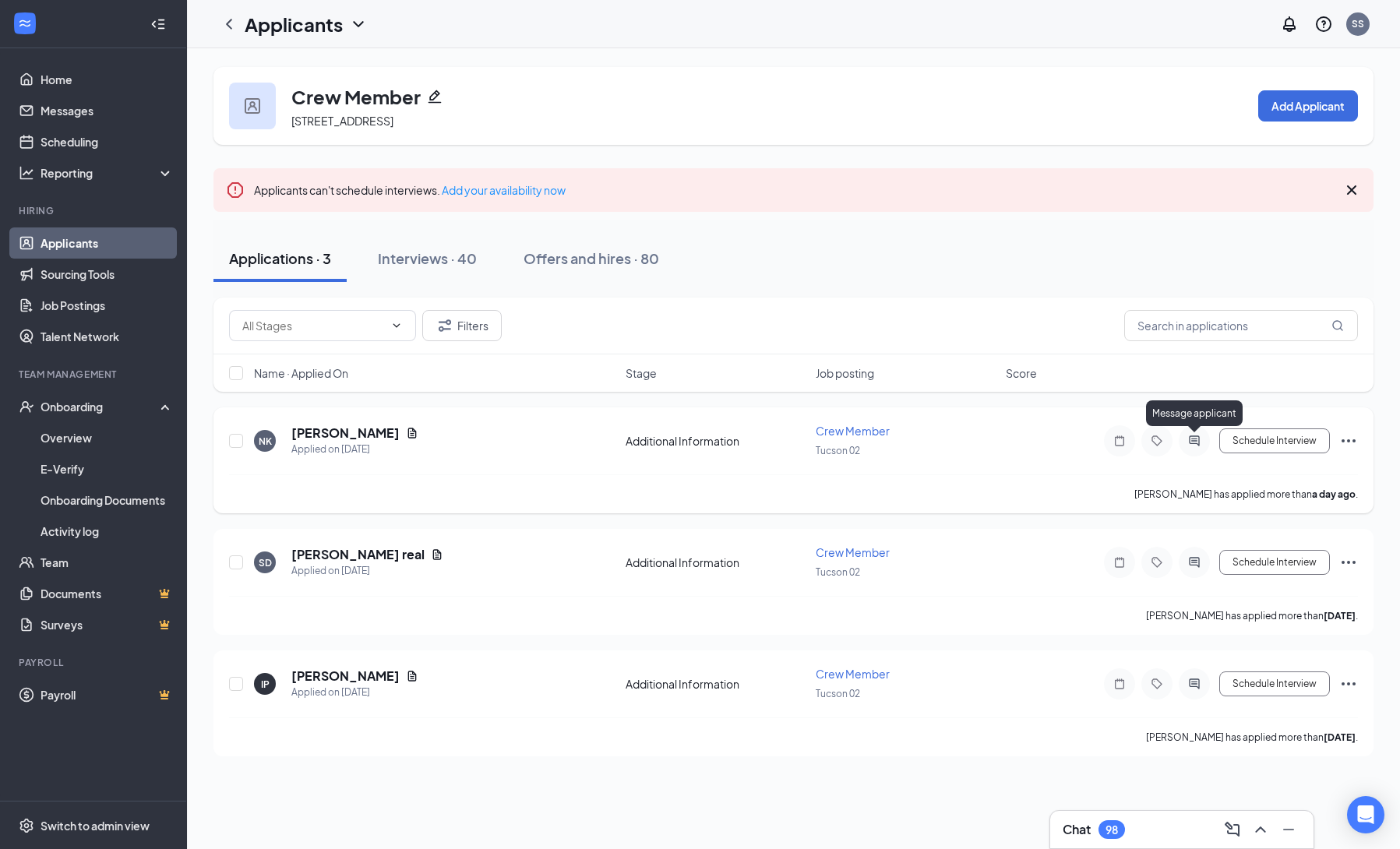
click at [1186, 446] on icon "ActiveChat" at bounding box center [1194, 441] width 19 height 12
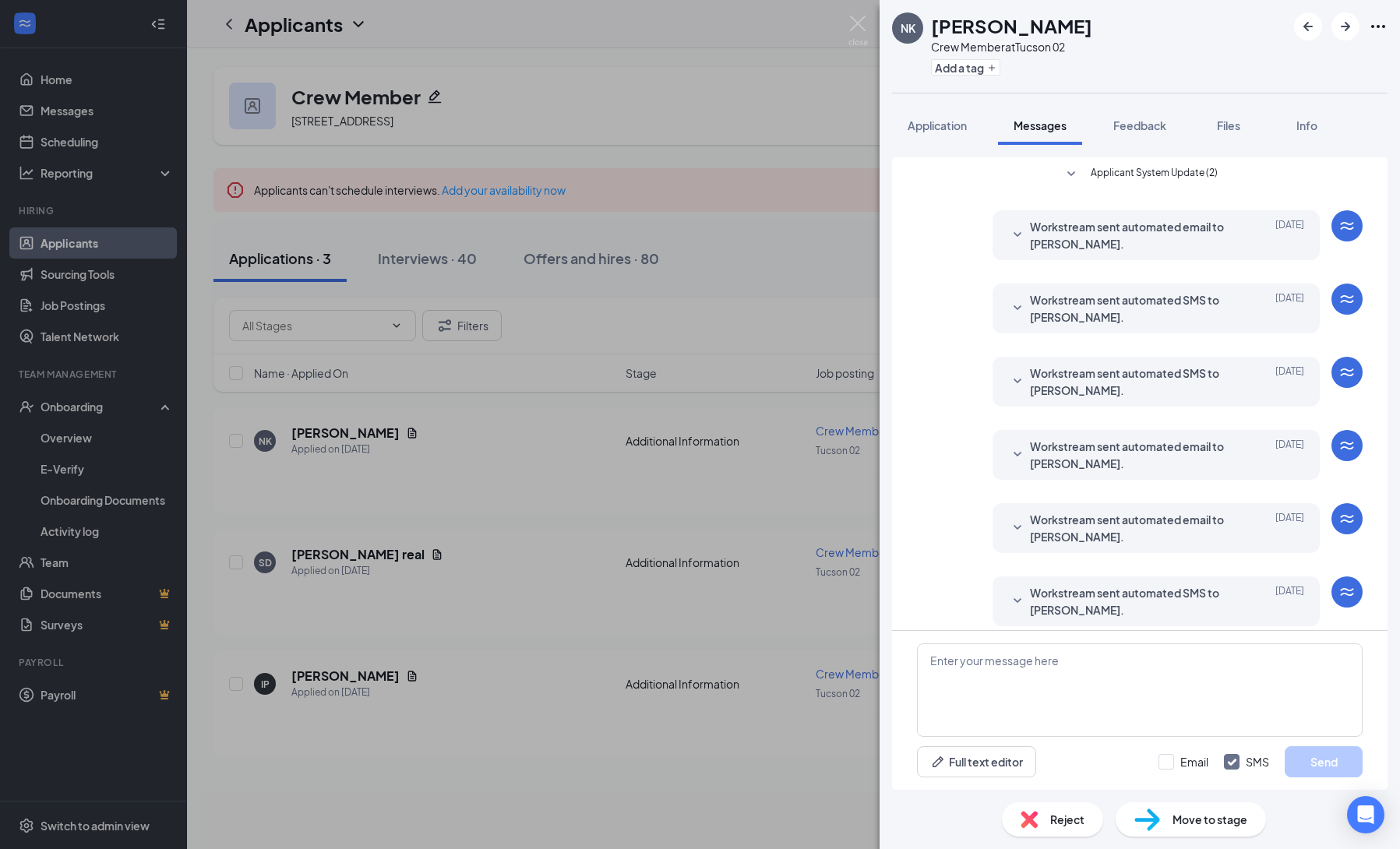
click at [1070, 175] on icon "SmallChevronDown" at bounding box center [1071, 174] width 19 height 19
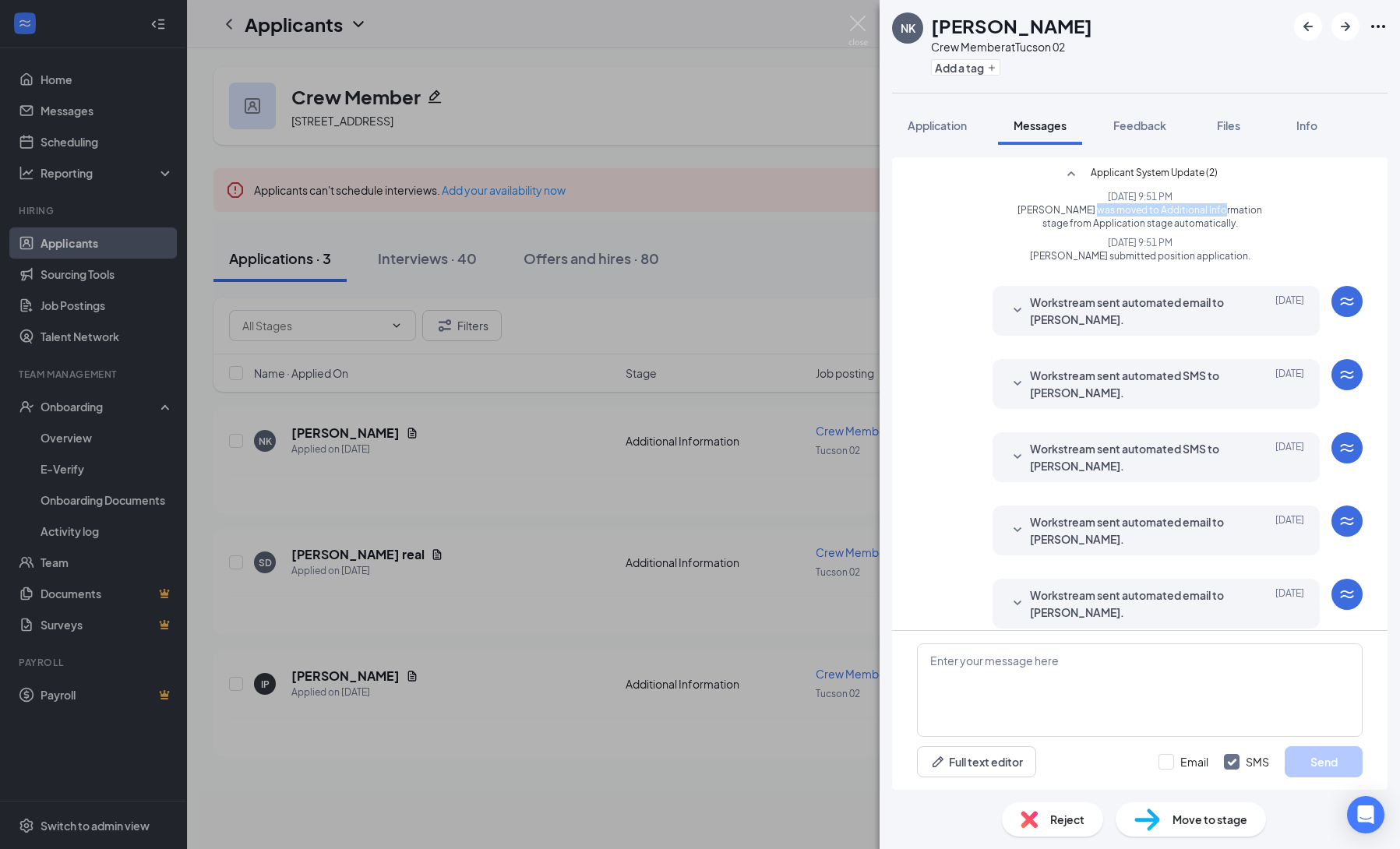
drag, startPoint x: 1079, startPoint y: 210, endPoint x: 1197, endPoint y: 210, distance: 118.0
click at [1197, 210] on span "Nina Krizan was moved to Additional Information stage from Application stage au…" at bounding box center [1139, 217] width 267 height 26
click at [754, 72] on div "NK Nina Krizan Crew Member at Tucson 02 Add a tag Application Messages Feedback…" at bounding box center [700, 424] width 1400 height 849
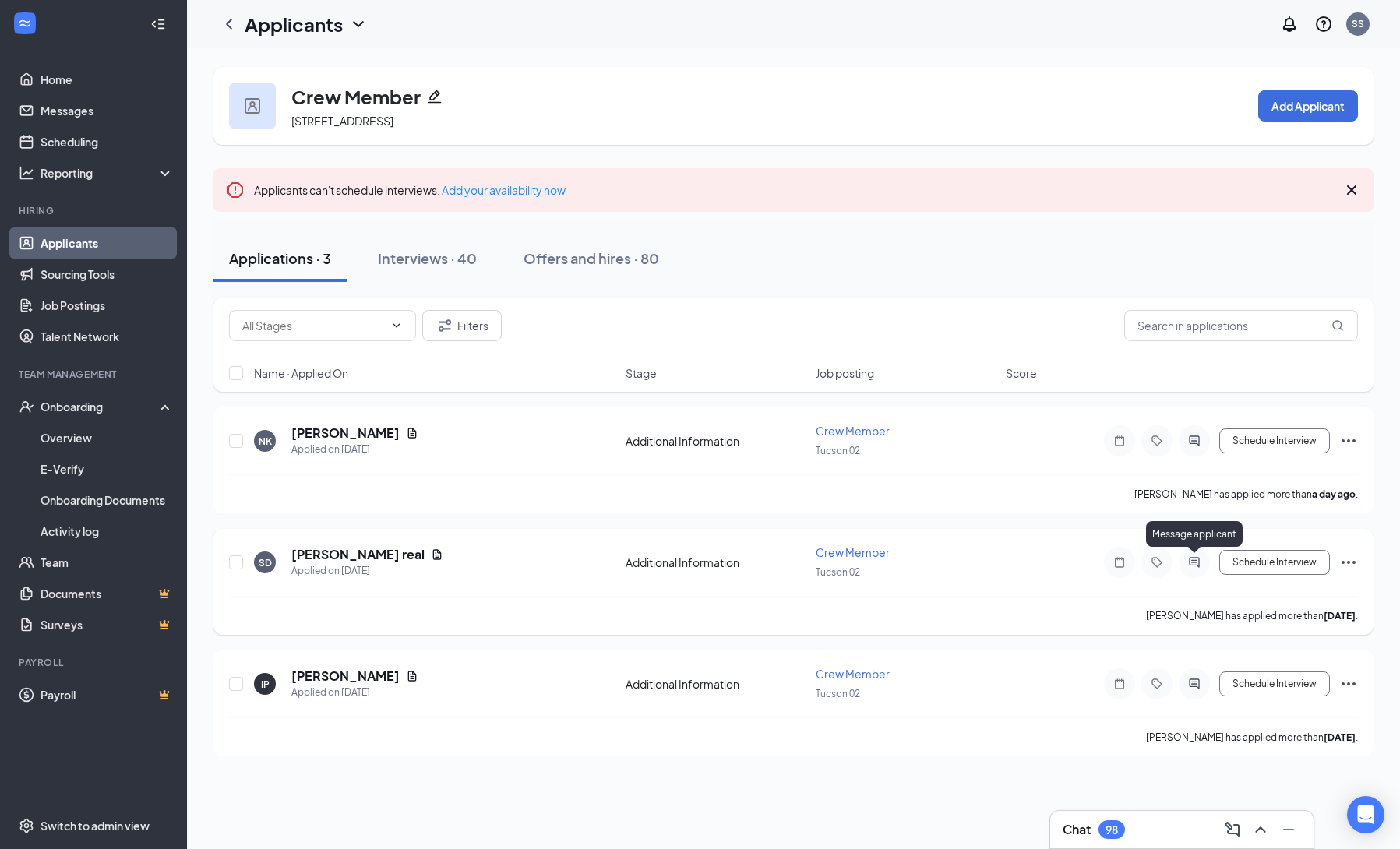
click at [1190, 565] on icon "ActiveChat" at bounding box center [1194, 562] width 10 height 10
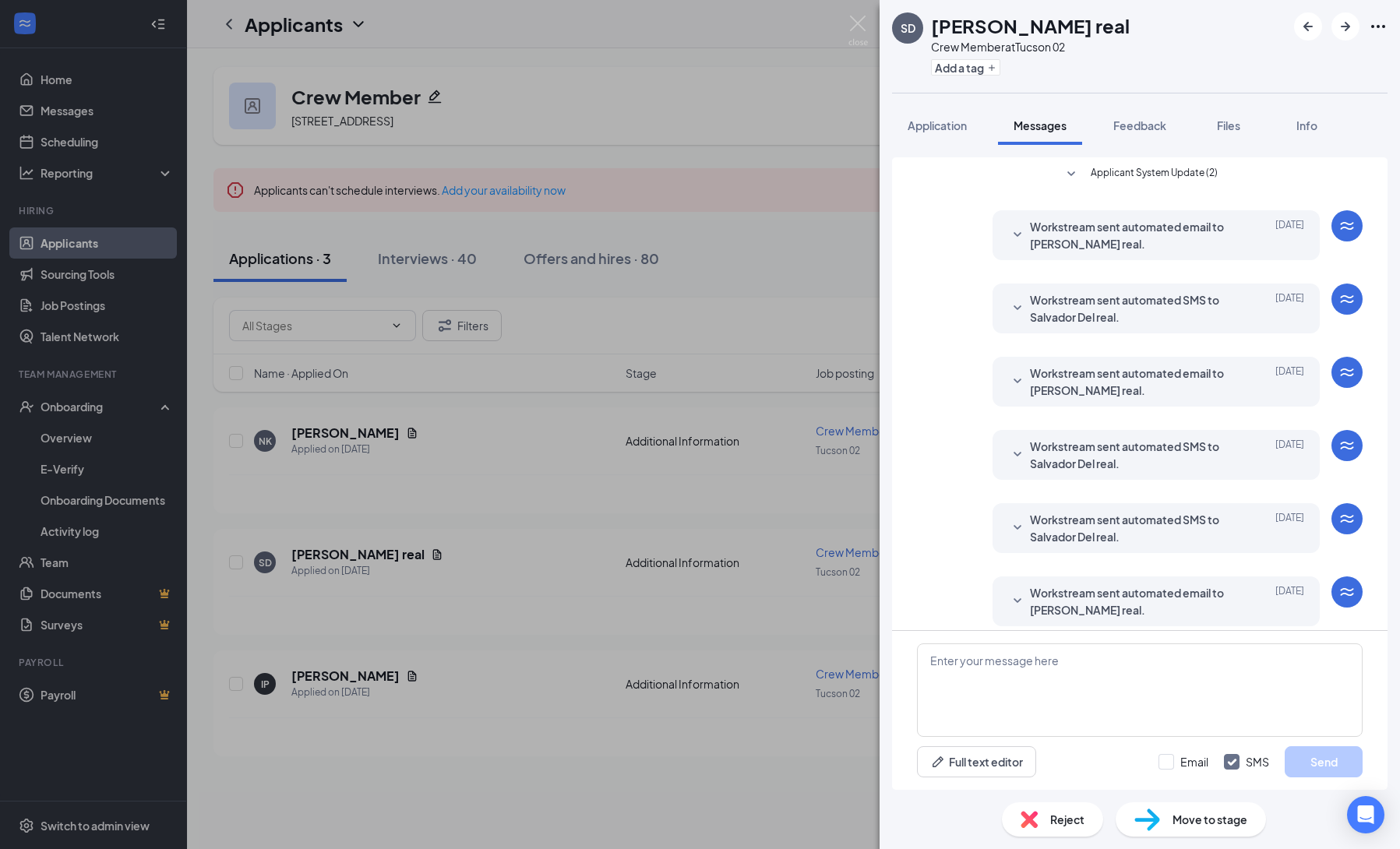
scroll to position [10, 0]
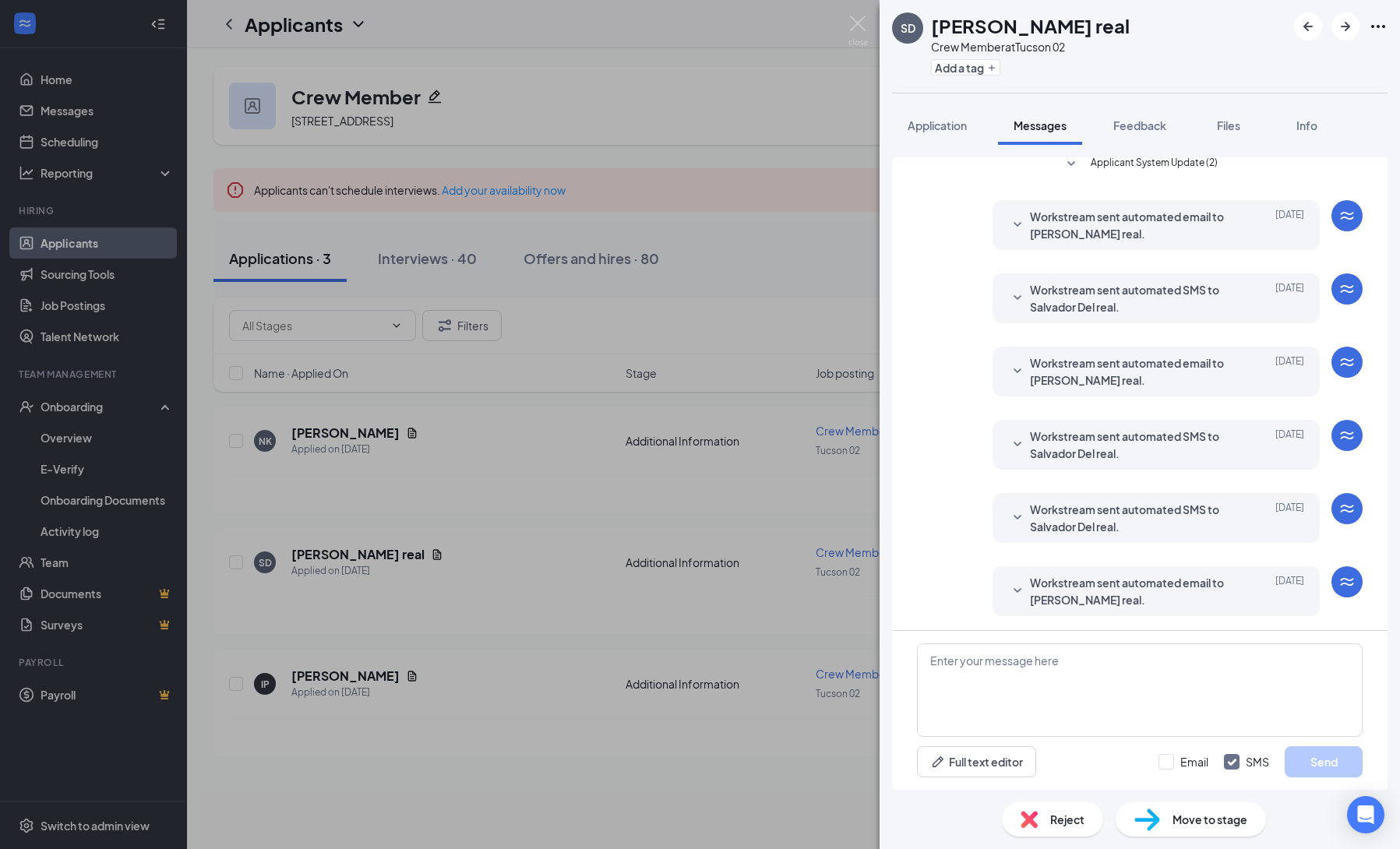
click at [1068, 164] on icon "SmallChevronDown" at bounding box center [1071, 164] width 19 height 19
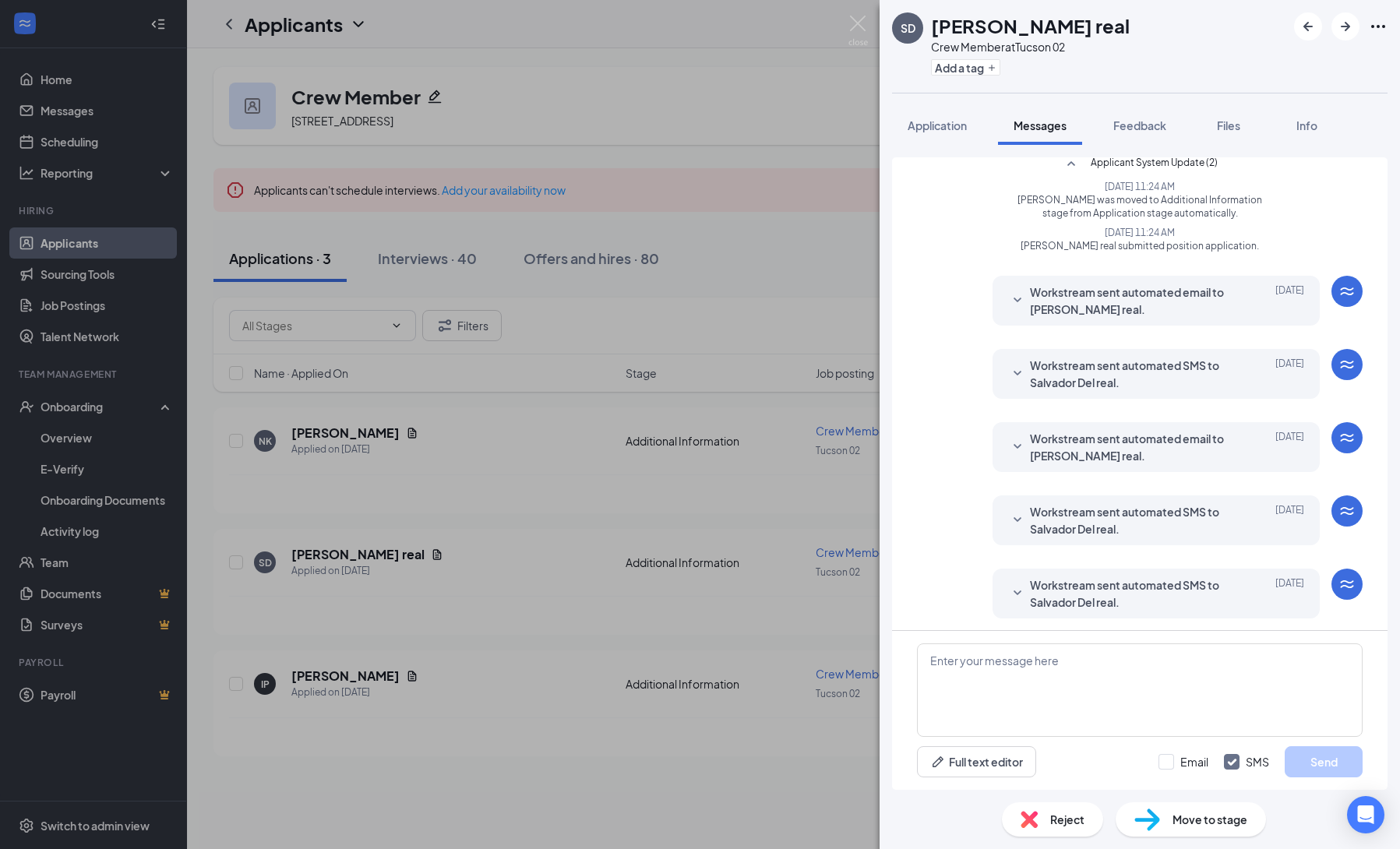
click at [816, 276] on div "SD Salvador Del real Crew Member at Tucson 02 Add a tag Application Messages Fe…" at bounding box center [700, 424] width 1400 height 849
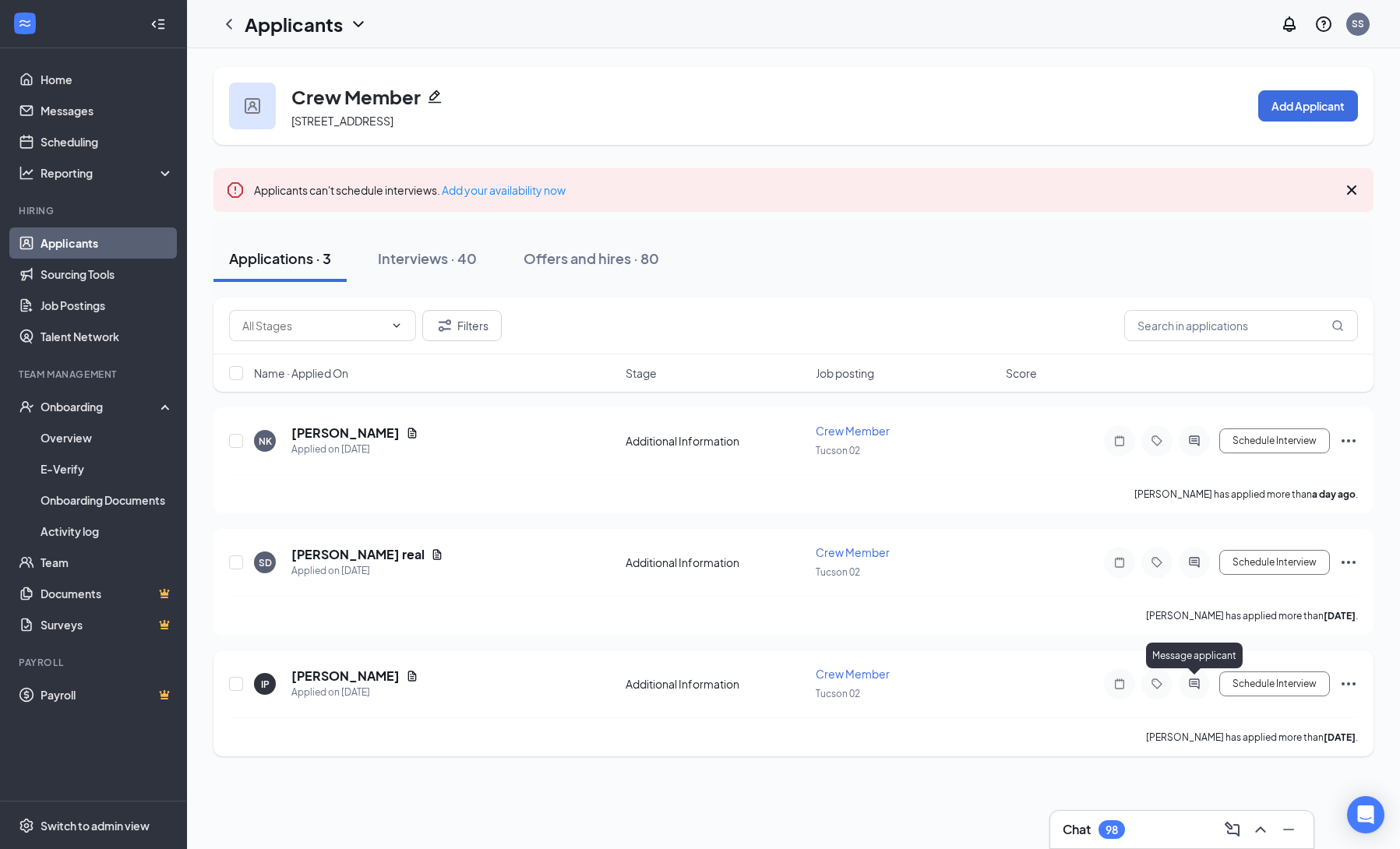
click at [1186, 683] on icon "ActiveChat" at bounding box center [1194, 684] width 19 height 12
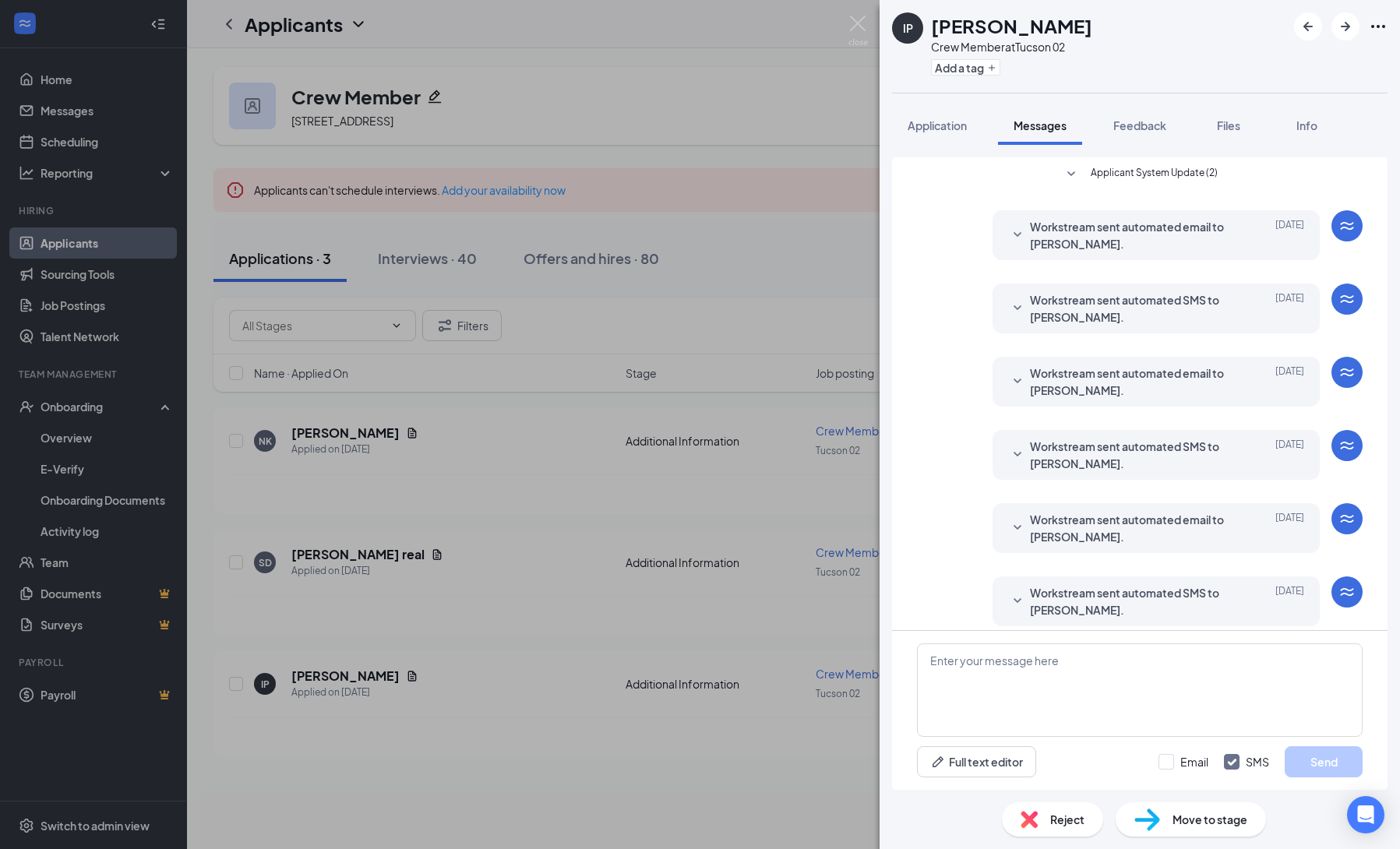
click at [1067, 180] on icon "SmallChevronDown" at bounding box center [1071, 174] width 19 height 19
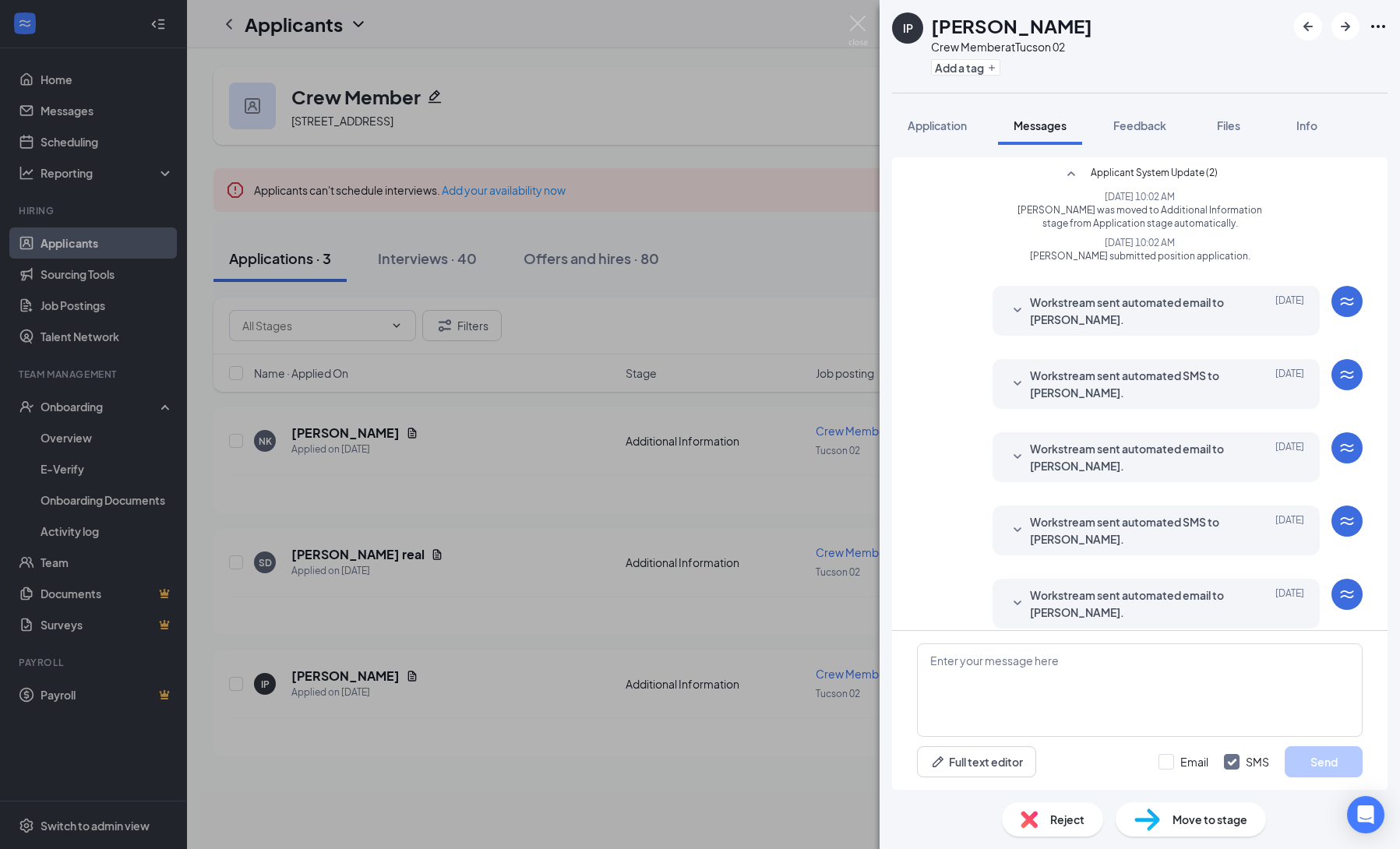
click at [758, 255] on div "IP Ignacio Perez Crew Member at Tucson 02 Add a tag Application Messages Feedba…" at bounding box center [700, 424] width 1400 height 849
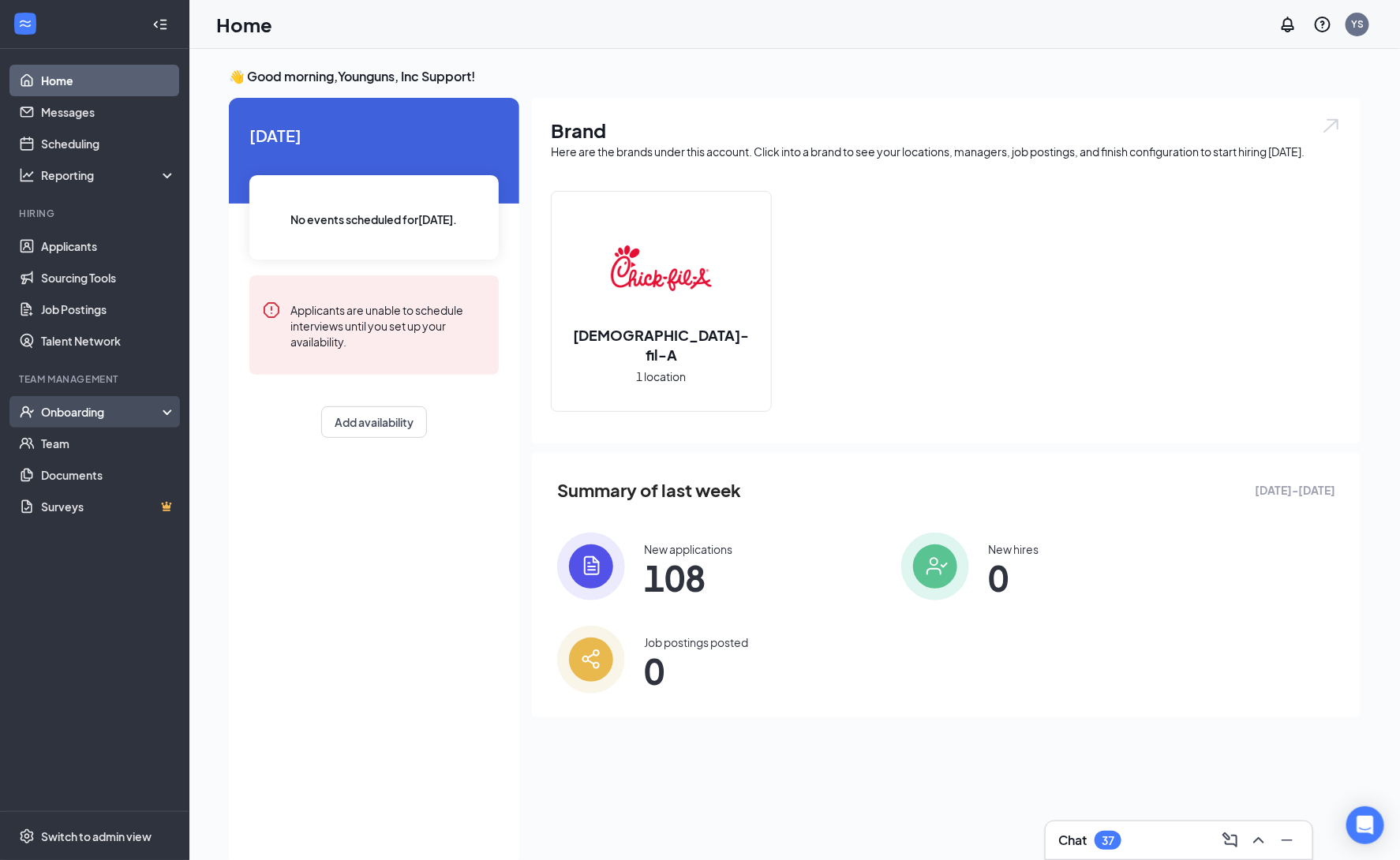
click at [99, 415] on div "Onboarding" at bounding box center [102, 412] width 122 height 16
click at [91, 447] on link "Overview" at bounding box center [108, 443] width 135 height 32
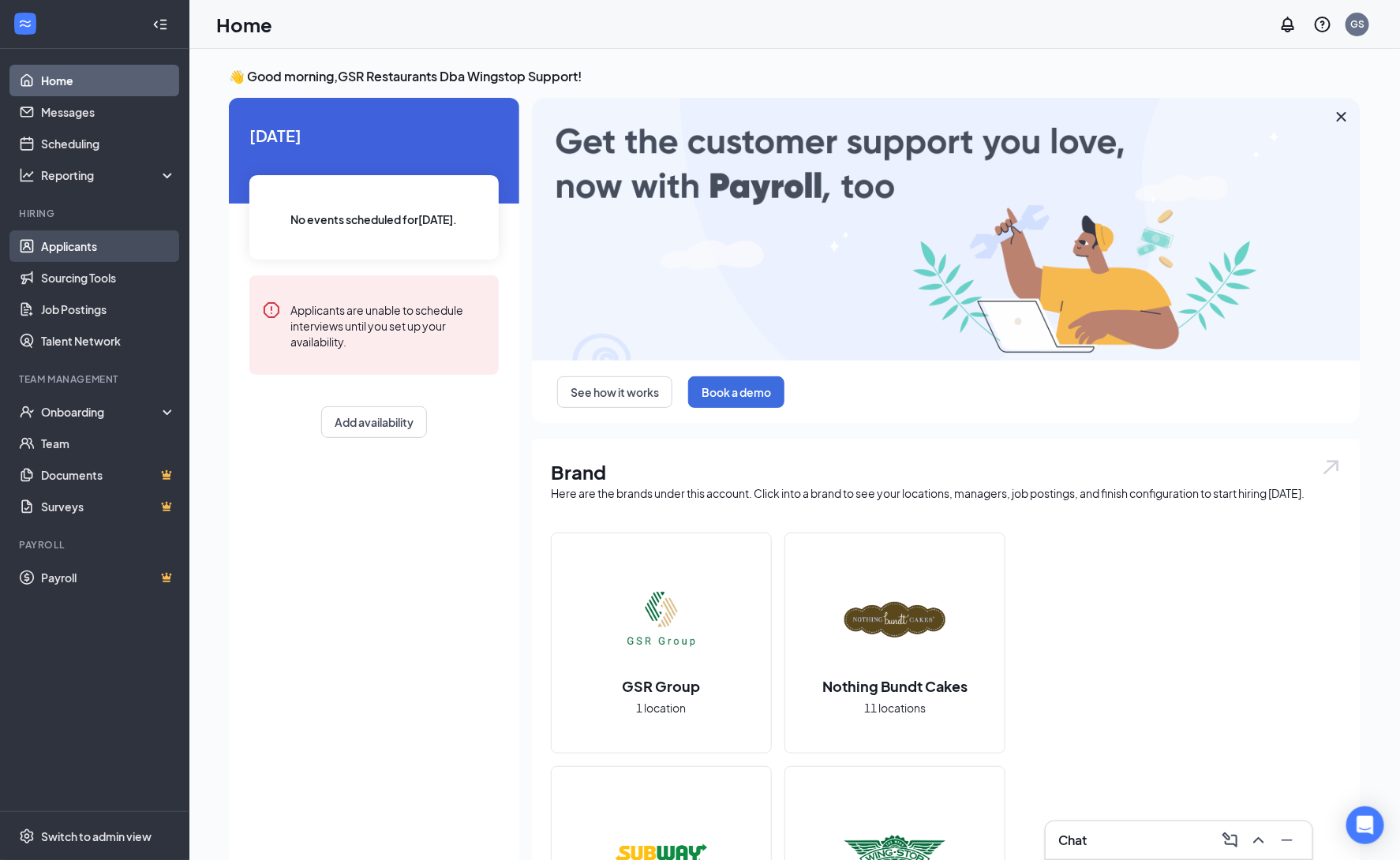
drag, startPoint x: 95, startPoint y: 245, endPoint x: 116, endPoint y: 250, distance: 21.6
click at [95, 246] on link "Applicants" at bounding box center [108, 246] width 135 height 32
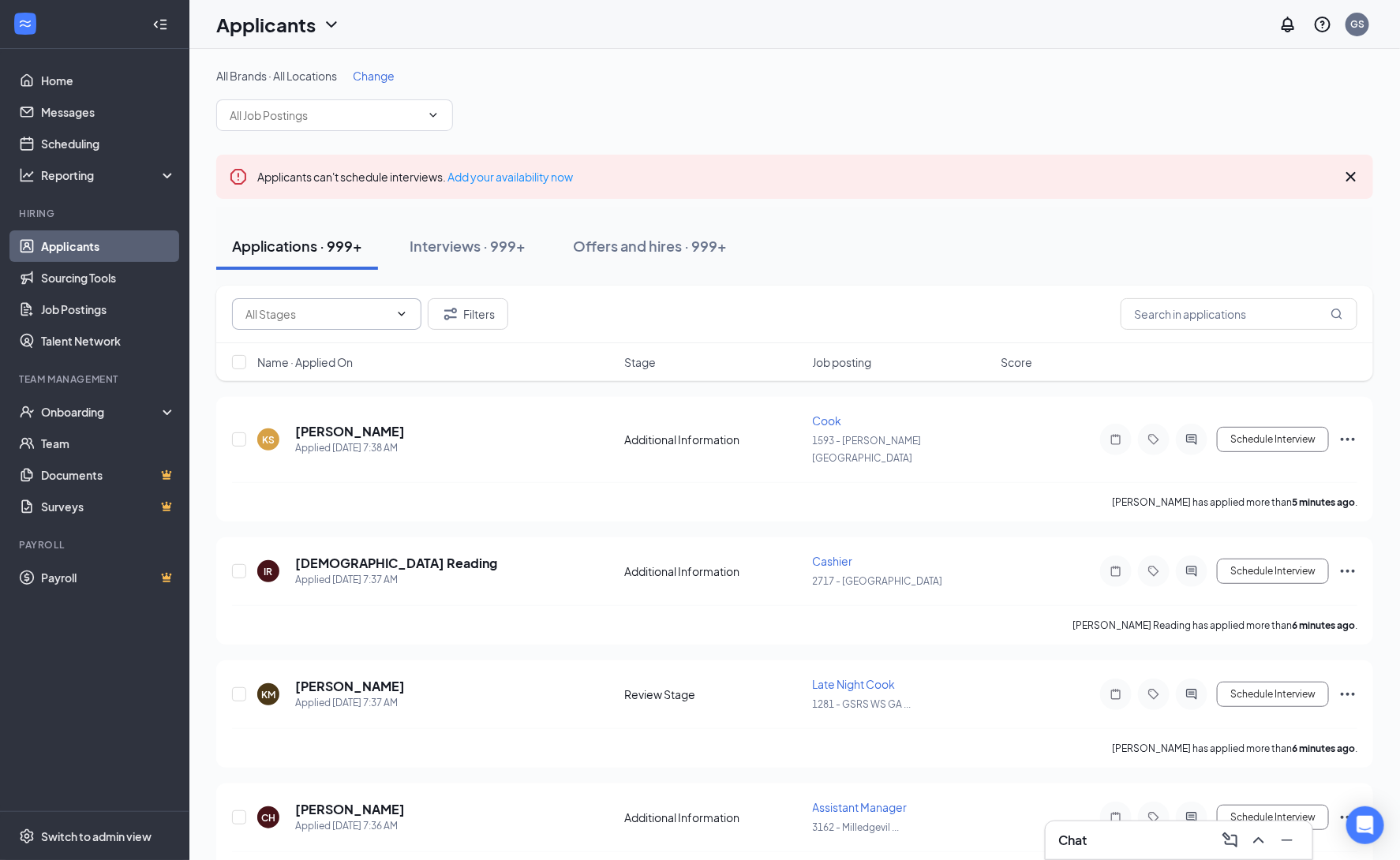
click at [362, 311] on input "text" at bounding box center [317, 314] width 144 height 17
drag, startPoint x: 1260, startPoint y: 293, endPoint x: 1260, endPoint y: 301, distance: 8.0
click at [1260, 300] on div "No options Filters" at bounding box center [795, 314] width 1157 height 58
click at [1258, 301] on input "text" at bounding box center [1239, 314] width 237 height 32
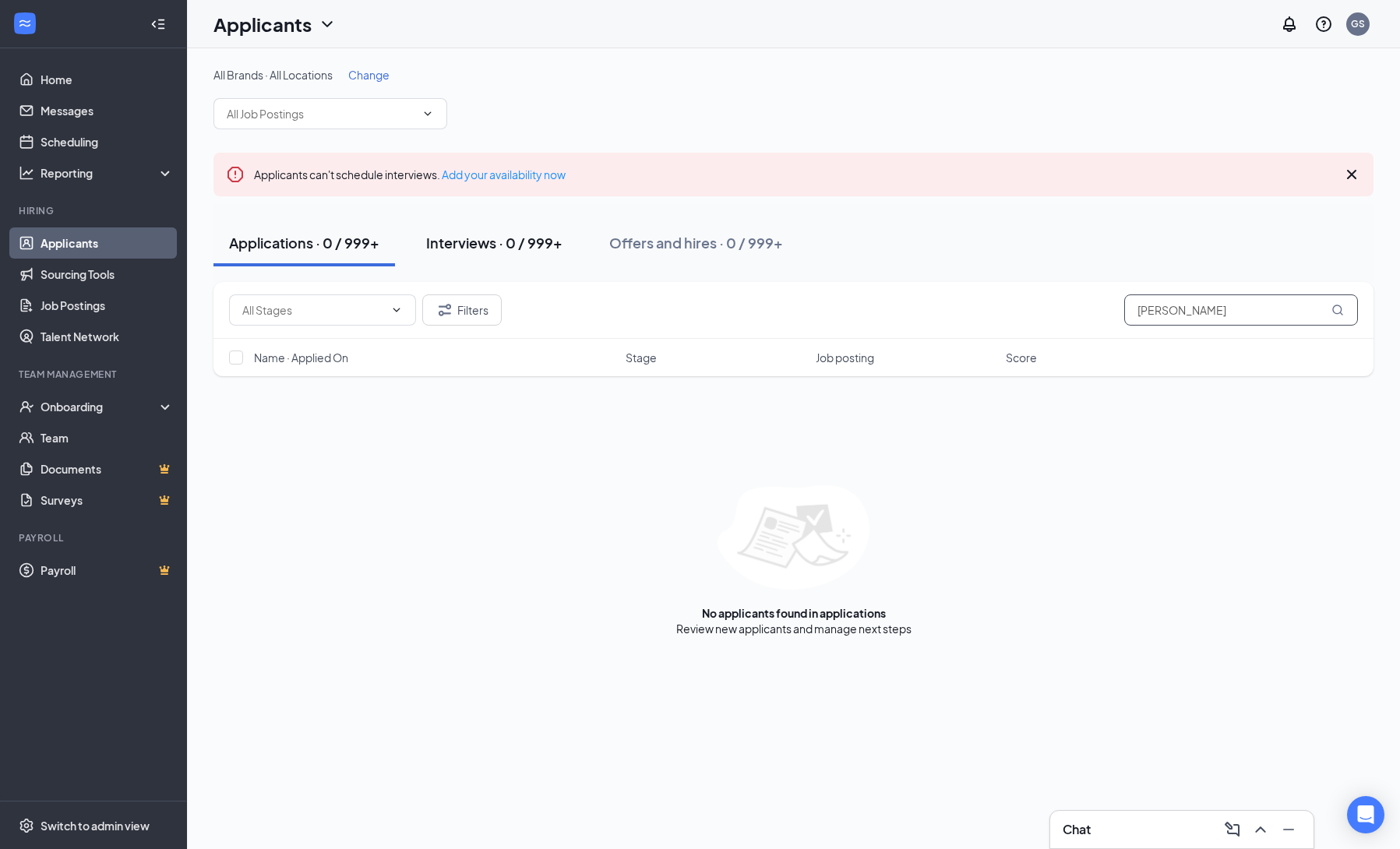
type input "[PERSON_NAME]"
drag, startPoint x: 502, startPoint y: 251, endPoint x: 659, endPoint y: 275, distance: 158.8
click at [503, 251] on div "Interviews · 0 / 999+" at bounding box center [494, 242] width 136 height 19
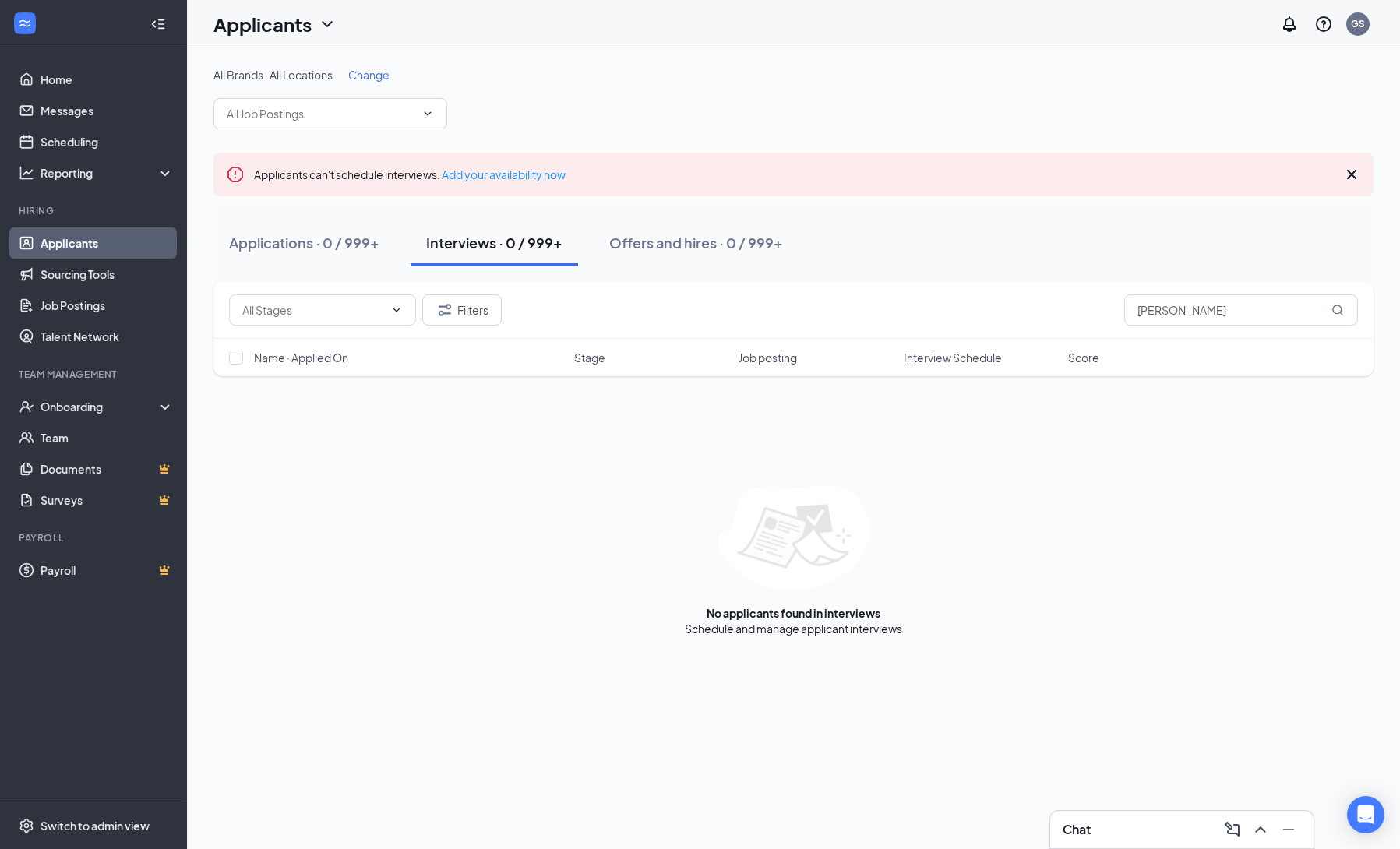
drag, startPoint x: 732, startPoint y: 231, endPoint x: 906, endPoint y: 305, distance: 189.1
click at [733, 234] on button "Offers and hires · 0 / 999+" at bounding box center [696, 243] width 205 height 47
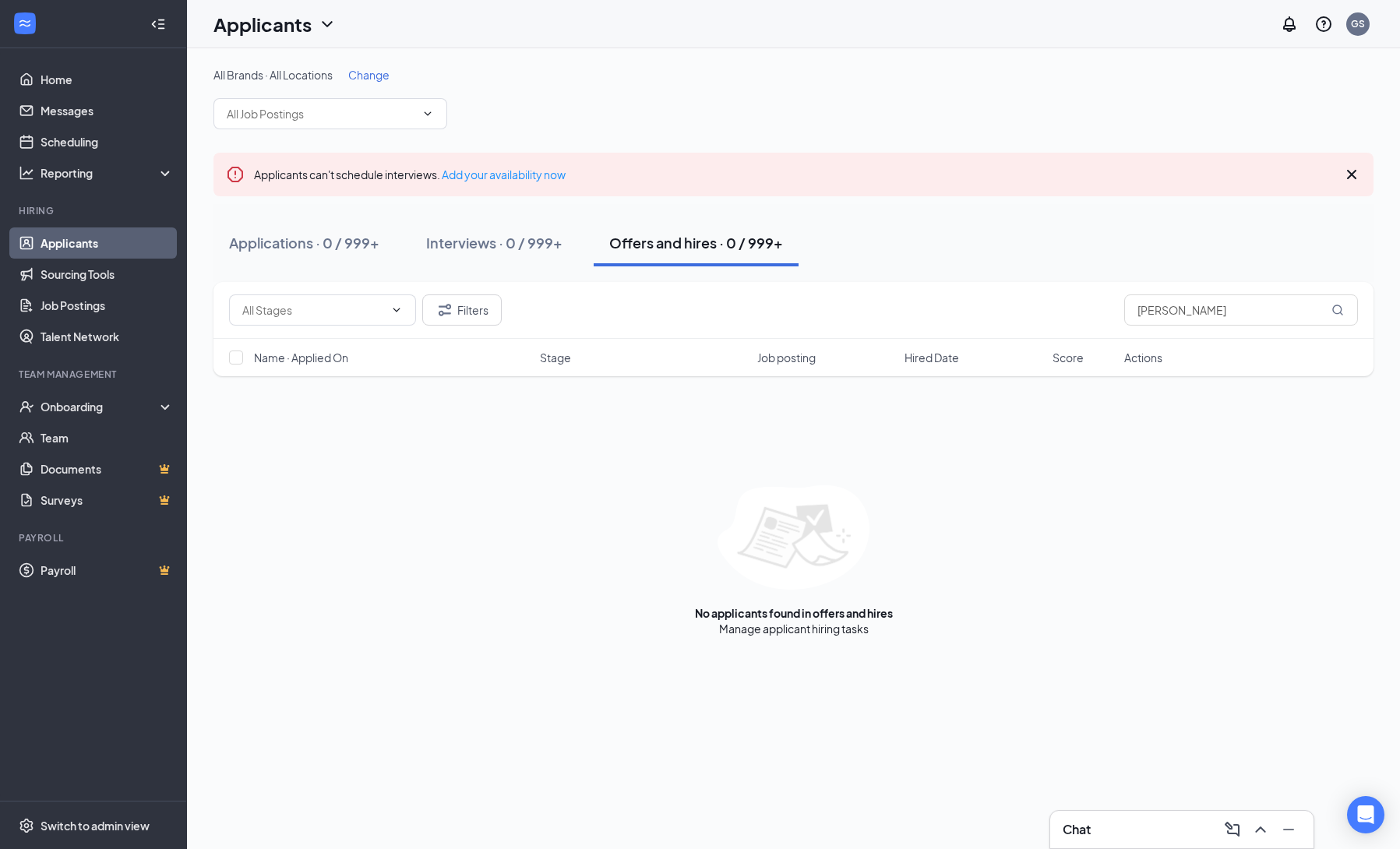
click at [314, 15] on div "Applicants" at bounding box center [275, 24] width 123 height 26
click at [291, 108] on link "Archived applicants" at bounding box center [306, 102] width 168 height 16
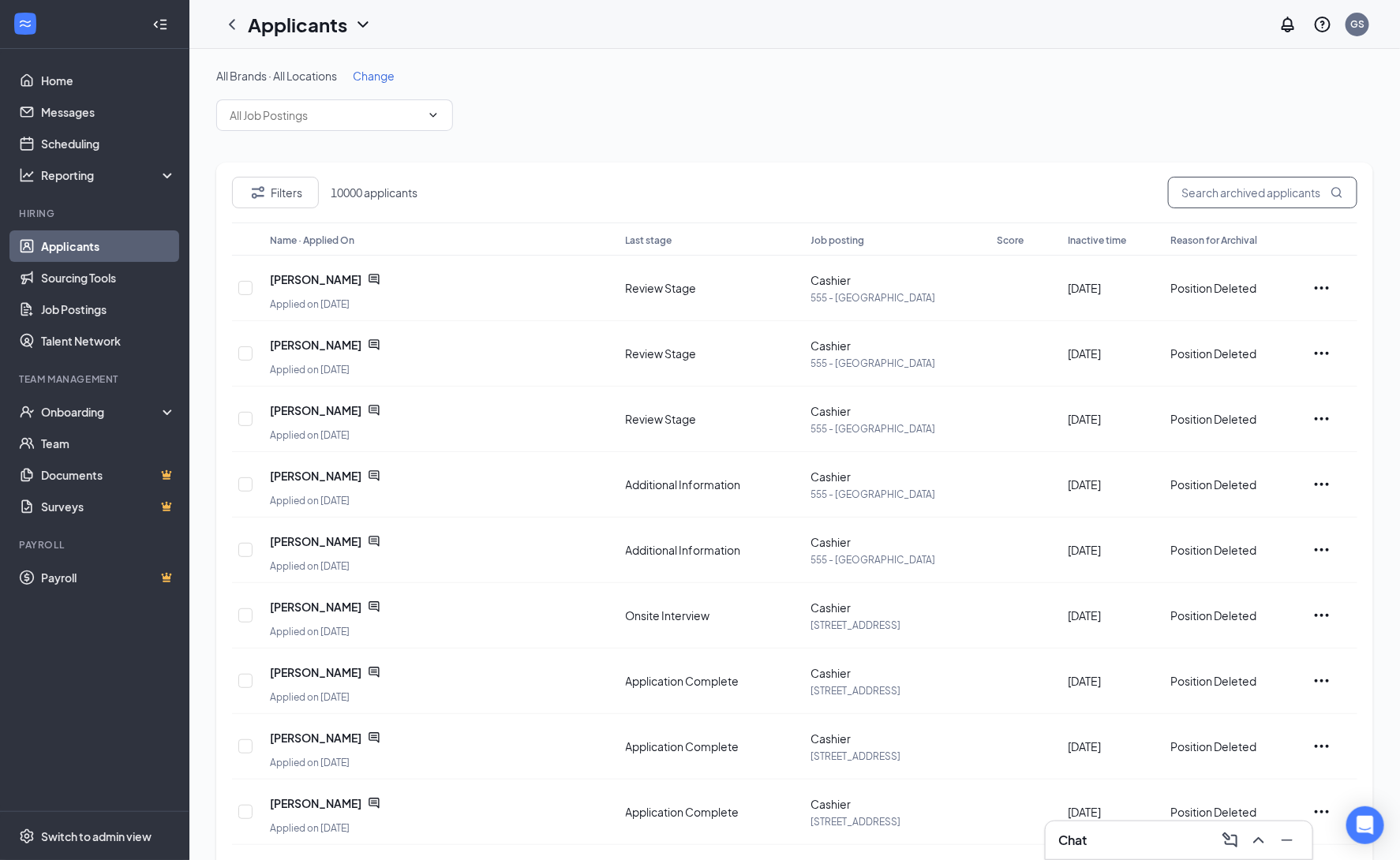
click at [1224, 204] on input "text" at bounding box center [1263, 193] width 189 height 32
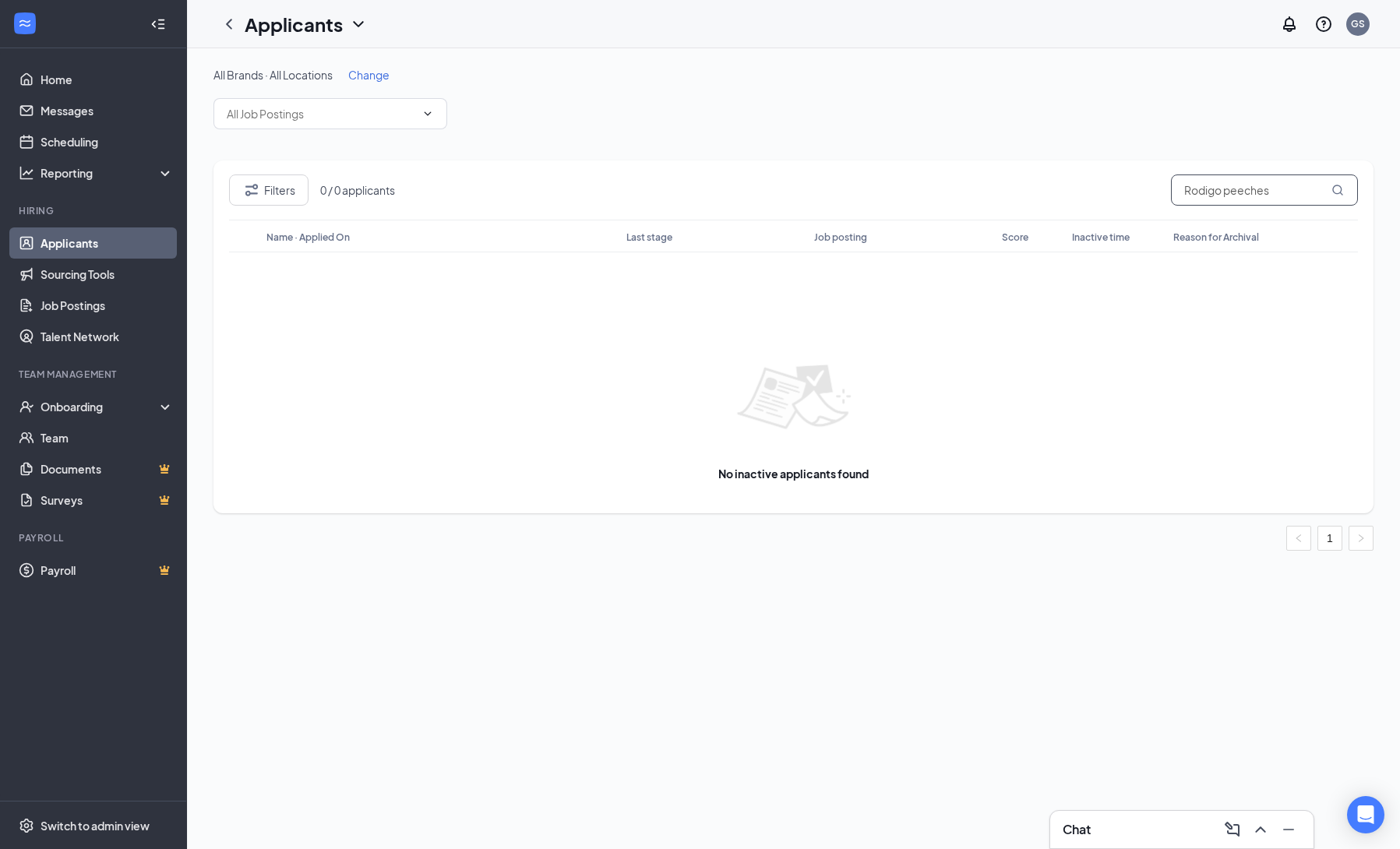
type input "Rodigo peeches"
click at [359, 33] on icon "ChevronDown" at bounding box center [358, 24] width 19 height 19
click at [322, 96] on link "Archived applicants" at bounding box center [337, 102] width 168 height 16
drag, startPoint x: 231, startPoint y: 25, endPoint x: 295, endPoint y: 146, distance: 136.9
click at [232, 25] on icon "ChevronLeft" at bounding box center [229, 24] width 19 height 19
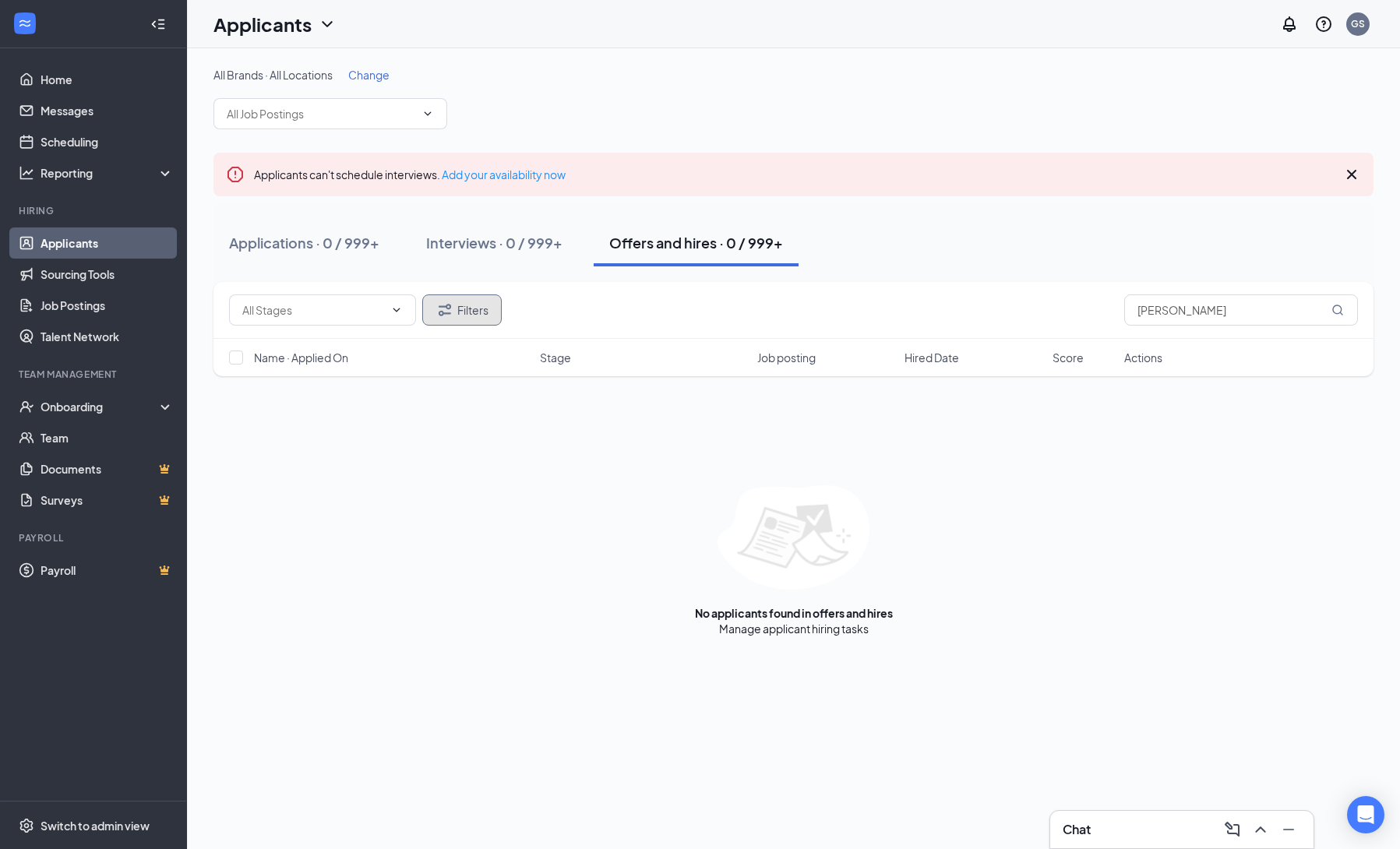
click at [464, 311] on button "Filters" at bounding box center [462, 310] width 79 height 31
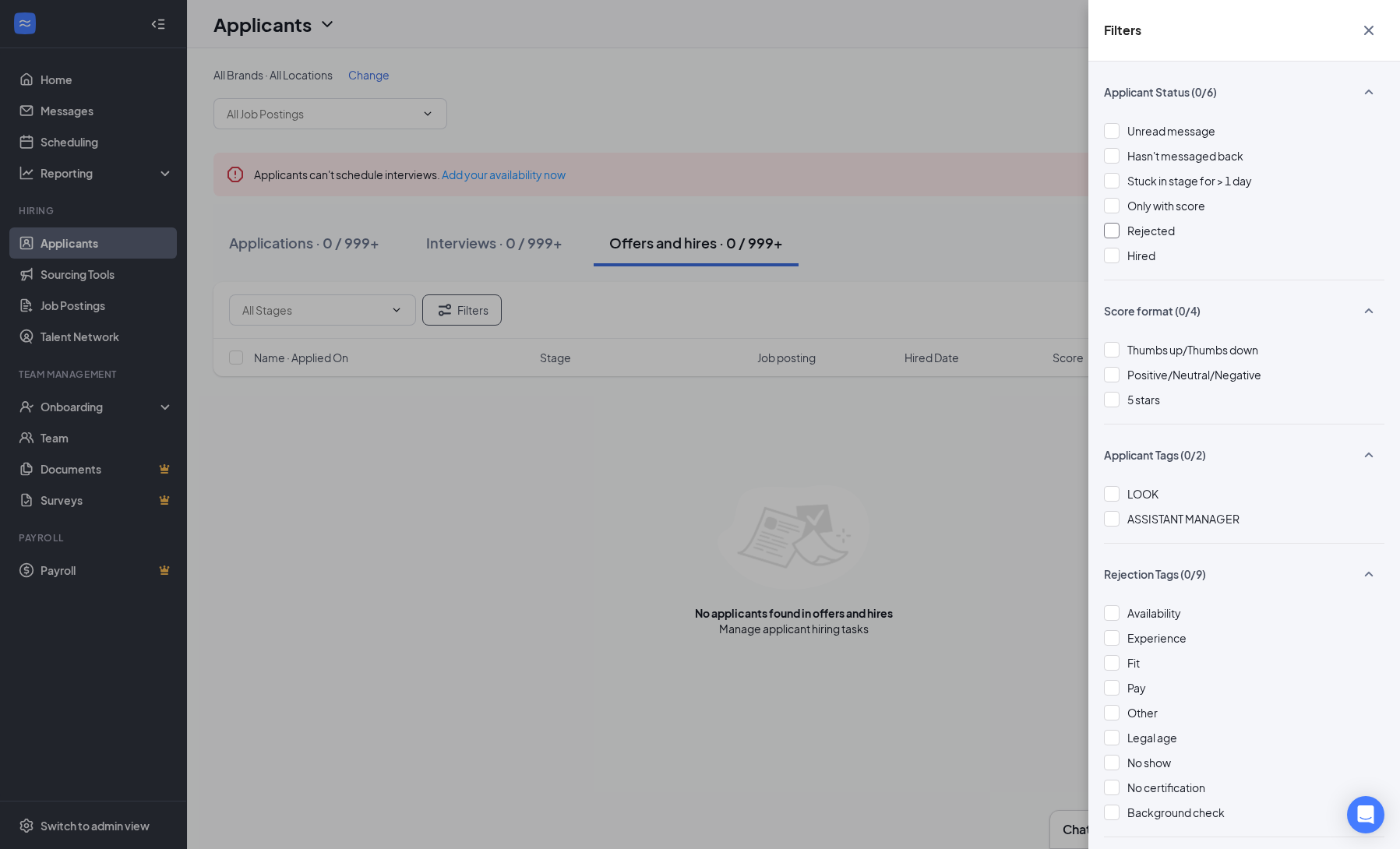
click at [1107, 231] on div at bounding box center [1112, 231] width 16 height 16
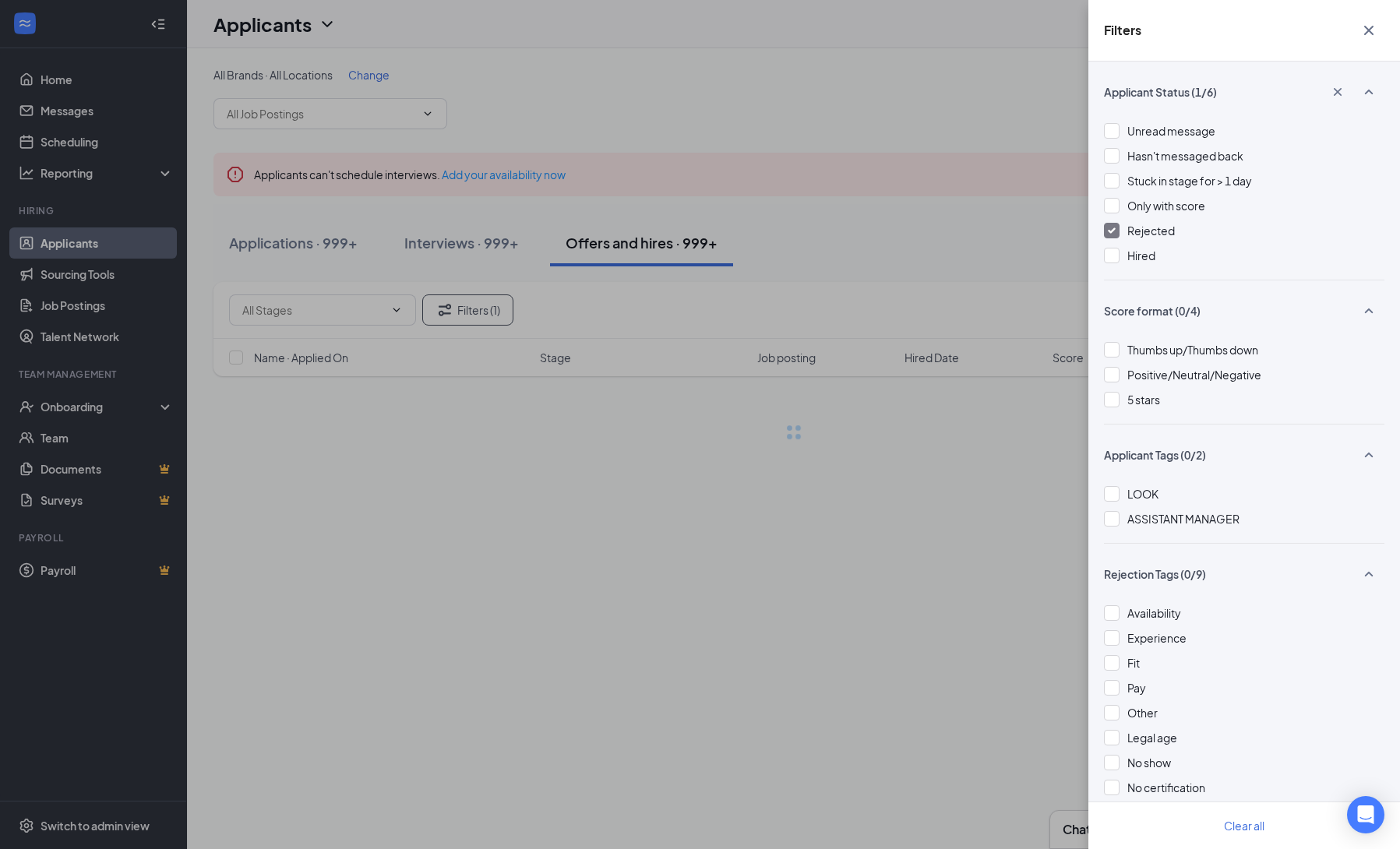
click at [994, 265] on div "Filters Applicant Status (1/6) Unread message Hasn't messaged back Stuck in sta…" at bounding box center [700, 424] width 1400 height 849
click at [936, 127] on div "Filters Applicant Status (1/6) Unread message Hasn't messaged back Stuck in sta…" at bounding box center [700, 424] width 1400 height 849
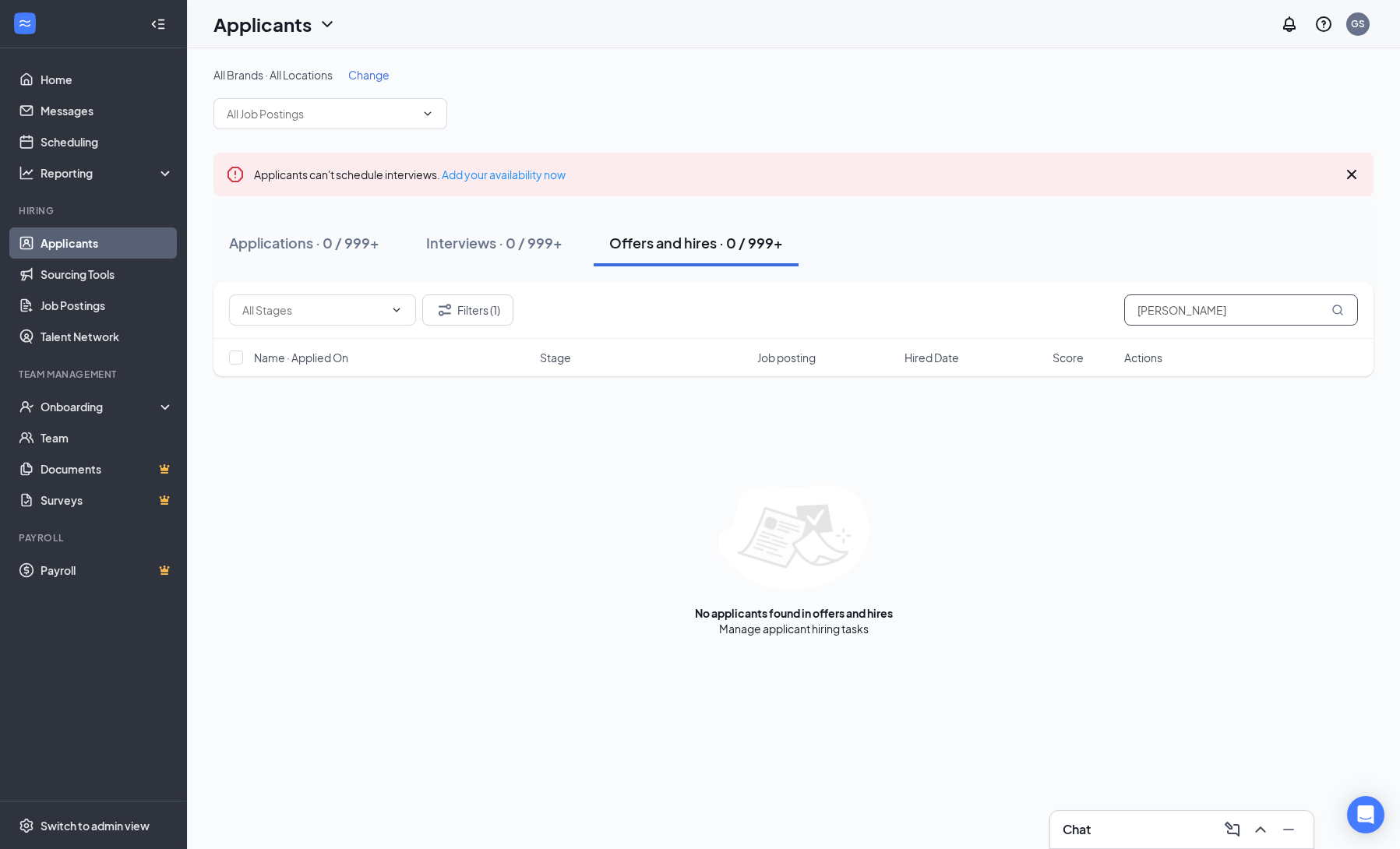
click at [1259, 322] on input "[PERSON_NAME]" at bounding box center [1241, 310] width 234 height 31
type input "[PERSON_NAME]"
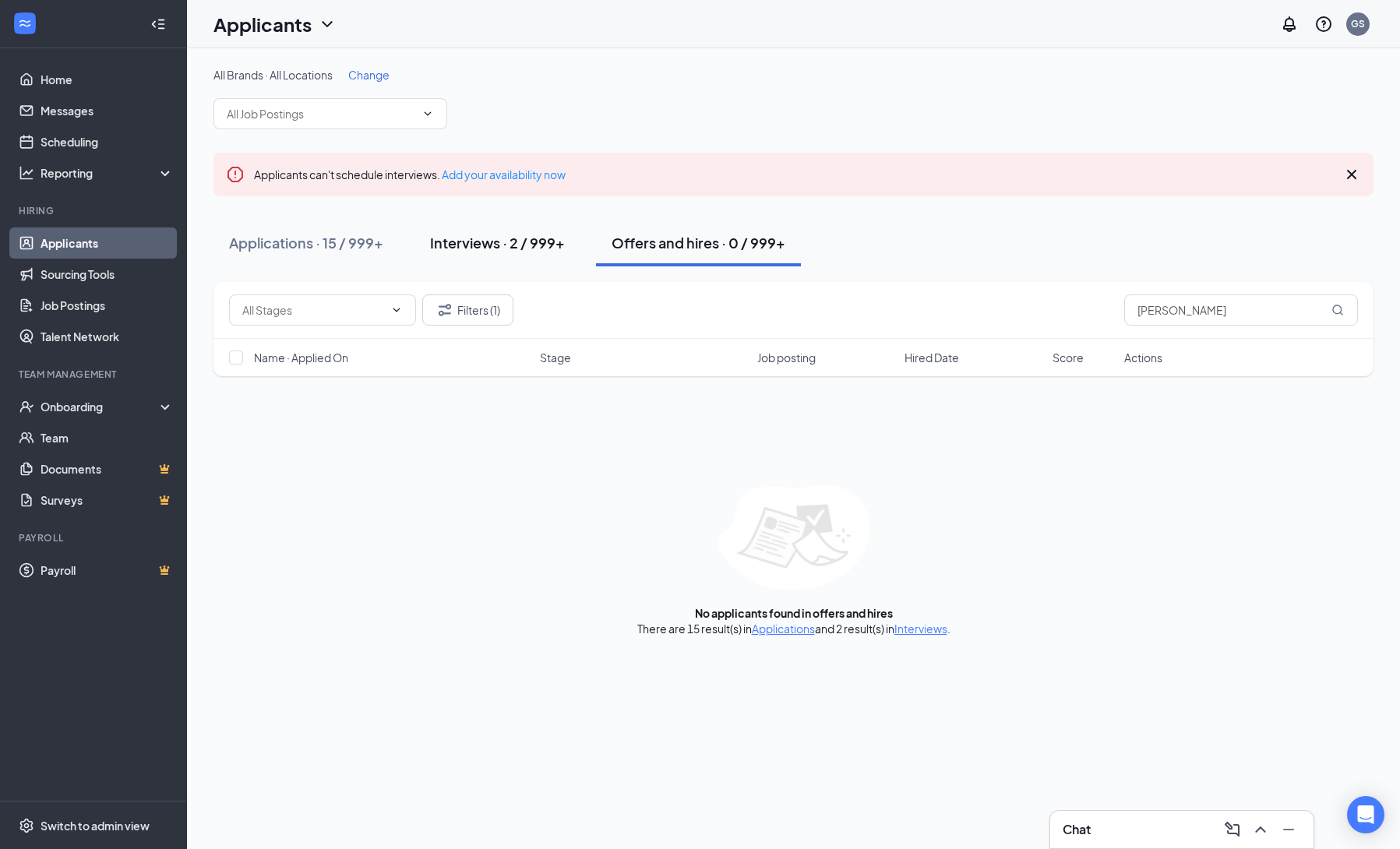
click at [513, 231] on button "Interviews · 2 / 999+" at bounding box center [497, 243] width 166 height 47
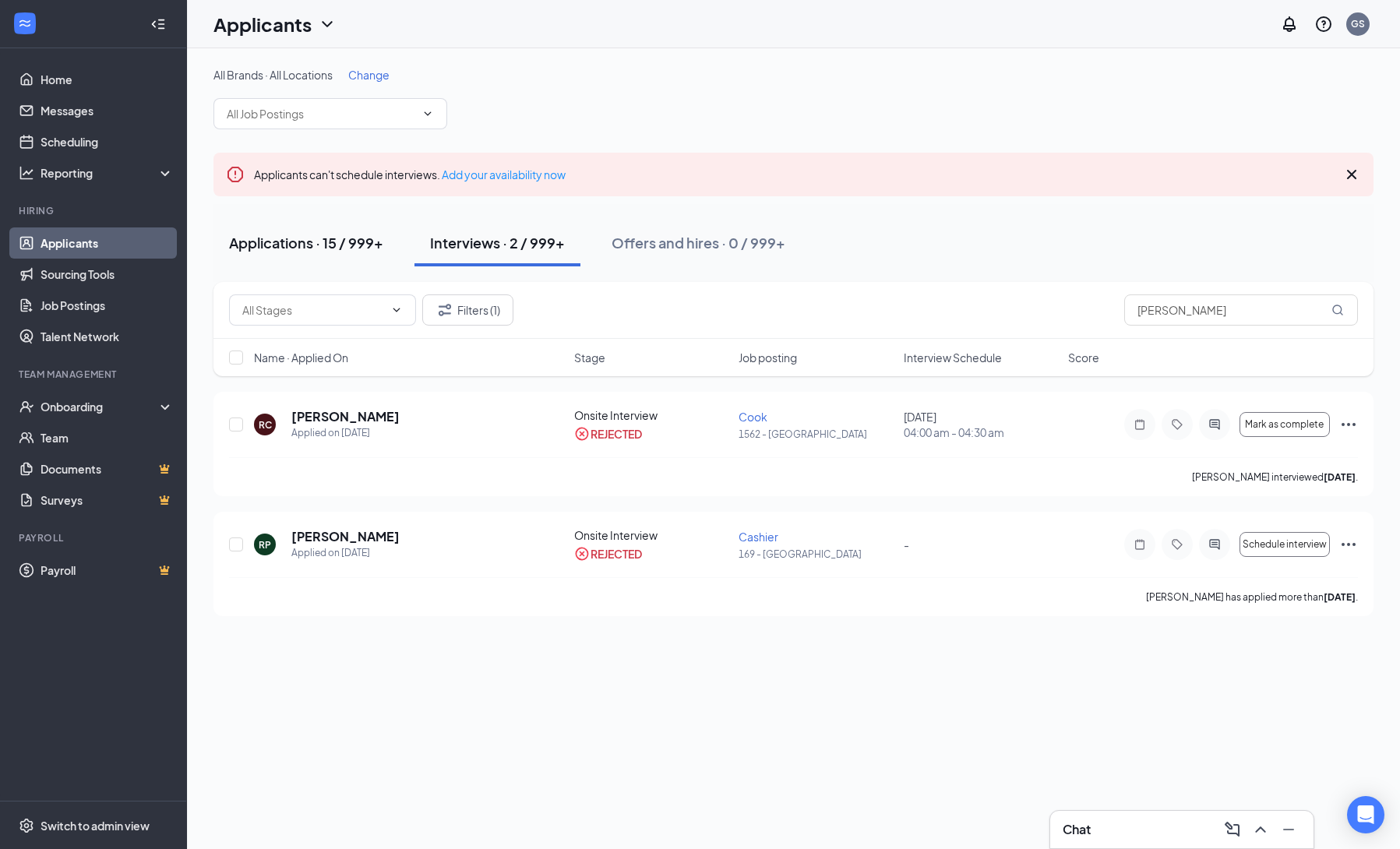
click at [323, 245] on div "Applications · 15 / 999+" at bounding box center [306, 242] width 154 height 19
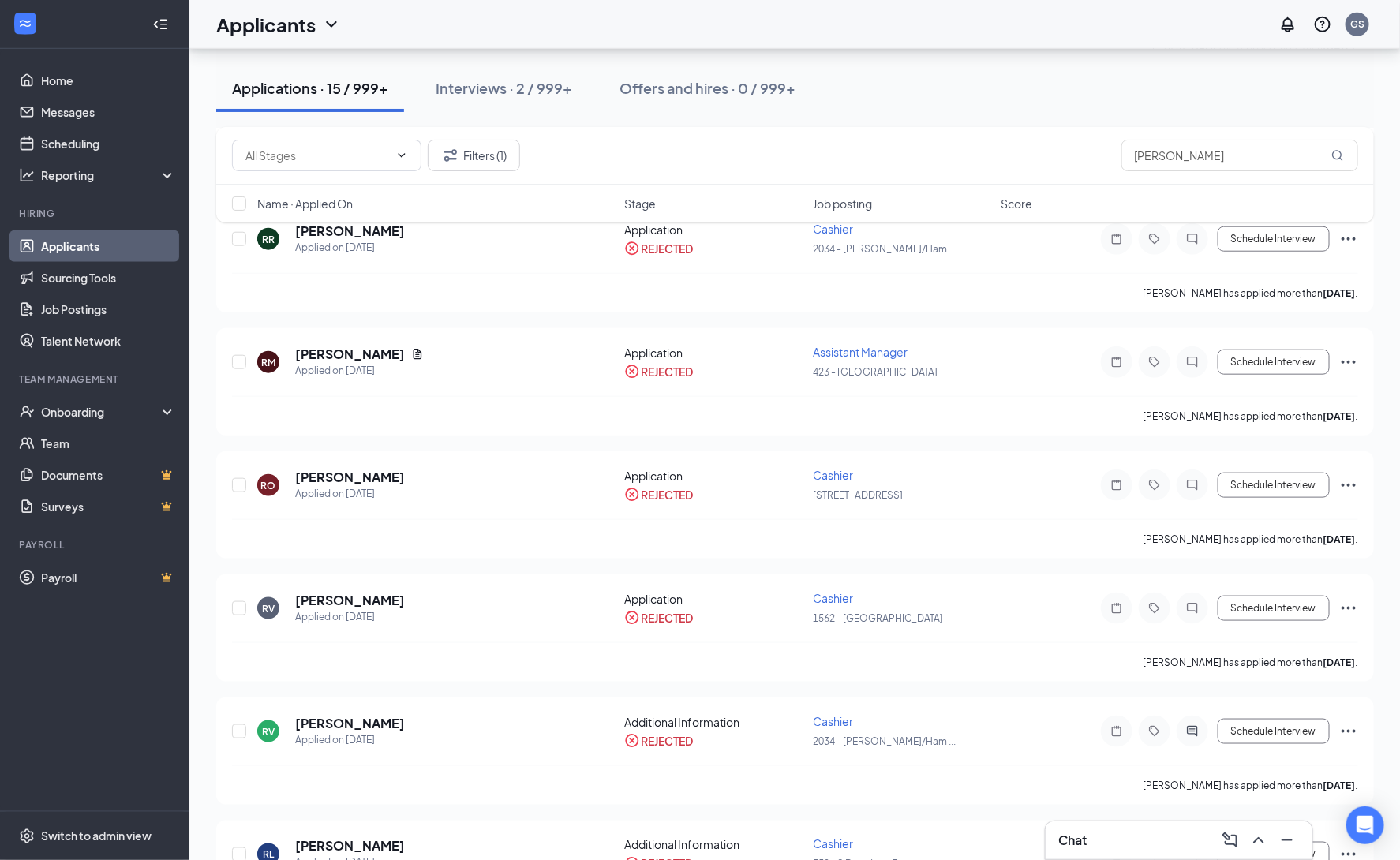
scroll to position [562, 0]
click at [1198, 159] on input "[PERSON_NAME]" at bounding box center [1240, 155] width 237 height 32
click at [1197, 159] on input "[PERSON_NAME]" at bounding box center [1240, 155] width 237 height 32
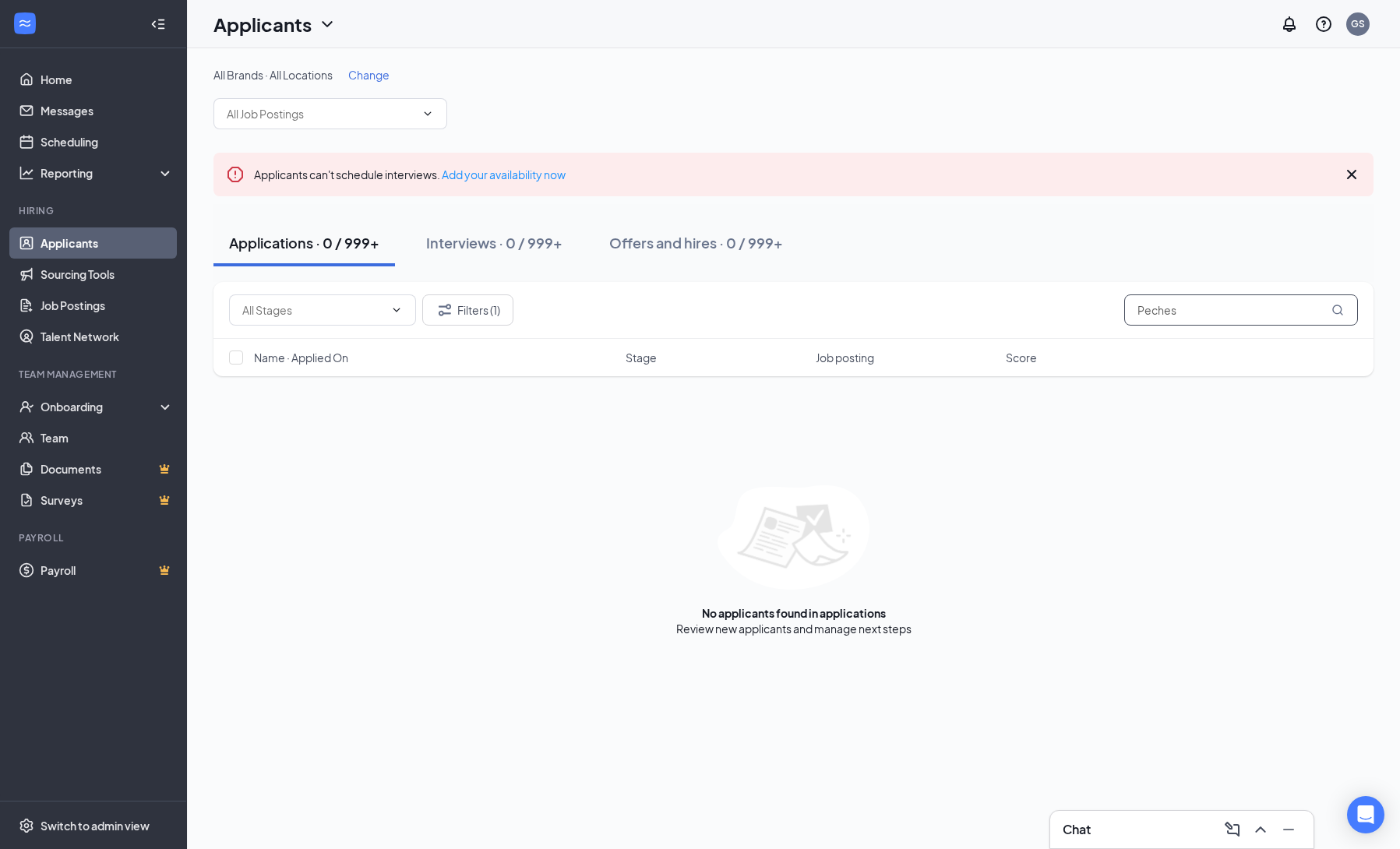
type input "Peches"
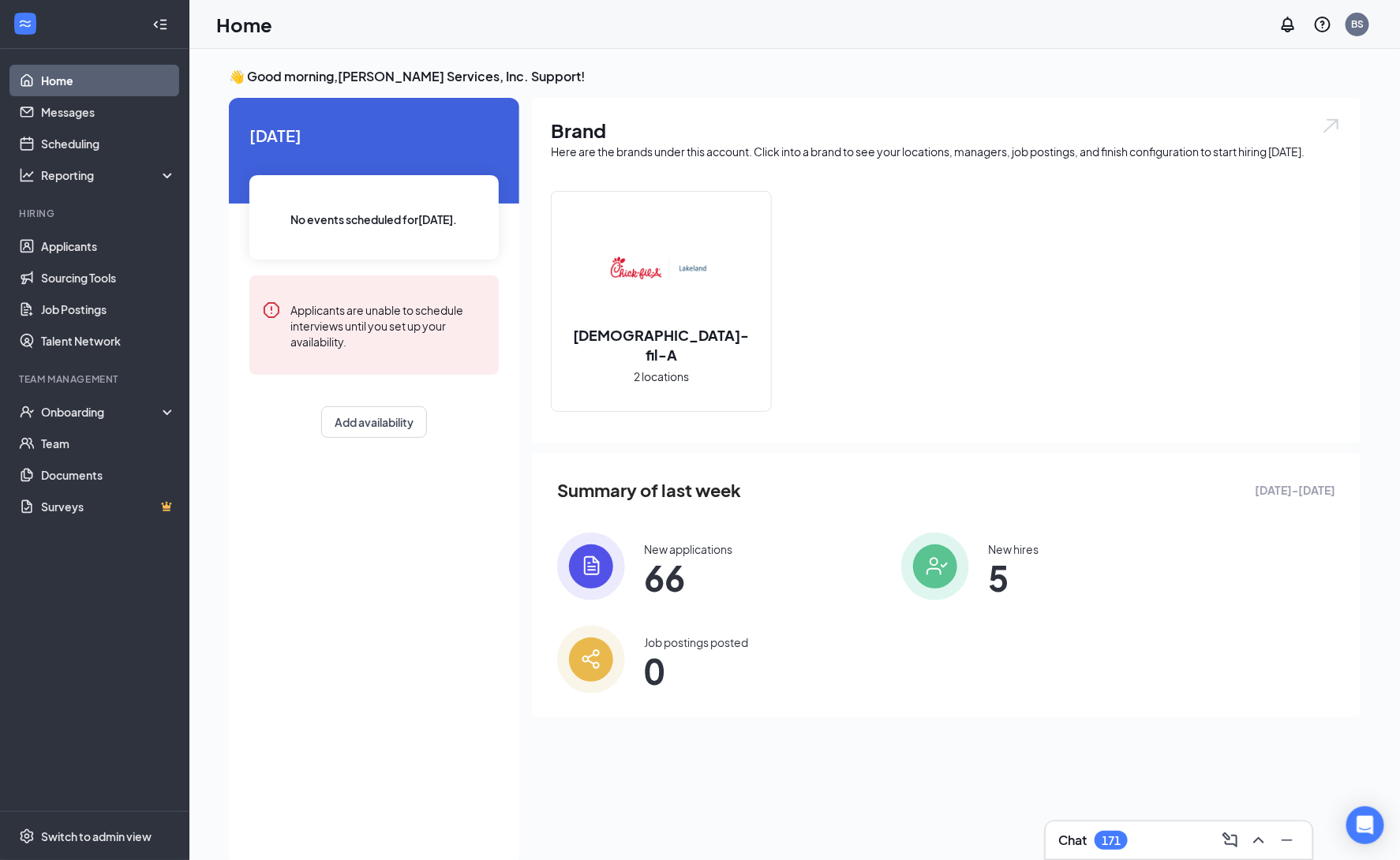
scroll to position [33, 0]
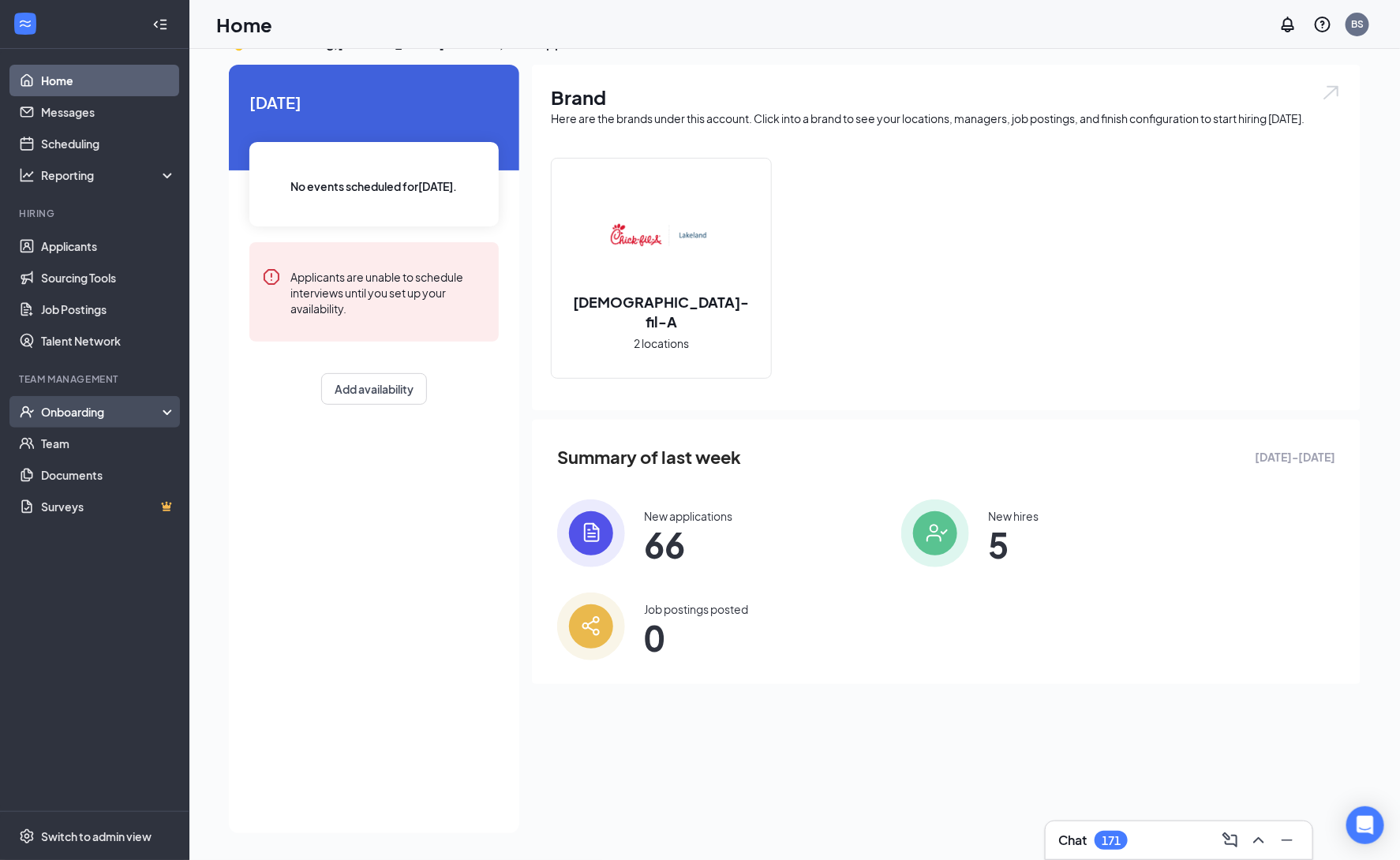
click at [99, 423] on div "Onboarding" at bounding box center [95, 412] width 189 height 32
click at [139, 443] on link "Overview" at bounding box center [108, 443] width 135 height 32
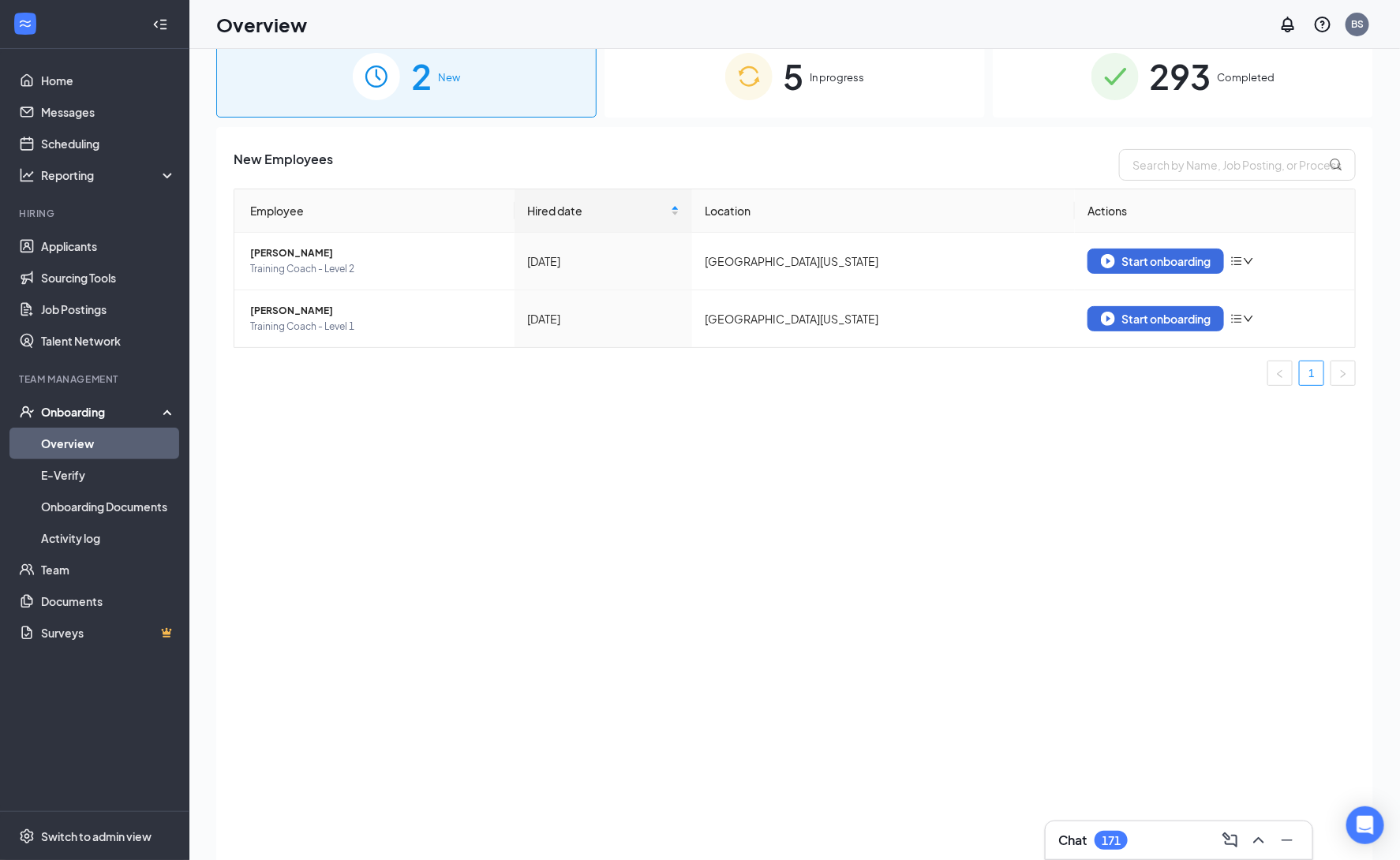
click at [890, 103] on div "5 In progress" at bounding box center [795, 76] width 380 height 83
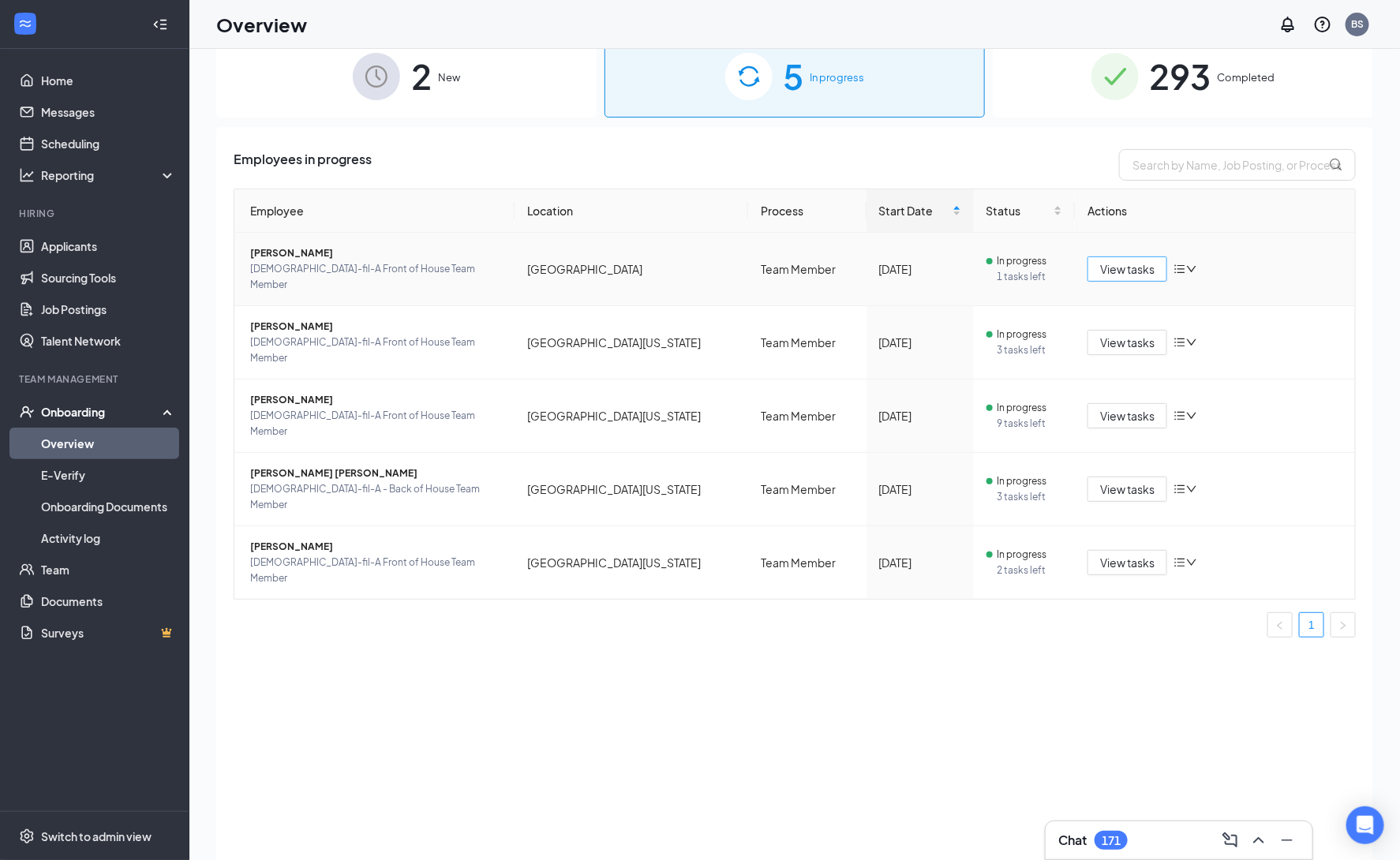
click at [1120, 264] on span "View tasks" at bounding box center [1127, 269] width 54 height 17
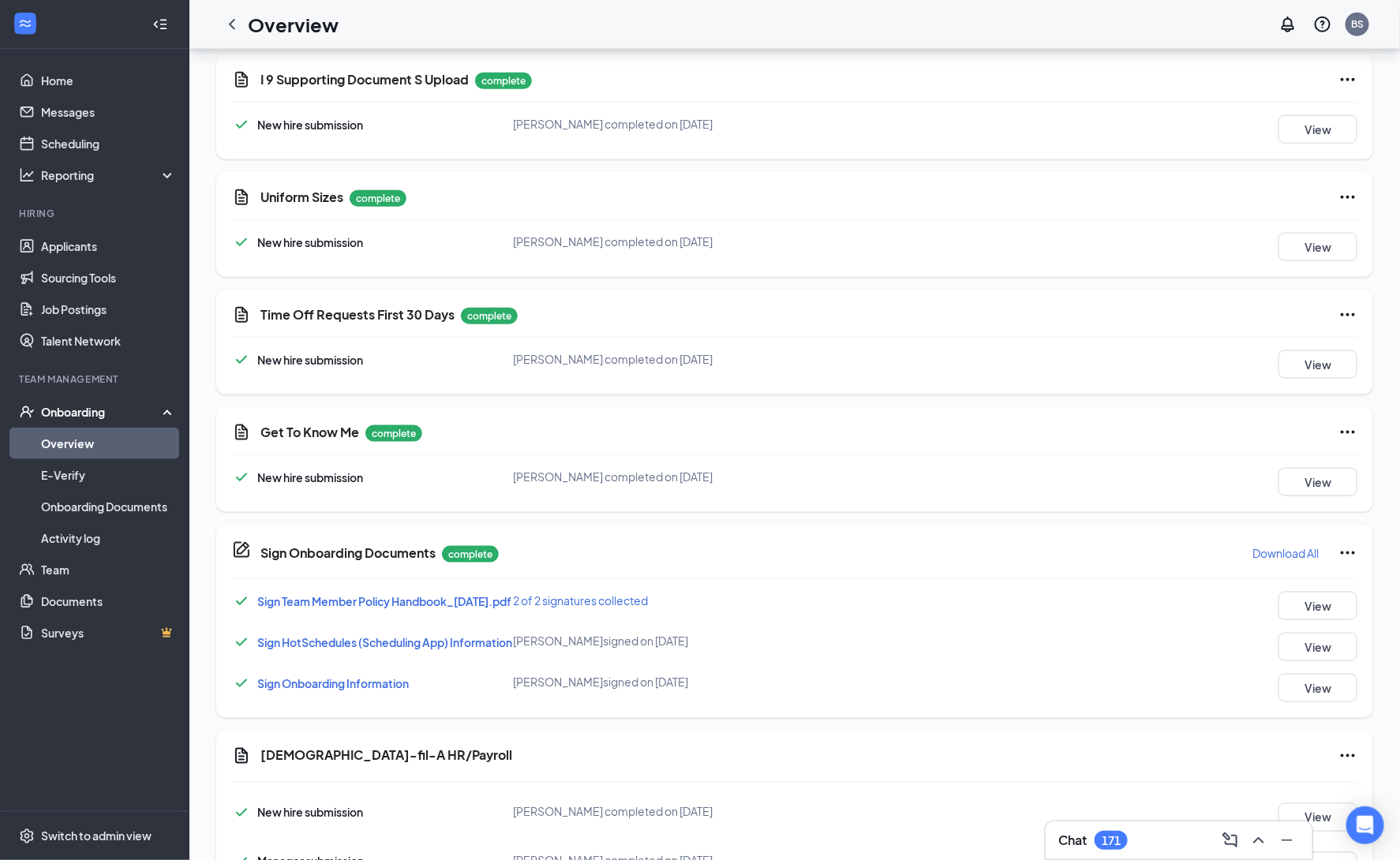
scroll to position [788, 0]
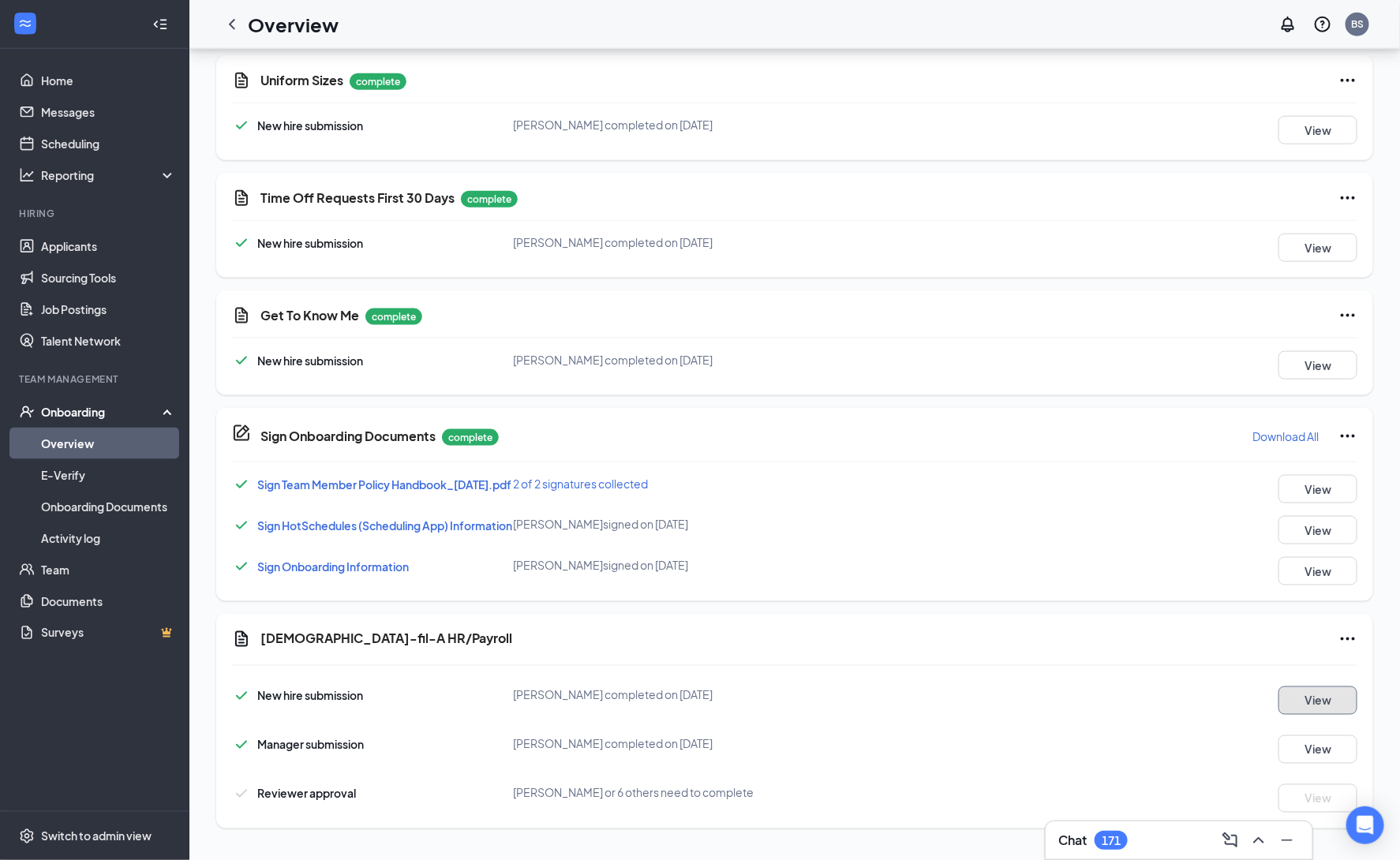
click at [1290, 708] on button "View" at bounding box center [1318, 701] width 79 height 28
click at [1283, 752] on button "View" at bounding box center [1318, 750] width 79 height 28
click at [1310, 706] on button "View" at bounding box center [1318, 701] width 79 height 28
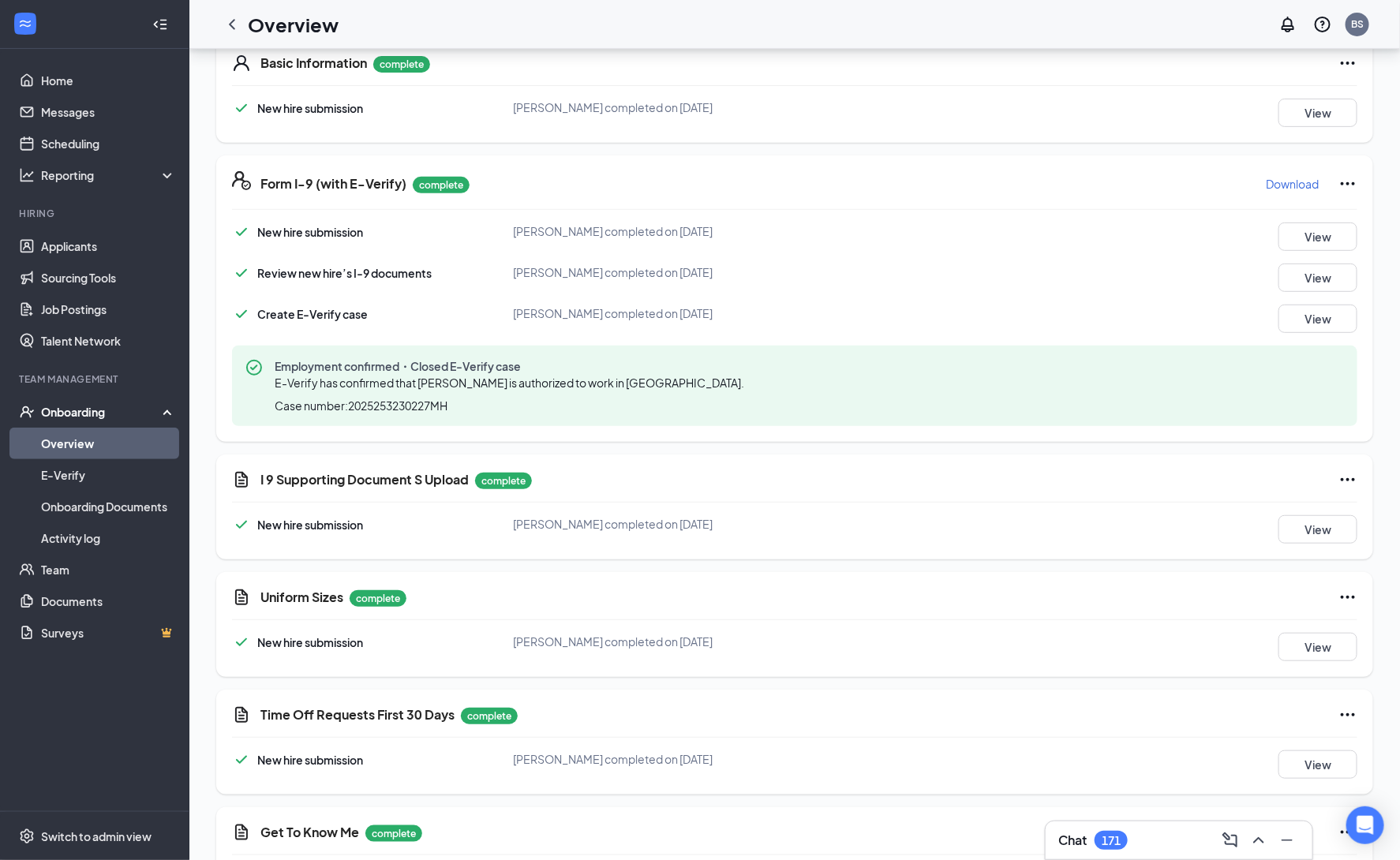
scroll to position [0, 0]
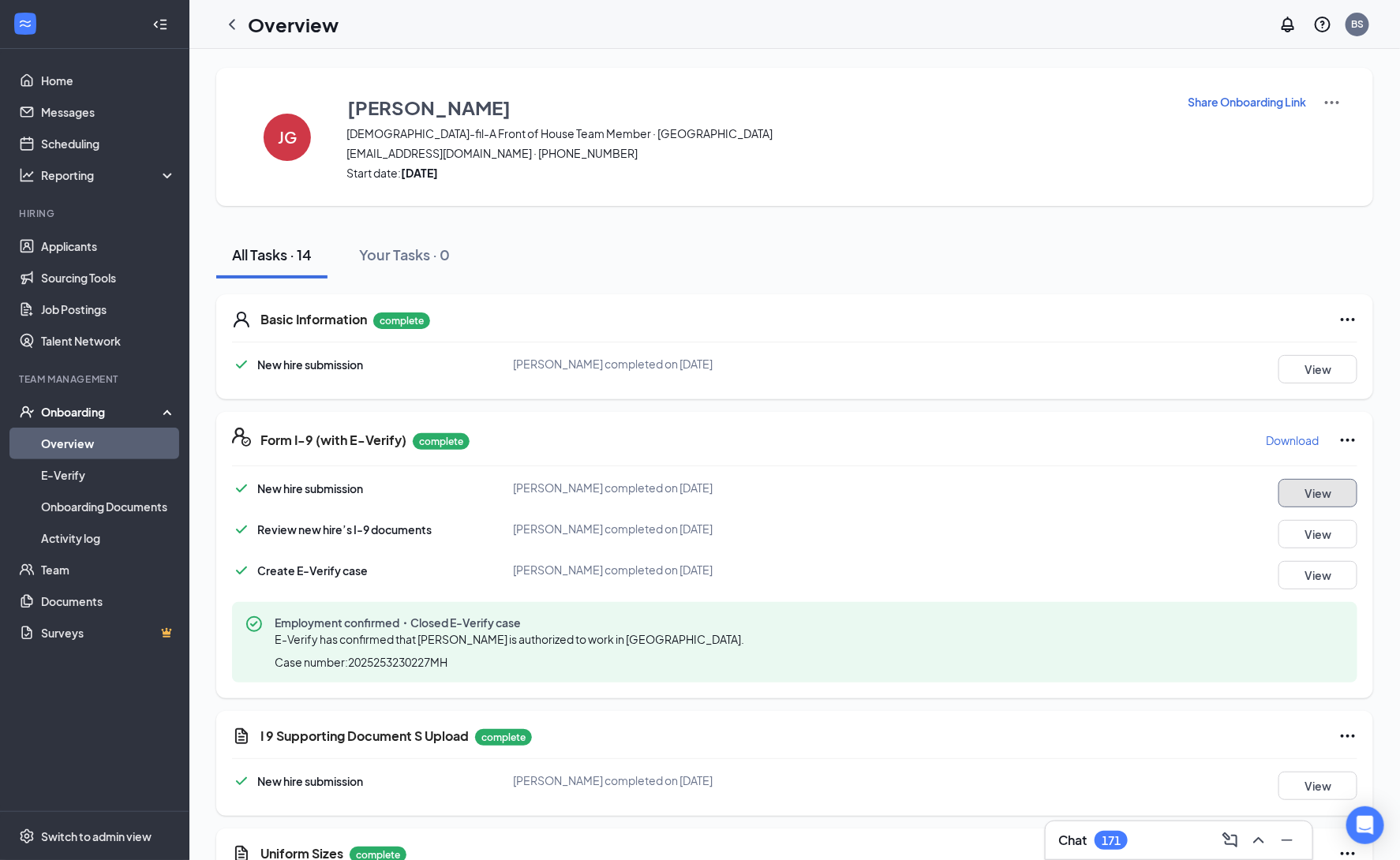
click at [1328, 497] on button "View" at bounding box center [1318, 493] width 79 height 28
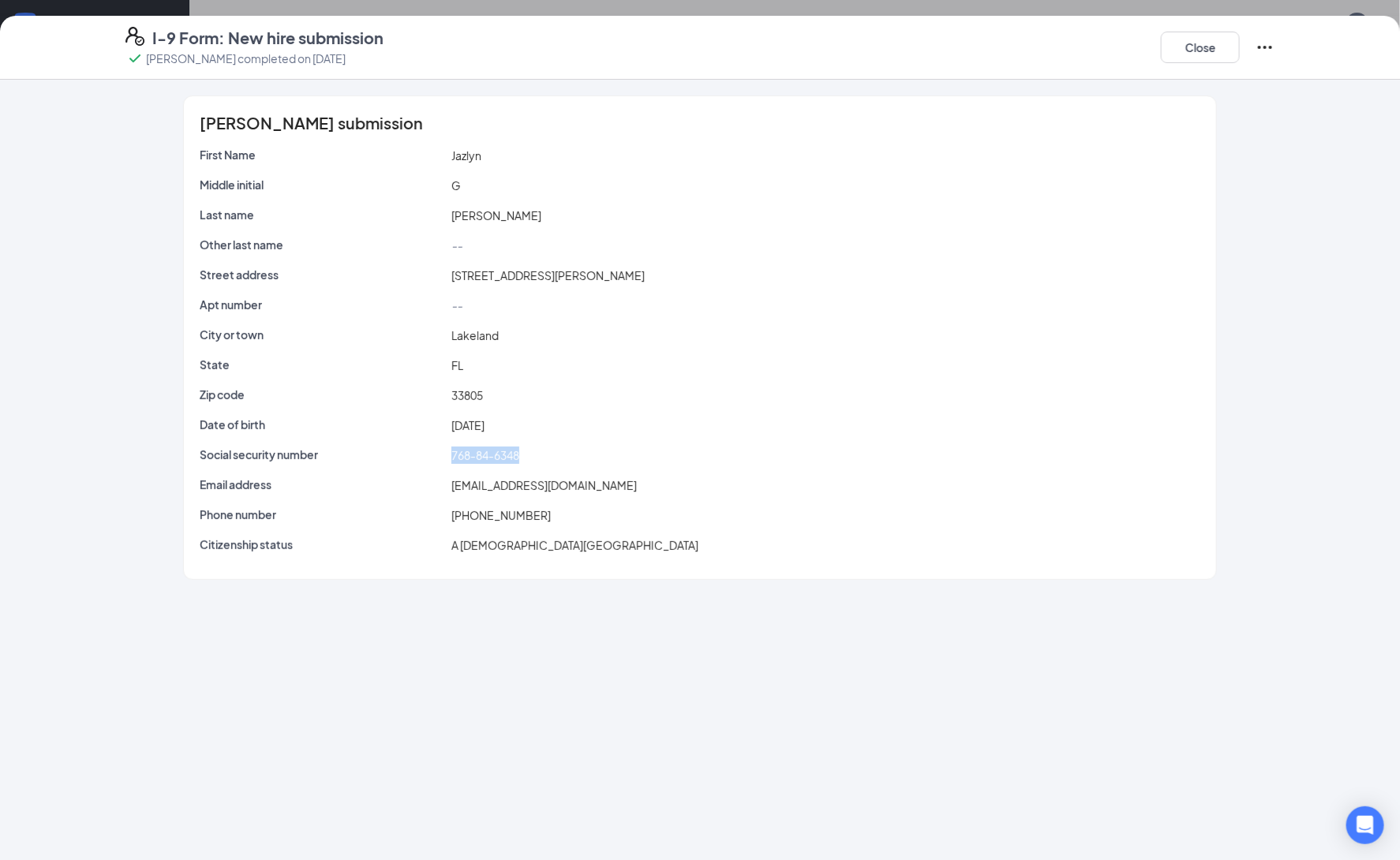
drag, startPoint x: 539, startPoint y: 454, endPoint x: 421, endPoint y: 453, distance: 118.0
click at [421, 453] on div "Social security number 768-84-6348" at bounding box center [700, 455] width 1007 height 17
click at [1219, 52] on button "Close" at bounding box center [1200, 47] width 79 height 32
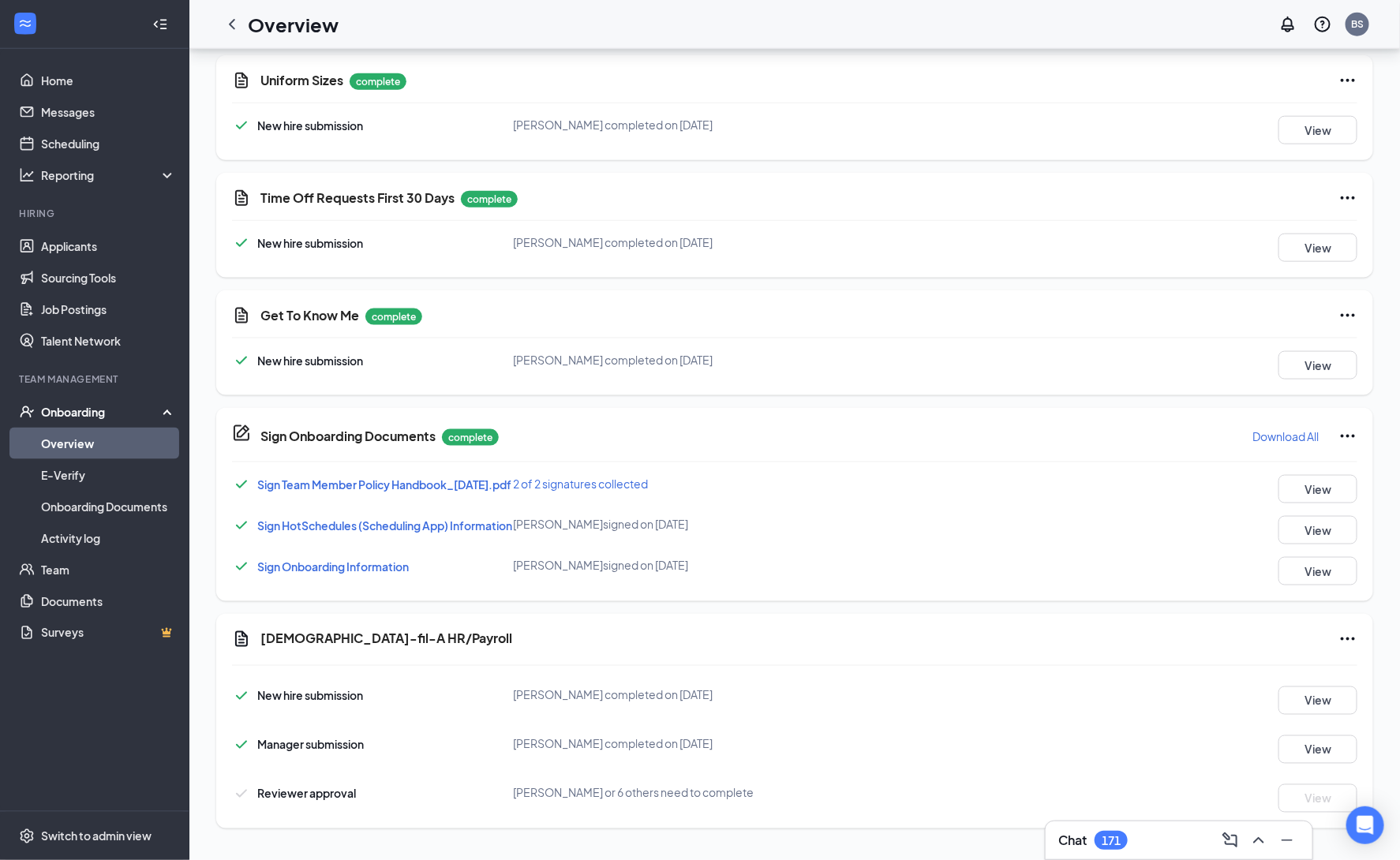
scroll to position [788, 0]
click at [1327, 697] on button "View" at bounding box center [1318, 701] width 79 height 28
click at [1335, 746] on button "View" at bounding box center [1318, 750] width 79 height 28
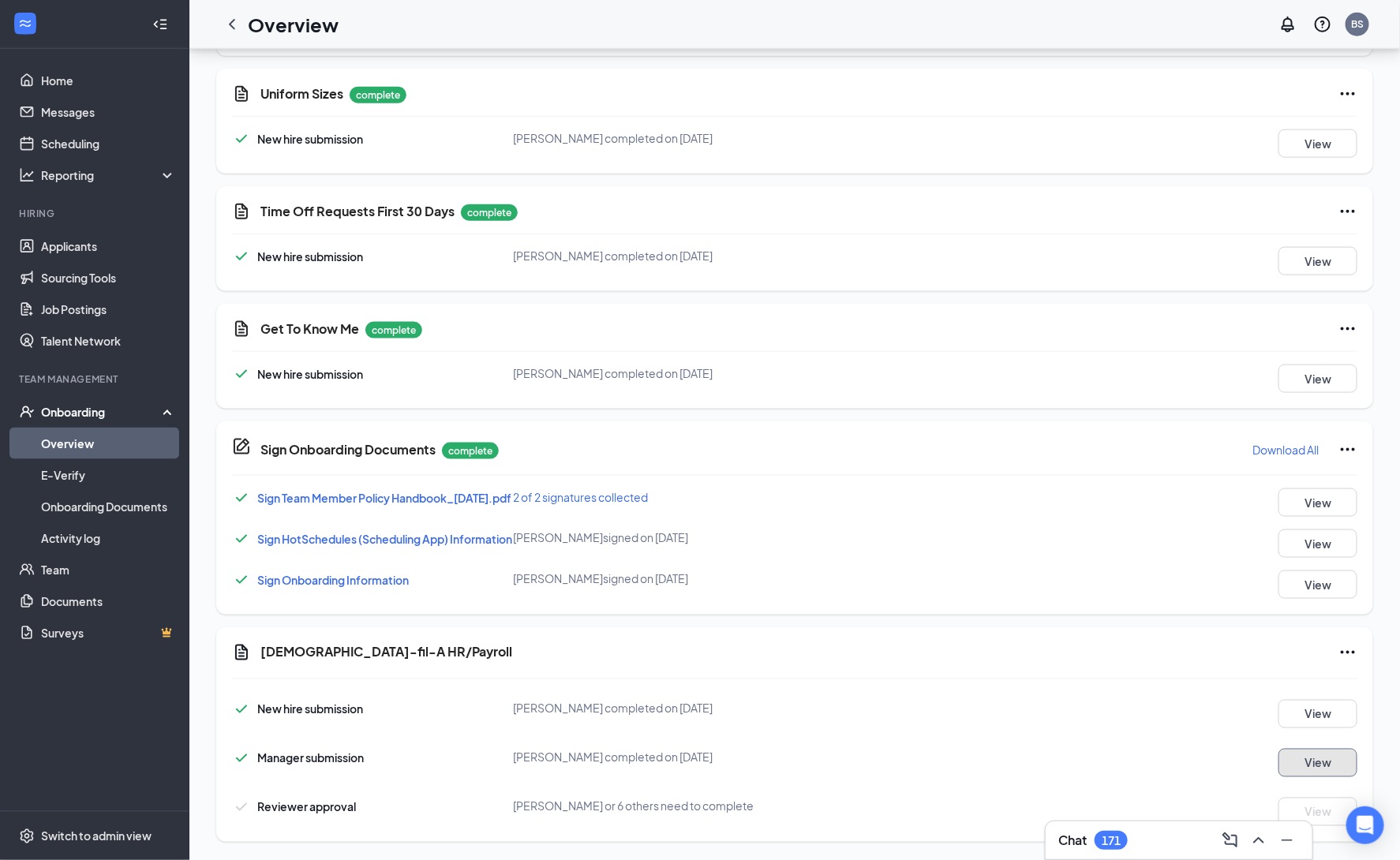
scroll to position [739, 0]
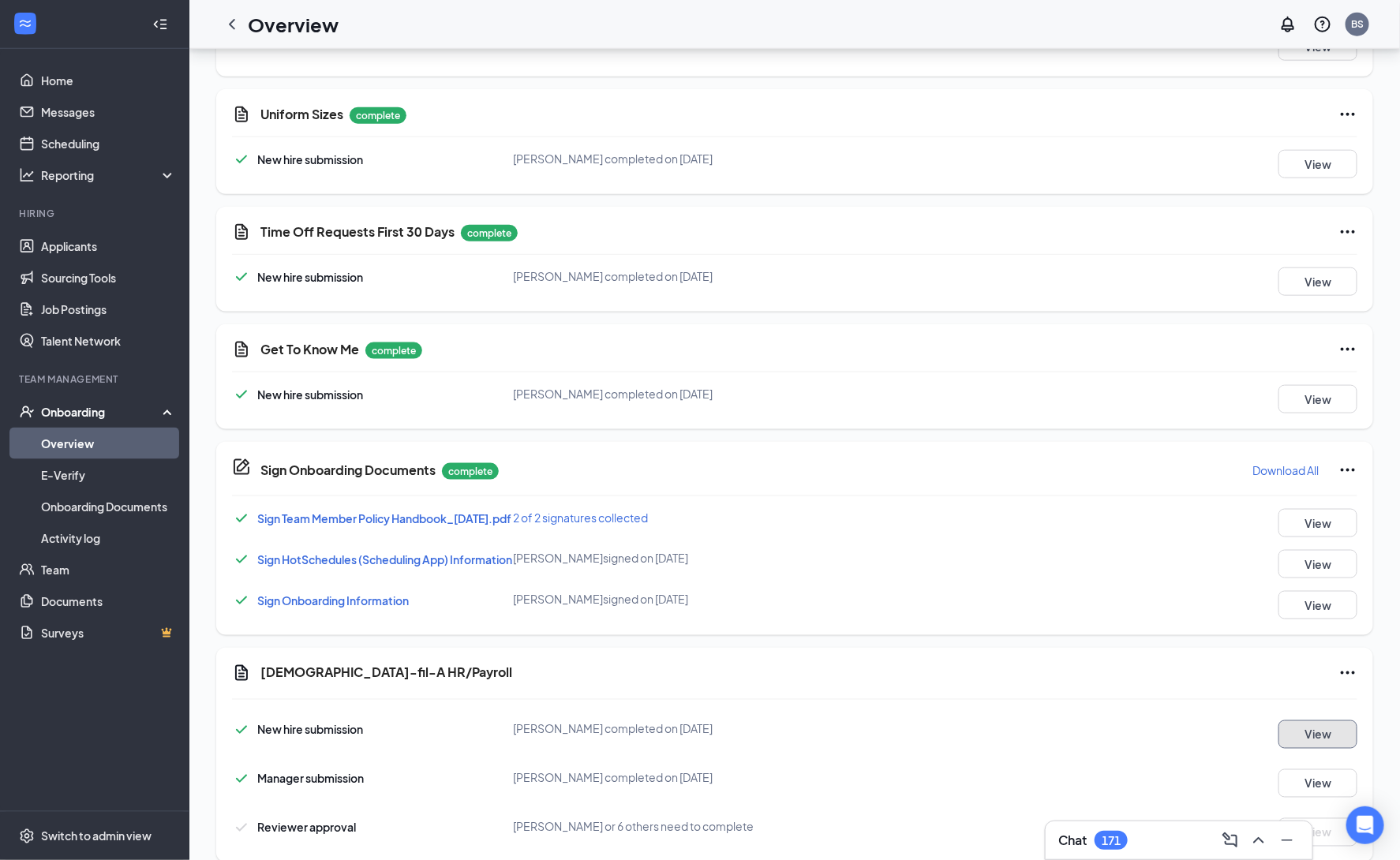
click at [1322, 746] on button "View" at bounding box center [1318, 735] width 79 height 28
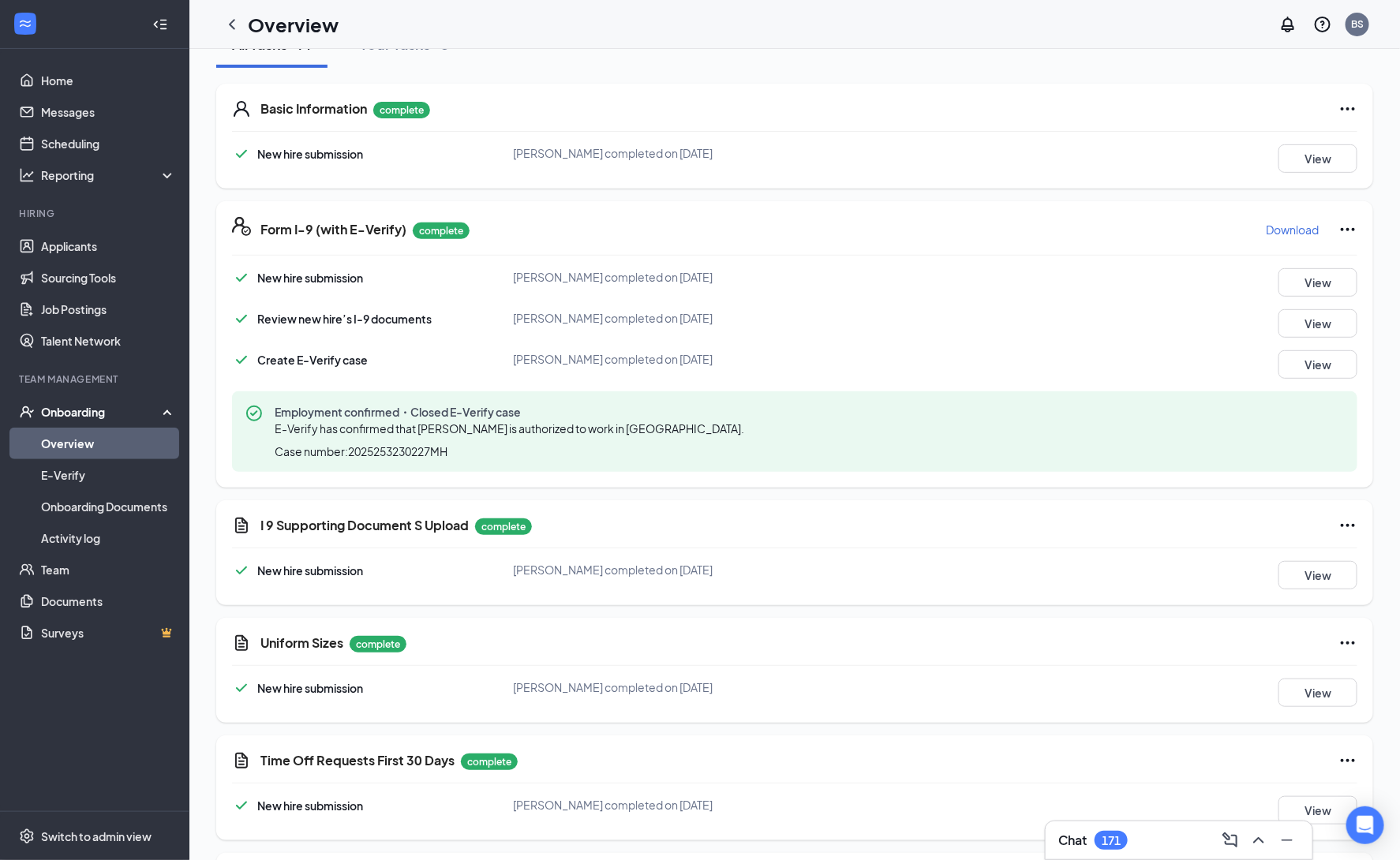
scroll to position [0, 0]
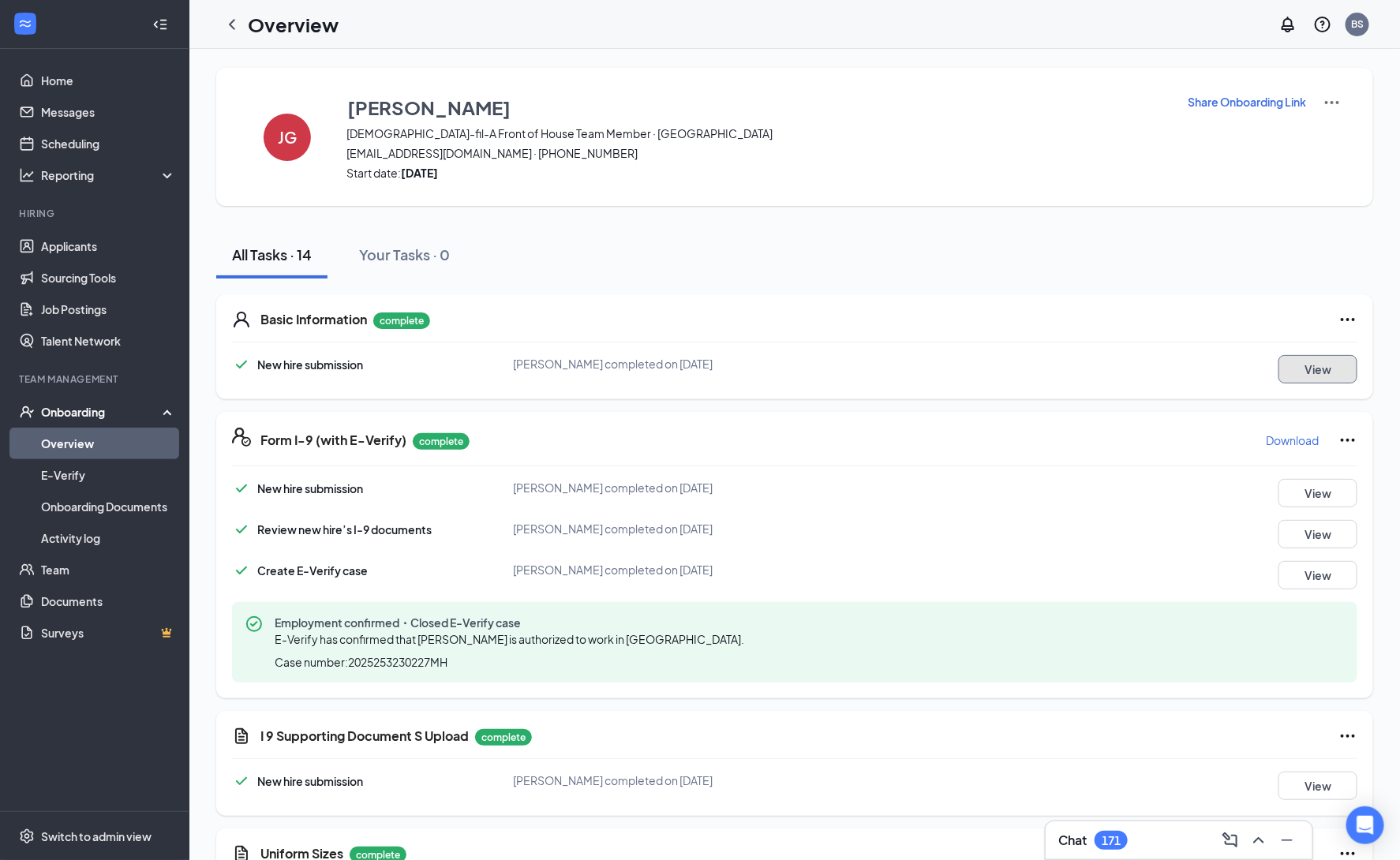
click at [1333, 366] on button "View" at bounding box center [1318, 369] width 79 height 28
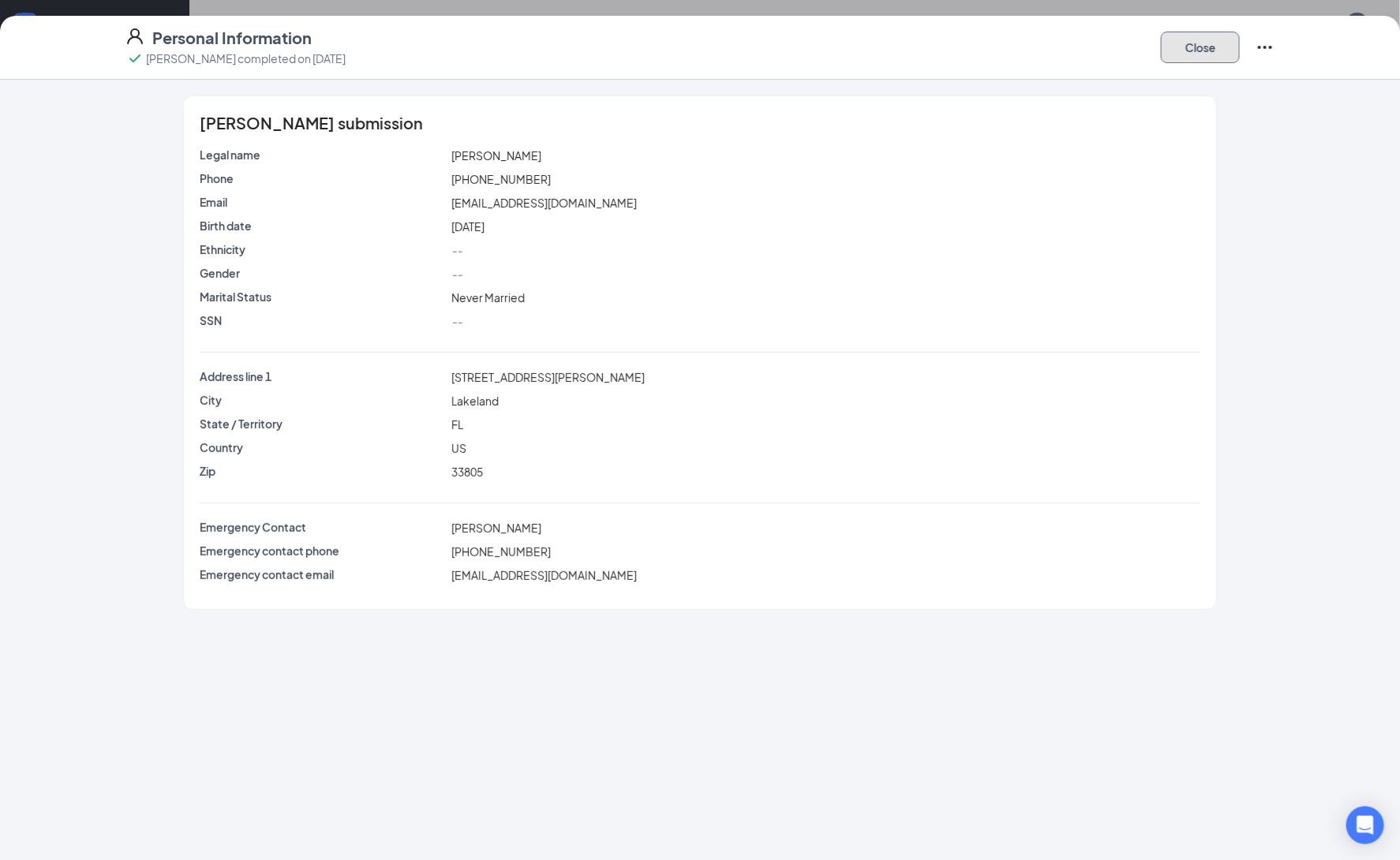
click at [1215, 56] on button "Close" at bounding box center [1200, 47] width 79 height 32
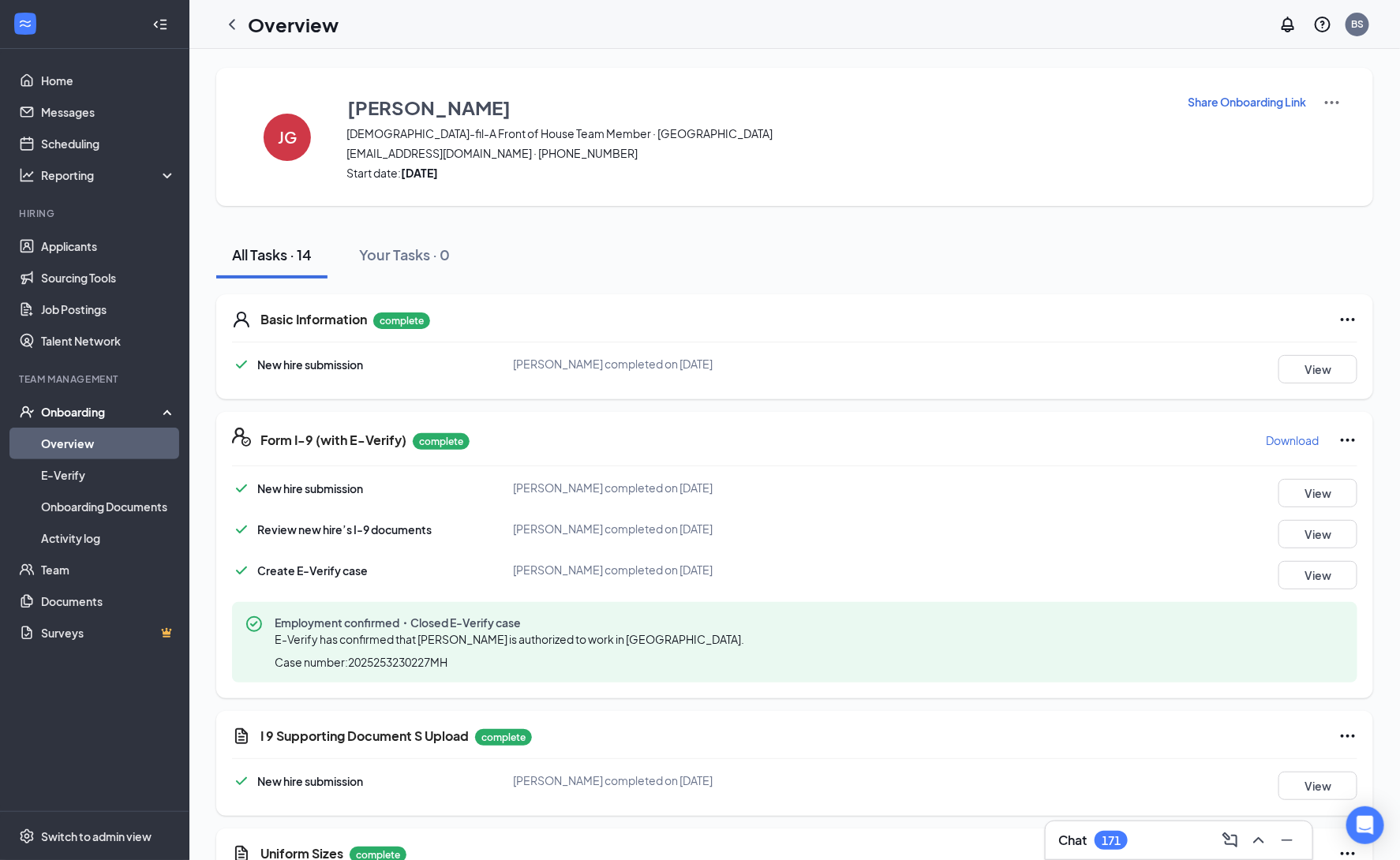
click at [1323, 103] on img at bounding box center [1332, 103] width 19 height 19
click at [236, 29] on icon "ChevronLeft" at bounding box center [232, 24] width 19 height 19
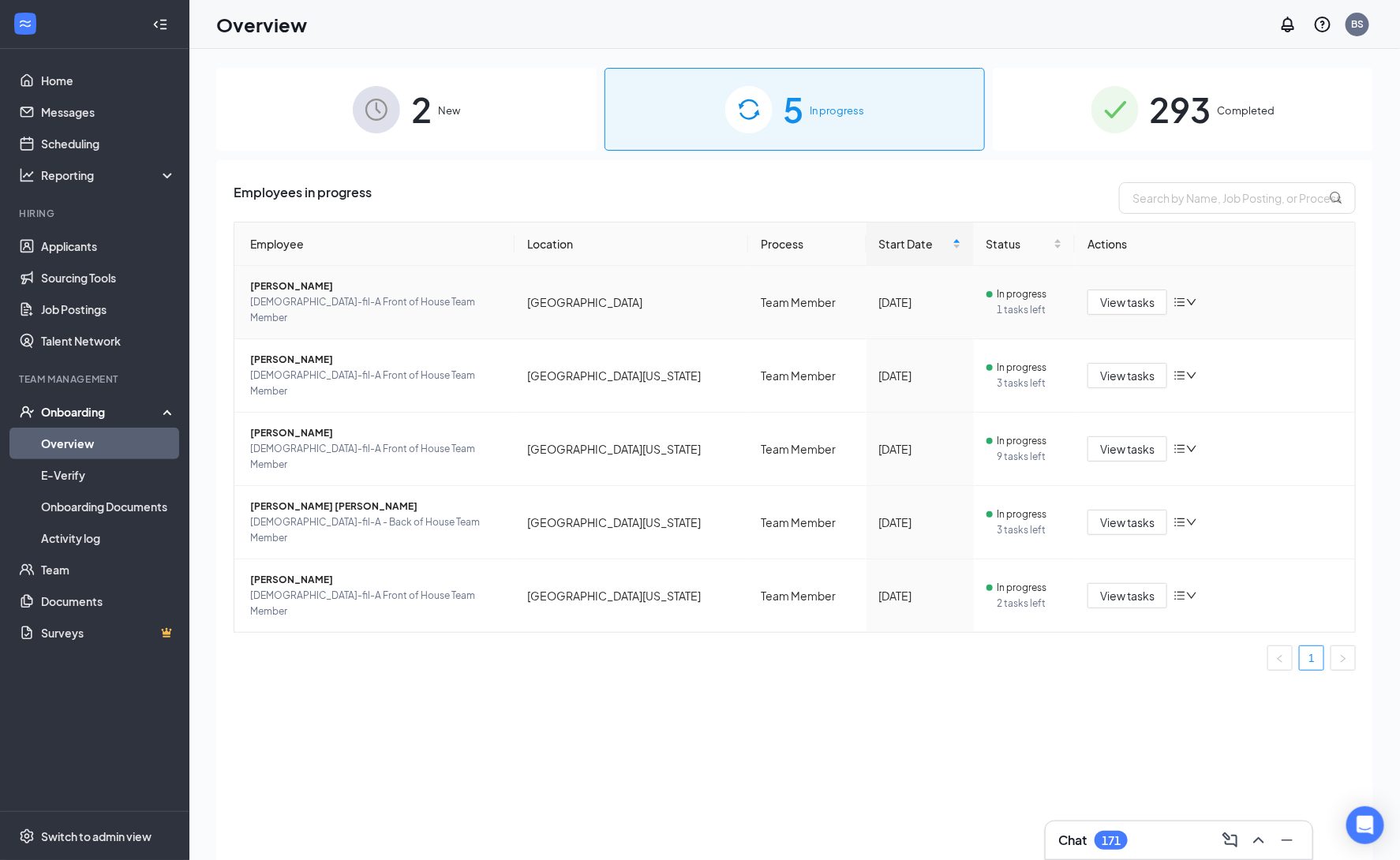
click at [285, 290] on span "Jazlyn G Gonzalez" at bounding box center [376, 286] width 252 height 16
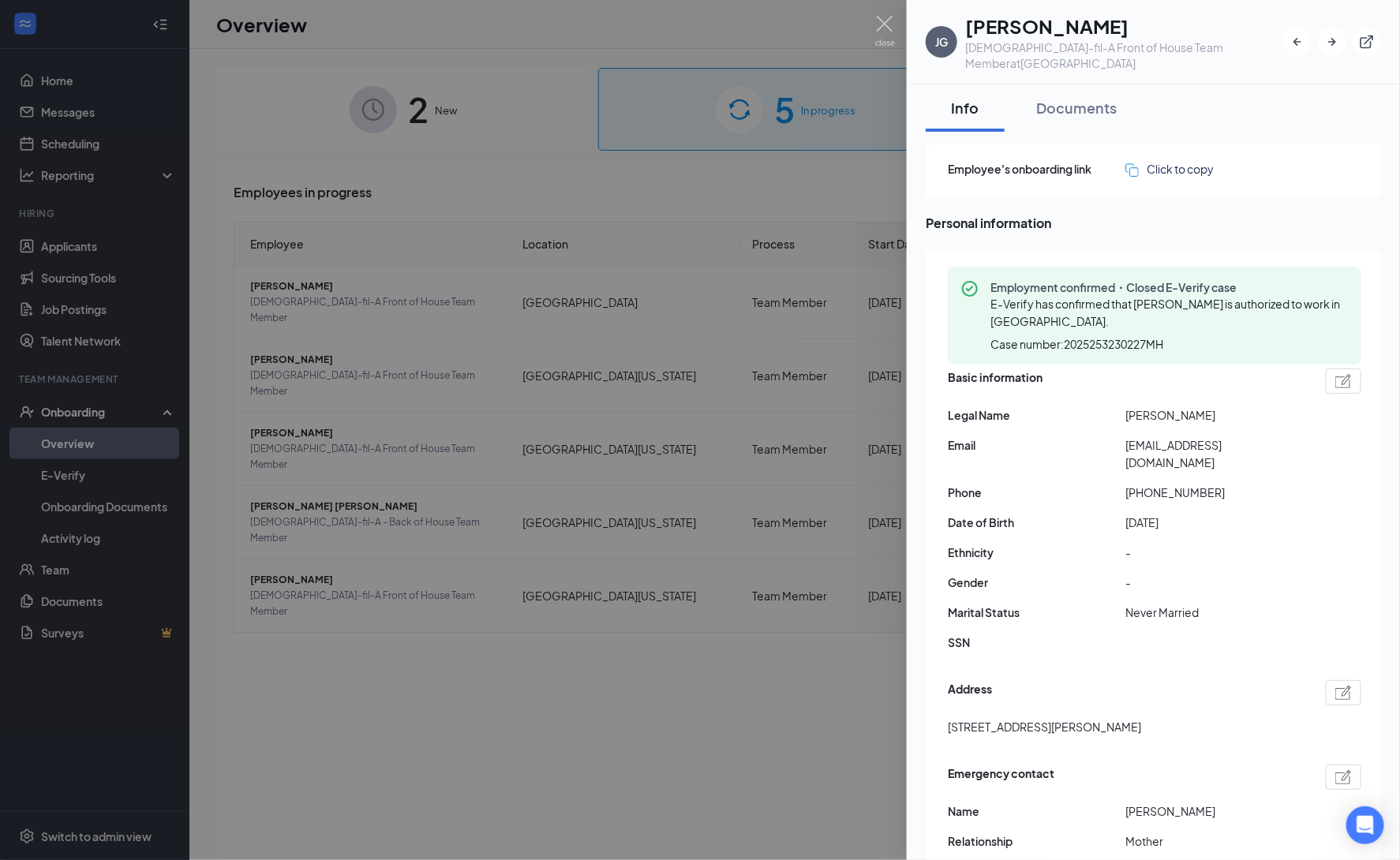
click at [1166, 484] on span "+18139986570" at bounding box center [1214, 492] width 178 height 17
drag, startPoint x: 1166, startPoint y: 458, endPoint x: 1152, endPoint y: 458, distance: 14.0
click at [1152, 484] on span "+18139986570" at bounding box center [1214, 492] width 178 height 17
click at [1138, 484] on span "+18139986570" at bounding box center [1214, 492] width 178 height 17
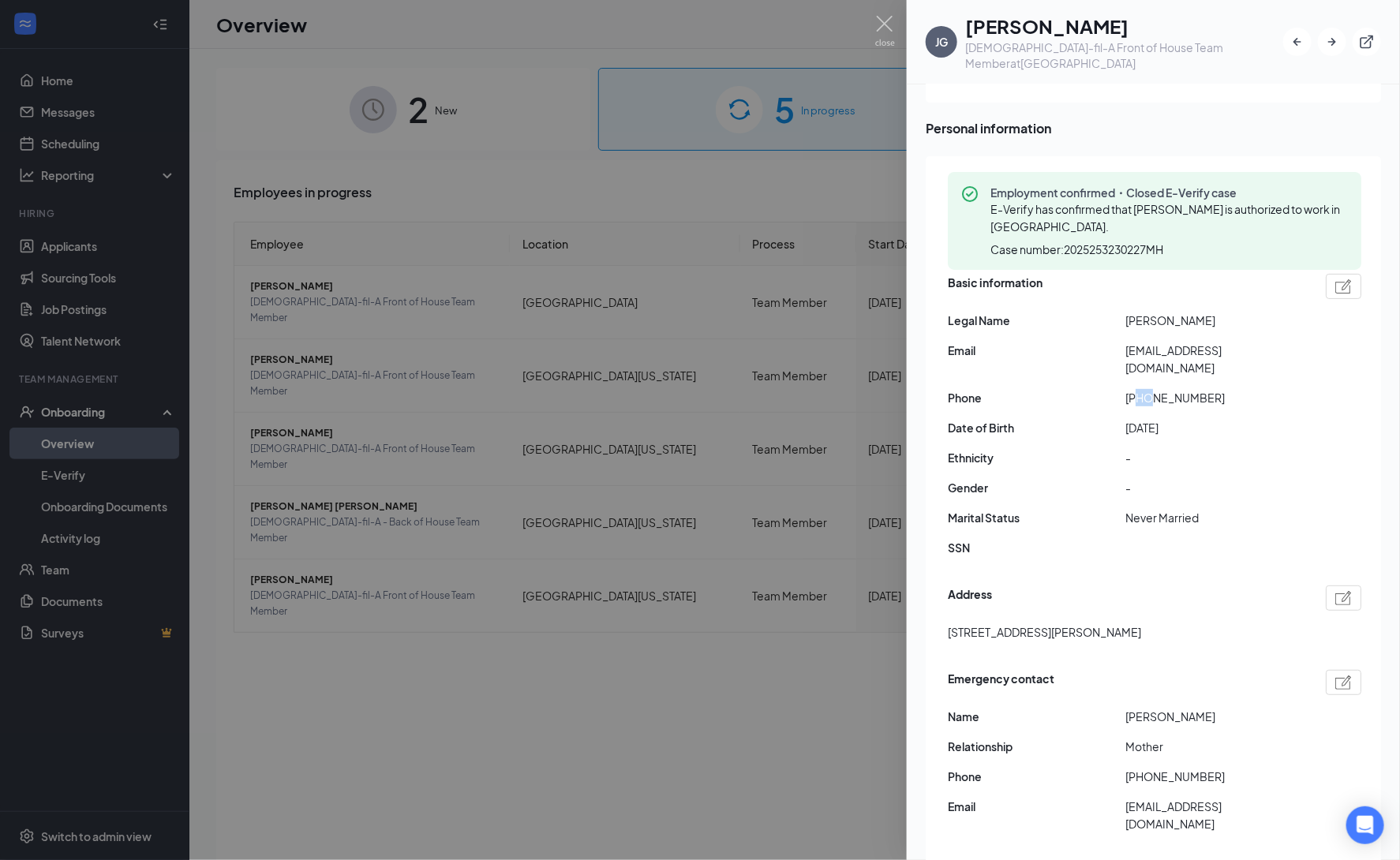
scroll to position [138, 0]
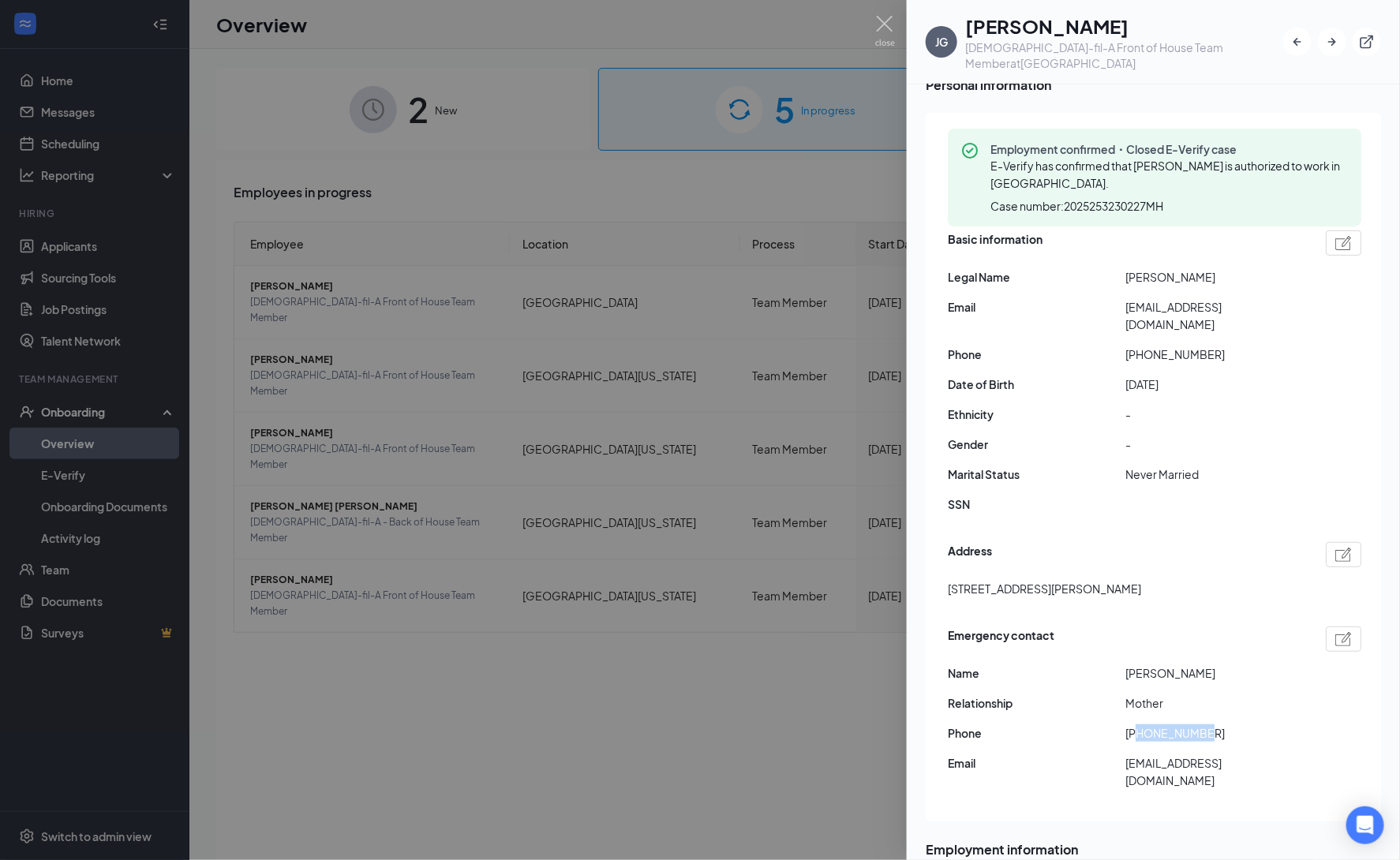
drag, startPoint x: 1216, startPoint y: 702, endPoint x: 1228, endPoint y: 705, distance: 12.4
click at [1140, 724] on span "+18139986556" at bounding box center [1214, 733] width 178 height 17
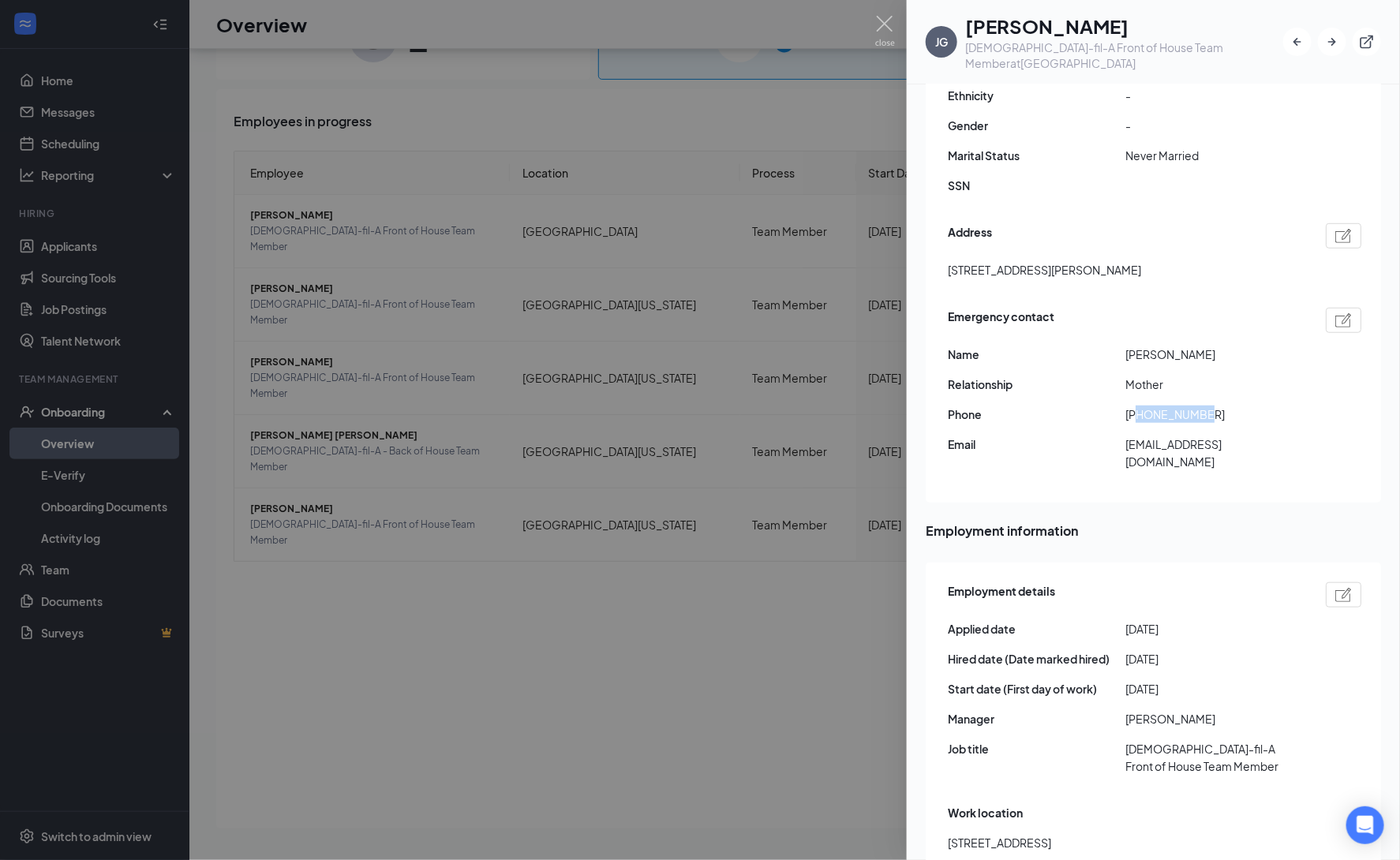
scroll to position [249, 0]
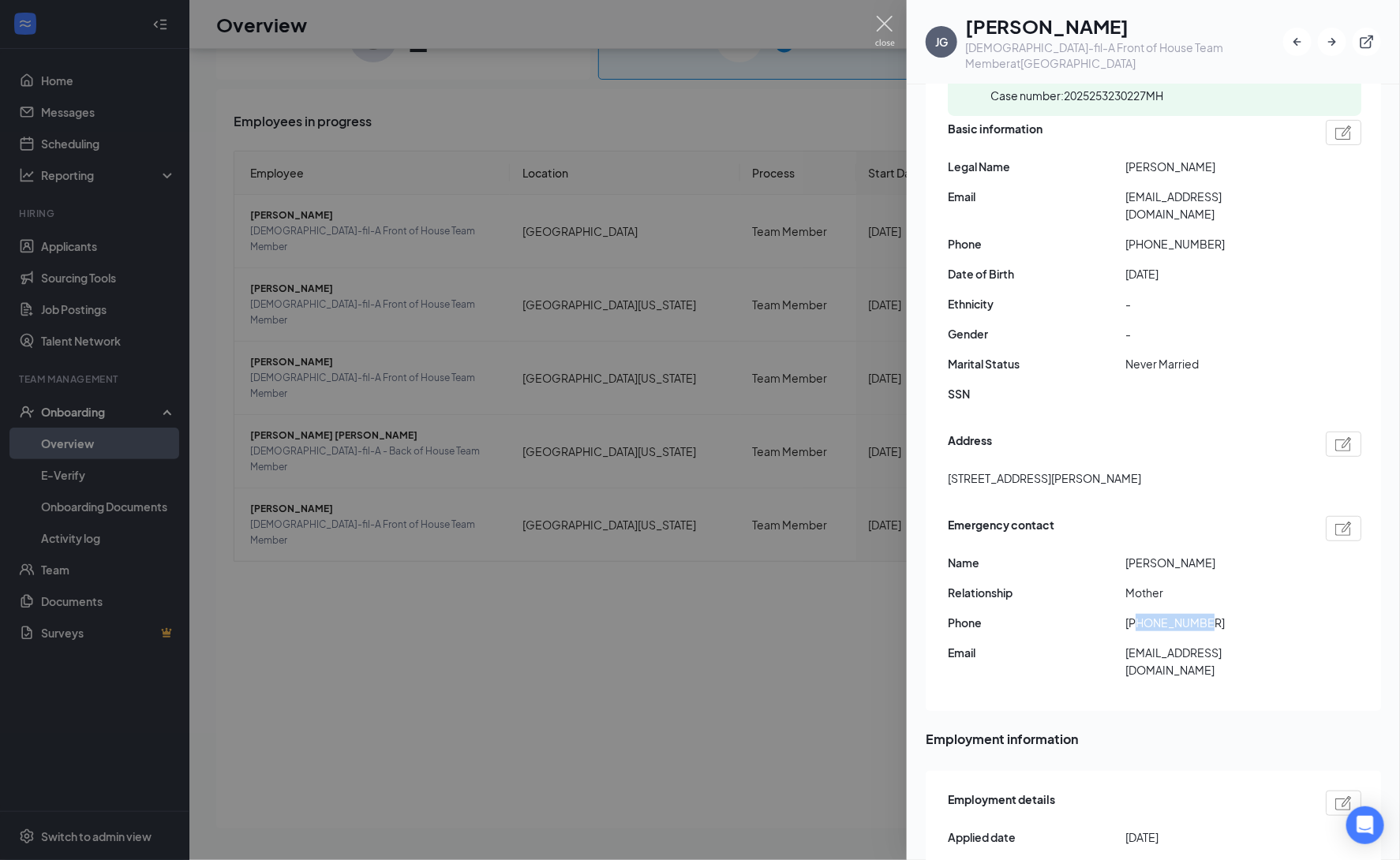
drag, startPoint x: 875, startPoint y: 31, endPoint x: 867, endPoint y: 49, distance: 19.7
click at [875, 31] on img at bounding box center [885, 31] width 20 height 31
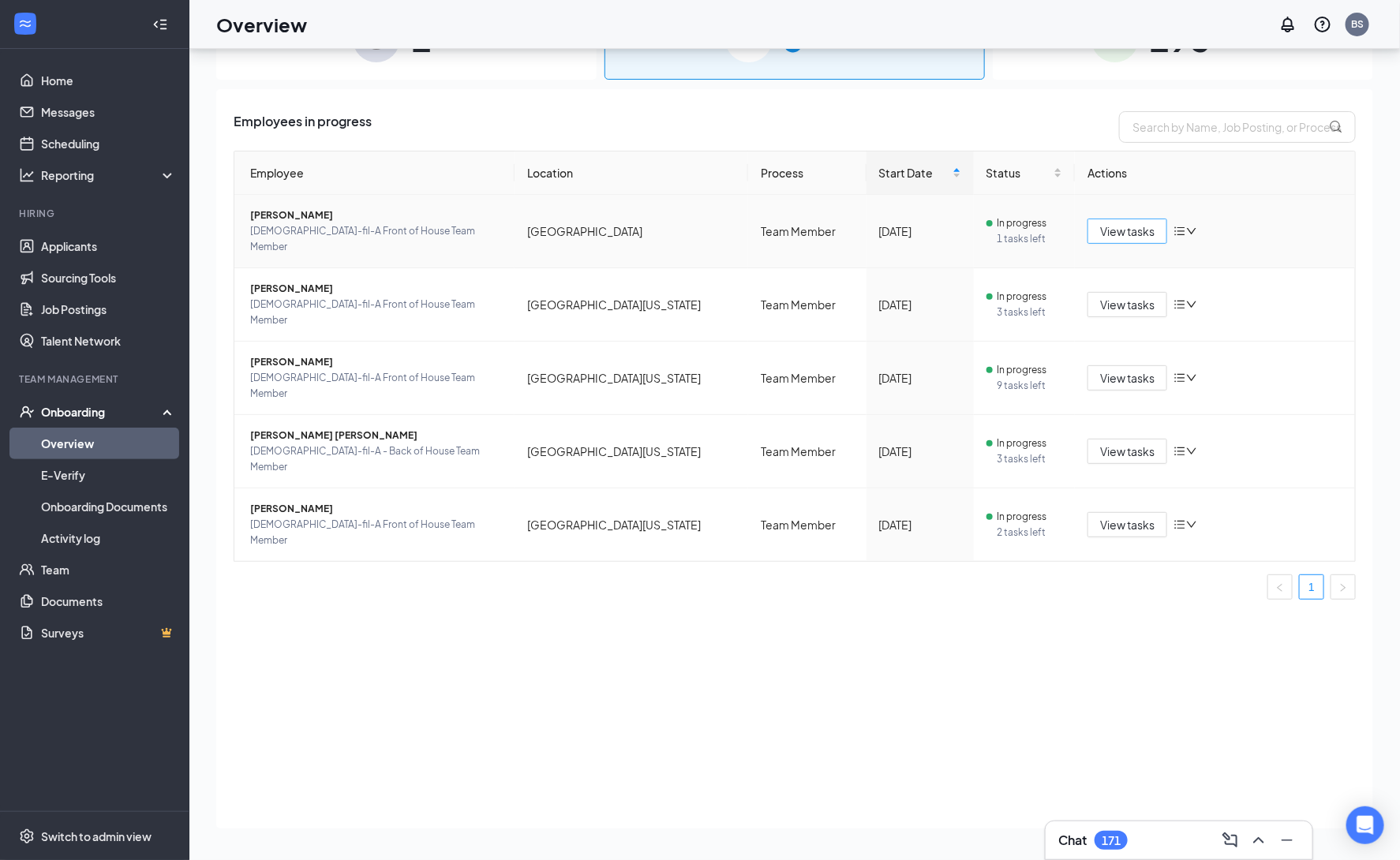
click at [1132, 232] on span "View tasks" at bounding box center [1127, 231] width 54 height 17
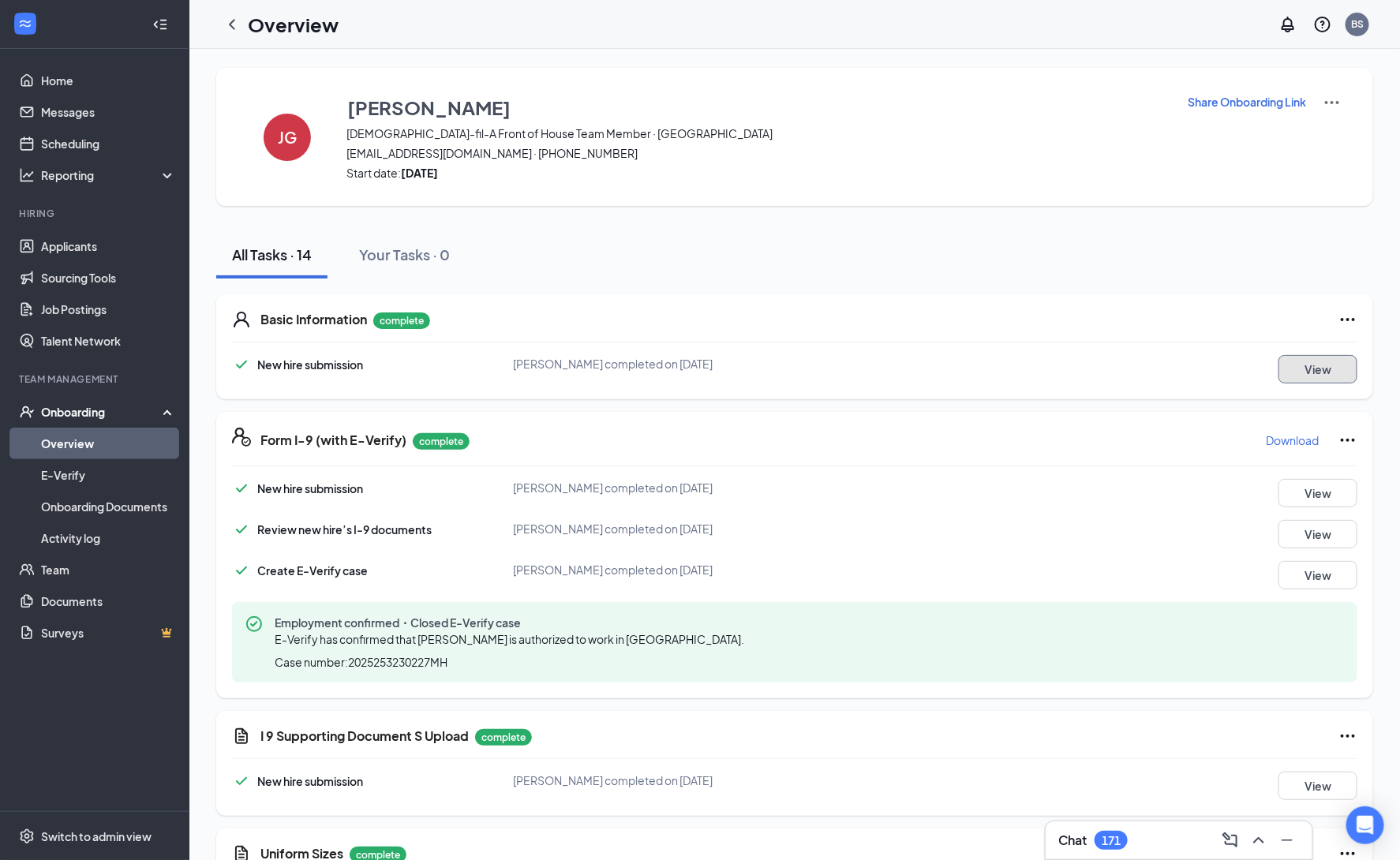
click at [1297, 376] on button "View" at bounding box center [1318, 369] width 79 height 28
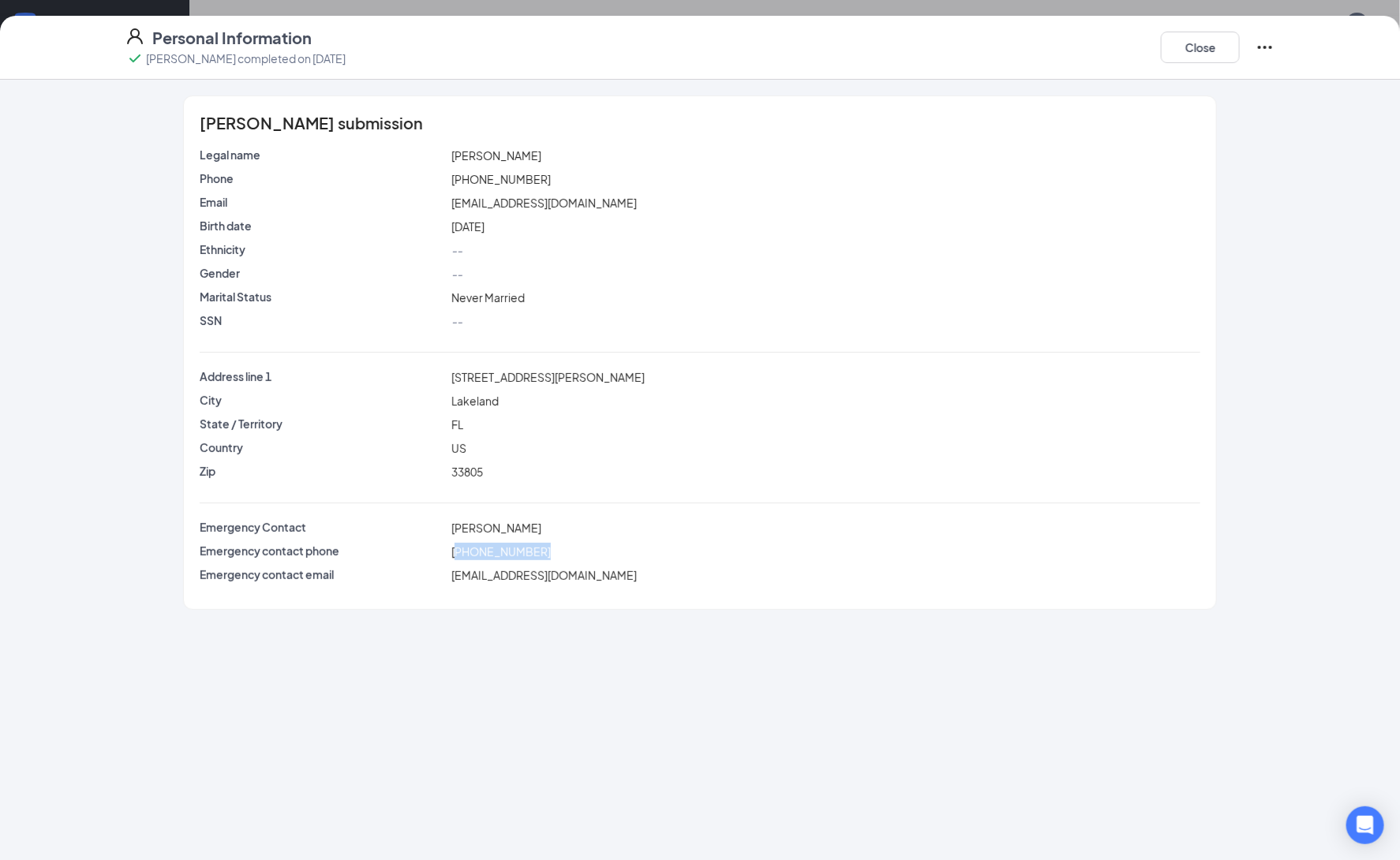
drag, startPoint x: 456, startPoint y: 555, endPoint x: 646, endPoint y: 554, distance: 190.0
click at [646, 554] on div "(813) 998-6556" at bounding box center [825, 552] width 755 height 17
click at [1207, 56] on button "Close" at bounding box center [1200, 47] width 79 height 32
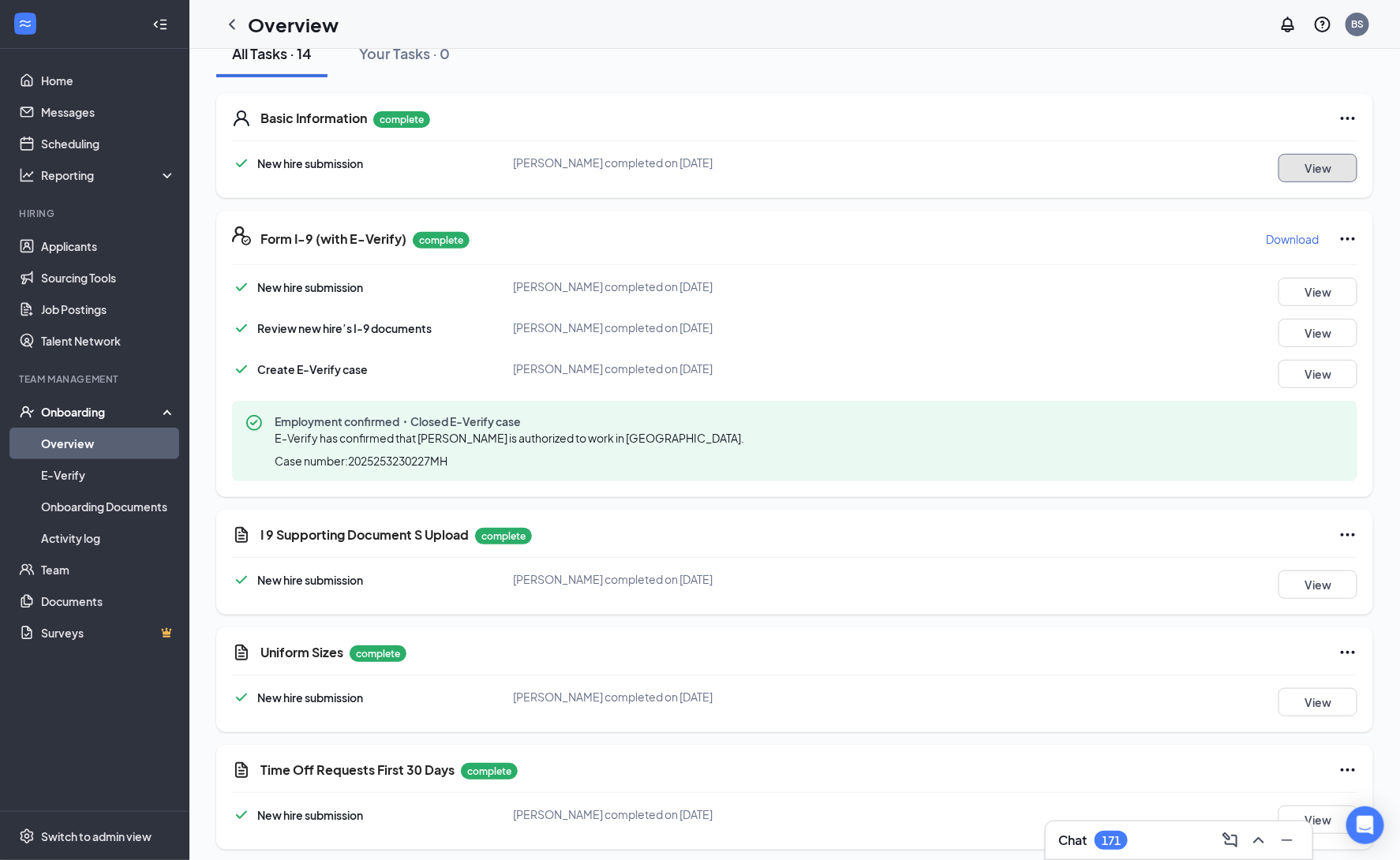
scroll to position [788, 0]
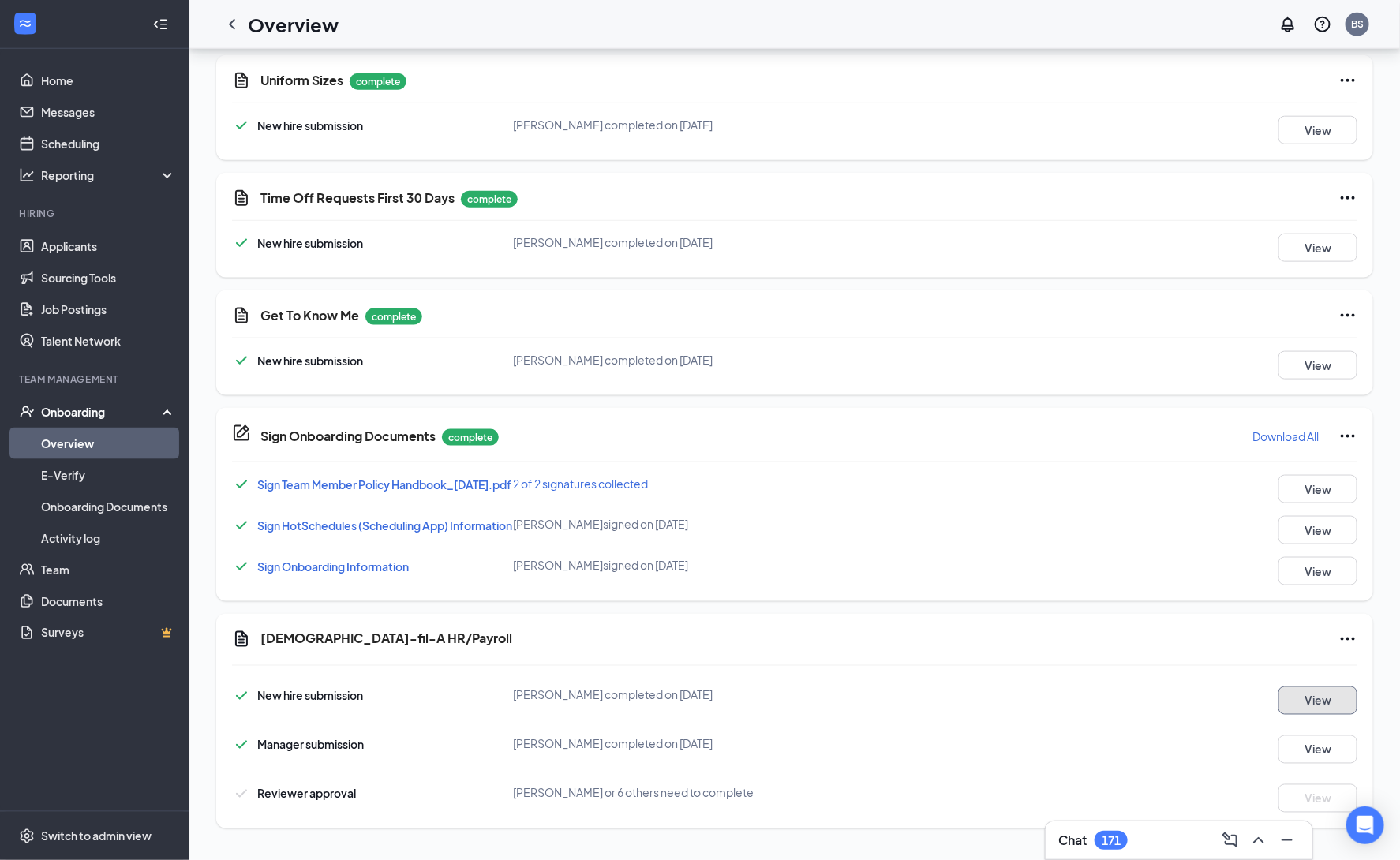
click at [1308, 701] on button "View" at bounding box center [1318, 701] width 79 height 28
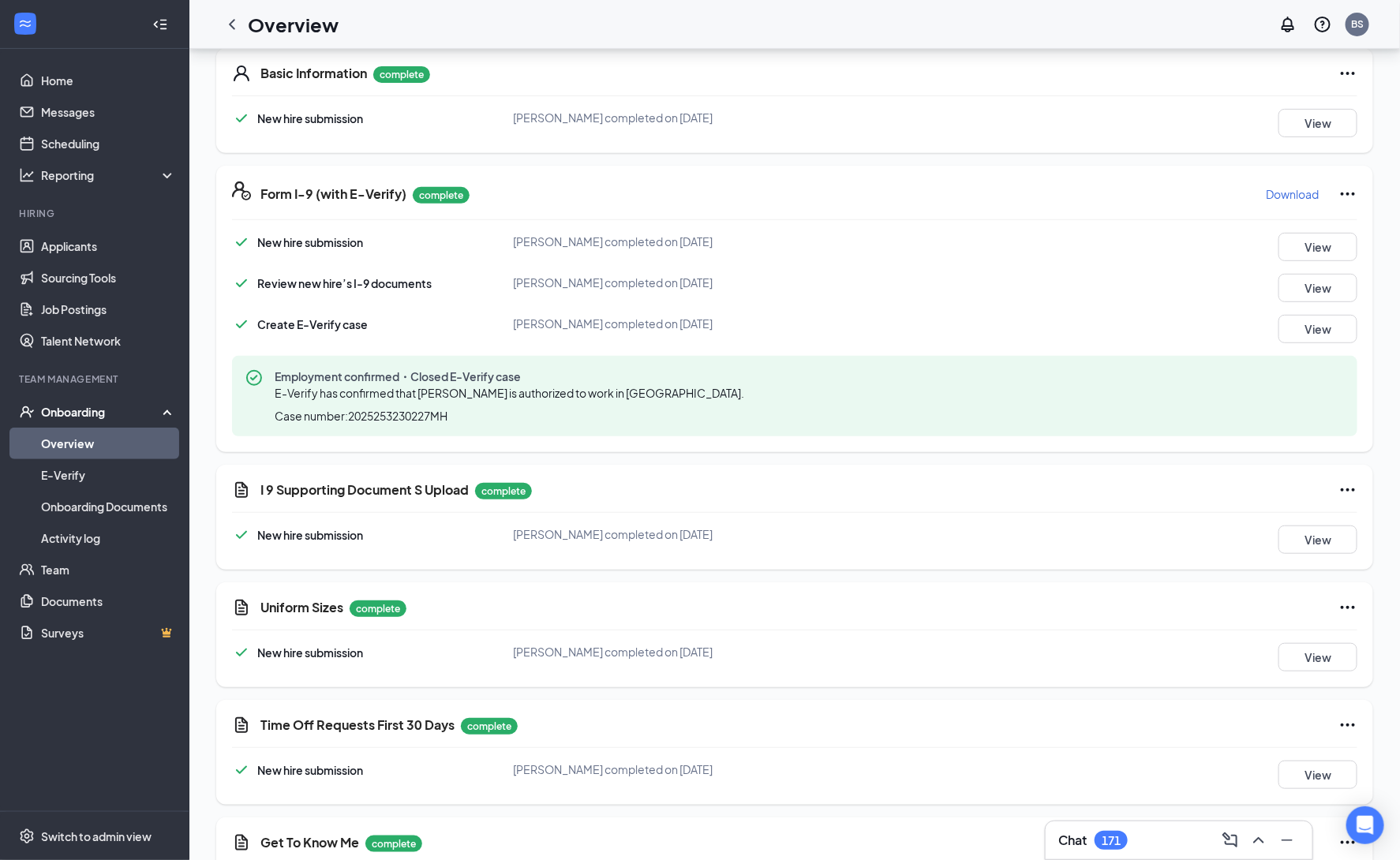
scroll to position [0, 0]
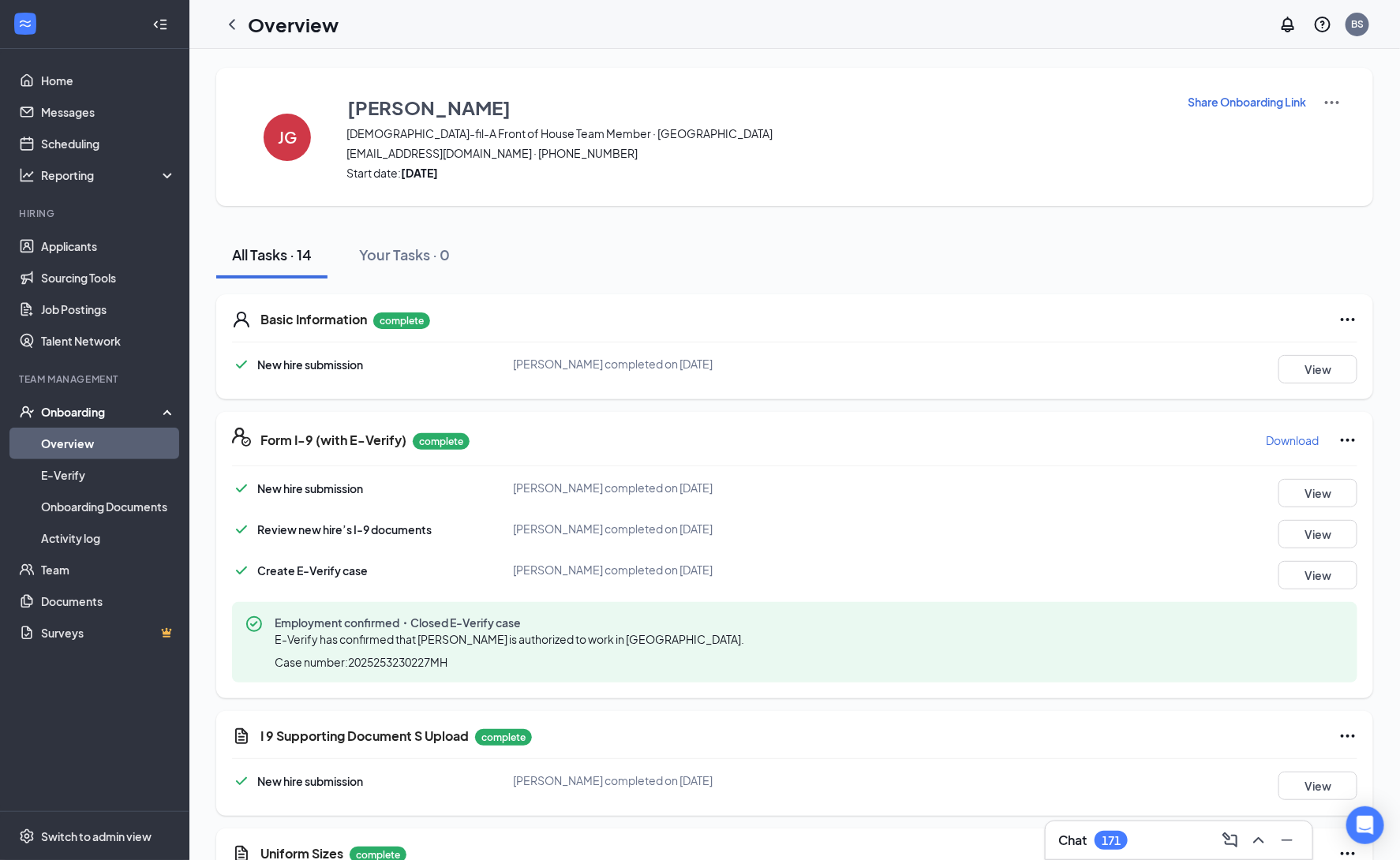
click at [1328, 101] on img at bounding box center [1332, 103] width 19 height 19
drag, startPoint x: 1328, startPoint y: 125, endPoint x: 1323, endPoint y: 133, distance: 9.4
click at [1328, 125] on span "View details" at bounding box center [1332, 130] width 62 height 17
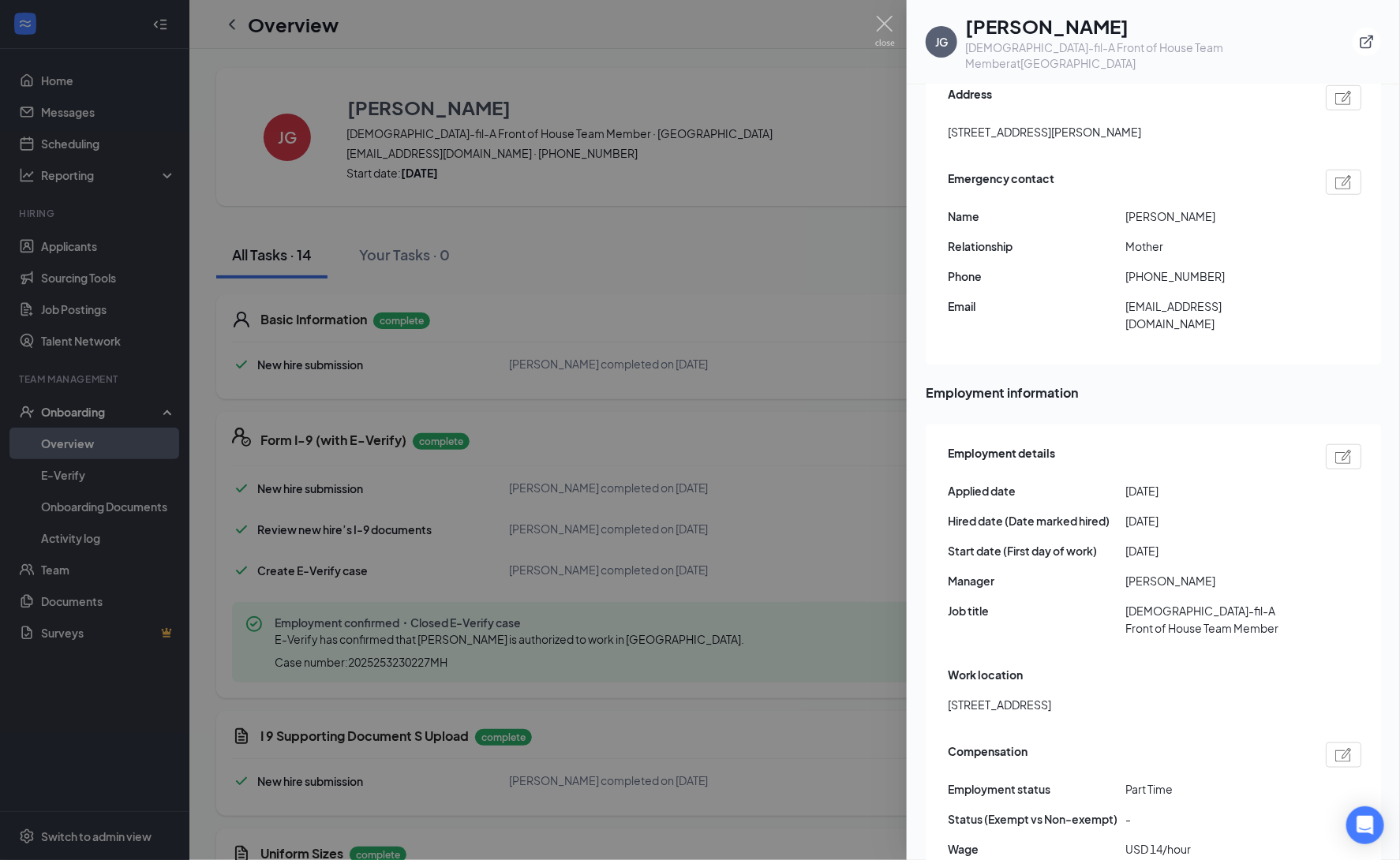
scroll to position [590, 0]
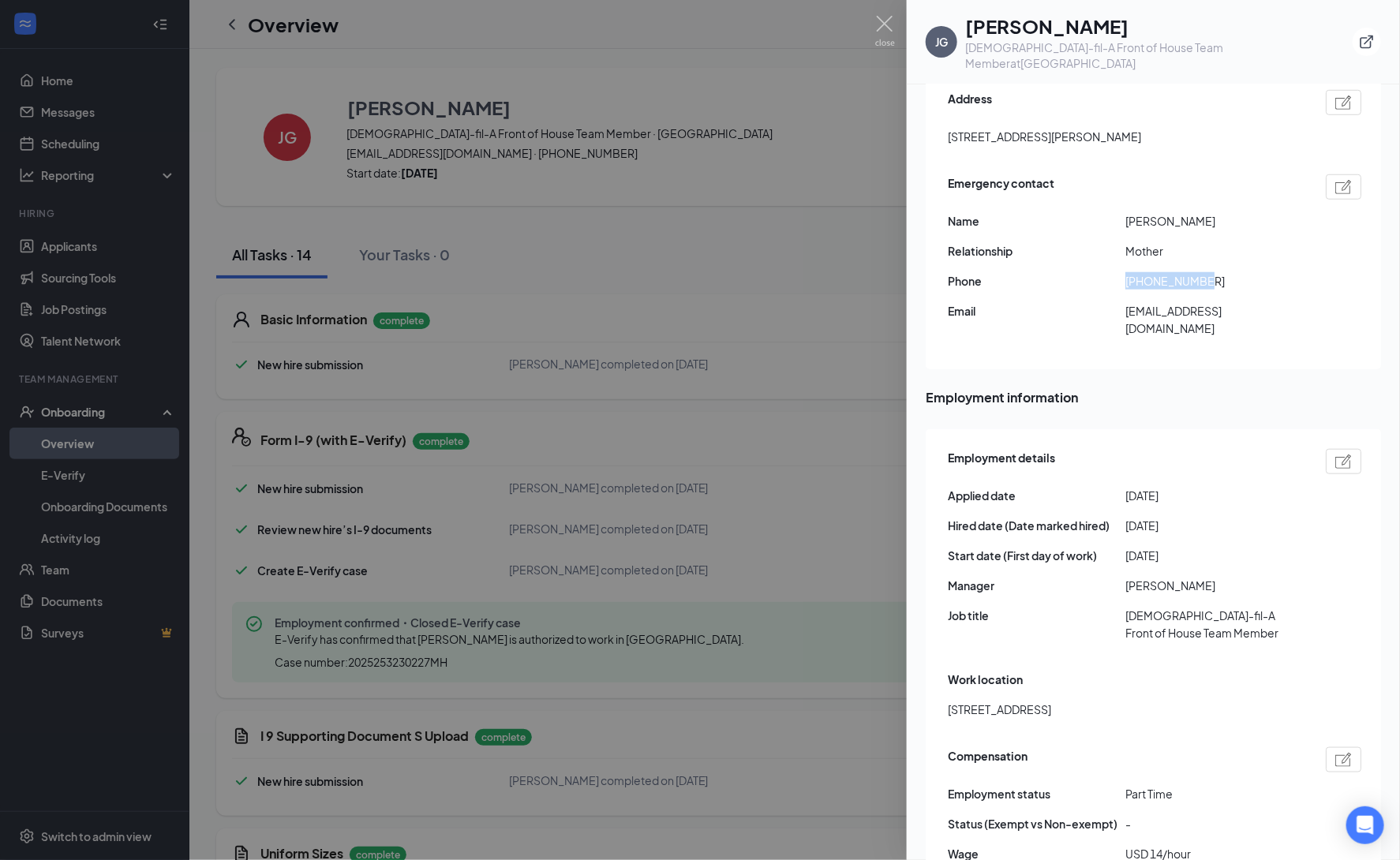
drag, startPoint x: 1207, startPoint y: 246, endPoint x: 1125, endPoint y: 249, distance: 82.1
click at [1125, 272] on span "+18139986556" at bounding box center [1214, 281] width 178 height 17
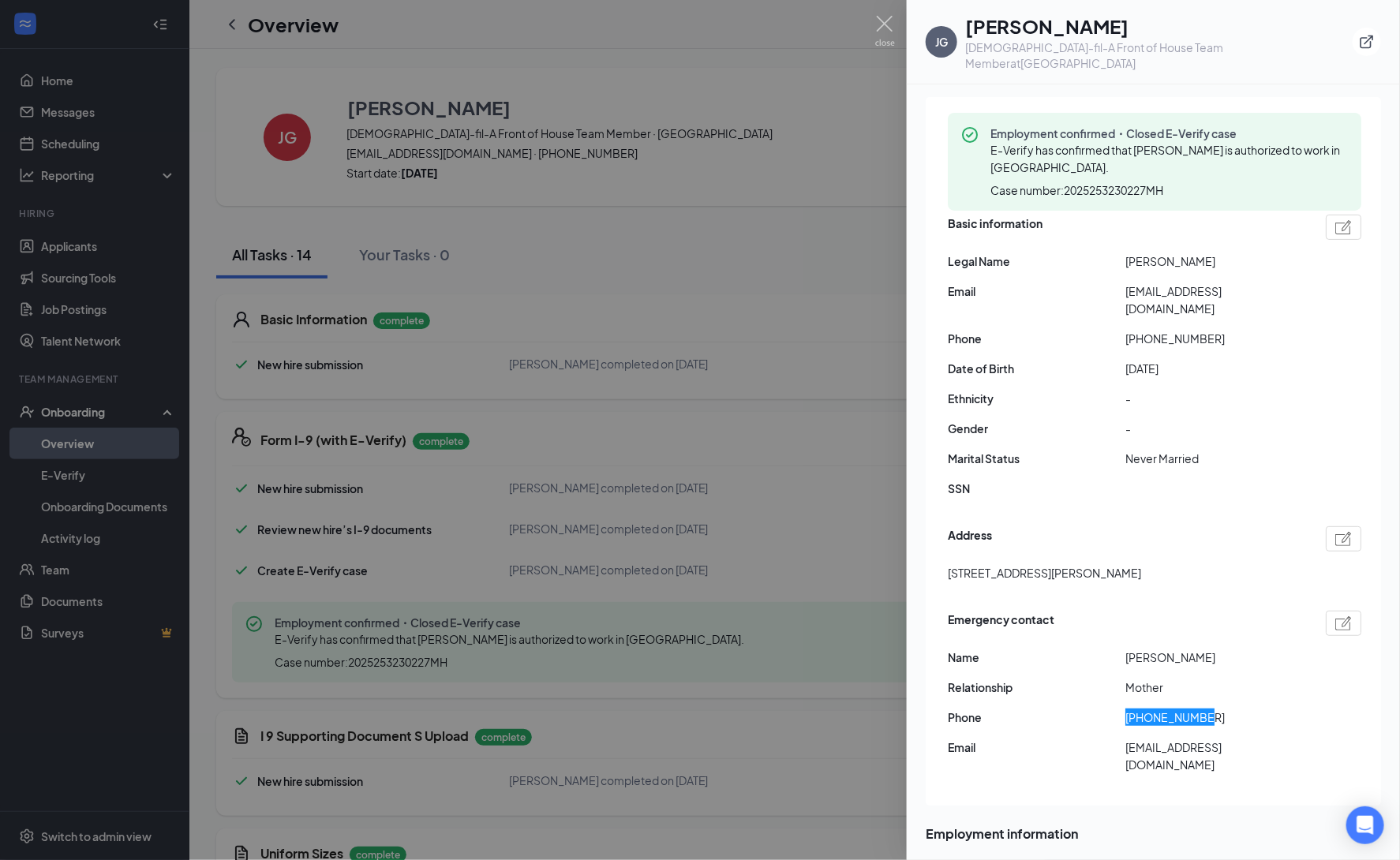
scroll to position [90, 0]
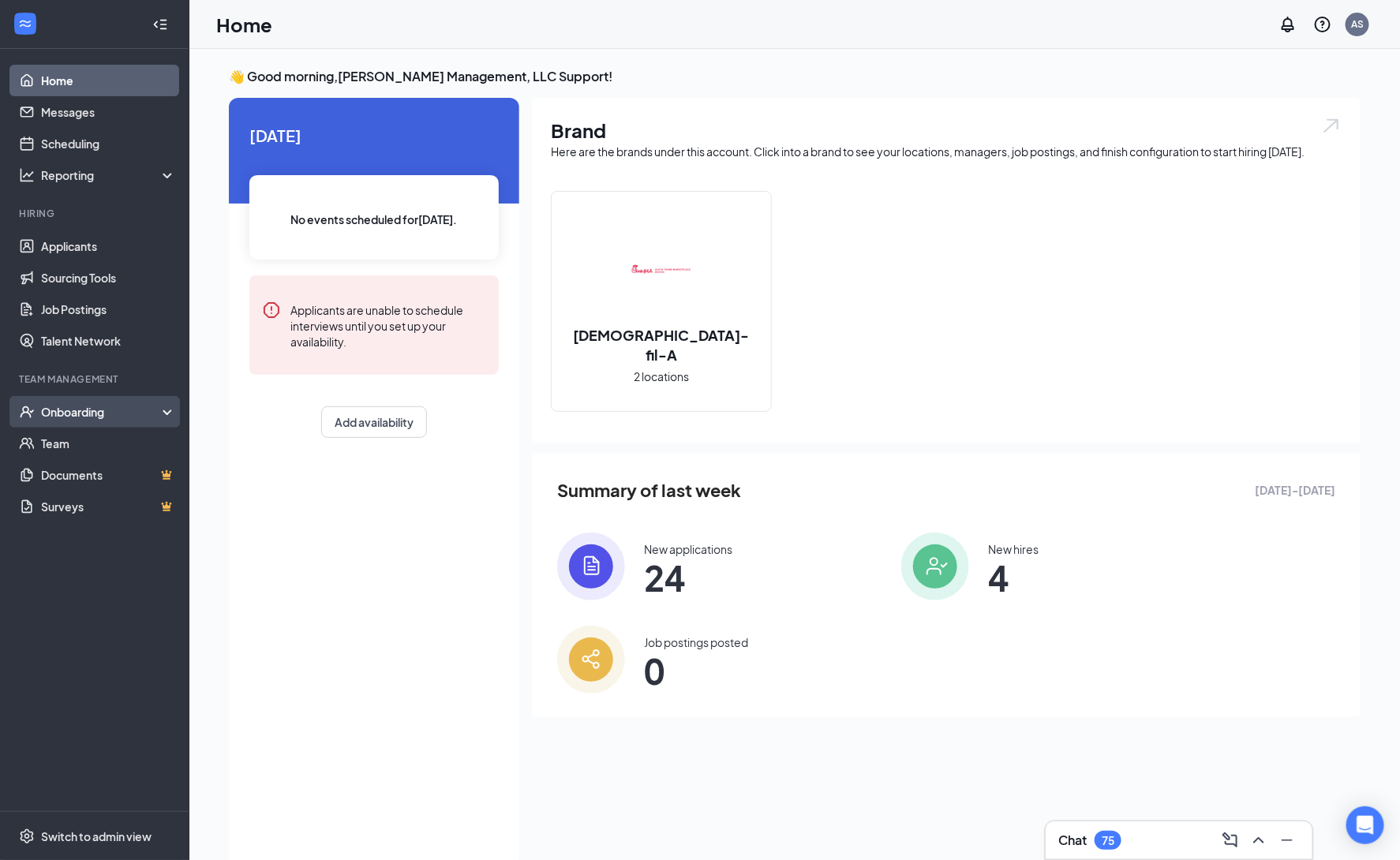
click at [62, 412] on div "Onboarding" at bounding box center [102, 412] width 122 height 16
click at [57, 422] on div "Onboarding" at bounding box center [95, 412] width 189 height 32
click at [61, 417] on div "Onboarding" at bounding box center [102, 412] width 122 height 16
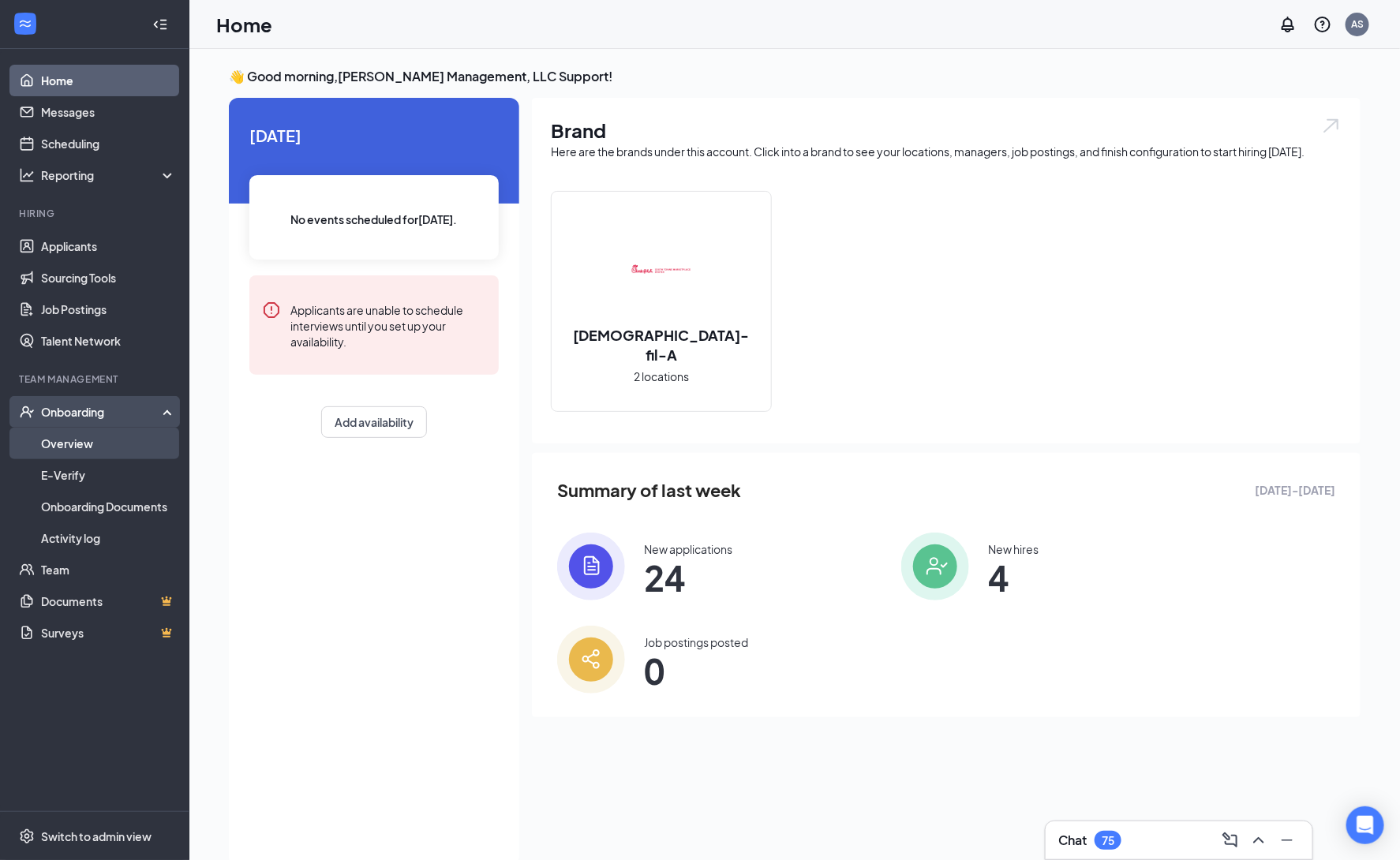
click at [79, 445] on link "Overview" at bounding box center [108, 443] width 135 height 32
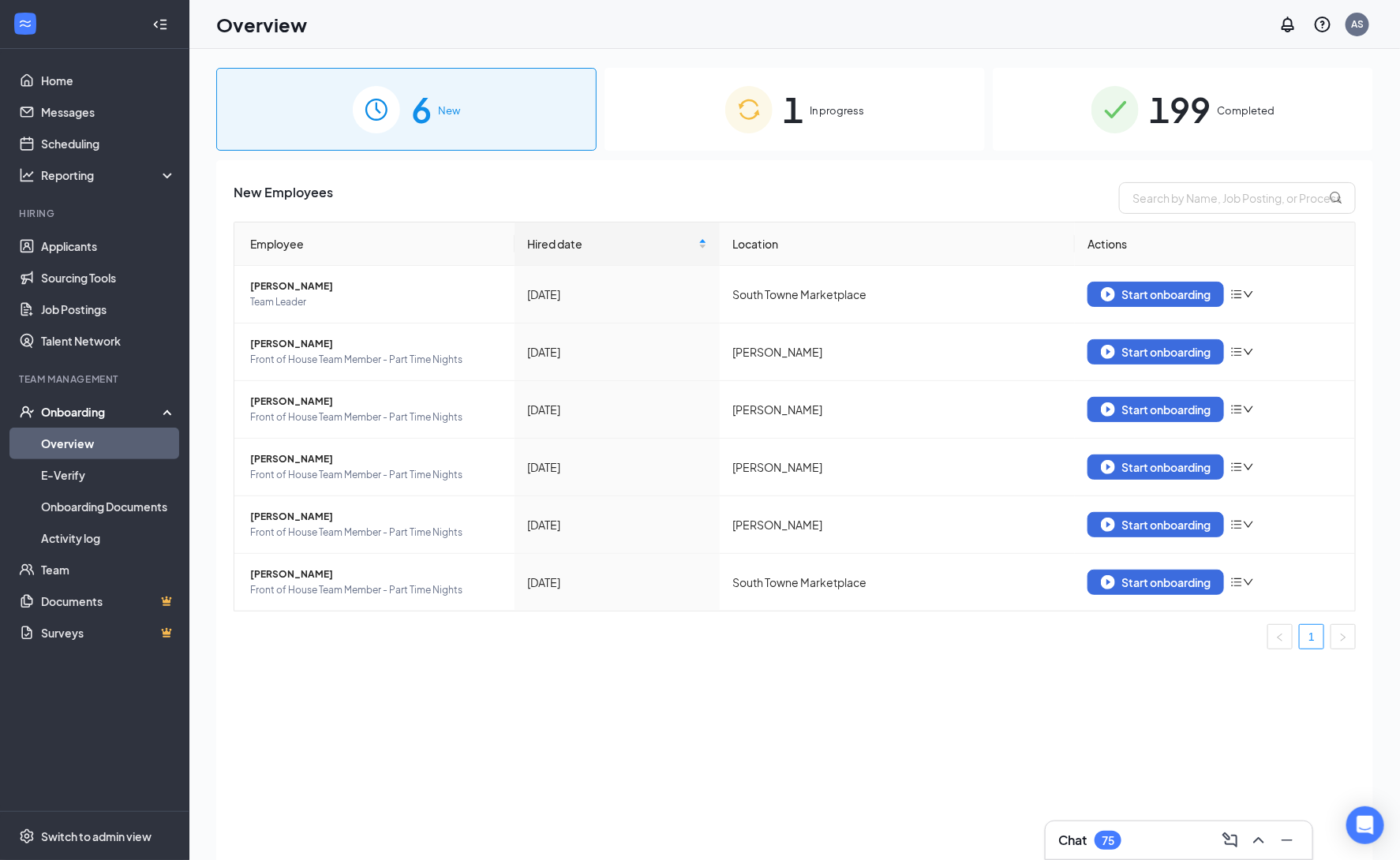
click at [1241, 119] on div "199 Completed" at bounding box center [1183, 109] width 380 height 83
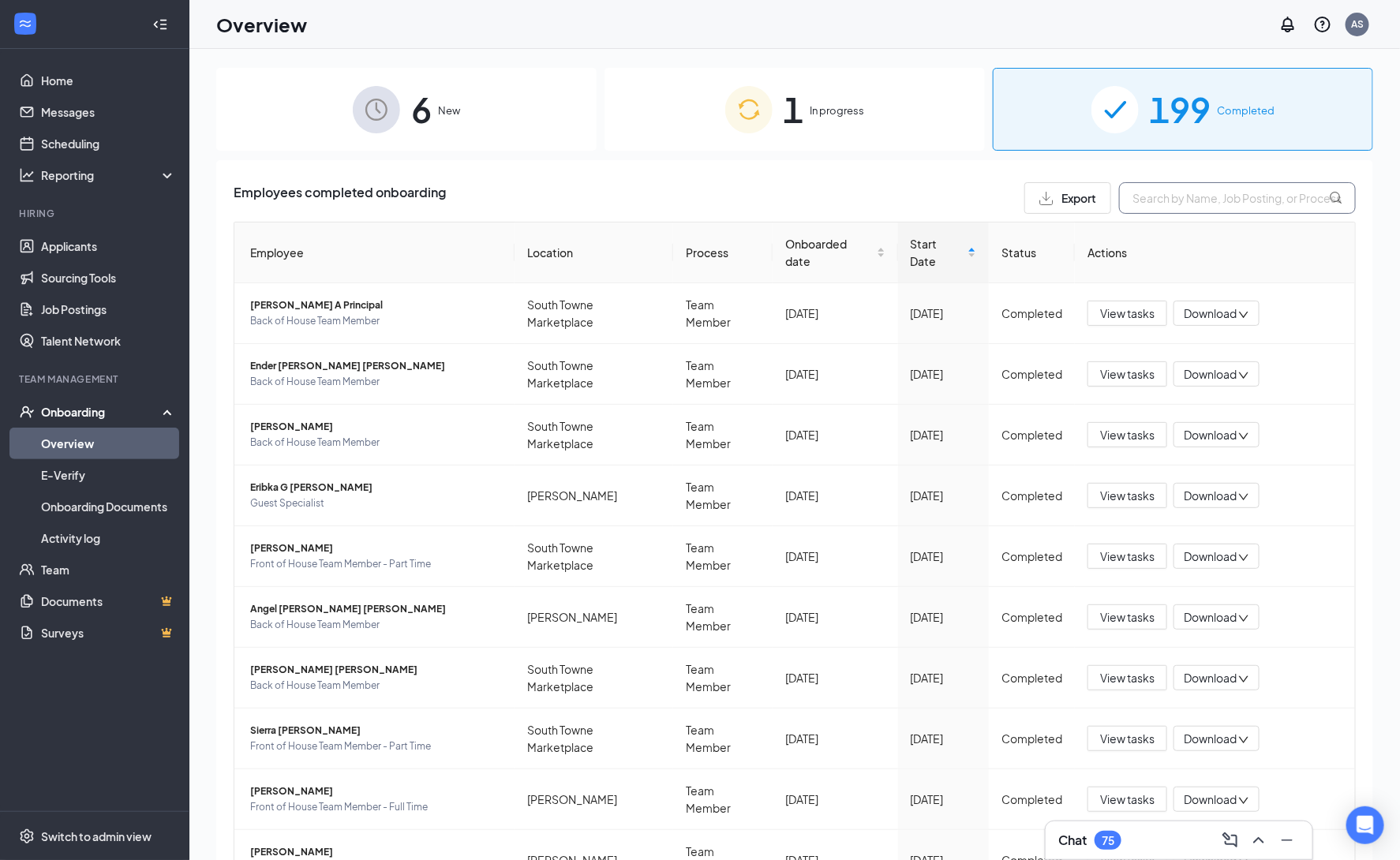
click at [1212, 198] on input "text" at bounding box center [1237, 198] width 237 height 32
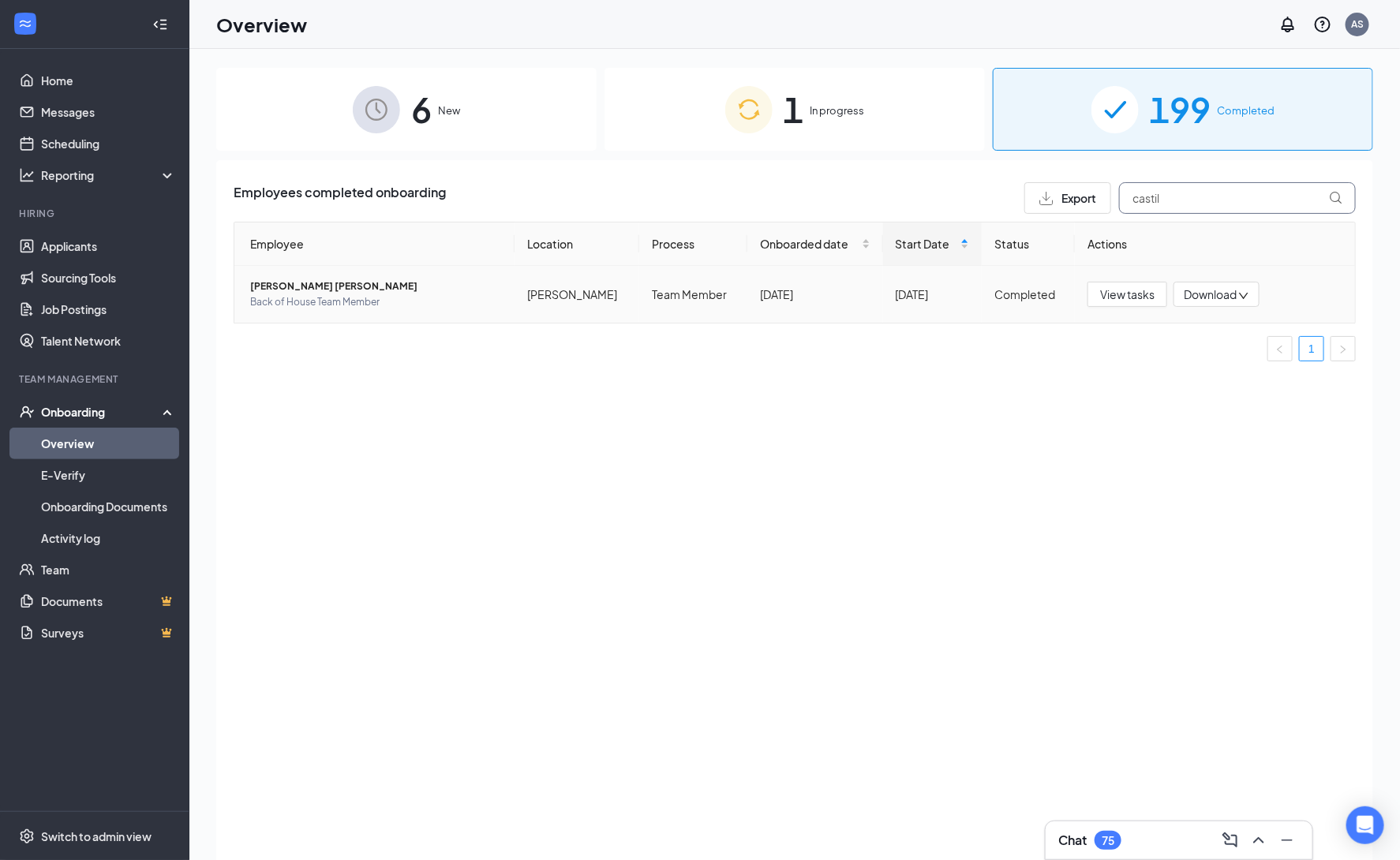
type input "castil"
click at [318, 286] on span "[PERSON_NAME] [PERSON_NAME]" at bounding box center [376, 286] width 252 height 16
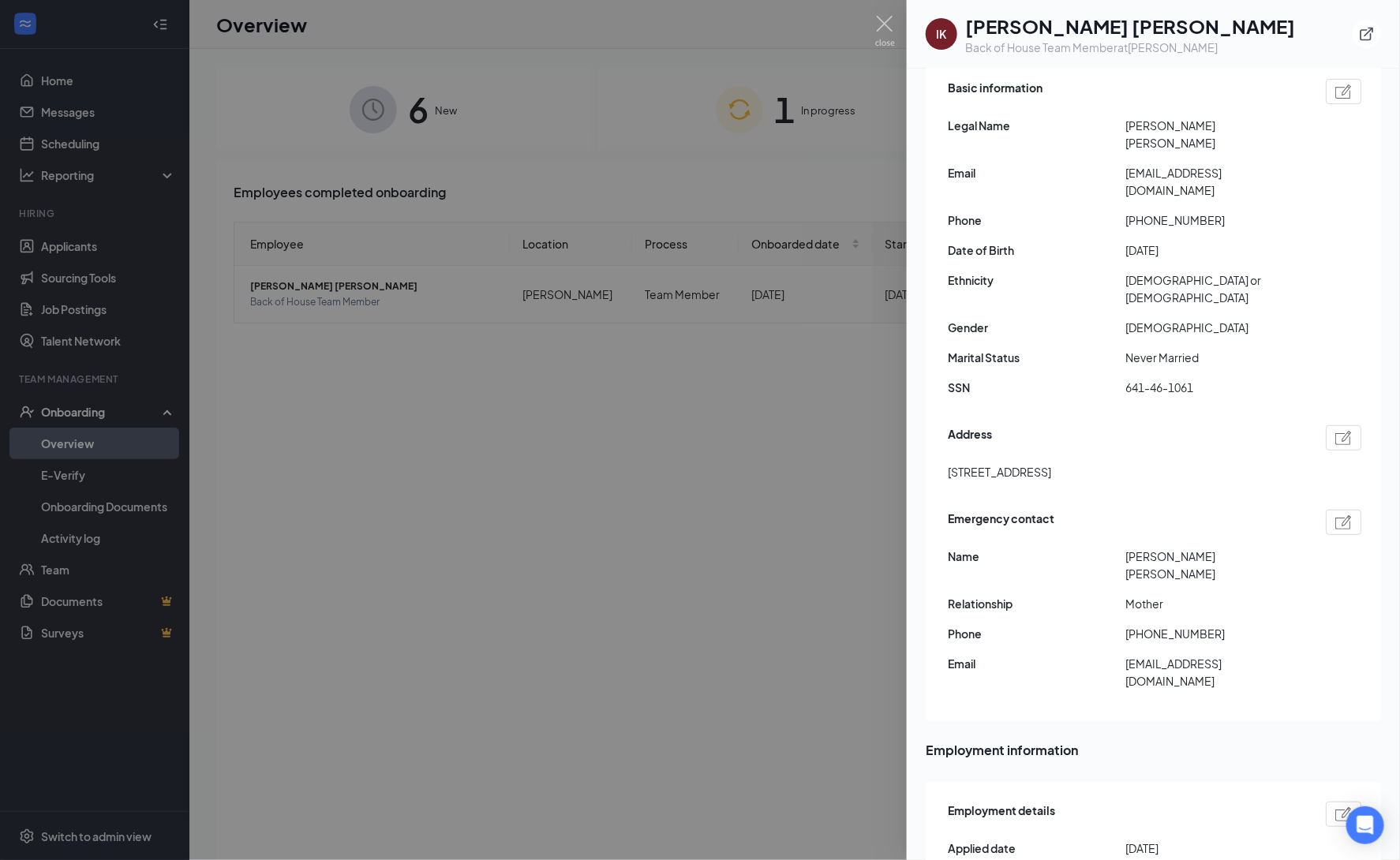
scroll to position [162, 0]
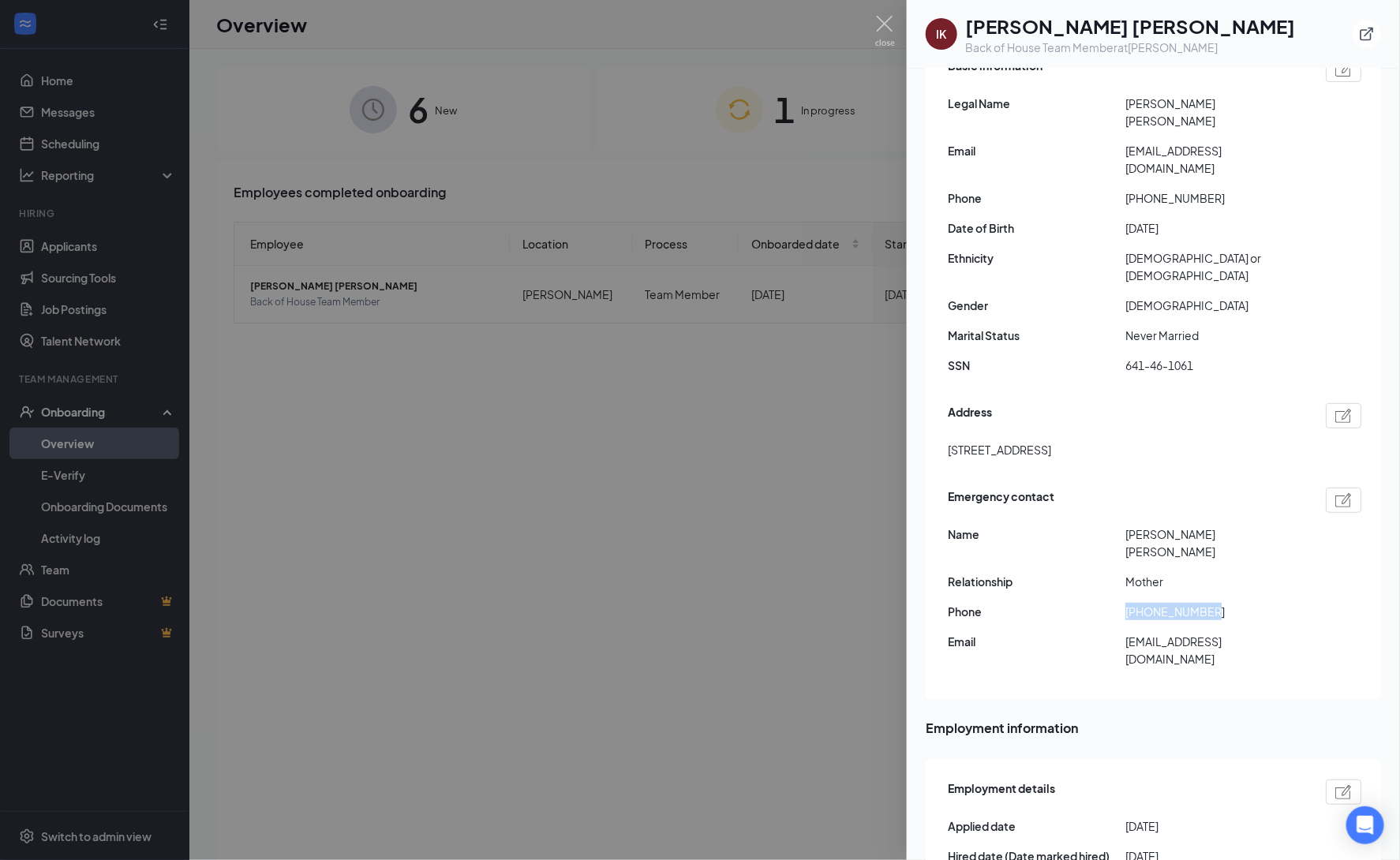
drag, startPoint x: 1255, startPoint y: 533, endPoint x: 1090, endPoint y: 556, distance: 166.6
click at [1089, 603] on div "Phone [PHONE_NUMBER]" at bounding box center [1155, 611] width 414 height 17
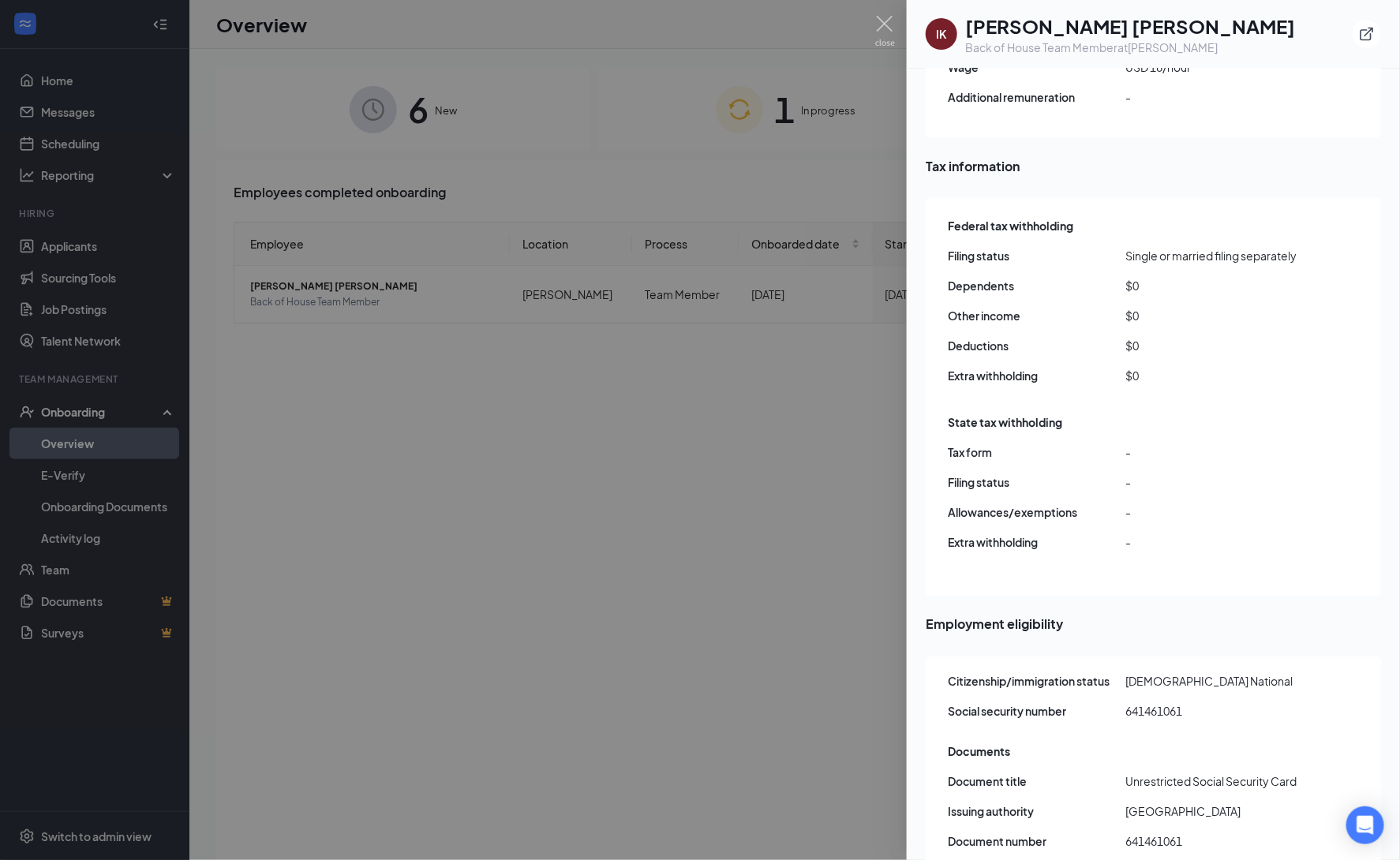
scroll to position [1337, 0]
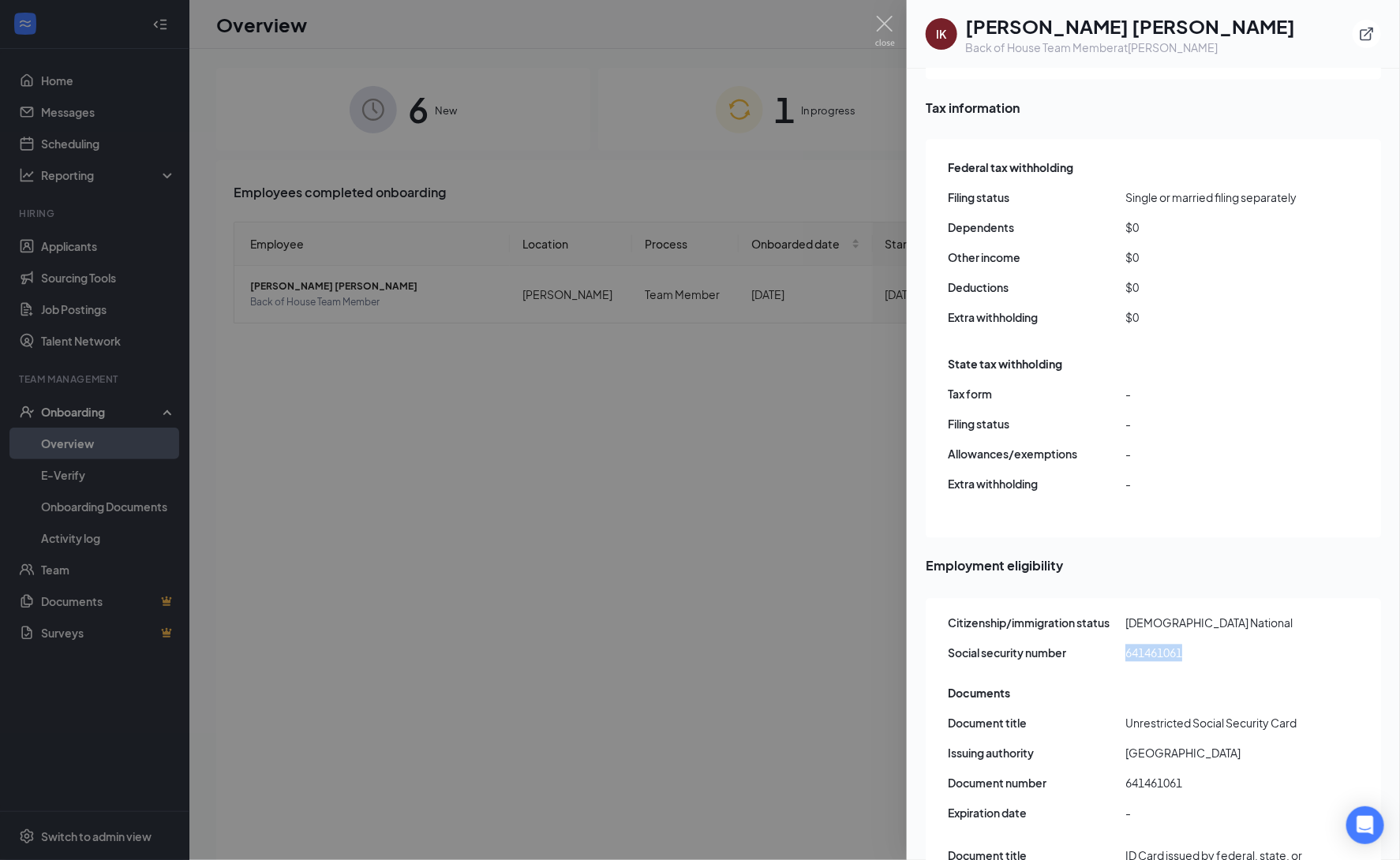
drag, startPoint x: 1202, startPoint y: 548, endPoint x: 1117, endPoint y: 548, distance: 85.0
click at [1117, 645] on div "Social security number 641461061" at bounding box center [1155, 653] width 414 height 17
drag, startPoint x: 1231, startPoint y: 554, endPoint x: 1095, endPoint y: 552, distance: 136.0
click at [1095, 645] on div "Social security number 641461061" at bounding box center [1155, 653] width 414 height 17
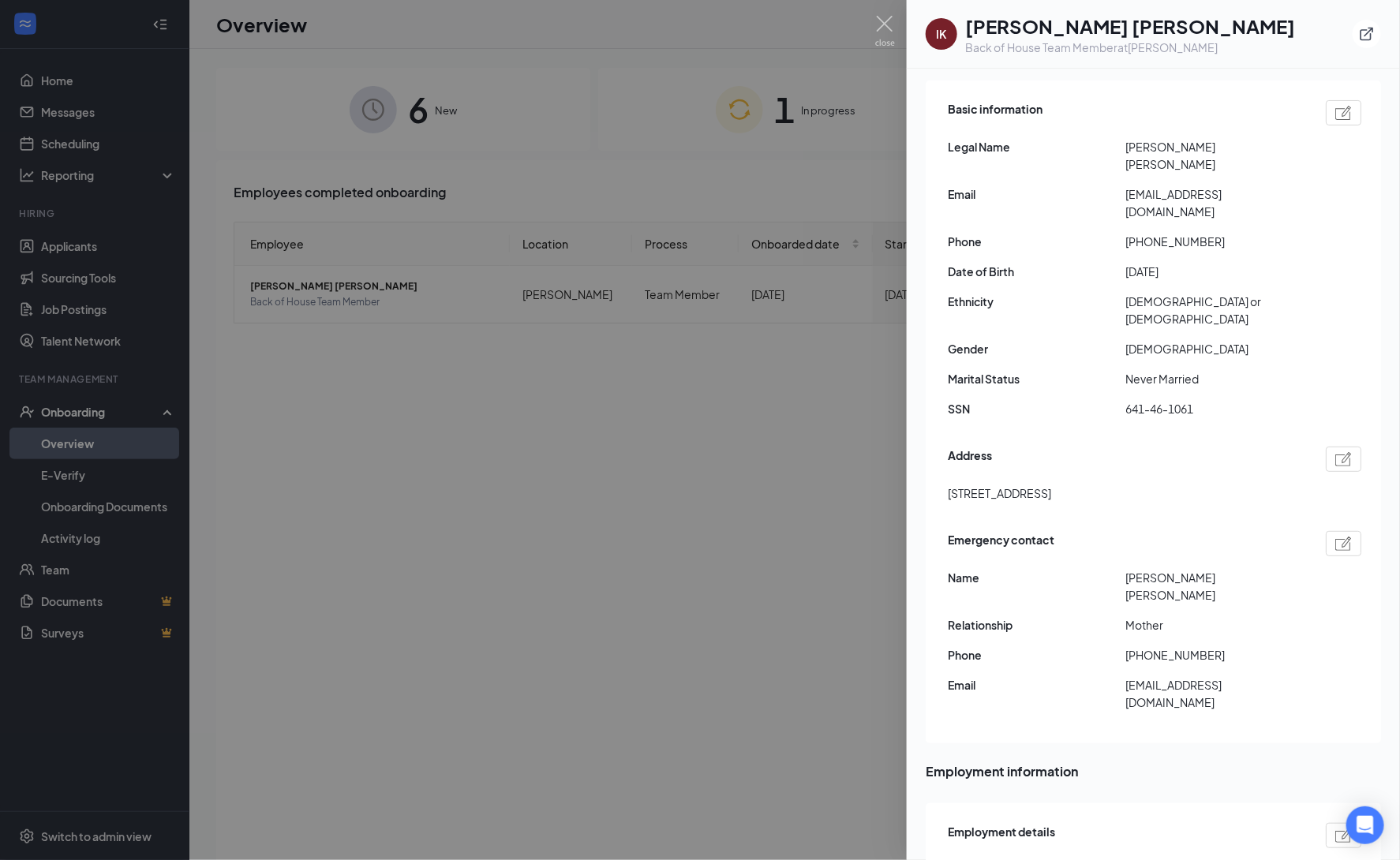
scroll to position [0, 0]
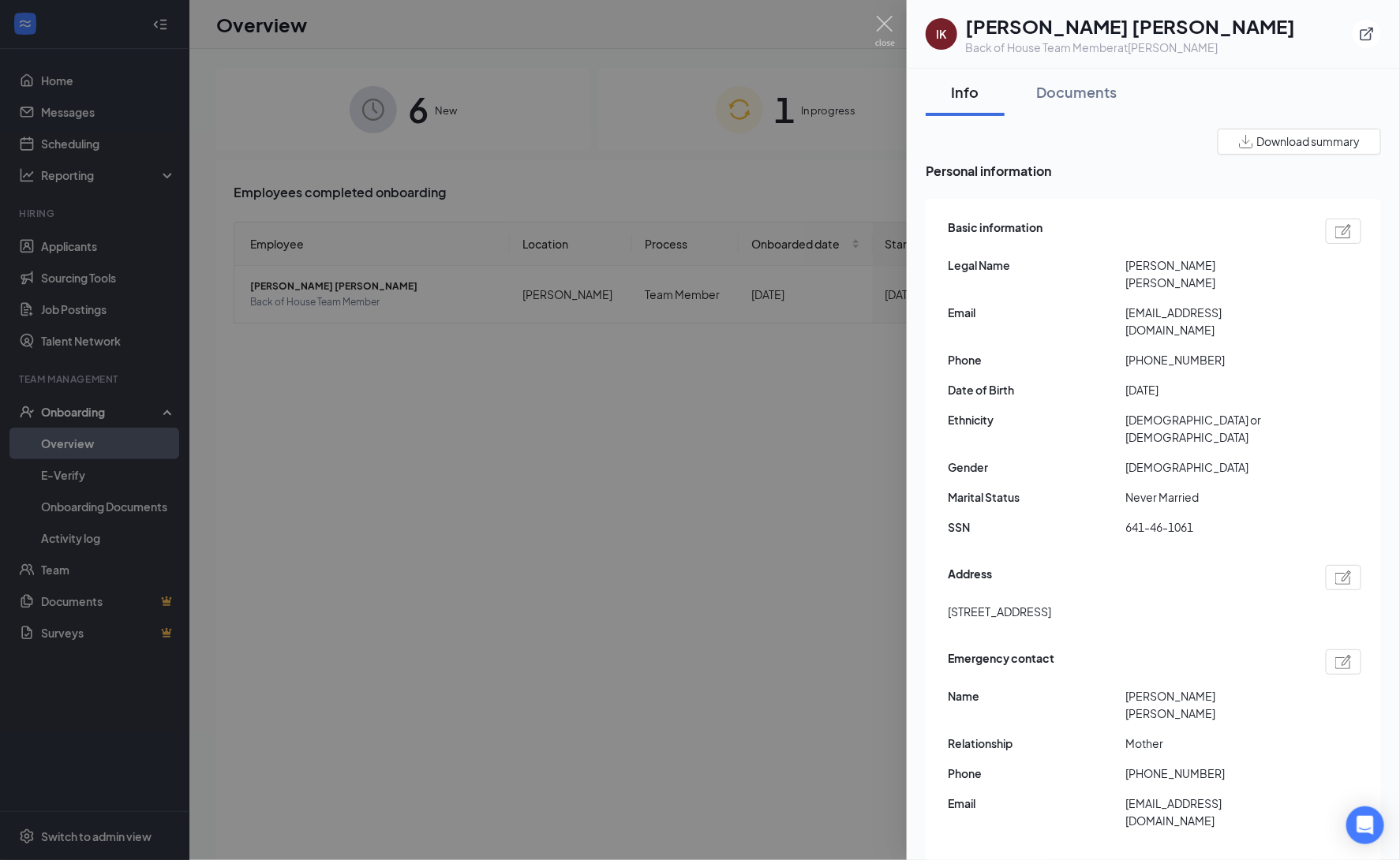
drag, startPoint x: 1207, startPoint y: 464, endPoint x: 1124, endPoint y: 478, distance: 84.2
click at [1125, 477] on div "Basic information Legal Name [PERSON_NAME] [PERSON_NAME] Email [EMAIL_ADDRESS][…" at bounding box center [1155, 381] width 414 height 334
click at [886, 24] on img at bounding box center [885, 31] width 20 height 31
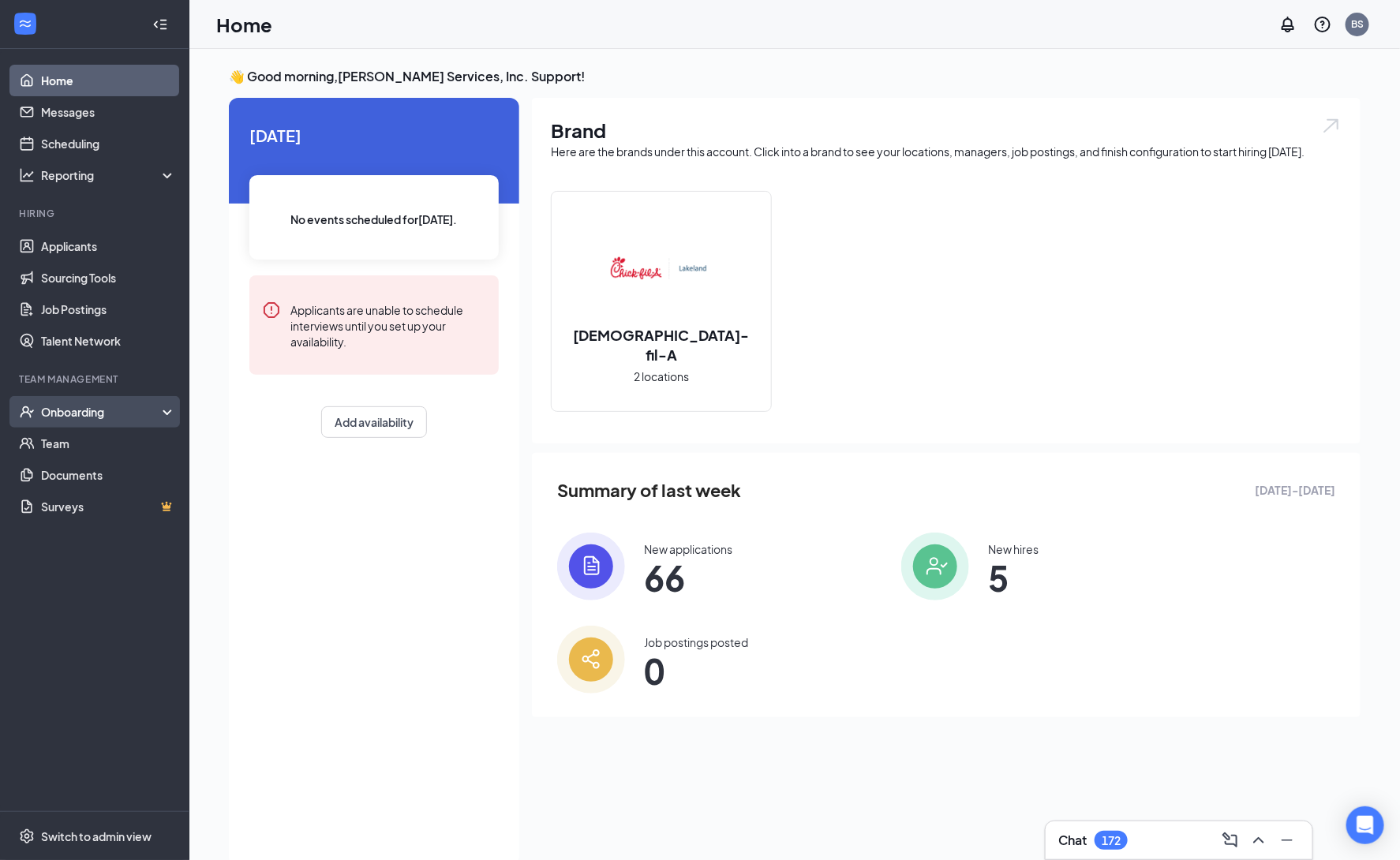
click at [107, 411] on div "Onboarding" at bounding box center [102, 412] width 122 height 16
click at [124, 446] on link "Overview" at bounding box center [108, 443] width 135 height 32
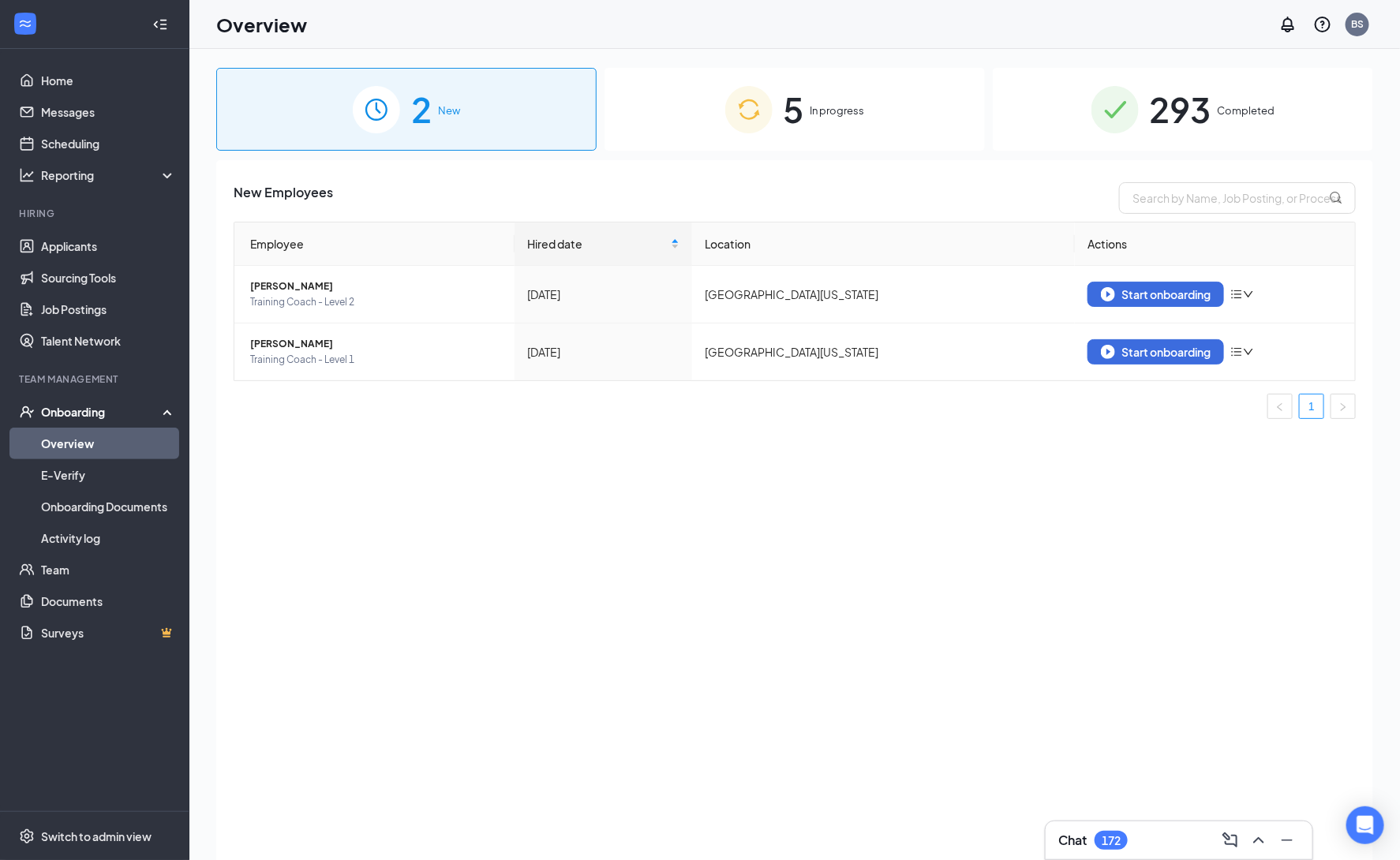
click at [837, 118] on span "In progress" at bounding box center [837, 110] width 54 height 16
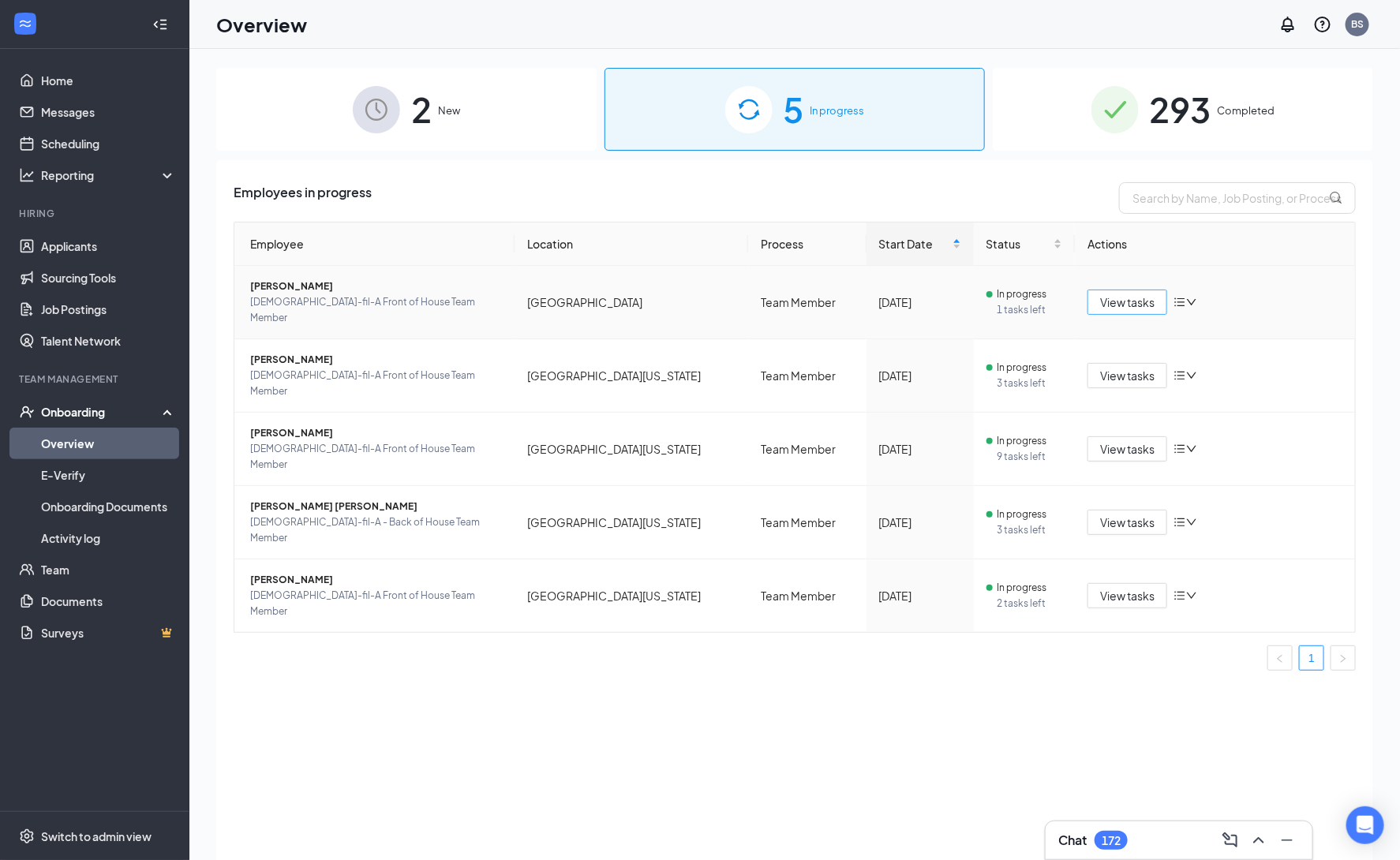
click at [1120, 294] on span "View tasks" at bounding box center [1127, 302] width 54 height 17
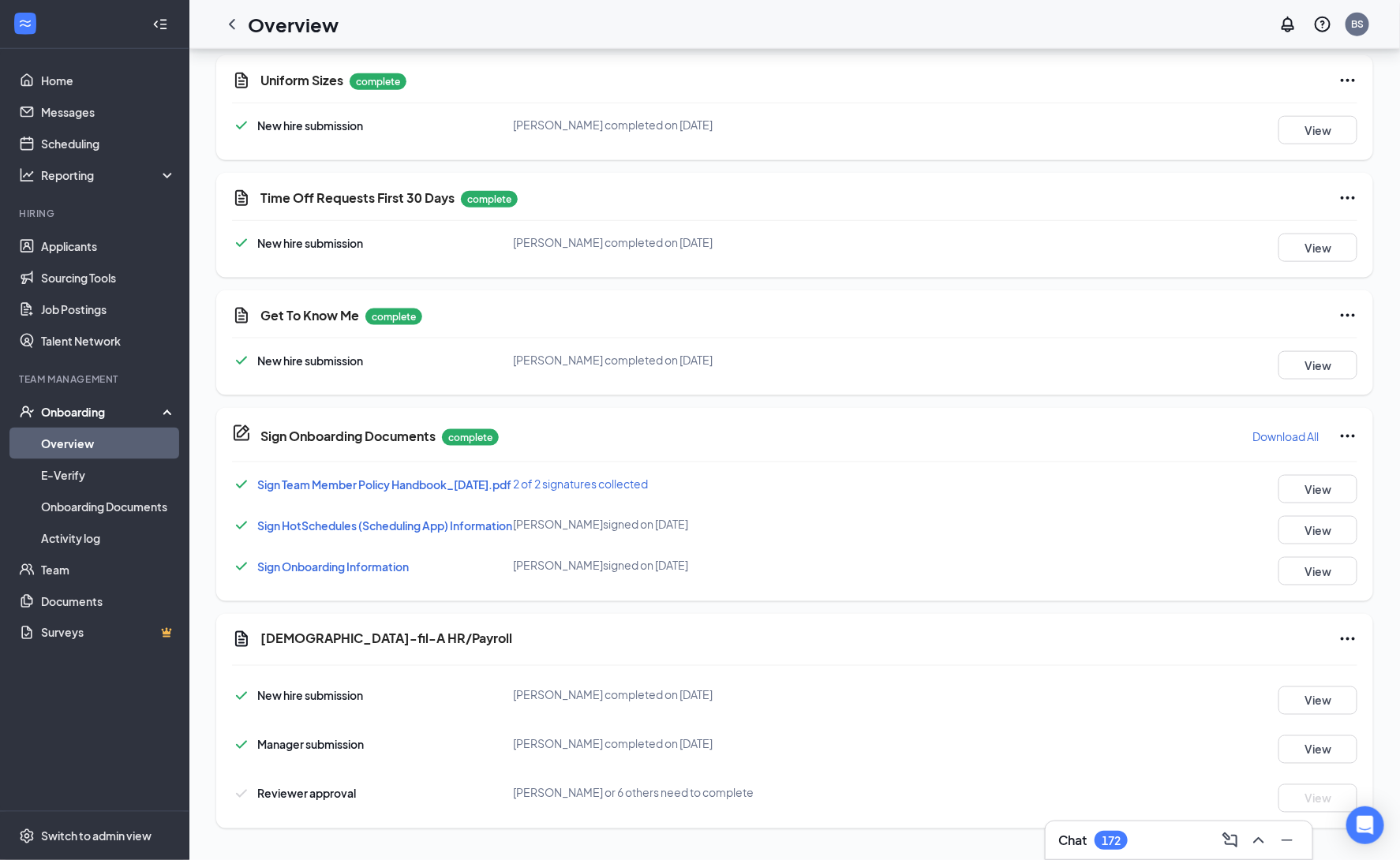
scroll to position [788, 0]
click at [84, 568] on link "Team" at bounding box center [108, 570] width 135 height 32
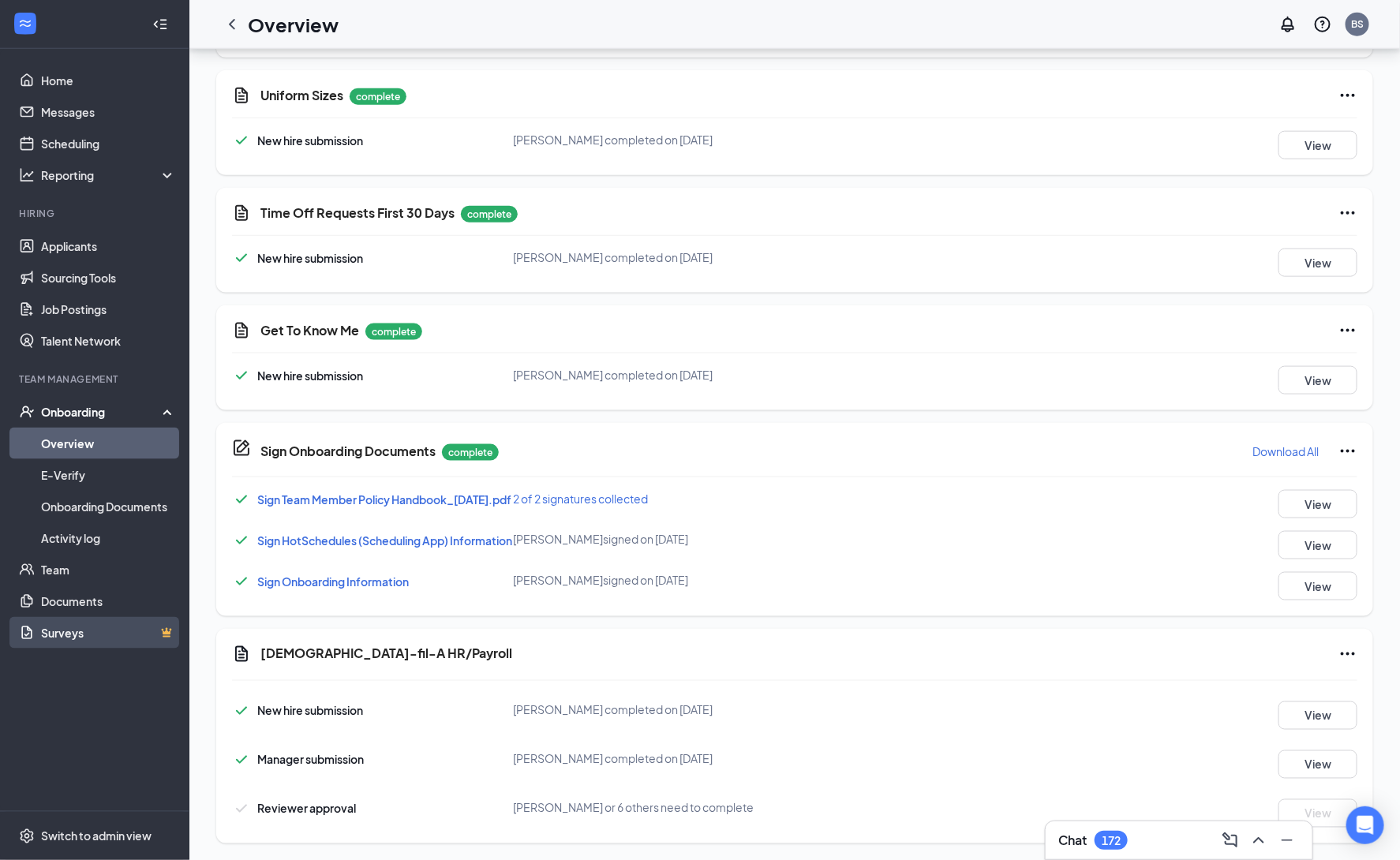
scroll to position [788, 0]
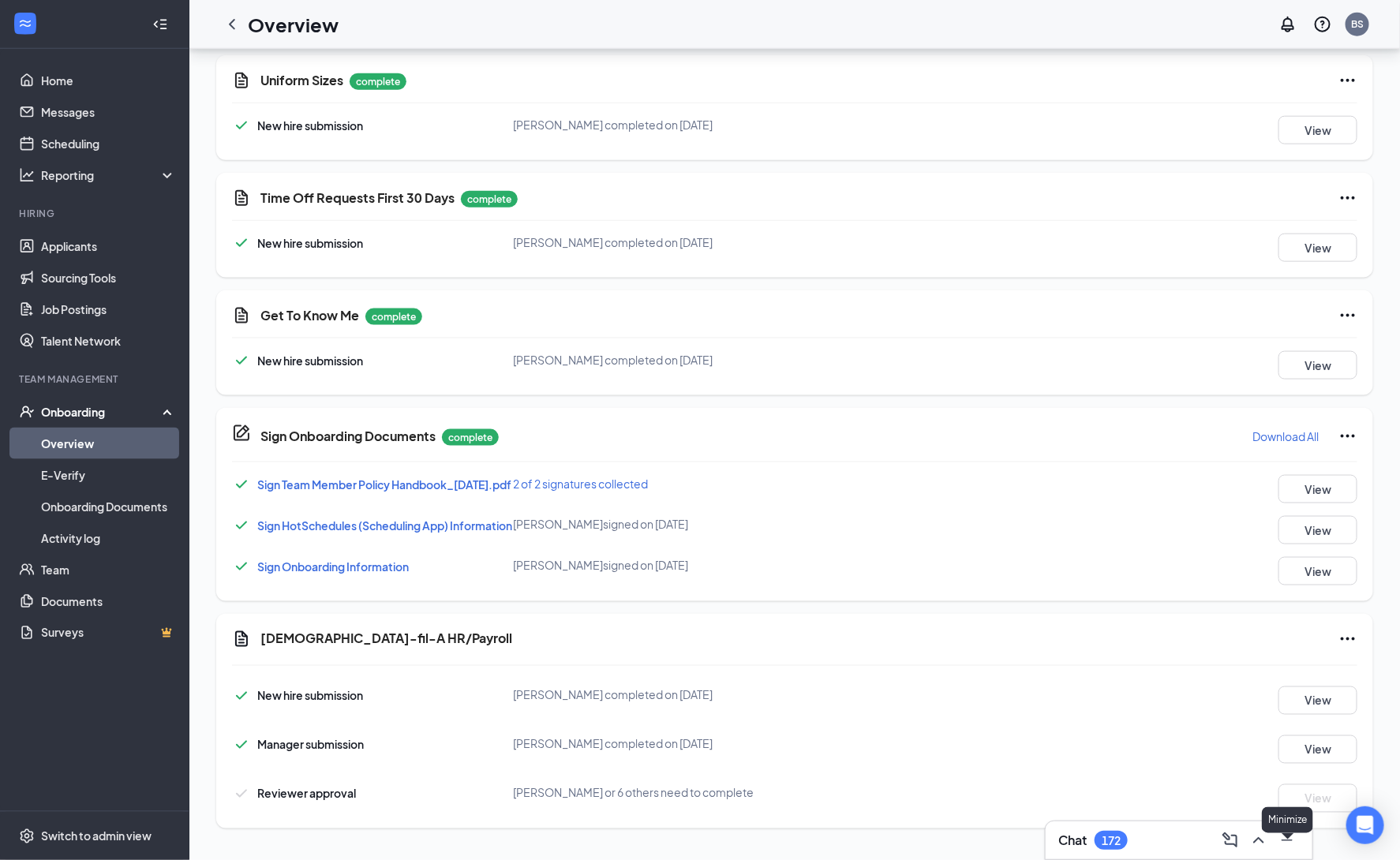
click at [1286, 840] on icon "Minimize" at bounding box center [1287, 840] width 11 height 2
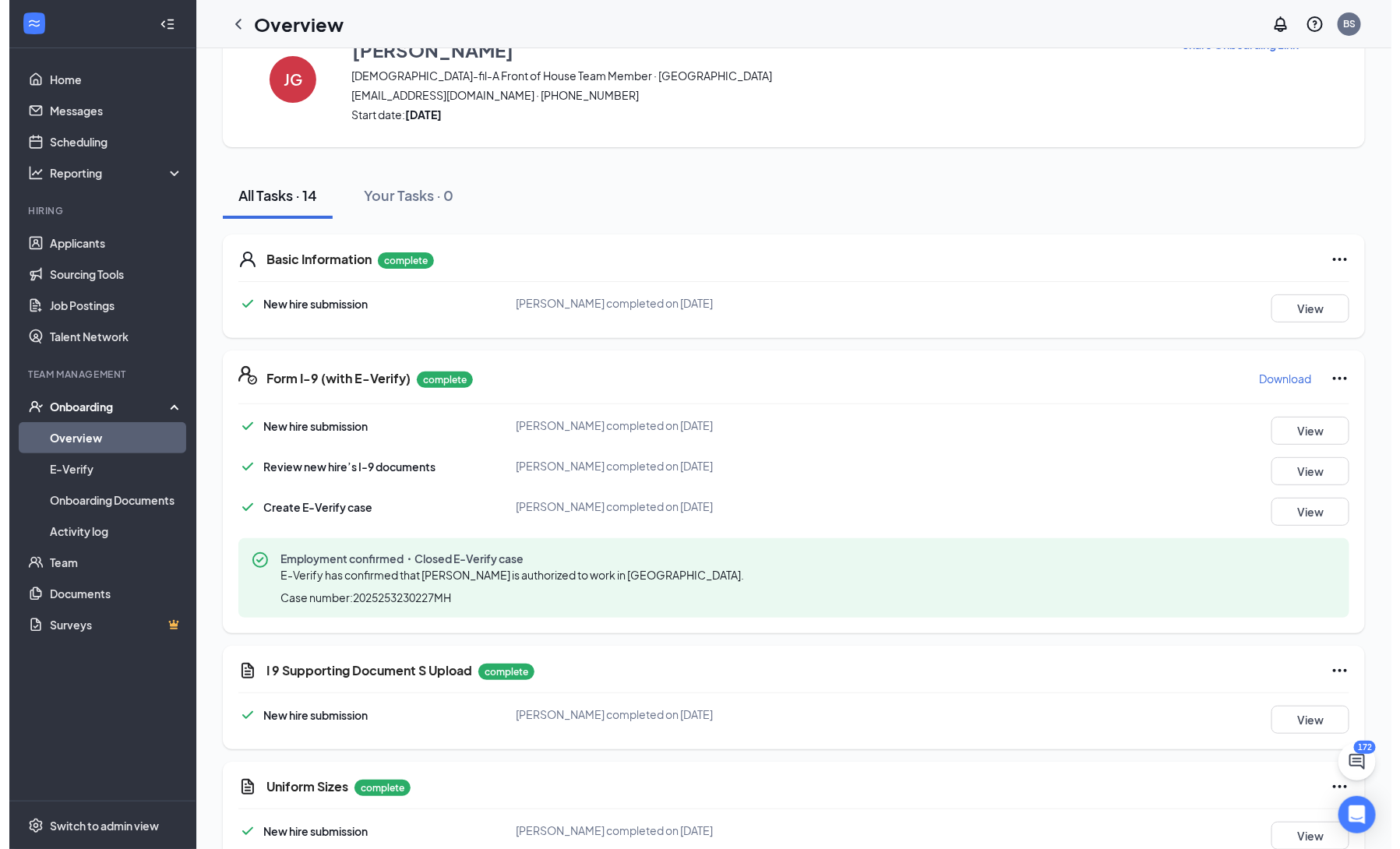
scroll to position [0, 0]
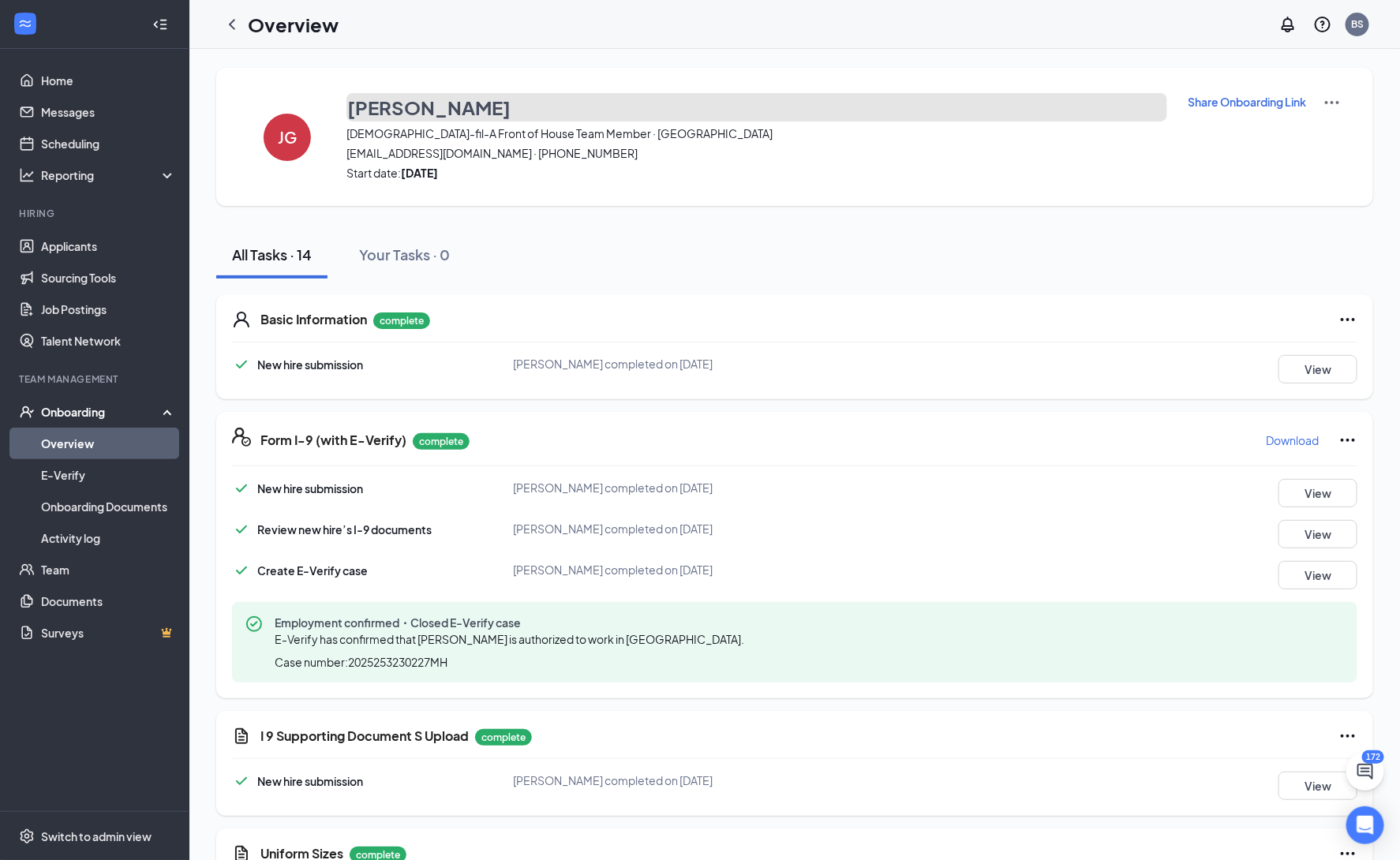
click at [437, 114] on h3 "[PERSON_NAME]" at bounding box center [429, 107] width 163 height 27
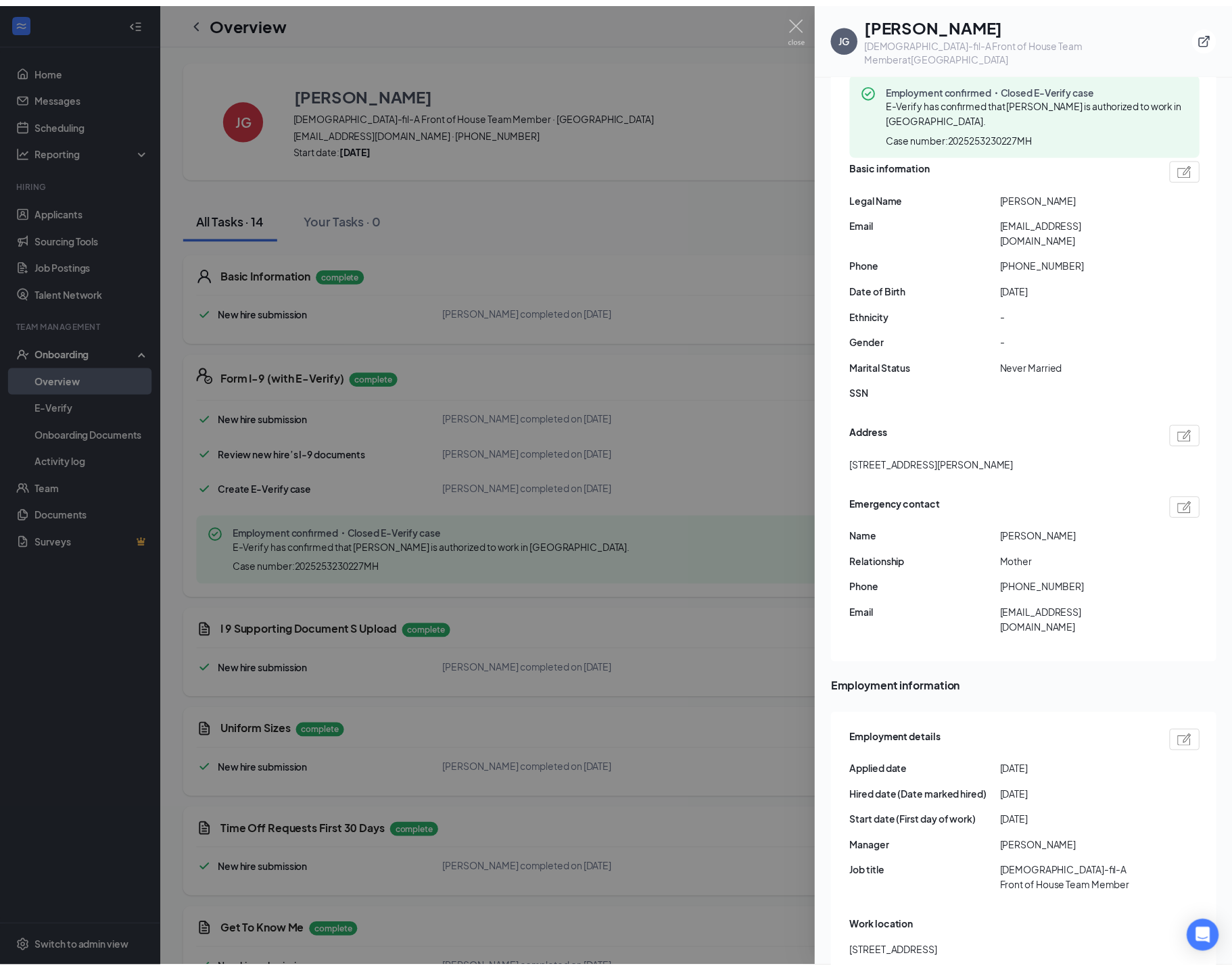
scroll to position [163, 0]
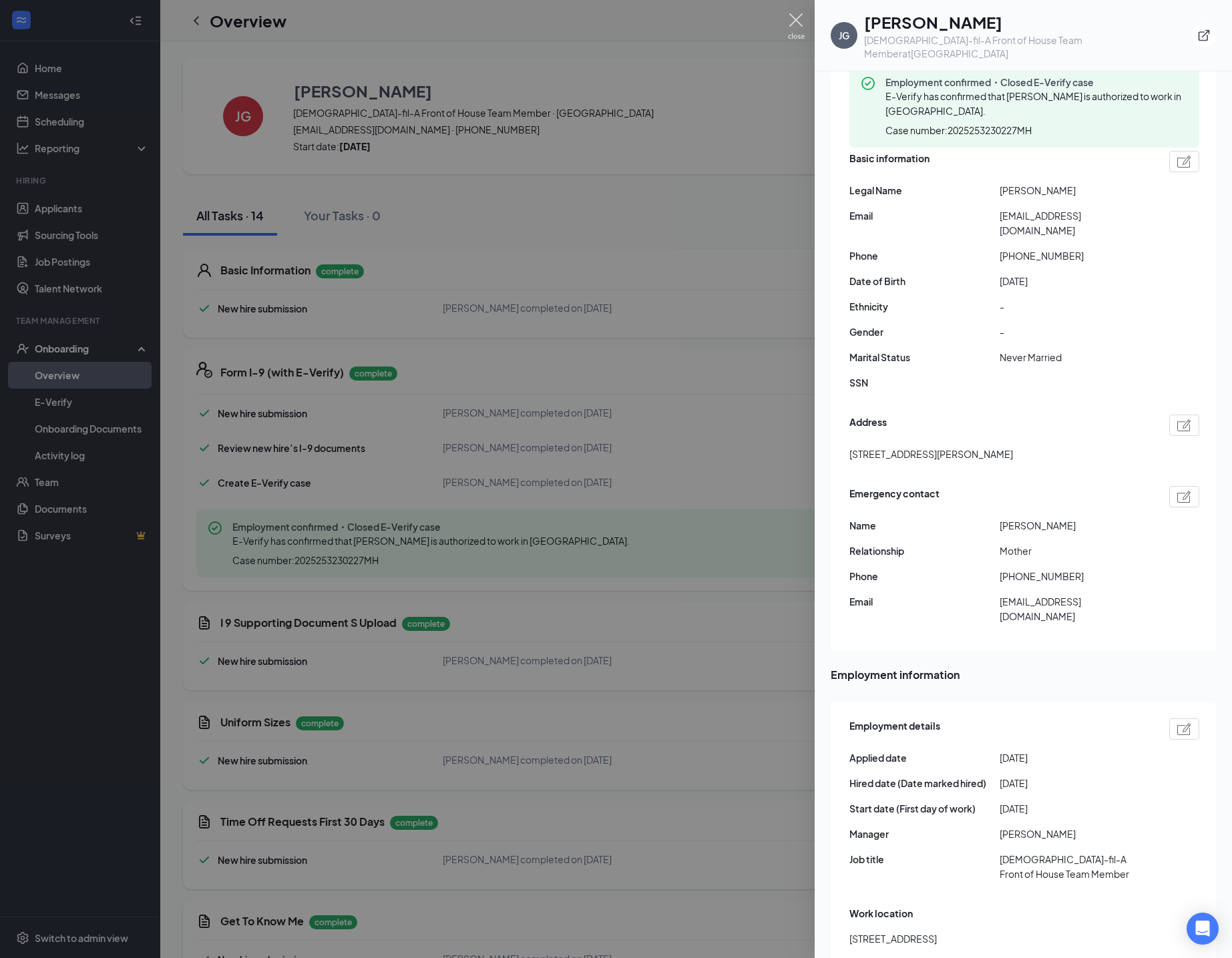
click at [792, 19] on img at bounding box center [796, 26] width 17 height 26
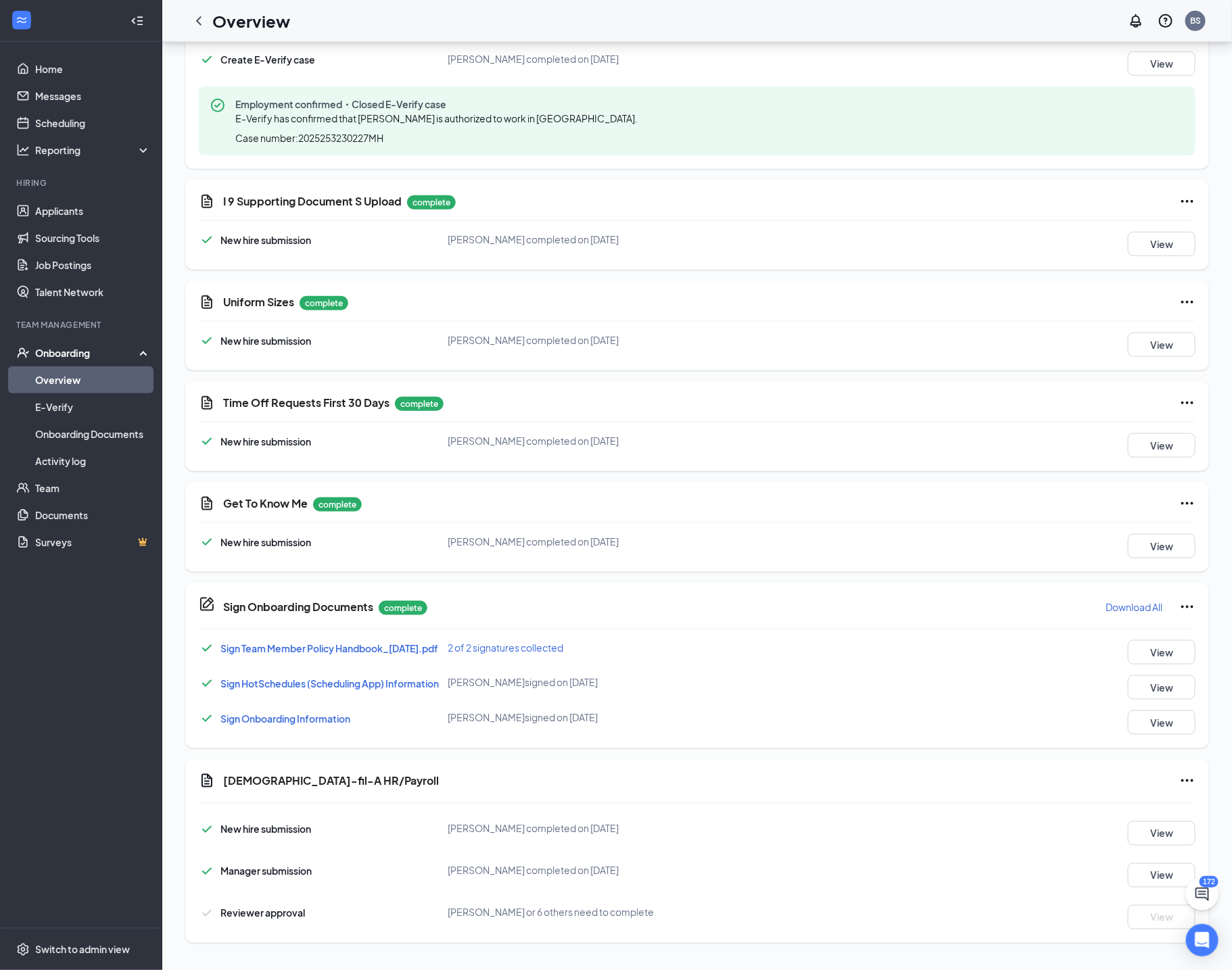
scroll to position [437, 0]
click at [1175, 736] on button "View" at bounding box center [1162, 833] width 68 height 24
click at [1167, 736] on button "View" at bounding box center [1162, 875] width 68 height 24
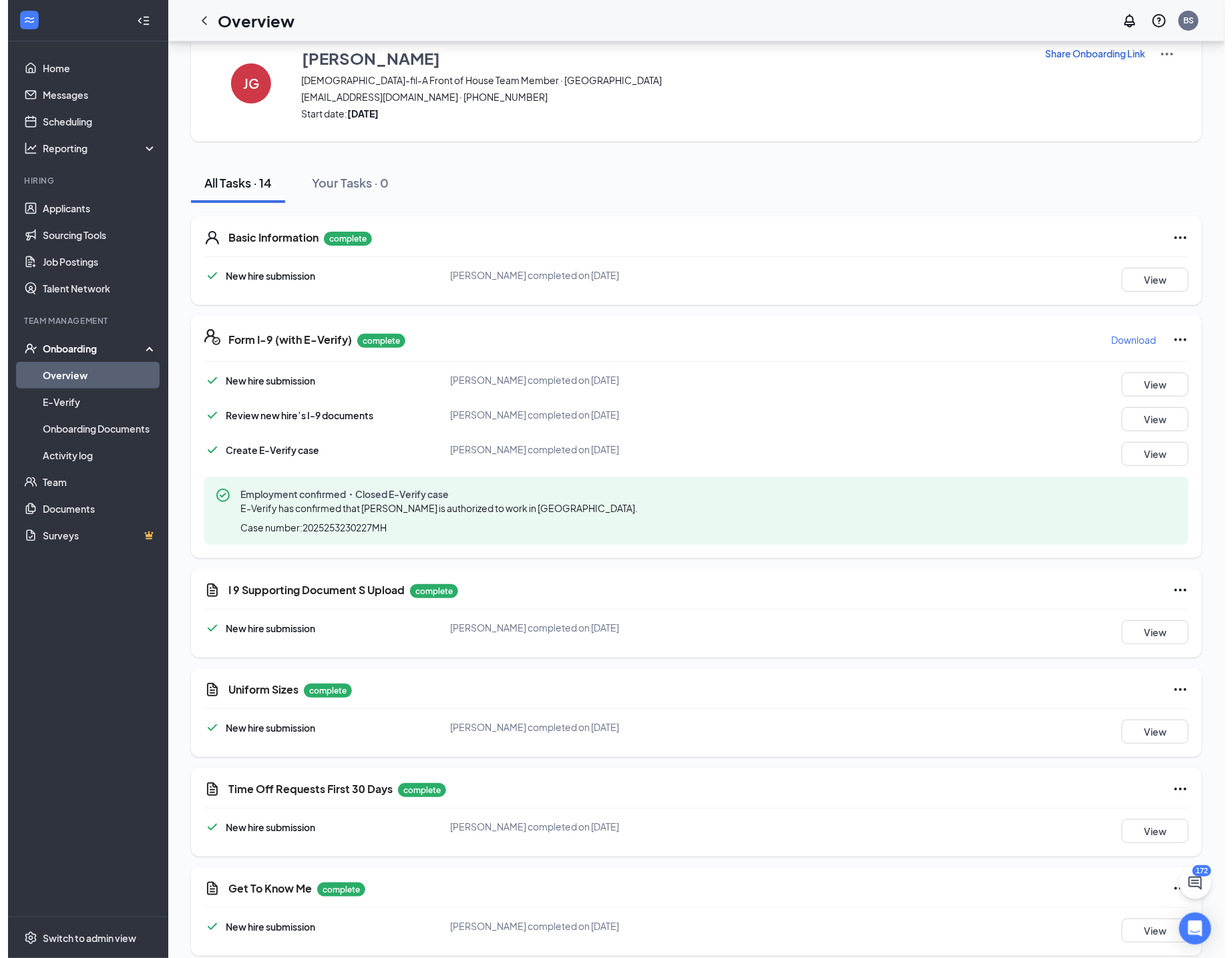
scroll to position [0, 0]
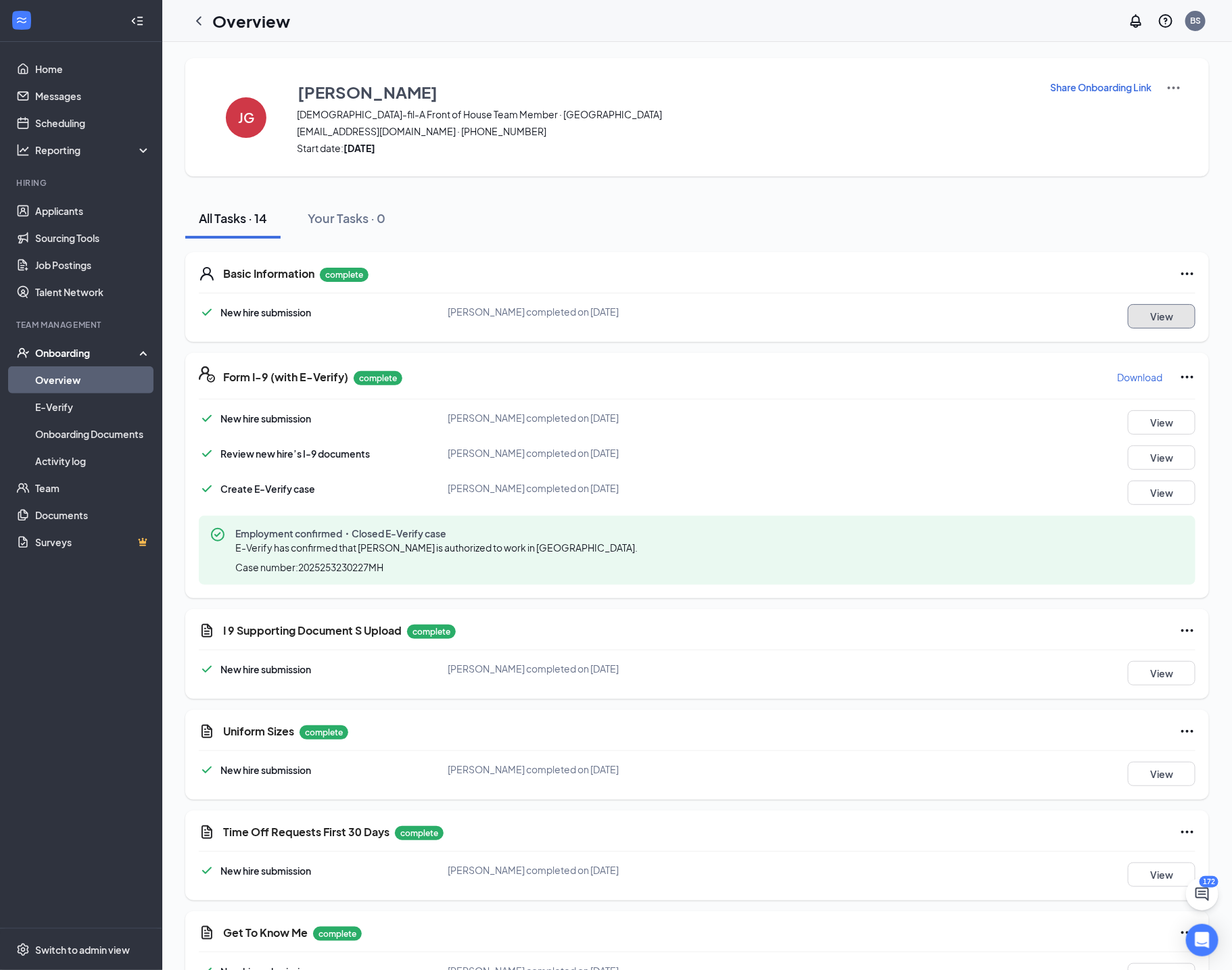
click at [1141, 315] on button "View" at bounding box center [1162, 316] width 68 height 24
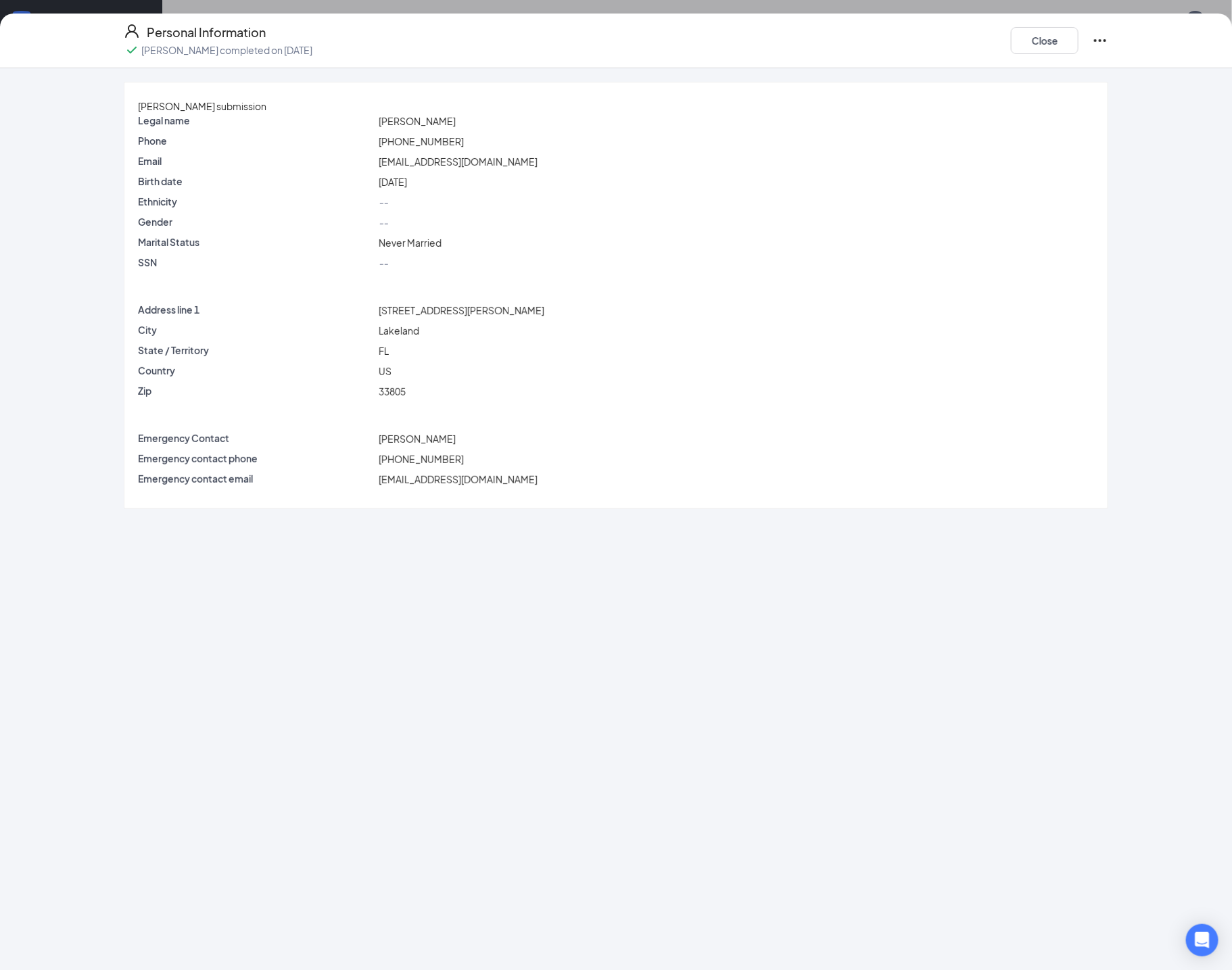
click at [1103, 45] on icon "Ellipses" at bounding box center [1100, 41] width 16 height 16
click at [1026, 45] on button "Close" at bounding box center [1045, 41] width 68 height 27
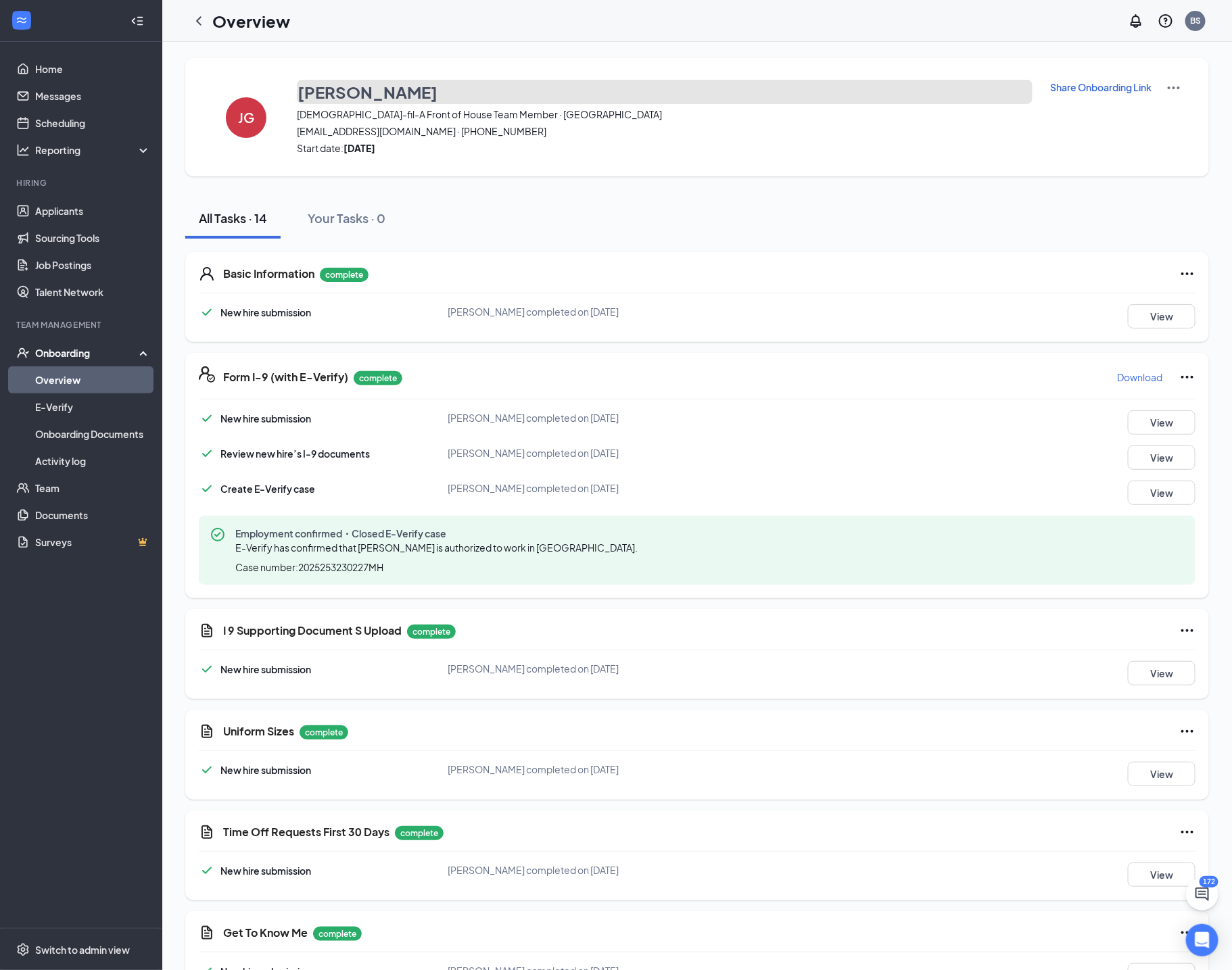
click at [384, 91] on h3 "Jazlyn Gonzalez" at bounding box center [367, 92] width 140 height 23
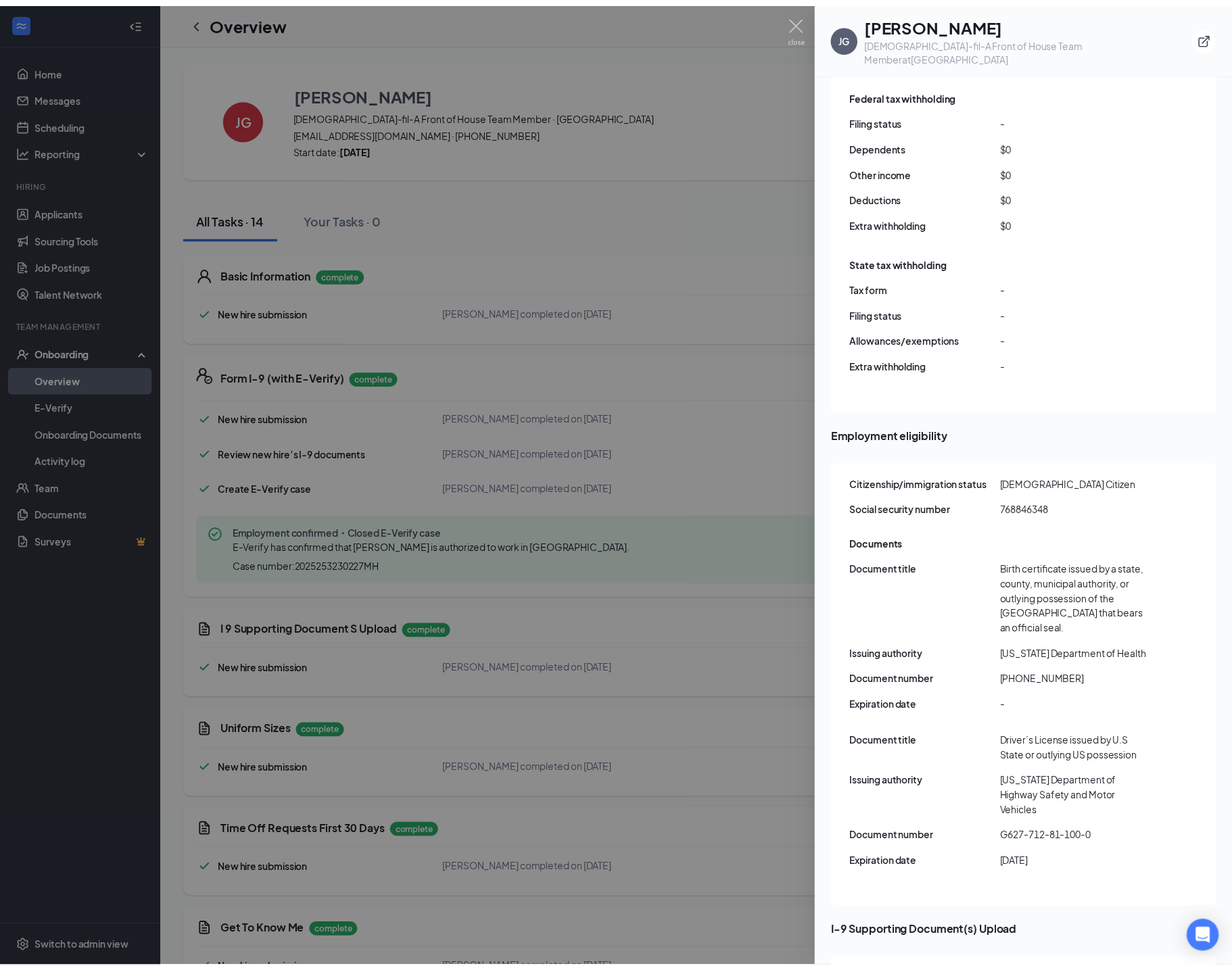
scroll to position [1261, 0]
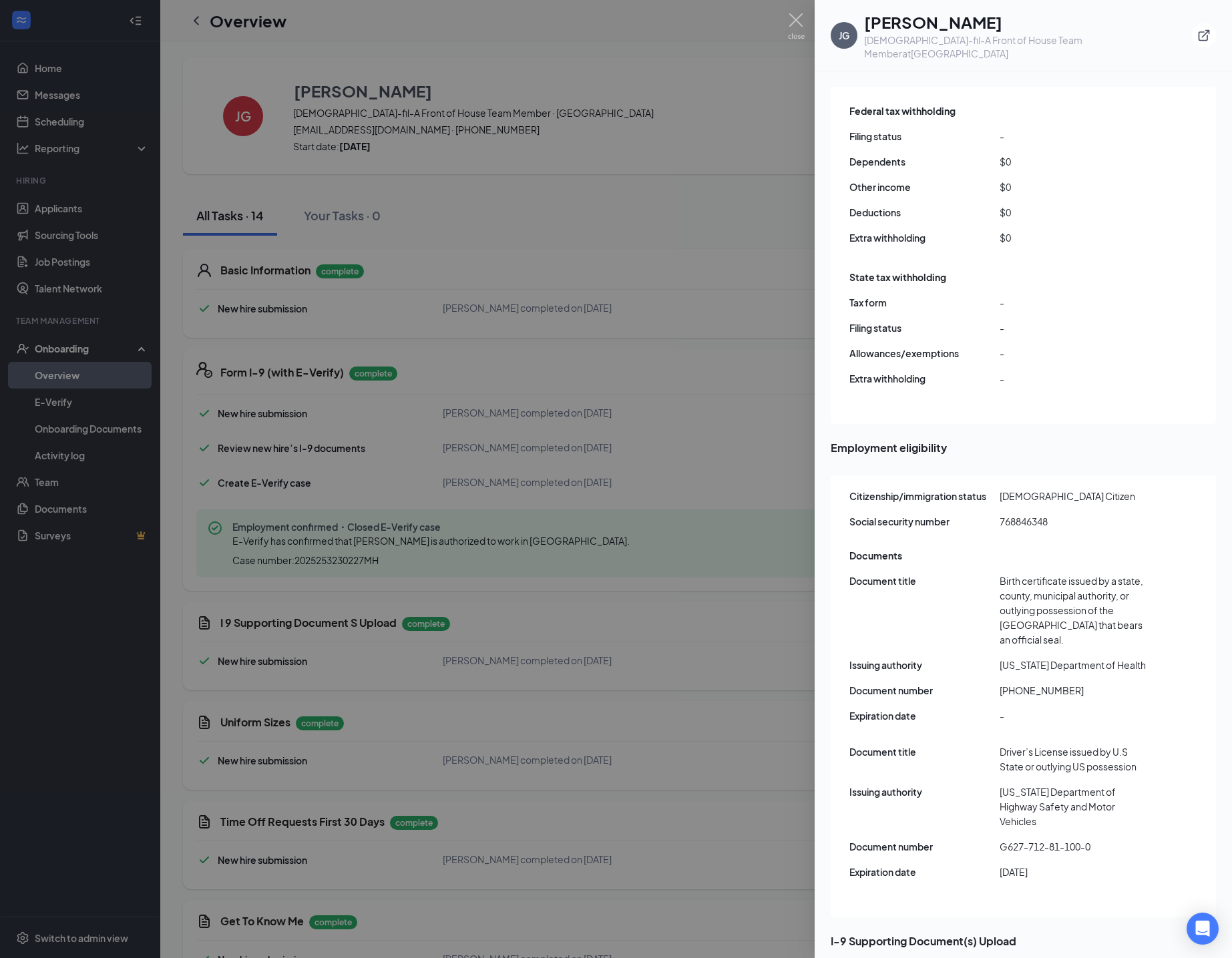
click at [716, 490] on div at bounding box center [616, 479] width 1232 height 958
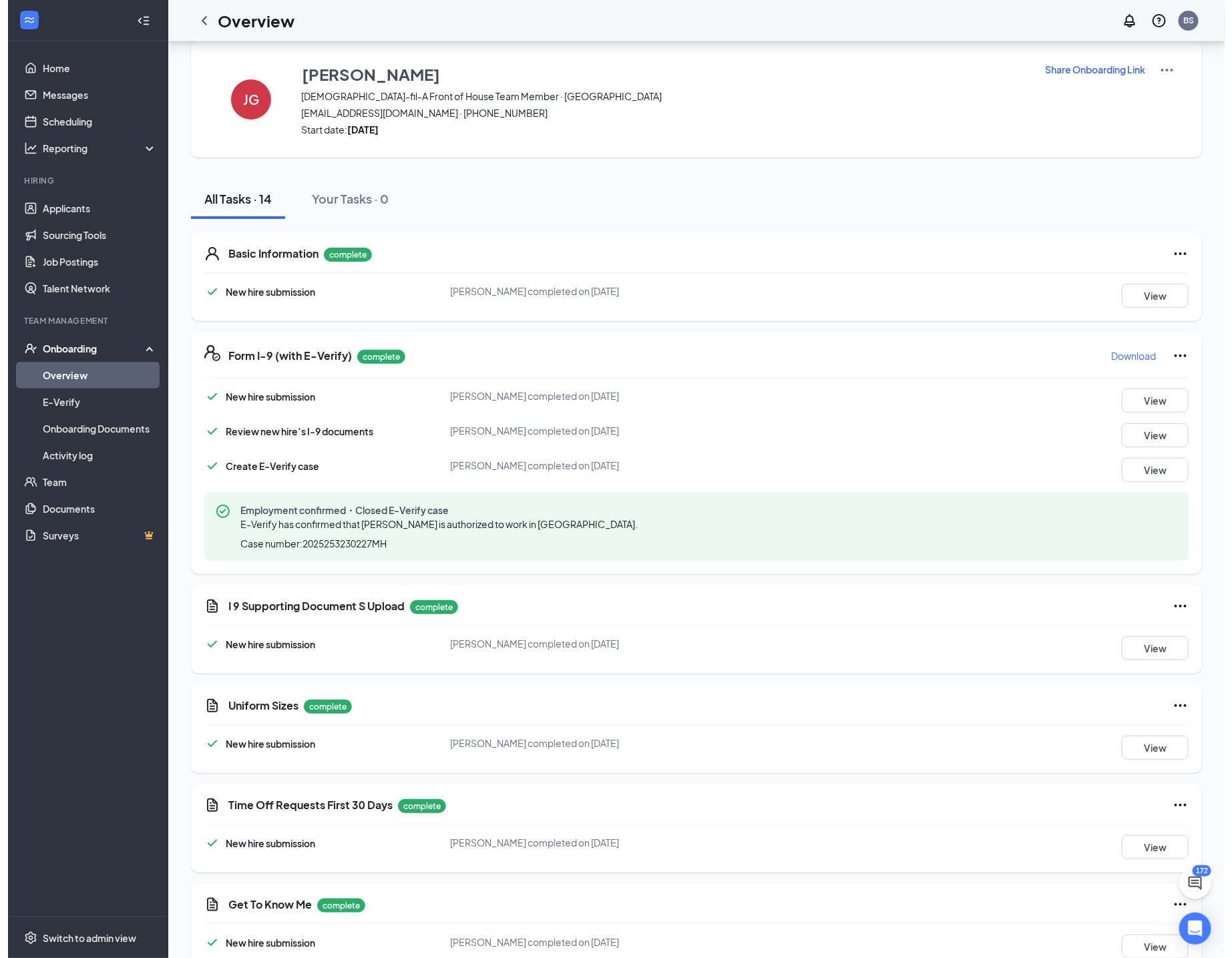
scroll to position [0, 0]
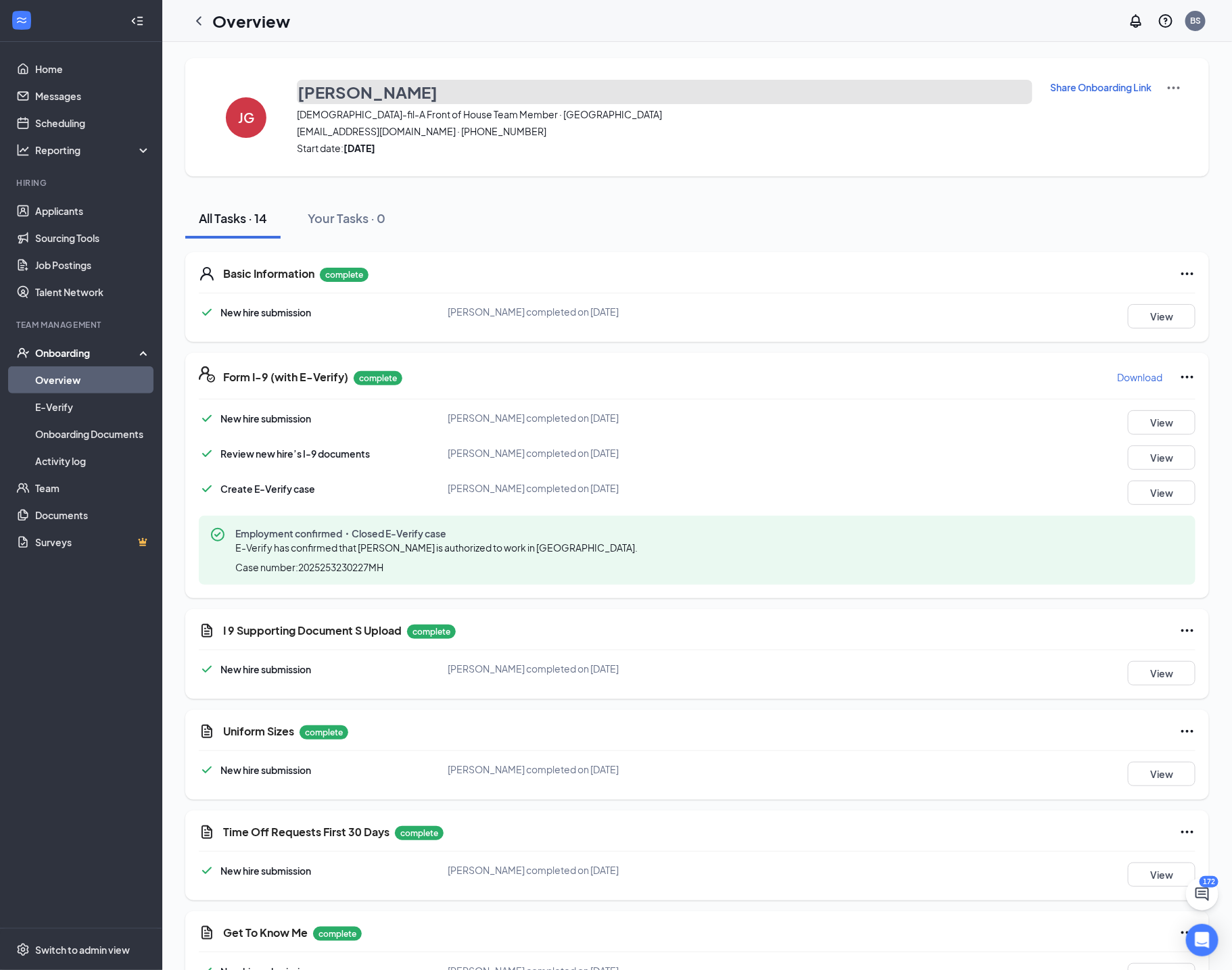
click at [386, 95] on h3 "Jazlyn Gonzalez" at bounding box center [367, 92] width 140 height 23
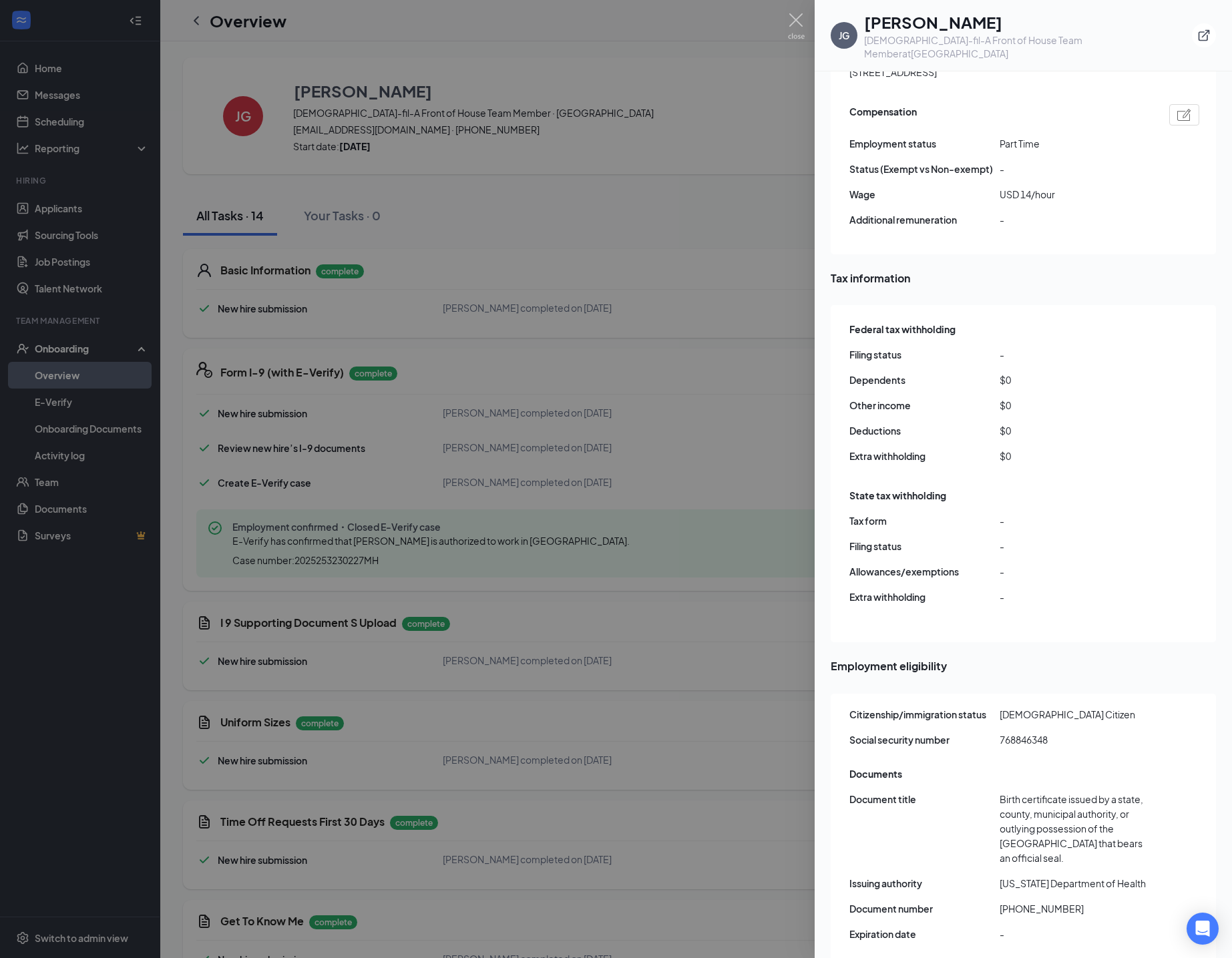
scroll to position [1028, 0]
drag, startPoint x: 839, startPoint y: 694, endPoint x: 1143, endPoint y: 712, distance: 304.5
click at [1143, 712] on div "Citizenship/immigration status US Citizen Social security number 768846348 Docu…" at bounding box center [1023, 914] width 385 height 442
copy div "Social security number 768846348"
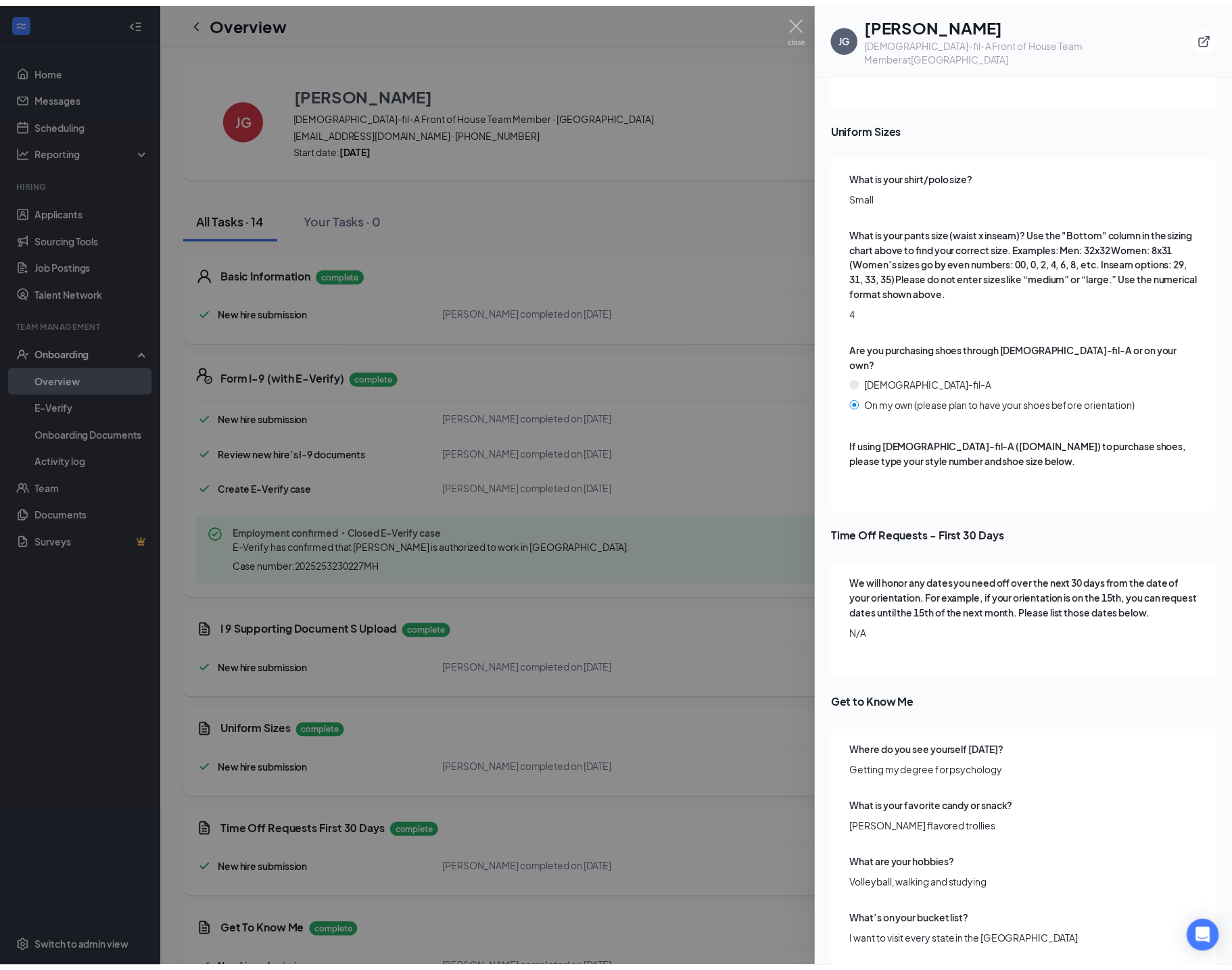
scroll to position [2559, 0]
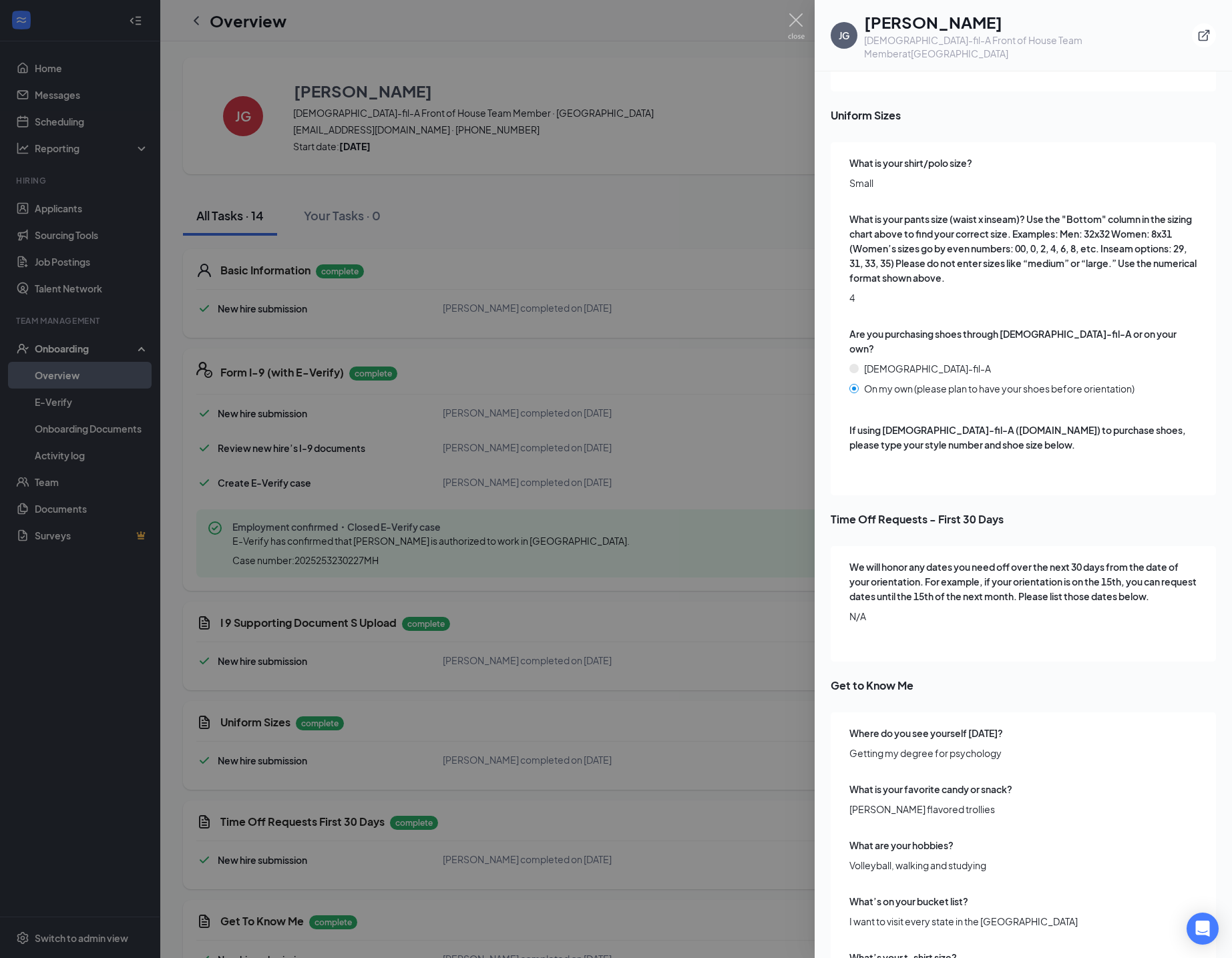
click at [706, 722] on div at bounding box center [616, 479] width 1232 height 958
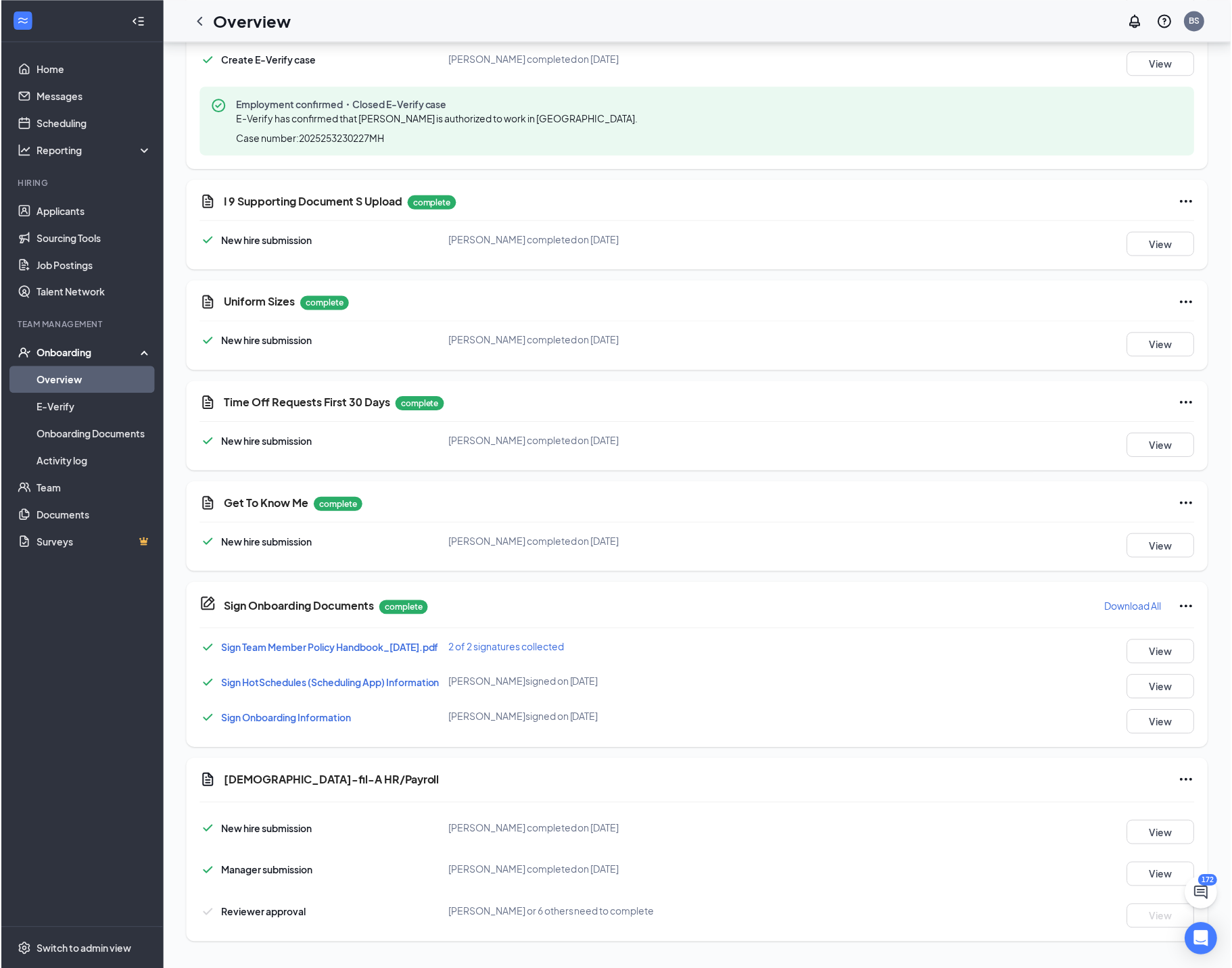
scroll to position [437, 0]
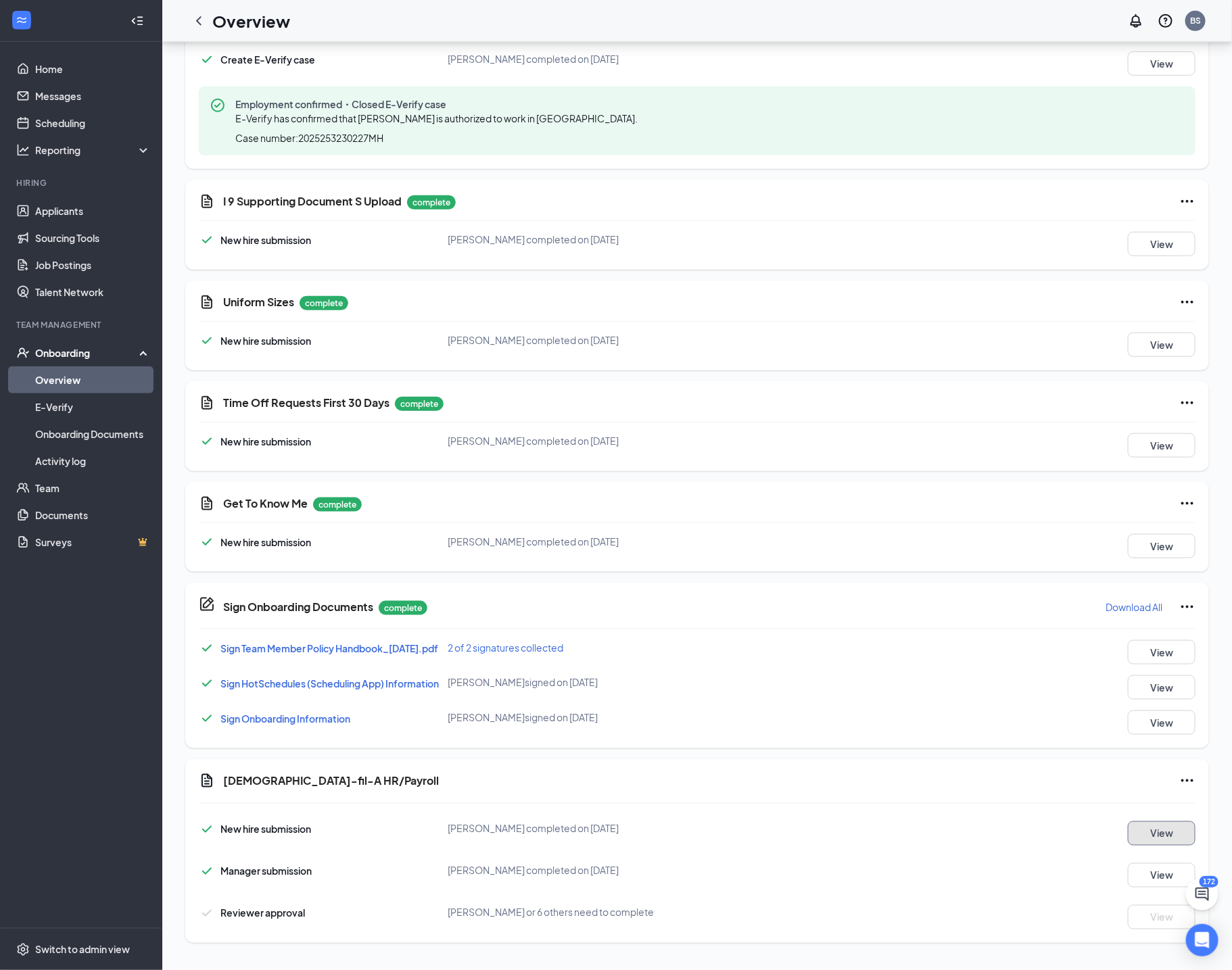
click at [1164, 736] on button "View" at bounding box center [1162, 833] width 68 height 24
click at [1137, 736] on button "View" at bounding box center [1162, 833] width 68 height 24
click at [1153, 736] on button "View" at bounding box center [1162, 875] width 68 height 24
click at [1166, 736] on button "View" at bounding box center [1162, 833] width 68 height 24
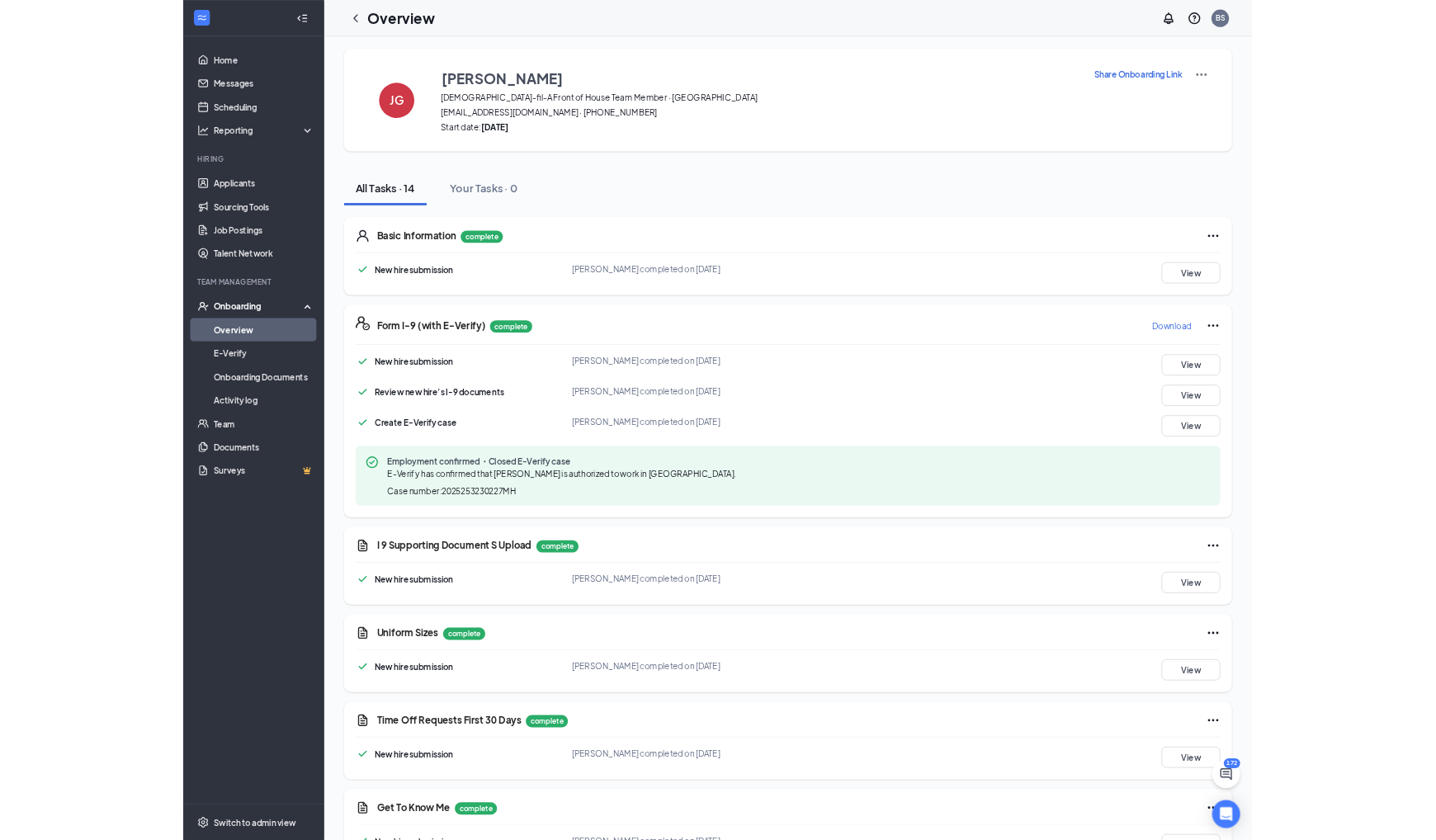
scroll to position [0, 0]
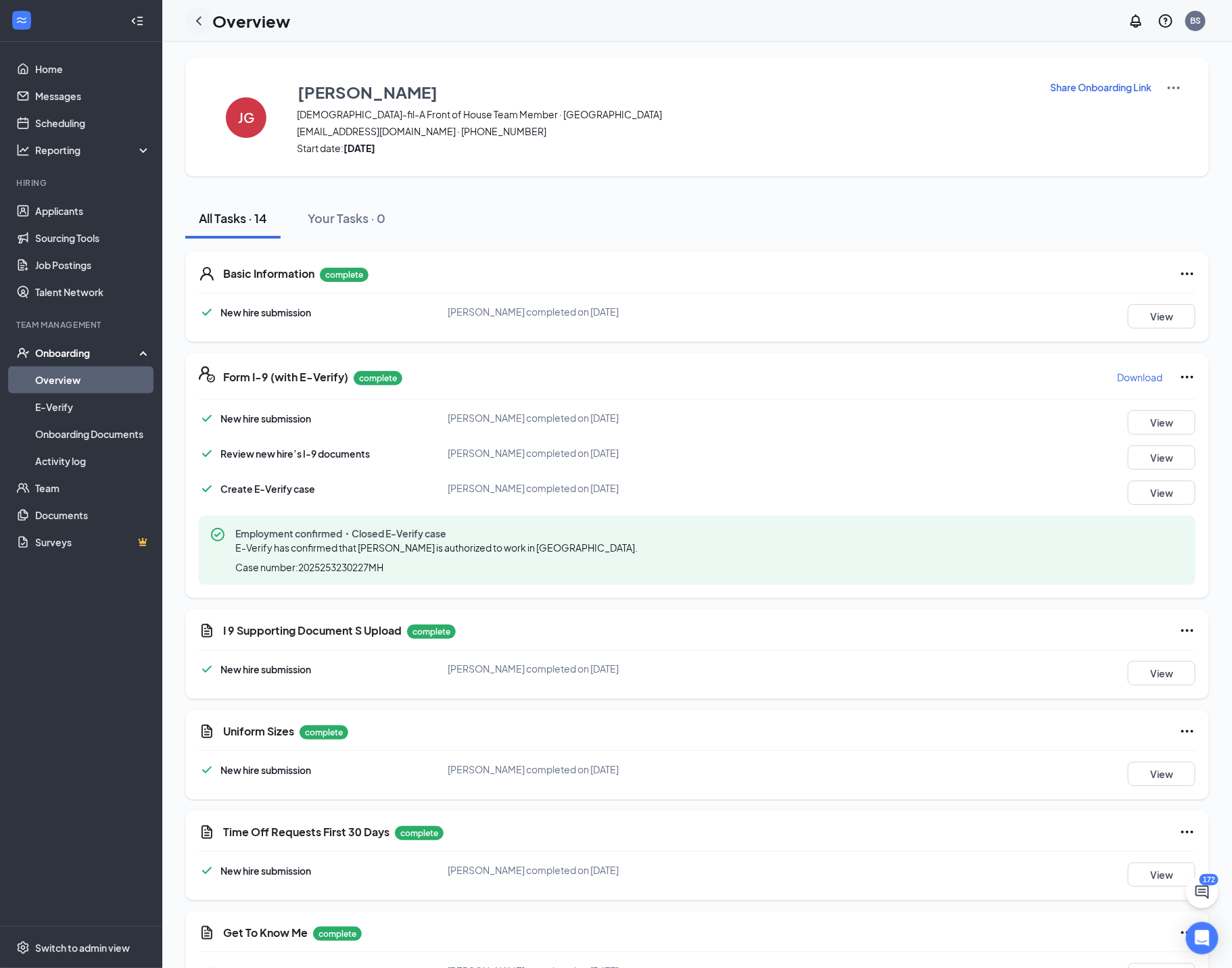
click at [199, 20] on icon "ChevronLeft" at bounding box center [199, 21] width 16 height 16
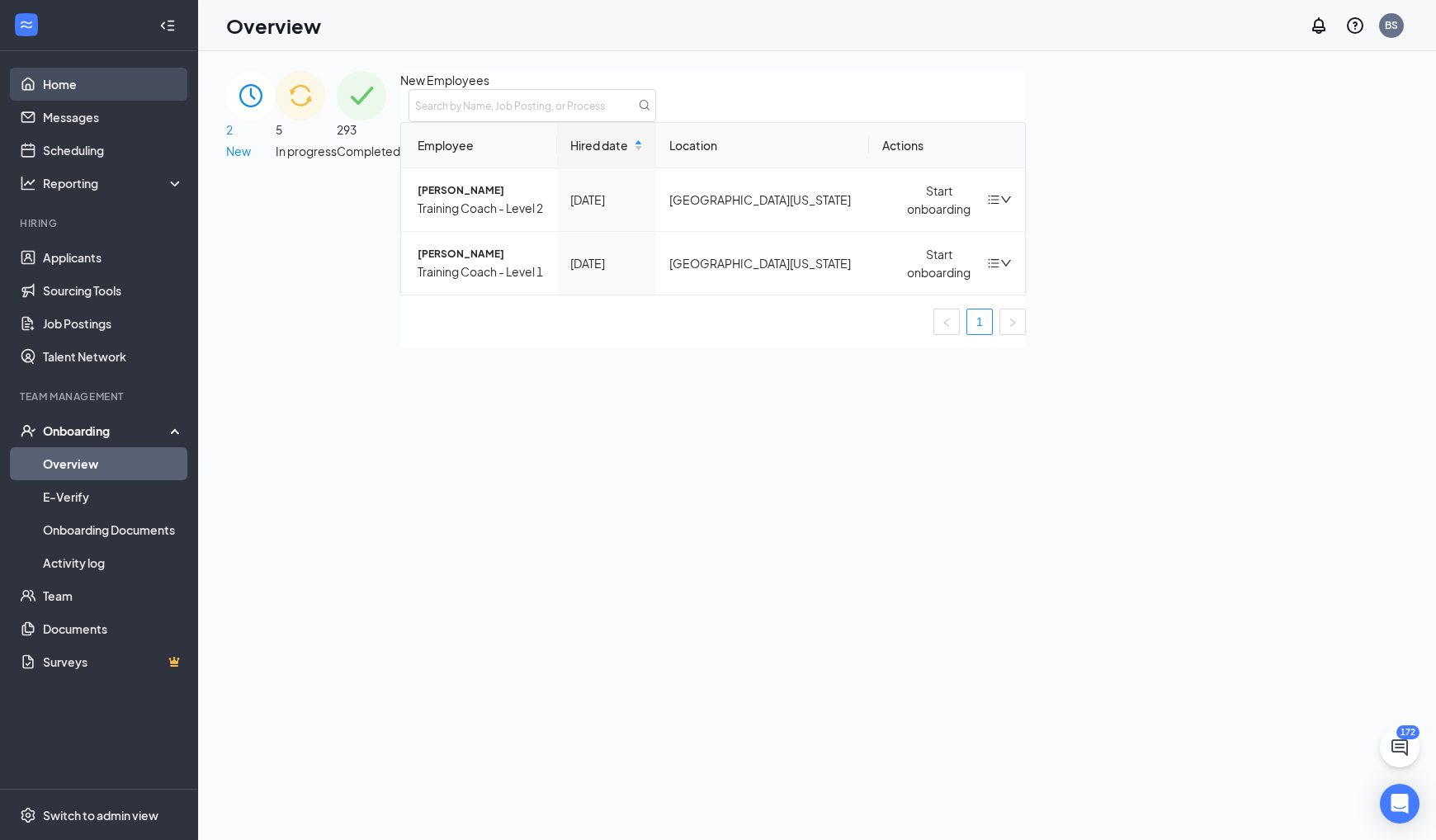
click at [76, 92] on link "Home" at bounding box center [113, 84] width 141 height 33
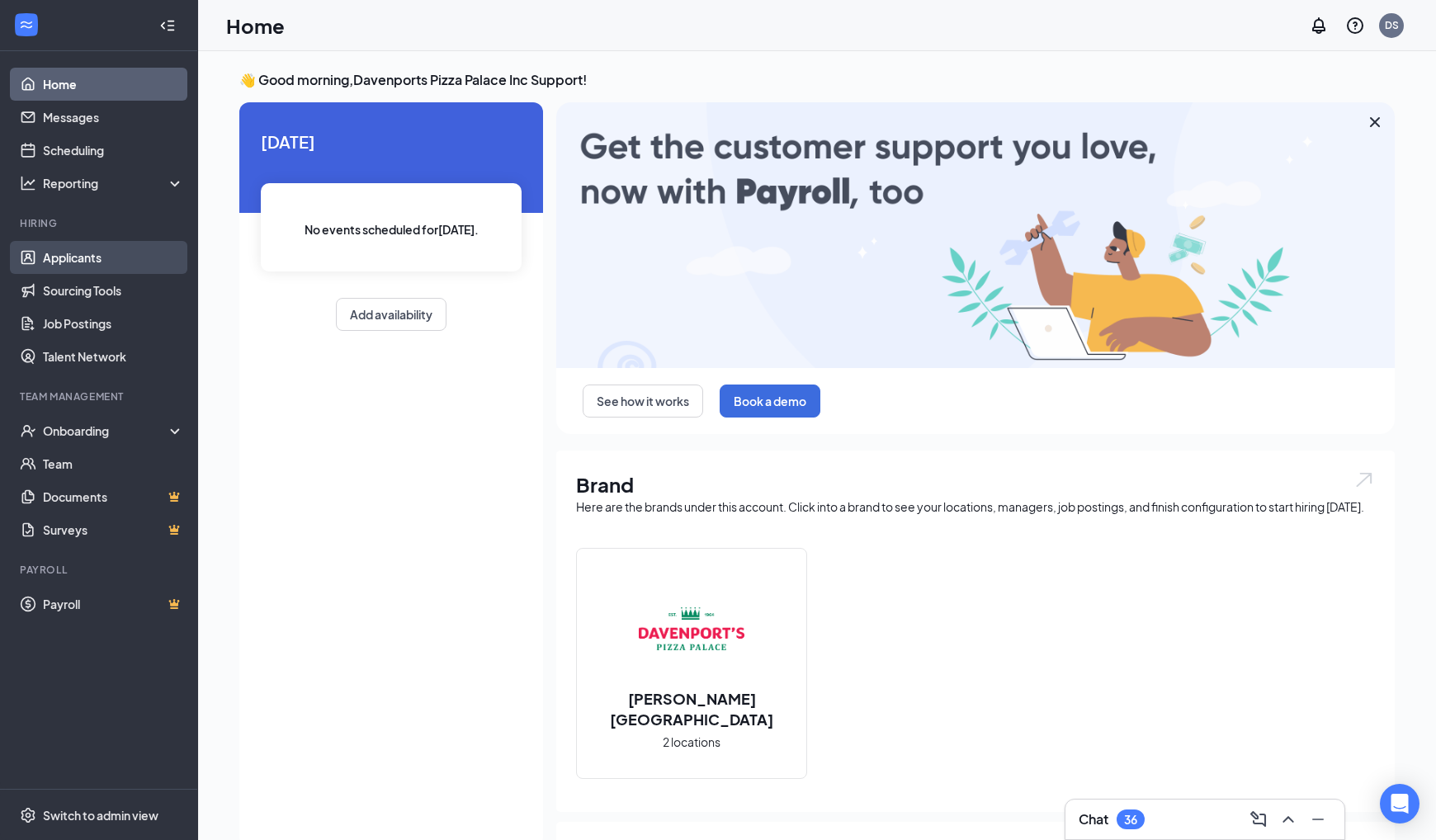
click at [111, 265] on link "Applicants" at bounding box center [113, 257] width 141 height 33
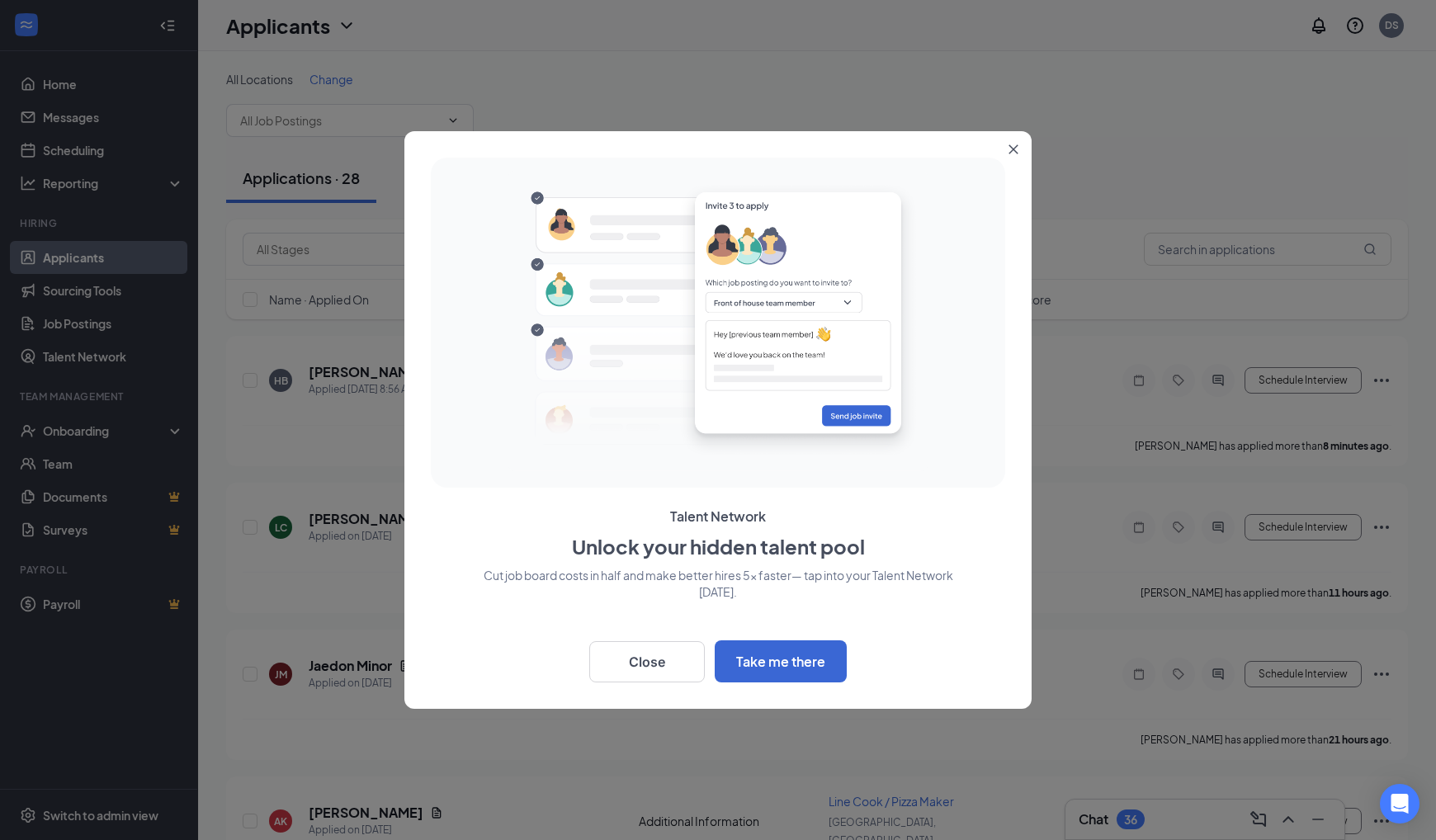
click at [1017, 146] on icon "Close" at bounding box center [1013, 149] width 9 height 9
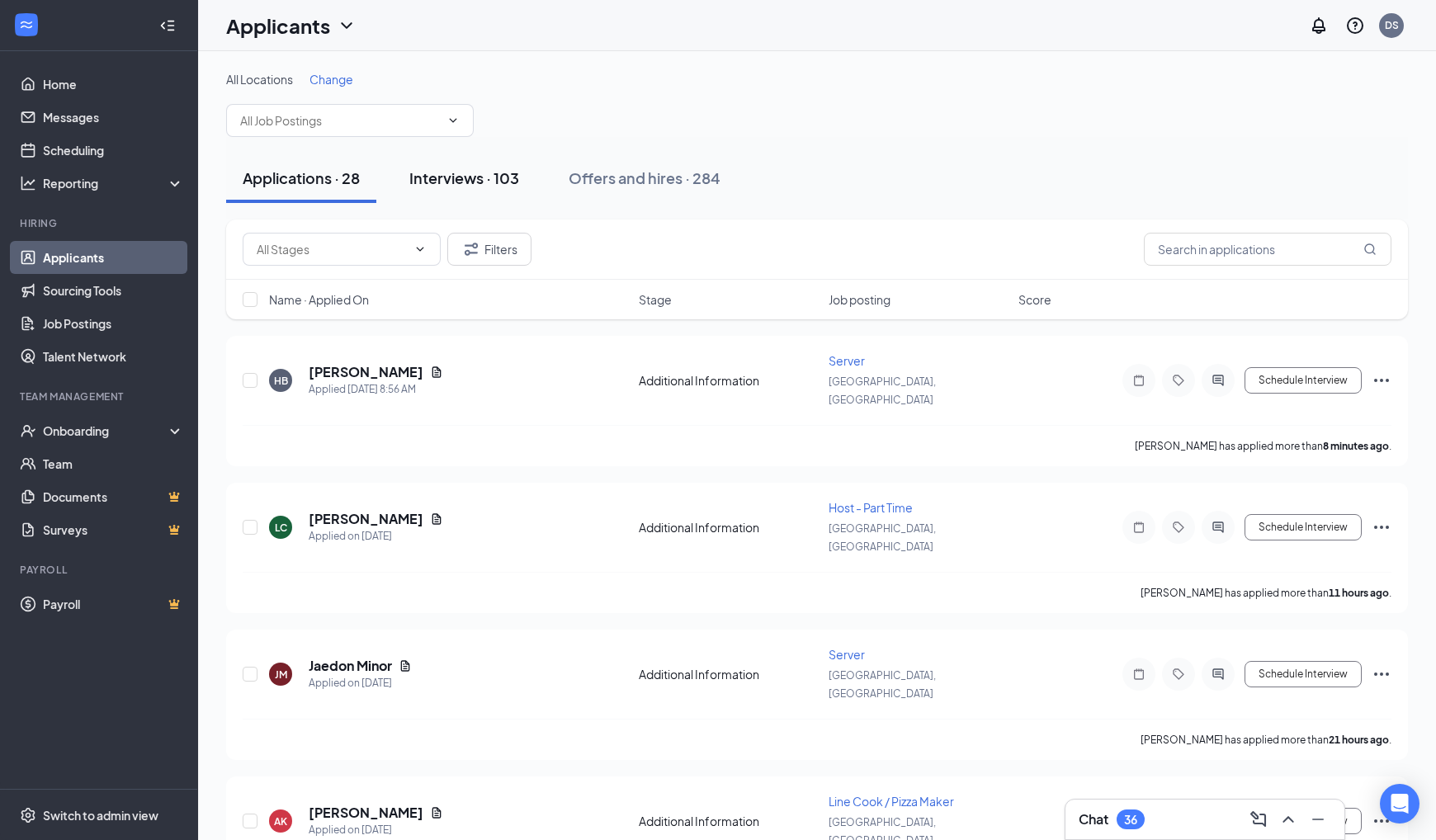
click at [490, 186] on div "Interviews · 103" at bounding box center [464, 177] width 110 height 21
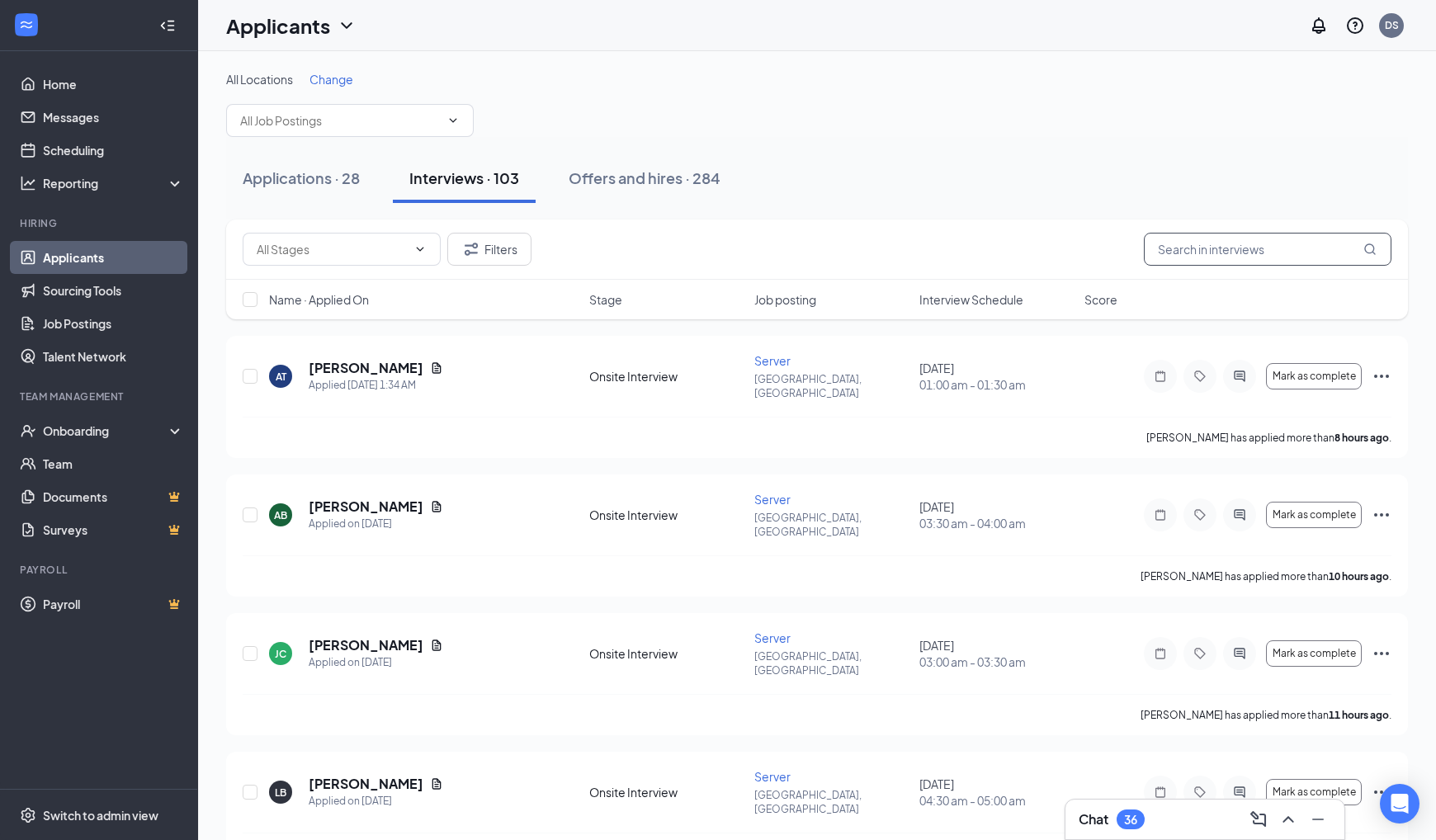
click at [1209, 244] on input "text" at bounding box center [1268, 249] width 248 height 33
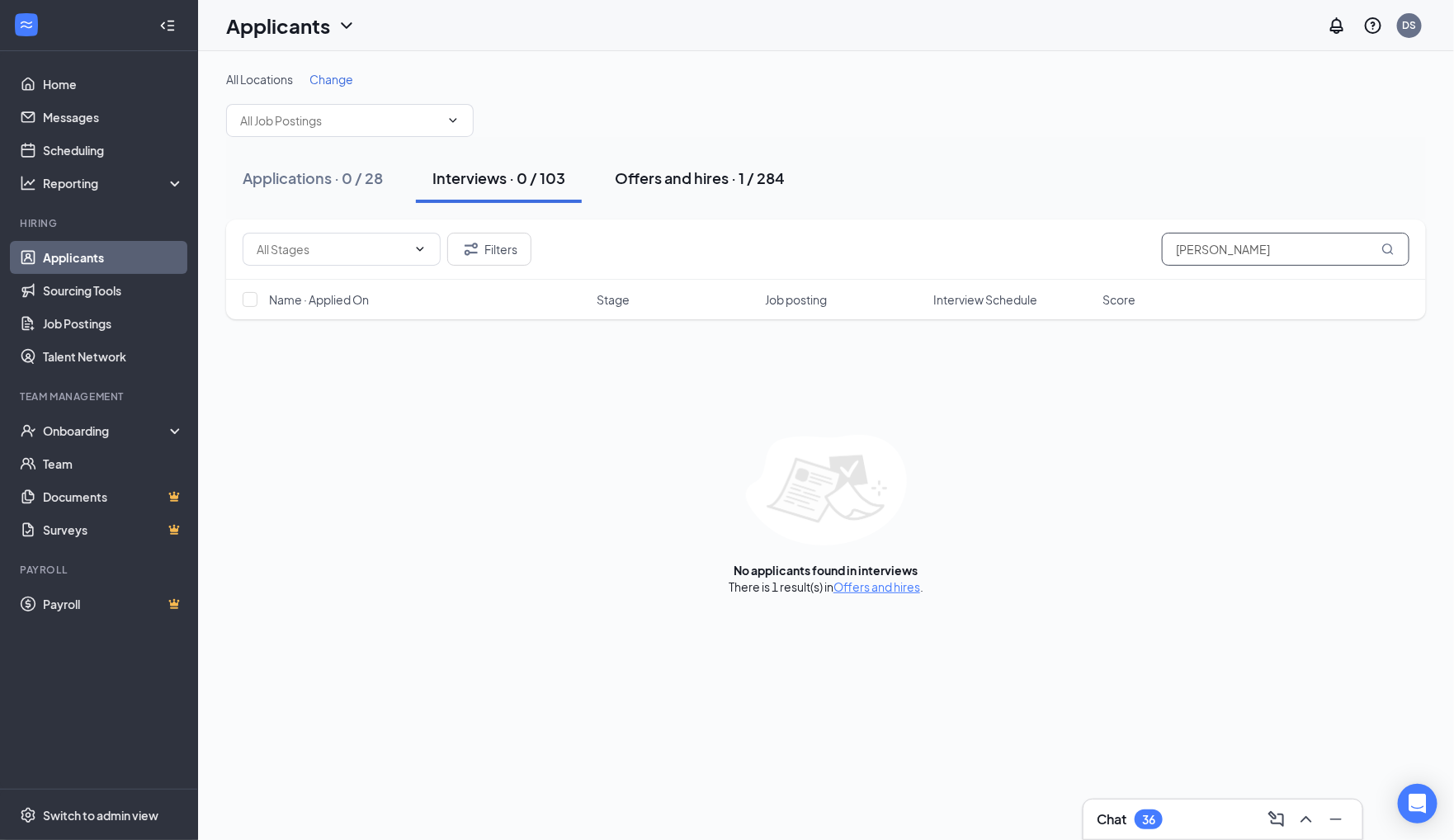
type input "Andrew khay"
click at [627, 181] on div "Offers and hires · 1 / 284" at bounding box center [700, 177] width 170 height 21
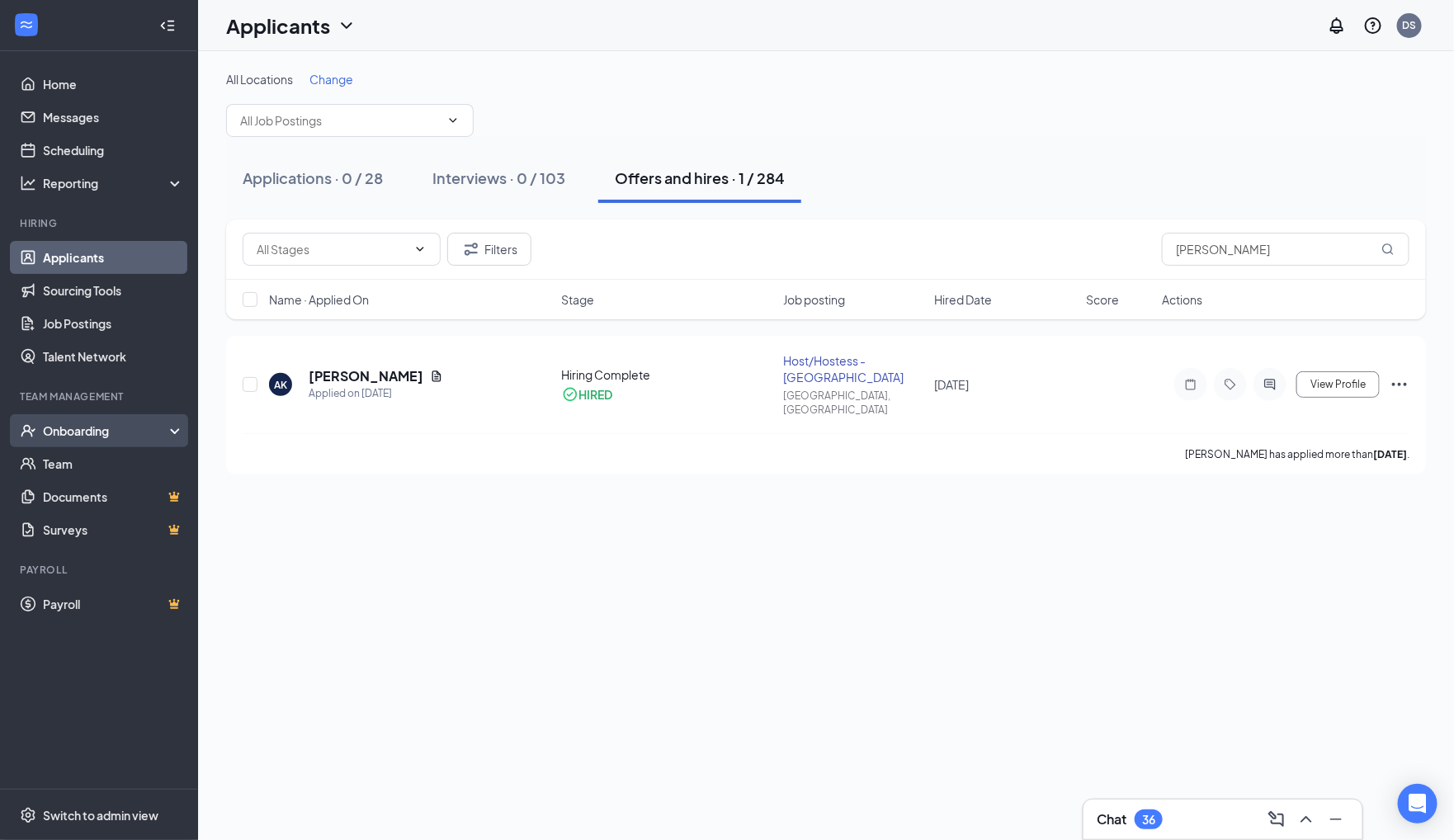
click at [117, 432] on div "Onboarding" at bounding box center [106, 431] width 127 height 17
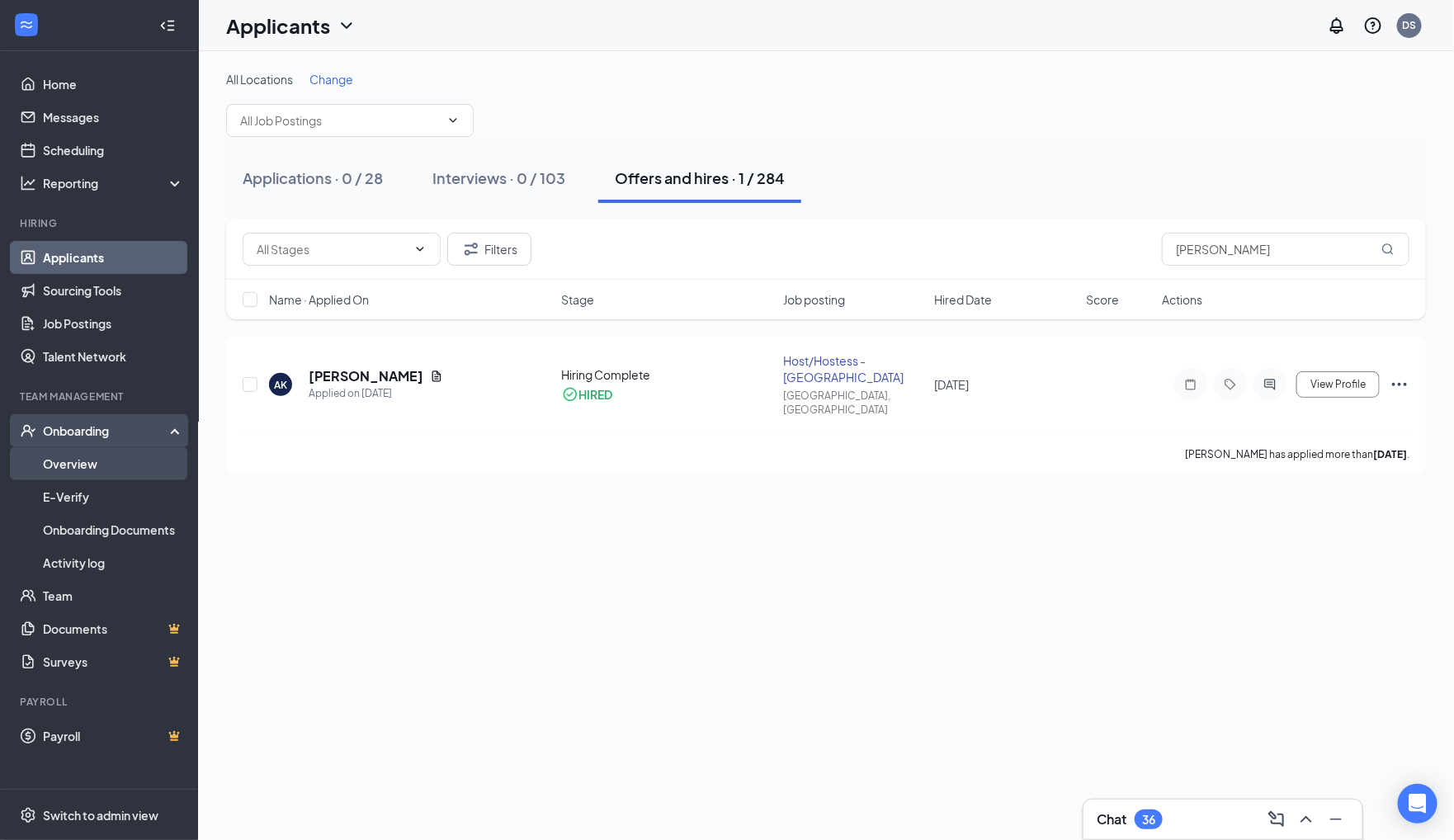
click at [127, 456] on link "Overview" at bounding box center [113, 464] width 141 height 33
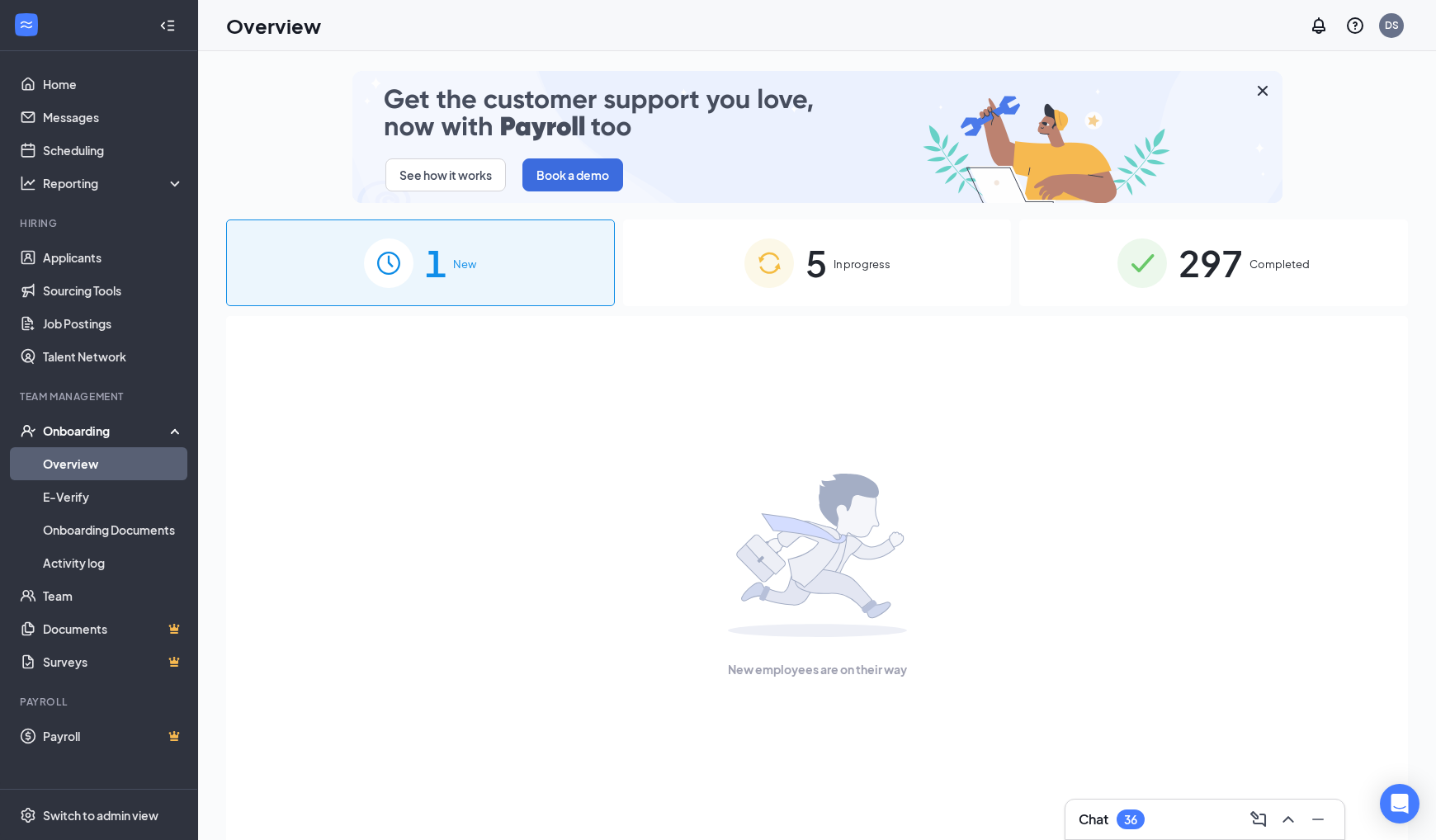
click at [890, 276] on div "5 In progress" at bounding box center [817, 262] width 389 height 87
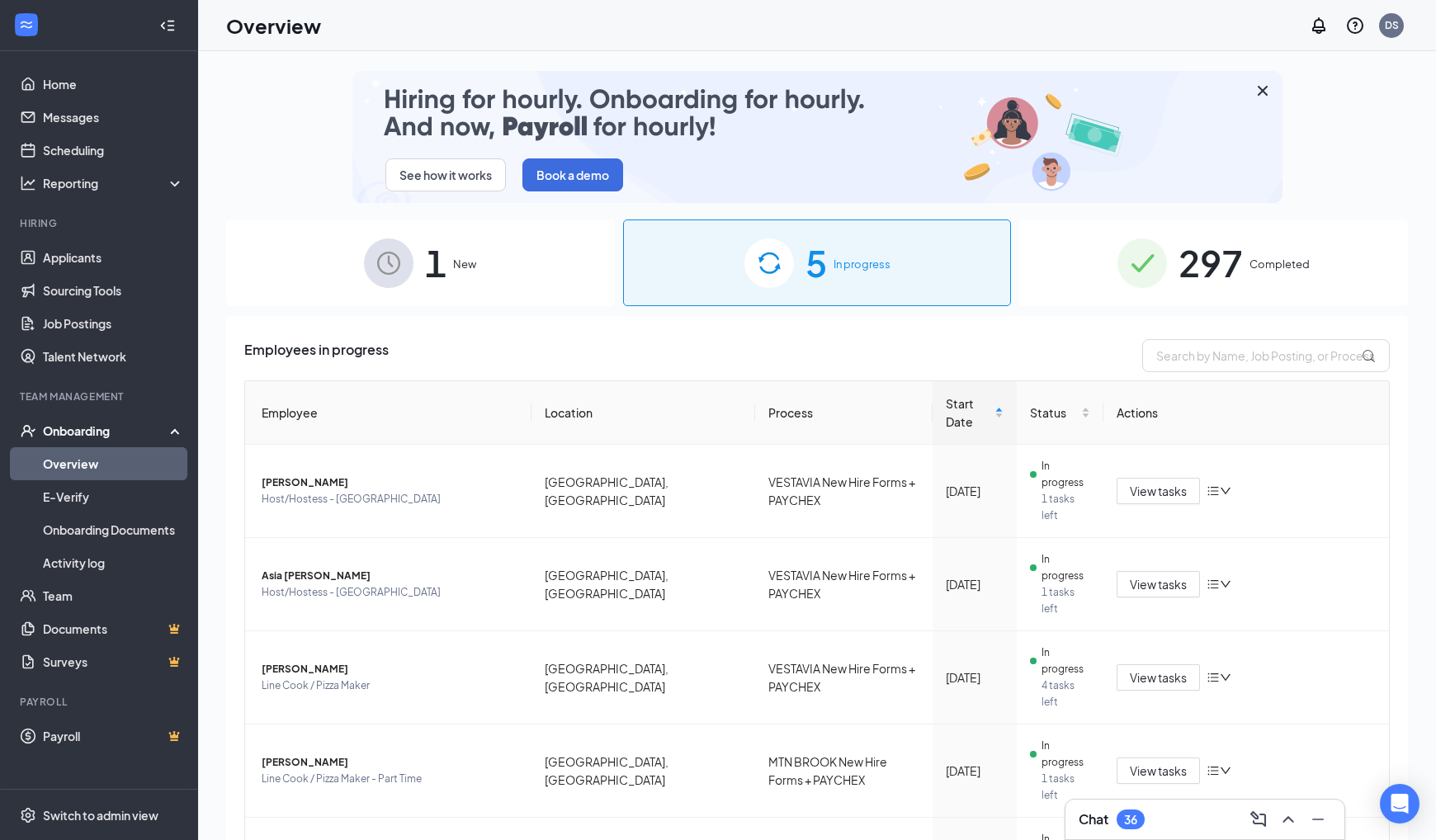
click at [1298, 267] on span "Completed" at bounding box center [1279, 264] width 60 height 17
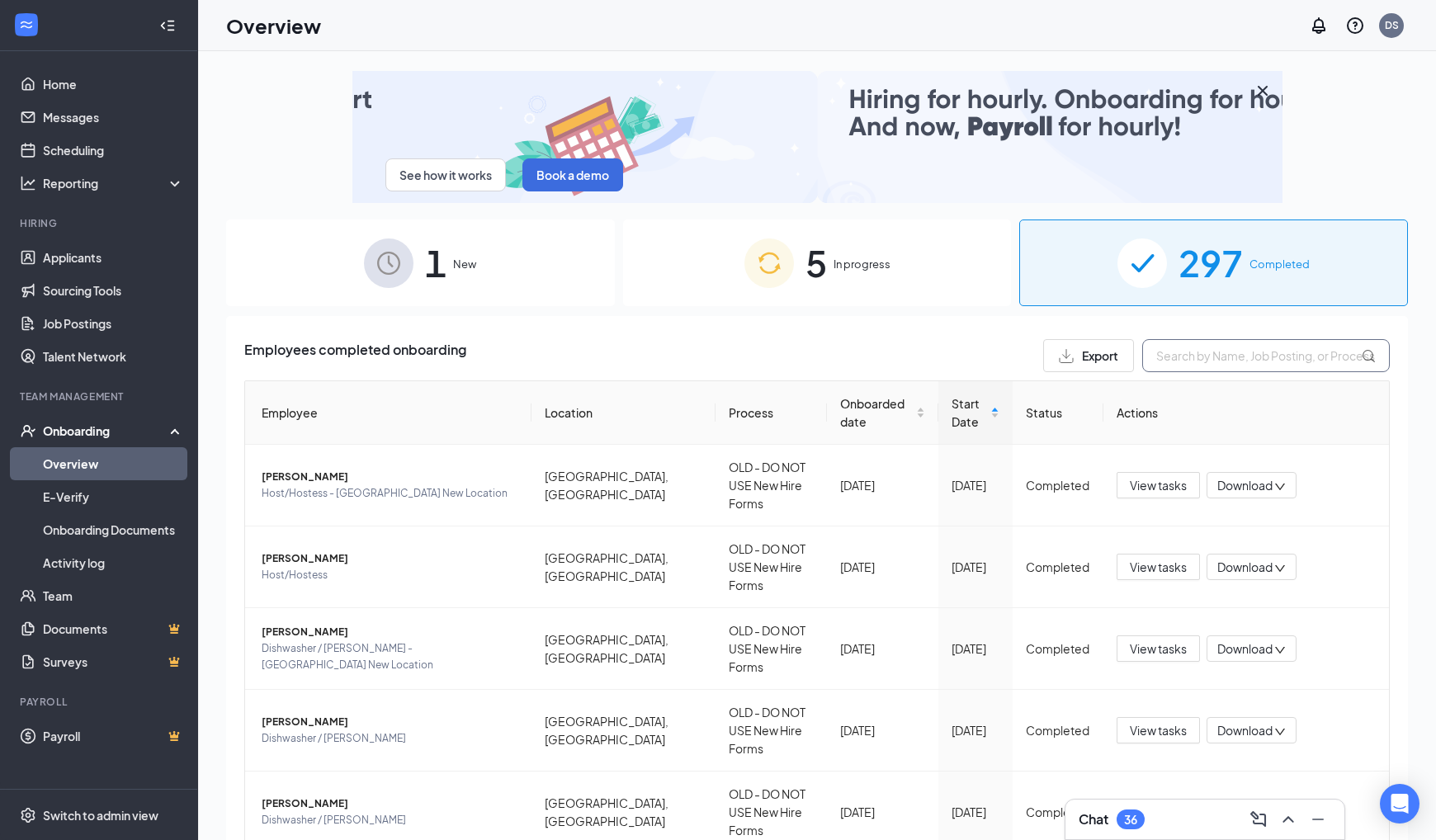
click at [1243, 353] on input "text" at bounding box center [1266, 356] width 248 height 33
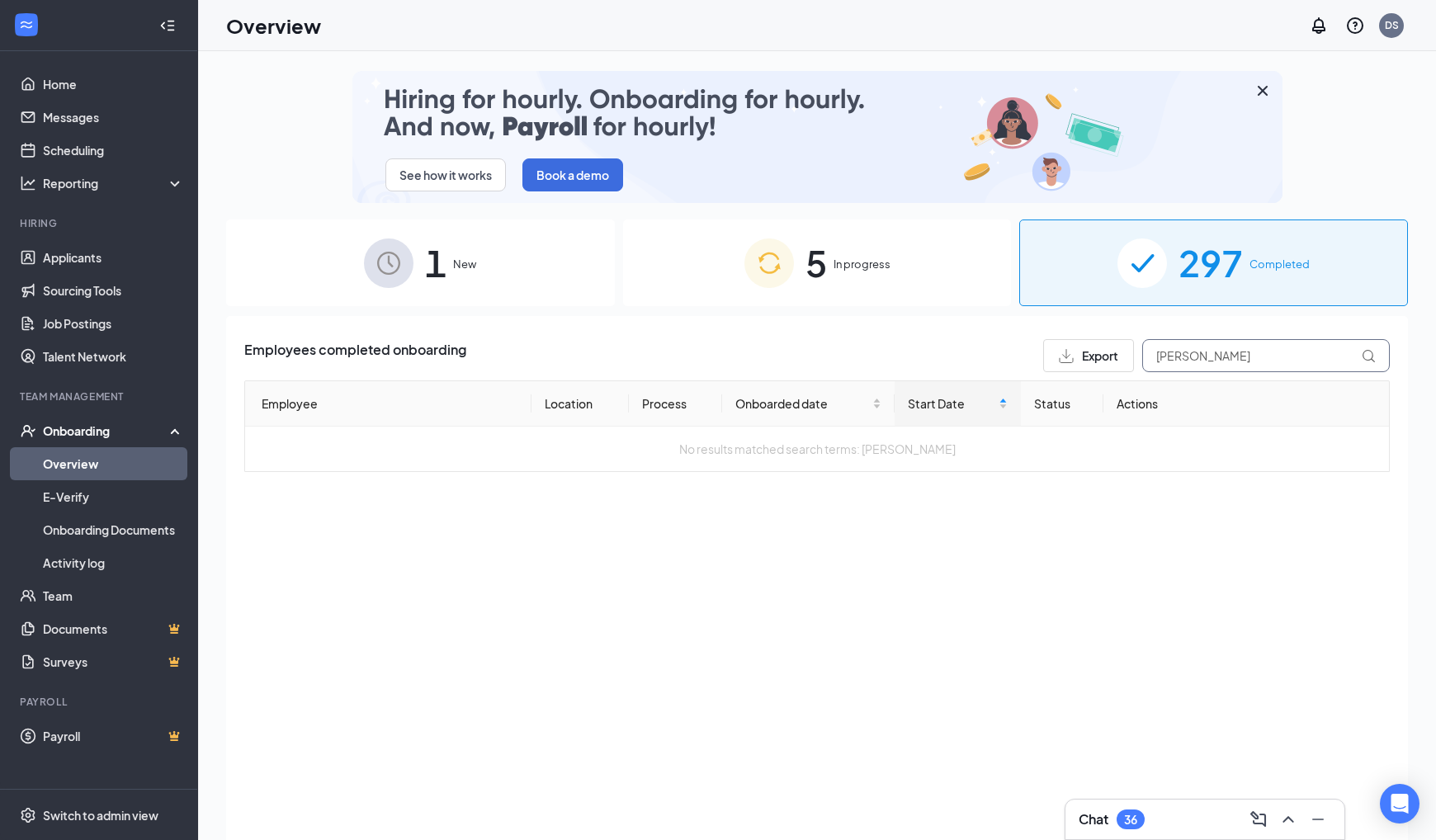
type input "Andrew Khay"
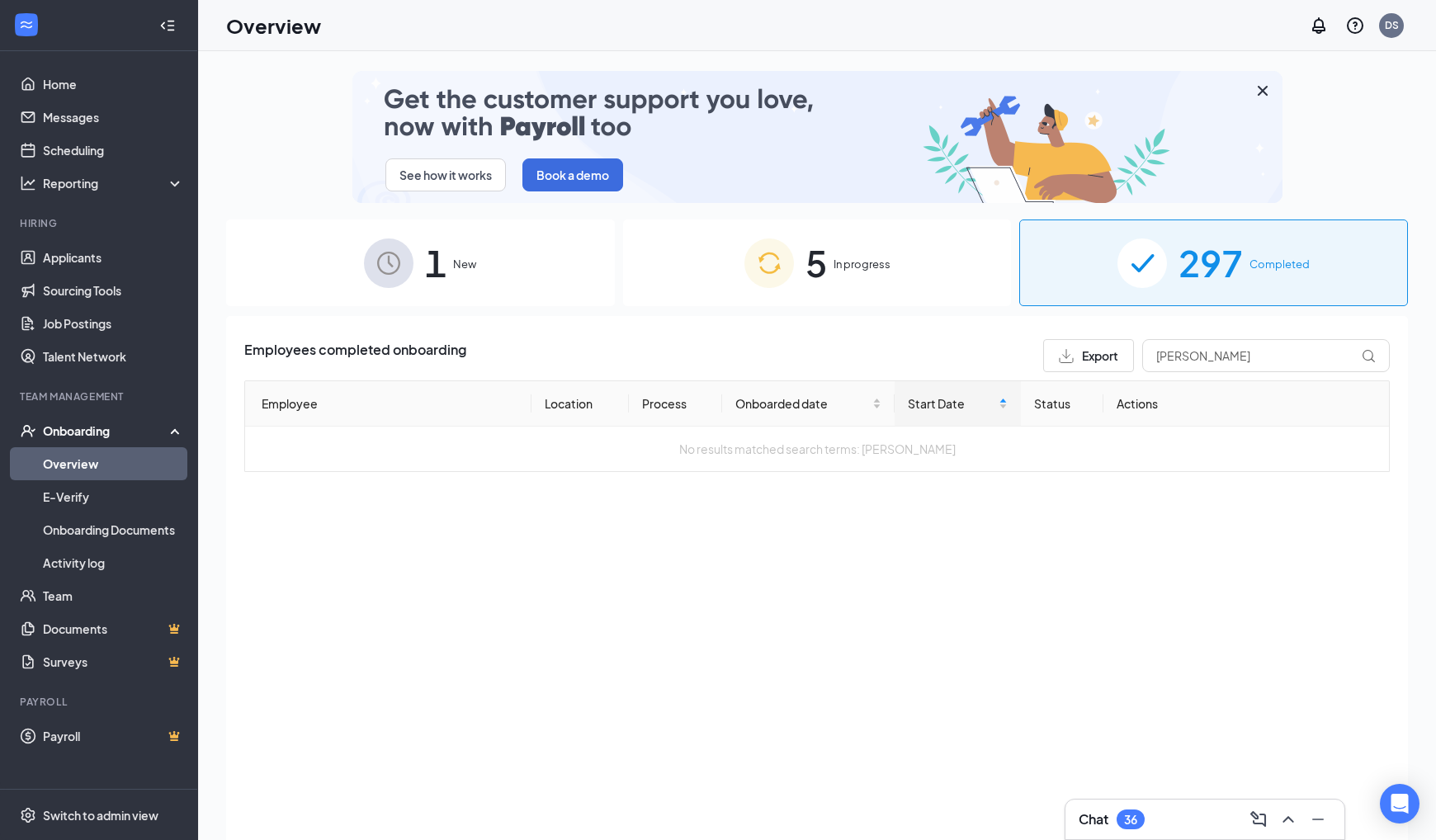
click at [856, 263] on span "In progress" at bounding box center [862, 264] width 57 height 17
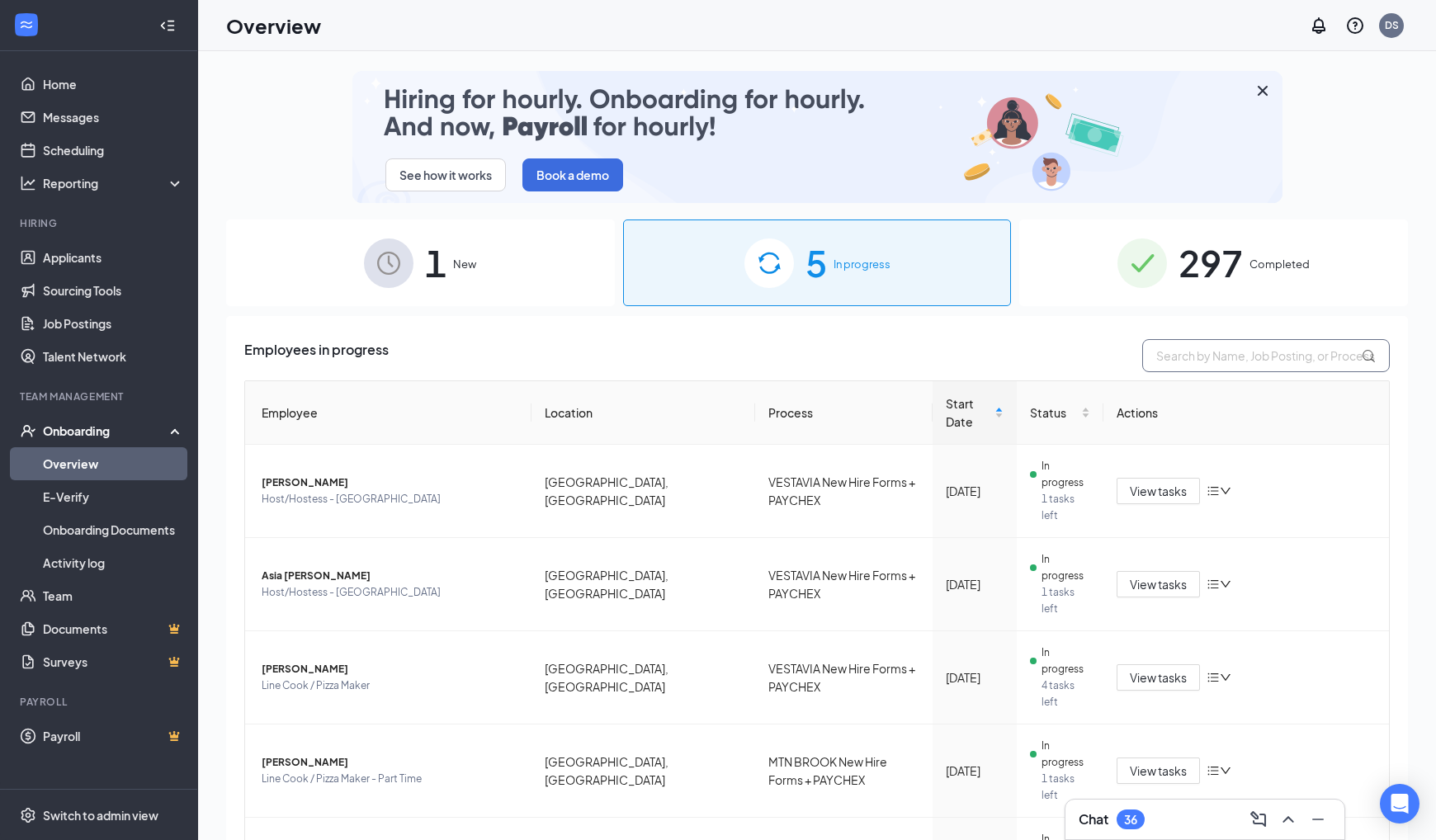
click at [1207, 358] on input "text" at bounding box center [1266, 356] width 248 height 33
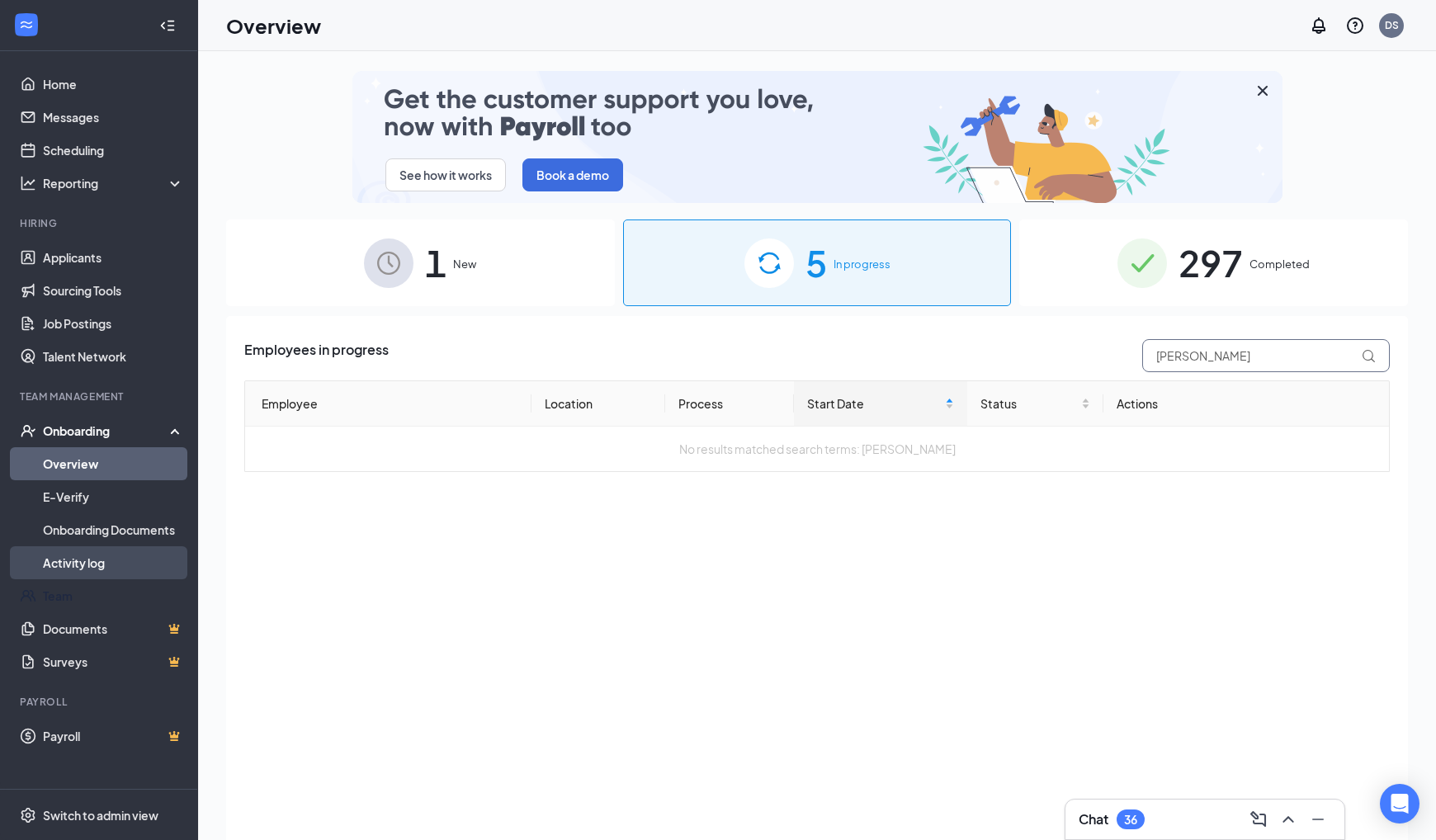
type input "Andrew"
click at [99, 565] on link "Activity log" at bounding box center [113, 563] width 141 height 33
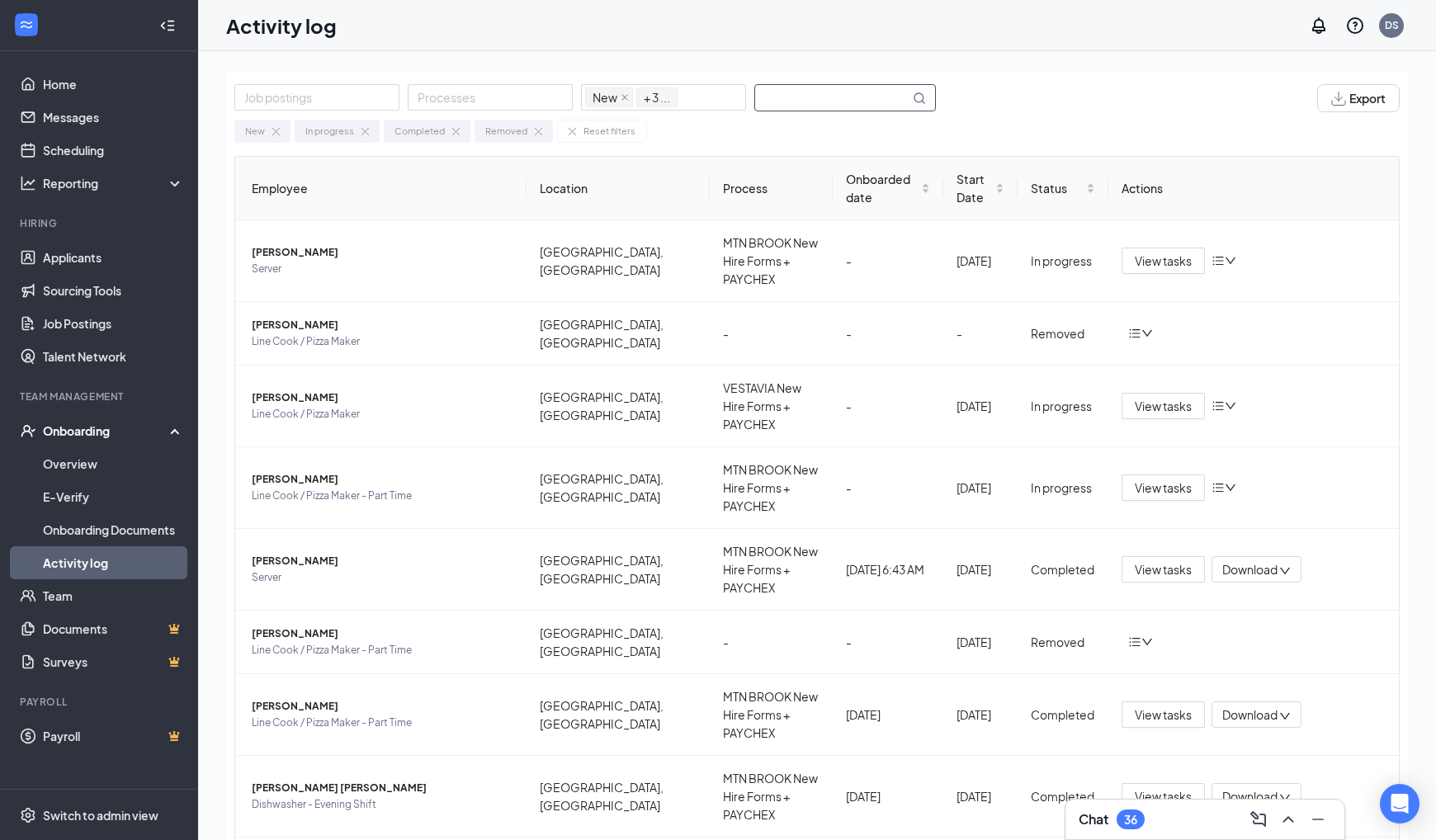
click at [845, 87] on input "text" at bounding box center [832, 97] width 154 height 26
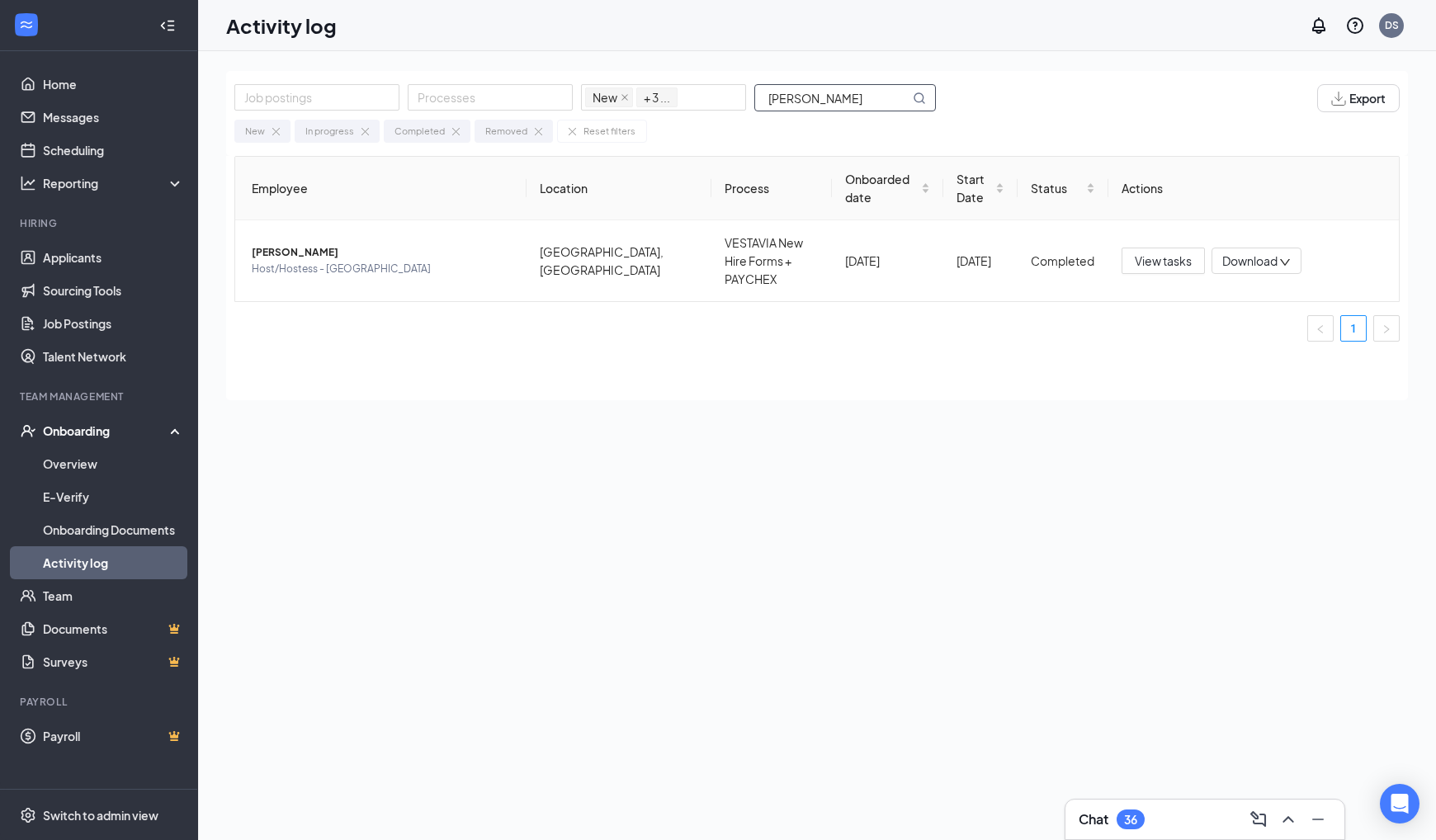
type input "Andrew"
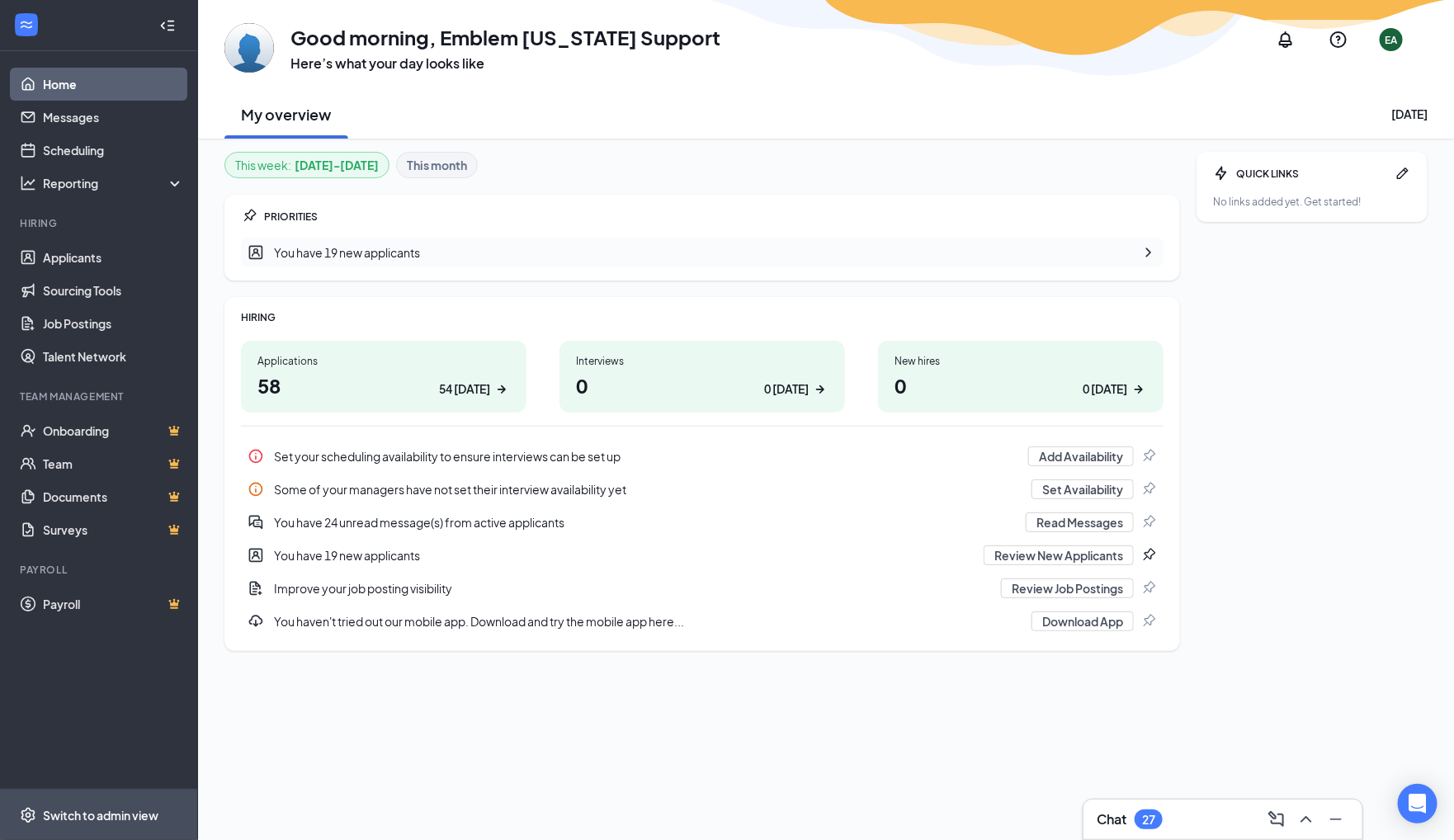
click at [121, 828] on span "Switch to admin view" at bounding box center [113, 814] width 141 height 50
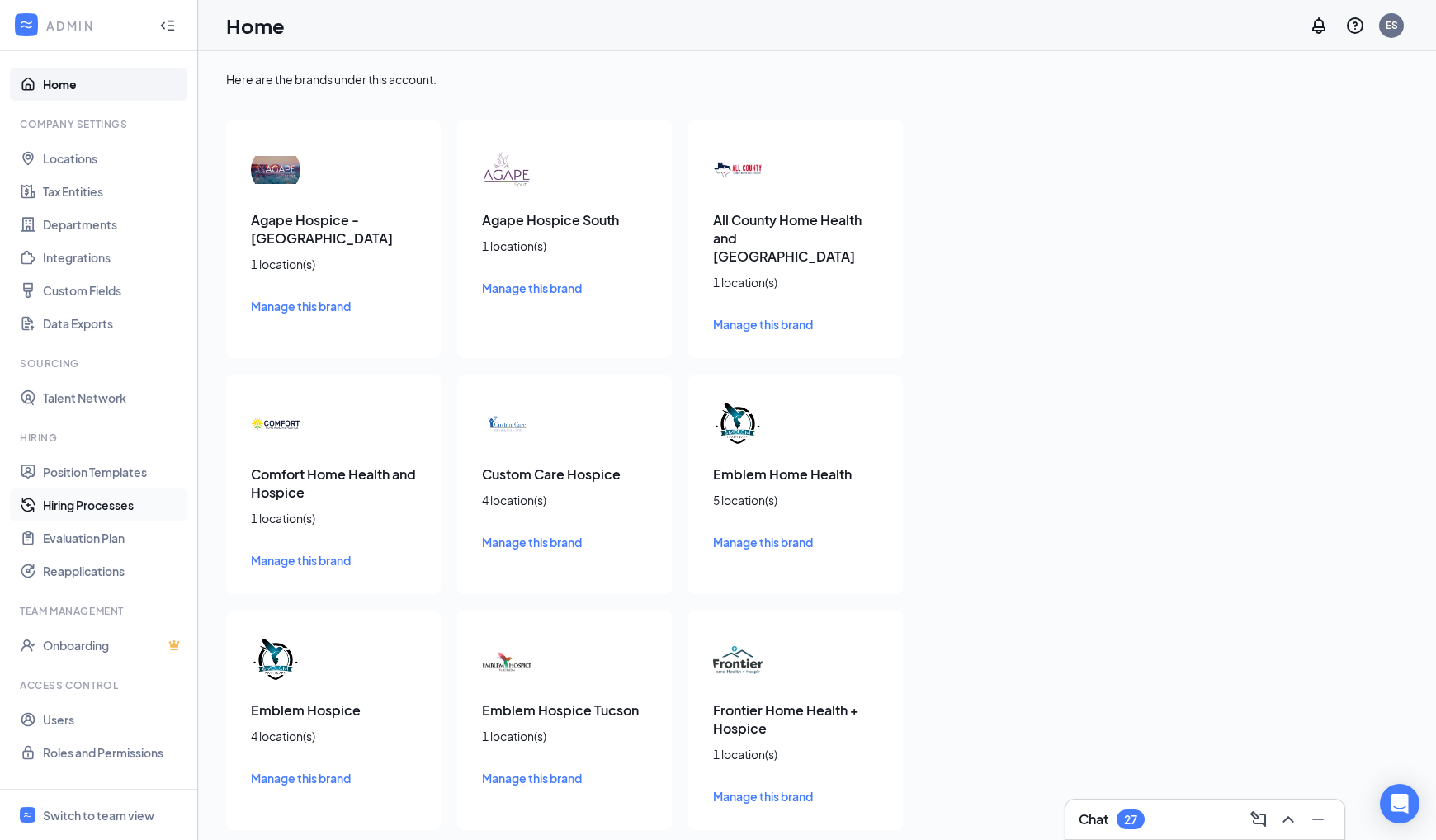
click at [94, 504] on link "Hiring Processes" at bounding box center [113, 505] width 141 height 33
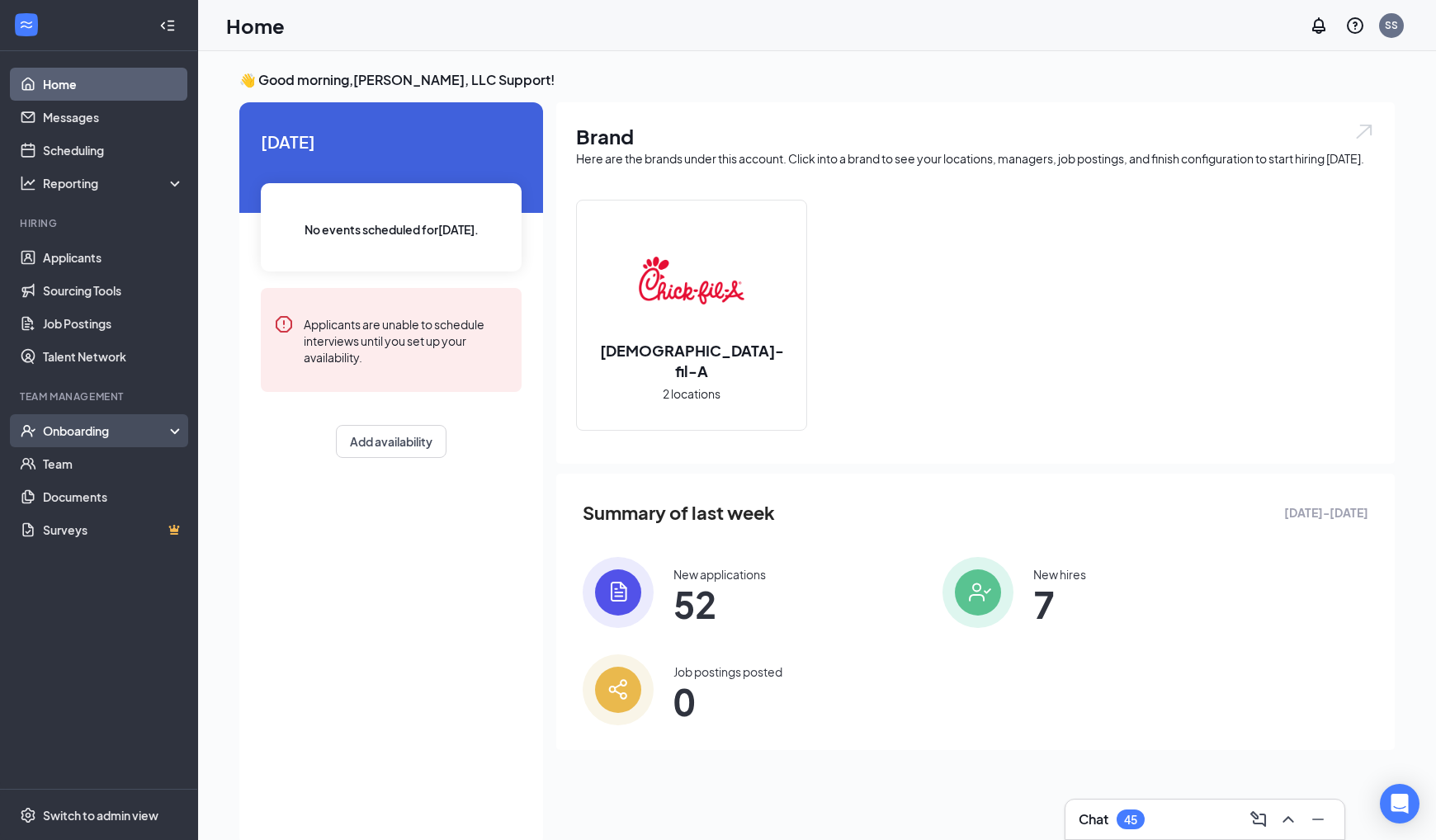
click at [104, 433] on div "Onboarding" at bounding box center [106, 431] width 127 height 17
click at [137, 458] on link "Overview" at bounding box center [113, 464] width 141 height 33
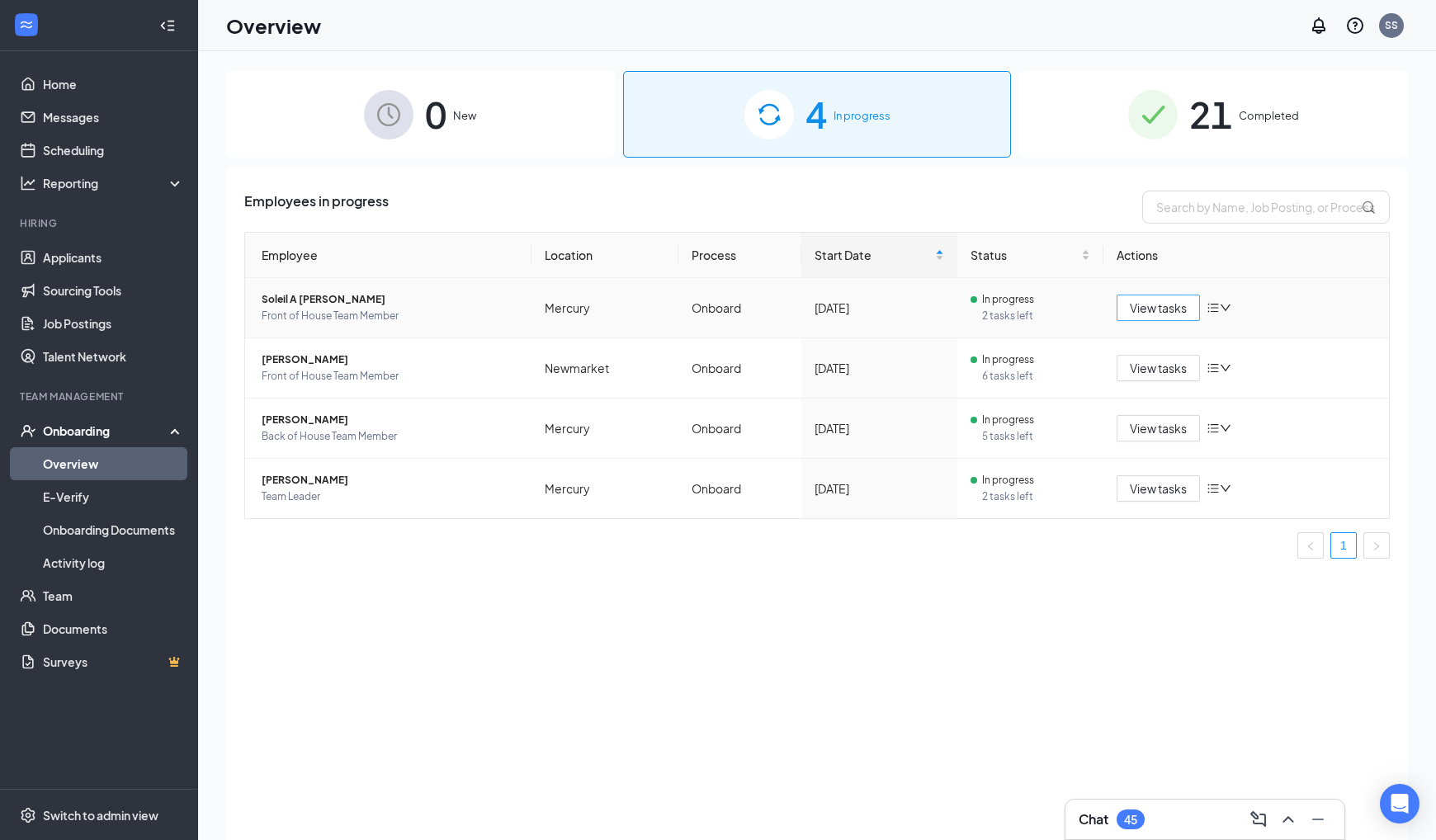
click at [1153, 314] on span "View tasks" at bounding box center [1158, 308] width 57 height 18
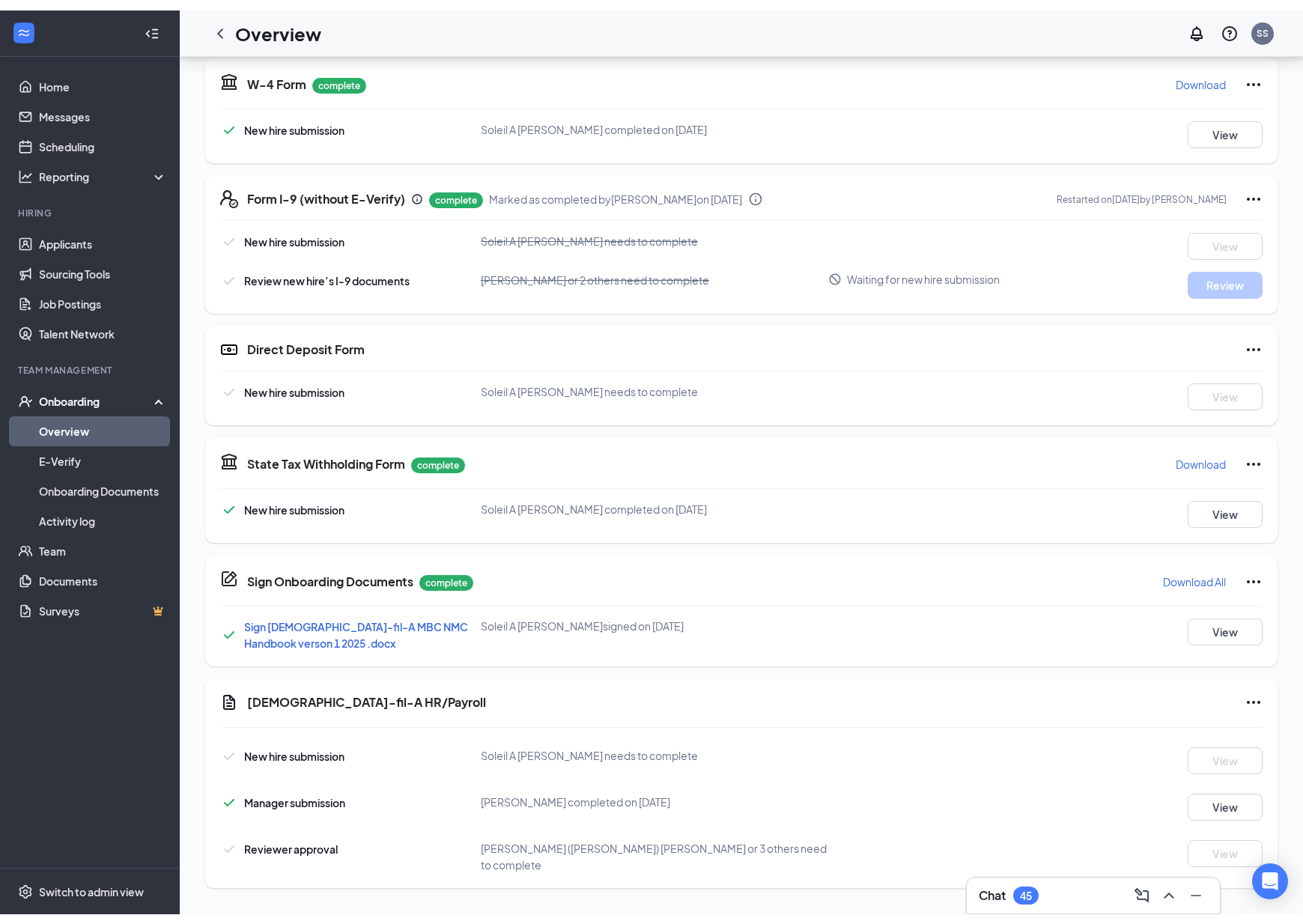
scroll to position [323, 0]
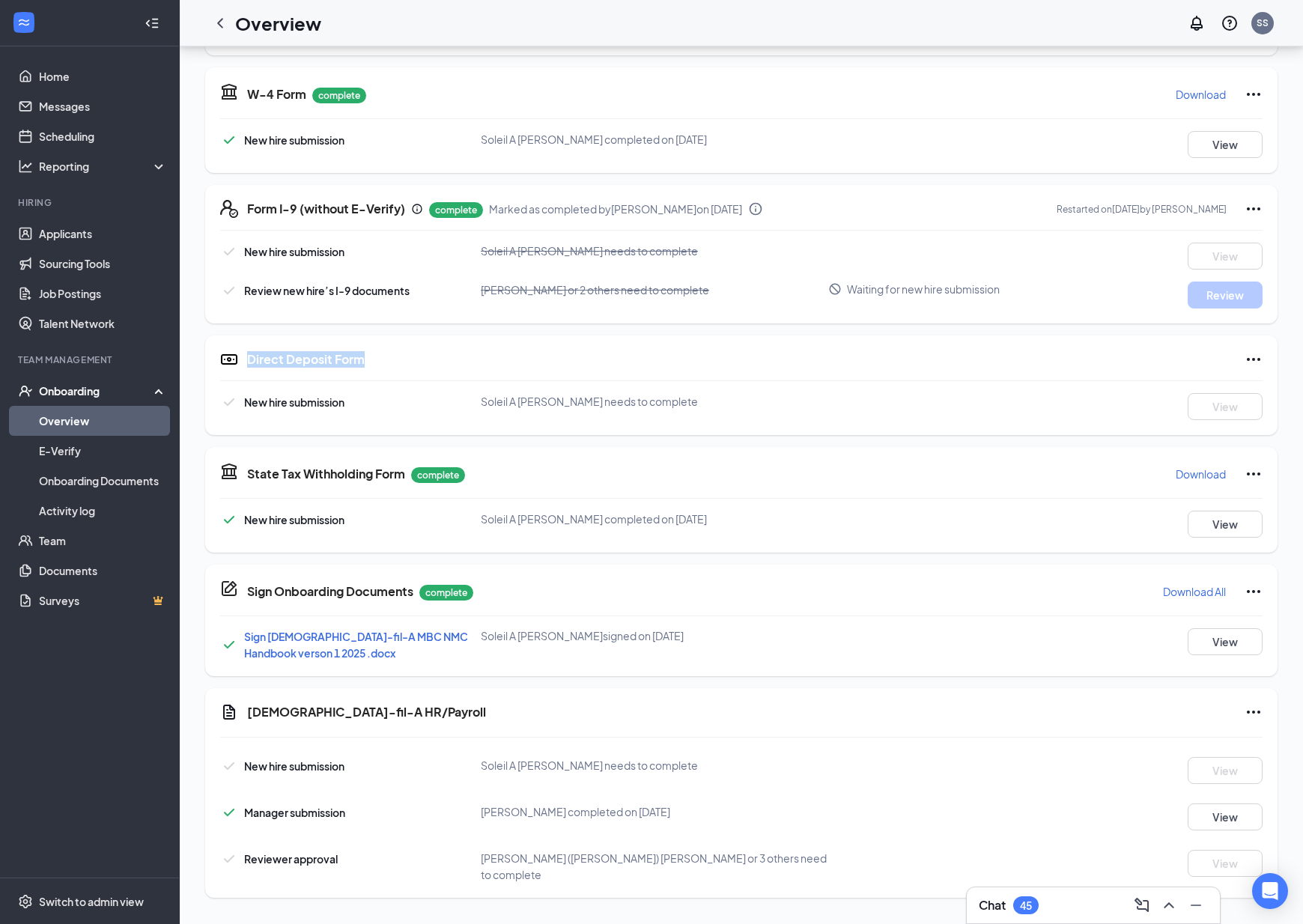
drag, startPoint x: 248, startPoint y: 358, endPoint x: 396, endPoint y: 383, distance: 150.1
click at [396, 383] on div "Direct Deposit Form New hire submission Soleil A [PERSON_NAME] needs to complet…" at bounding box center [741, 385] width 1072 height 100
copy div "Direct Deposit Form"
drag, startPoint x: 367, startPoint y: 715, endPoint x: 249, endPoint y: 715, distance: 118.0
click at [249, 715] on div "[DEMOGRAPHIC_DATA]-fil-A HR/Payroll" at bounding box center [755, 712] width 1015 height 18
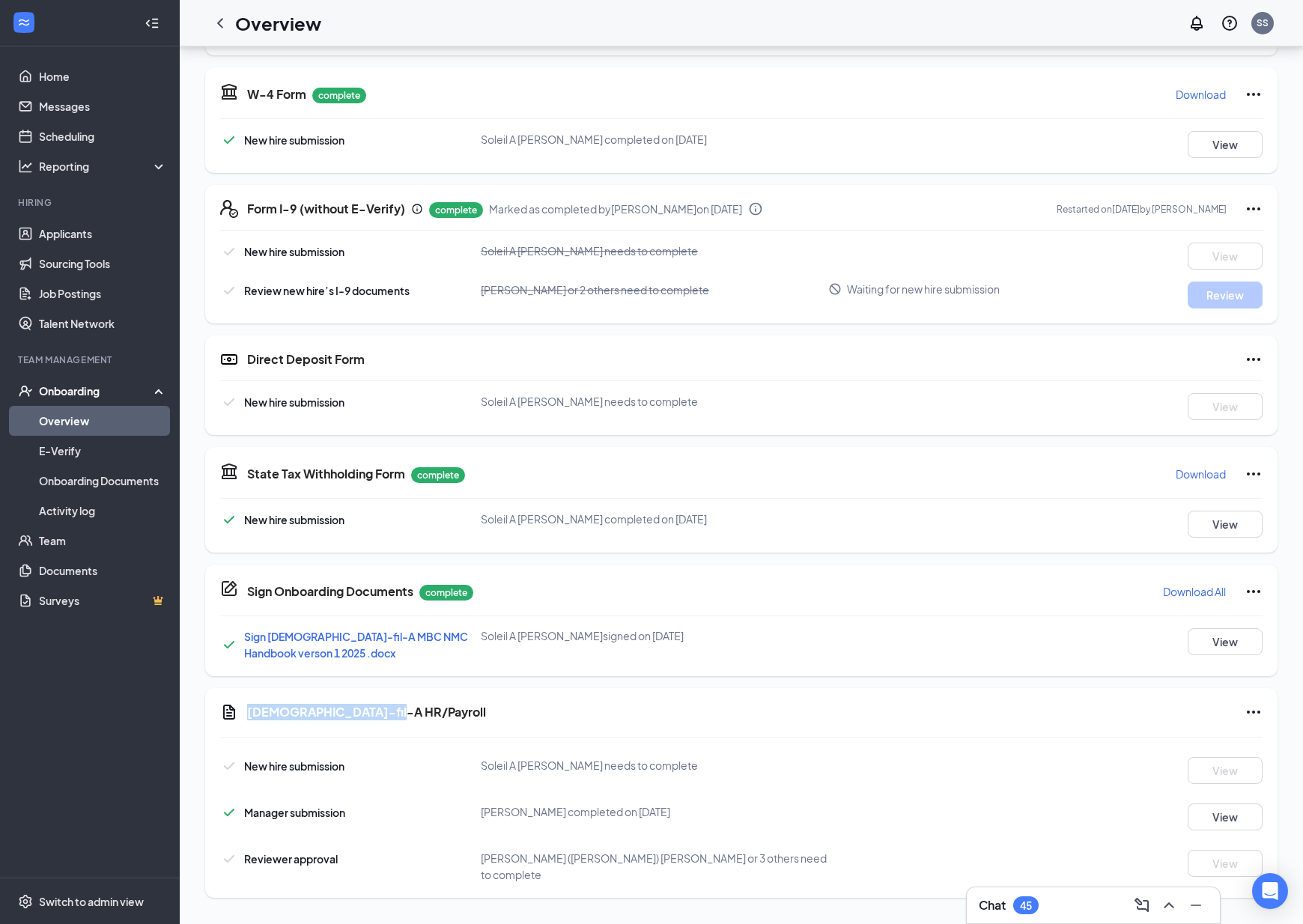
copy h5 "[DEMOGRAPHIC_DATA]-fil-A HR/Payroll"
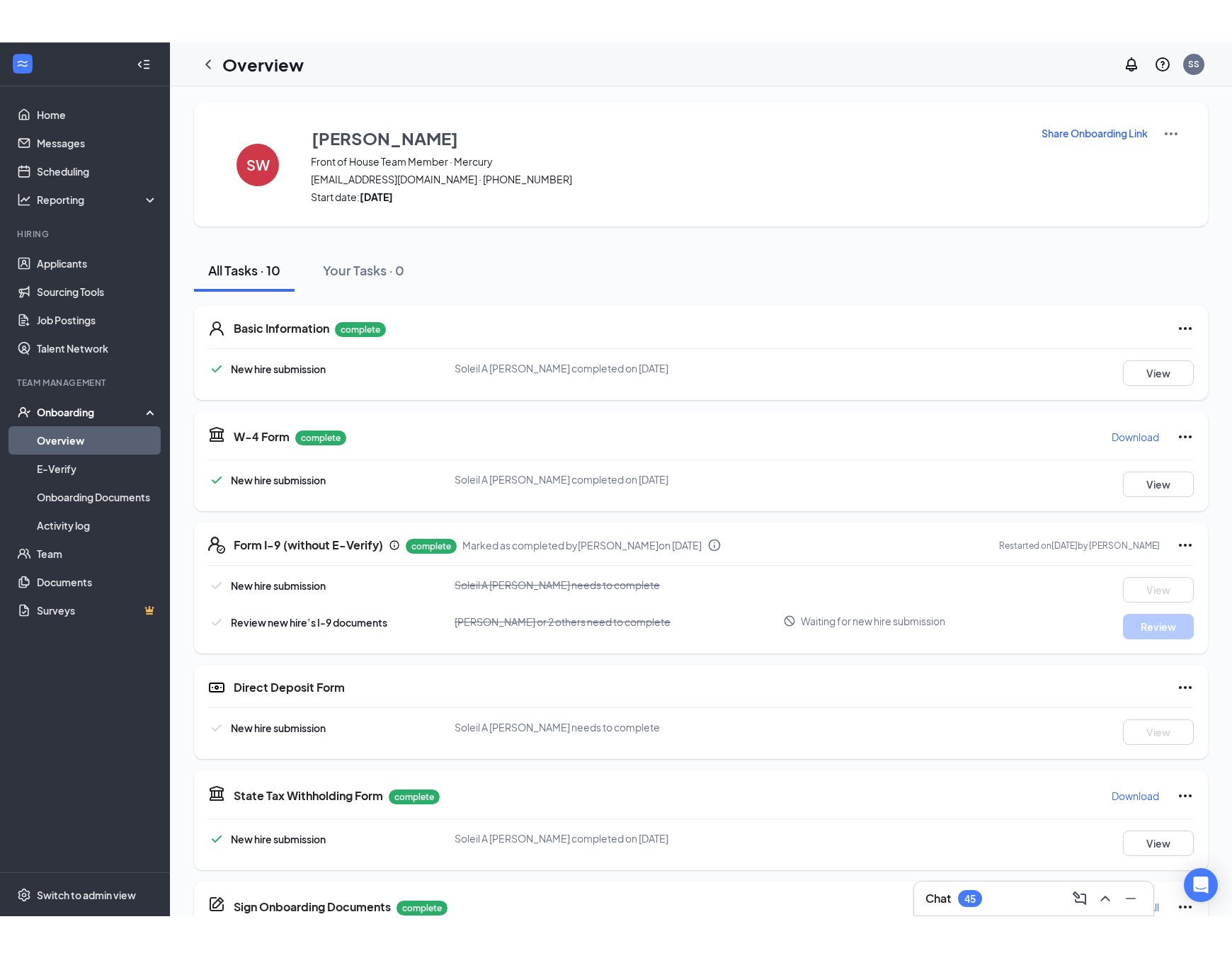
scroll to position [0, 0]
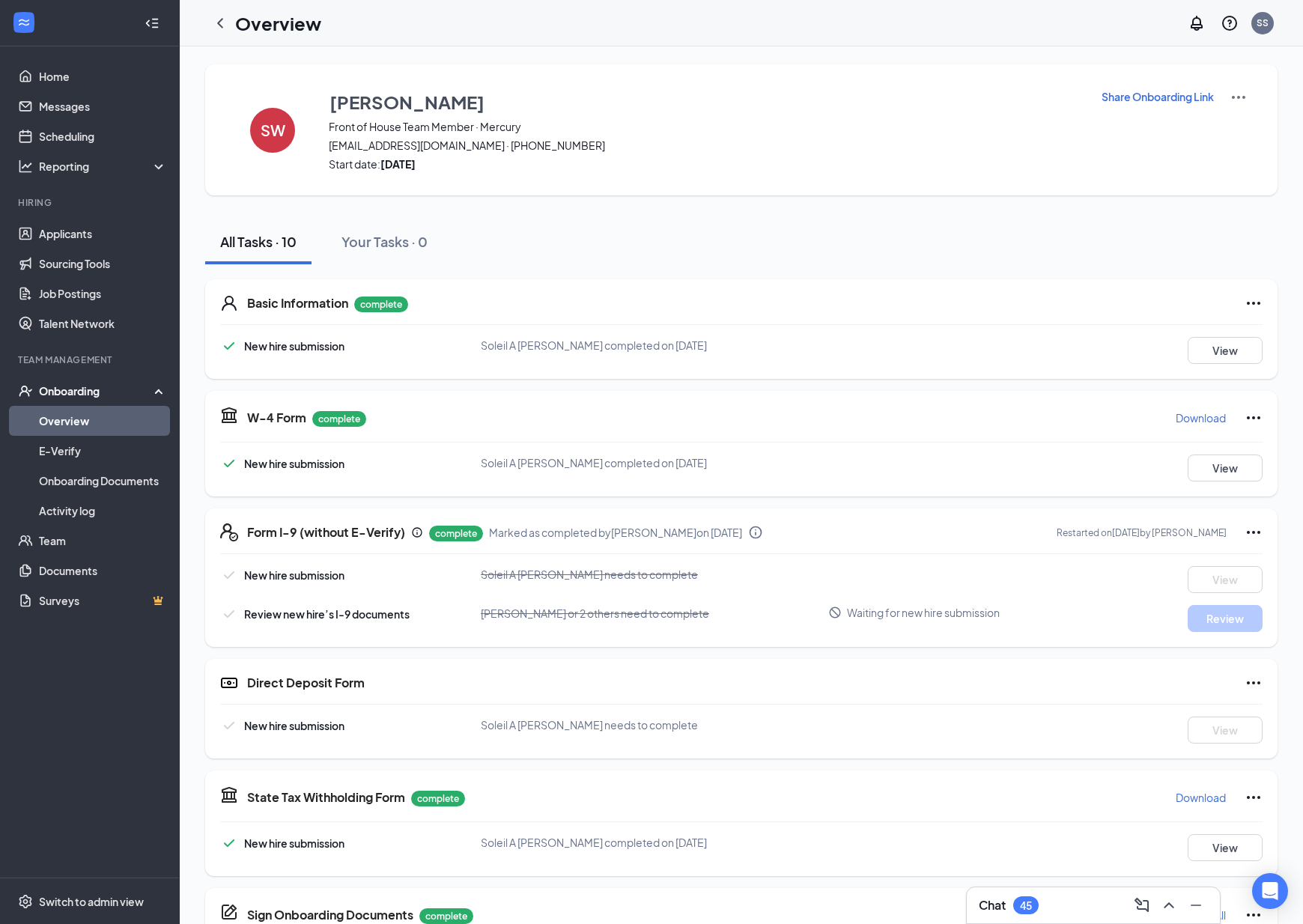
click at [1169, 102] on p "Share Onboarding Link" at bounding box center [1158, 97] width 112 height 15
type textarea "Hi Soleil, This is a gentle reminder to complete your onboarding before your fi…"
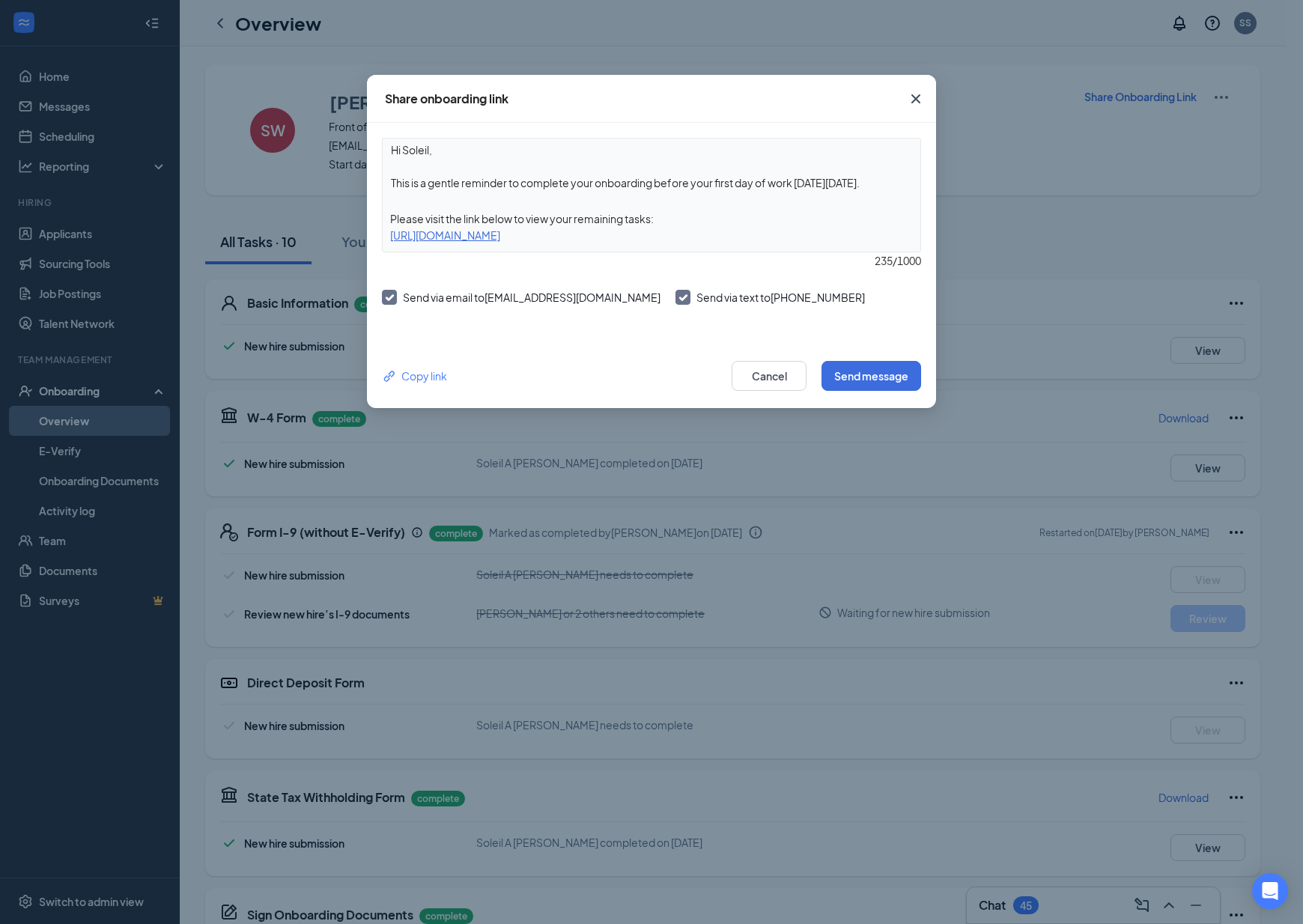
drag, startPoint x: 774, startPoint y: 238, endPoint x: 366, endPoint y: 234, distance: 408.0
click at [367, 234] on div "Hi Soleil, This is a gentle reminder to complete your onboarding before your fi…" at bounding box center [652, 233] width 569 height 221
copy div "[URL][DOMAIN_NAME]"
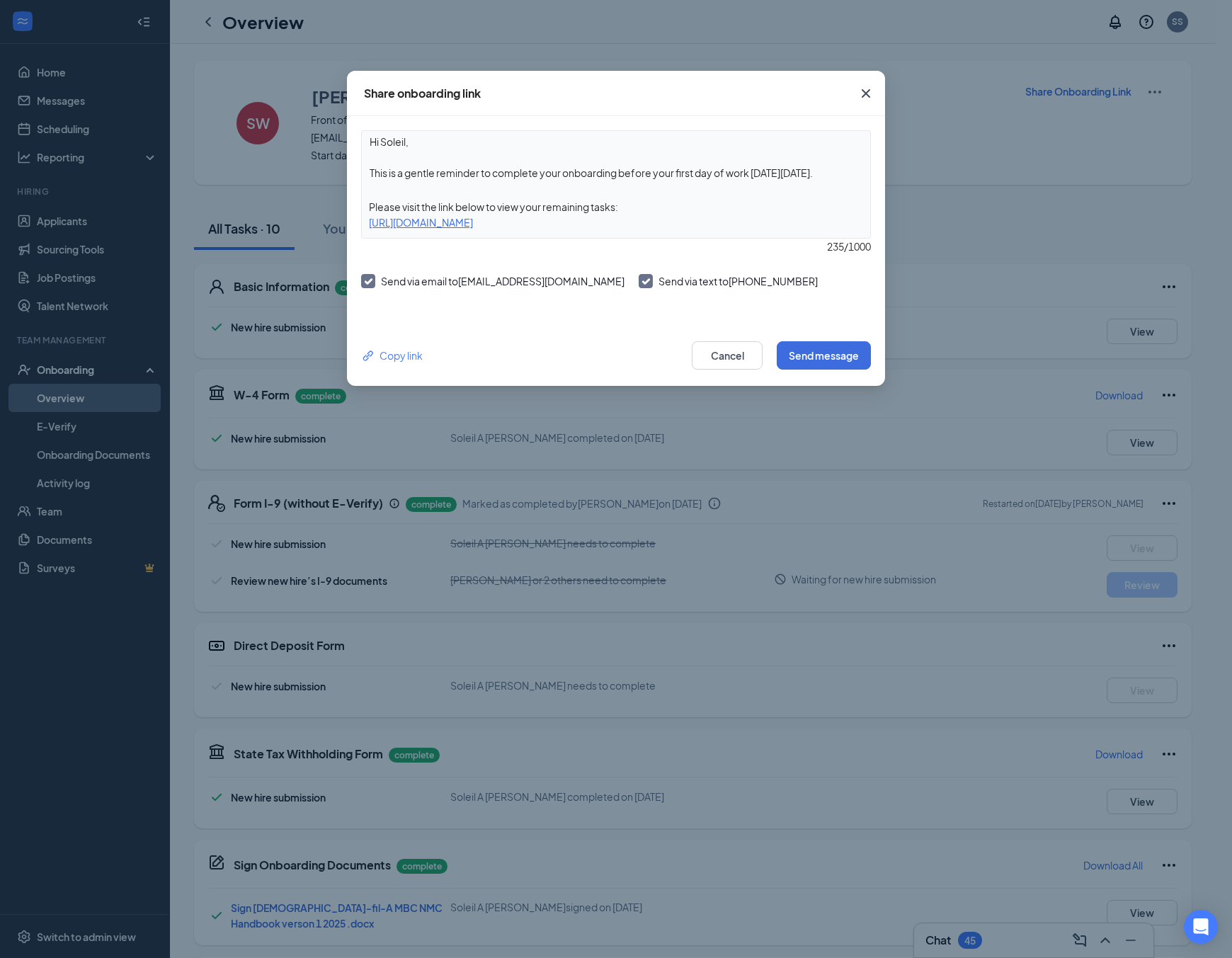
drag, startPoint x: 868, startPoint y: 93, endPoint x: 857, endPoint y: 93, distance: 11.0
click at [867, 93] on icon "Cross" at bounding box center [866, 93] width 17 height 17
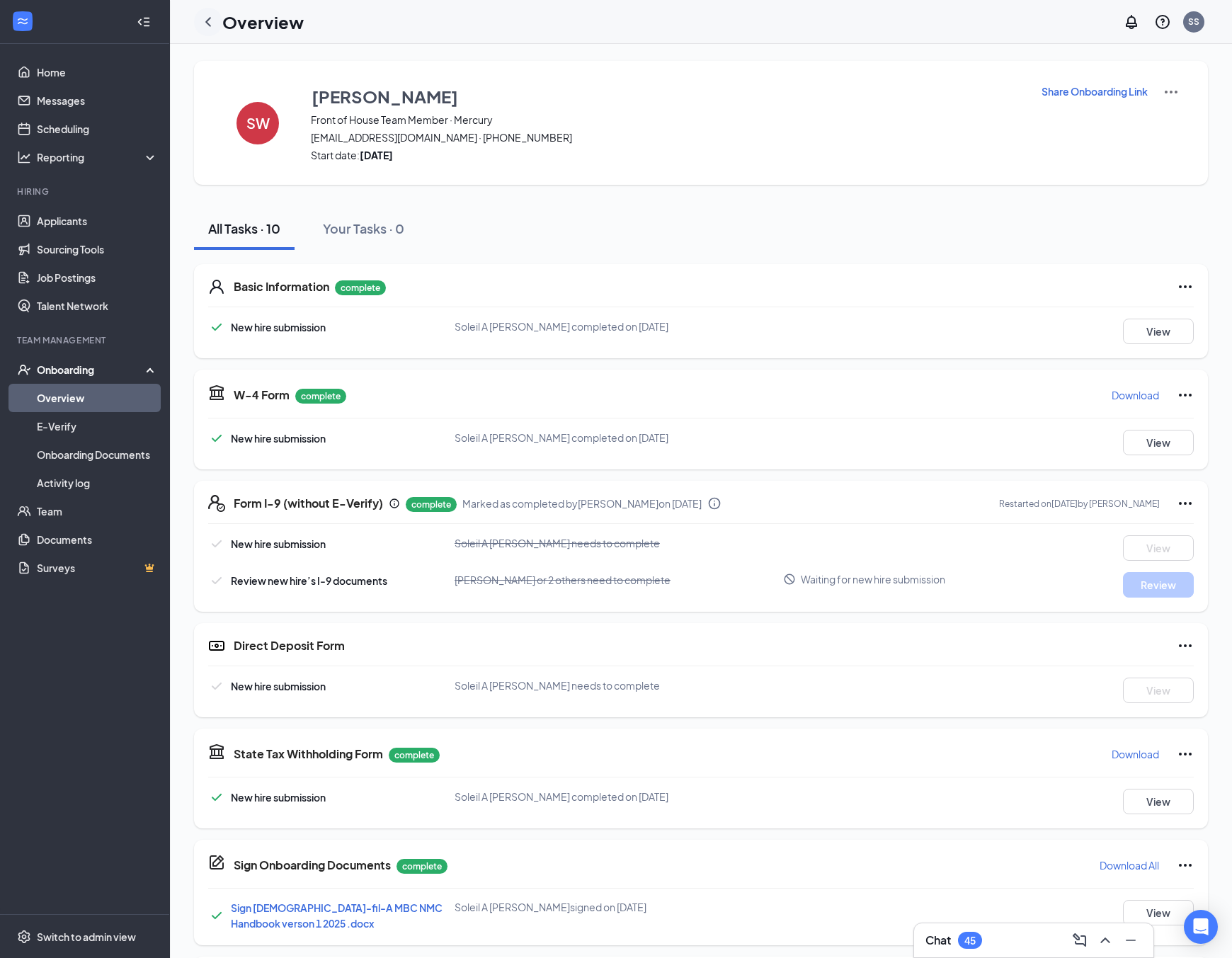
click at [210, 25] on icon "ChevronLeft" at bounding box center [208, 21] width 6 height 9
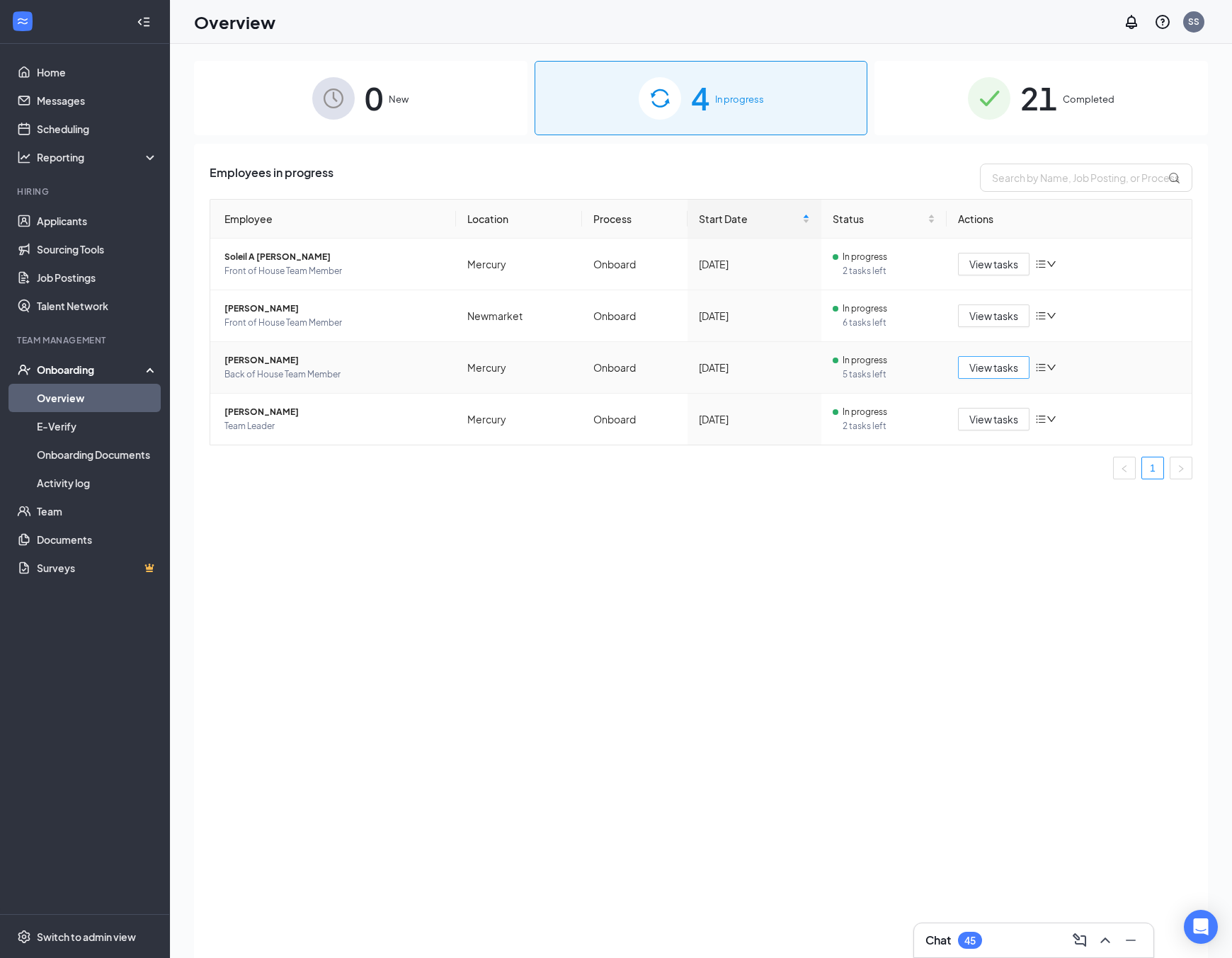
click at [975, 372] on span "View tasks" at bounding box center [993, 367] width 49 height 16
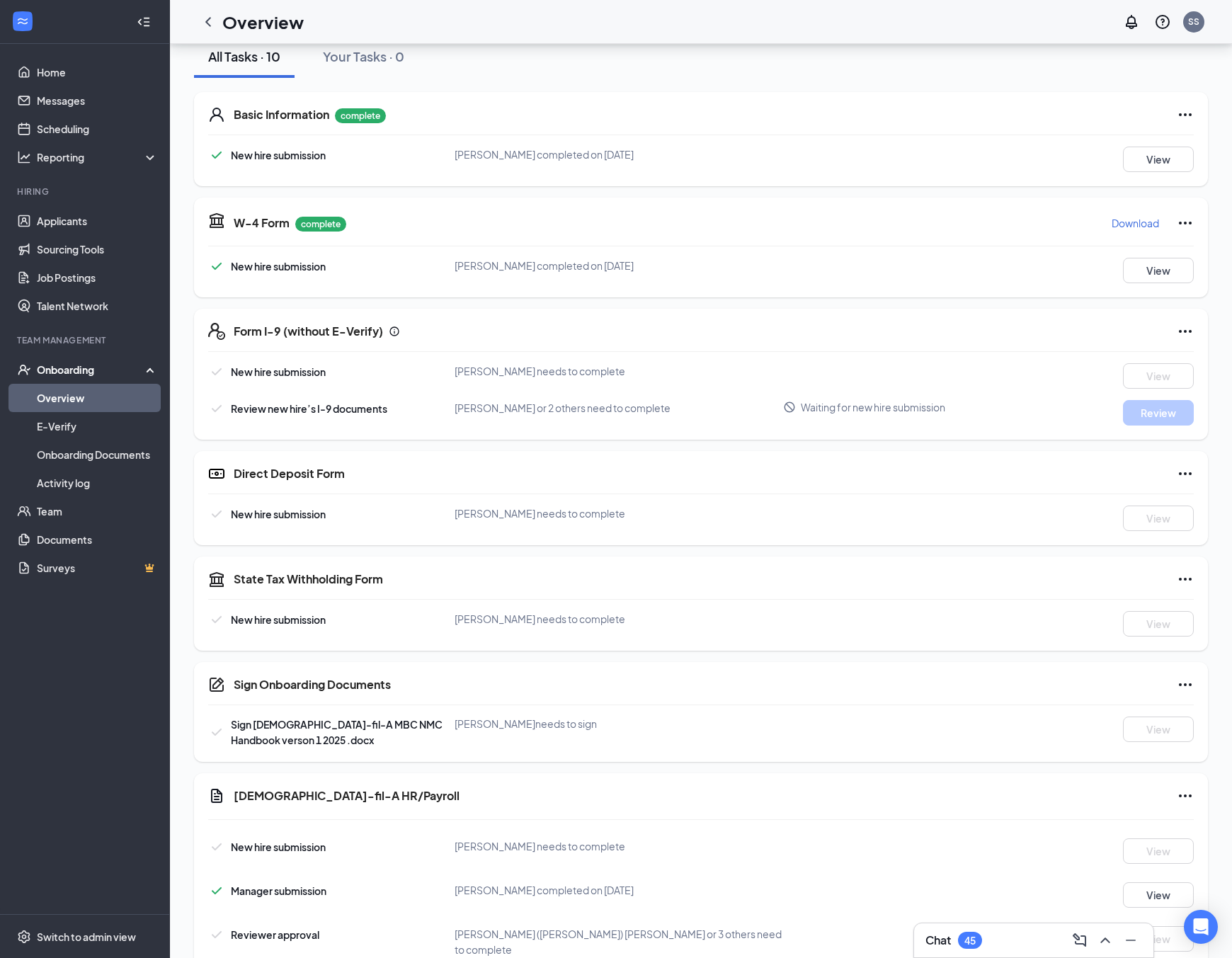
scroll to position [210, 0]
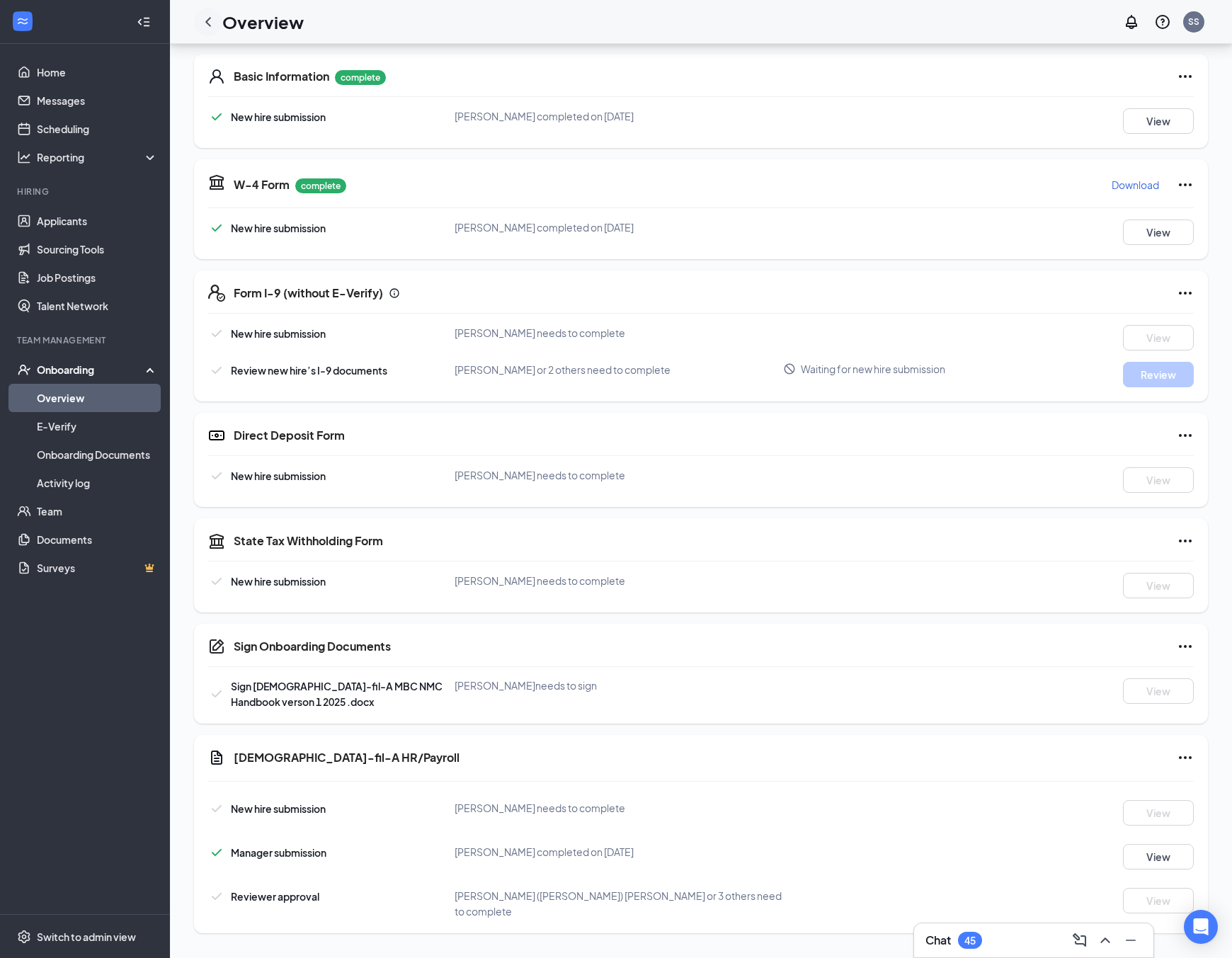
click at [216, 19] on icon "ChevronLeft" at bounding box center [208, 22] width 17 height 17
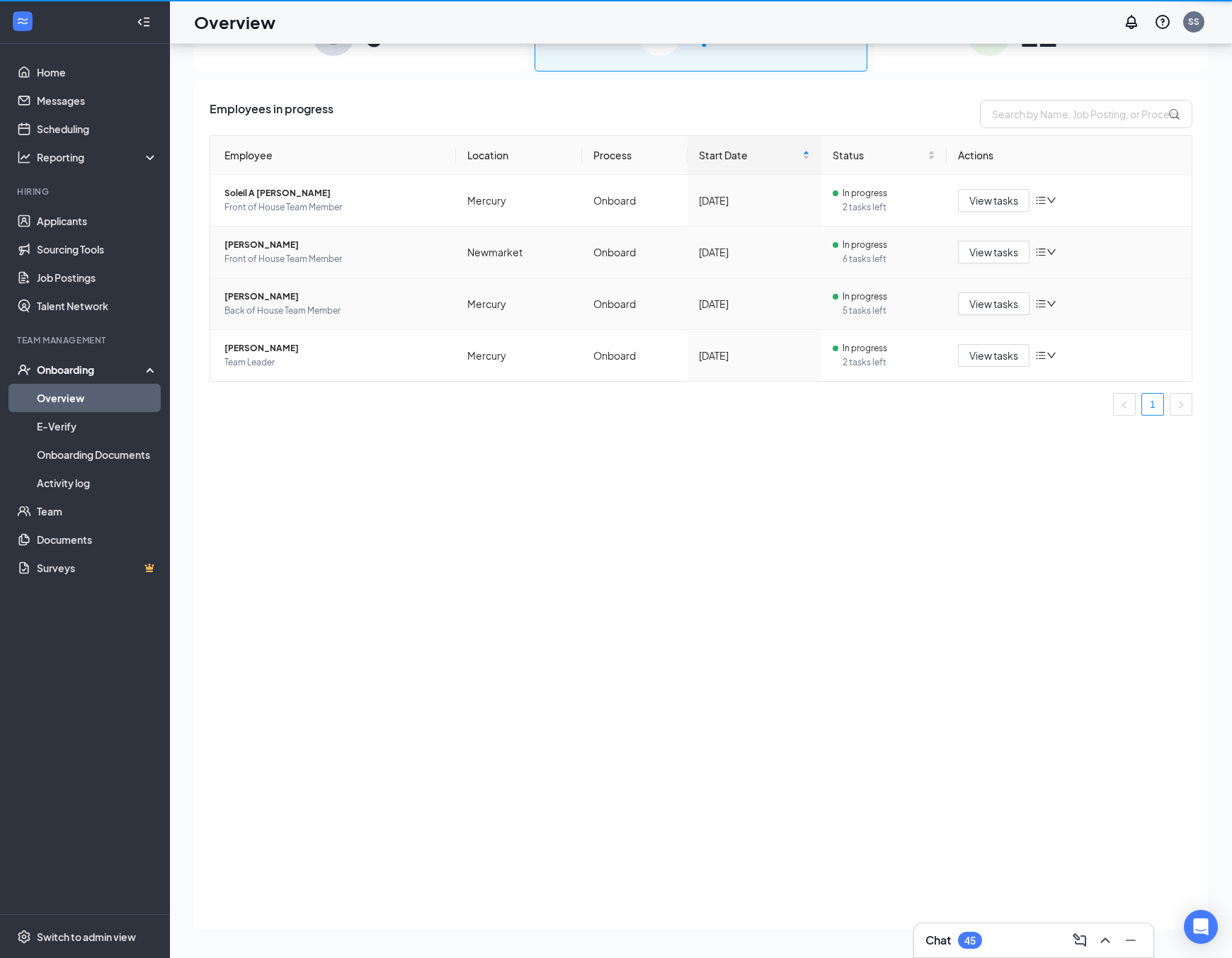
scroll to position [64, 0]
click at [981, 305] on span "View tasks" at bounding box center [993, 304] width 49 height 16
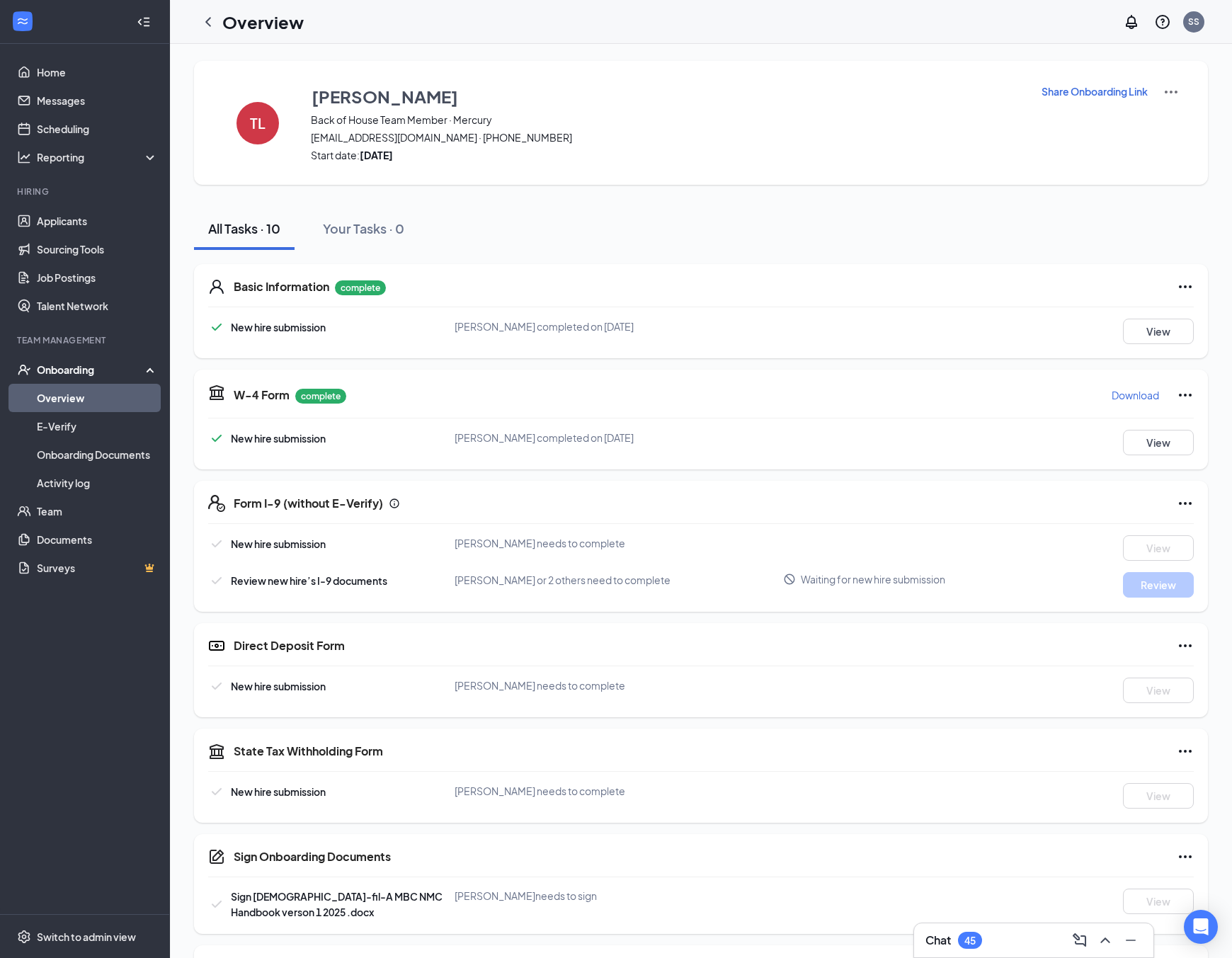
click at [1119, 89] on p "Share Onboarding Link" at bounding box center [1095, 91] width 106 height 14
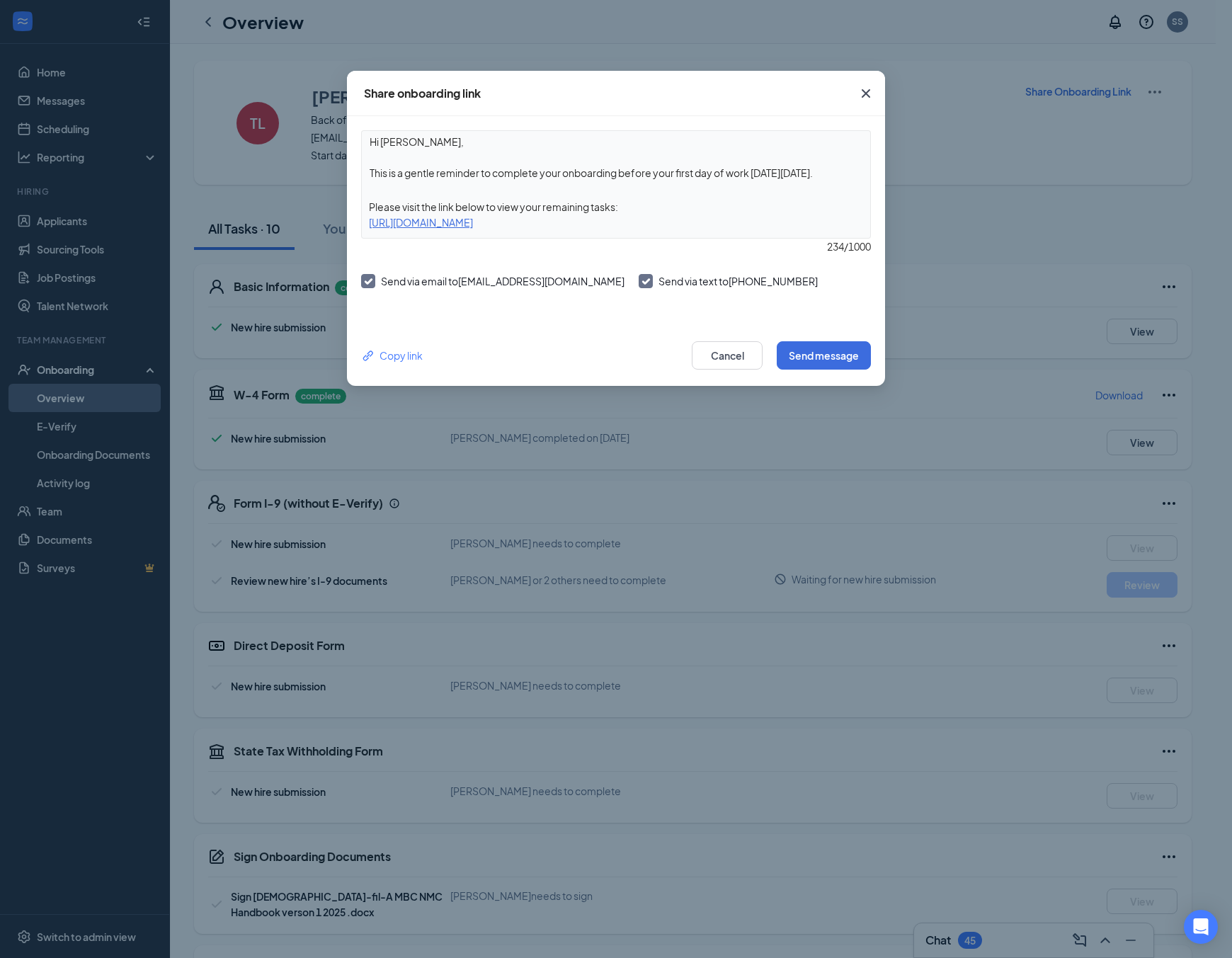
drag, startPoint x: 754, startPoint y: 219, endPoint x: 355, endPoint y: 224, distance: 399.0
click at [355, 224] on div "Hi [PERSON_NAME], This is a gentle reminder to complete your onboarding before …" at bounding box center [616, 220] width 538 height 209
copy div "[URL][DOMAIN_NAME]"
